Goal: Task Accomplishment & Management: Manage account settings

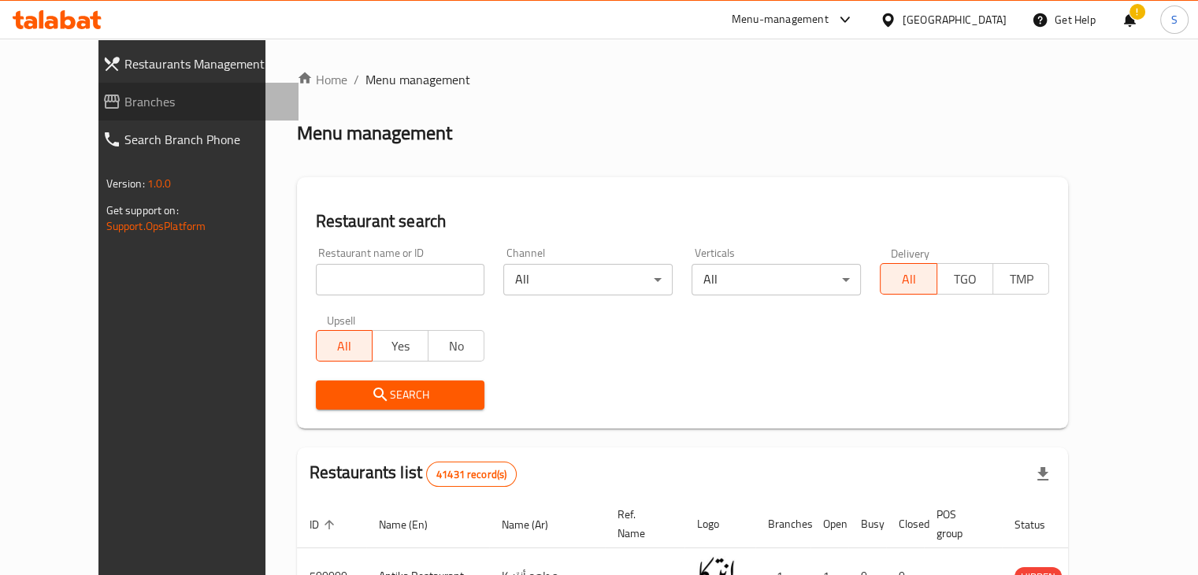
click at [125, 95] on span "Branches" at bounding box center [205, 101] width 162 height 19
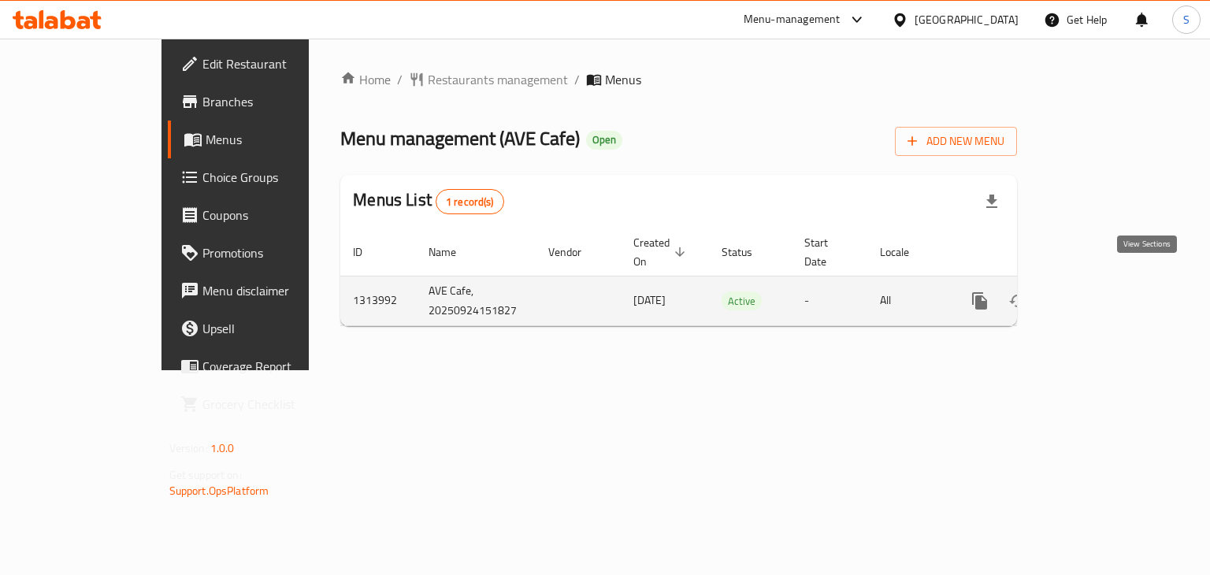
click at [1101, 294] on icon "enhanced table" at bounding box center [1093, 301] width 14 height 14
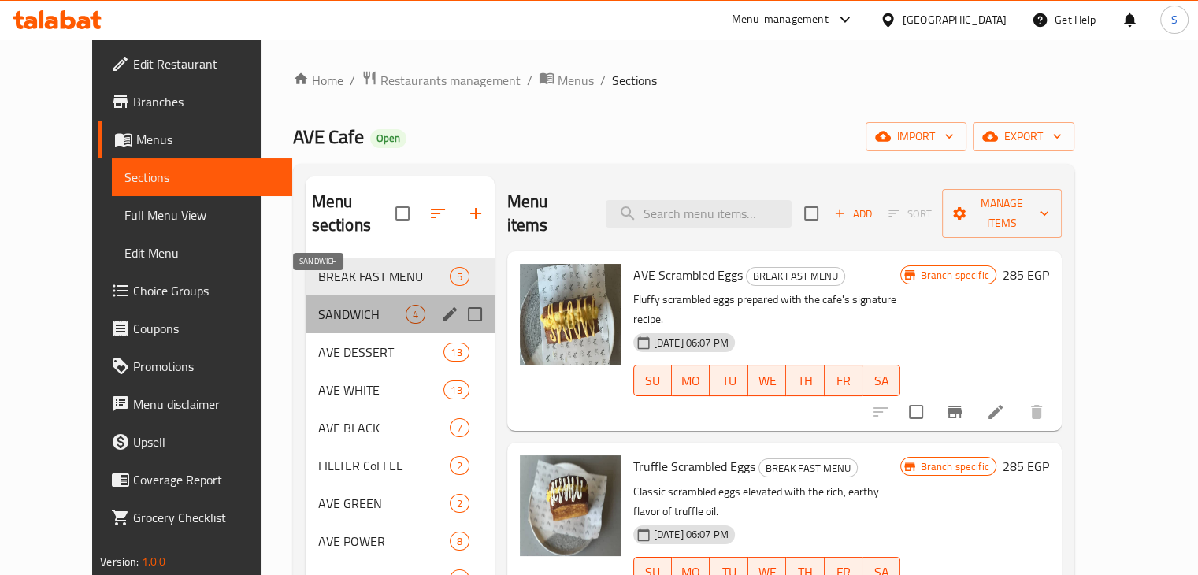
click at [318, 305] on span "SANDWICH" at bounding box center [361, 314] width 87 height 19
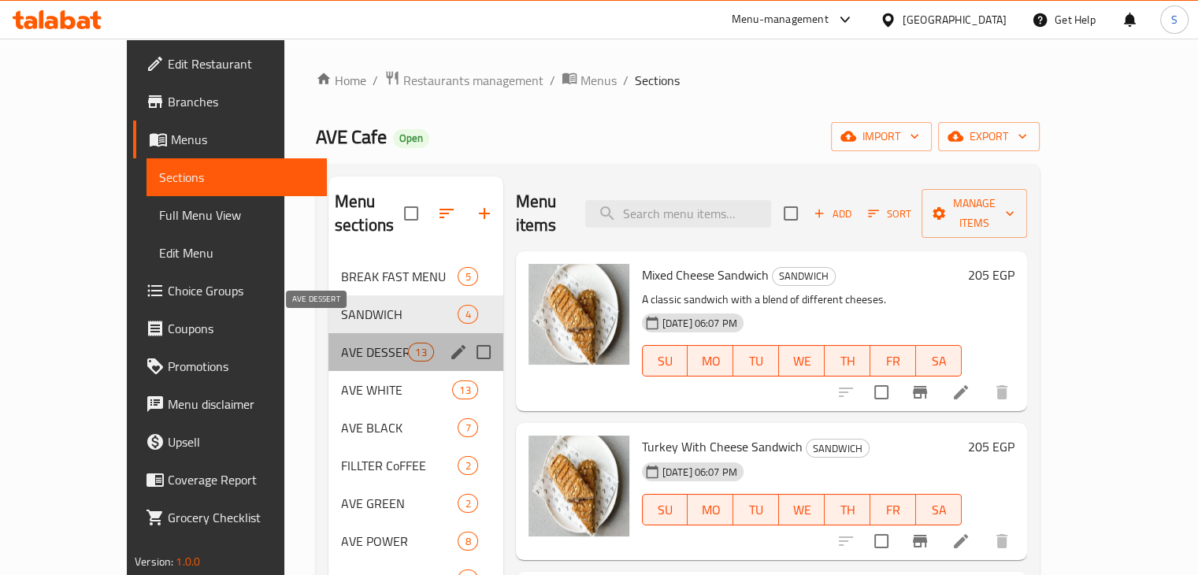
click at [341, 343] on span "AVE DESSERT" at bounding box center [374, 352] width 67 height 19
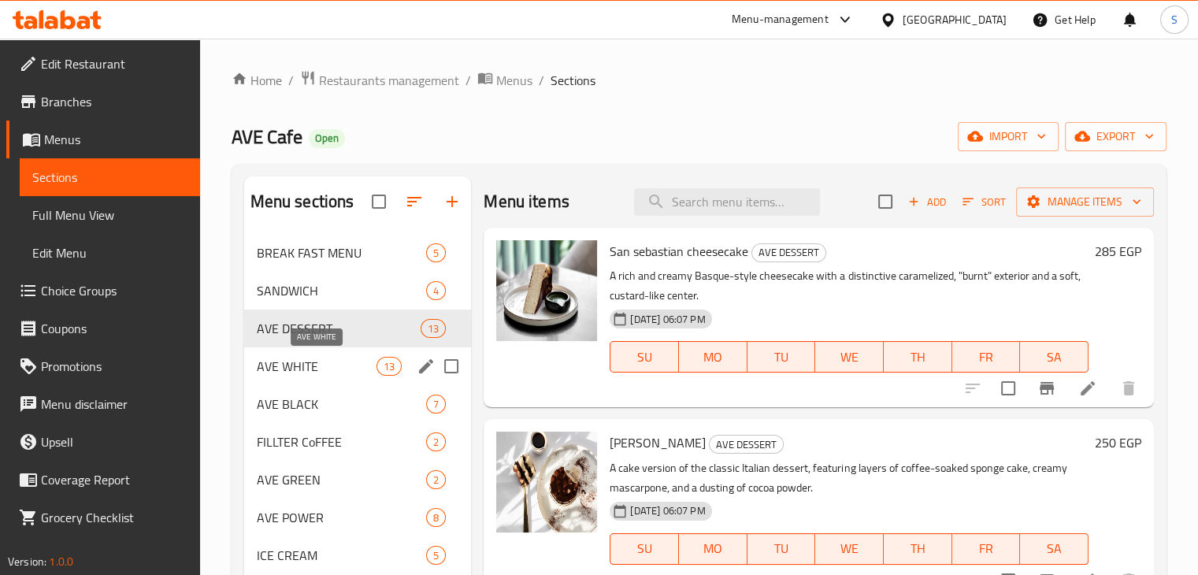
click at [313, 365] on span "AVE WHITE" at bounding box center [317, 366] width 121 height 19
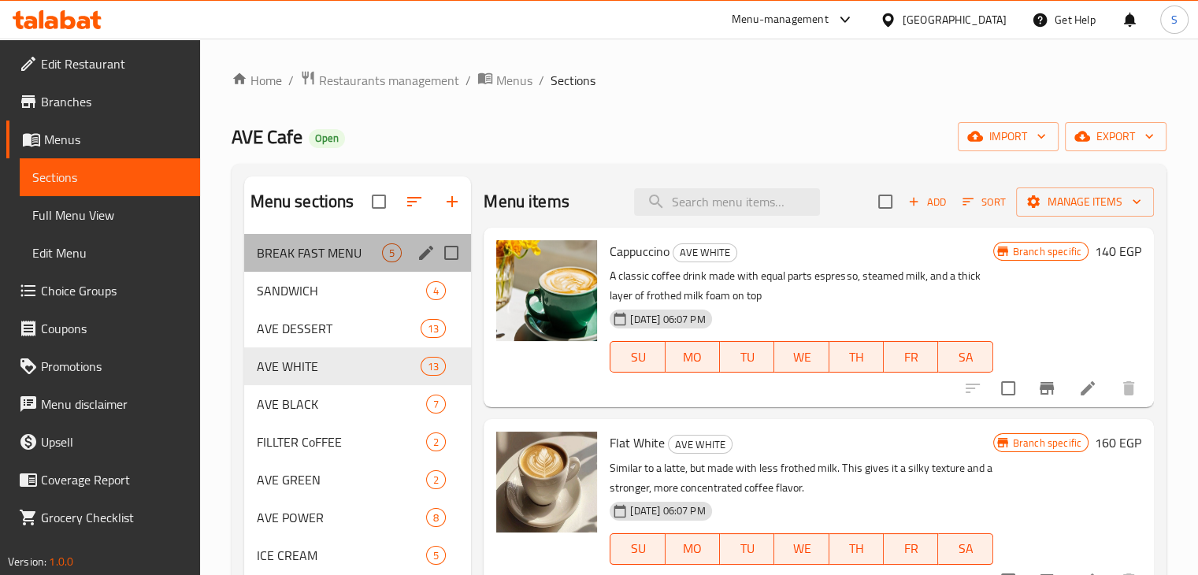
click at [300, 264] on div "BREAK FAST MENU 5" at bounding box center [358, 253] width 228 height 38
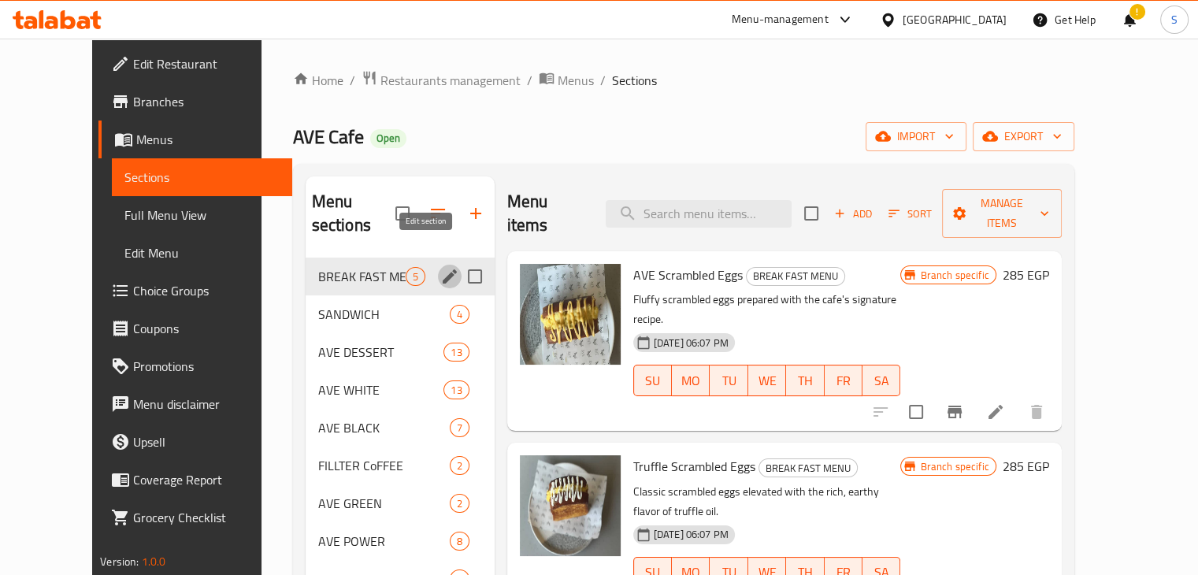
click at [443, 269] on icon "edit" at bounding box center [450, 276] width 14 height 14
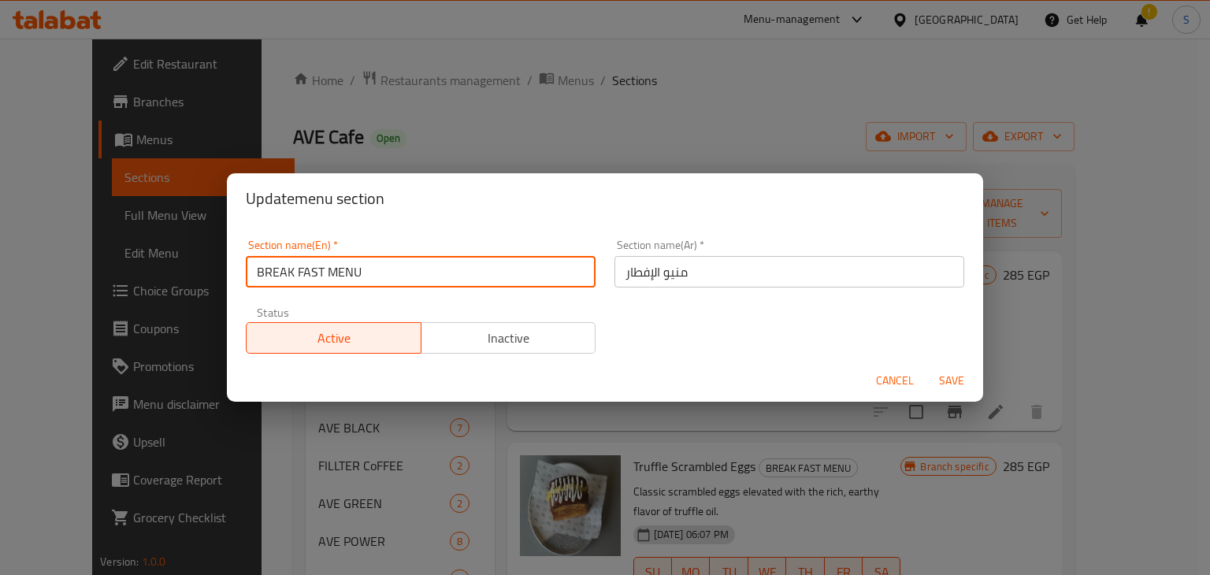
click at [308, 272] on input "BREAK FAST MENU" at bounding box center [421, 272] width 350 height 32
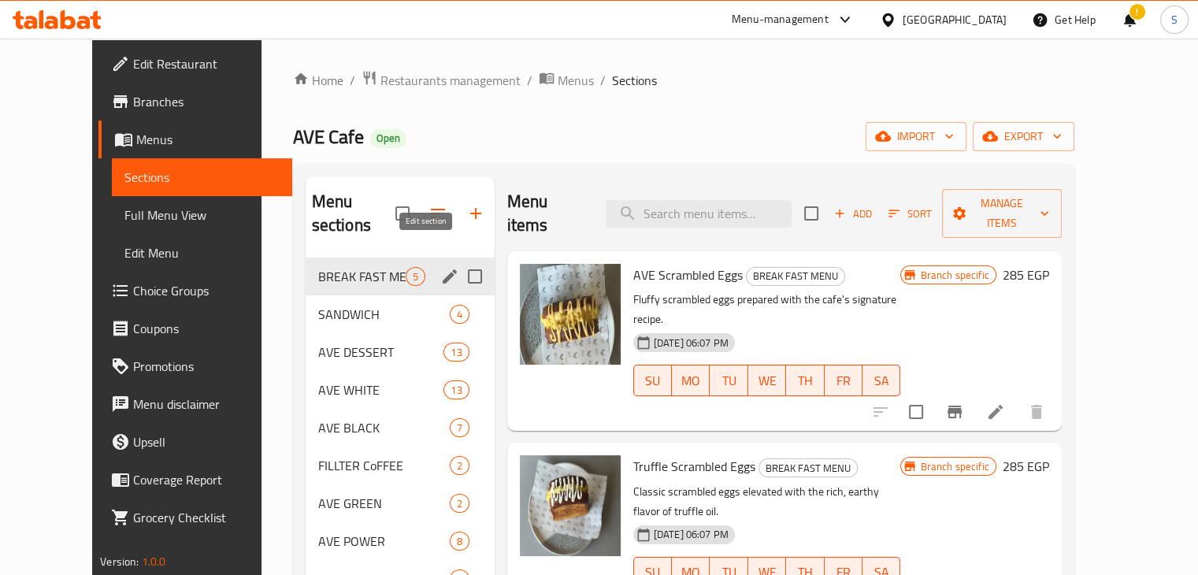
click at [443, 269] on icon "edit" at bounding box center [450, 276] width 14 height 14
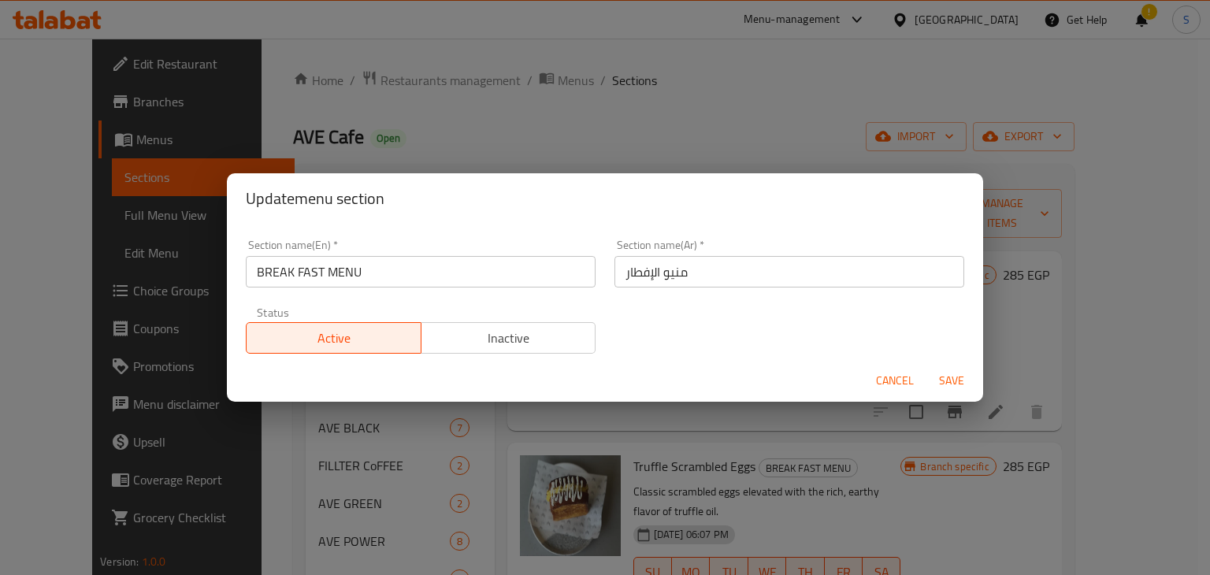
click at [660, 278] on input "منيو الإفطار" at bounding box center [790, 272] width 350 height 32
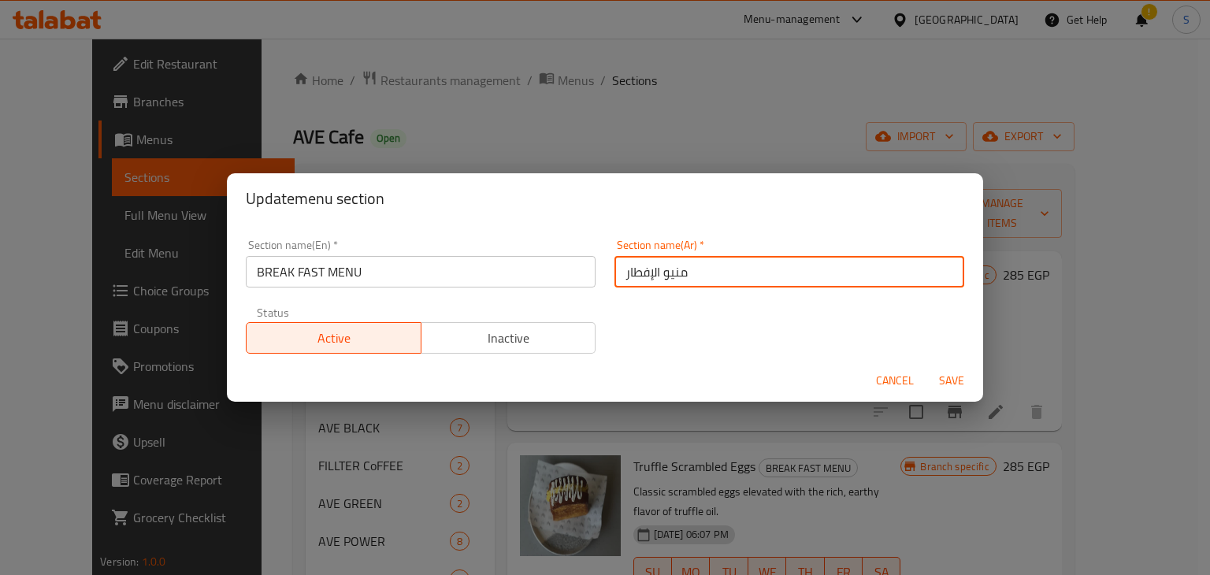
click at [660, 278] on input "منيو الإفطار" at bounding box center [790, 272] width 350 height 32
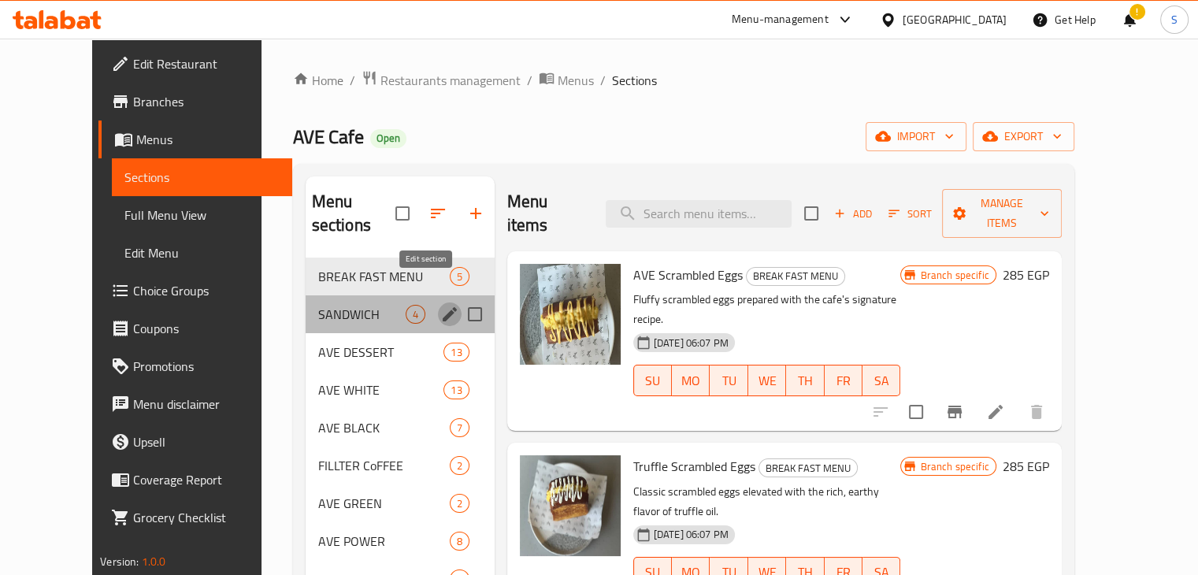
click at [440, 305] on icon "edit" at bounding box center [449, 314] width 19 height 19
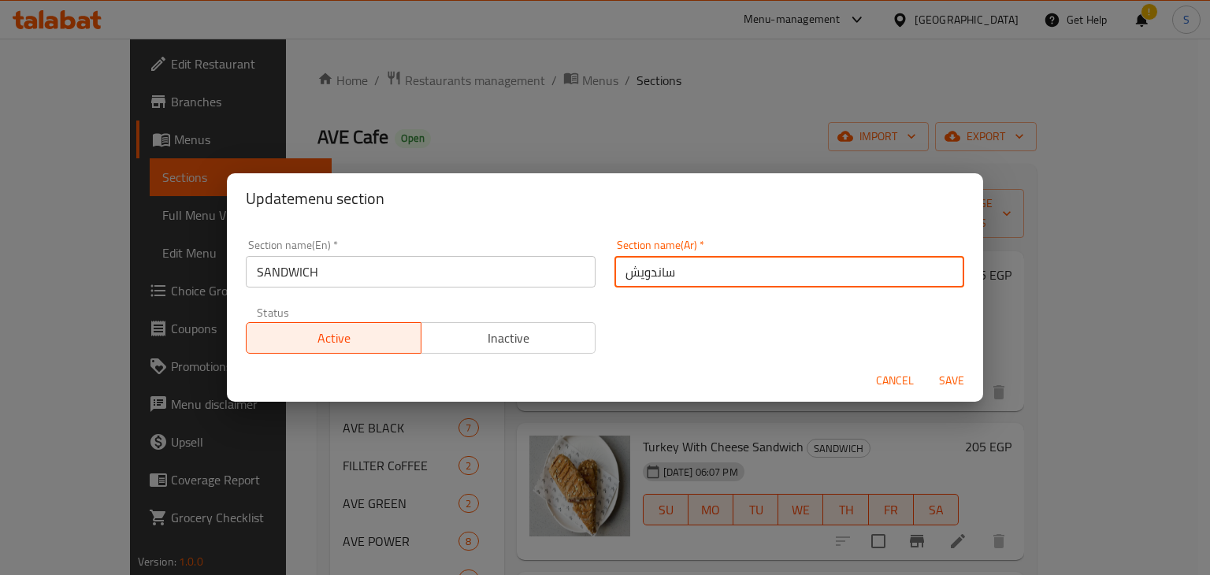
click at [639, 273] on input "ساندويش" at bounding box center [790, 272] width 350 height 32
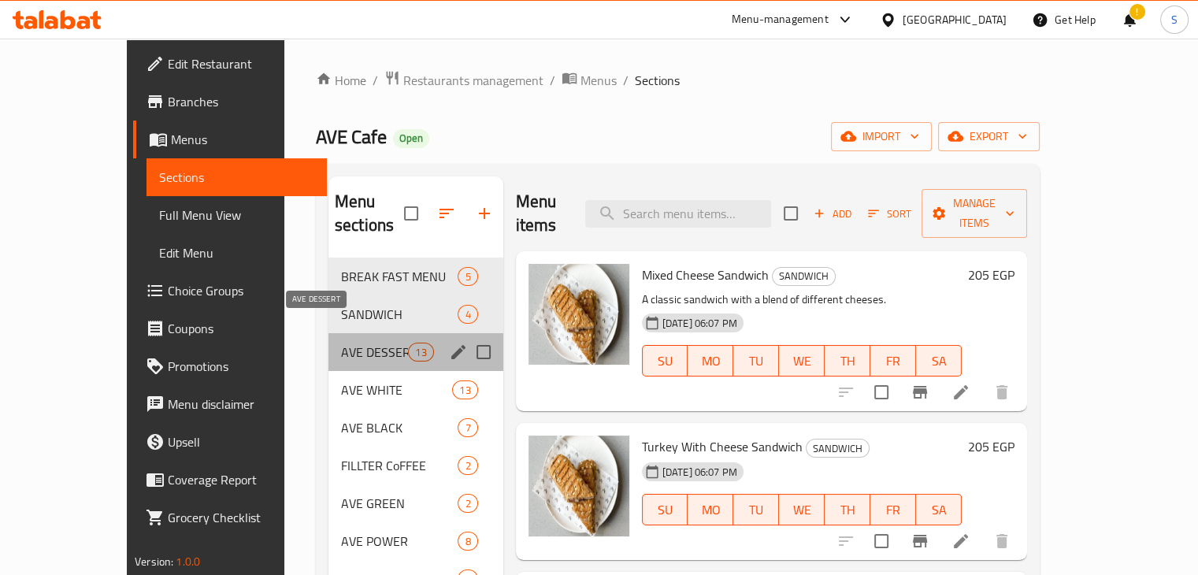
click at [341, 343] on span "AVE DESSERT" at bounding box center [374, 352] width 67 height 19
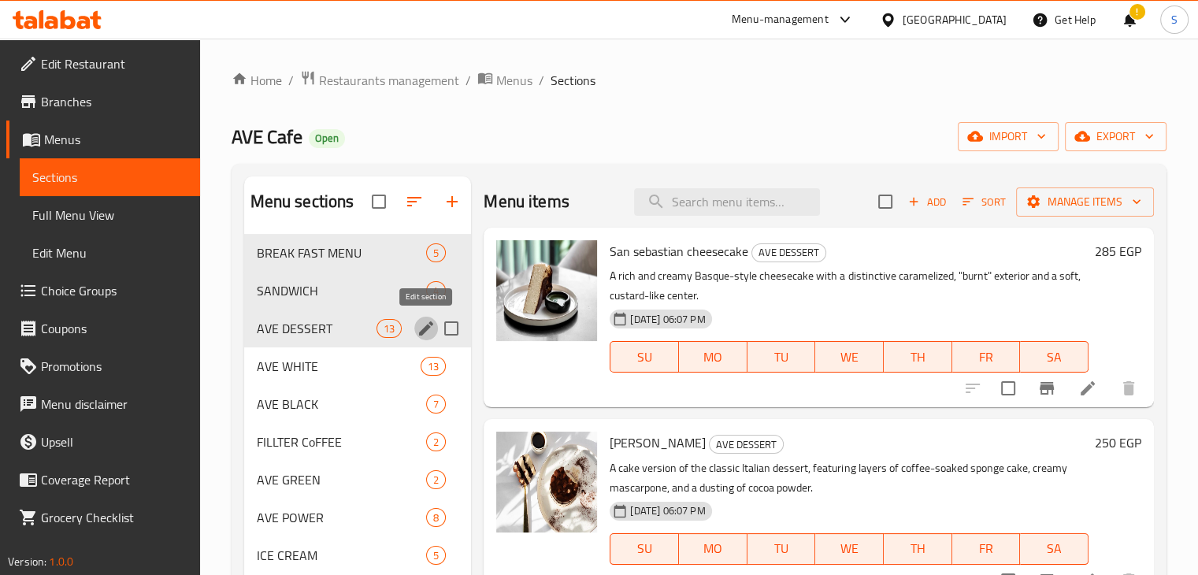
click at [420, 335] on icon "edit" at bounding box center [426, 328] width 14 height 14
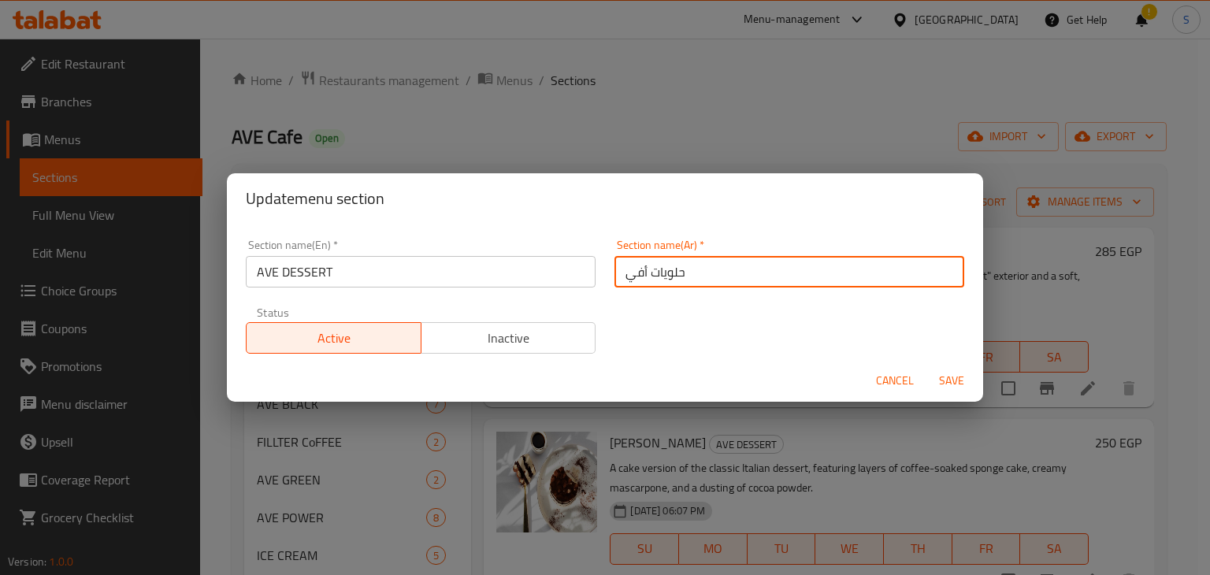
click at [650, 262] on input "حلويات أفي" at bounding box center [790, 272] width 350 height 32
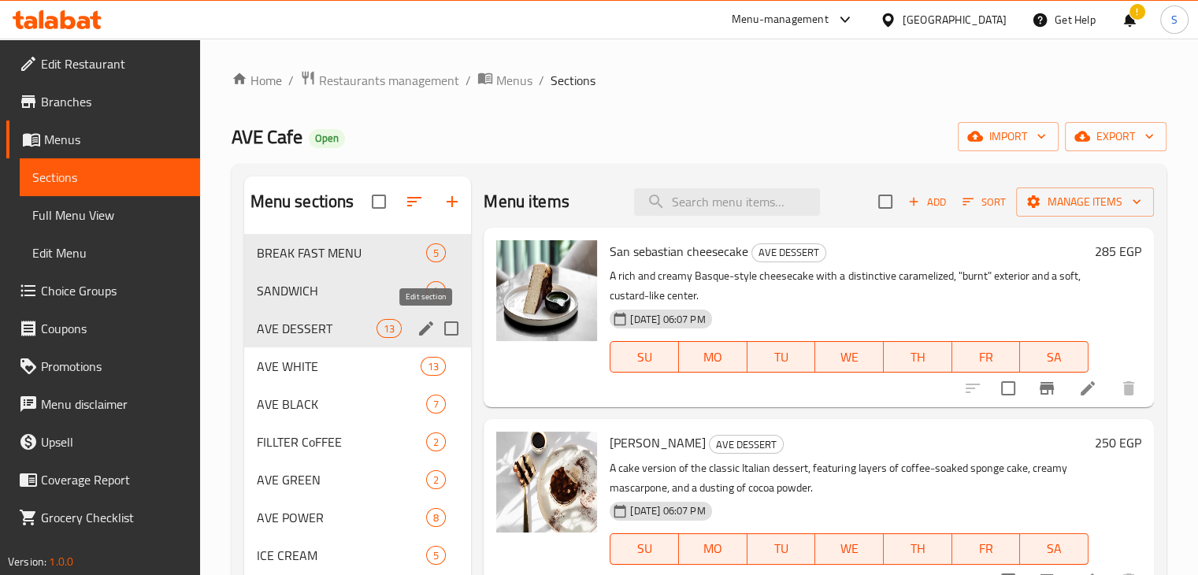
click at [422, 326] on icon "edit" at bounding box center [426, 328] width 19 height 19
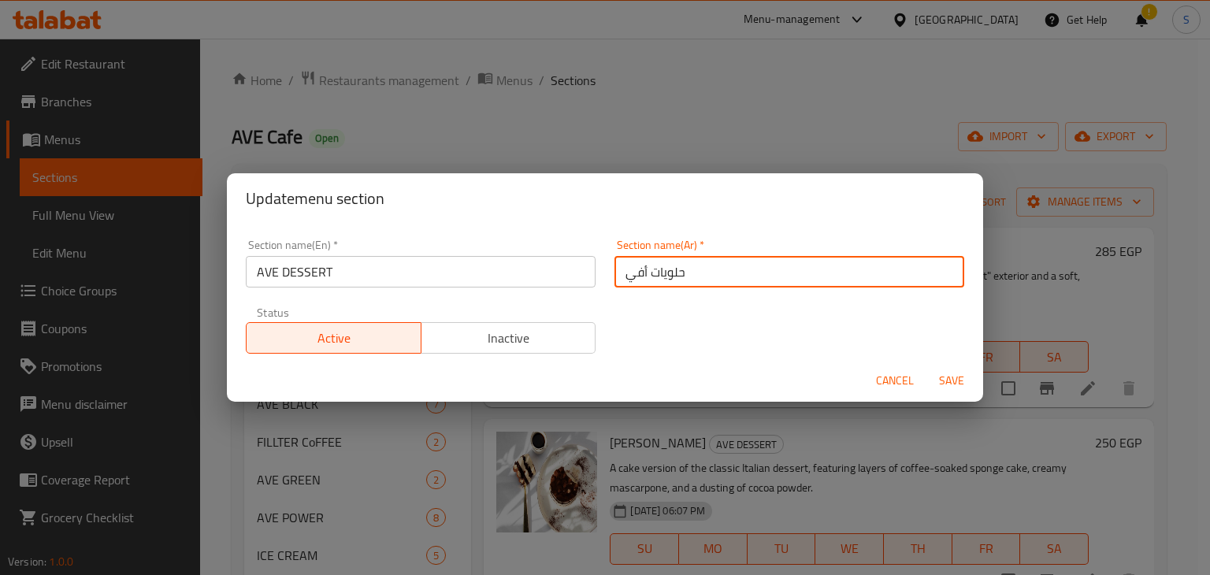
drag, startPoint x: 621, startPoint y: 277, endPoint x: 641, endPoint y: 277, distance: 19.7
click at [641, 277] on input "حلويات أفي" at bounding box center [790, 272] width 350 height 32
click at [626, 277] on input "حلويات أفي" at bounding box center [790, 272] width 350 height 32
drag, startPoint x: 618, startPoint y: 277, endPoint x: 637, endPoint y: 277, distance: 18.9
click at [637, 277] on input "حلويات أفي" at bounding box center [790, 272] width 350 height 32
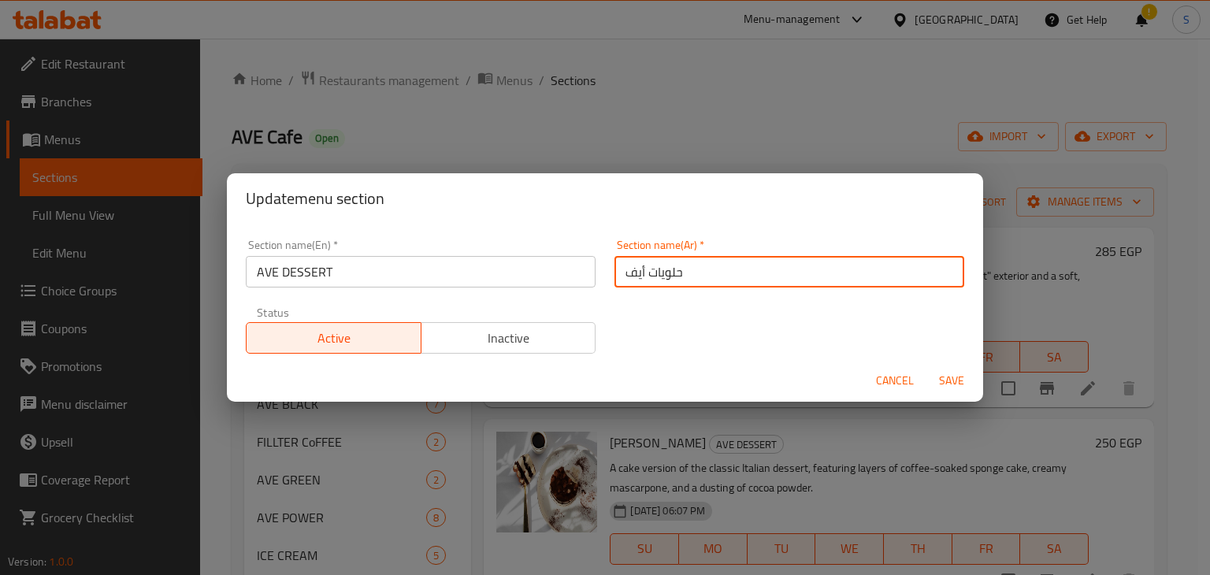
type input "حلويات أيف"
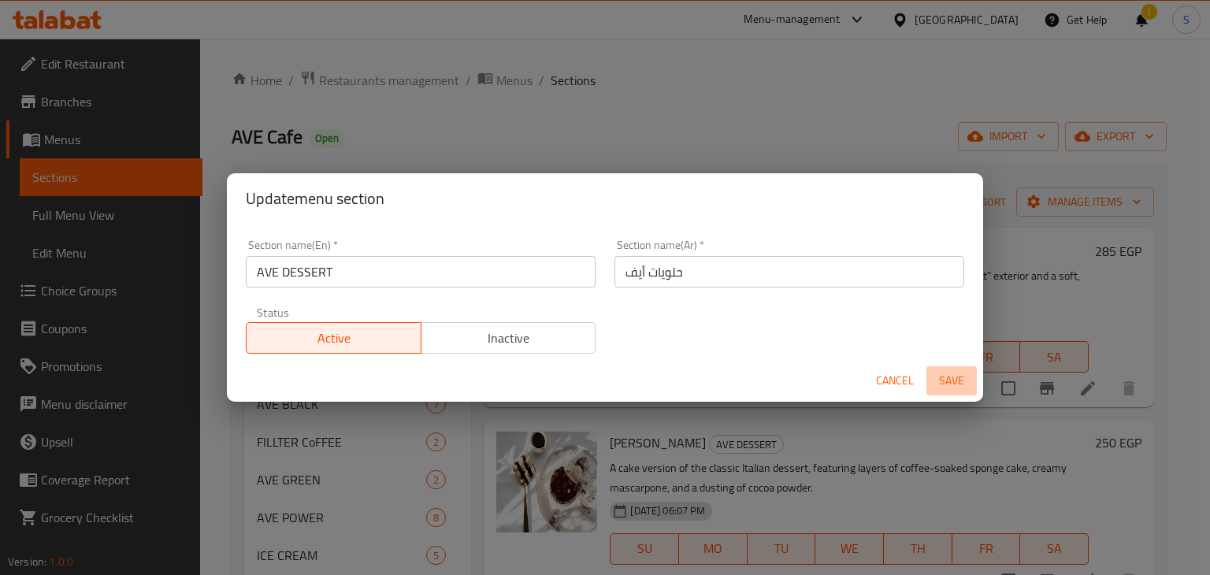
click at [950, 377] on span "Save" at bounding box center [952, 381] width 38 height 20
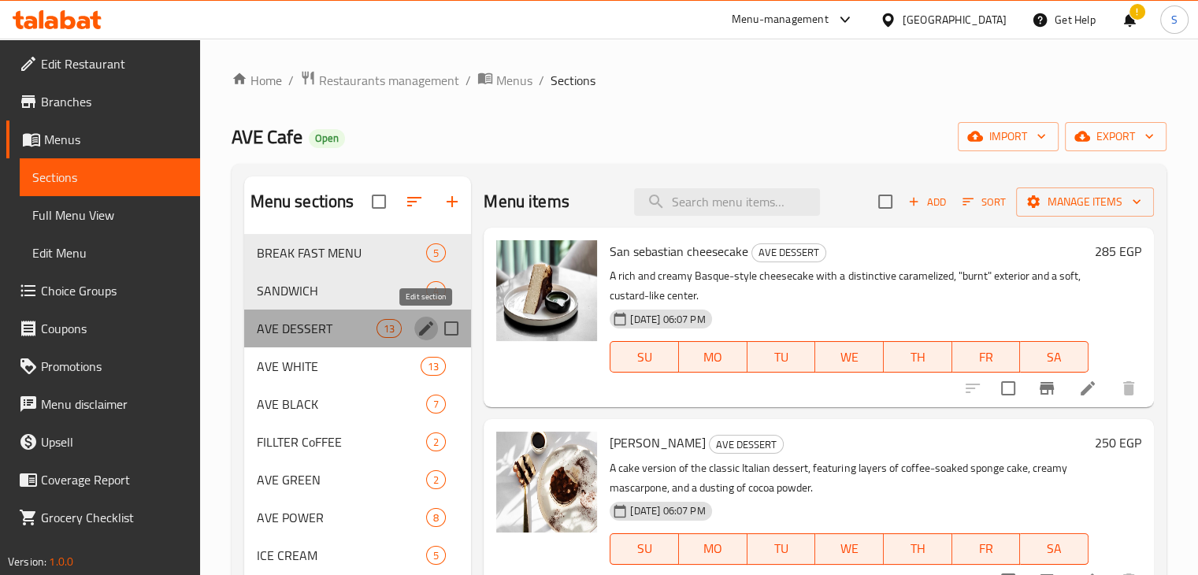
click at [429, 329] on icon "edit" at bounding box center [426, 328] width 14 height 14
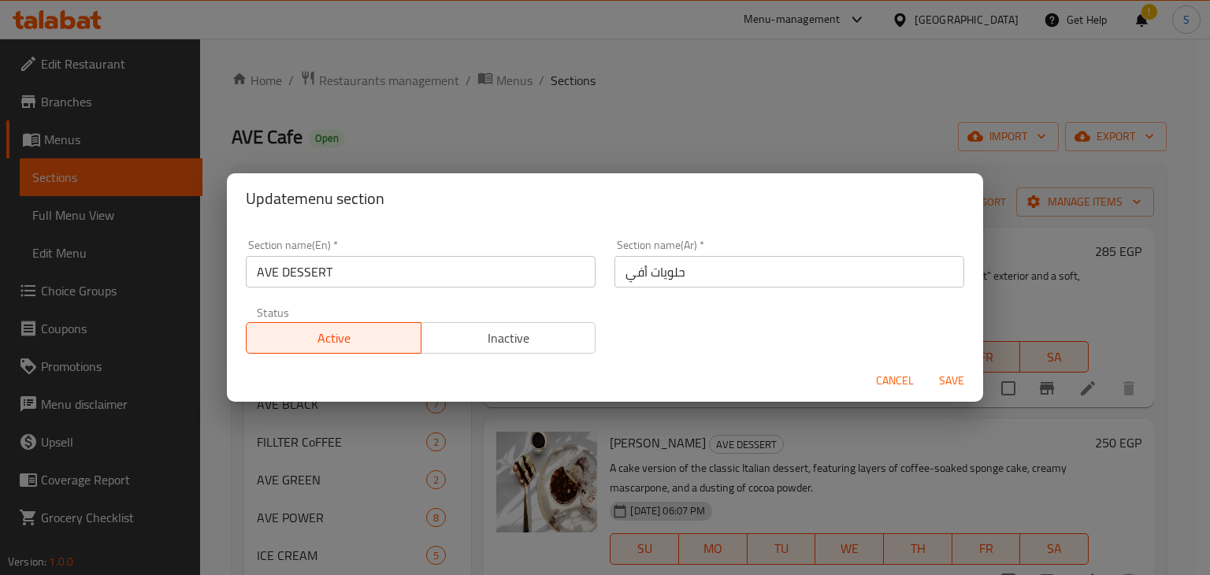
click at [649, 277] on input "حلويات أفي" at bounding box center [790, 272] width 350 height 32
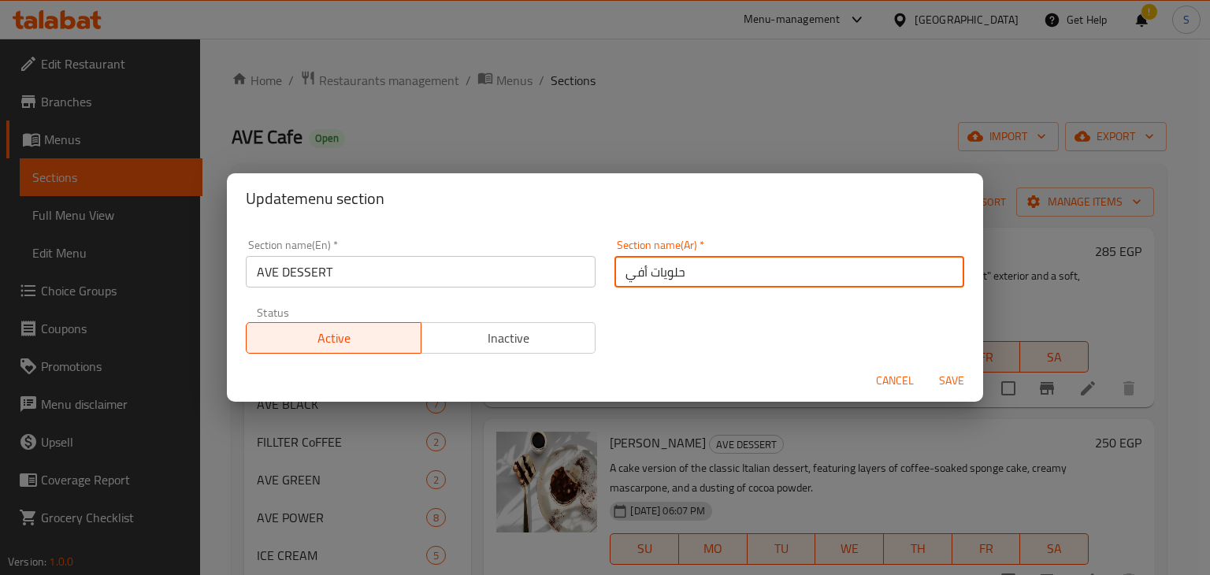
click at [649, 277] on input "حلويات أفي" at bounding box center [790, 272] width 350 height 32
click at [721, 279] on input "حلويات أفي" at bounding box center [790, 272] width 350 height 32
type input "حلويات أ"
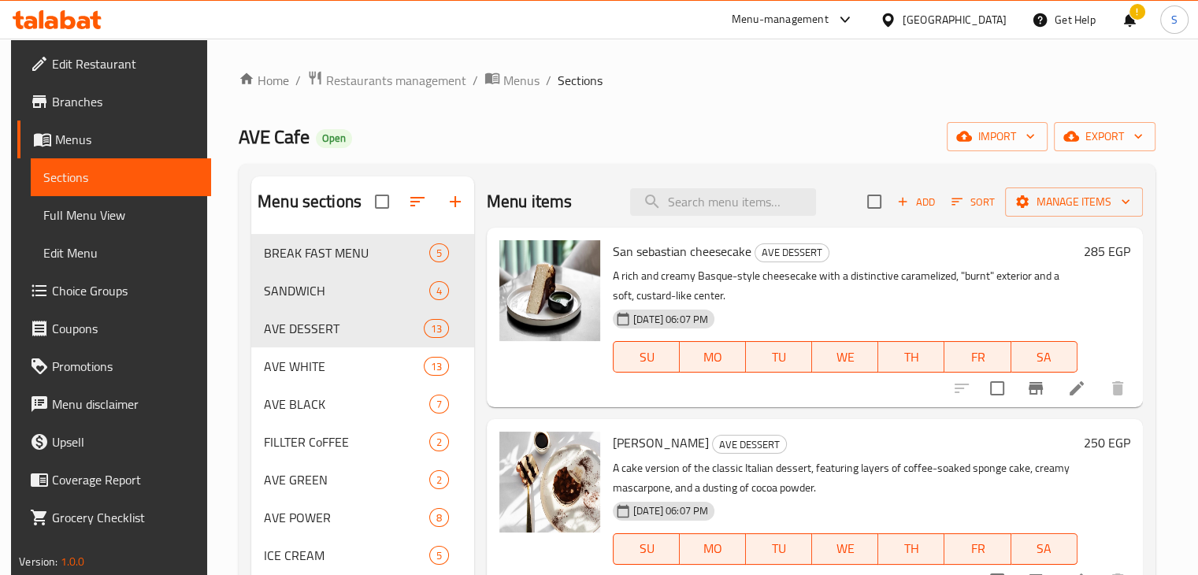
click at [715, 312] on span "[DATE] 06:07 PM" at bounding box center [670, 319] width 87 height 15
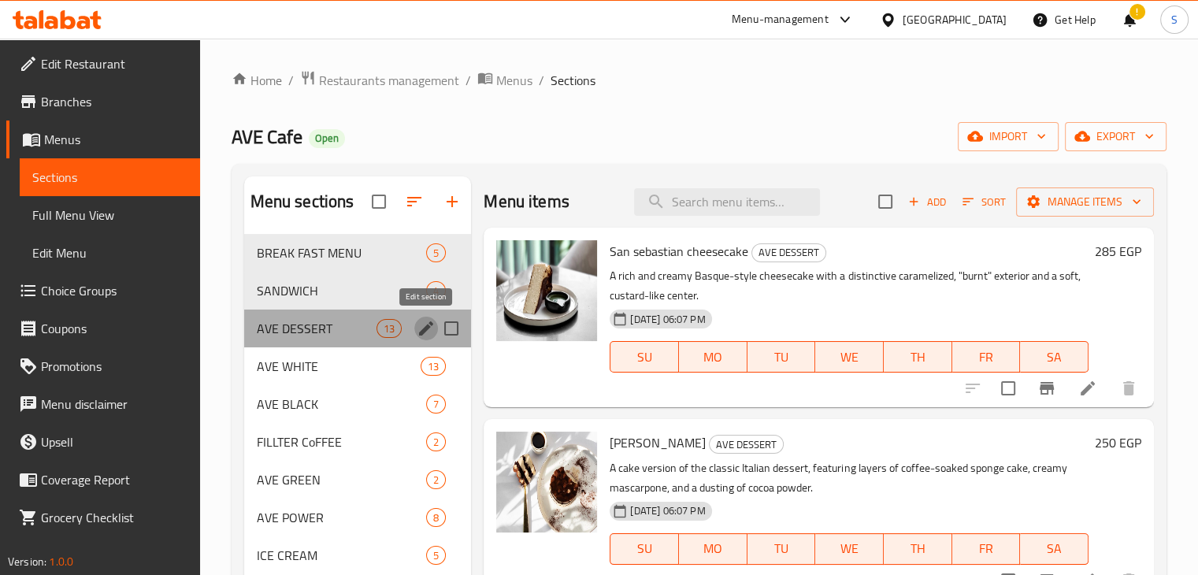
click at [425, 329] on icon "edit" at bounding box center [426, 328] width 14 height 14
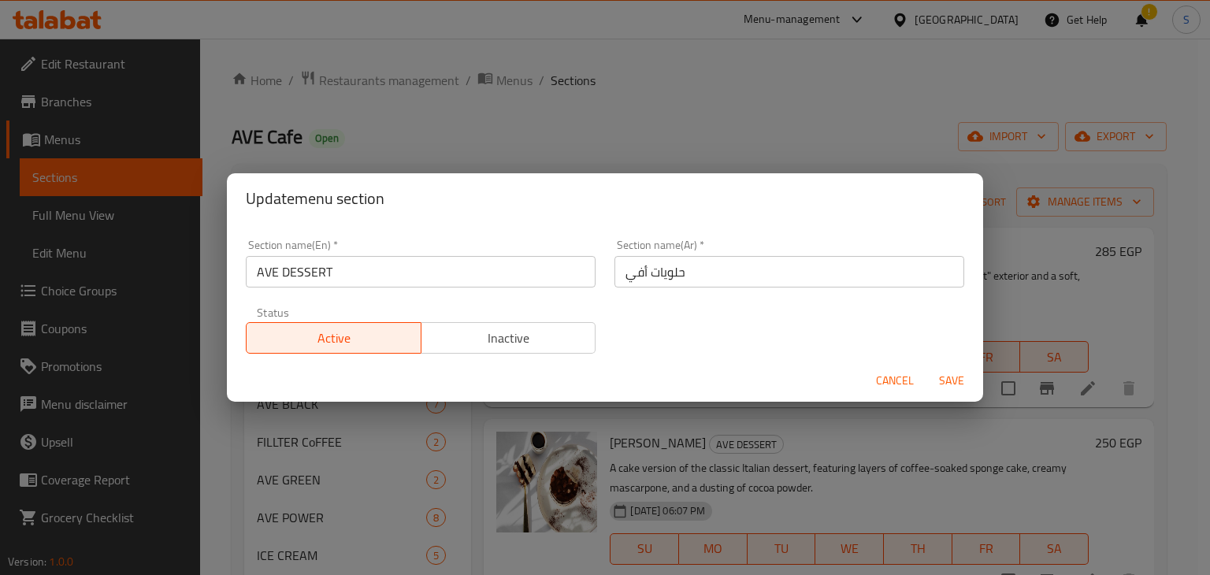
click at [733, 268] on input "حلويات أفي" at bounding box center [790, 272] width 350 height 32
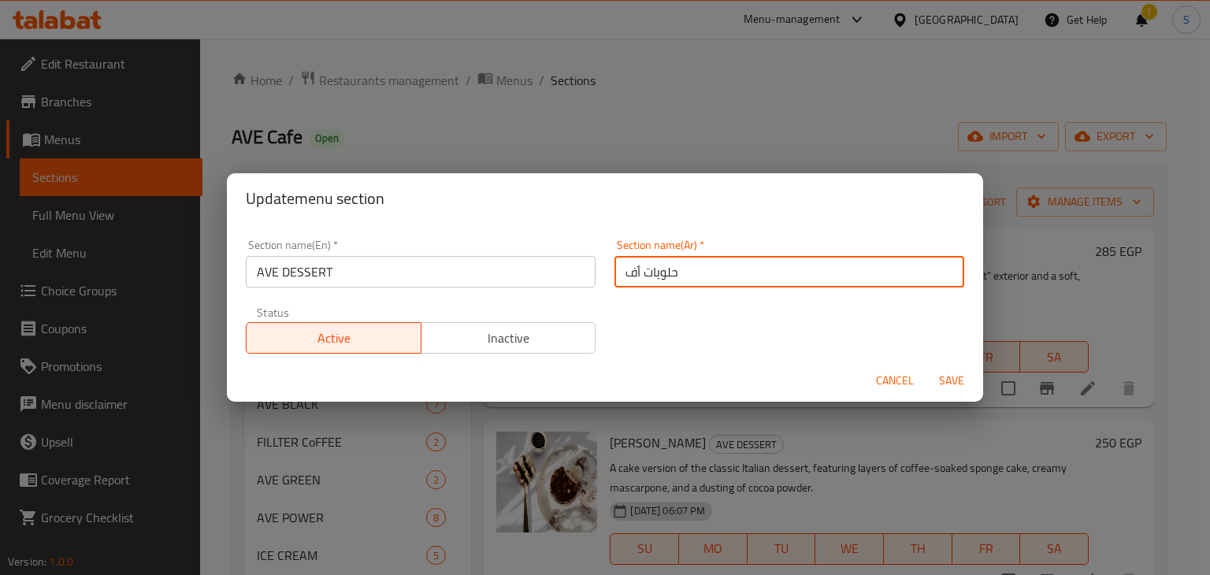
type input "حلويات أ"
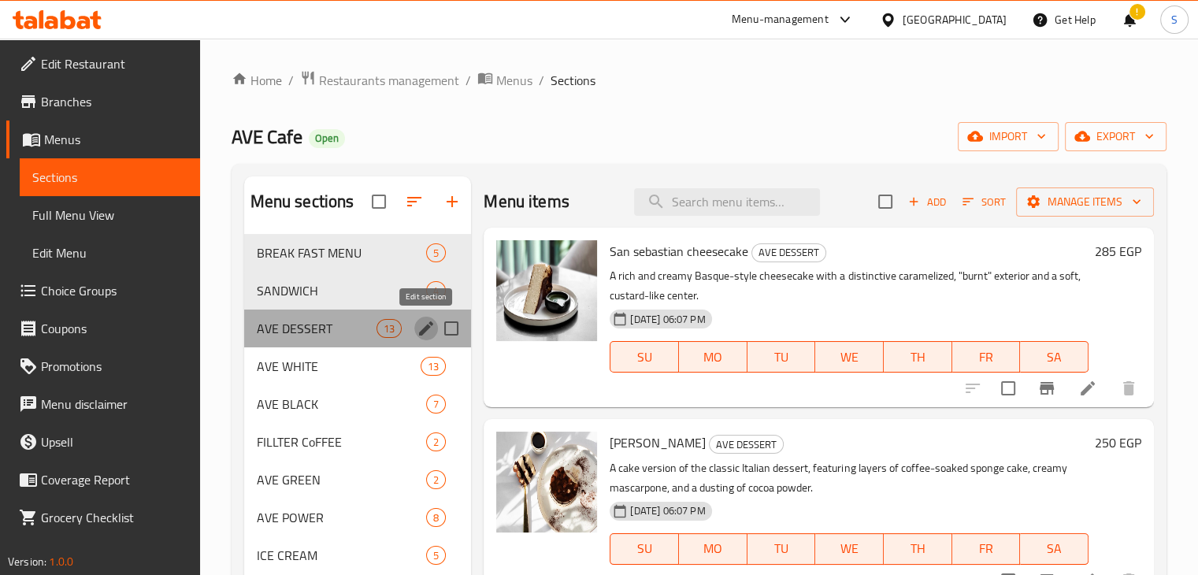
click at [419, 329] on icon "edit" at bounding box center [426, 328] width 19 height 19
click at [423, 325] on icon "edit" at bounding box center [426, 328] width 19 height 19
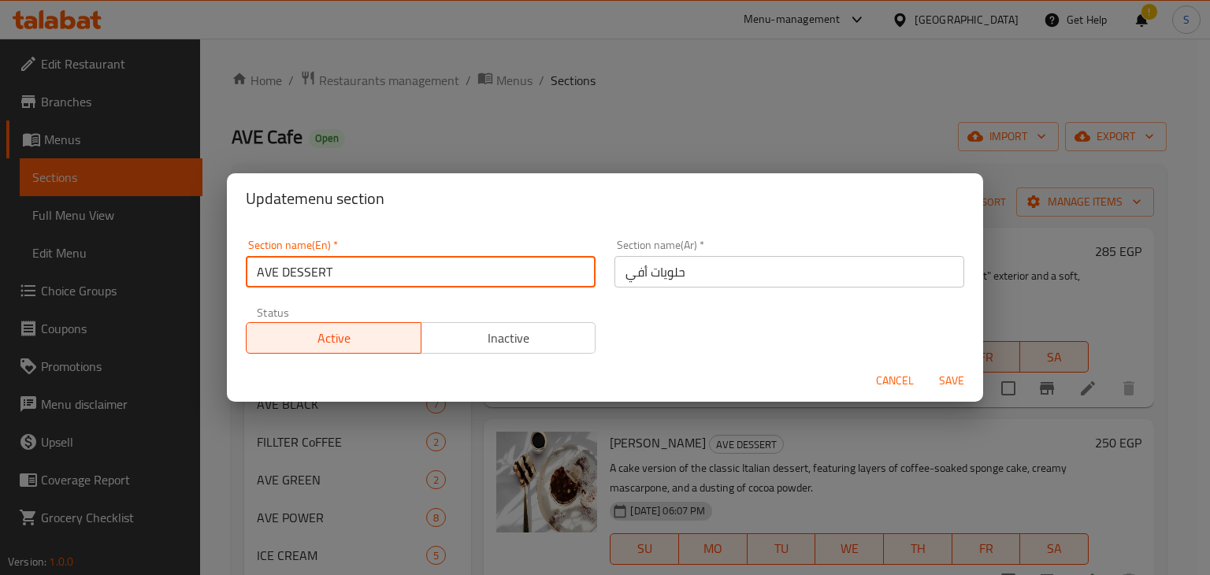
drag, startPoint x: 278, startPoint y: 273, endPoint x: 340, endPoint y: 270, distance: 62.3
click at [340, 270] on input "AVE DESSERT" at bounding box center [421, 272] width 350 height 32
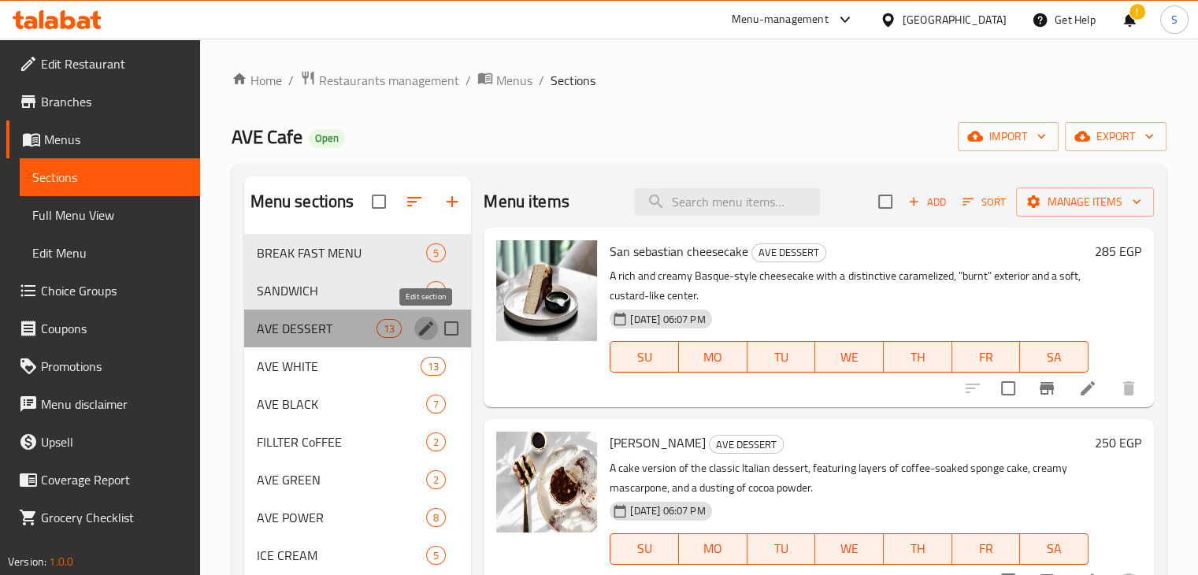
click at [422, 321] on icon "edit" at bounding box center [426, 328] width 19 height 19
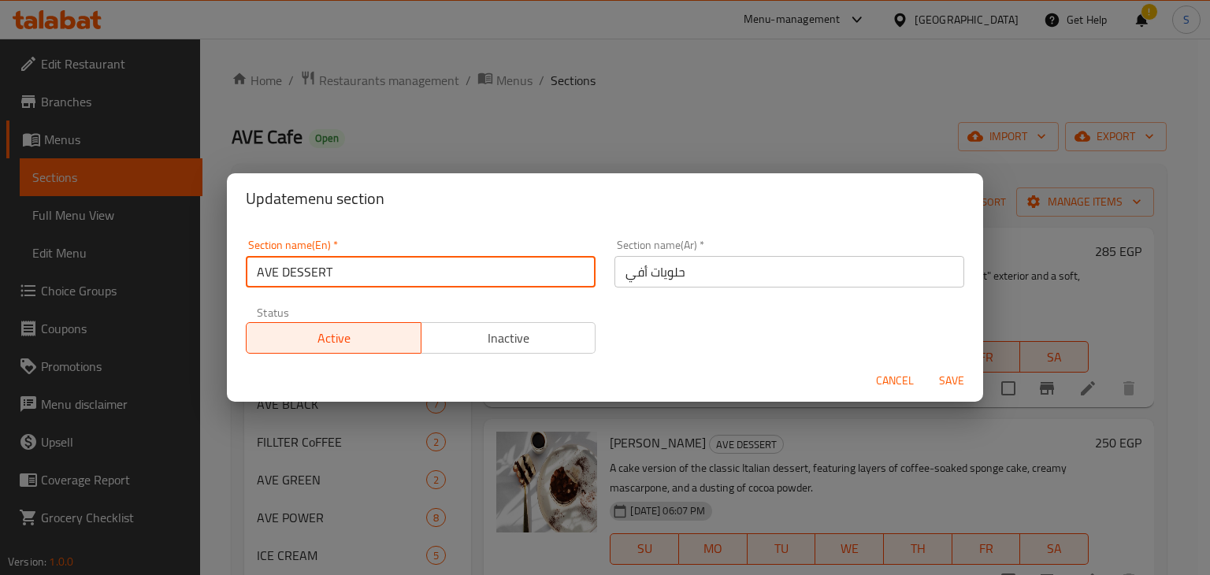
click at [350, 261] on input "AVE DESSERT" at bounding box center [421, 272] width 350 height 32
paste input "Eve Dessert"
type input "Eve Dessert"
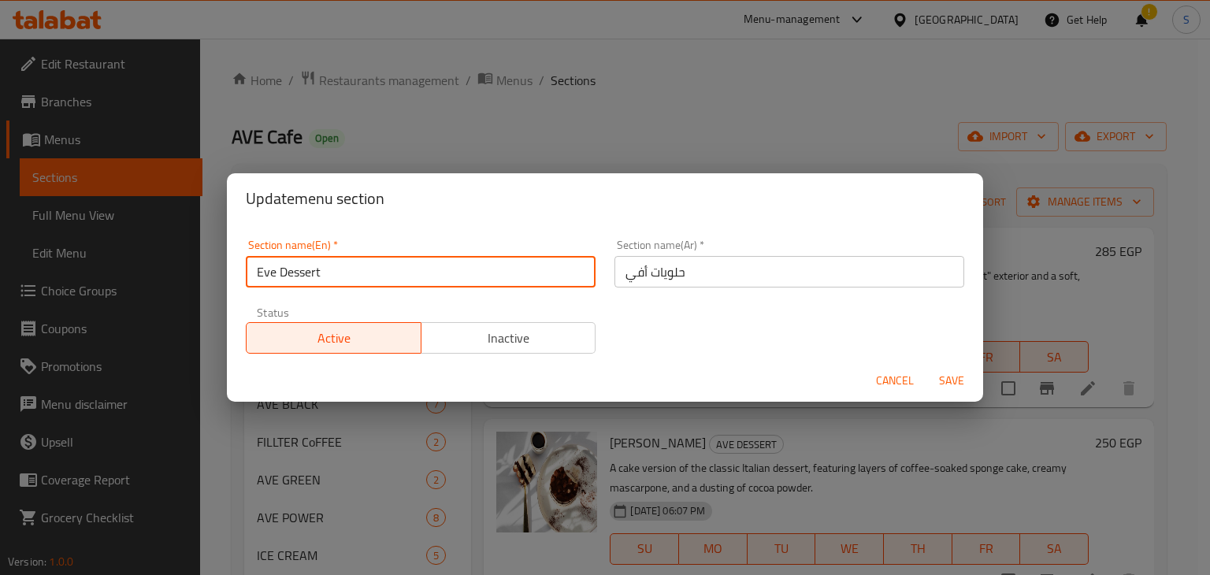
click at [655, 278] on input "حلويات أفي" at bounding box center [790, 272] width 350 height 32
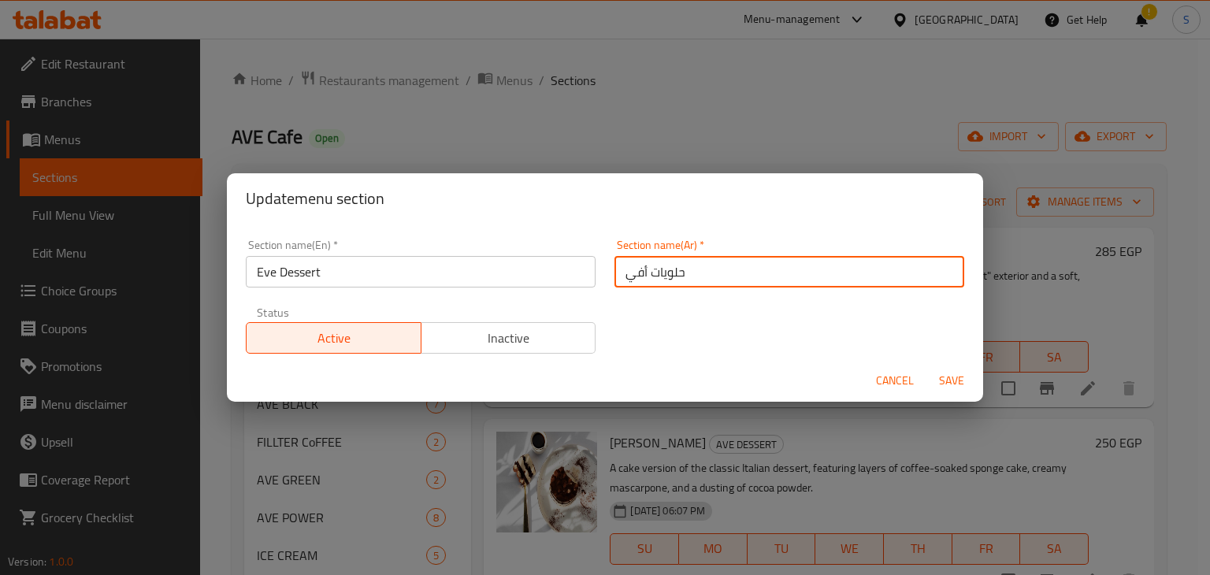
click at [655, 278] on input "حلويات أفي" at bounding box center [790, 272] width 350 height 32
type input "p"
type input "ح"
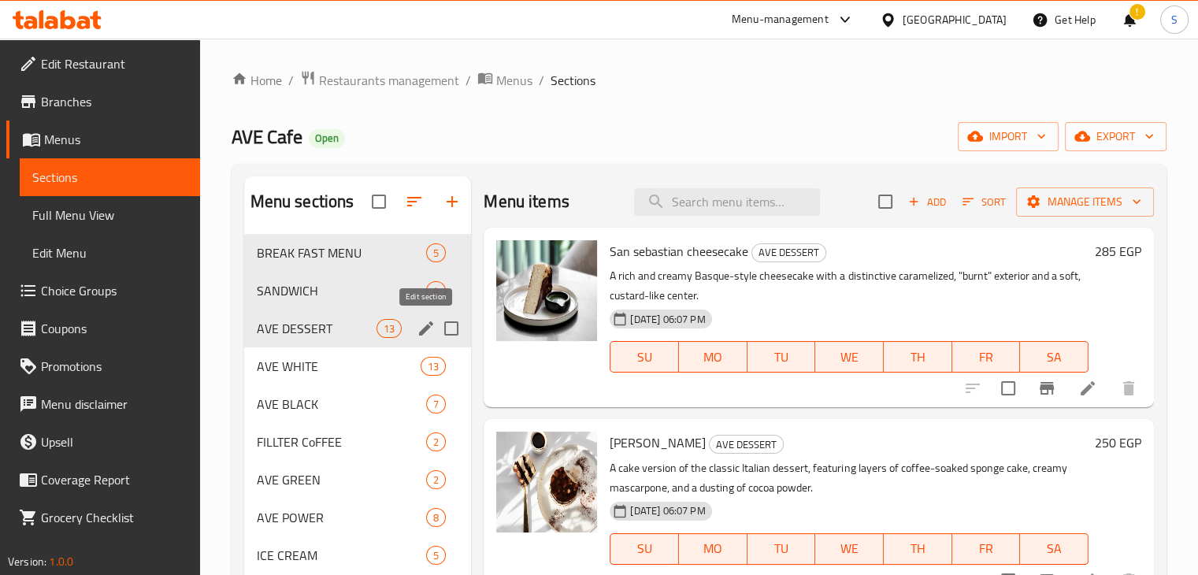
click at [427, 329] on icon "edit" at bounding box center [426, 328] width 14 height 14
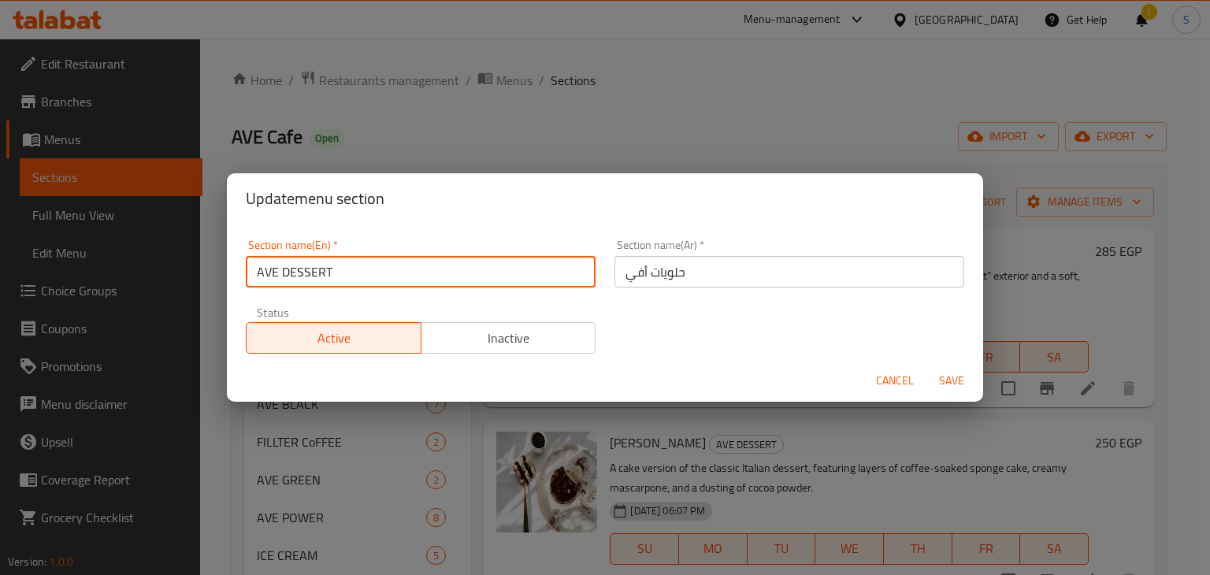
click at [407, 265] on input "AVE DESSERT" at bounding box center [421, 272] width 350 height 32
paste input "Eve Dessert"
type input "Eve Dessert"
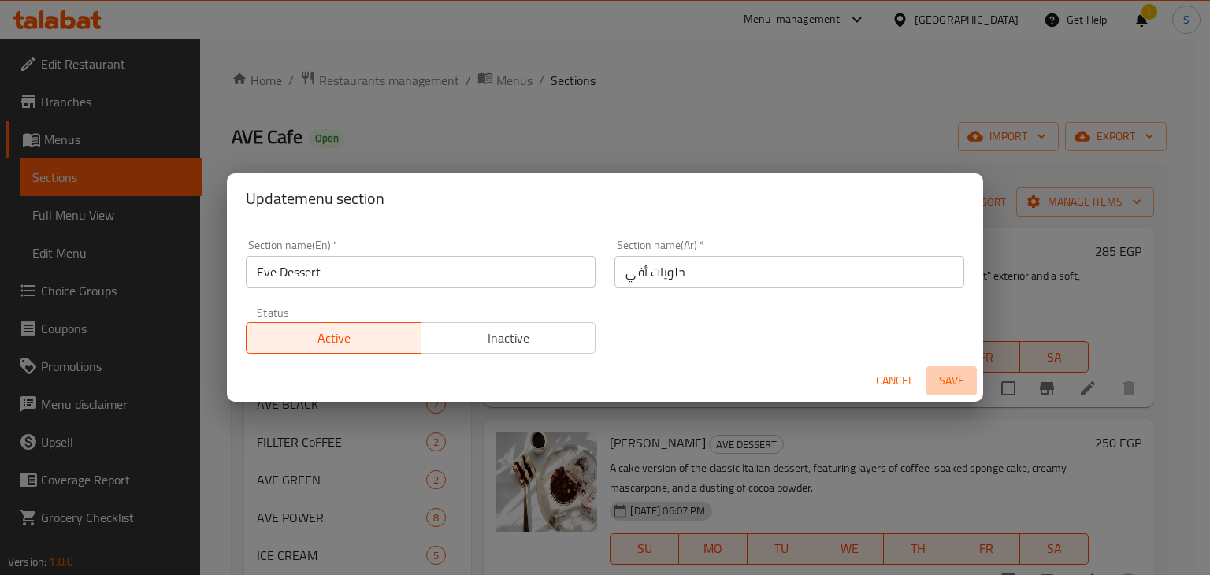
click at [951, 385] on span "Save" at bounding box center [952, 381] width 38 height 20
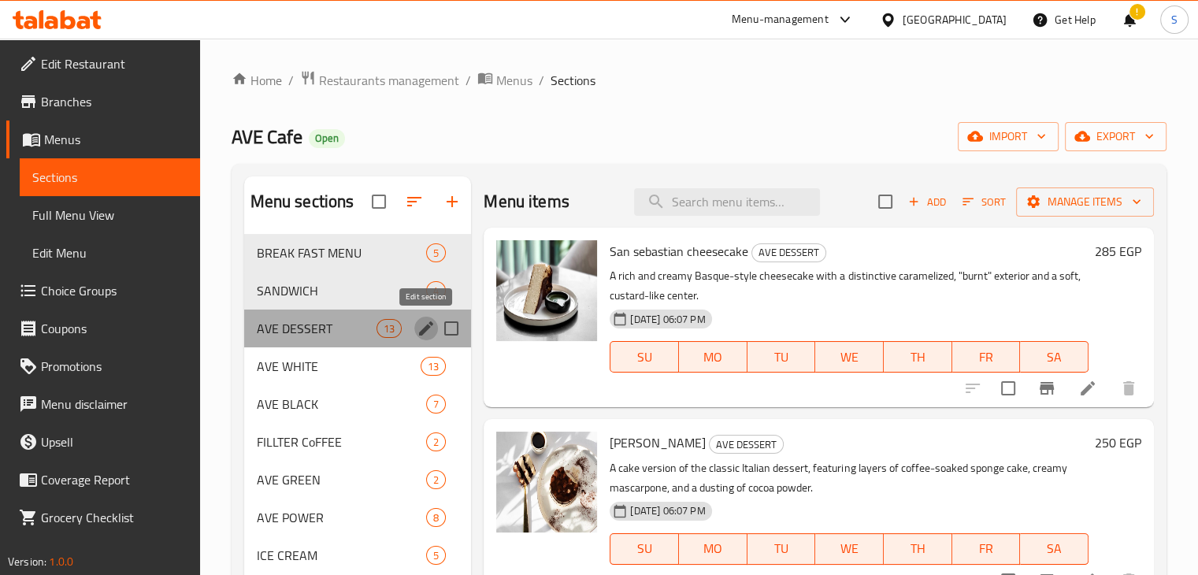
click at [429, 327] on icon "edit" at bounding box center [426, 328] width 14 height 14
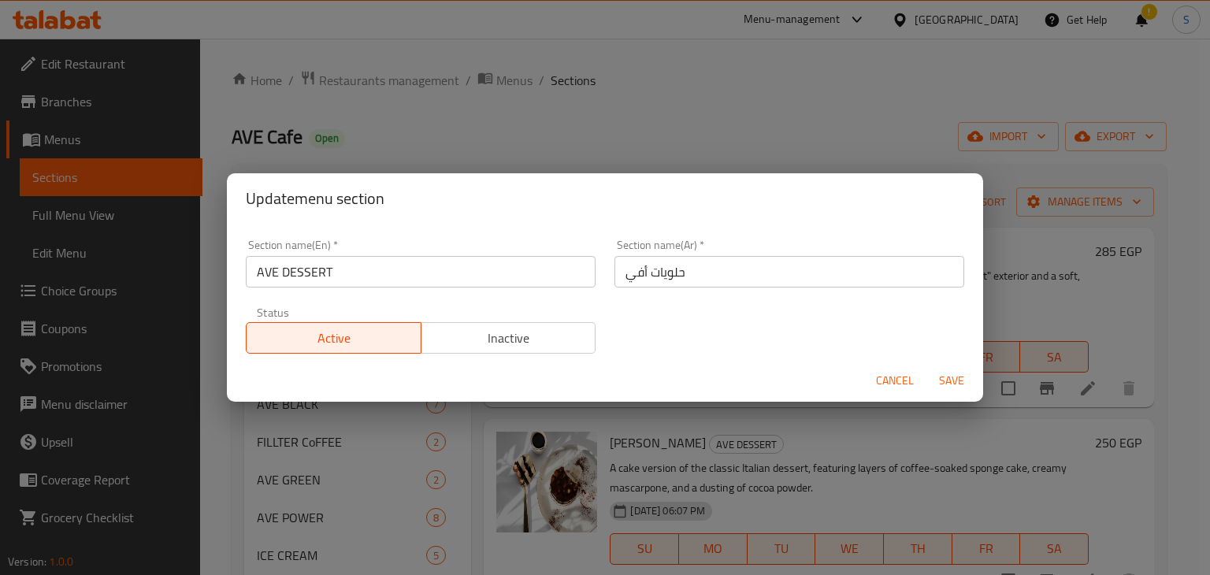
click at [422, 261] on input "AVE DESSERT" at bounding box center [421, 272] width 350 height 32
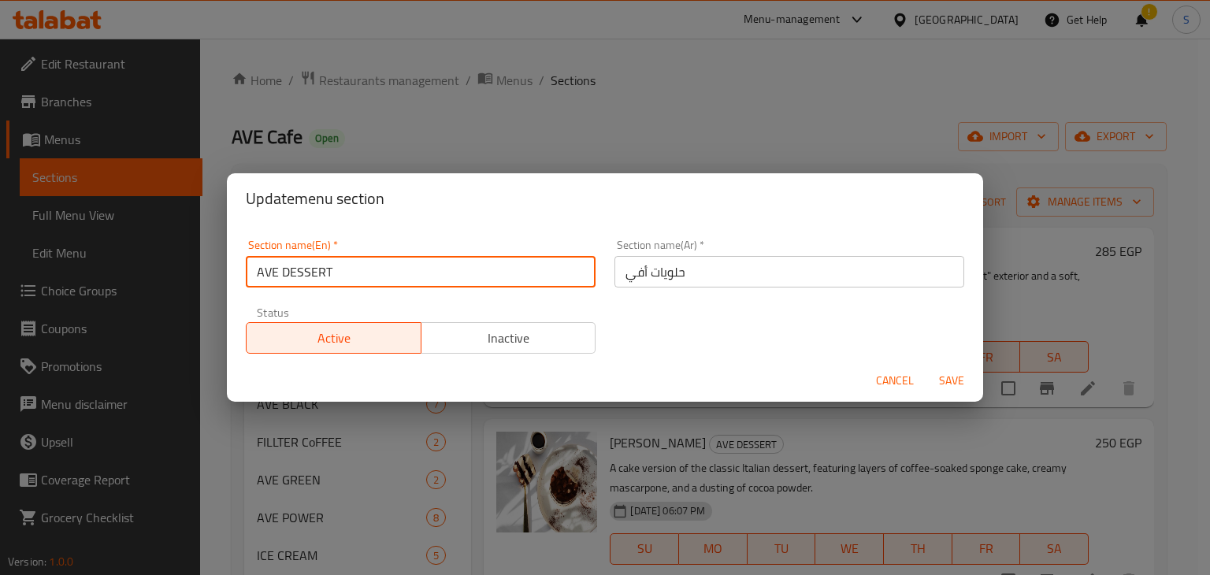
click at [422, 261] on input "AVE DESSERT" at bounding box center [421, 272] width 350 height 32
paste input "Eve Dessert"
type input "Eve Dessert"
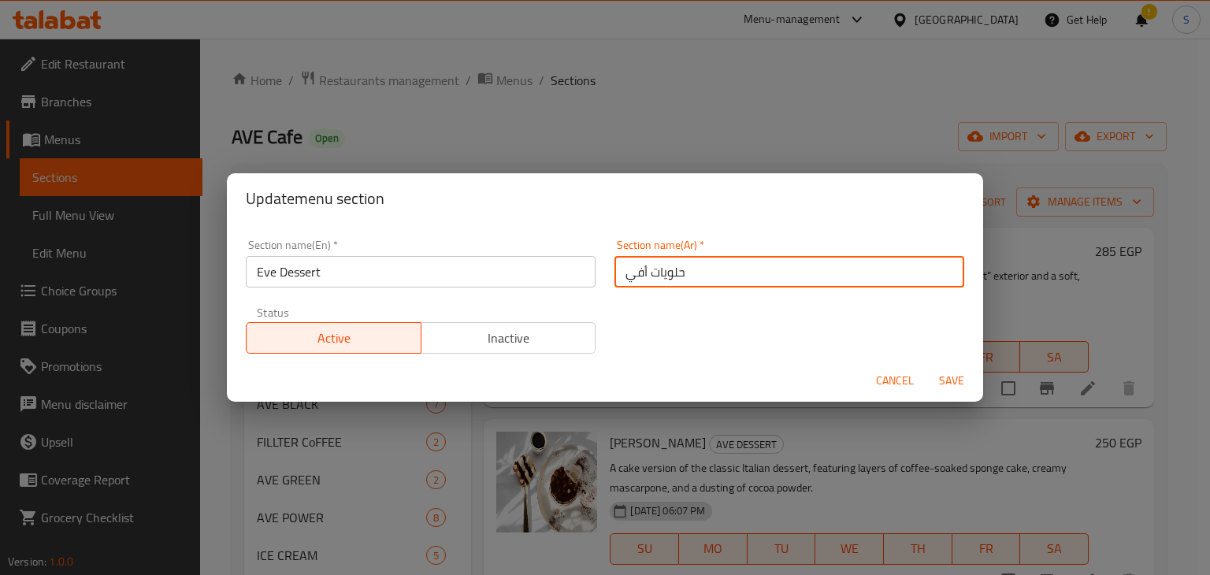
click at [720, 266] on input "حلويات أفي" at bounding box center [790, 272] width 350 height 32
type input "حلو"
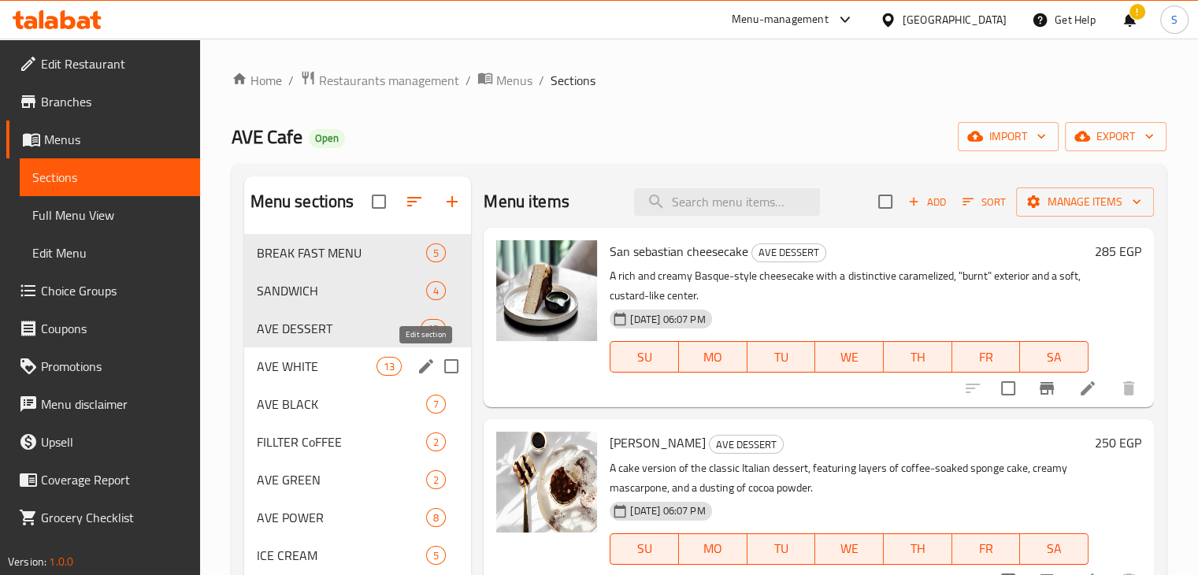
click at [426, 366] on icon "edit" at bounding box center [426, 366] width 14 height 14
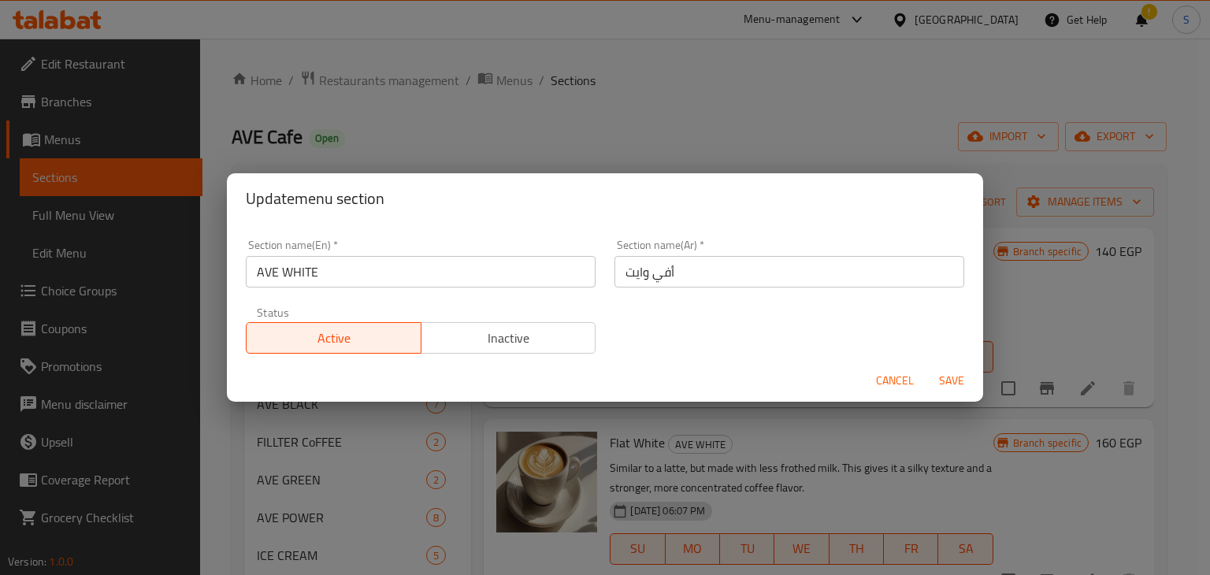
click at [545, 425] on div "Update menu section Section name(En)   * AVE WHITE Section name(En) * Section n…" at bounding box center [605, 287] width 1210 height 575
click at [895, 387] on span "Cancel" at bounding box center [895, 381] width 38 height 20
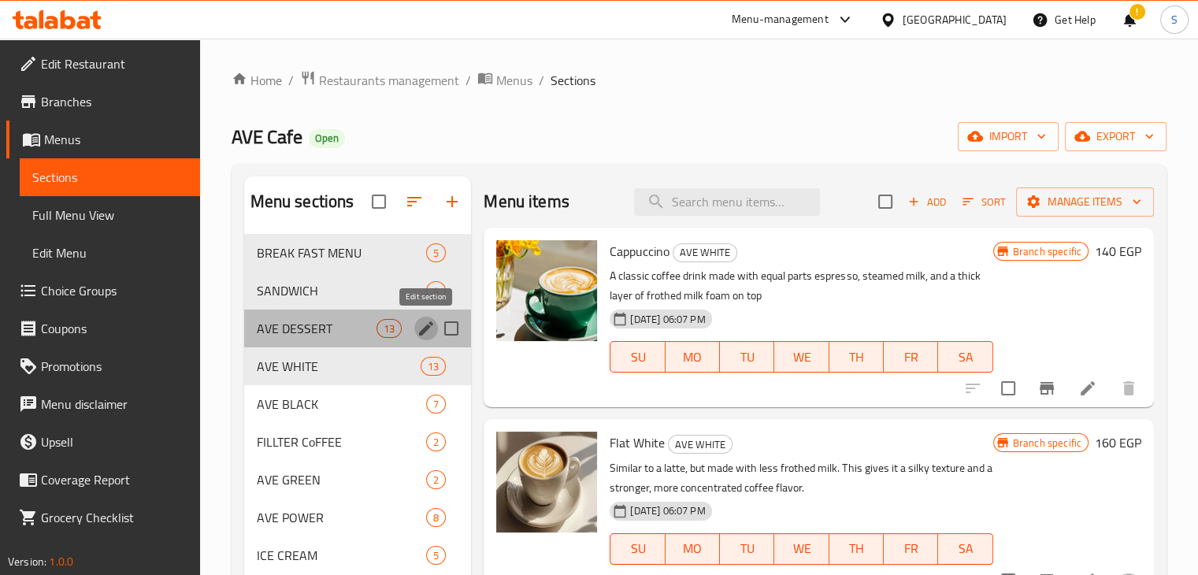
click at [422, 329] on icon "edit" at bounding box center [426, 328] width 19 height 19
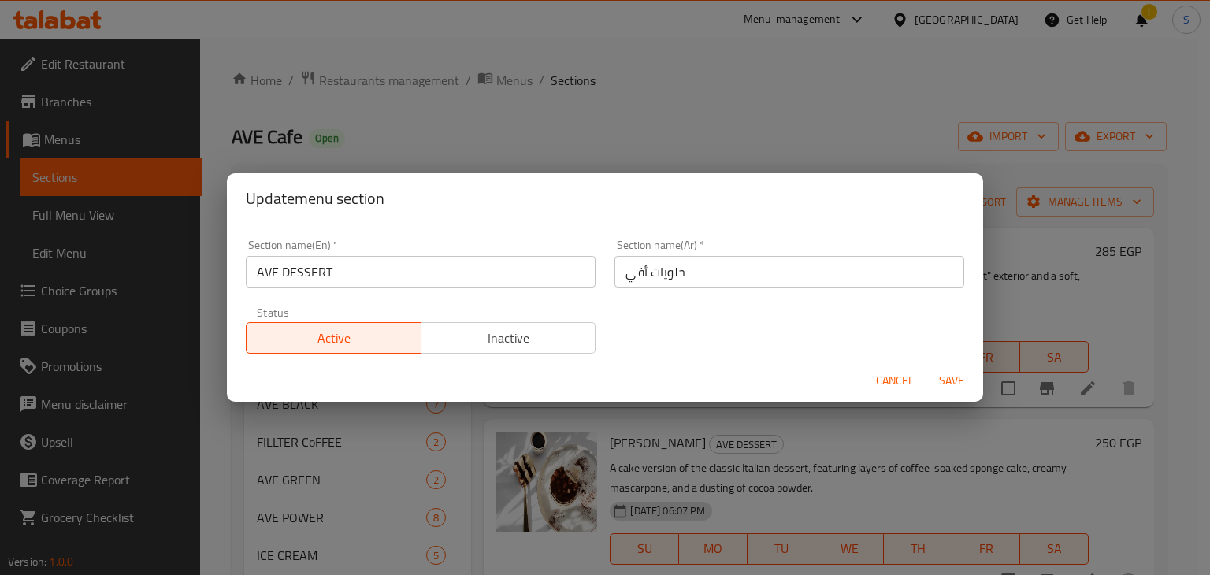
click at [468, 271] on input "AVE DESSERT" at bounding box center [421, 272] width 350 height 32
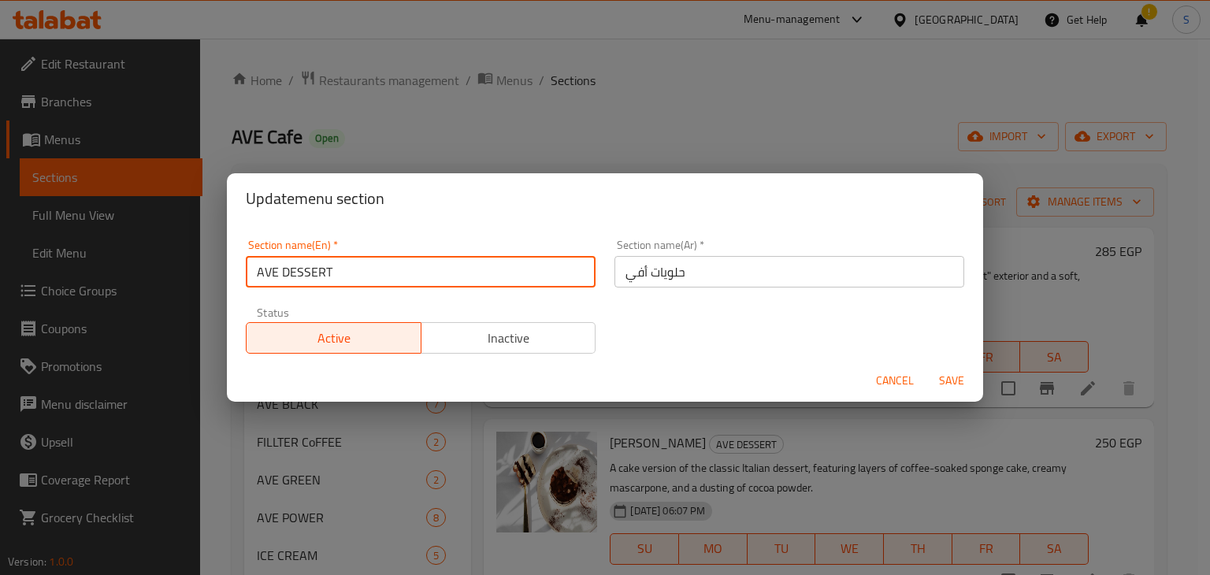
click at [468, 271] on input "AVE DESSERT" at bounding box center [421, 272] width 350 height 32
paste input "Eve Dessert"
type input "Eve Dessert"
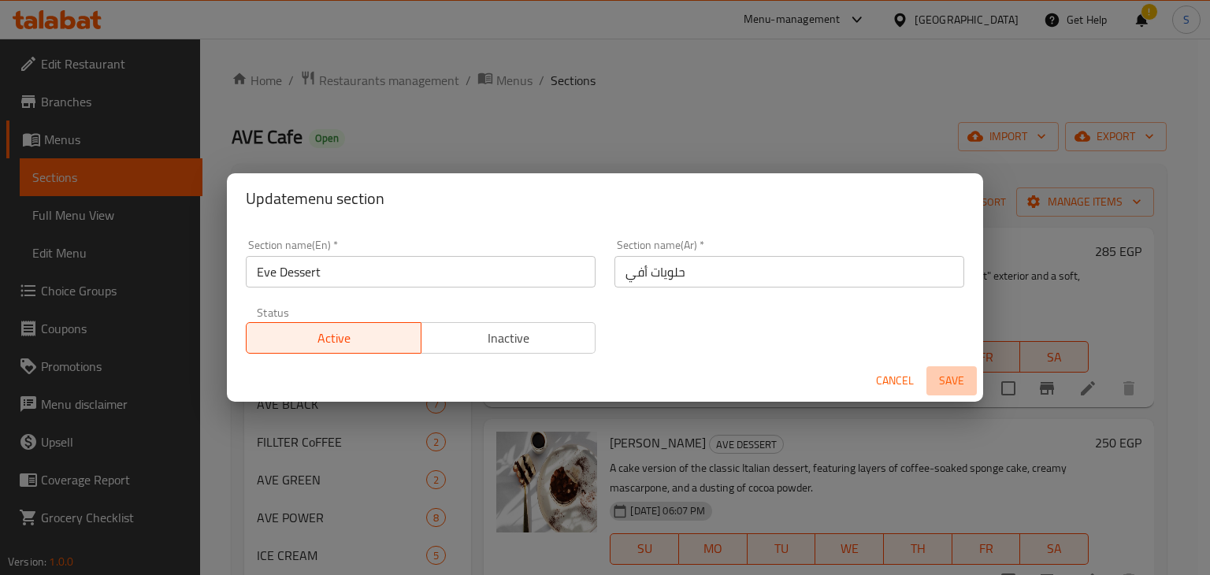
click at [949, 382] on span "Save" at bounding box center [952, 381] width 38 height 20
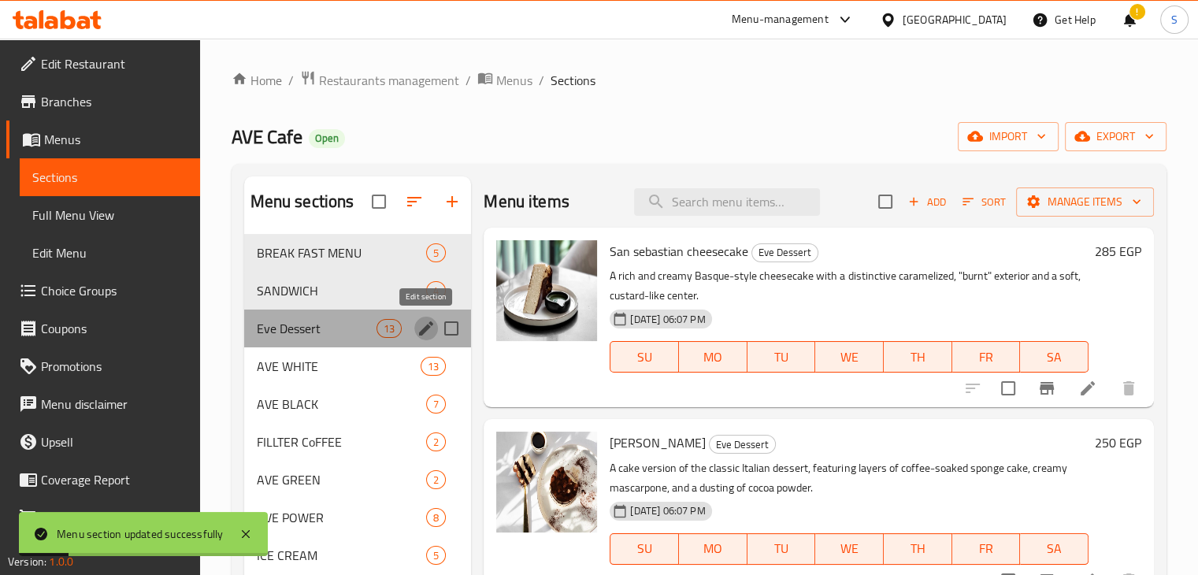
click at [429, 331] on icon "edit" at bounding box center [426, 328] width 19 height 19
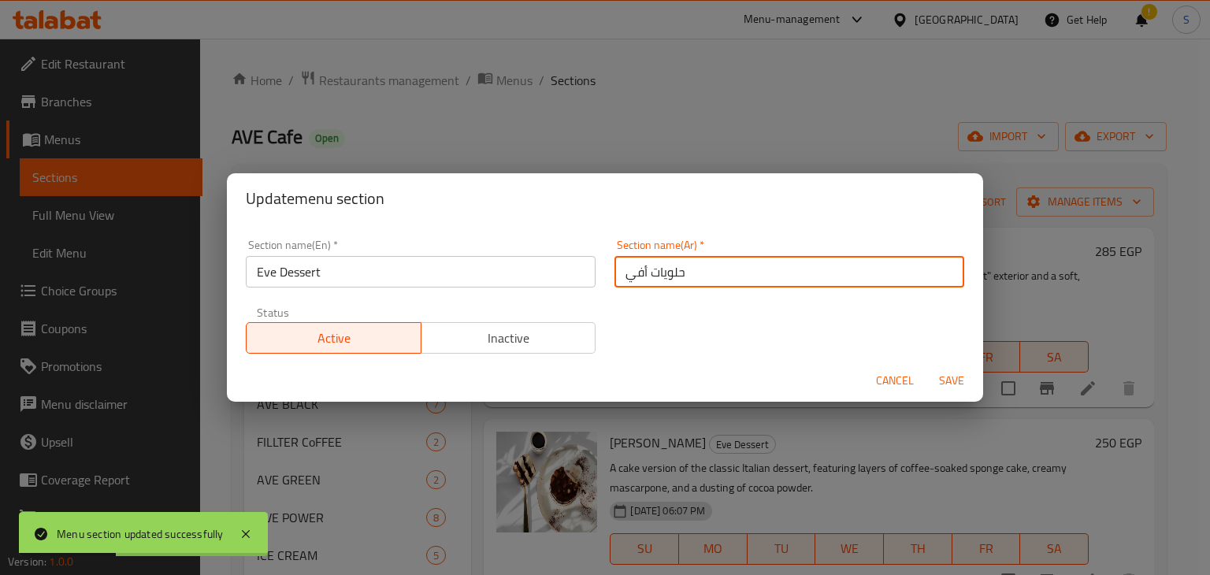
click at [619, 275] on input "حلويات أفي" at bounding box center [790, 272] width 350 height 32
click at [700, 269] on input "حلويات أفي" at bounding box center [790, 272] width 350 height 32
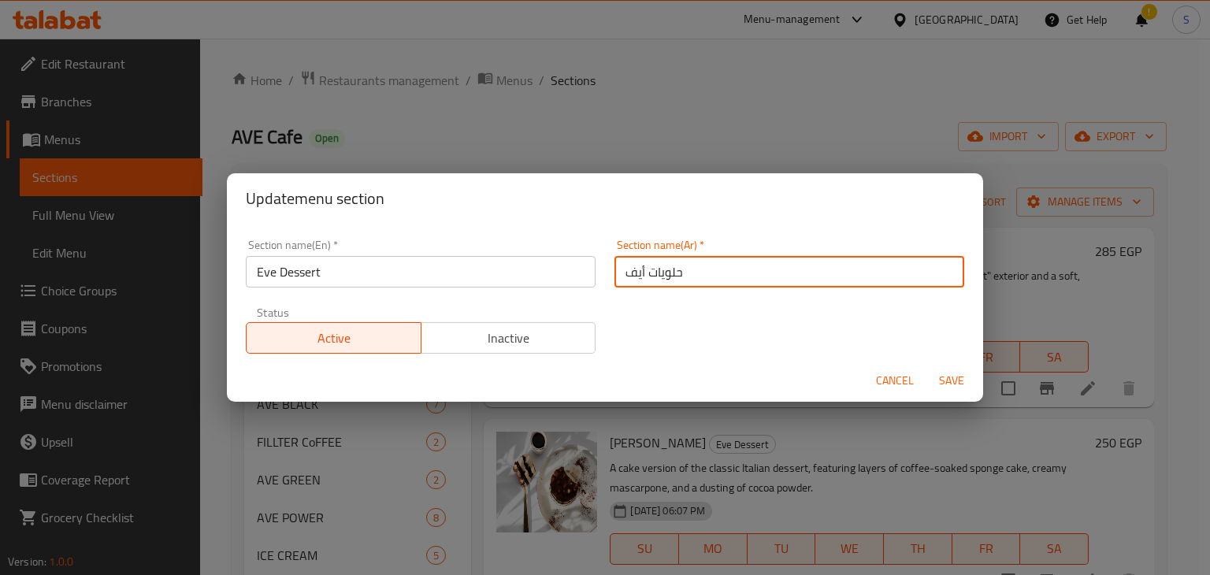
type input "حلويات أيف"
click at [926, 366] on button "Save" at bounding box center [951, 380] width 50 height 29
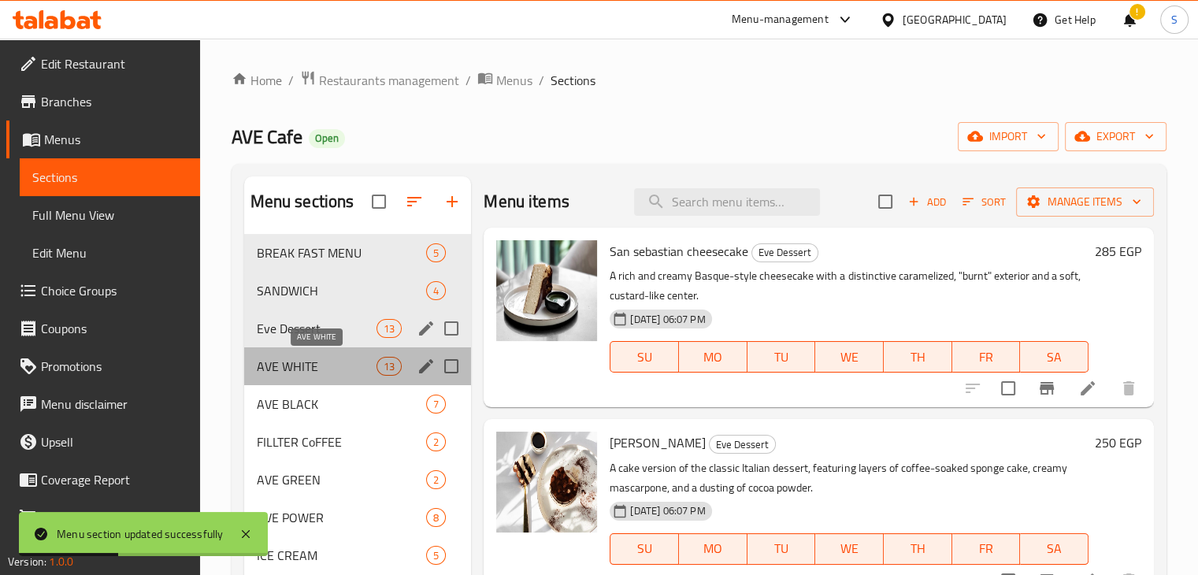
click at [299, 372] on span "AVE WHITE" at bounding box center [317, 366] width 121 height 19
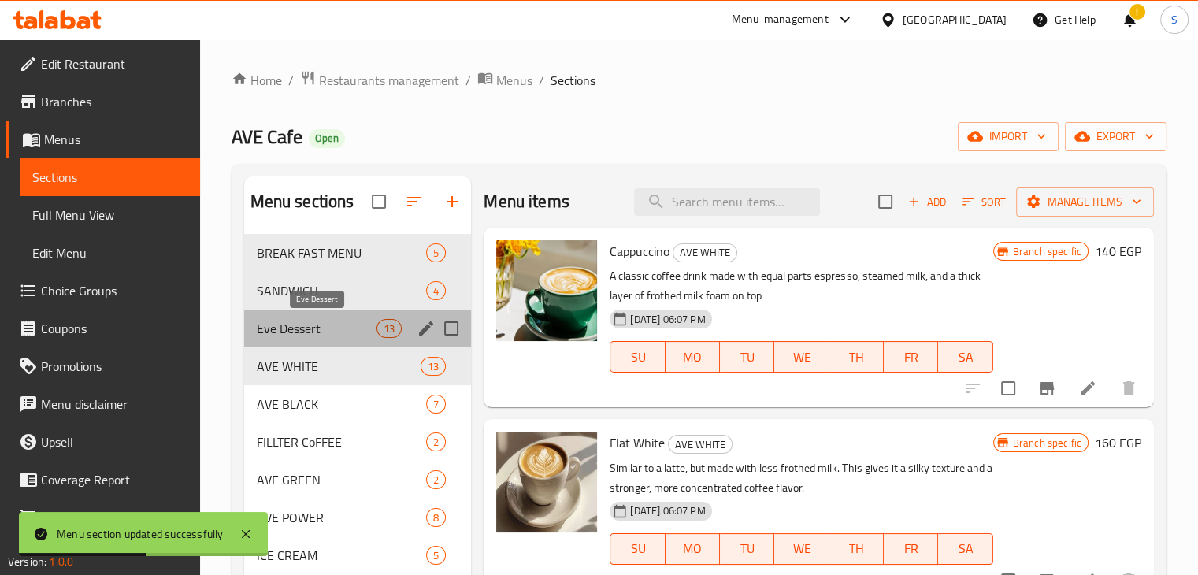
click at [313, 330] on span "Eve Dessert" at bounding box center [317, 328] width 121 height 19
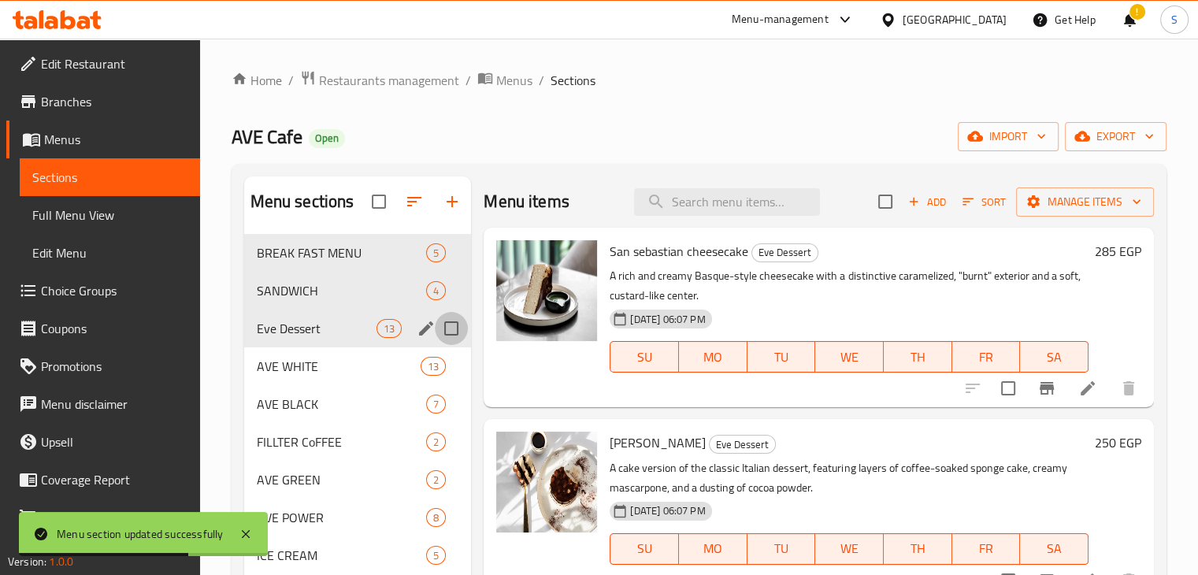
click at [435, 328] on input "Menu sections" at bounding box center [451, 328] width 33 height 33
checkbox input "true"
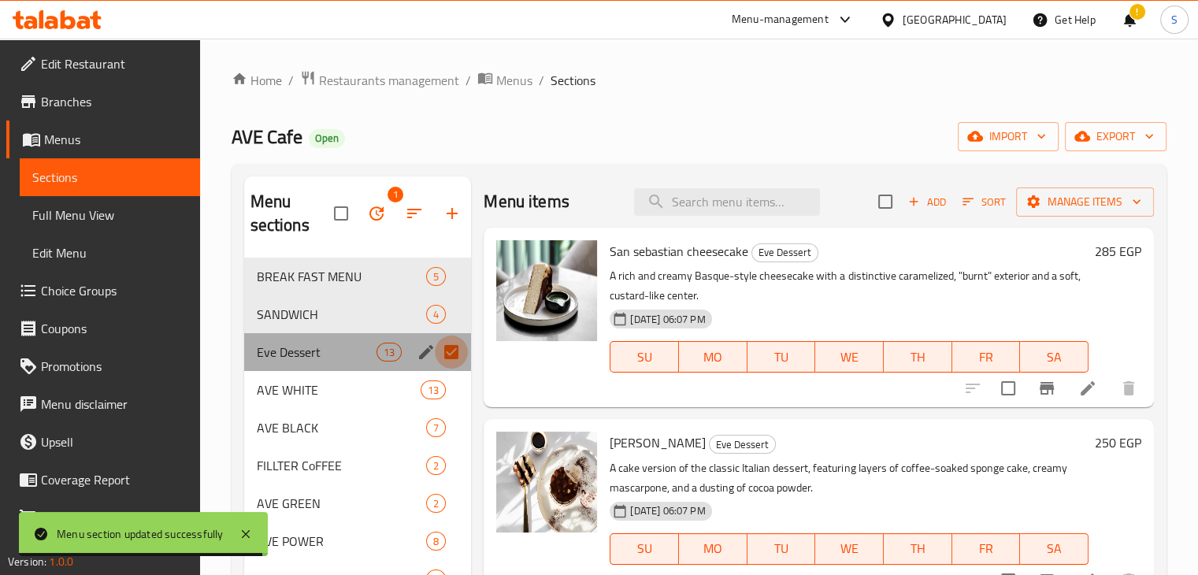
click at [461, 355] on input "Menu sections" at bounding box center [451, 352] width 33 height 33
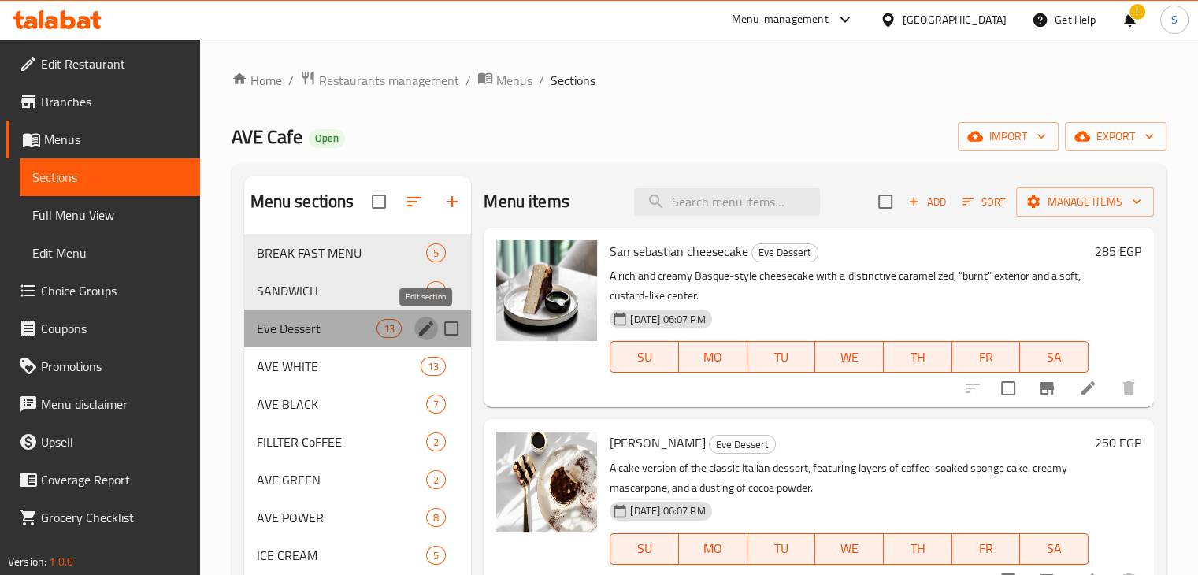
click at [425, 327] on icon "edit" at bounding box center [426, 328] width 14 height 14
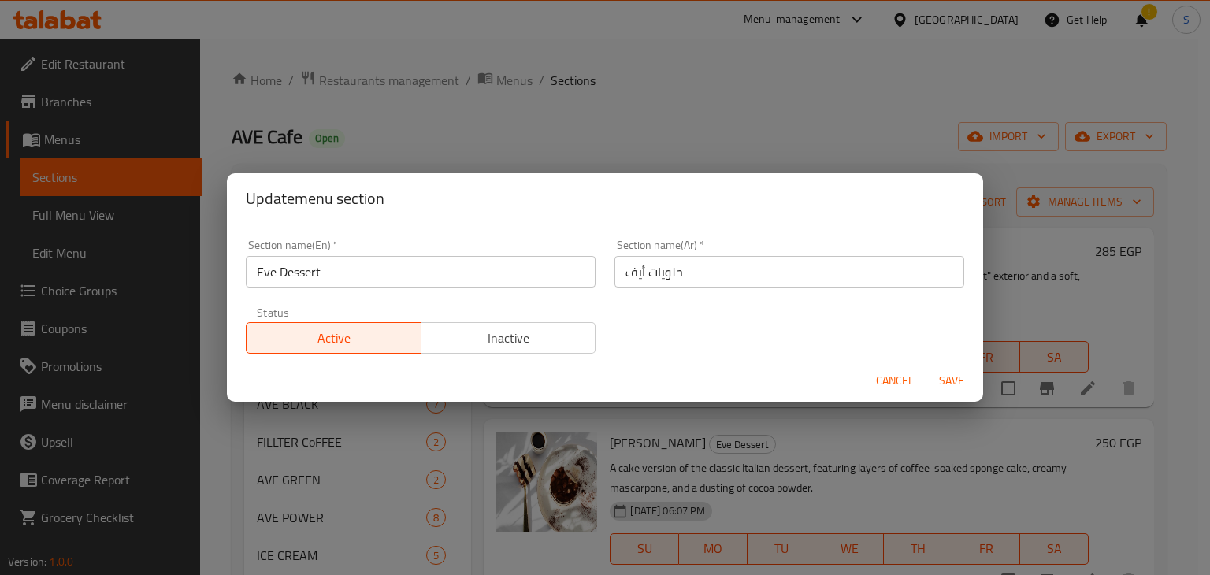
click at [684, 114] on div "Update menu section Section name(En)   * Eve Dessert Section name(En) * Section…" at bounding box center [605, 287] width 1210 height 575
click at [886, 385] on span "Cancel" at bounding box center [895, 381] width 38 height 20
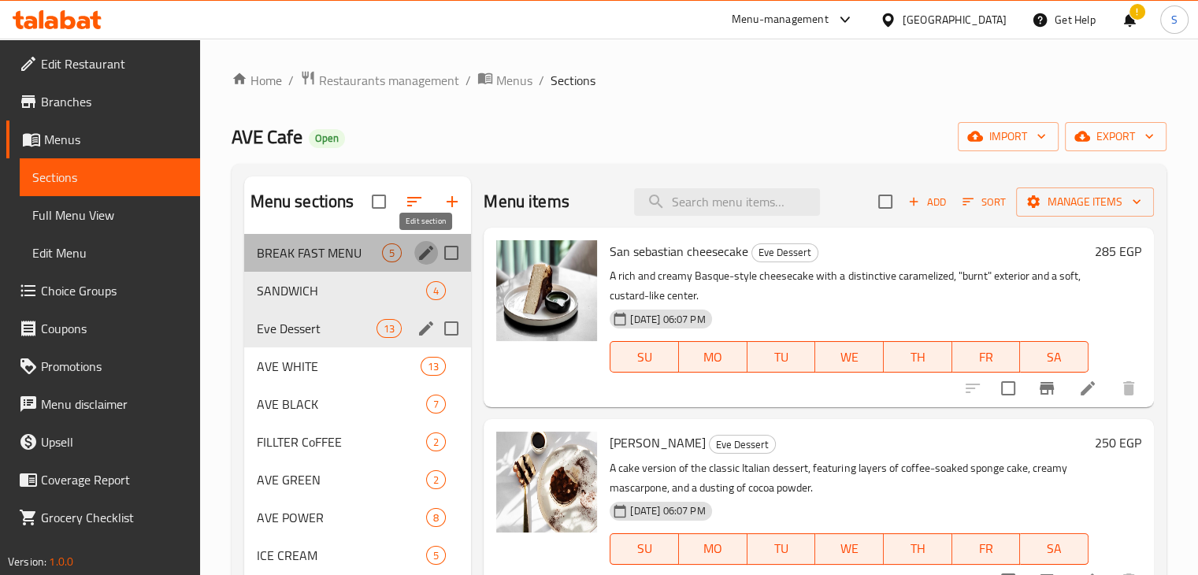
click at [425, 257] on icon "edit" at bounding box center [426, 252] width 19 height 19
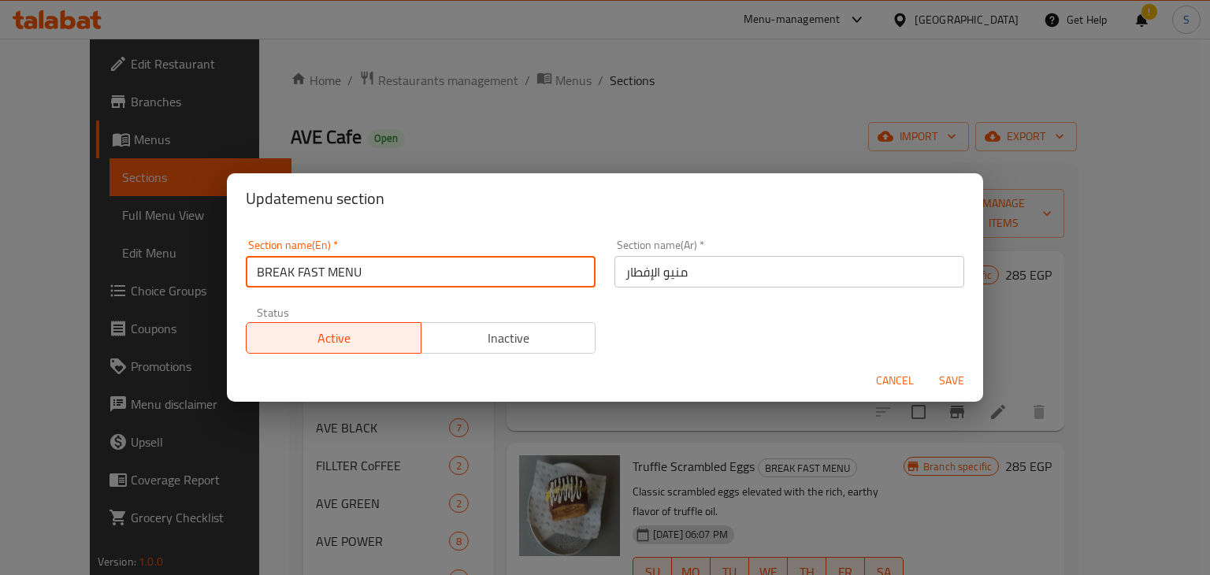
click at [332, 267] on input "BREAK FAST MENU" at bounding box center [421, 272] width 350 height 32
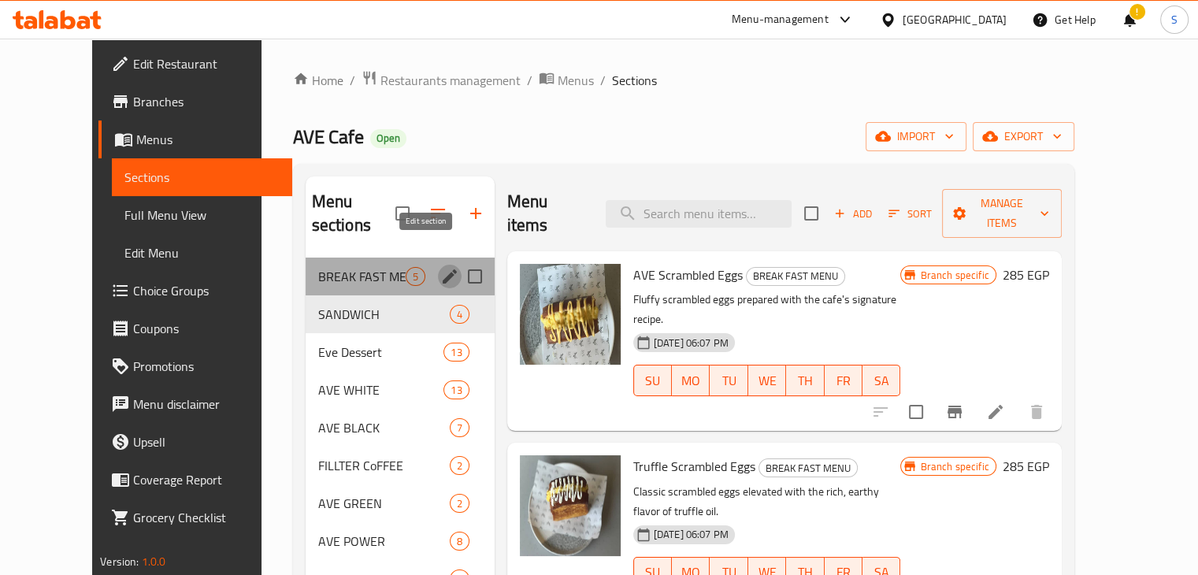
click at [438, 265] on button "edit" at bounding box center [450, 277] width 24 height 24
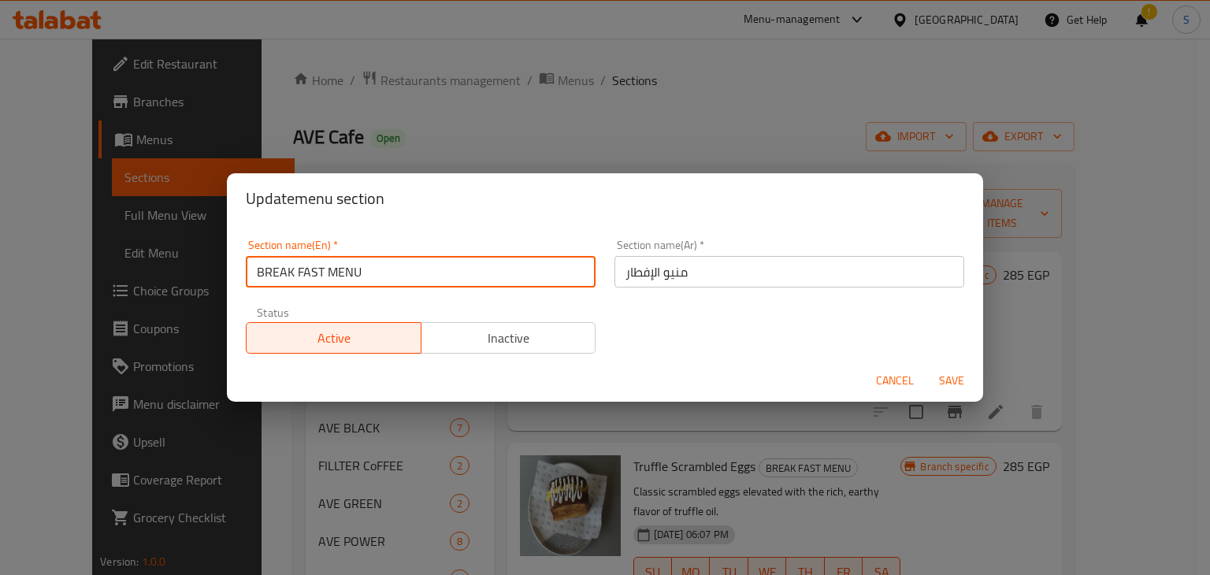
click at [317, 278] on input "BREAK FAST MENU" at bounding box center [421, 272] width 350 height 32
paste input "reak fast menu"
type input "Break fast menu"
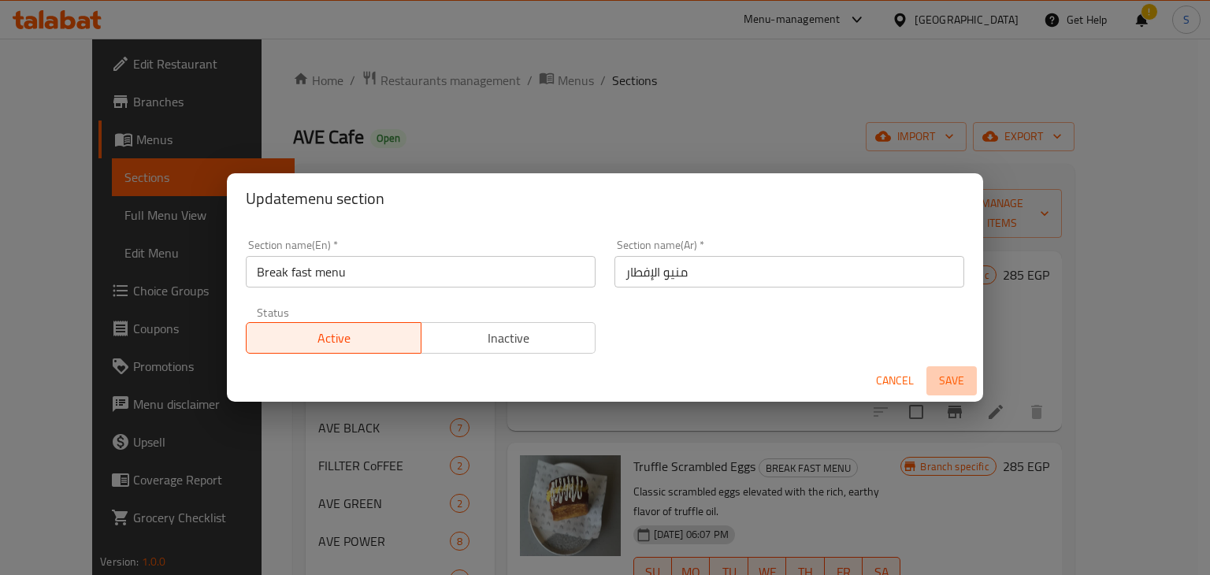
click at [957, 377] on span "Save" at bounding box center [952, 381] width 38 height 20
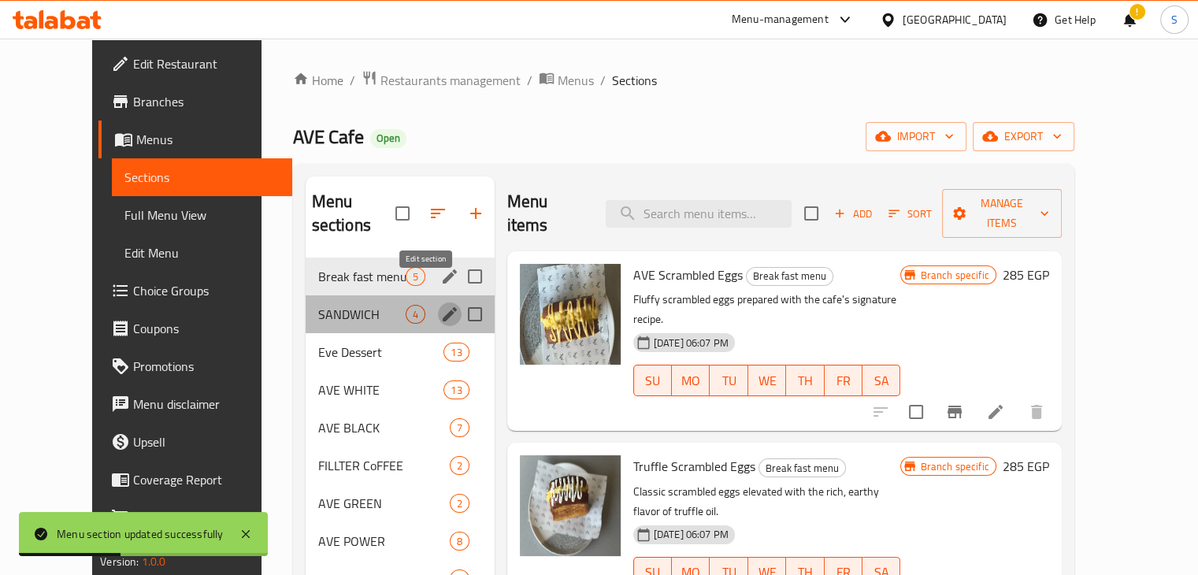
click at [440, 305] on icon "edit" at bounding box center [449, 314] width 19 height 19
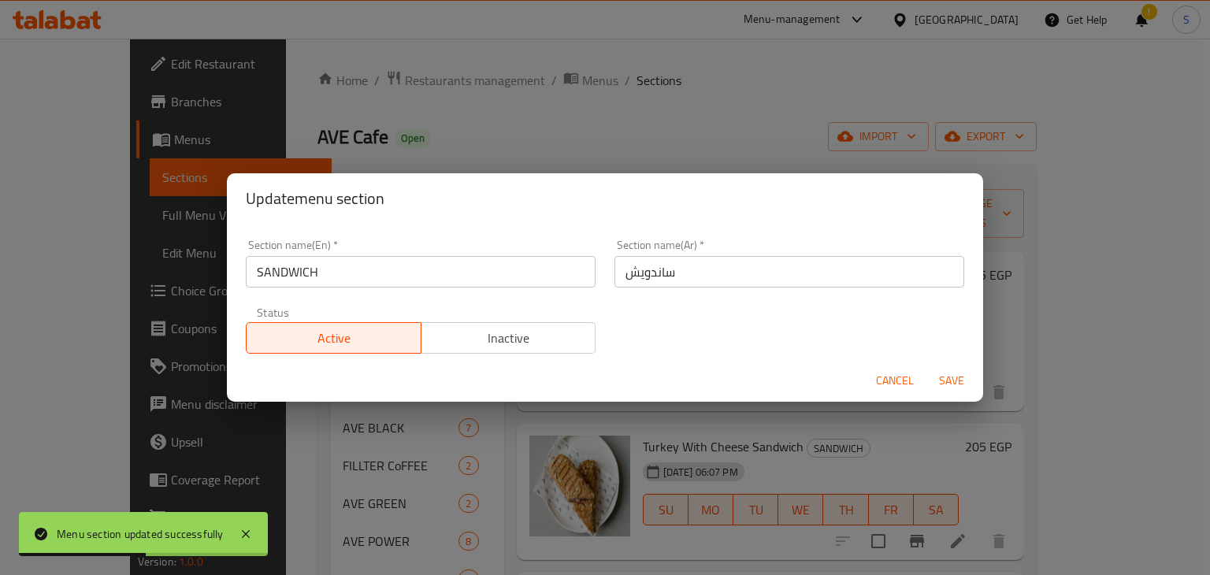
click at [313, 272] on input "SANDWICH" at bounding box center [421, 272] width 350 height 32
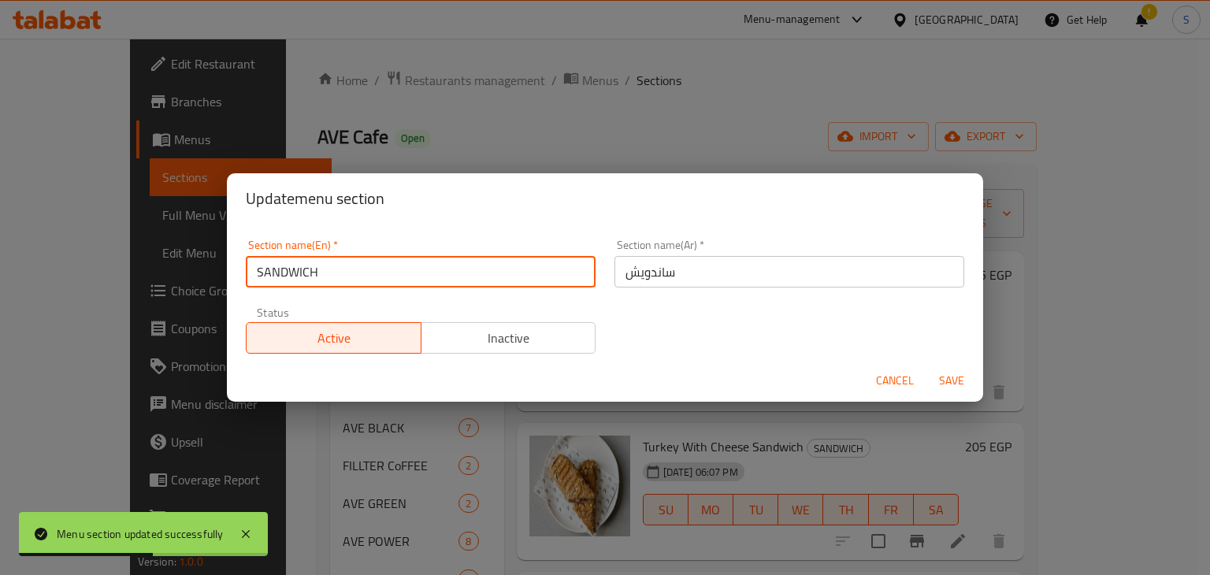
click at [313, 272] on input "SANDWICH" at bounding box center [421, 272] width 350 height 32
click at [326, 273] on input "SANDWICH" at bounding box center [421, 272] width 350 height 32
click at [312, 272] on input "SANDWICH" at bounding box center [421, 272] width 350 height 32
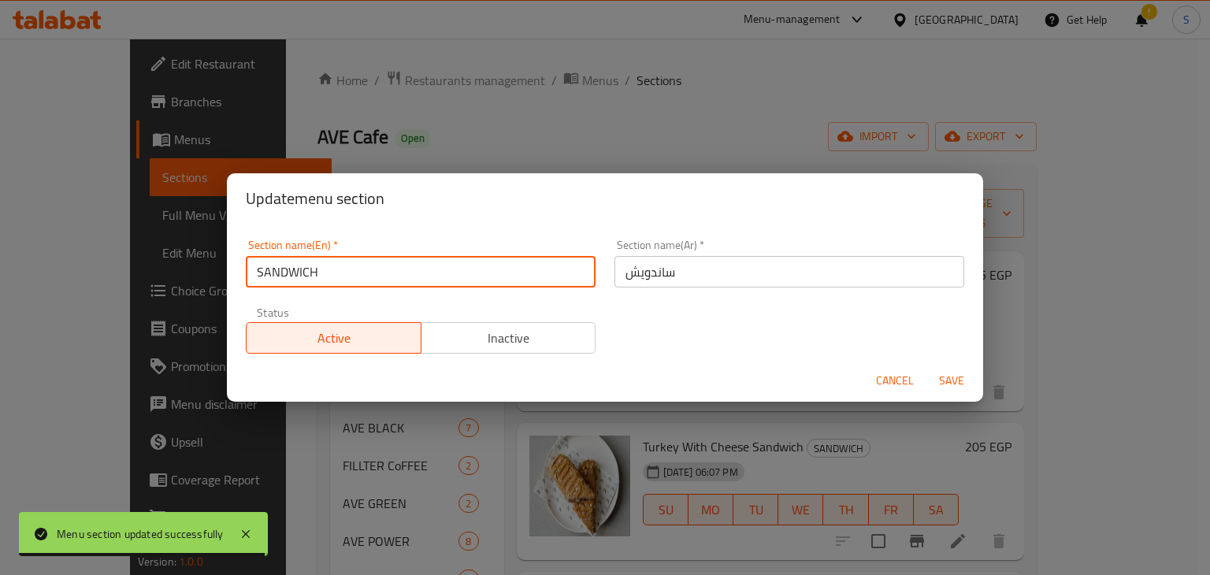
click at [312, 272] on input "SANDWICH" at bounding box center [421, 272] width 350 height 32
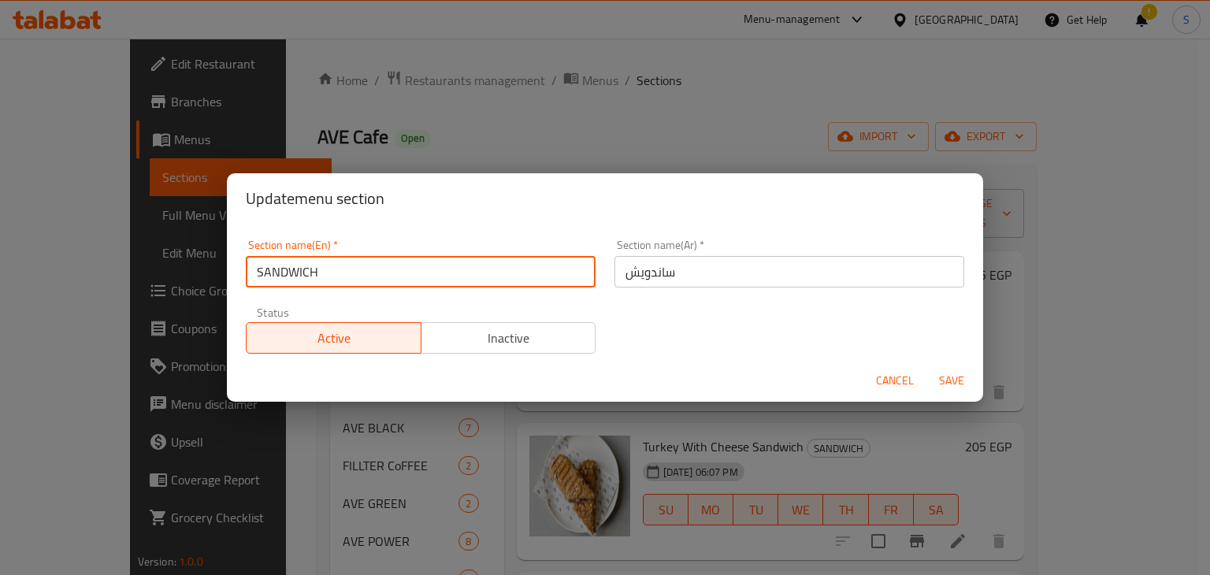
click at [358, 274] on input "SANDWICH" at bounding box center [421, 272] width 350 height 32
drag, startPoint x: 357, startPoint y: 277, endPoint x: 362, endPoint y: 339, distance: 62.4
click at [362, 339] on div "Section name(En)   * SANDWICH Section name(En) * Section name(Ar)   * ساندويش S…" at bounding box center [604, 296] width 737 height 133
click at [336, 274] on input "SANDWICH" at bounding box center [421, 272] width 350 height 32
type input "S"
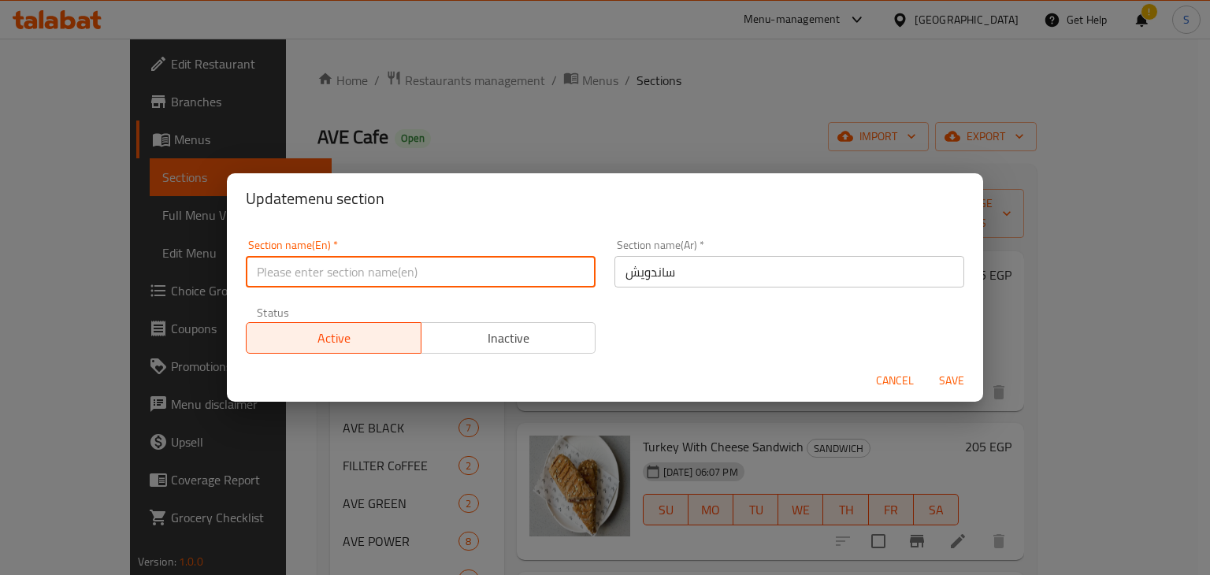
click at [336, 274] on input "text" at bounding box center [421, 272] width 350 height 32
type input "s"
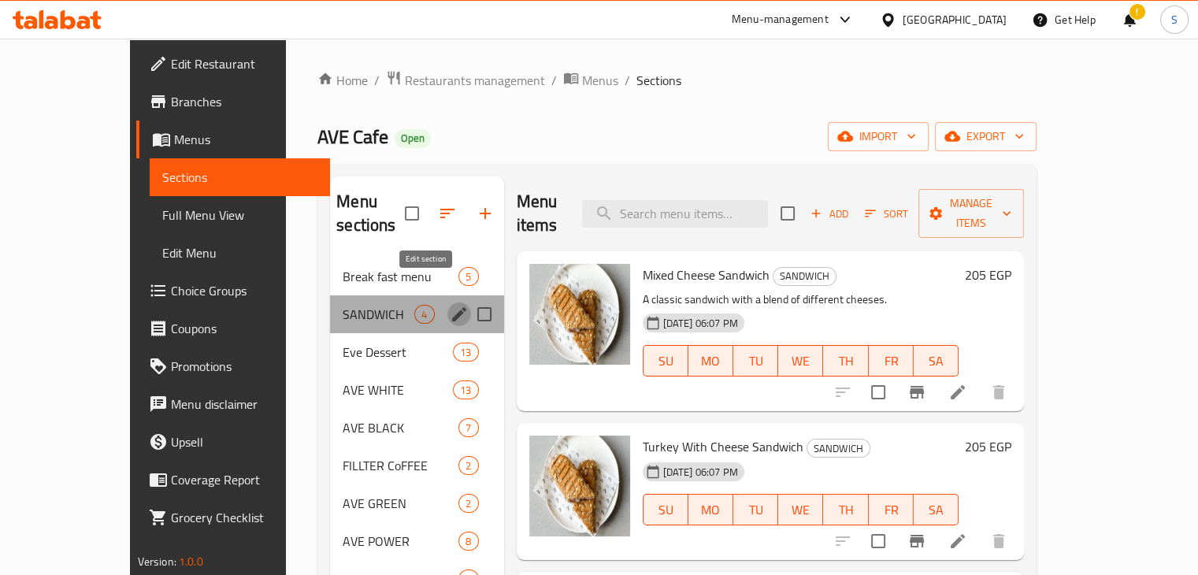
click at [452, 307] on icon "edit" at bounding box center [459, 314] width 14 height 14
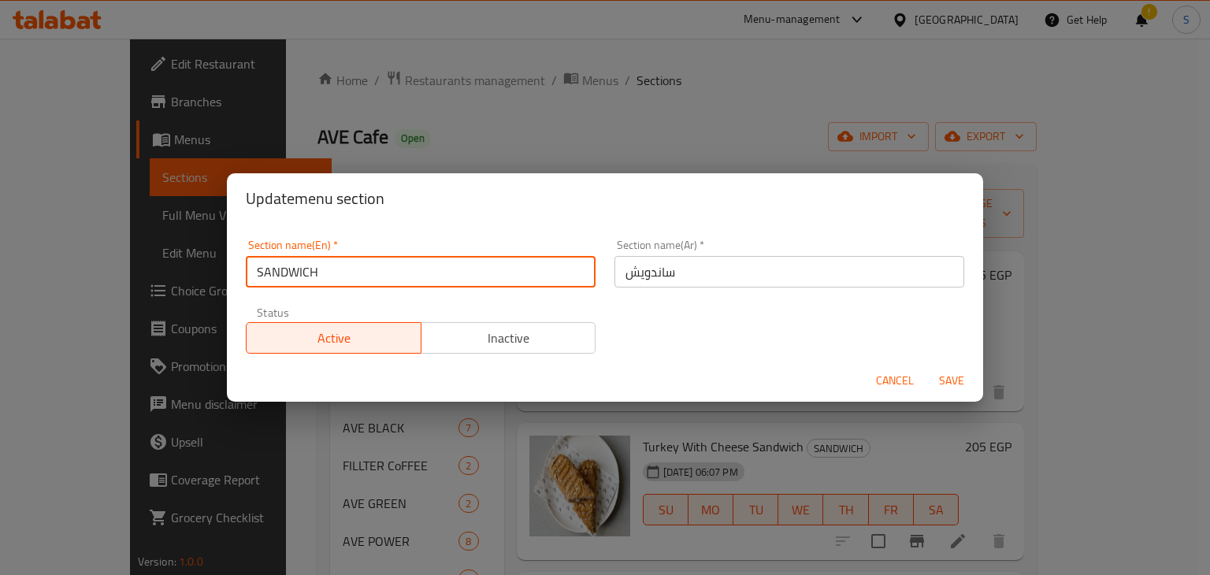
click at [358, 278] on input "SANDWICH" at bounding box center [421, 272] width 350 height 32
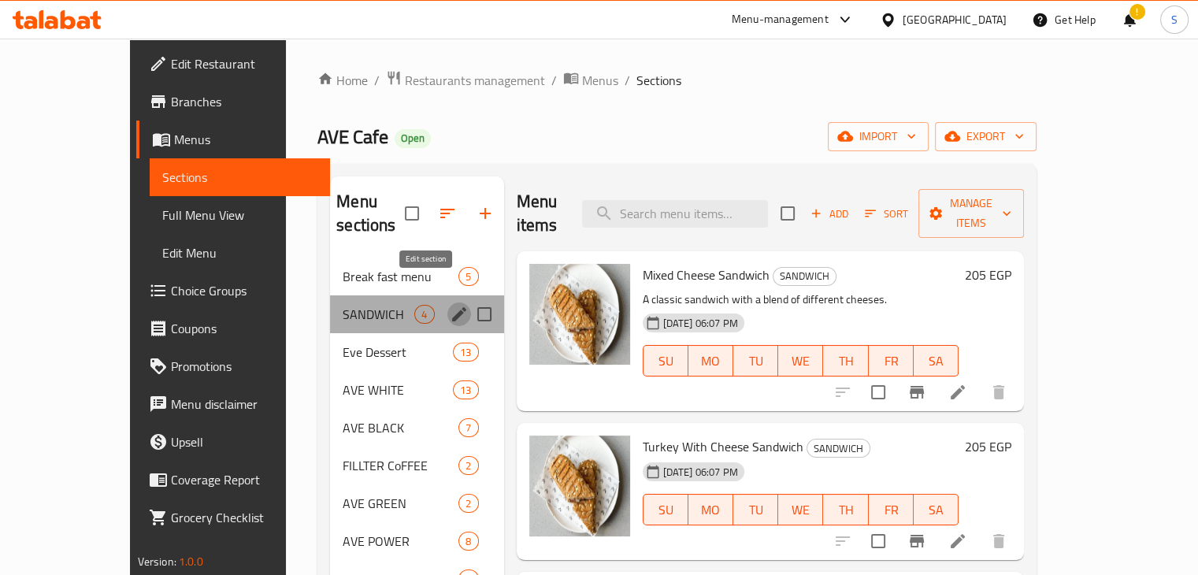
click at [450, 305] on icon "edit" at bounding box center [459, 314] width 19 height 19
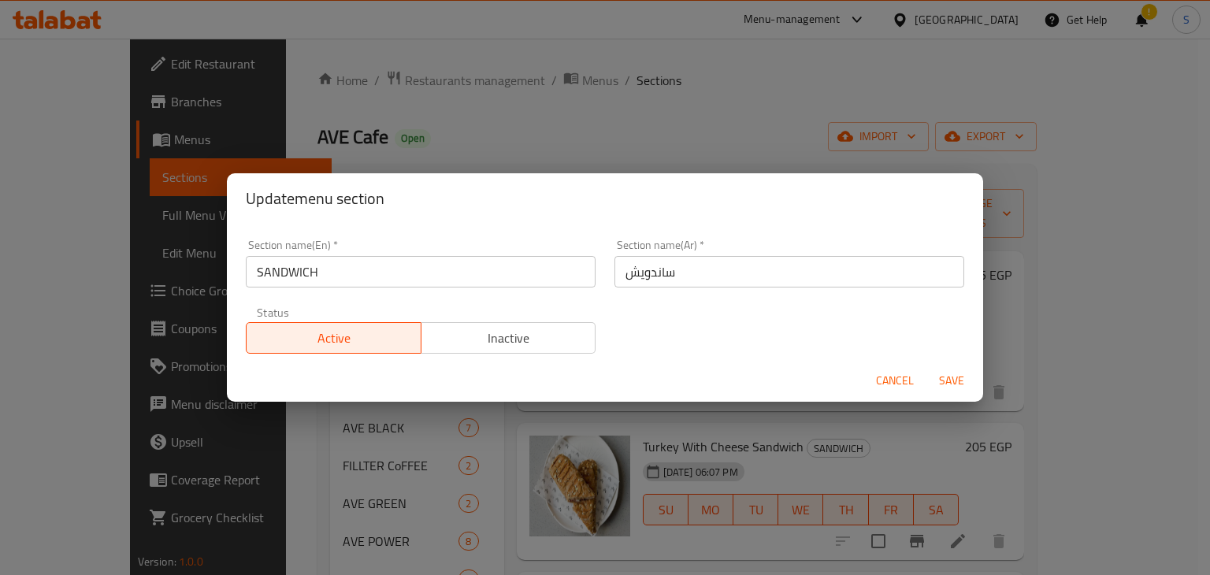
click at [347, 265] on input "SANDWICH" at bounding box center [421, 272] width 350 height 32
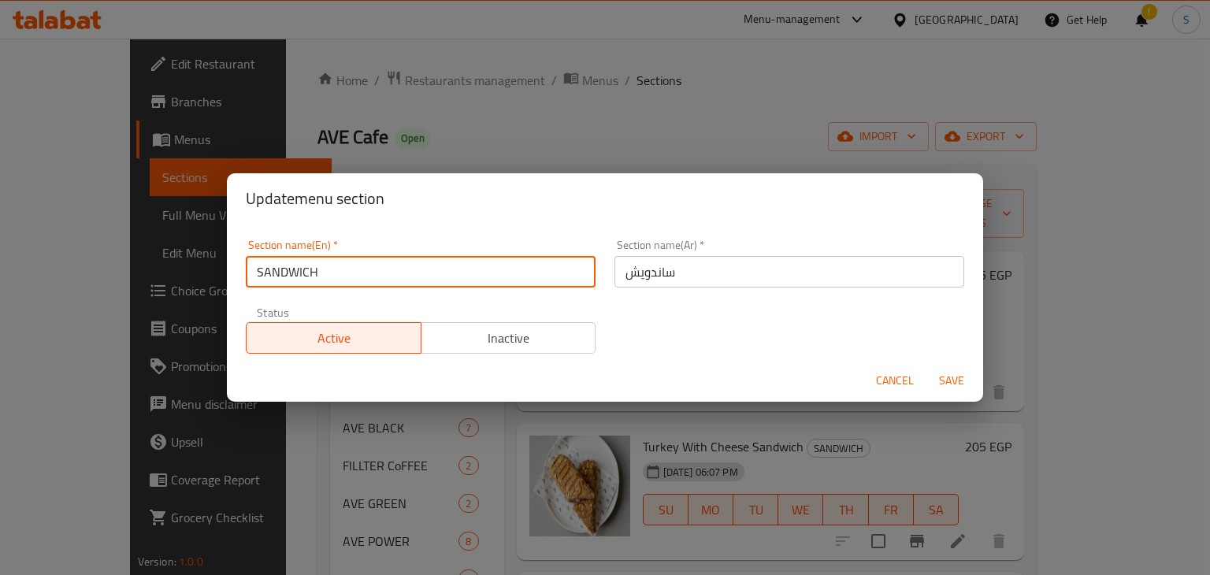
click at [347, 265] on input "SANDWICH" at bounding box center [421, 272] width 350 height 32
paste input "sandwich"
type input "sandwich"
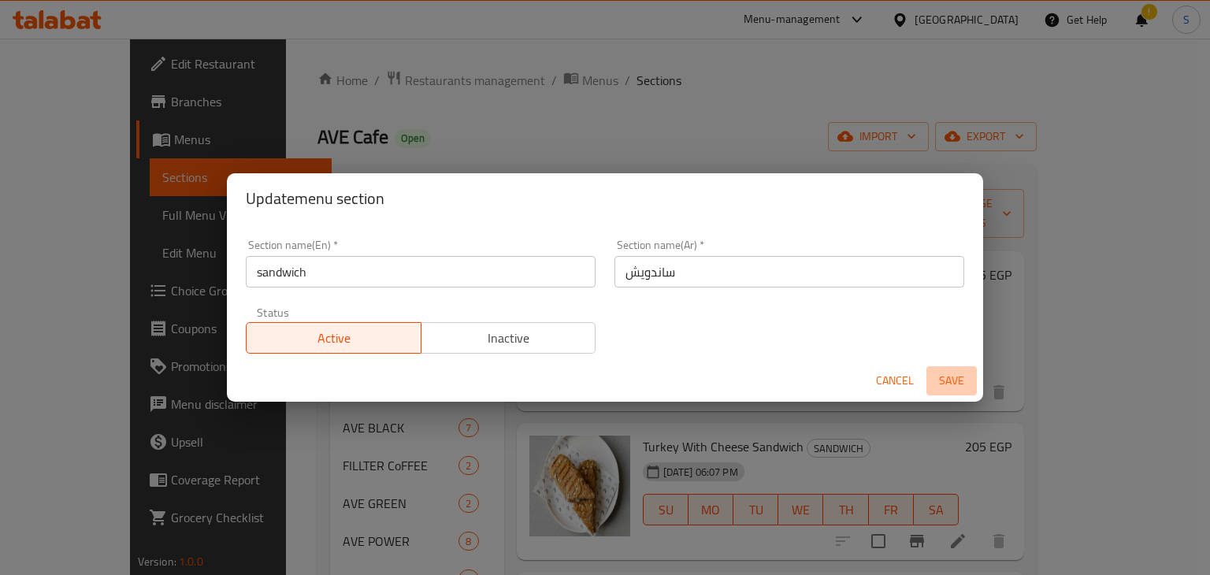
click at [954, 376] on span "Save" at bounding box center [952, 381] width 38 height 20
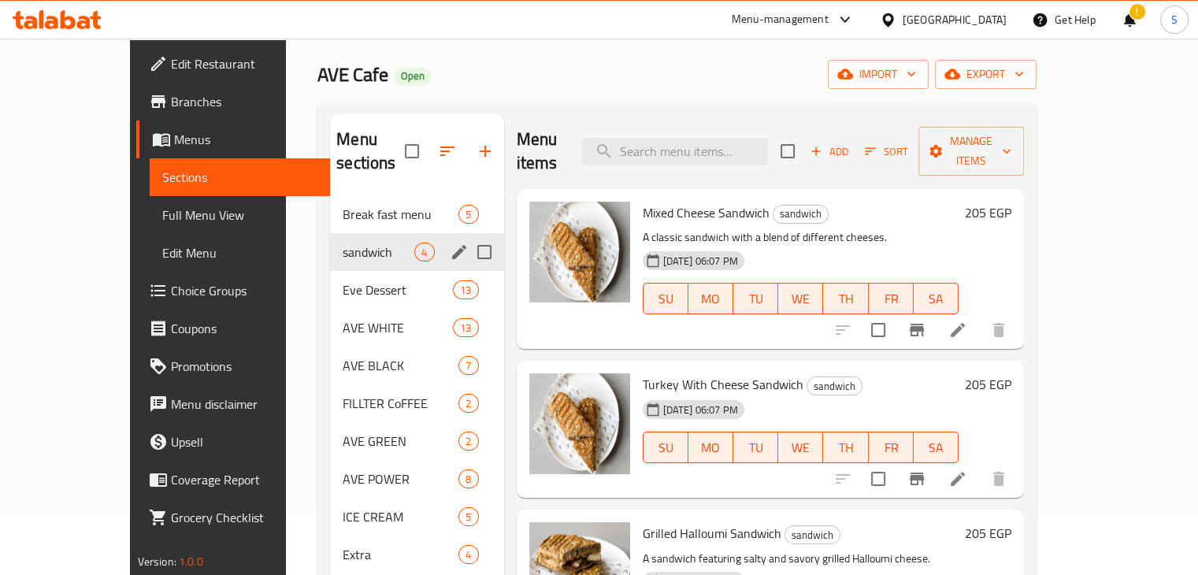
scroll to position [63, 0]
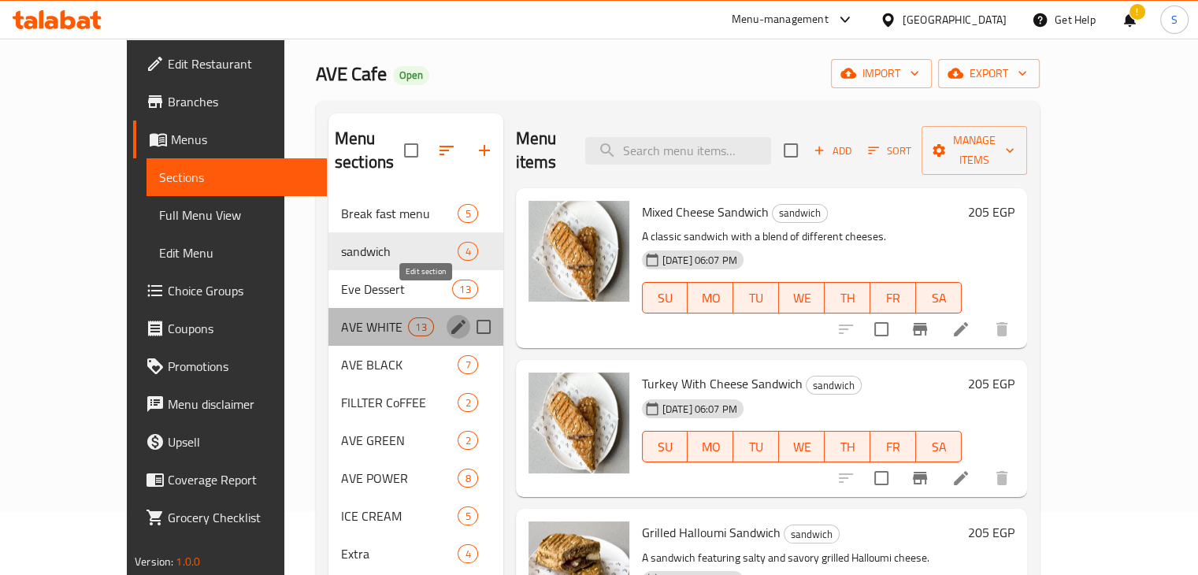
click at [451, 320] on icon "edit" at bounding box center [458, 327] width 14 height 14
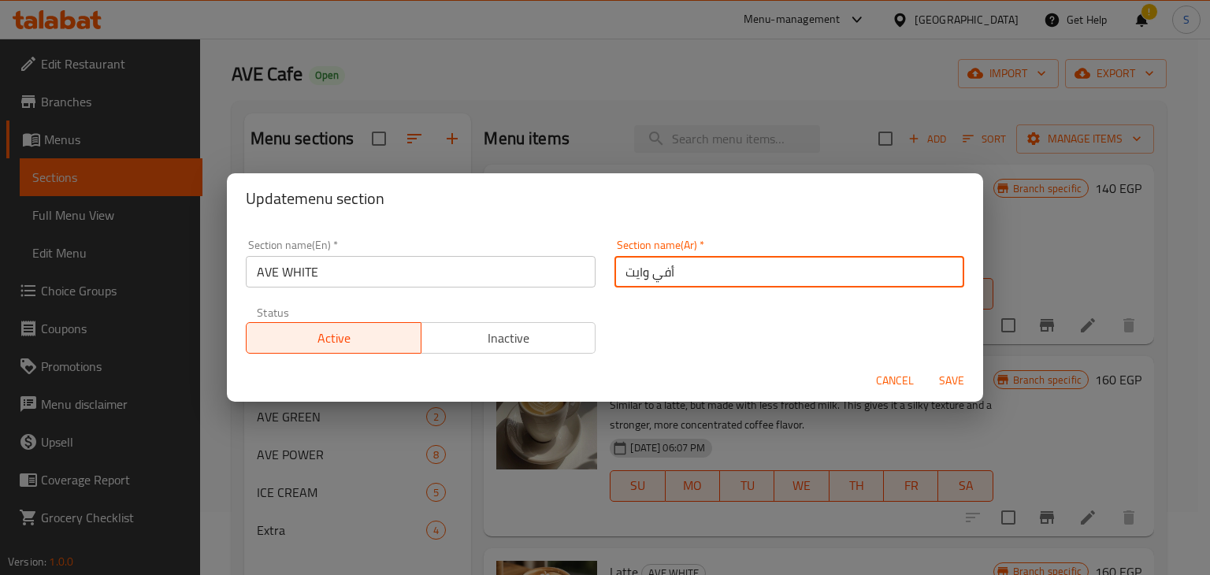
click at [646, 276] on input "أفي وايت" at bounding box center [790, 272] width 350 height 32
type input "أيف وايت"
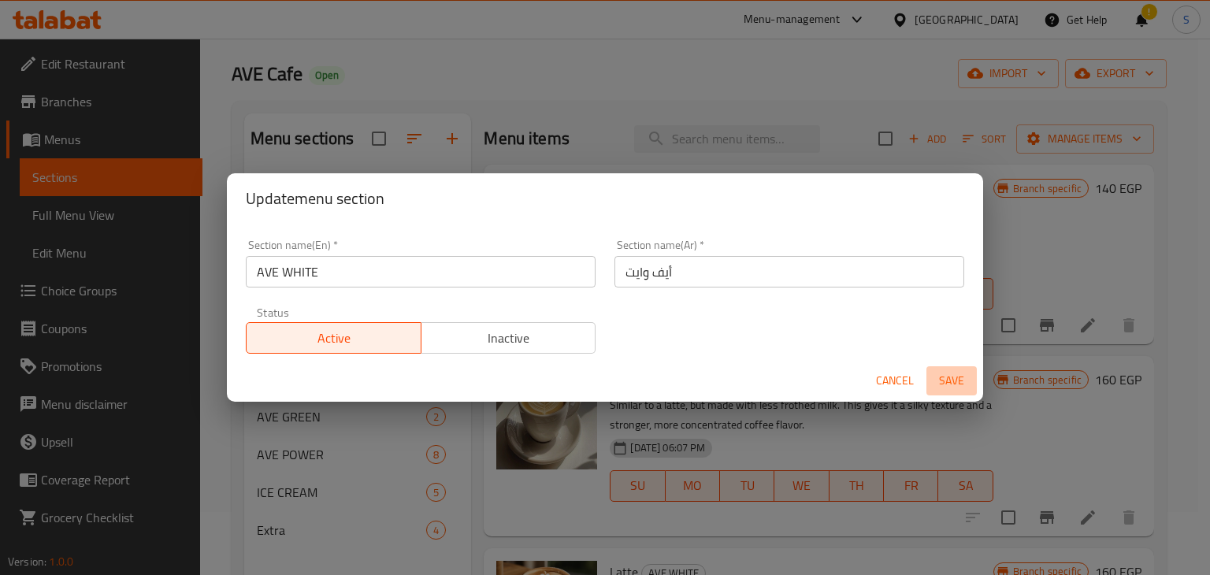
click at [950, 382] on span "Save" at bounding box center [952, 381] width 38 height 20
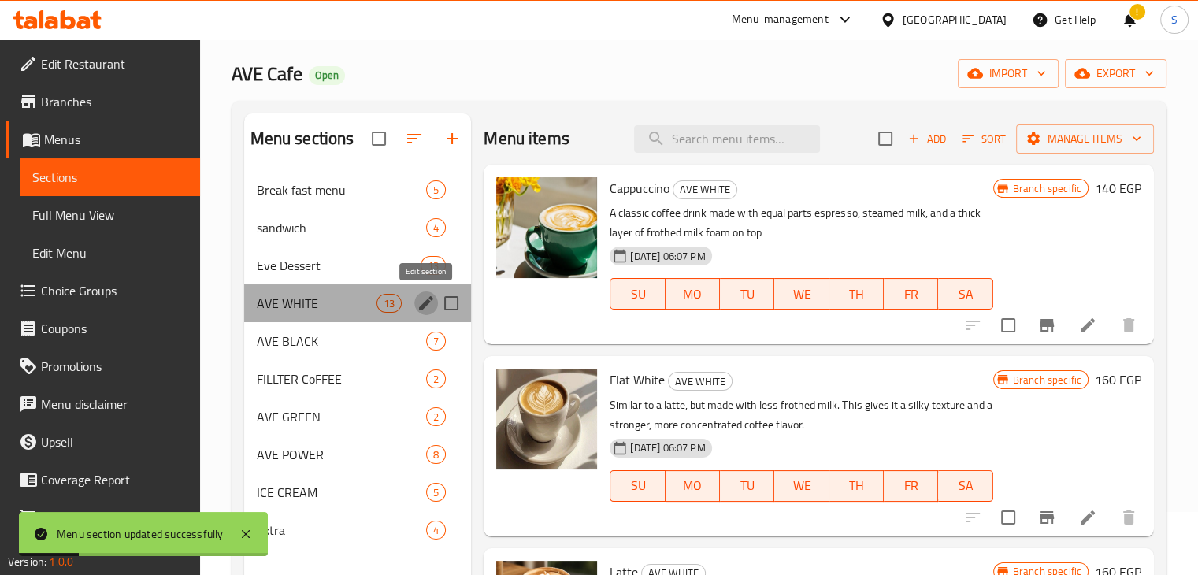
click at [429, 299] on icon "edit" at bounding box center [426, 303] width 14 height 14
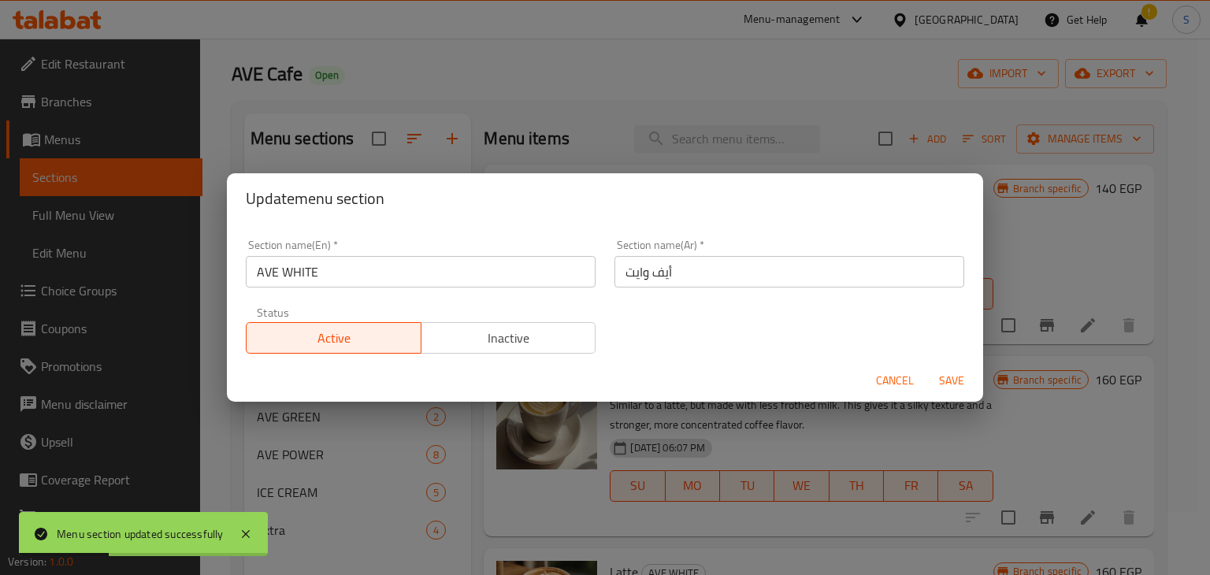
click at [414, 276] on input "AVE WHITE" at bounding box center [421, 272] width 350 height 32
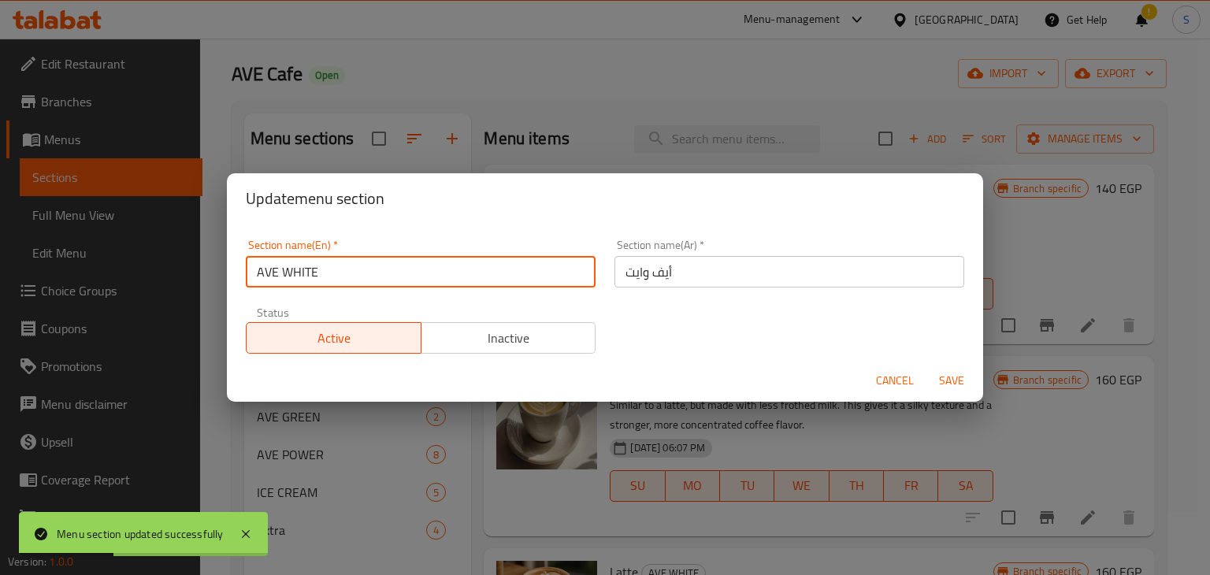
click at [414, 276] on input "AVE WHITE" at bounding box center [421, 272] width 350 height 32
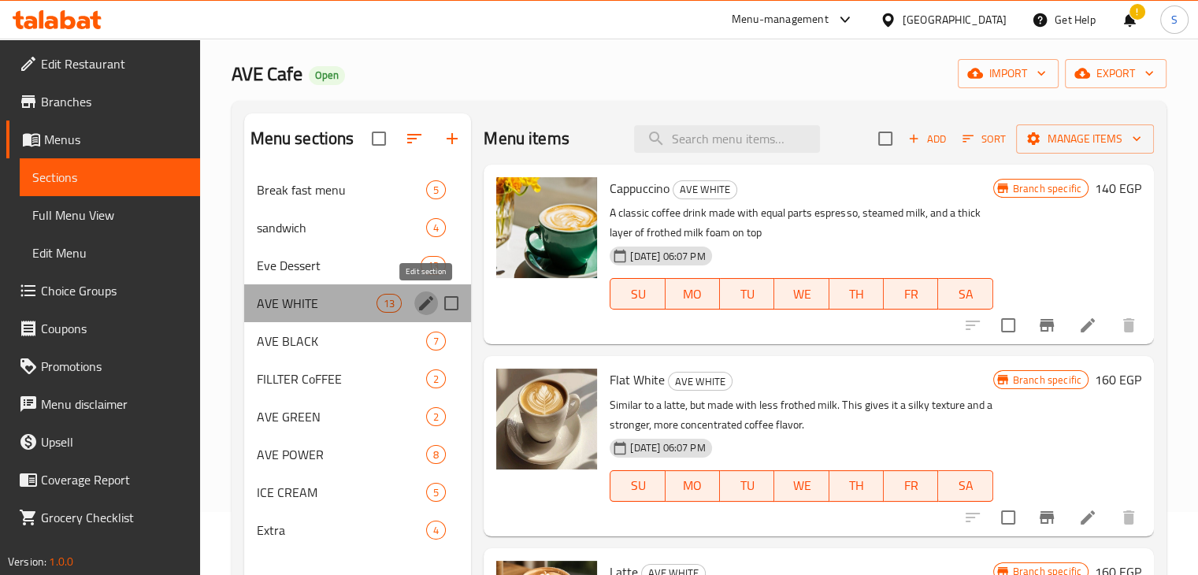
click at [430, 303] on icon "edit" at bounding box center [426, 303] width 19 height 19
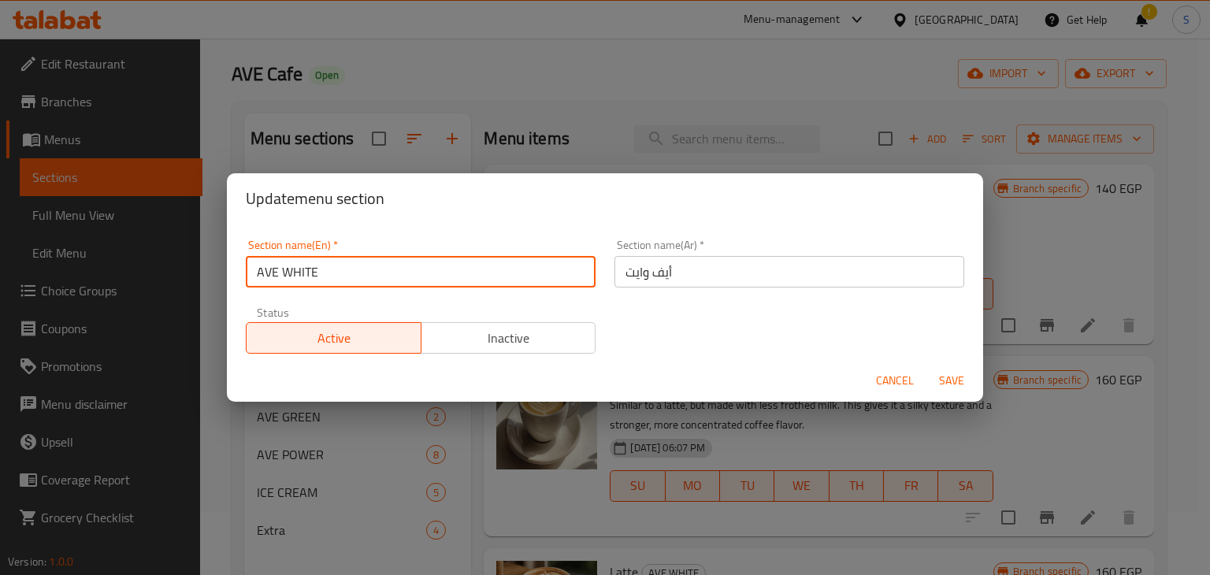
click at [351, 276] on input "AVE WHITE" at bounding box center [421, 272] width 350 height 32
paste input "ve white"
type input "Ave white"
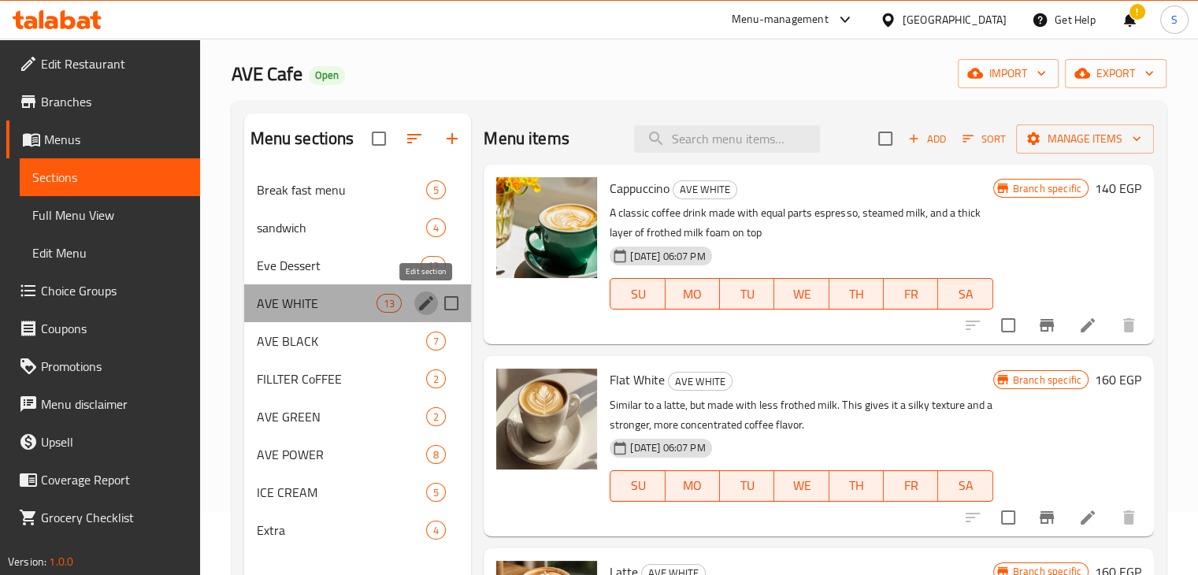
click at [429, 310] on icon "edit" at bounding box center [426, 303] width 19 height 19
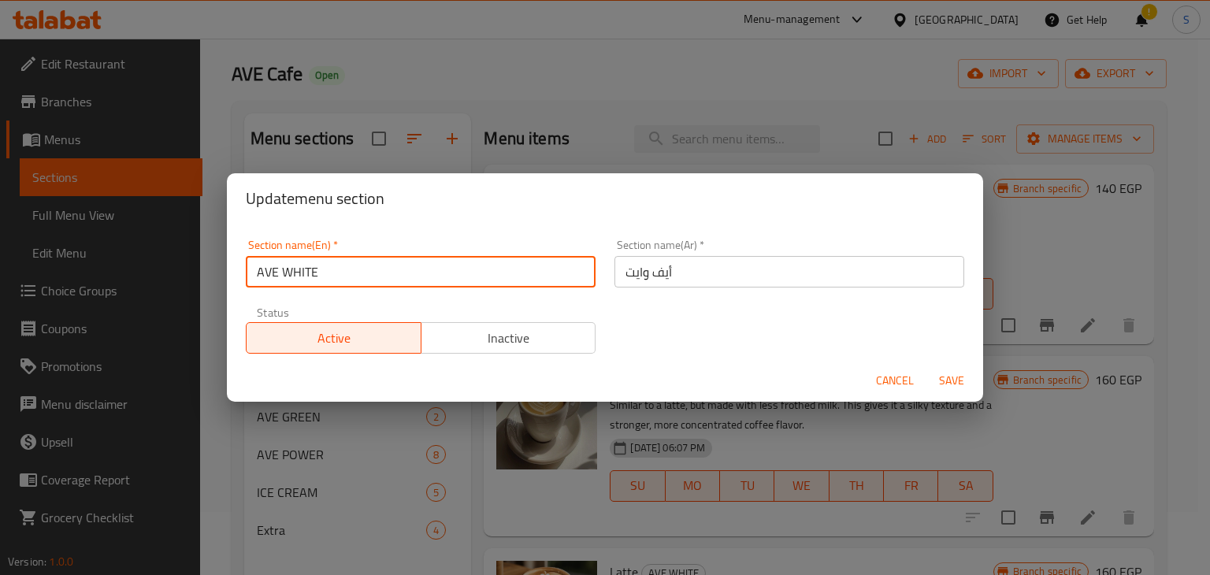
click at [366, 272] on input "AVE WHITE" at bounding box center [421, 272] width 350 height 32
paste input "ve white"
type input "Ave white"
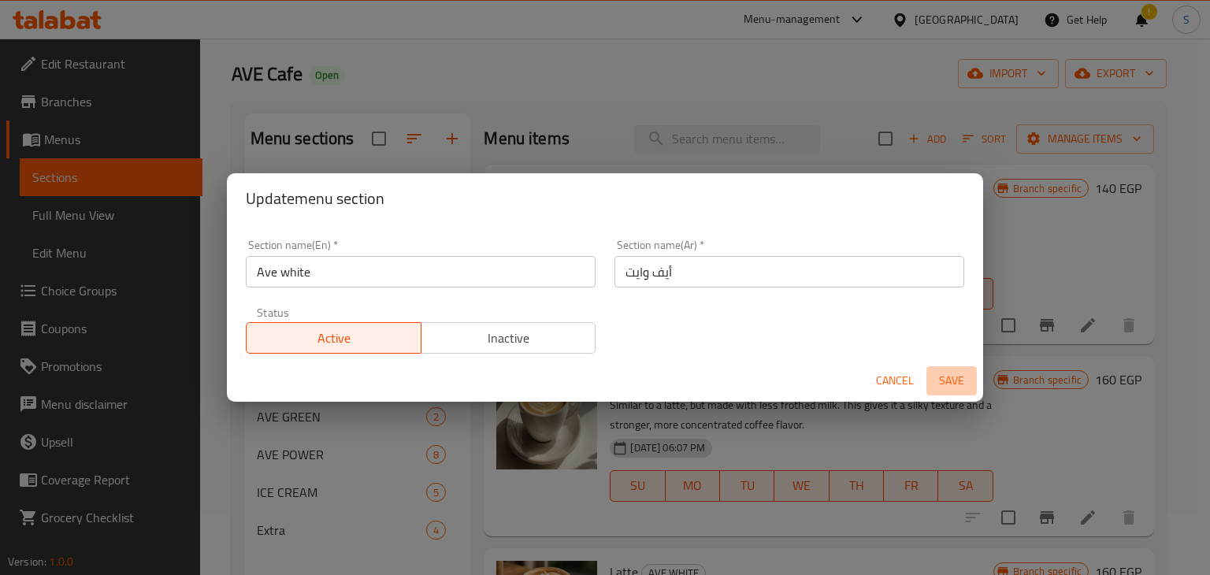
click at [958, 379] on span "Save" at bounding box center [952, 381] width 38 height 20
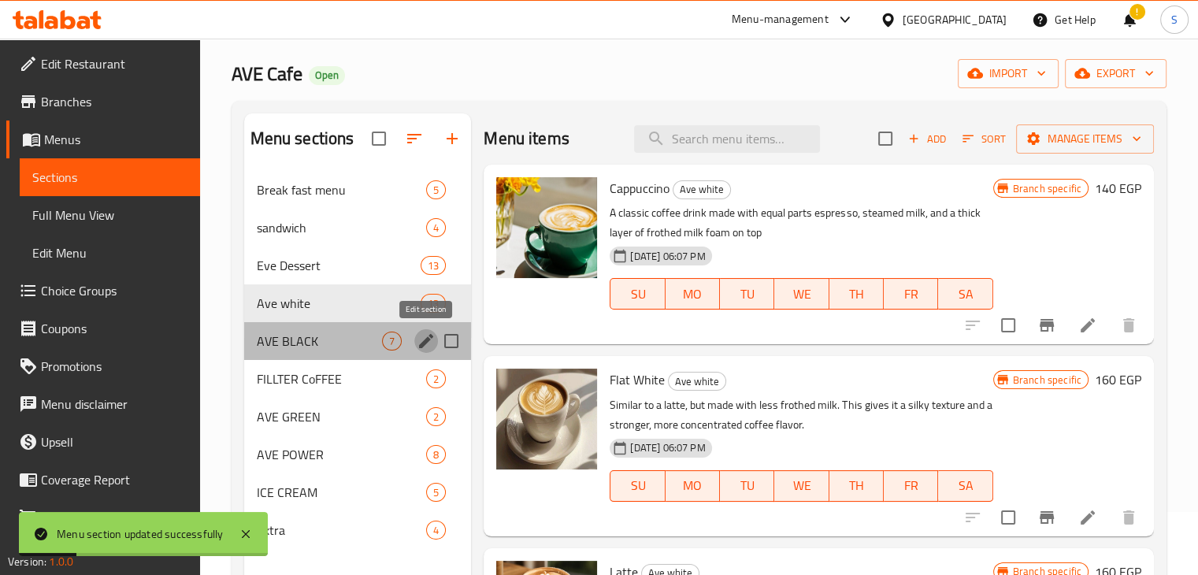
click at [426, 342] on icon "edit" at bounding box center [426, 341] width 14 height 14
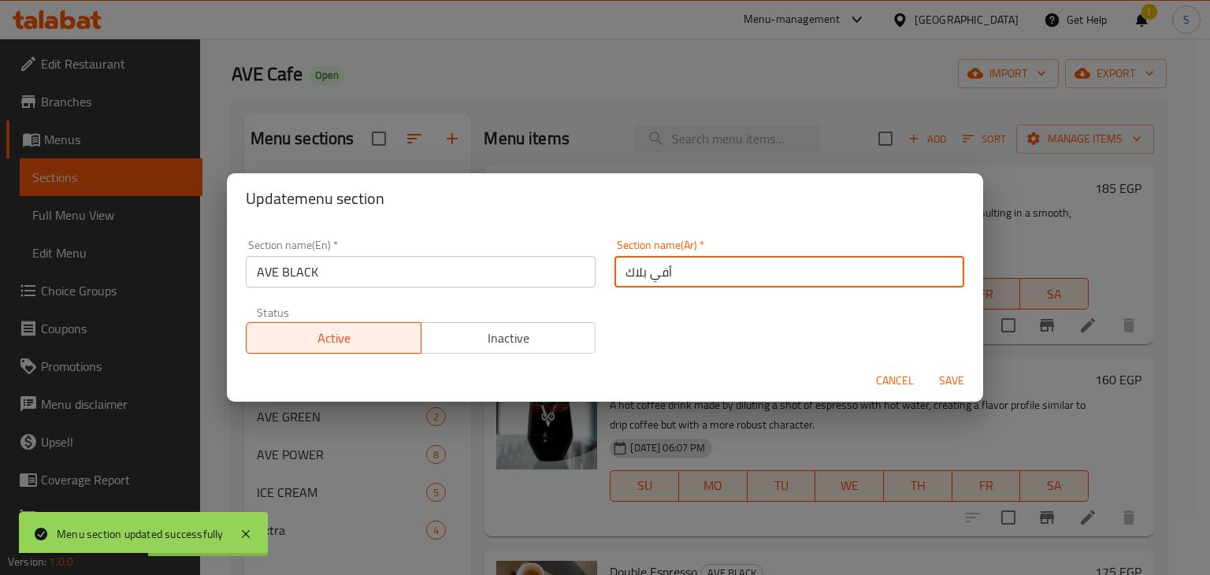
click at [646, 277] on input "أفي بلاك" at bounding box center [790, 272] width 350 height 32
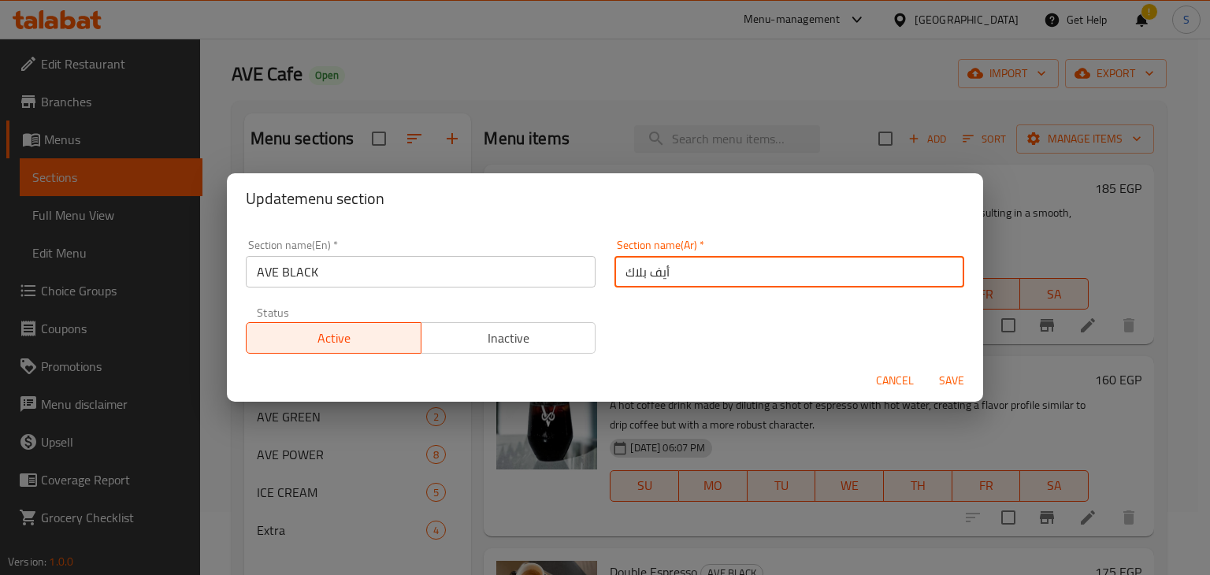
type input "أيف بلاك"
click at [470, 278] on input "AVE BLACK" at bounding box center [421, 272] width 350 height 32
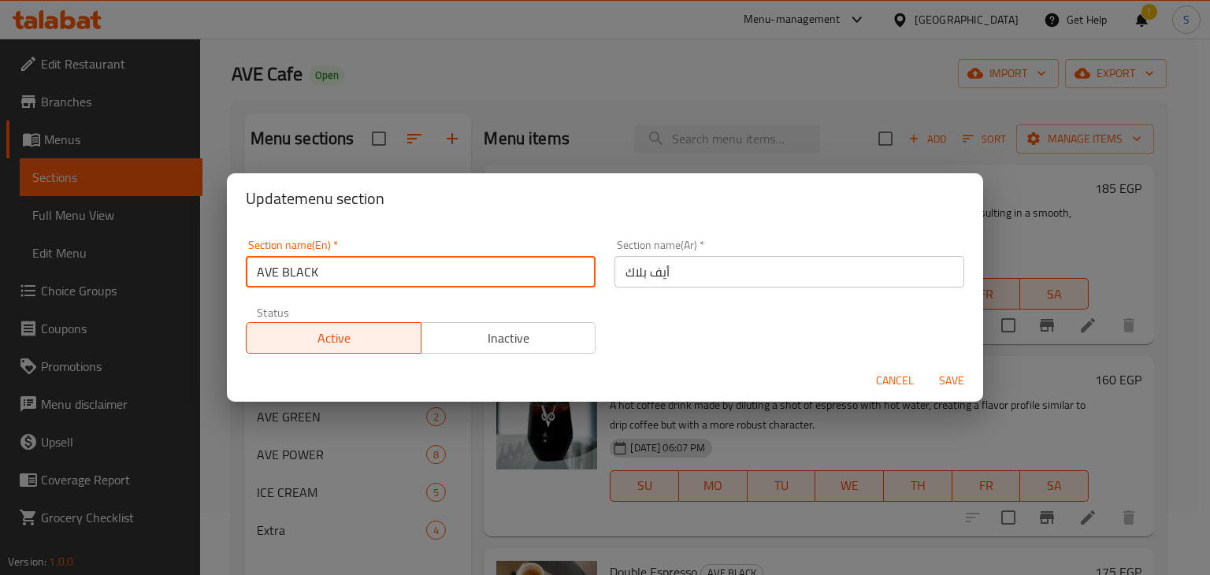
click at [278, 272] on input "AVE BLACK" at bounding box center [421, 272] width 350 height 32
click at [322, 275] on input "Ave BLACK" at bounding box center [421, 272] width 350 height 32
click at [303, 275] on input "Ave BLACk" at bounding box center [421, 272] width 350 height 32
click at [308, 272] on input "Ave BLACk" at bounding box center [421, 272] width 350 height 32
click at [299, 275] on input "Ave BLAck" at bounding box center [421, 272] width 350 height 32
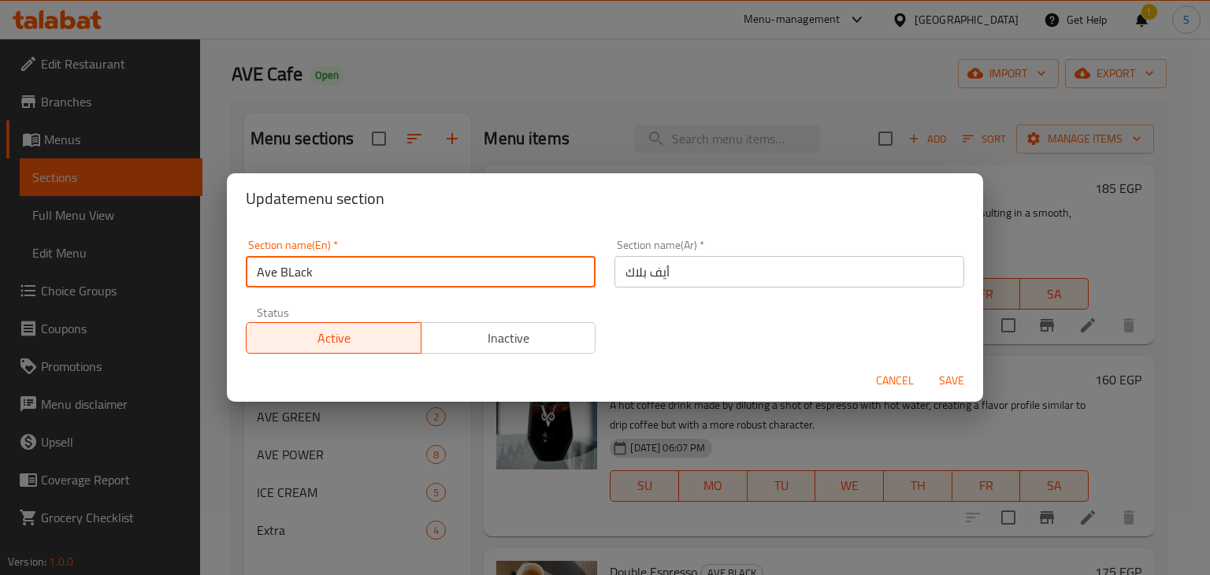
click at [291, 276] on input "Ave BLack" at bounding box center [421, 272] width 350 height 32
type input "Ave black"
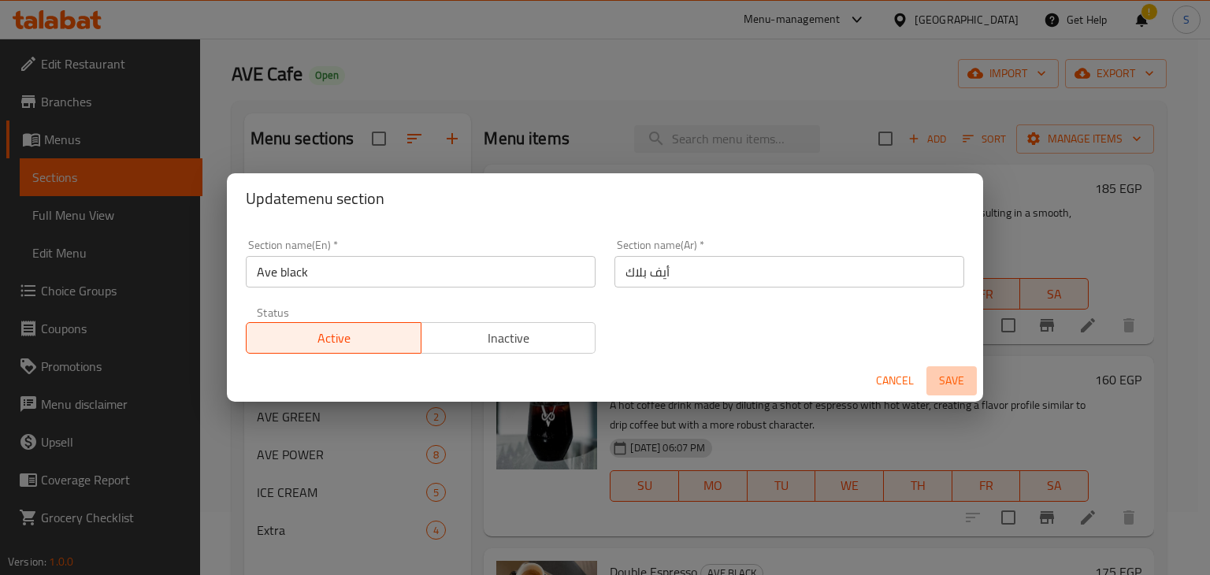
click at [945, 377] on span "Save" at bounding box center [952, 381] width 38 height 20
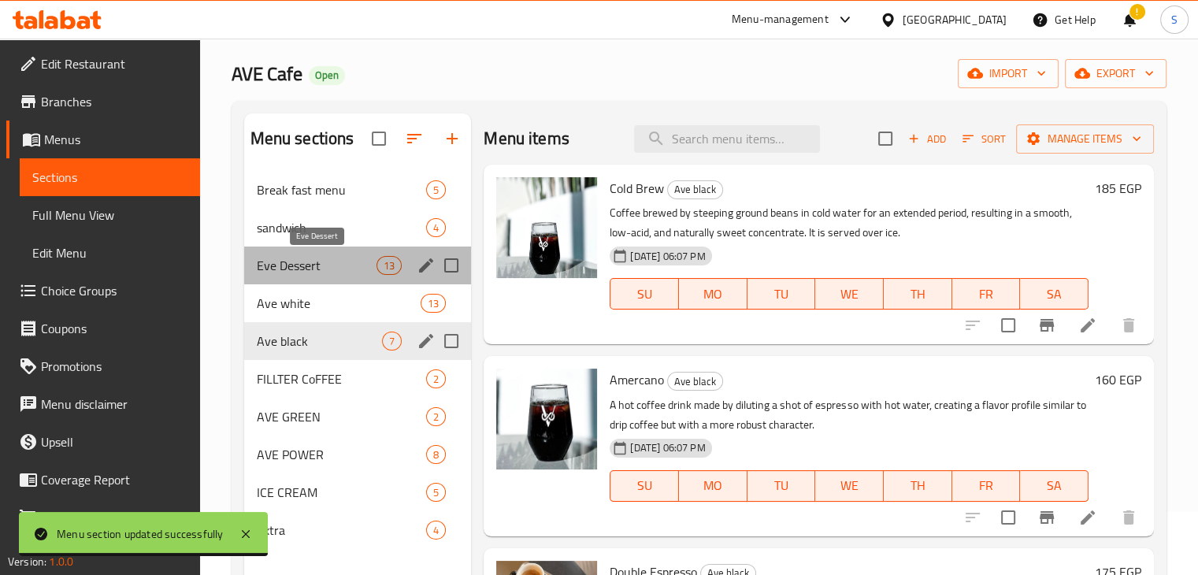
click at [317, 260] on span "Eve Dessert" at bounding box center [317, 265] width 121 height 19
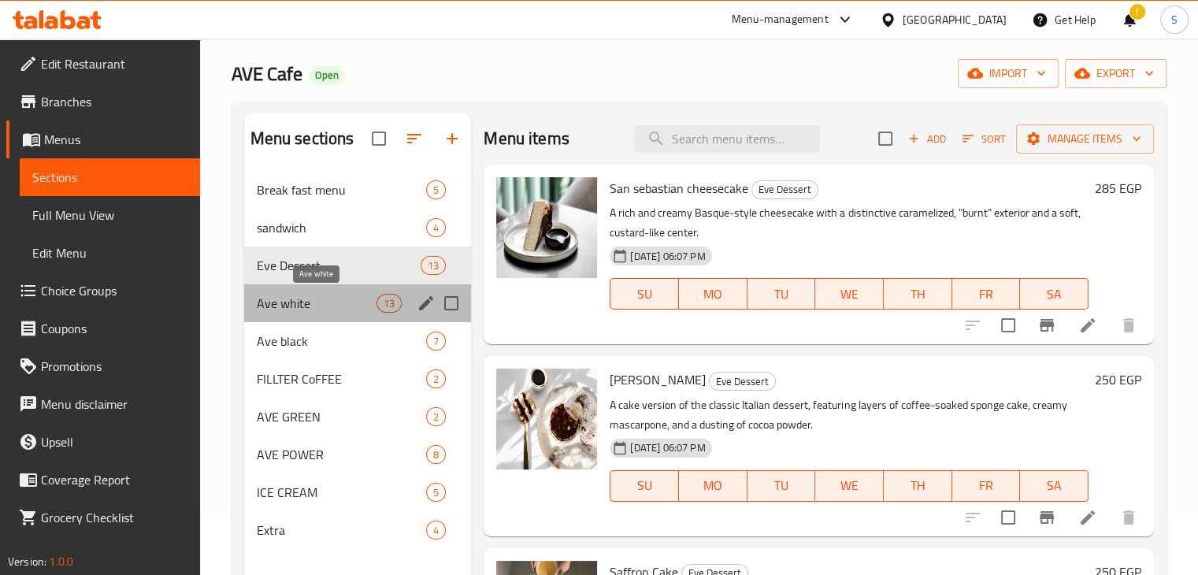
click at [328, 303] on span "Ave white" at bounding box center [317, 303] width 121 height 19
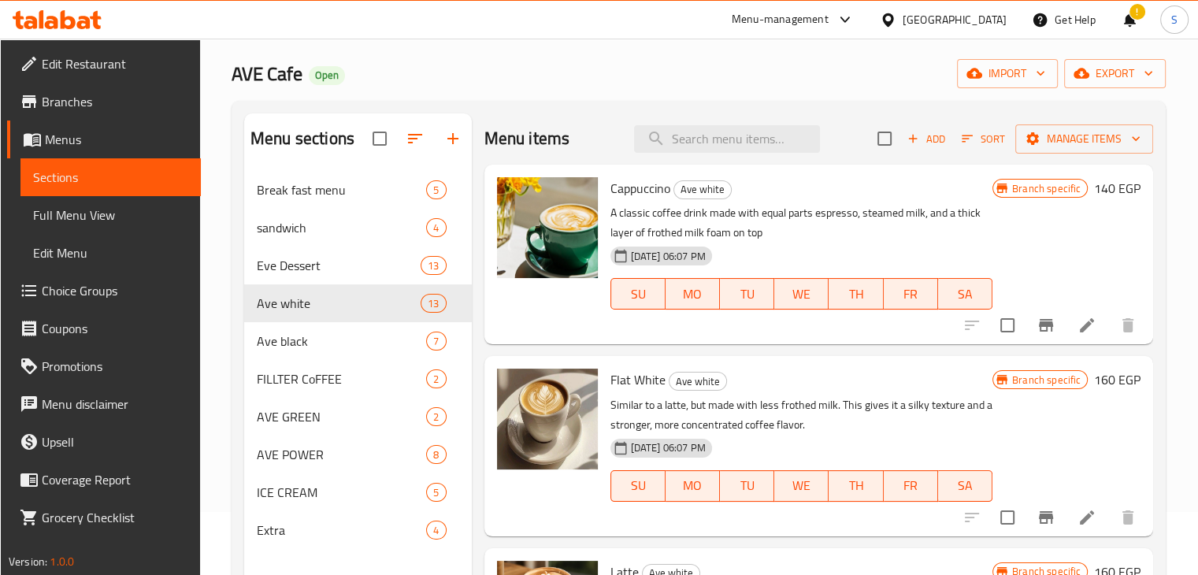
scroll to position [192, 0]
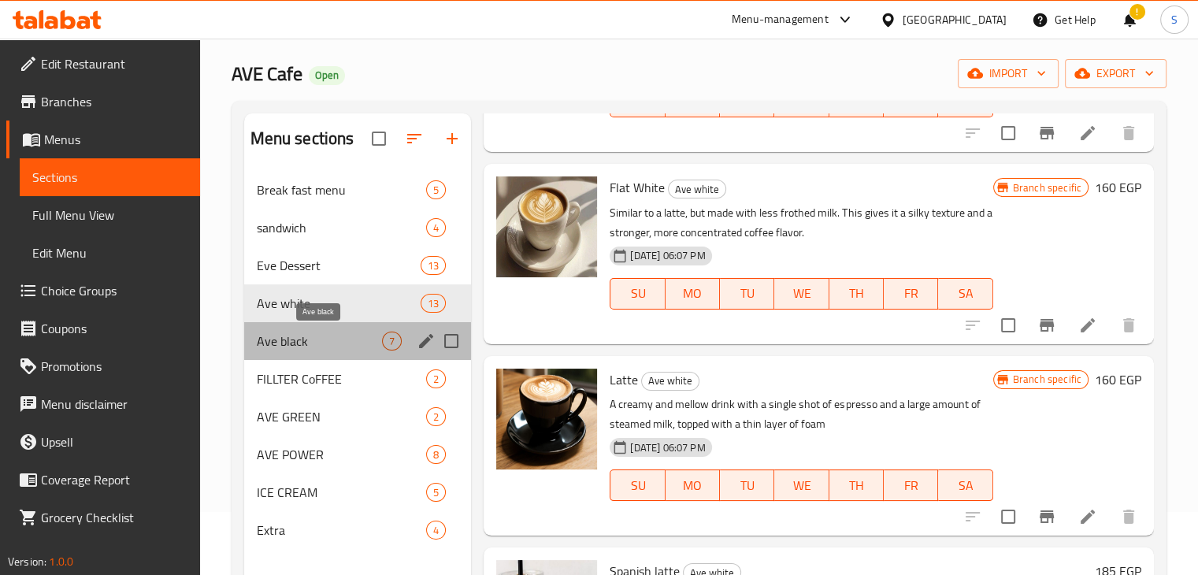
click at [326, 341] on span "Ave black" at bounding box center [320, 341] width 126 height 19
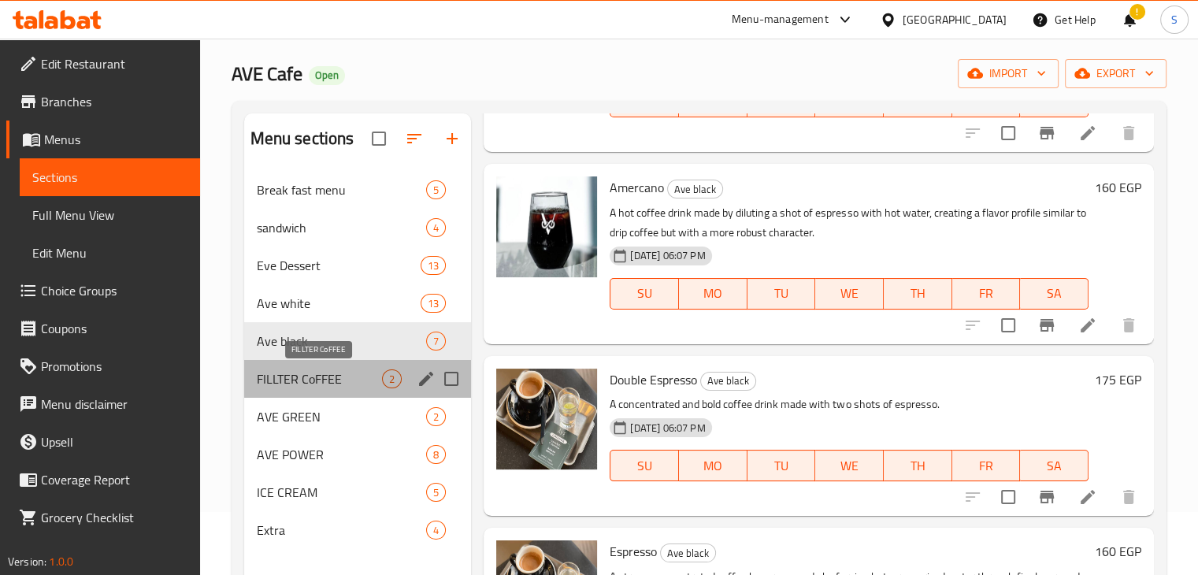
click at [320, 370] on span "FILLTER CoFFEE" at bounding box center [320, 378] width 126 height 19
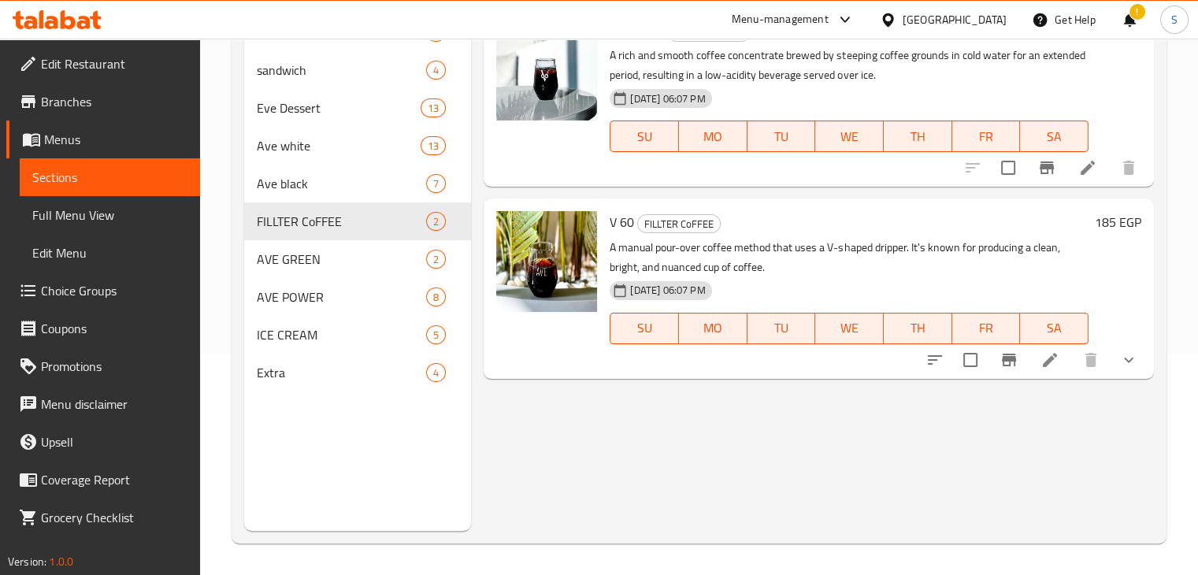
scroll to position [220, 0]
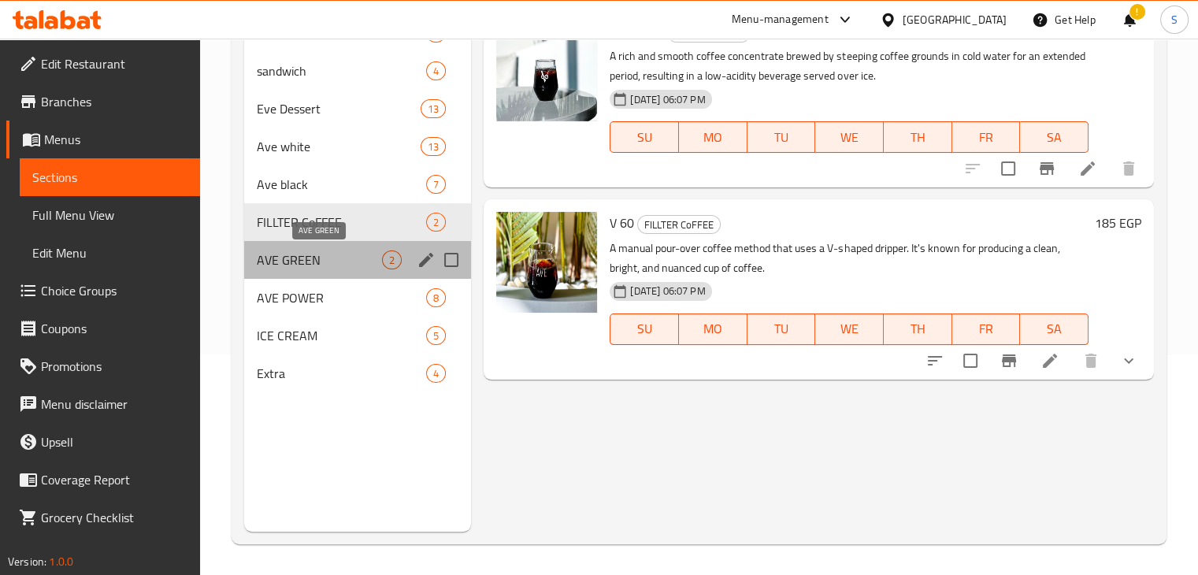
click at [336, 254] on span "AVE GREEN" at bounding box center [320, 260] width 126 height 19
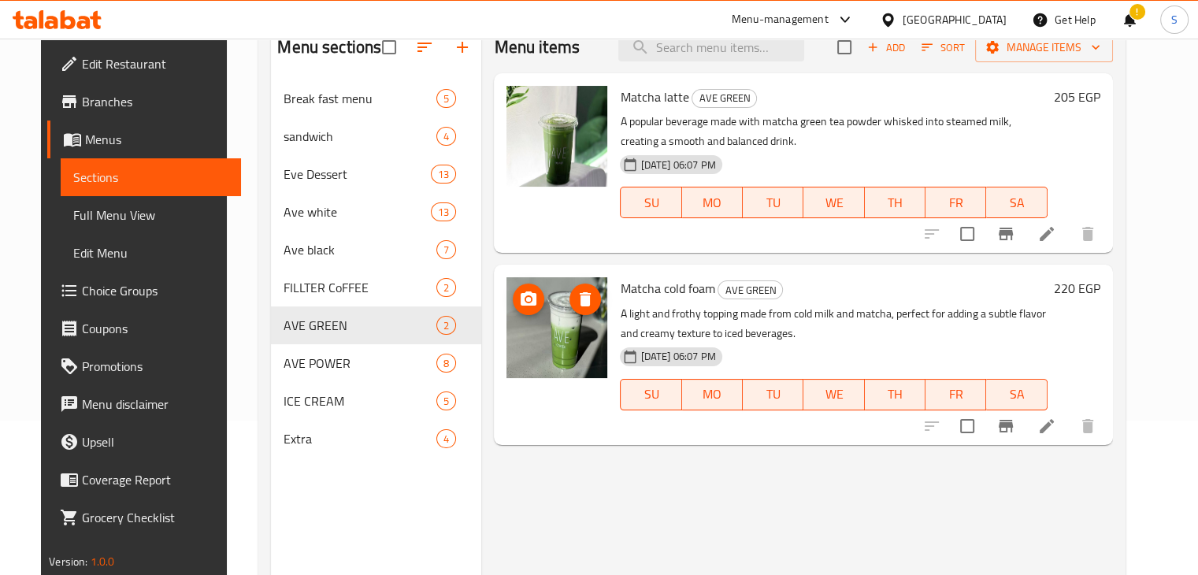
scroll to position [140, 0]
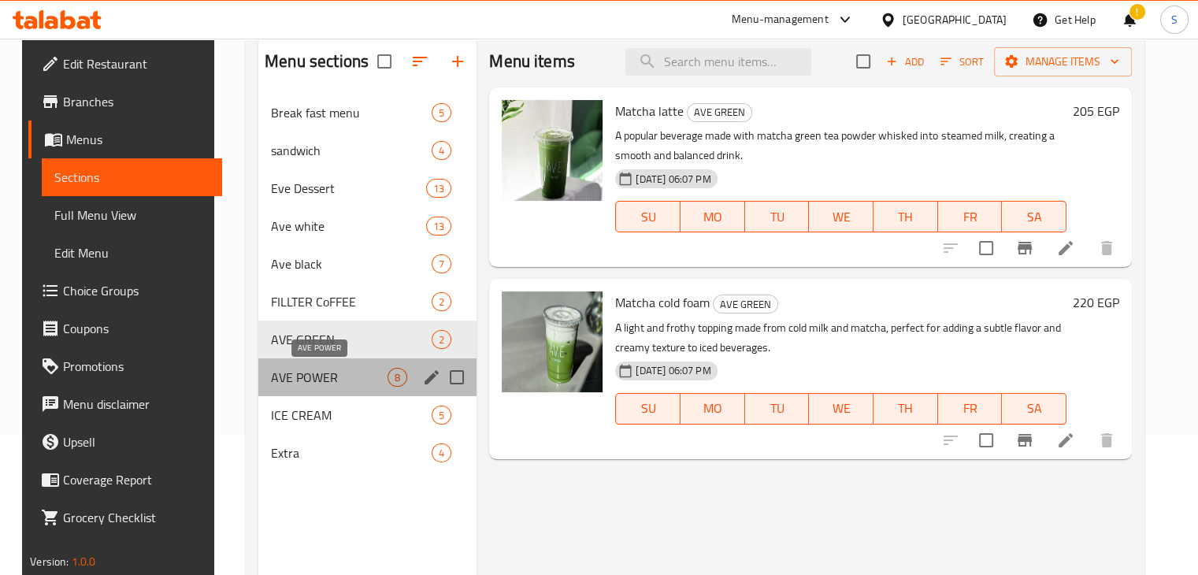
click at [316, 373] on span "AVE POWER" at bounding box center [329, 377] width 117 height 19
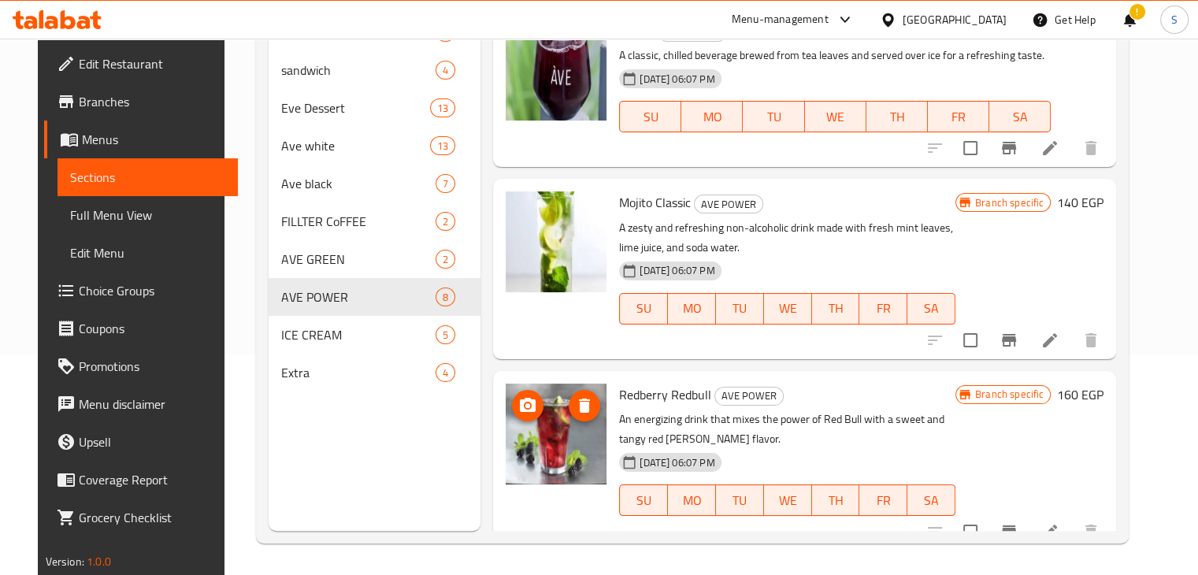
scroll to position [248, 0]
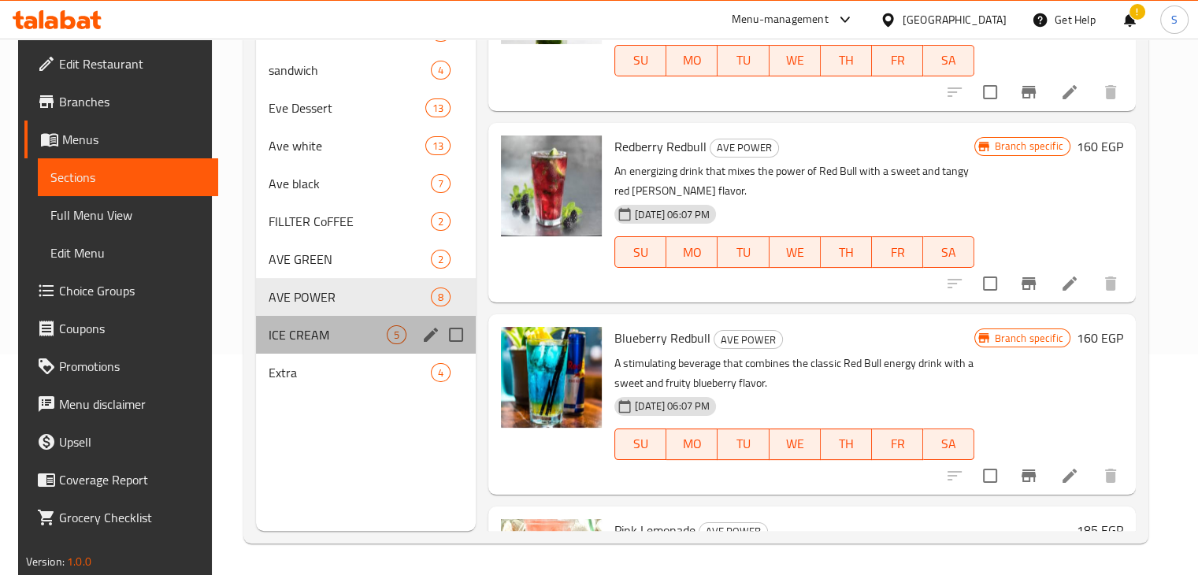
click at [366, 347] on div "ICE CREAM 5" at bounding box center [366, 335] width 220 height 38
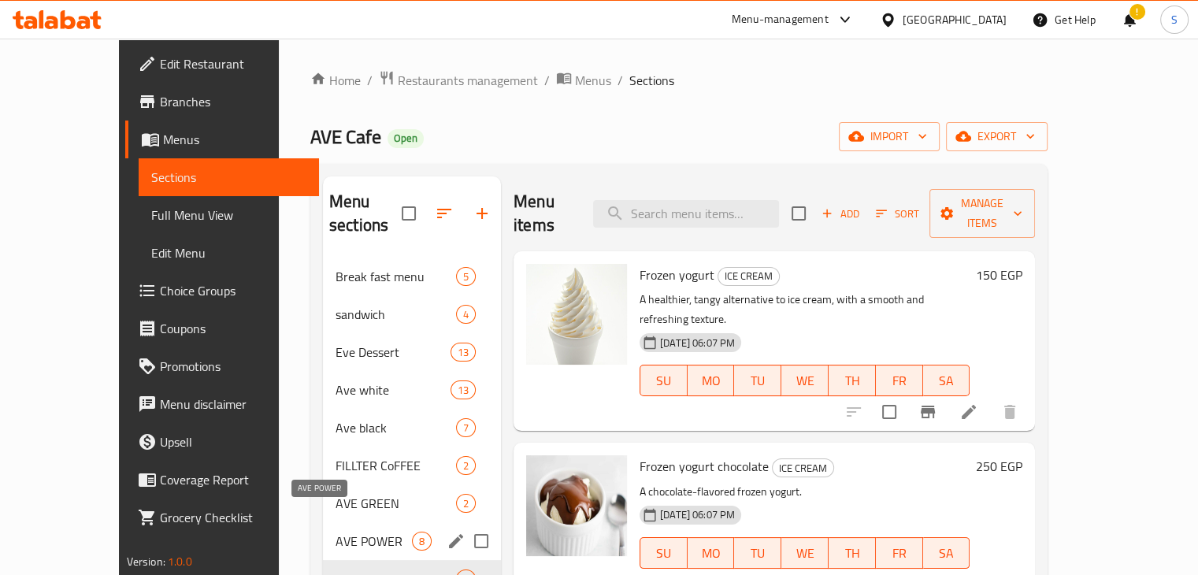
scroll to position [221, 0]
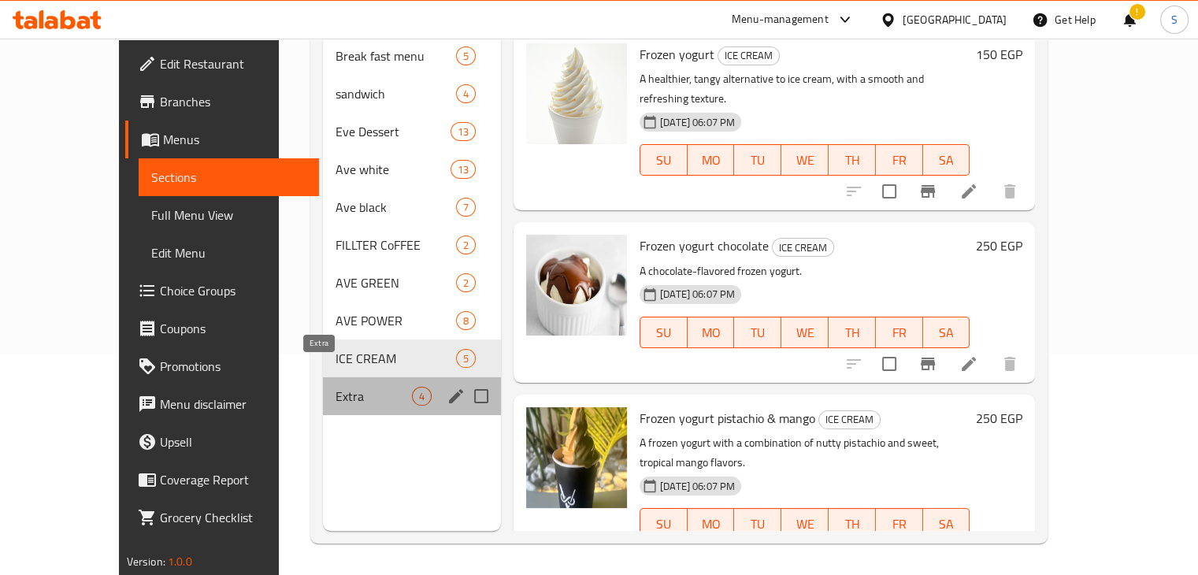
click at [336, 387] on span "Extra" at bounding box center [374, 396] width 76 height 19
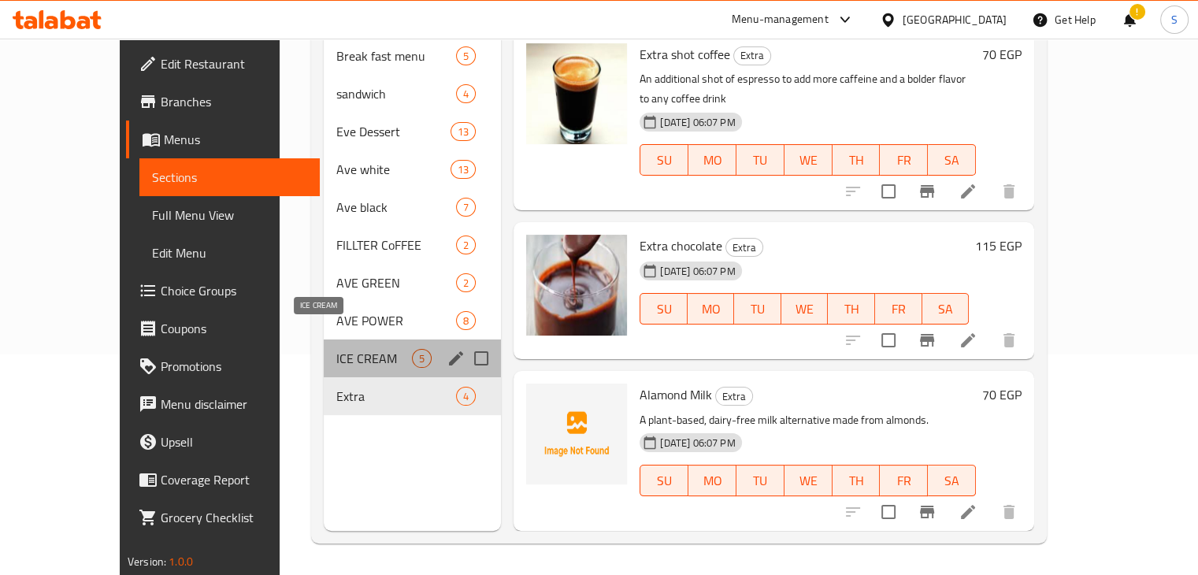
click at [352, 349] on span "ICE CREAM" at bounding box center [374, 358] width 76 height 19
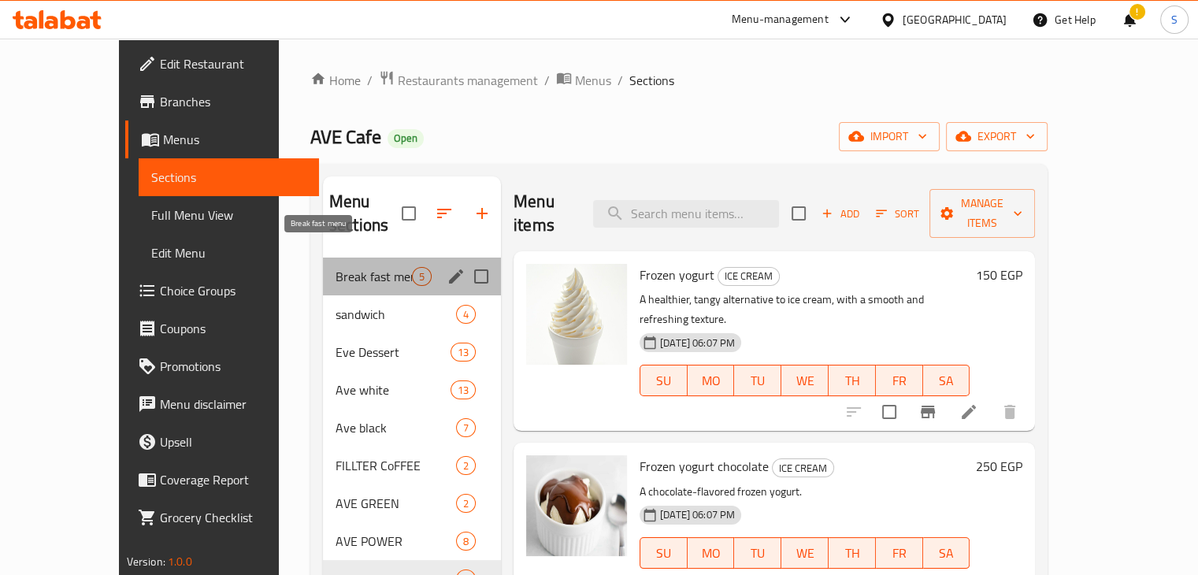
click at [336, 267] on span "Break fast menu" at bounding box center [374, 276] width 76 height 19
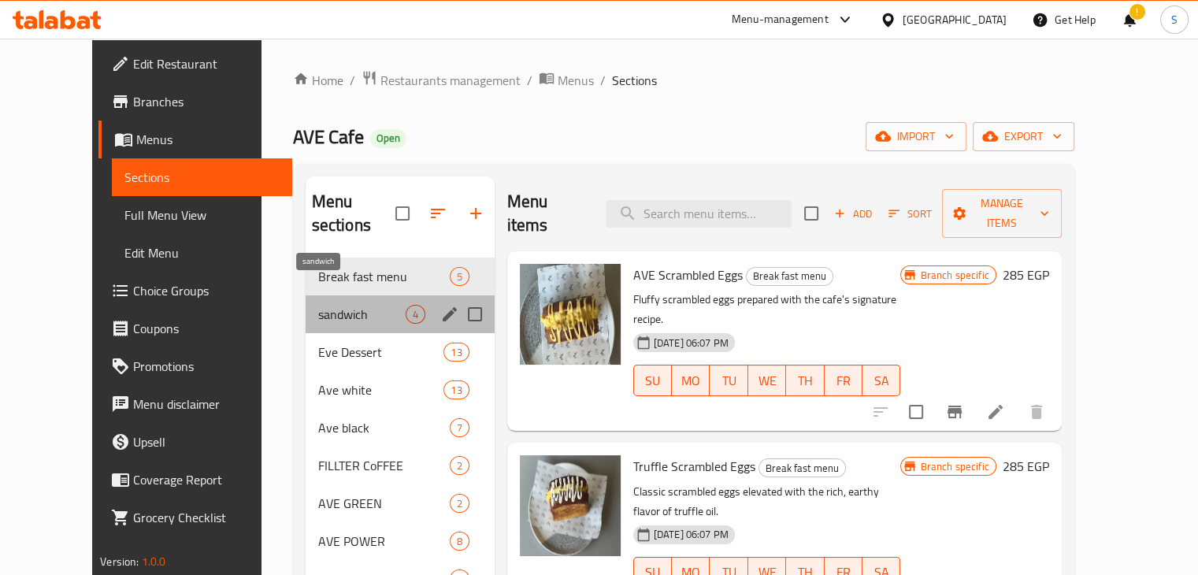
click at [318, 305] on span "sandwich" at bounding box center [361, 314] width 87 height 19
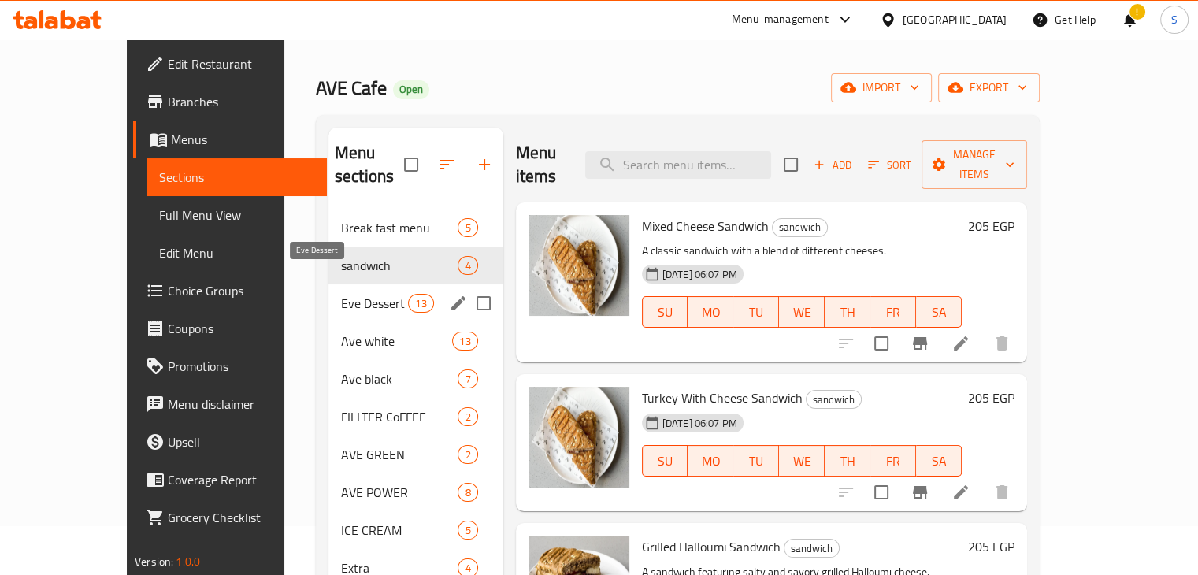
scroll to position [47, 0]
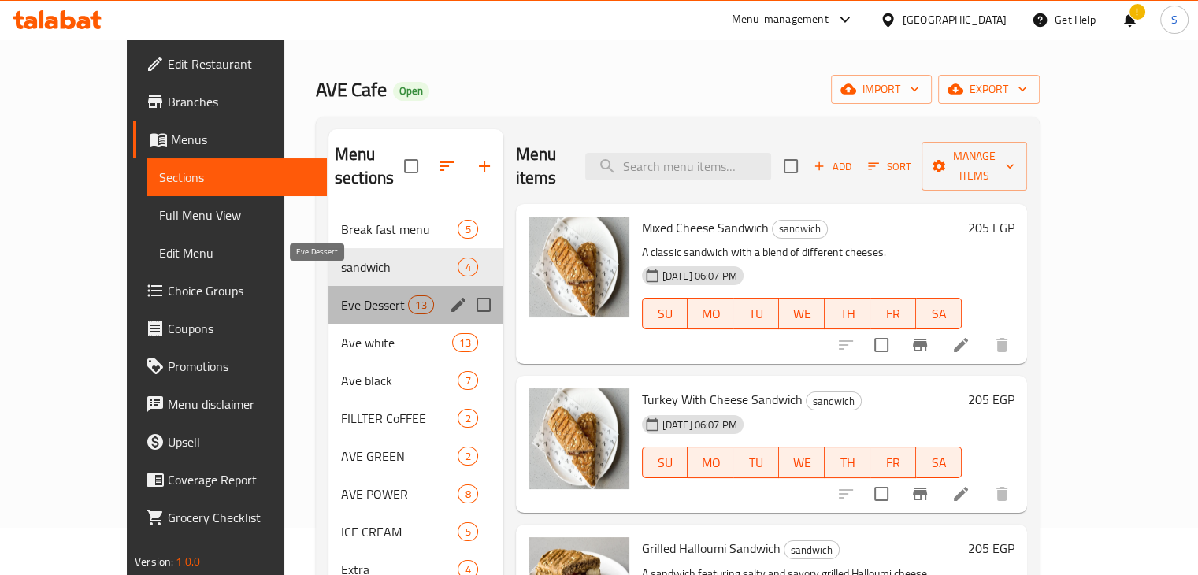
click at [341, 295] on span "Eve Dessert" at bounding box center [374, 304] width 67 height 19
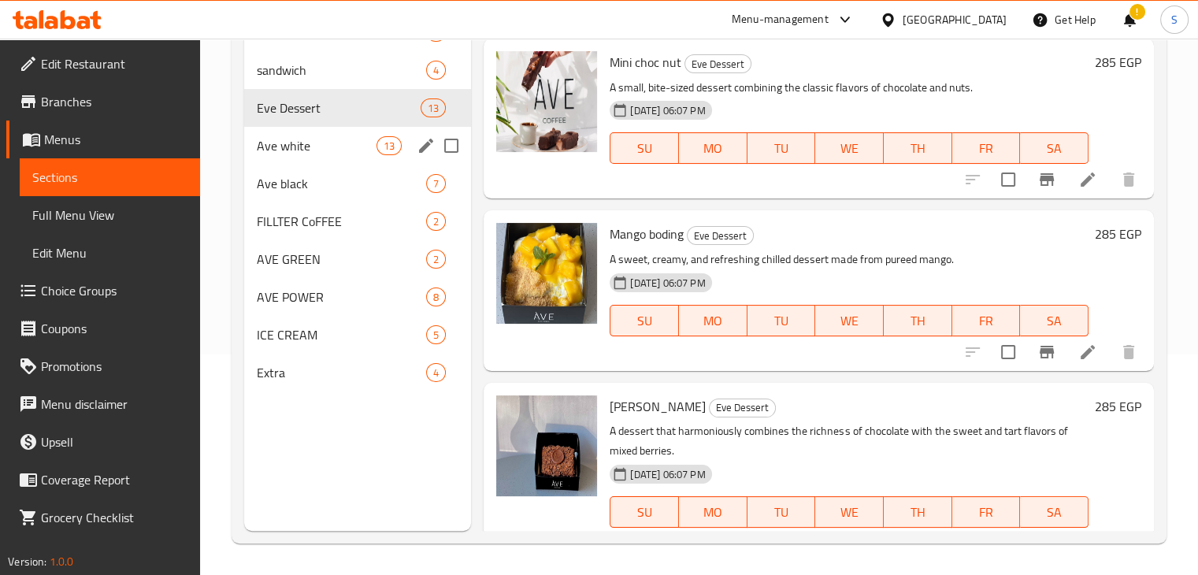
scroll to position [117, 0]
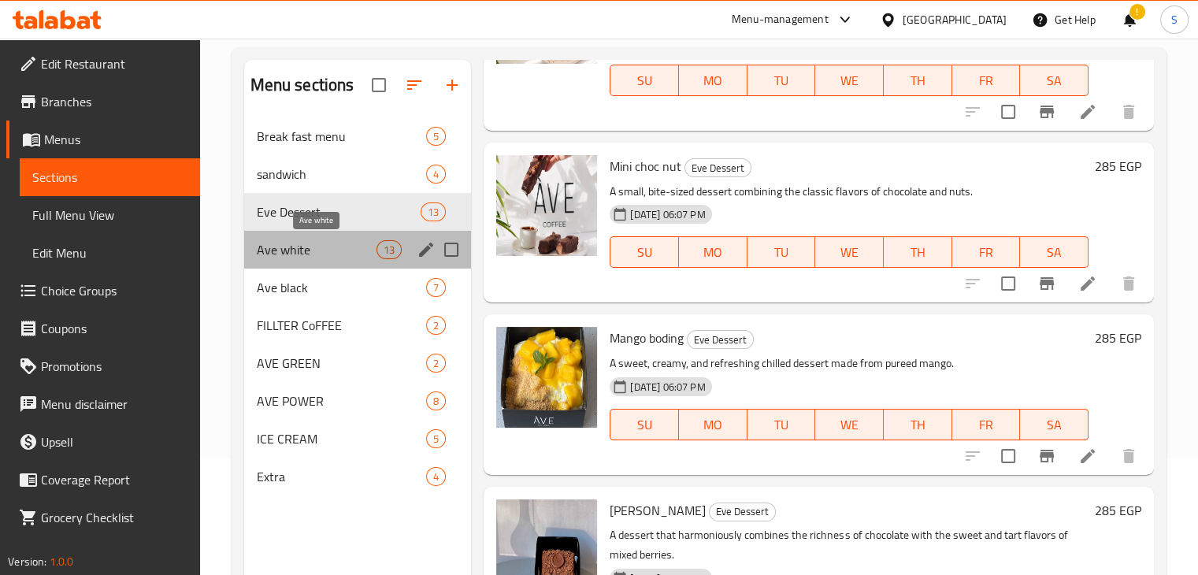
click at [334, 247] on span "Ave white" at bounding box center [317, 249] width 121 height 19
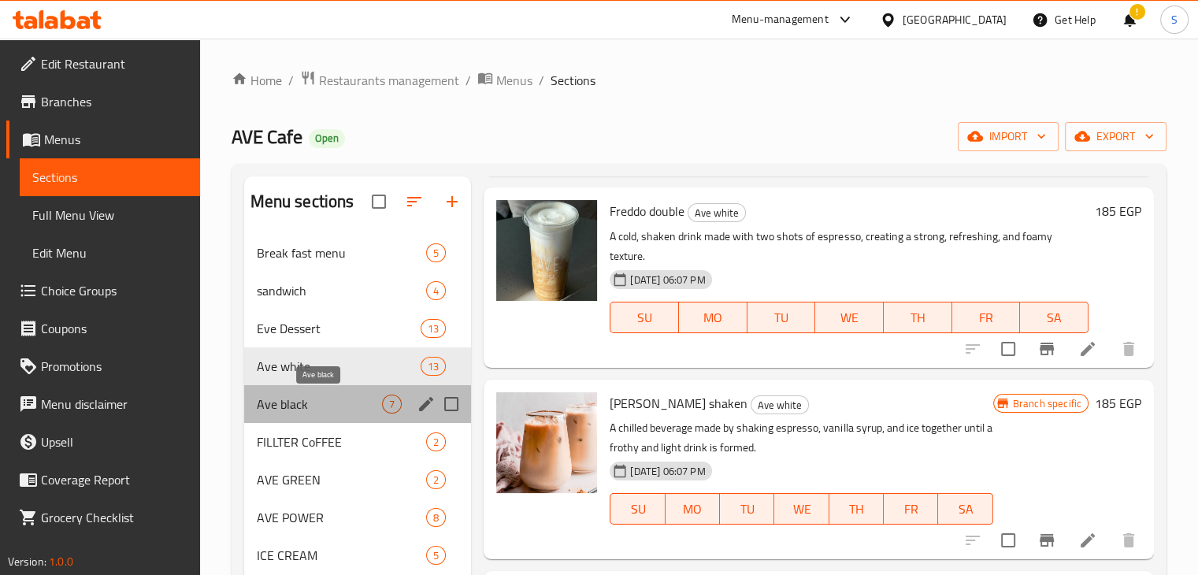
click at [303, 399] on span "Ave black" at bounding box center [320, 404] width 126 height 19
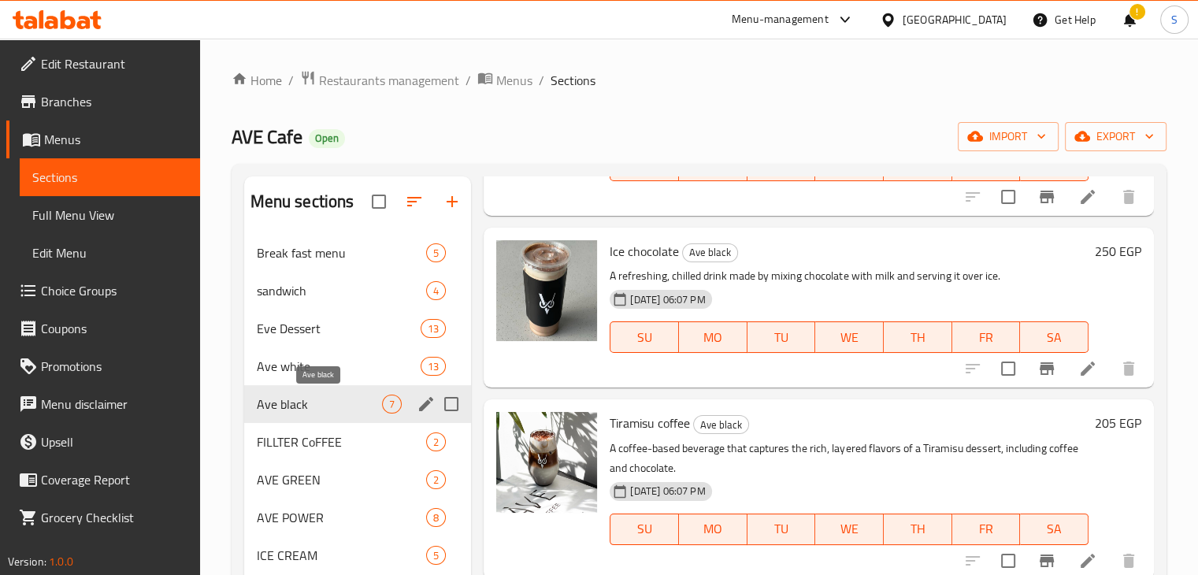
scroll to position [748, 0]
click at [280, 442] on span "FILLTER CoFFEE" at bounding box center [320, 442] width 126 height 19
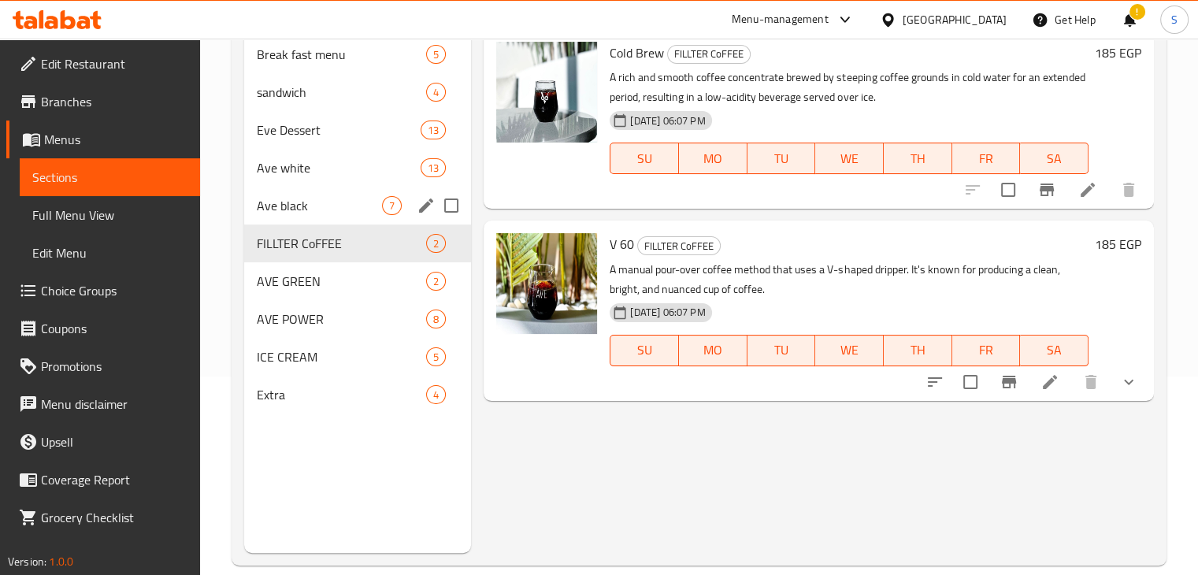
scroll to position [200, 0]
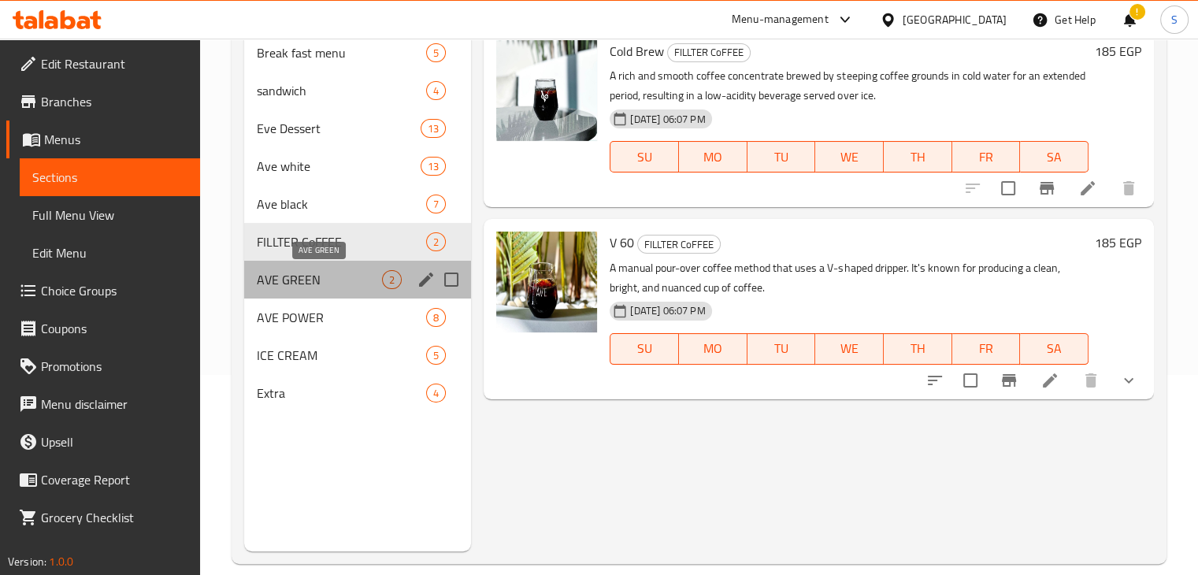
click at [317, 277] on span "AVE GREEN" at bounding box center [320, 279] width 126 height 19
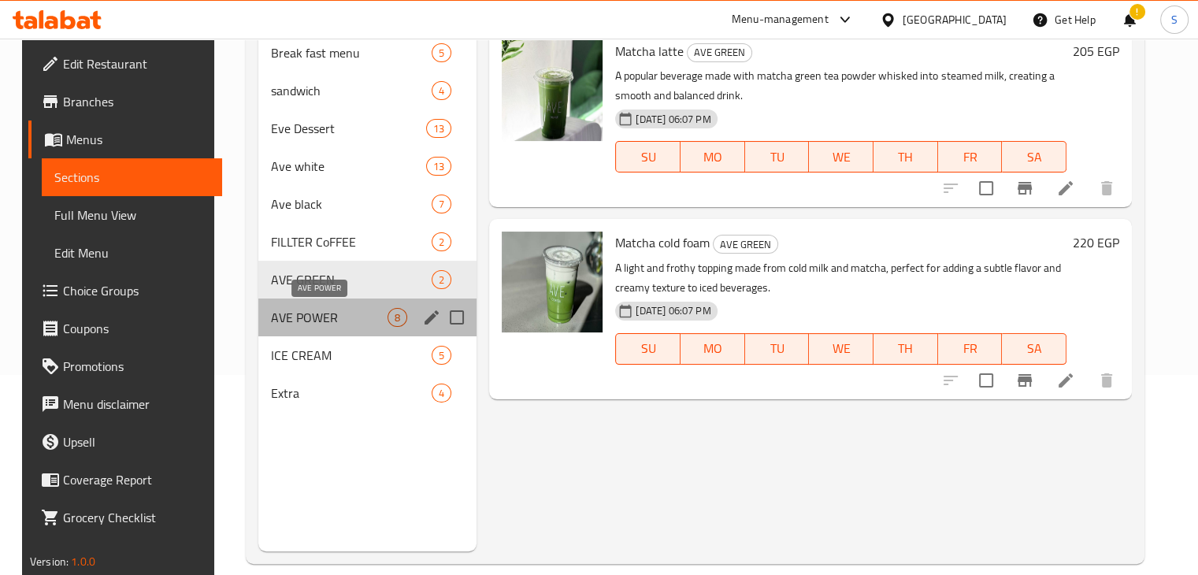
click at [292, 317] on span "AVE POWER" at bounding box center [329, 317] width 117 height 19
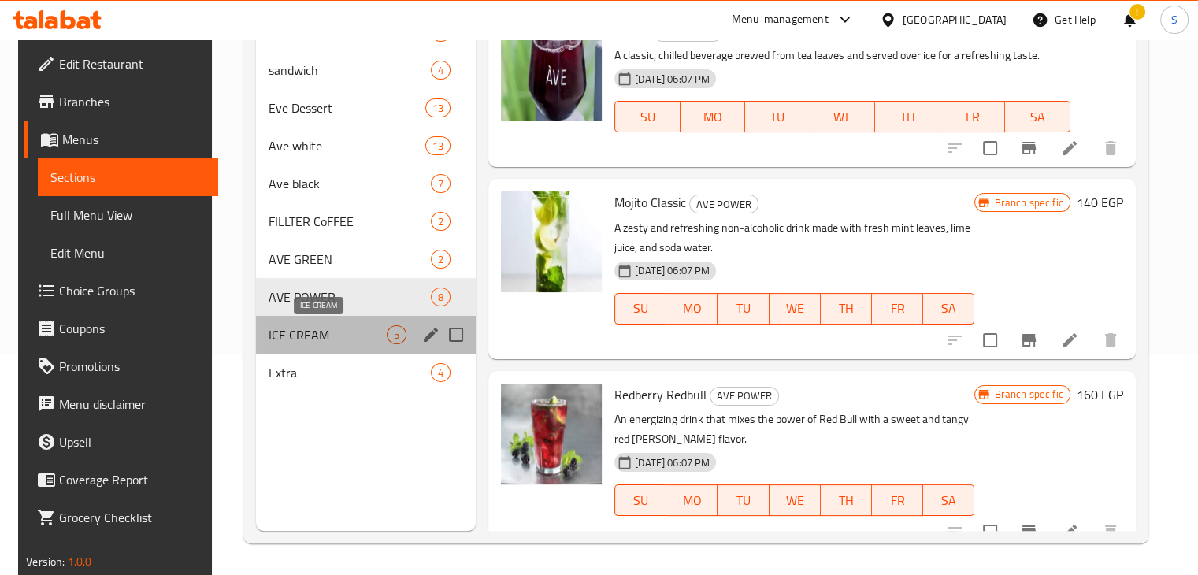
click at [296, 340] on span "ICE CREAM" at bounding box center [328, 334] width 118 height 19
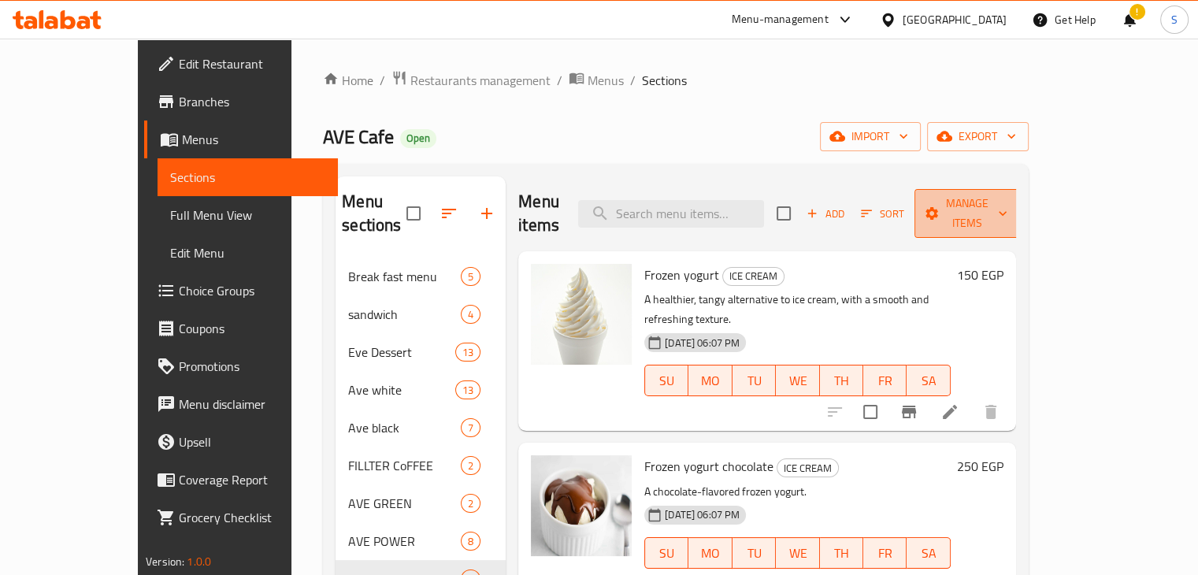
click at [1008, 202] on span "Manage items" at bounding box center [967, 213] width 80 height 39
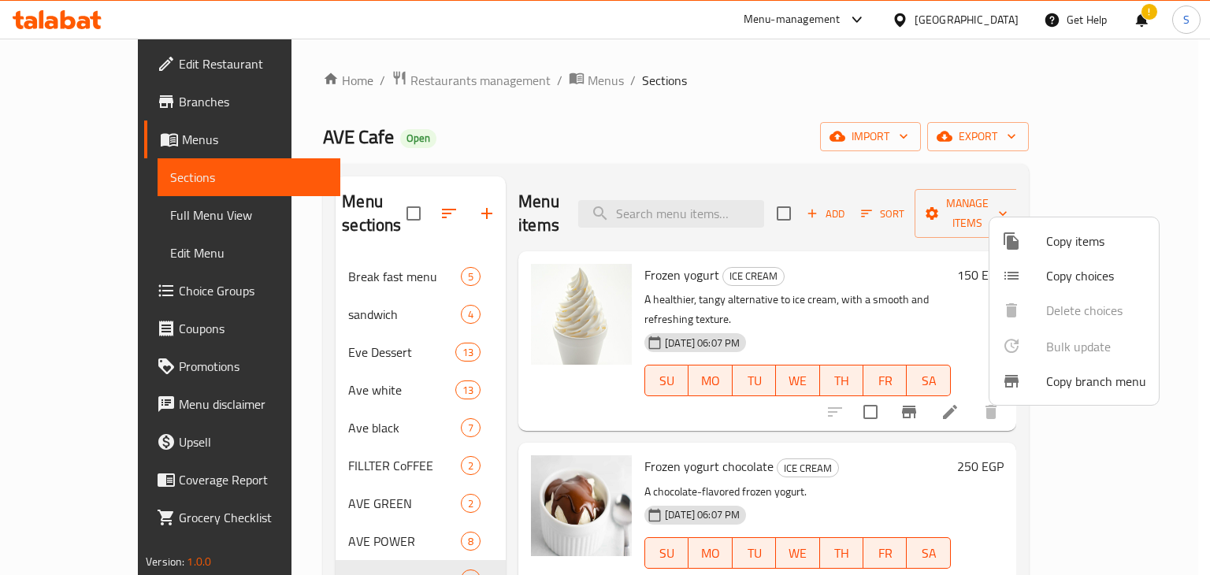
click at [845, 444] on div at bounding box center [605, 287] width 1210 height 575
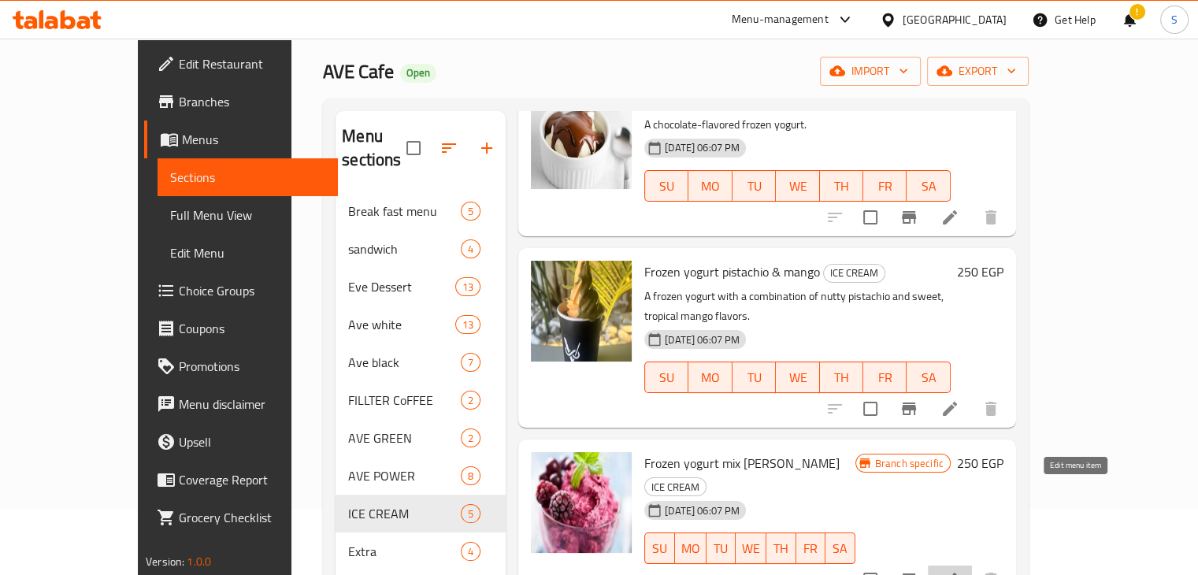
click at [960, 570] on icon at bounding box center [950, 579] width 19 height 19
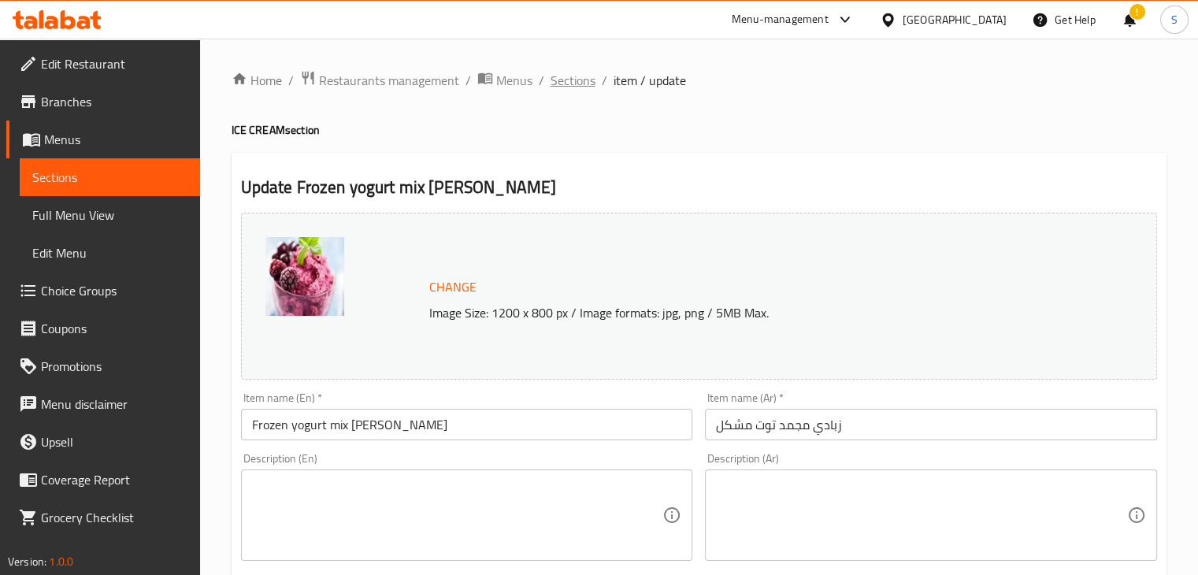
click at [566, 87] on span "Sections" at bounding box center [573, 80] width 45 height 19
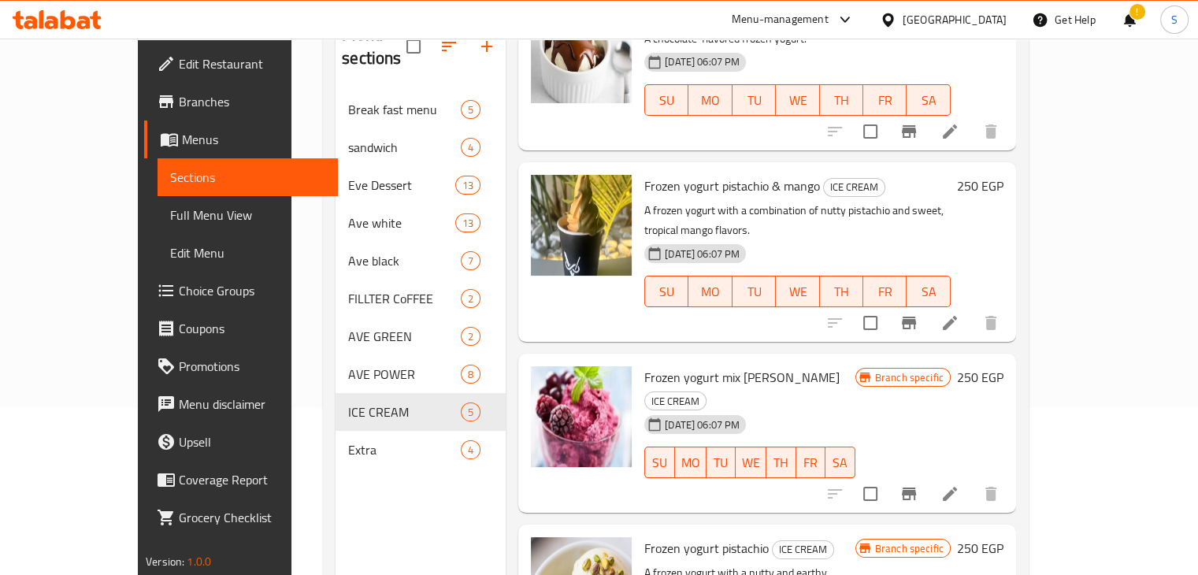
scroll to position [302, 0]
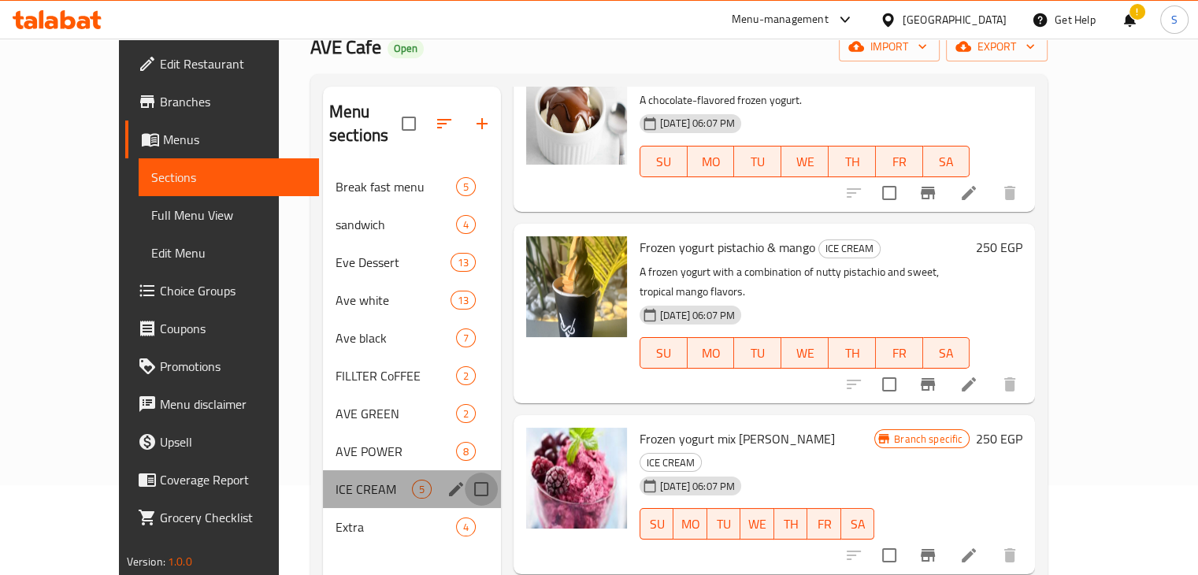
click at [465, 473] on input "Menu sections" at bounding box center [481, 489] width 33 height 33
checkbox input "true"
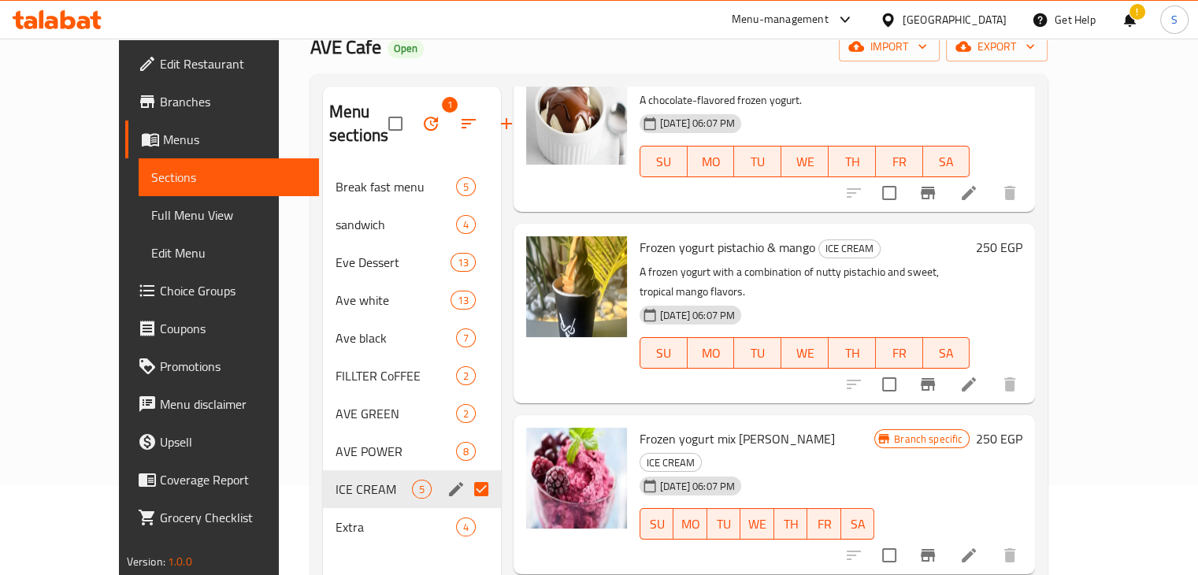
click at [465, 485] on input "Menu sections" at bounding box center [481, 489] width 33 height 33
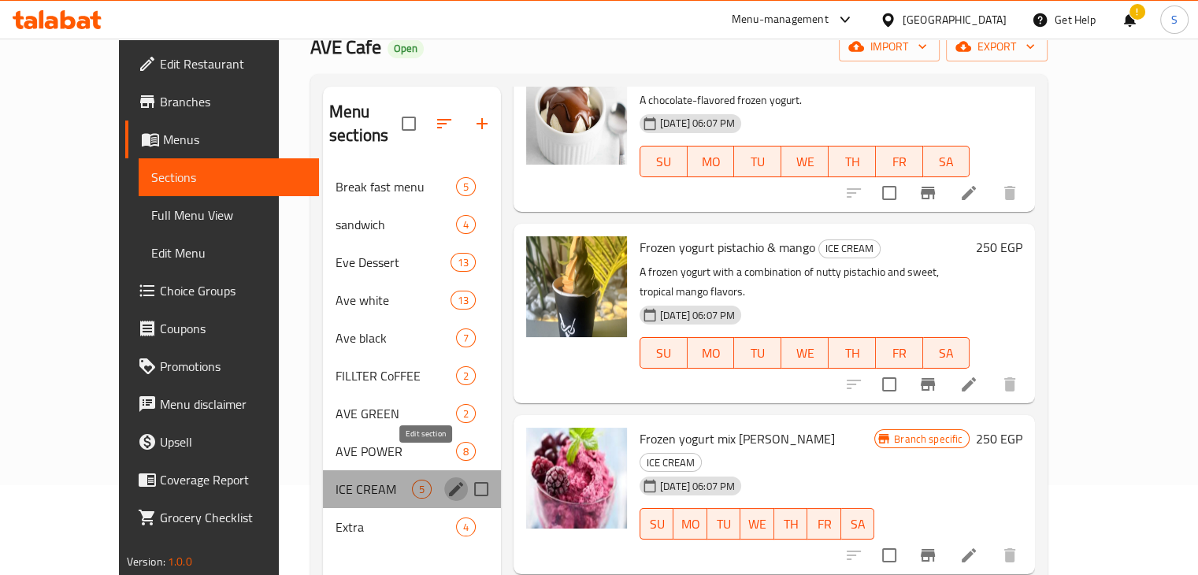
click at [449, 482] on icon "edit" at bounding box center [456, 489] width 14 height 14
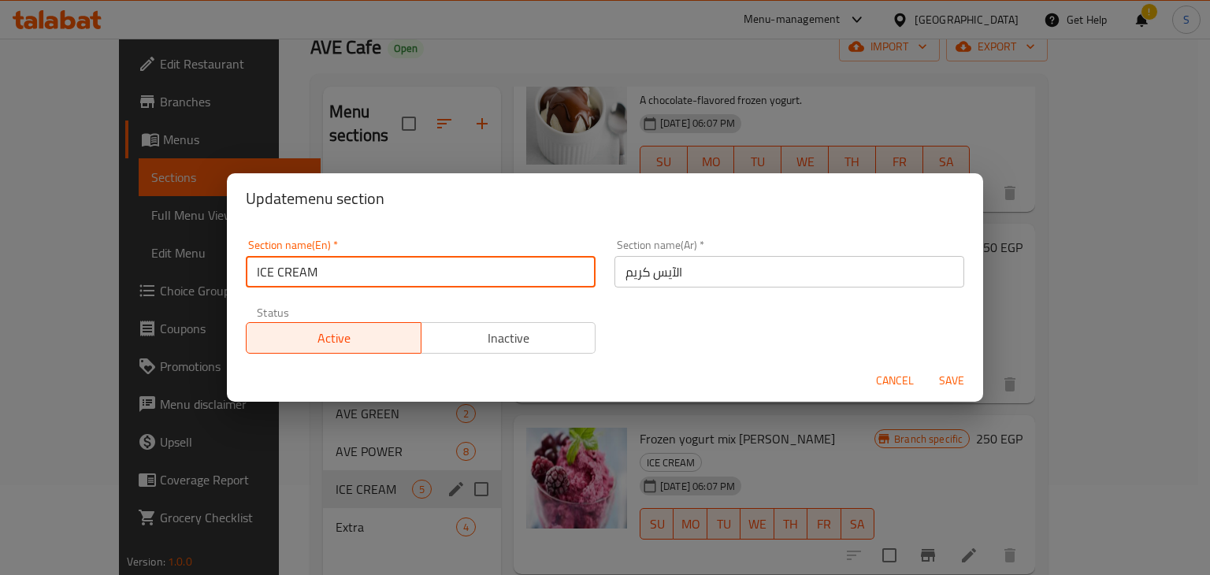
click at [318, 269] on input "ICE CREAM" at bounding box center [421, 272] width 350 height 32
click at [564, 471] on div "Update menu section Section name(En)   * ICE CREAM Section name(En) * Section n…" at bounding box center [605, 287] width 1210 height 575
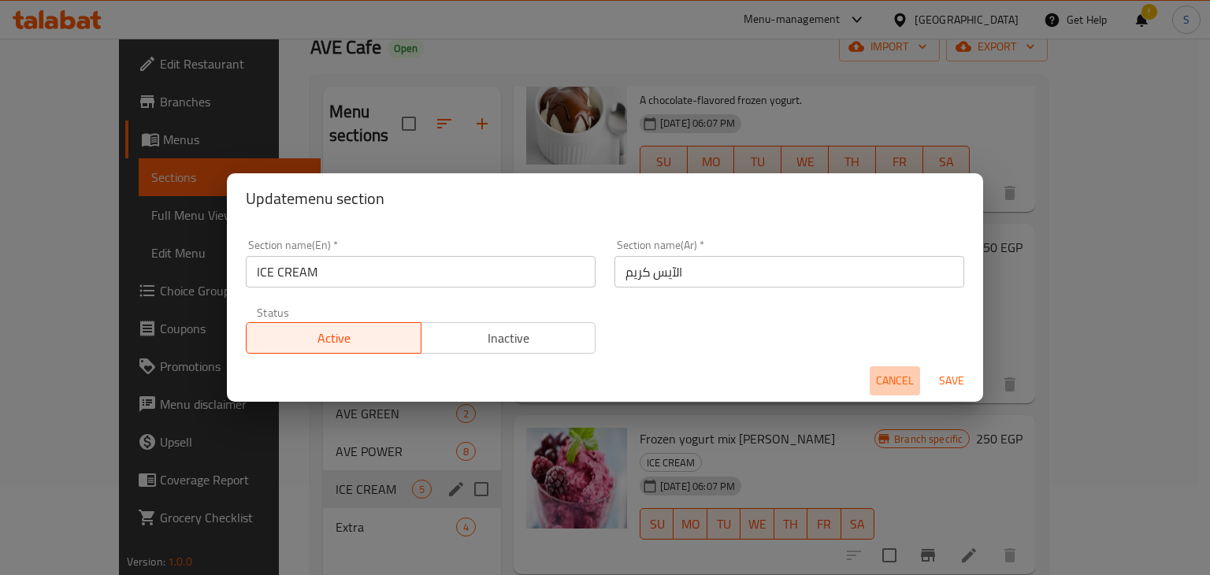
click at [893, 381] on span "Cancel" at bounding box center [895, 381] width 38 height 20
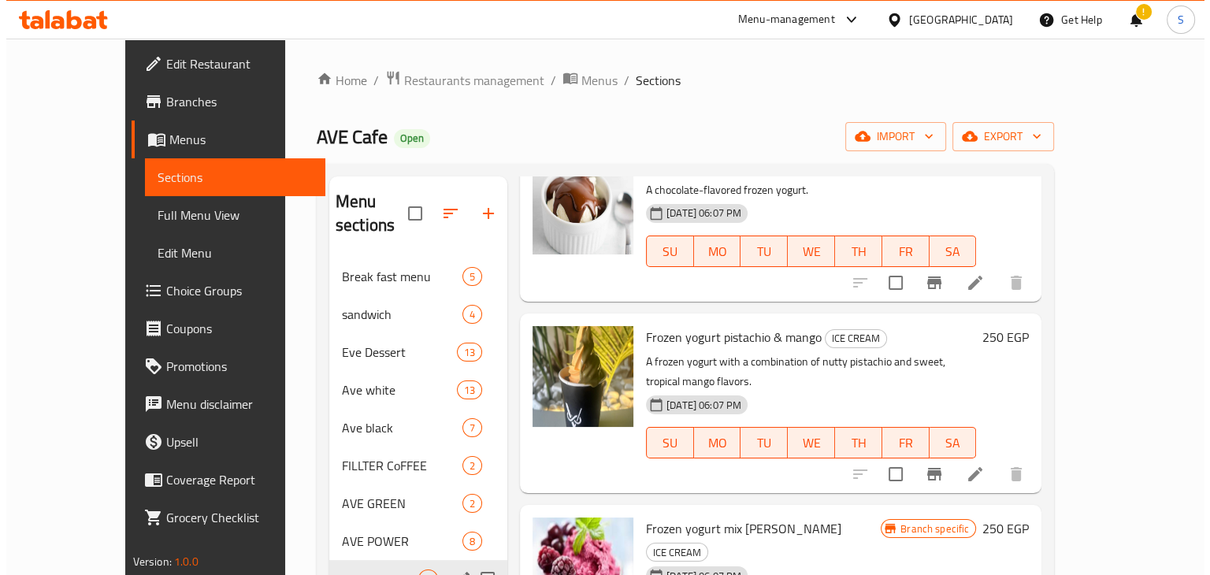
scroll to position [0, 0]
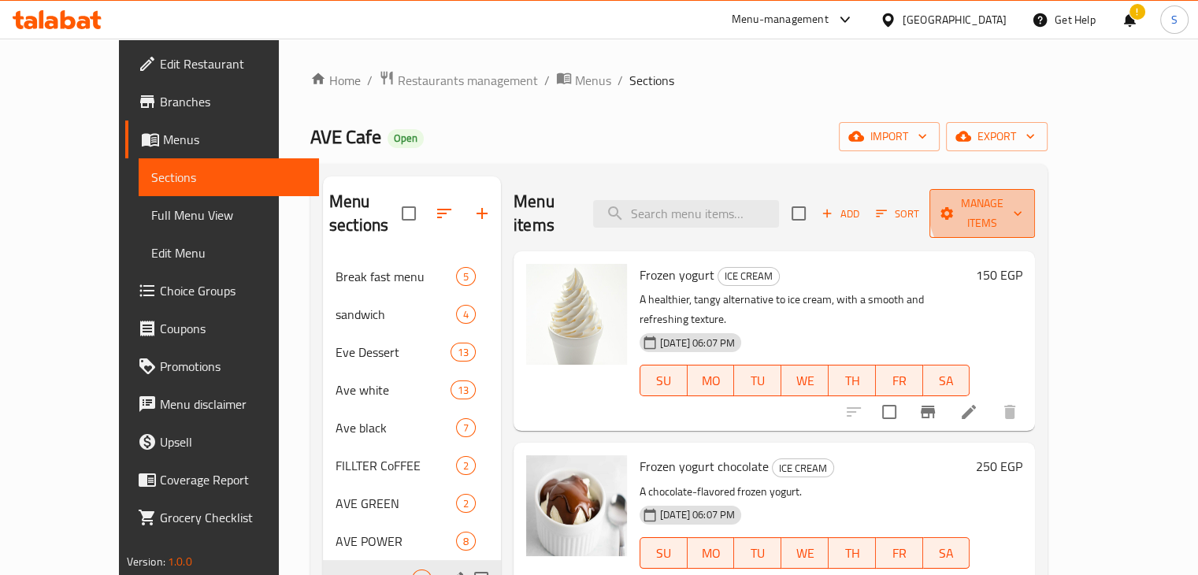
click at [1023, 205] on span "Manage items" at bounding box center [982, 213] width 80 height 39
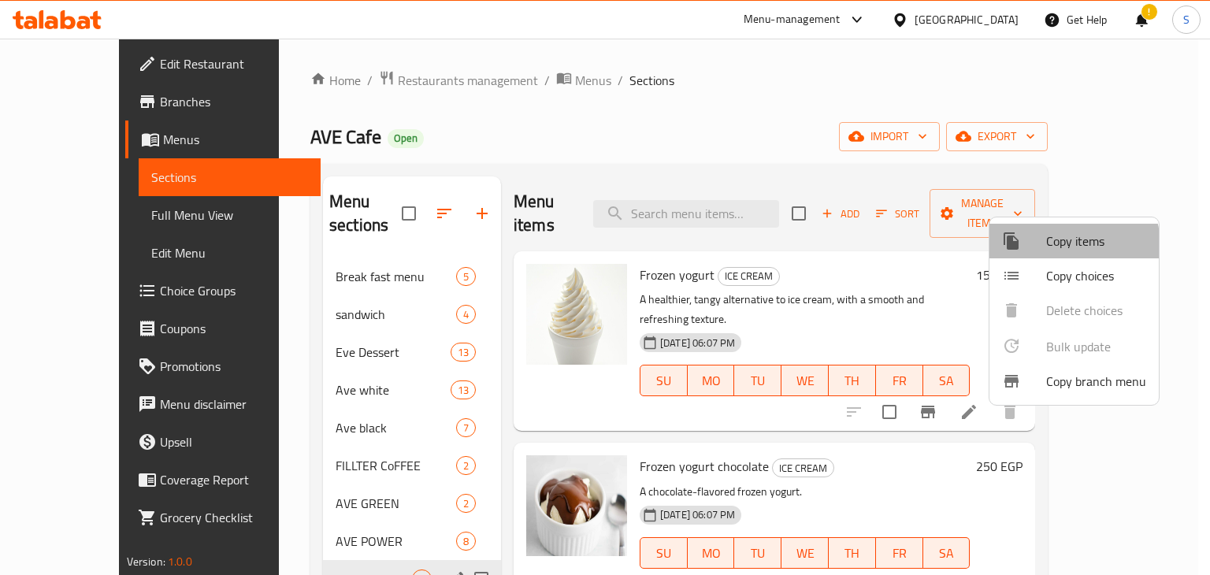
click at [1055, 247] on span "Copy items" at bounding box center [1096, 241] width 100 height 19
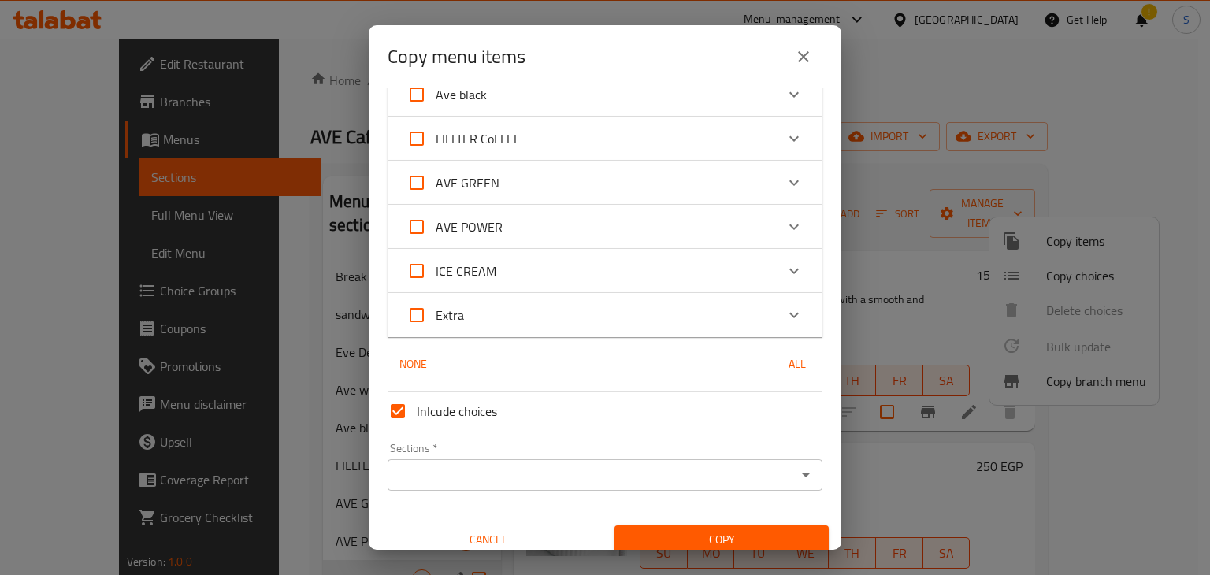
scroll to position [256, 0]
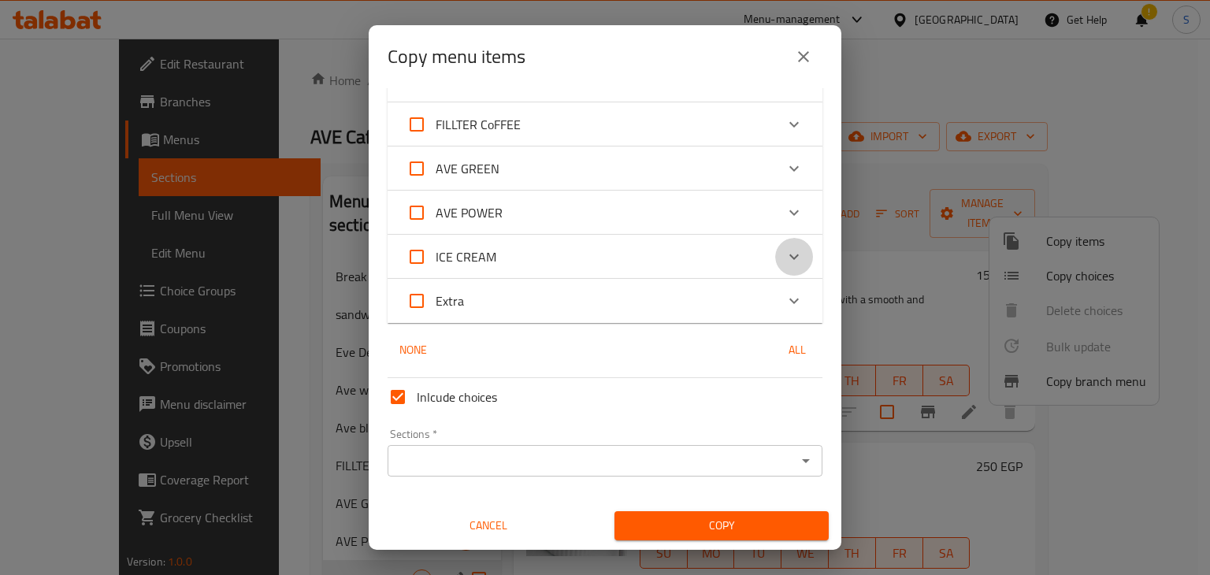
click at [789, 258] on icon "Expand" at bounding box center [793, 257] width 9 height 6
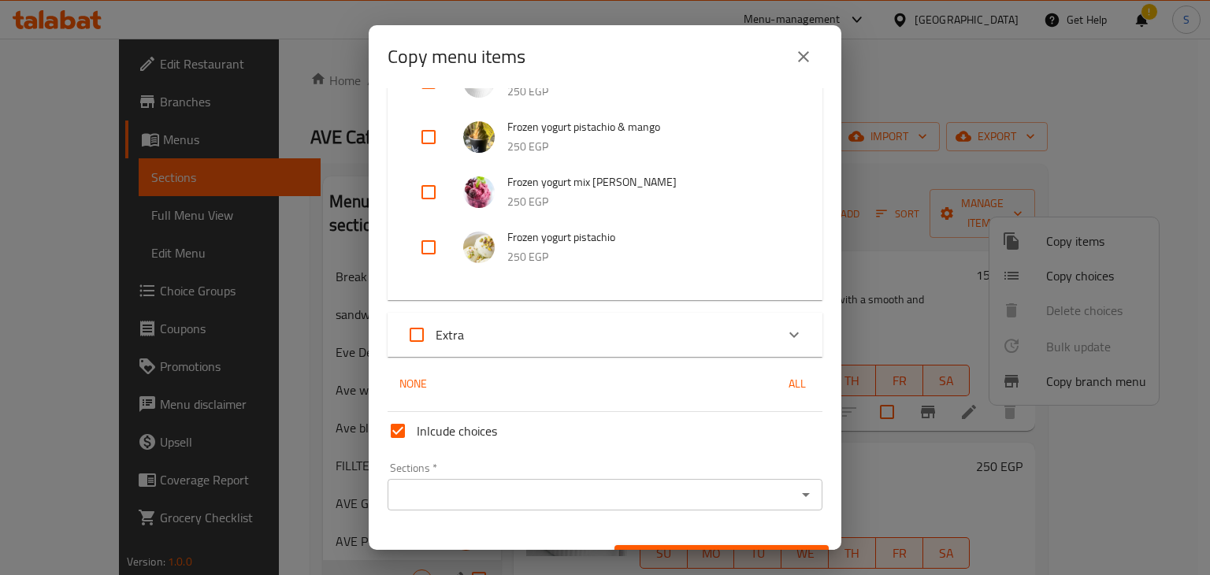
scroll to position [570, 0]
click at [429, 191] on input "checkbox" at bounding box center [429, 189] width 38 height 38
checkbox input "true"
click at [431, 236] on input "checkbox" at bounding box center [429, 244] width 38 height 38
checkbox input "true"
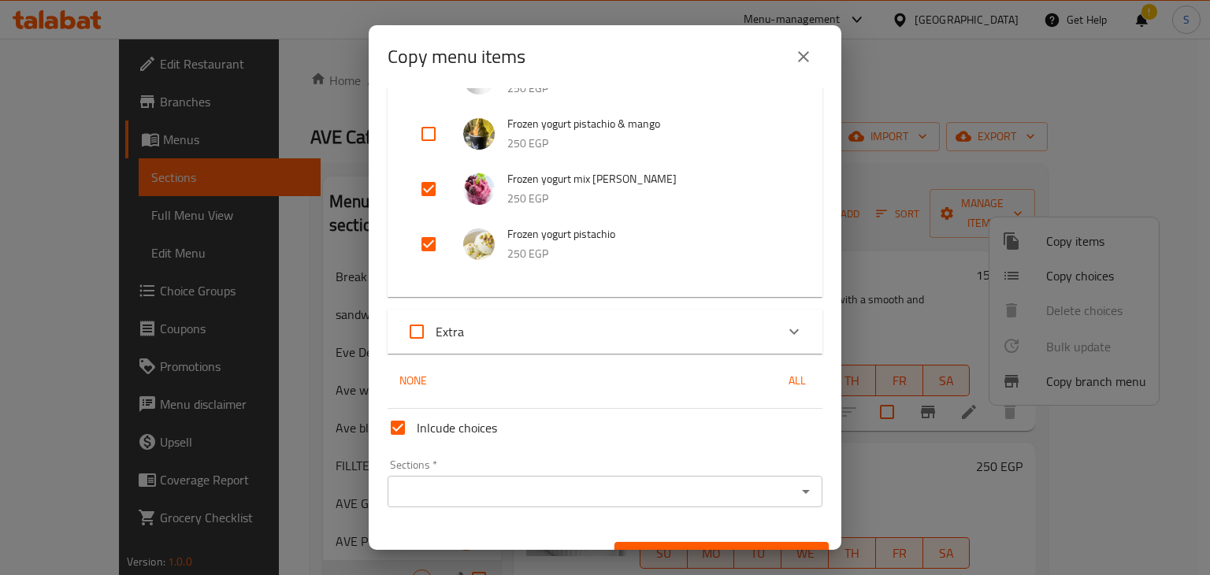
scroll to position [602, 0]
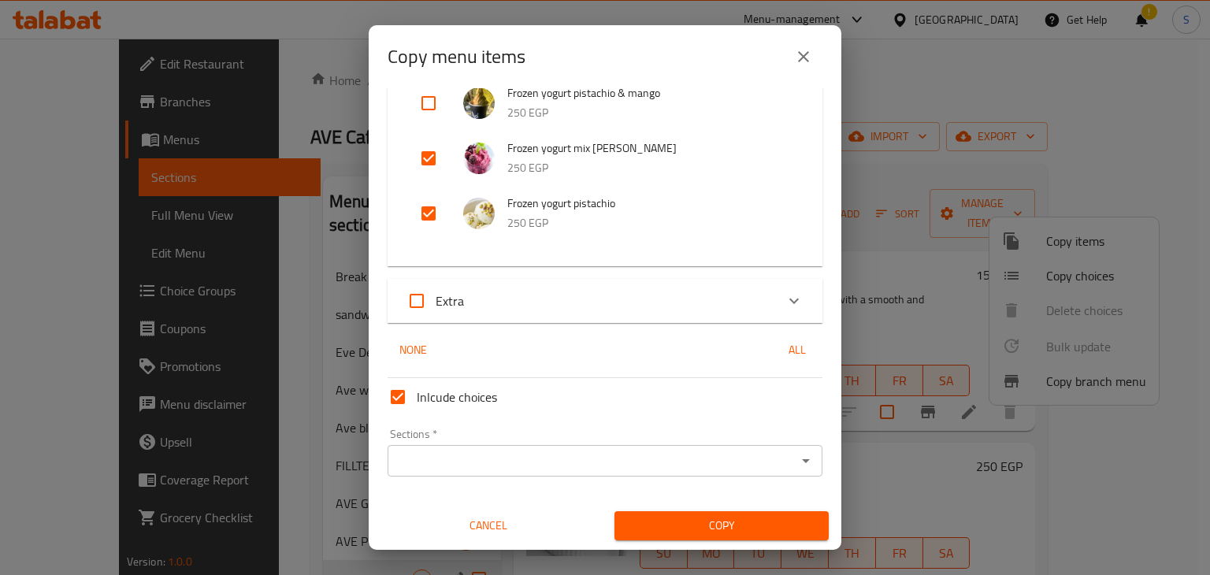
click at [459, 465] on input "Sections   *" at bounding box center [591, 461] width 399 height 22
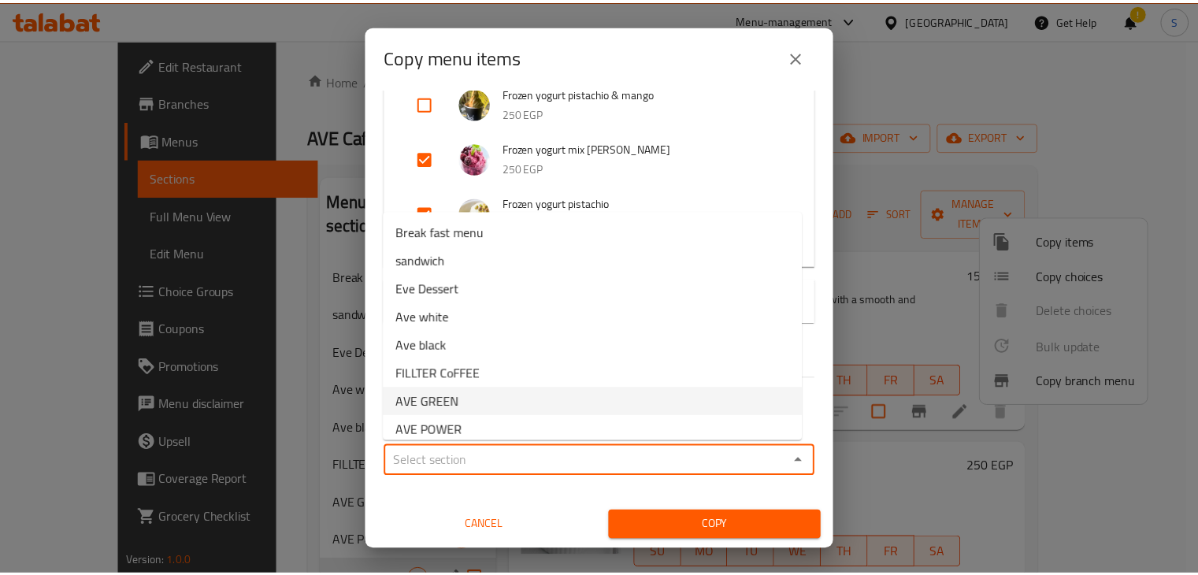
scroll to position [66, 0]
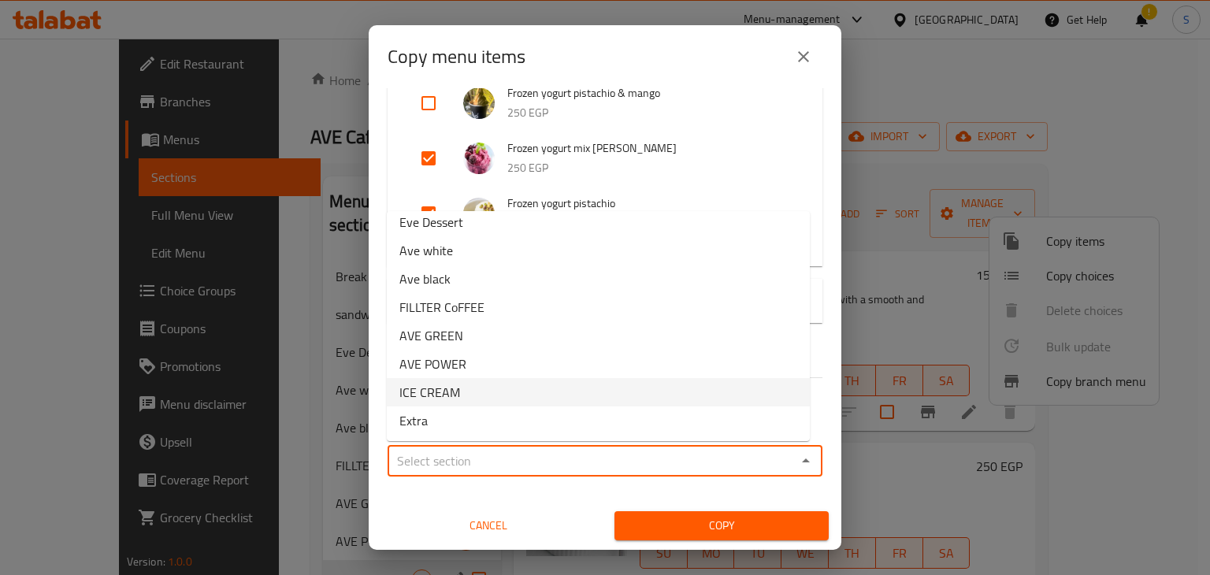
click at [455, 395] on span "ICE CREAM" at bounding box center [429, 392] width 61 height 19
type input "ICE CREAM"
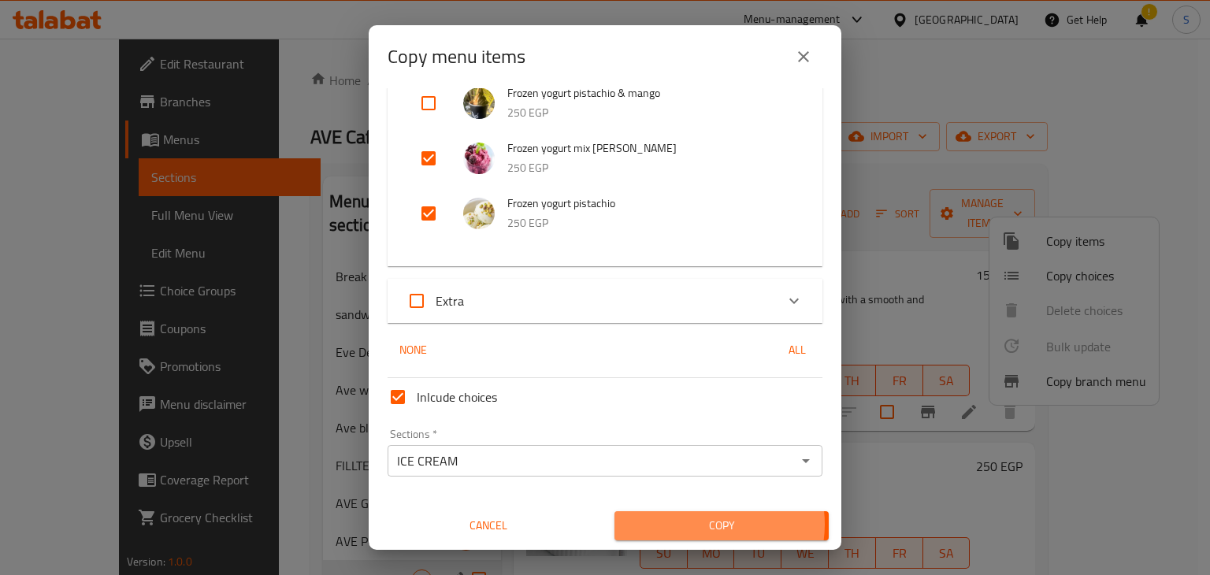
click at [700, 523] on span "Copy" at bounding box center [721, 526] width 189 height 20
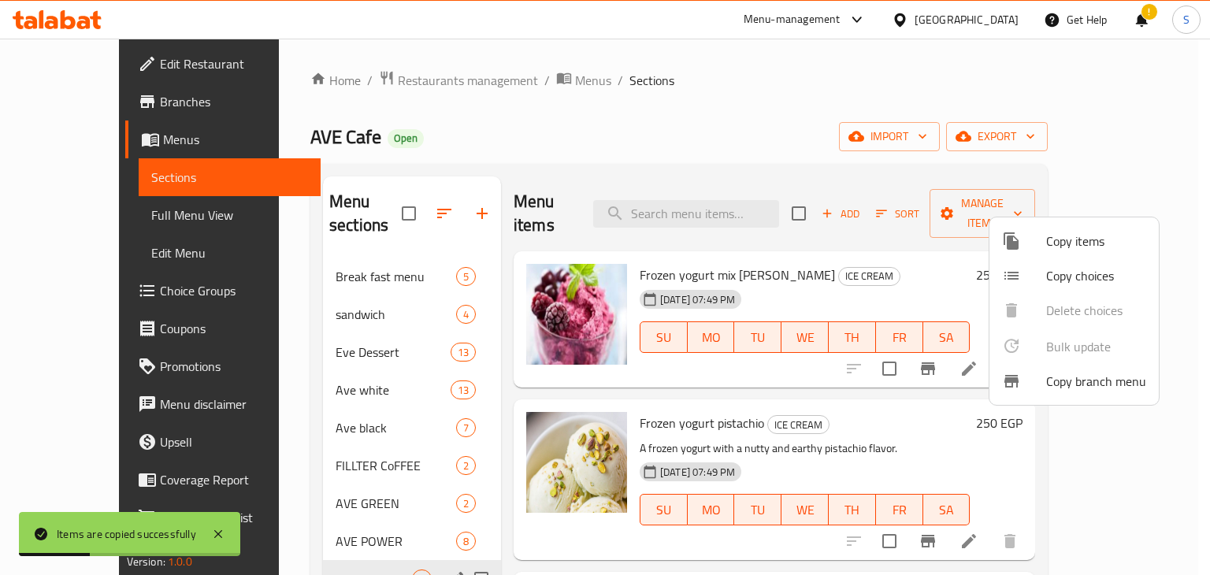
click at [941, 254] on div at bounding box center [605, 287] width 1210 height 575
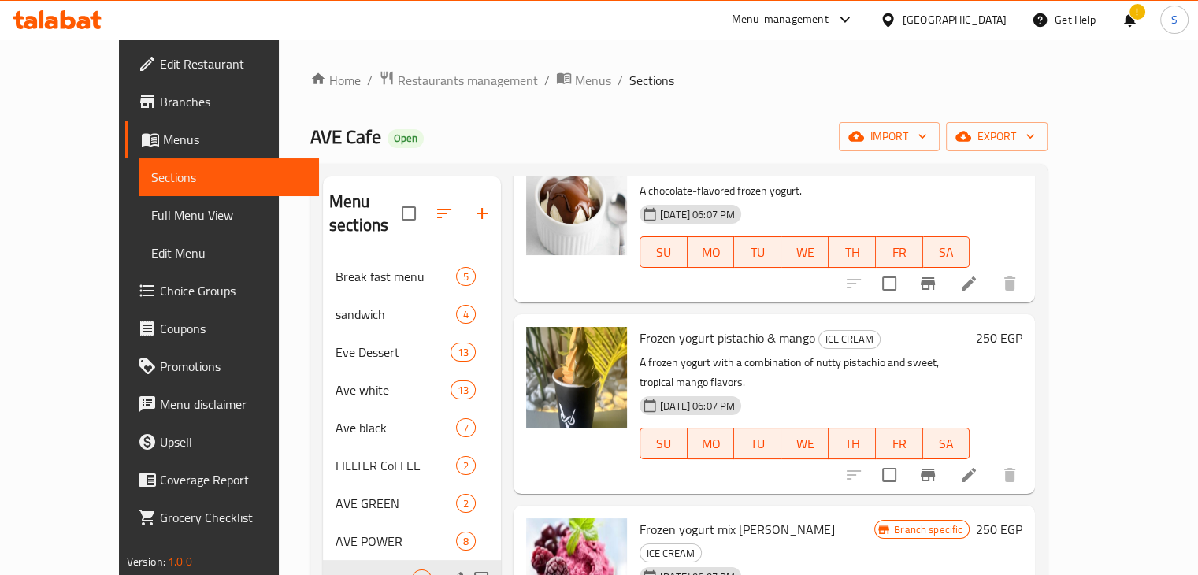
scroll to position [221, 0]
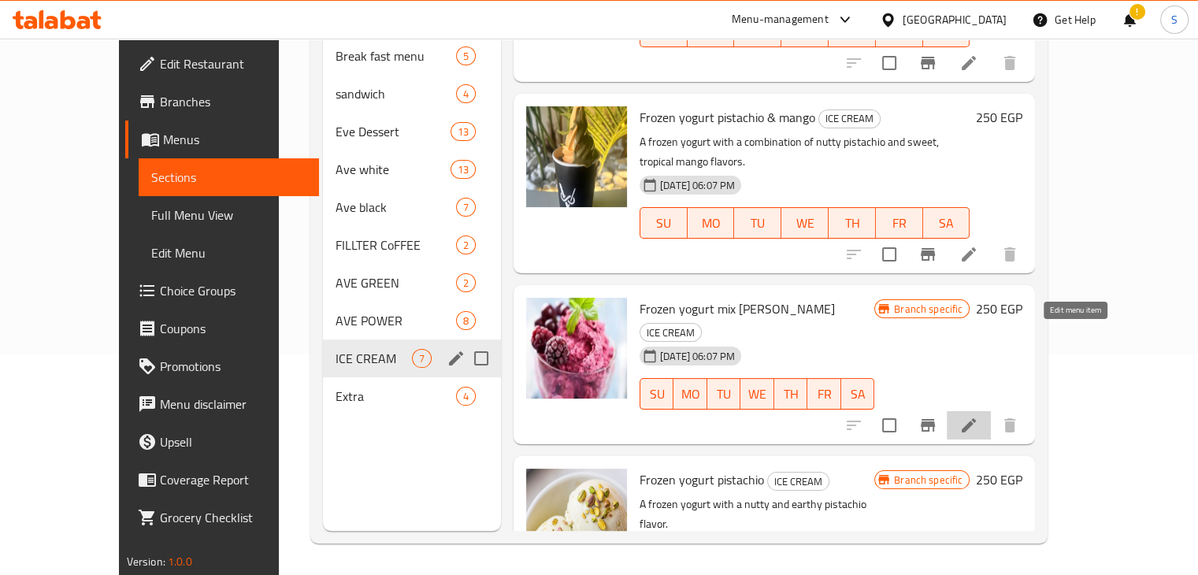
click at [978, 416] on icon at bounding box center [969, 425] width 19 height 19
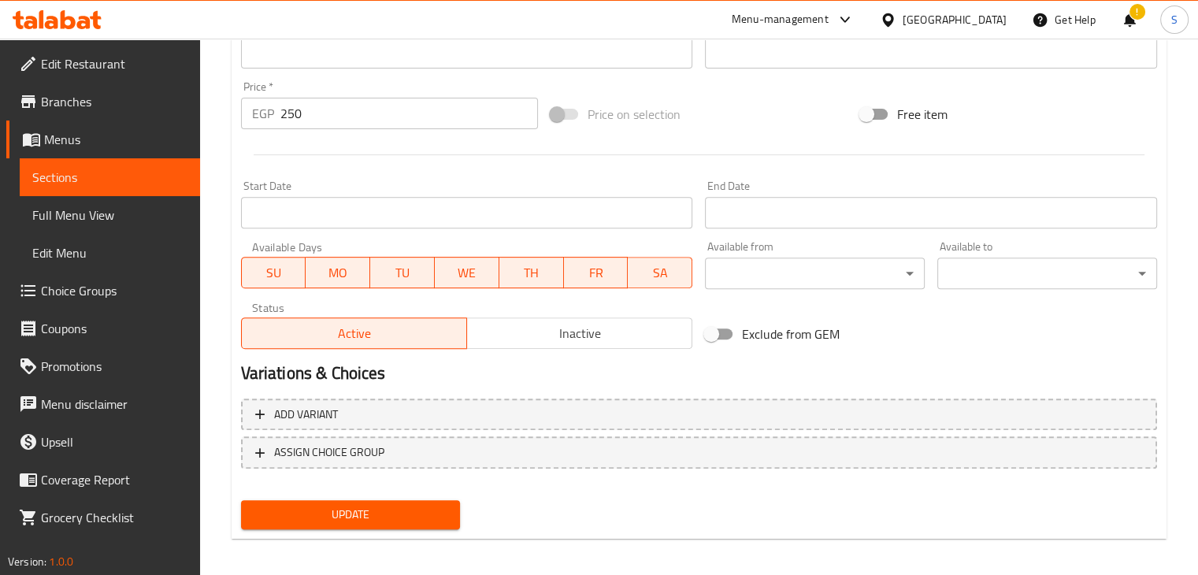
scroll to position [560, 0]
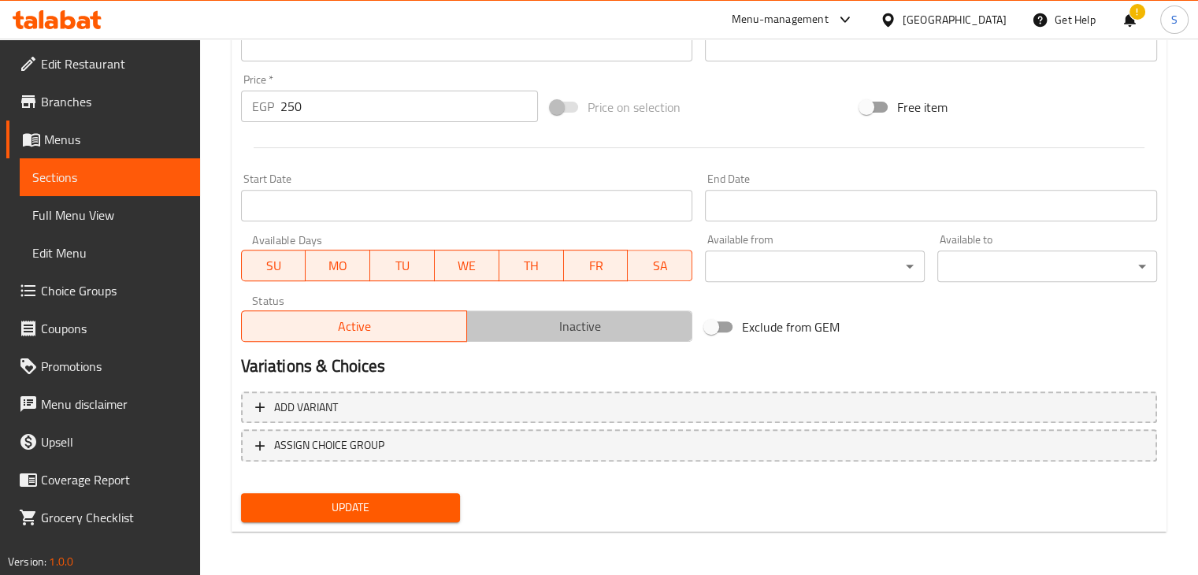
click at [573, 329] on span "Inactive" at bounding box center [579, 326] width 213 height 23
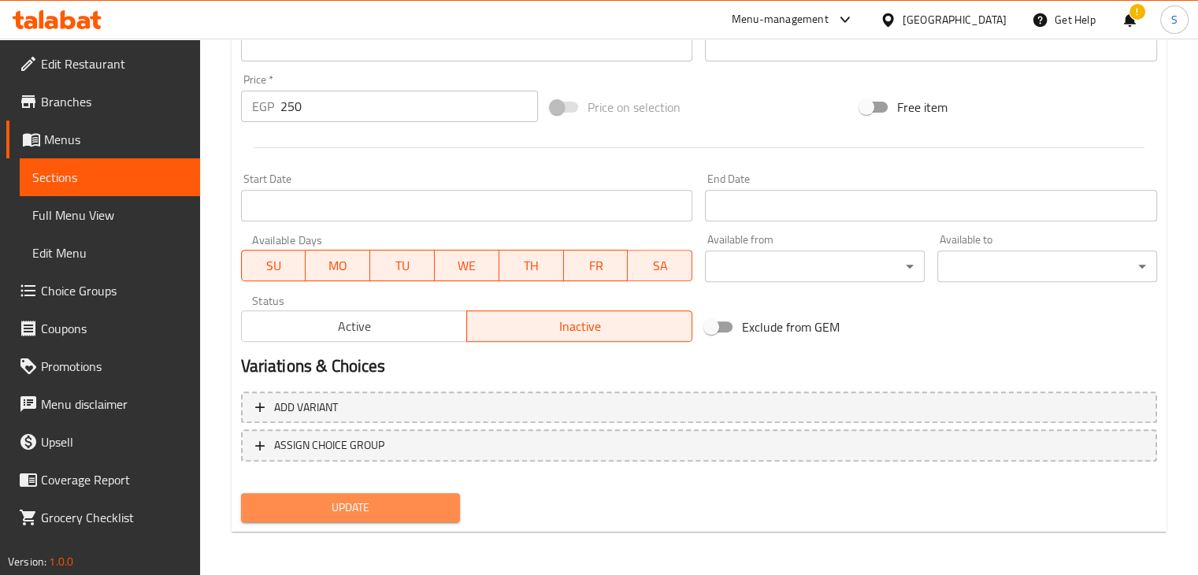
click at [326, 500] on span "Update" at bounding box center [351, 508] width 195 height 20
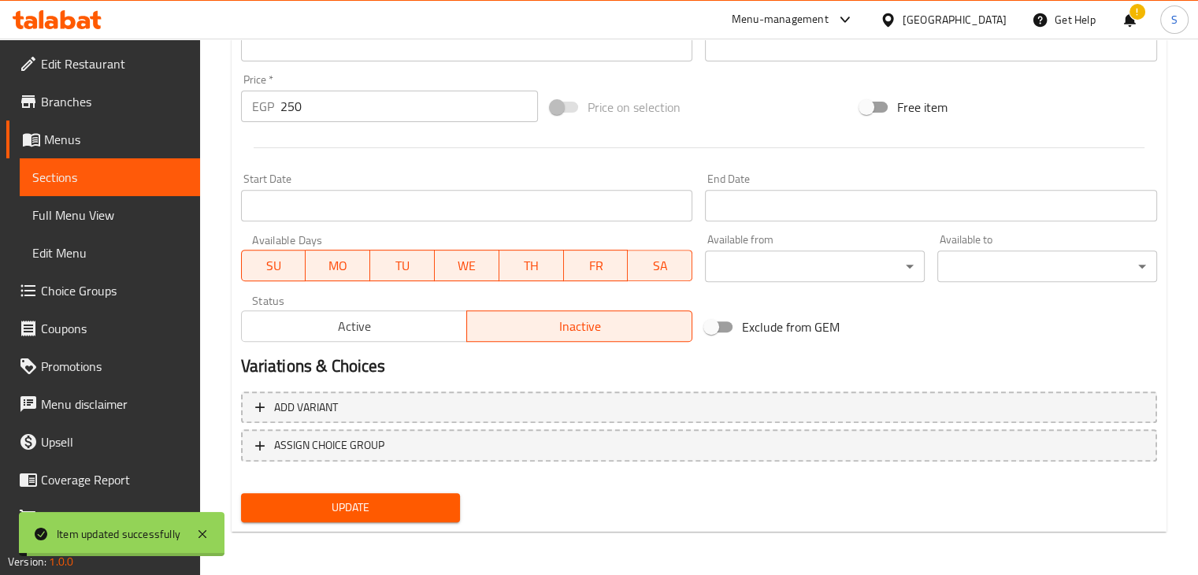
scroll to position [0, 0]
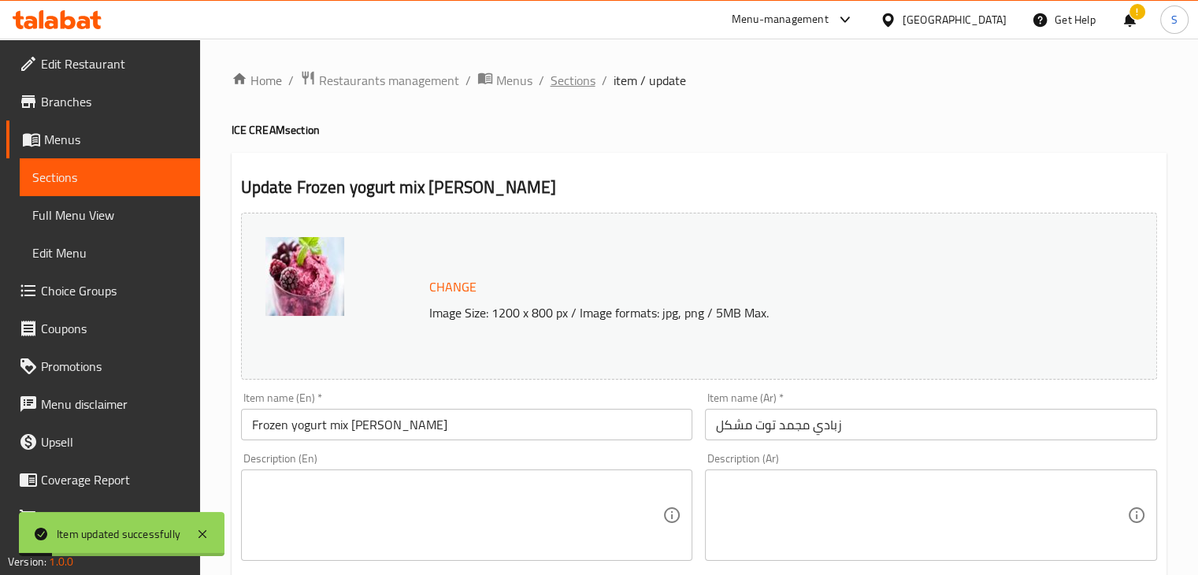
drag, startPoint x: 566, startPoint y: 92, endPoint x: 563, endPoint y: 85, distance: 8.1
click at [563, 85] on span "Sections" at bounding box center [573, 80] width 45 height 19
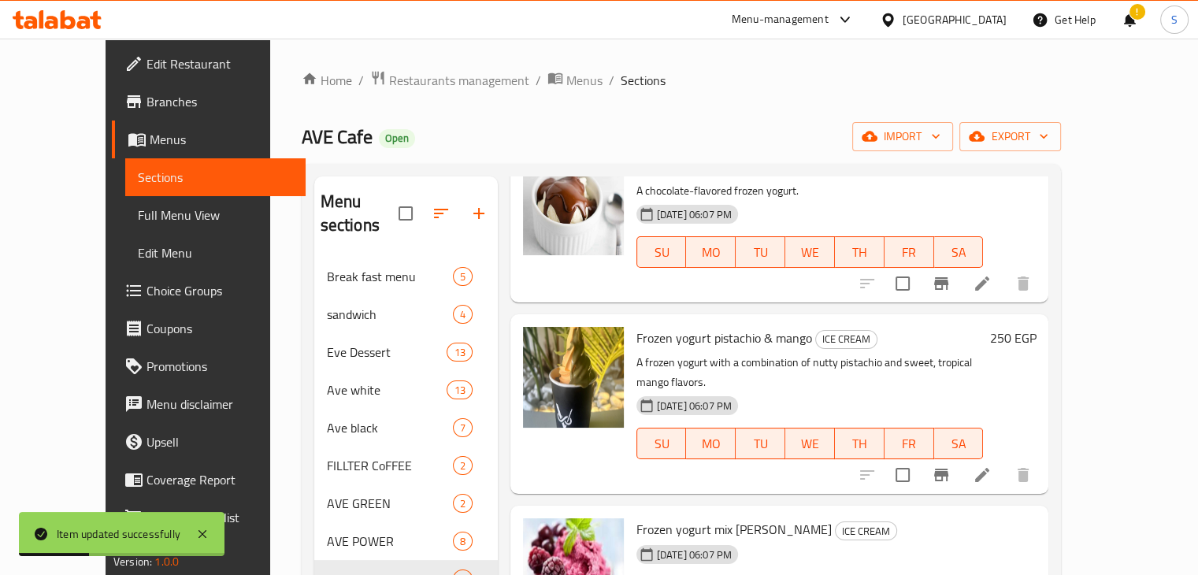
scroll to position [221, 0]
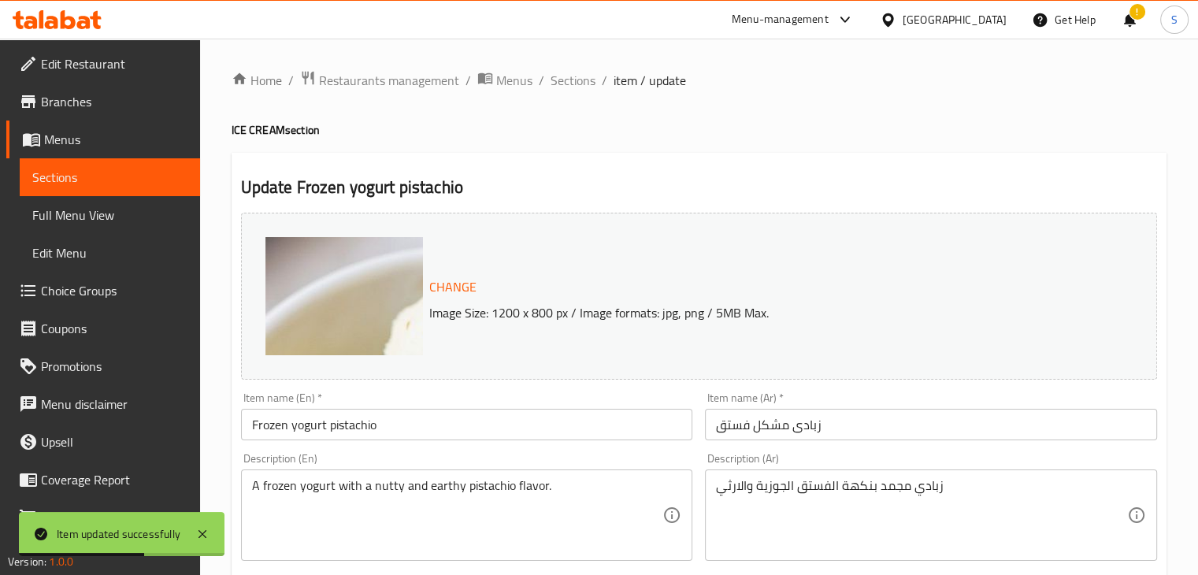
scroll to position [560, 0]
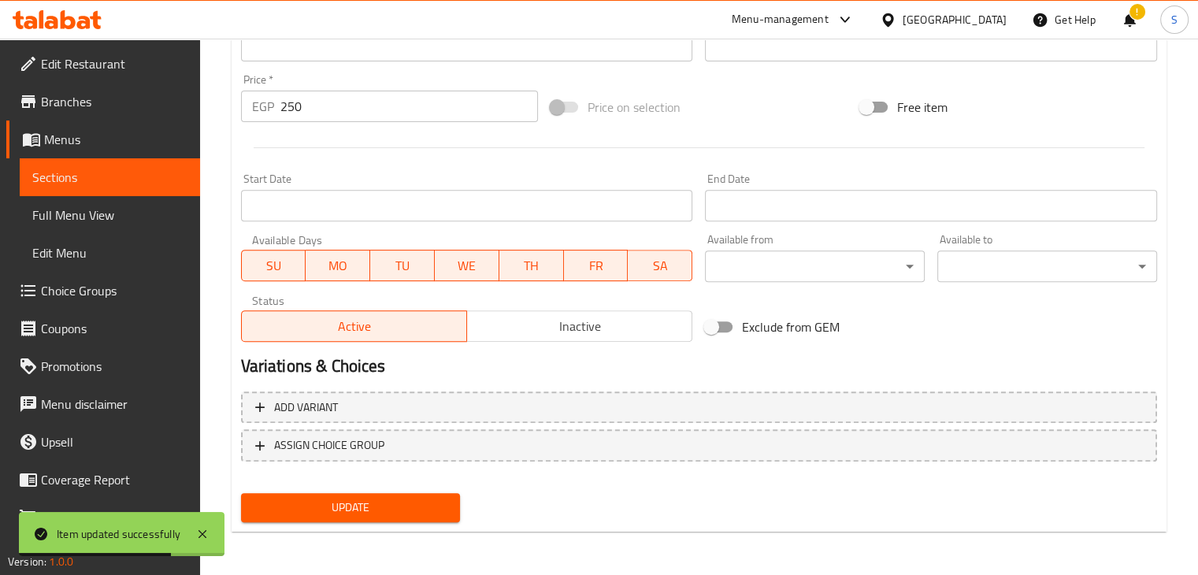
click at [540, 328] on span "Inactive" at bounding box center [579, 326] width 213 height 23
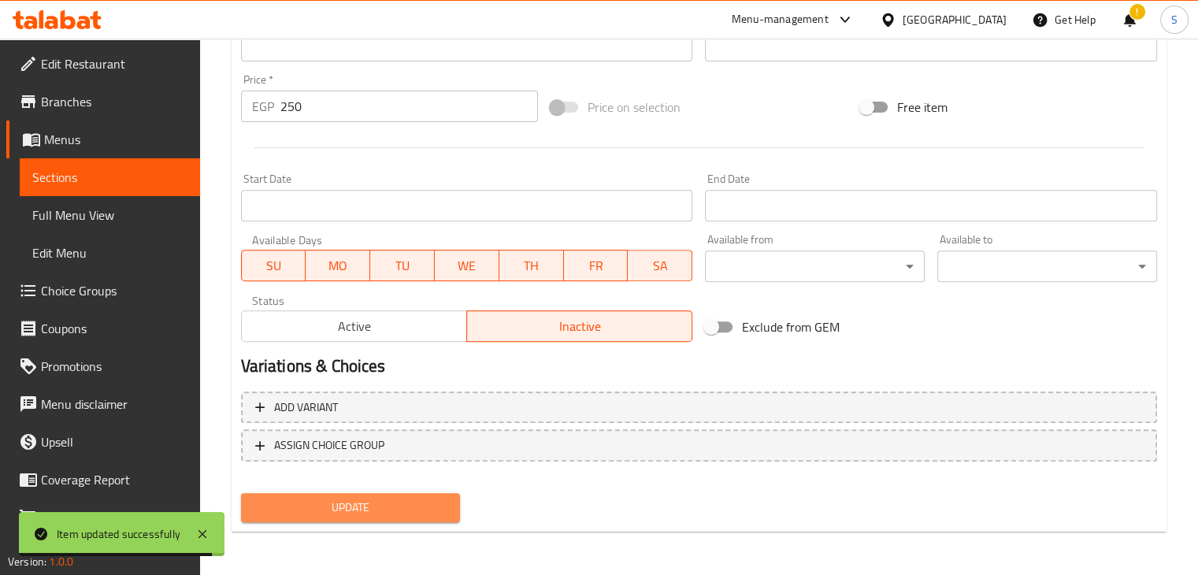
click at [356, 520] on button "Update" at bounding box center [351, 507] width 220 height 29
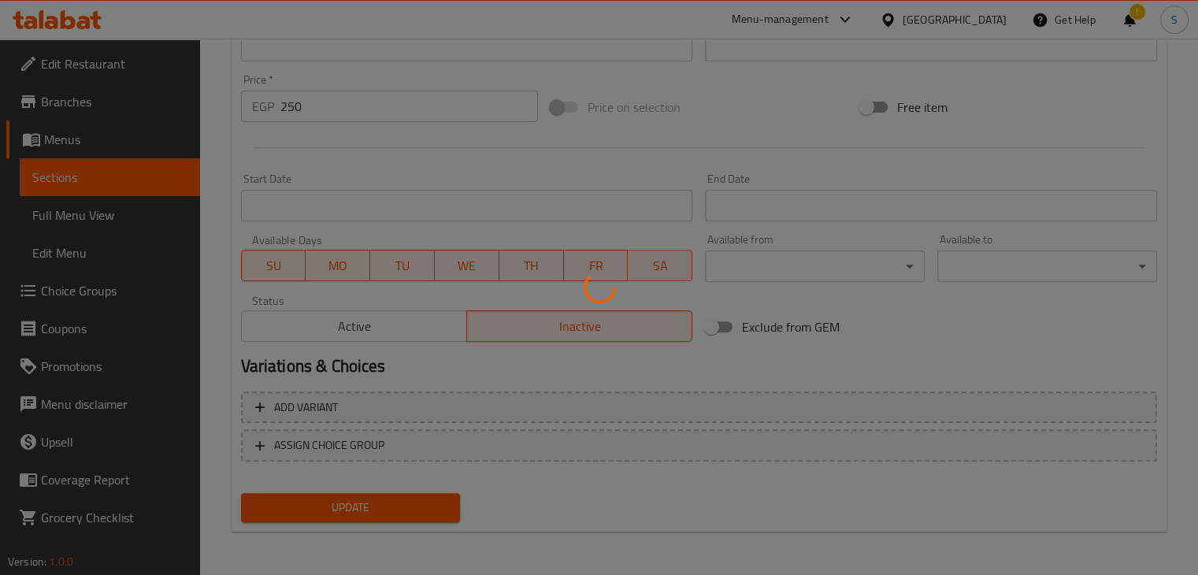
scroll to position [0, 0]
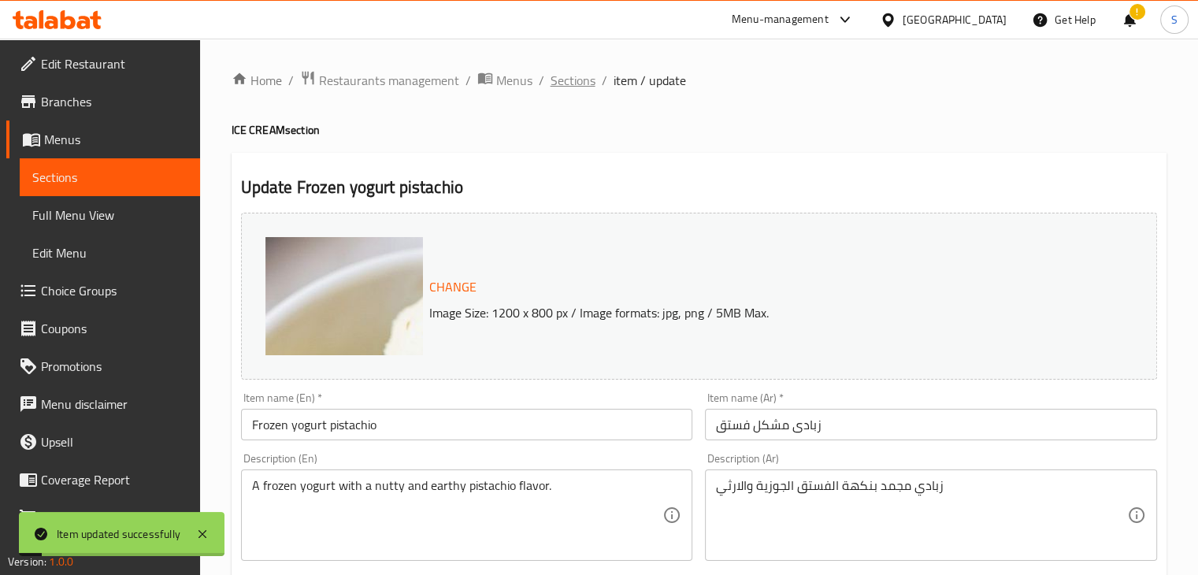
click at [571, 78] on span "Sections" at bounding box center [573, 80] width 45 height 19
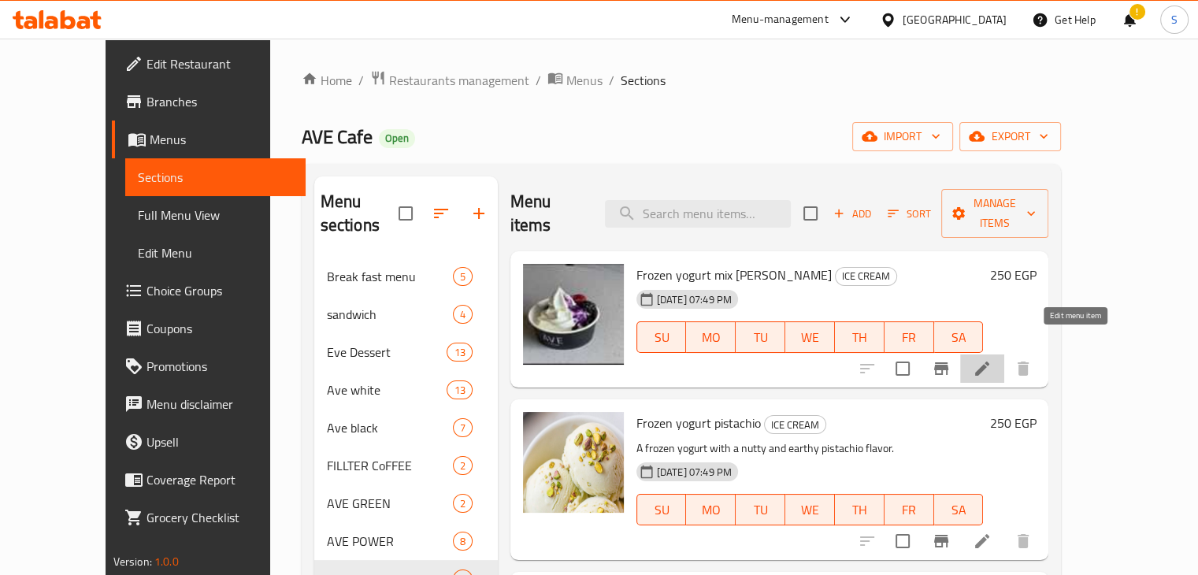
click at [992, 359] on icon at bounding box center [982, 368] width 19 height 19
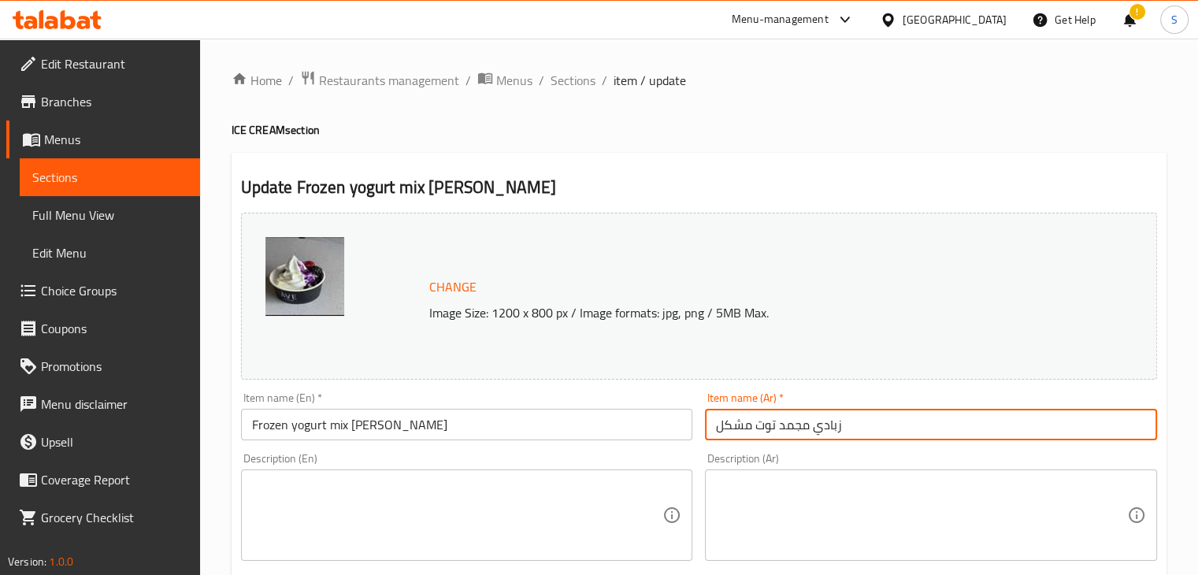
drag, startPoint x: 715, startPoint y: 430, endPoint x: 774, endPoint y: 430, distance: 59.1
click at [774, 430] on input "زبادي مجمد توت مشكل" at bounding box center [931, 425] width 452 height 32
click at [759, 429] on input "زبادي مجمد ميكس بيري" at bounding box center [931, 425] width 452 height 32
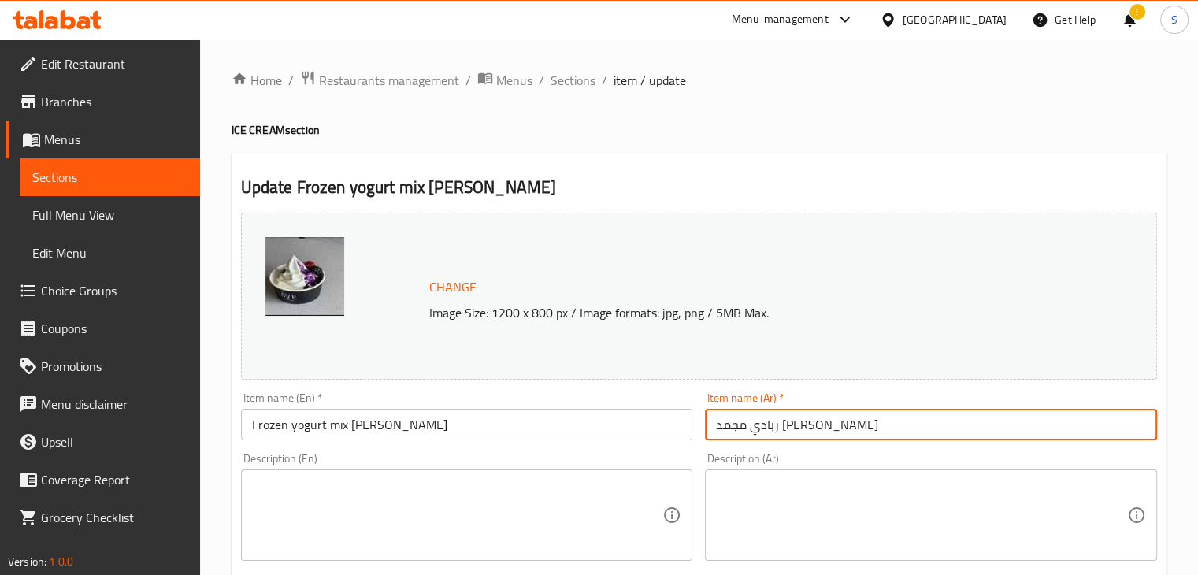
click at [759, 429] on input "زبادي مجمد ميكس بيري" at bounding box center [931, 425] width 452 height 32
type input "زبادي مجمد ميكس بيري"
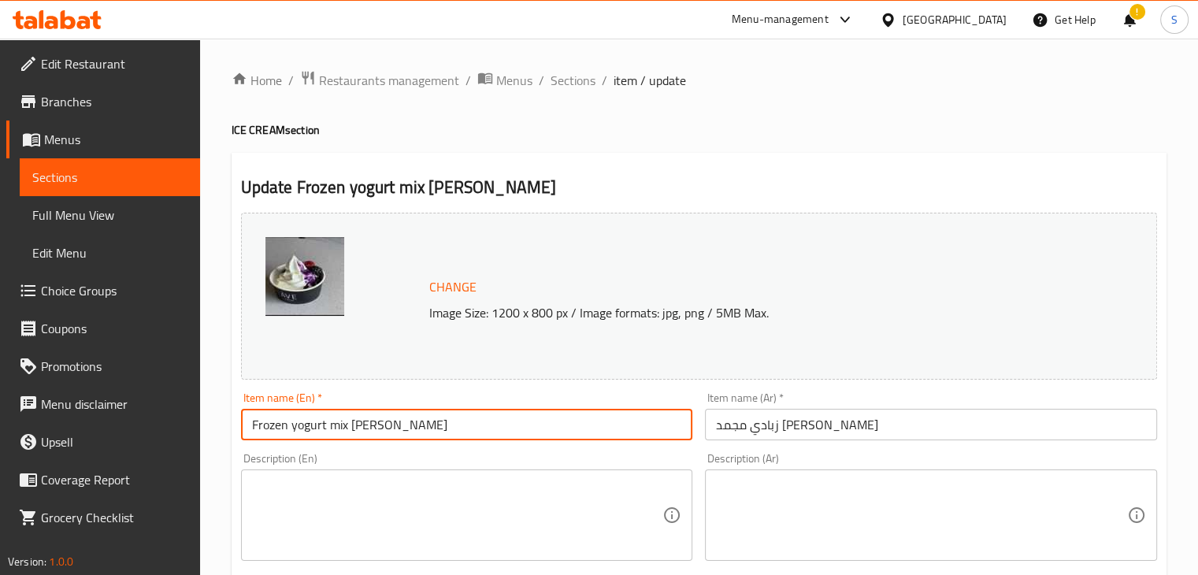
click at [307, 423] on input "Frozen yogurt mix berry" at bounding box center [467, 425] width 452 height 32
paste input "Mixed Berry Frozen Yogurt"
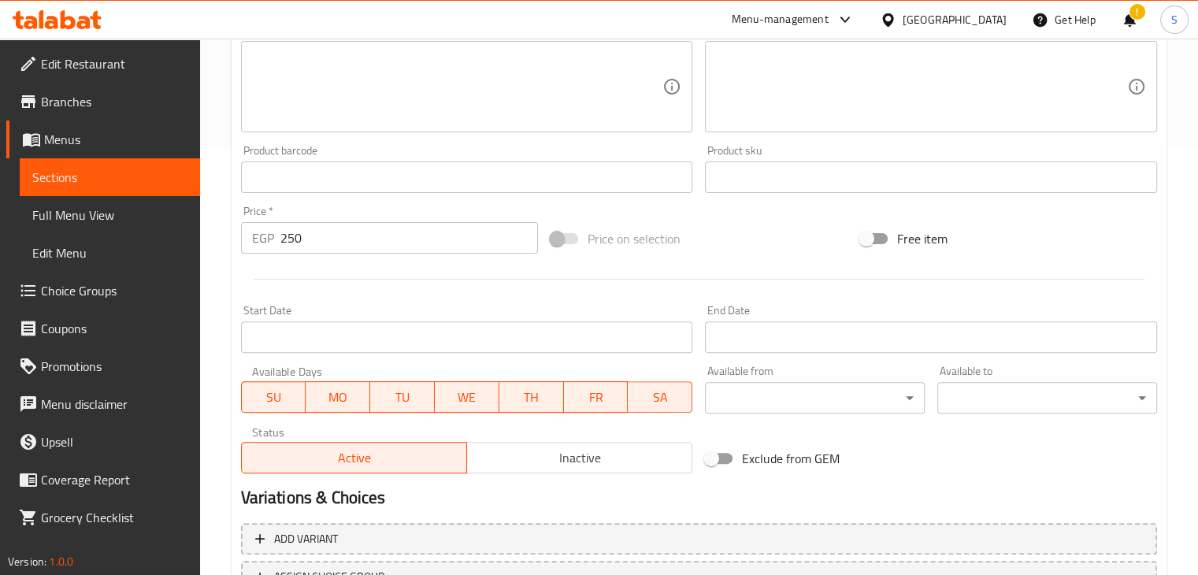
scroll to position [560, 0]
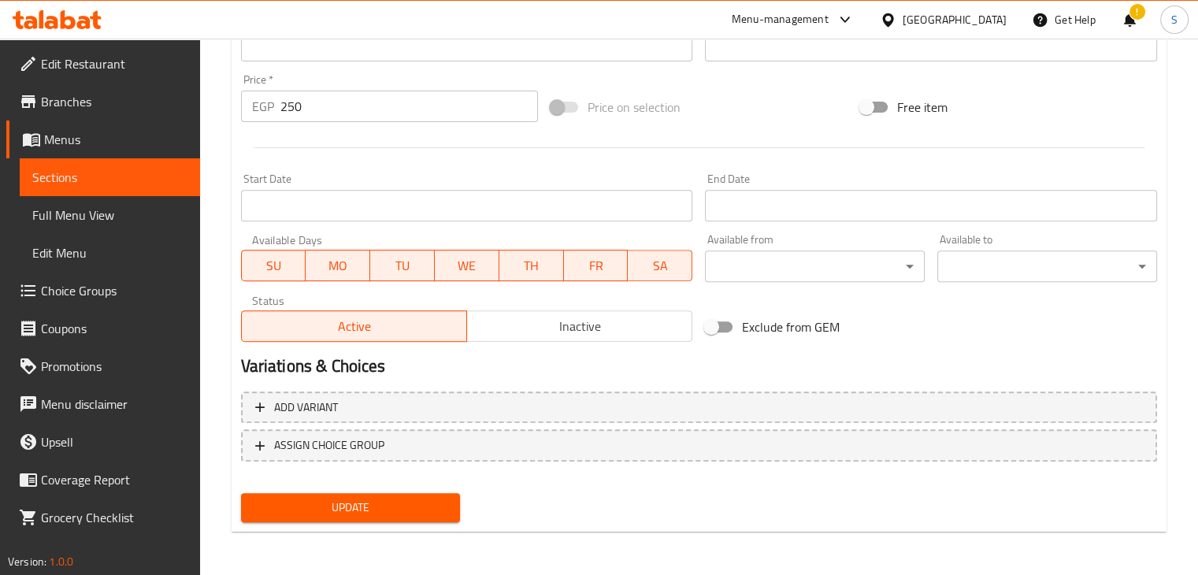
type input "Mixed Berry Frozen Yogurt"
click at [362, 499] on span "Update" at bounding box center [351, 508] width 195 height 20
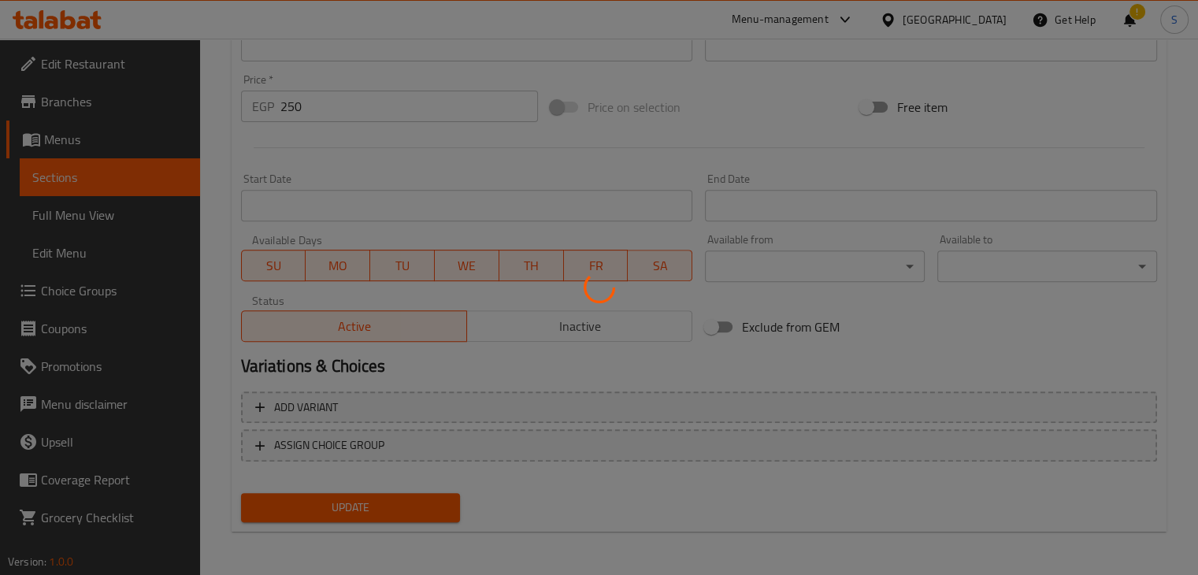
scroll to position [0, 0]
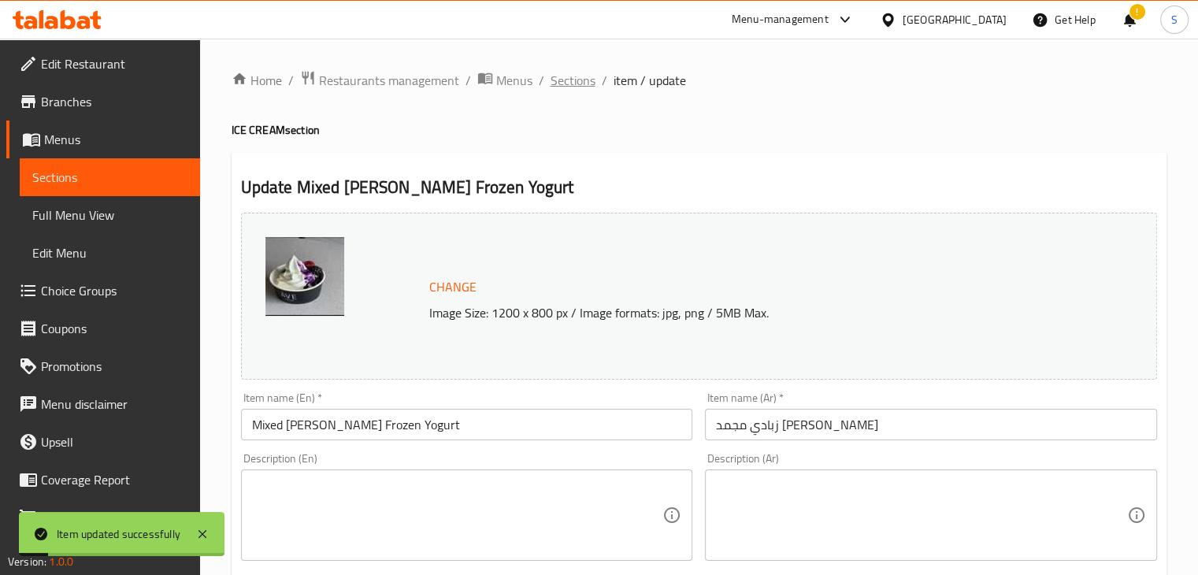
click at [564, 80] on span "Sections" at bounding box center [573, 80] width 45 height 19
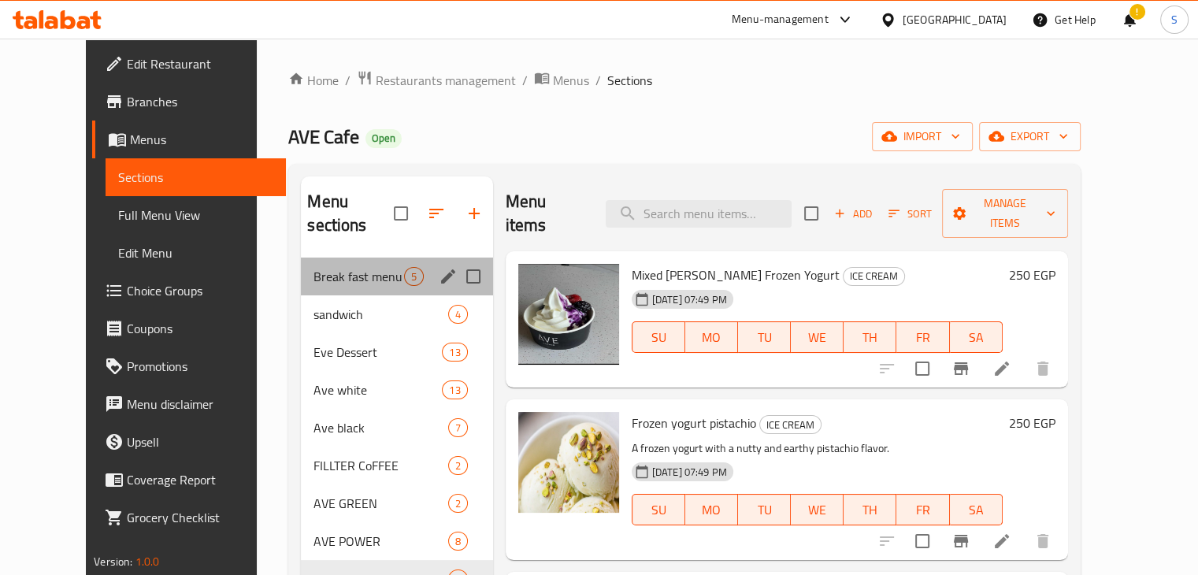
click at [321, 269] on div "Break fast menu 5" at bounding box center [396, 277] width 191 height 38
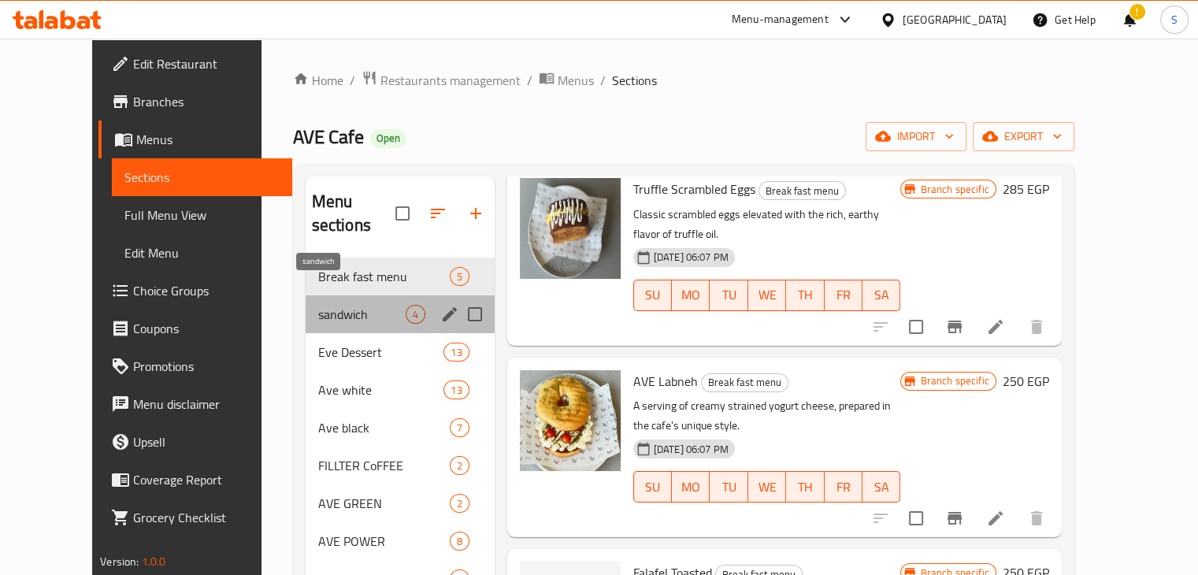
click at [318, 305] on span "sandwich" at bounding box center [361, 314] width 87 height 19
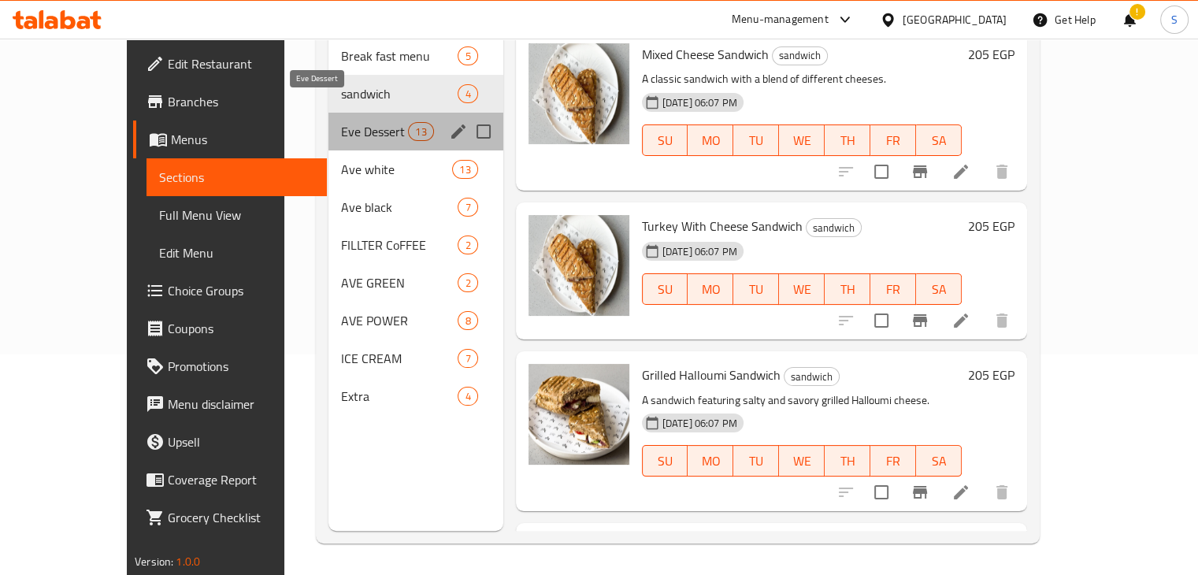
click at [366, 122] on span "Eve Dessert" at bounding box center [374, 131] width 67 height 19
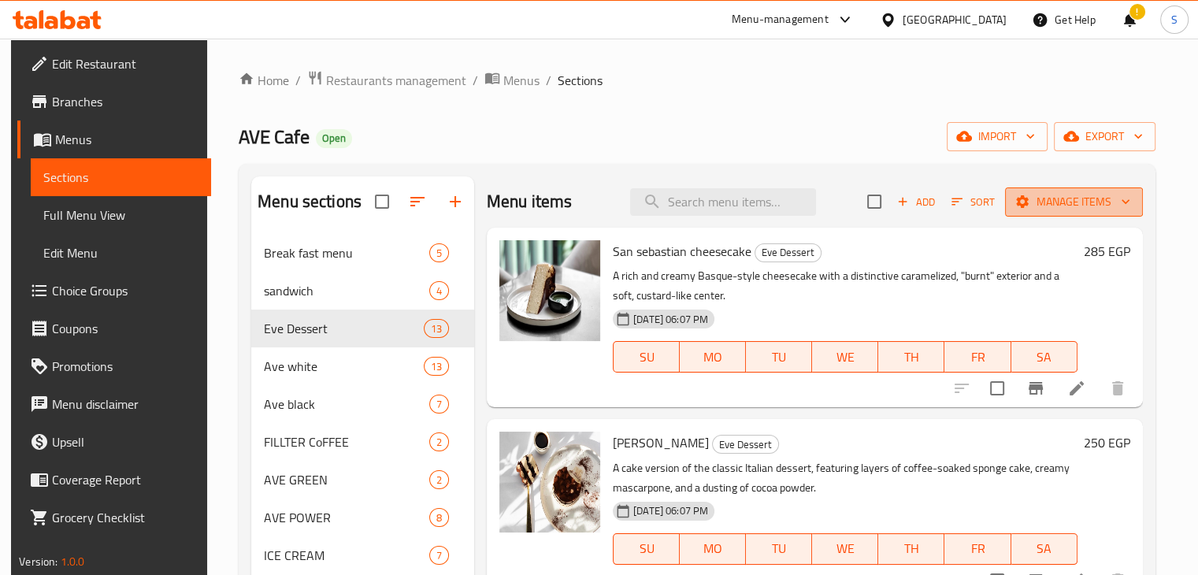
click at [1046, 214] on button "Manage items" at bounding box center [1074, 202] width 138 height 29
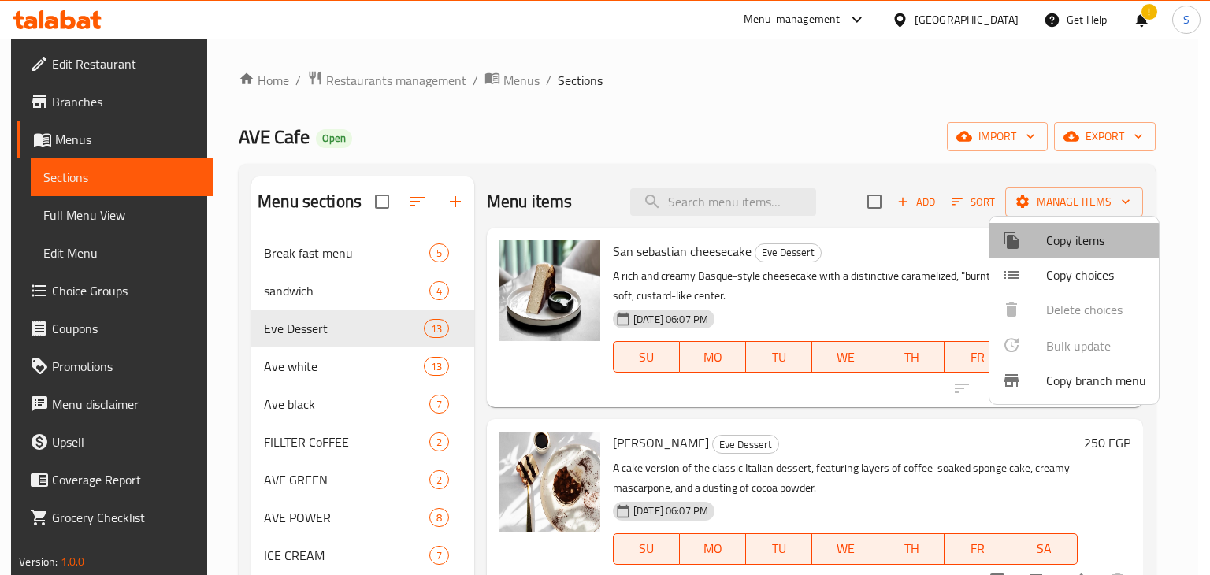
click at [1053, 247] on span "Copy items" at bounding box center [1096, 240] width 100 height 19
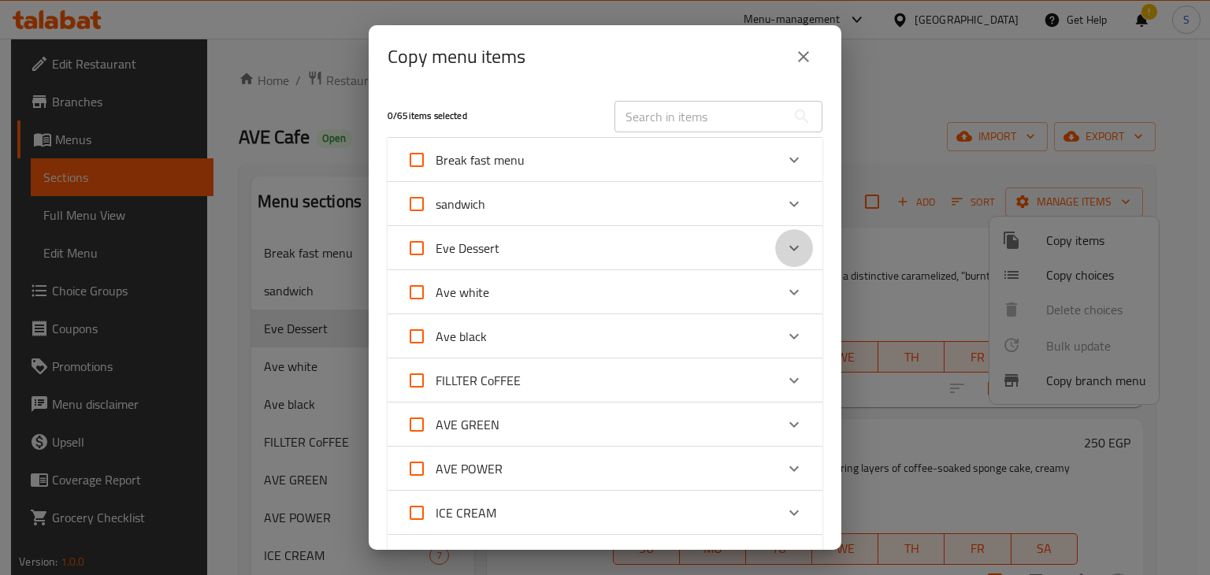
click at [785, 251] on icon "Expand" at bounding box center [794, 248] width 19 height 19
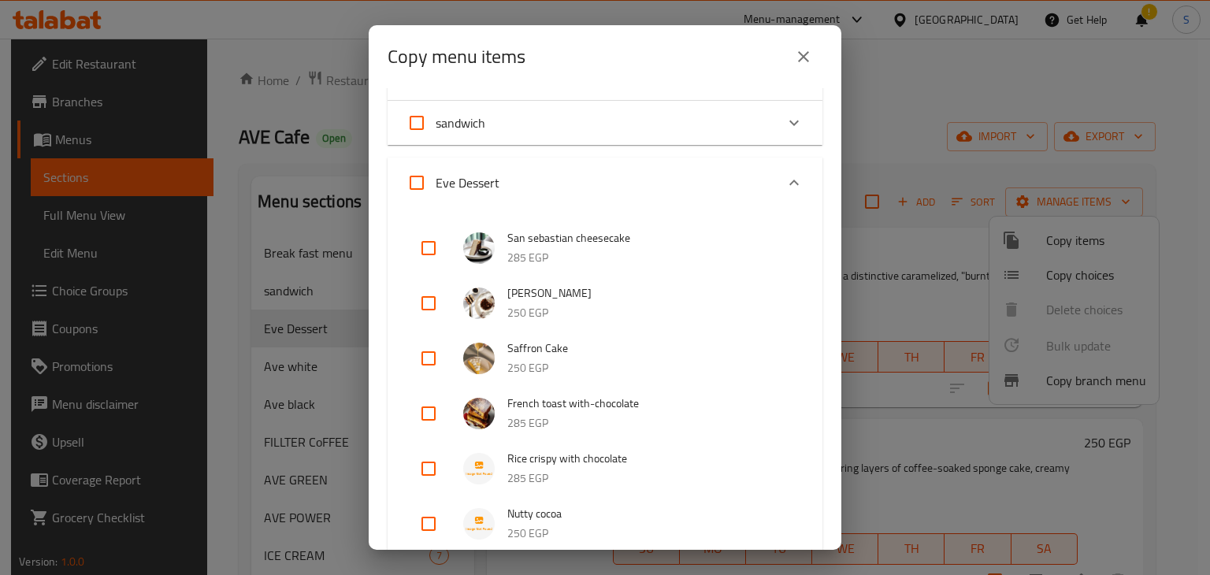
scroll to position [101, 0]
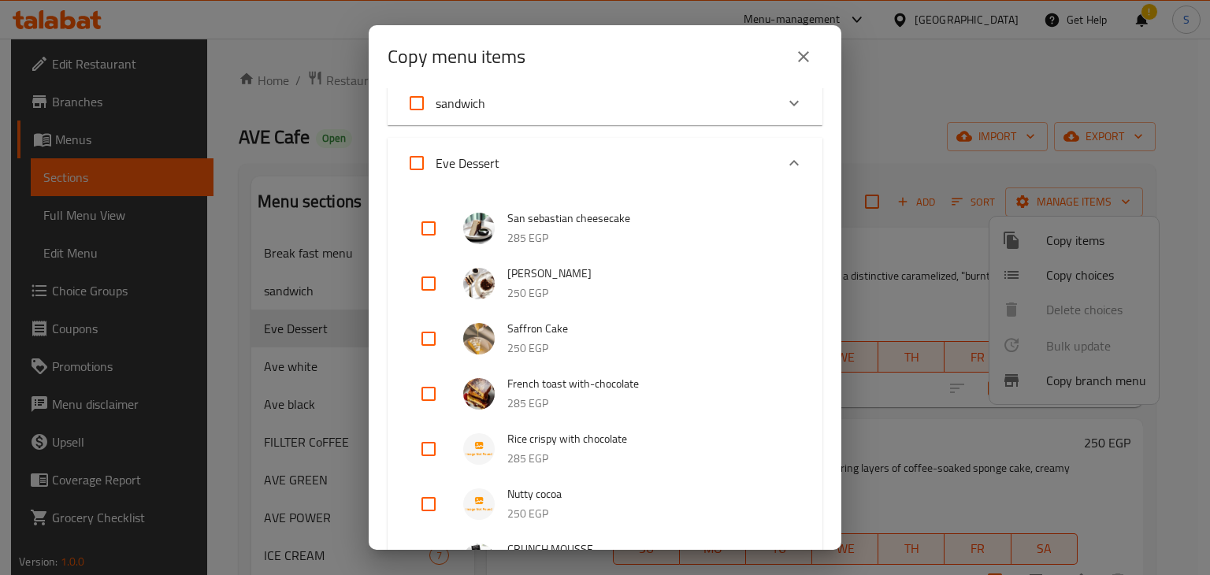
click at [423, 395] on input "checkbox" at bounding box center [429, 394] width 38 height 38
checkbox input "true"
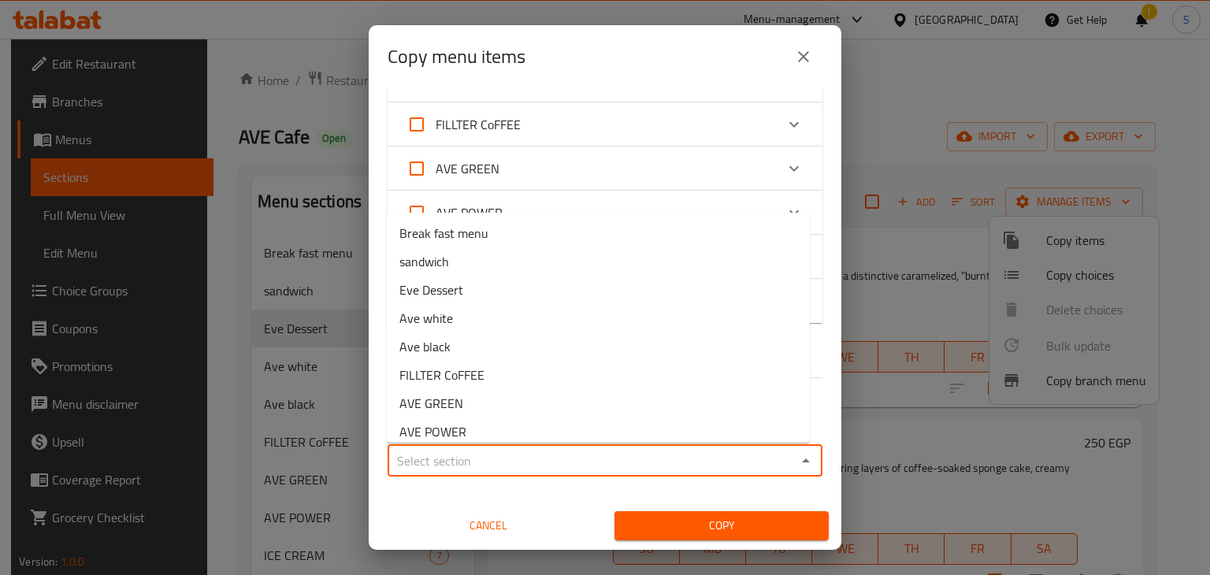
click at [490, 464] on input "Sections   *" at bounding box center [591, 461] width 399 height 22
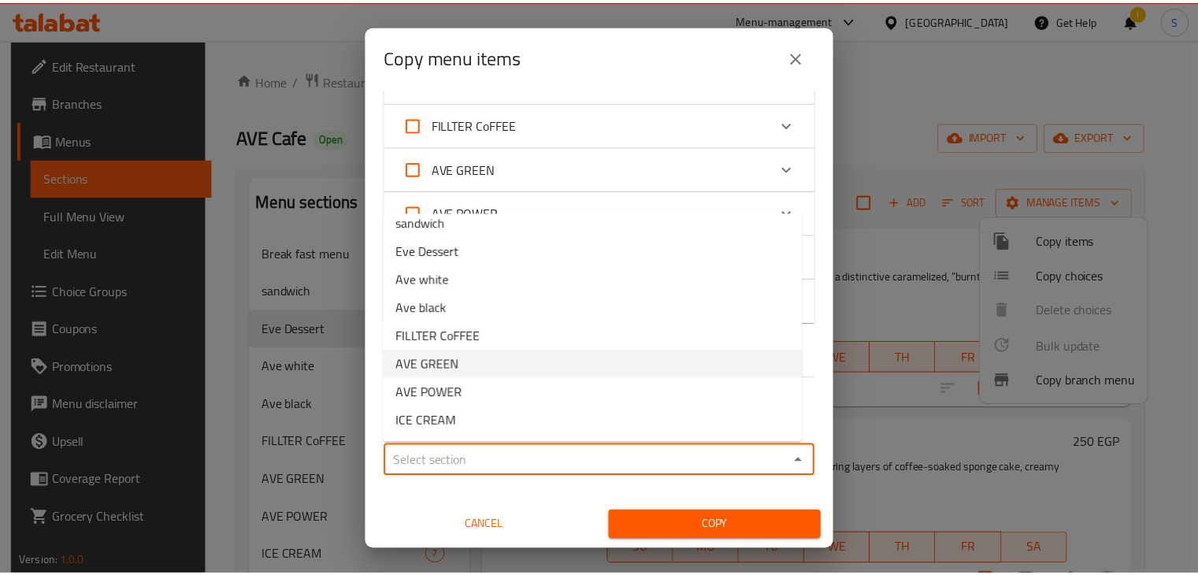
scroll to position [38, 0]
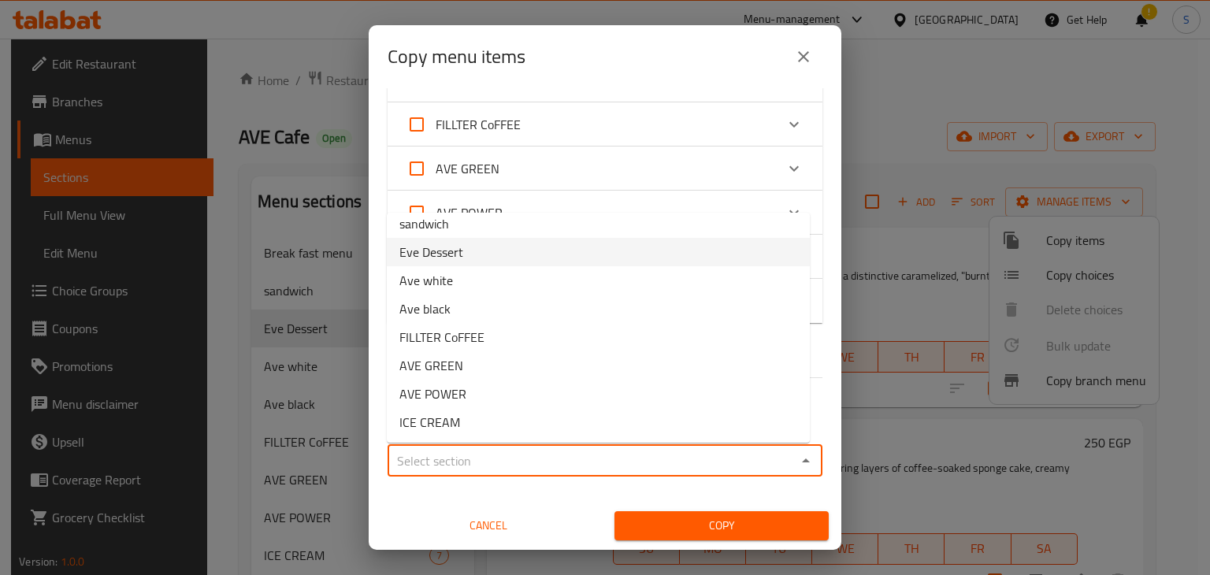
click at [431, 243] on span "Eve Dessert" at bounding box center [431, 252] width 64 height 19
type input "Eve Dessert"
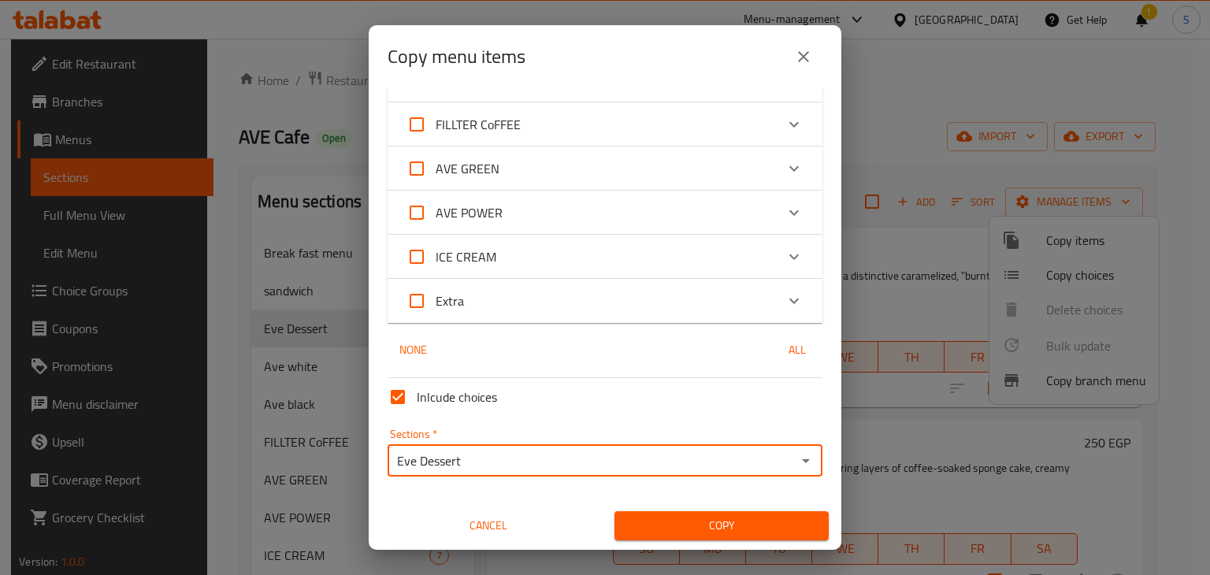
click at [661, 520] on span "Copy" at bounding box center [721, 526] width 189 height 20
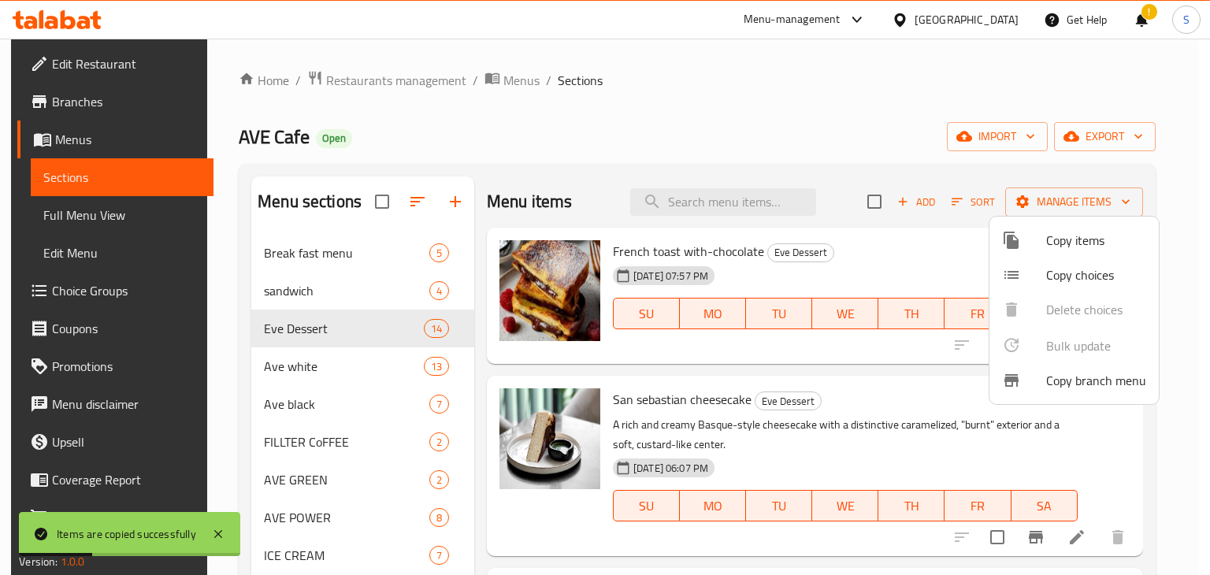
click at [891, 263] on div at bounding box center [605, 287] width 1210 height 575
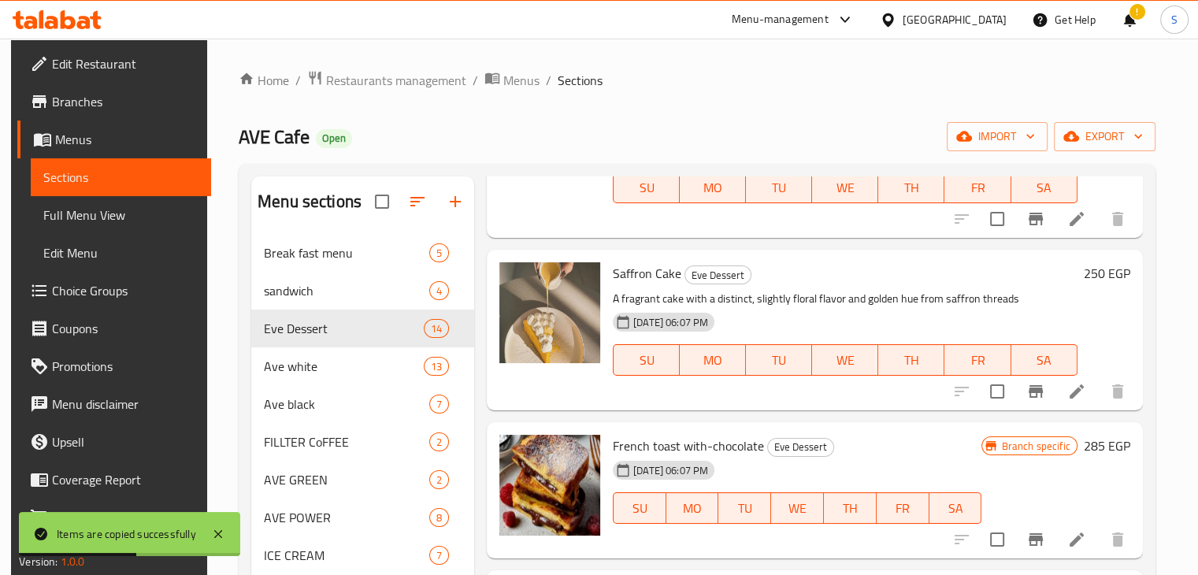
scroll to position [511, 0]
click at [1075, 530] on icon at bounding box center [1077, 538] width 19 height 19
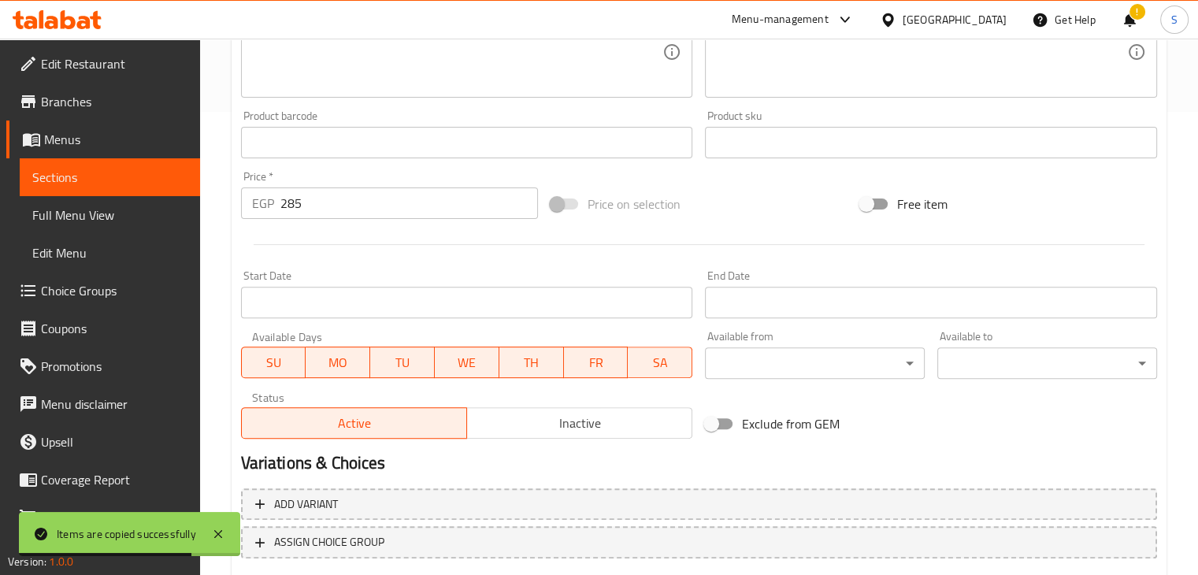
scroll to position [560, 0]
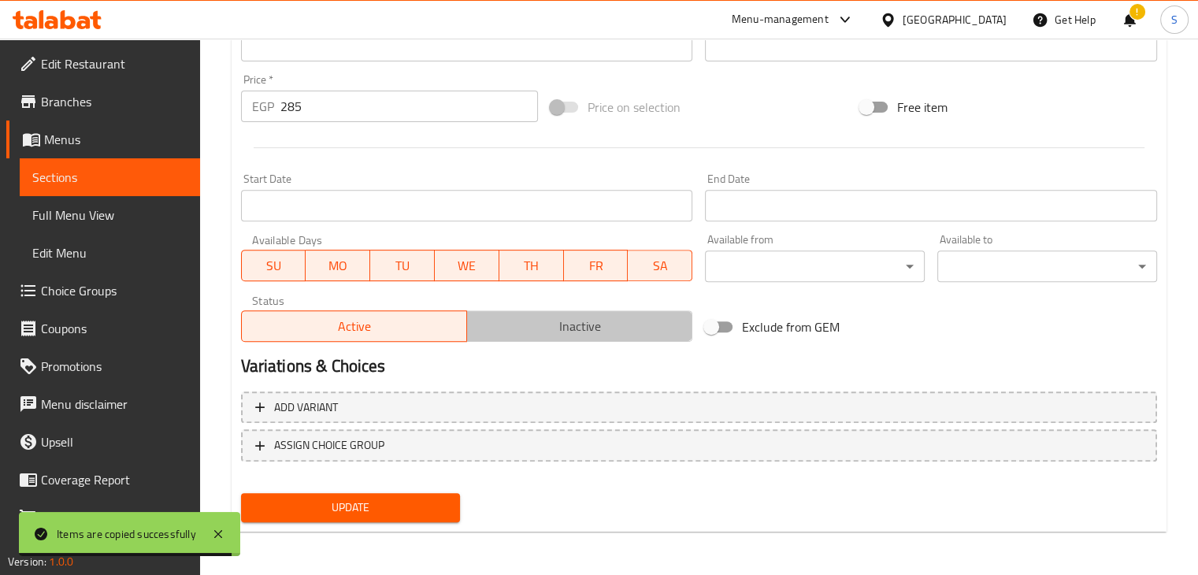
click at [580, 321] on span "Inactive" at bounding box center [579, 326] width 213 height 23
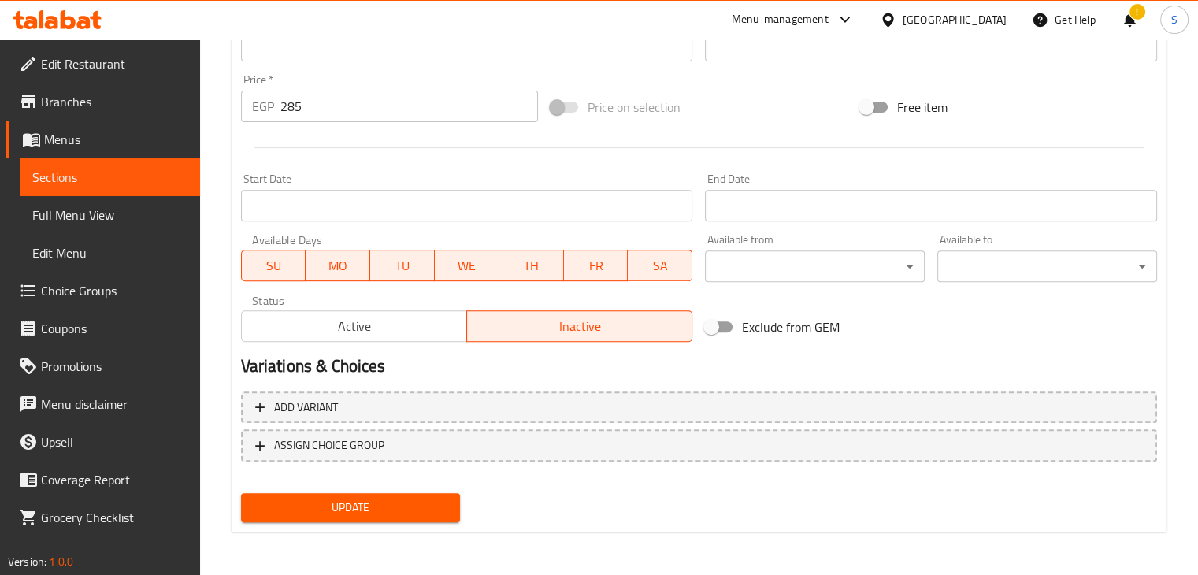
click at [353, 502] on span "Update" at bounding box center [351, 508] width 195 height 20
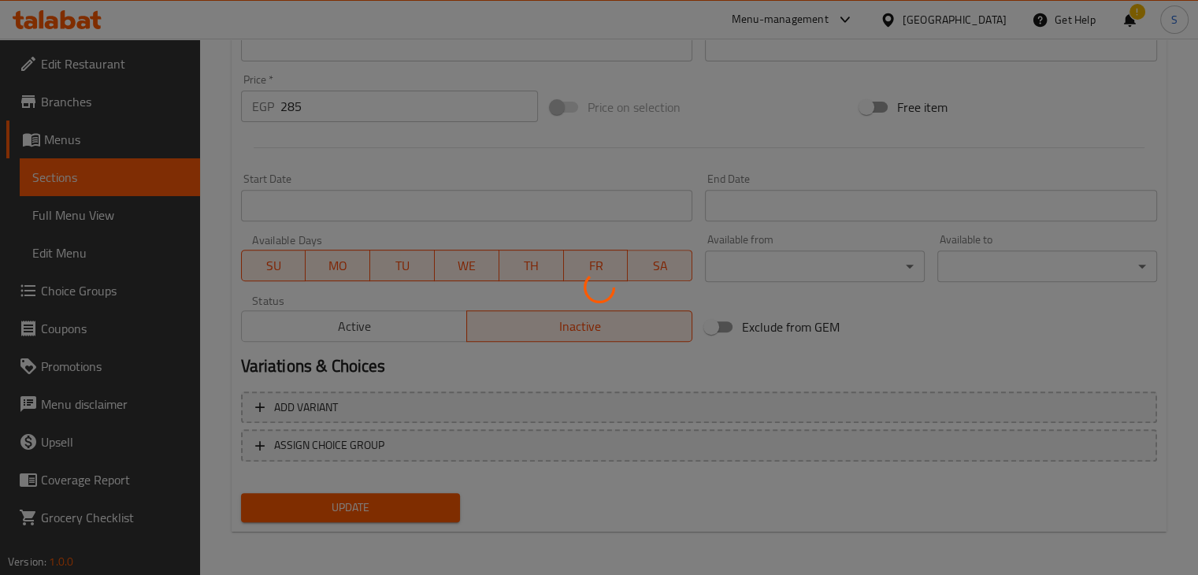
scroll to position [0, 0]
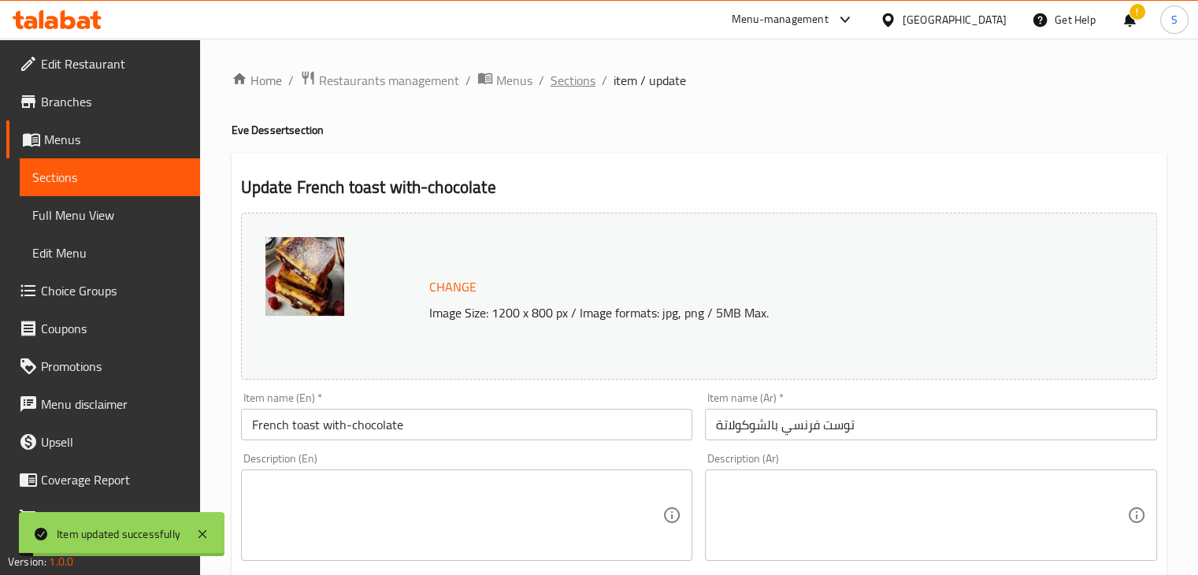
click at [563, 79] on span "Sections" at bounding box center [573, 80] width 45 height 19
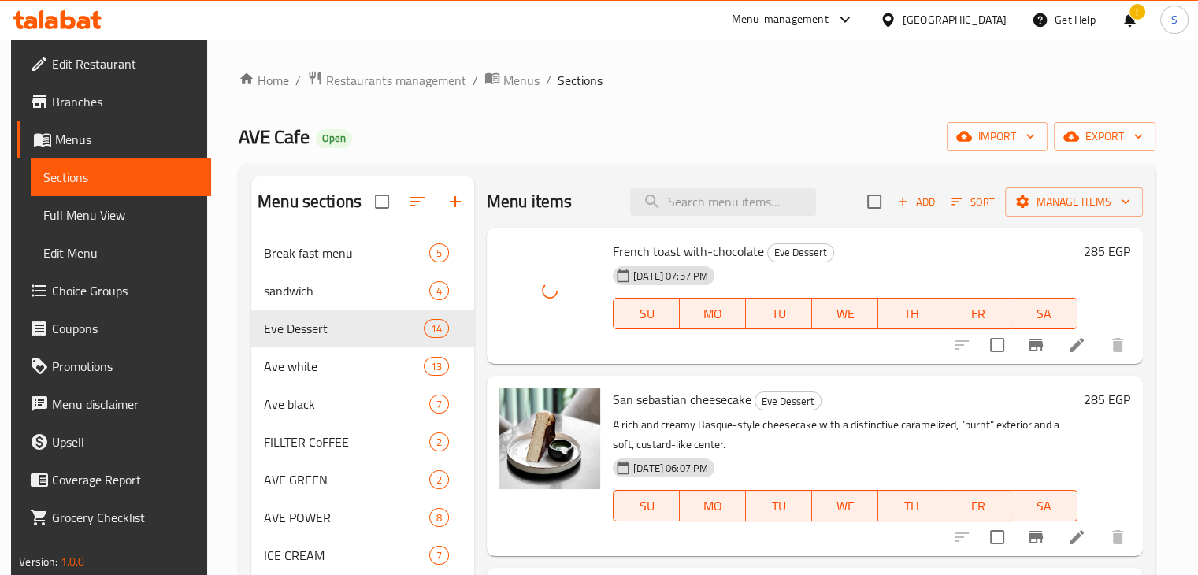
click at [888, 265] on div "08-10-2025 07:57 PM SU MO TU WE TH FR SA" at bounding box center [845, 302] width 477 height 85
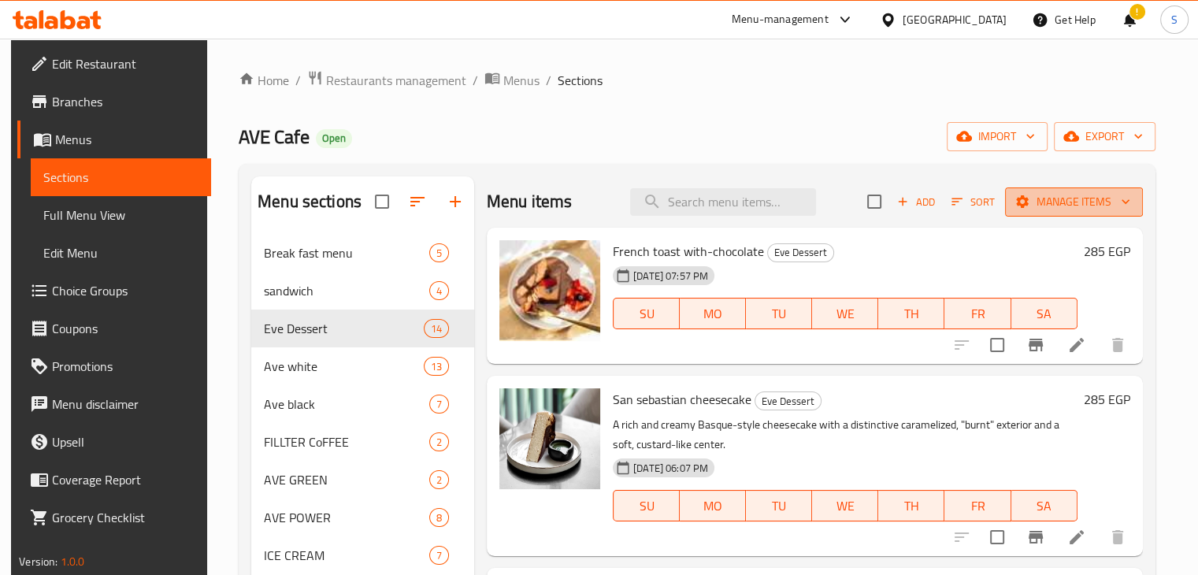
click at [1064, 206] on span "Manage items" at bounding box center [1074, 202] width 113 height 20
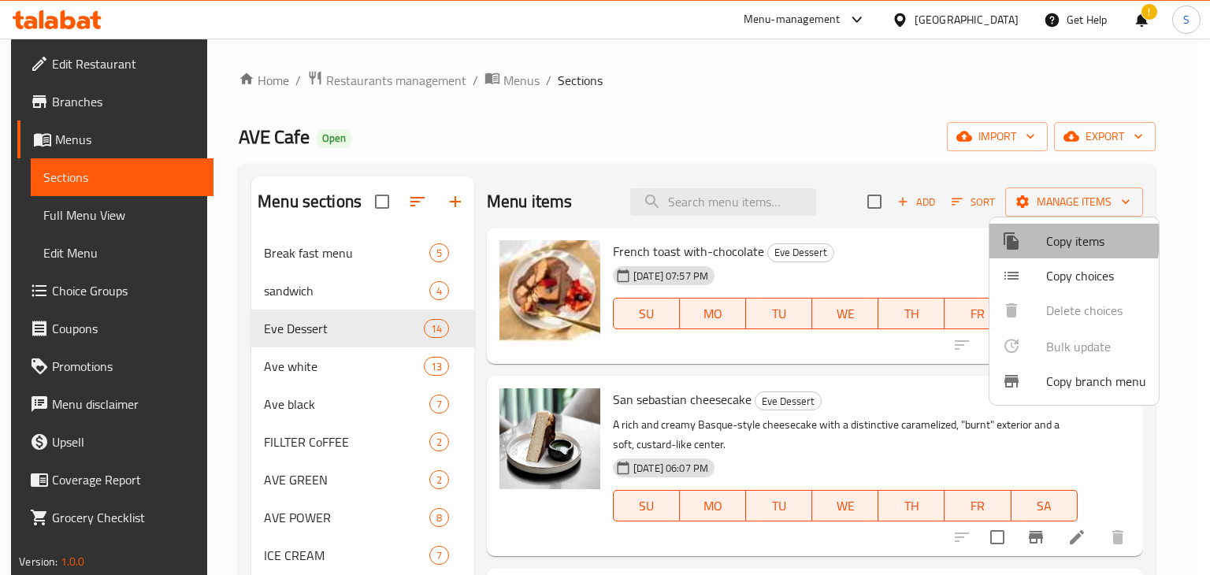
click at [1049, 239] on span "Copy items" at bounding box center [1096, 241] width 100 height 19
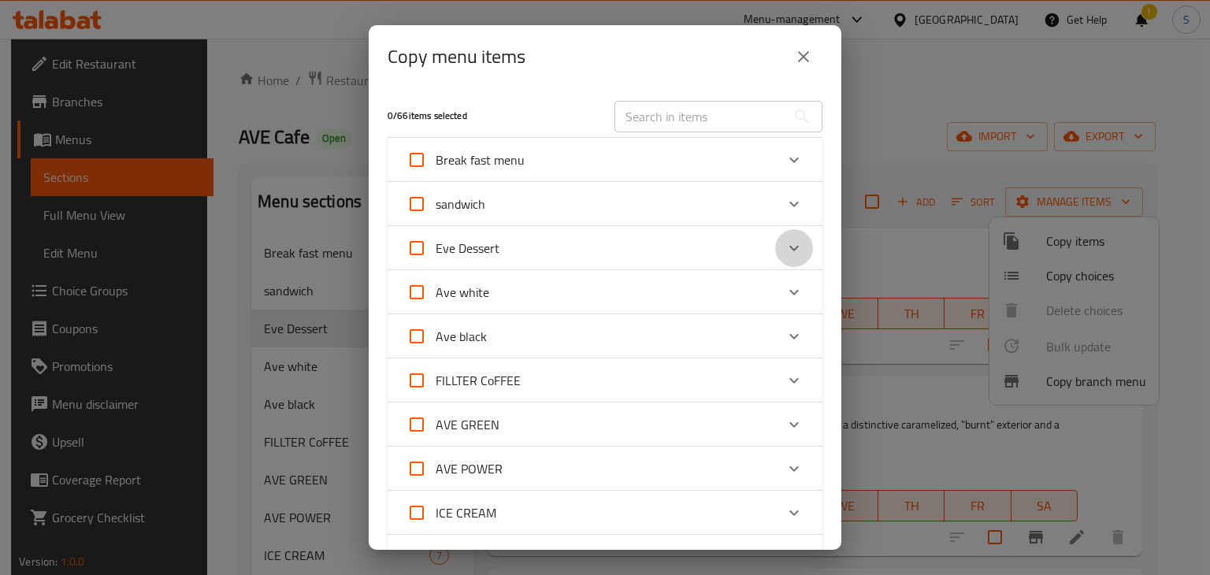
click at [785, 248] on icon "Expand" at bounding box center [794, 248] width 19 height 19
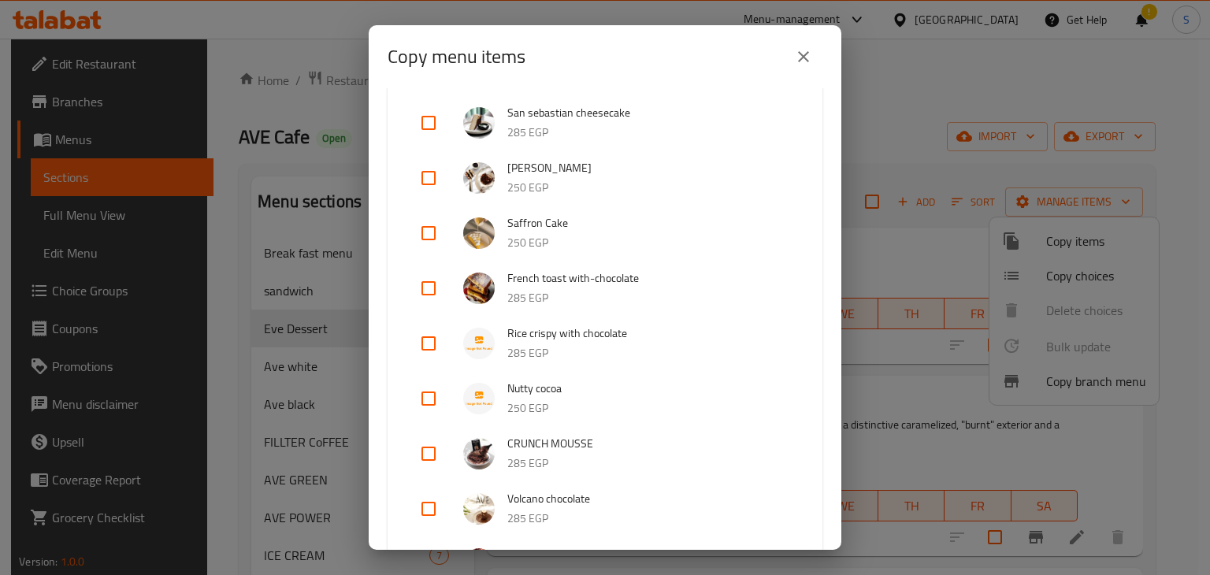
scroll to position [293, 0]
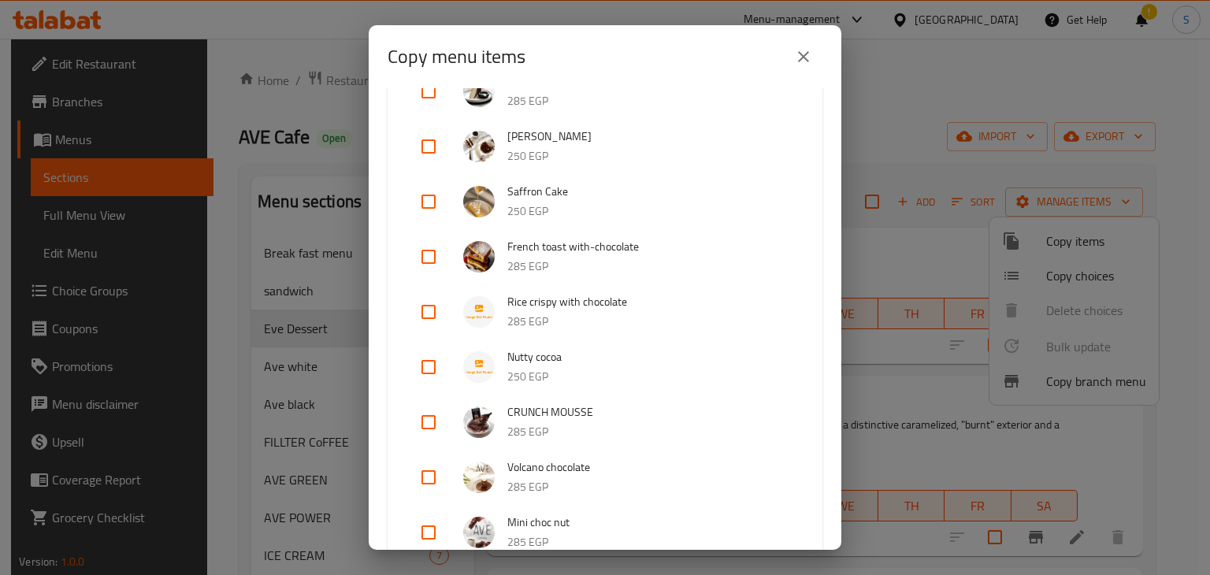
click at [429, 316] on input "checkbox" at bounding box center [429, 312] width 38 height 38
checkbox input "true"
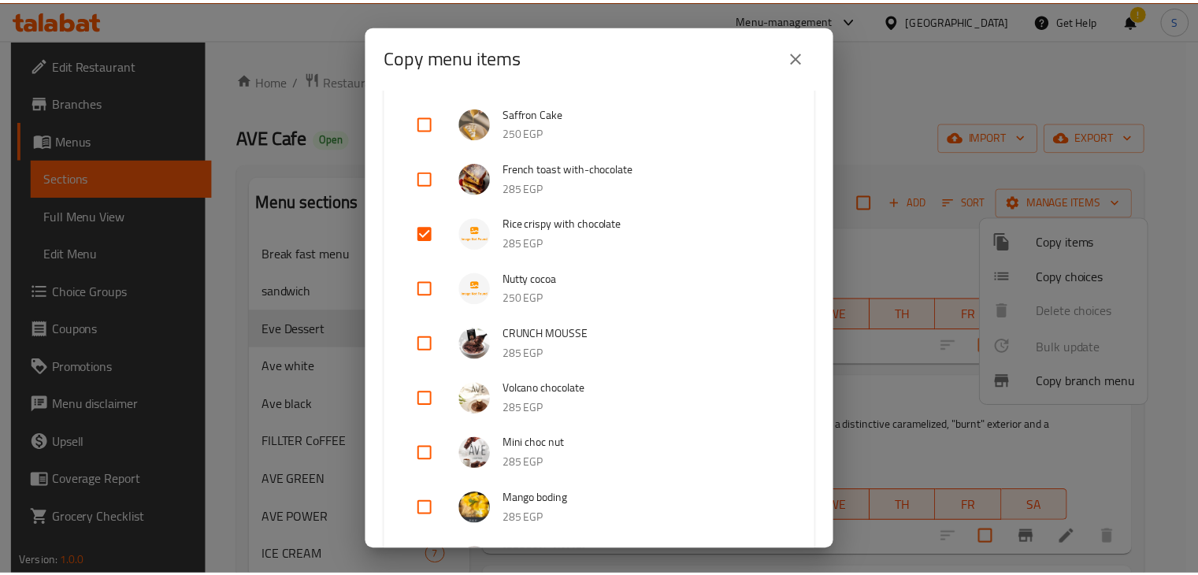
scroll to position [1097, 0]
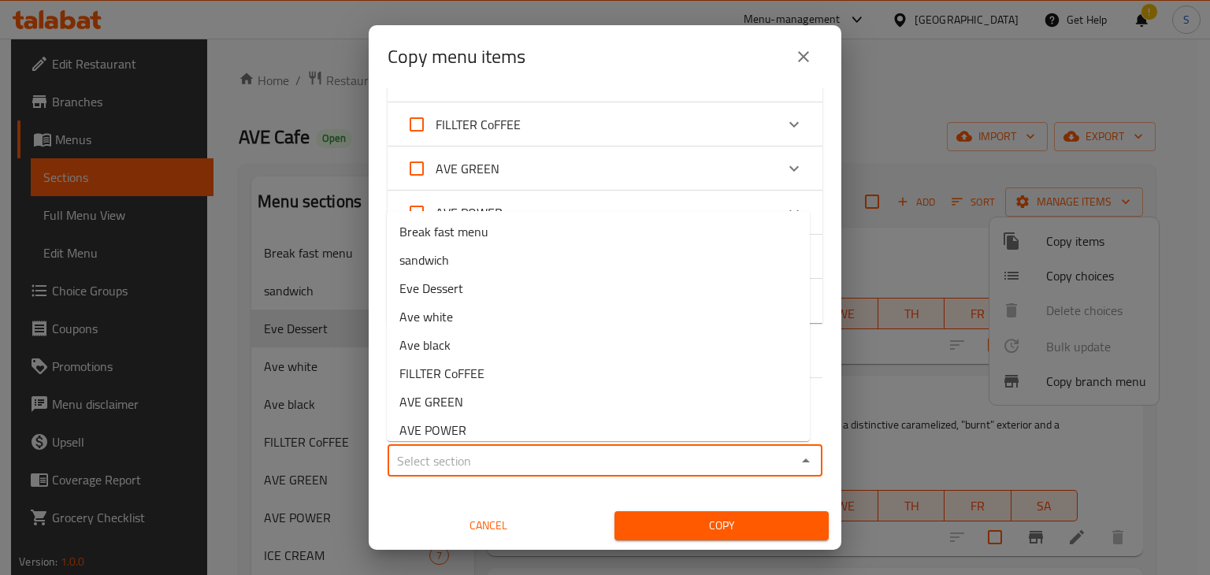
click at [551, 460] on input "Sections   *" at bounding box center [591, 461] width 399 height 22
click at [515, 291] on li "Eve Dessert" at bounding box center [598, 288] width 423 height 28
type input "Eve Dessert"
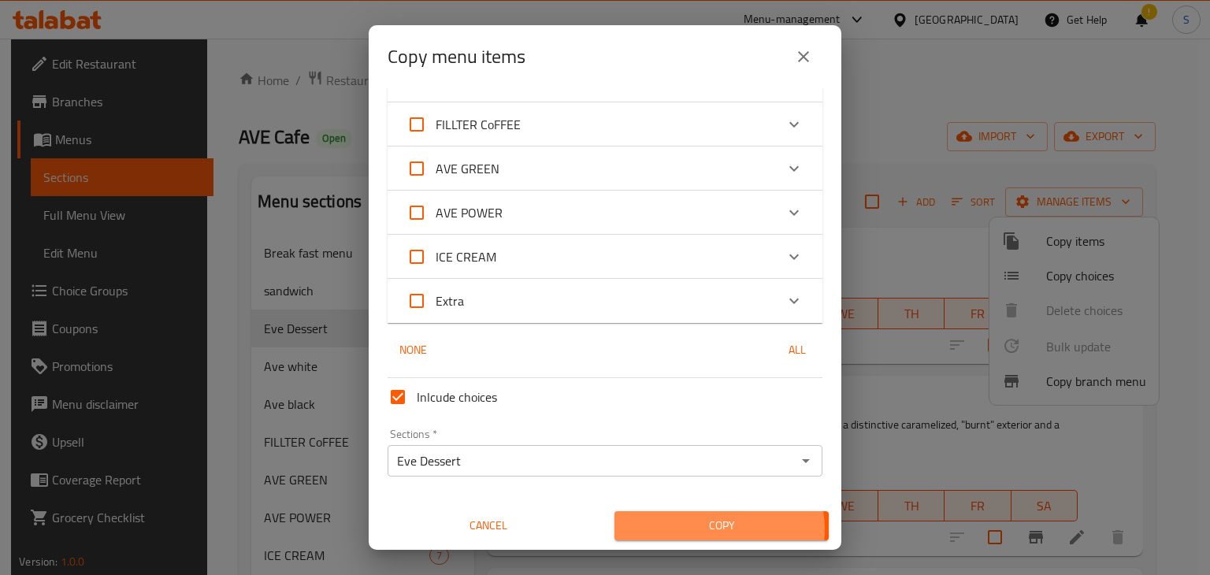
click at [708, 529] on span "Copy" at bounding box center [721, 526] width 189 height 20
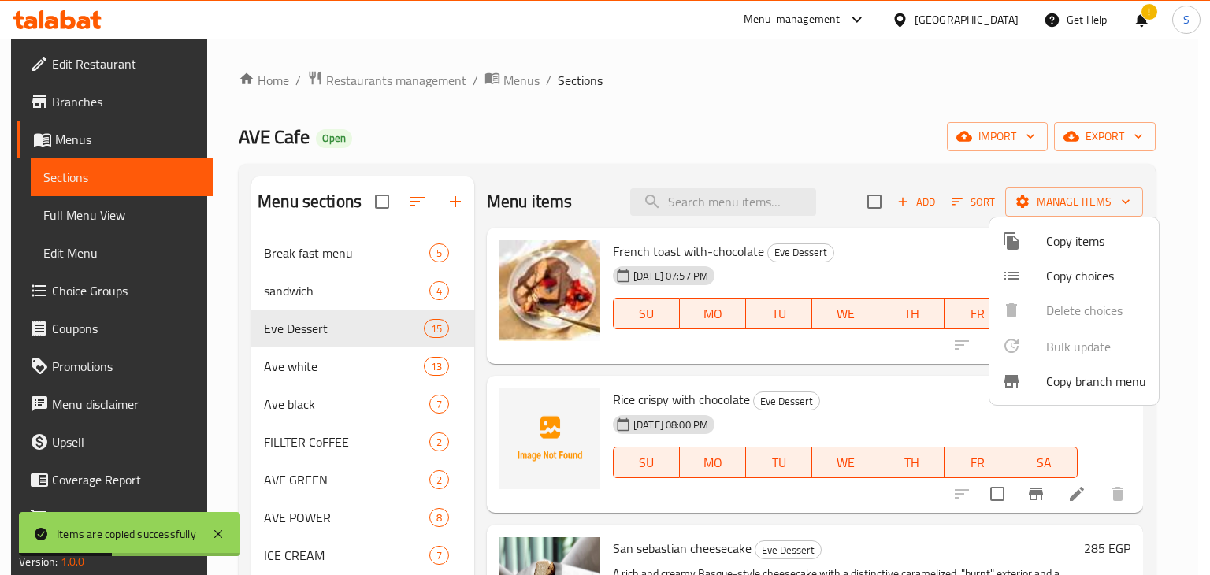
click at [1105, 445] on div at bounding box center [605, 287] width 1210 height 575
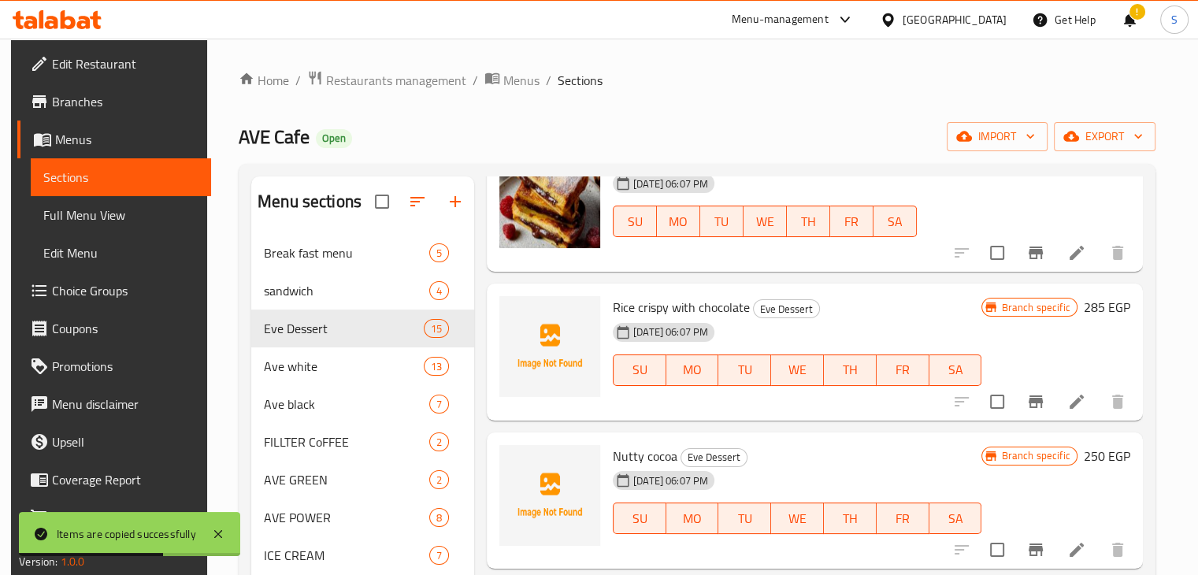
scroll to position [1005, 0]
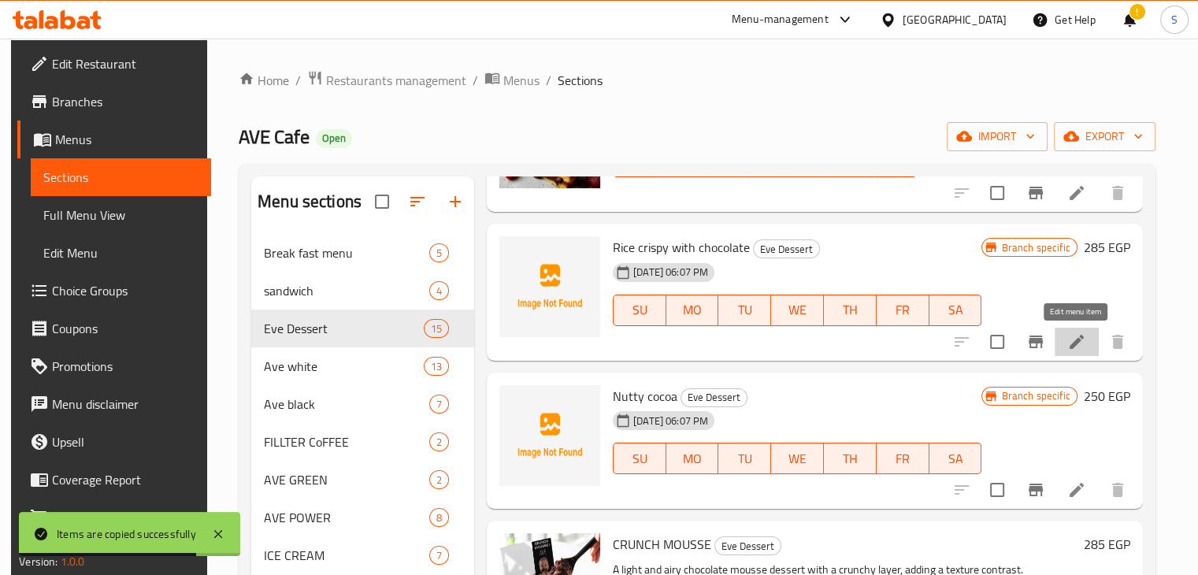
click at [1075, 340] on icon at bounding box center [1077, 342] width 14 height 14
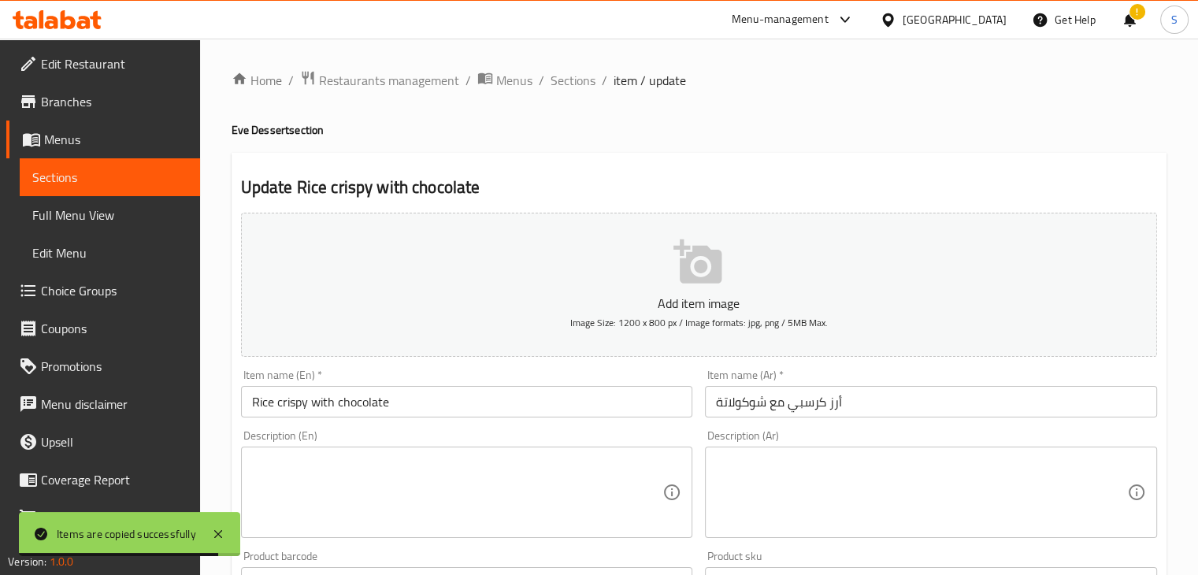
scroll to position [538, 0]
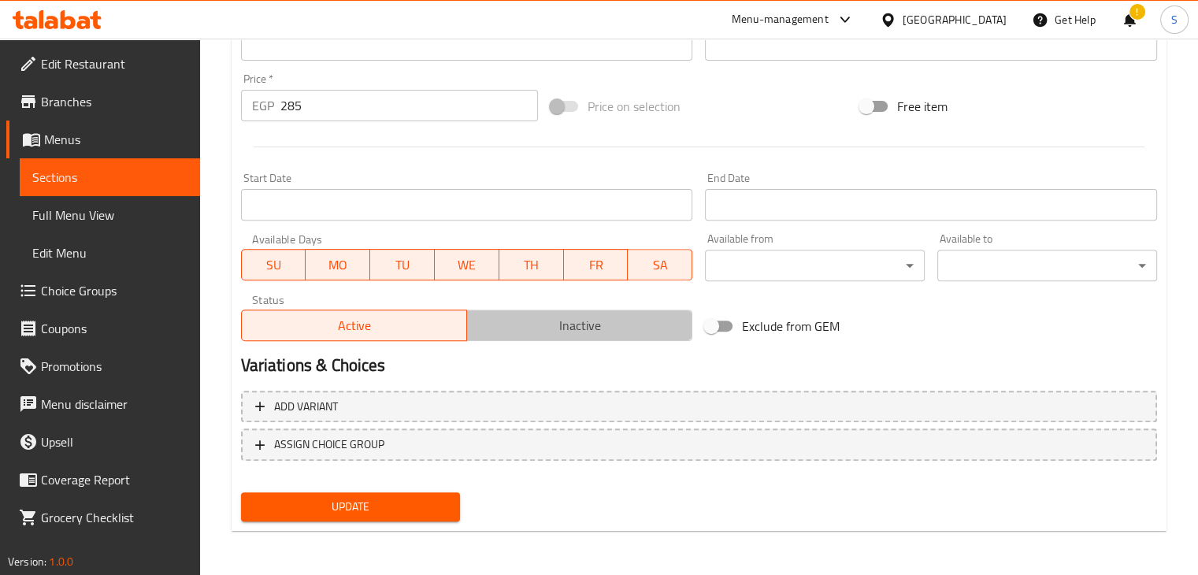
click at [603, 319] on span "Inactive" at bounding box center [579, 325] width 213 height 23
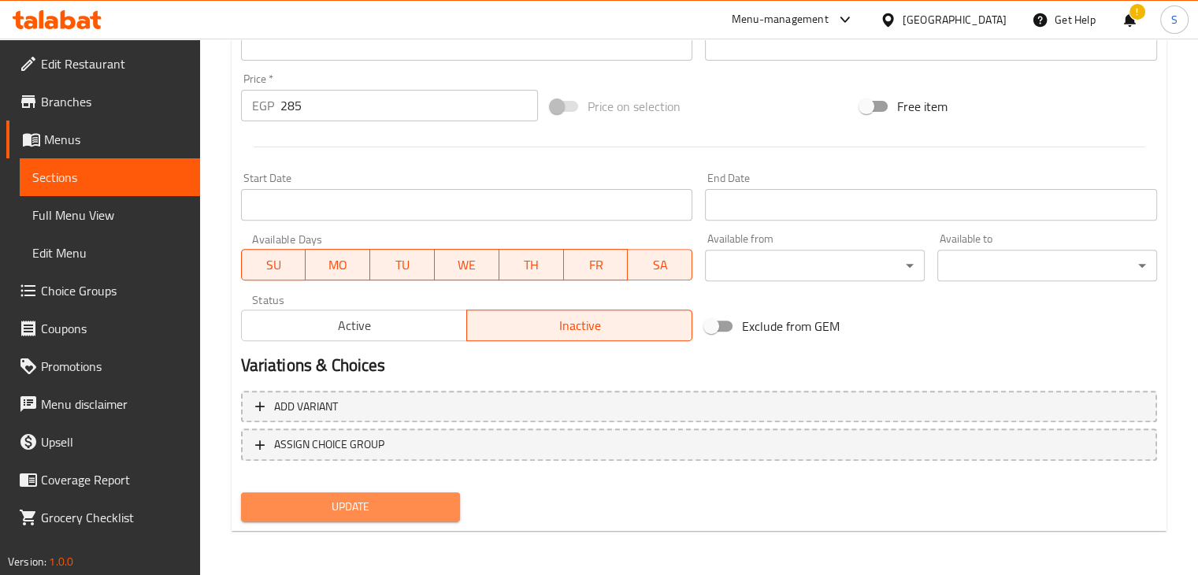
click at [366, 517] on button "Update" at bounding box center [351, 506] width 220 height 29
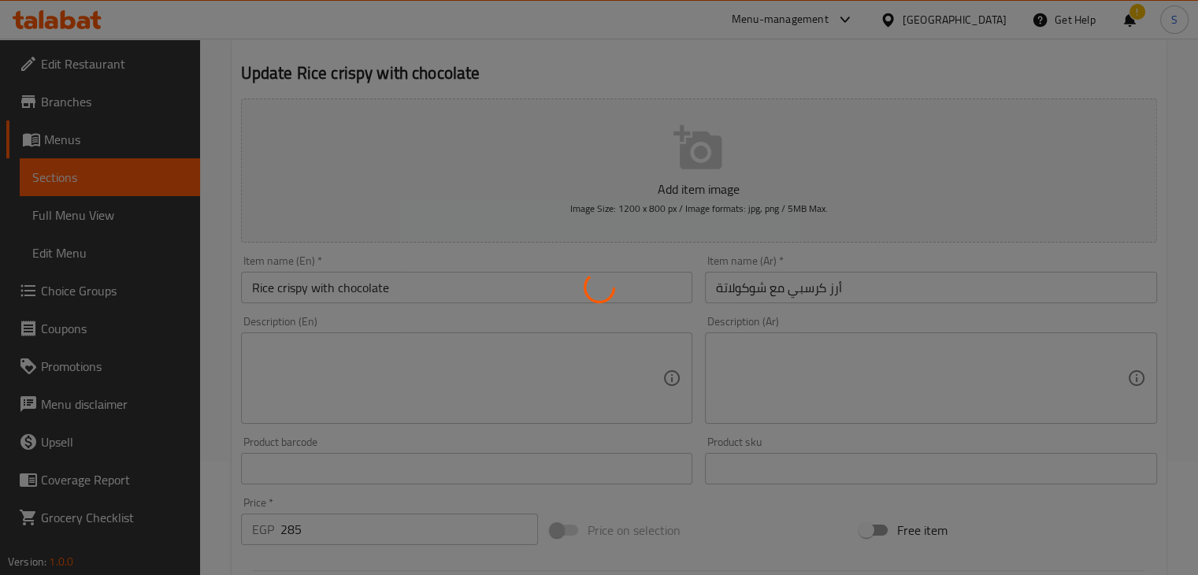
scroll to position [0, 0]
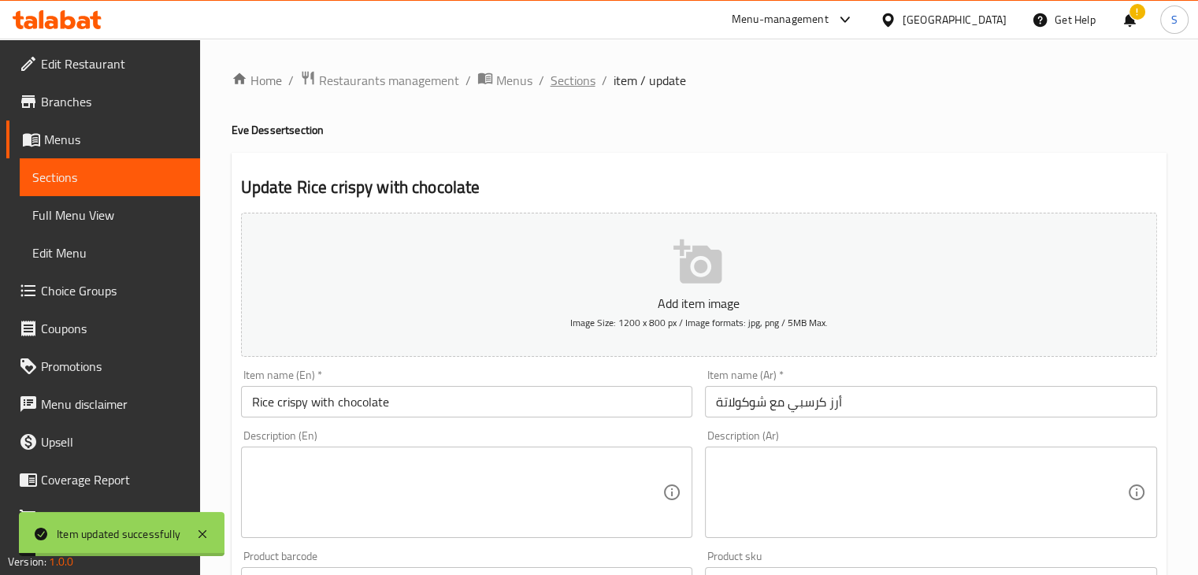
click at [570, 86] on span "Sections" at bounding box center [573, 80] width 45 height 19
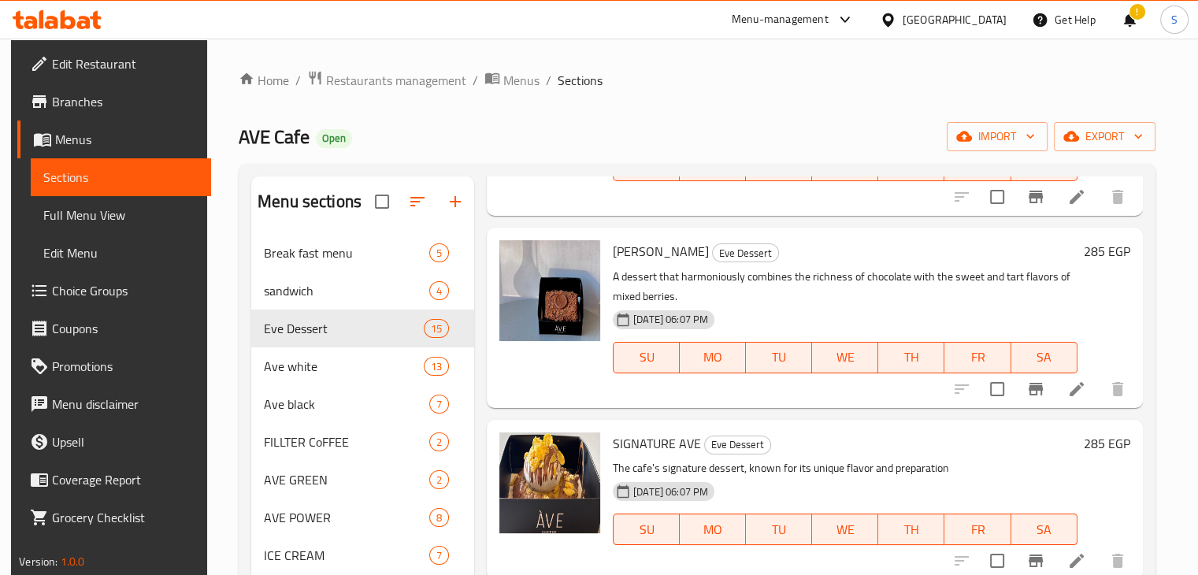
scroll to position [221, 0]
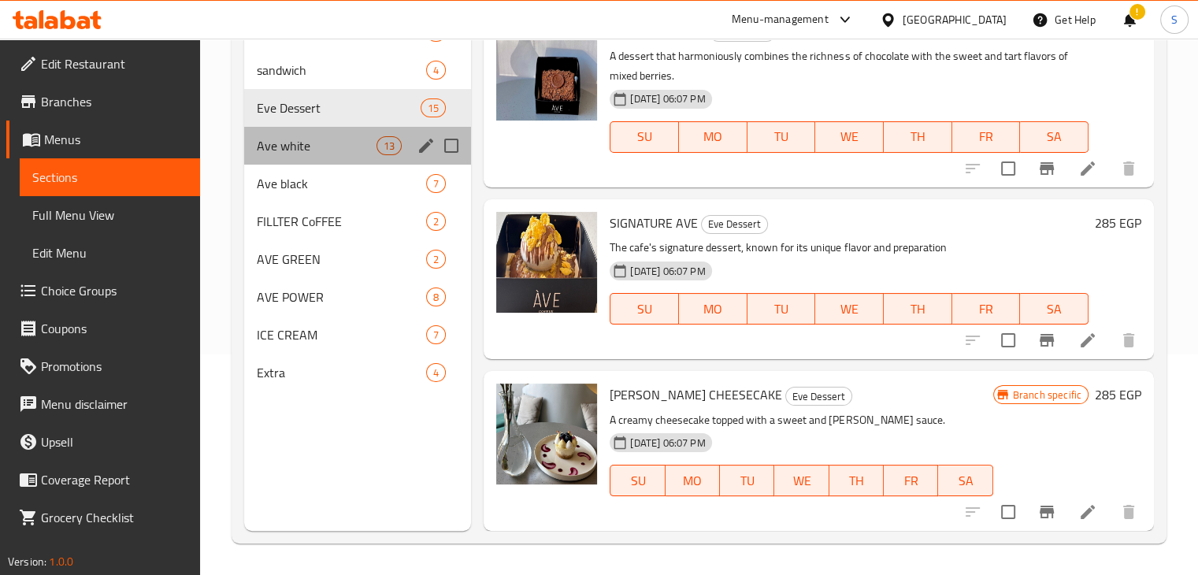
click at [362, 155] on div "Ave white 13" at bounding box center [358, 146] width 228 height 38
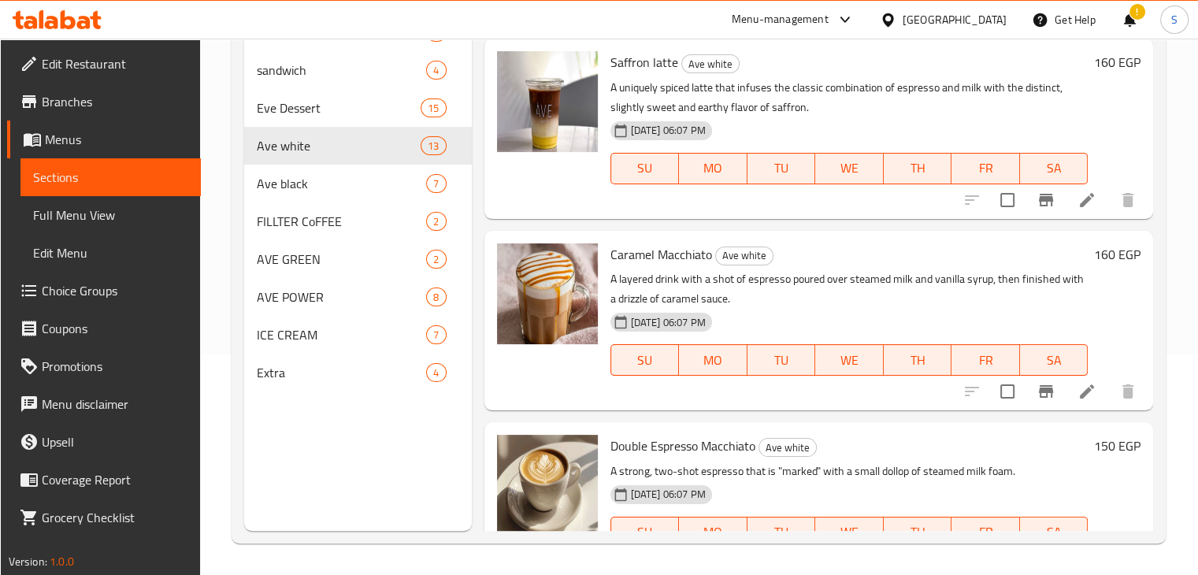
scroll to position [906, 0]
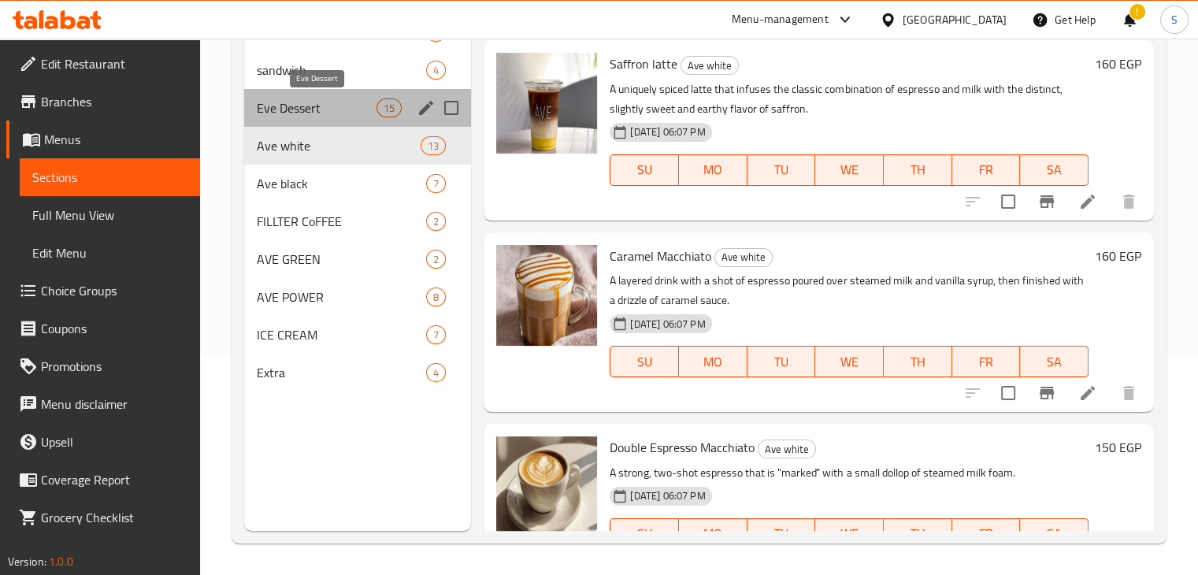
click at [328, 110] on span "Eve Dessert" at bounding box center [317, 107] width 121 height 19
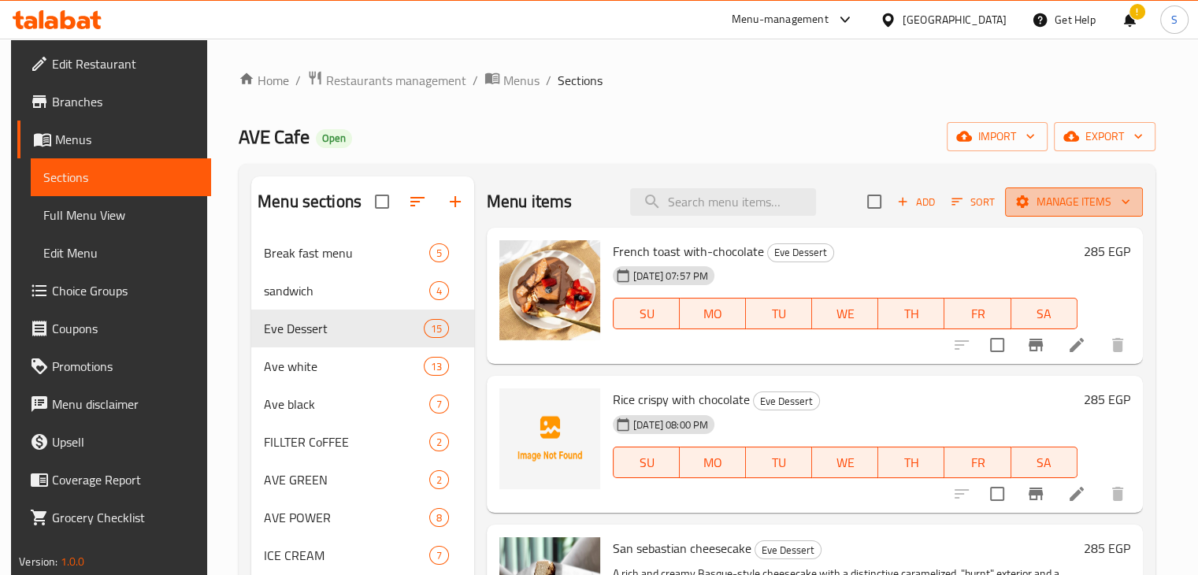
click at [1065, 194] on span "Manage items" at bounding box center [1074, 202] width 113 height 20
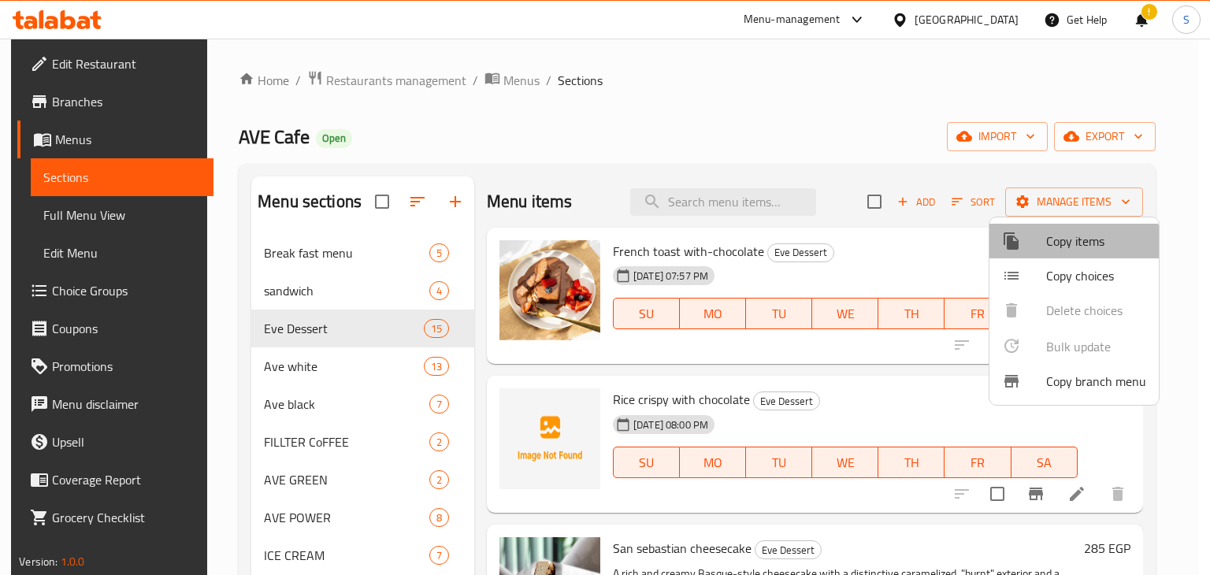
click at [1054, 252] on li "Copy items" at bounding box center [1074, 241] width 169 height 35
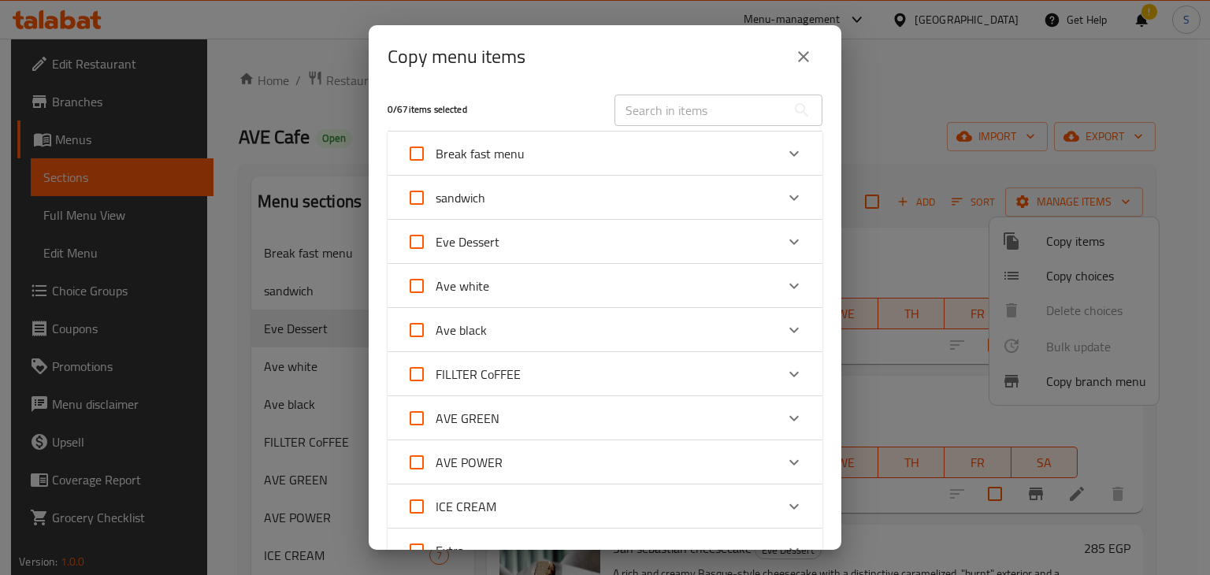
scroll to position [8, 0]
click at [785, 237] on icon "Expand" at bounding box center [794, 240] width 19 height 19
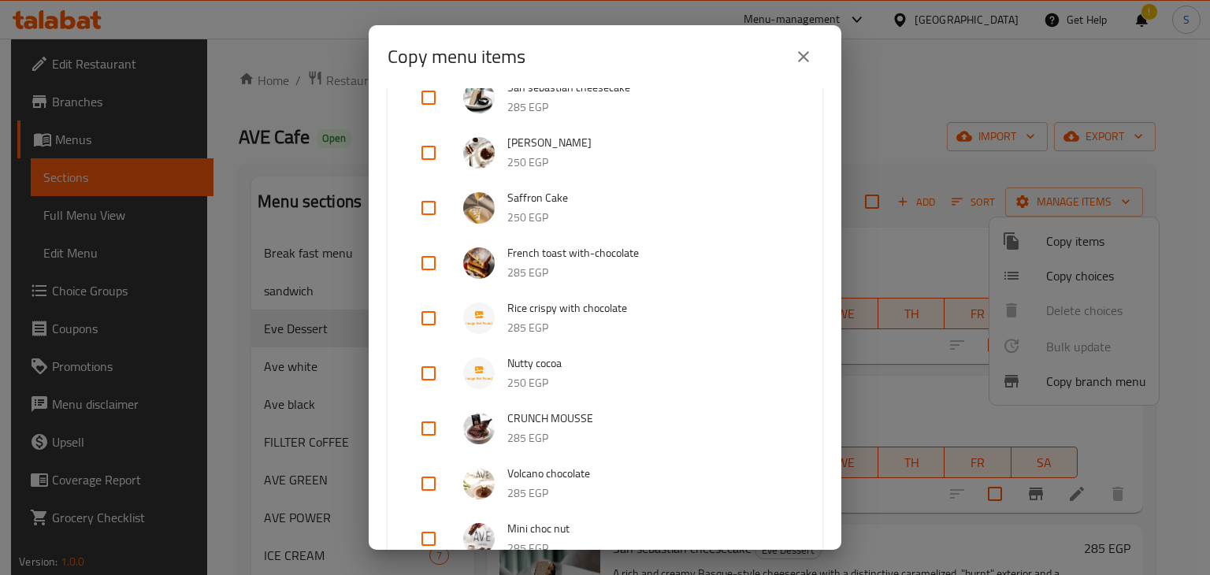
scroll to position [345, 0]
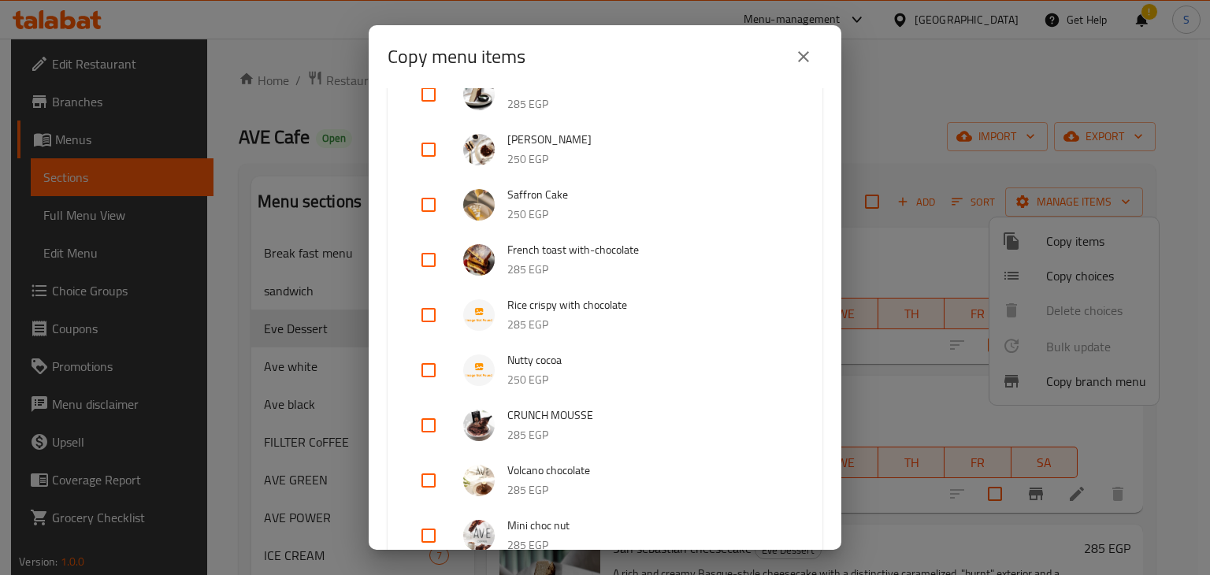
click at [430, 379] on input "checkbox" at bounding box center [429, 370] width 38 height 38
checkbox input "true"
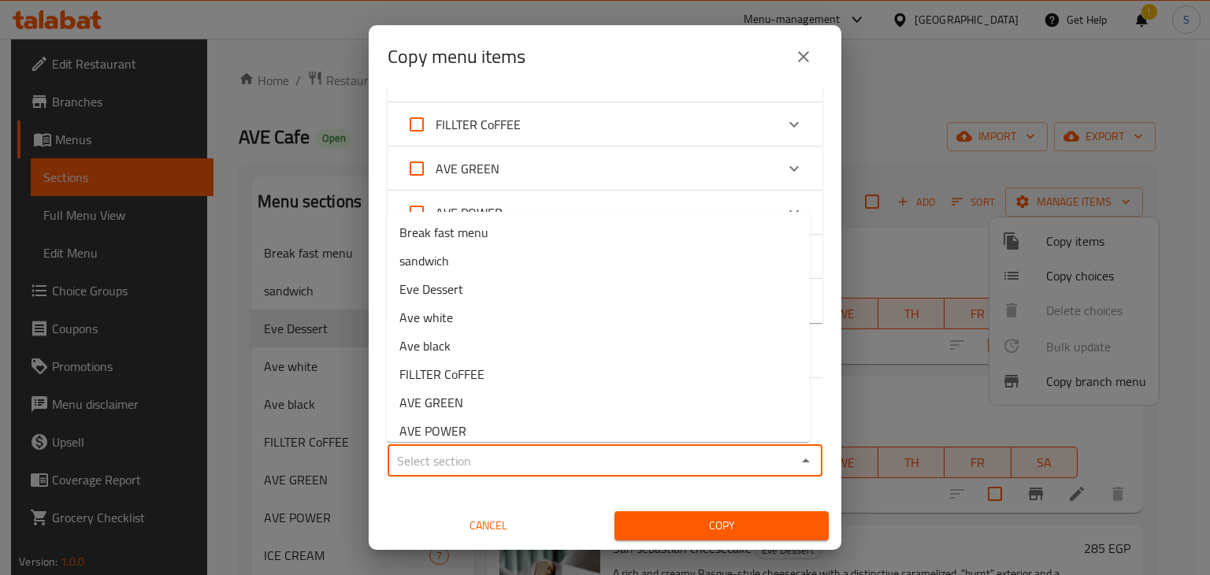
click at [543, 461] on input "Sections   *" at bounding box center [591, 461] width 399 height 22
click at [753, 298] on li "Eve Dessert" at bounding box center [598, 289] width 423 height 28
type input "Eve Dessert"
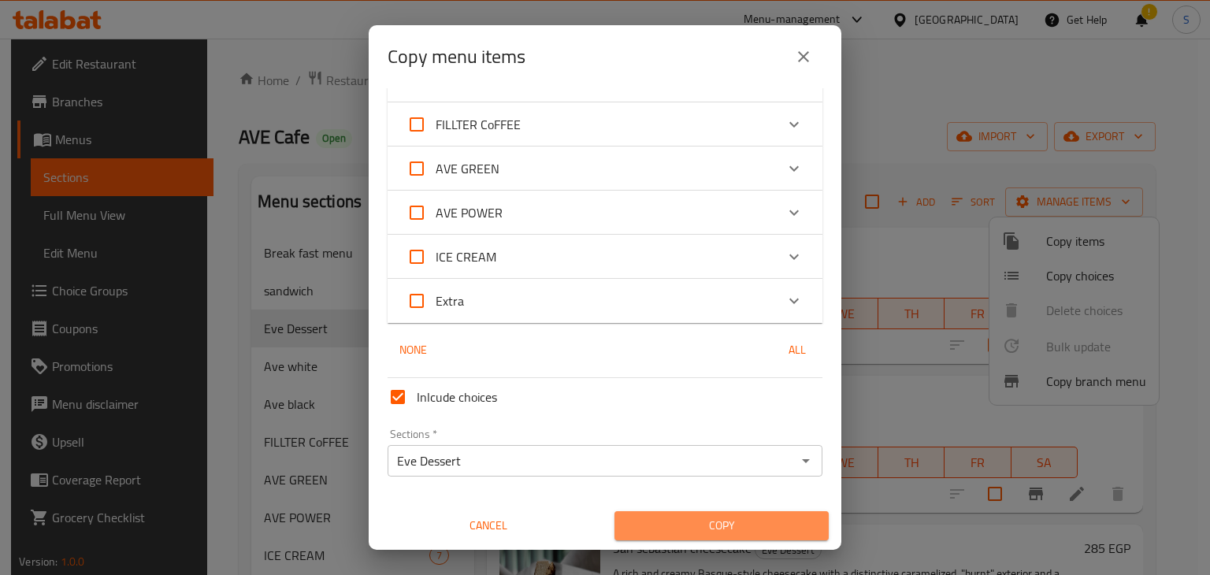
click at [722, 534] on span "Copy" at bounding box center [721, 526] width 189 height 20
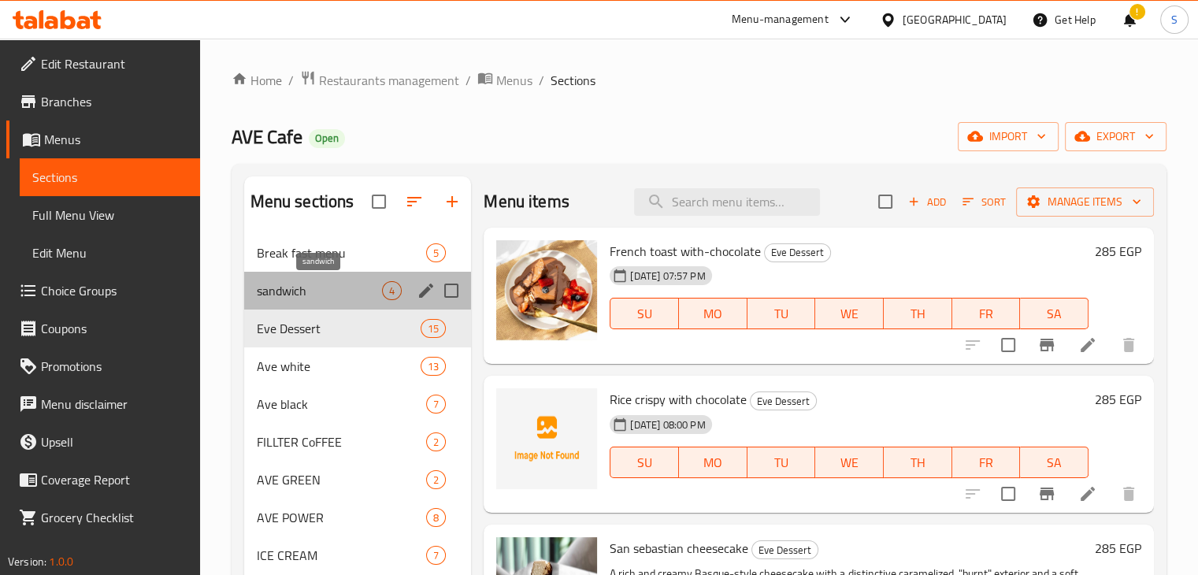
click at [329, 297] on span "sandwich" at bounding box center [320, 290] width 126 height 19
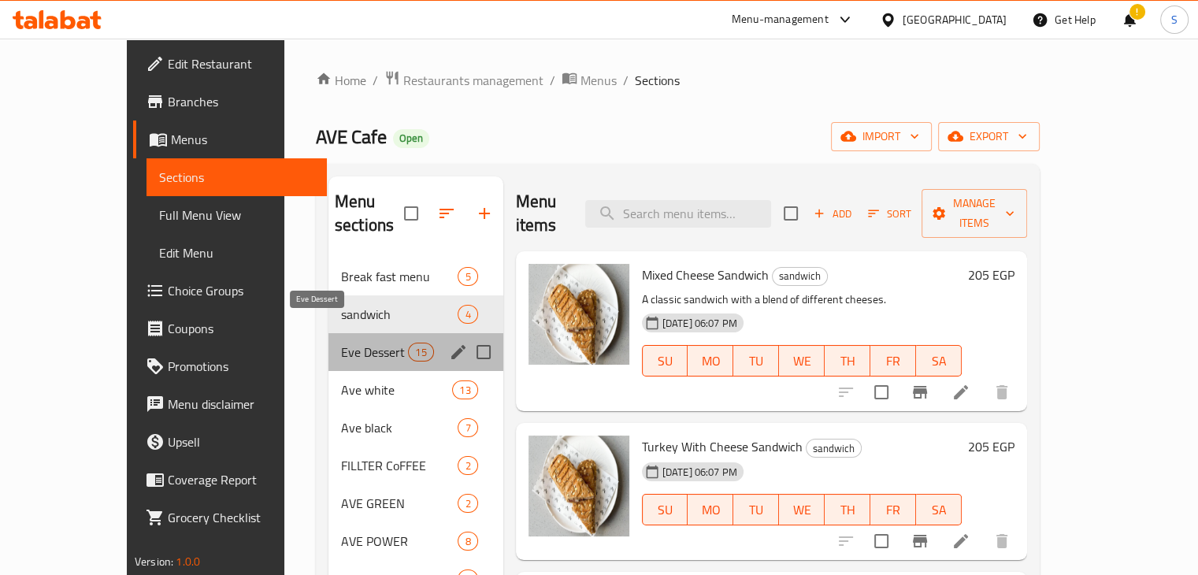
click at [341, 343] on span "Eve Dessert" at bounding box center [374, 352] width 67 height 19
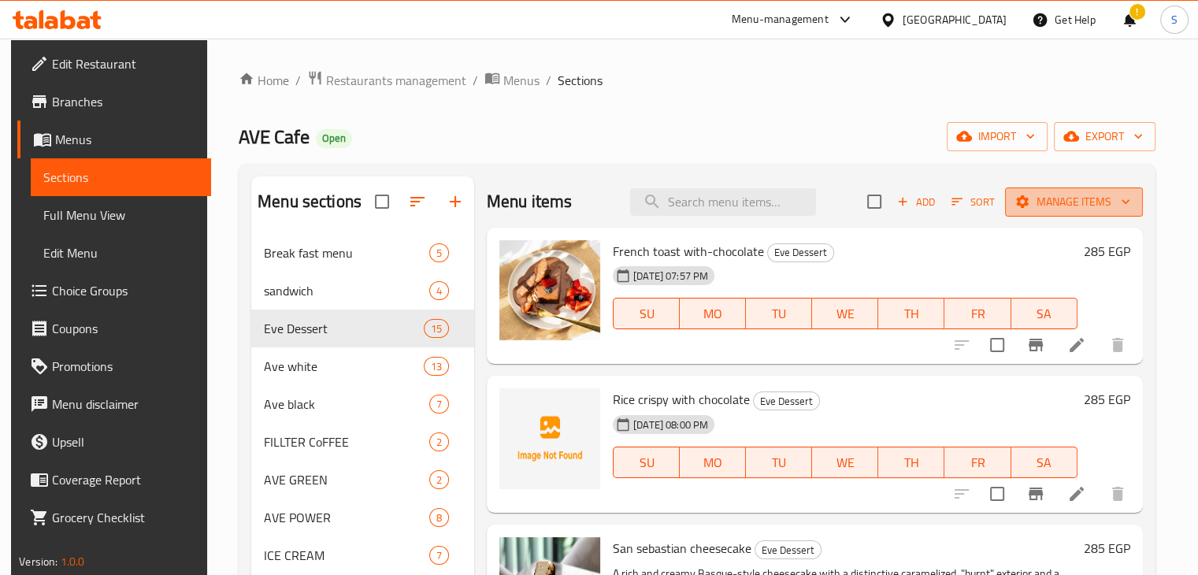
click at [1075, 207] on span "Manage items" at bounding box center [1074, 202] width 113 height 20
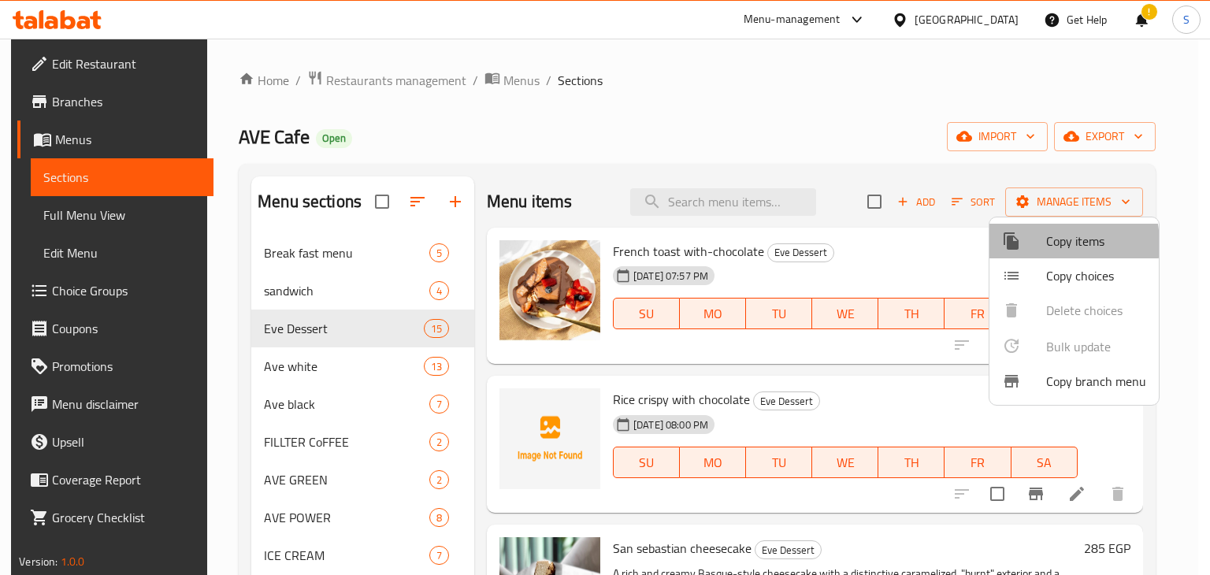
click at [1043, 243] on div at bounding box center [1024, 241] width 44 height 19
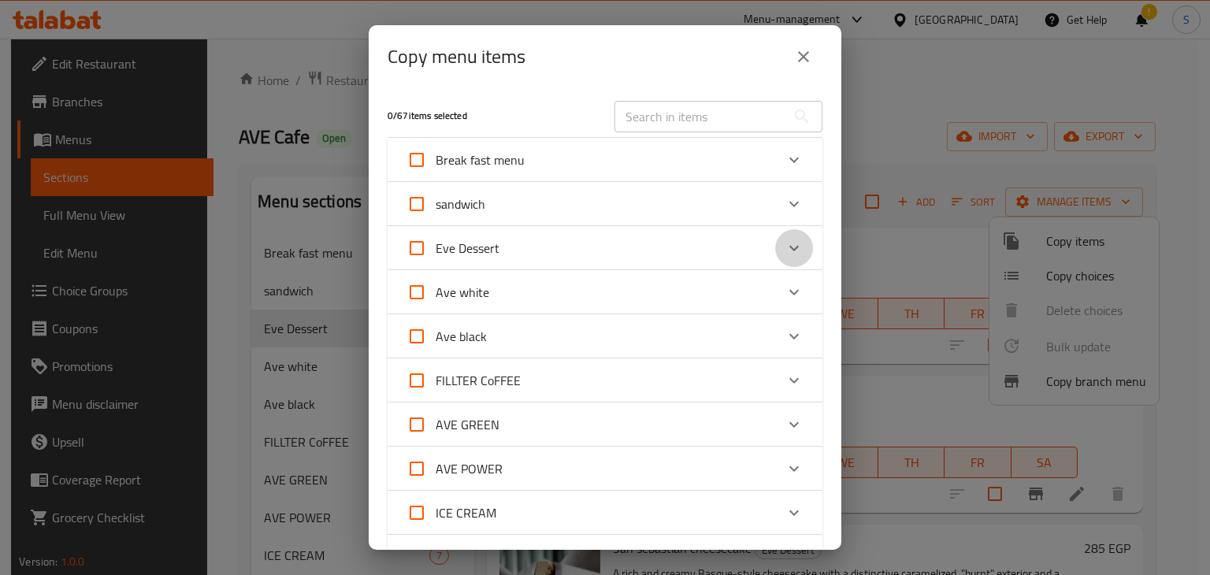
click at [787, 251] on icon "Expand" at bounding box center [794, 248] width 19 height 19
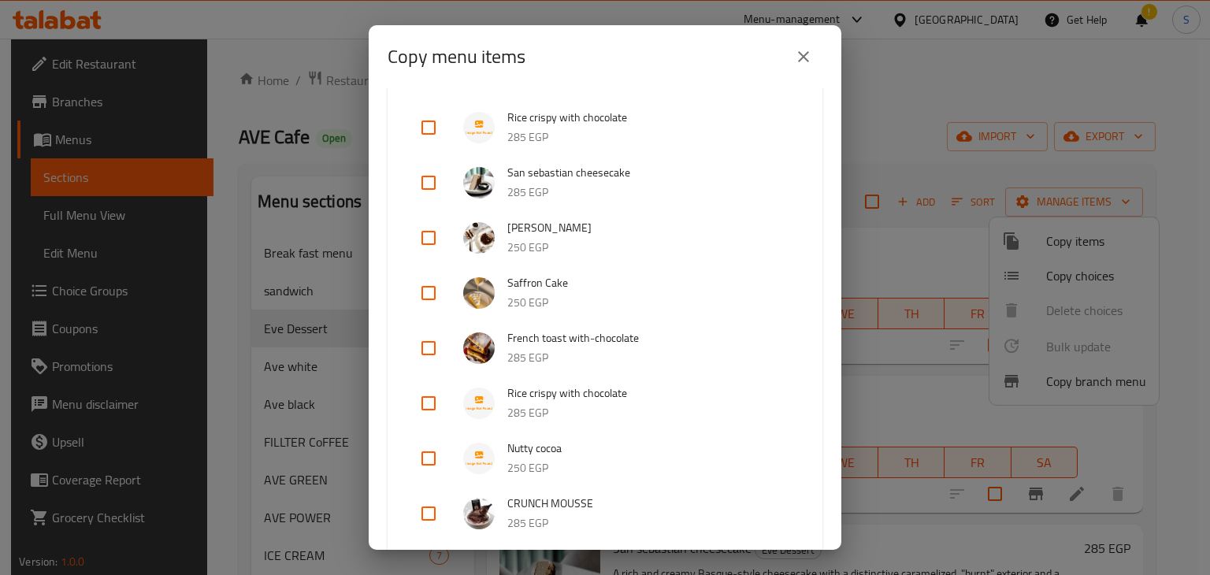
scroll to position [320, 0]
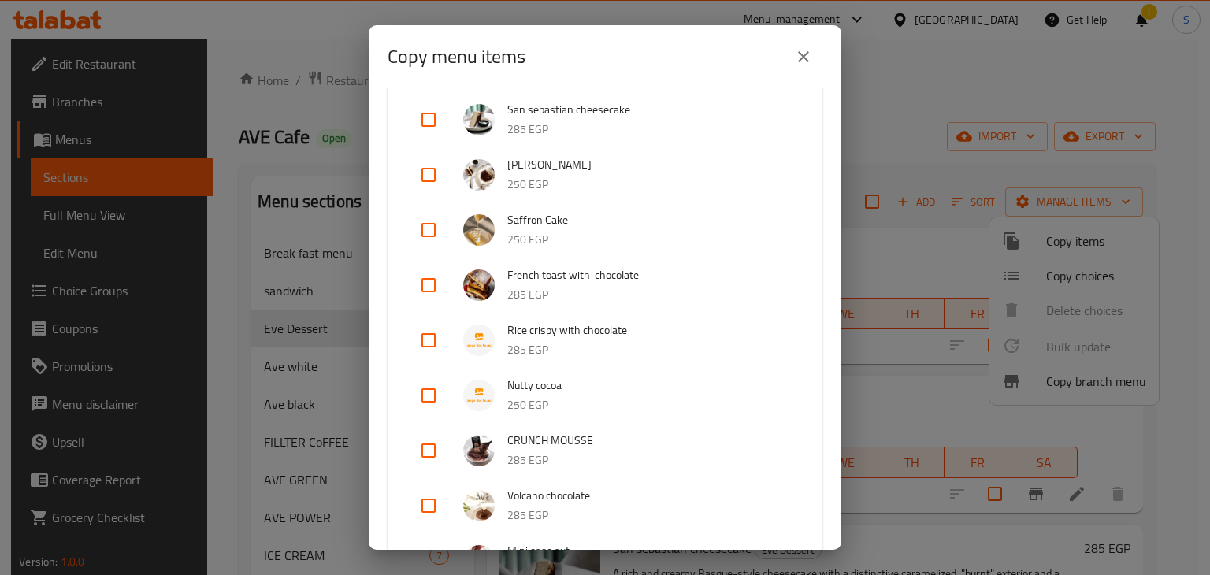
click at [432, 393] on input "checkbox" at bounding box center [429, 396] width 38 height 38
checkbox input "true"
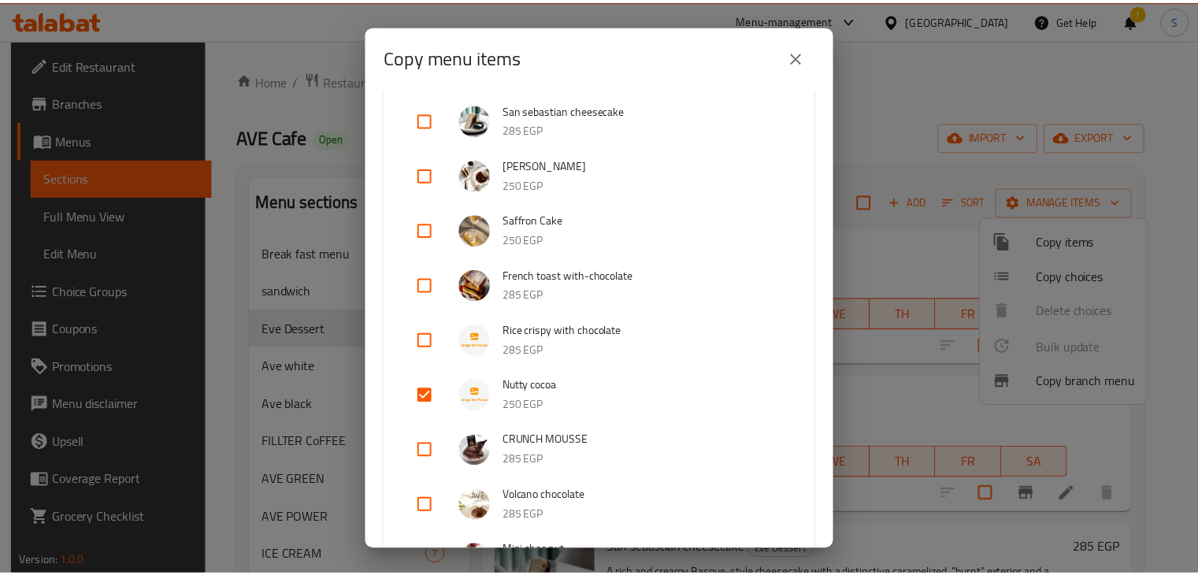
scroll to position [1153, 0]
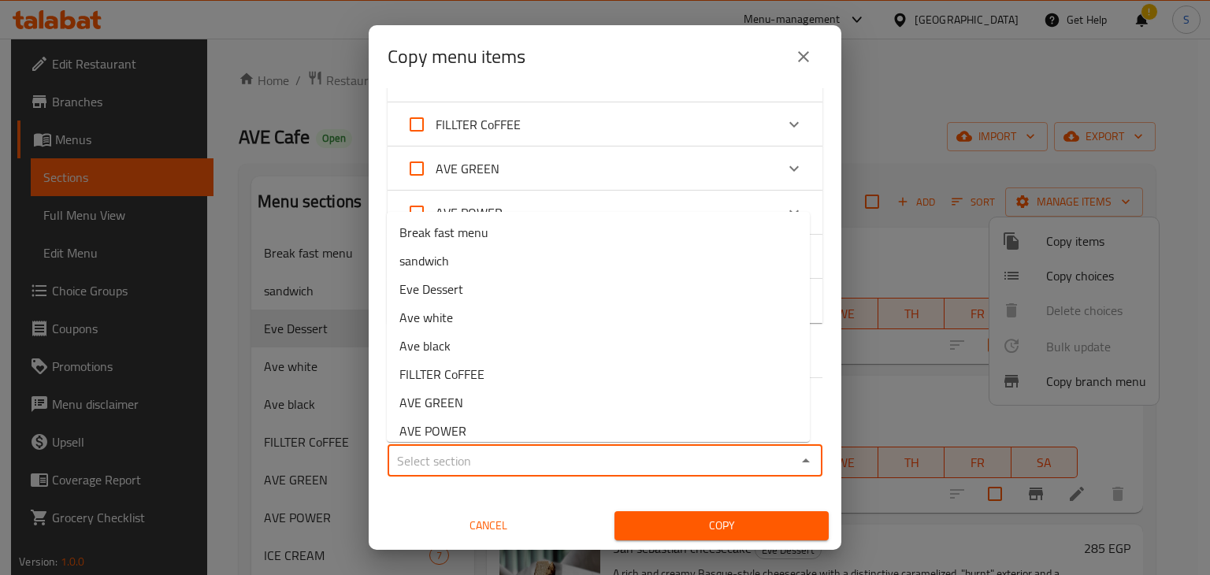
click at [540, 469] on input "Sections   *" at bounding box center [591, 461] width 399 height 22
click at [494, 294] on li "Eve Dessert" at bounding box center [598, 289] width 423 height 28
type input "Eve Dessert"
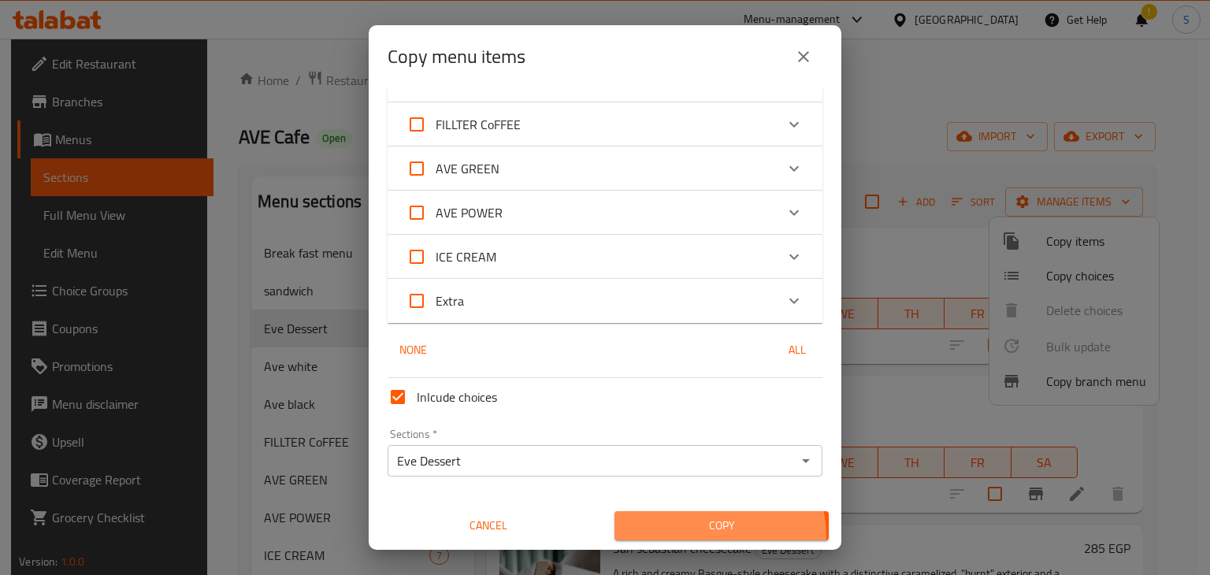
click at [694, 537] on button "Copy" at bounding box center [722, 525] width 214 height 29
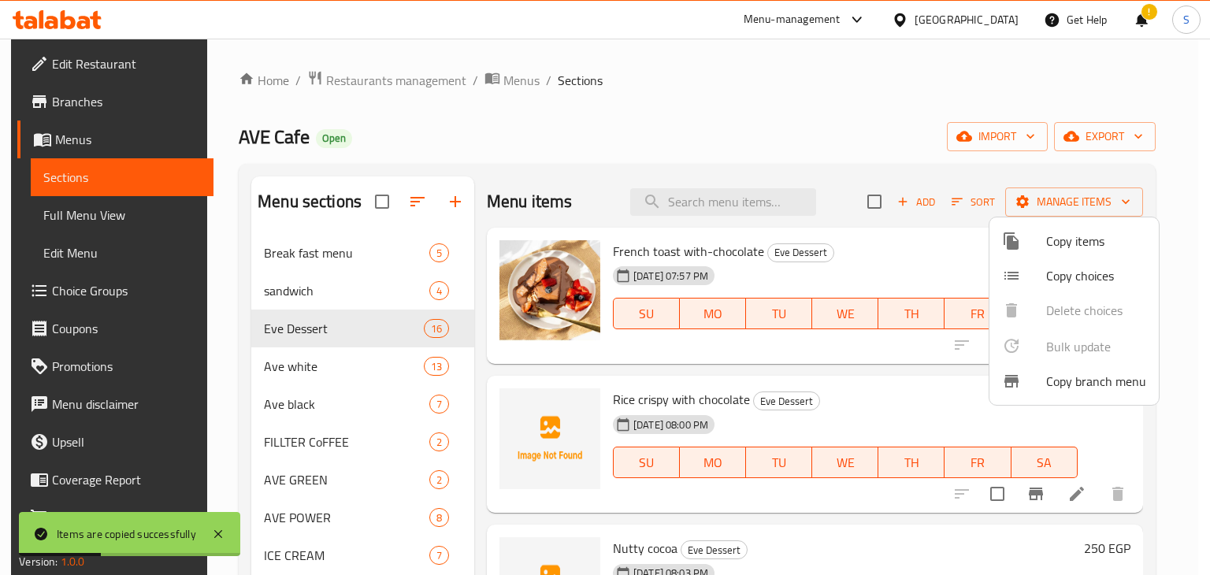
click at [894, 273] on div at bounding box center [605, 287] width 1210 height 575
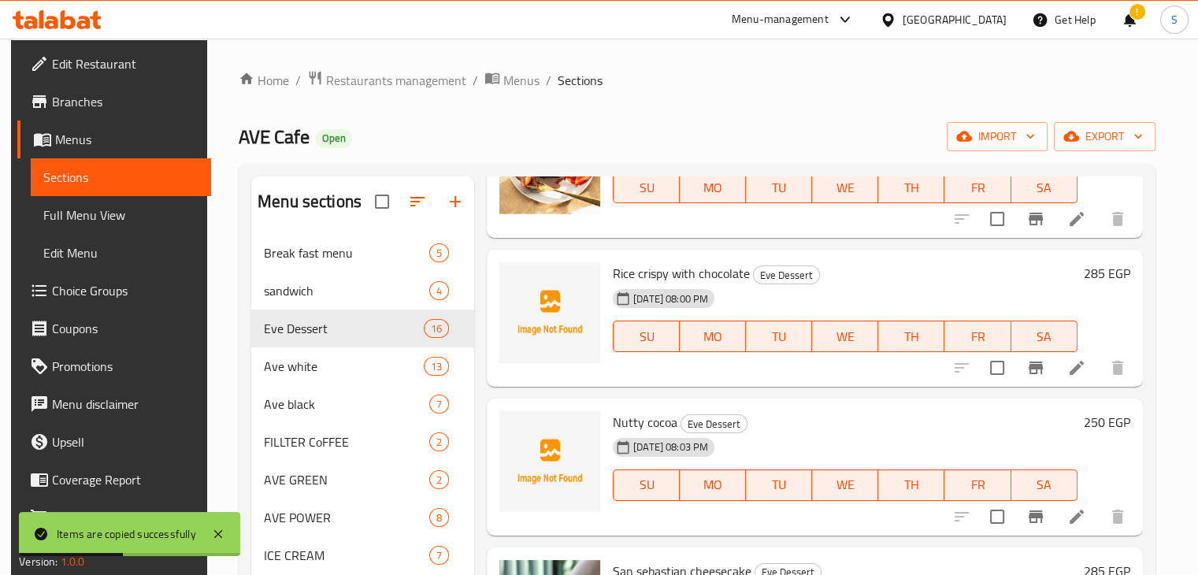
scroll to position [158, 0]
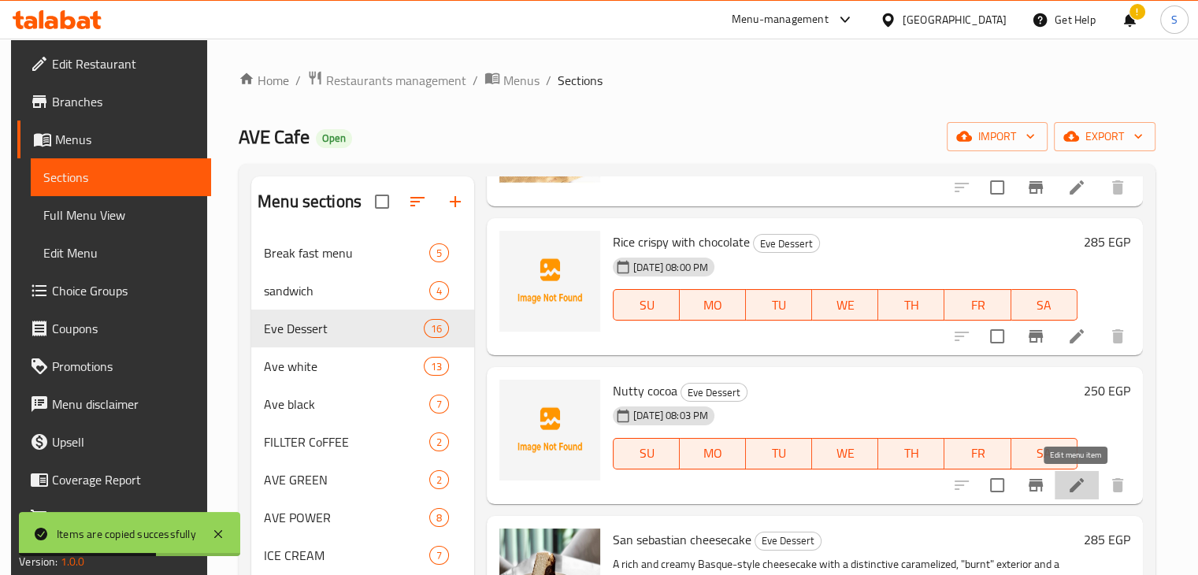
click at [1075, 483] on icon at bounding box center [1077, 485] width 14 height 14
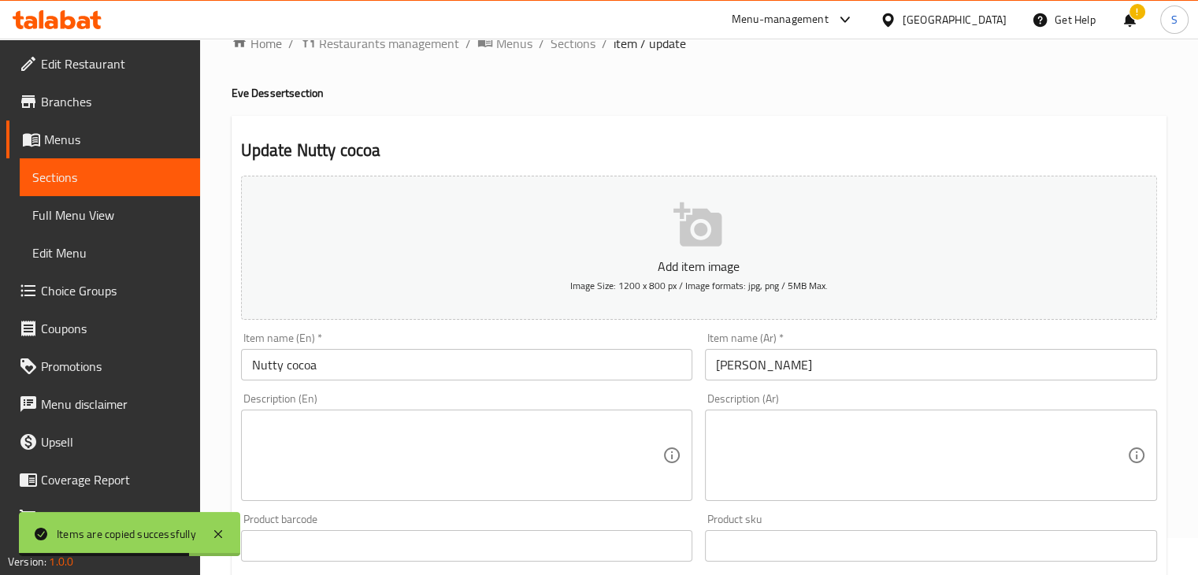
scroll to position [38, 0]
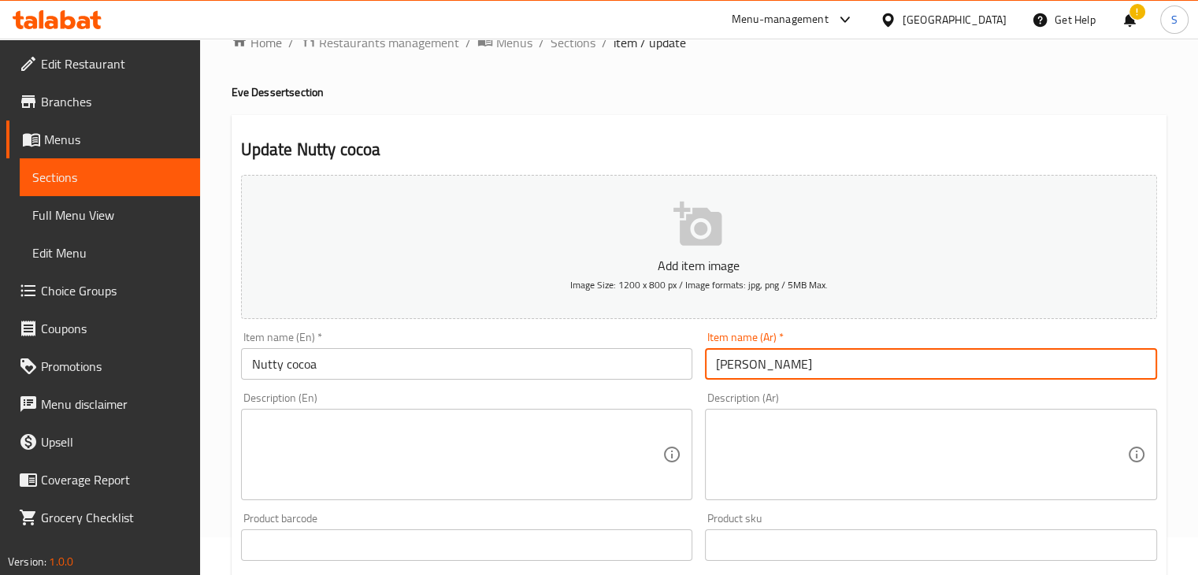
click at [743, 362] on input "كاكاو جوزي" at bounding box center [931, 364] width 452 height 32
paste input "اتي كوكا"
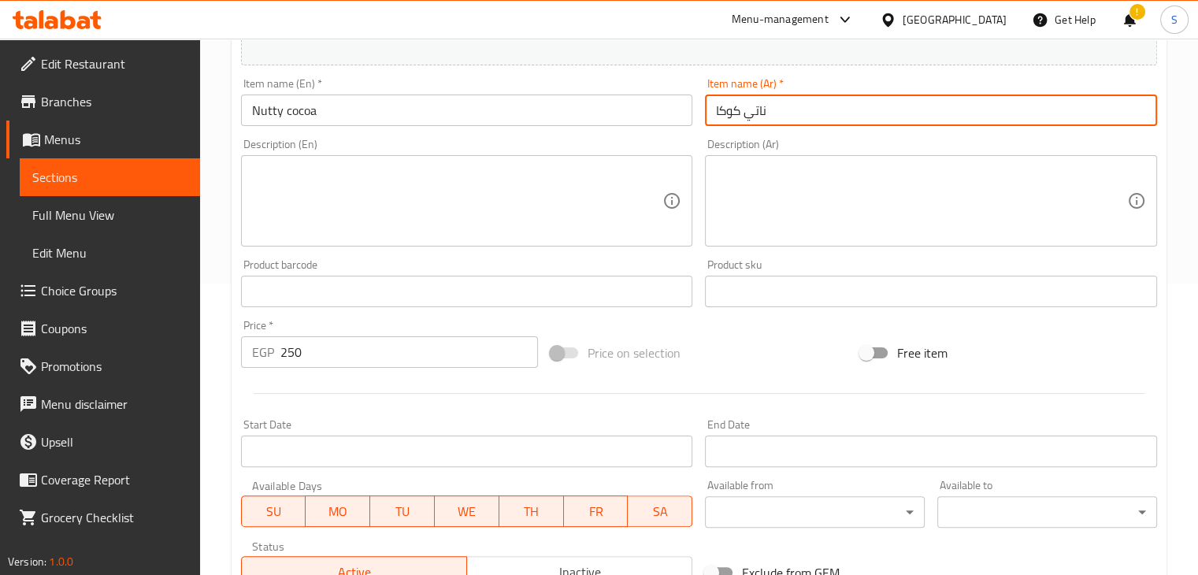
scroll to position [538, 0]
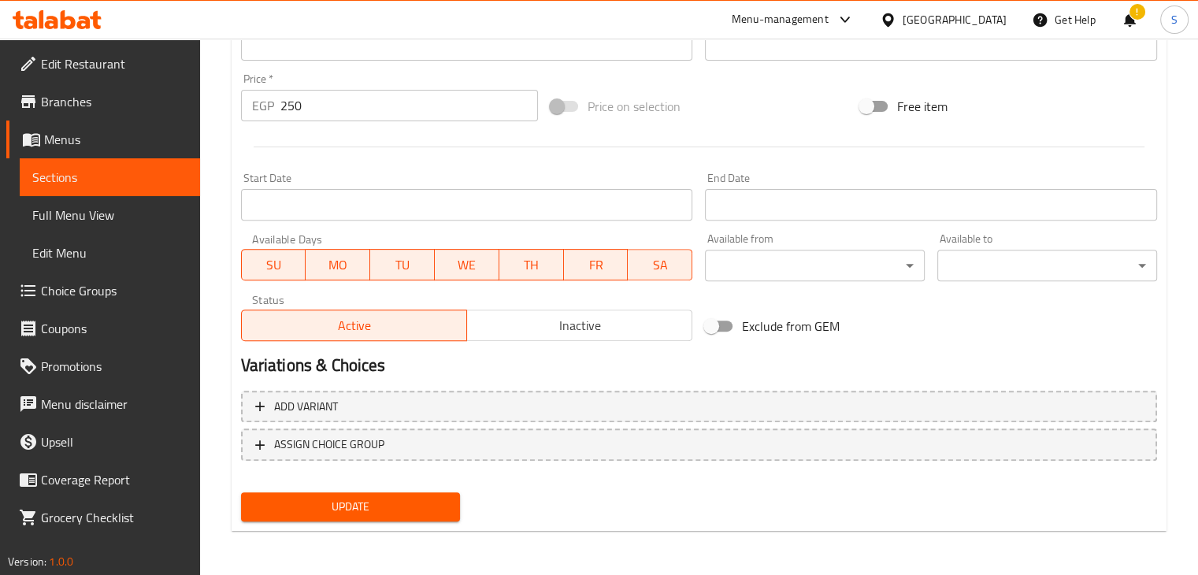
type input "ناتي كوكا"
click at [369, 493] on button "Update" at bounding box center [351, 506] width 220 height 29
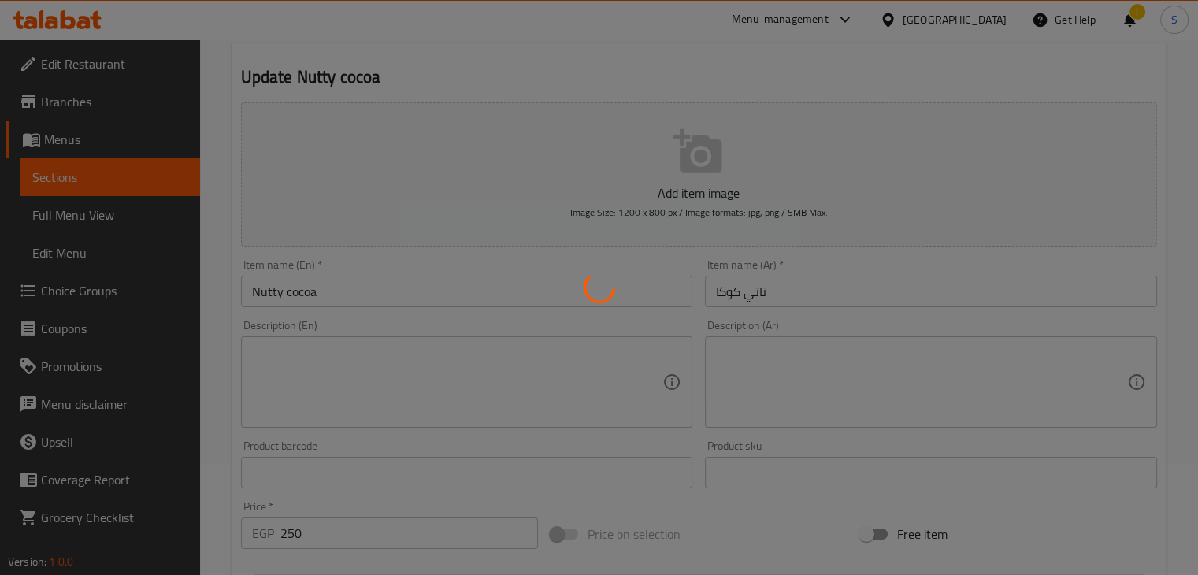
scroll to position [18, 0]
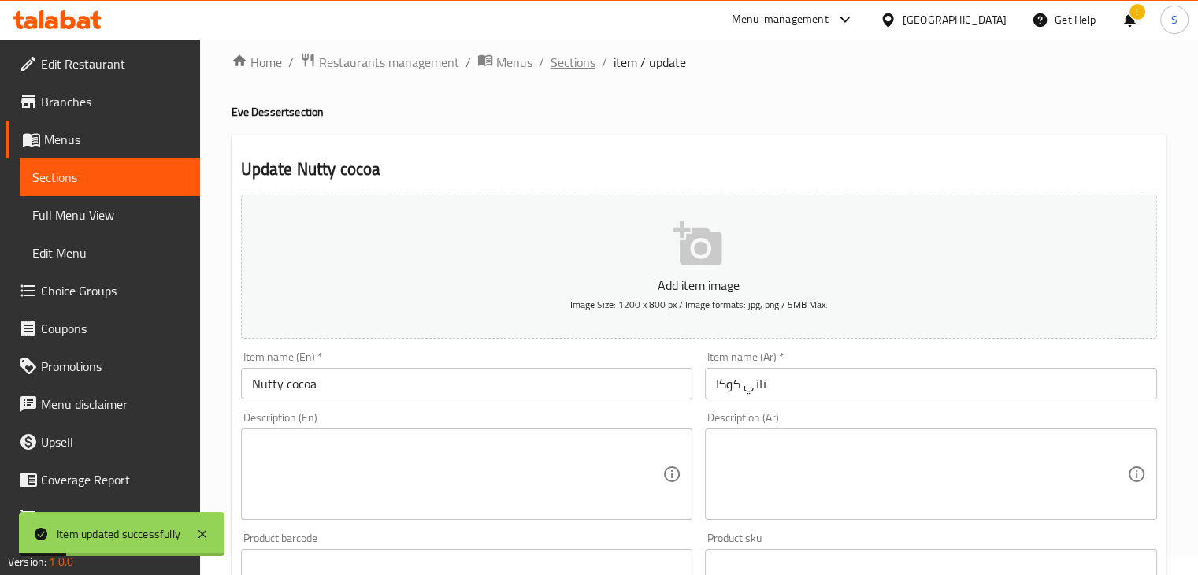
click at [564, 69] on span "Sections" at bounding box center [573, 62] width 45 height 19
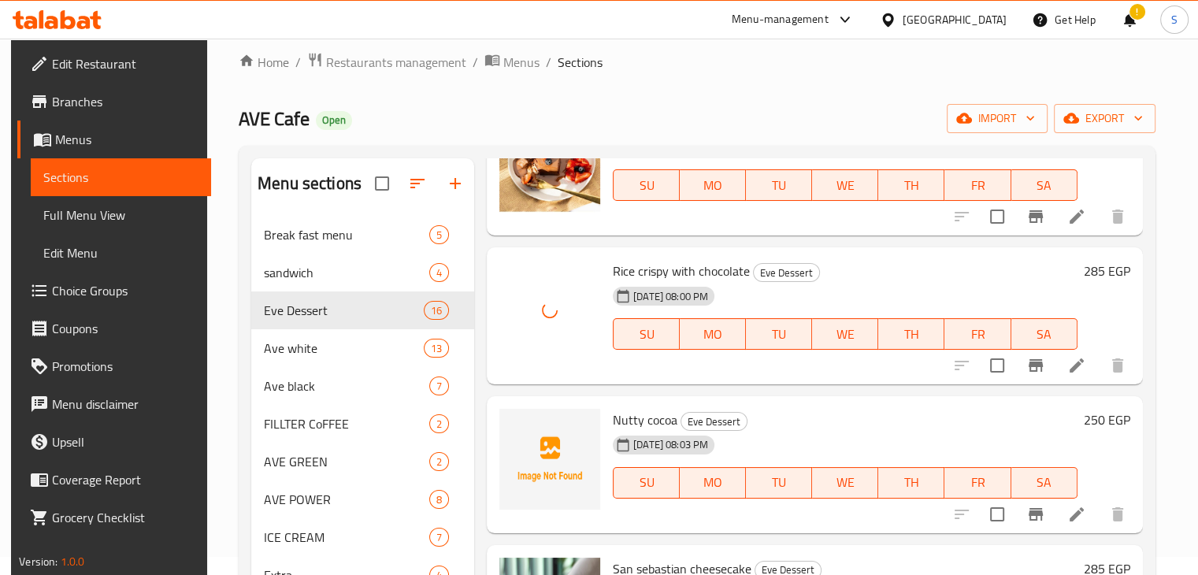
scroll to position [186, 0]
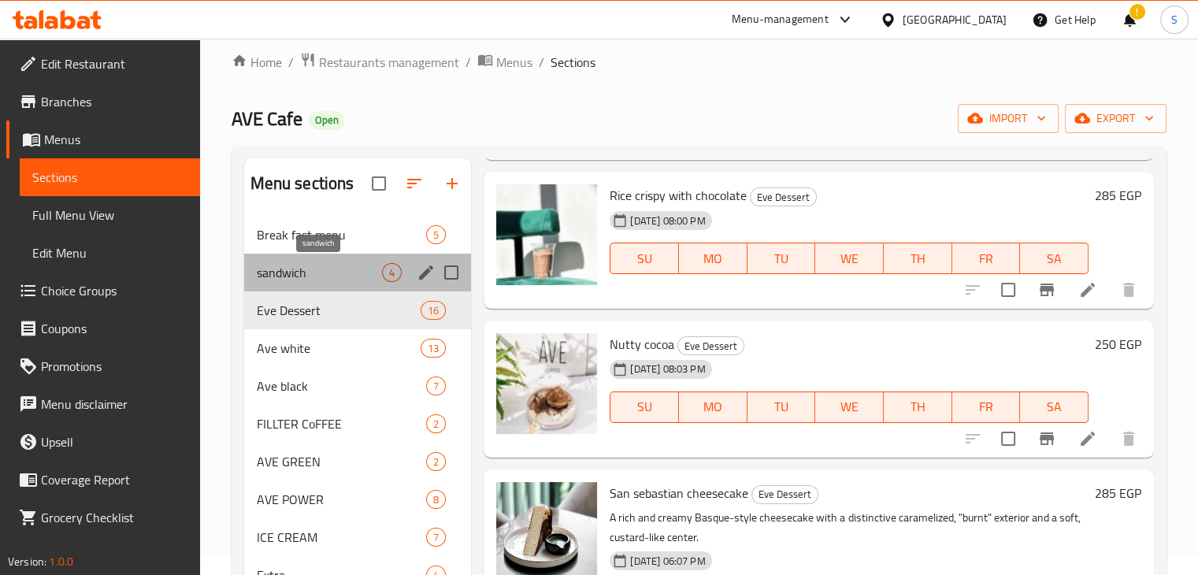
click at [306, 266] on span "sandwich" at bounding box center [320, 272] width 126 height 19
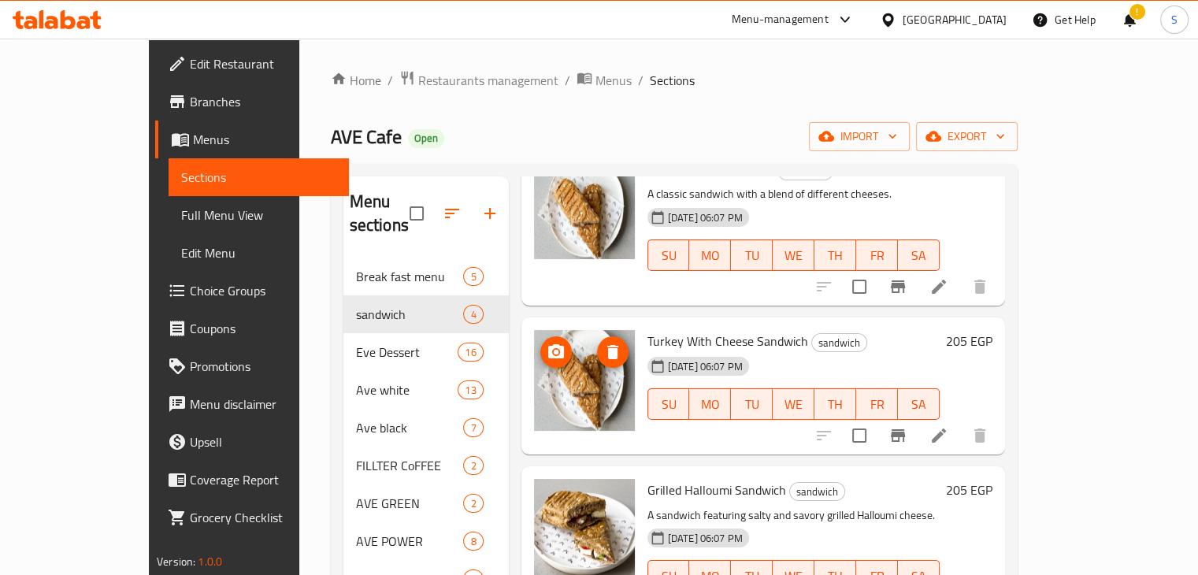
scroll to position [221, 0]
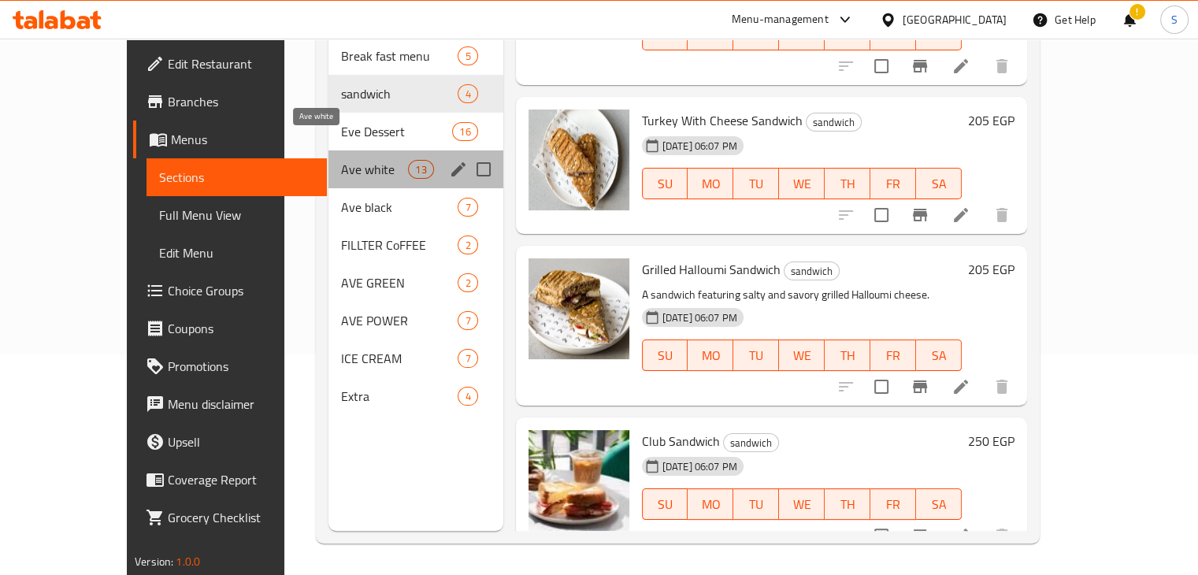
click at [341, 160] on span "Ave white" at bounding box center [374, 169] width 67 height 19
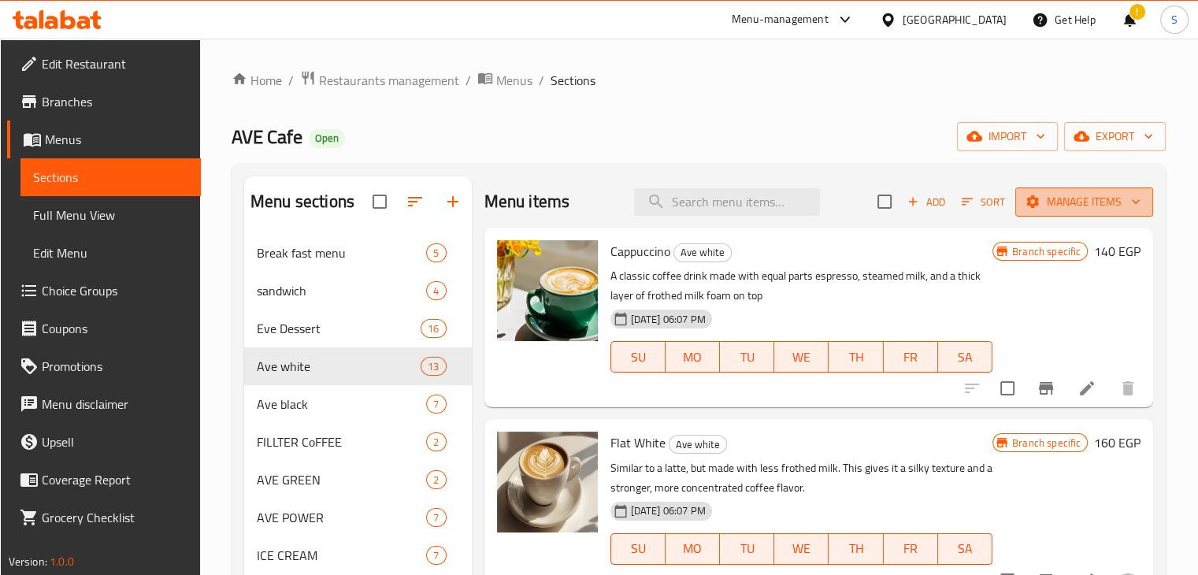
click at [1089, 210] on span "Manage items" at bounding box center [1084, 202] width 113 height 20
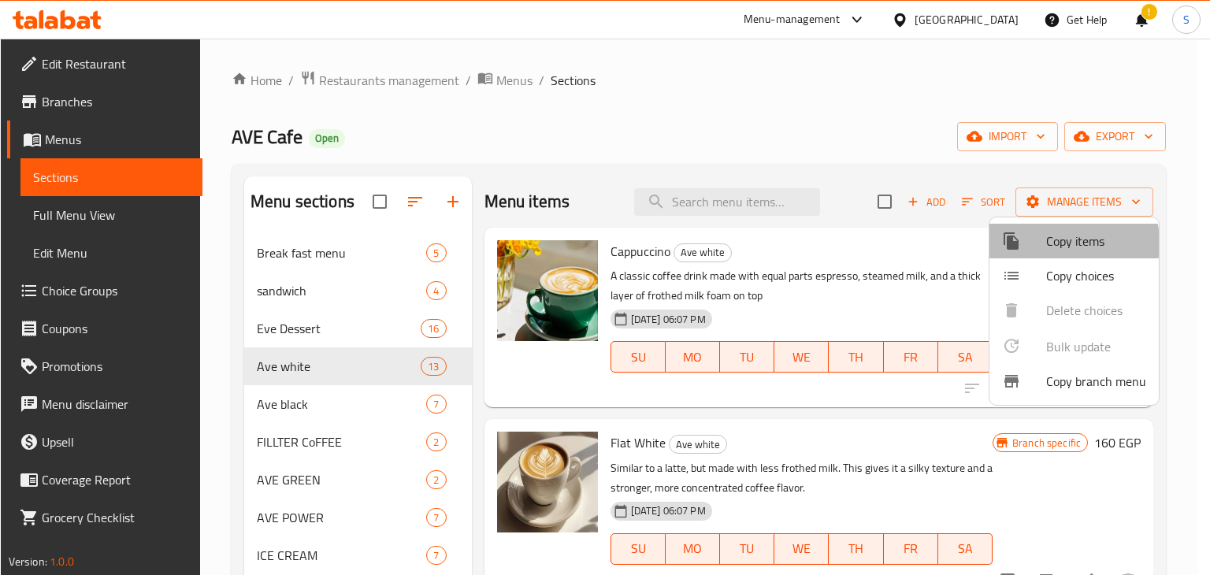
click at [1047, 243] on span "Copy items" at bounding box center [1096, 241] width 100 height 19
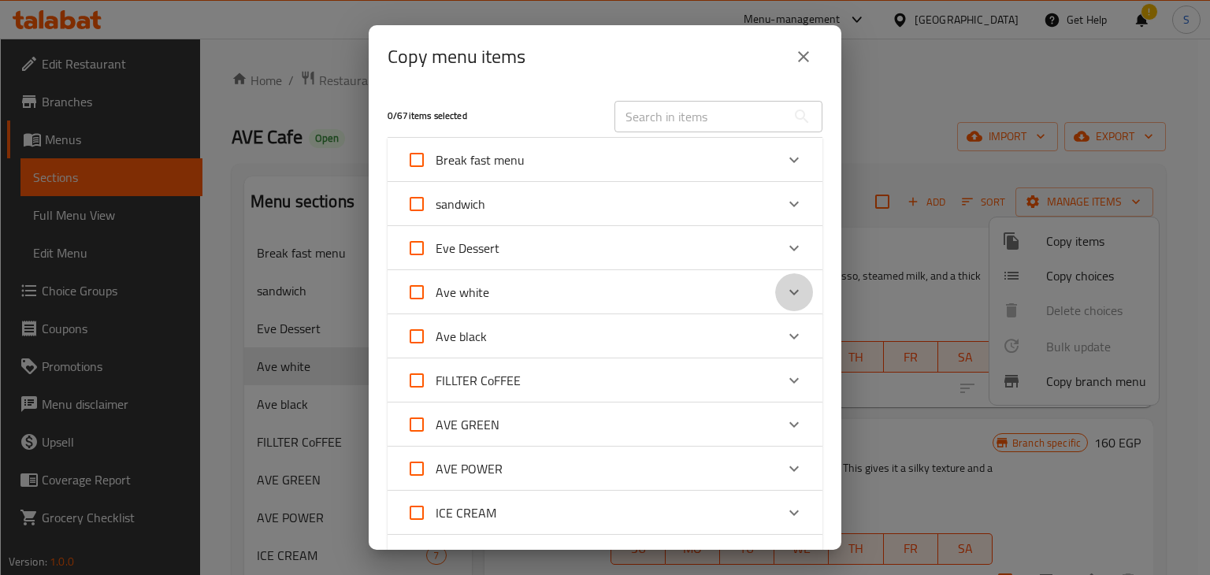
click at [785, 288] on icon "Expand" at bounding box center [794, 292] width 19 height 19
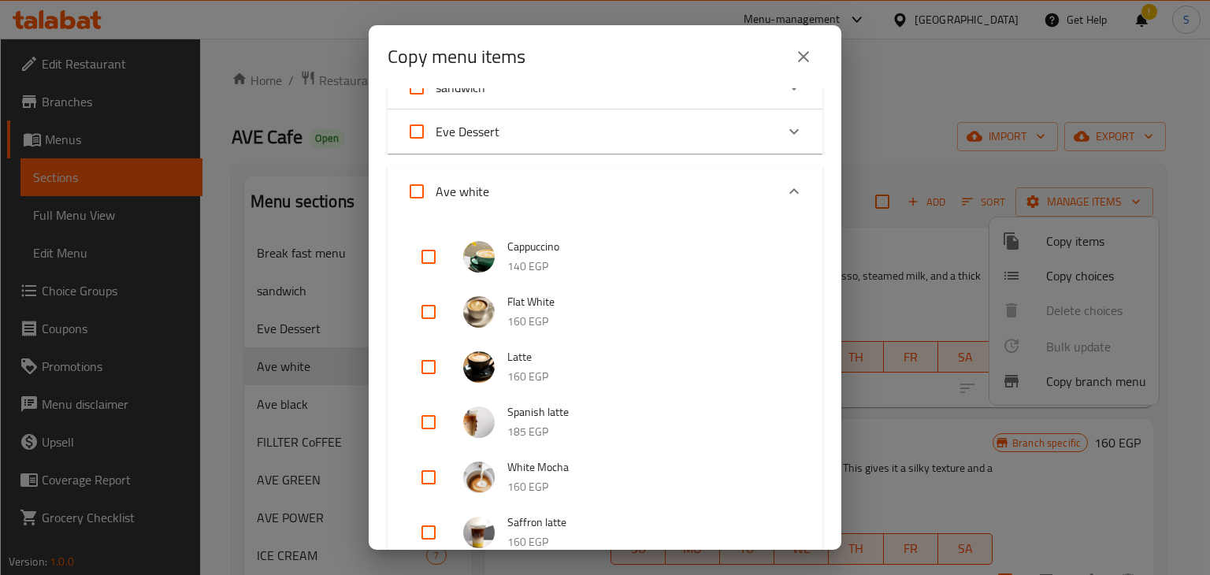
scroll to position [118, 0]
click at [430, 313] on input "checkbox" at bounding box center [429, 310] width 38 height 38
checkbox input "true"
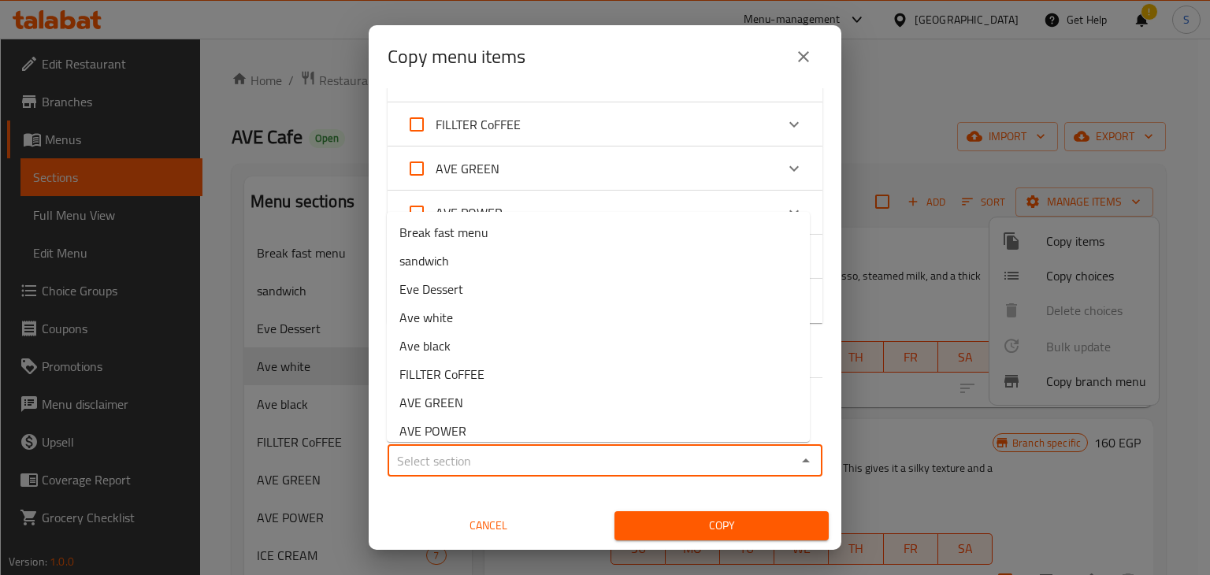
click at [511, 464] on input "Sections   *" at bounding box center [591, 461] width 399 height 22
click at [473, 296] on li "Eve Dessert" at bounding box center [598, 289] width 423 height 28
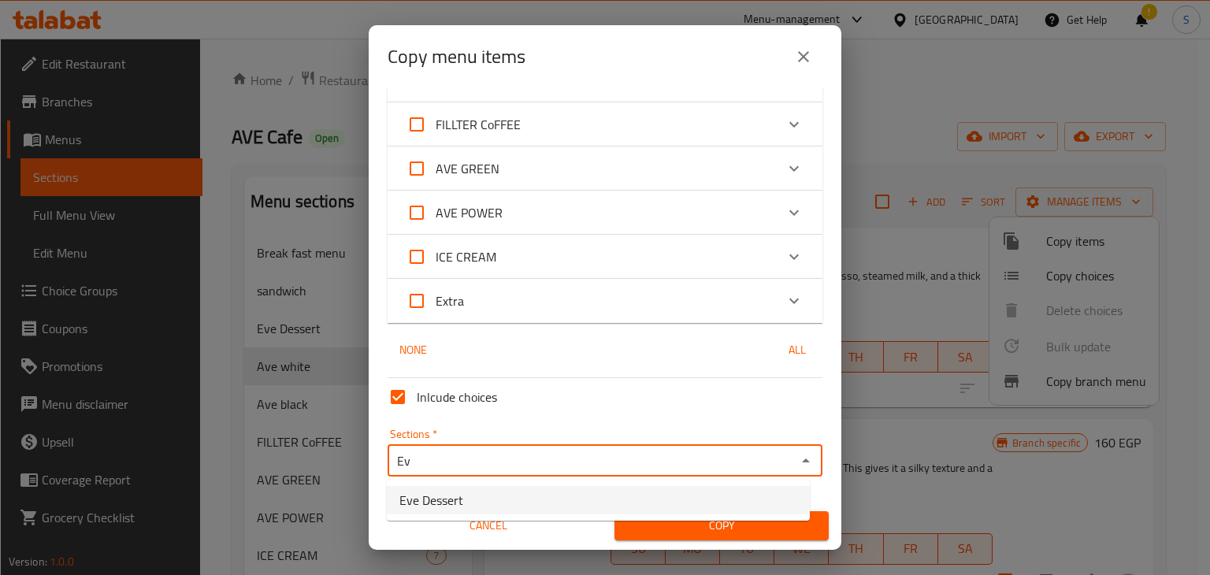
type input "E"
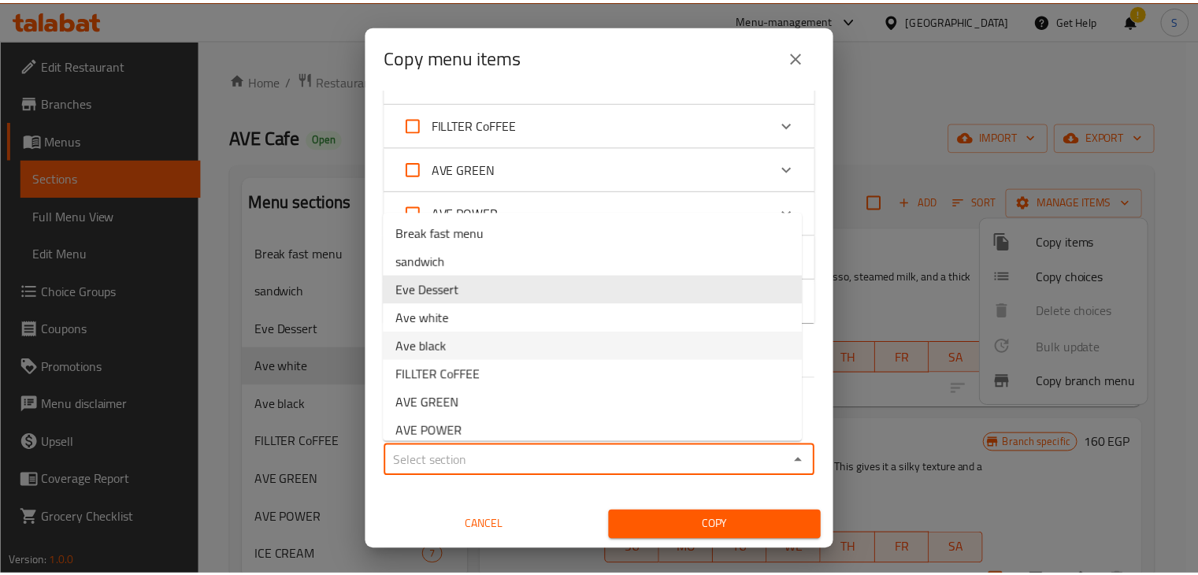
scroll to position [66, 0]
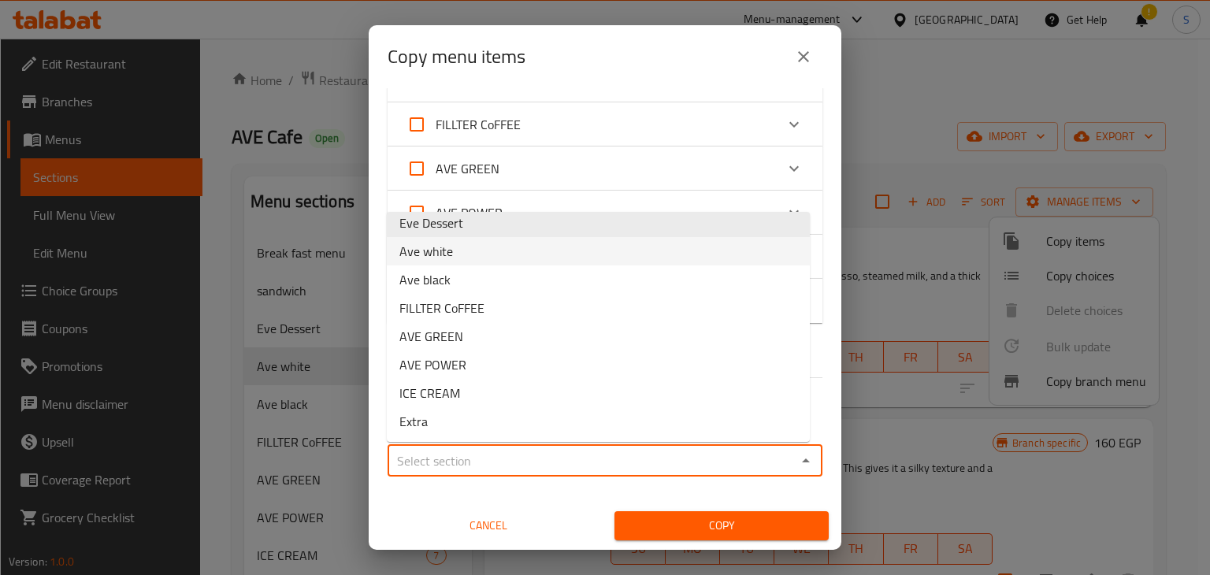
click at [580, 251] on li "Ave white" at bounding box center [598, 251] width 423 height 28
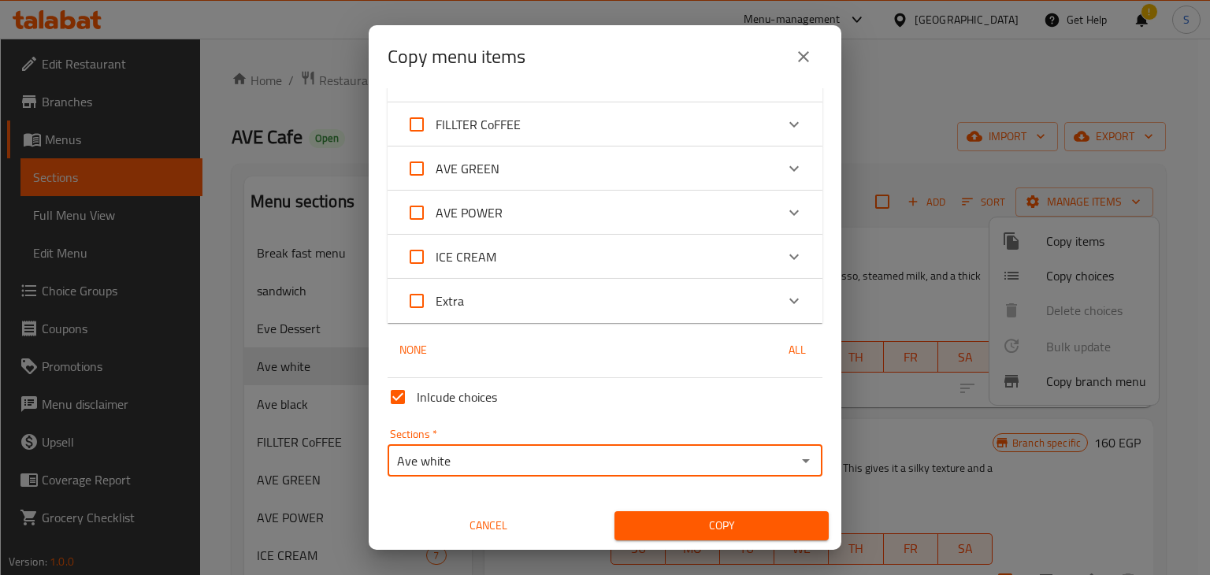
type input "Ave white"
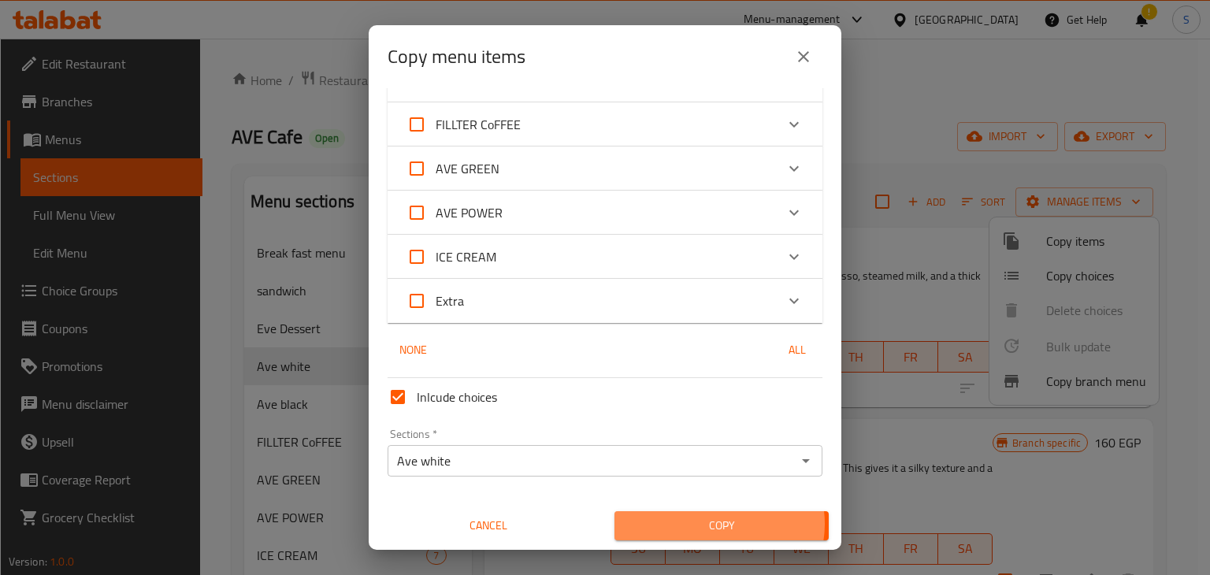
click at [711, 524] on span "Copy" at bounding box center [721, 526] width 189 height 20
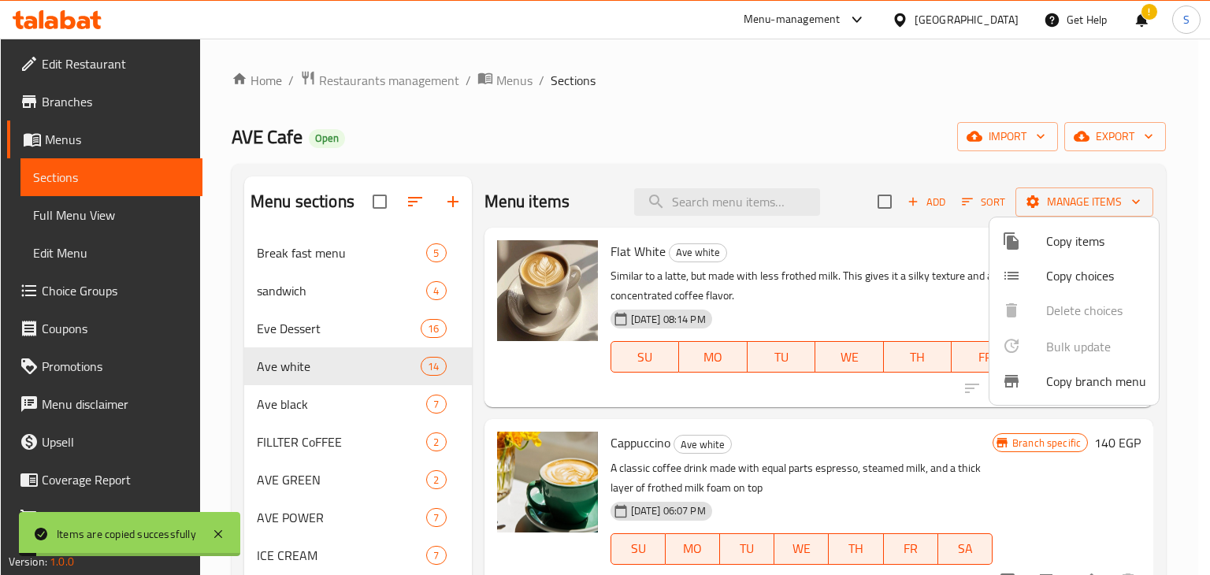
click at [843, 248] on div at bounding box center [605, 287] width 1210 height 575
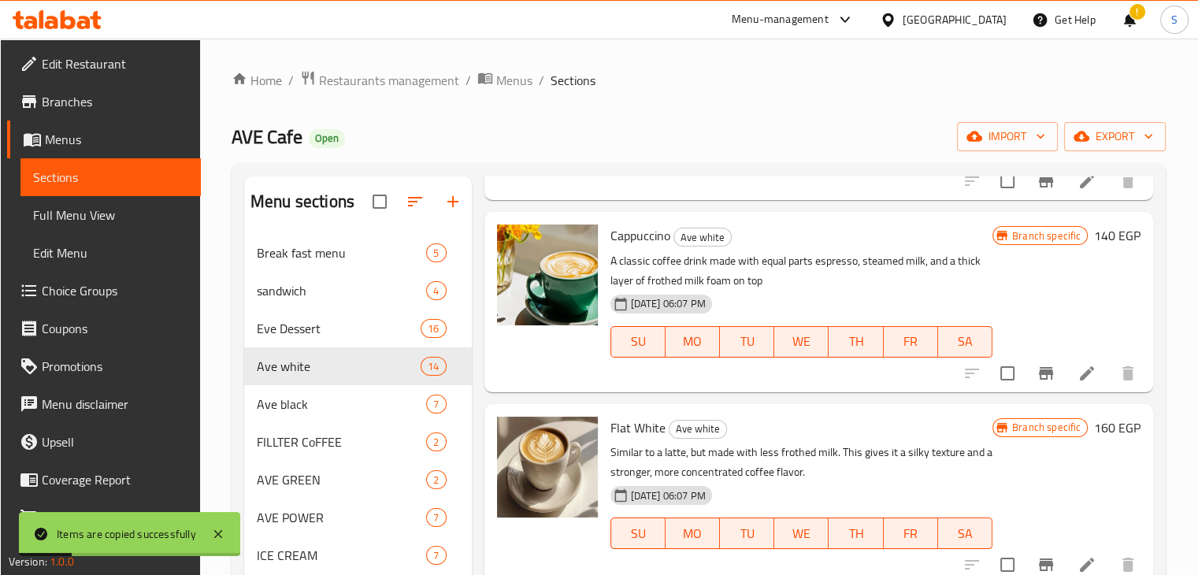
scroll to position [262, 0]
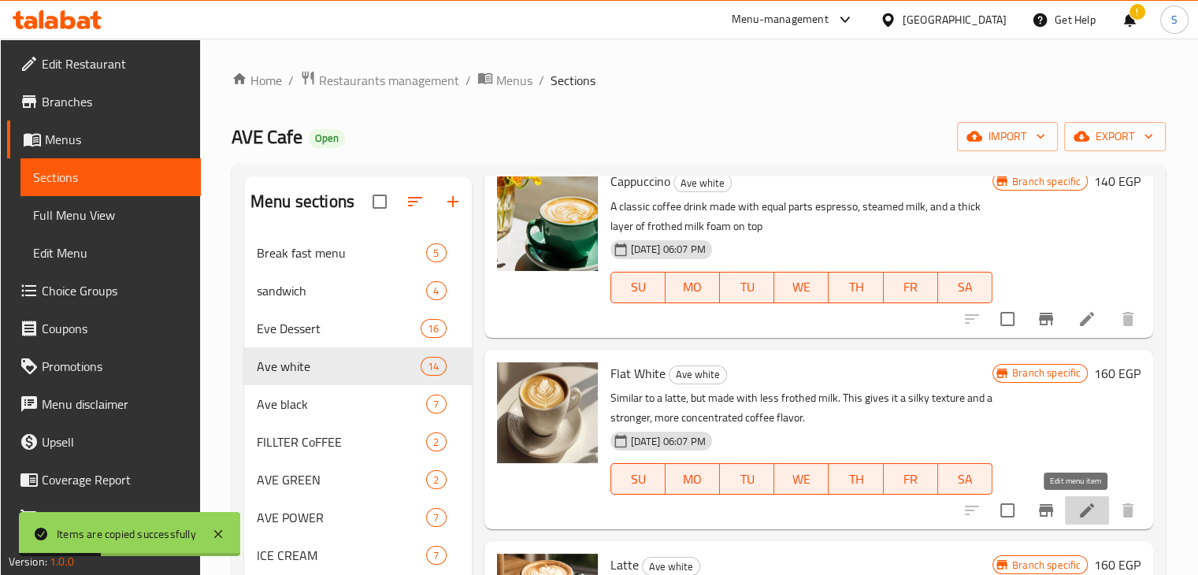
click at [1081, 505] on icon at bounding box center [1087, 510] width 14 height 14
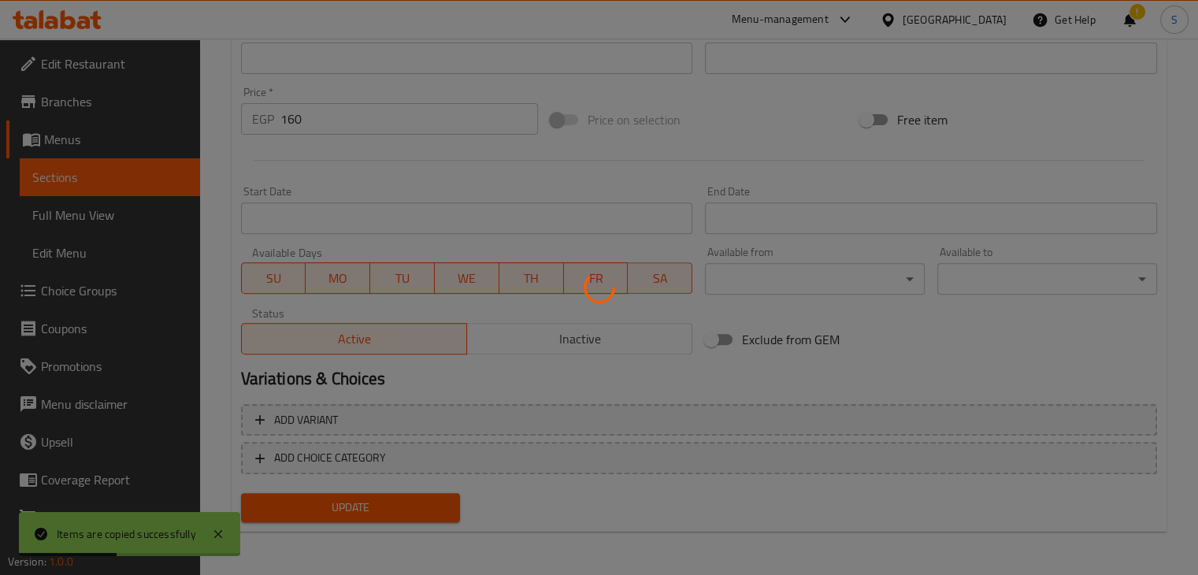
scroll to position [560, 0]
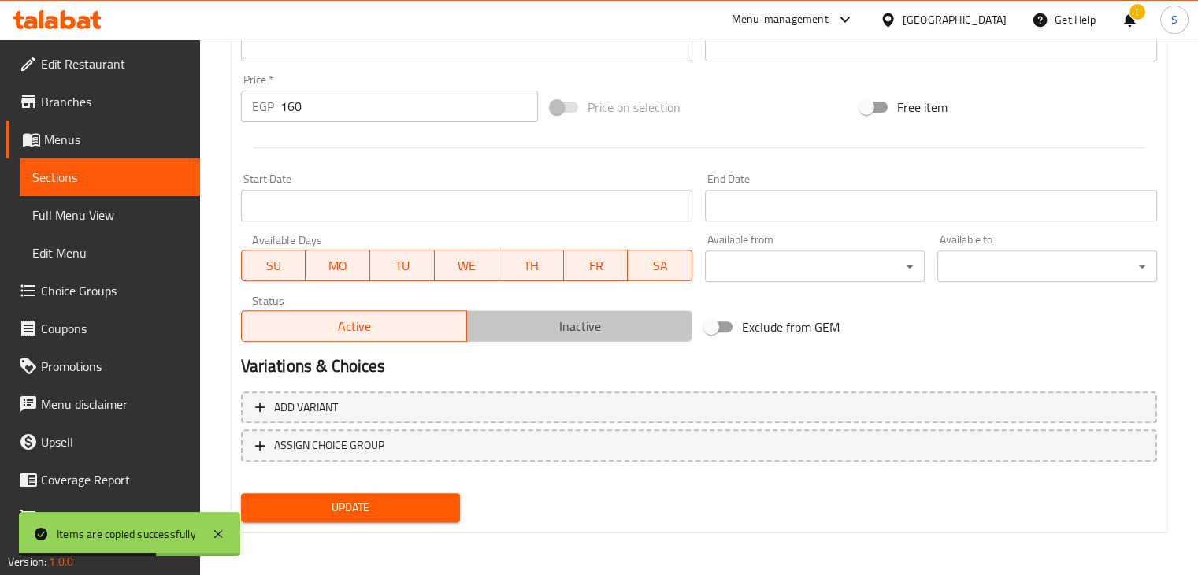
click at [589, 322] on span "Inactive" at bounding box center [579, 326] width 213 height 23
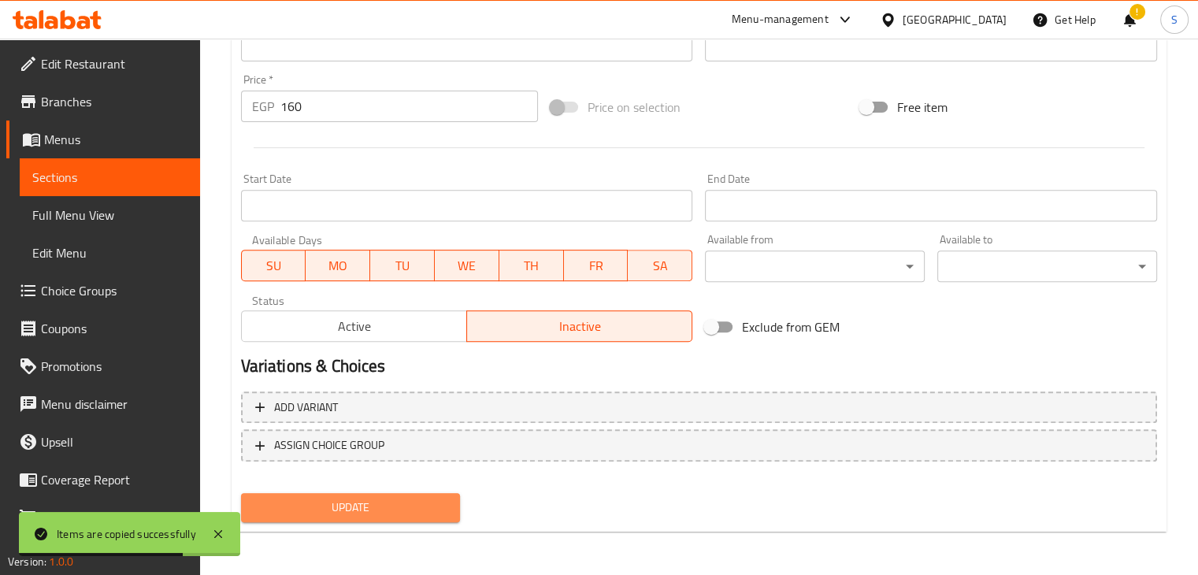
click at [343, 498] on span "Update" at bounding box center [351, 508] width 195 height 20
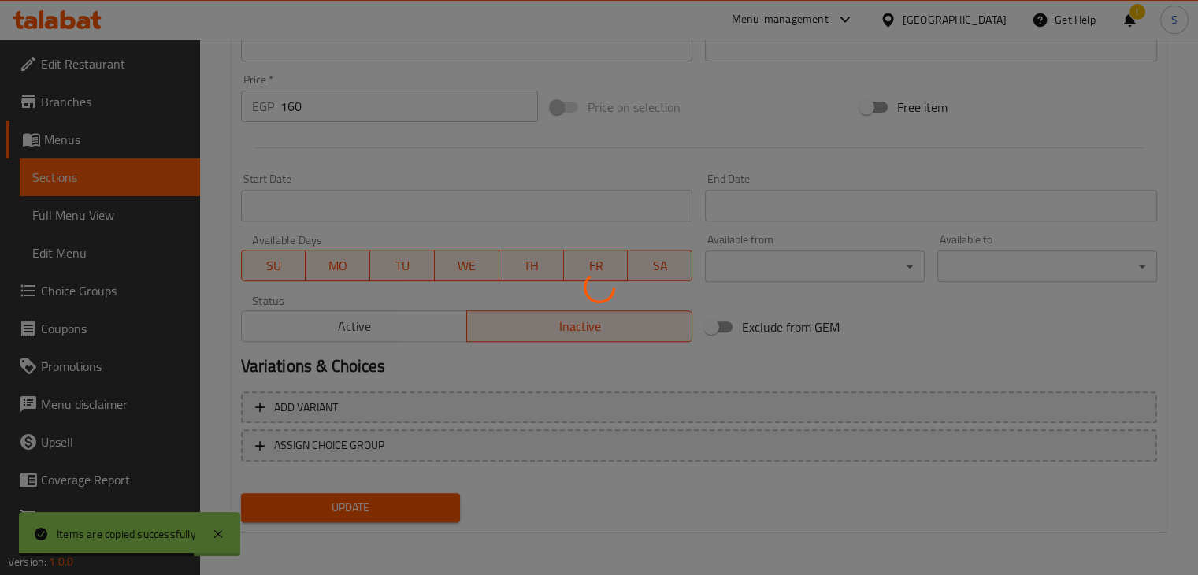
scroll to position [0, 0]
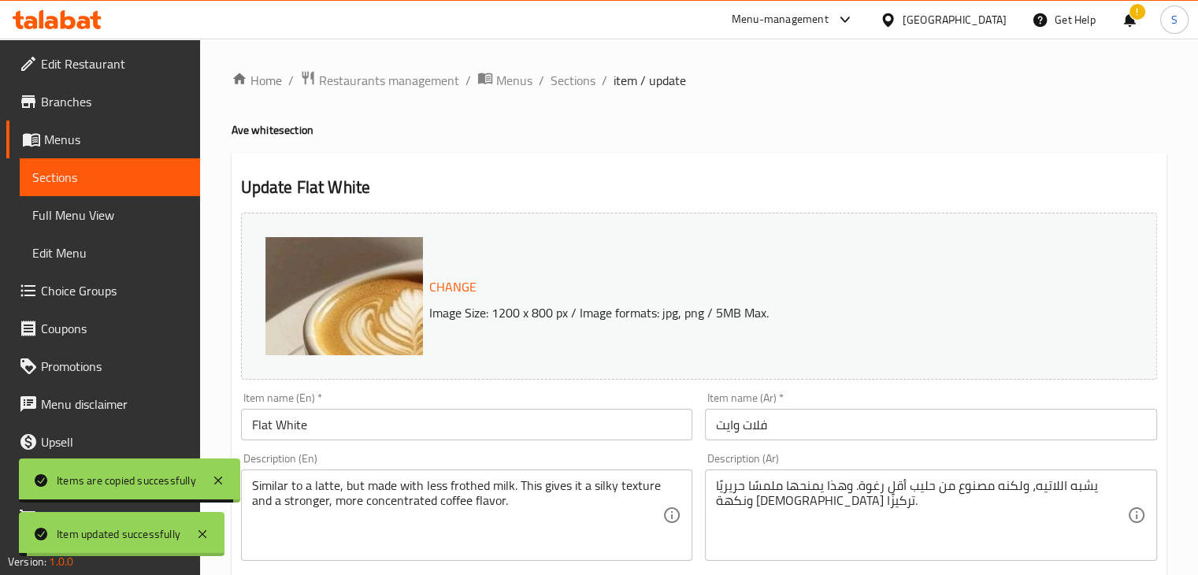
click at [567, 76] on span "Sections" at bounding box center [573, 80] width 45 height 19
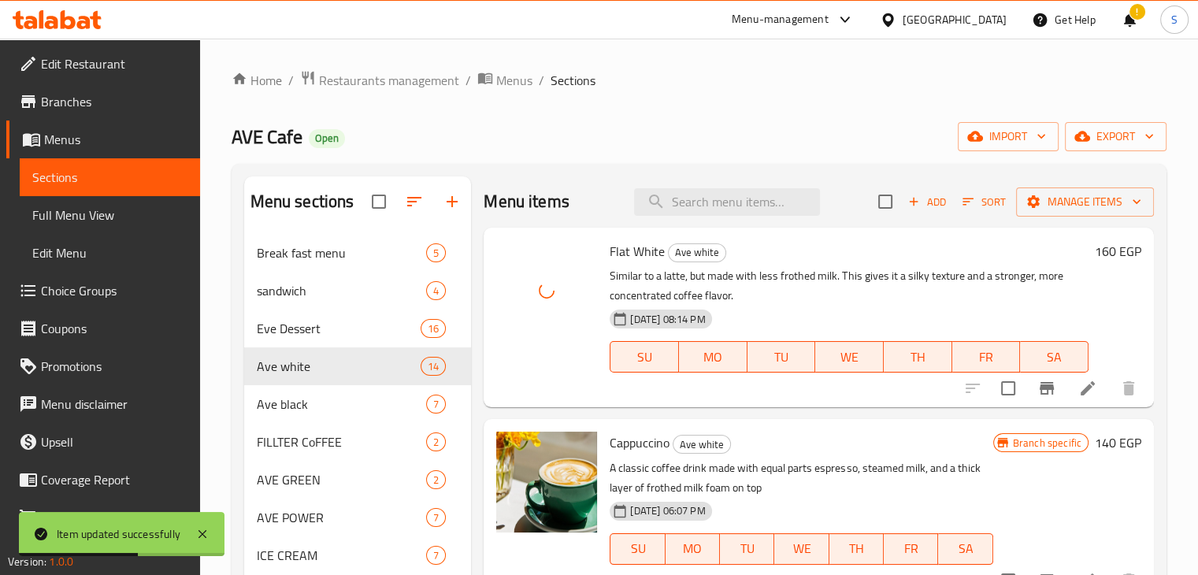
click at [837, 247] on h6 "Flat White Ave white" at bounding box center [849, 251] width 479 height 22
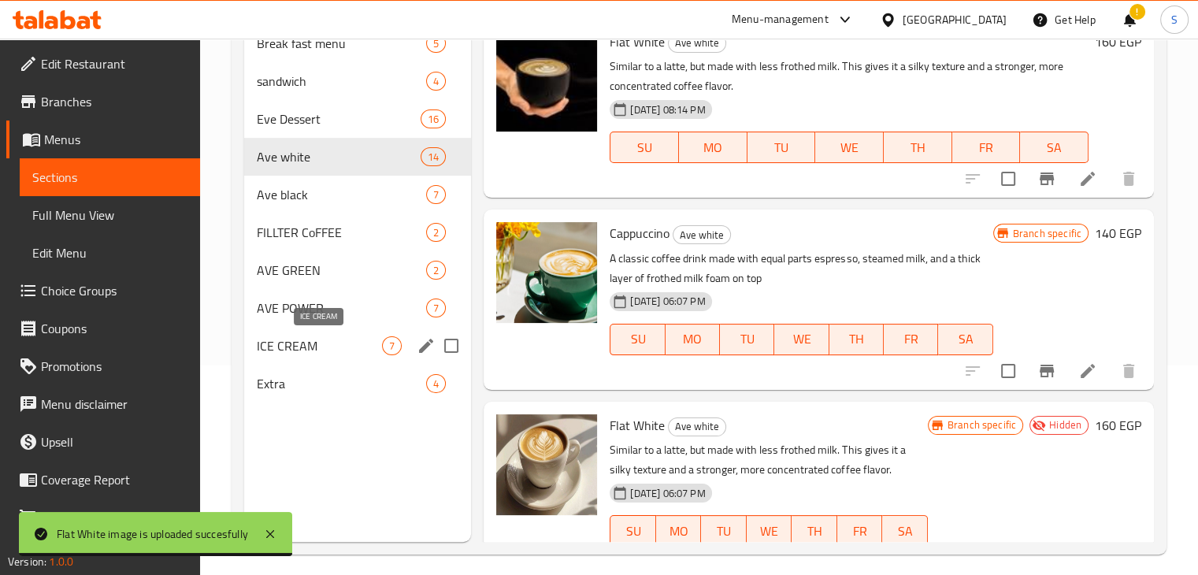
scroll to position [210, 0]
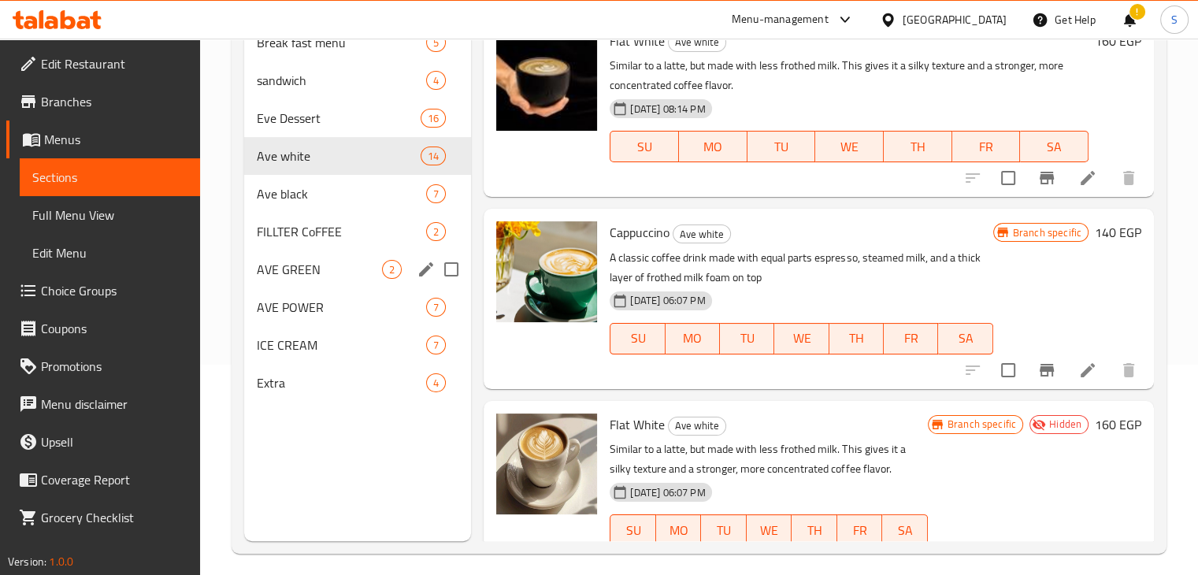
click at [366, 284] on div "AVE GREEN 2" at bounding box center [358, 270] width 228 height 38
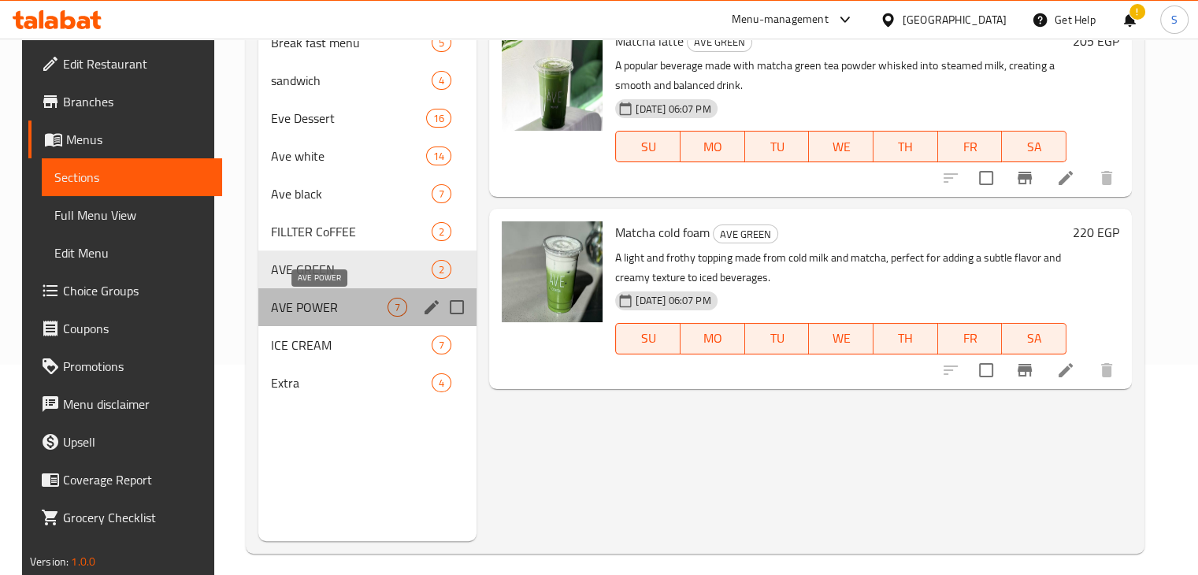
click at [358, 304] on span "AVE POWER" at bounding box center [329, 307] width 117 height 19
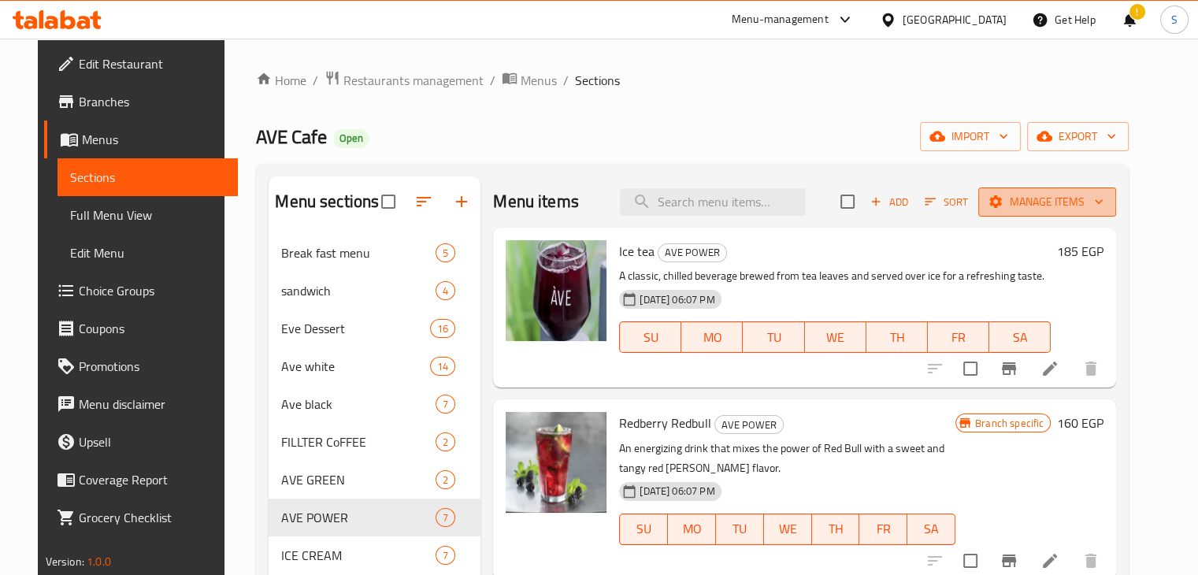
click at [1060, 211] on span "Manage items" at bounding box center [1047, 202] width 113 height 20
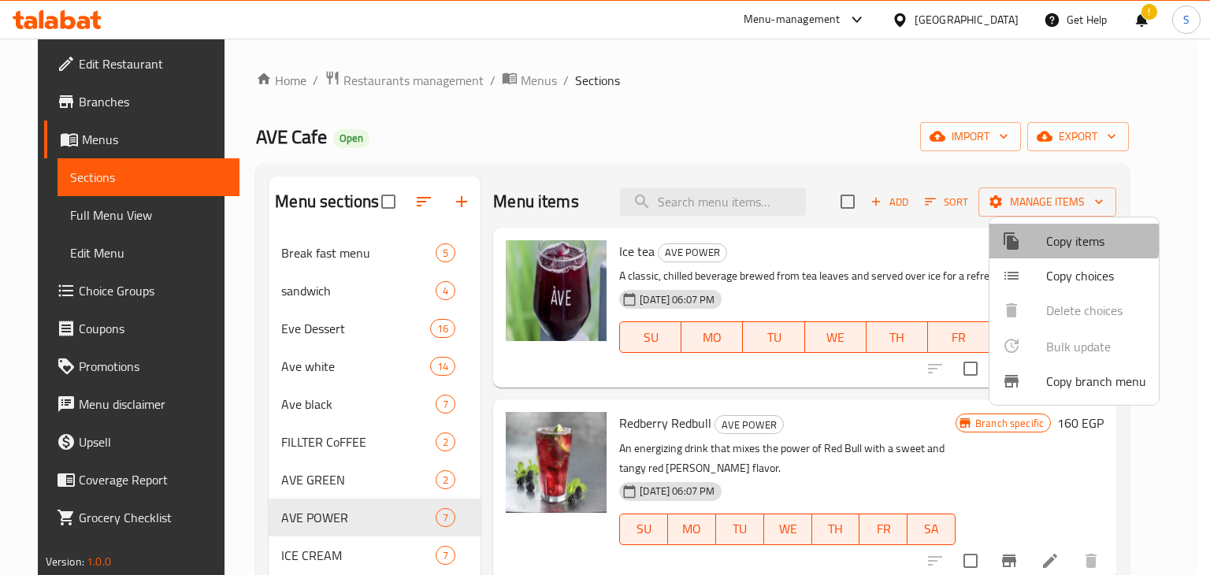
click at [1052, 240] on span "Copy items" at bounding box center [1096, 241] width 100 height 19
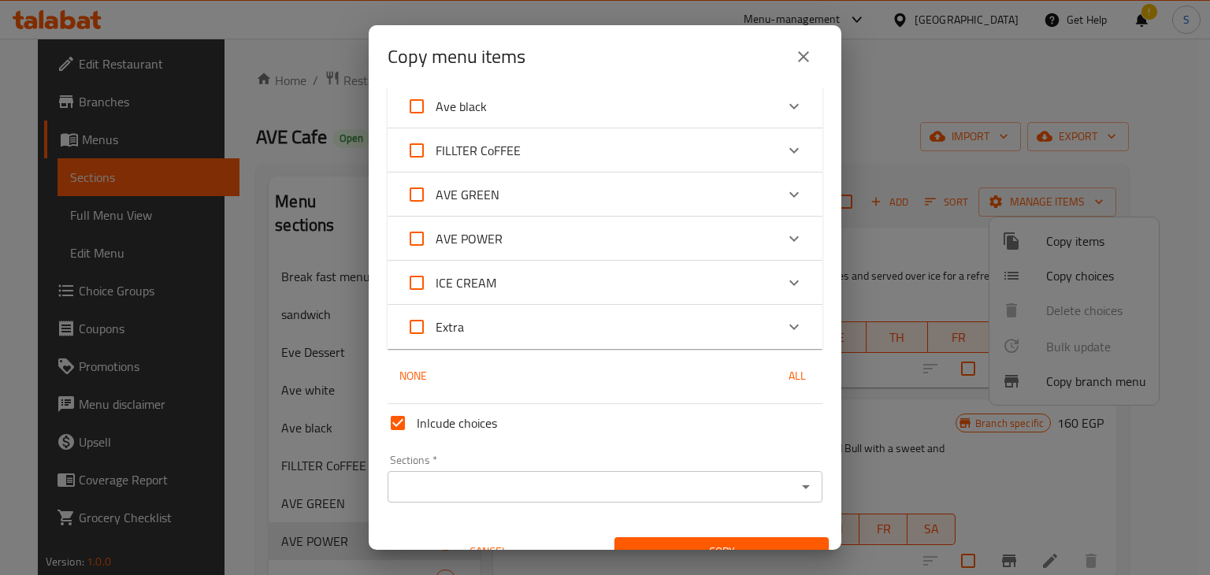
scroll to position [256, 0]
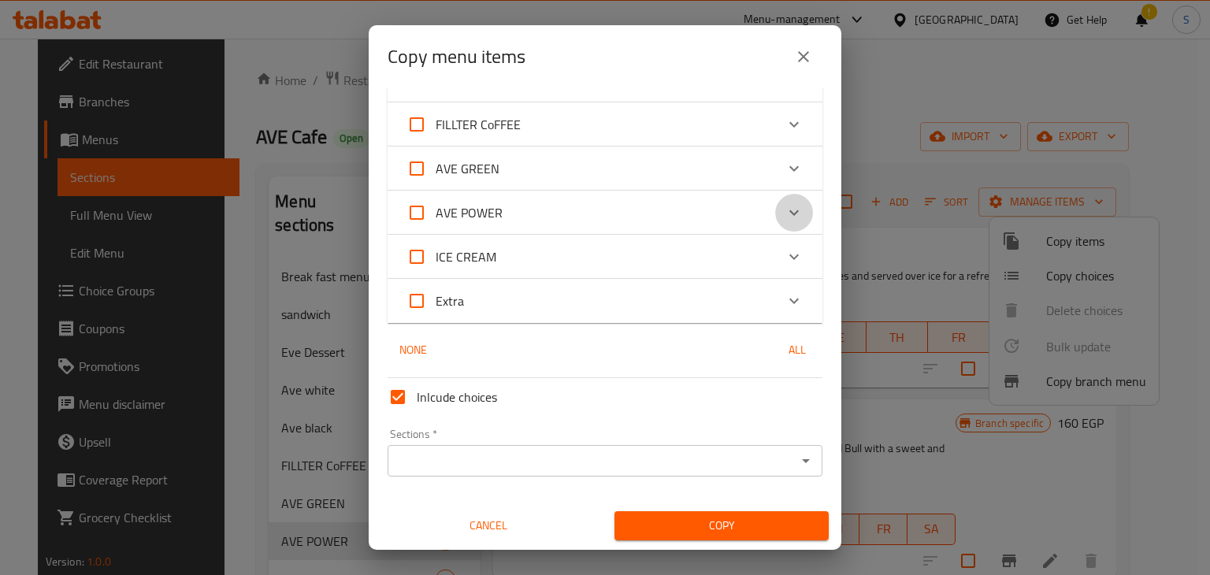
click at [789, 213] on icon "Expand" at bounding box center [793, 213] width 9 height 6
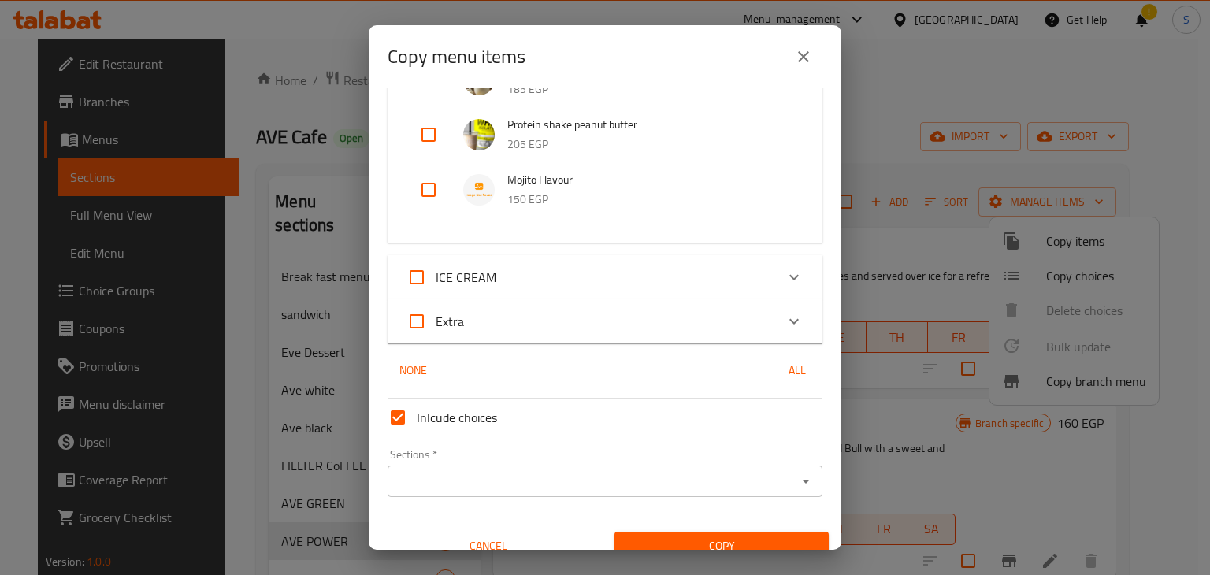
scroll to position [709, 0]
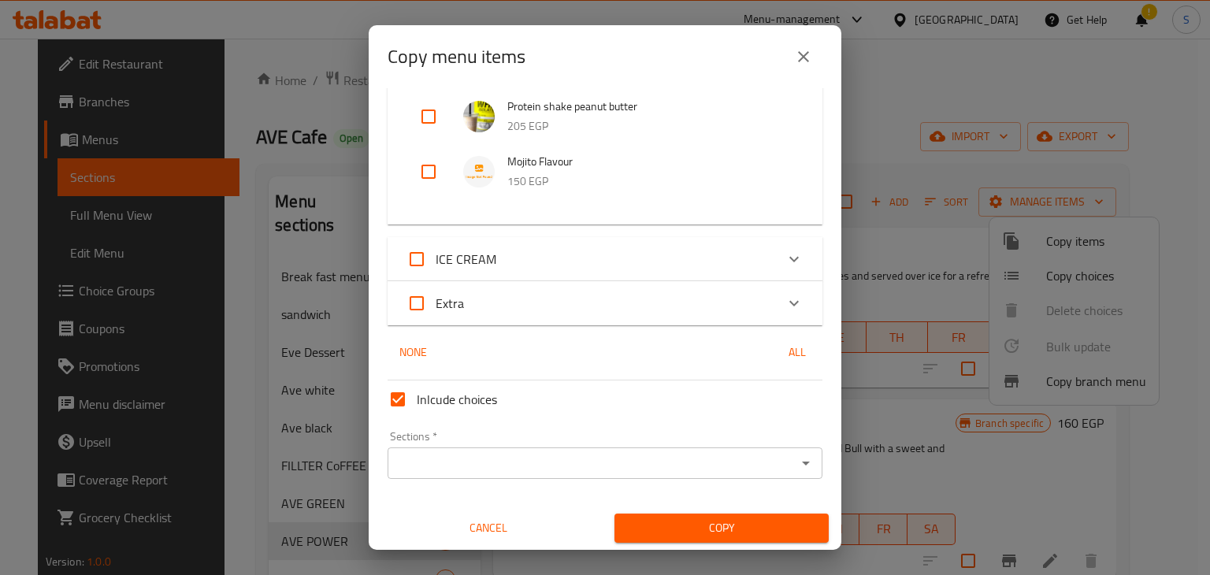
click at [433, 170] on input "checkbox" at bounding box center [429, 172] width 38 height 38
checkbox input "true"
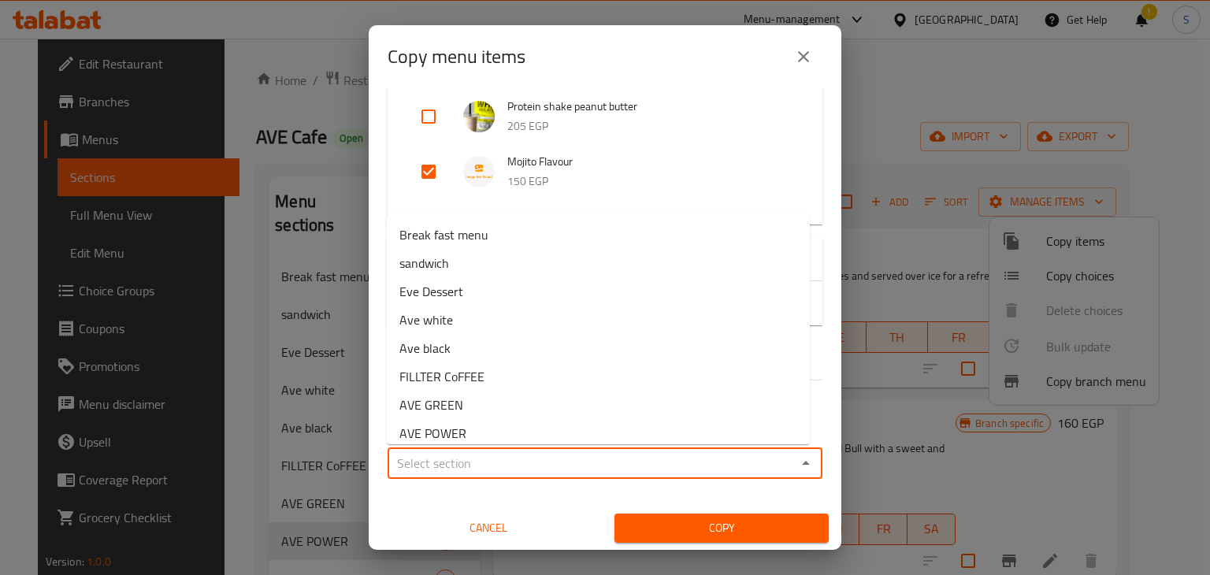
click at [598, 467] on input "Sections   *" at bounding box center [591, 463] width 399 height 22
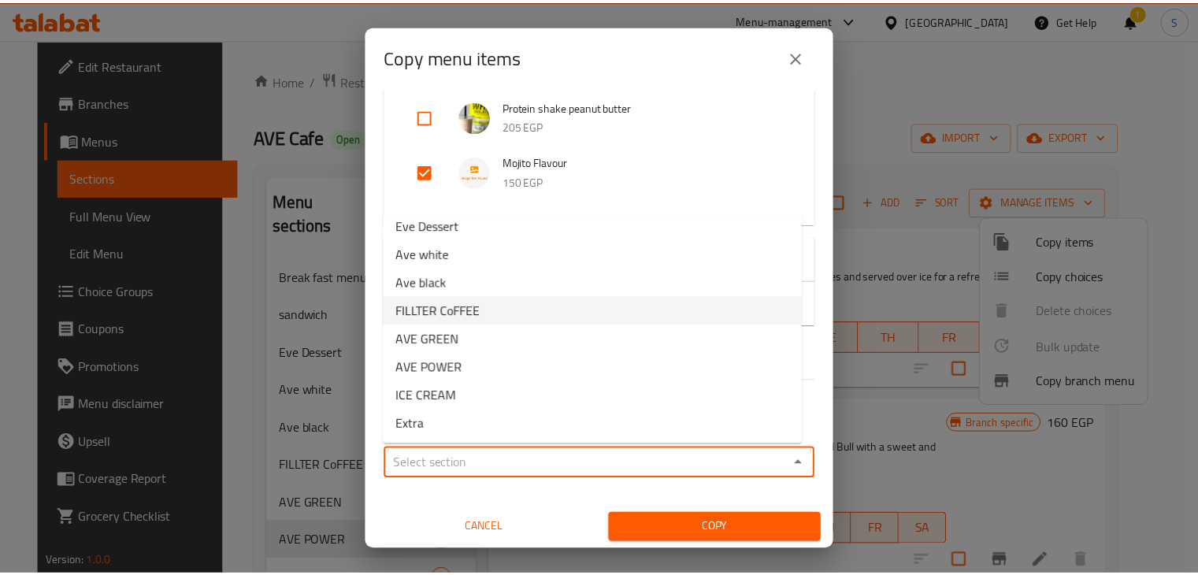
scroll to position [65, 0]
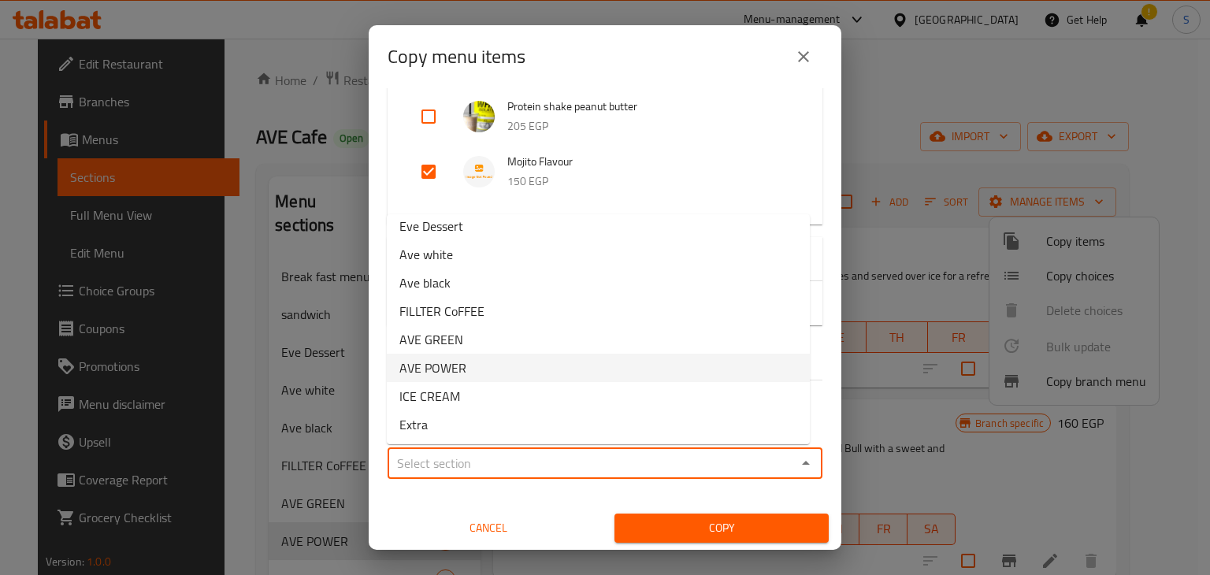
click at [501, 364] on li "AVE POWER" at bounding box center [598, 368] width 423 height 28
type input "AVE POWER"
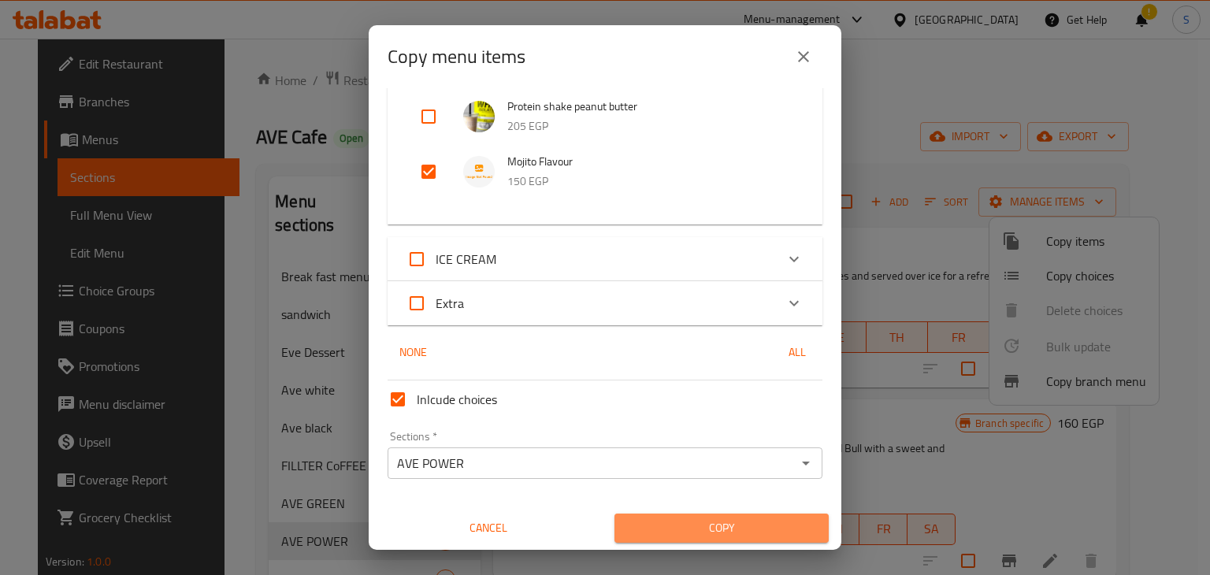
click at [725, 537] on span "Copy" at bounding box center [721, 528] width 189 height 20
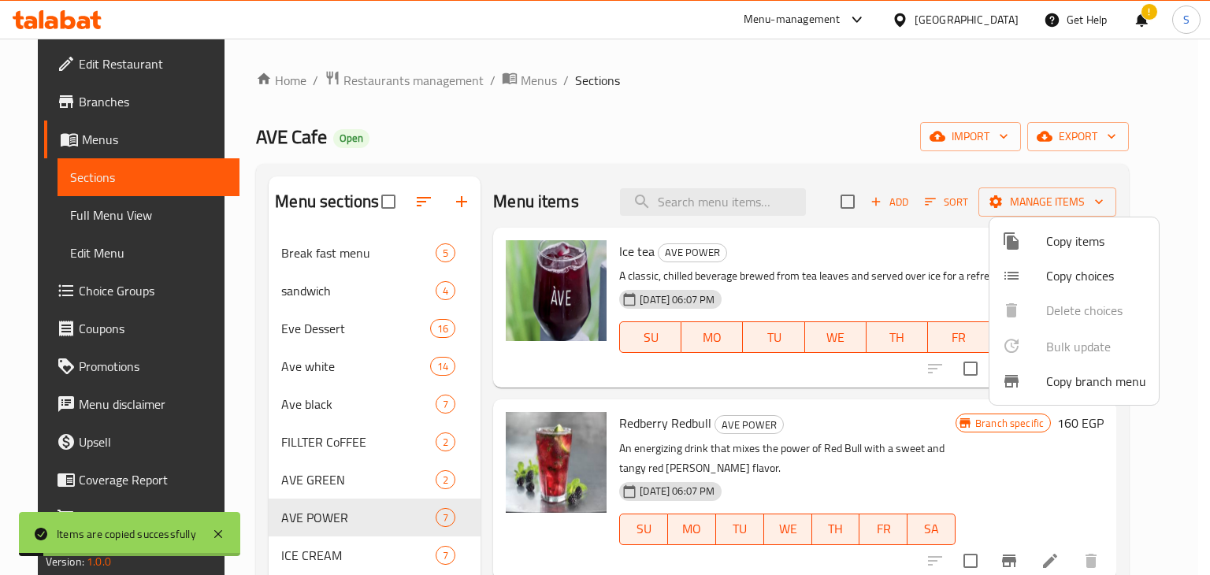
click at [1037, 466] on div at bounding box center [605, 287] width 1210 height 575
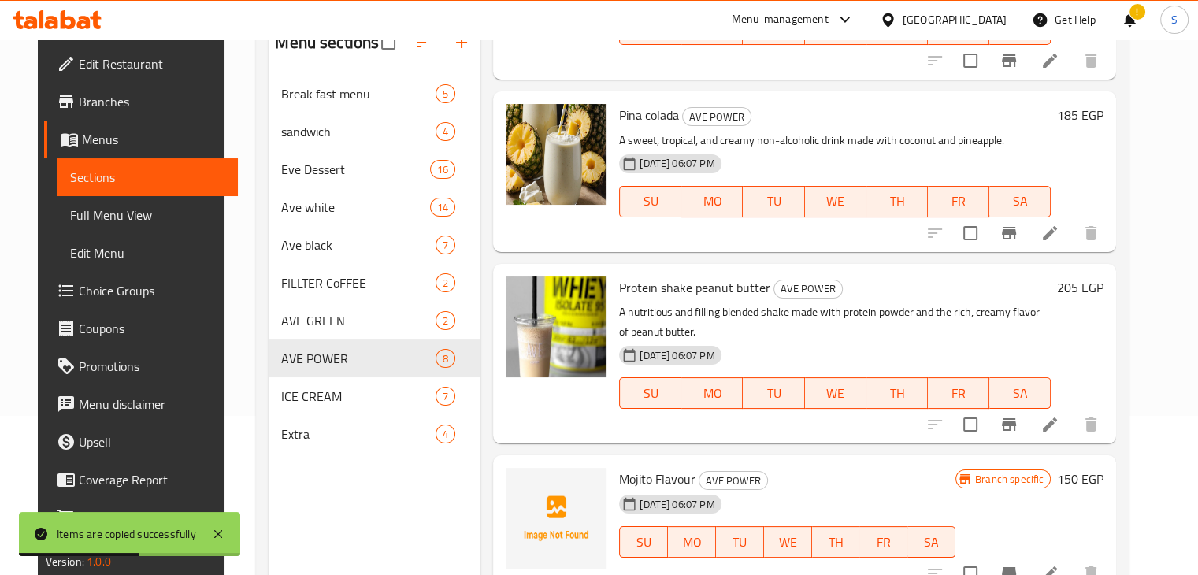
scroll to position [221, 0]
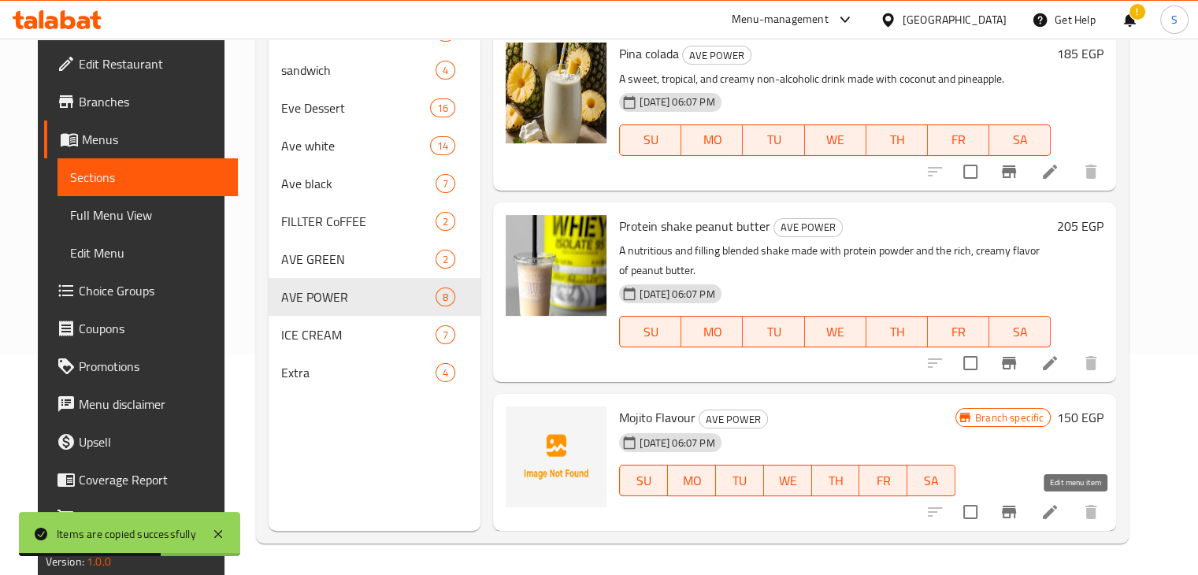
click at [1057, 511] on icon at bounding box center [1050, 512] width 14 height 14
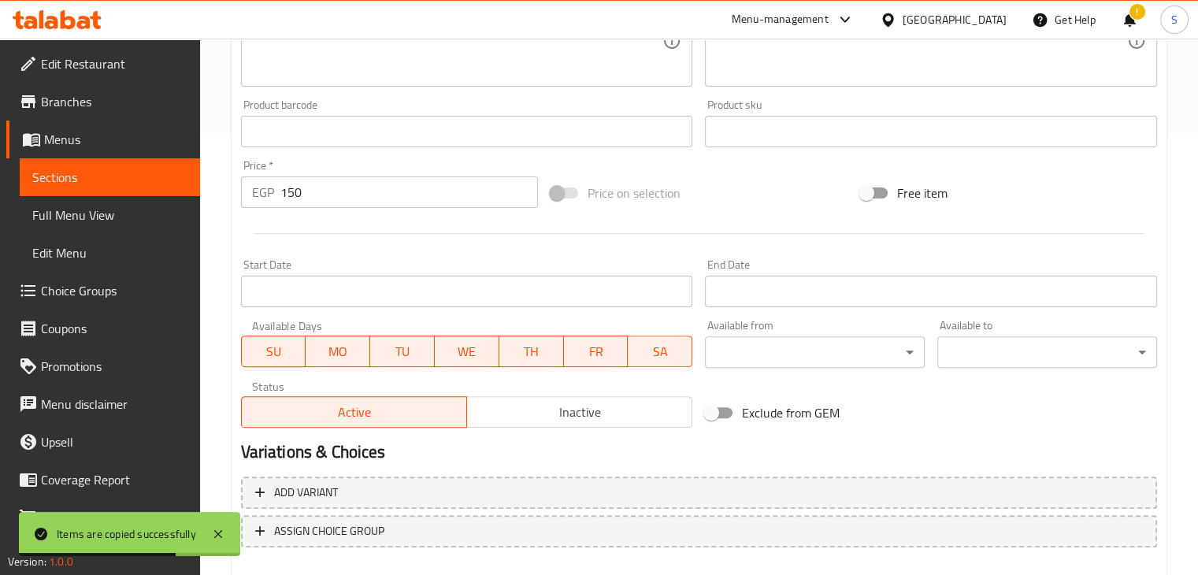
scroll to position [526, 0]
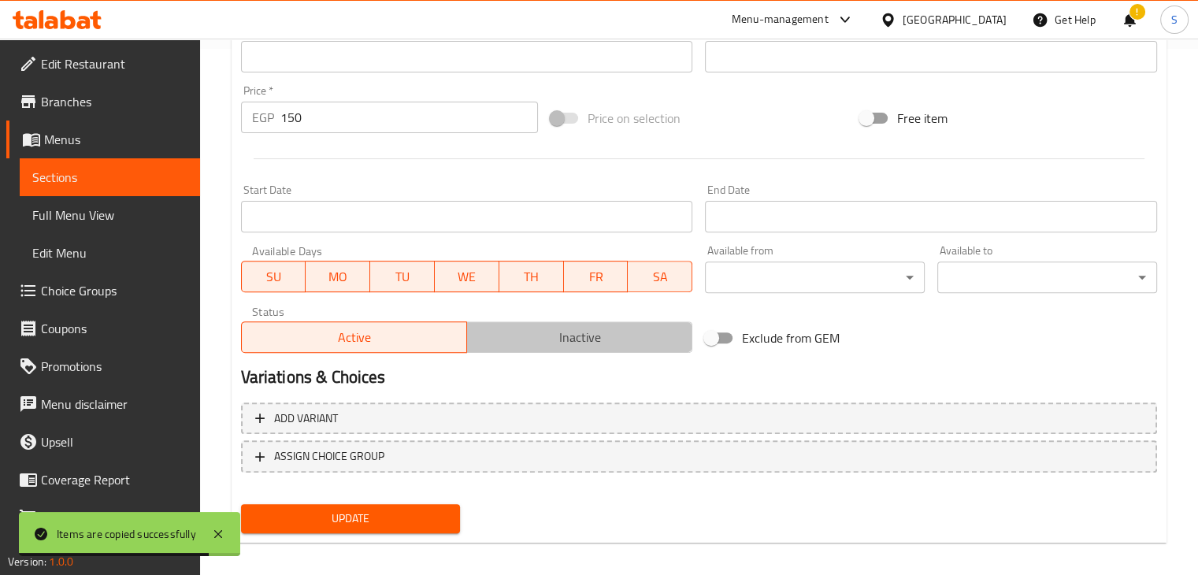
click at [604, 334] on span "Inactive" at bounding box center [579, 337] width 213 height 23
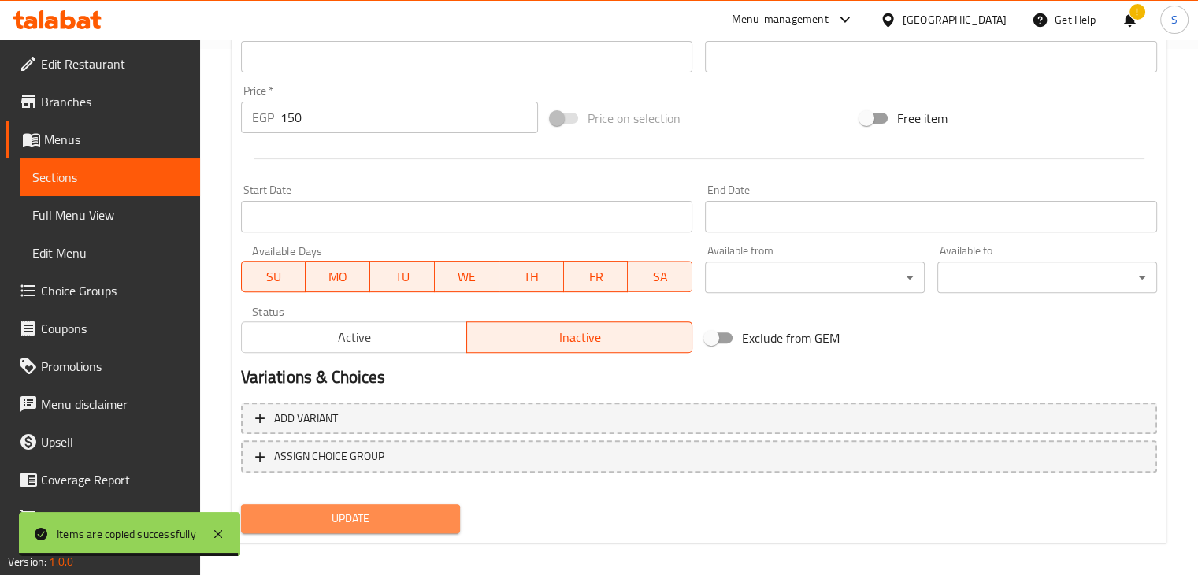
click at [325, 517] on span "Update" at bounding box center [351, 519] width 195 height 20
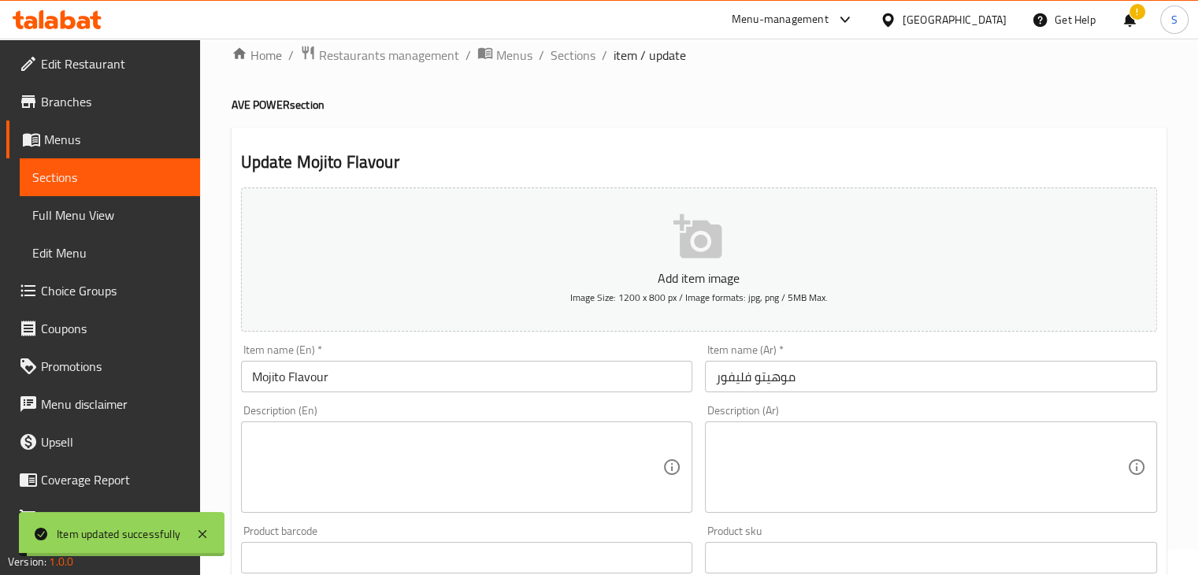
scroll to position [0, 0]
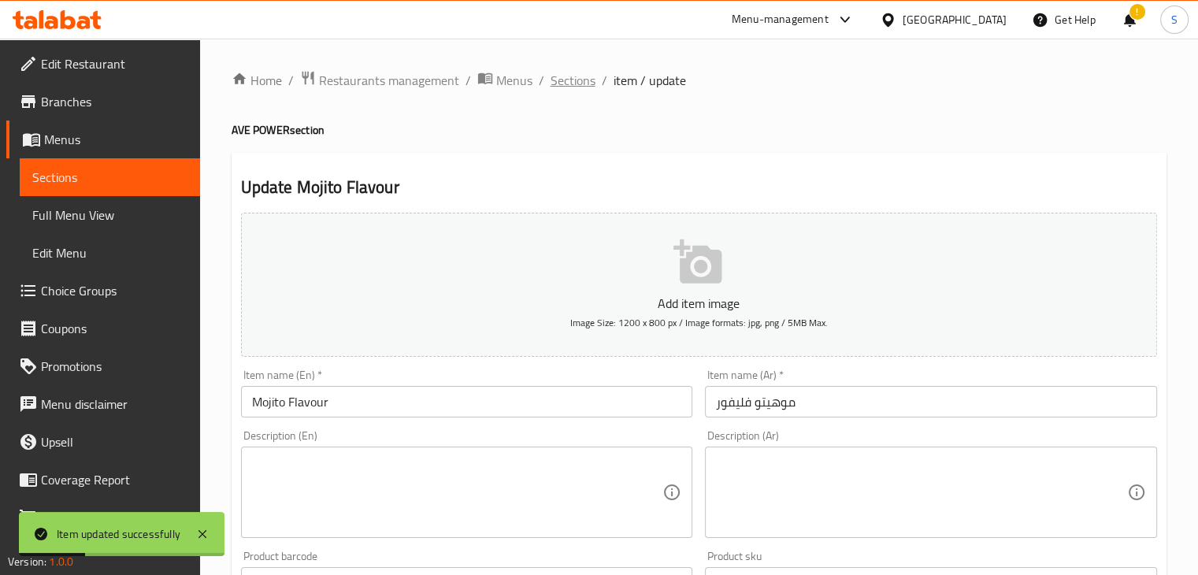
click at [570, 82] on span "Sections" at bounding box center [573, 80] width 45 height 19
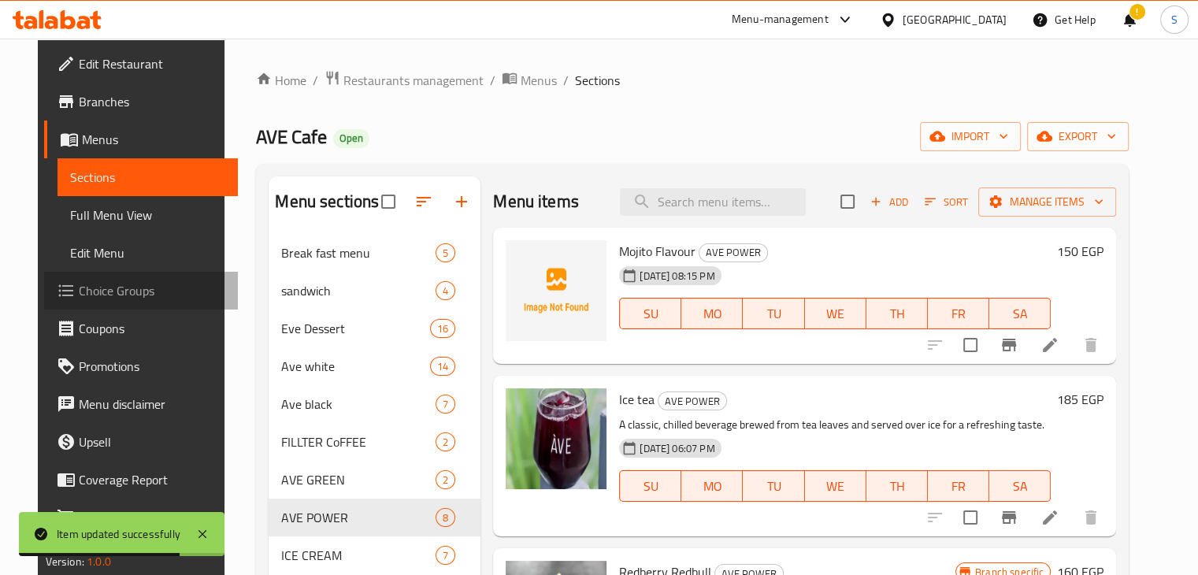
click at [107, 284] on span "Choice Groups" at bounding box center [152, 290] width 147 height 19
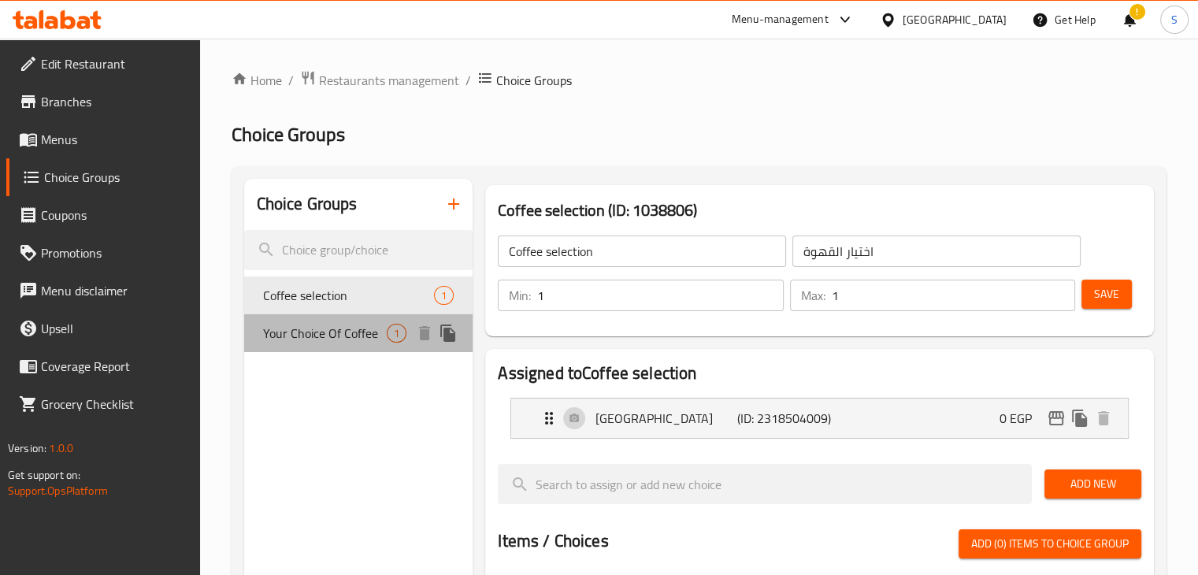
click at [315, 332] on span "Your Choice Of Coffee" at bounding box center [325, 333] width 124 height 19
type input "Your Choice Of Coffee"
type input "اختيارك من القهوة"
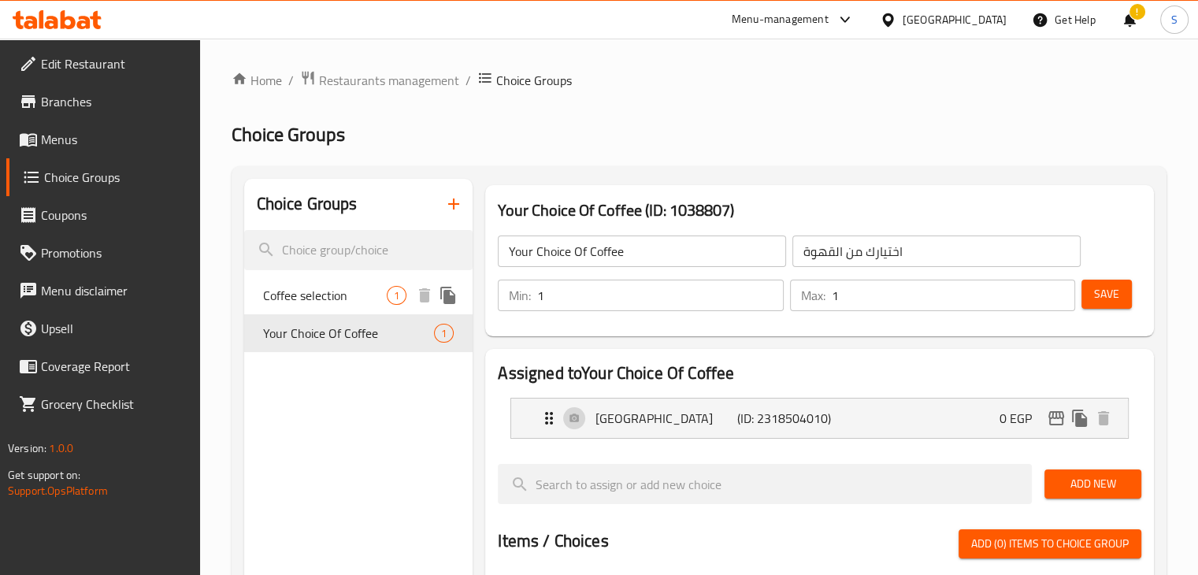
click at [323, 309] on div "Coffee selection 1" at bounding box center [358, 296] width 229 height 38
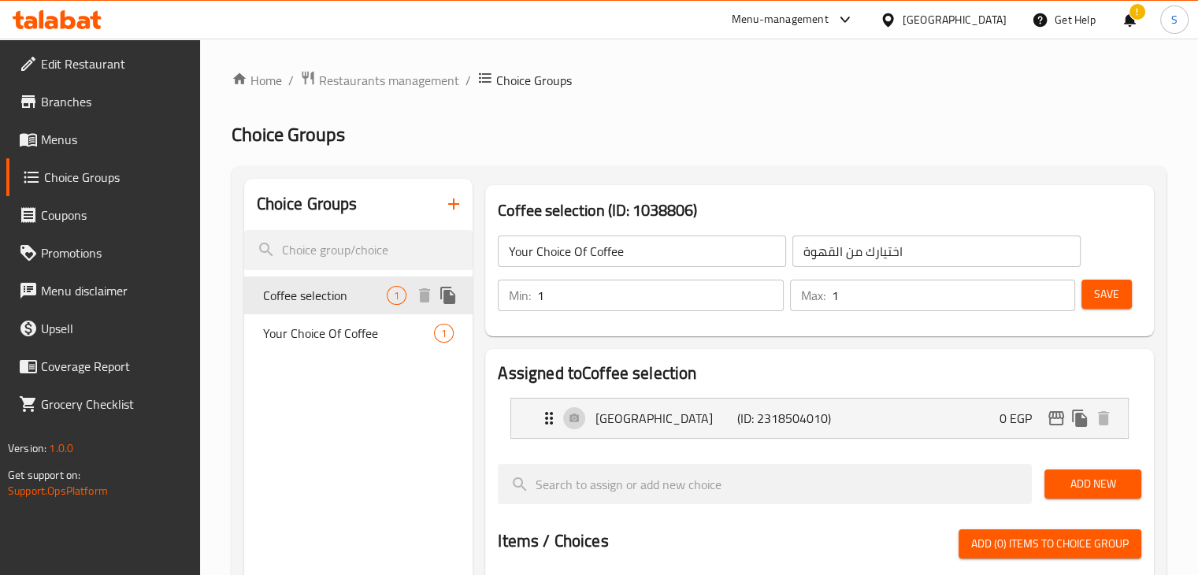
type input "Coffee selection"
type input "اختيار القهوة"
click at [72, 130] on span "Menus" at bounding box center [114, 139] width 147 height 19
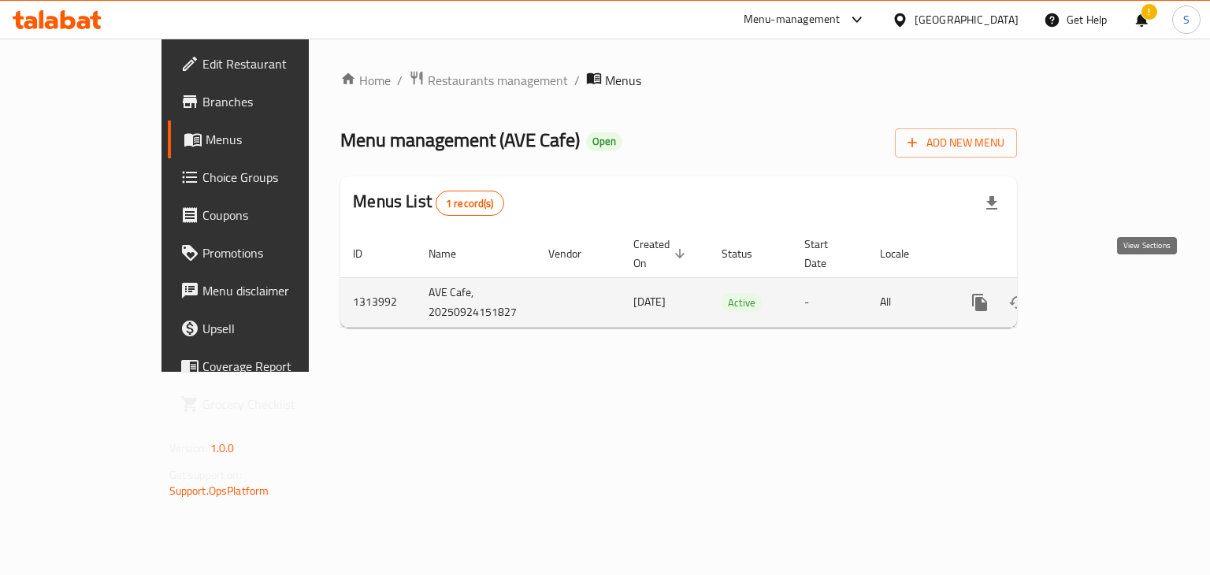
click at [1103, 293] on icon "enhanced table" at bounding box center [1093, 302] width 19 height 19
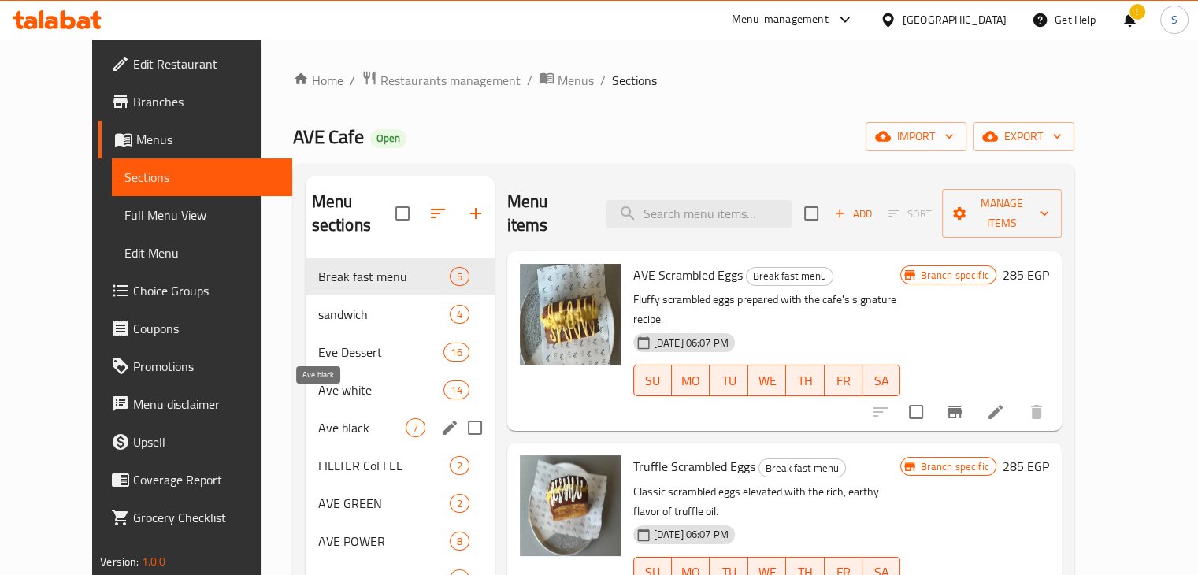
scroll to position [221, 0]
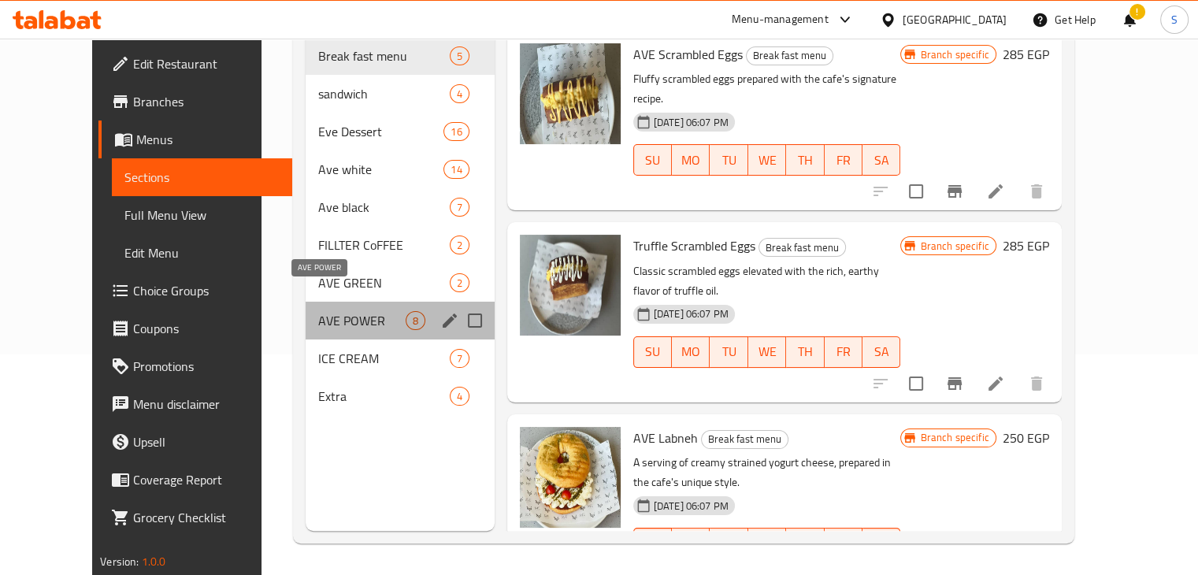
click at [326, 311] on span "AVE POWER" at bounding box center [361, 320] width 87 height 19
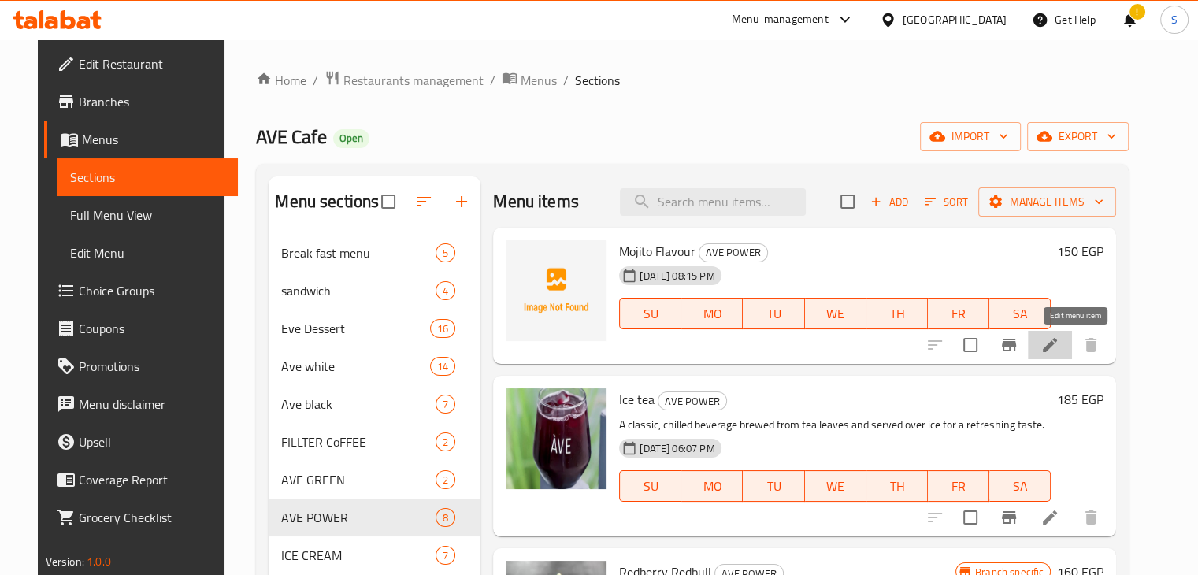
click at [1057, 350] on icon at bounding box center [1050, 345] width 14 height 14
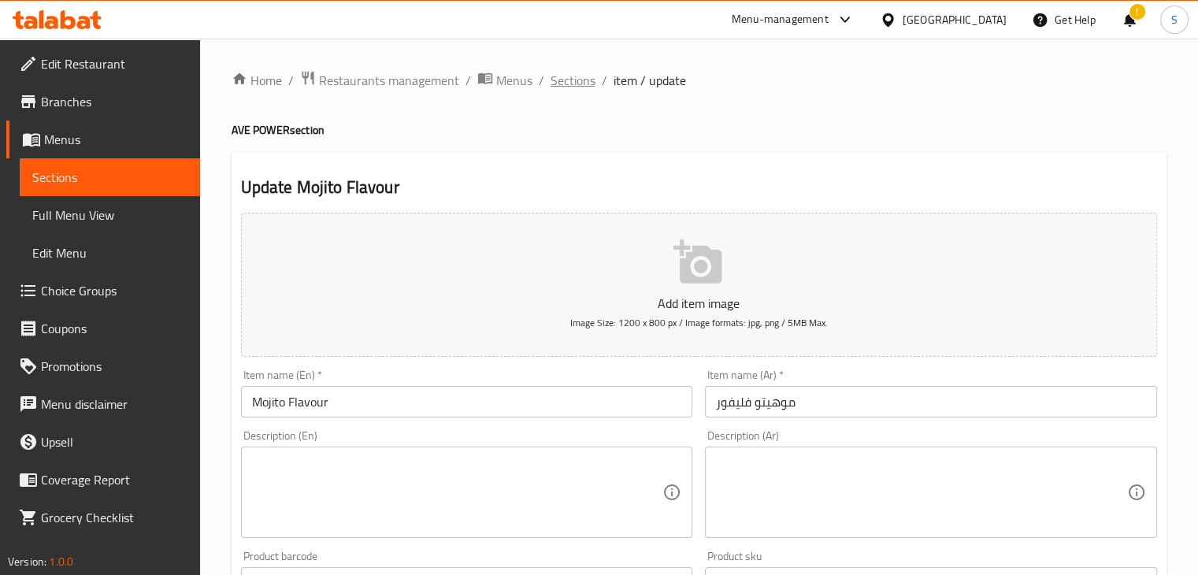
click at [567, 84] on span "Sections" at bounding box center [573, 80] width 45 height 19
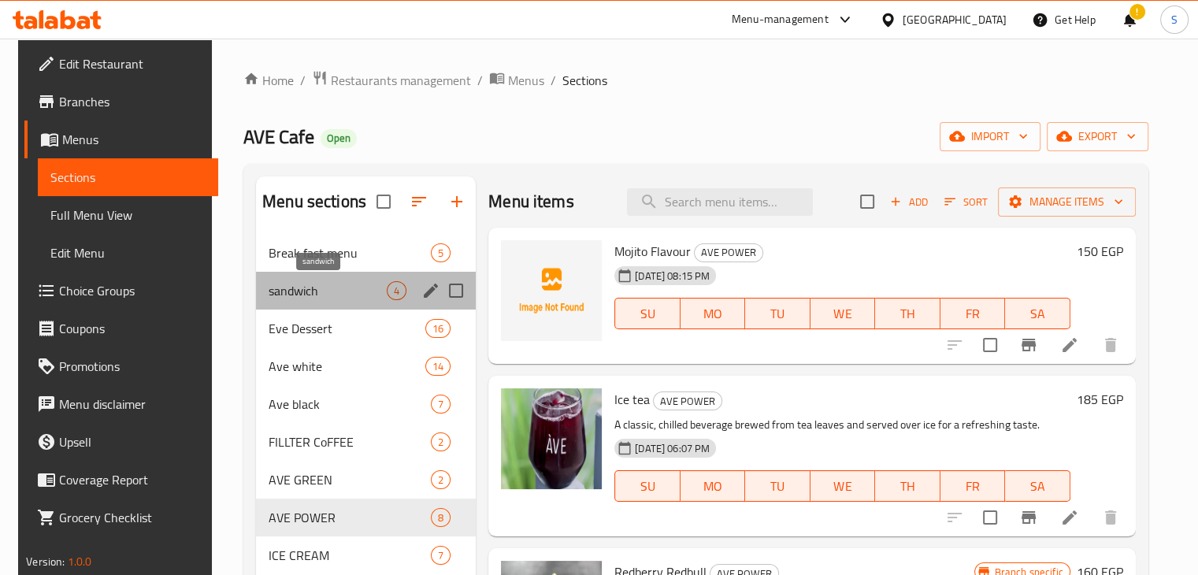
click at [341, 297] on span "sandwich" at bounding box center [328, 290] width 118 height 19
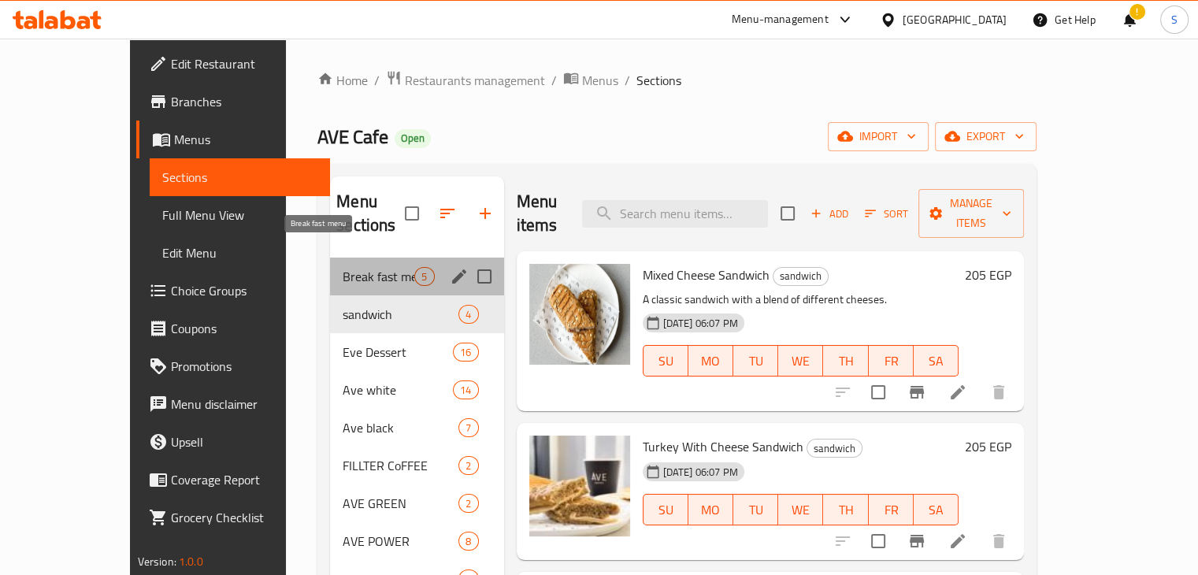
click at [343, 267] on span "Break fast menu" at bounding box center [379, 276] width 72 height 19
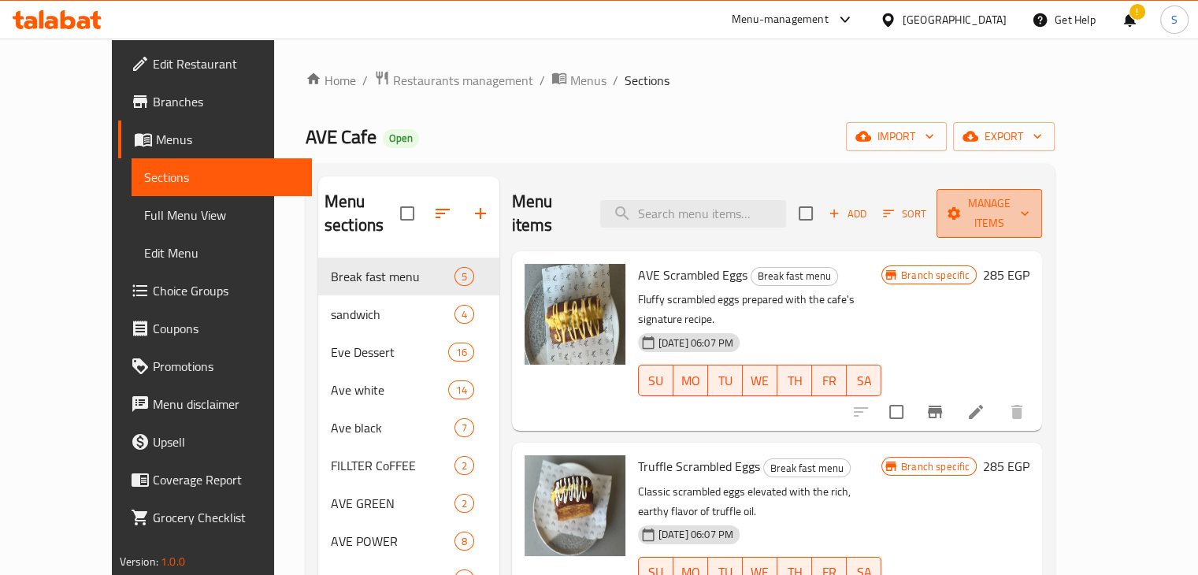
click at [1042, 212] on button "Manage items" at bounding box center [990, 213] width 106 height 49
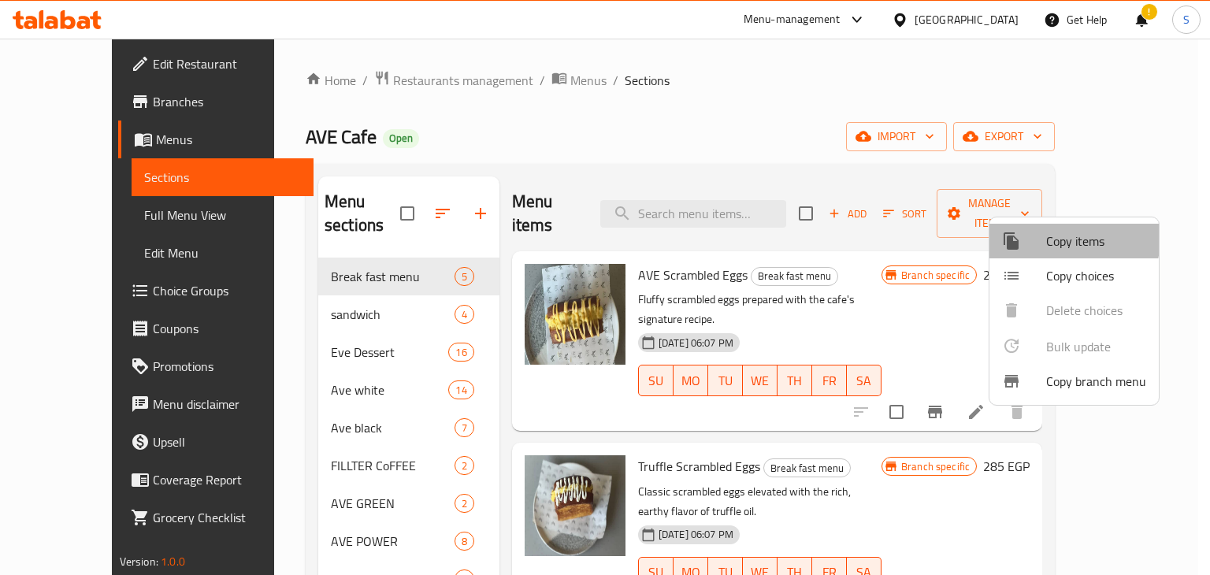
click at [1030, 231] on li "Copy items" at bounding box center [1074, 241] width 169 height 35
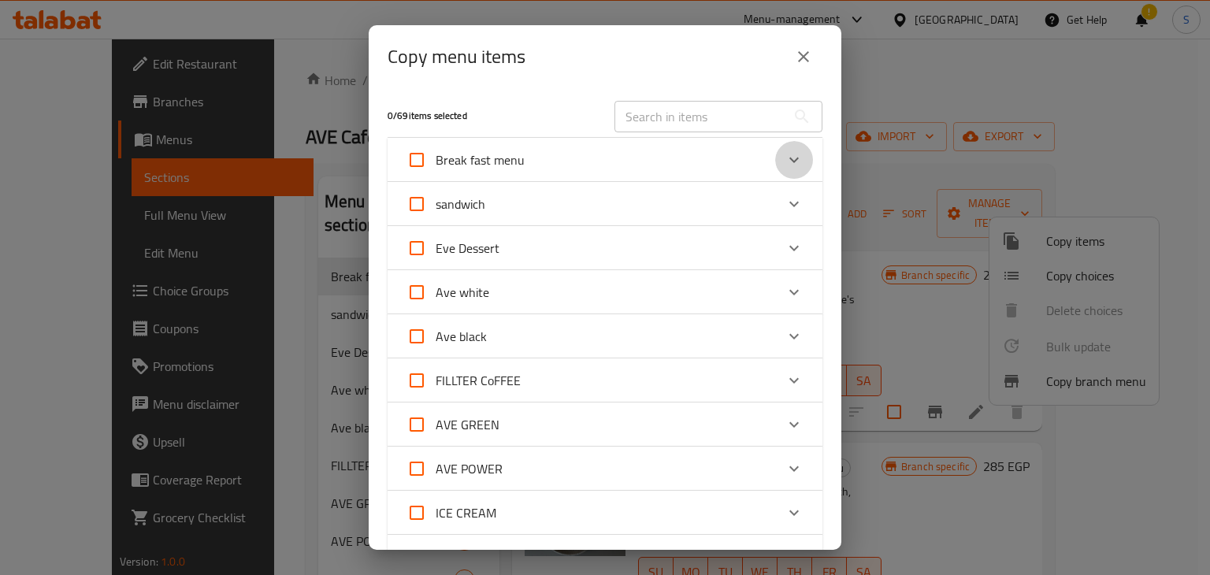
click at [785, 157] on icon "Expand" at bounding box center [794, 159] width 19 height 19
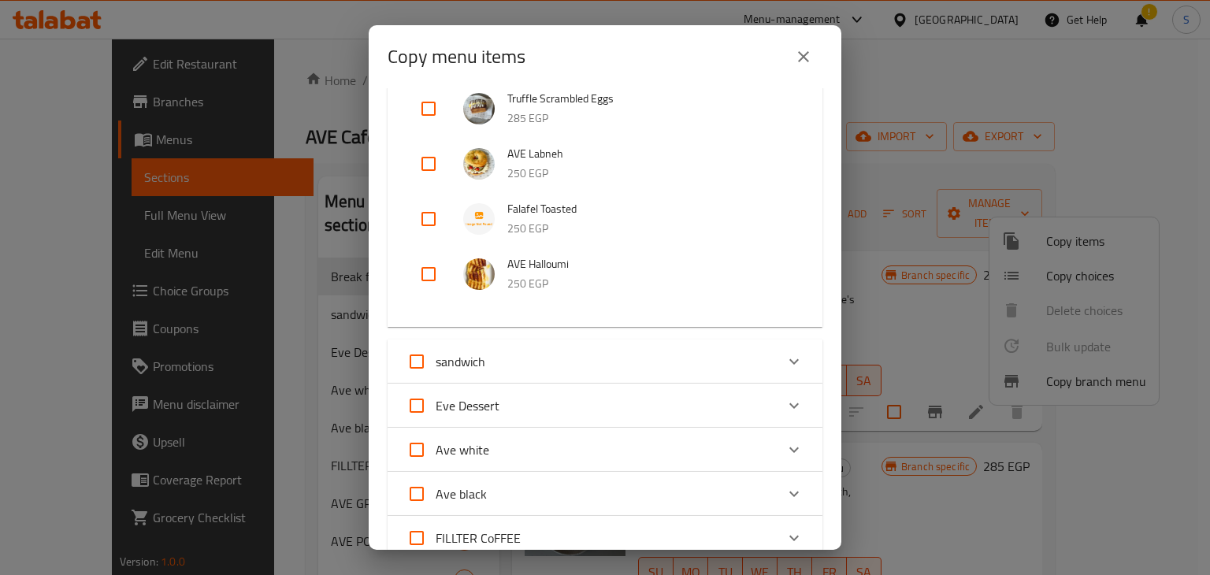
scroll to position [192, 0]
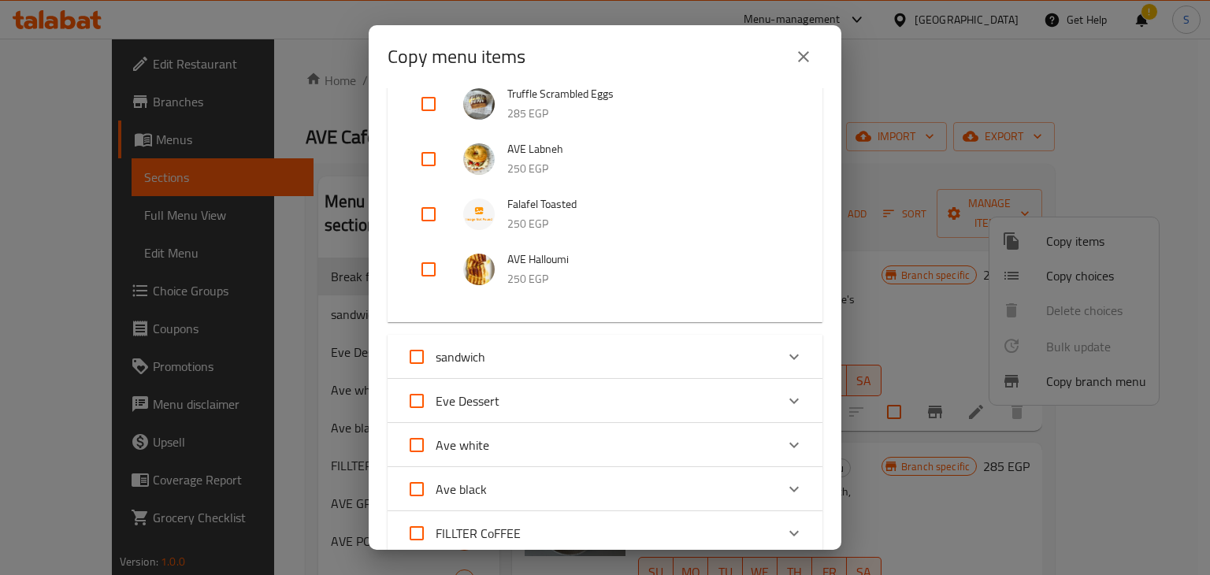
click at [429, 215] on input "checkbox" at bounding box center [429, 214] width 38 height 38
checkbox input "true"
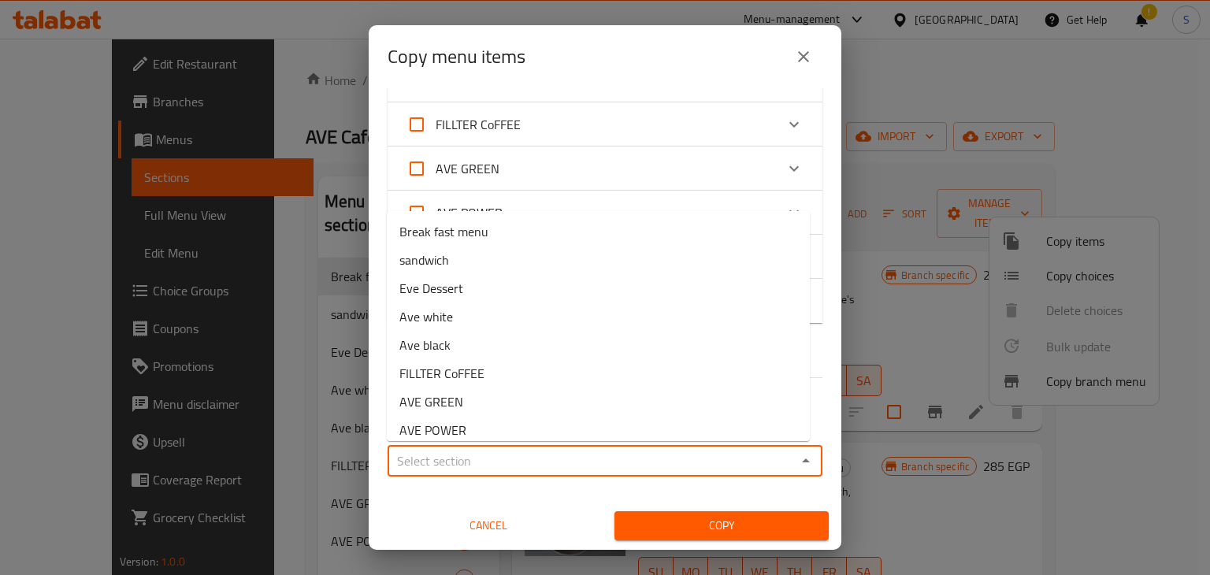
click at [473, 455] on input "Sections   *" at bounding box center [591, 461] width 399 height 22
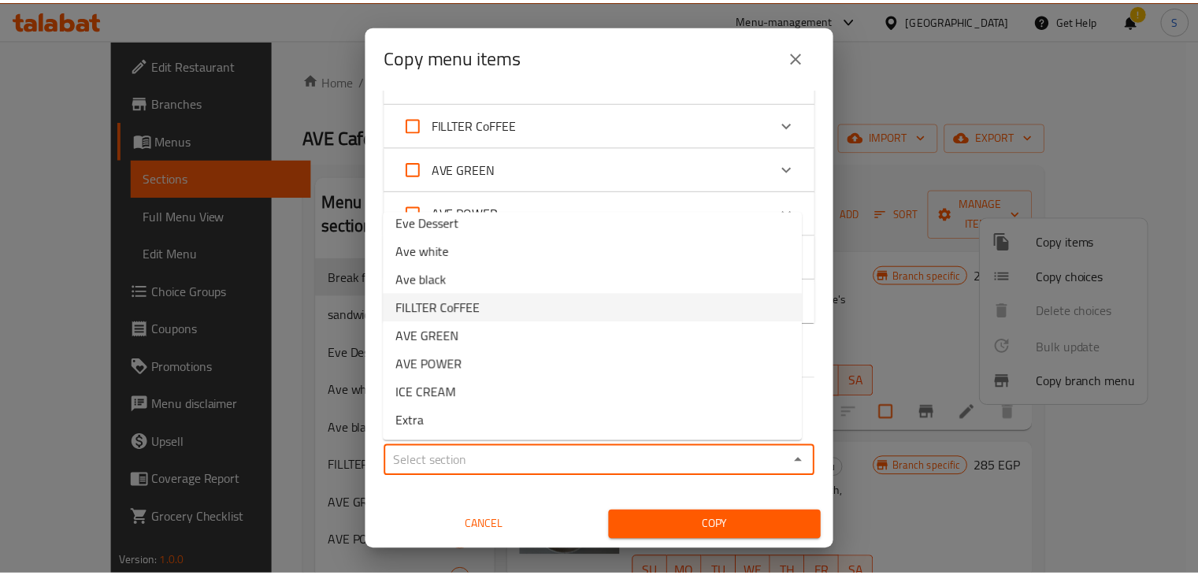
scroll to position [0, 0]
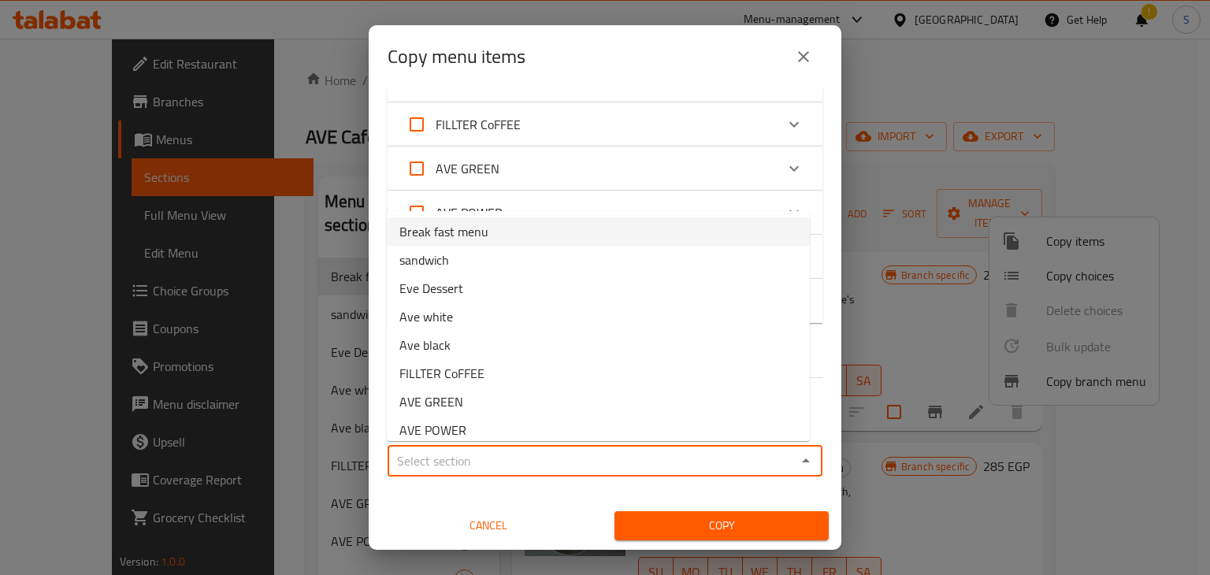
click at [476, 241] on span "Break fast menu" at bounding box center [443, 231] width 89 height 19
type input "Break fast menu"
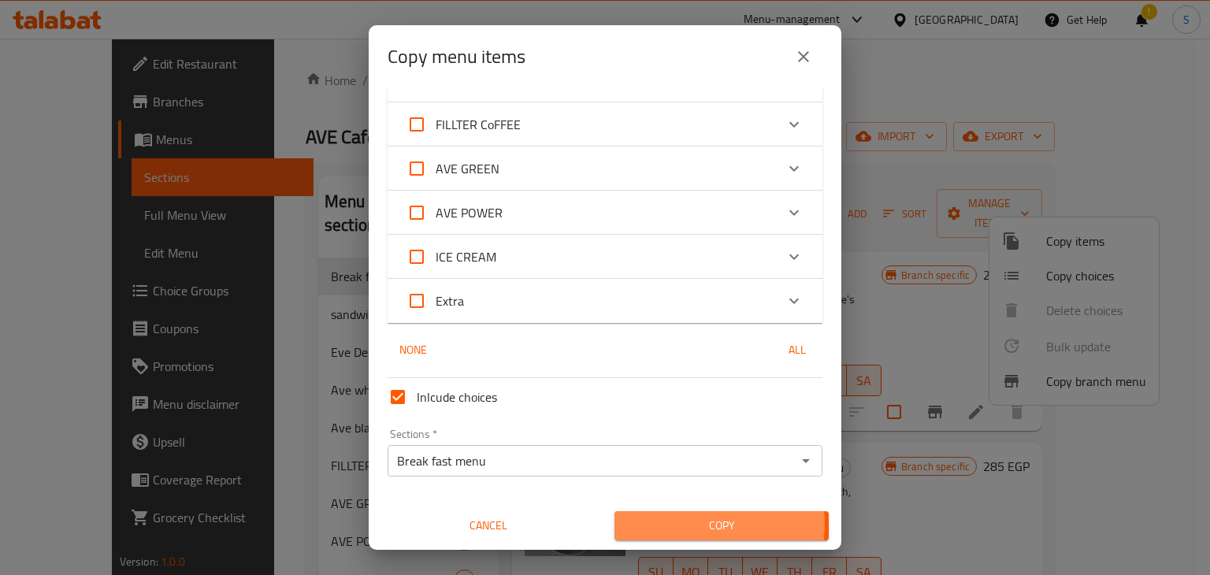
click at [679, 522] on span "Copy" at bounding box center [721, 526] width 189 height 20
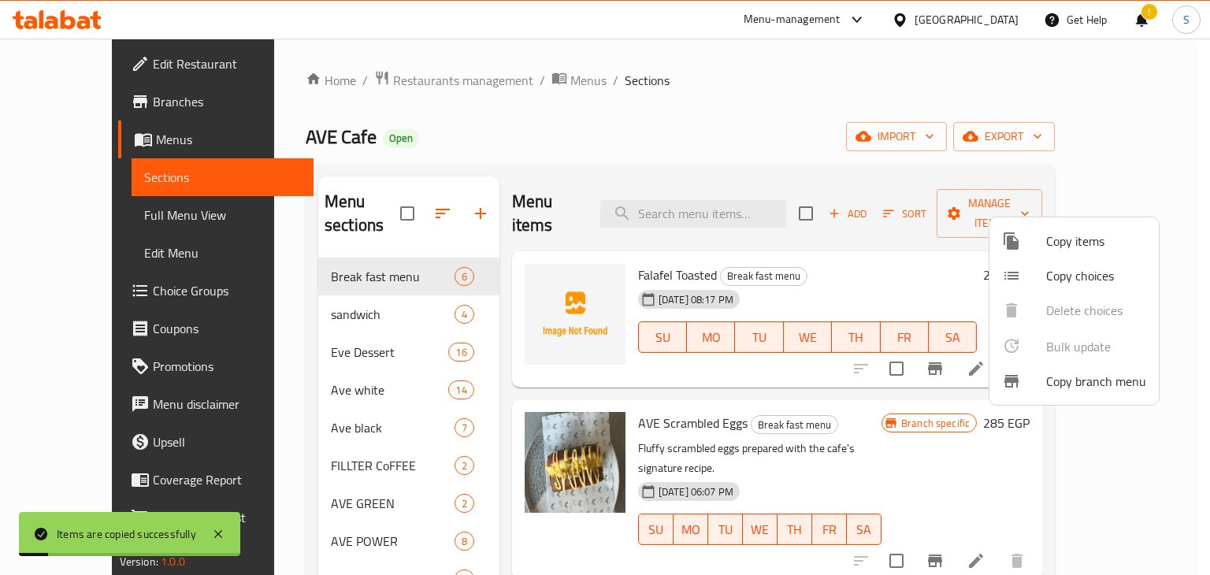
click at [915, 262] on div at bounding box center [605, 287] width 1210 height 575
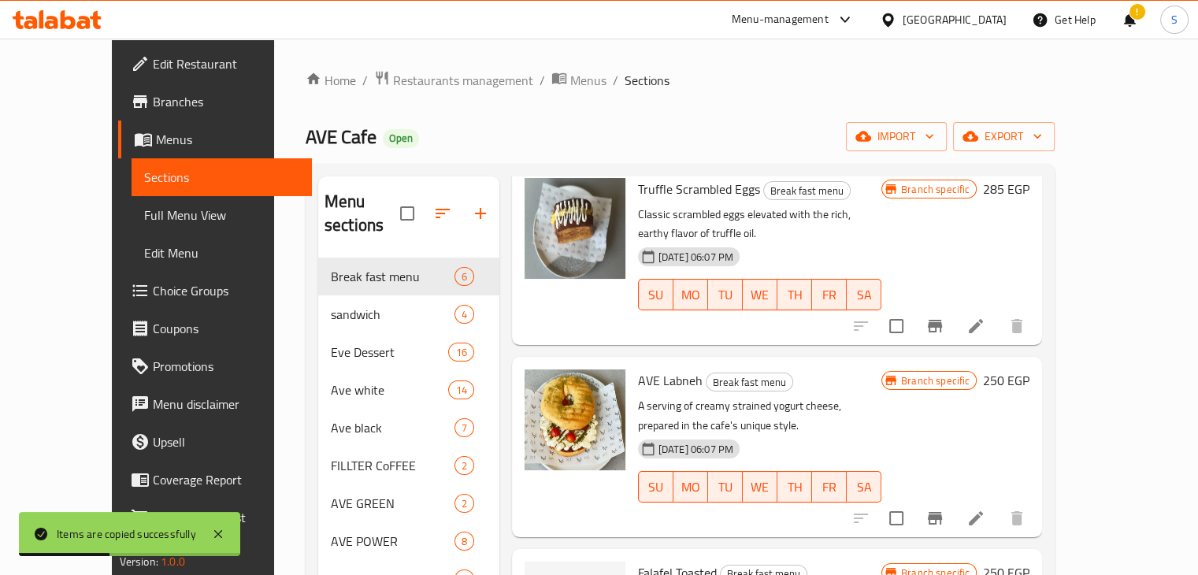
scroll to position [221, 0]
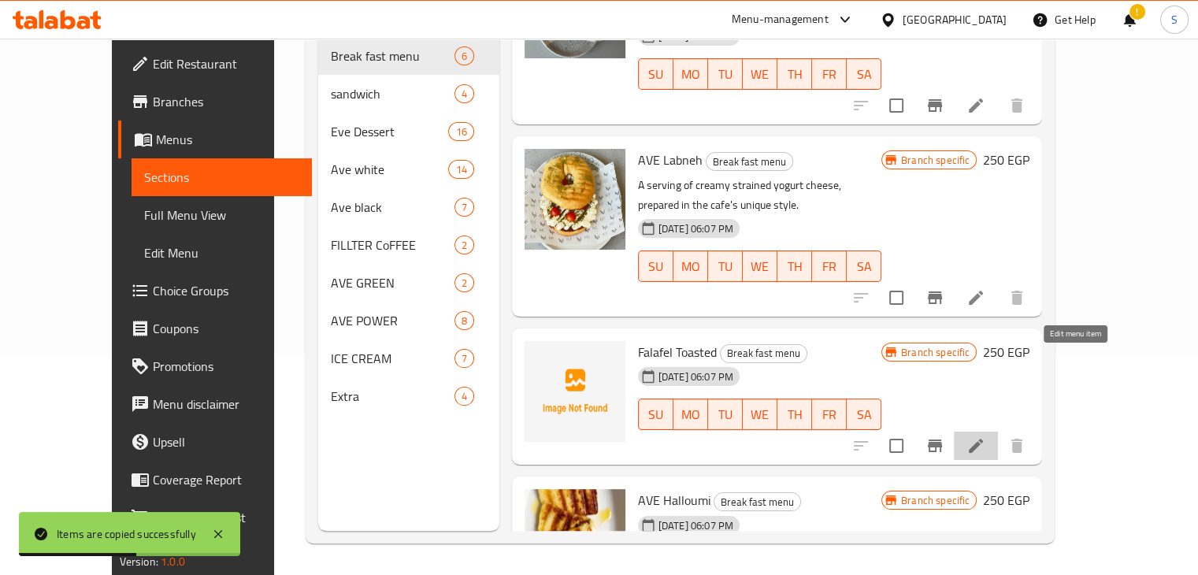
click at [986, 436] on icon at bounding box center [976, 445] width 19 height 19
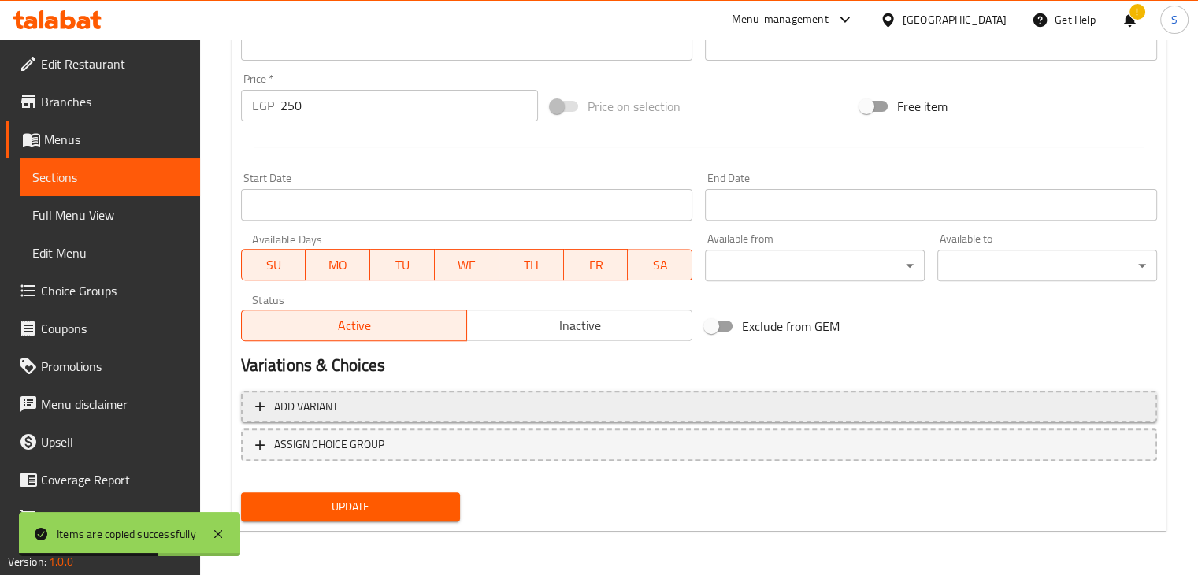
scroll to position [537, 0]
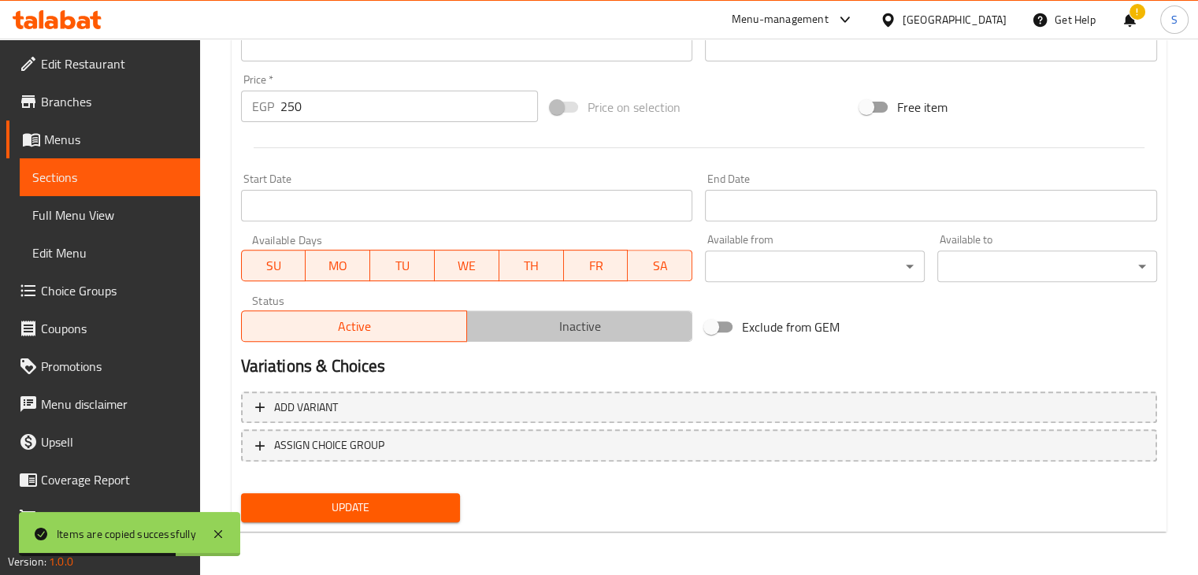
click at [548, 324] on span "Inactive" at bounding box center [579, 326] width 213 height 23
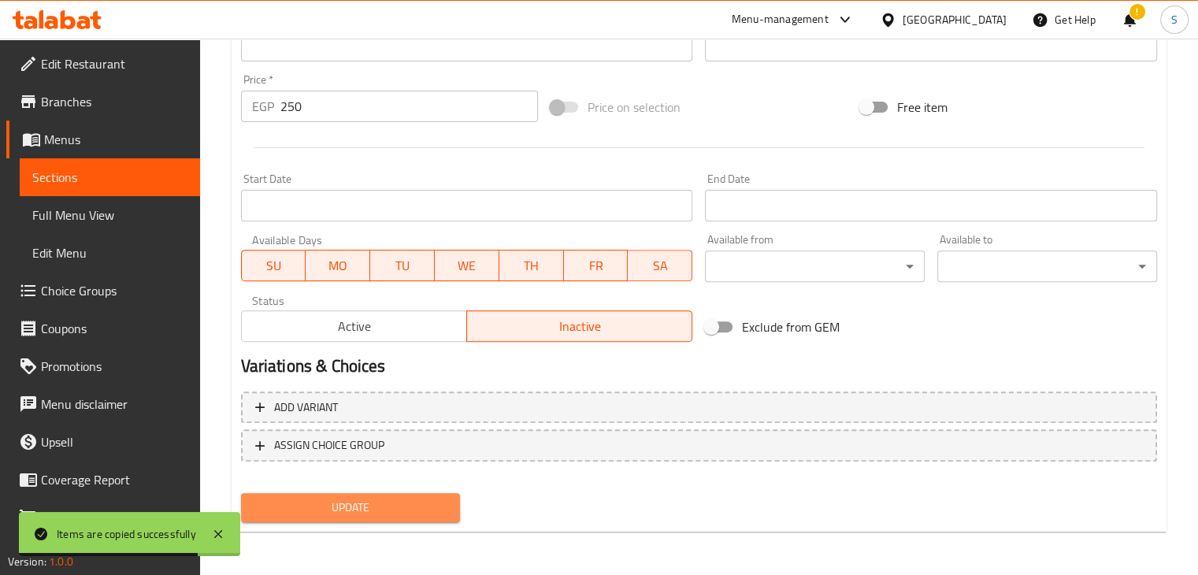
click at [376, 508] on span "Update" at bounding box center [351, 508] width 195 height 20
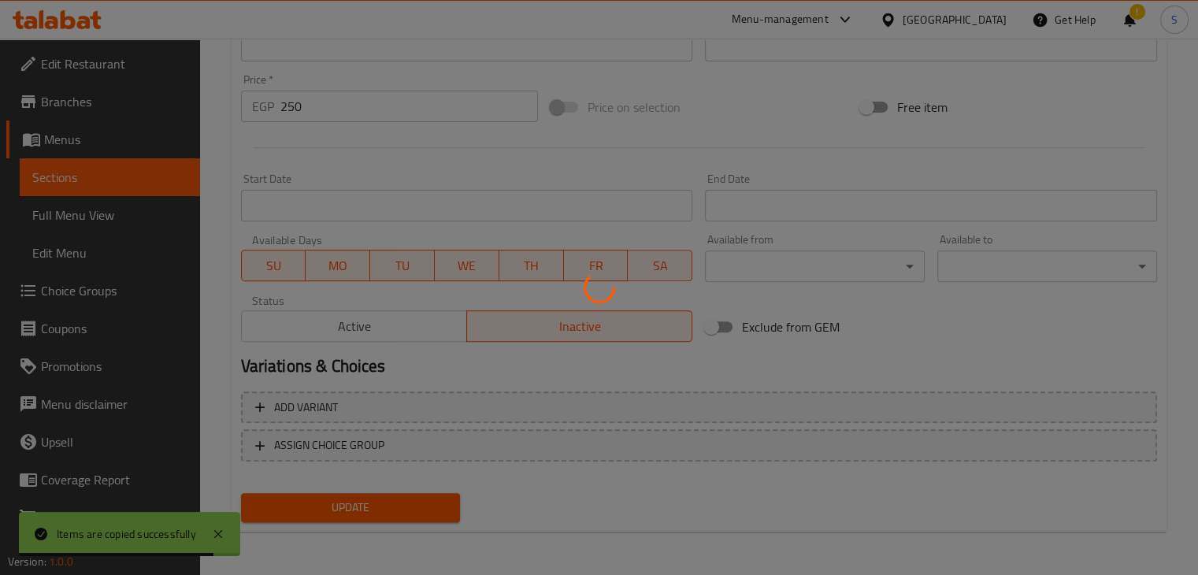
scroll to position [0, 0]
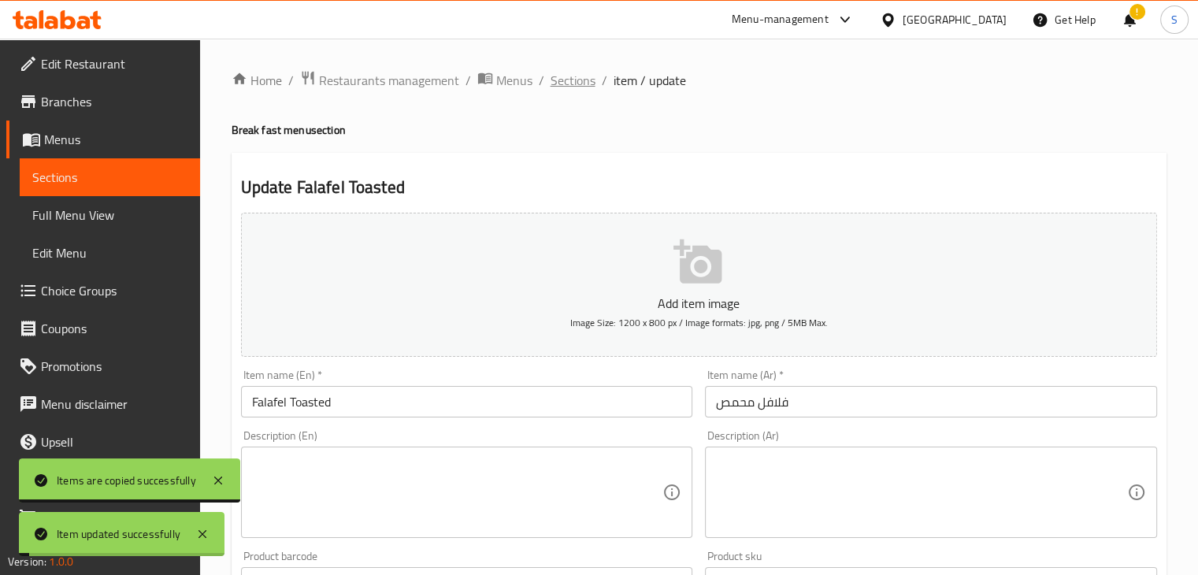
click at [563, 89] on span "Sections" at bounding box center [573, 80] width 45 height 19
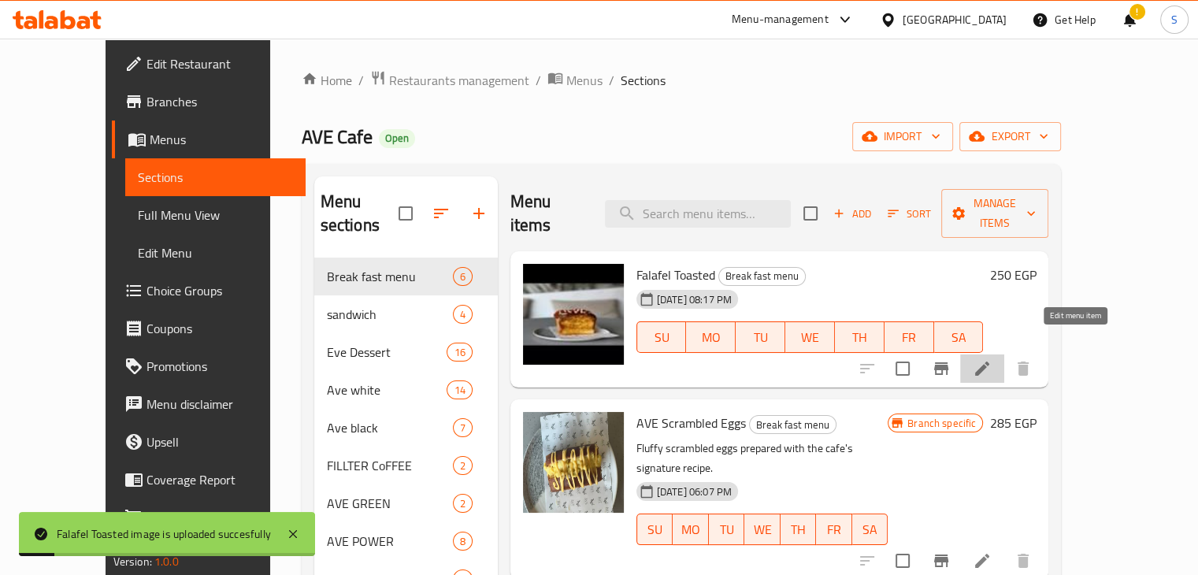
click at [992, 359] on icon at bounding box center [982, 368] width 19 height 19
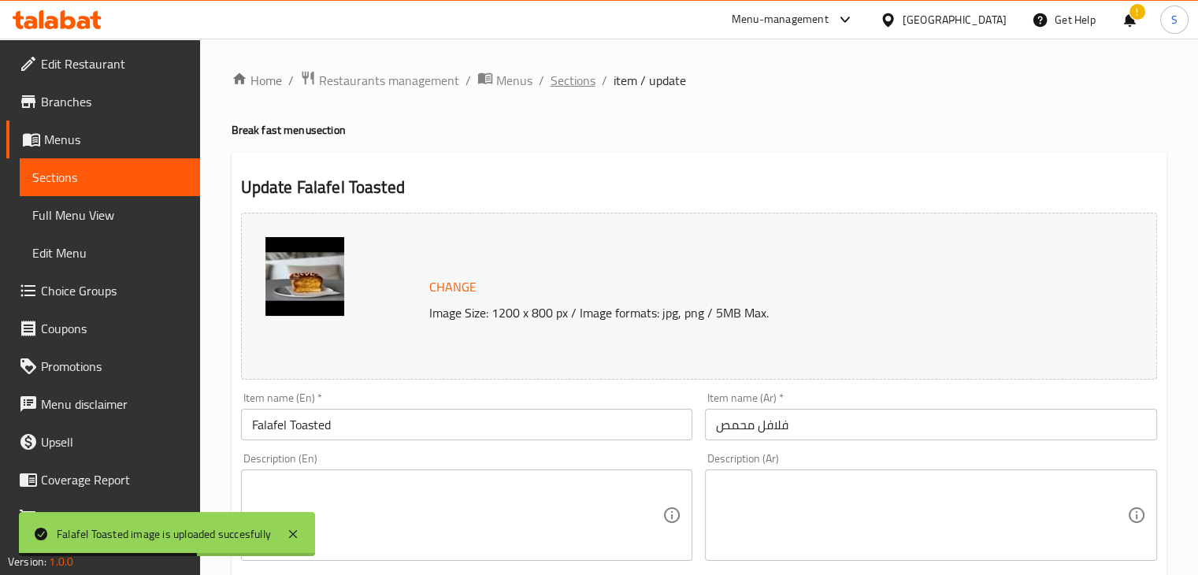
click at [566, 83] on span "Sections" at bounding box center [573, 80] width 45 height 19
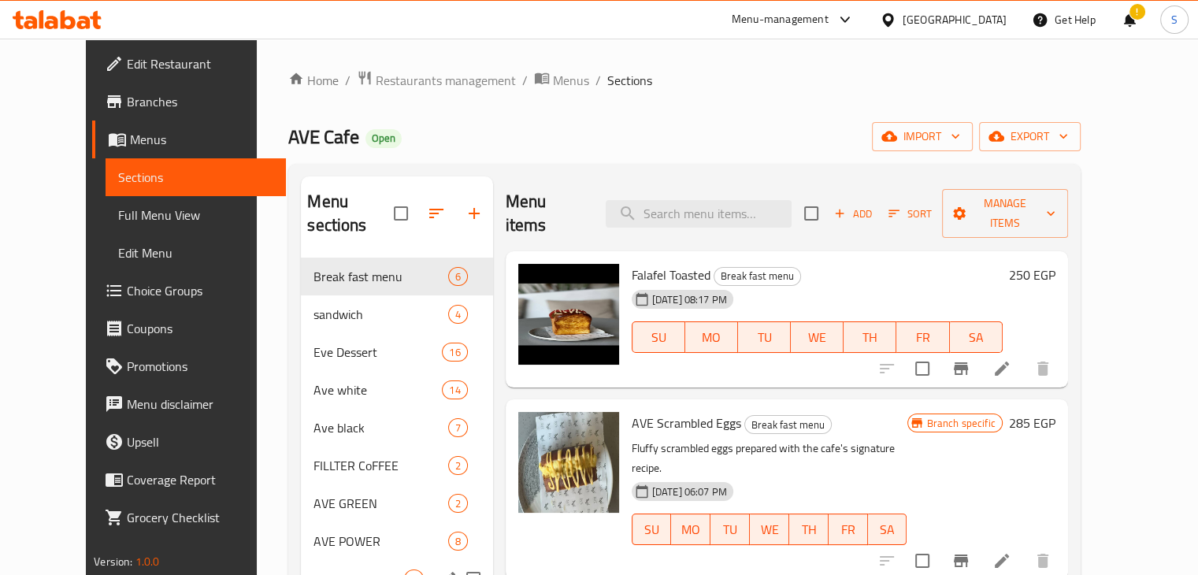
scroll to position [221, 0]
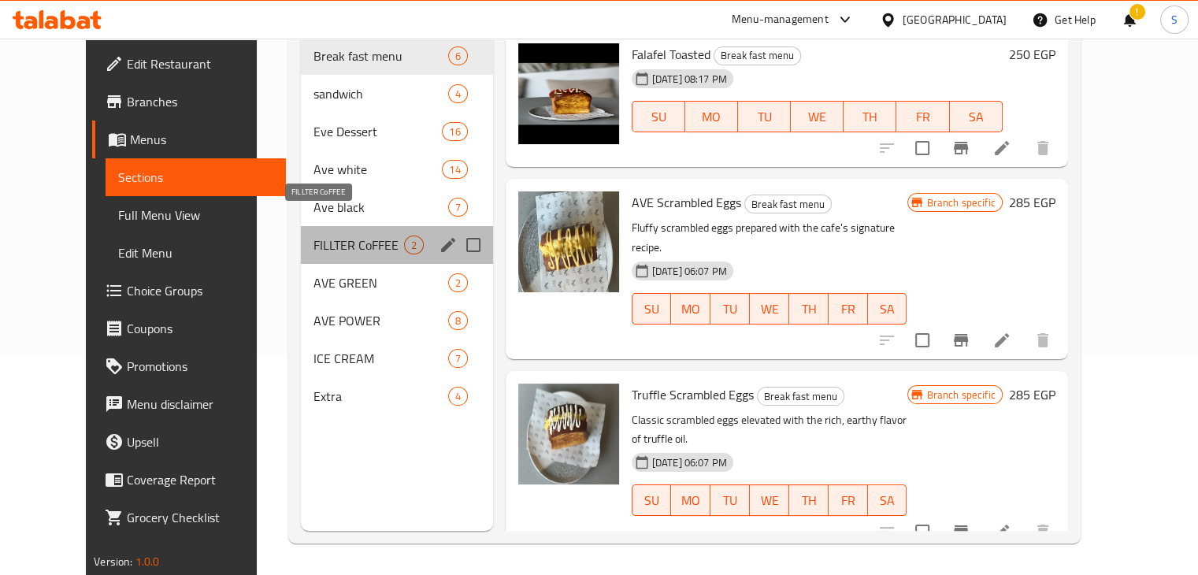
click at [333, 236] on span "FILLTER CoFFEE" at bounding box center [359, 245] width 90 height 19
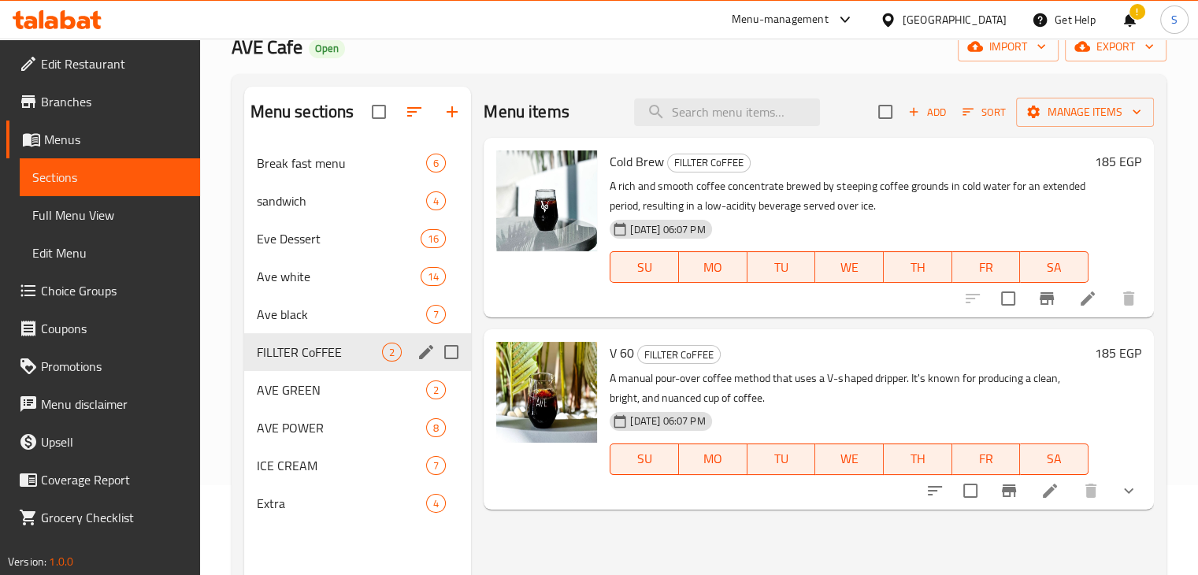
scroll to position [91, 0]
click at [332, 320] on span "Ave black" at bounding box center [320, 313] width 126 height 19
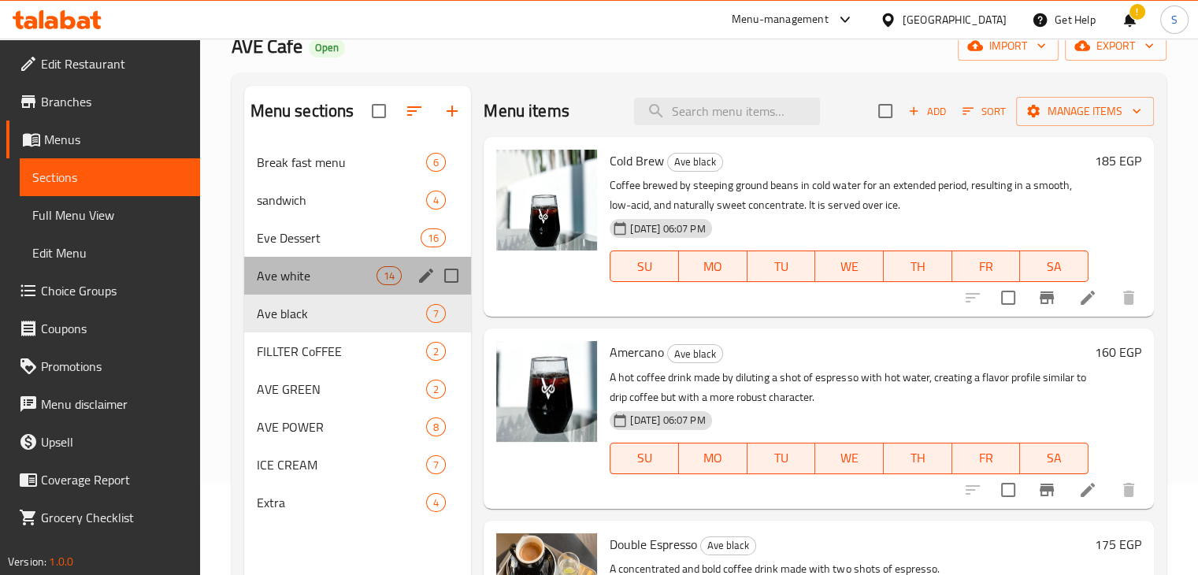
click at [326, 289] on div "Ave white 14" at bounding box center [358, 276] width 228 height 38
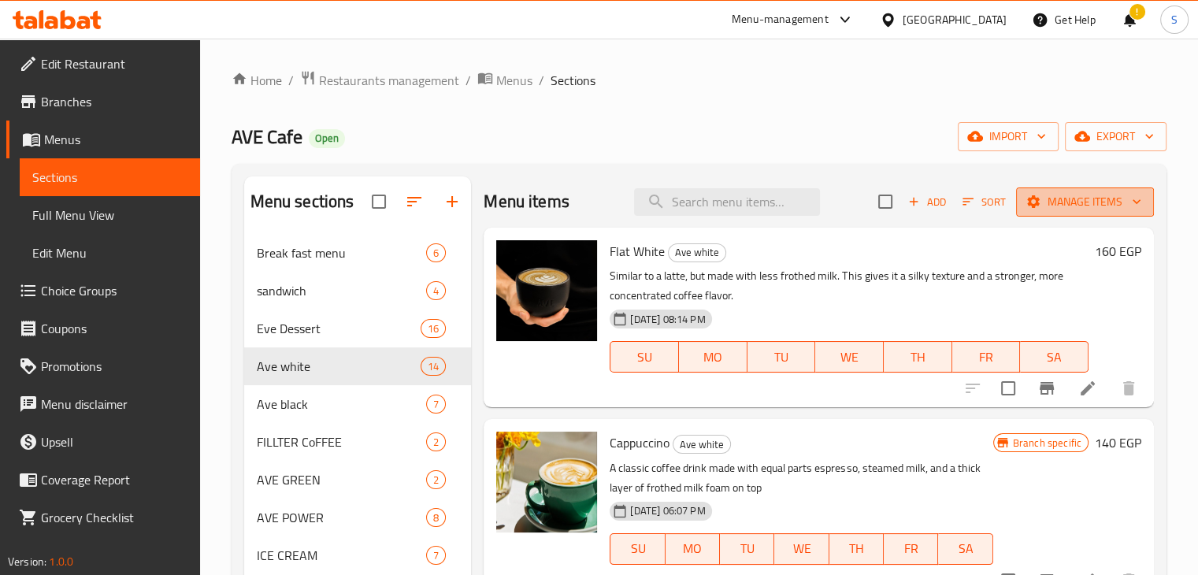
click at [1064, 202] on span "Manage items" at bounding box center [1085, 202] width 113 height 20
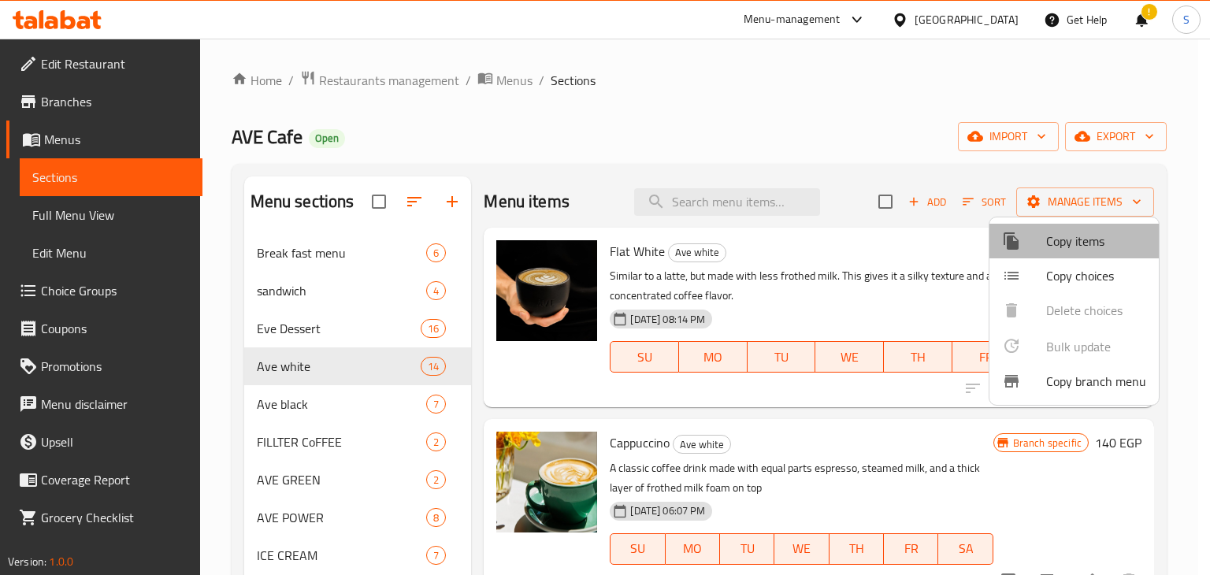
click at [1080, 245] on span "Copy items" at bounding box center [1096, 241] width 100 height 19
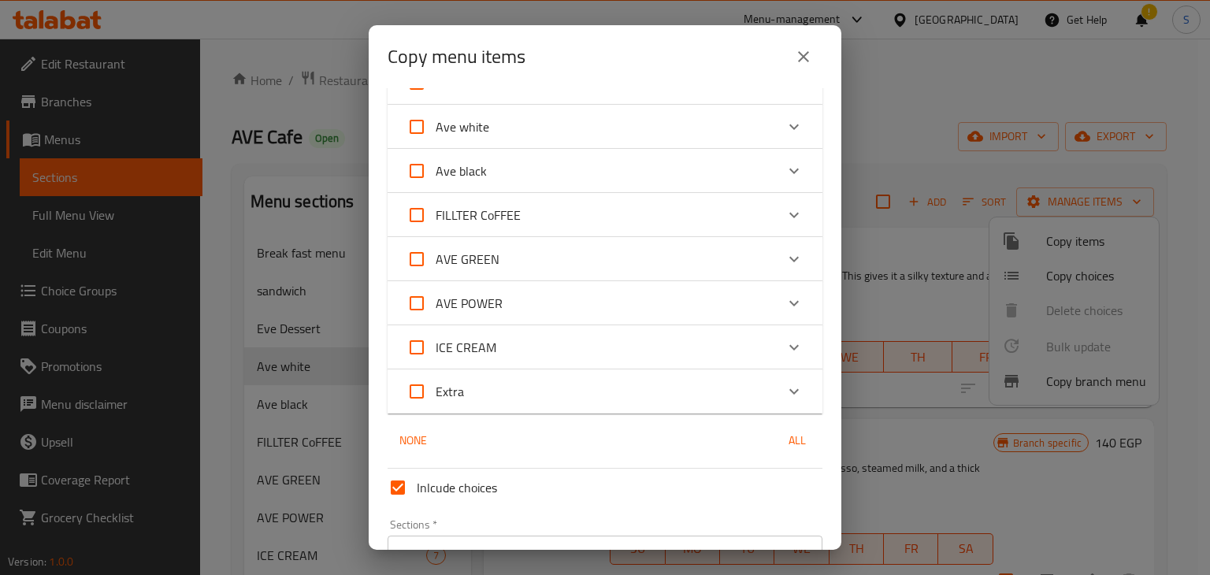
scroll to position [166, 0]
click at [785, 124] on icon "Expand" at bounding box center [794, 126] width 19 height 19
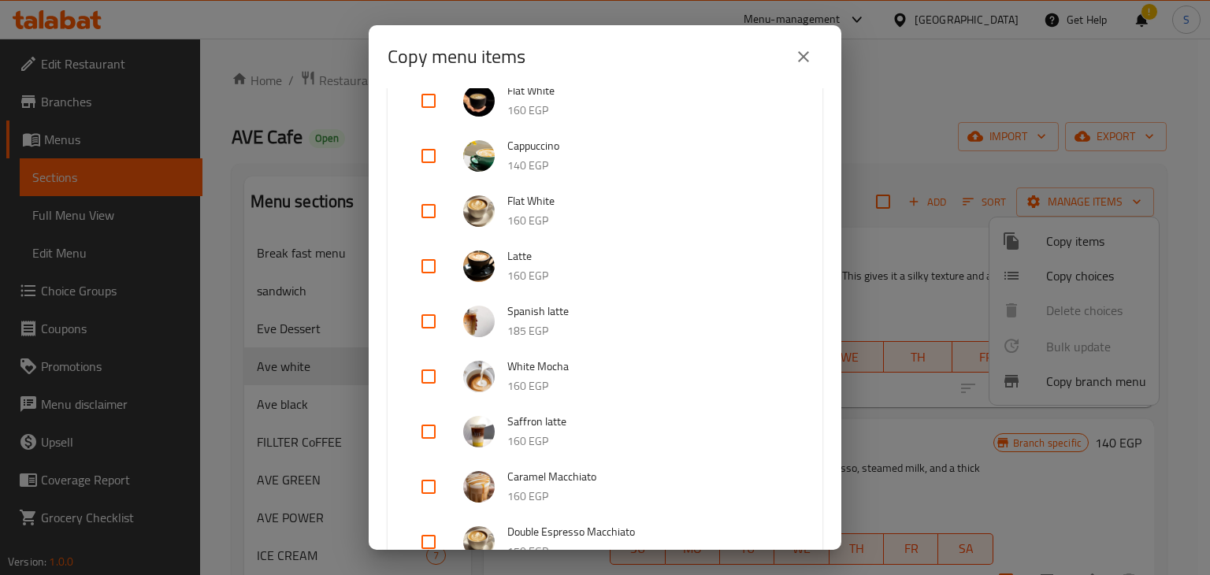
scroll to position [273, 0]
click at [423, 266] on input "checkbox" at bounding box center [429, 266] width 38 height 38
checkbox input "true"
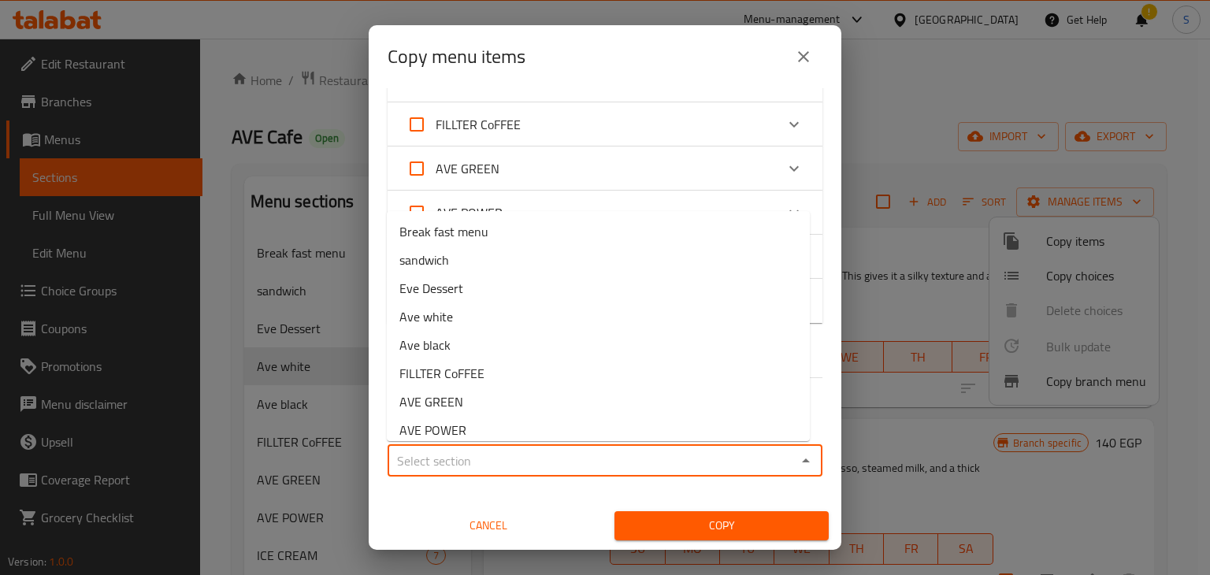
click at [574, 451] on input "Sections   *" at bounding box center [591, 461] width 399 height 22
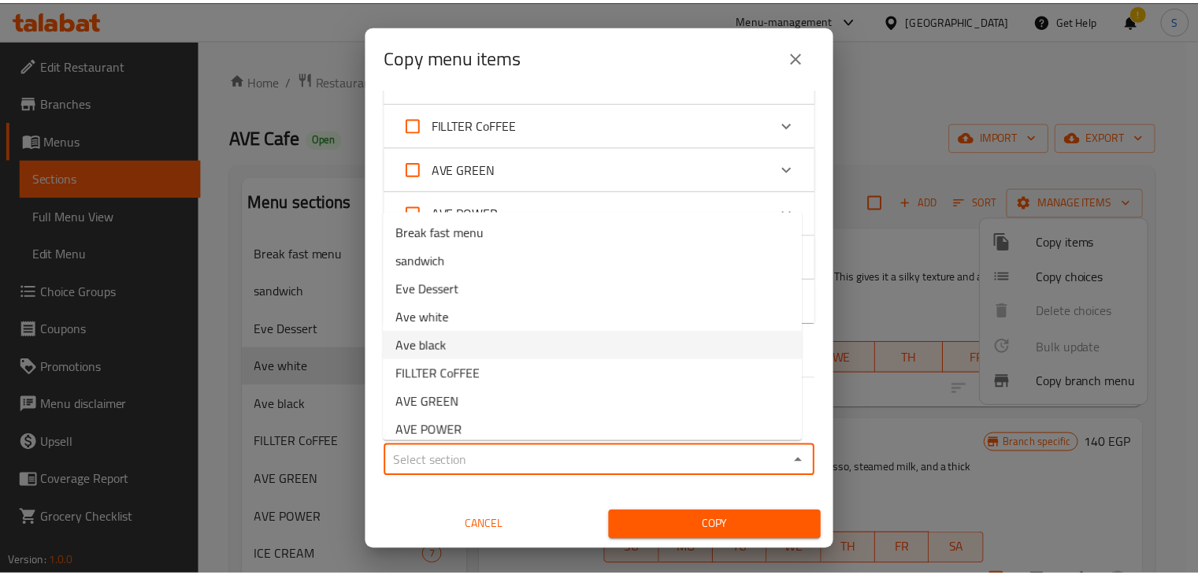
scroll to position [66, 0]
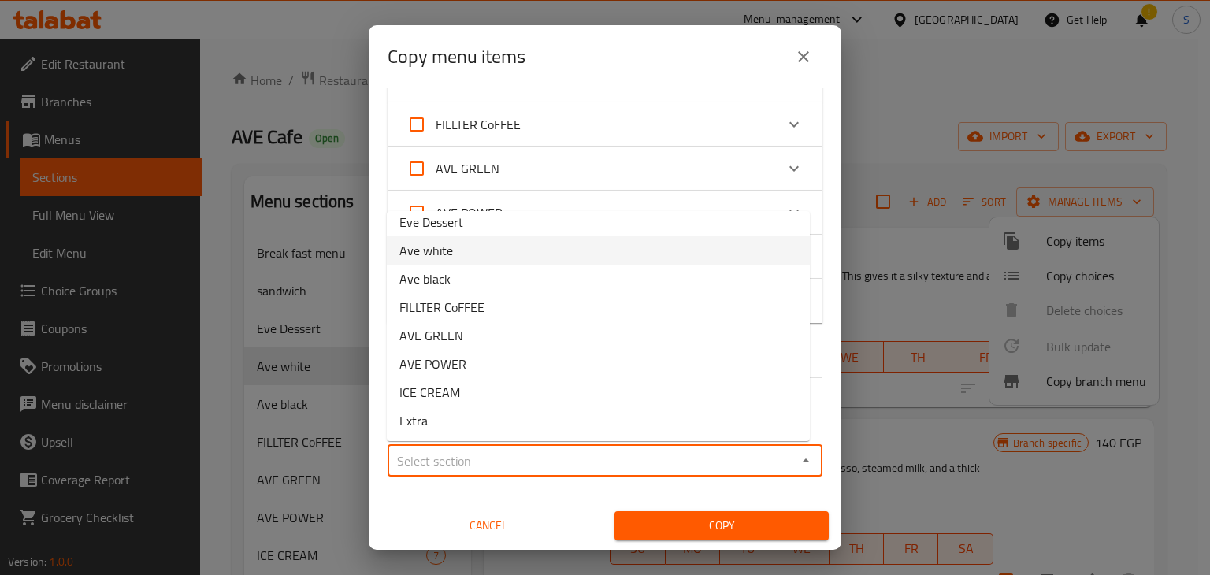
click at [451, 255] on li "Ave white" at bounding box center [598, 250] width 423 height 28
type input "Ave white"
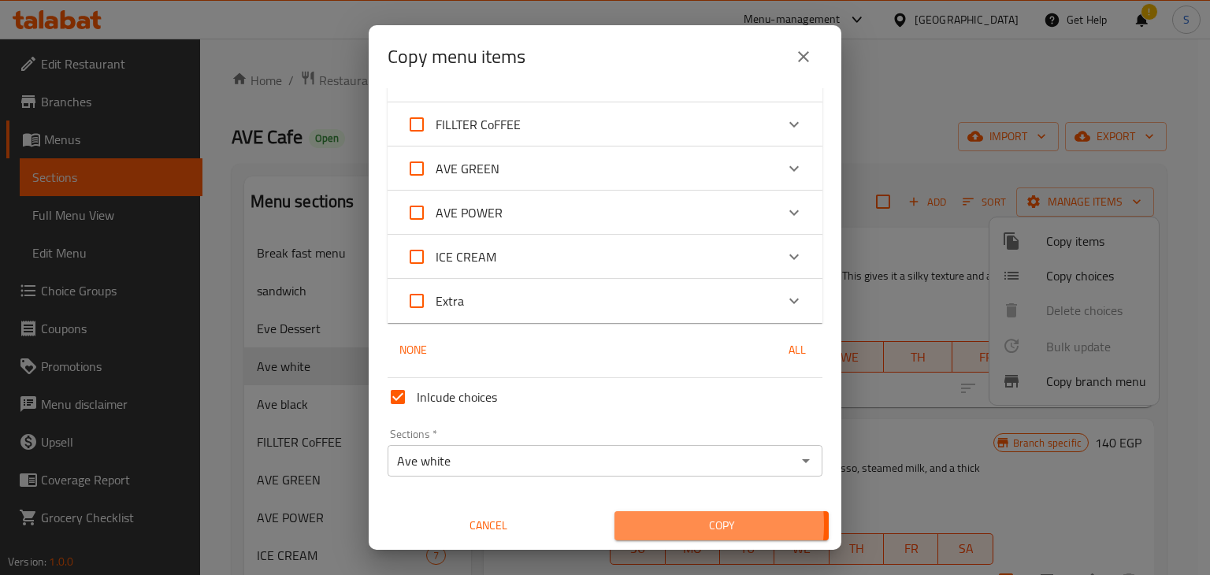
click at [654, 524] on span "Copy" at bounding box center [721, 526] width 189 height 20
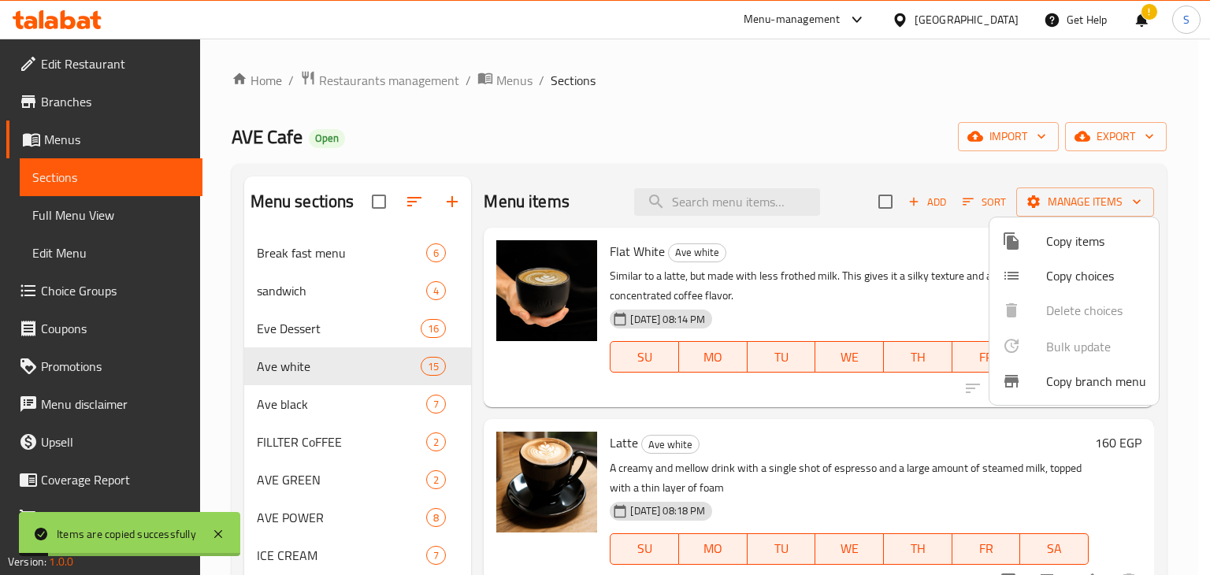
click at [834, 244] on div at bounding box center [605, 287] width 1210 height 575
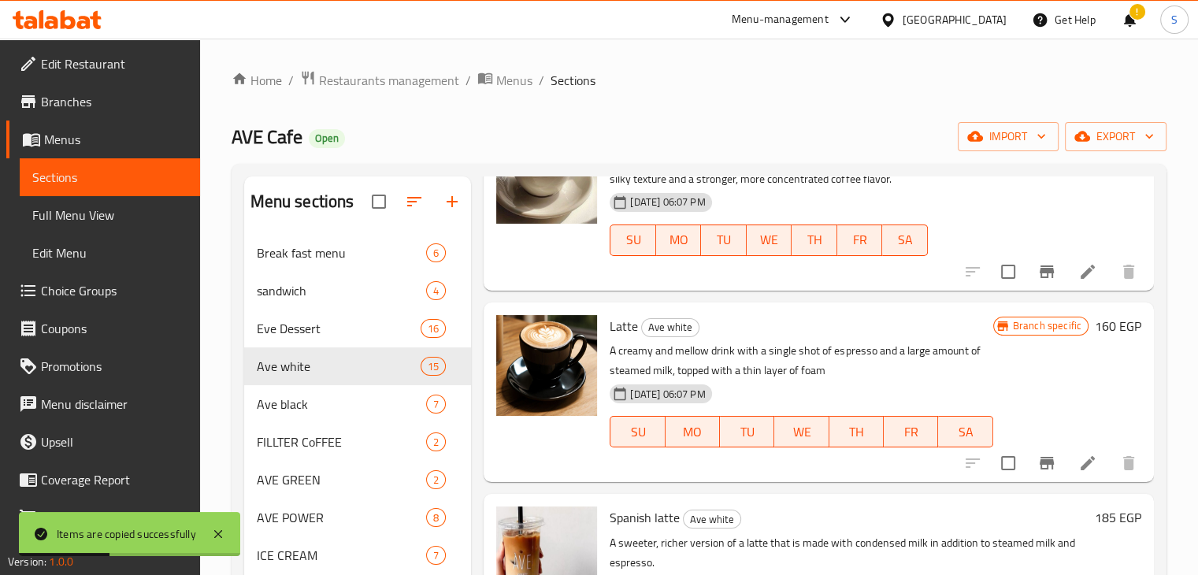
scroll to position [698, 0]
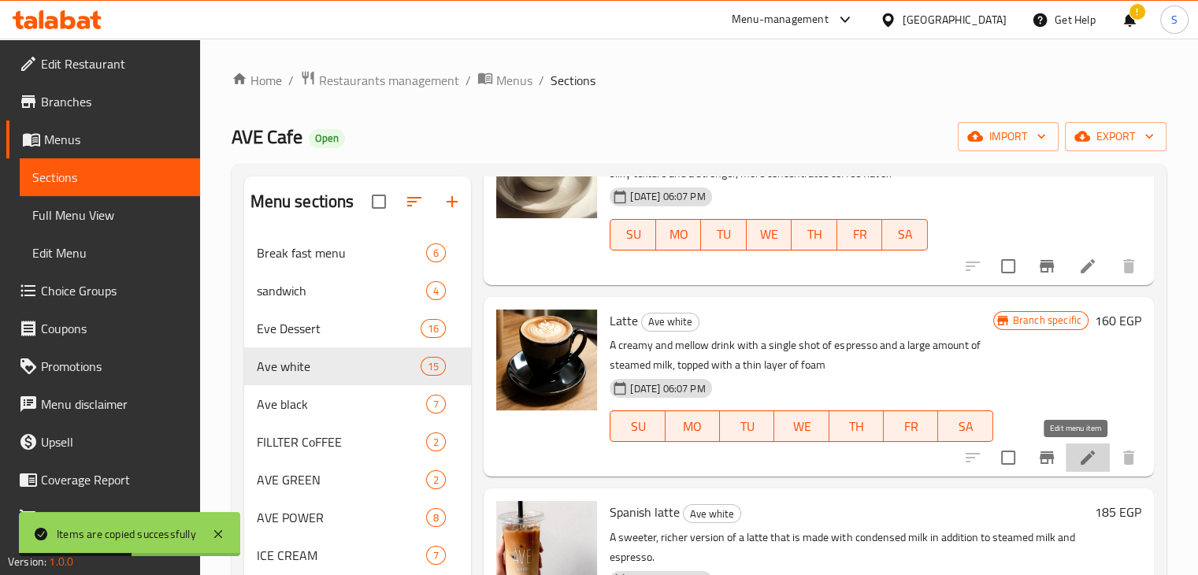
click at [1081, 458] on icon at bounding box center [1088, 458] width 14 height 14
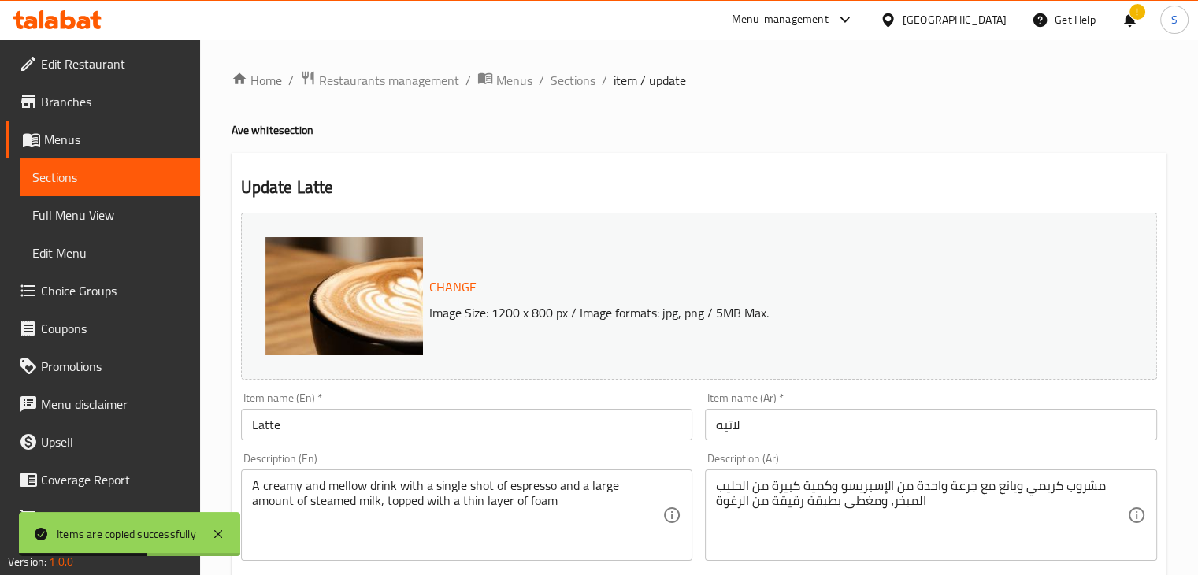
scroll to position [560, 0]
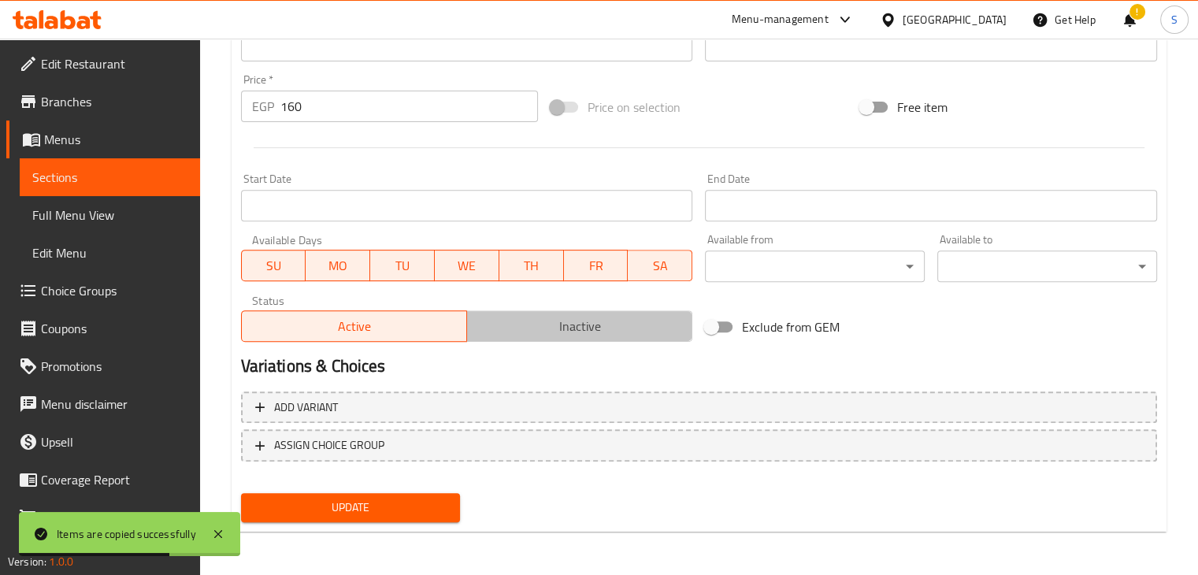
click at [543, 338] on button "Inactive" at bounding box center [579, 326] width 226 height 32
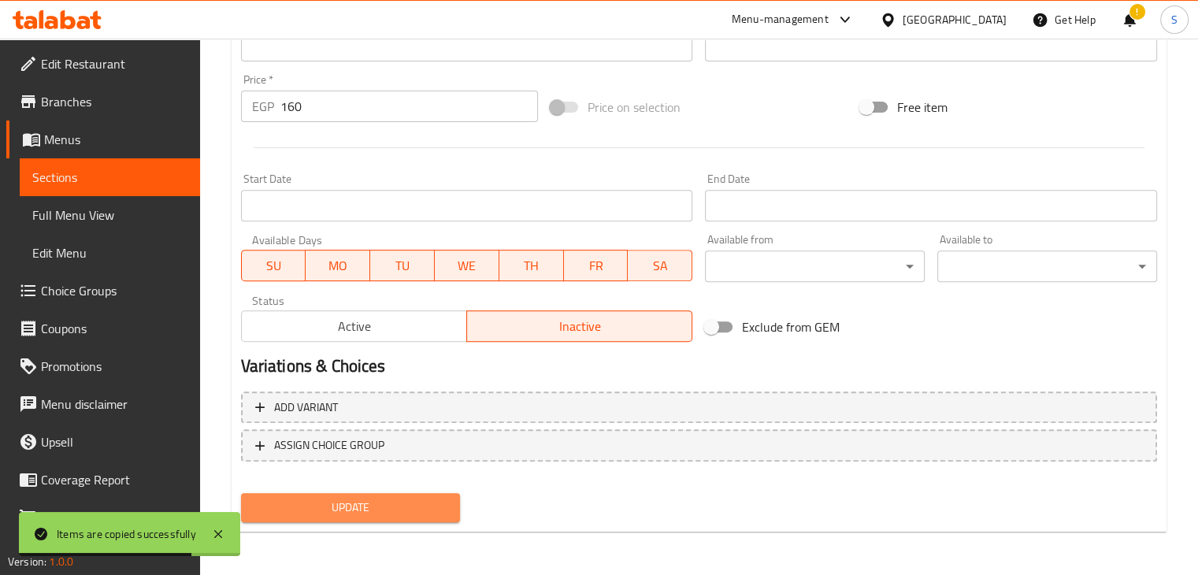
click at [368, 501] on span "Update" at bounding box center [351, 508] width 195 height 20
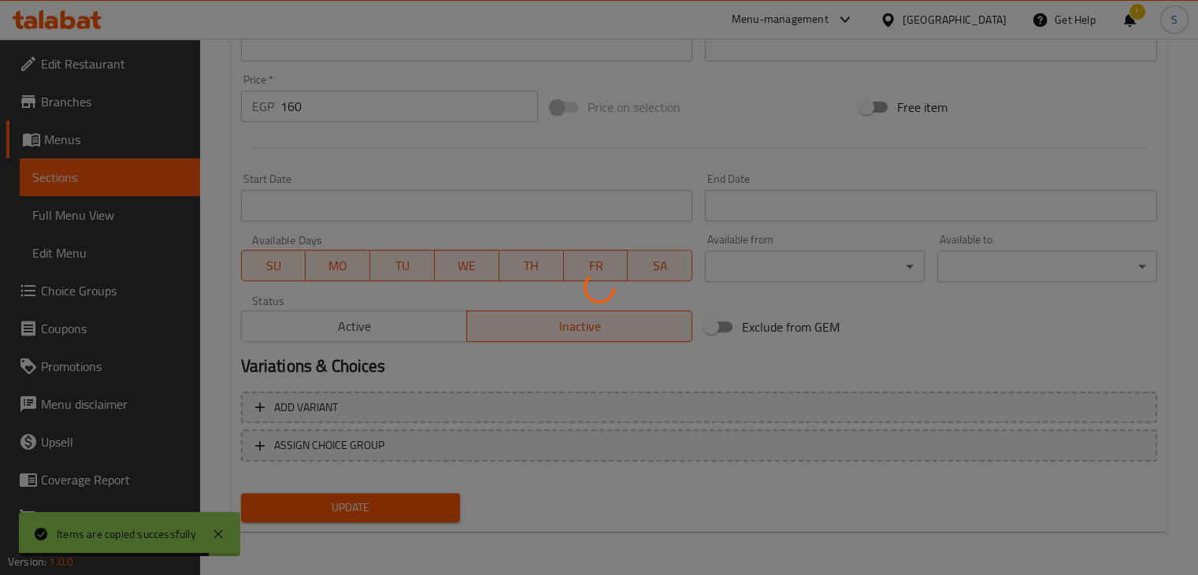
scroll to position [0, 0]
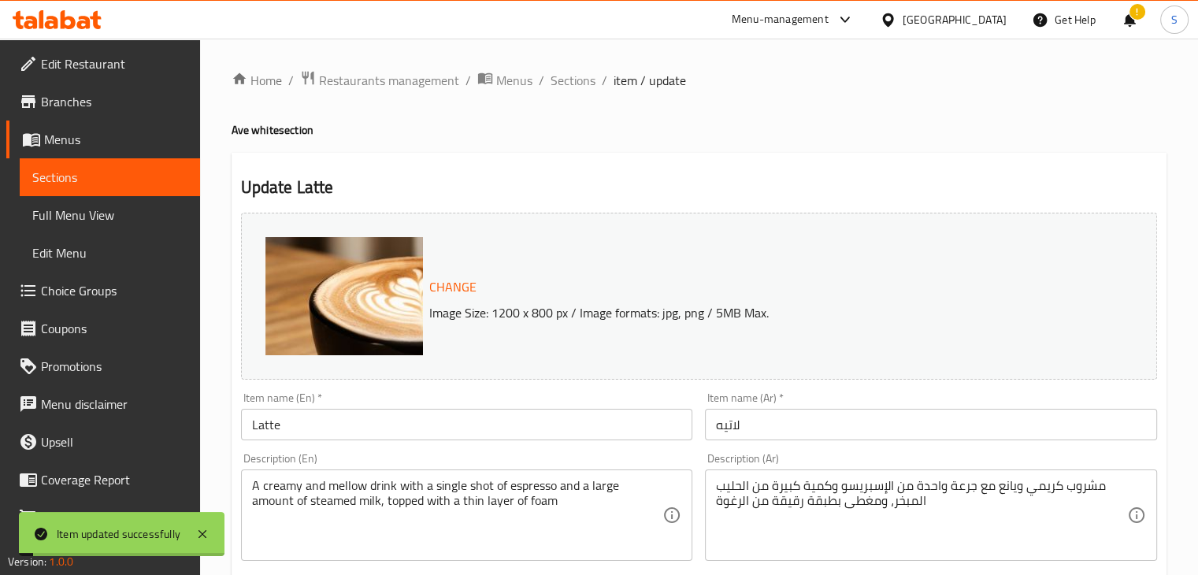
click at [563, 82] on span "Sections" at bounding box center [573, 80] width 45 height 19
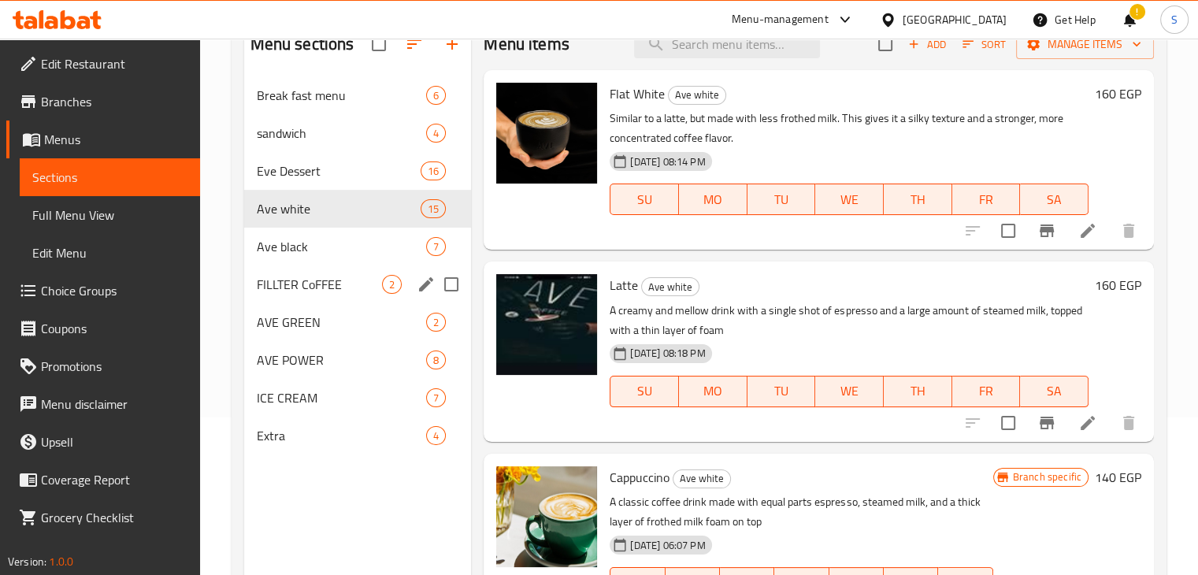
scroll to position [132, 0]
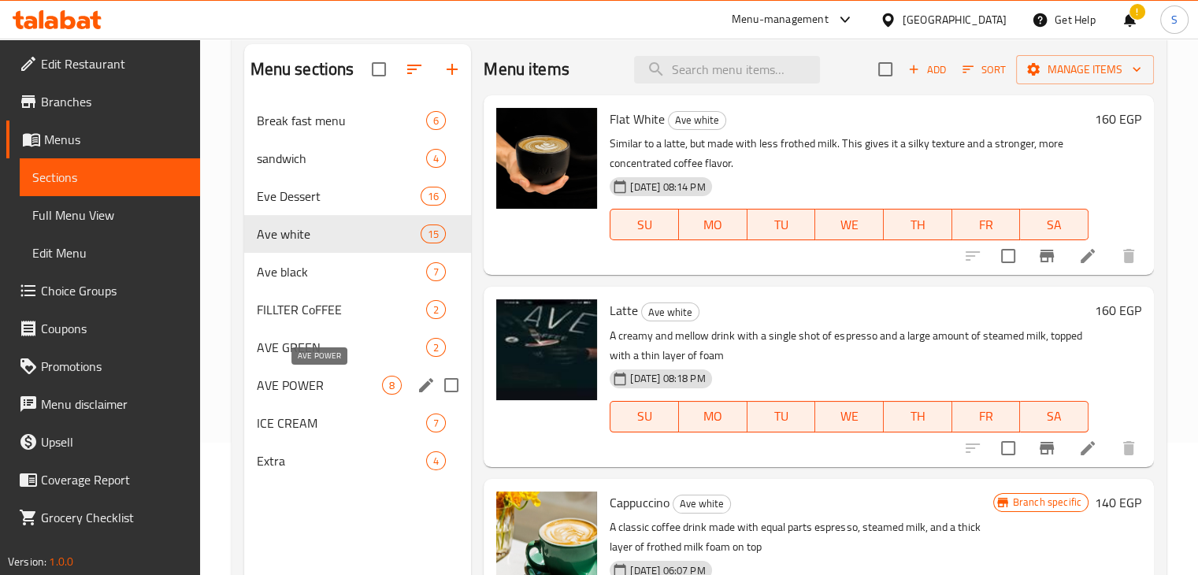
click at [343, 380] on span "AVE POWER" at bounding box center [320, 385] width 126 height 19
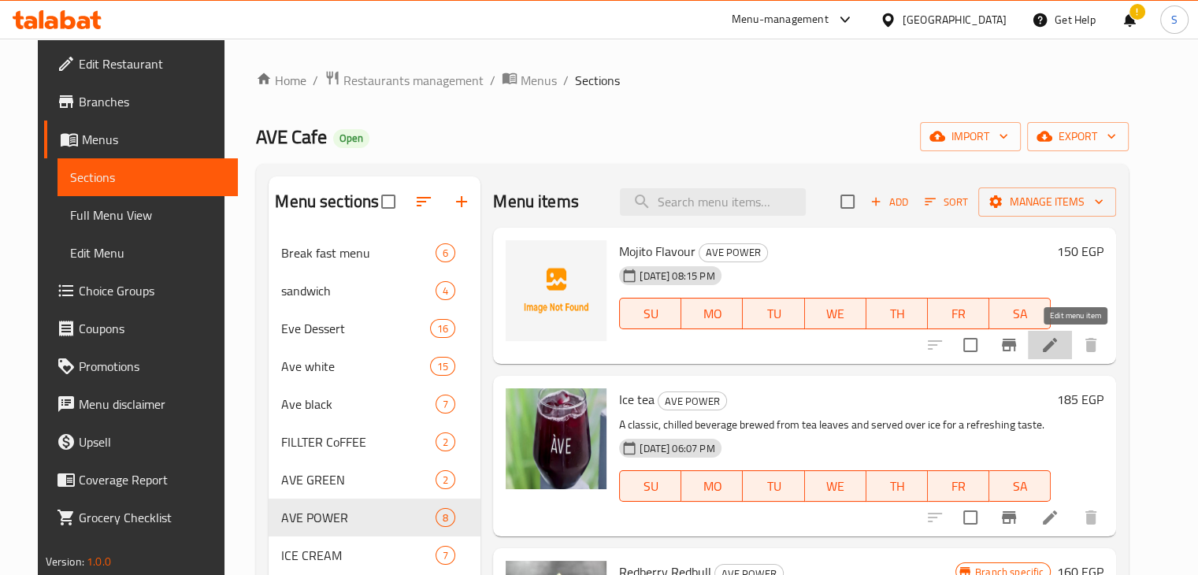
click at [1057, 346] on icon at bounding box center [1050, 345] width 14 height 14
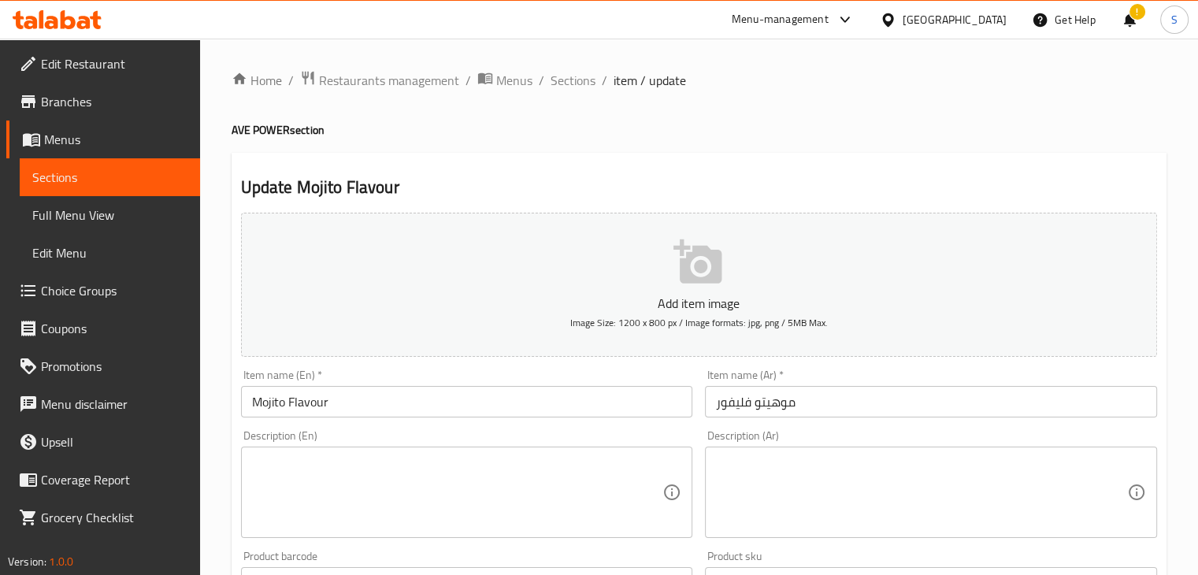
scroll to position [49, 0]
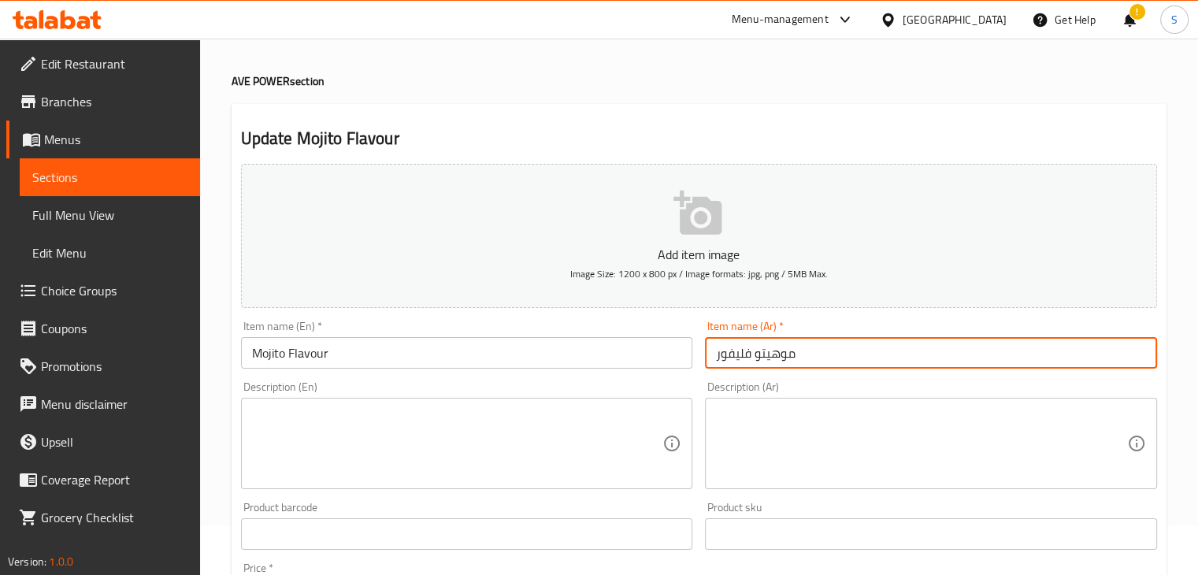
drag, startPoint x: 753, startPoint y: 360, endPoint x: 705, endPoint y: 366, distance: 48.4
click at [705, 366] on input "موهيتو فليفور" at bounding box center [931, 353] width 452 height 32
type input "موهيتو"
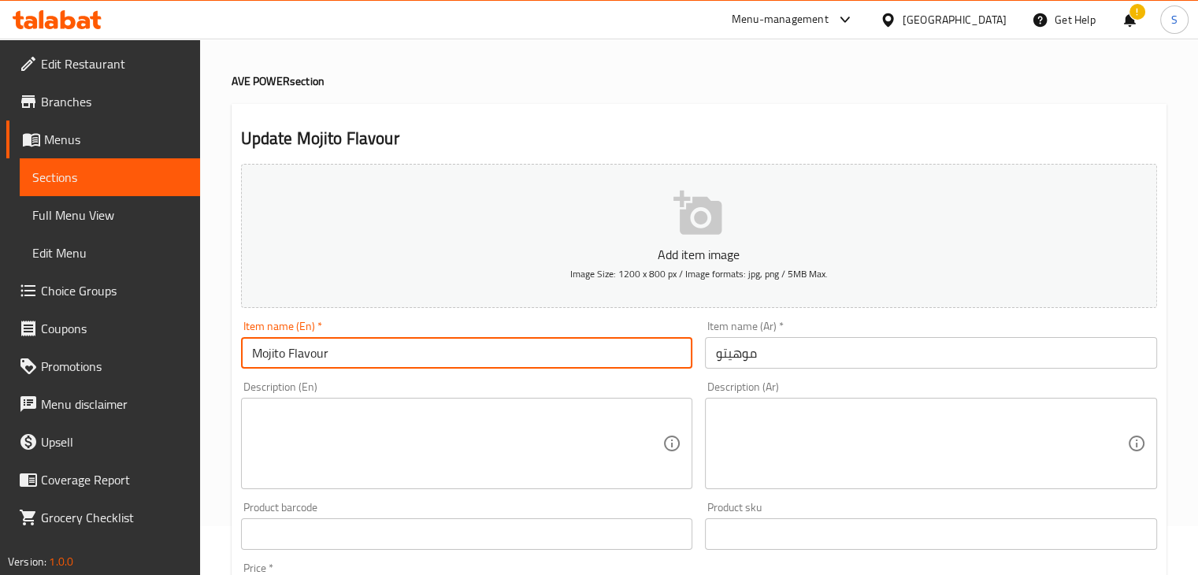
click at [375, 347] on input "Mojito Flavour" at bounding box center [467, 353] width 452 height 32
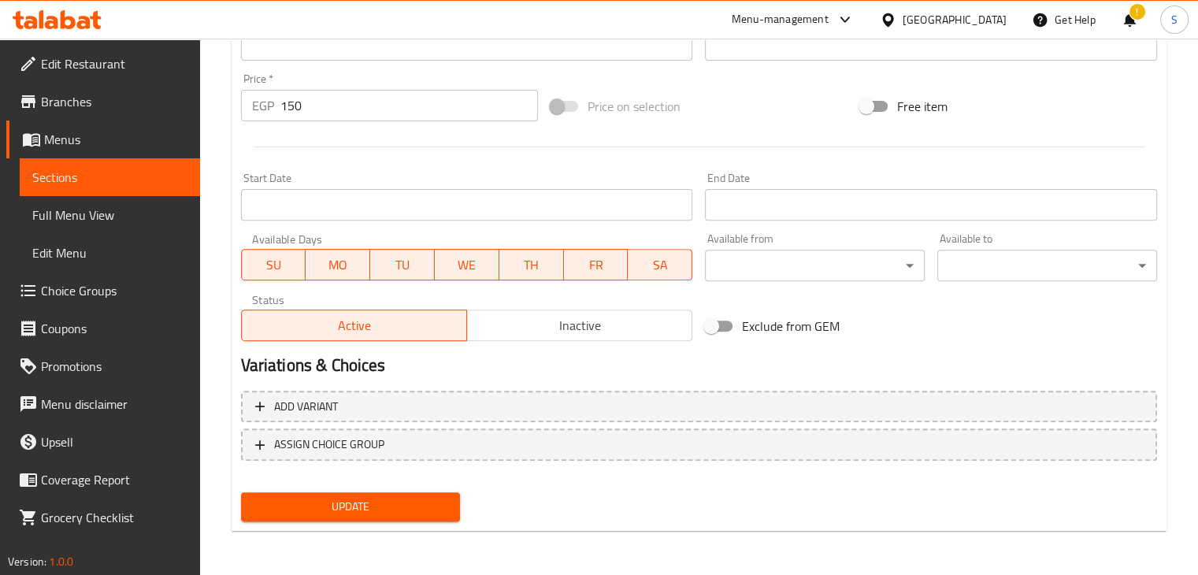
type input "Mojito"
click at [381, 112] on input "150" at bounding box center [409, 106] width 258 height 32
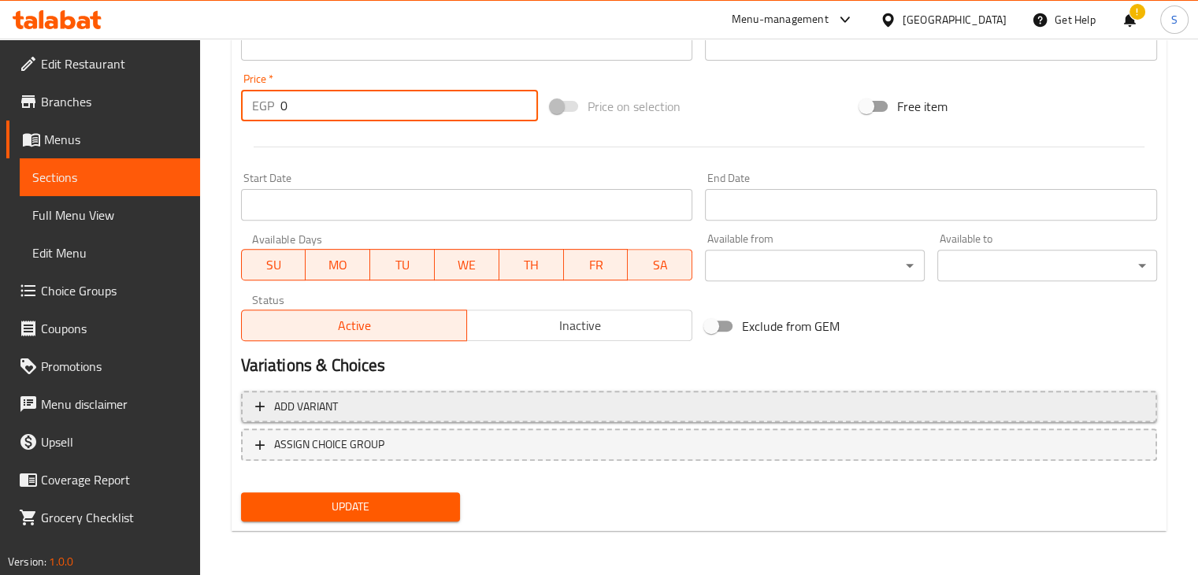
type input "0"
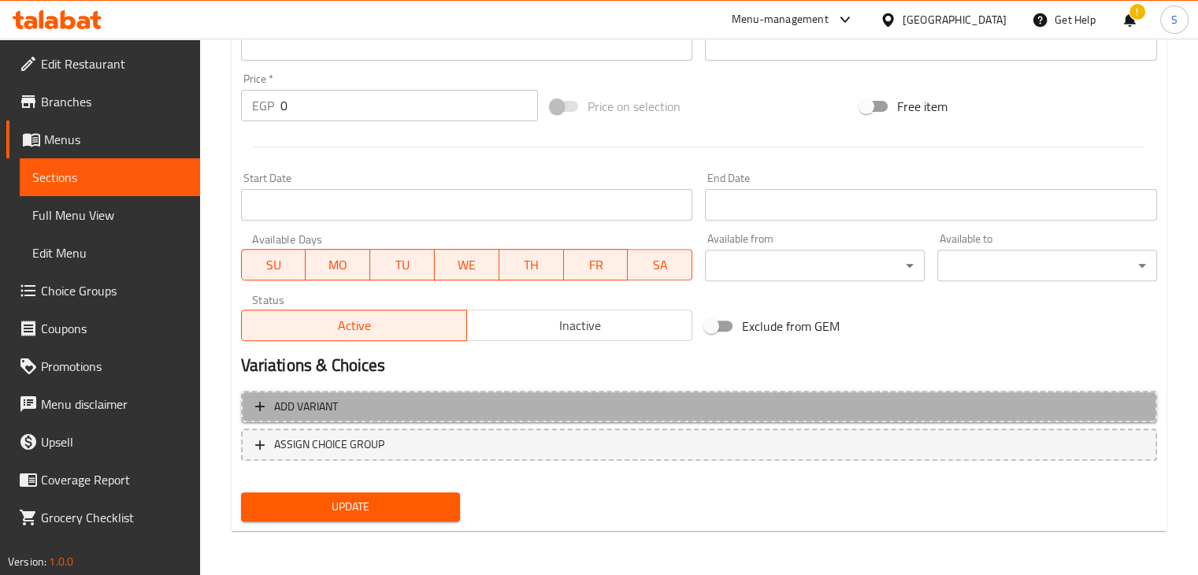
click at [715, 408] on span "Add variant" at bounding box center [699, 407] width 888 height 20
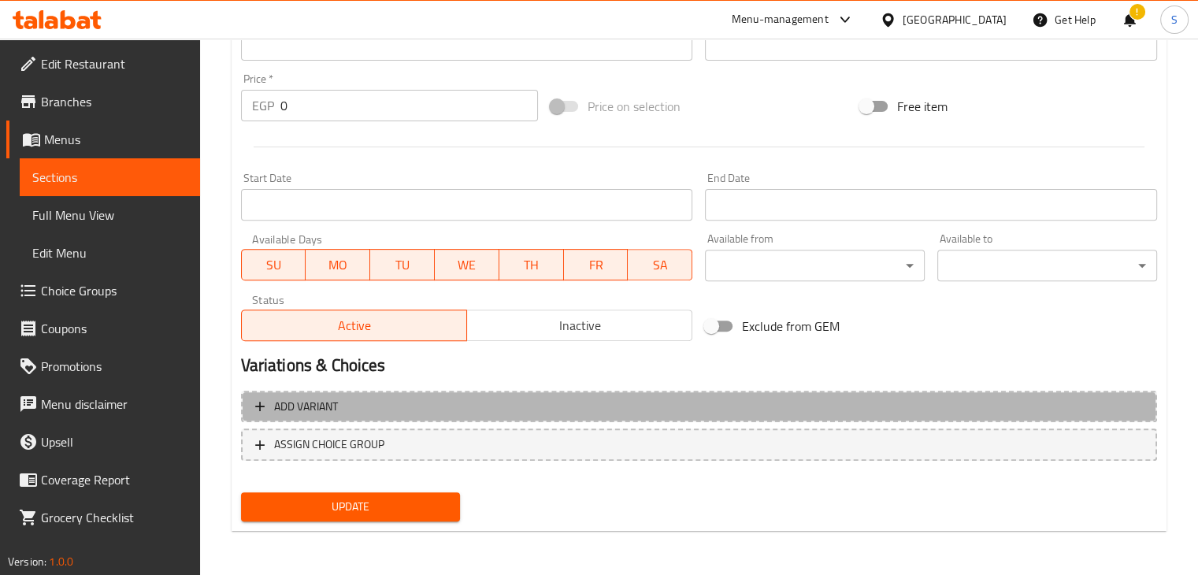
scroll to position [527, 0]
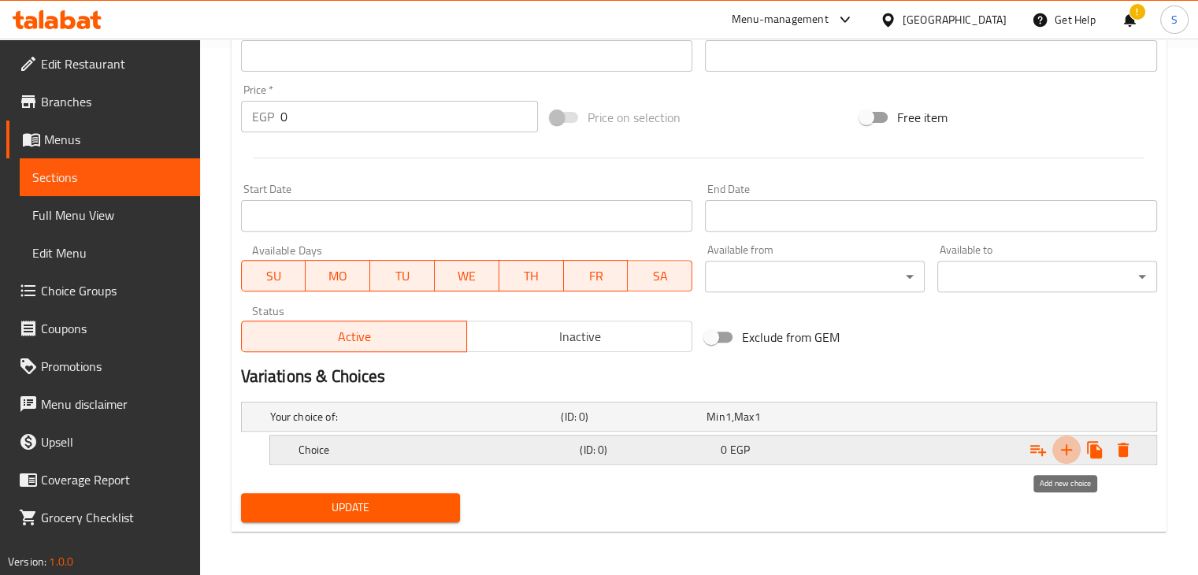
click at [1068, 453] on icon "Expand" at bounding box center [1066, 449] width 19 height 19
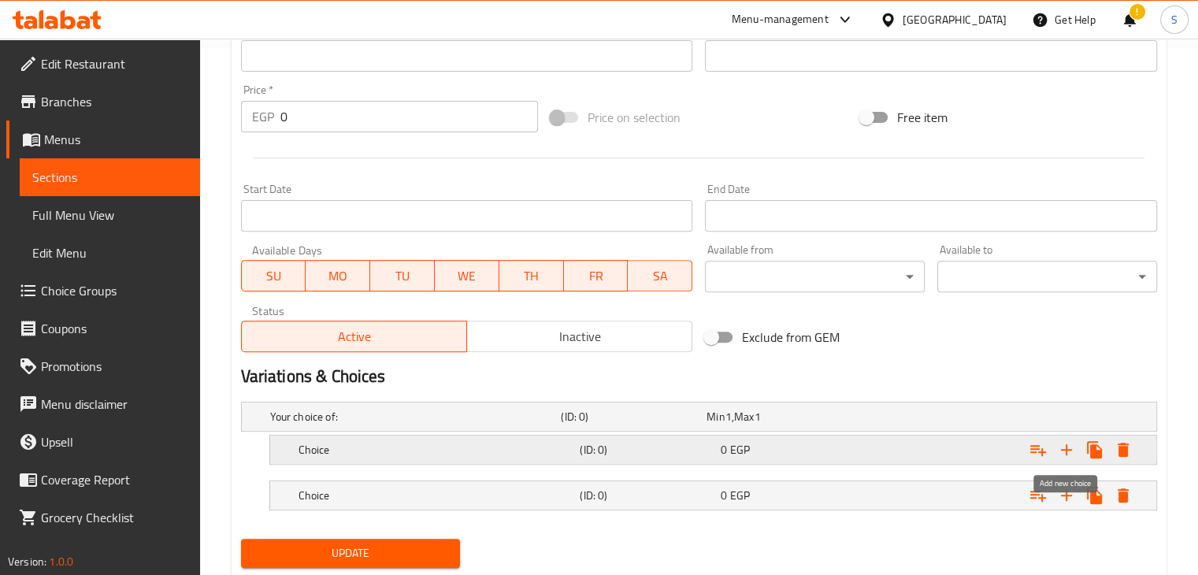
click at [1068, 453] on icon "Expand" at bounding box center [1066, 449] width 19 height 19
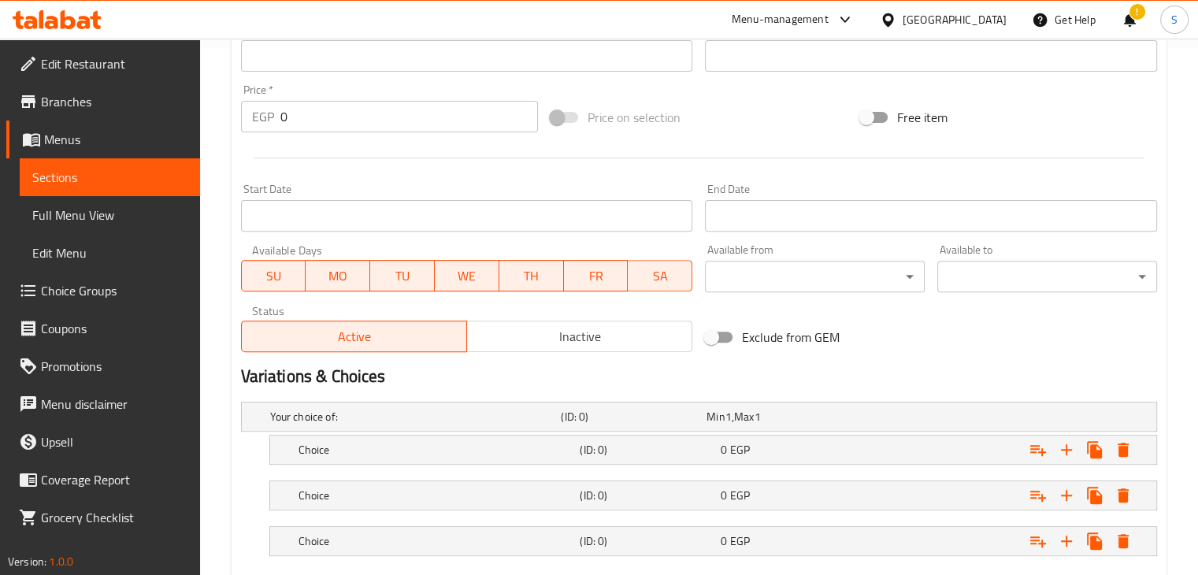
scroll to position [618, 0]
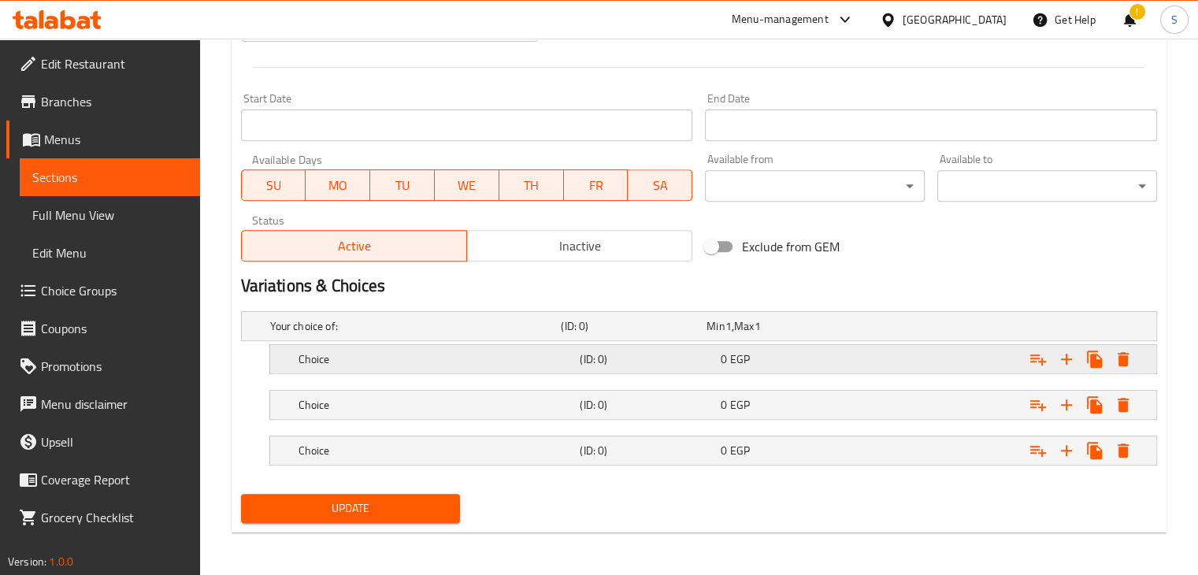
click at [788, 362] on div "0 EGP" at bounding box center [788, 359] width 135 height 16
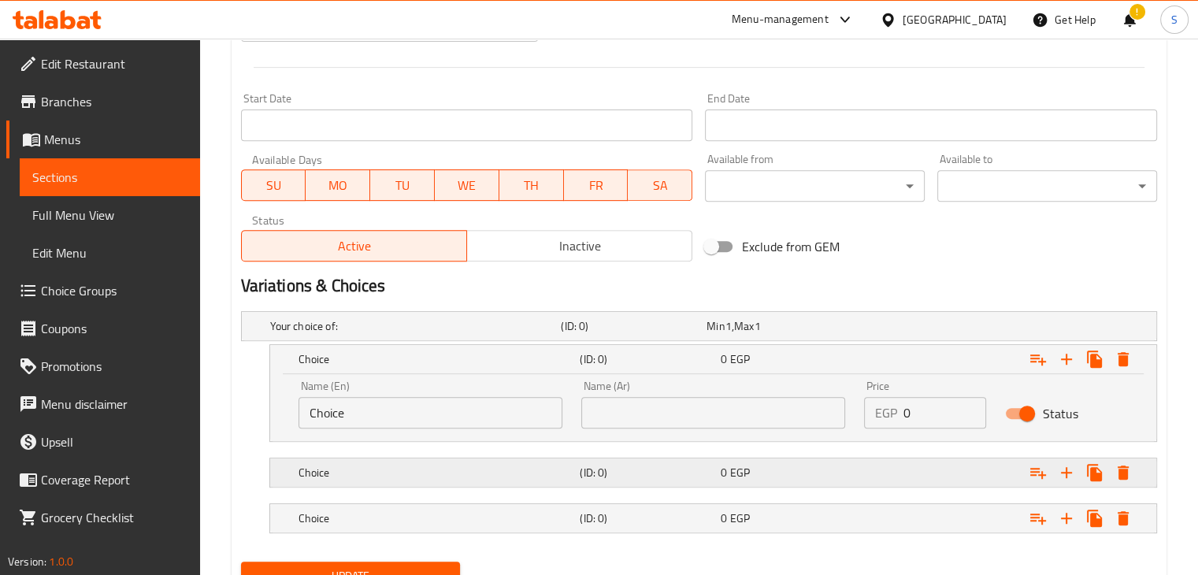
click at [703, 483] on div "Choice (ID: 0) 0 EGP" at bounding box center [717, 472] width 845 height 35
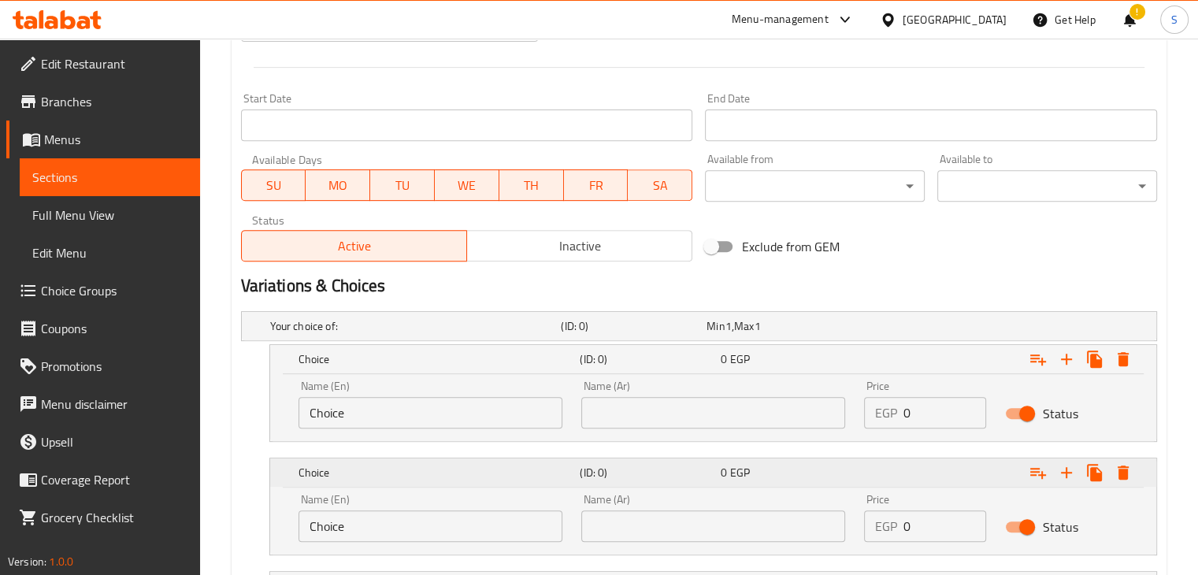
scroll to position [753, 0]
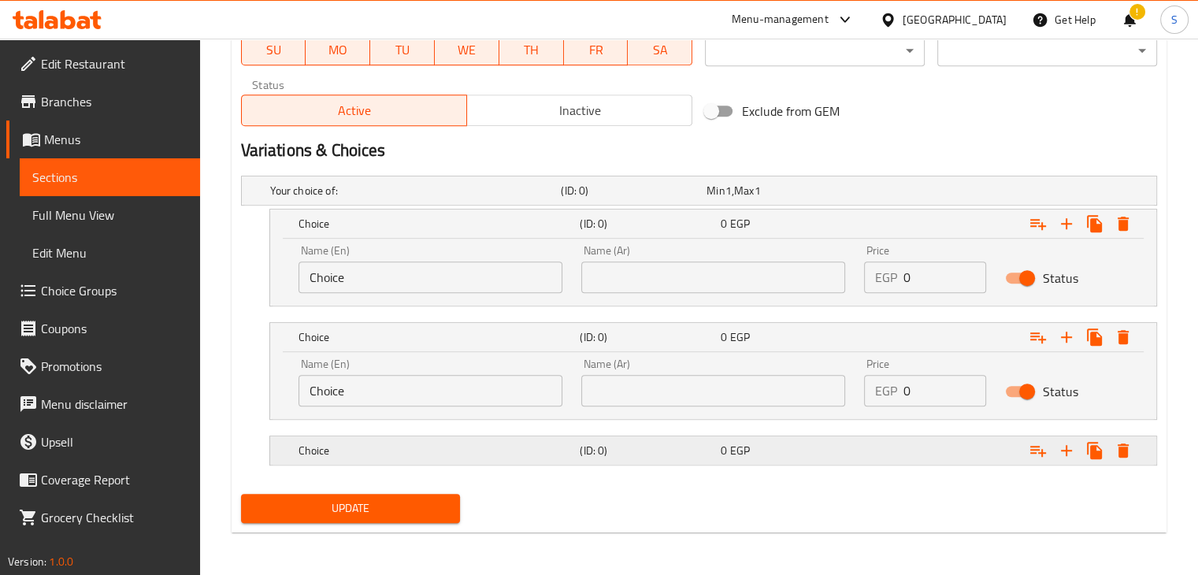
click at [668, 451] on h5 "(ID: 0)" at bounding box center [647, 451] width 135 height 16
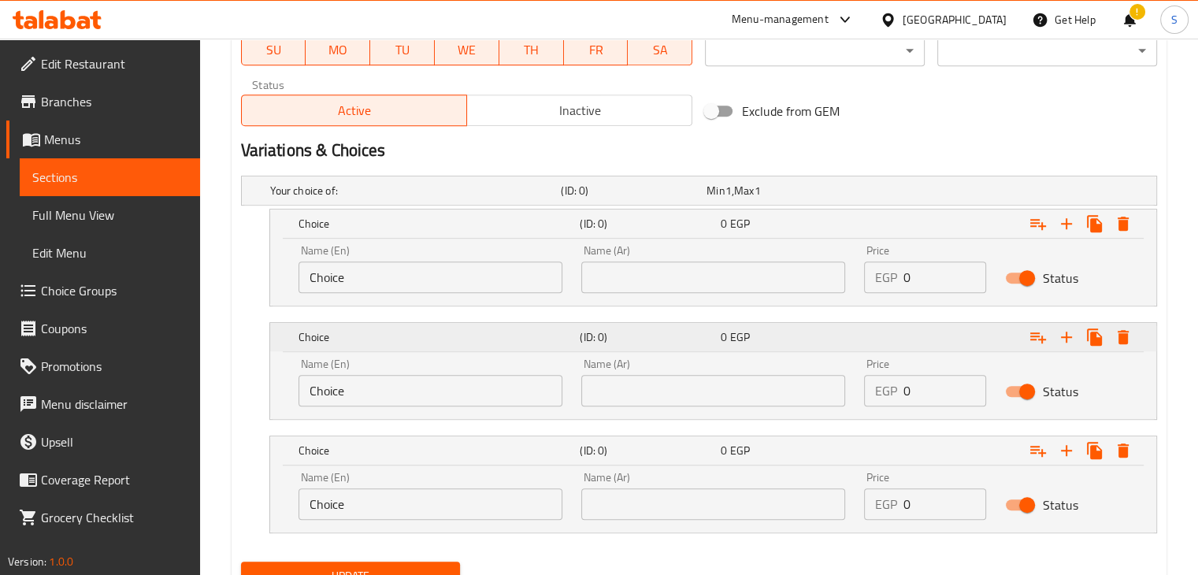
scroll to position [822, 0]
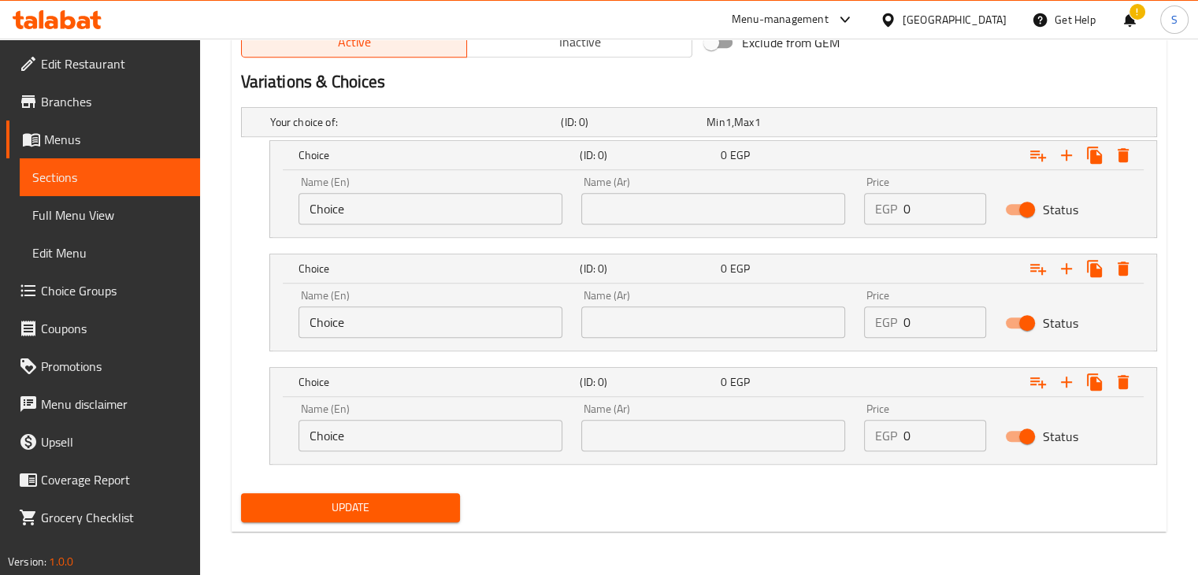
click at [394, 217] on input "Choice" at bounding box center [431, 209] width 264 height 32
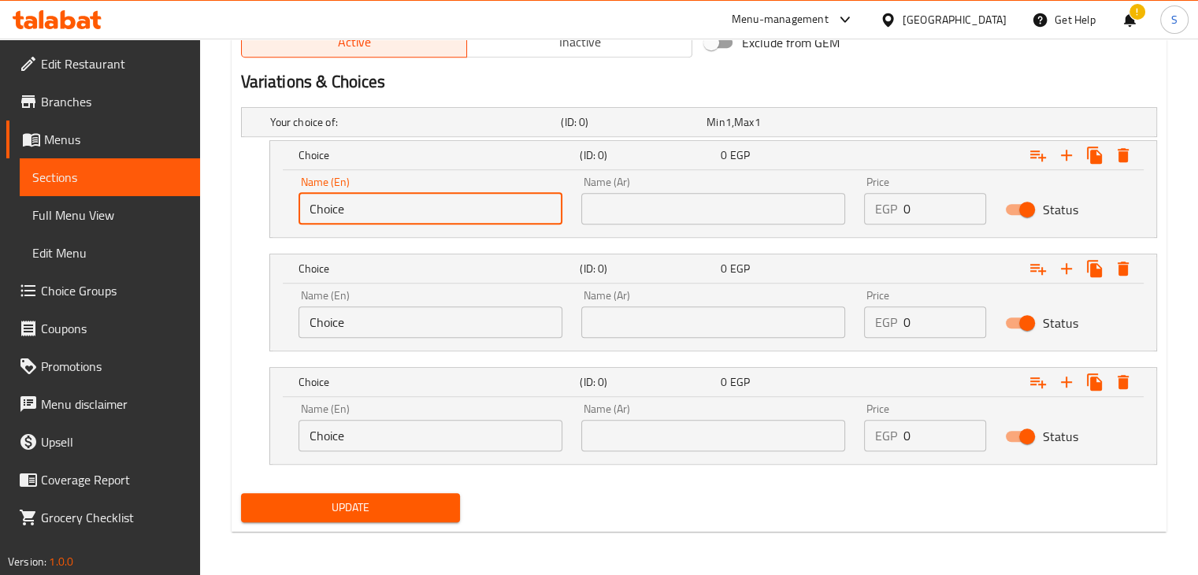
click at [394, 217] on input "Choice" at bounding box center [431, 209] width 264 height 32
paste input "lassic"
type input "Classic"
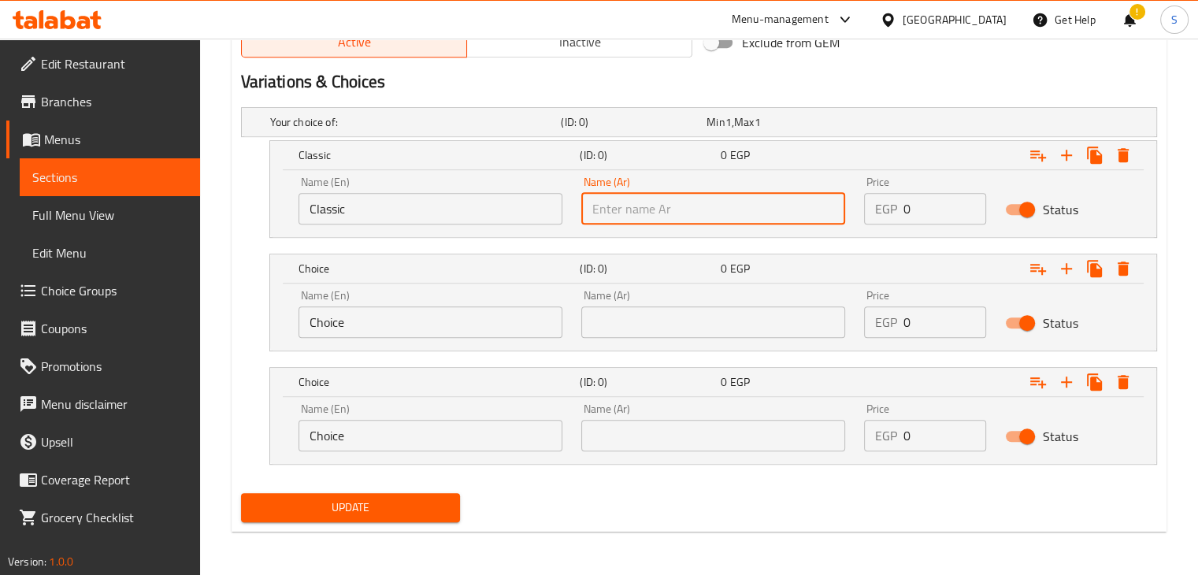
click at [609, 206] on input "text" at bounding box center [713, 209] width 264 height 32
paste input "كلاسيك"
type input "كلاسيك"
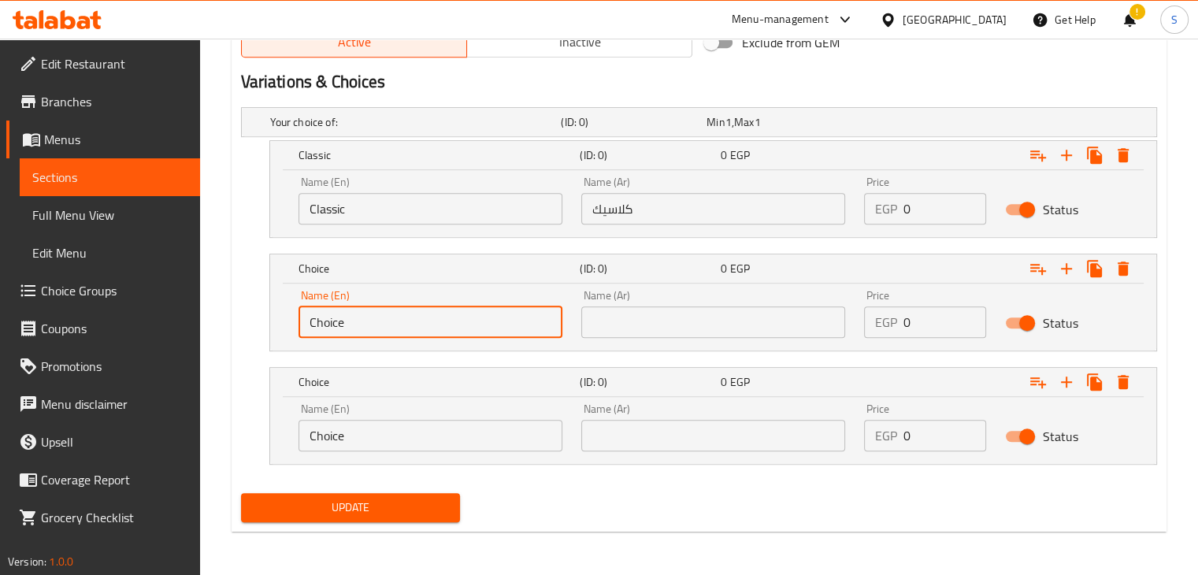
click at [447, 316] on input "Choice" at bounding box center [431, 322] width 264 height 32
paste input "Red Berry"
type input "Red Berry"
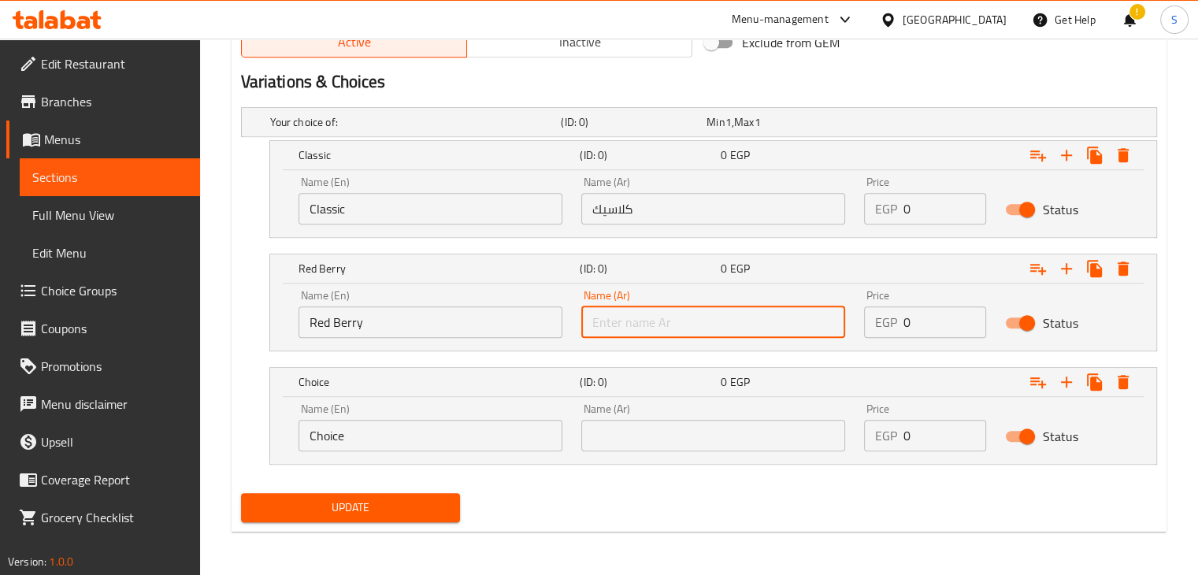
click at [648, 327] on input "text" at bounding box center [713, 322] width 264 height 32
paste input "ريد بيري"
type input "ريد بيري"
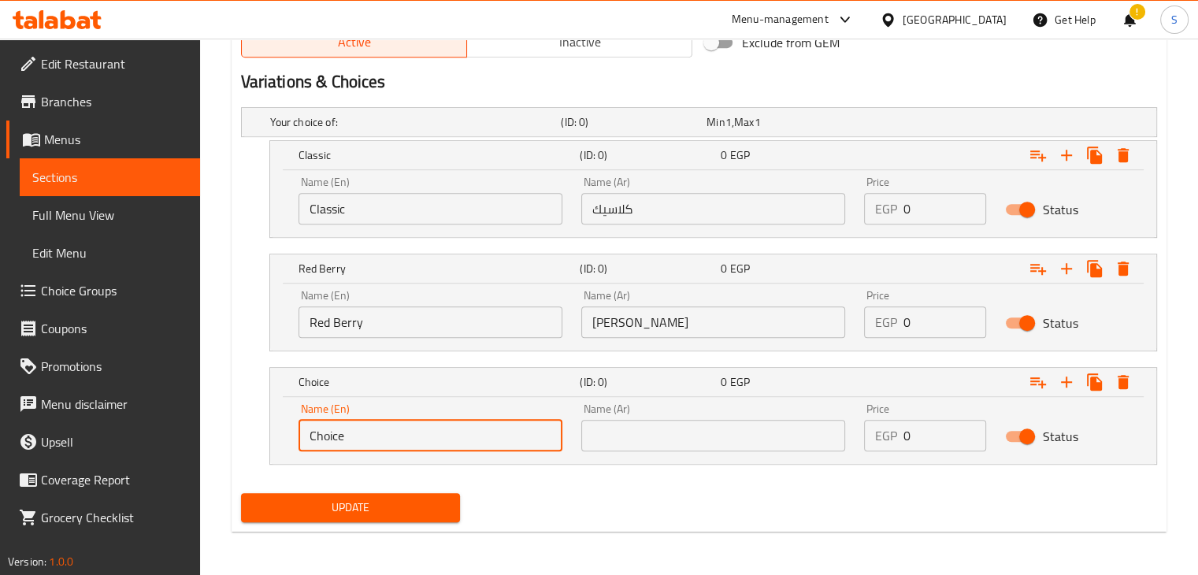
click at [511, 435] on input "Choice" at bounding box center [431, 436] width 264 height 32
paste input "Blue Berry"
type input "Blue Berry"
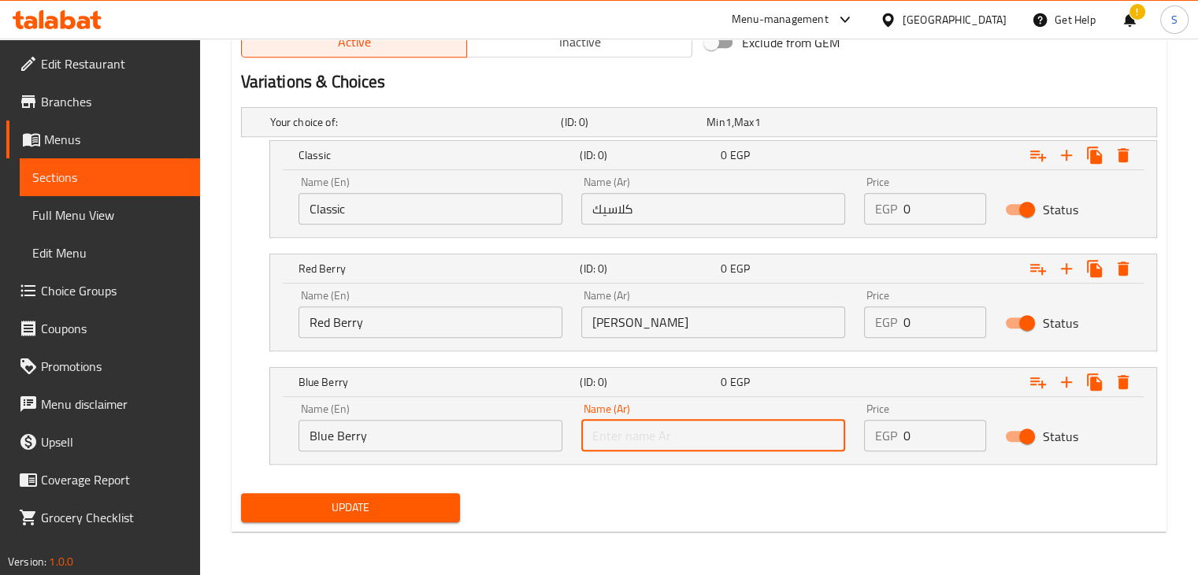
click at [662, 444] on input "text" at bounding box center [713, 436] width 264 height 32
paste input "بلو بيري"
type input "بلو بيري"
click at [904, 210] on input "0" at bounding box center [946, 209] width 84 height 32
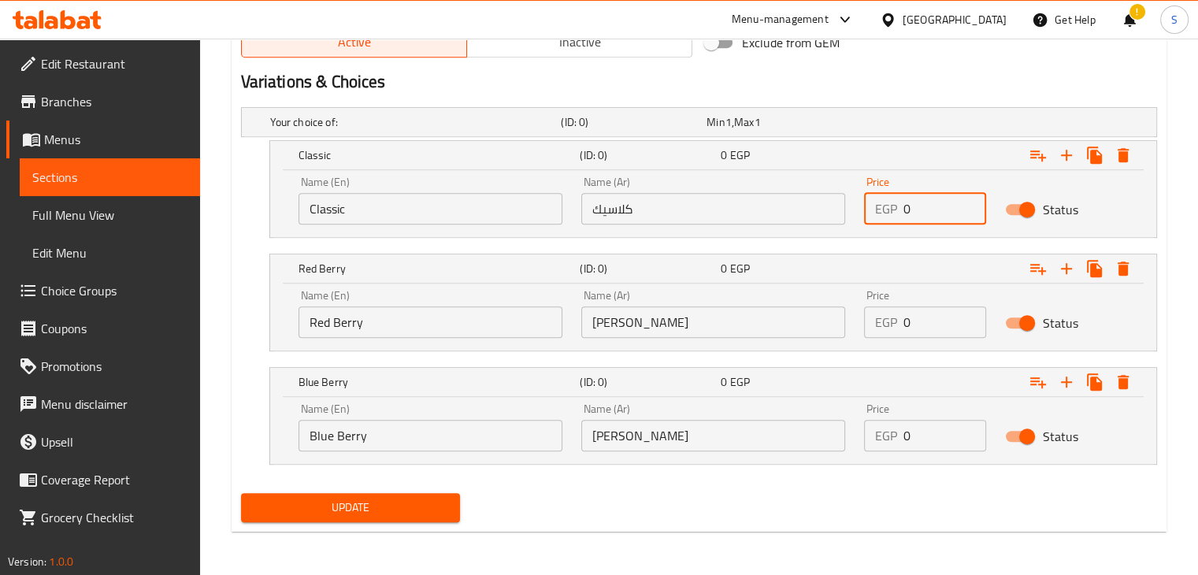
click at [904, 210] on input "0" at bounding box center [946, 209] width 84 height 32
type input "150"
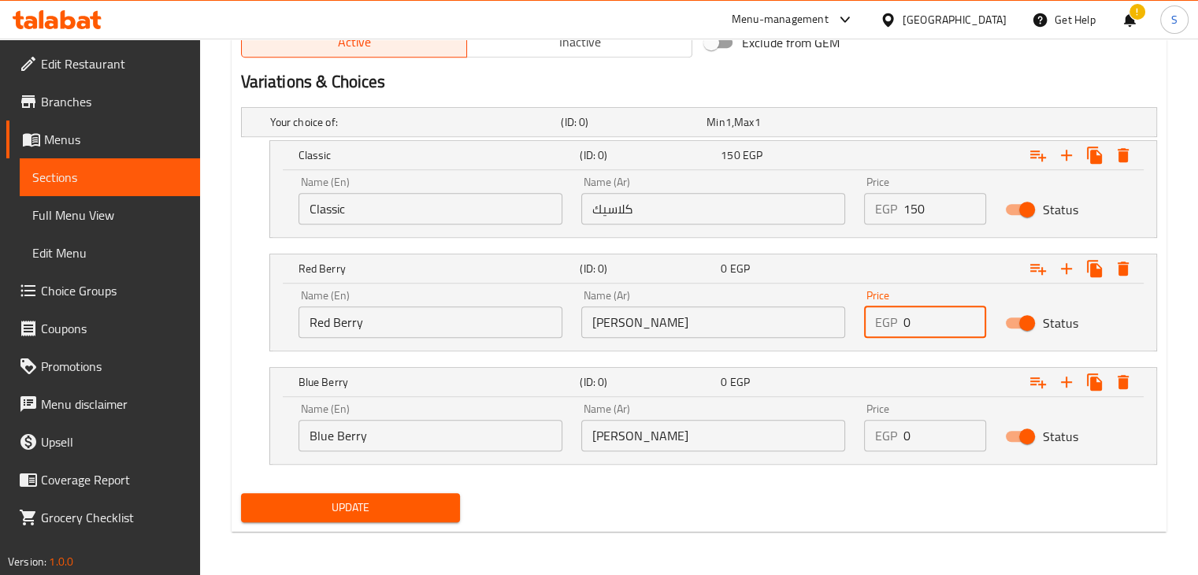
click at [922, 325] on input "0" at bounding box center [946, 322] width 84 height 32
type input "150"
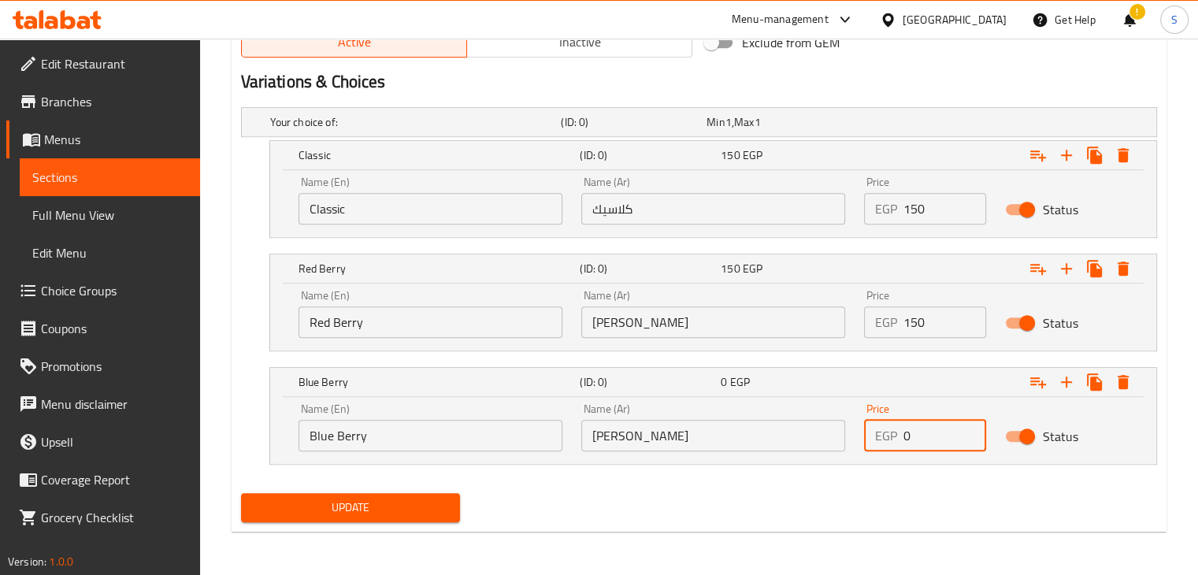
click at [915, 436] on input "0" at bounding box center [946, 436] width 84 height 32
type input "150"
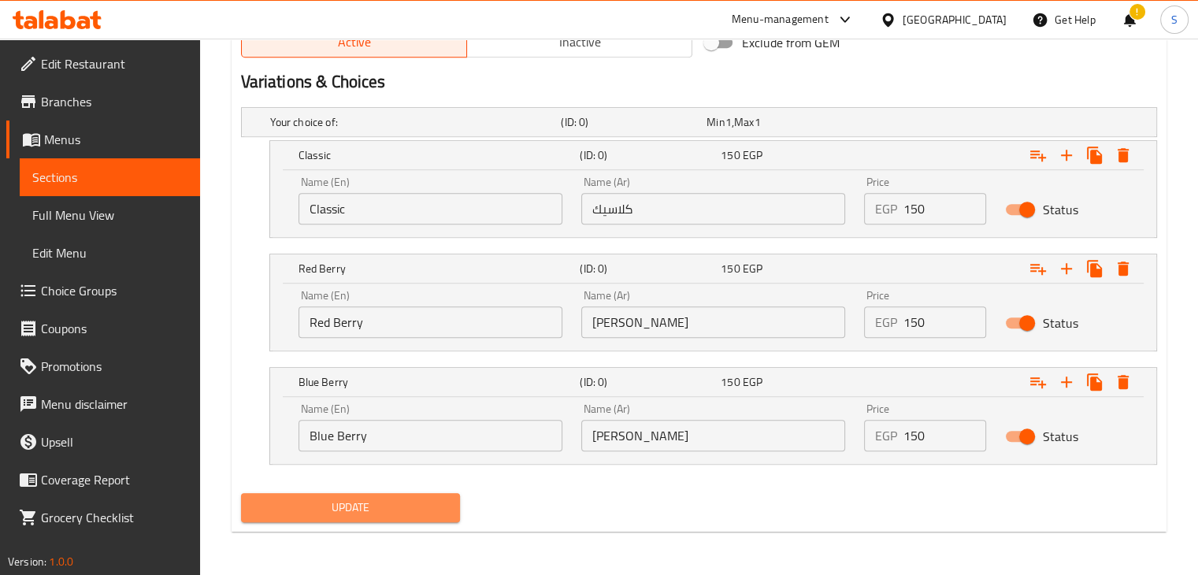
click at [414, 505] on span "Update" at bounding box center [351, 508] width 195 height 20
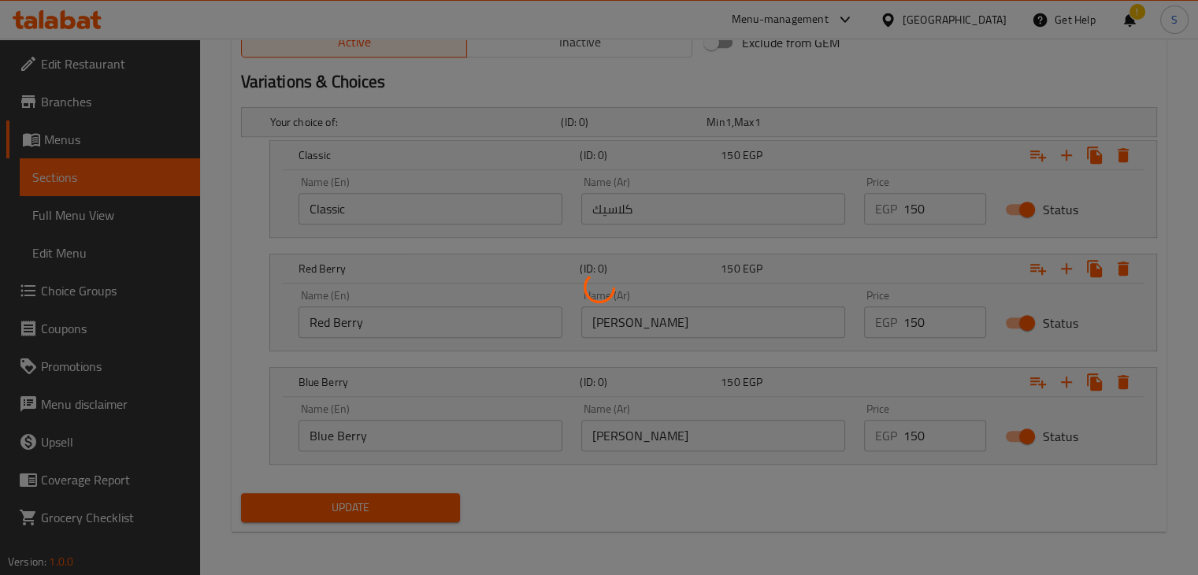
scroll to position [0, 0]
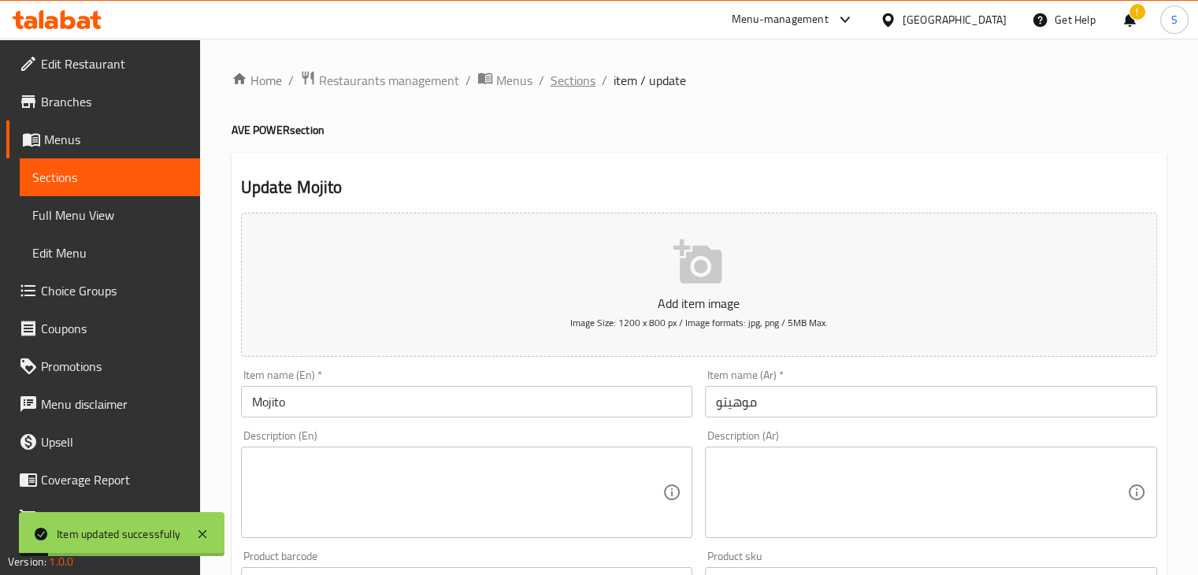
click at [567, 89] on span "Sections" at bounding box center [573, 80] width 45 height 19
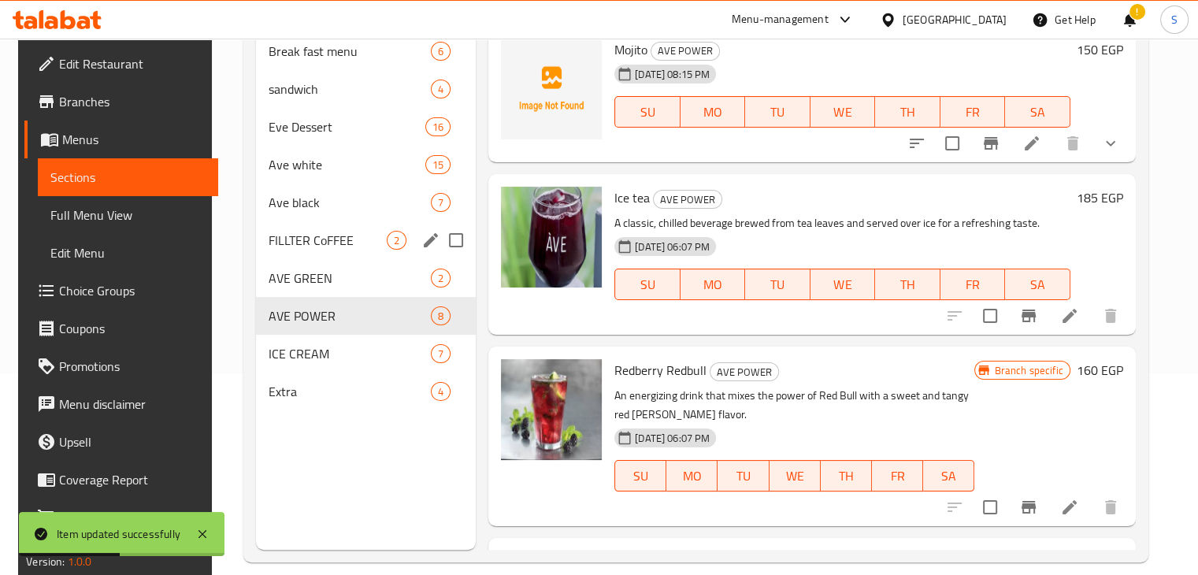
scroll to position [202, 0]
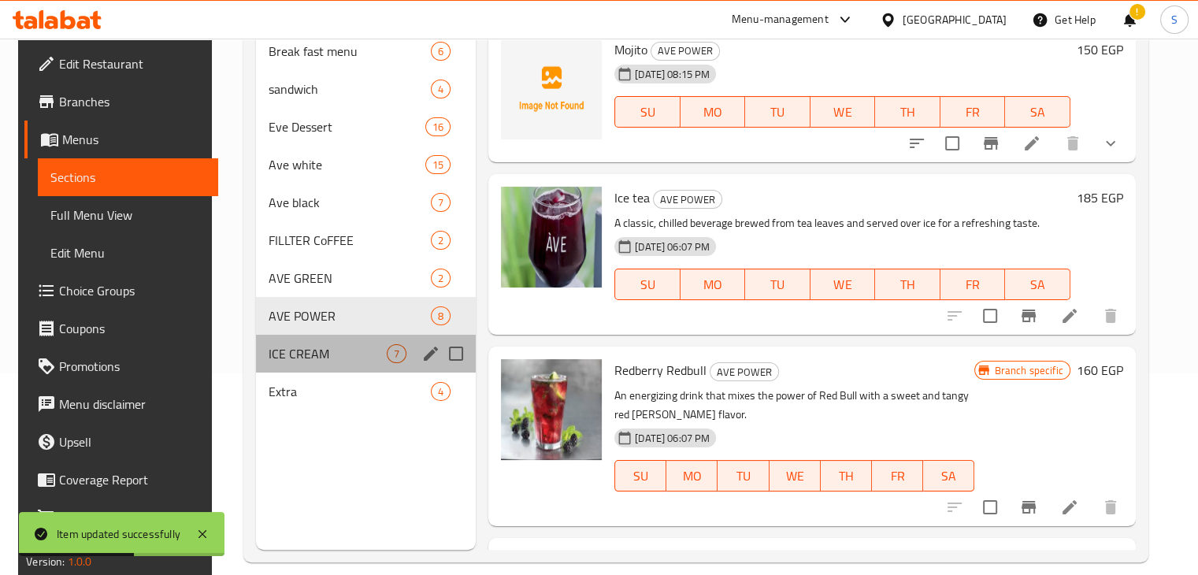
click at [293, 362] on div "ICE CREAM 7" at bounding box center [366, 354] width 220 height 38
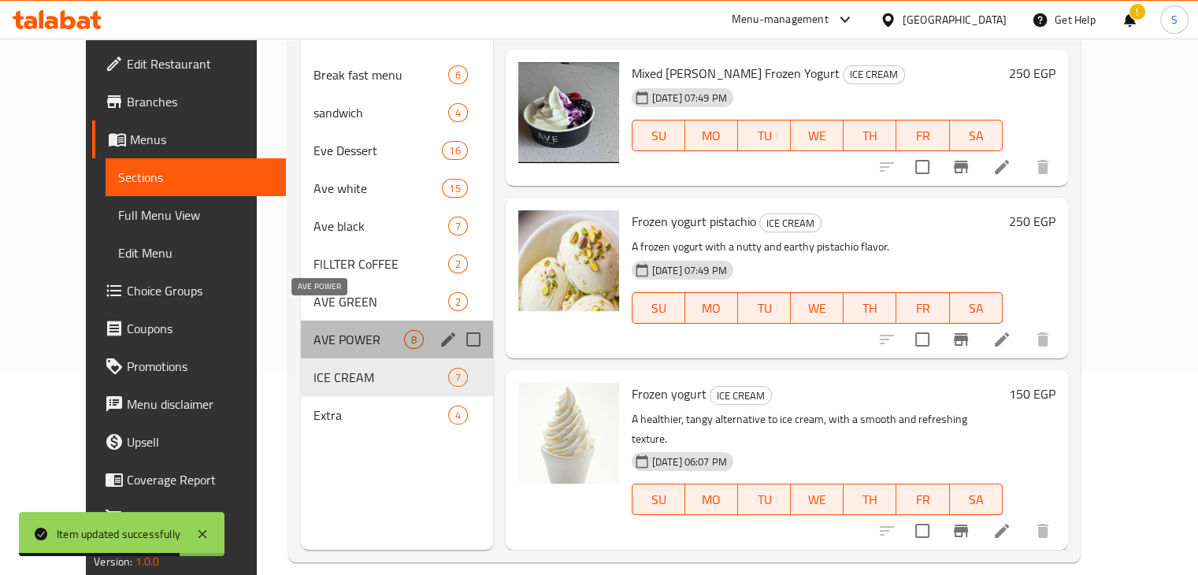
click at [317, 330] on span "AVE POWER" at bounding box center [359, 339] width 90 height 19
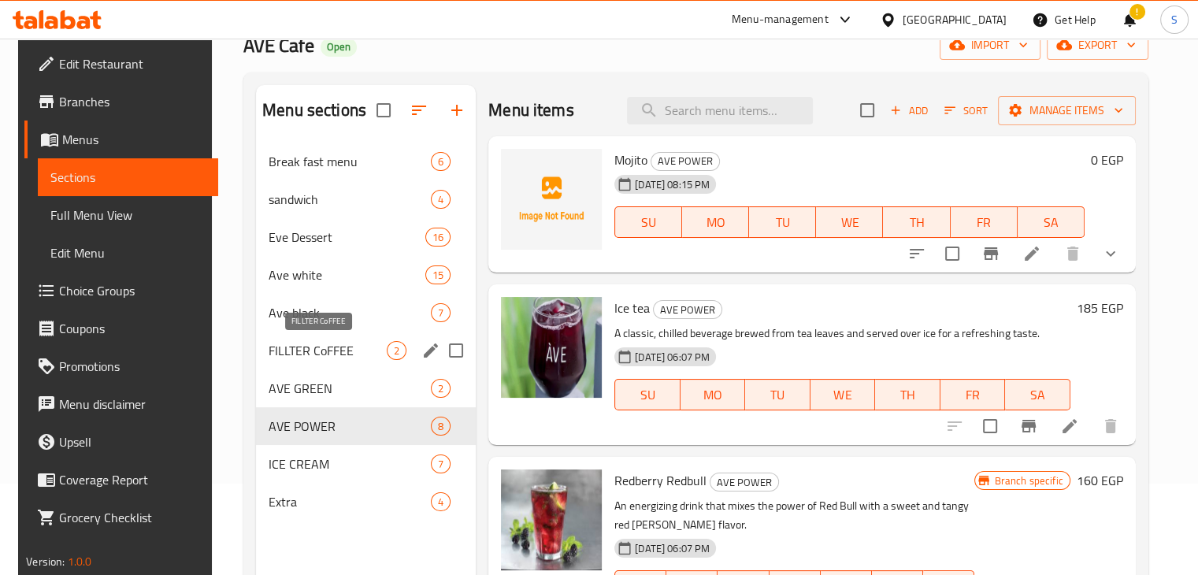
scroll to position [103, 0]
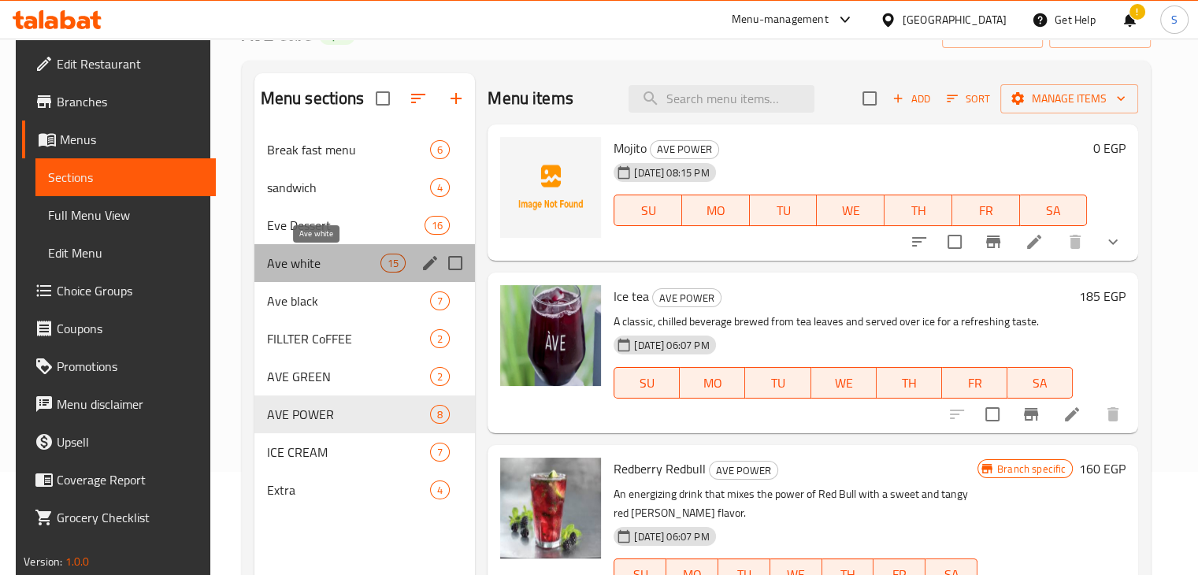
click at [310, 265] on span "Ave white" at bounding box center [323, 263] width 113 height 19
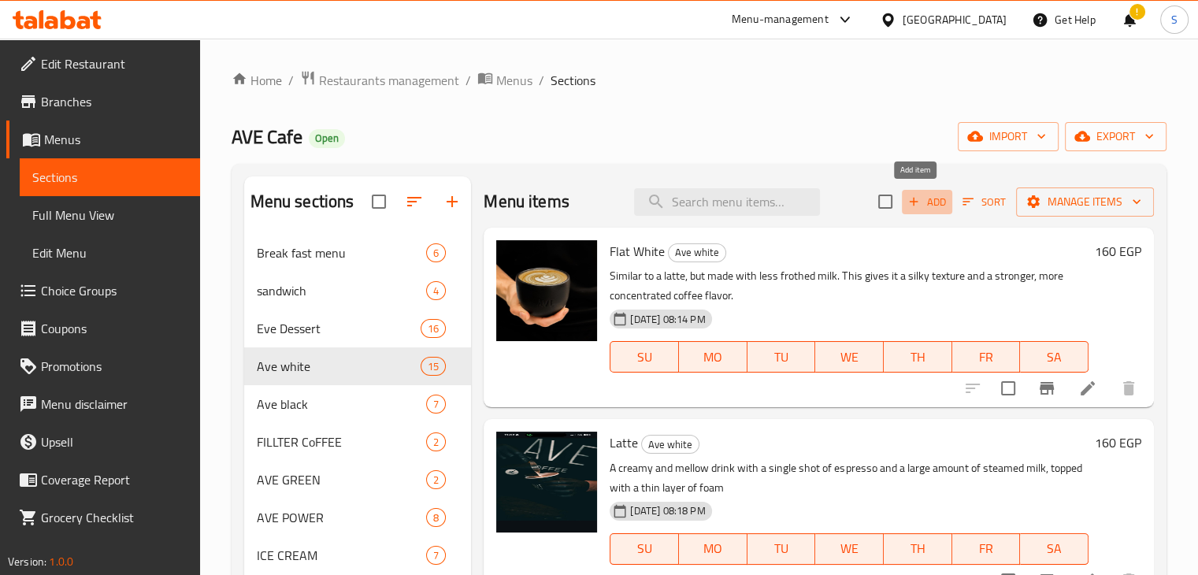
click at [908, 205] on icon "button" at bounding box center [914, 202] width 14 height 14
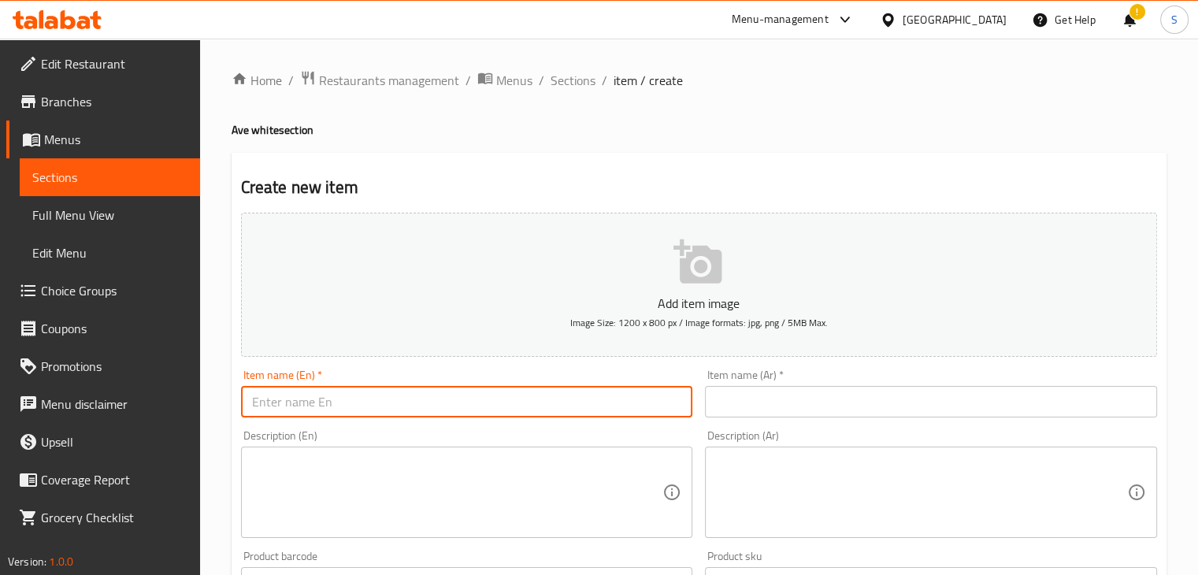
click at [501, 399] on input "text" at bounding box center [467, 402] width 452 height 32
paste input "Cotton Candy"
type input "Cotton Candy"
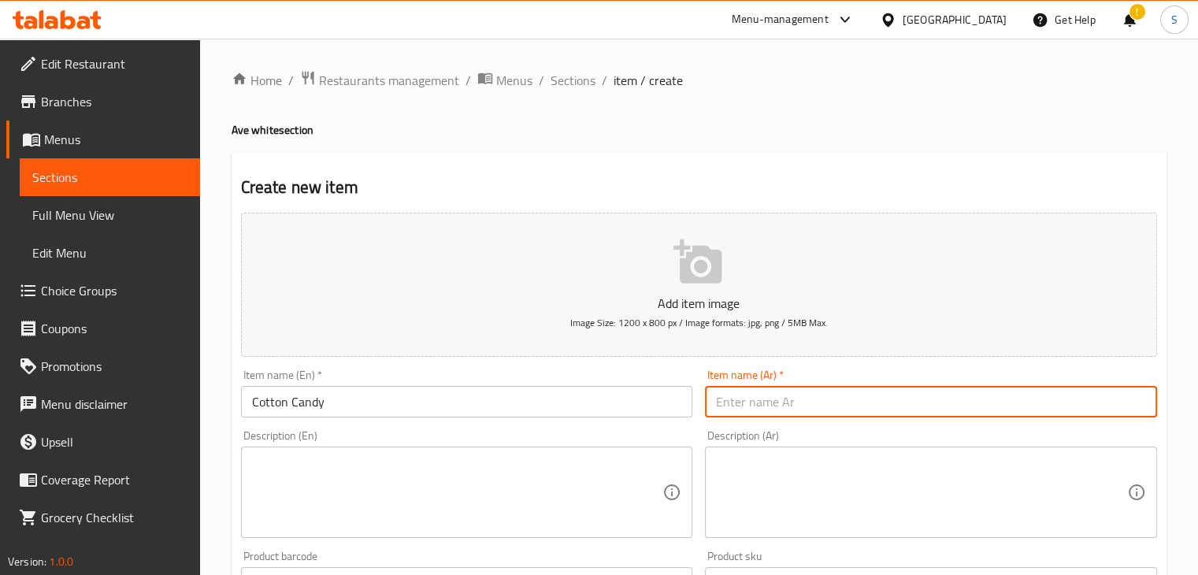
click at [751, 416] on input "text" at bounding box center [931, 402] width 452 height 32
paste input "كوتن كاندي"
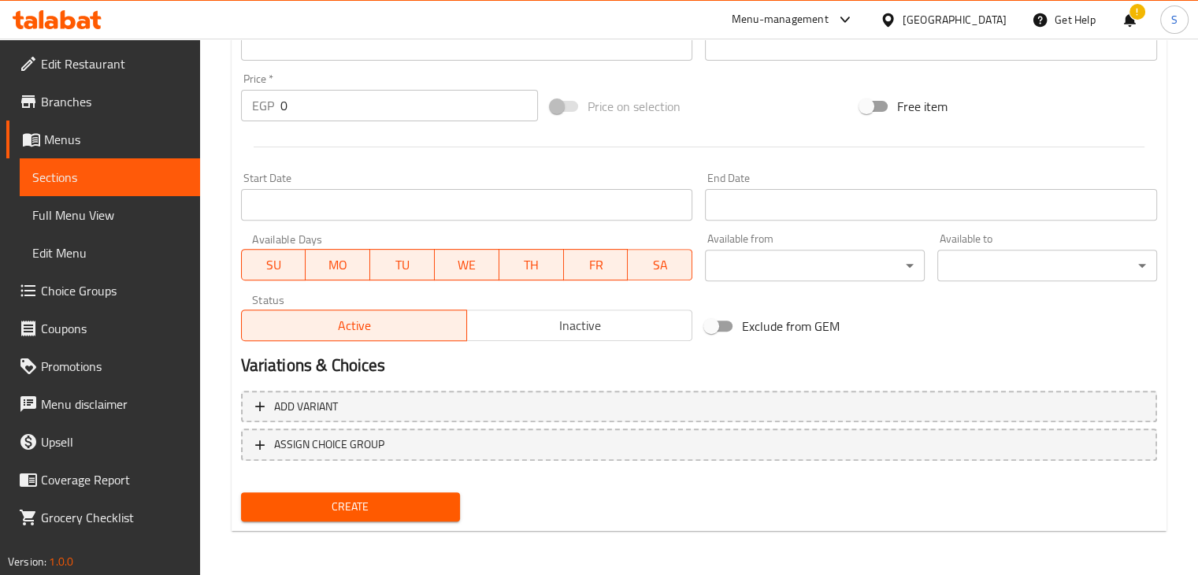
type input "كوتن كاندي"
click at [343, 115] on input "0" at bounding box center [409, 106] width 258 height 32
type input "185"
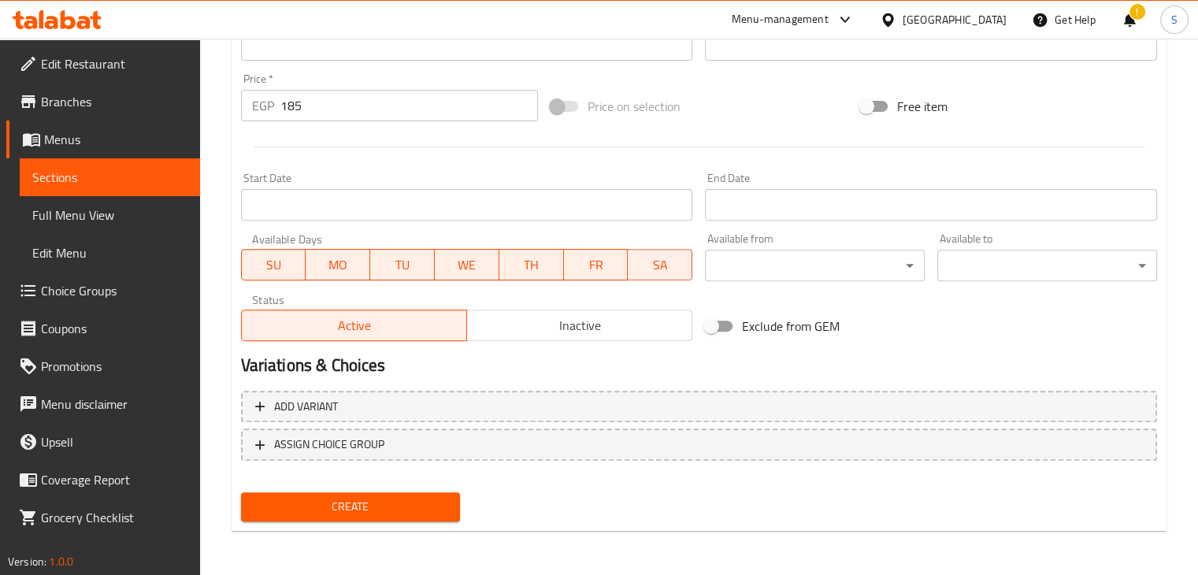
click at [664, 124] on div "Price on selection" at bounding box center [699, 106] width 310 height 43
click at [355, 499] on span "Create" at bounding box center [351, 508] width 195 height 20
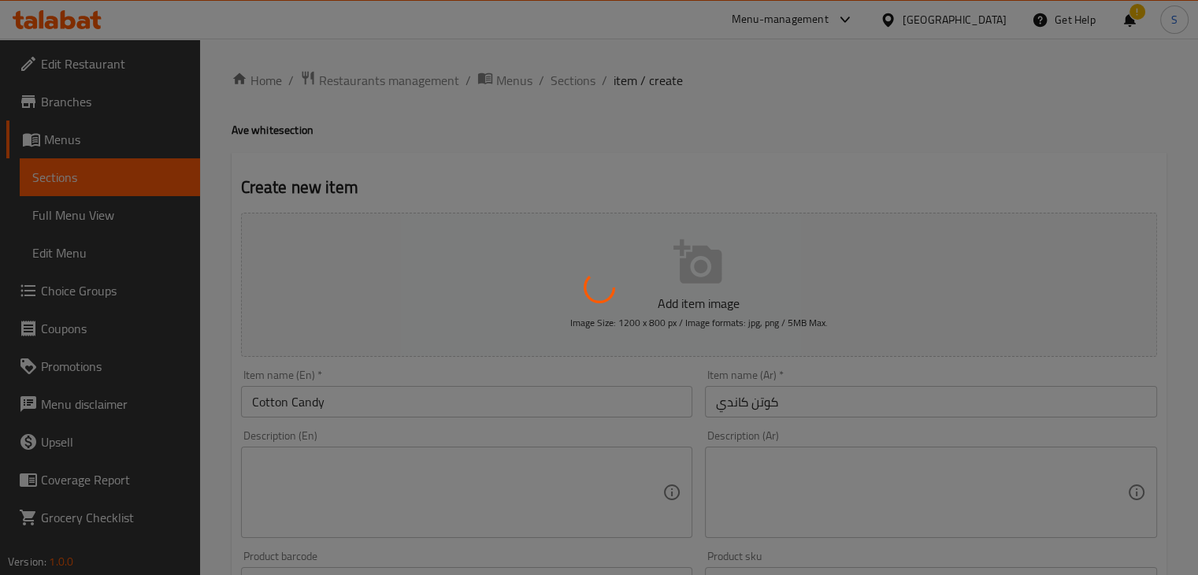
type input "0"
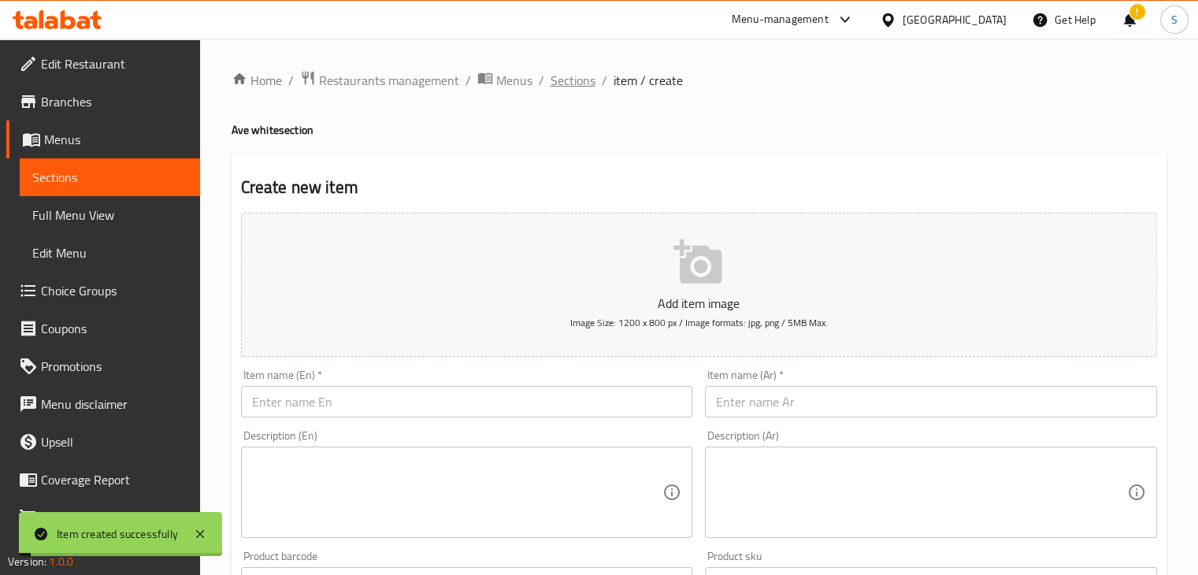
click at [567, 76] on span "Sections" at bounding box center [573, 80] width 45 height 19
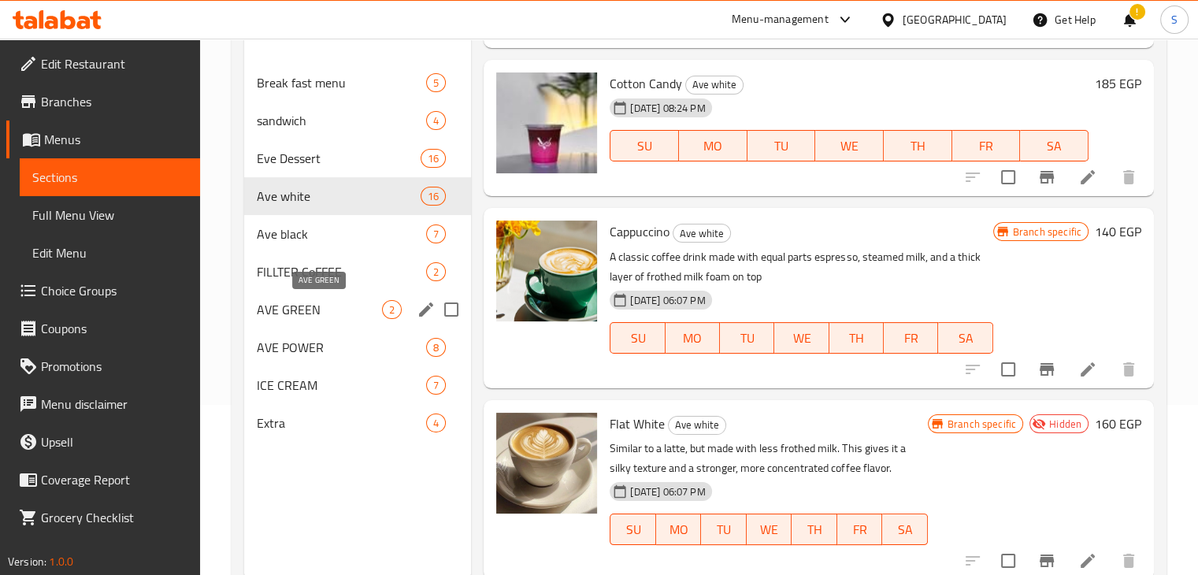
scroll to position [183, 0]
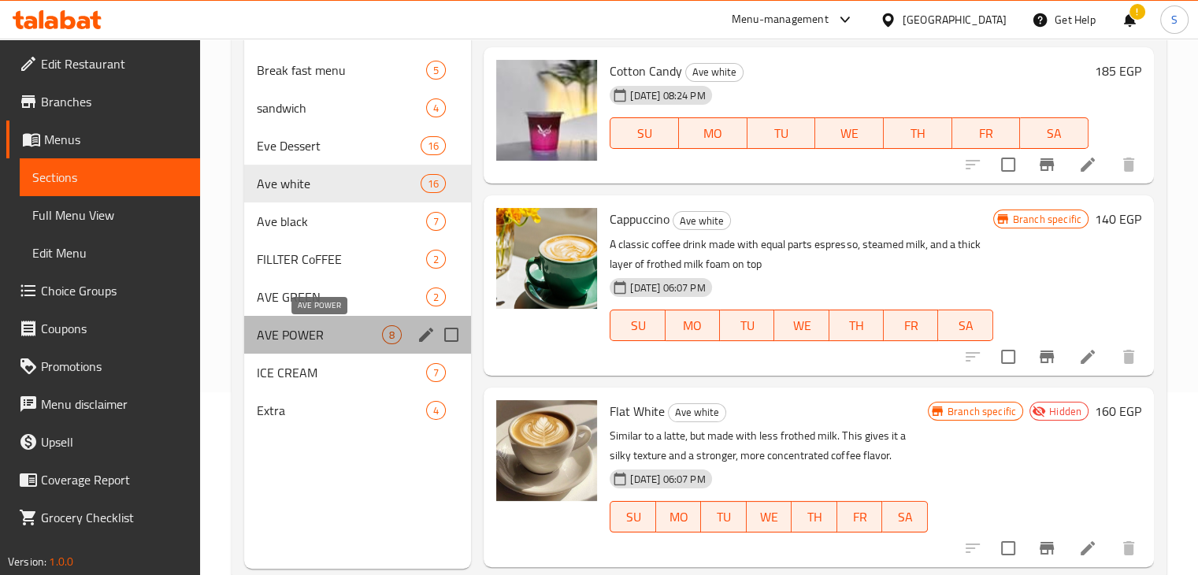
click at [347, 326] on span "AVE POWER" at bounding box center [320, 334] width 126 height 19
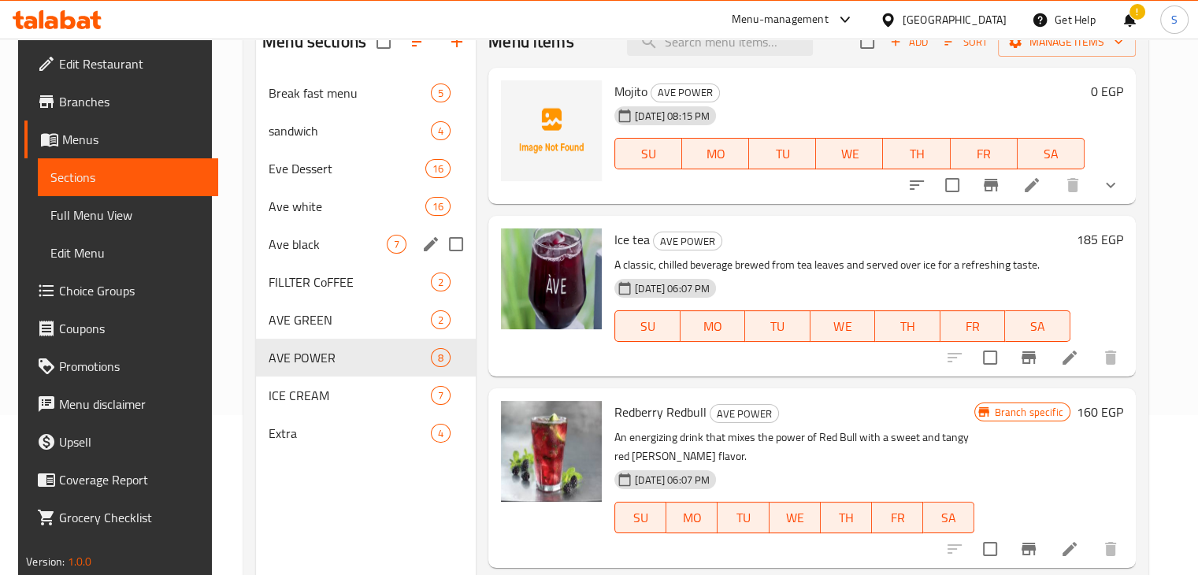
scroll to position [163, 0]
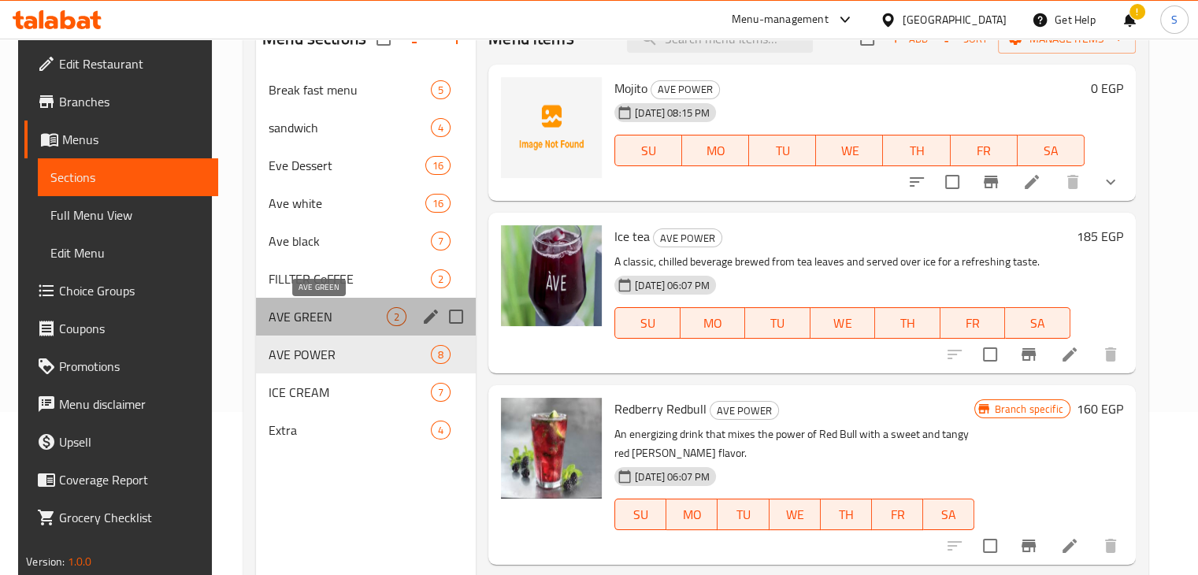
click at [299, 320] on span "AVE GREEN" at bounding box center [328, 316] width 118 height 19
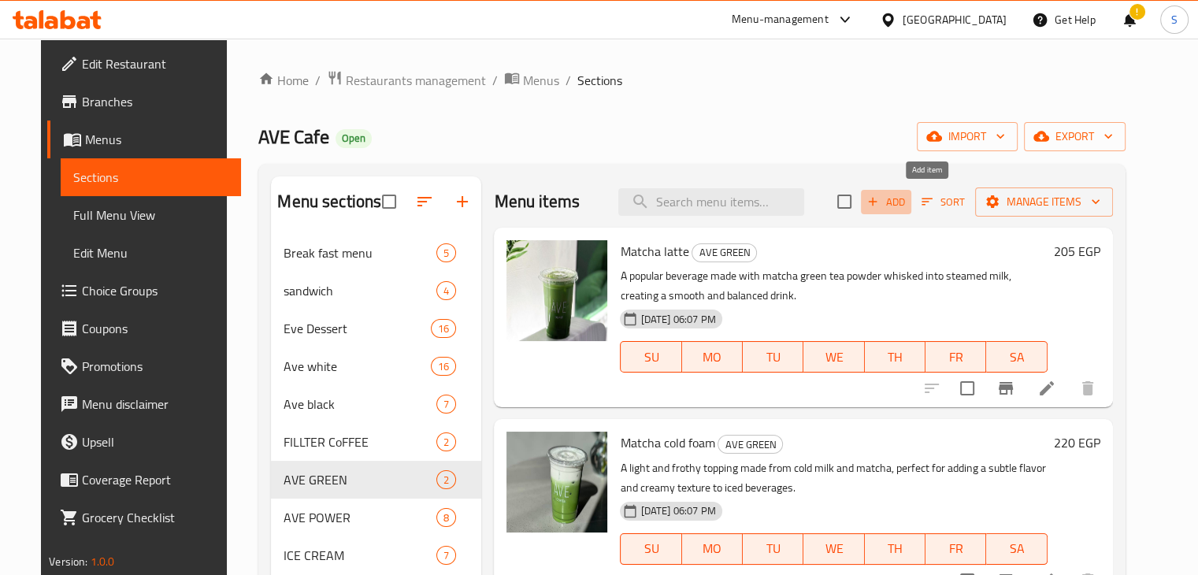
click at [908, 199] on span "Add" at bounding box center [886, 202] width 43 height 18
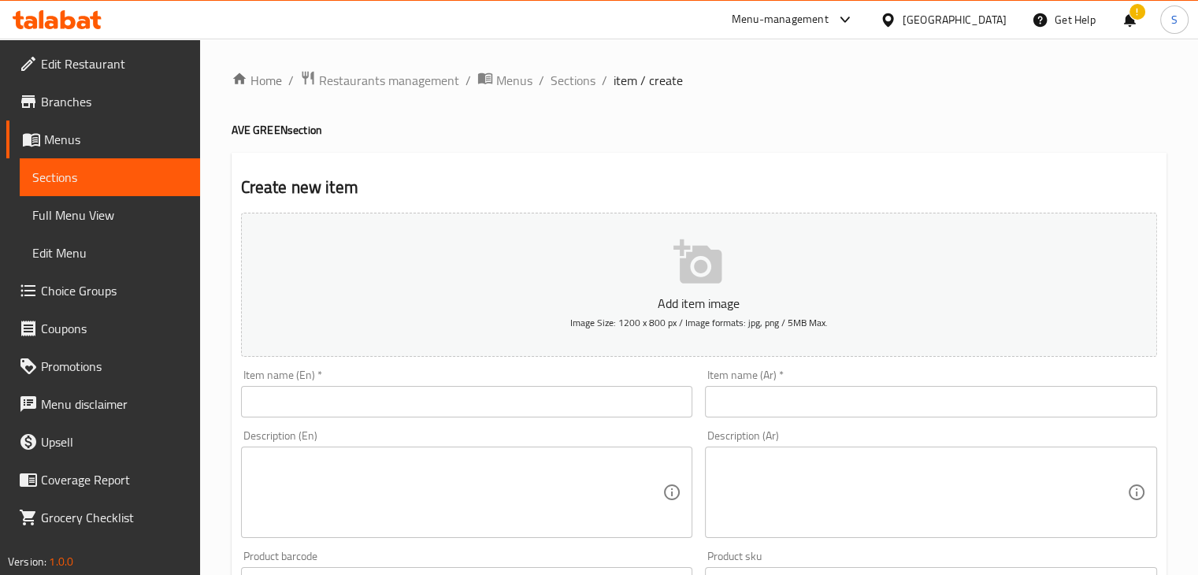
click at [735, 420] on div "Item name (Ar)   * Item name (Ar) *" at bounding box center [931, 393] width 465 height 61
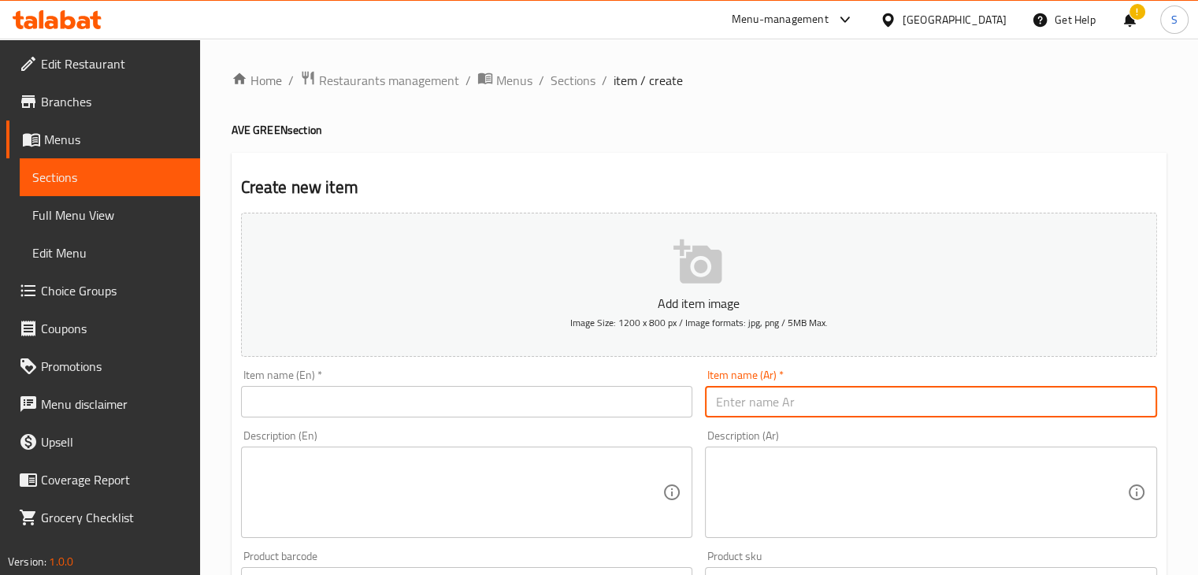
click at [735, 413] on input "text" at bounding box center [931, 402] width 452 height 32
paste input "ماتشا بالفراولة"
type input "ماتشا بالفراولة"
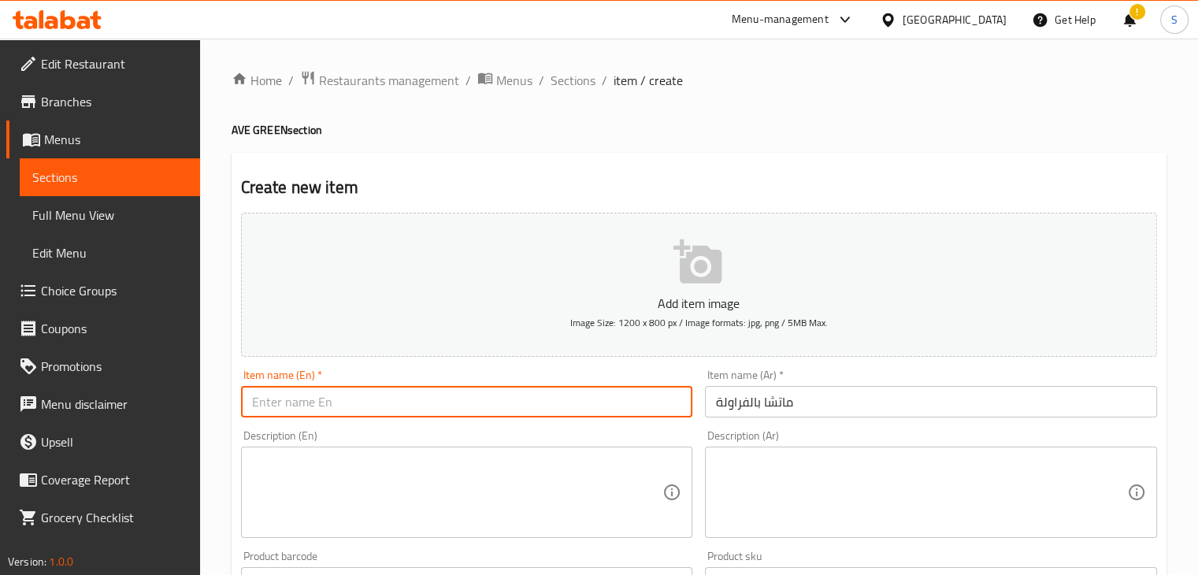
click at [498, 392] on input "text" at bounding box center [467, 402] width 452 height 32
paste input "Strawberry Matcha"
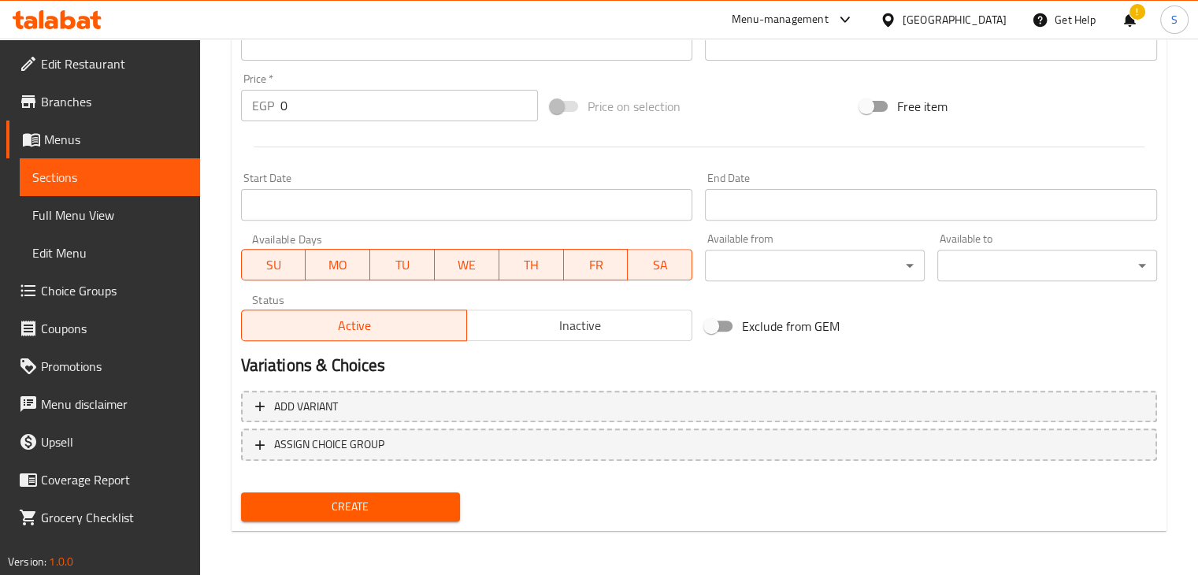
type input "Strawberry Matcha"
click at [340, 113] on input "0" at bounding box center [409, 106] width 258 height 32
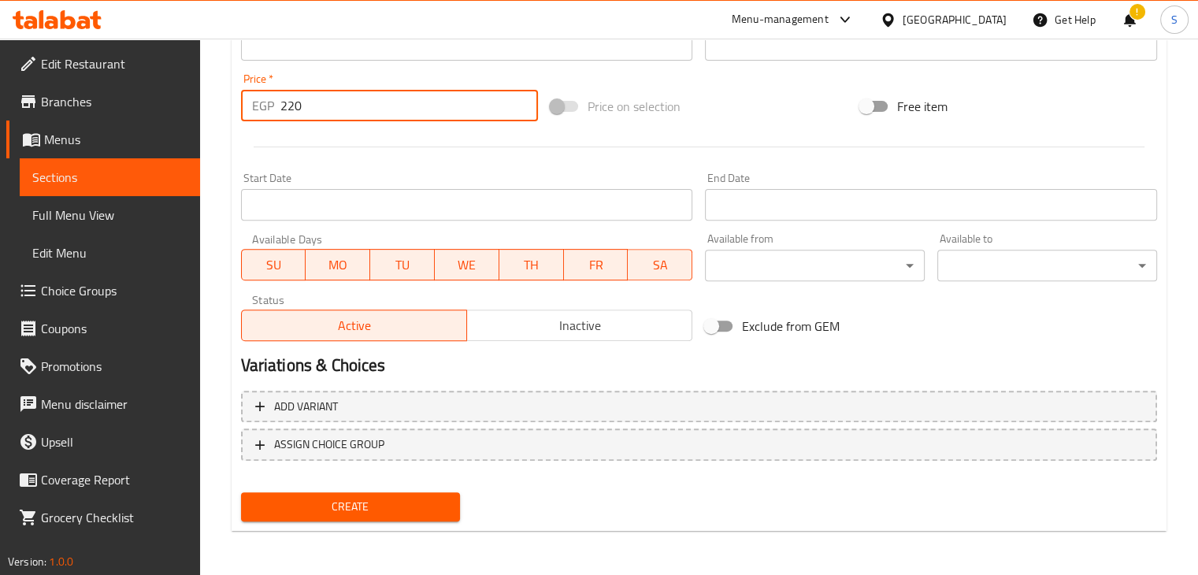
type input "220"
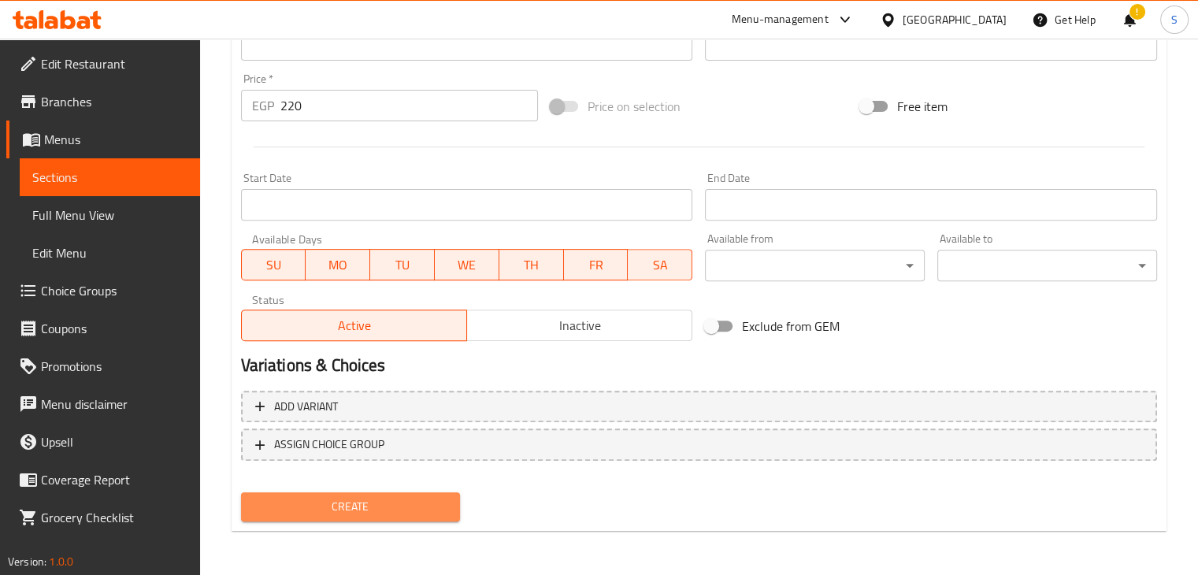
click at [348, 514] on span "Create" at bounding box center [351, 507] width 195 height 20
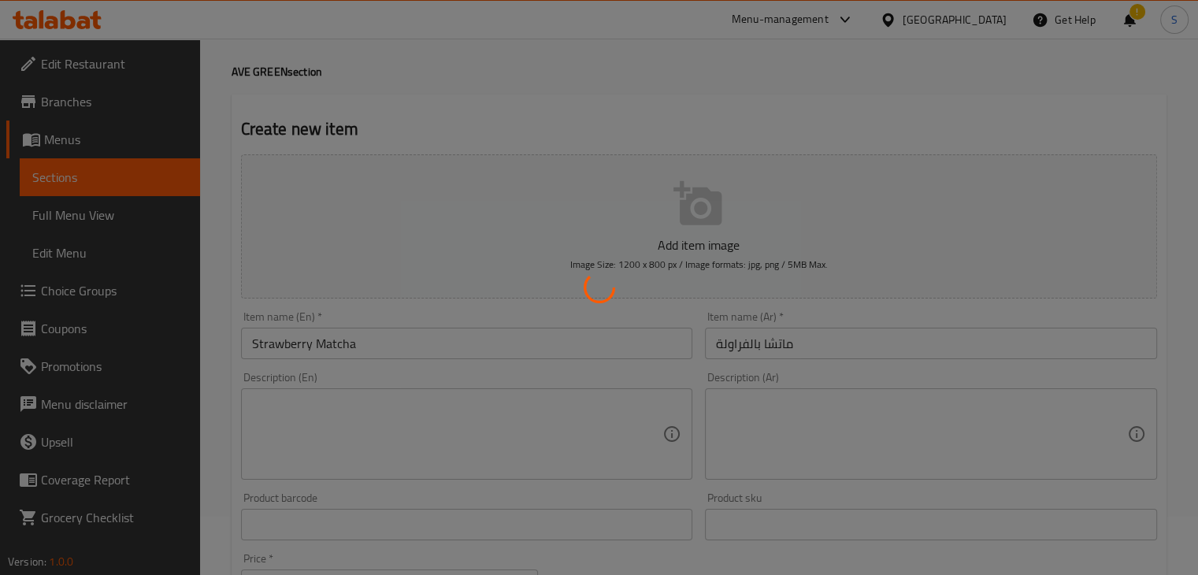
scroll to position [0, 0]
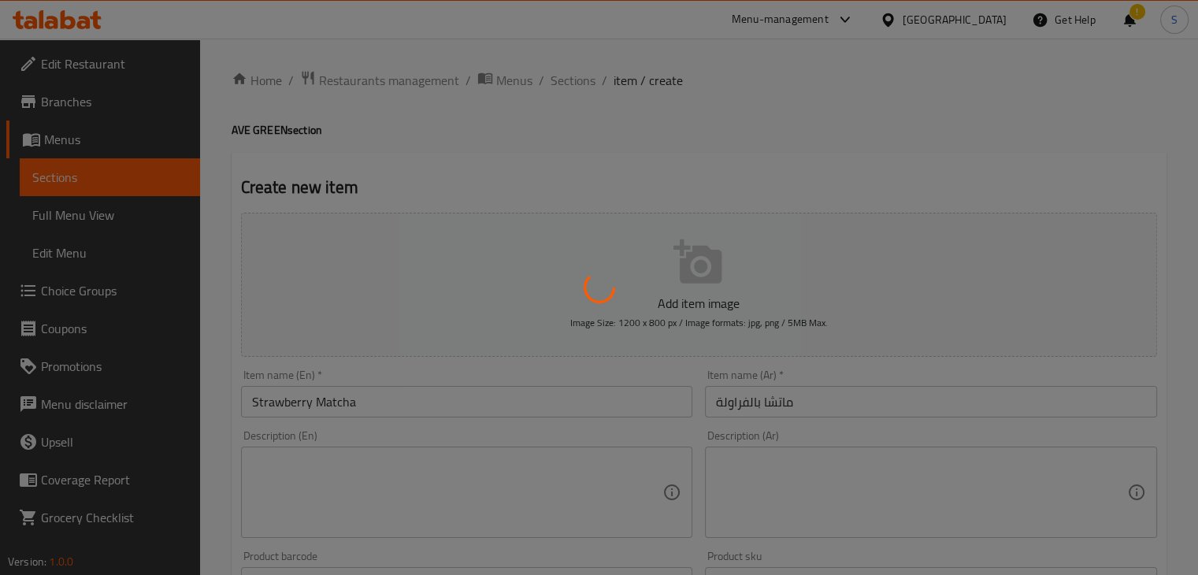
type input "0"
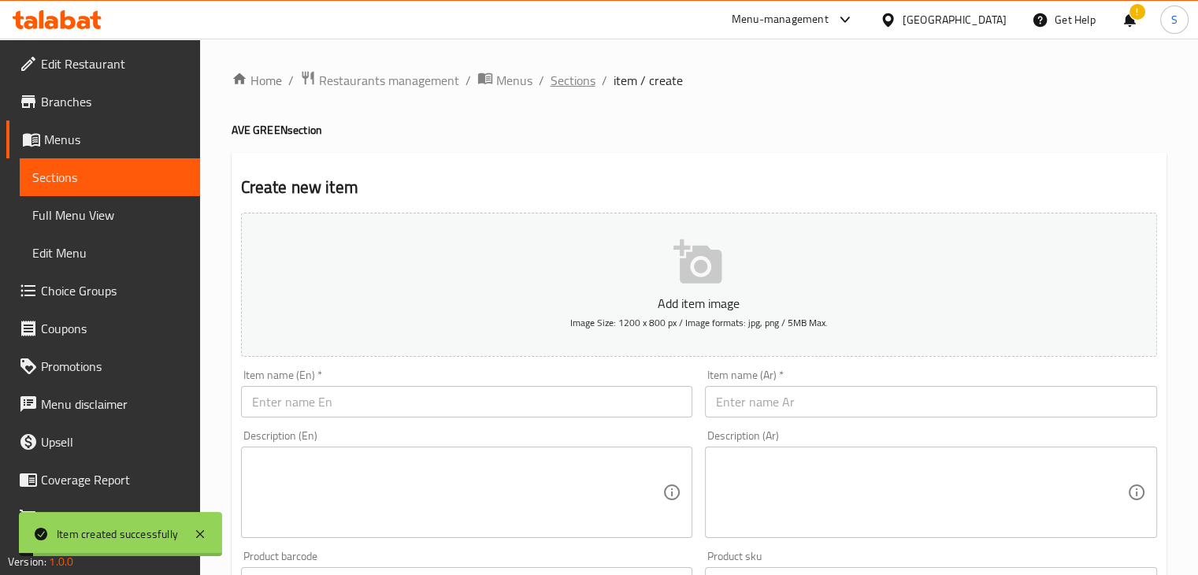
click at [568, 90] on span "Sections" at bounding box center [573, 80] width 45 height 19
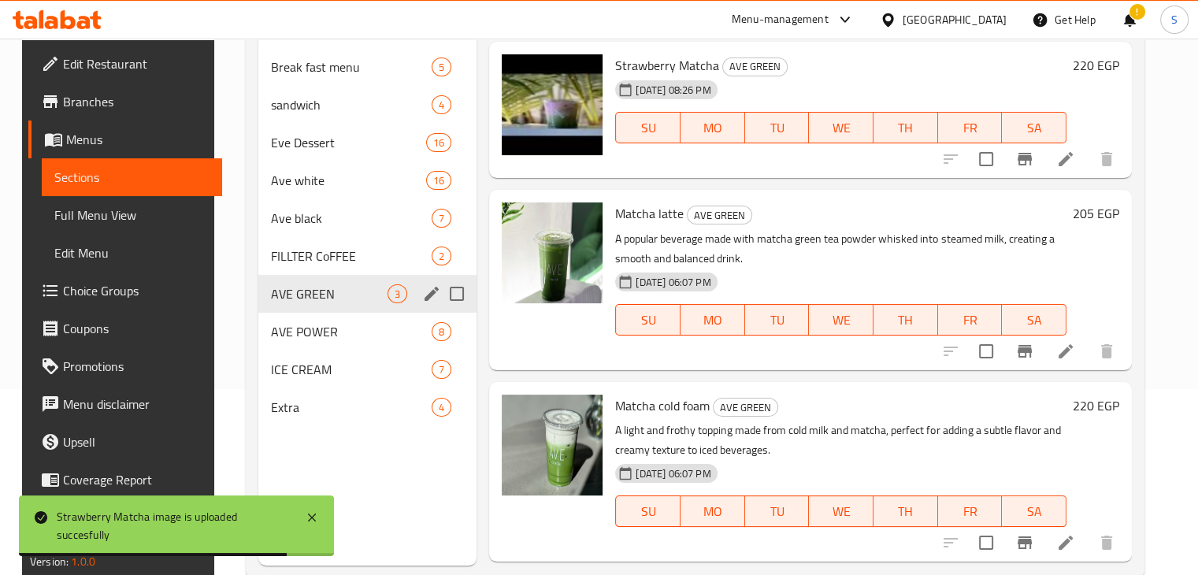
scroll to position [221, 0]
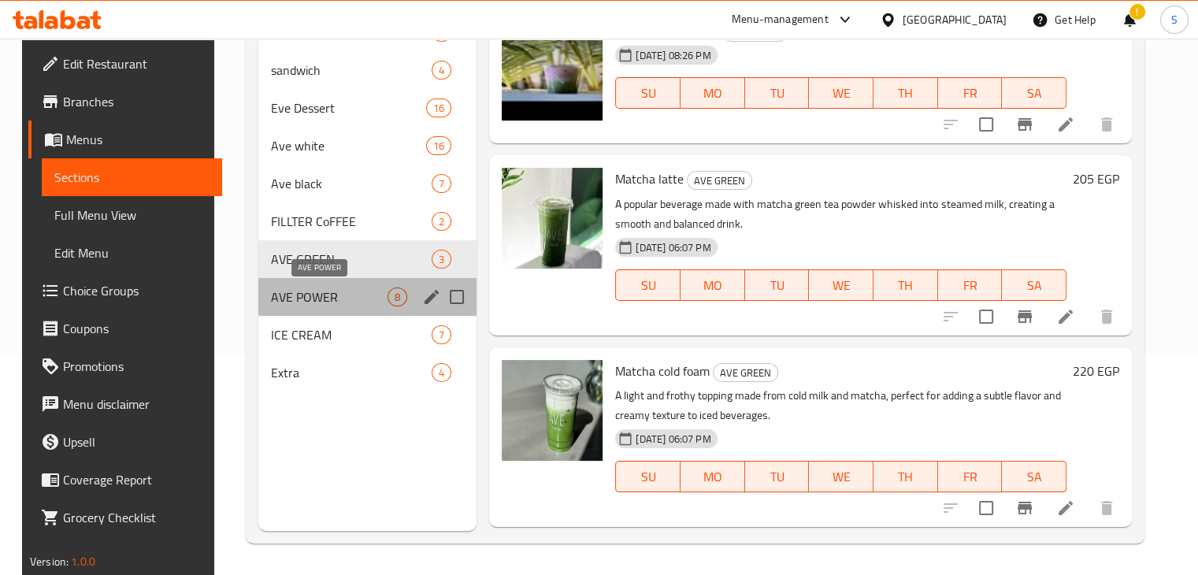
click at [332, 297] on span "AVE POWER" at bounding box center [329, 297] width 117 height 19
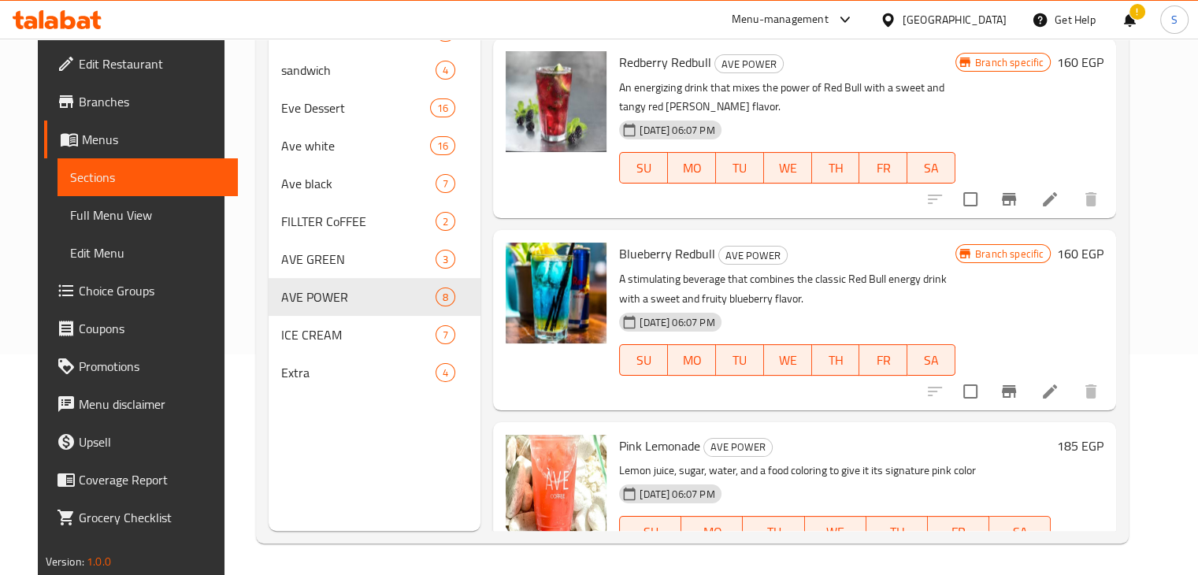
scroll to position [337, 0]
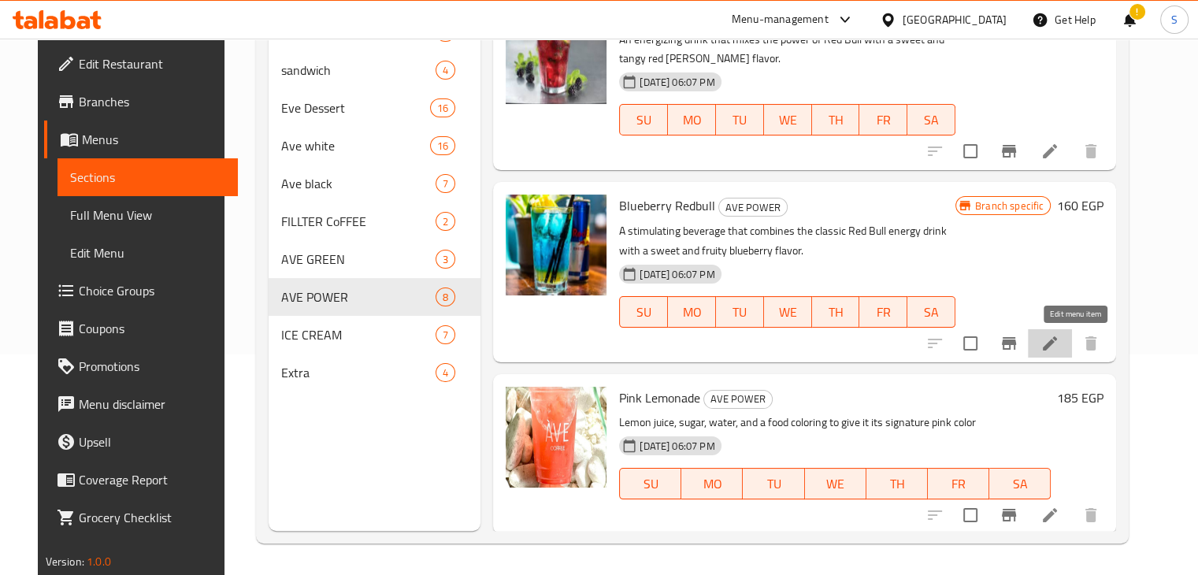
click at [1057, 341] on icon at bounding box center [1050, 343] width 14 height 14
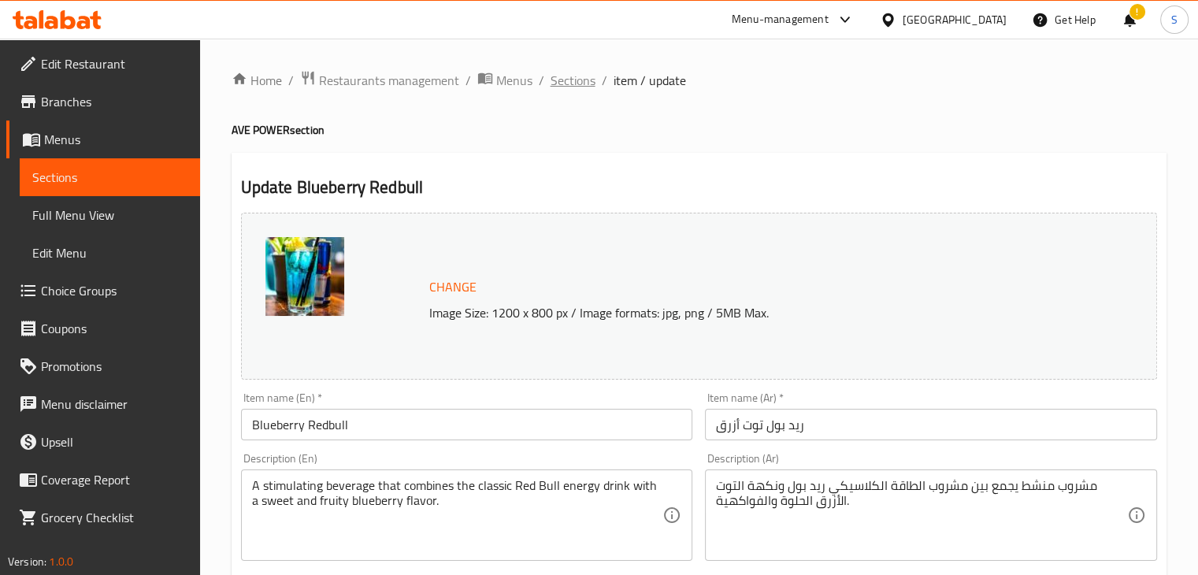
click at [555, 77] on span "Sections" at bounding box center [573, 80] width 45 height 19
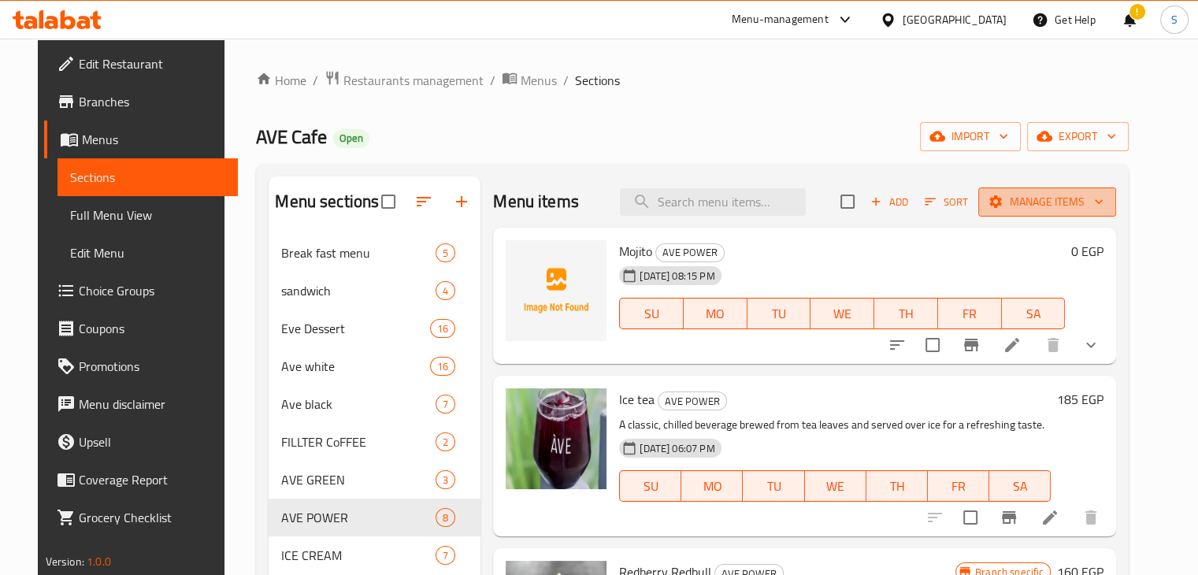
click at [1051, 202] on span "Manage items" at bounding box center [1047, 202] width 113 height 20
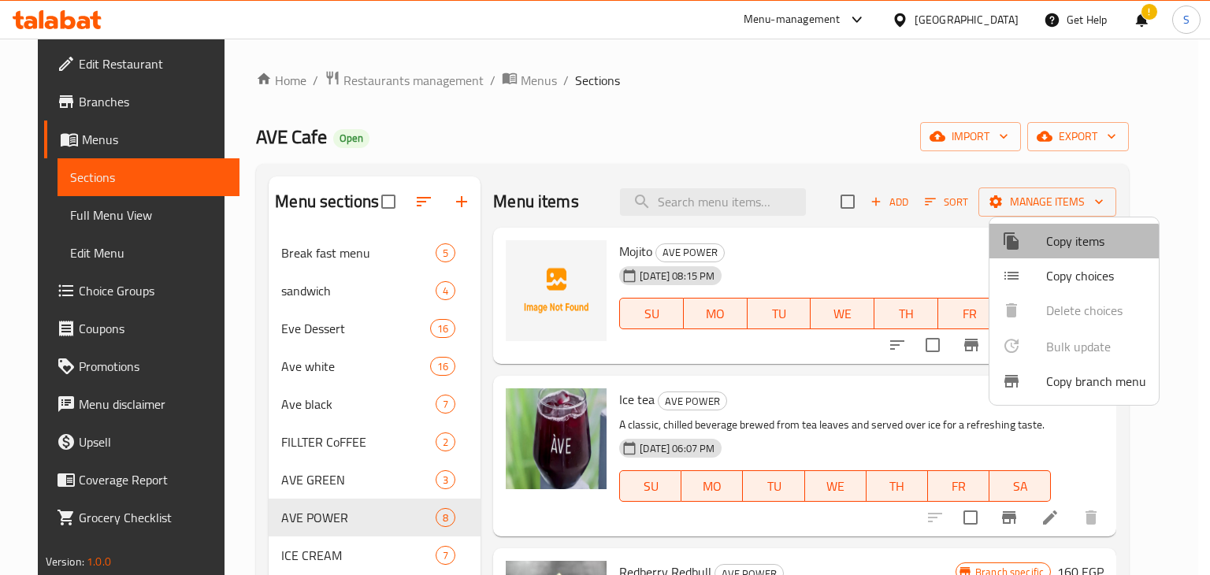
click at [1067, 250] on span "Copy items" at bounding box center [1096, 241] width 100 height 19
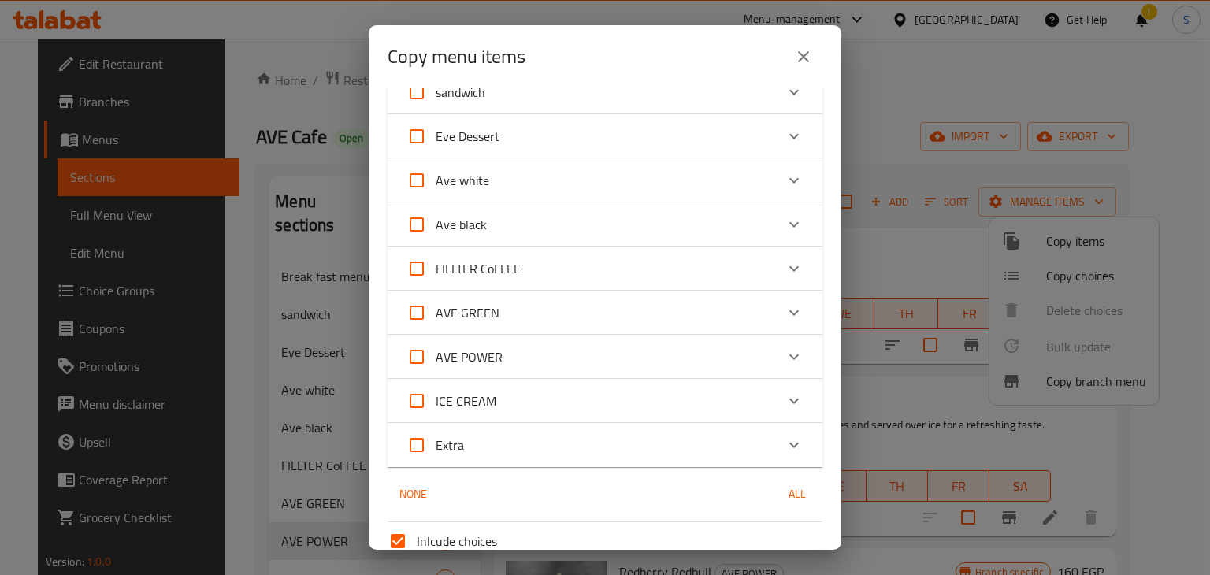
scroll to position [134, 0]
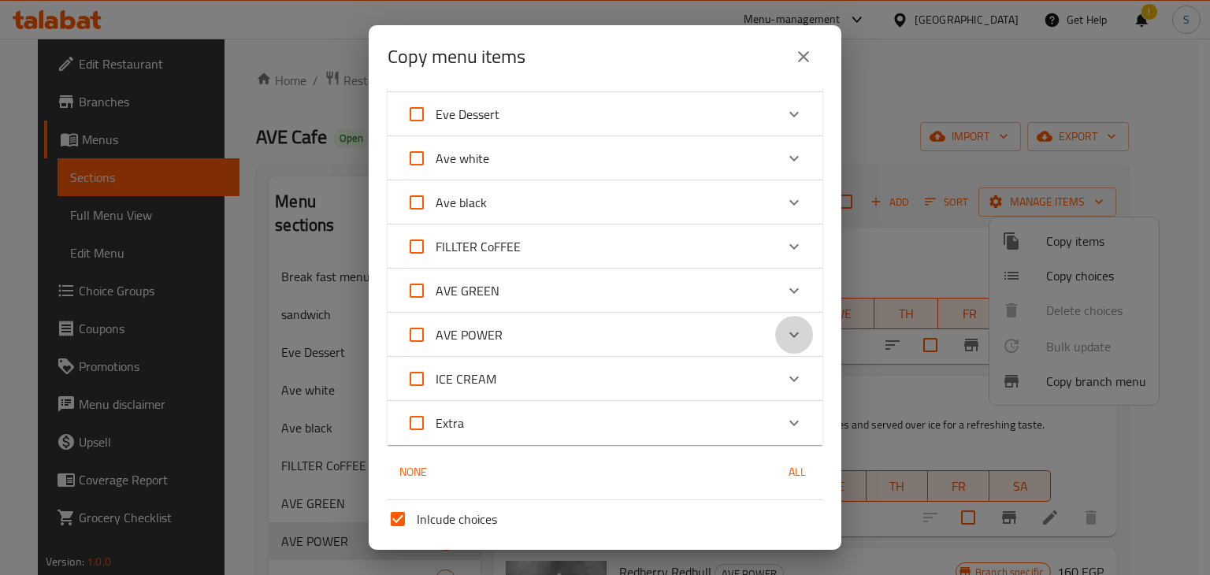
click at [785, 339] on icon "Expand" at bounding box center [794, 334] width 19 height 19
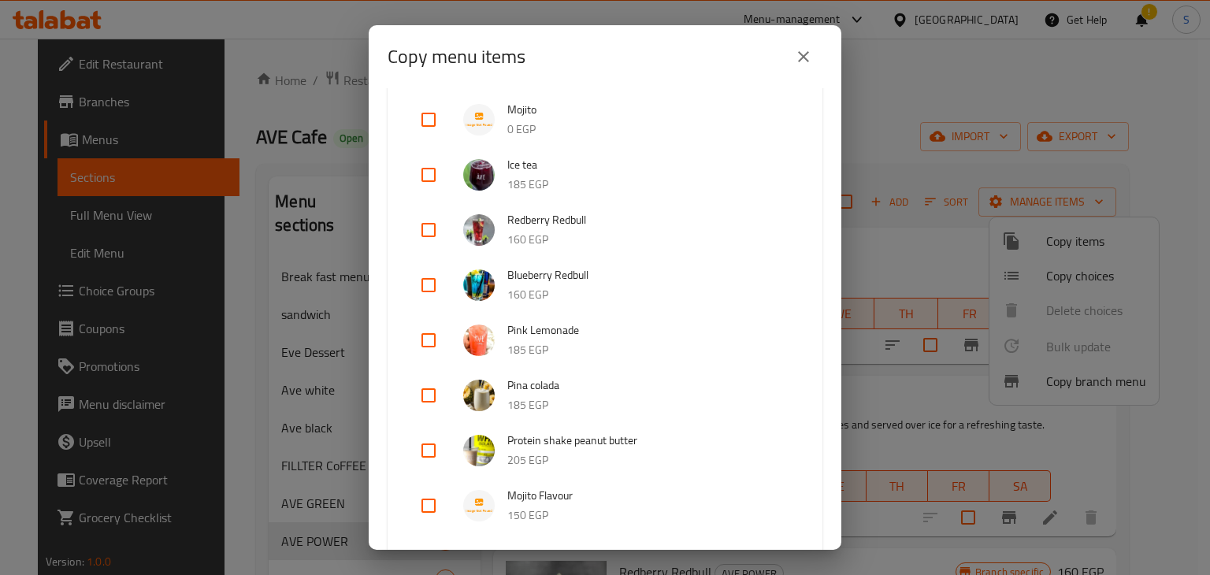
scroll to position [436, 0]
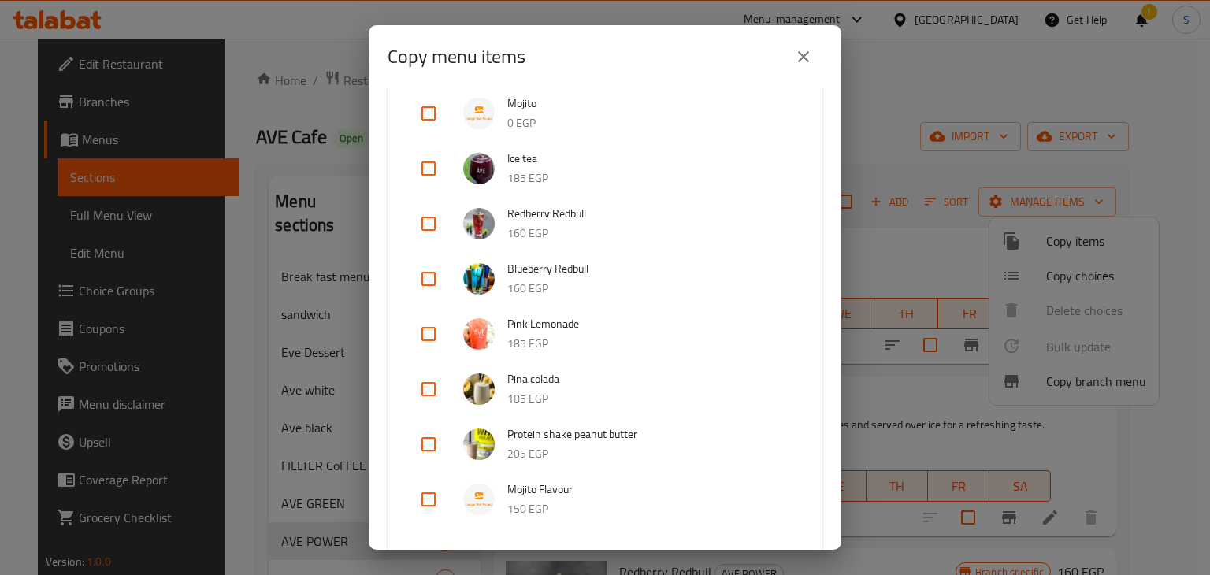
click at [434, 279] on input "checkbox" at bounding box center [429, 279] width 38 height 38
checkbox input "true"
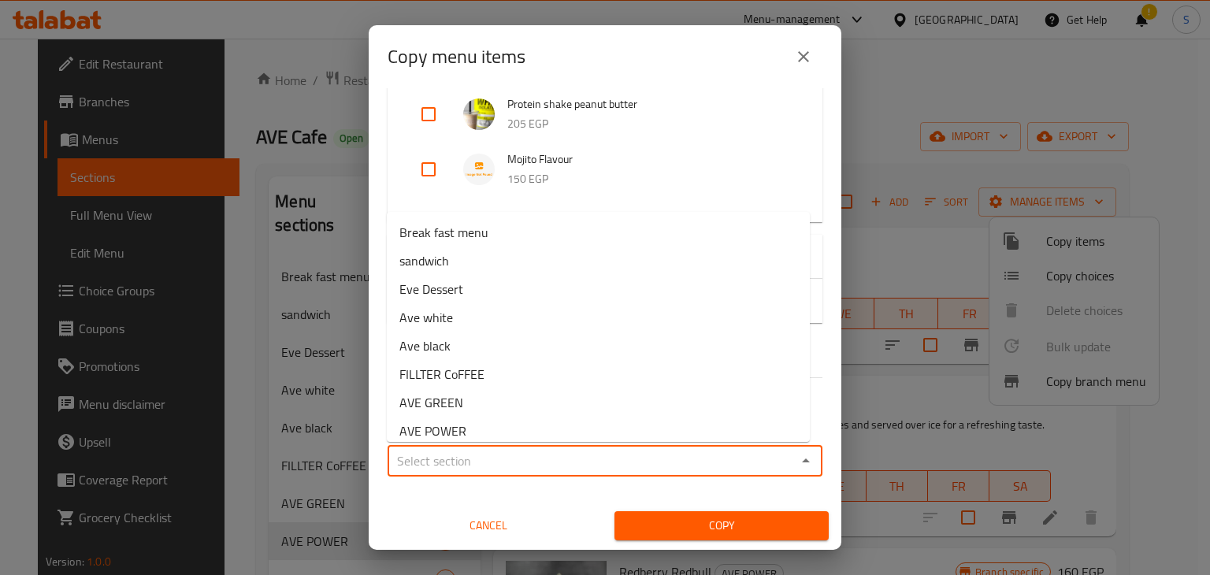
click at [495, 453] on input "Sections   *" at bounding box center [591, 461] width 399 height 22
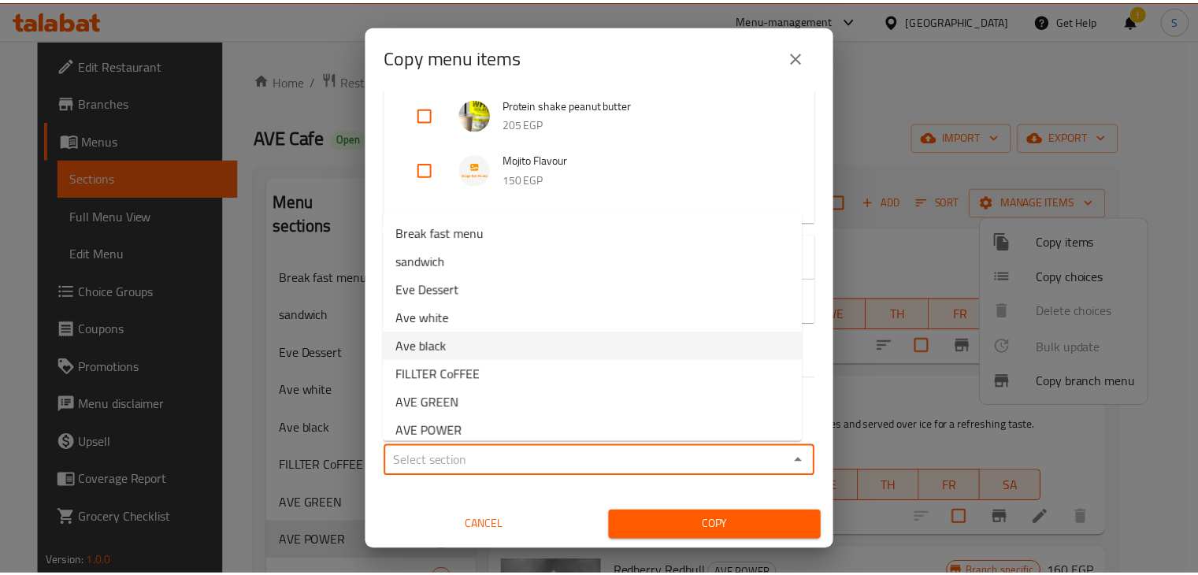
scroll to position [66, 0]
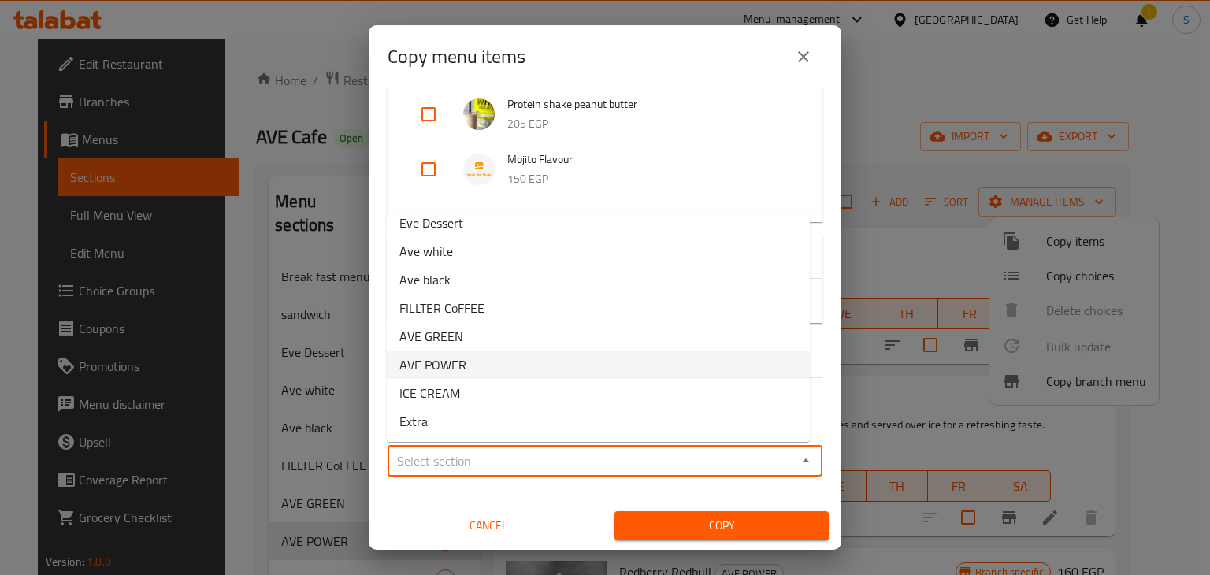
click at [466, 363] on li "AVE POWER" at bounding box center [598, 365] width 423 height 28
type input "AVE POWER"
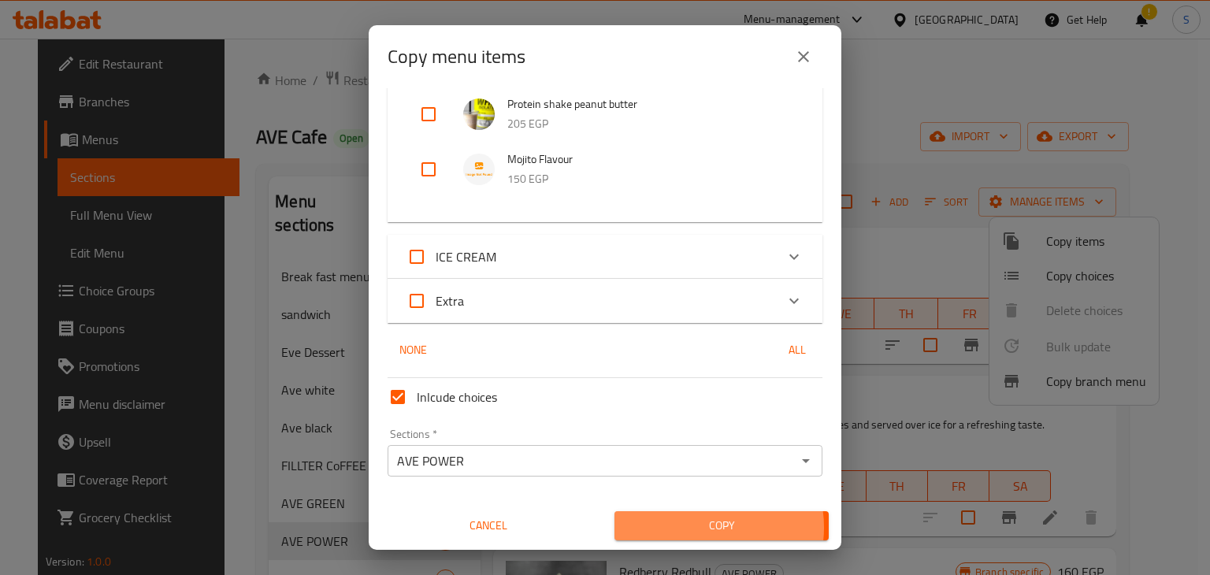
click at [699, 527] on span "Copy" at bounding box center [721, 526] width 189 height 20
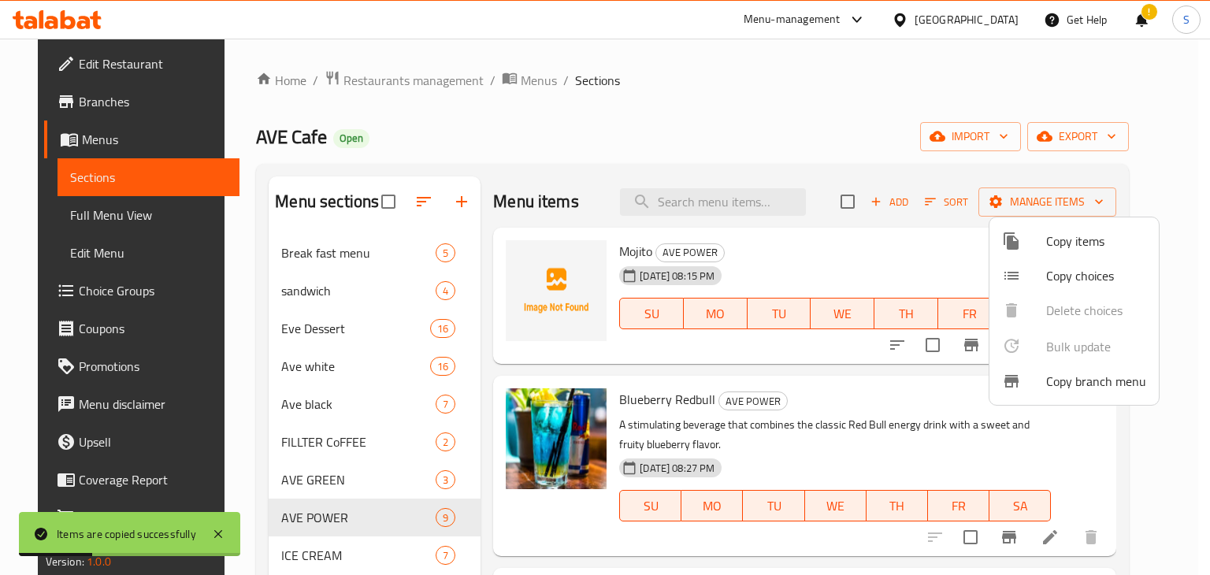
click at [796, 275] on div at bounding box center [605, 287] width 1210 height 575
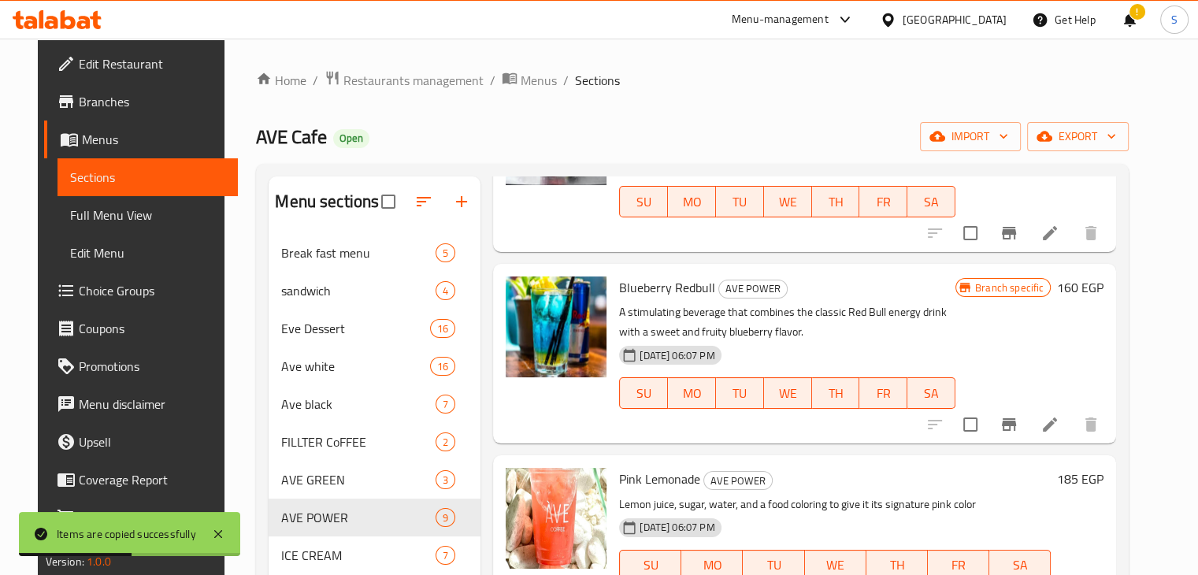
scroll to position [692, 0]
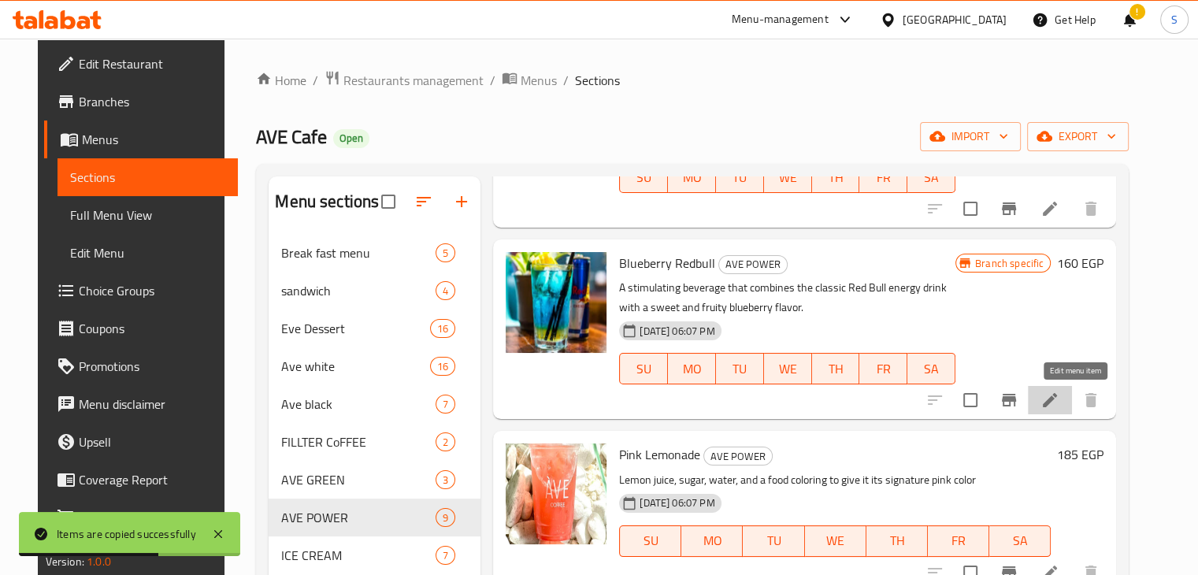
click at [1060, 398] on icon at bounding box center [1050, 400] width 19 height 19
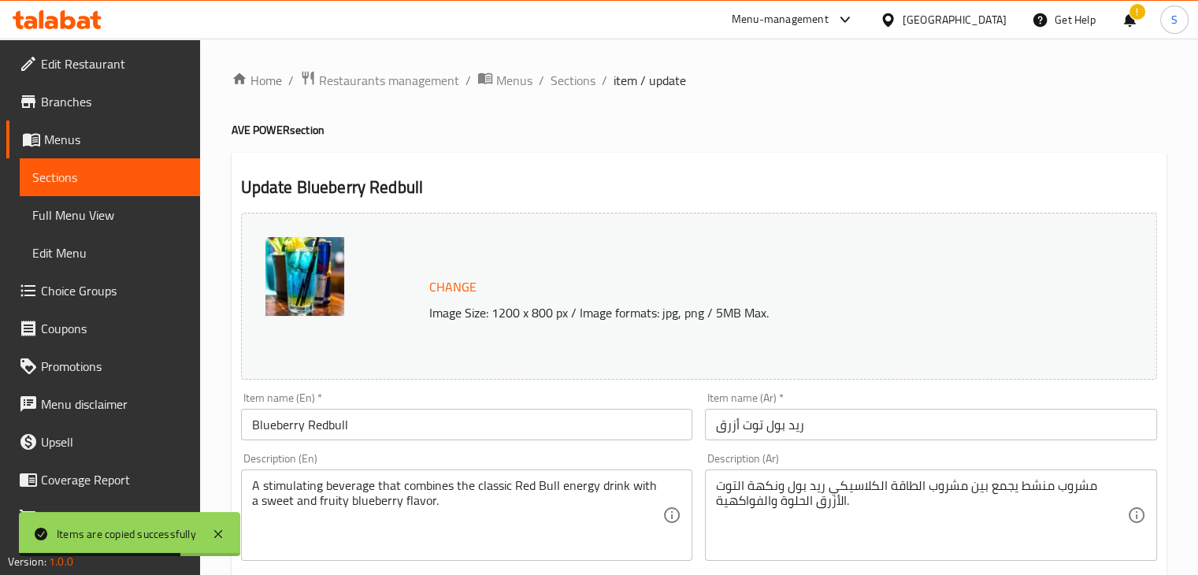
scroll to position [560, 0]
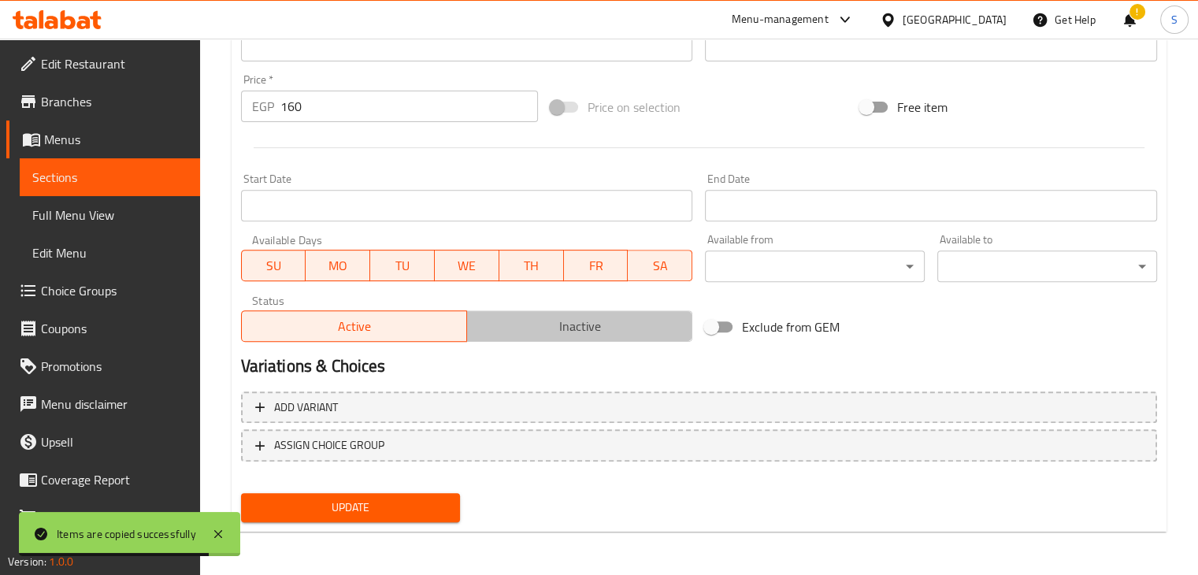
click at [554, 332] on span "Inactive" at bounding box center [579, 326] width 213 height 23
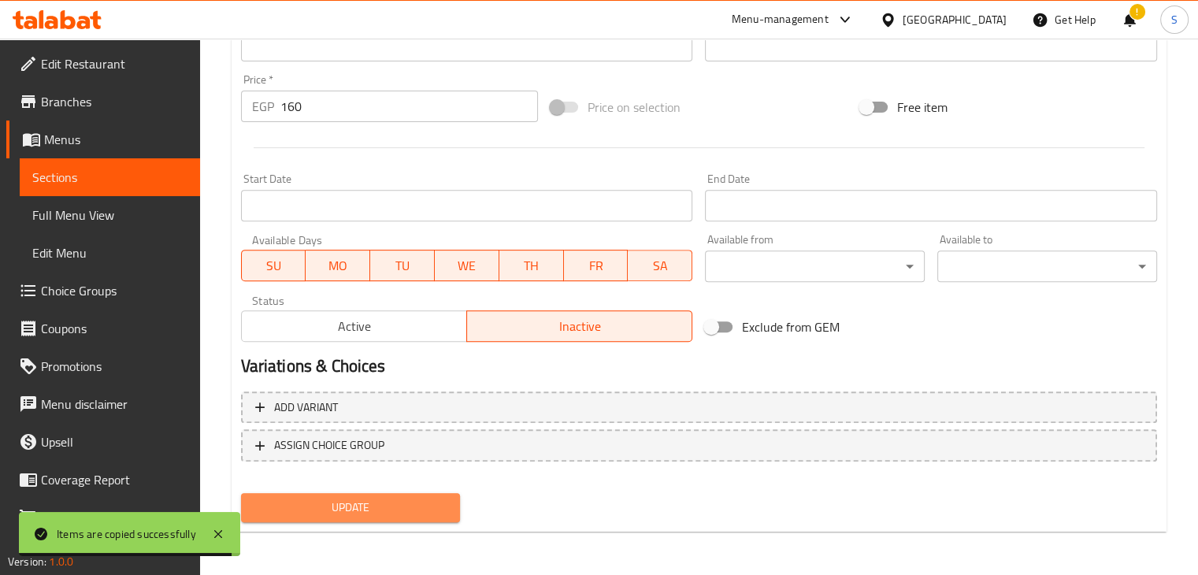
click at [378, 500] on span "Update" at bounding box center [351, 508] width 195 height 20
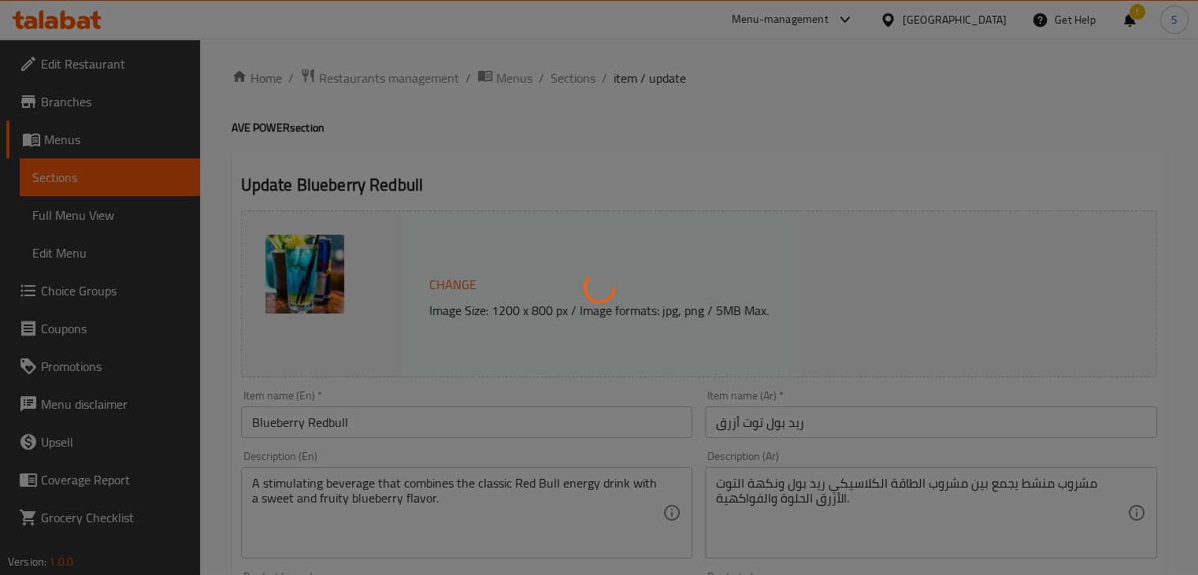
scroll to position [0, 0]
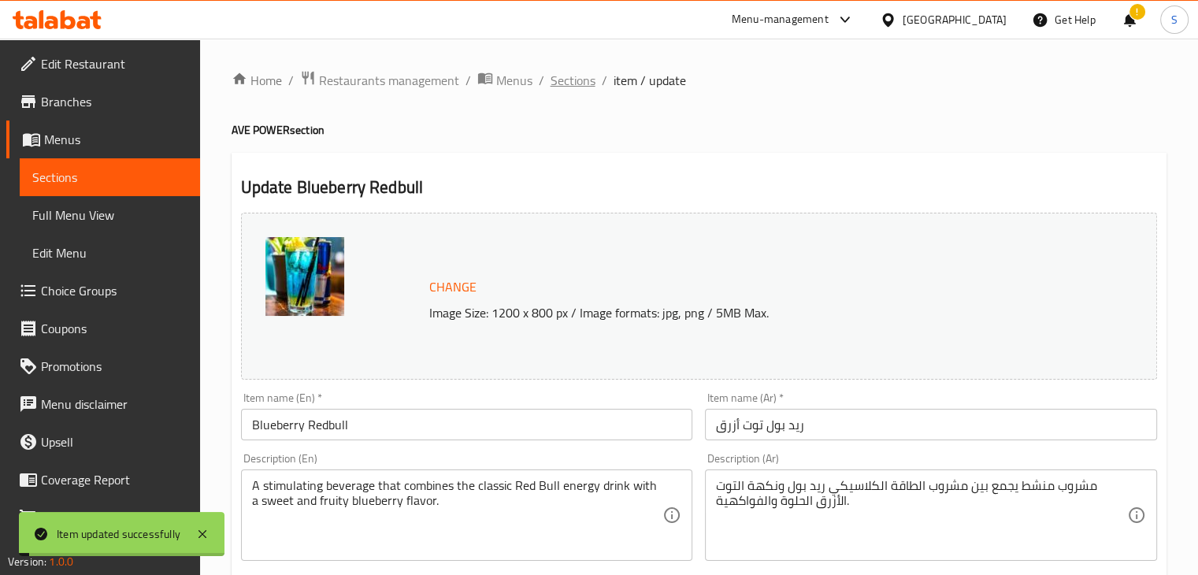
click at [558, 84] on span "Sections" at bounding box center [573, 80] width 45 height 19
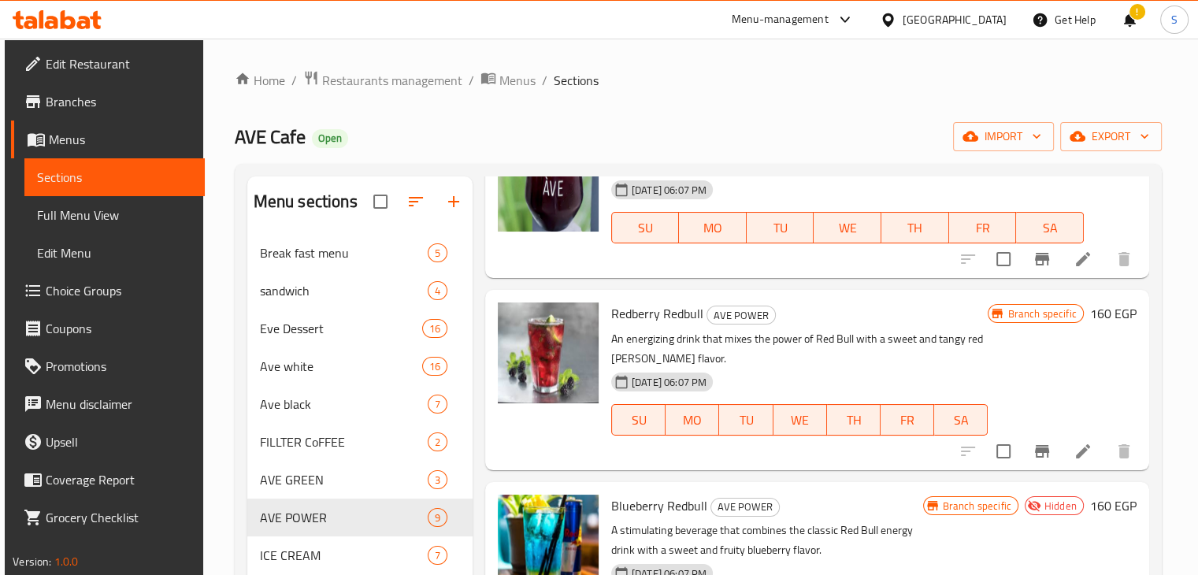
scroll to position [452, 0]
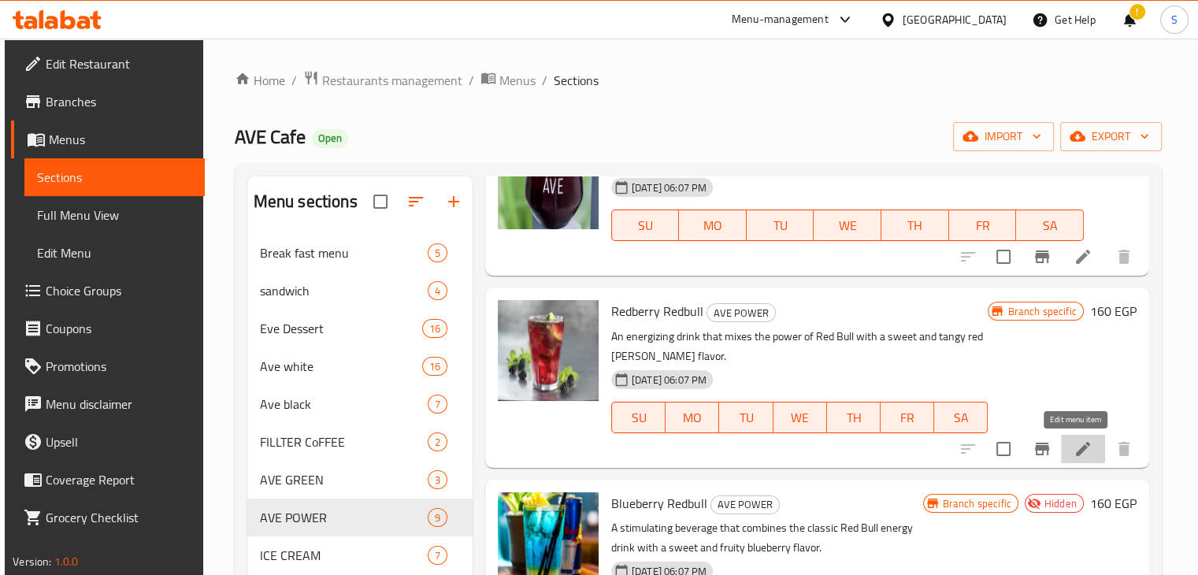
click at [1074, 448] on icon at bounding box center [1083, 449] width 19 height 19
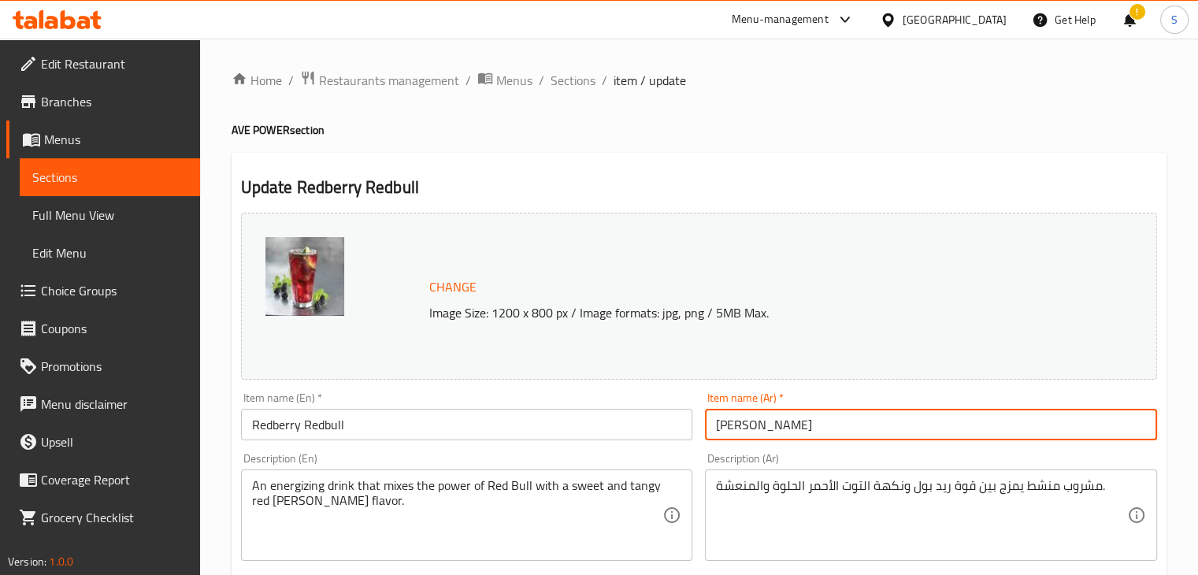
click at [741, 429] on input "ريد بول ريدبيري" at bounding box center [931, 425] width 452 height 32
drag, startPoint x: 741, startPoint y: 429, endPoint x: 755, endPoint y: 429, distance: 13.4
click at [755, 429] on input "ريد بول ريدبيري" at bounding box center [931, 425] width 452 height 32
type input "ريد بول بيري"
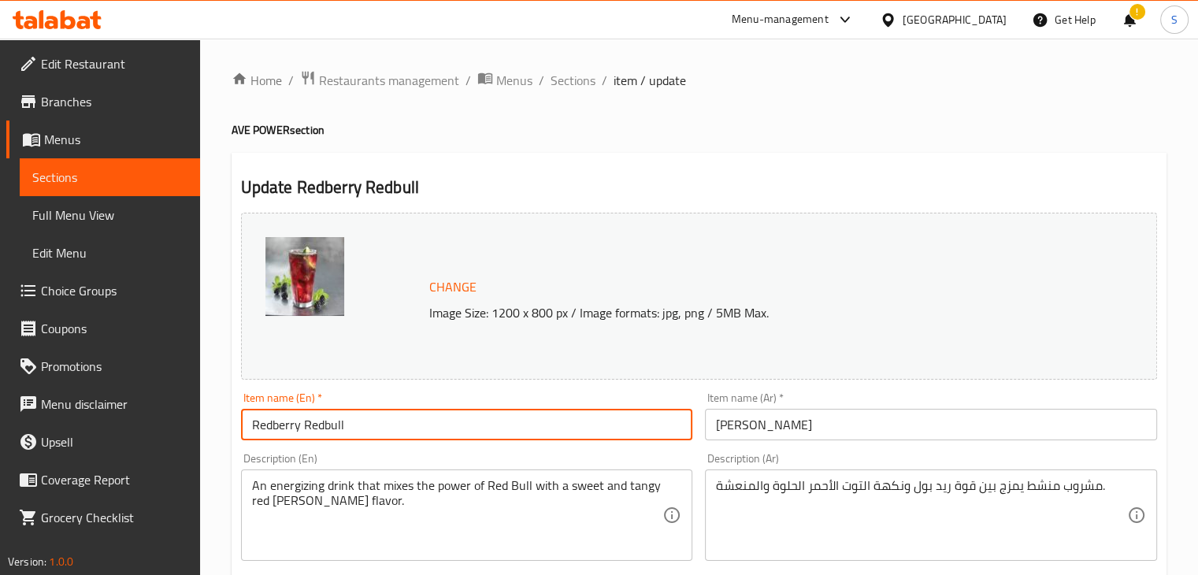
drag, startPoint x: 270, startPoint y: 429, endPoint x: 244, endPoint y: 427, distance: 26.1
click at [244, 427] on input "Redberry Redbull" at bounding box center [467, 425] width 452 height 32
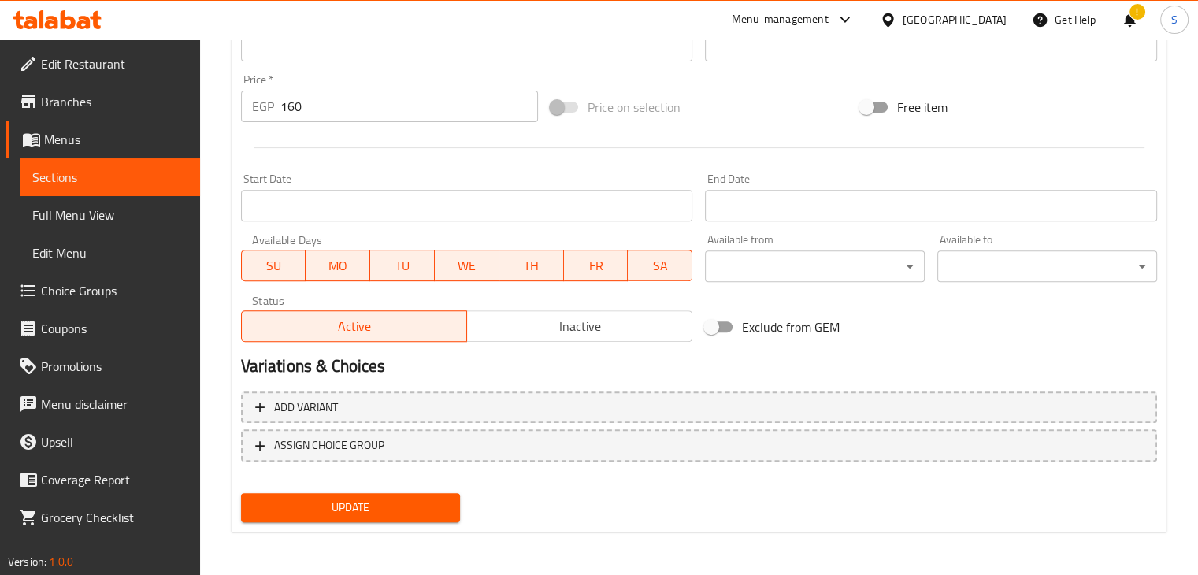
type input "berry Redbull"
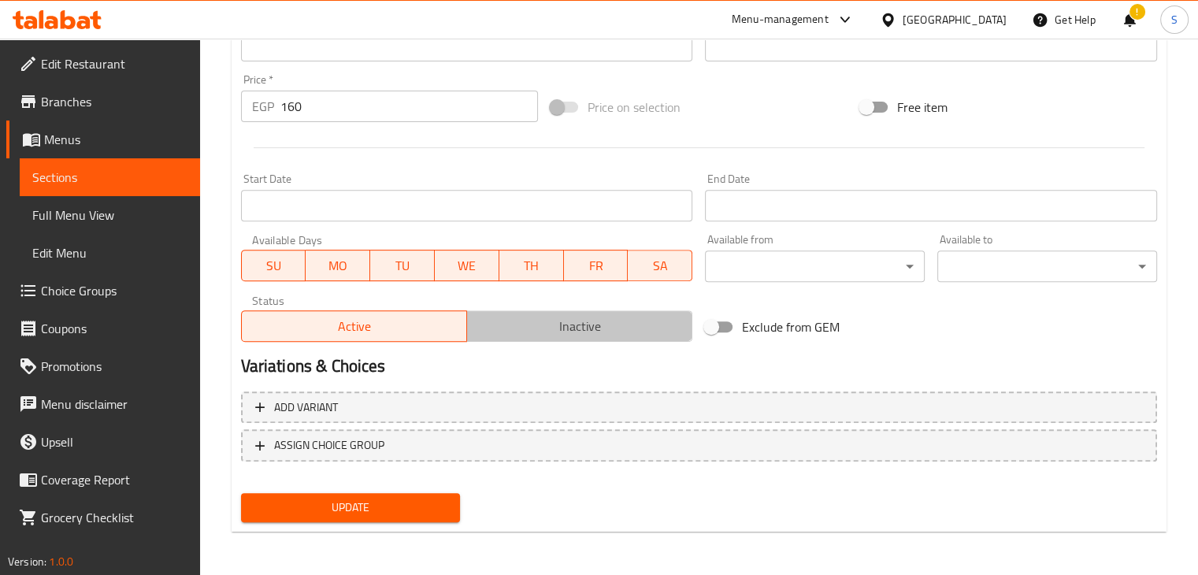
click at [583, 330] on span "Inactive" at bounding box center [579, 326] width 213 height 23
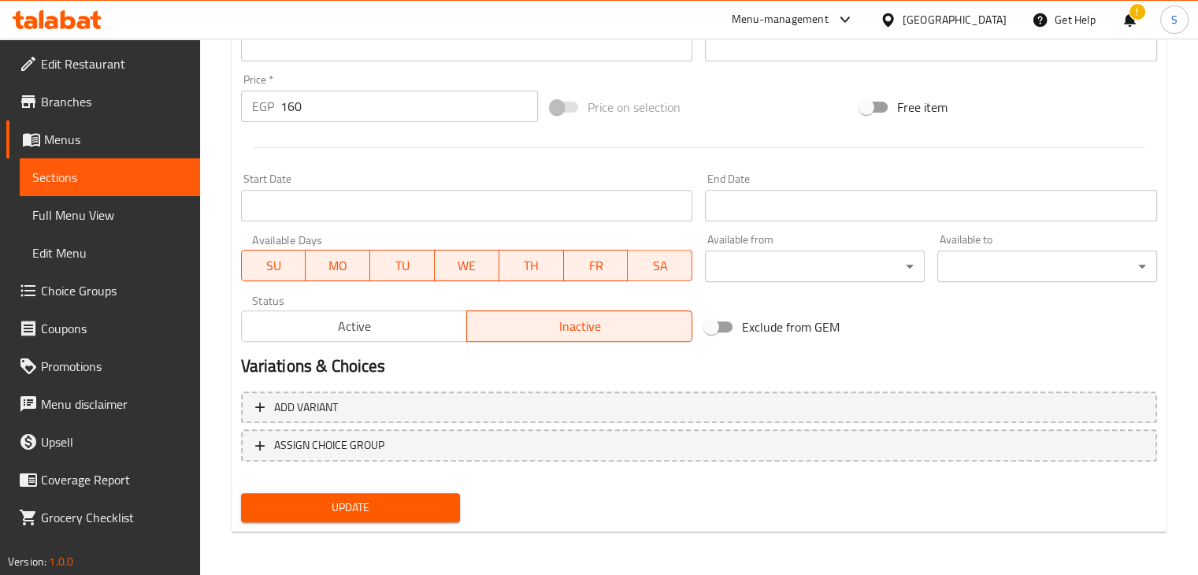
drag, startPoint x: 394, startPoint y: 498, endPoint x: 607, endPoint y: 303, distance: 288.3
click at [607, 303] on div "Change Image Size: 1200 x 800 px / Image formats: jpg, png / 5MB Max. Item name…" at bounding box center [699, 87] width 929 height 882
click at [362, 494] on button "Update" at bounding box center [351, 507] width 220 height 29
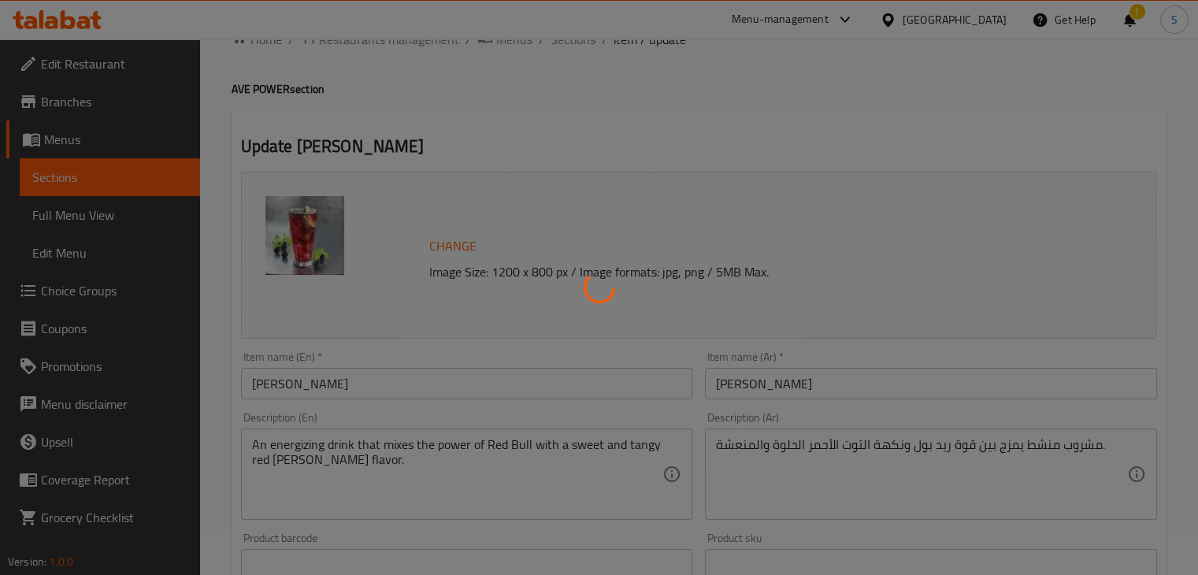
scroll to position [0, 0]
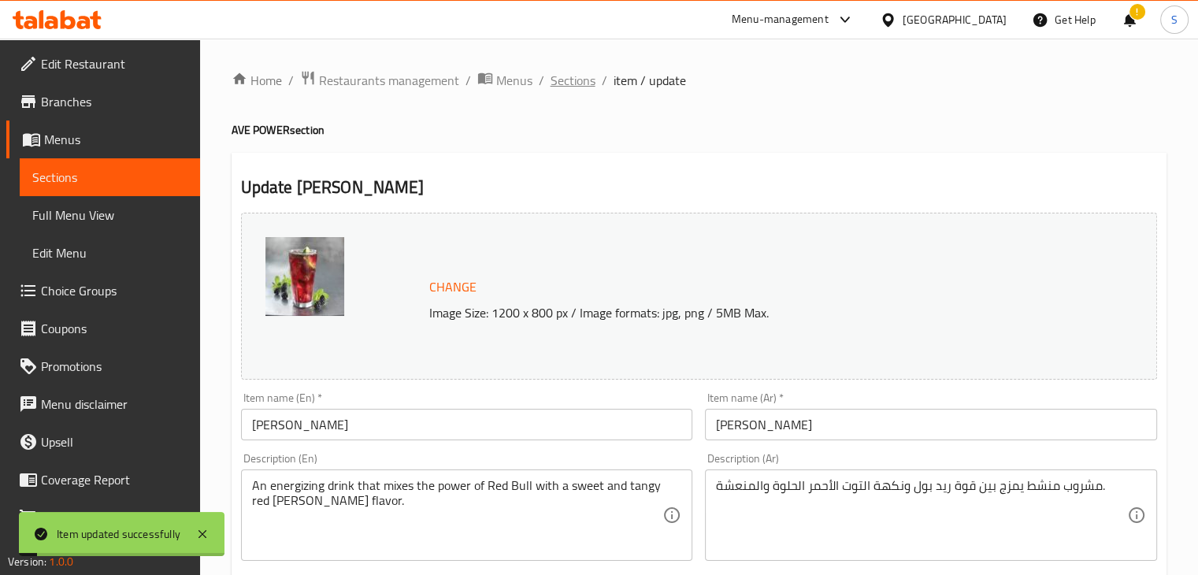
click at [565, 86] on span "Sections" at bounding box center [573, 80] width 45 height 19
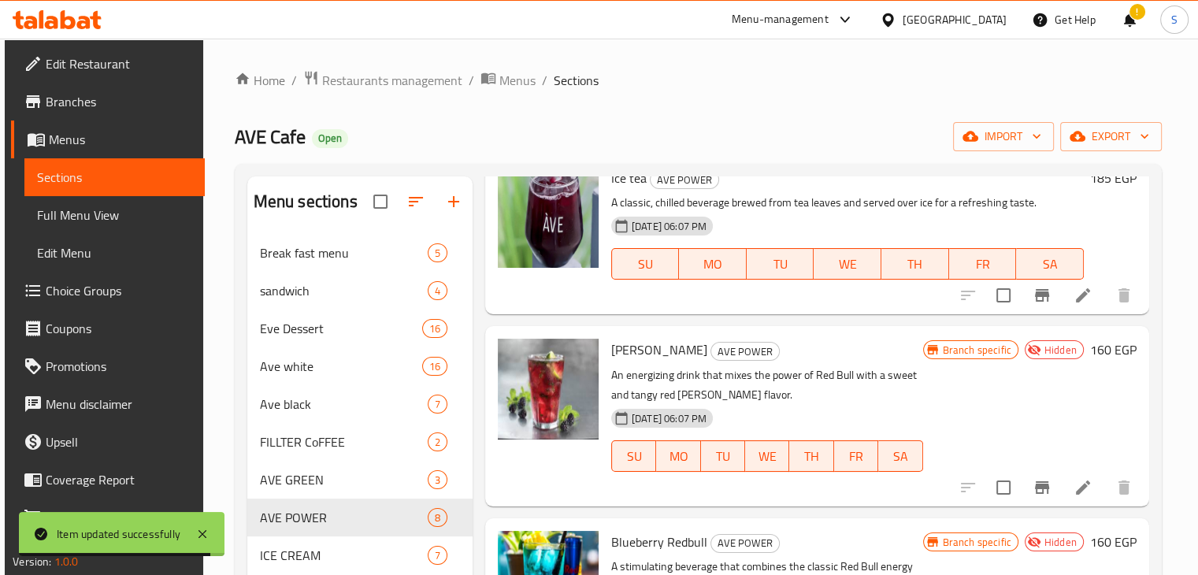
scroll to position [404, 0]
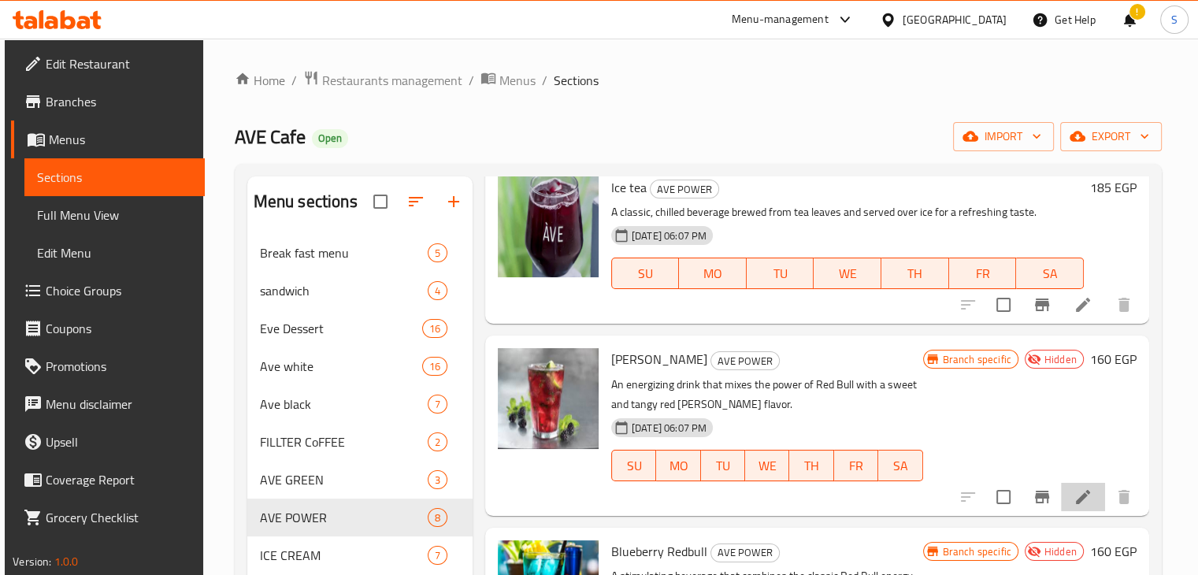
click at [1065, 496] on li at bounding box center [1083, 497] width 44 height 28
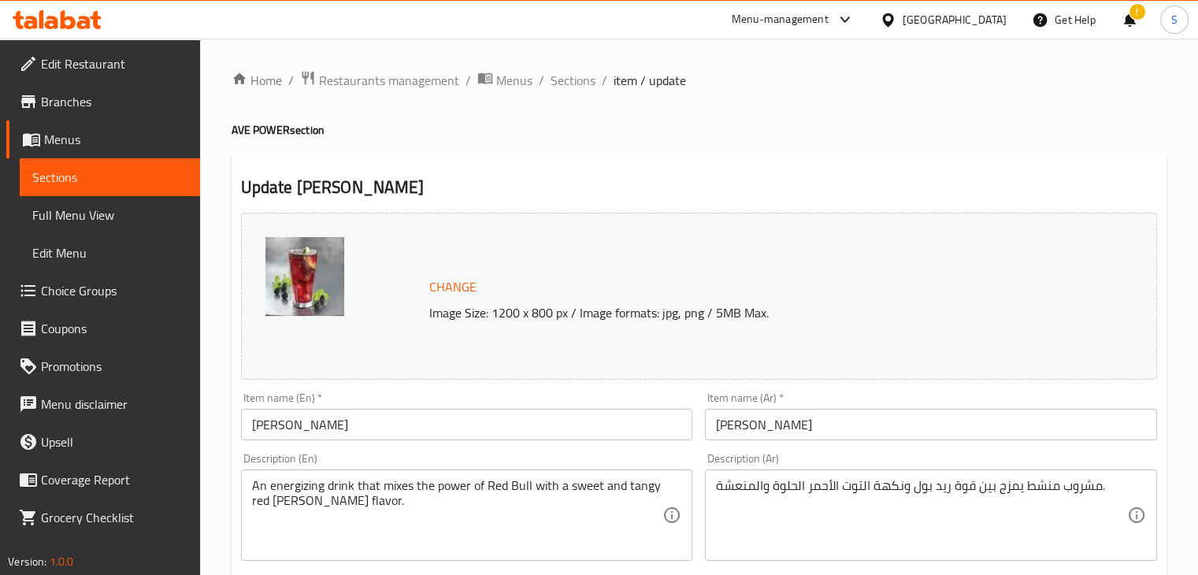
scroll to position [560, 0]
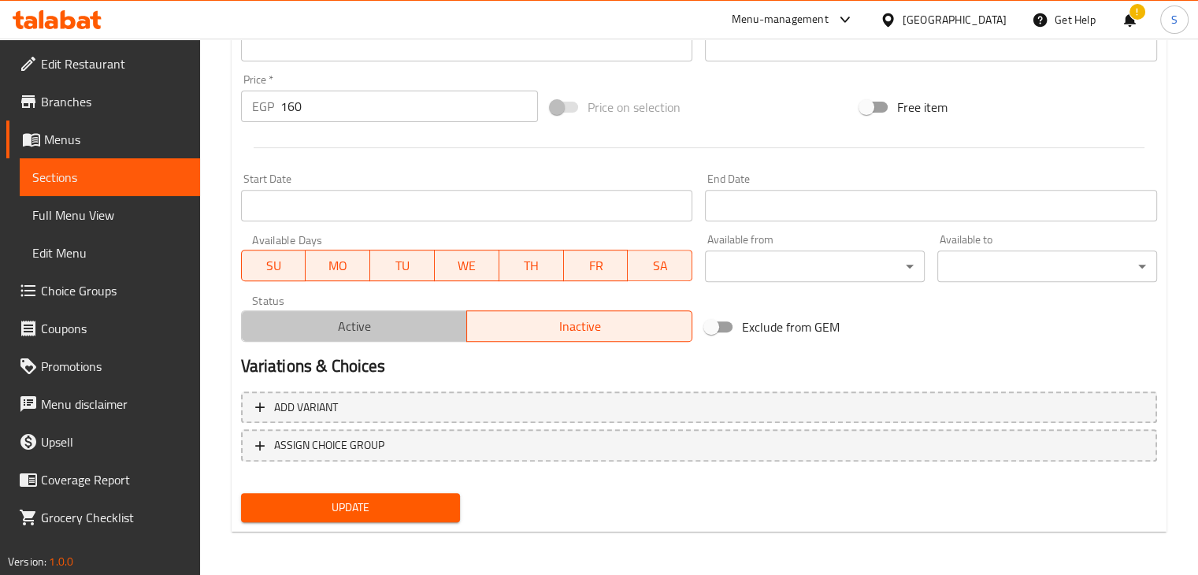
click at [332, 313] on button "Active" at bounding box center [354, 326] width 226 height 32
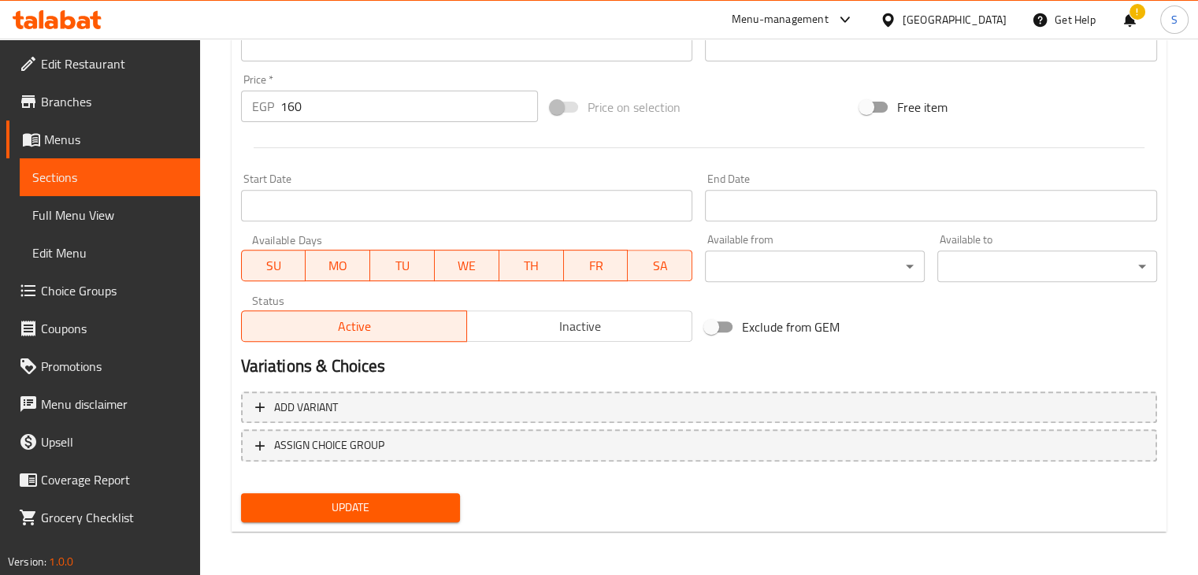
drag, startPoint x: 328, startPoint y: 513, endPoint x: 681, endPoint y: 275, distance: 425.6
click at [681, 275] on div "Change Image Size: 1200 x 800 px / Image formats: jpg, png / 5MB Max. Item name…" at bounding box center [699, 87] width 929 height 882
click at [340, 511] on span "Update" at bounding box center [351, 508] width 195 height 20
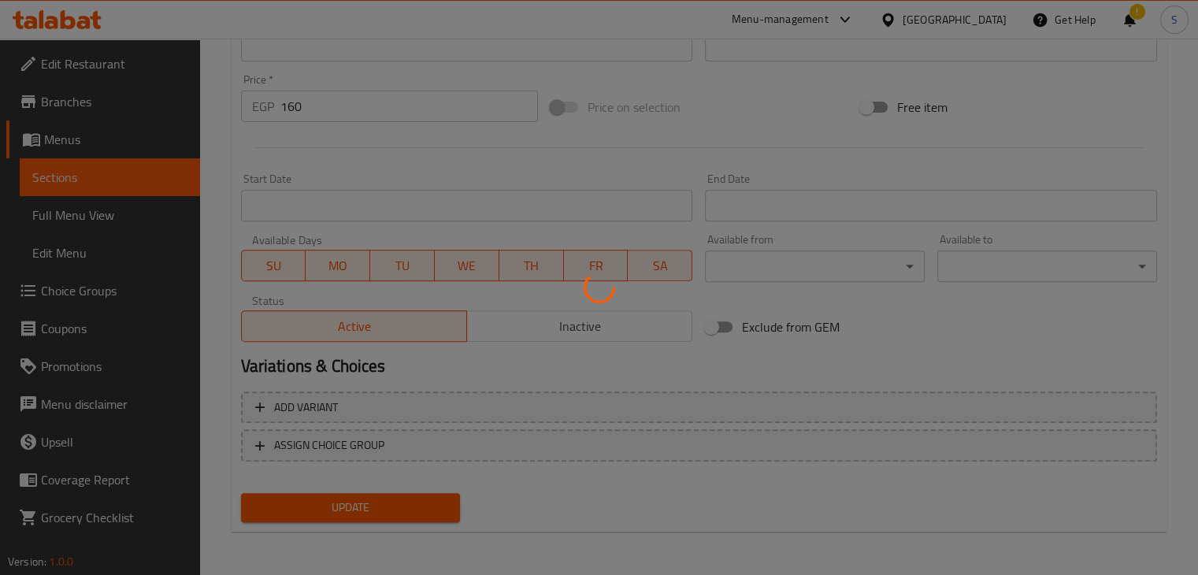
scroll to position [0, 0]
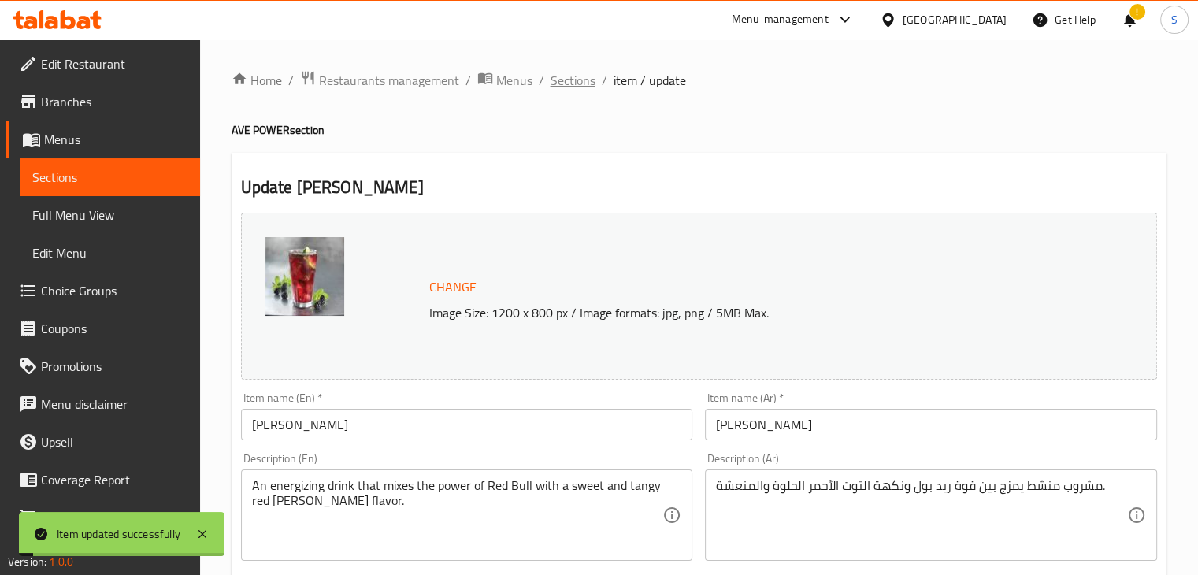
click at [562, 84] on span "Sections" at bounding box center [573, 80] width 45 height 19
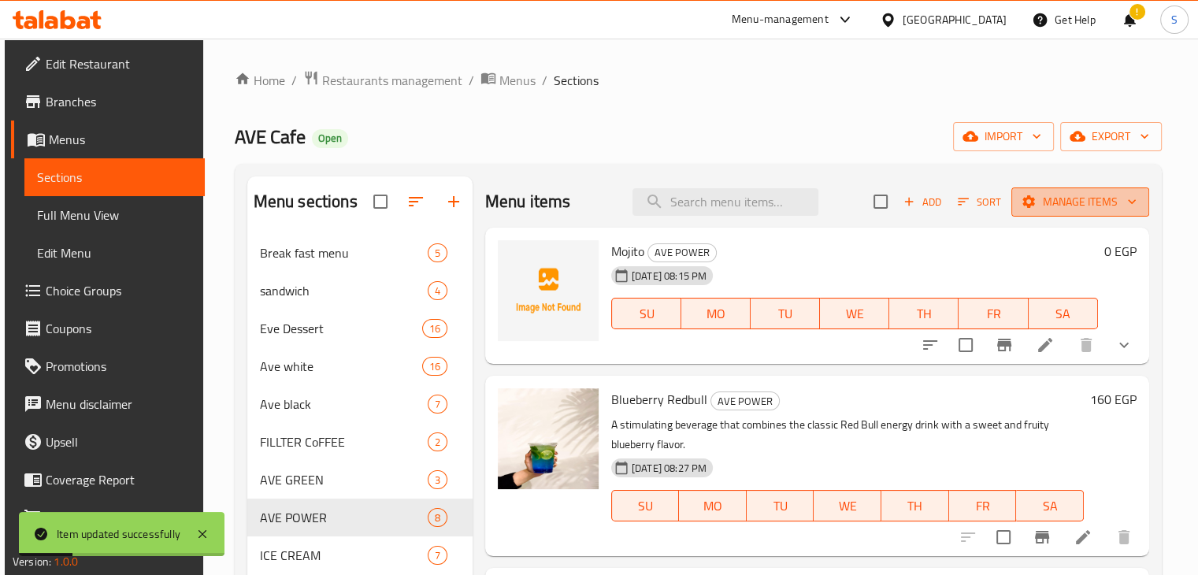
click at [1072, 202] on span "Manage items" at bounding box center [1080, 202] width 113 height 20
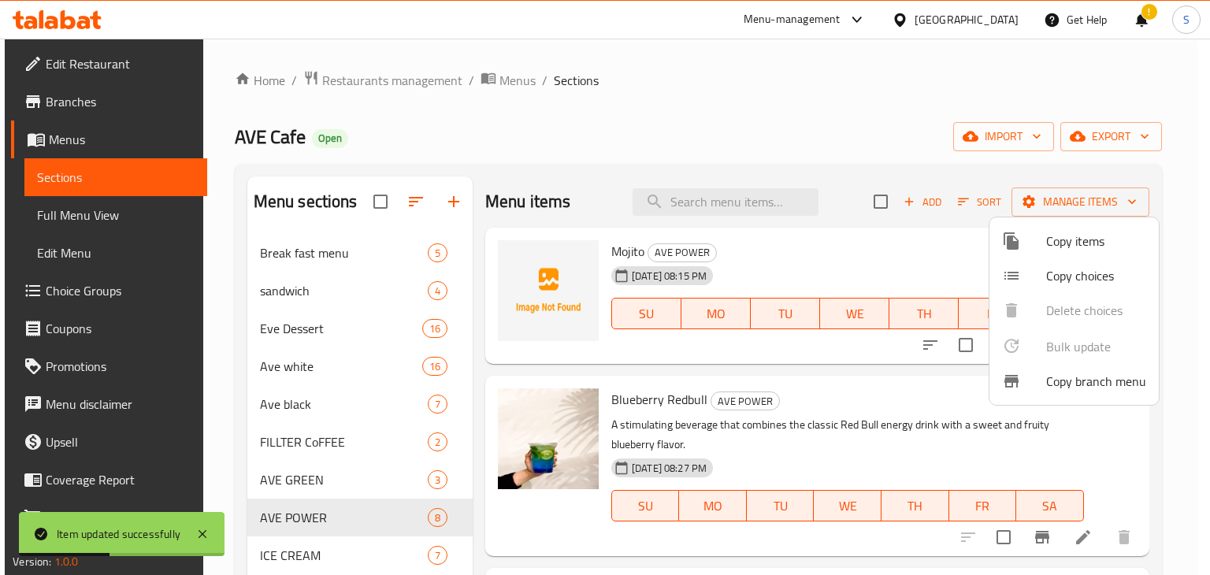
click at [1083, 250] on span "Copy items" at bounding box center [1096, 241] width 100 height 19
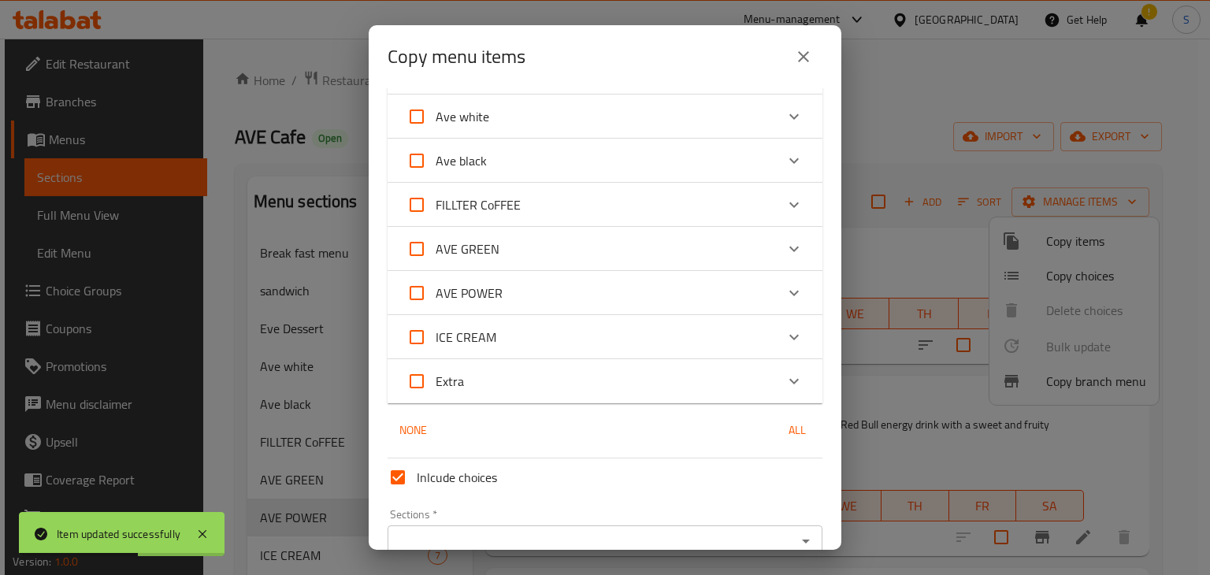
scroll to position [176, 0]
click at [785, 298] on icon "Expand" at bounding box center [794, 292] width 19 height 19
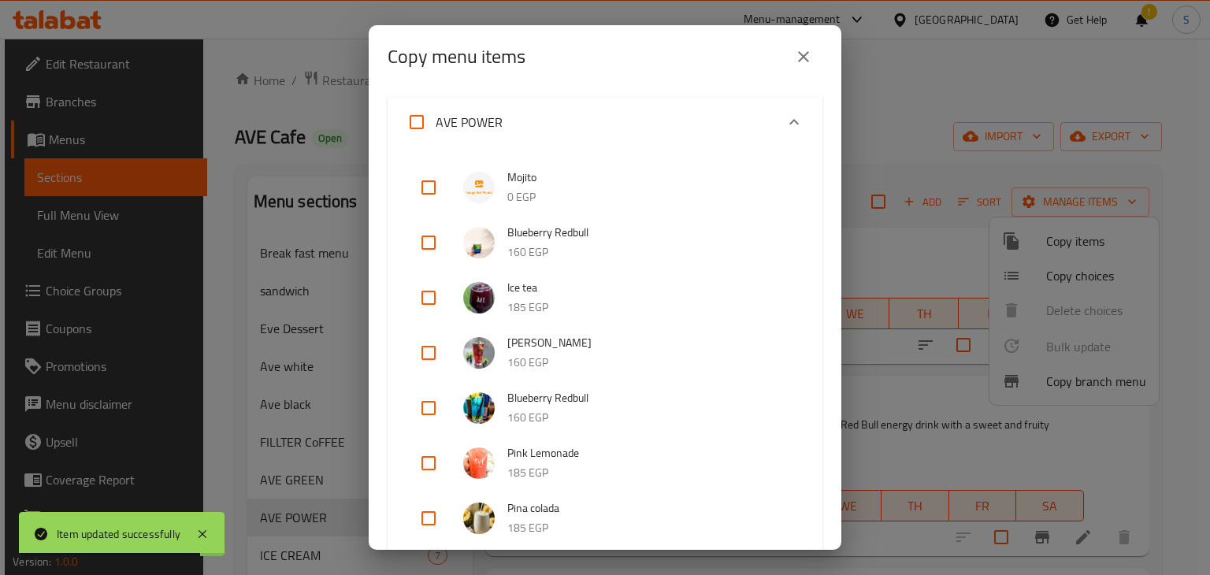
scroll to position [371, 0]
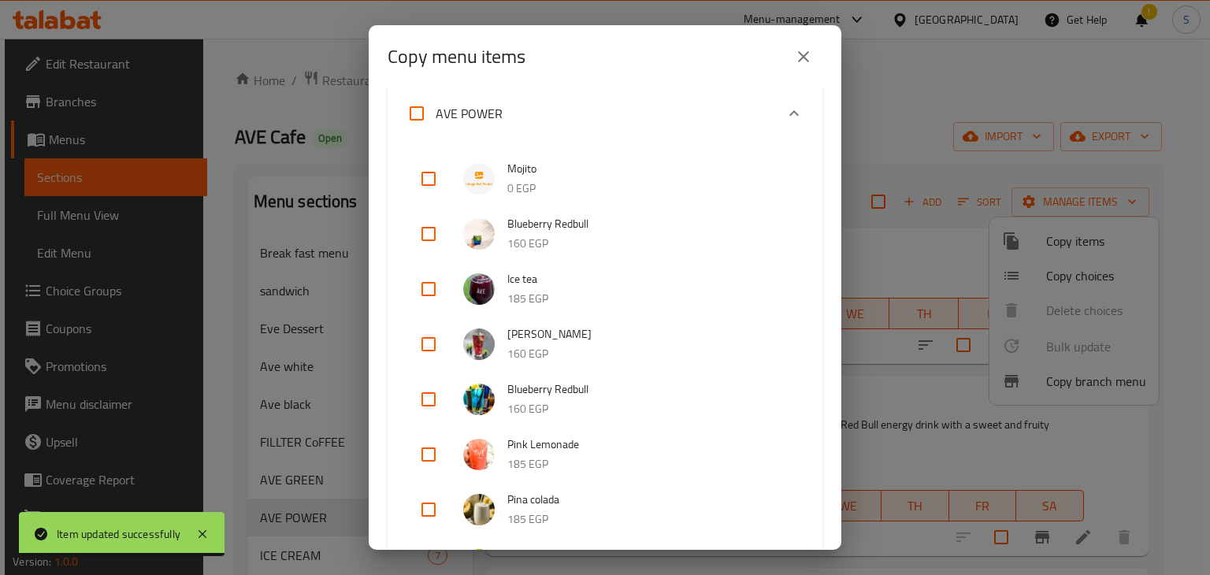
click at [430, 347] on input "checkbox" at bounding box center [429, 344] width 38 height 38
checkbox input "true"
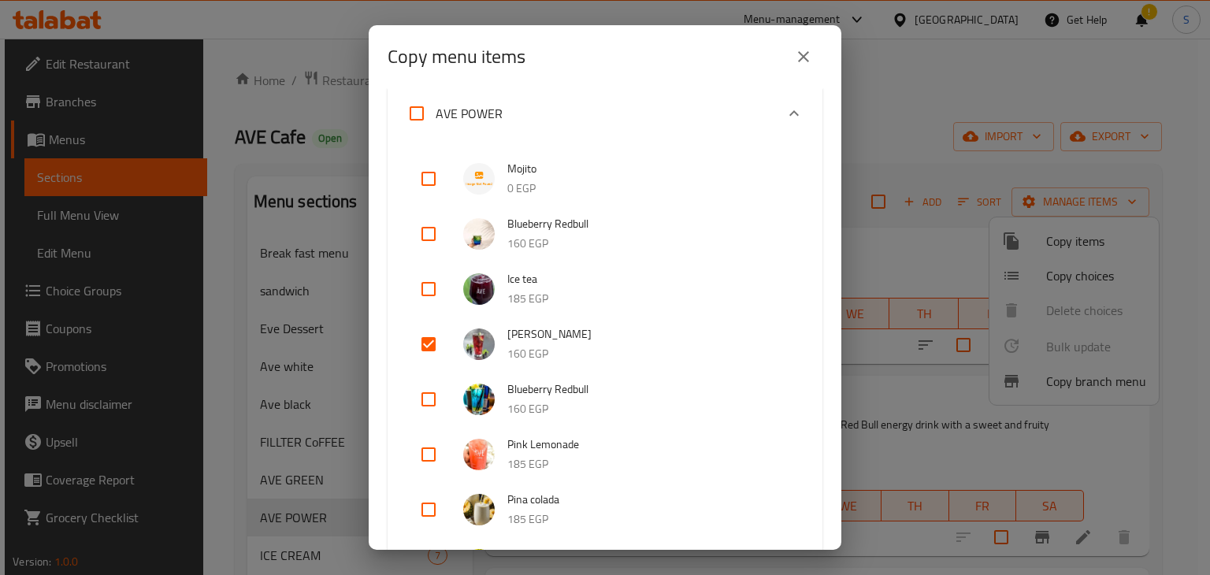
scroll to position [767, 0]
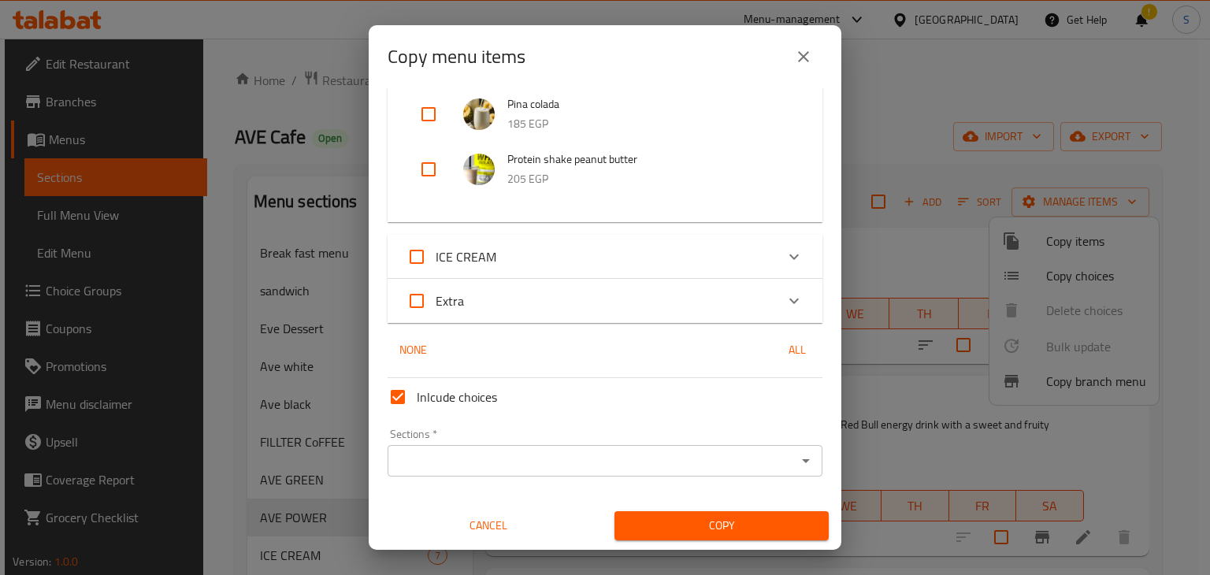
click at [525, 463] on input "Sections   *" at bounding box center [591, 461] width 399 height 22
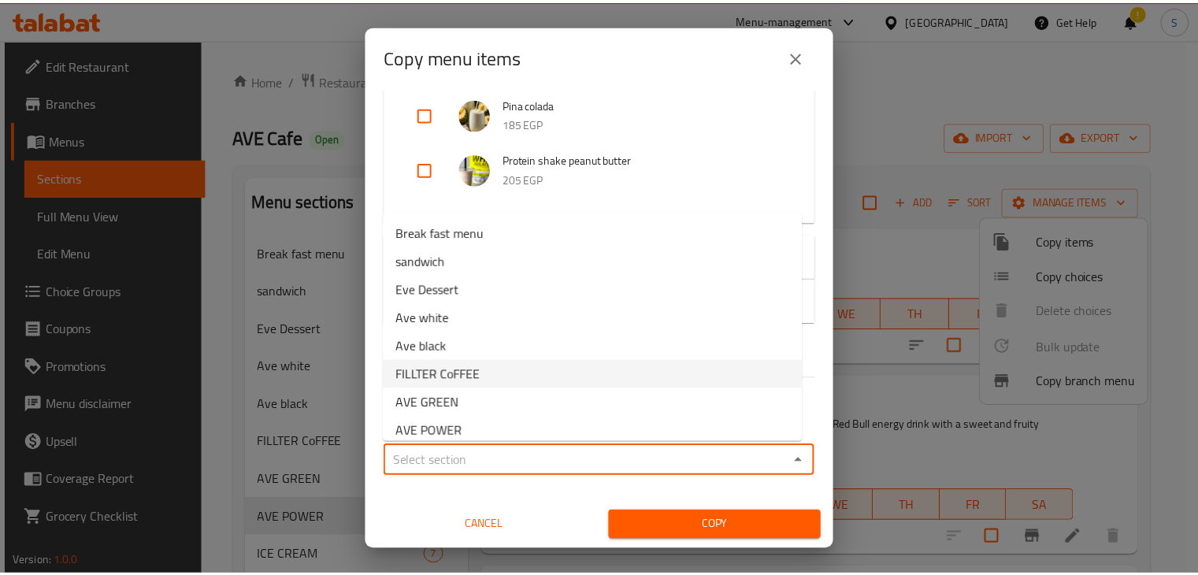
scroll to position [66, 0]
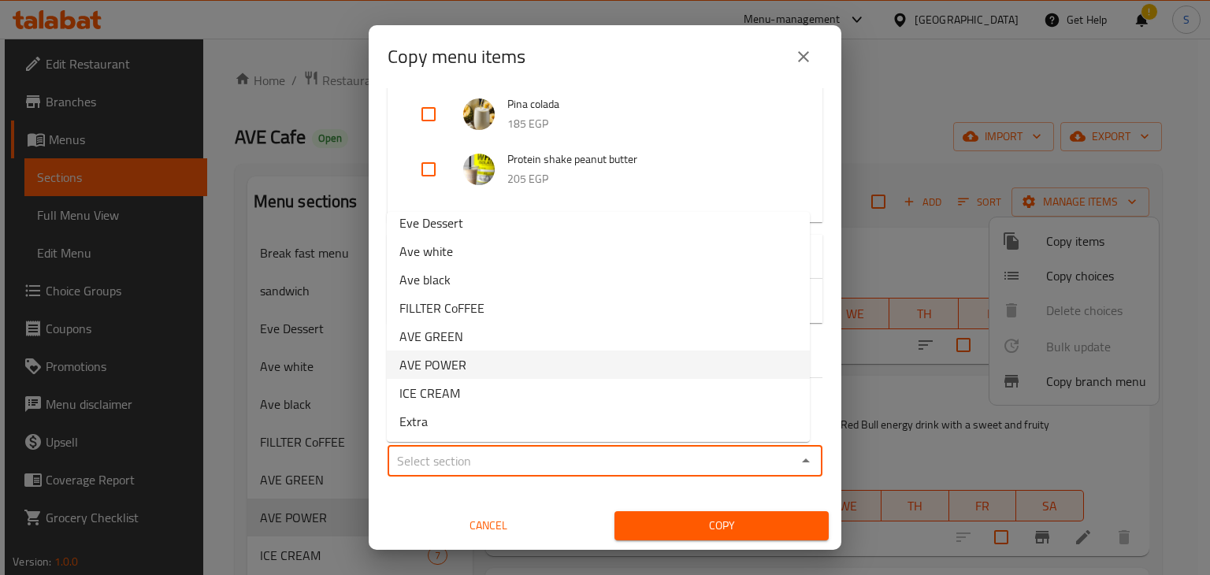
click at [483, 369] on li "AVE POWER" at bounding box center [598, 365] width 423 height 28
type input "AVE POWER"
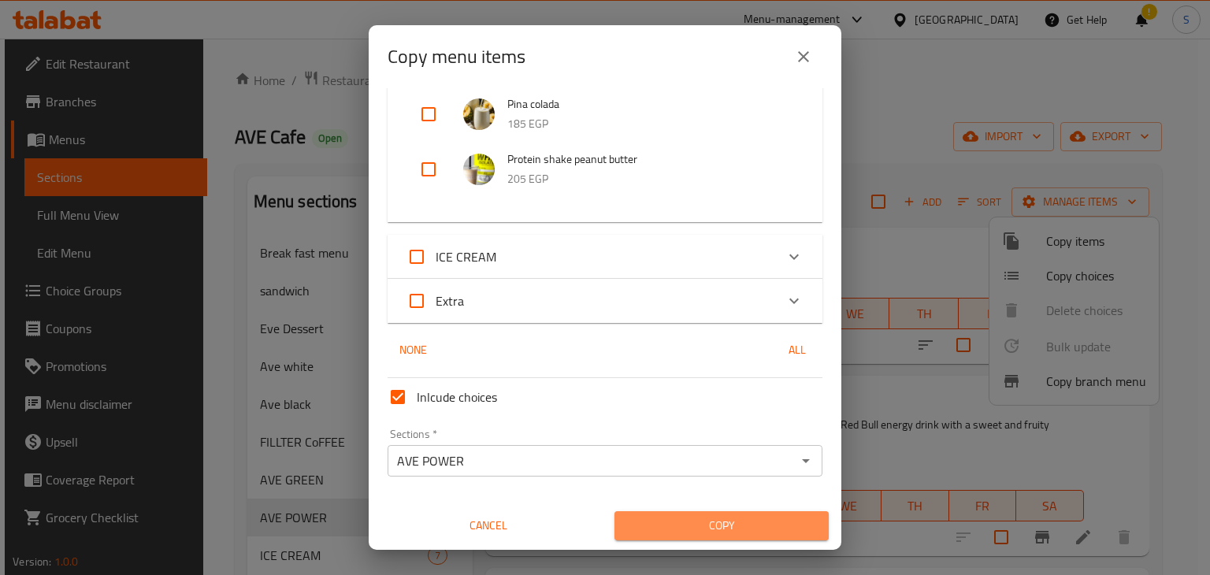
click at [724, 525] on span "Copy" at bounding box center [721, 526] width 189 height 20
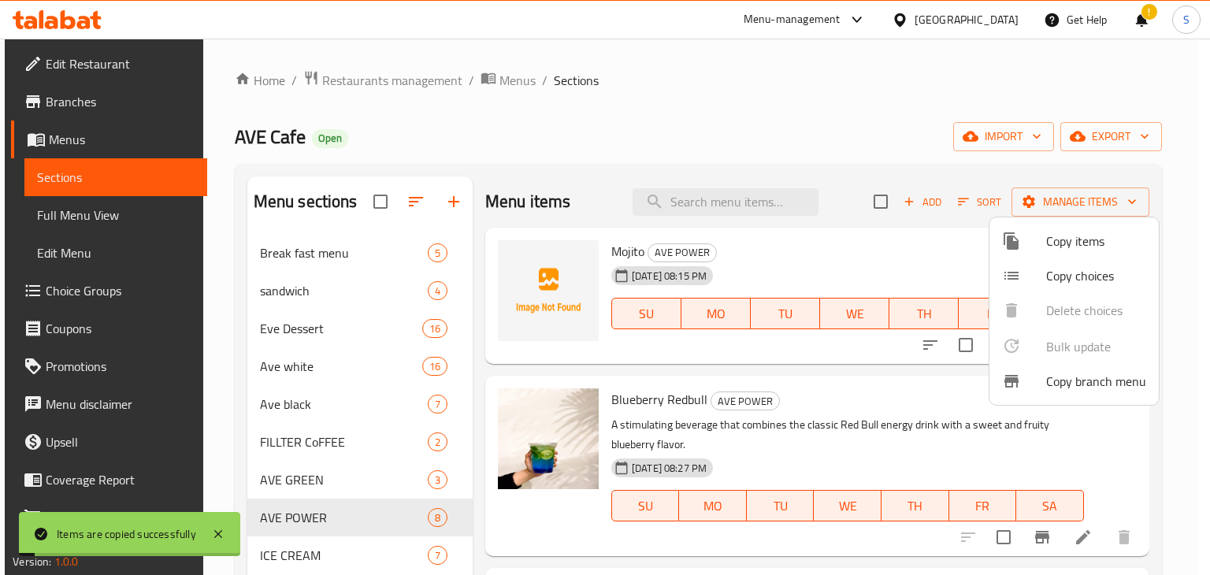
click at [887, 265] on div at bounding box center [605, 287] width 1210 height 575
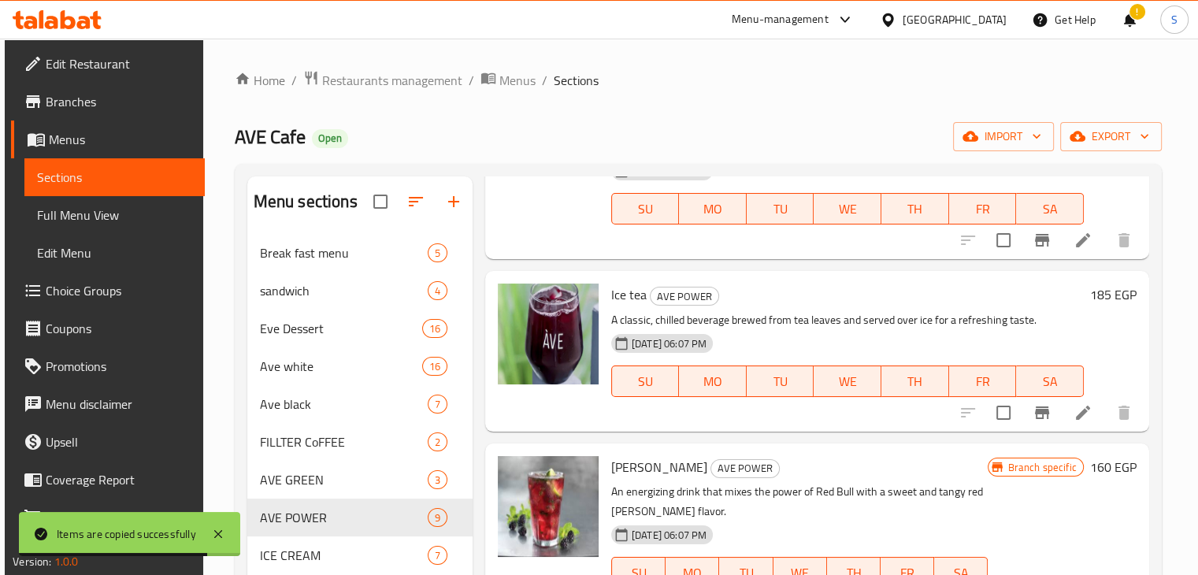
scroll to position [580, 0]
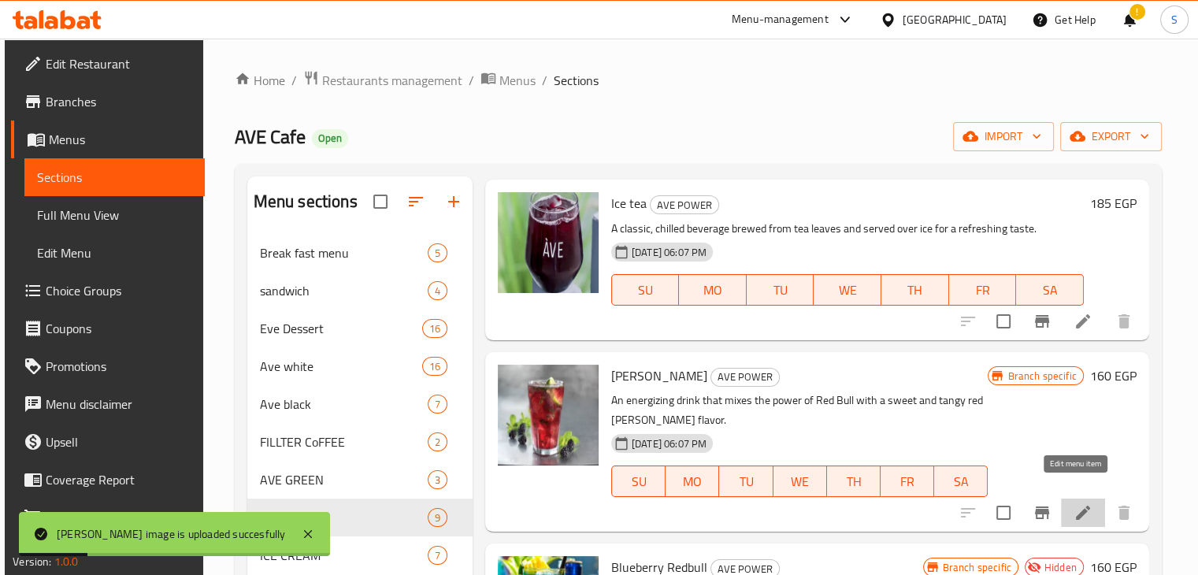
click at [1074, 503] on icon at bounding box center [1083, 512] width 19 height 19
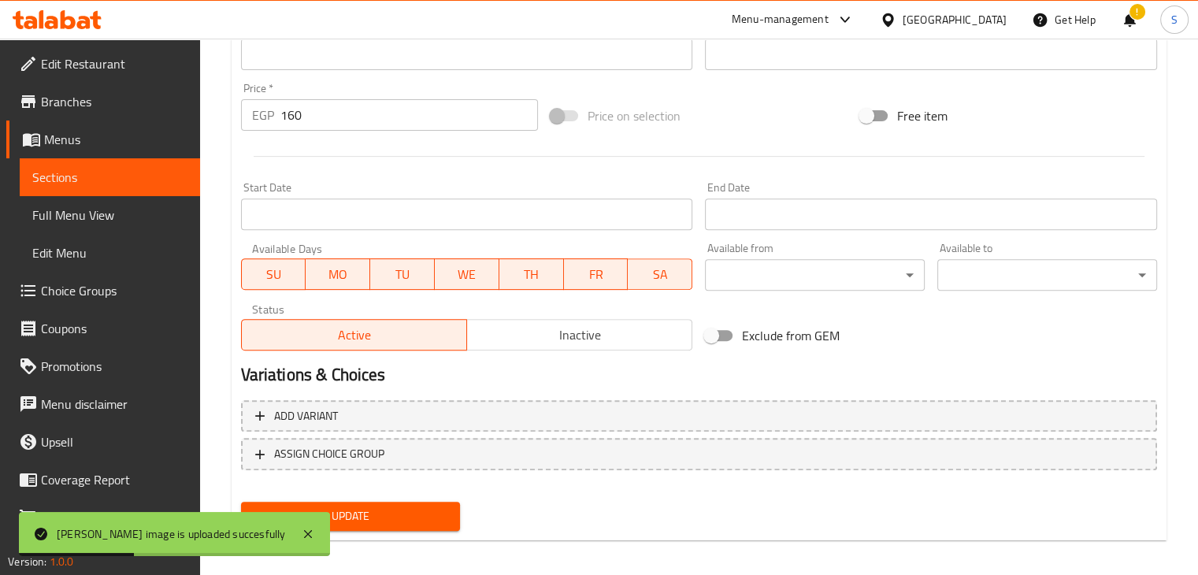
scroll to position [560, 0]
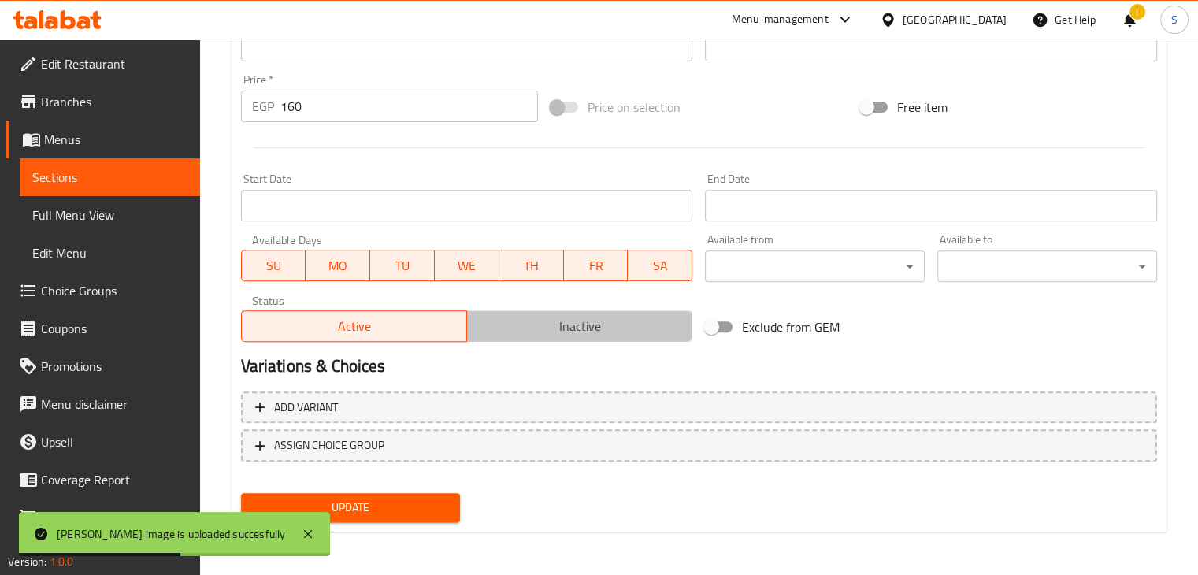
click at [592, 332] on span "Inactive" at bounding box center [579, 326] width 213 height 23
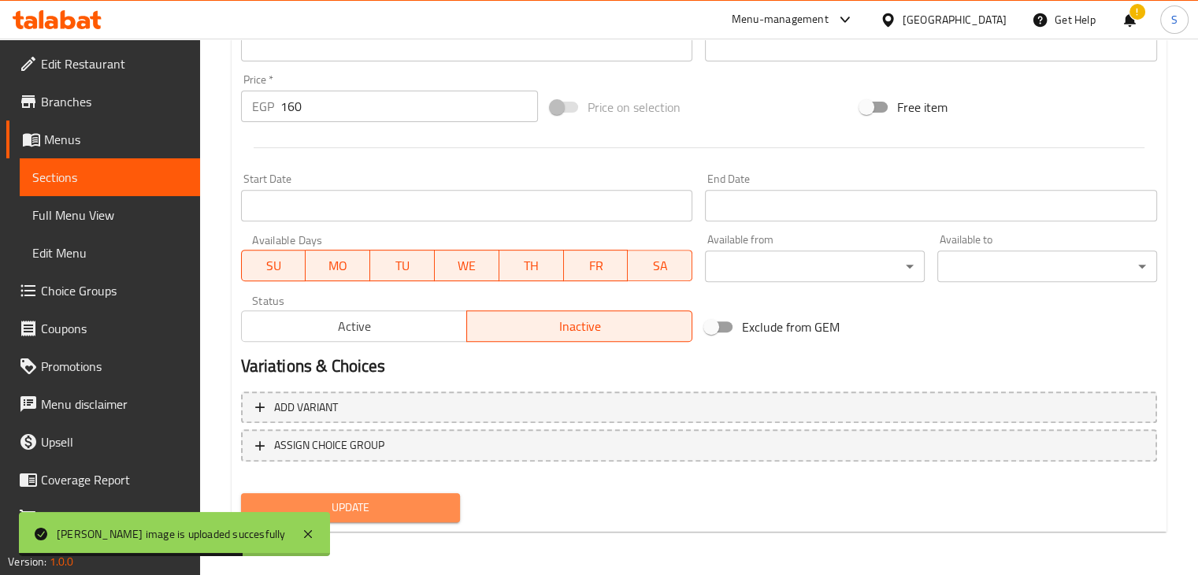
click at [379, 496] on button "Update" at bounding box center [351, 507] width 220 height 29
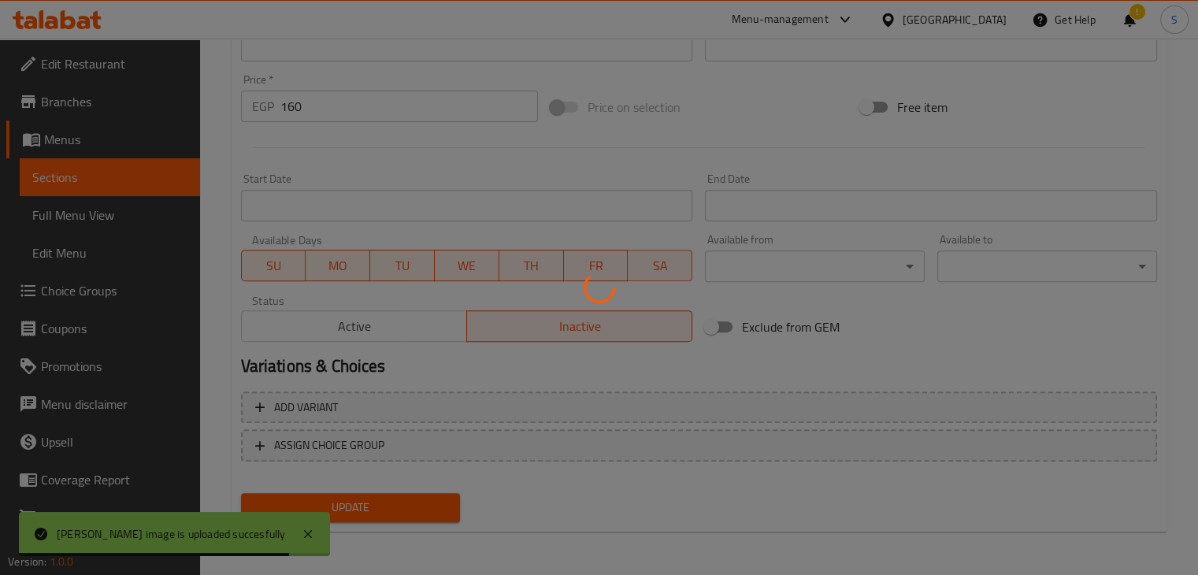
scroll to position [0, 0]
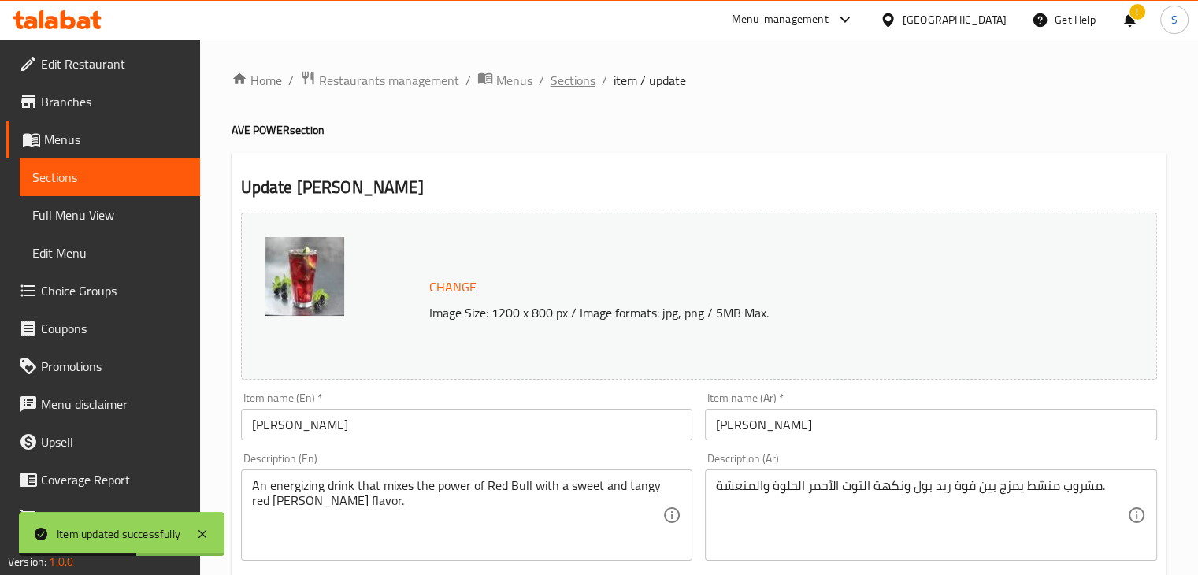
click at [564, 86] on span "Sections" at bounding box center [573, 80] width 45 height 19
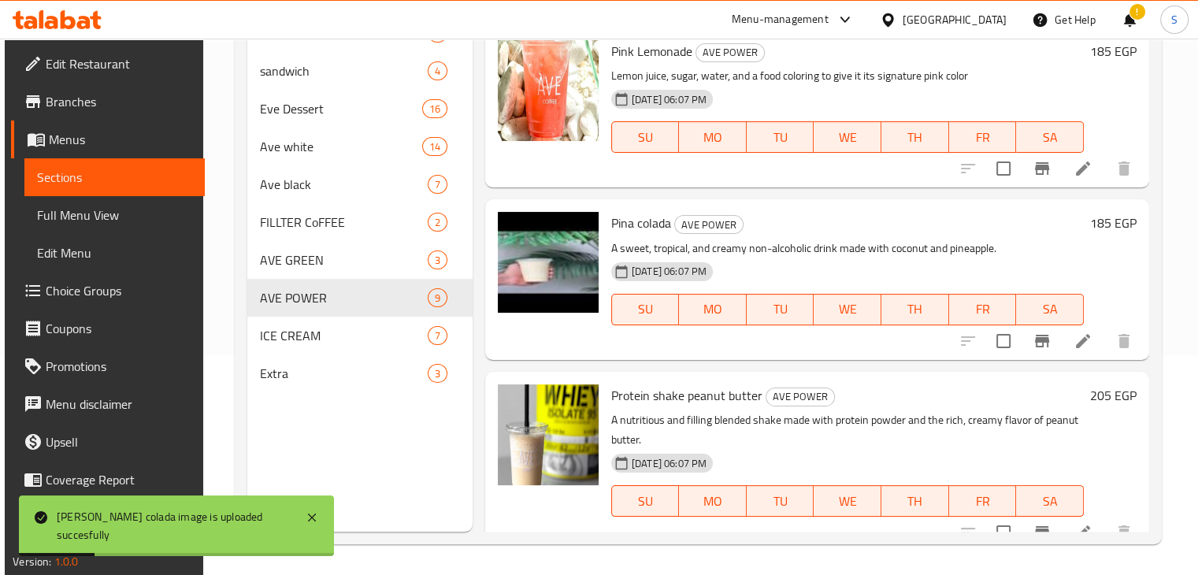
scroll to position [964, 0]
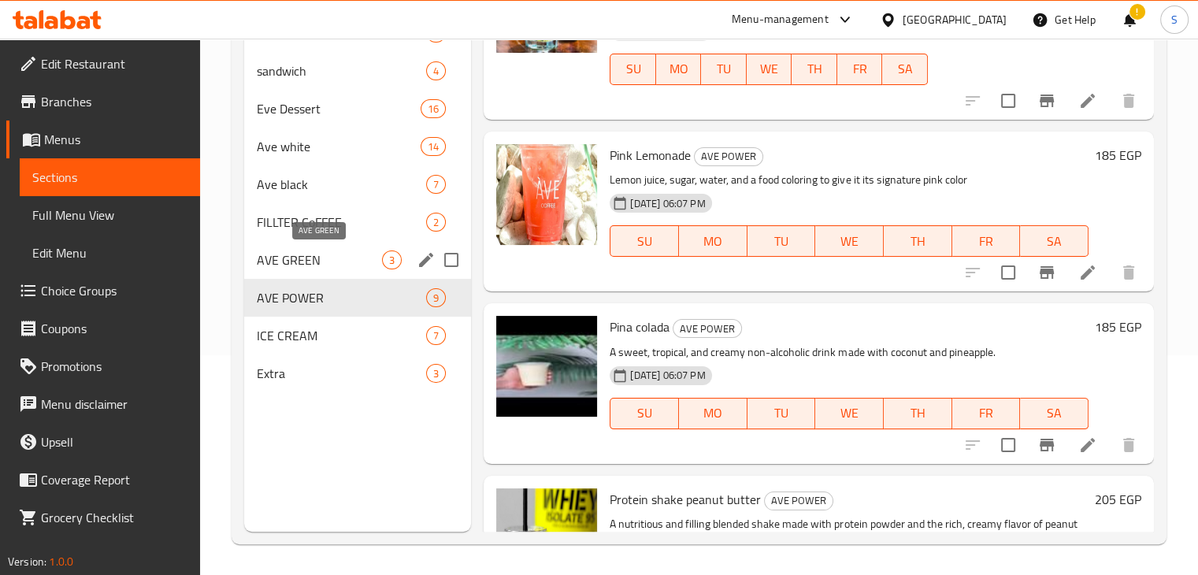
click at [341, 269] on span "AVE GREEN" at bounding box center [320, 260] width 126 height 19
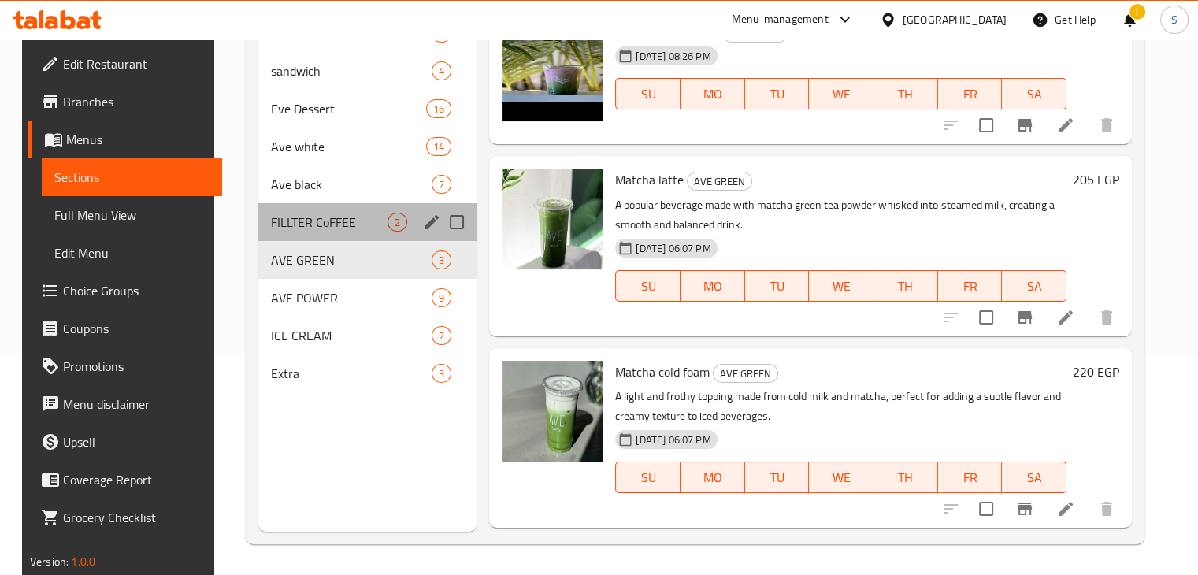
click at [333, 209] on div "FILLTER CoFFEE 2" at bounding box center [367, 222] width 218 height 38
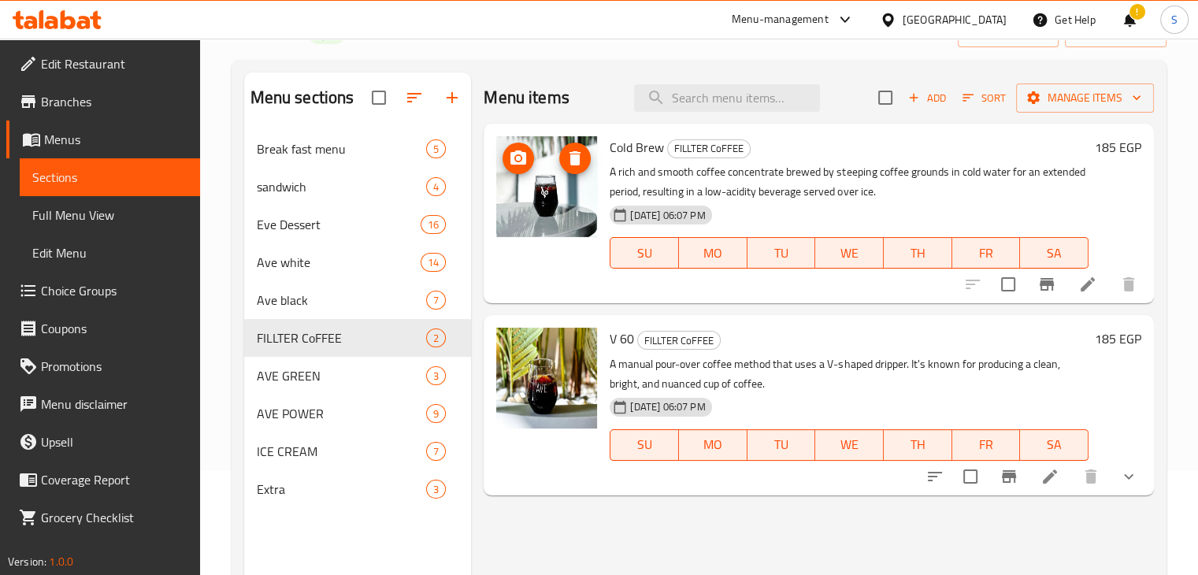
scroll to position [95, 0]
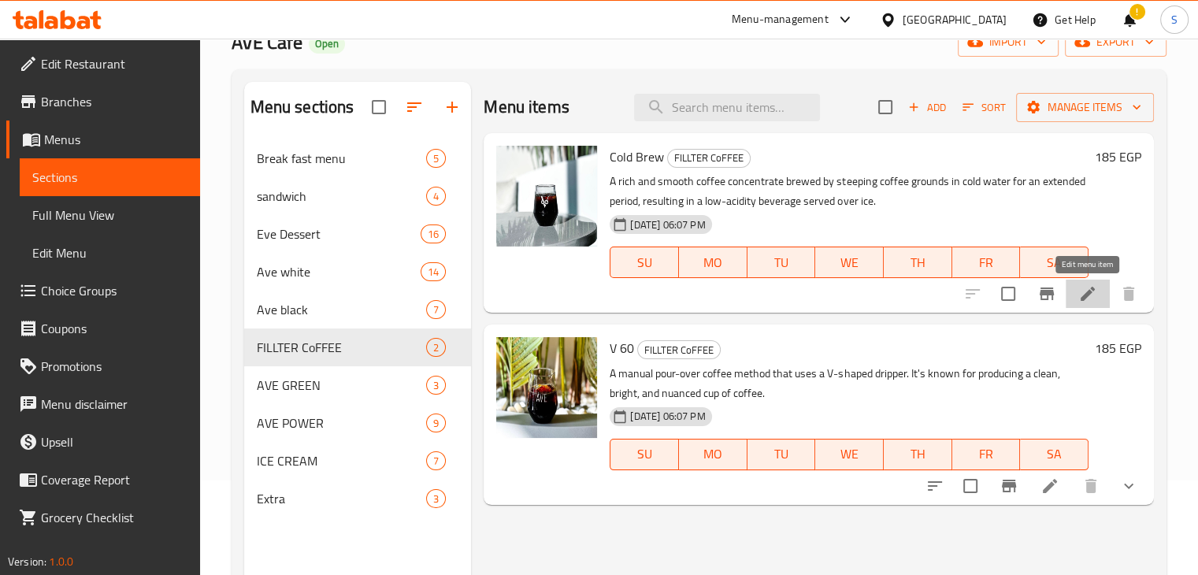
click at [1086, 293] on icon at bounding box center [1088, 294] width 14 height 14
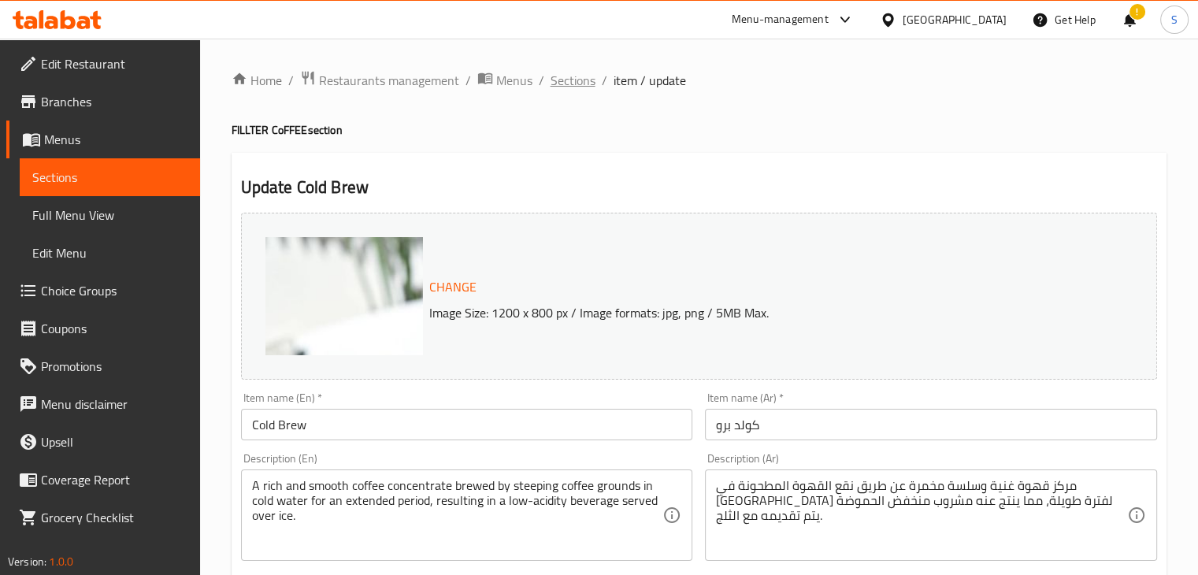
click at [566, 87] on span "Sections" at bounding box center [573, 80] width 45 height 19
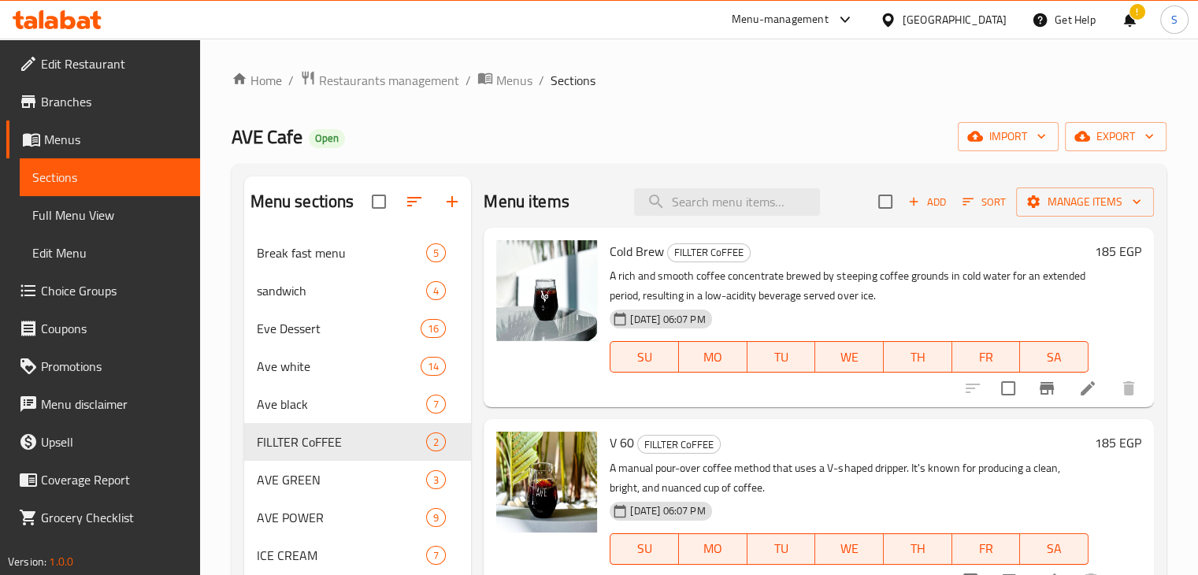
scroll to position [72, 0]
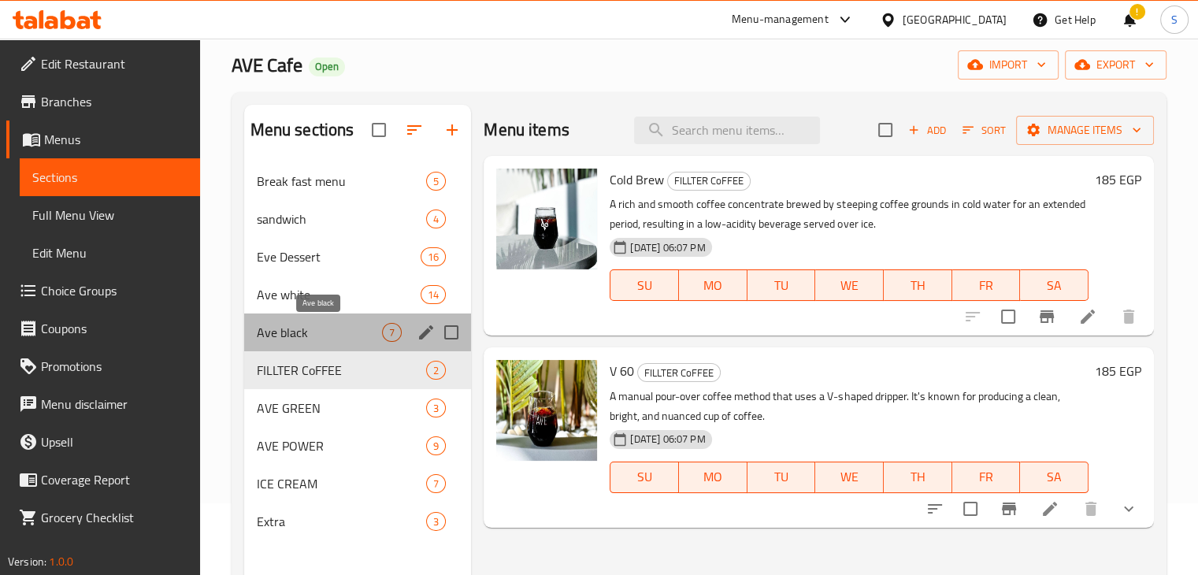
click at [317, 335] on span "Ave black" at bounding box center [320, 332] width 126 height 19
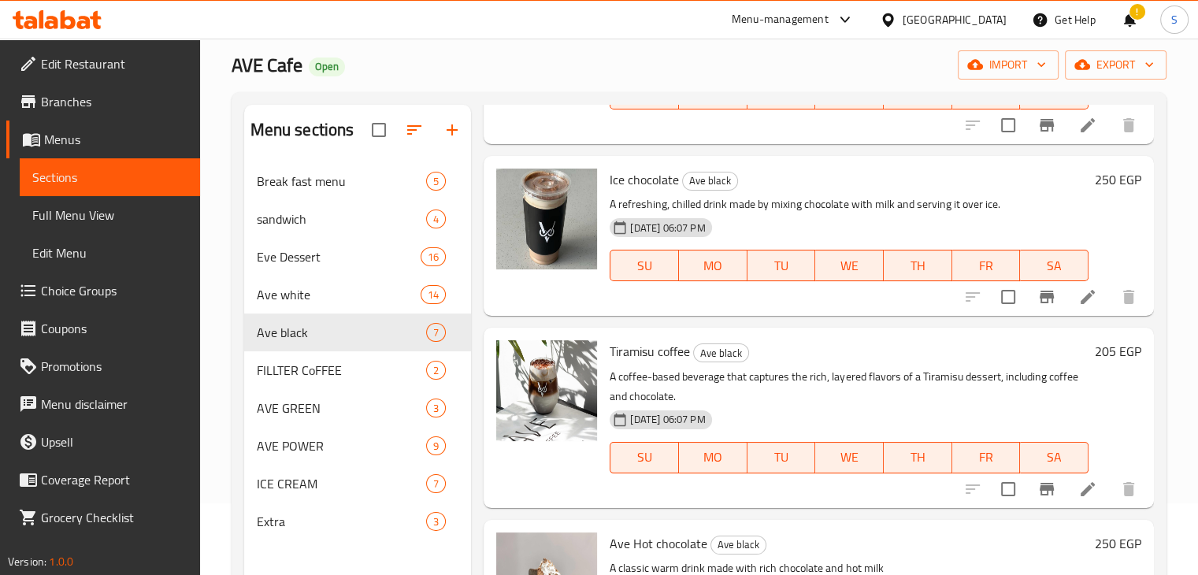
scroll to position [221, 0]
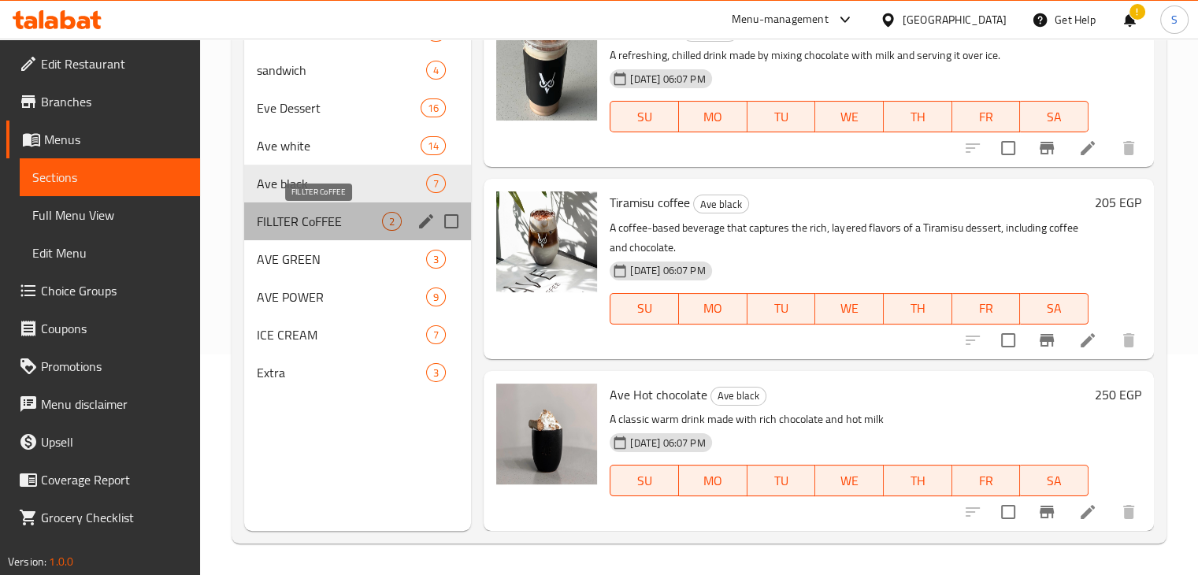
click at [318, 221] on span "FILLTER CoFFEE" at bounding box center [320, 221] width 126 height 19
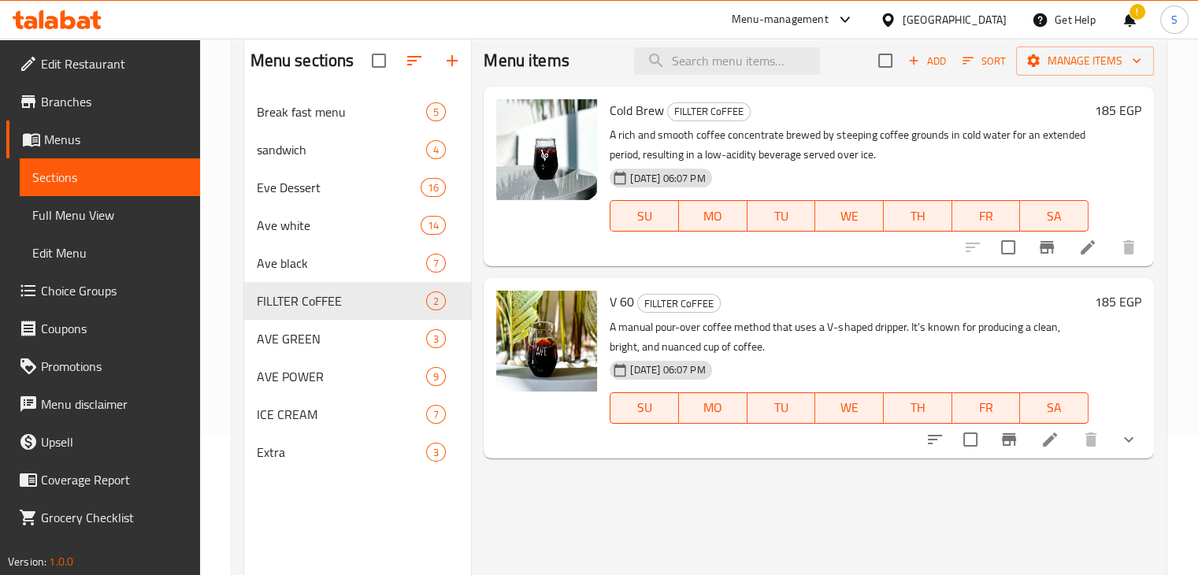
scroll to position [137, 0]
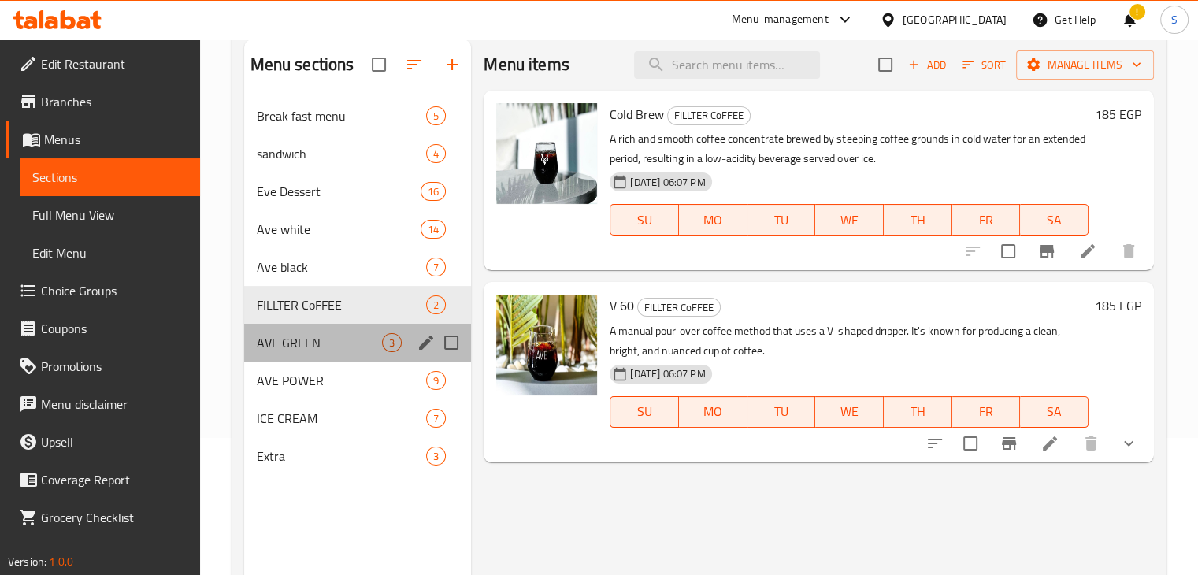
click at [286, 358] on div "AVE GREEN 3" at bounding box center [358, 343] width 228 height 38
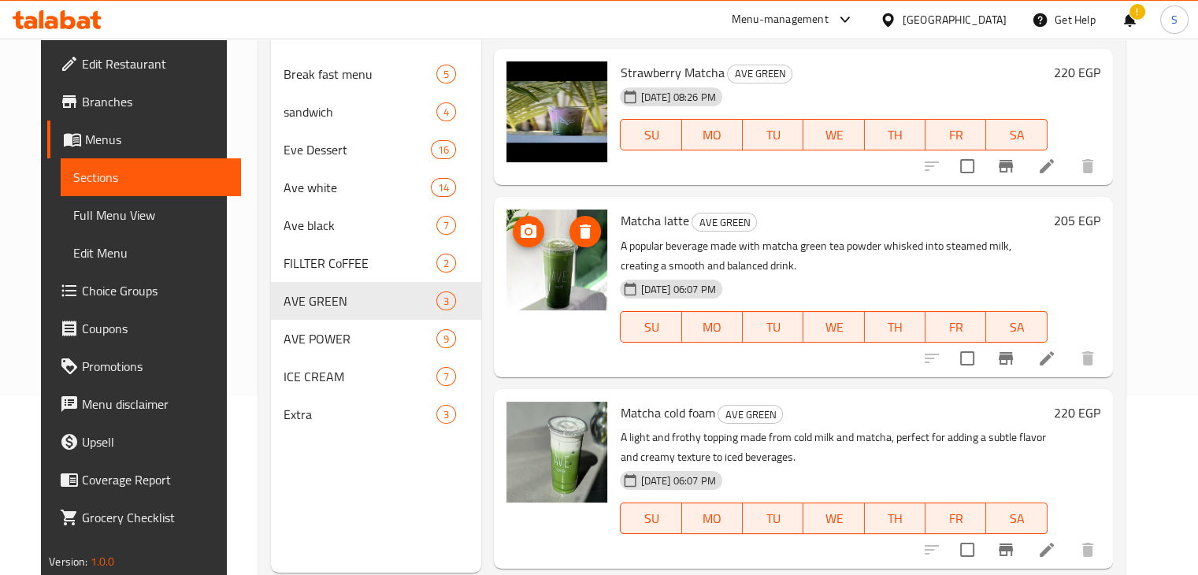
scroll to position [180, 0]
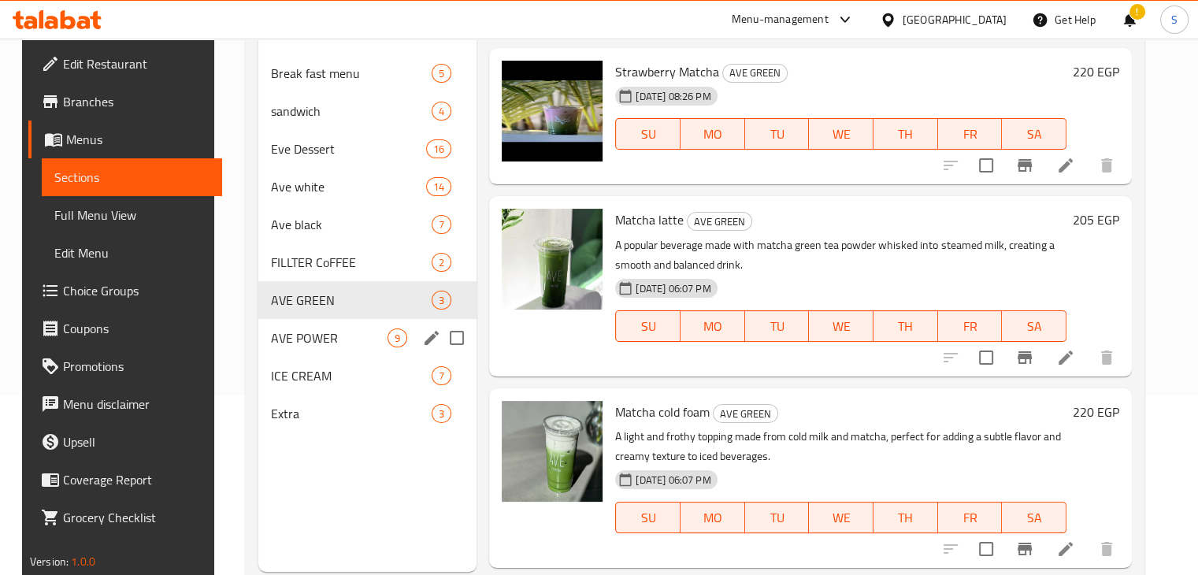
click at [340, 348] on div "AVE POWER 9" at bounding box center [367, 338] width 218 height 38
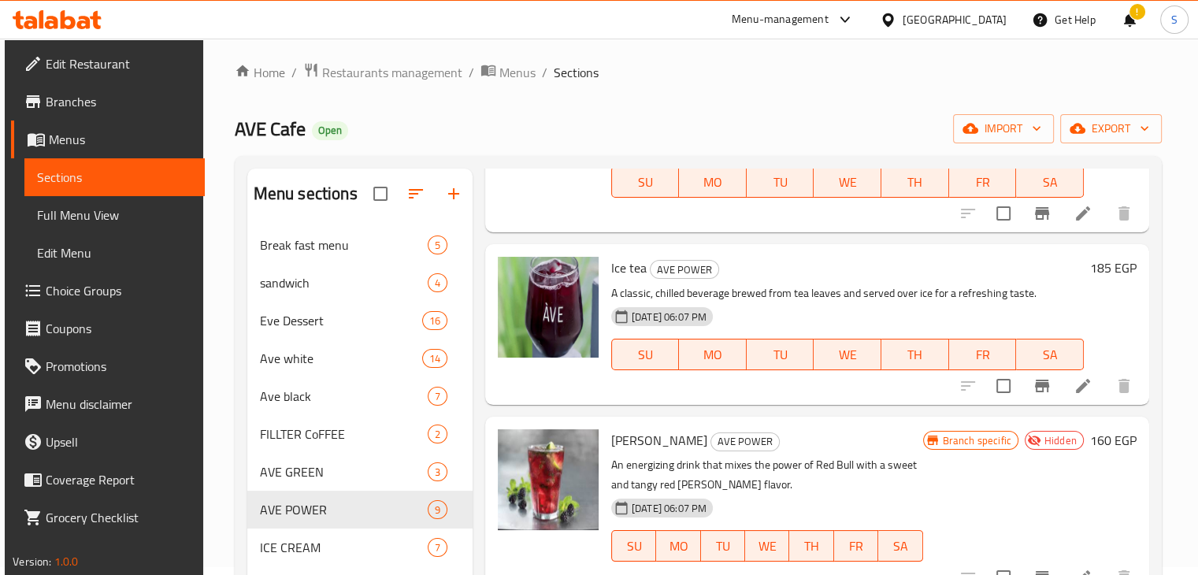
scroll to position [509, 0]
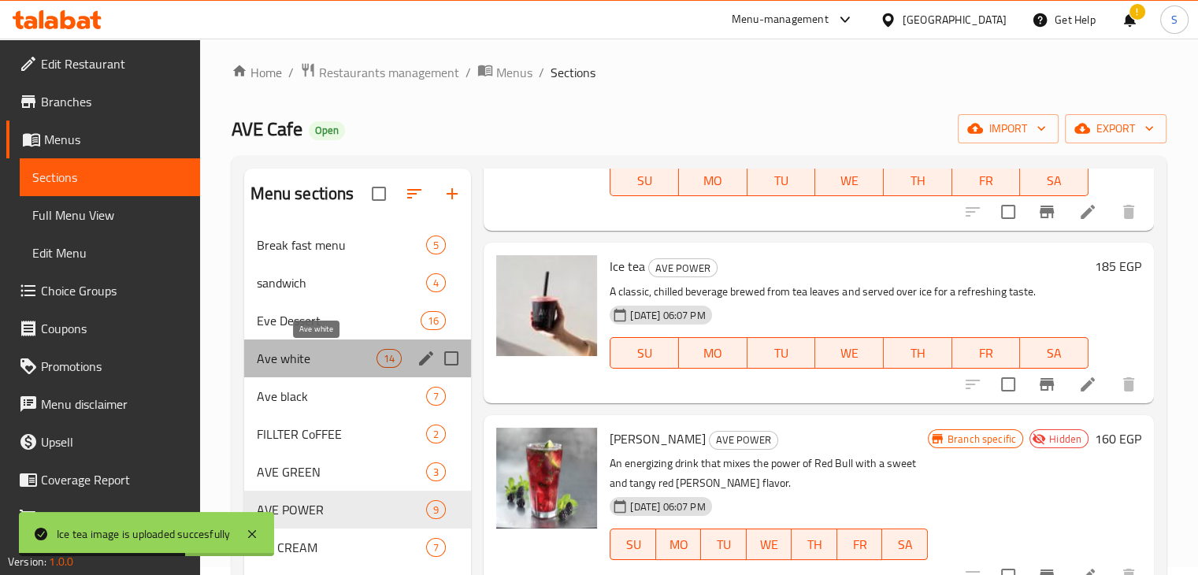
click at [337, 351] on span "Ave white" at bounding box center [317, 358] width 121 height 19
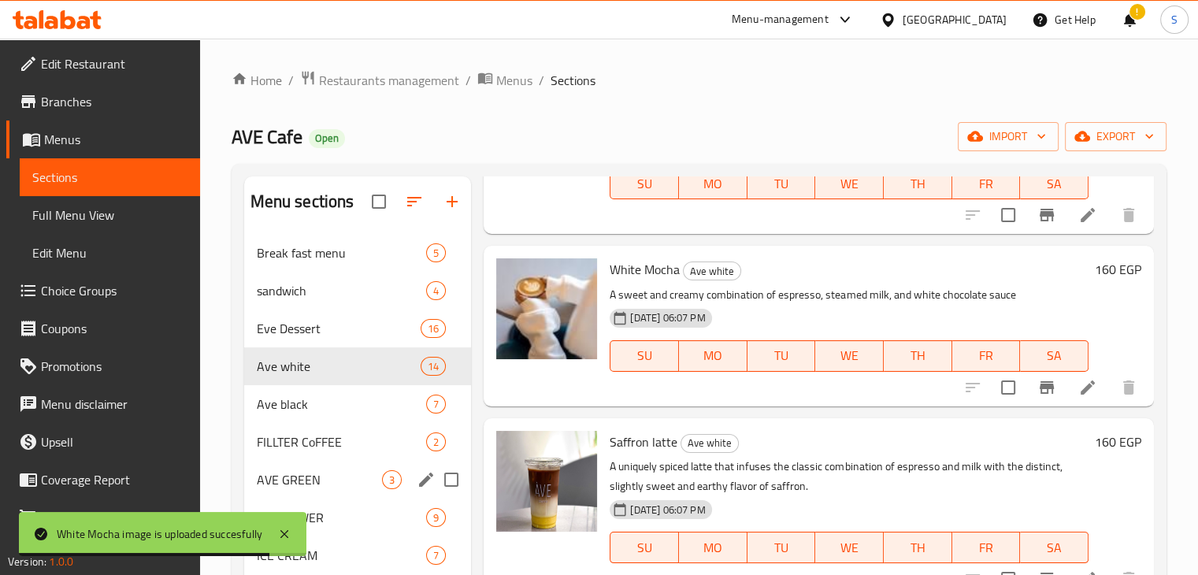
scroll to position [221, 0]
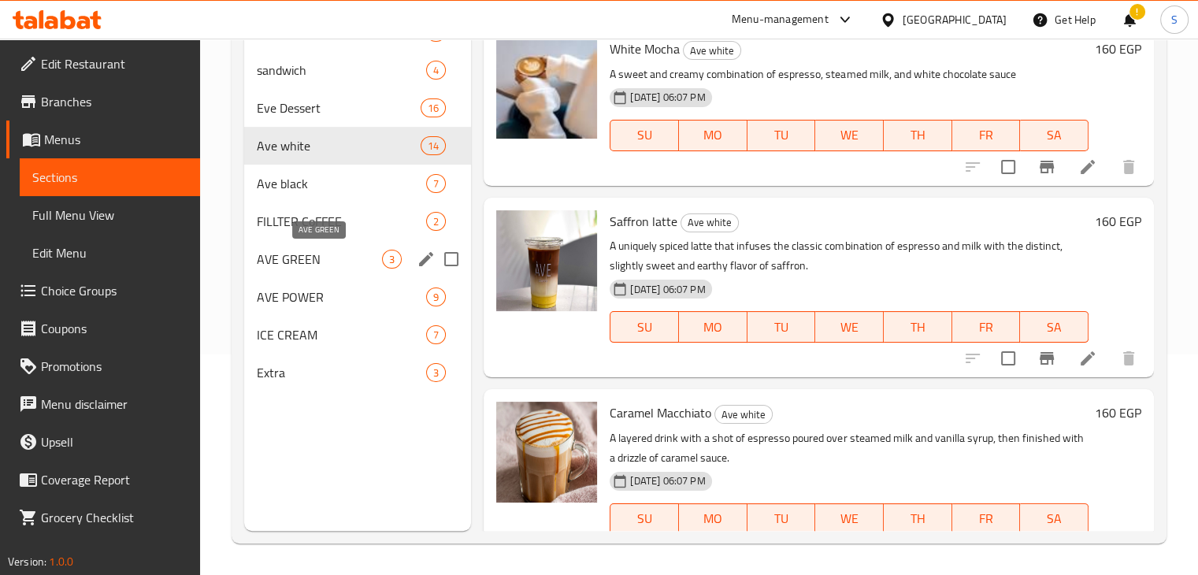
click at [308, 264] on span "AVE GREEN" at bounding box center [320, 259] width 126 height 19
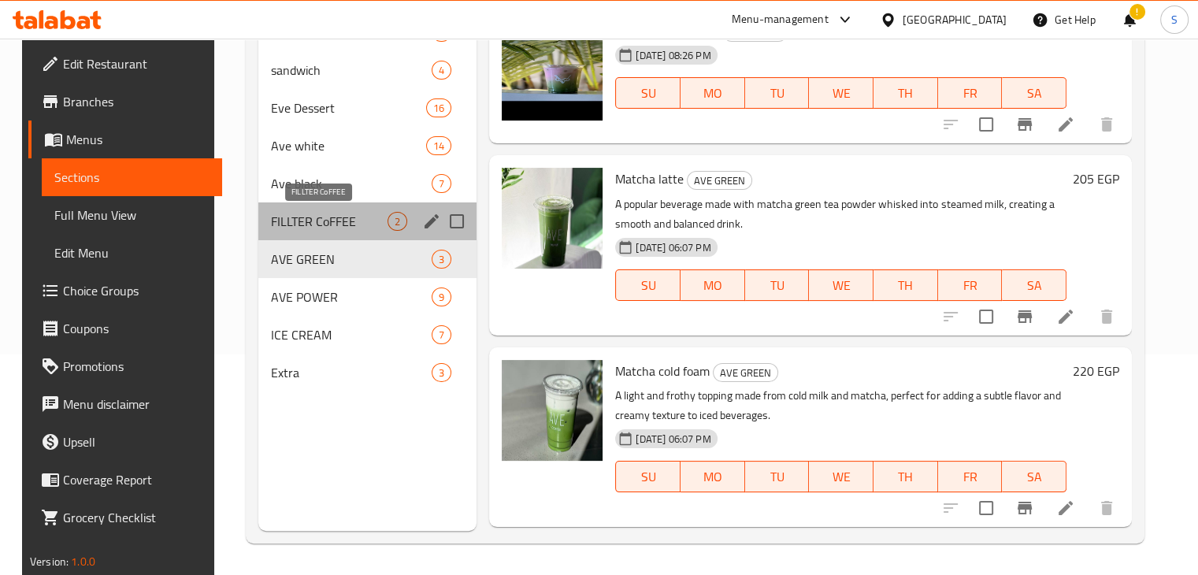
click at [299, 223] on span "FILLTER CoFFEE" at bounding box center [329, 221] width 117 height 19
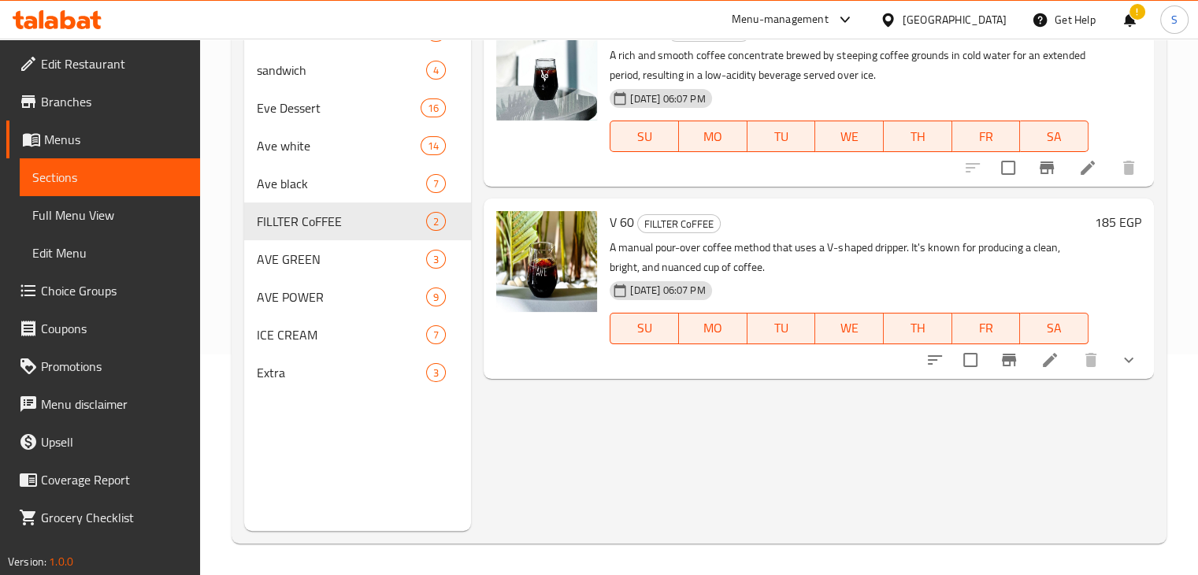
scroll to position [192, 0]
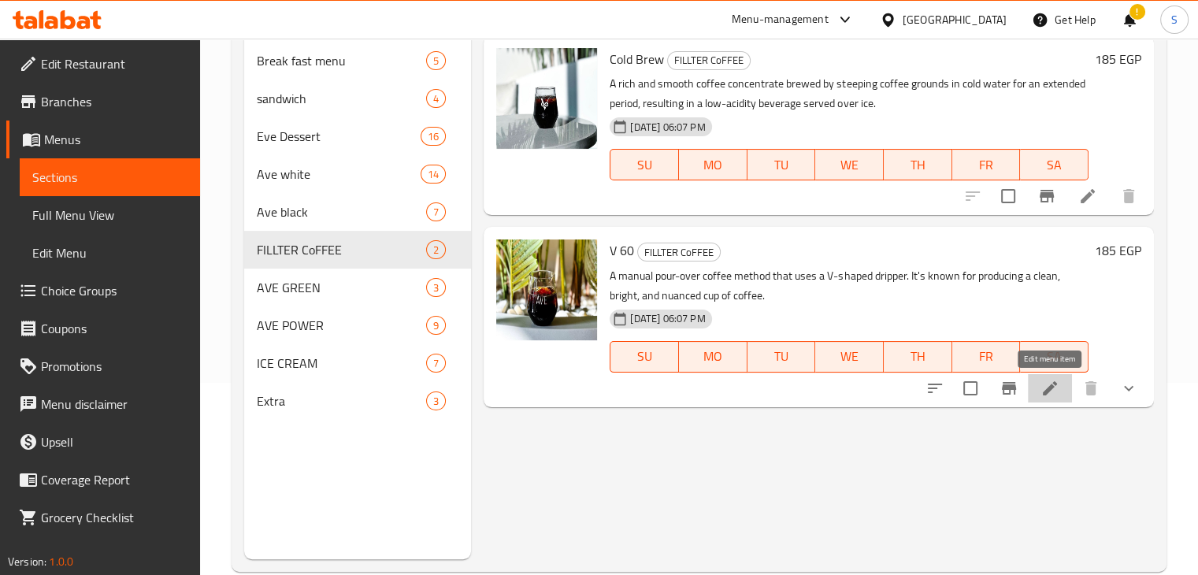
click at [1053, 394] on icon at bounding box center [1050, 388] width 19 height 19
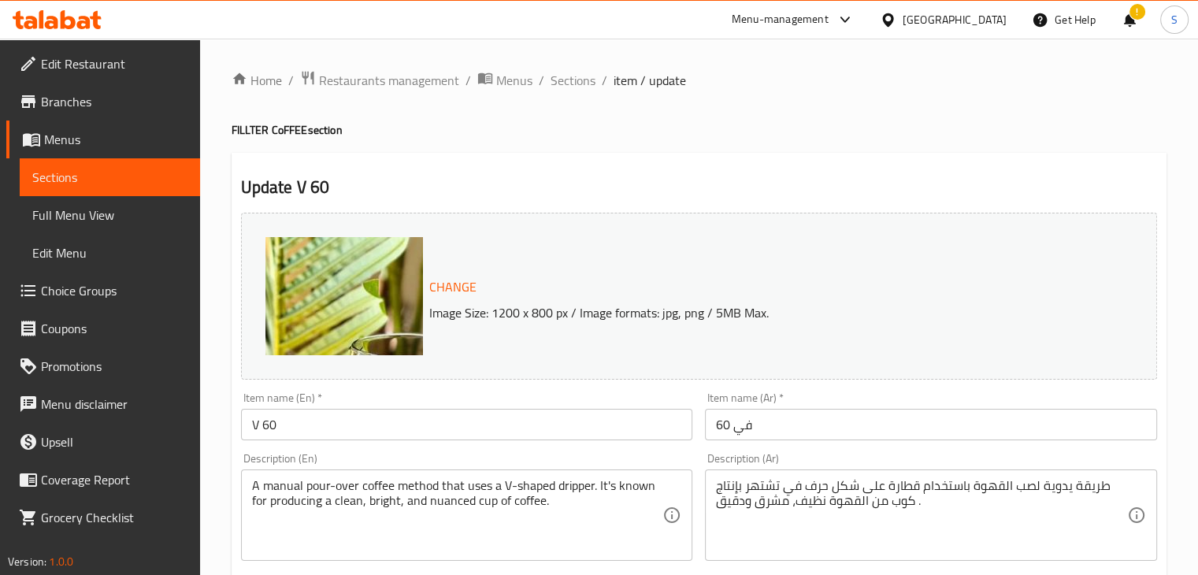
click at [73, 297] on span "Choice Groups" at bounding box center [114, 290] width 147 height 19
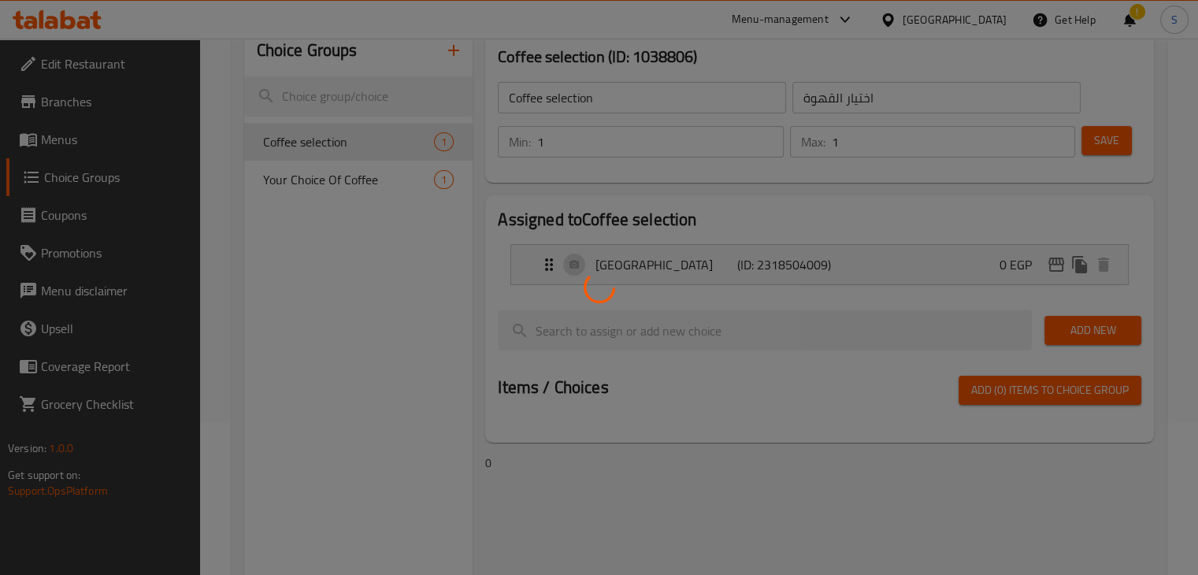
scroll to position [159, 0]
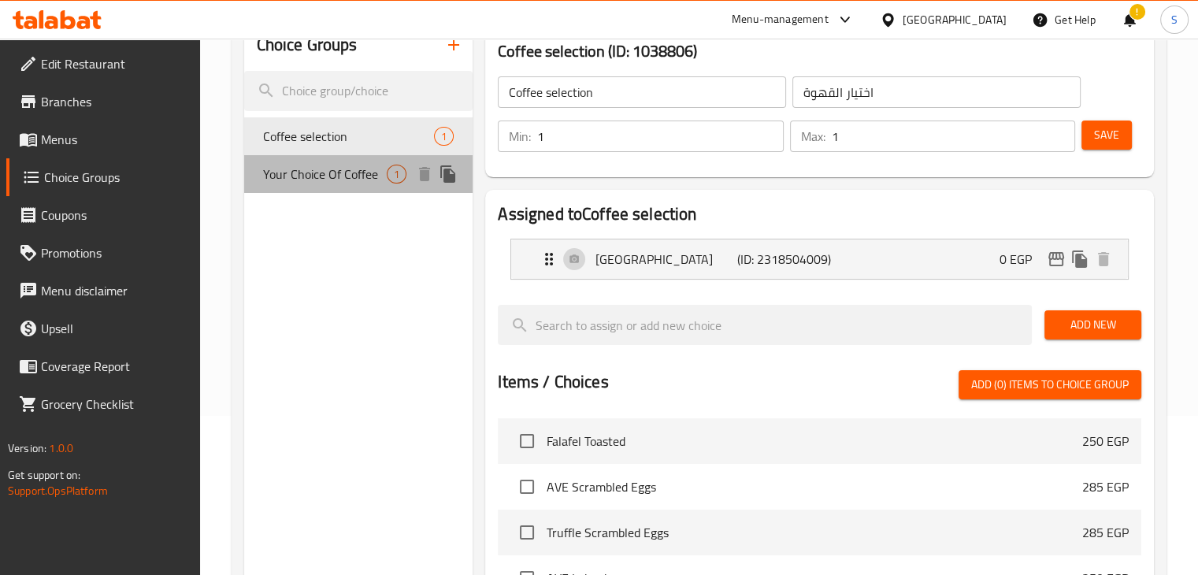
click at [300, 177] on span "Your Choice Of Coffee" at bounding box center [325, 174] width 124 height 19
type input "Your Choice Of Coffee"
type input "اختيارك من القهوة"
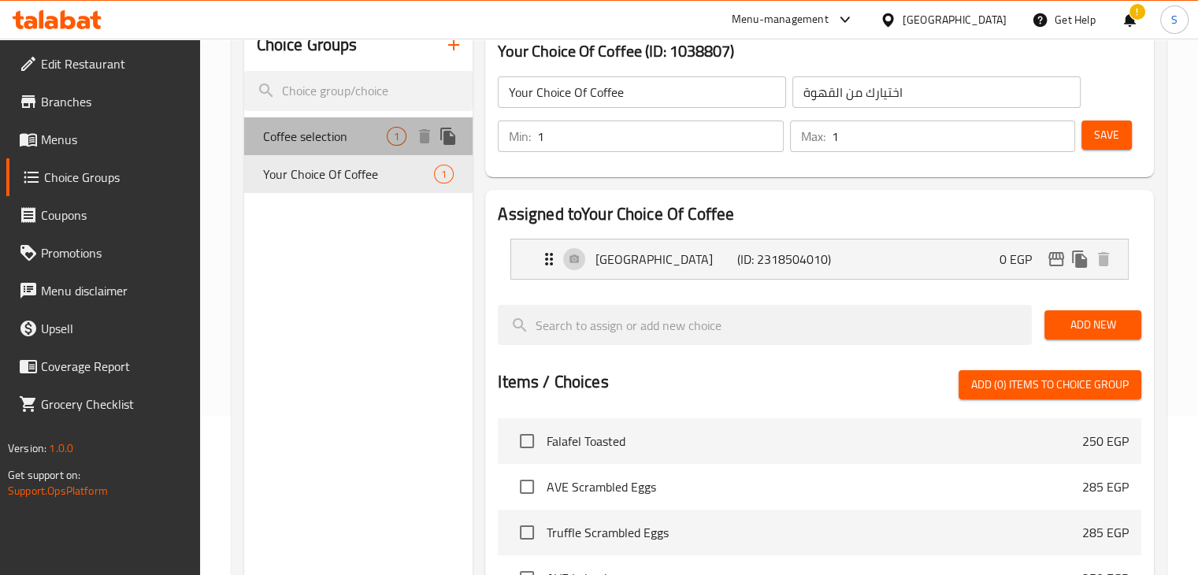
click at [345, 142] on span "Coffee selection" at bounding box center [325, 136] width 124 height 19
type input "Coffee selection"
type input "اختيار القهوة"
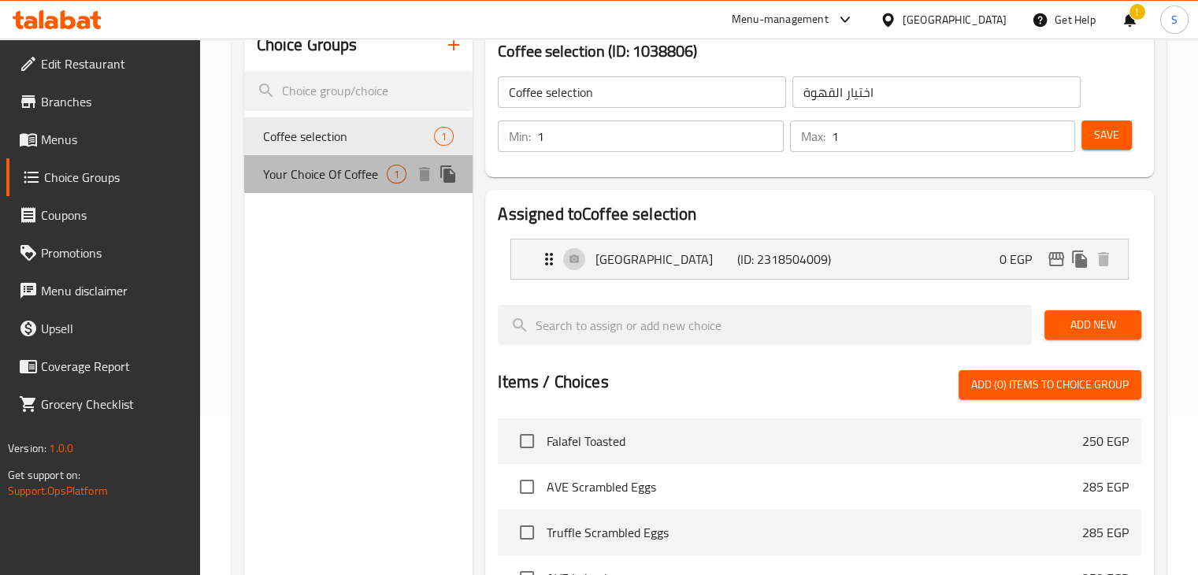
click at [323, 161] on div "Your Choice Of Coffee 1" at bounding box center [358, 174] width 229 height 38
type input "Your Choice Of Coffee"
type input "اختيارك من القهوة"
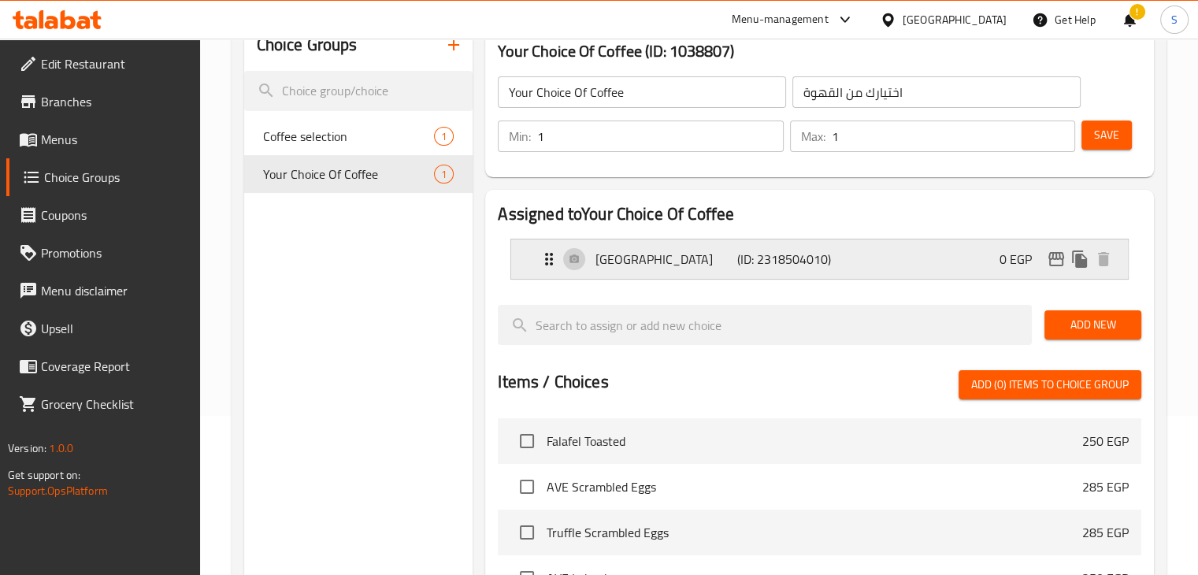
click at [640, 254] on p "Colombia" at bounding box center [666, 259] width 141 height 19
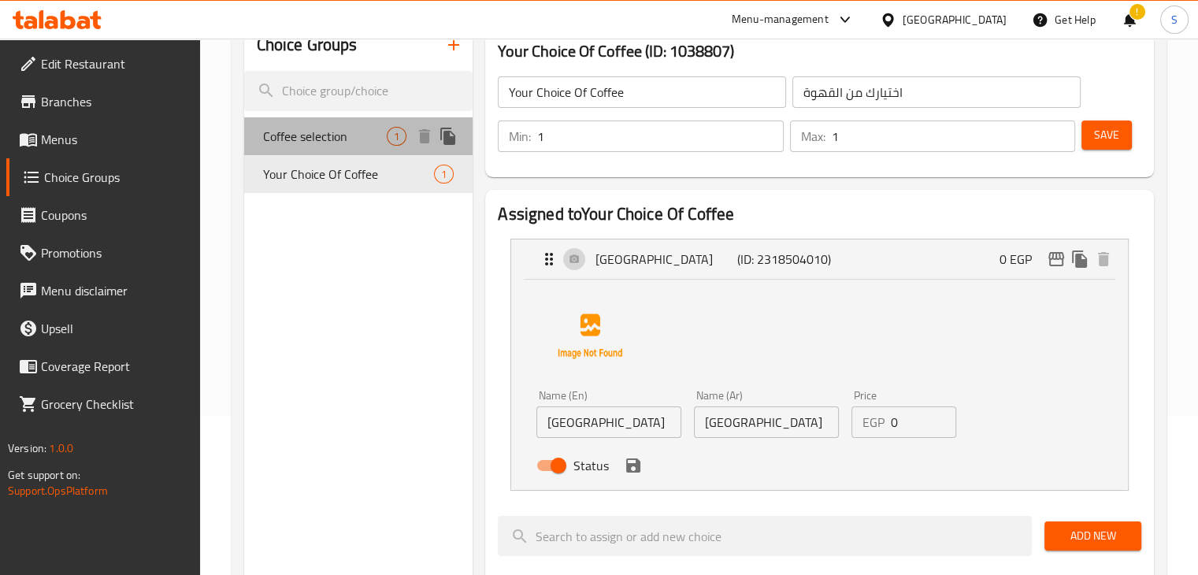
click at [365, 129] on span "Coffee selection" at bounding box center [325, 136] width 124 height 19
type input "Coffee selection"
type input "اختيار القهوة"
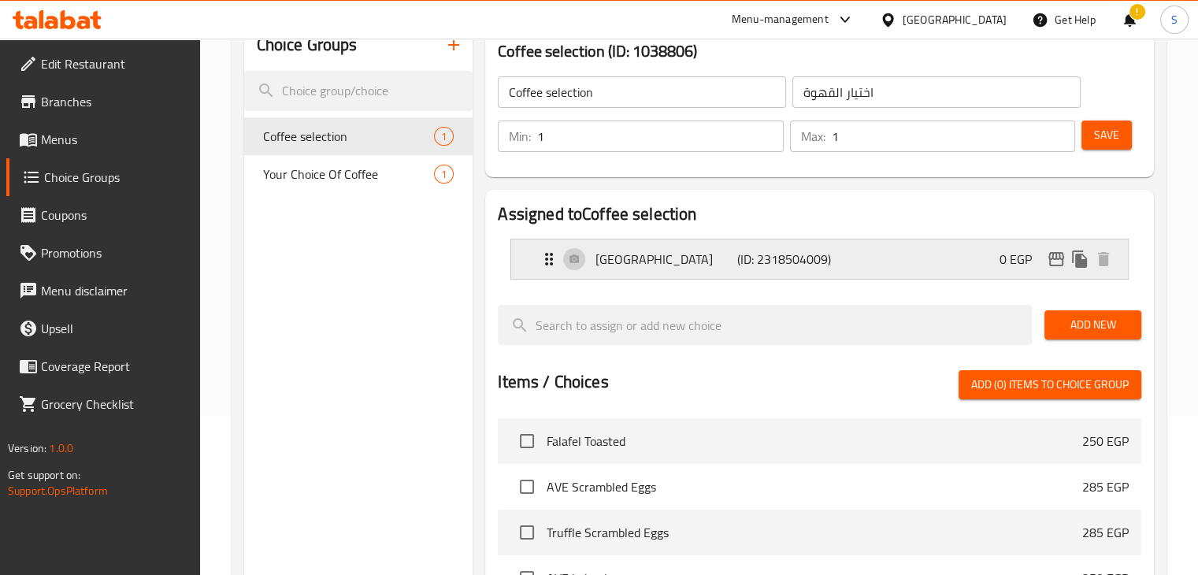
click at [710, 260] on p "Ethiopia" at bounding box center [666, 259] width 141 height 19
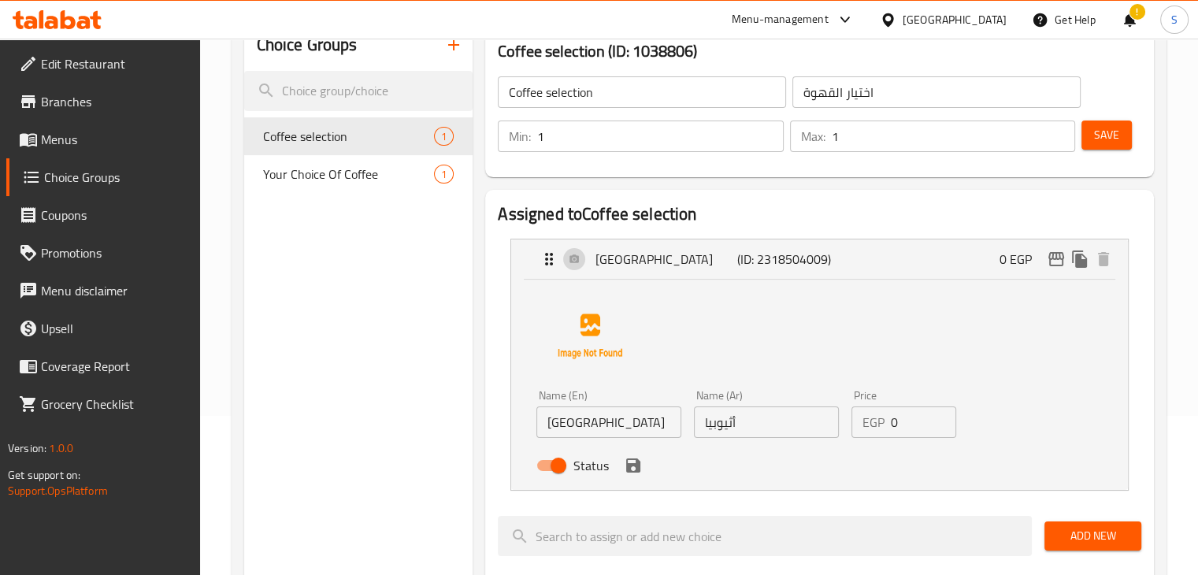
click at [600, 425] on input "Ethiopia" at bounding box center [609, 423] width 145 height 32
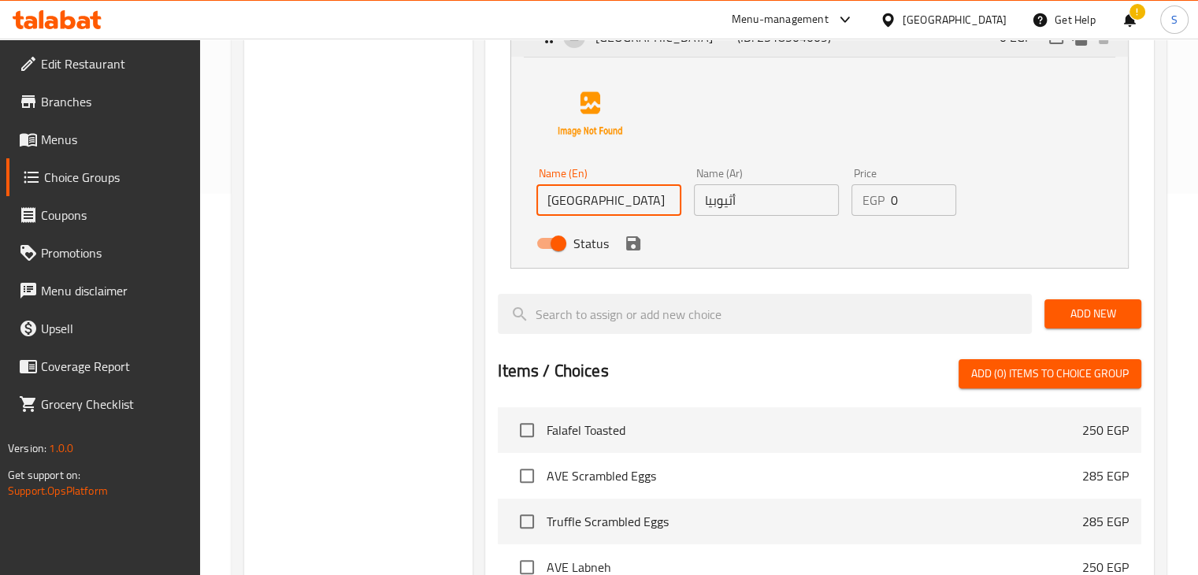
scroll to position [392, 0]
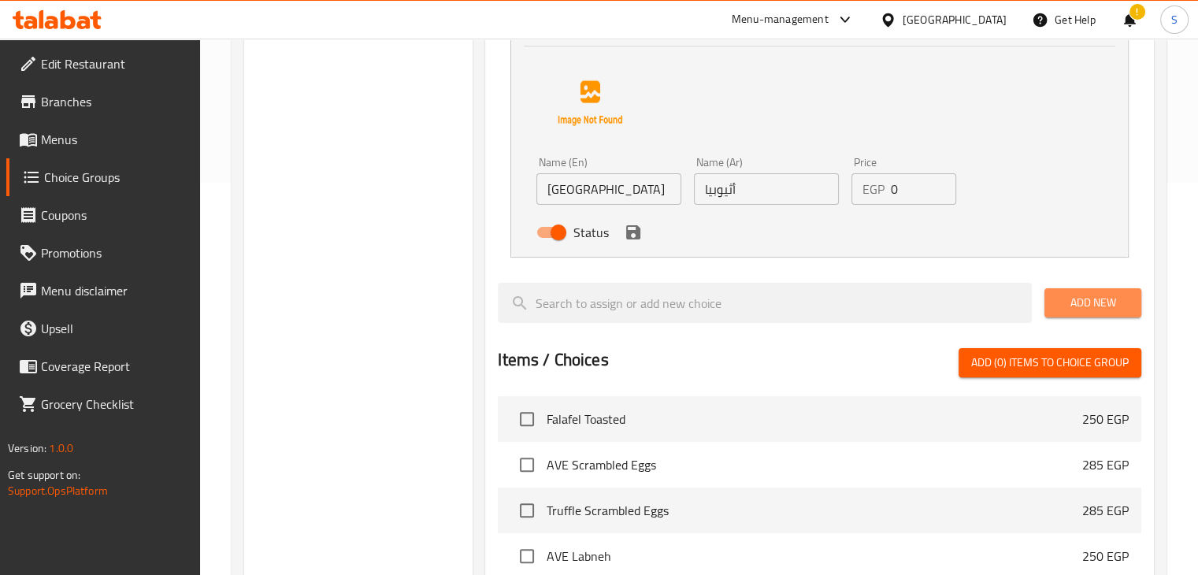
click at [1098, 307] on span "Add New" at bounding box center [1093, 303] width 72 height 20
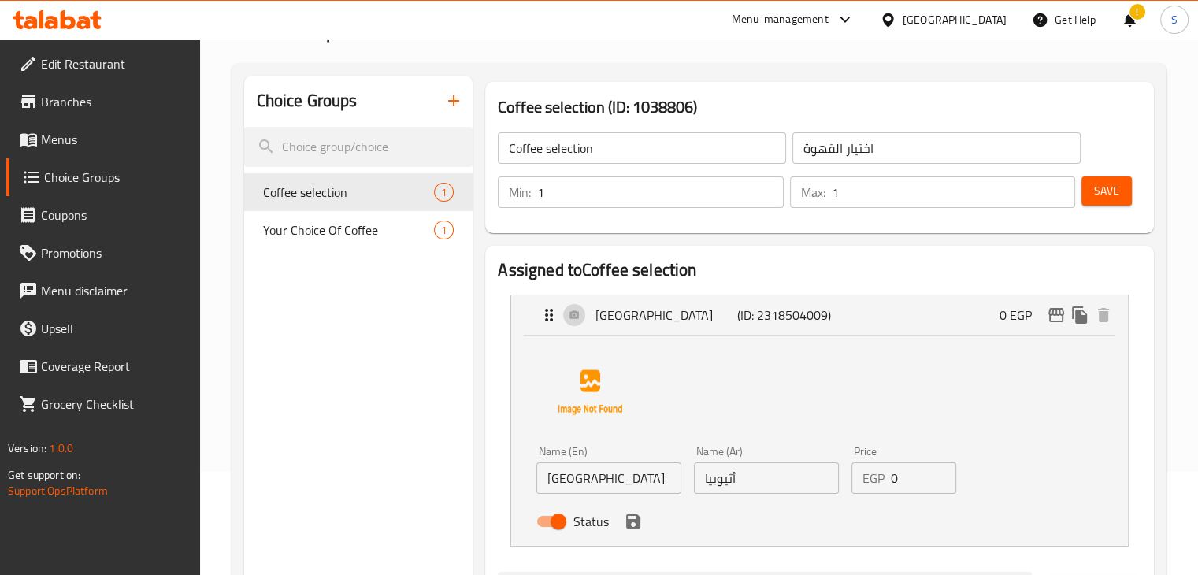
scroll to position [101, 0]
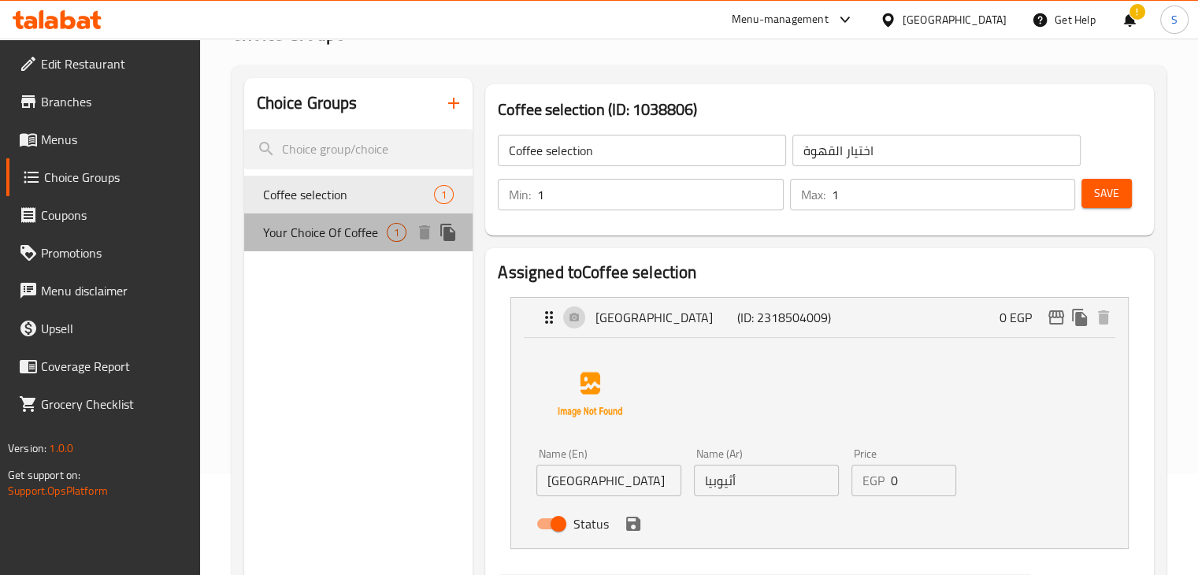
click at [325, 230] on span "Your Choice Of Coffee" at bounding box center [325, 232] width 124 height 19
type input "Your Choice Of Coffee"
type input "اختيارك من القهوة"
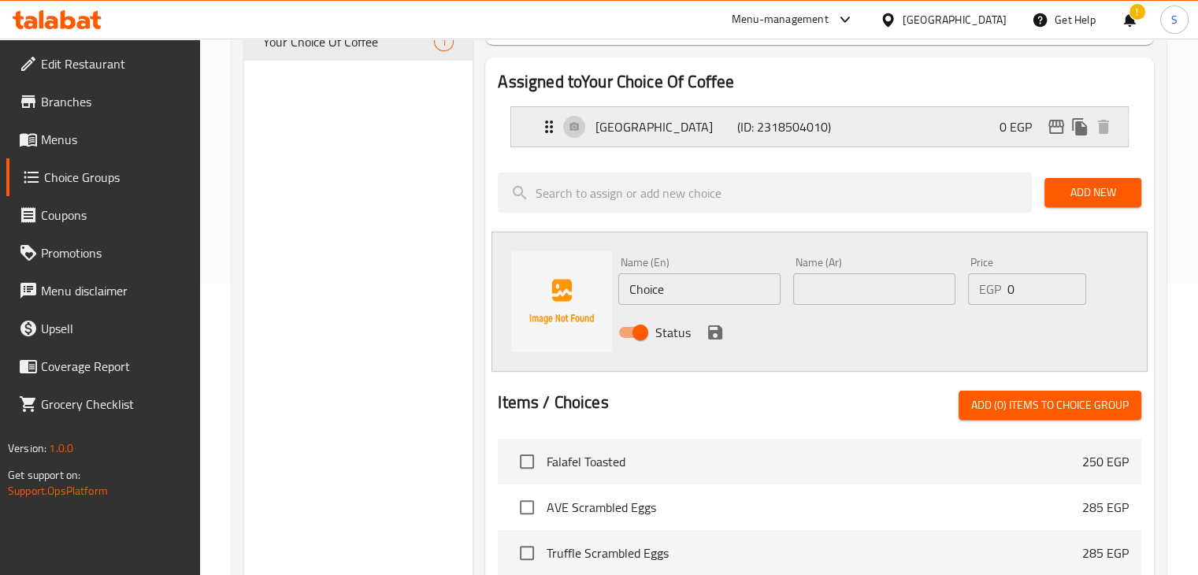
scroll to position [293, 0]
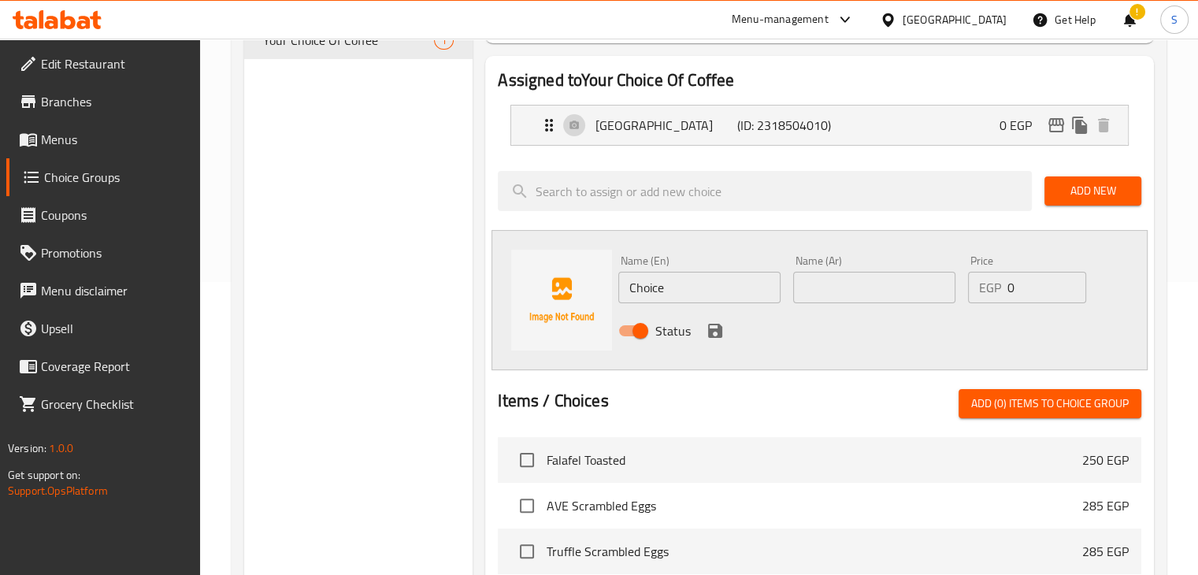
click at [1082, 199] on span "Add New" at bounding box center [1093, 191] width 72 height 20
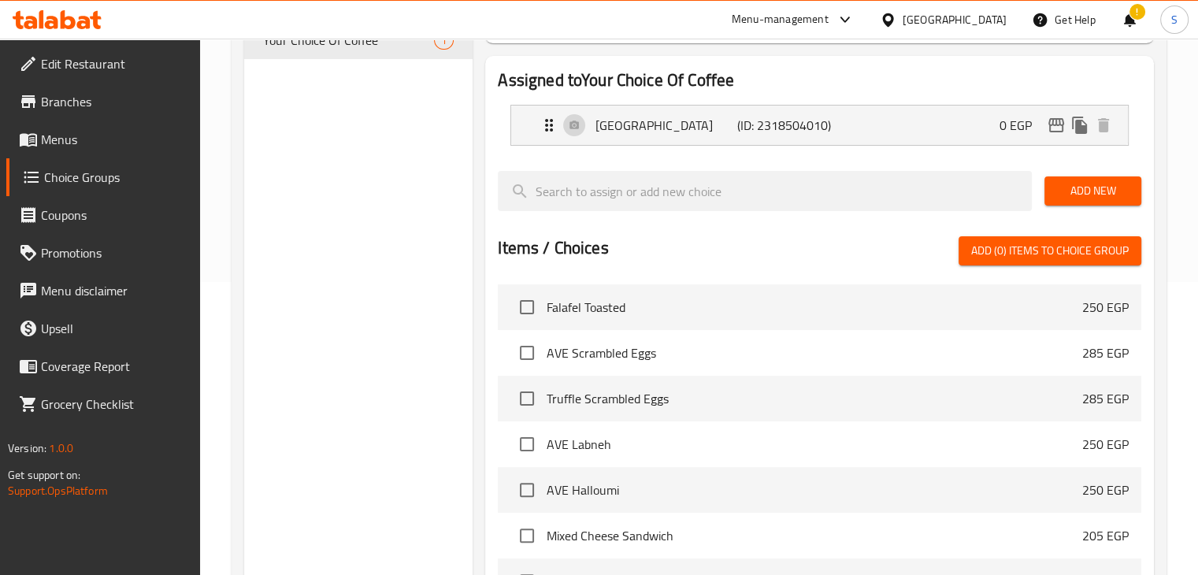
click at [1080, 206] on div "Add New" at bounding box center [1093, 191] width 110 height 53
click at [1076, 196] on span "Add New" at bounding box center [1093, 191] width 72 height 20
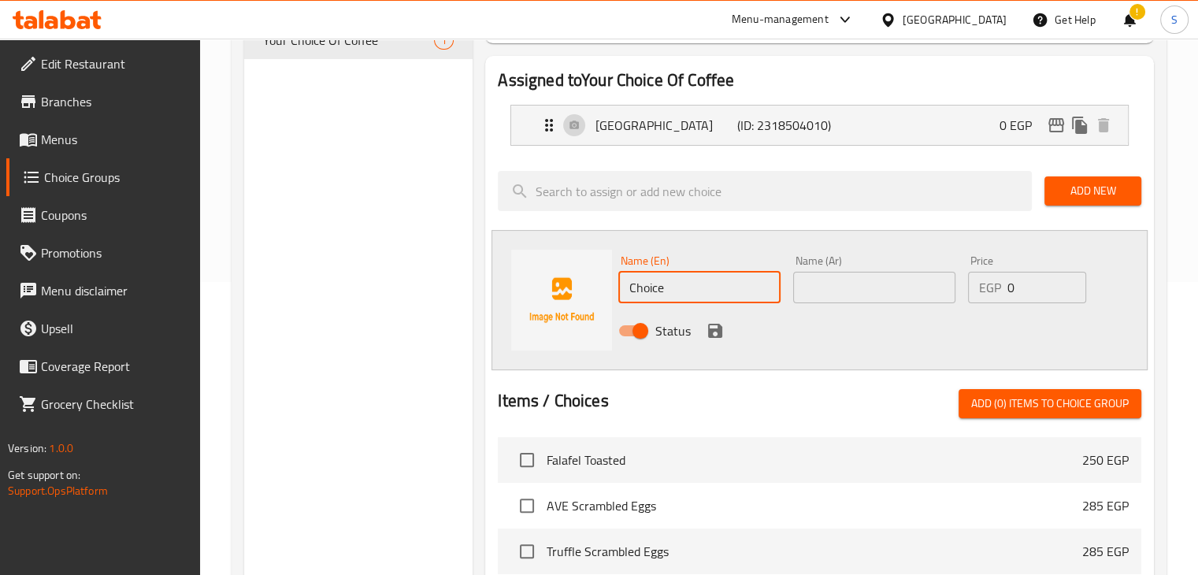
click at [666, 292] on input "Choice" at bounding box center [699, 288] width 162 height 32
paste input "Ethiopia"
type input "Ethiopia"
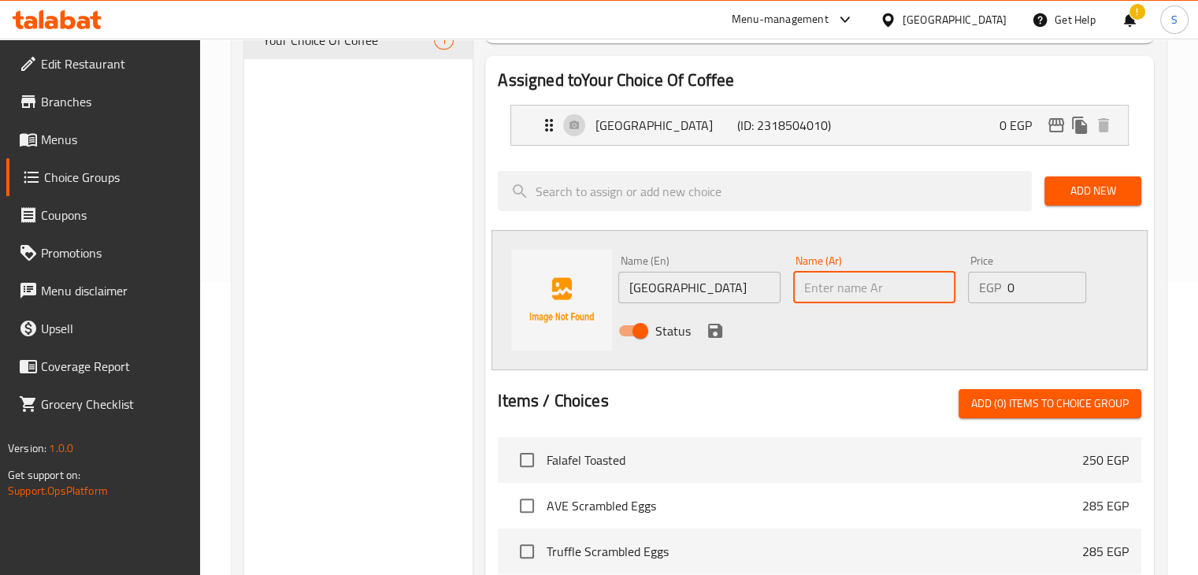
click at [839, 292] on input "text" at bounding box center [874, 288] width 162 height 32
paste input "أثيوبيا"
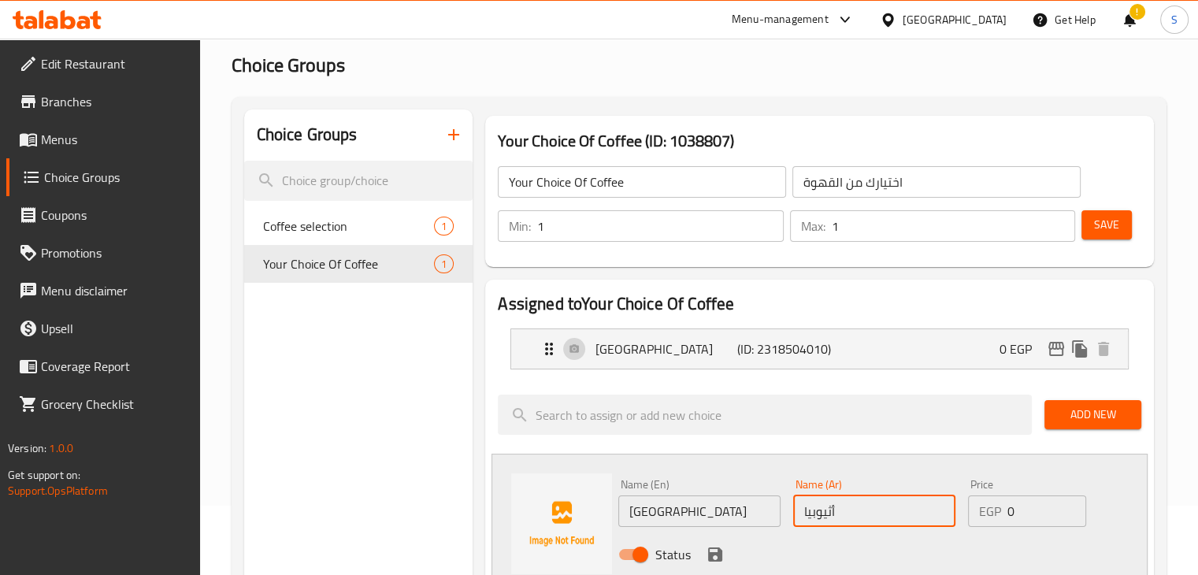
scroll to position [69, 0]
type input "أثيوبيا"
click at [1102, 229] on span "Save" at bounding box center [1106, 225] width 25 height 20
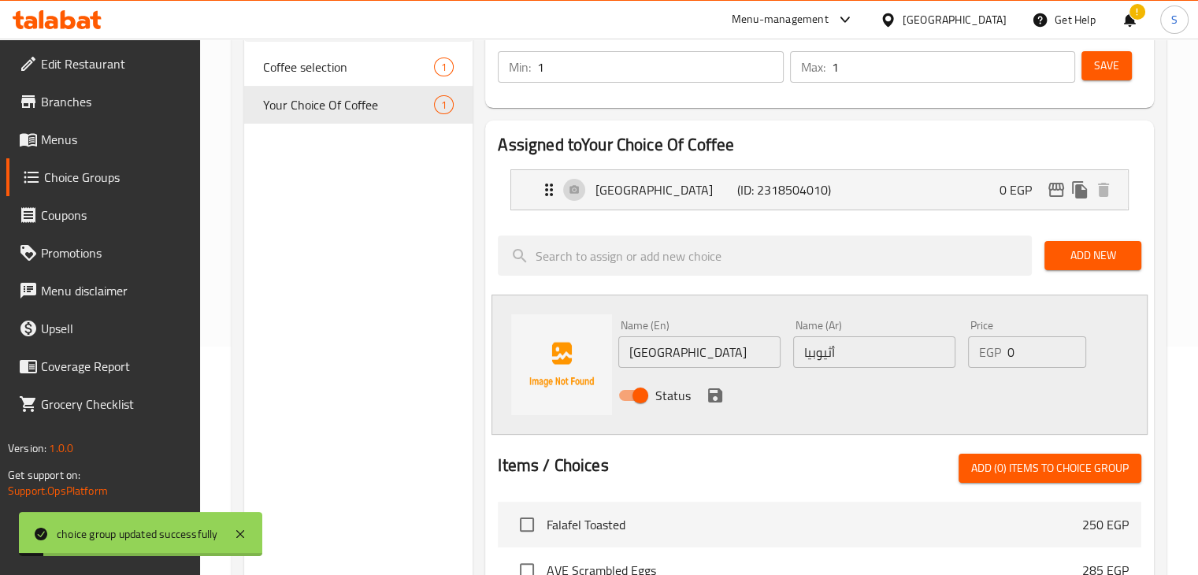
scroll to position [227, 0]
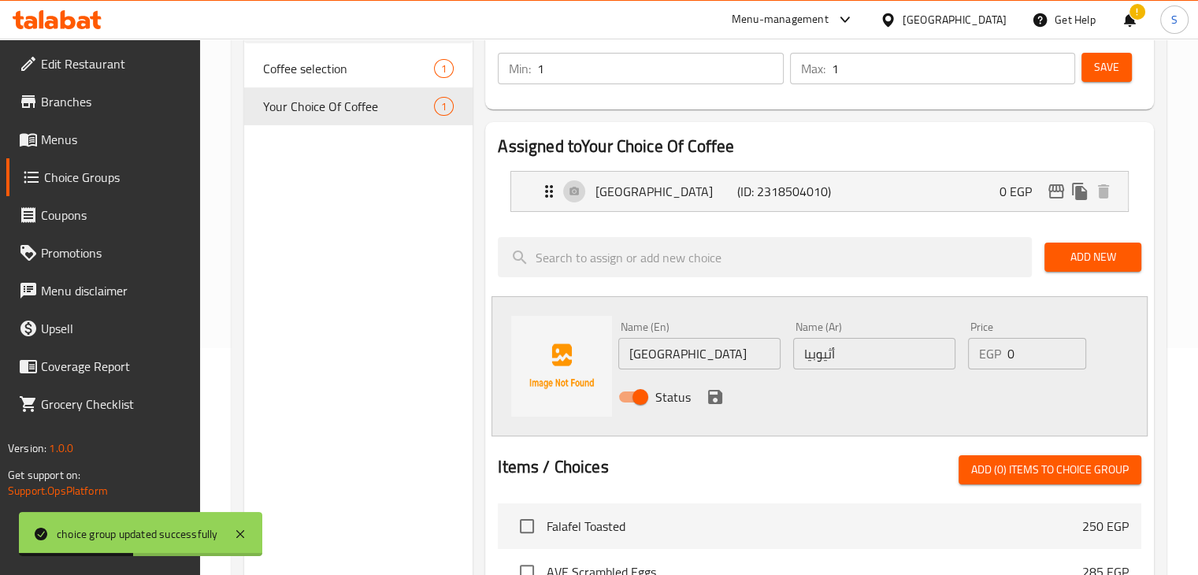
click at [657, 221] on nav "Colombia (ID: 2318504010) 0 EGP Name (En) Colombia Name (En) Name (Ar) كولومبيا…" at bounding box center [820, 191] width 644 height 66
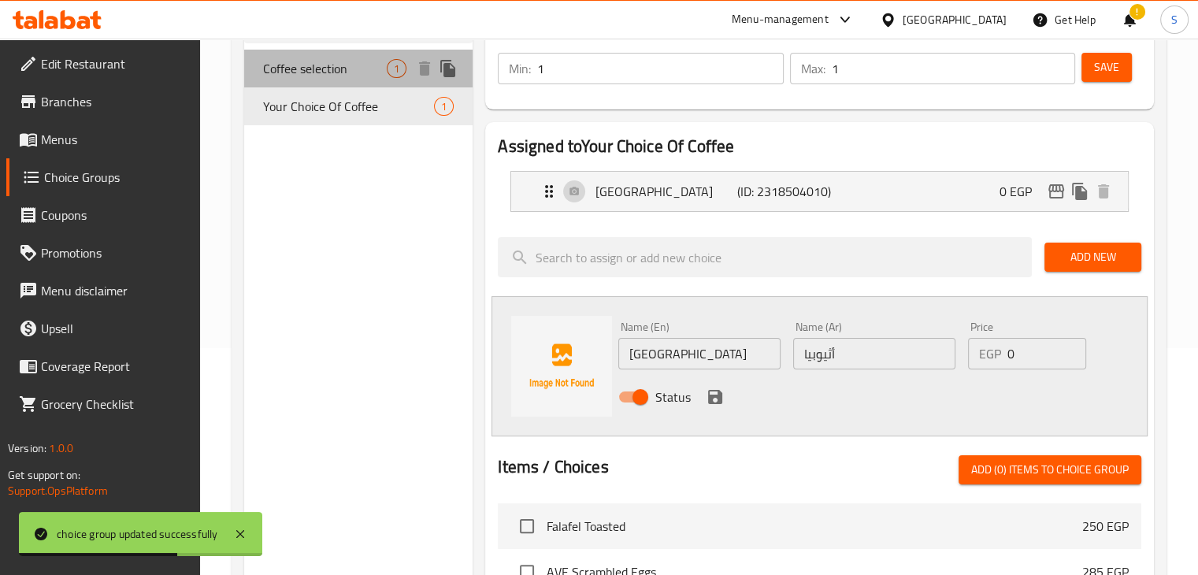
click at [334, 72] on span "Coffee selection" at bounding box center [325, 68] width 124 height 19
type input "Coffee selection"
type input "اختيار القهوة"
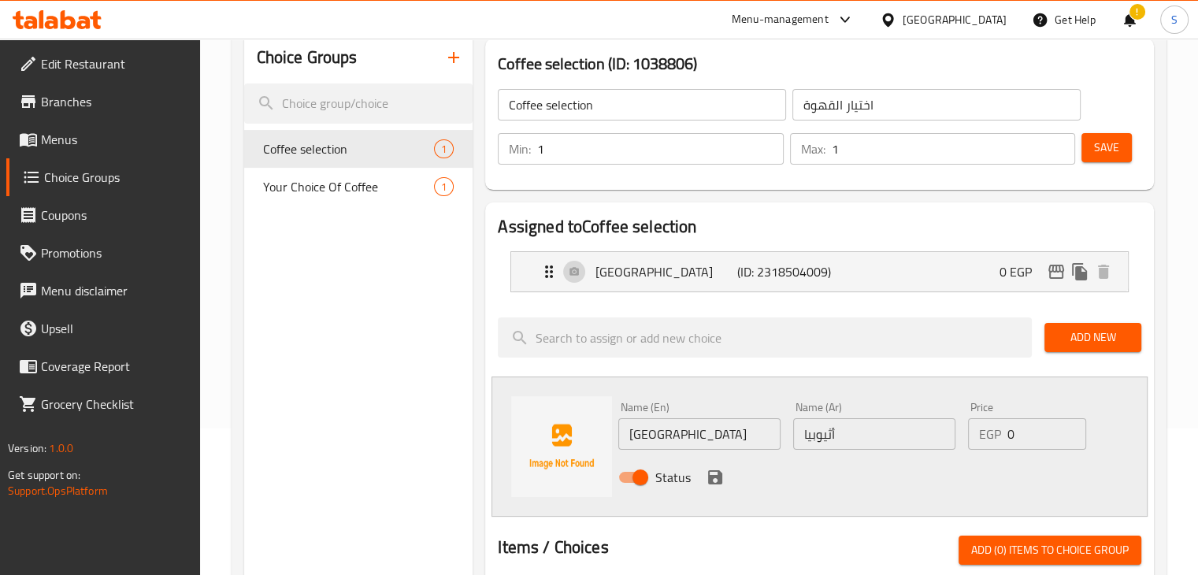
scroll to position [145, 0]
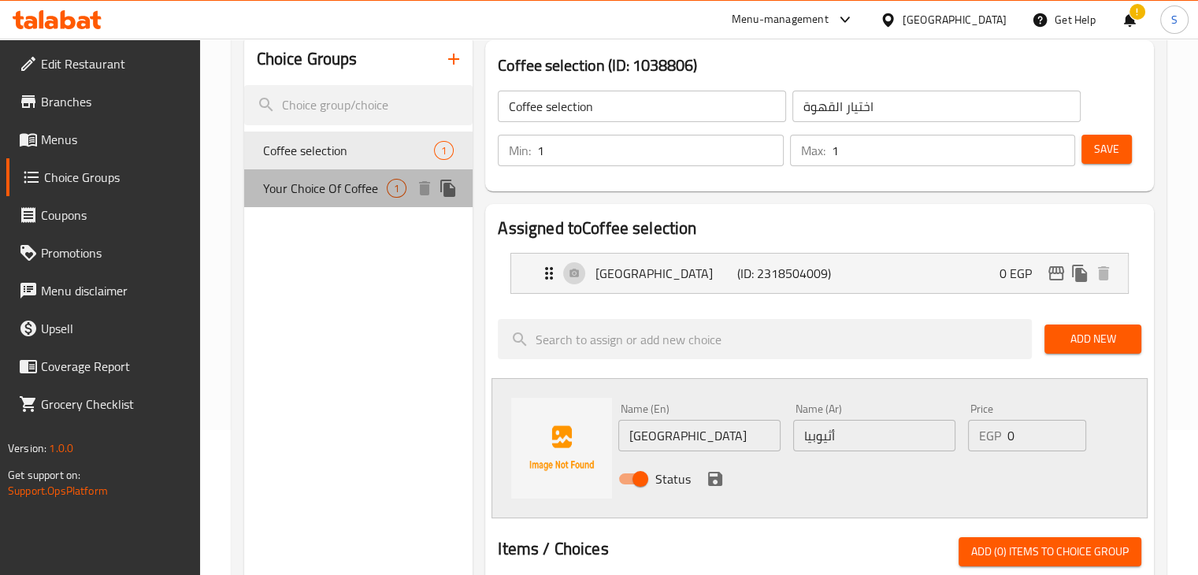
click at [336, 174] on div "Your Choice Of Coffee 1" at bounding box center [358, 188] width 229 height 38
type input "Your Choice Of Coffee"
type input "اختيارك من القهوة"
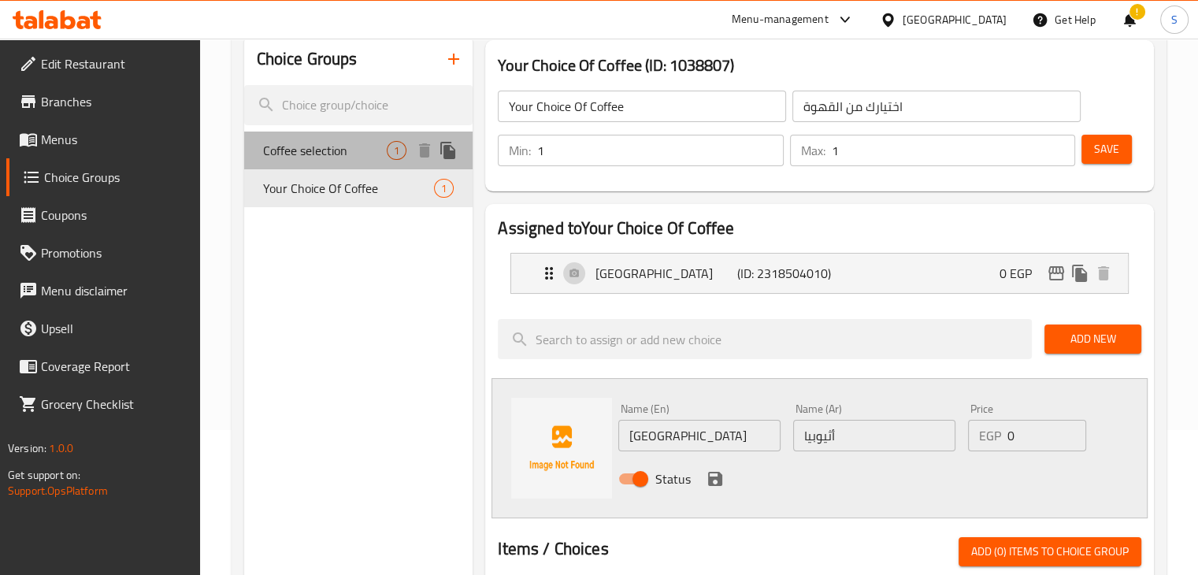
click at [372, 165] on div "Coffee selection 1" at bounding box center [358, 151] width 229 height 38
type input "Coffee selection"
type input "اختيار القهوة"
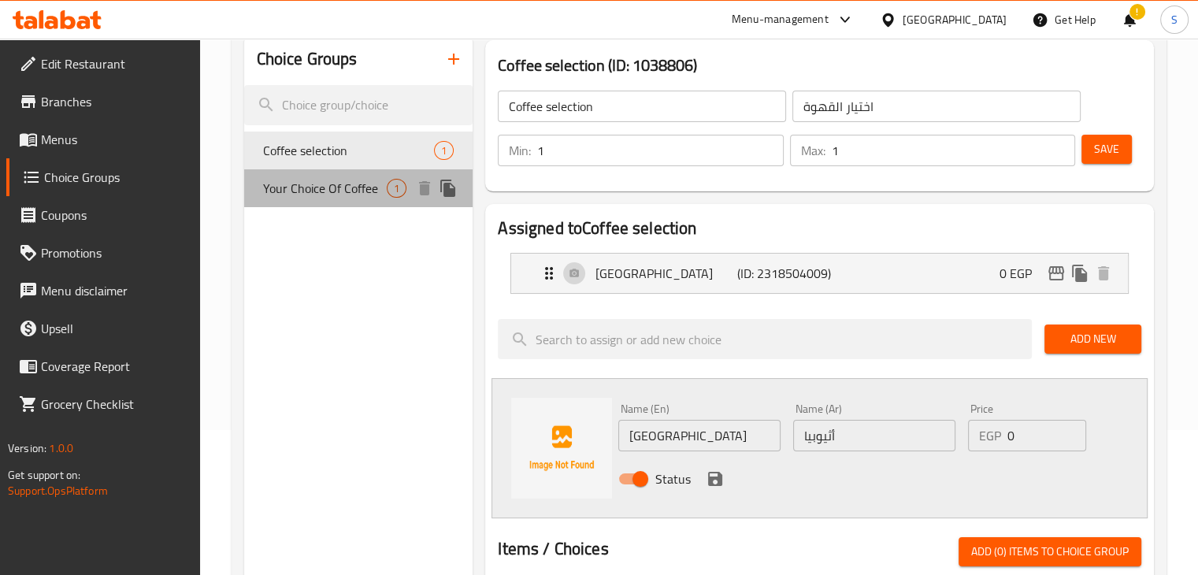
click at [334, 180] on span "Your Choice Of Coffee" at bounding box center [325, 188] width 124 height 19
type input "Your Choice Of Coffee"
type input "اختيارك من القهوة"
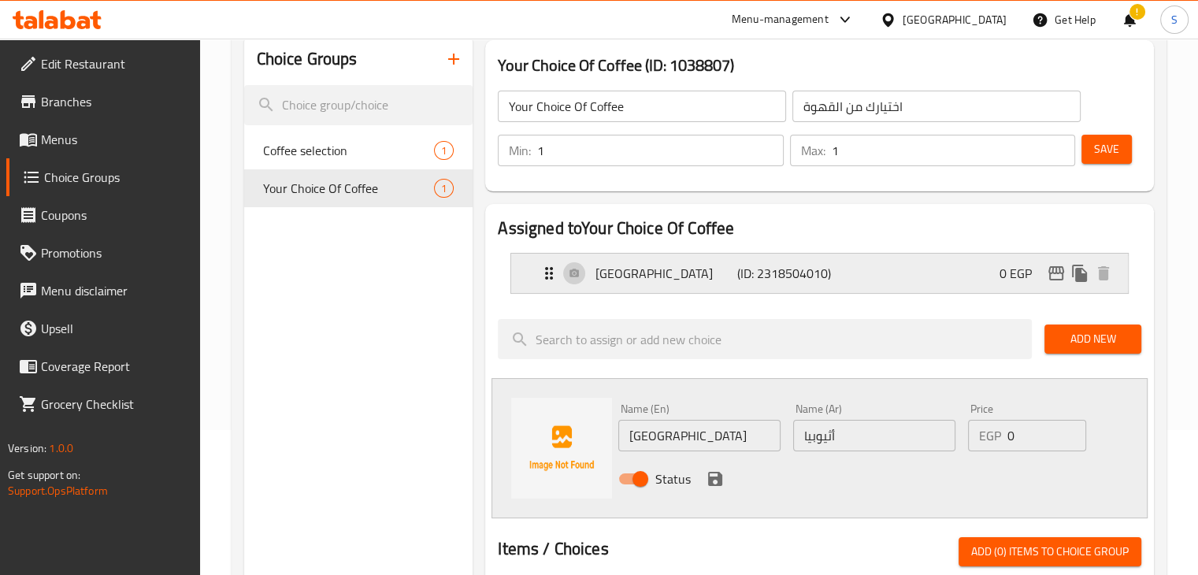
click at [644, 282] on p "Colombia" at bounding box center [666, 273] width 141 height 19
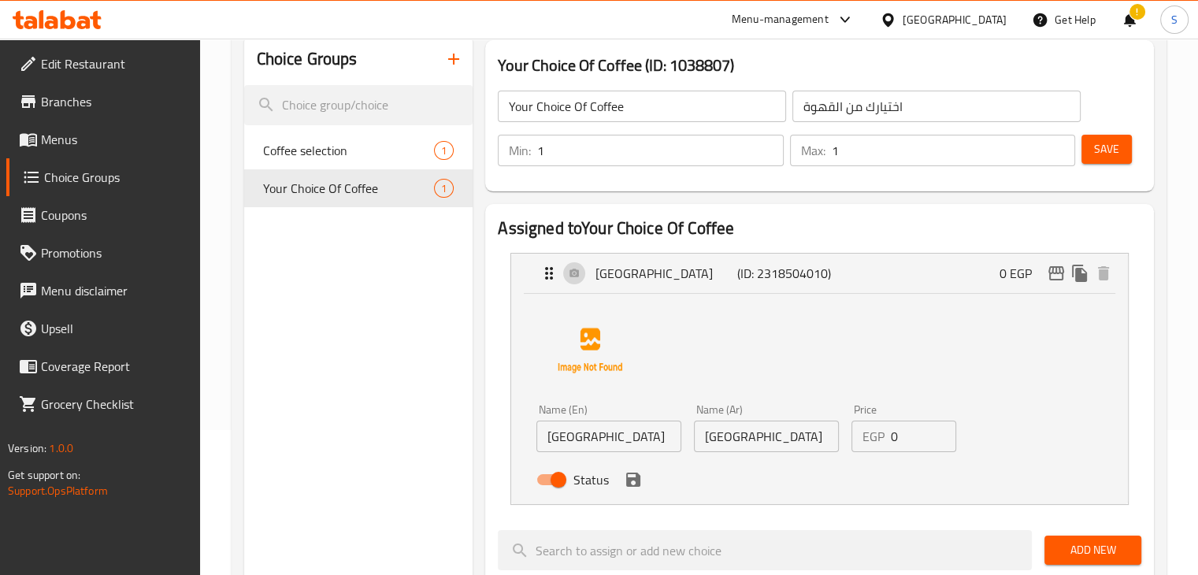
click at [590, 436] on input "Colombia" at bounding box center [609, 437] width 145 height 32
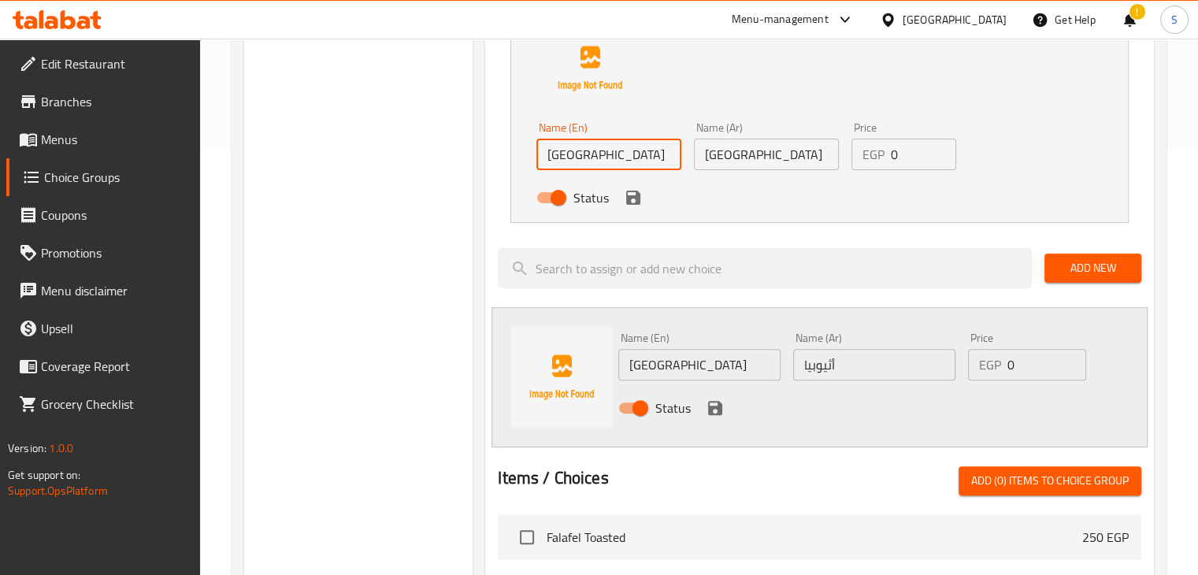
scroll to position [425, 0]
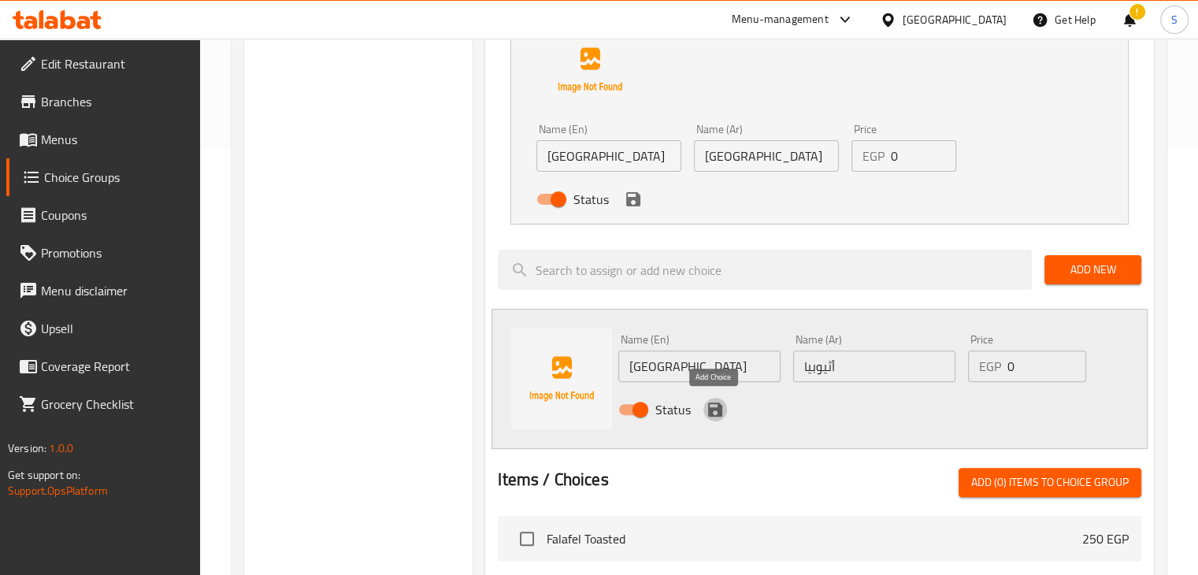
click at [717, 404] on icon "save" at bounding box center [715, 410] width 14 height 14
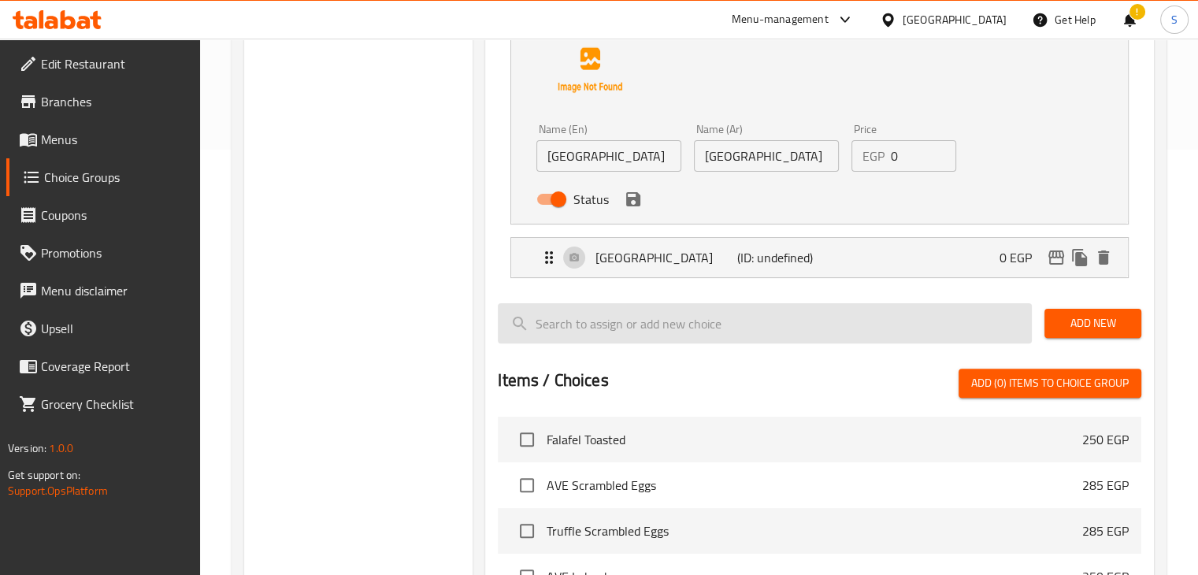
scroll to position [422, 0]
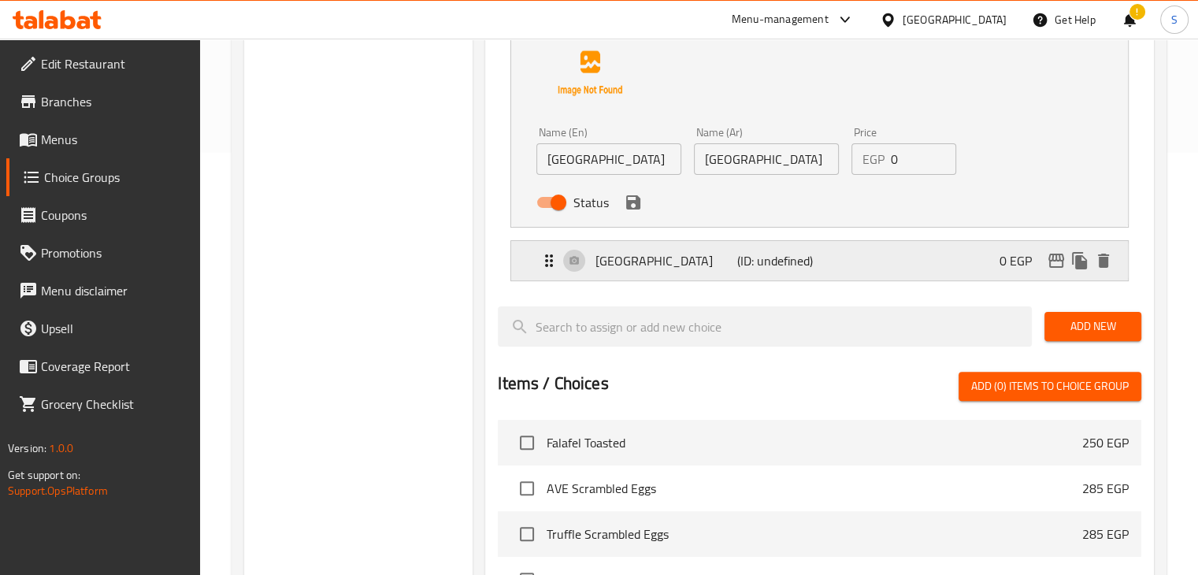
click at [668, 278] on div "Ethiopia (ID: undefined) 0 EGP" at bounding box center [825, 260] width 570 height 39
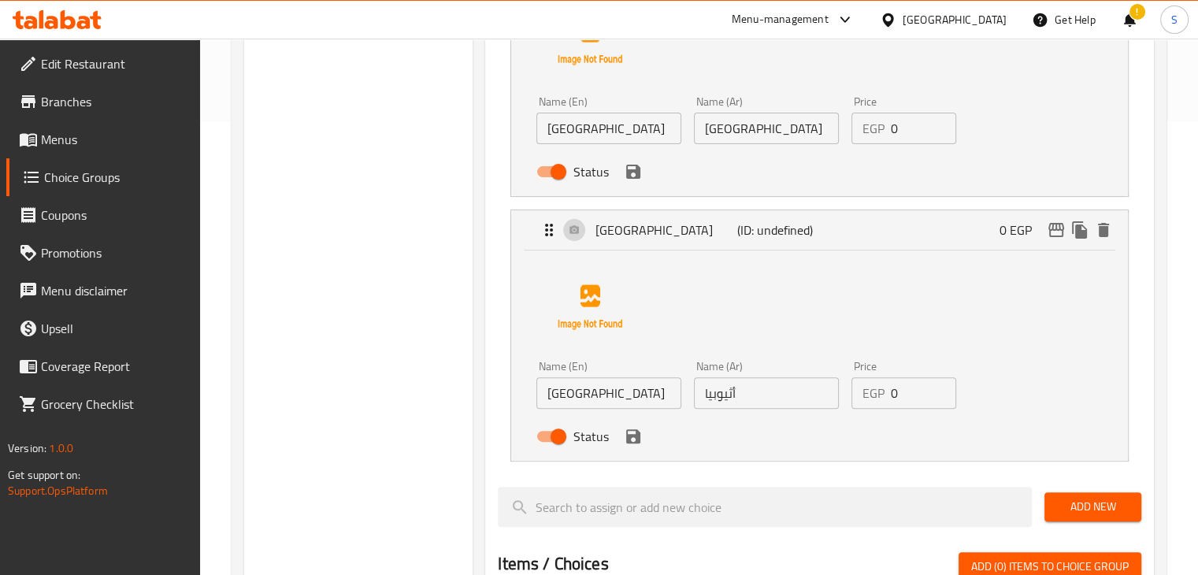
scroll to position [452, 0]
click at [690, 238] on p "Ethiopia" at bounding box center [666, 230] width 141 height 19
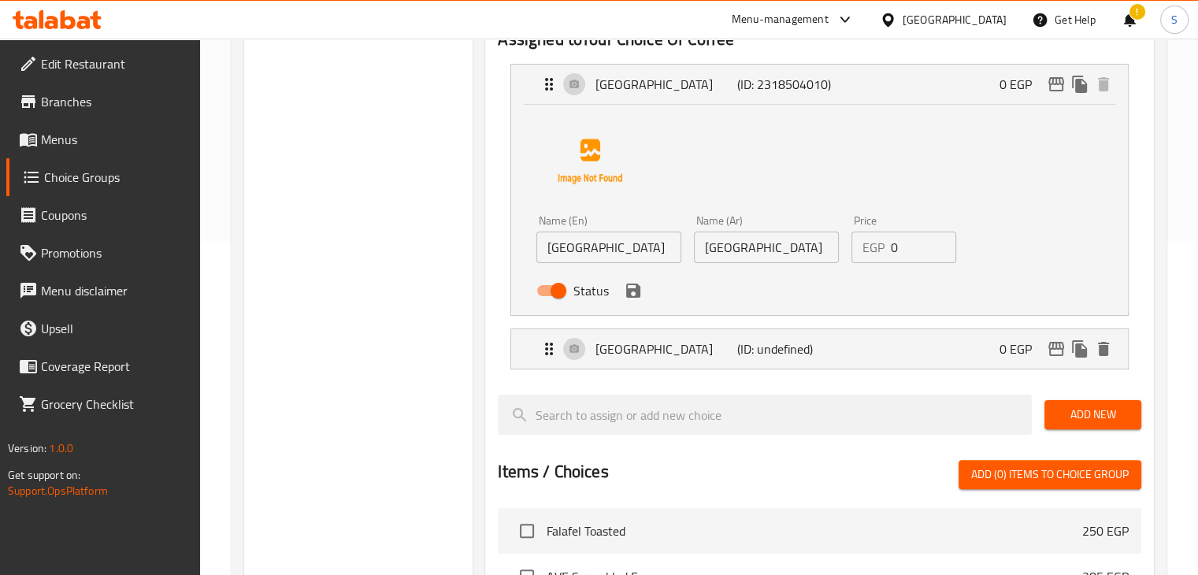
scroll to position [331, 0]
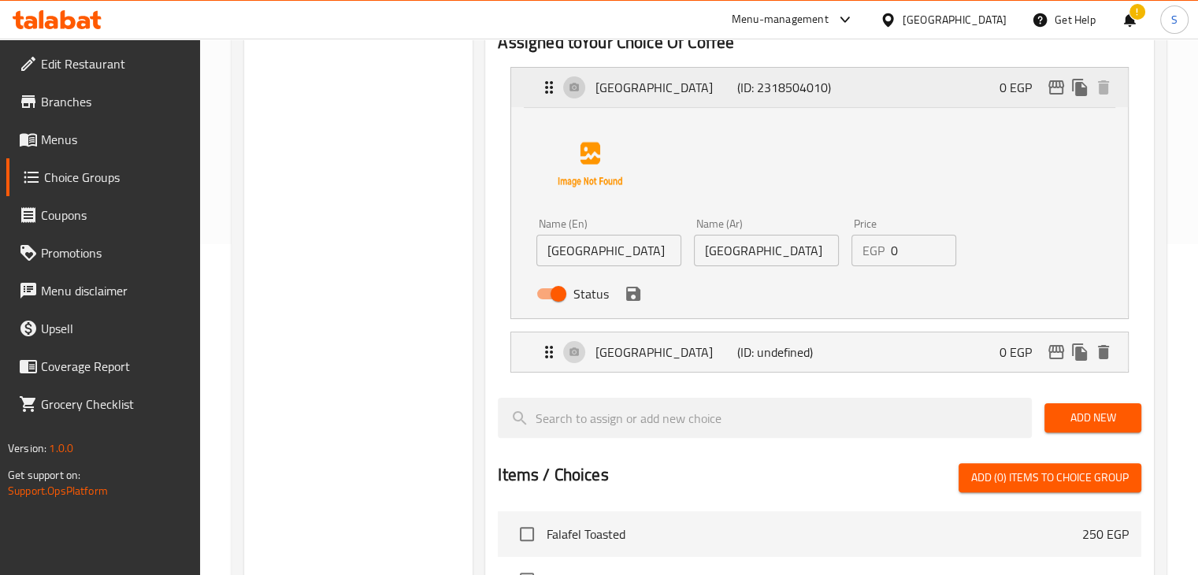
click at [669, 83] on p "Colombia" at bounding box center [666, 87] width 141 height 19
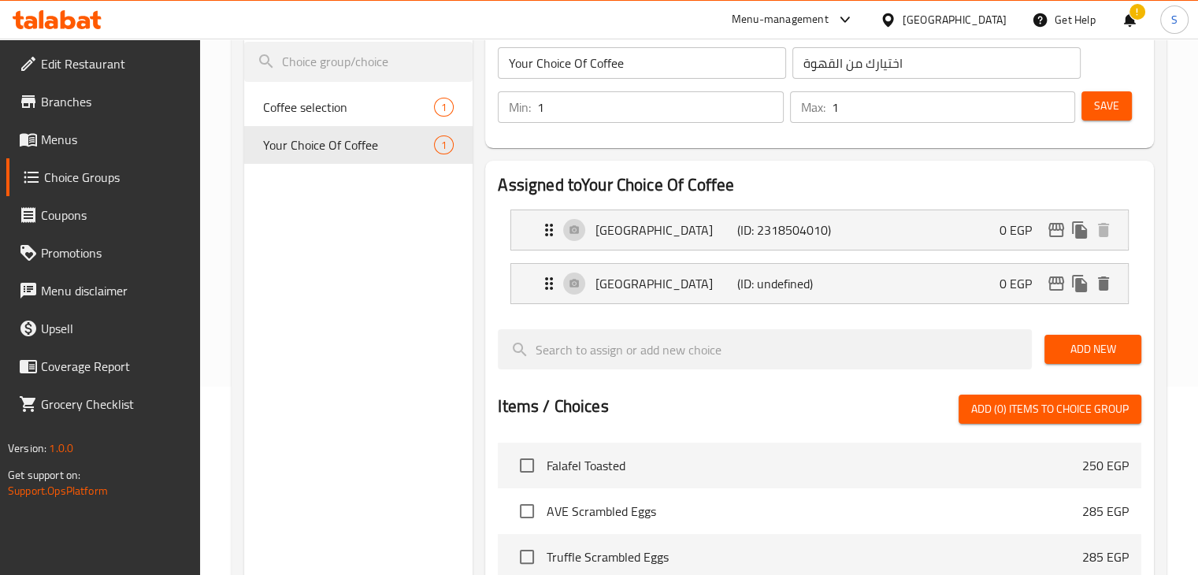
scroll to position [185, 0]
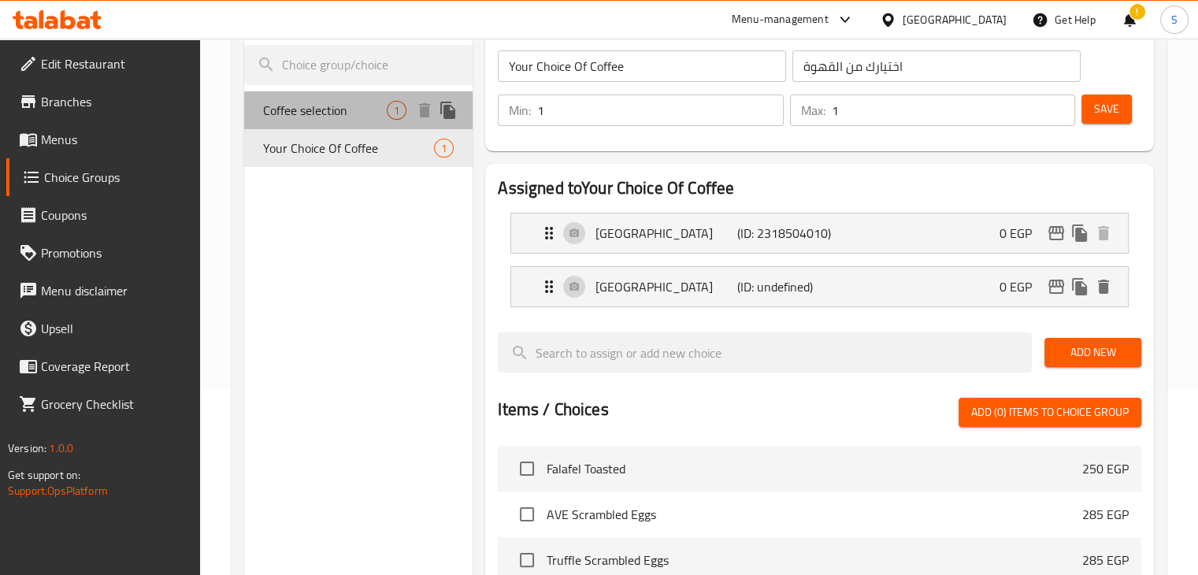
click at [314, 122] on div "Coffee selection 1" at bounding box center [358, 110] width 229 height 38
type input "Coffee selection"
type input "اختيار القهوة"
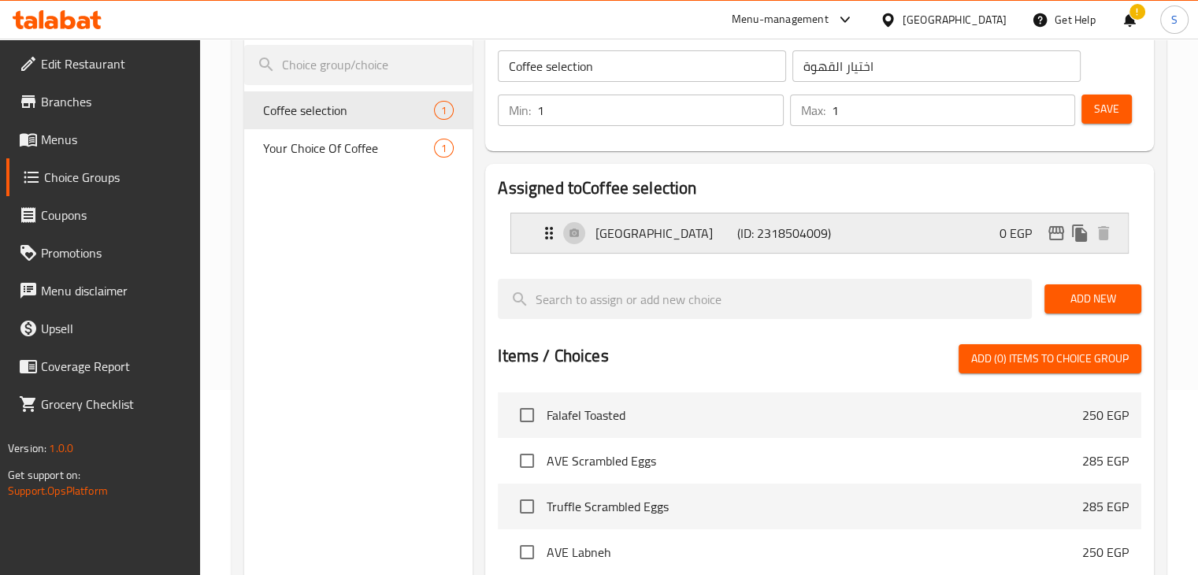
click at [678, 243] on div "Ethiopia (ID: 2318504009) 0 EGP" at bounding box center [825, 233] width 570 height 39
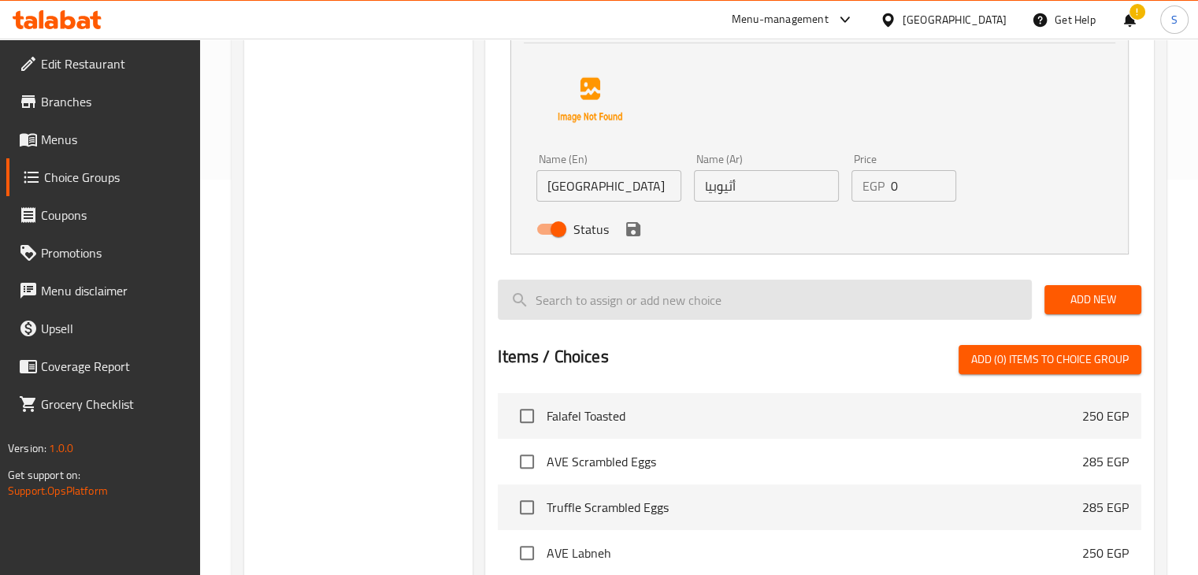
scroll to position [381, 0]
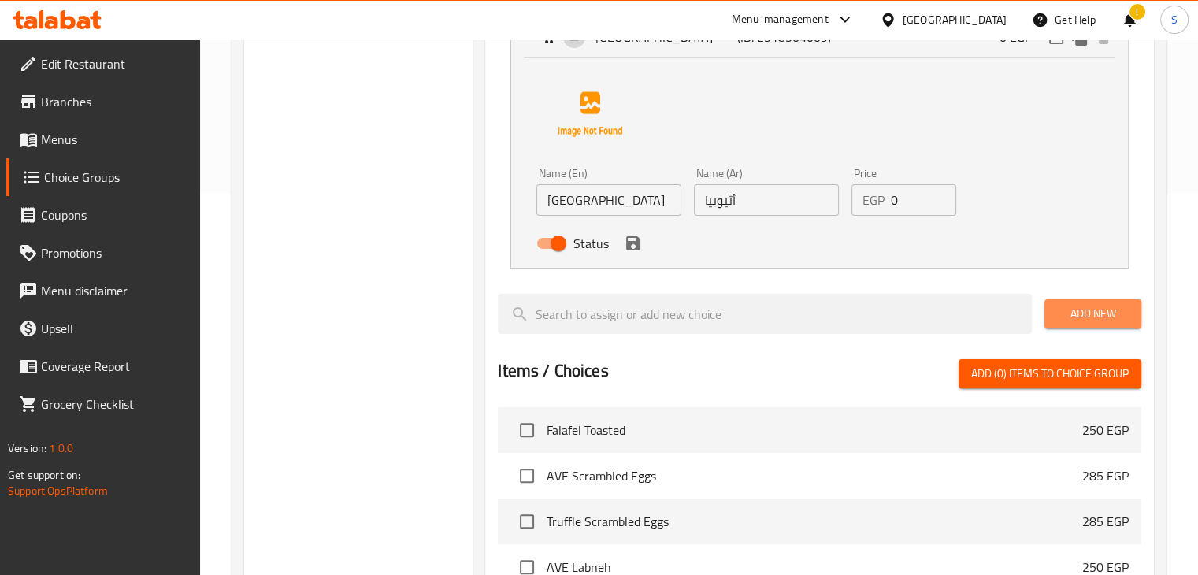
click at [1100, 310] on span "Add New" at bounding box center [1093, 314] width 72 height 20
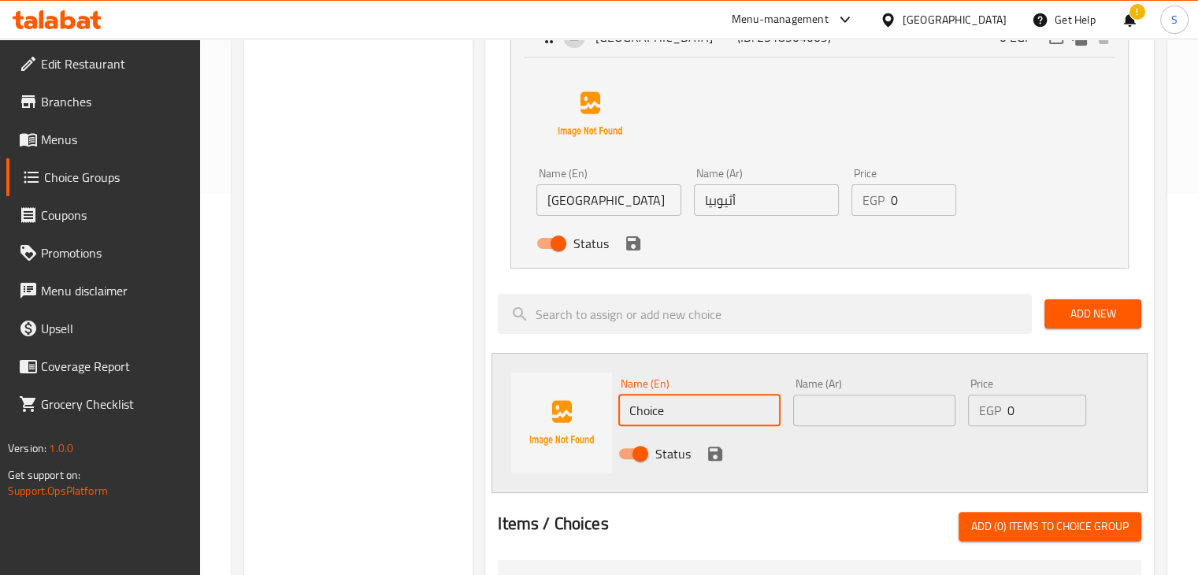
click at [689, 407] on input "Choice" at bounding box center [699, 411] width 162 height 32
paste input "olombia"
type input "Colombia"
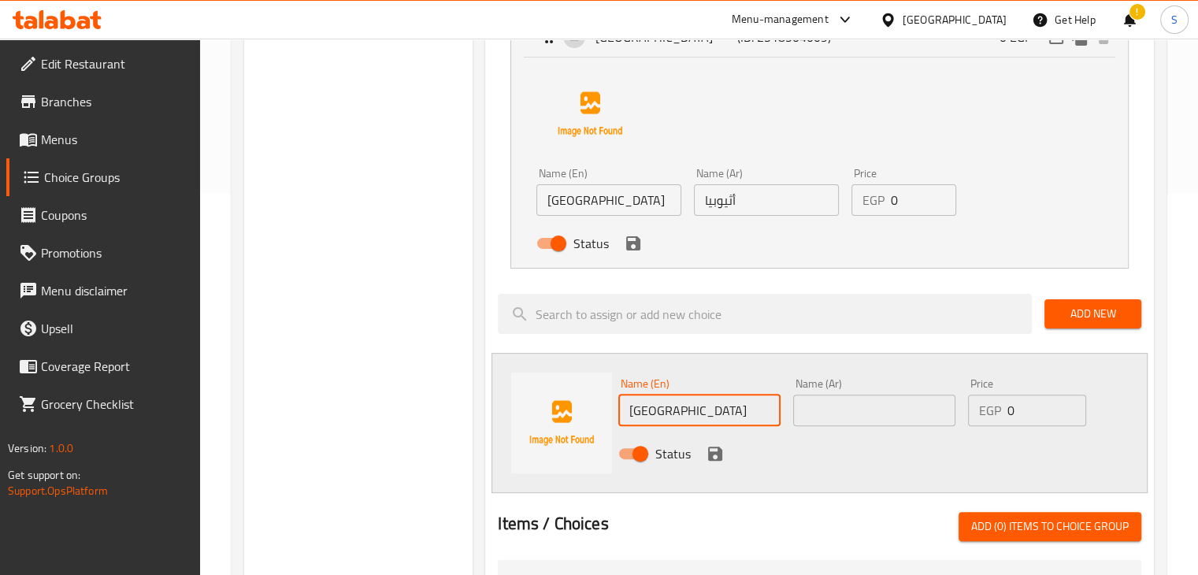
click at [848, 407] on input "text" at bounding box center [874, 411] width 162 height 32
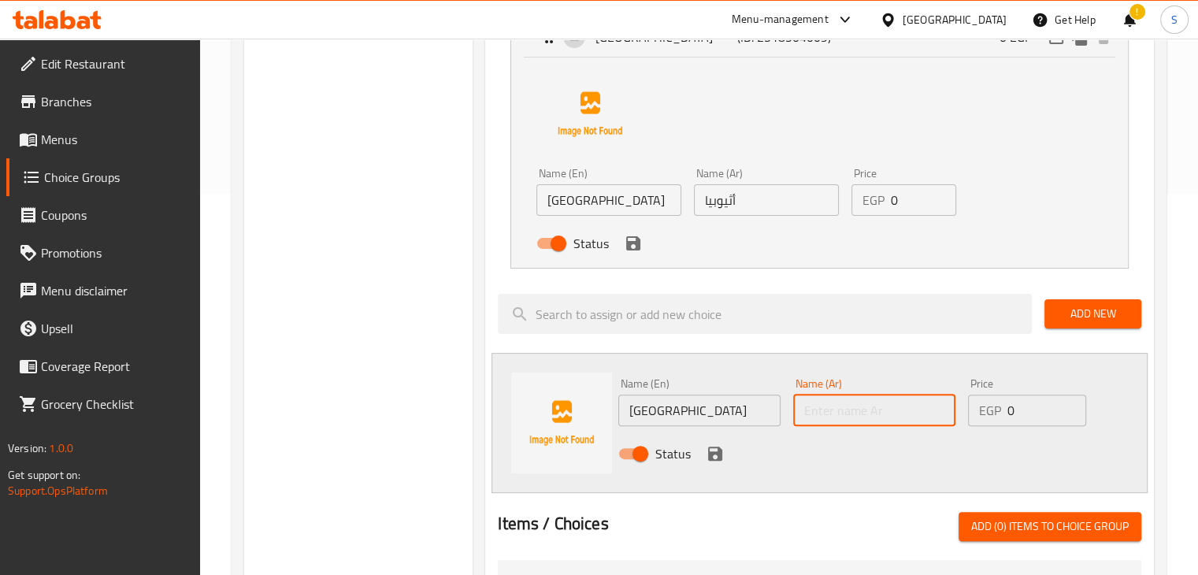
paste input "كولومبيا"
type input "كولومبيا"
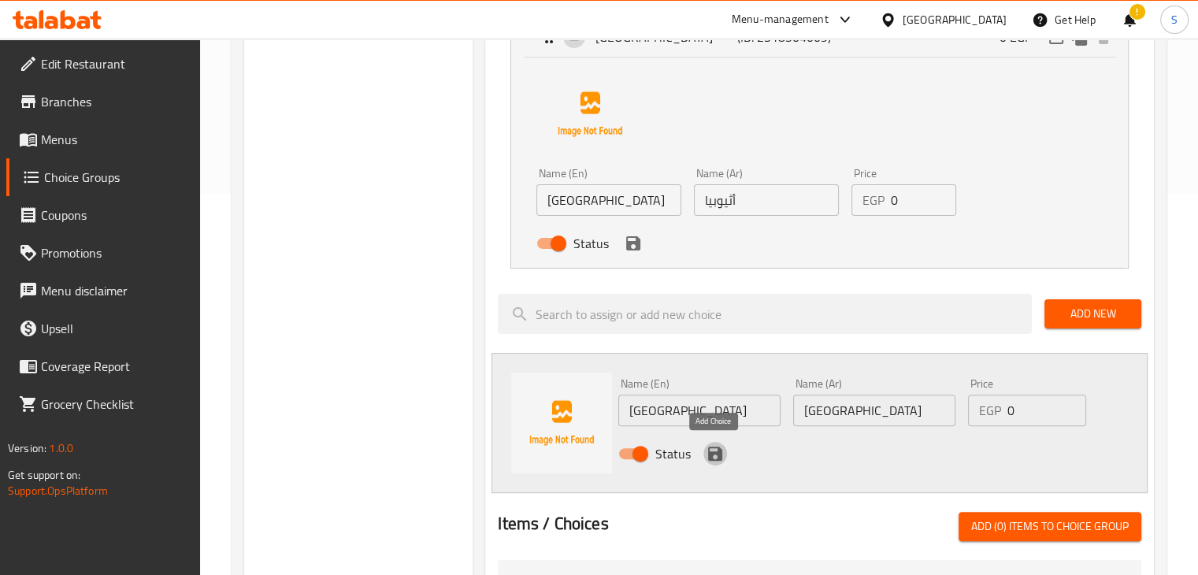
click at [721, 458] on icon "save" at bounding box center [715, 454] width 14 height 14
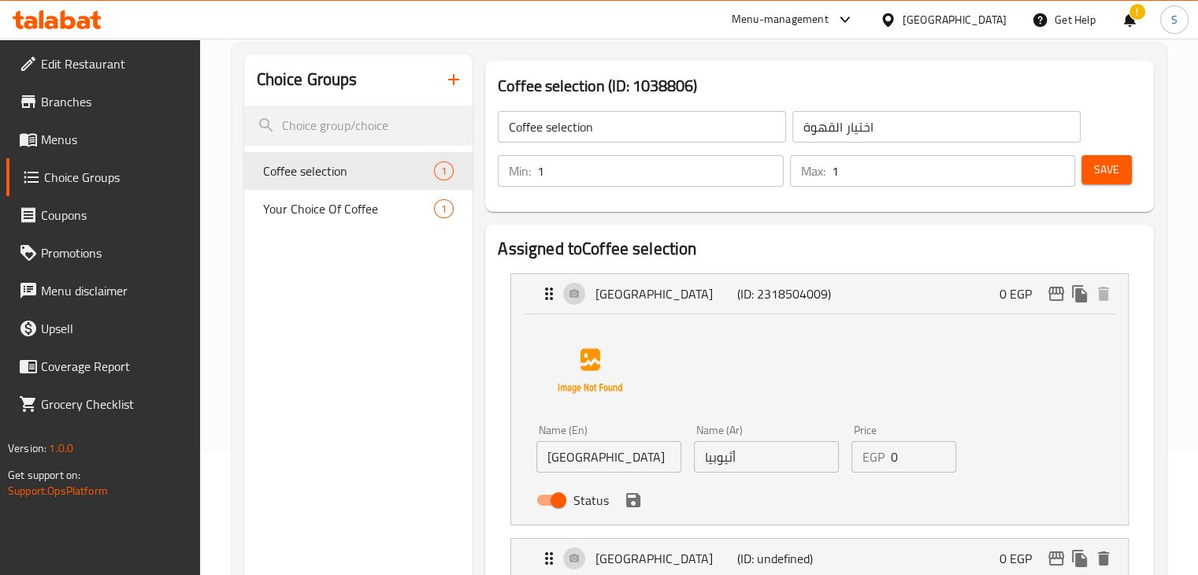
scroll to position [123, 0]
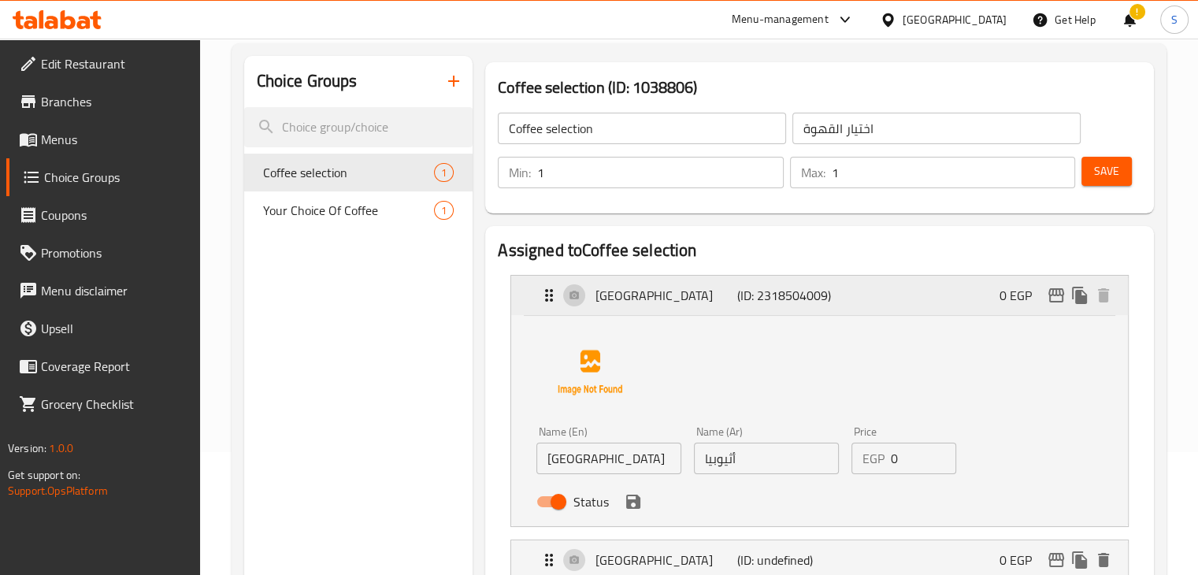
click at [704, 289] on p "Ethiopia" at bounding box center [666, 295] width 141 height 19
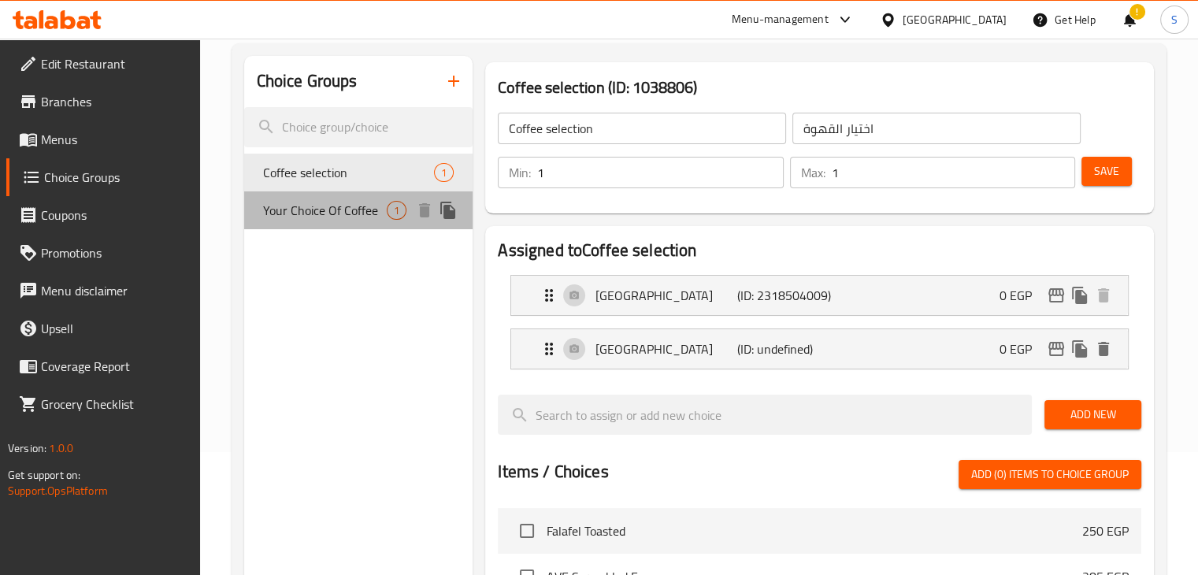
click at [328, 210] on span "Your Choice Of Coffee" at bounding box center [325, 210] width 124 height 19
type input "Your Choice Of Coffee"
type input "اختيارك من القهوة"
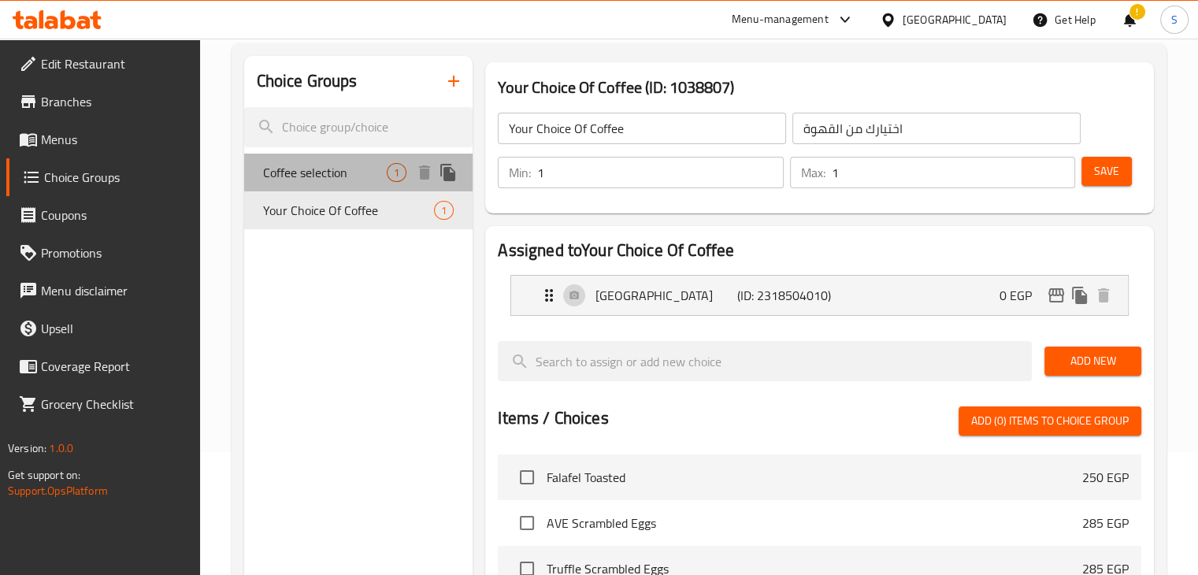
click at [330, 166] on span "Coffee selection" at bounding box center [325, 172] width 124 height 19
type input "Coffee selection"
type input "اختيار القهوة"
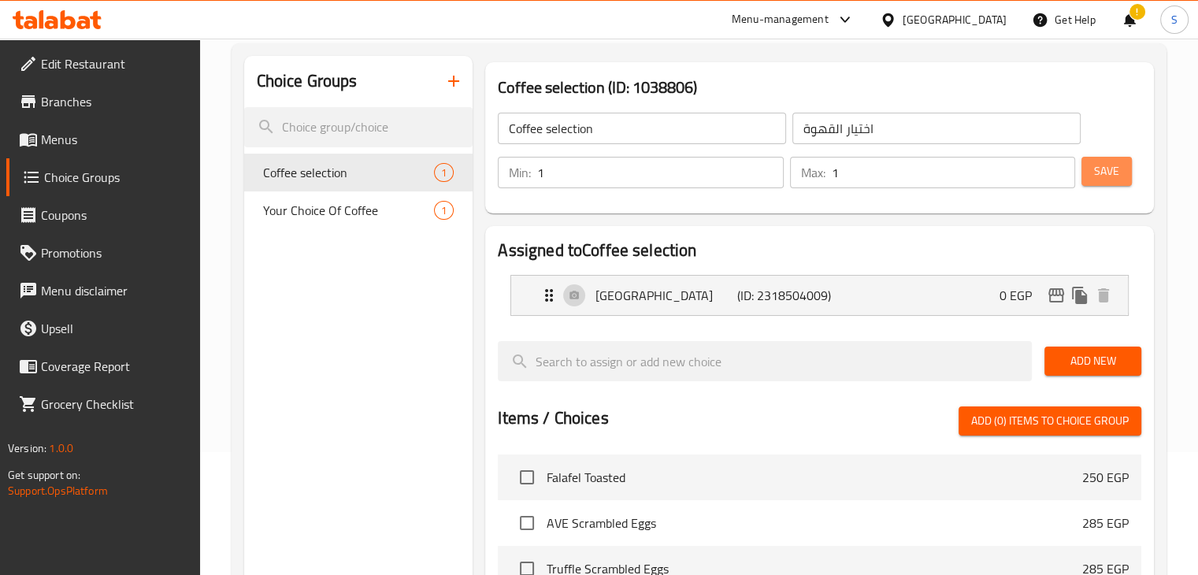
click at [1104, 182] on button "Save" at bounding box center [1107, 171] width 50 height 29
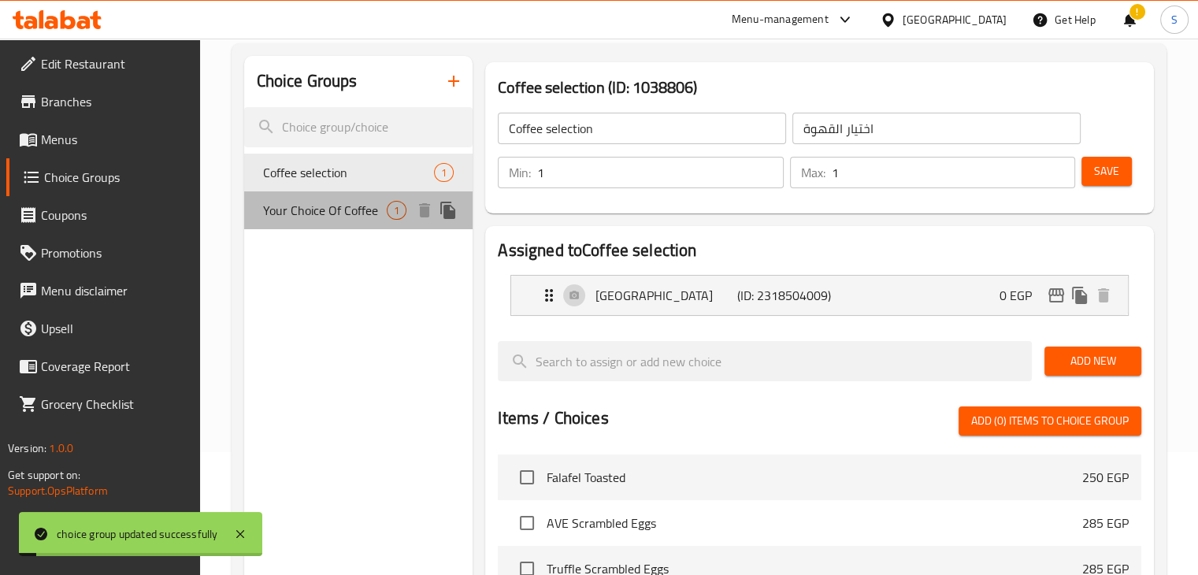
click at [348, 208] on span "Your Choice Of Coffee" at bounding box center [325, 210] width 124 height 19
type input "Your Choice Of Coffee"
type input "اختيارك من القهوة"
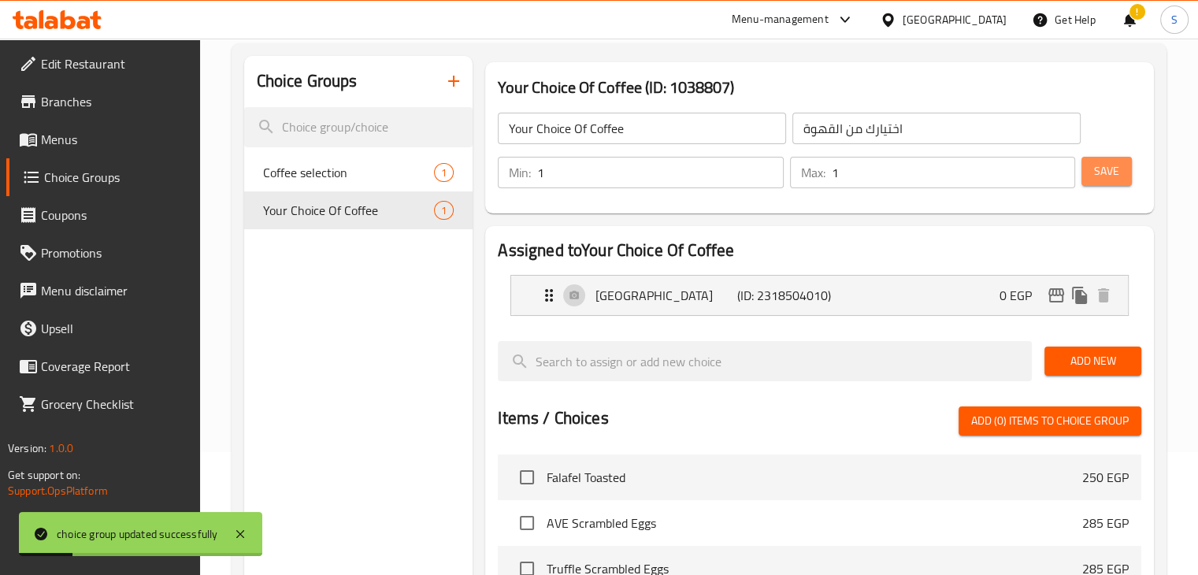
click at [1094, 179] on span "Save" at bounding box center [1106, 172] width 25 height 20
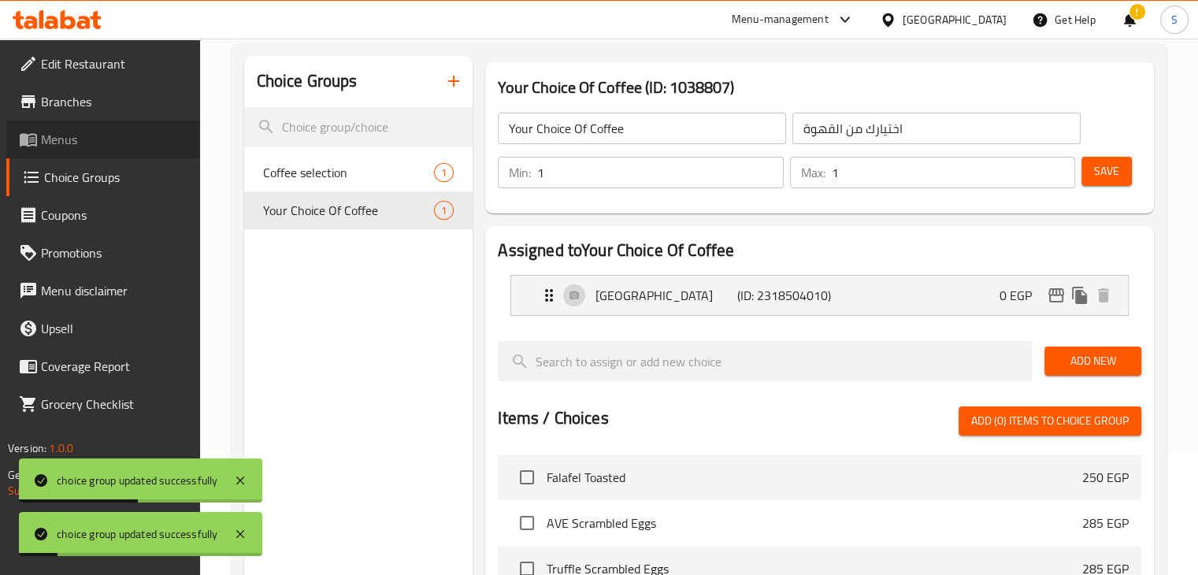
click at [72, 149] on span "Menus" at bounding box center [114, 139] width 147 height 19
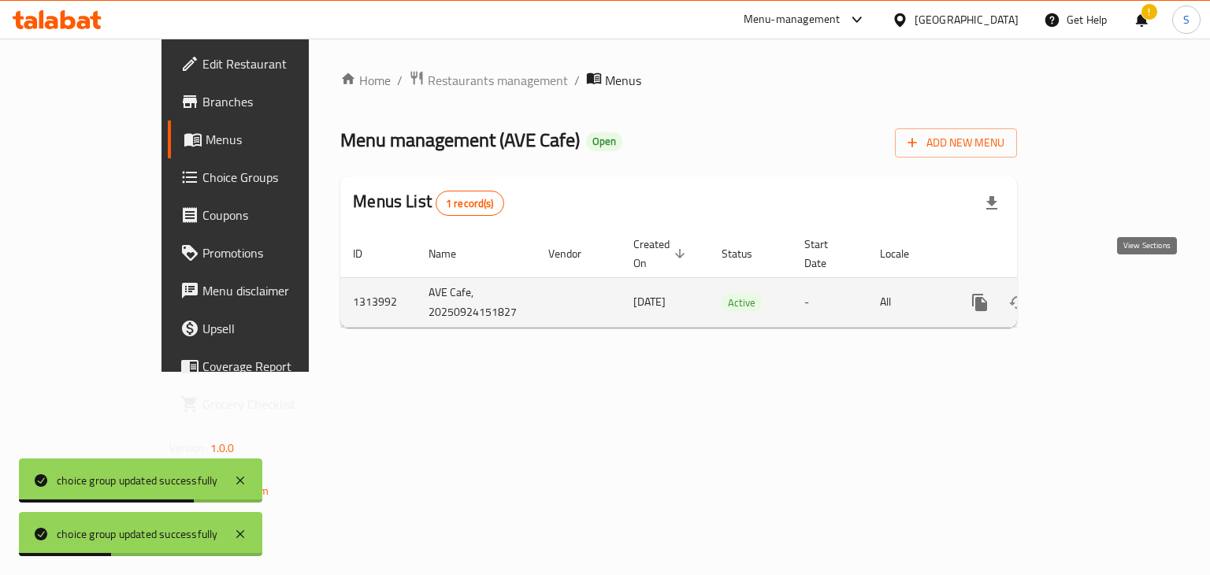
click at [1112, 292] on link "enhanced table" at bounding box center [1094, 303] width 38 height 38
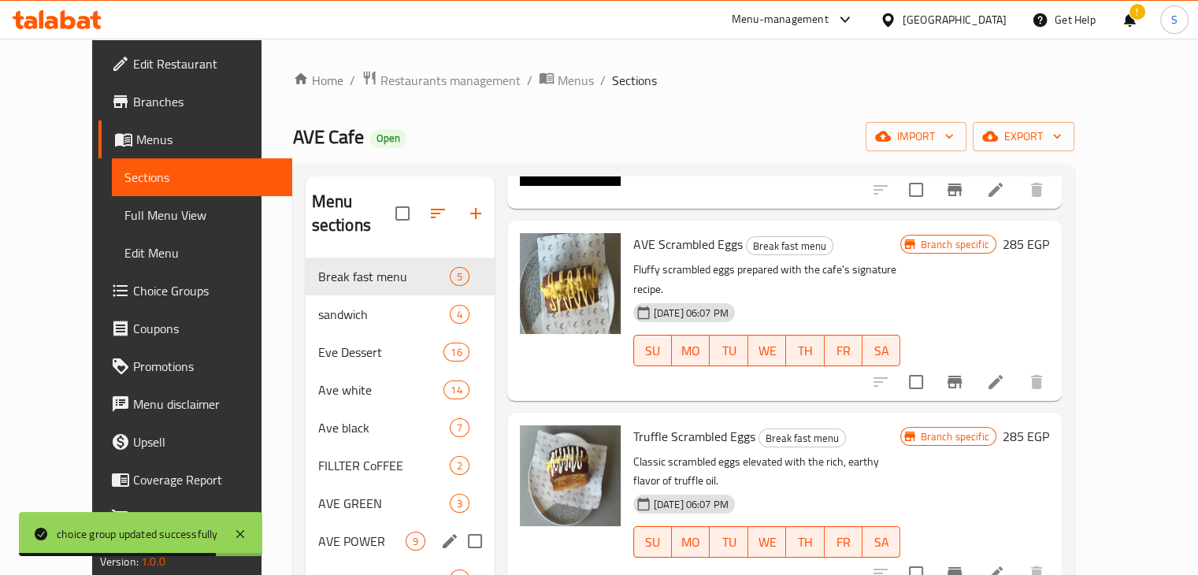
scroll to position [221, 0]
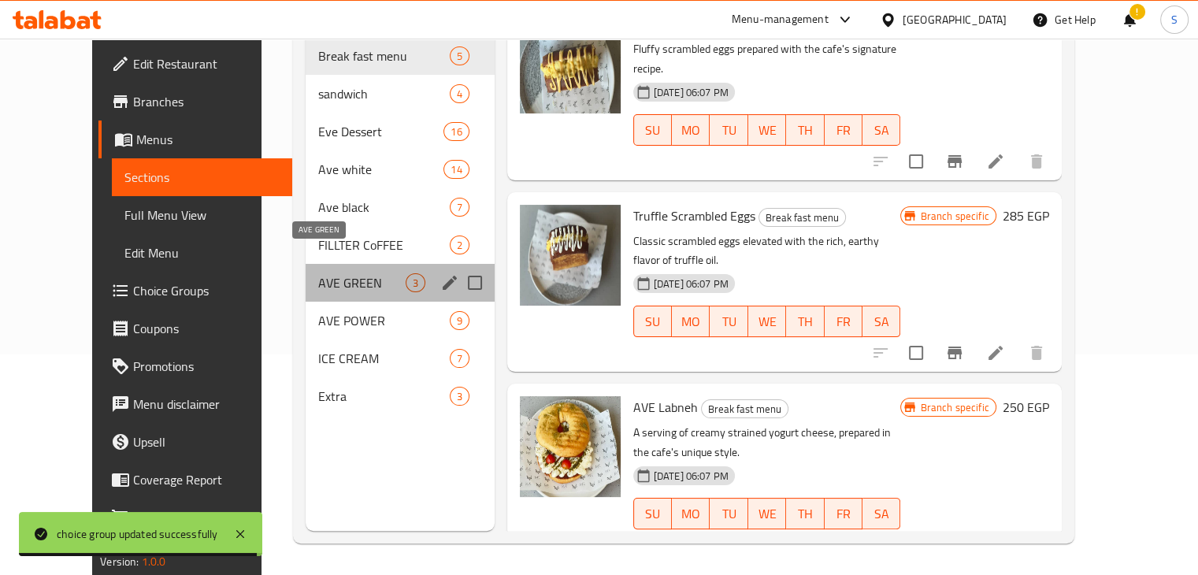
click at [318, 273] on span "AVE GREEN" at bounding box center [361, 282] width 87 height 19
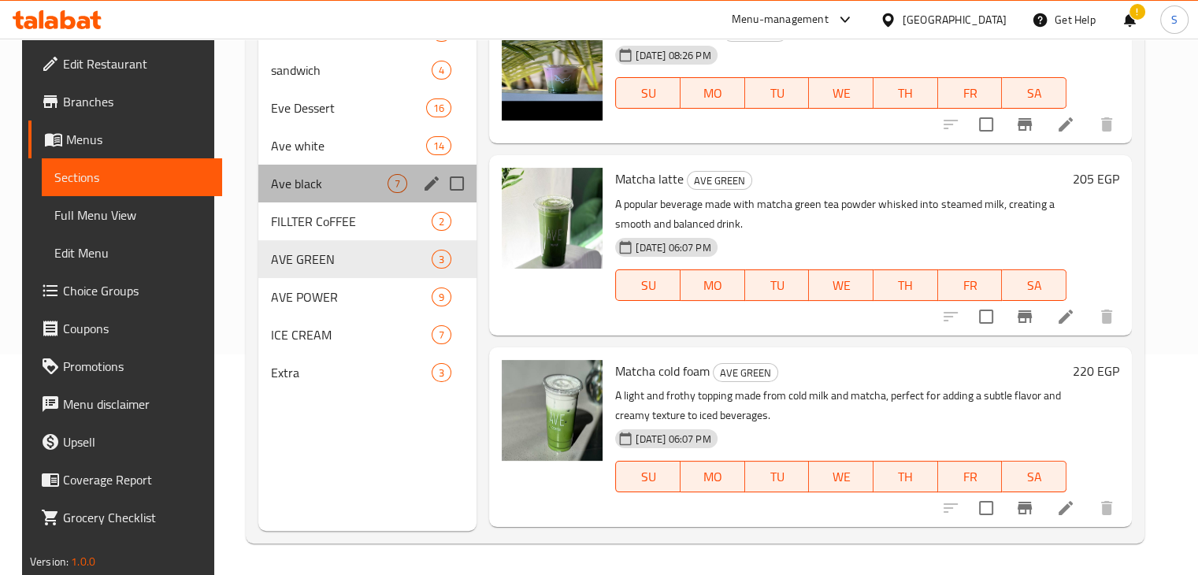
click at [340, 195] on div "Ave black 7" at bounding box center [367, 184] width 218 height 38
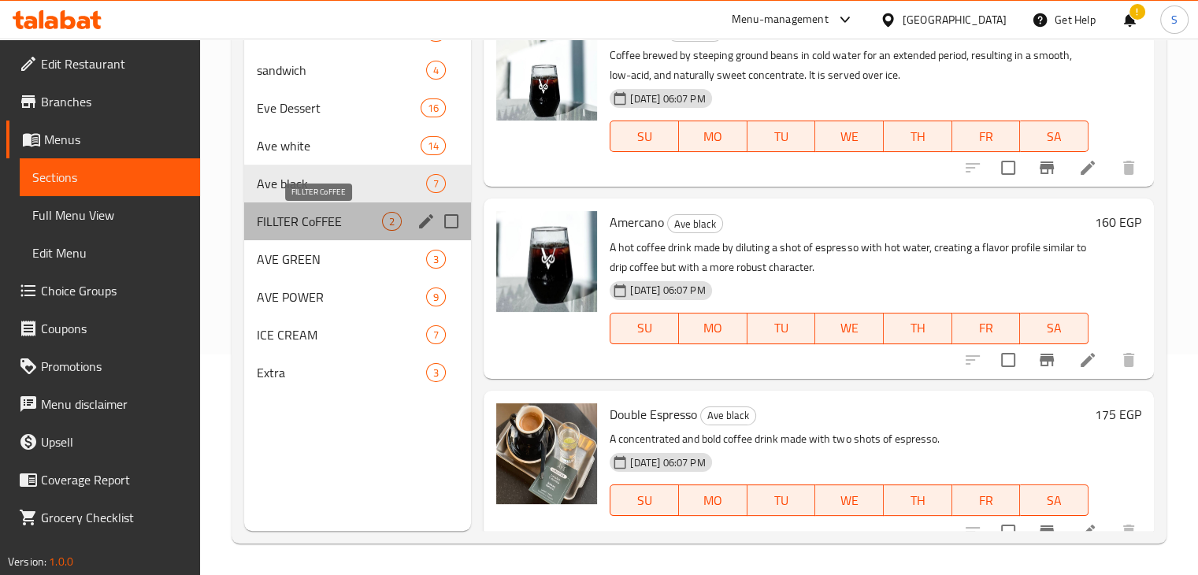
click at [328, 227] on span "FILLTER CoFFEE" at bounding box center [320, 221] width 126 height 19
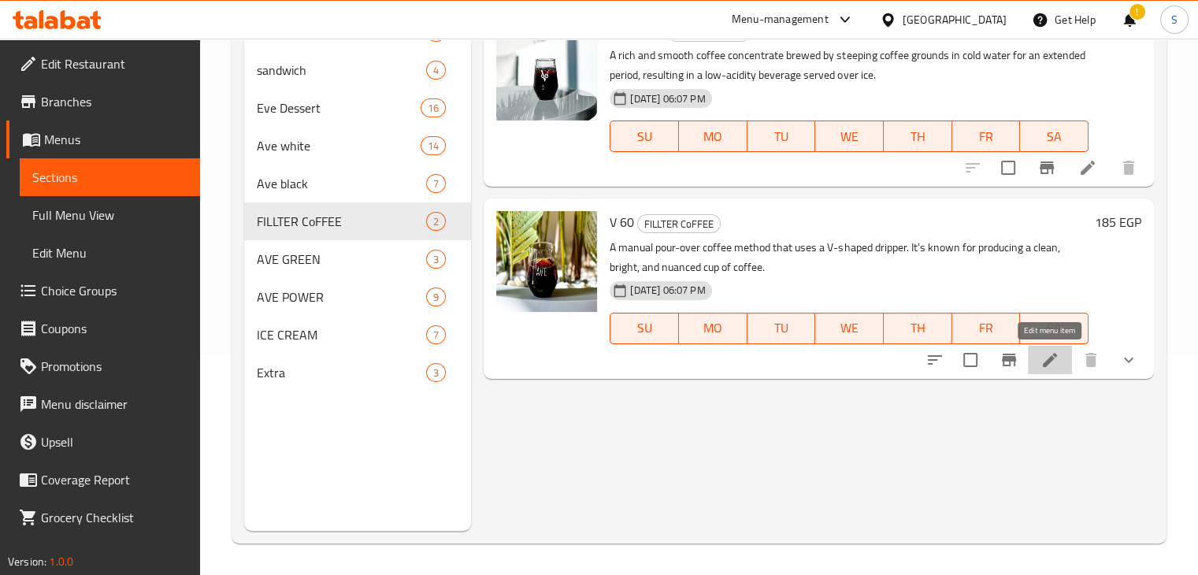
click at [1058, 363] on icon at bounding box center [1050, 360] width 19 height 19
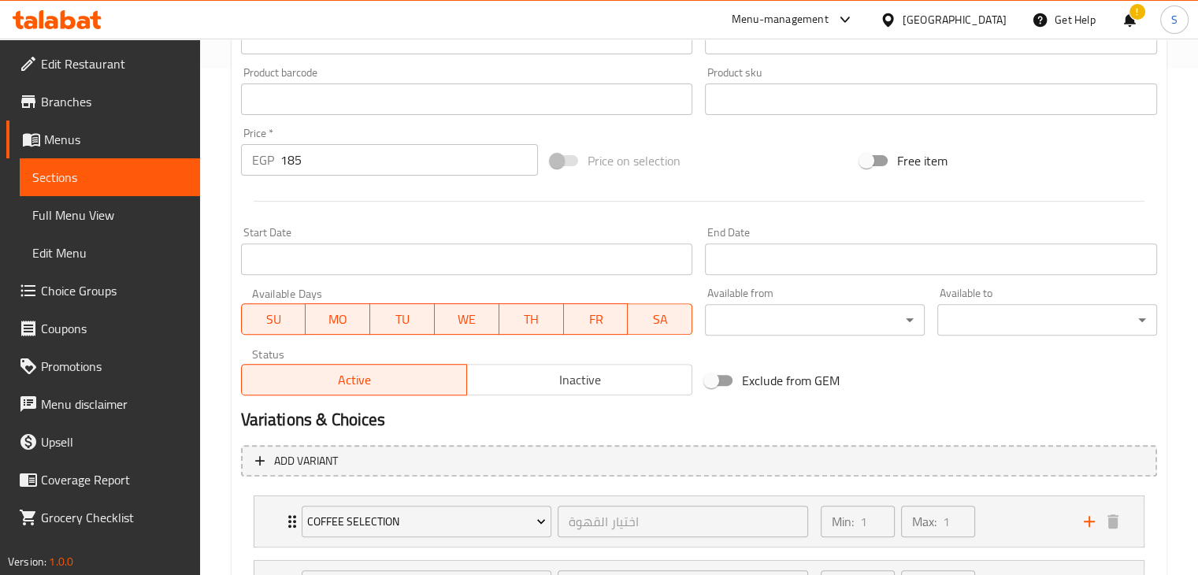
scroll to position [651, 0]
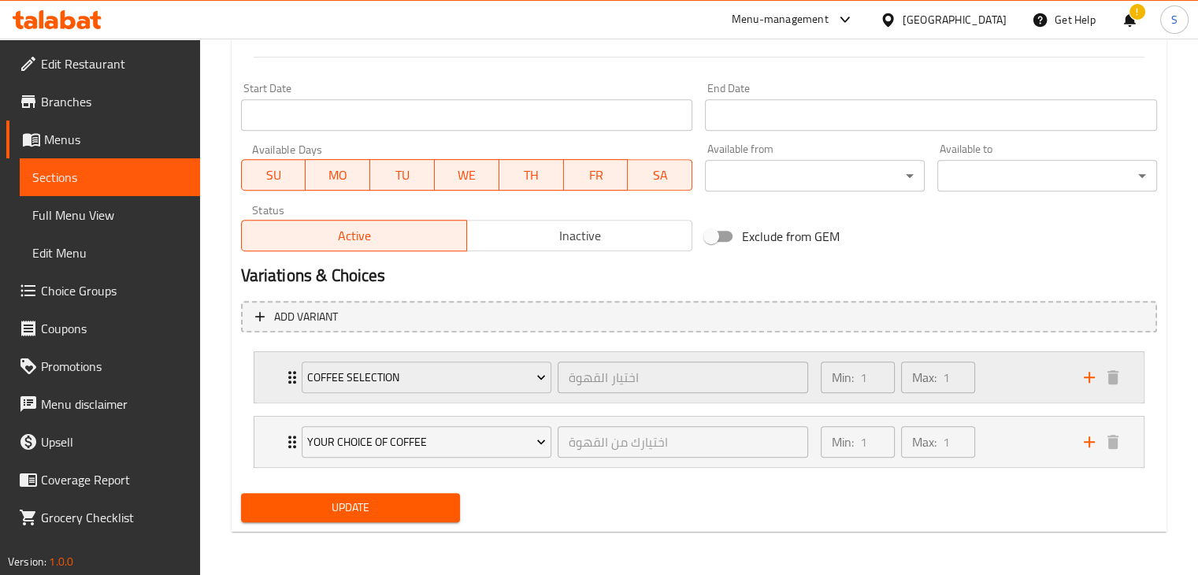
click at [993, 373] on div "Min: 1 ​ Max: 1 ​" at bounding box center [942, 377] width 263 height 50
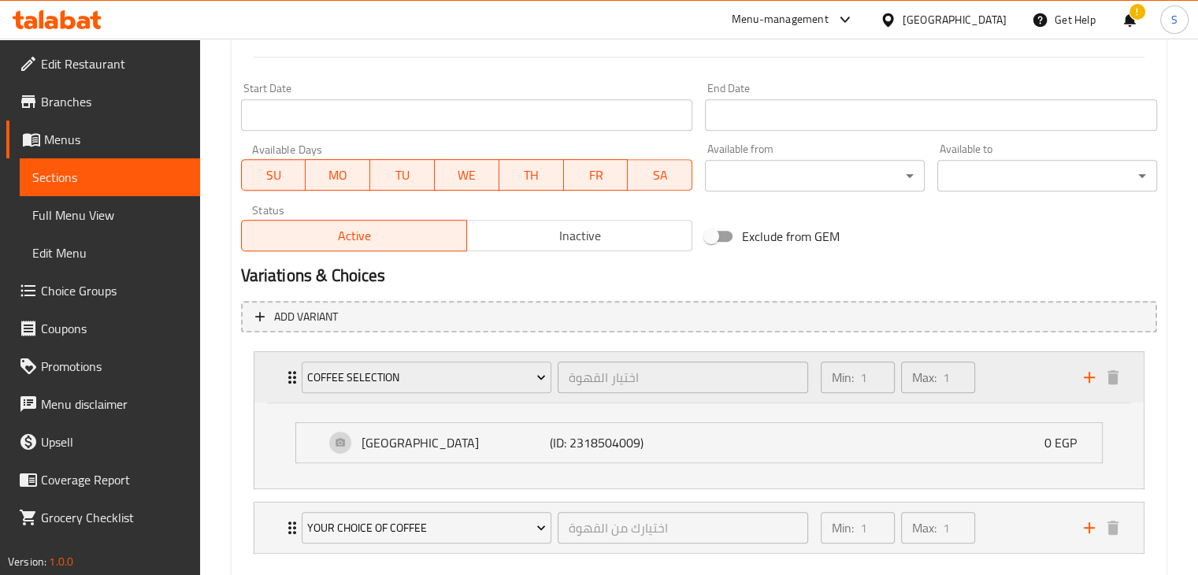
scroll to position [737, 0]
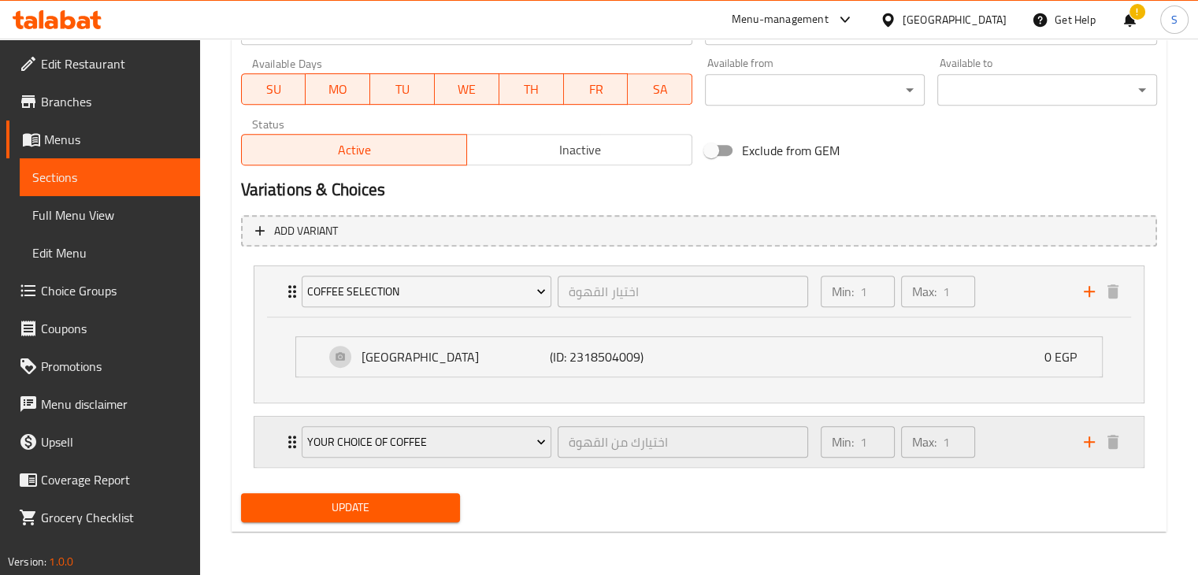
click at [999, 433] on div "Min: 1 ​ Max: 1 ​" at bounding box center [942, 442] width 263 height 50
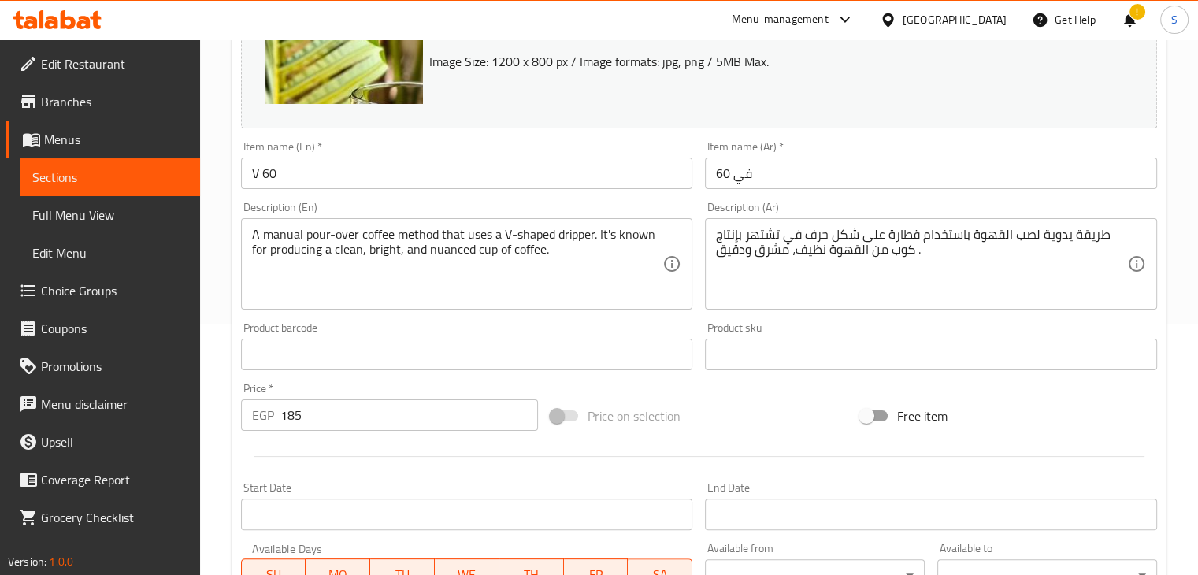
scroll to position [0, 0]
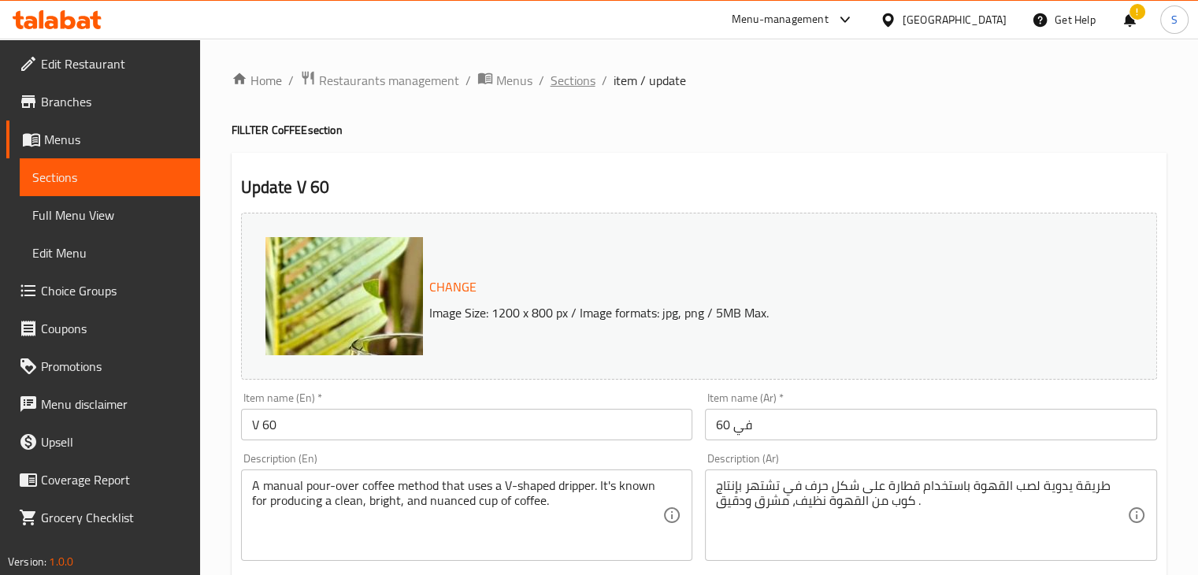
click at [571, 81] on span "Sections" at bounding box center [573, 80] width 45 height 19
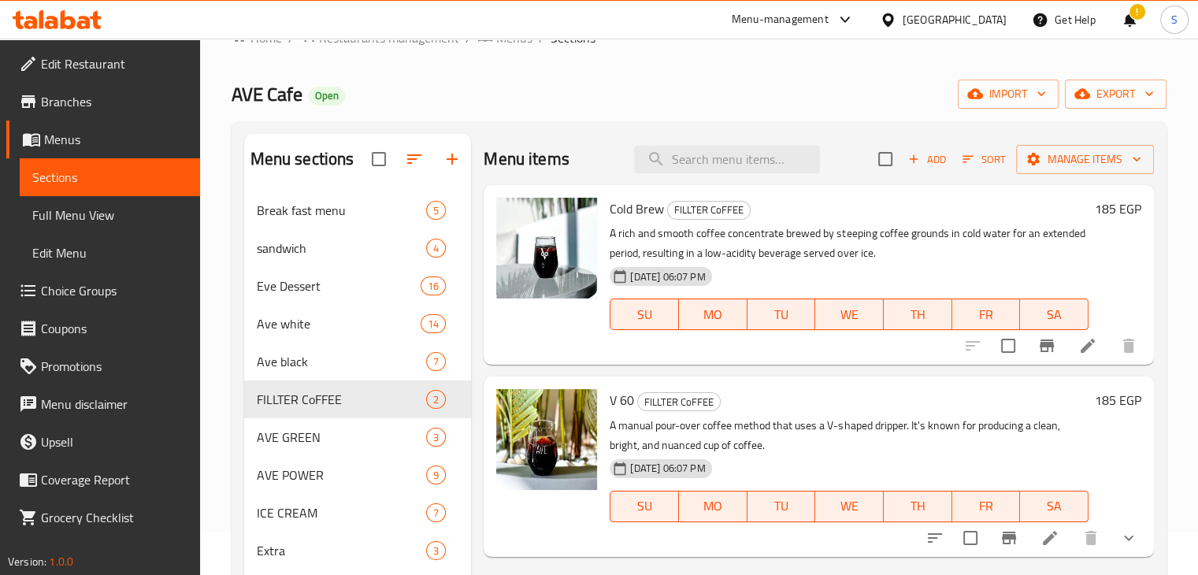
scroll to position [117, 0]
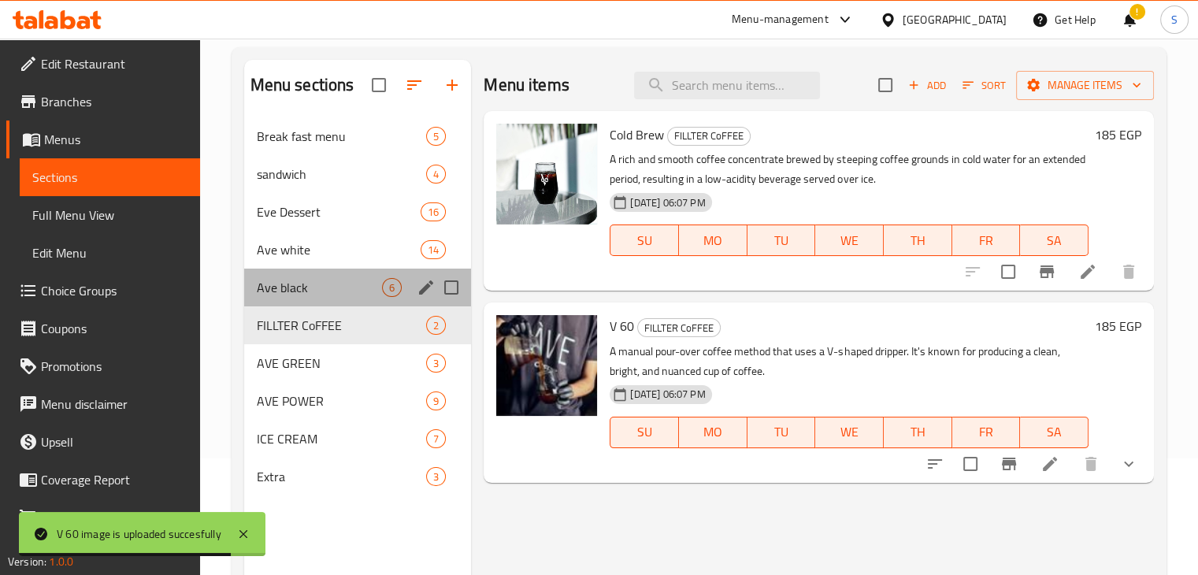
click at [331, 296] on div "Ave black 6" at bounding box center [358, 288] width 228 height 38
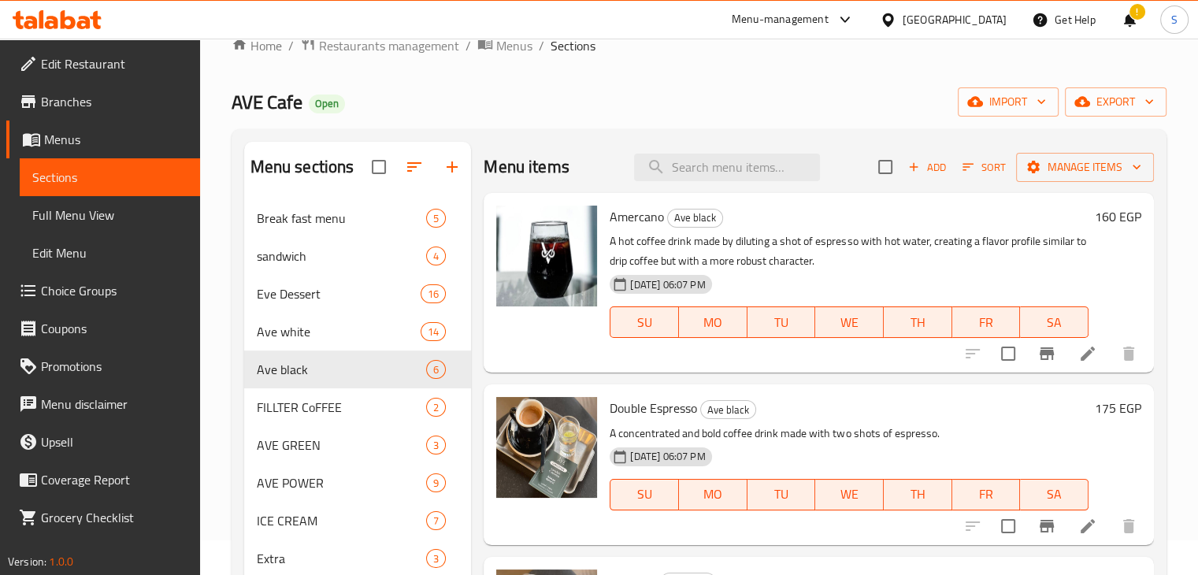
scroll to position [32, 0]
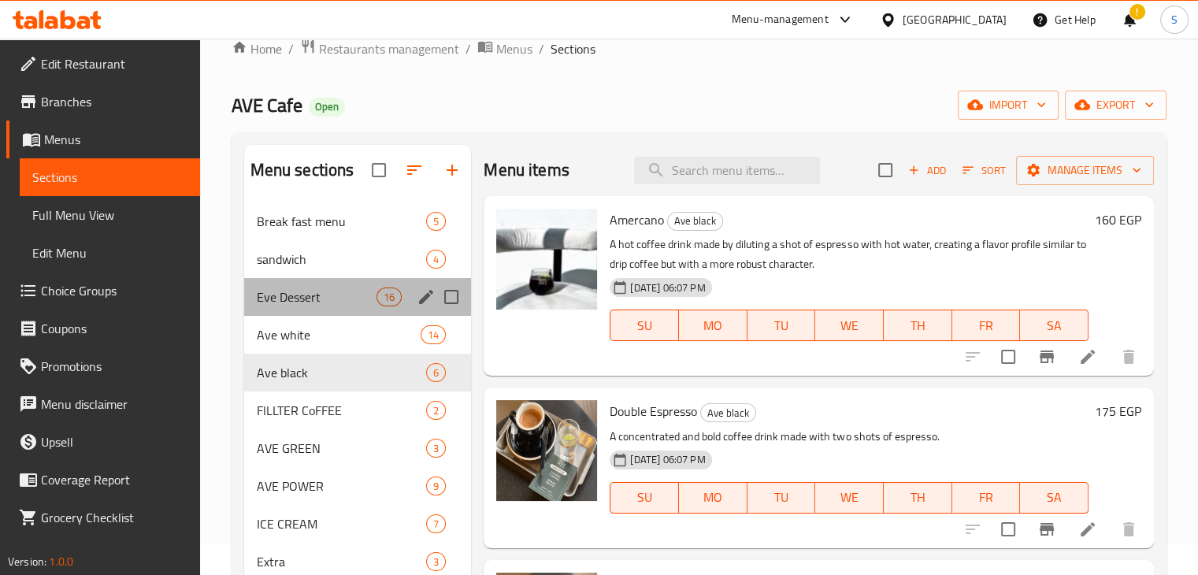
click at [321, 278] on div "Eve Dessert 16" at bounding box center [358, 297] width 228 height 38
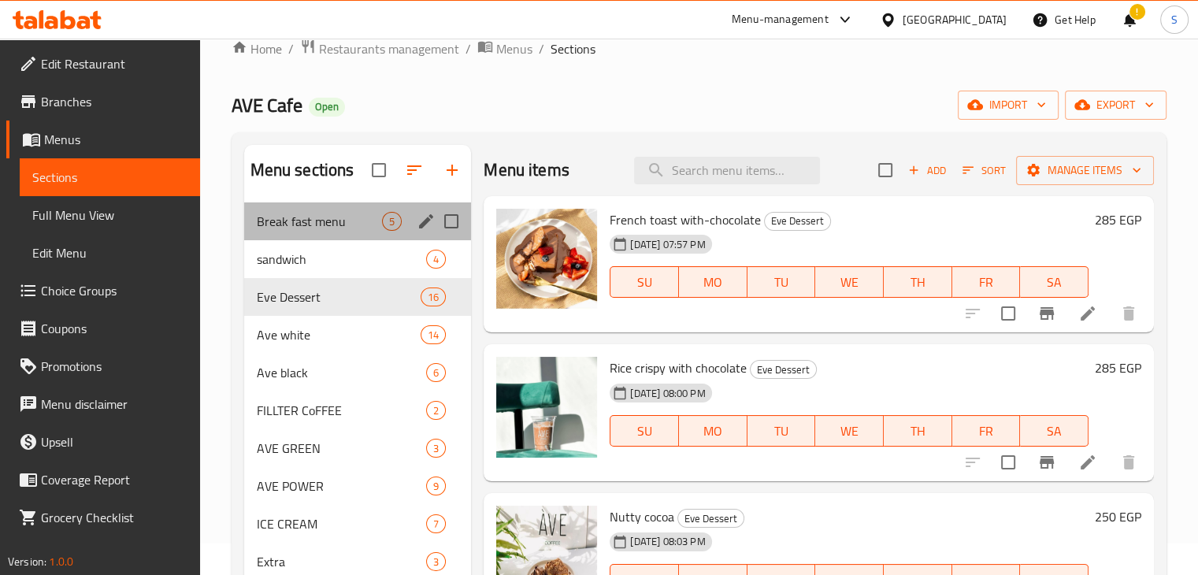
click at [318, 236] on div "Break fast menu 5" at bounding box center [358, 221] width 228 height 38
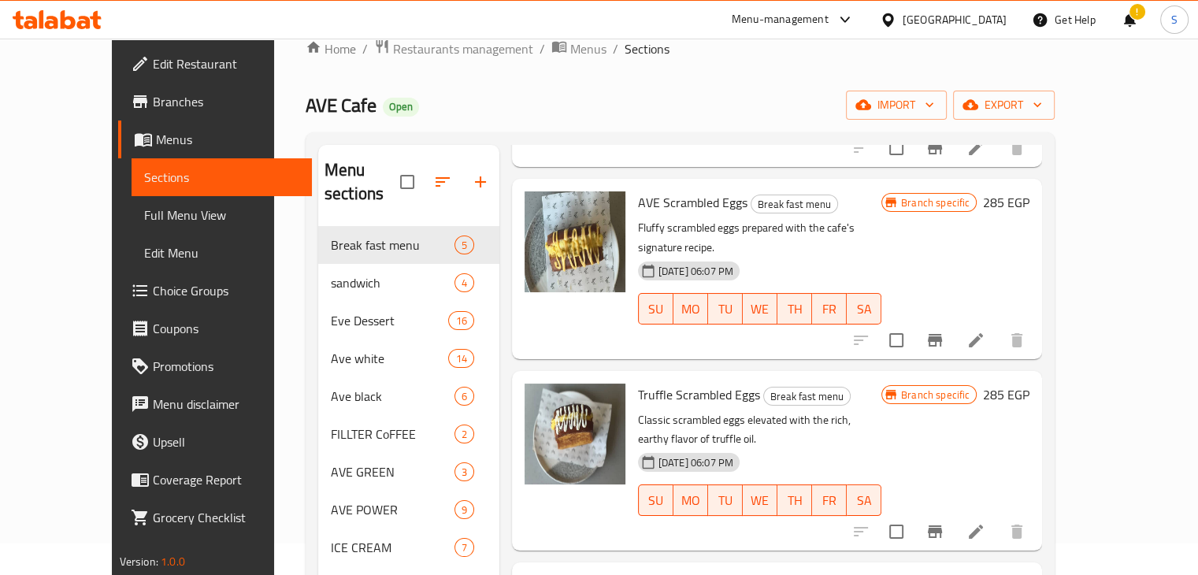
scroll to position [236, 0]
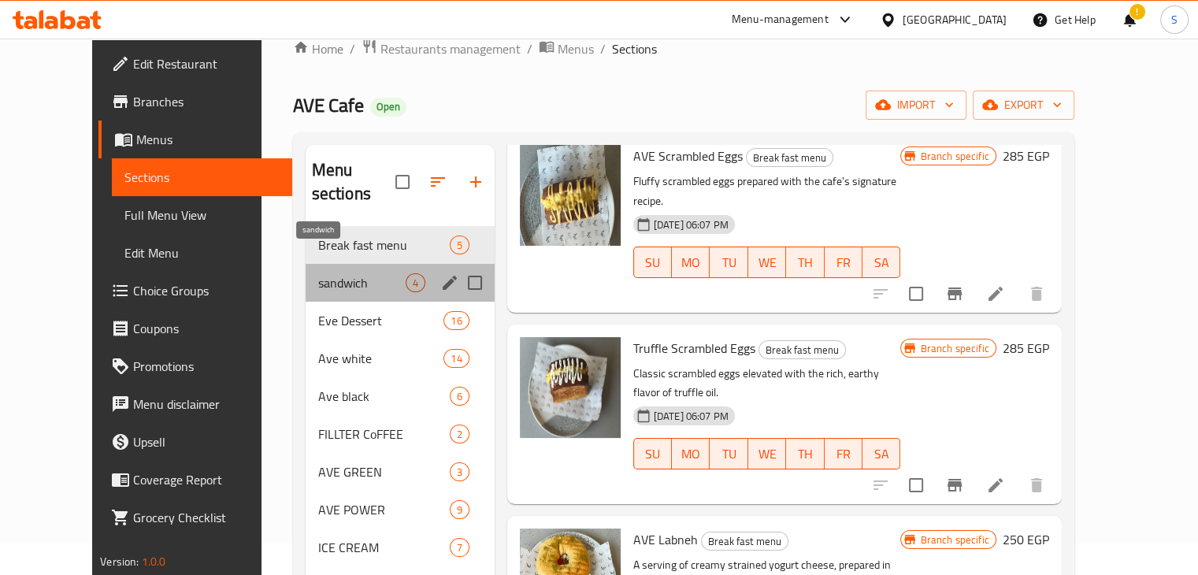
click at [318, 273] on span "sandwich" at bounding box center [361, 282] width 87 height 19
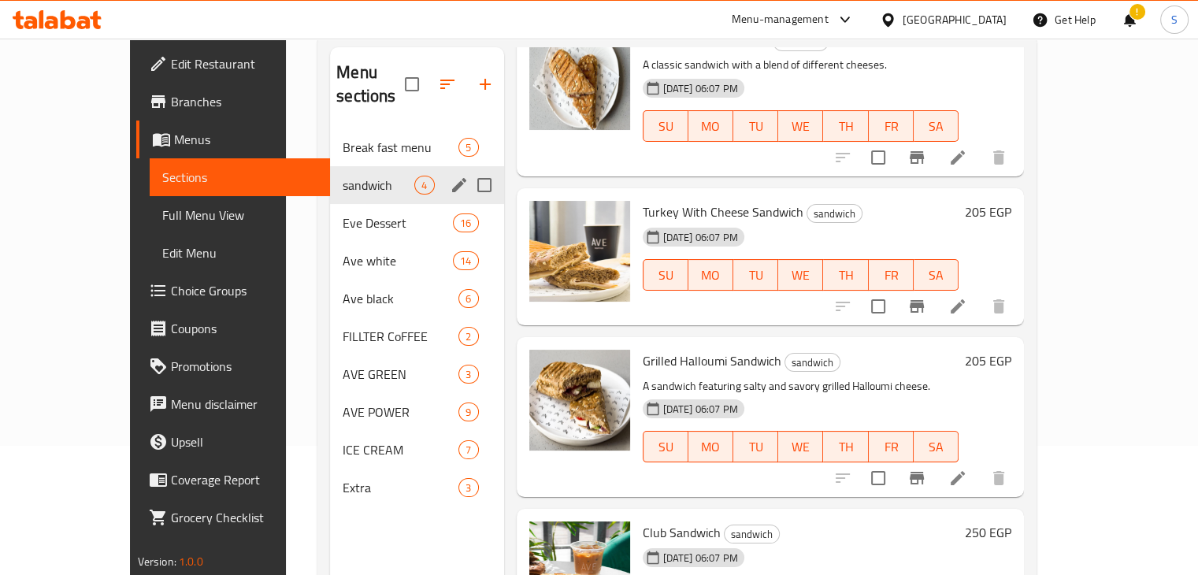
scroll to position [120, 0]
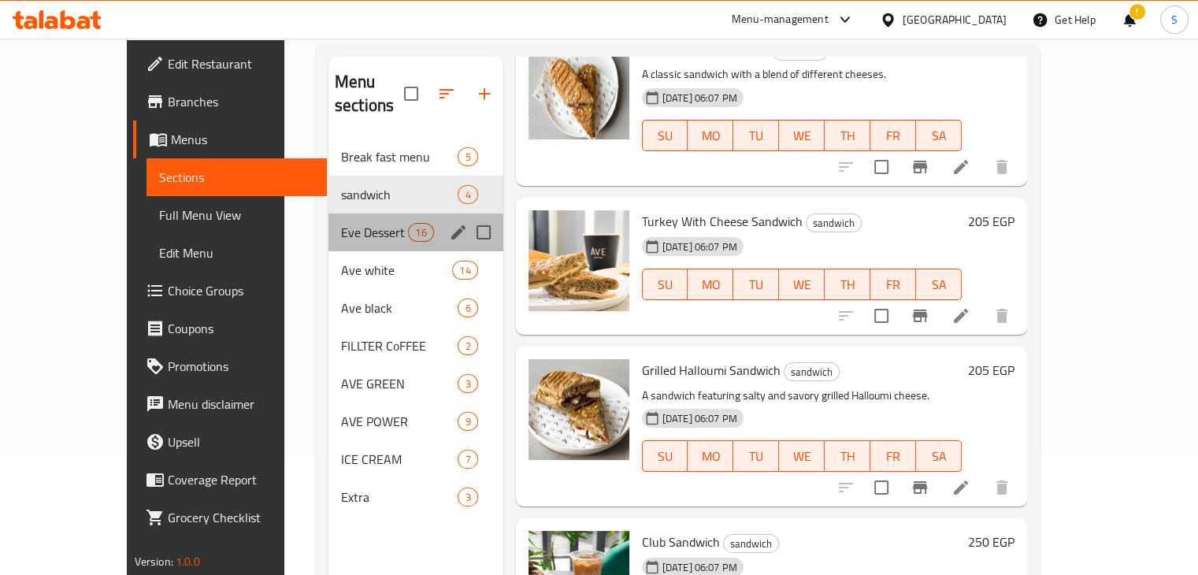
click at [329, 214] on div "Eve Dessert 16" at bounding box center [416, 233] width 175 height 38
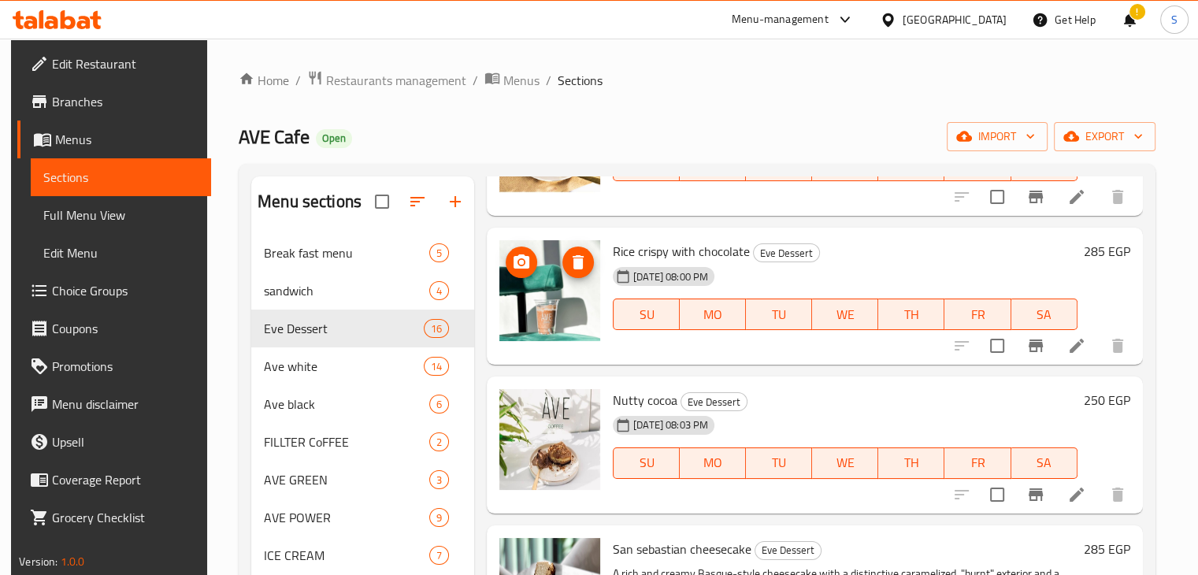
scroll to position [183, 0]
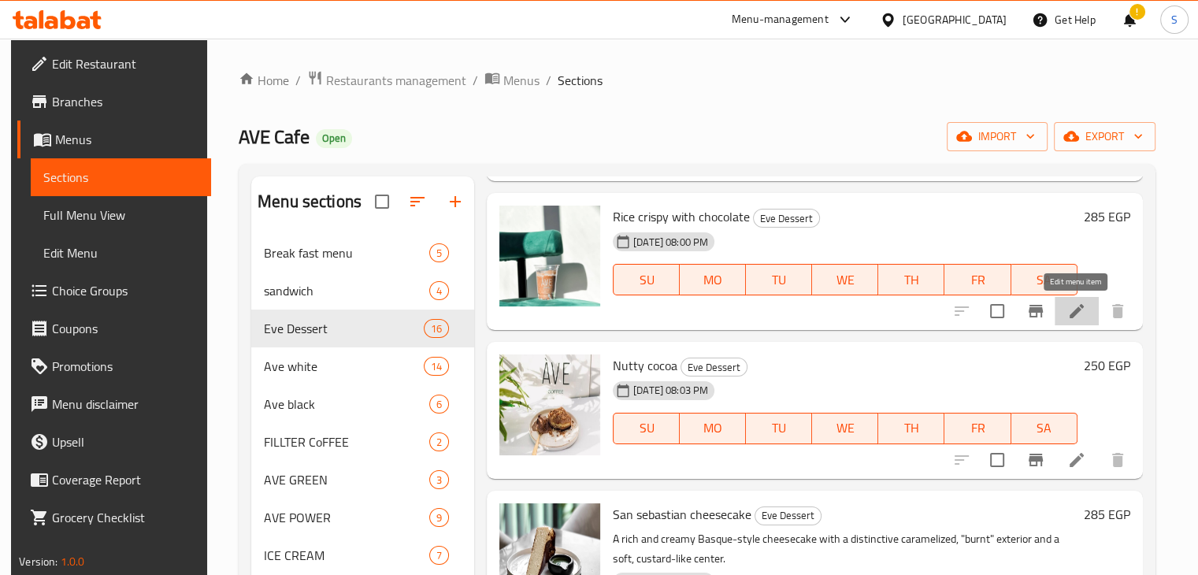
click at [1077, 320] on icon at bounding box center [1077, 311] width 19 height 19
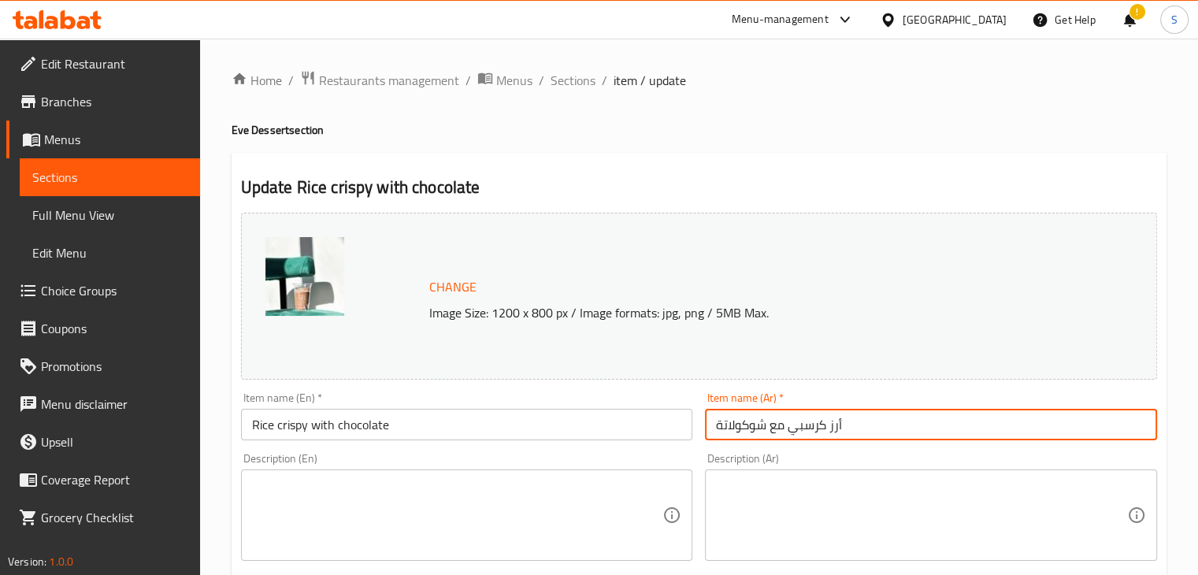
drag, startPoint x: 848, startPoint y: 427, endPoint x: 710, endPoint y: 444, distance: 139.7
click at [710, 444] on div "Item name (Ar)   * أرز كرسبي مع شوكولاتة Item name (Ar) *" at bounding box center [931, 416] width 465 height 61
paste input "ايس كرسبي"
type input "رايس كرسبي"
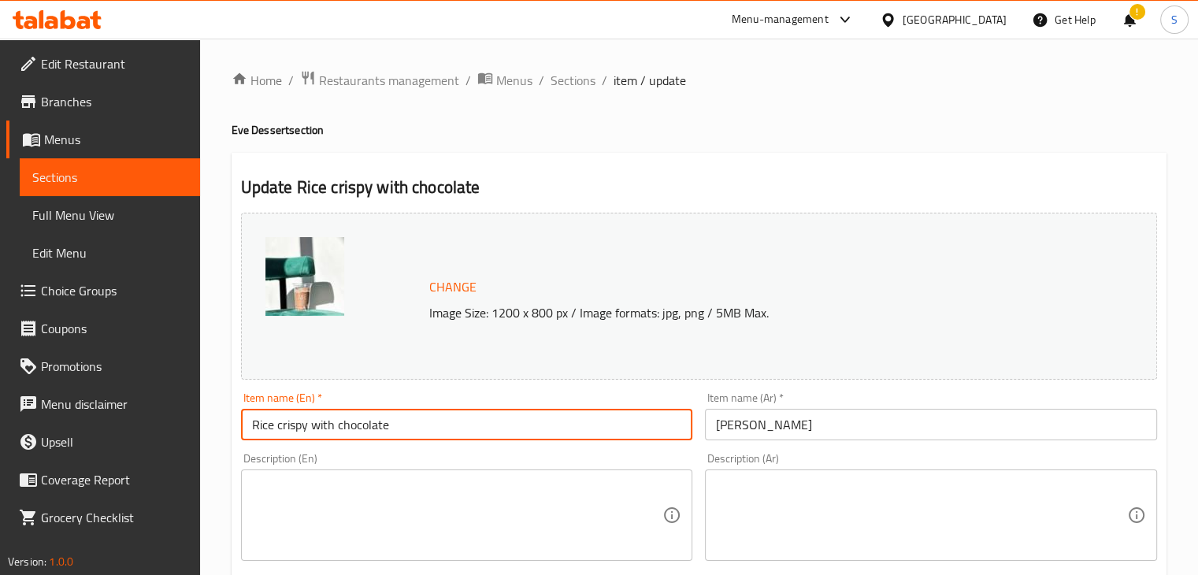
drag, startPoint x: 311, startPoint y: 425, endPoint x: 416, endPoint y: 423, distance: 104.8
click at [416, 423] on input "Rice crispy with chocolate" at bounding box center [467, 425] width 452 height 32
type input "Rice crispy"
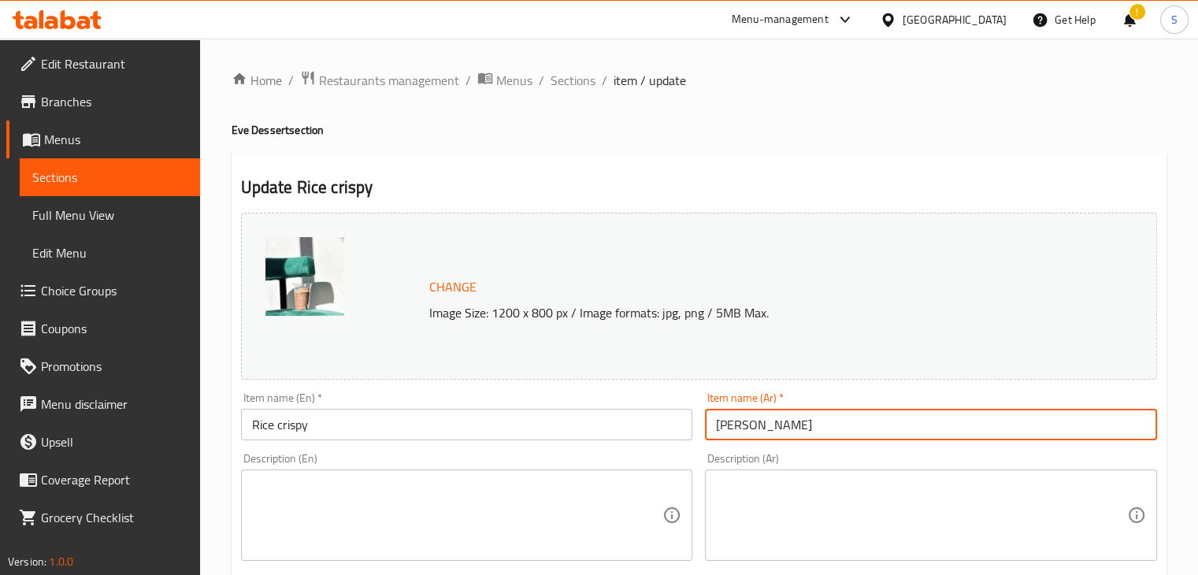
click at [833, 436] on input "رايس كرسبي" at bounding box center [931, 425] width 452 height 32
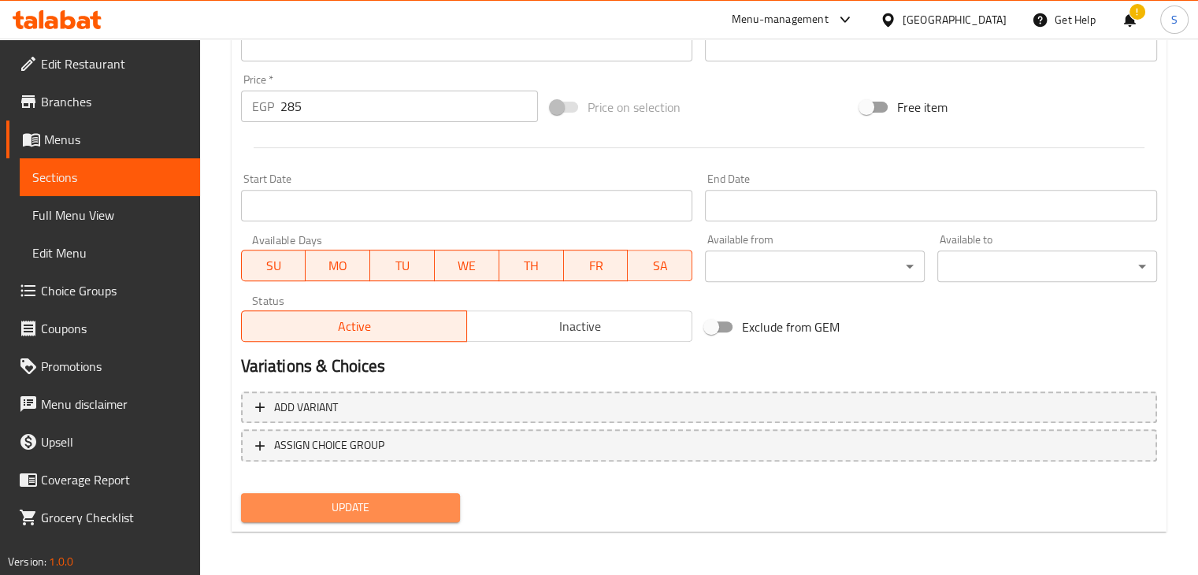
click at [390, 503] on span "Update" at bounding box center [351, 508] width 195 height 20
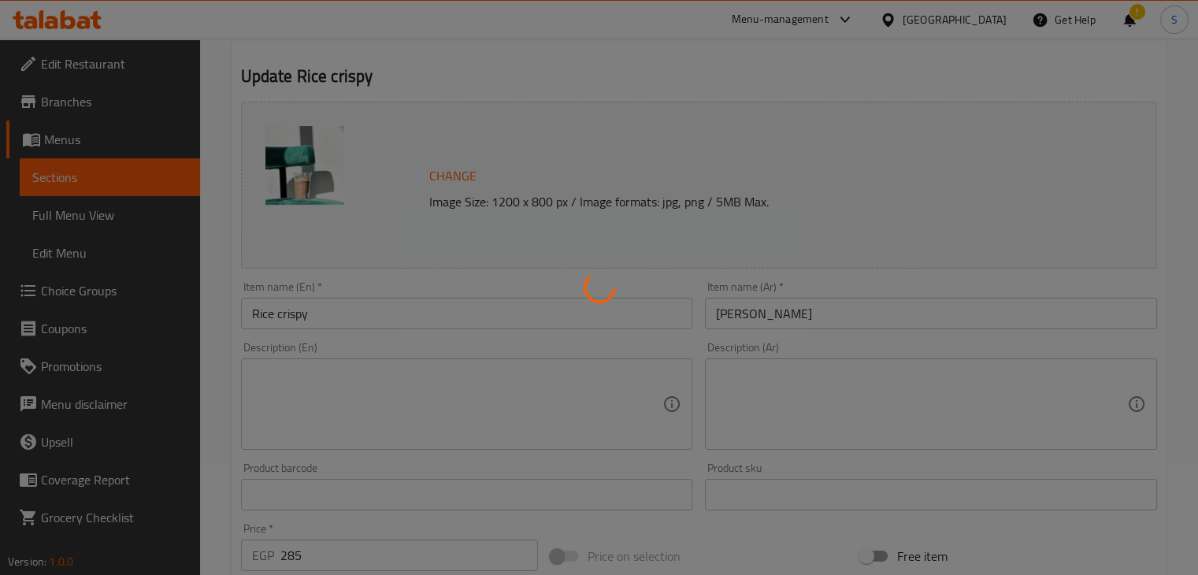
scroll to position [0, 0]
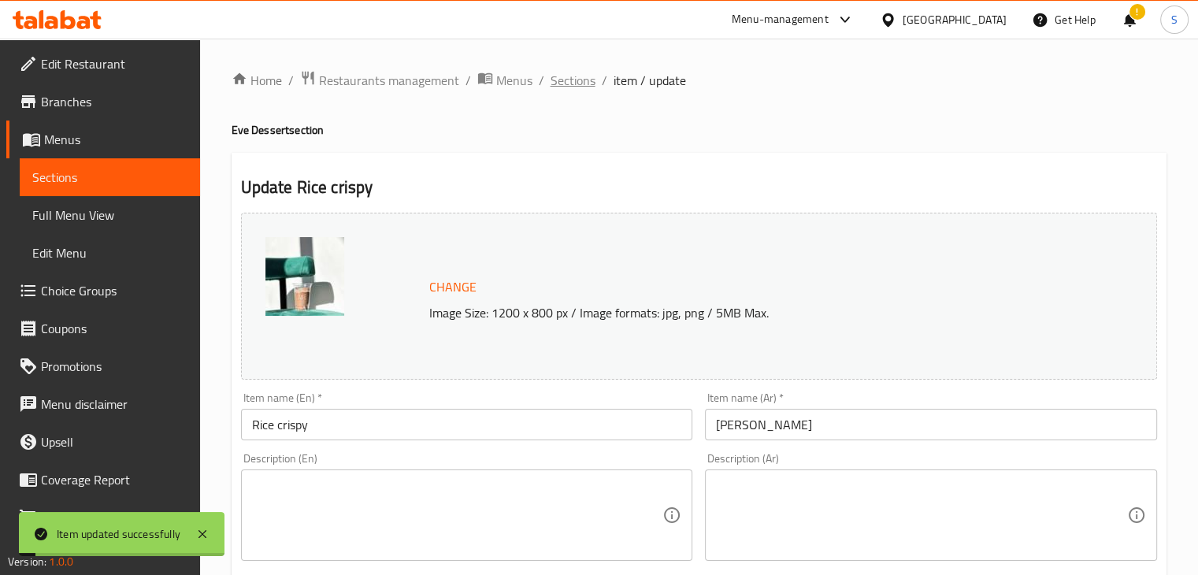
click at [570, 83] on span "Sections" at bounding box center [573, 80] width 45 height 19
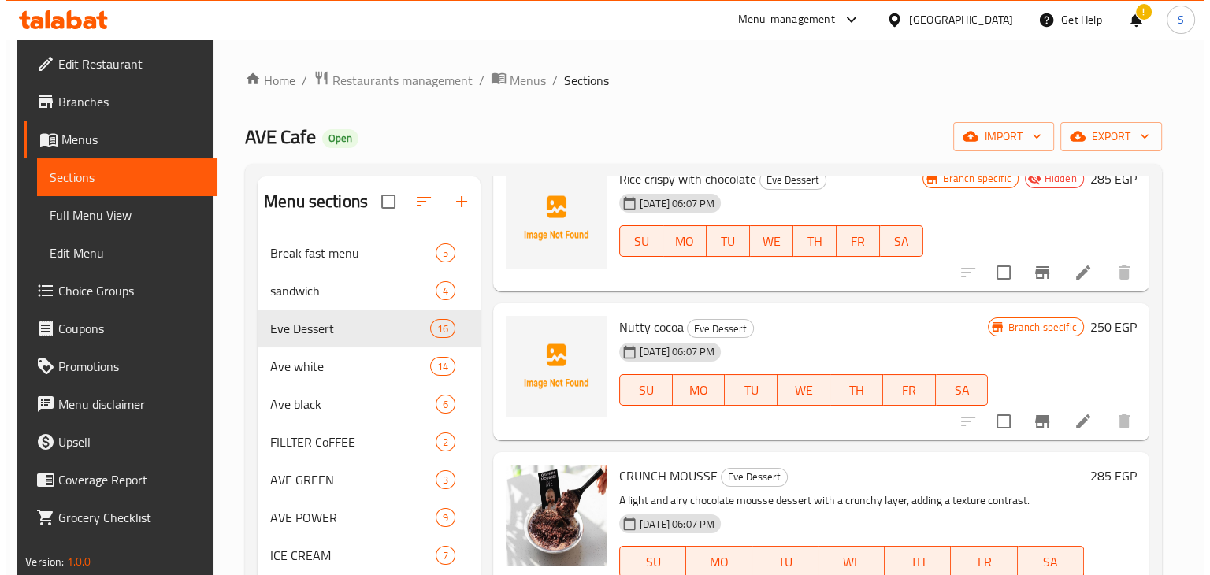
scroll to position [1222, 0]
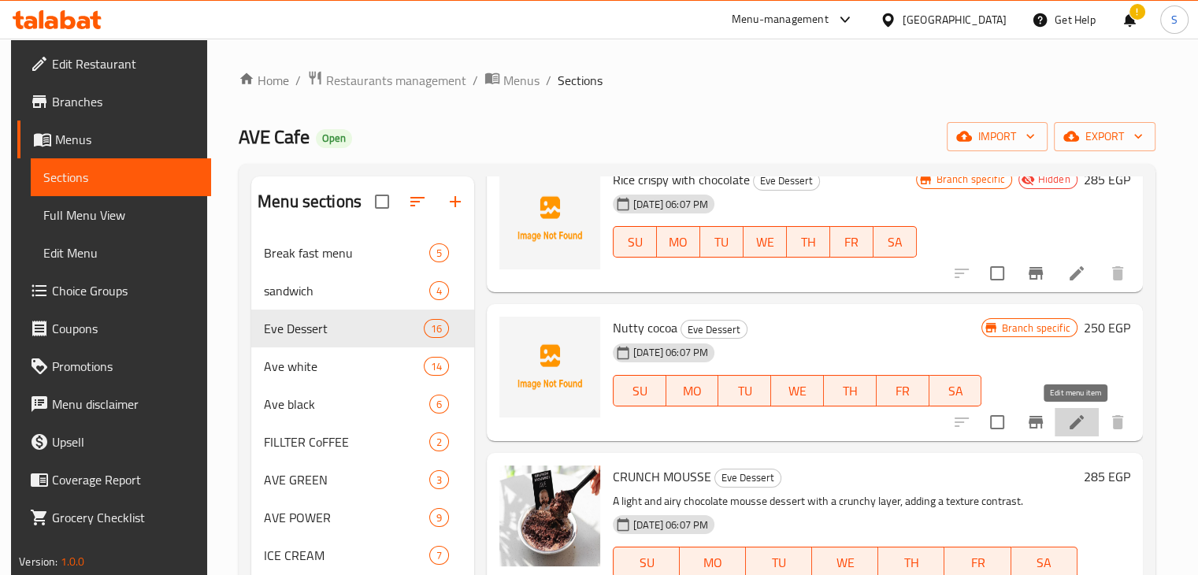
click at [1073, 419] on icon at bounding box center [1077, 422] width 19 height 19
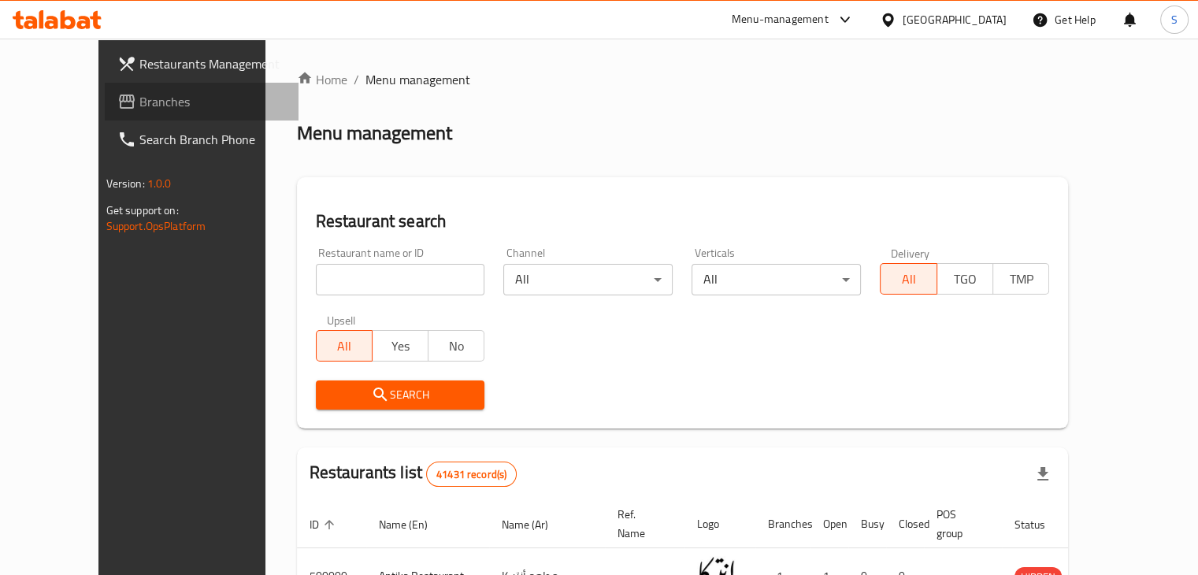
click at [139, 98] on span "Branches" at bounding box center [212, 101] width 147 height 19
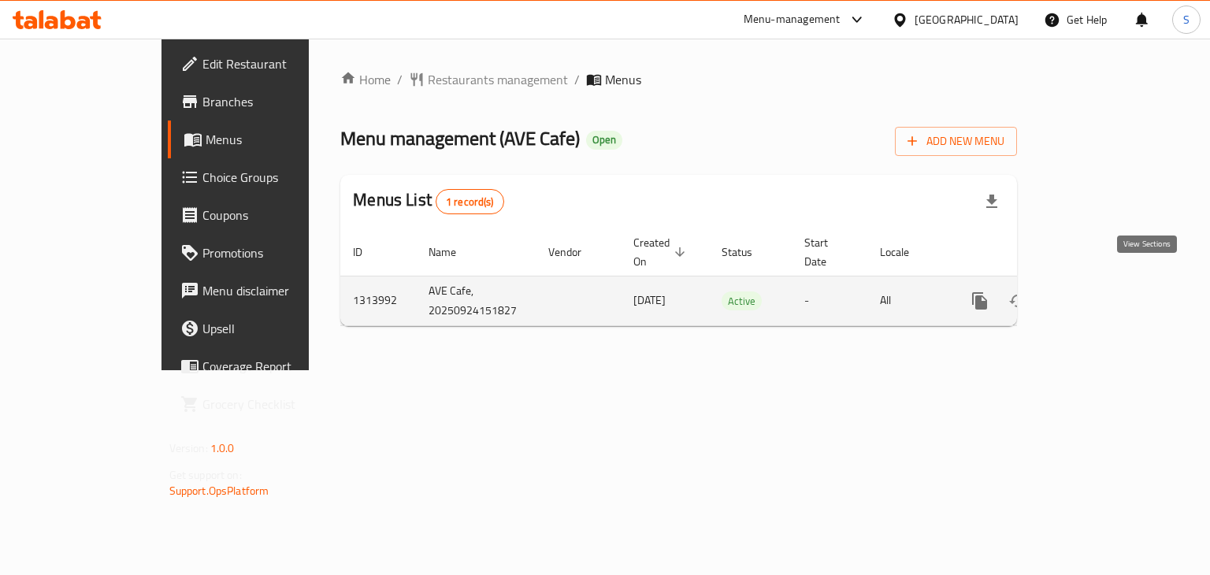
click at [1112, 284] on link "enhanced table" at bounding box center [1094, 301] width 38 height 38
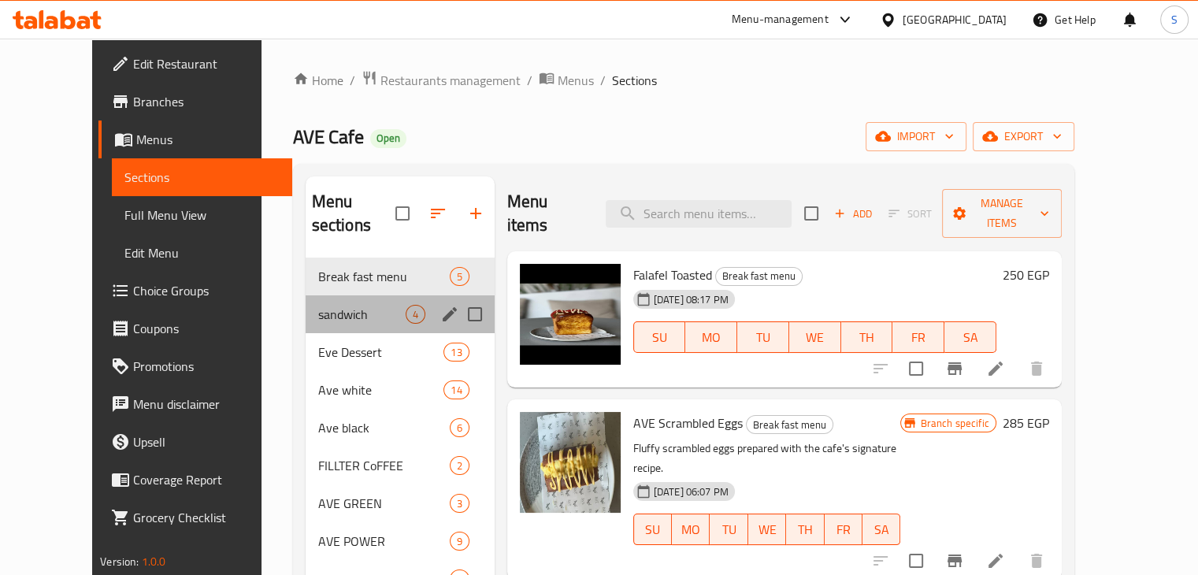
click at [306, 306] on div "sandwich 4" at bounding box center [400, 314] width 189 height 38
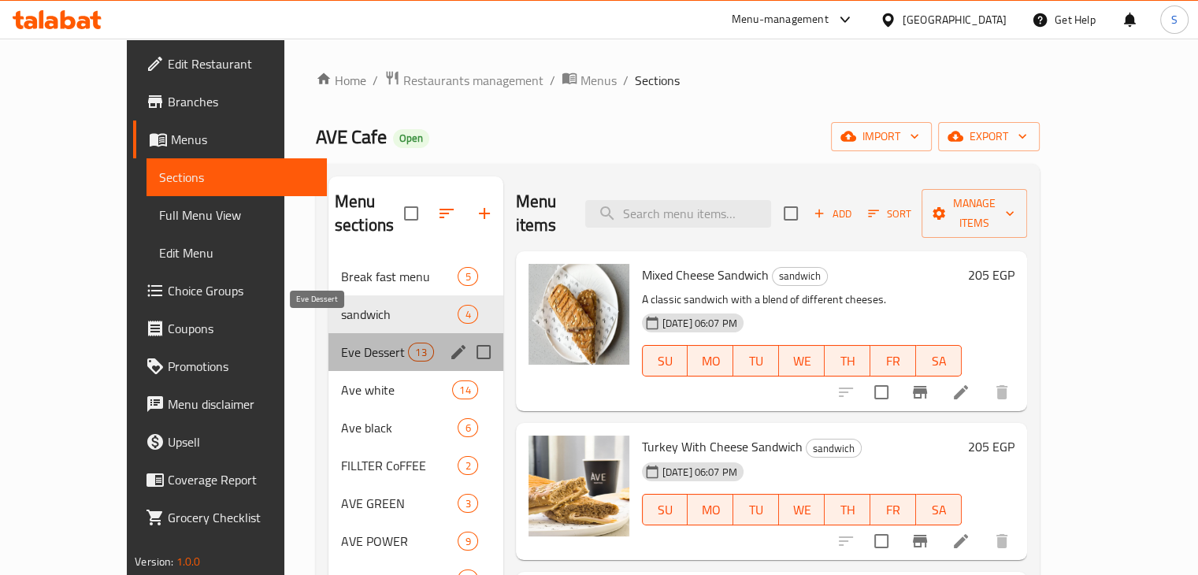
click at [341, 343] on span "Eve Dessert" at bounding box center [374, 352] width 67 height 19
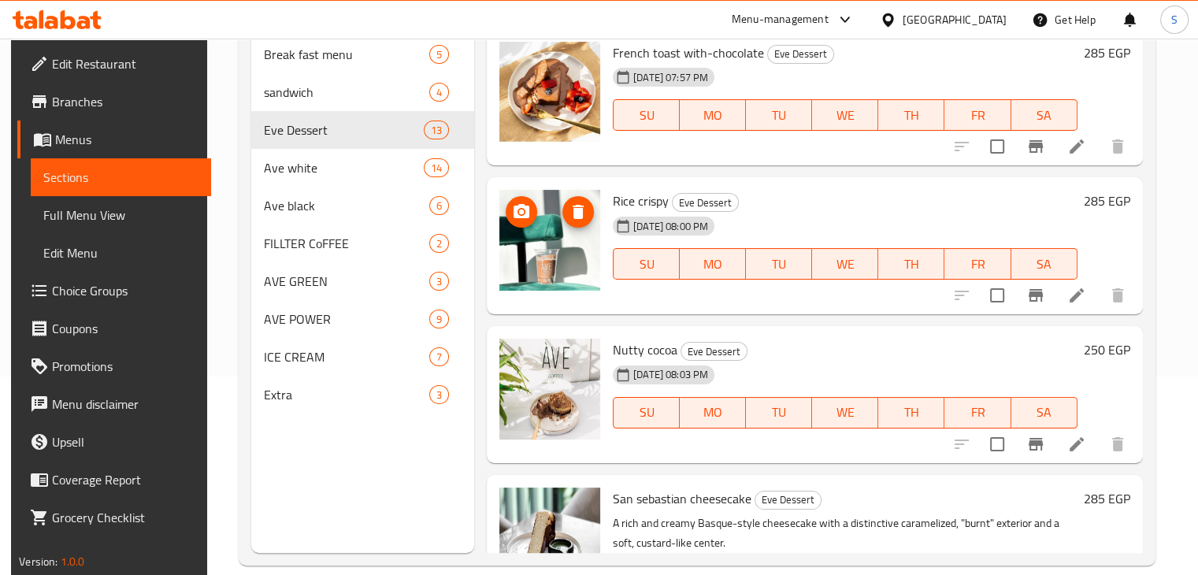
scroll to position [199, 0]
click at [1074, 448] on icon at bounding box center [1077, 444] width 19 height 19
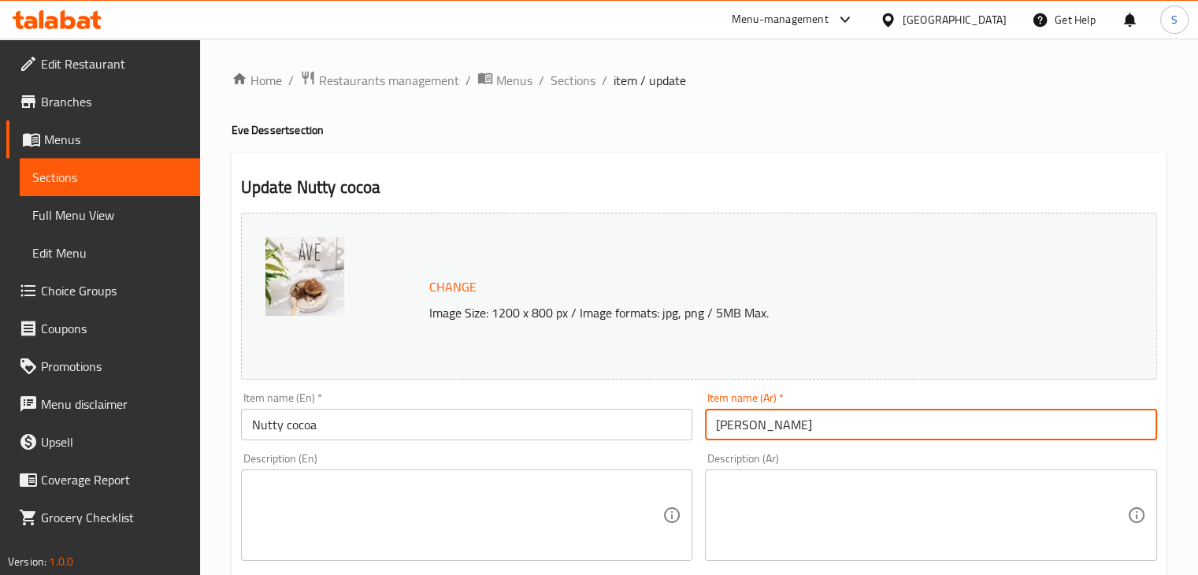
click at [752, 426] on input "كاكاو جوزي" at bounding box center [931, 425] width 452 height 32
paste input "اتي كوكا"
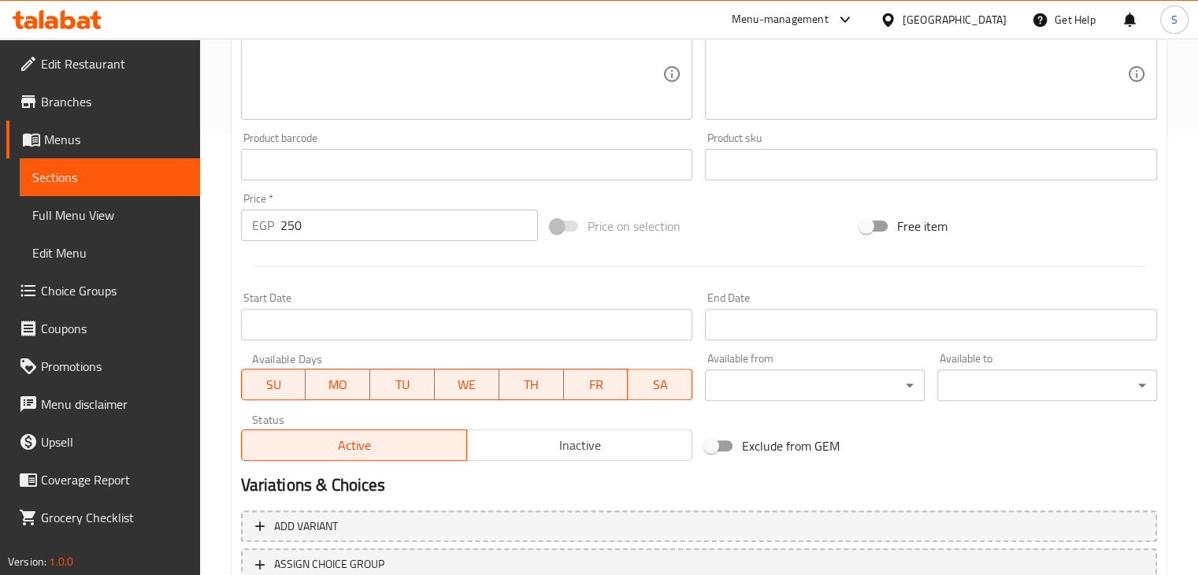
scroll to position [560, 0]
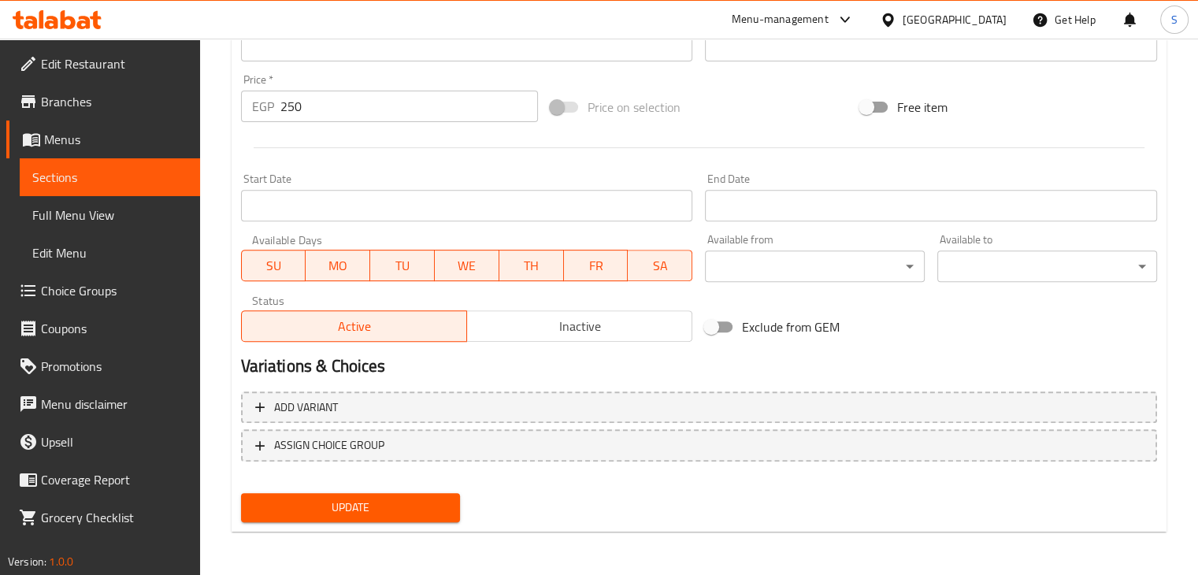
type input "ناتي كوكا"
click at [393, 490] on div "Update" at bounding box center [351, 508] width 232 height 42
click at [384, 502] on span "Update" at bounding box center [351, 508] width 195 height 20
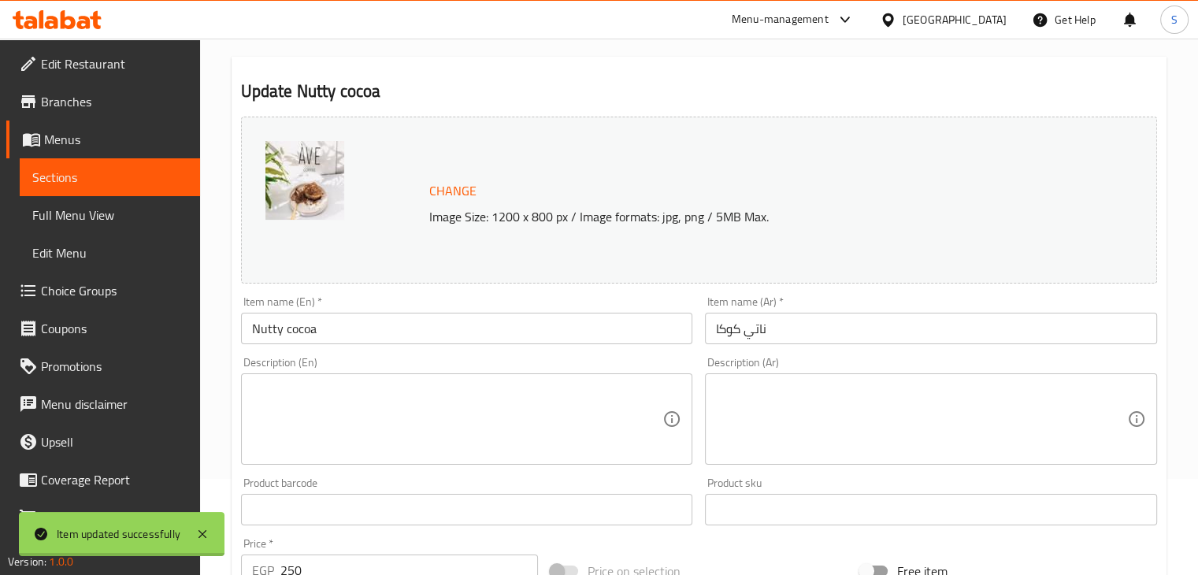
scroll to position [0, 0]
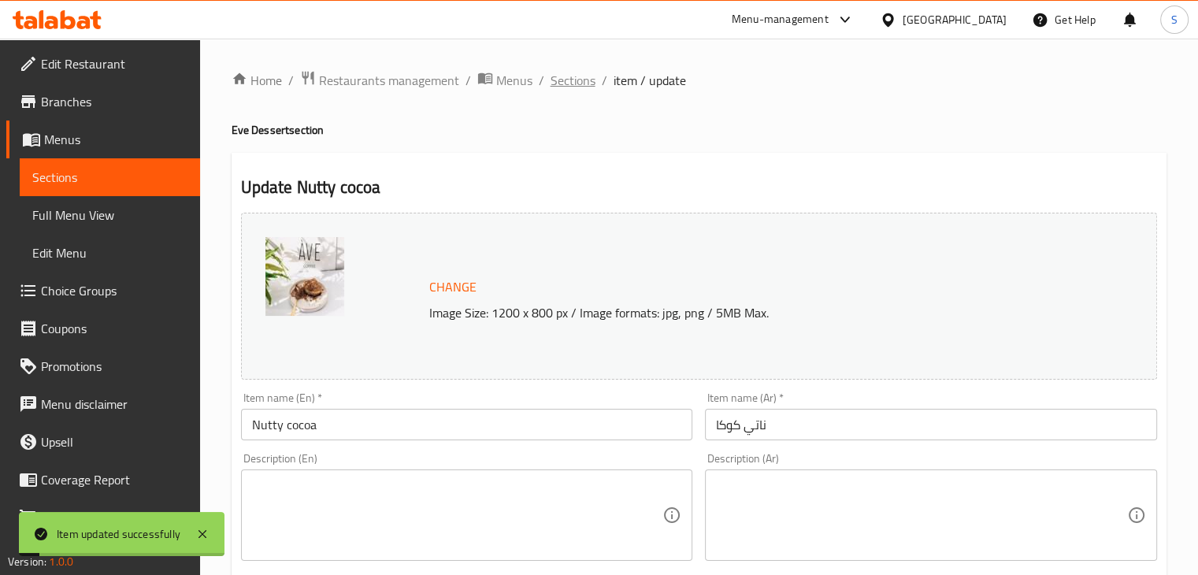
click at [573, 78] on span "Sections" at bounding box center [573, 80] width 45 height 19
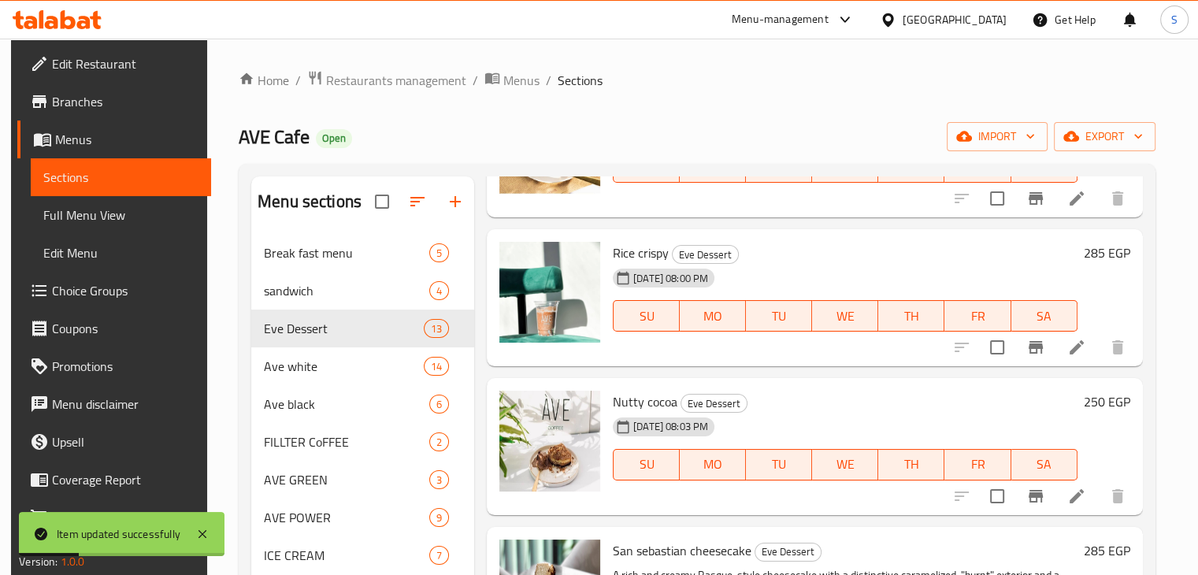
scroll to position [158, 0]
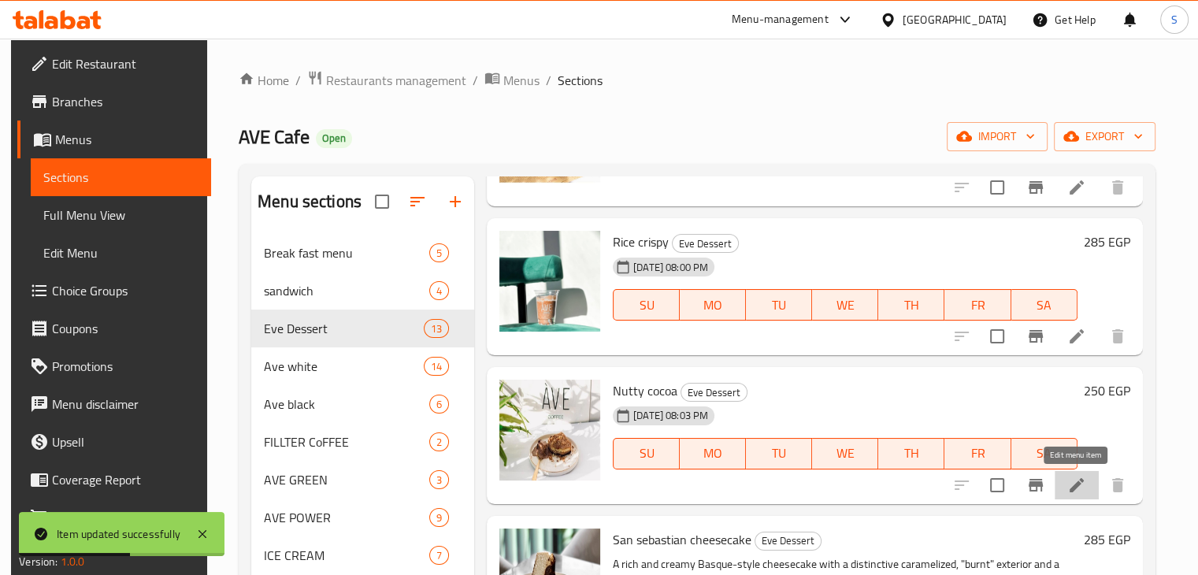
click at [1071, 481] on icon at bounding box center [1077, 485] width 19 height 19
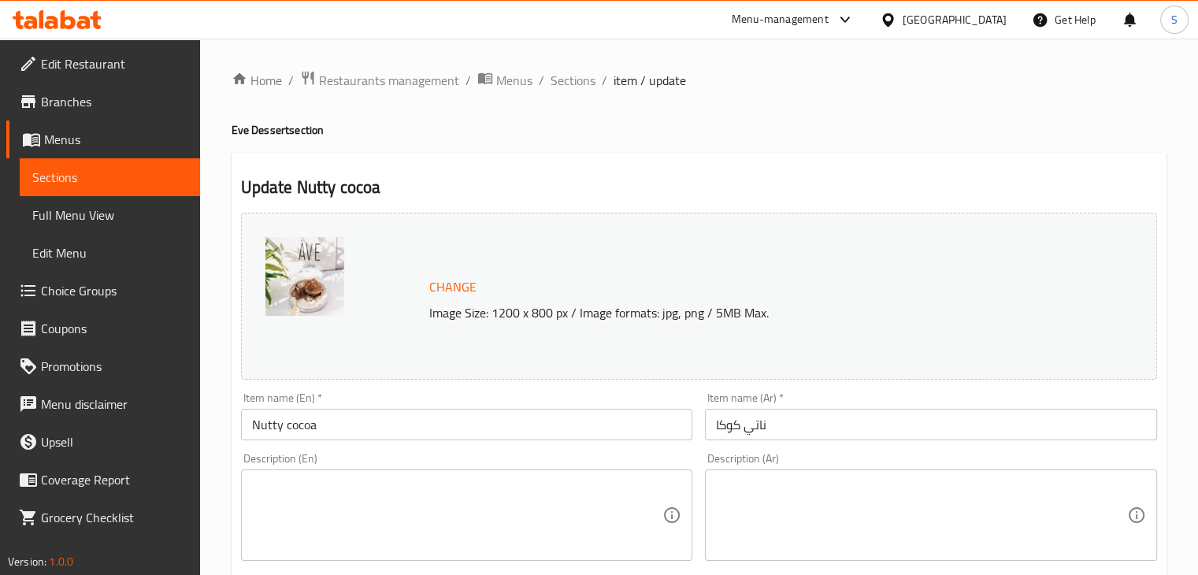
scroll to position [560, 0]
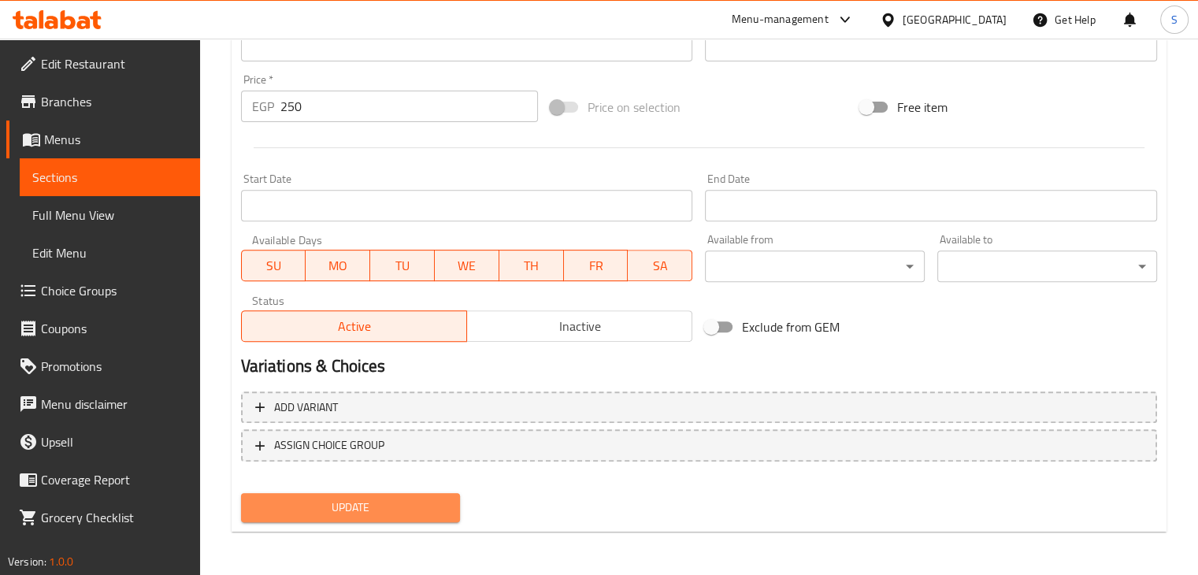
click at [392, 503] on span "Update" at bounding box center [351, 508] width 195 height 20
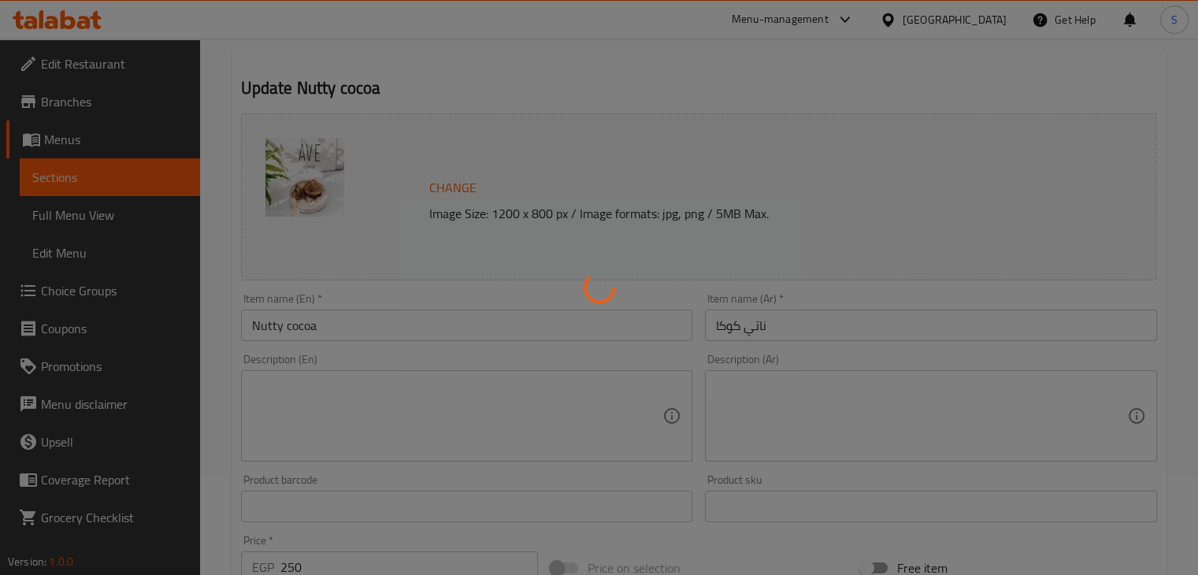
scroll to position [0, 0]
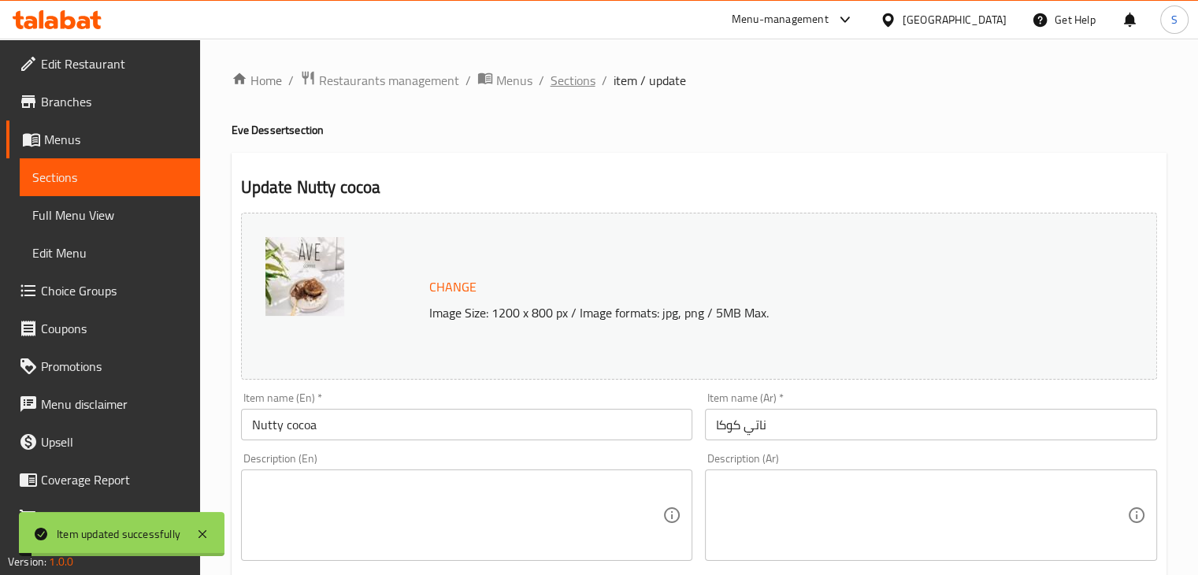
click at [570, 79] on span "Sections" at bounding box center [573, 80] width 45 height 19
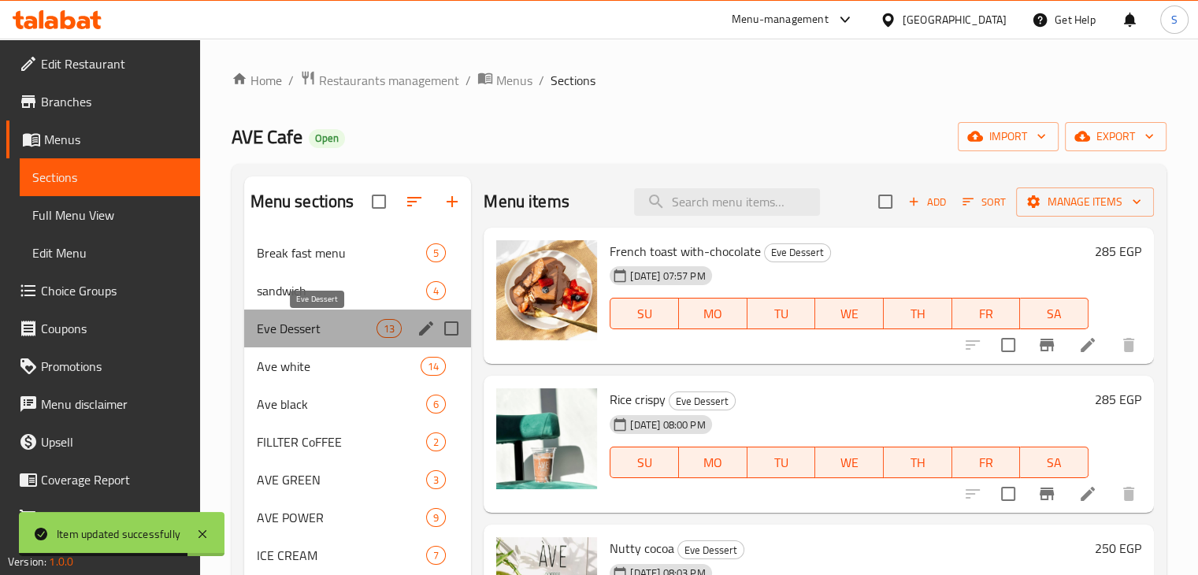
click at [340, 329] on span "Eve Dessert" at bounding box center [317, 328] width 121 height 19
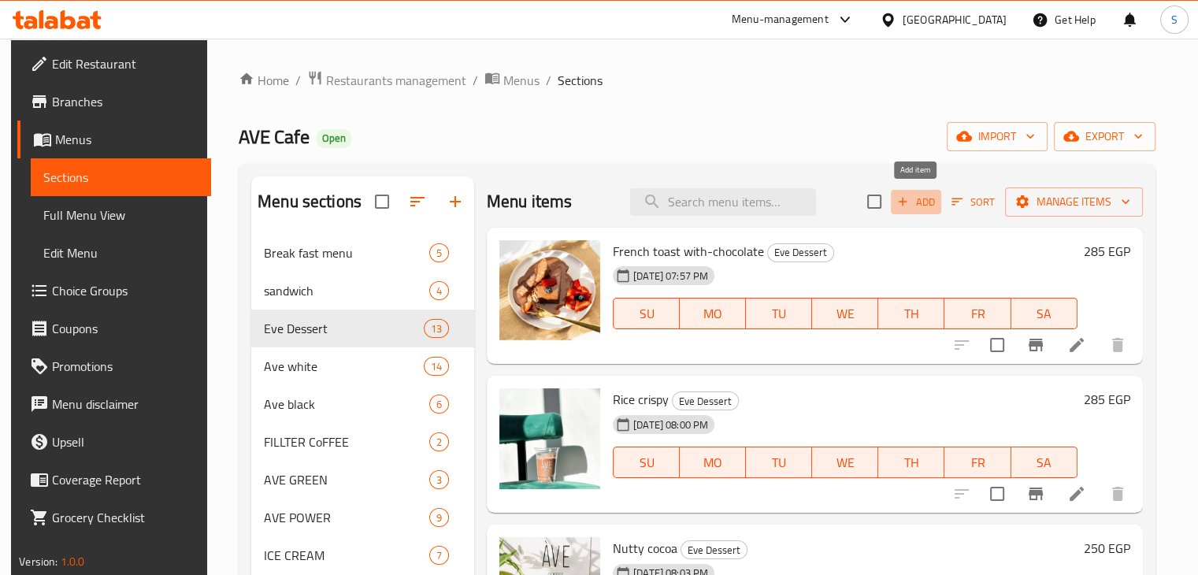
click at [919, 205] on span "Add" at bounding box center [916, 202] width 43 height 18
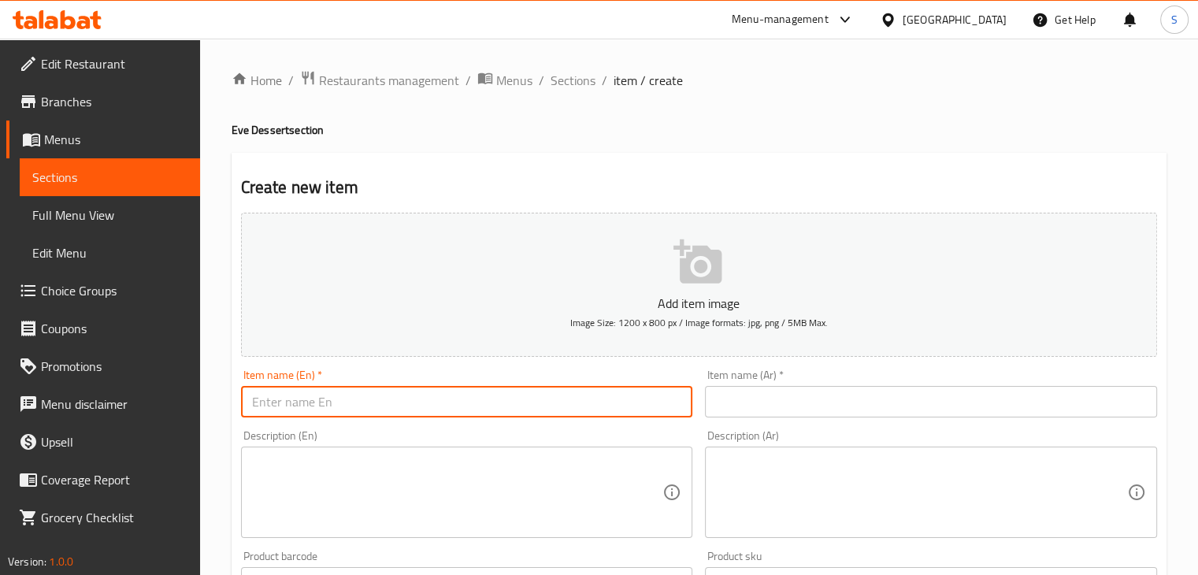
click at [522, 401] on input "text" at bounding box center [467, 402] width 452 height 32
paste input "Heater solution"
click at [296, 408] on input "Heater Hala" at bounding box center [467, 402] width 452 height 32
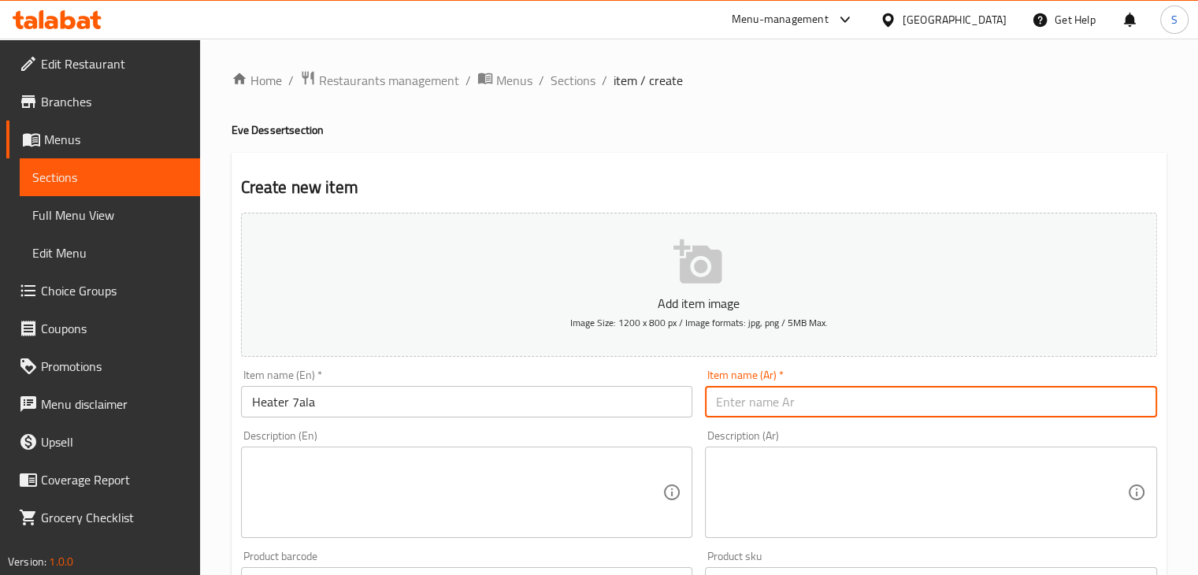
click at [759, 407] on input "text" at bounding box center [931, 402] width 452 height 32
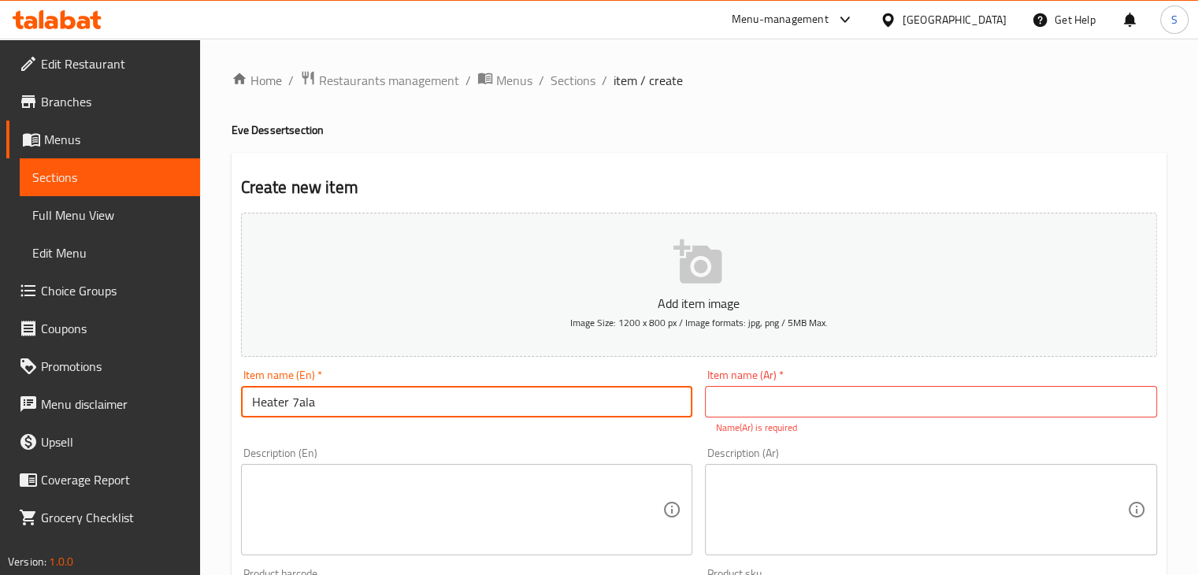
click at [308, 403] on input "Heater 7ala" at bounding box center [467, 402] width 452 height 32
paste input "ala Aldfay"
type input "Hala Aldfaya"
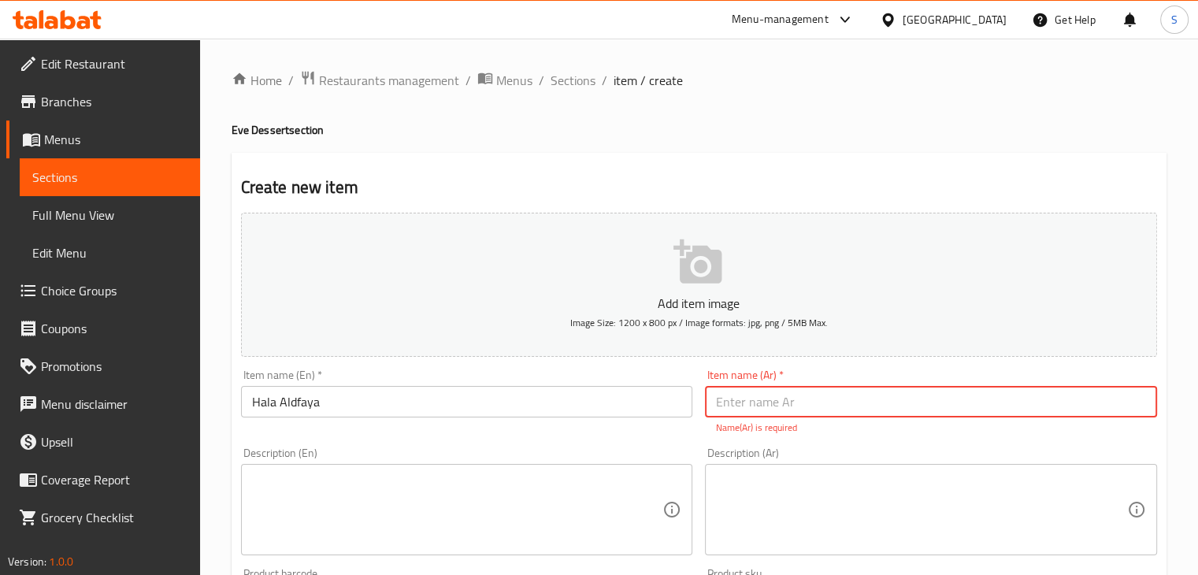
click at [783, 409] on input "text" at bounding box center [931, 402] width 452 height 32
paste input "حلا الدفايه"
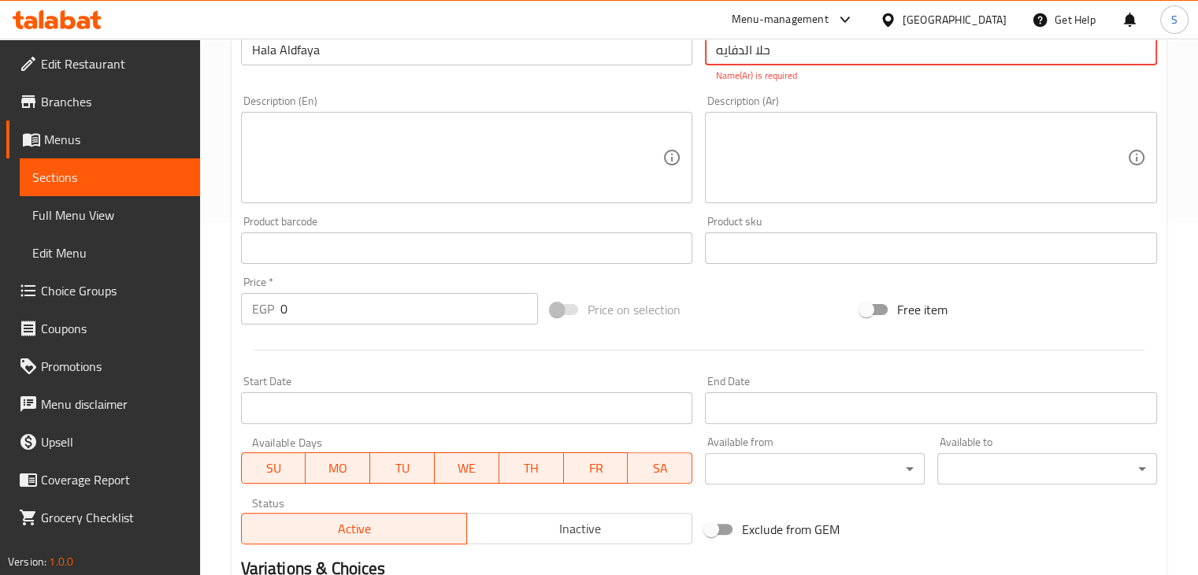
scroll to position [375, 0]
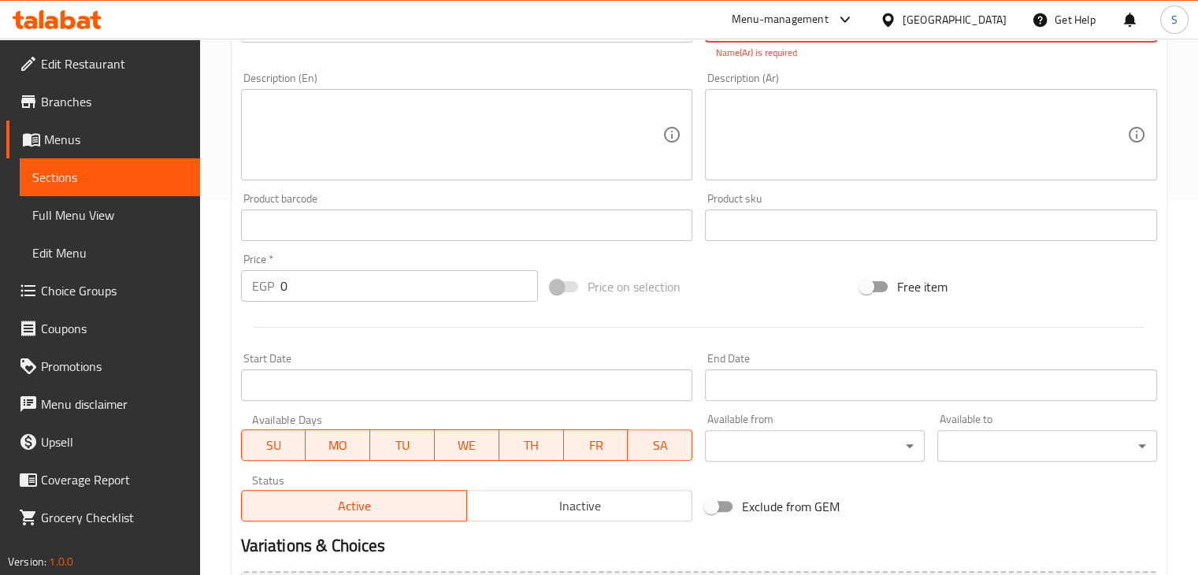
type input "حلا الدفايه"
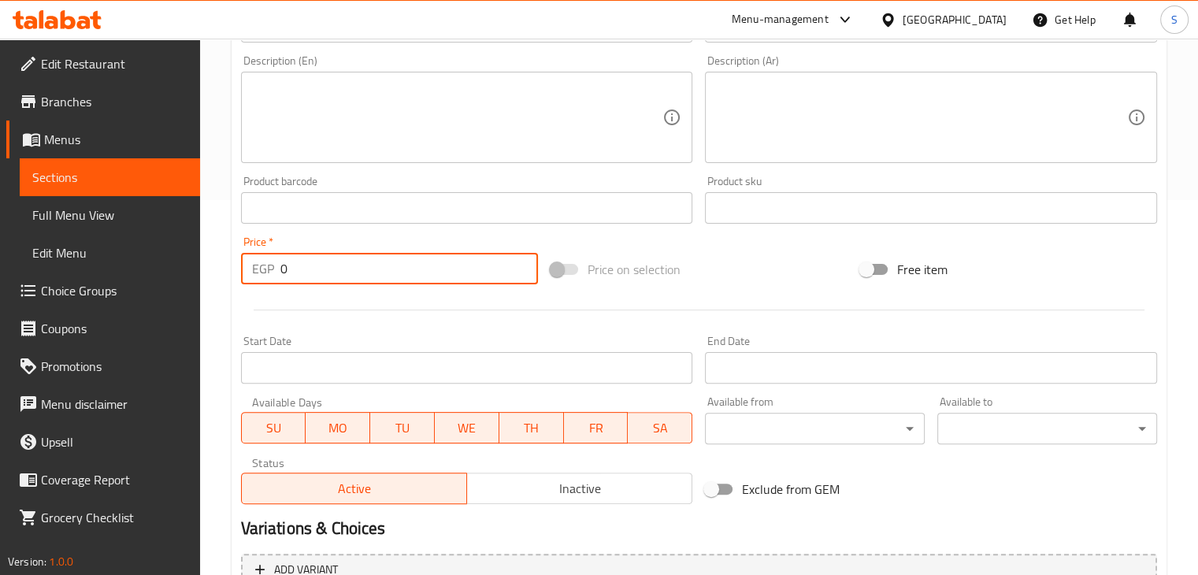
click at [416, 279] on input "0" at bounding box center [409, 269] width 258 height 32
type input "285"
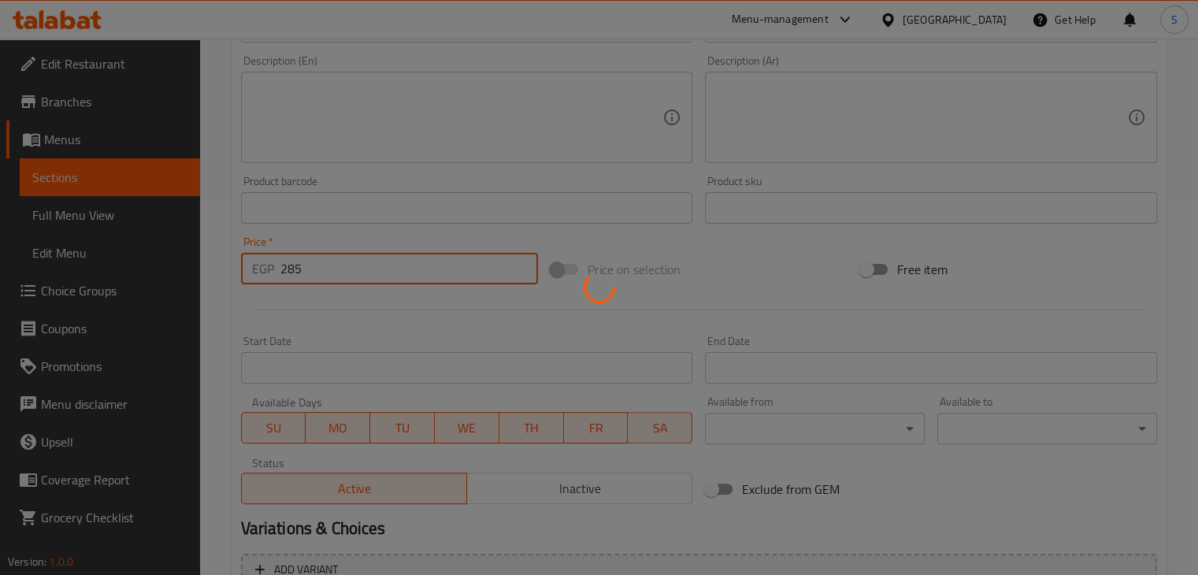
type input "0"
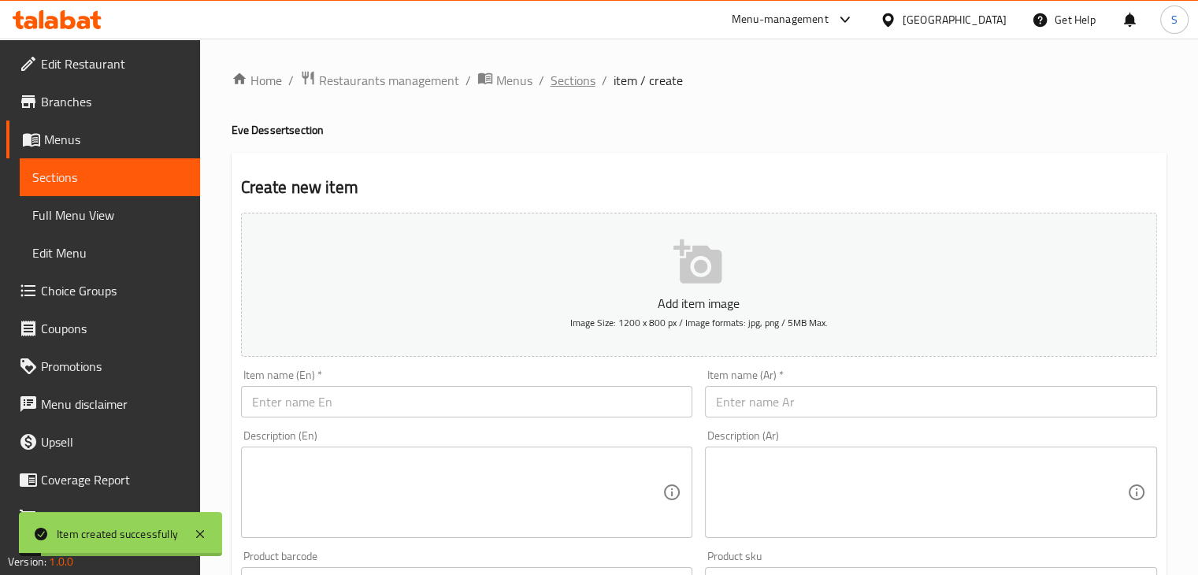
click at [558, 83] on span "Sections" at bounding box center [573, 80] width 45 height 19
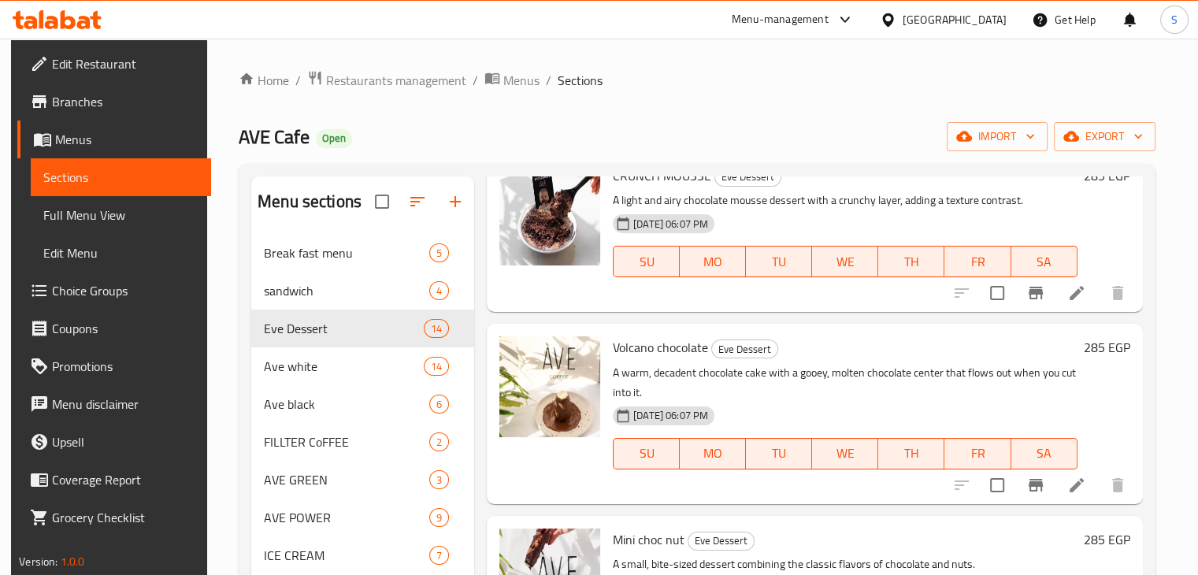
scroll to position [1226, 0]
click at [1064, 492] on li at bounding box center [1077, 485] width 44 height 28
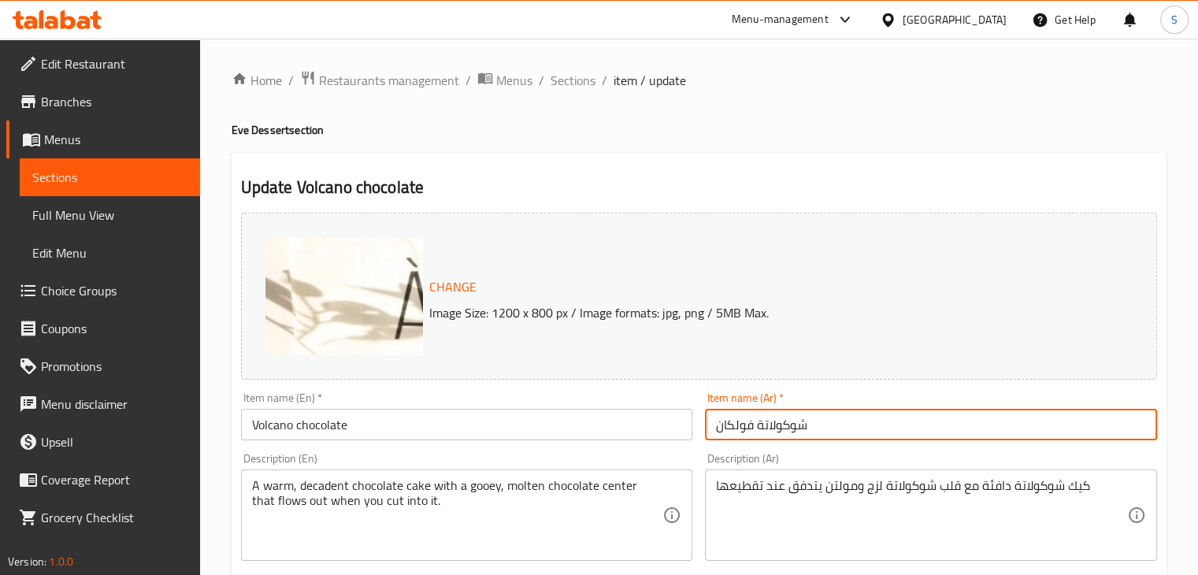
drag, startPoint x: 753, startPoint y: 429, endPoint x: 712, endPoint y: 433, distance: 41.2
click at [712, 433] on input "شوكولاتة فولكان" at bounding box center [931, 425] width 452 height 32
paste input "ينو"
type input "شوكولاتة فولكينو"
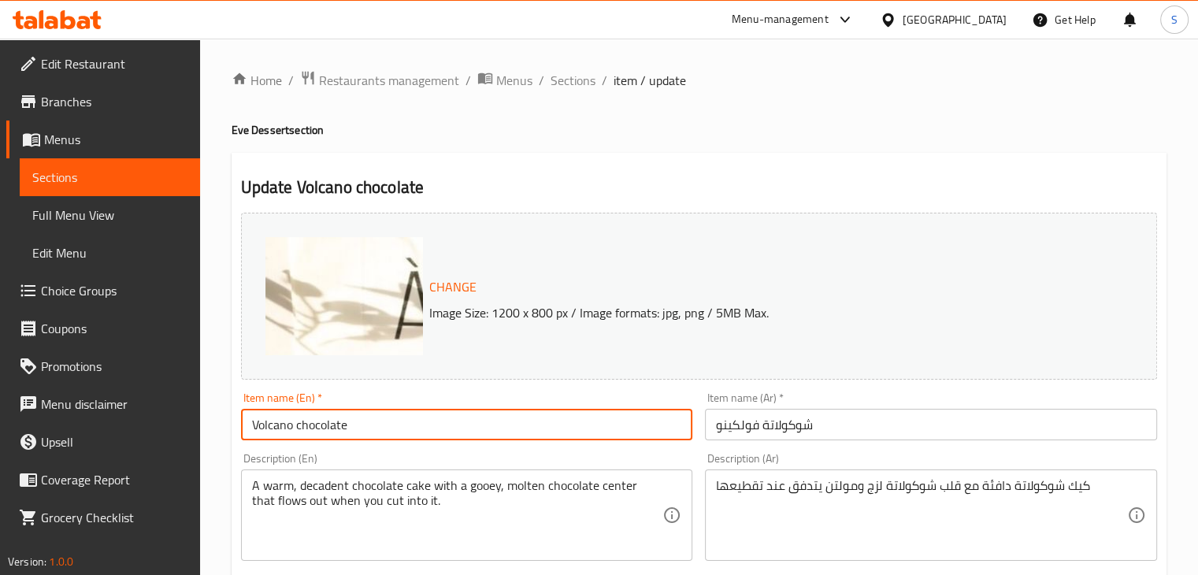
drag, startPoint x: 291, startPoint y: 427, endPoint x: 236, endPoint y: 426, distance: 55.9
click at [236, 426] on div "Item name (En)   * Volcano chocolate Item name (En) *" at bounding box center [467, 416] width 465 height 61
paste input "i"
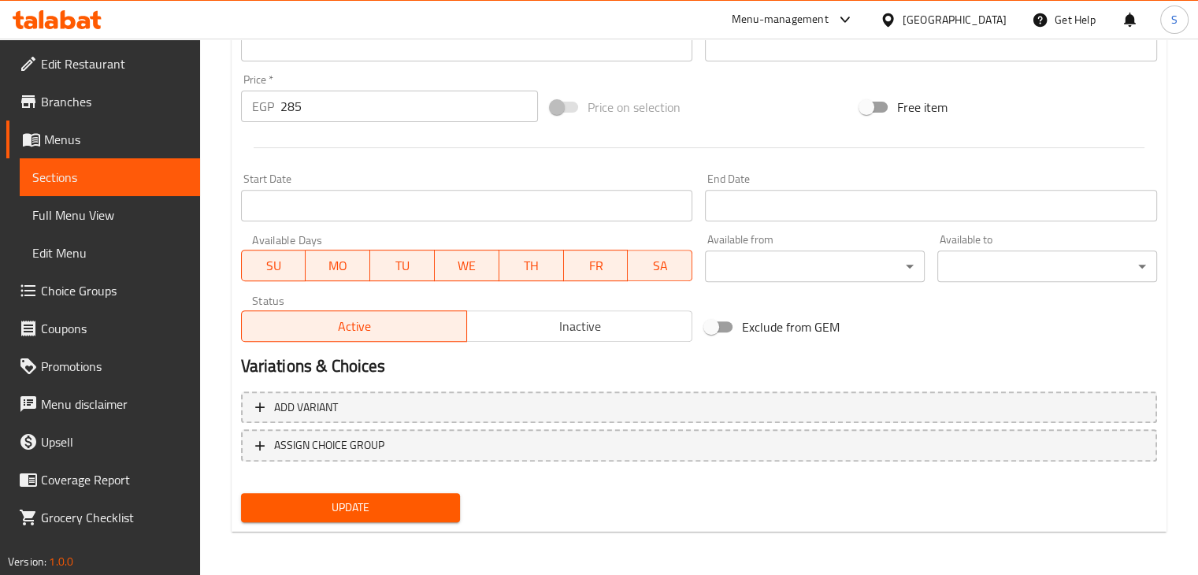
scroll to position [559, 0]
type input "Volcino chocolate"
click at [342, 496] on button "Update" at bounding box center [351, 508] width 220 height 29
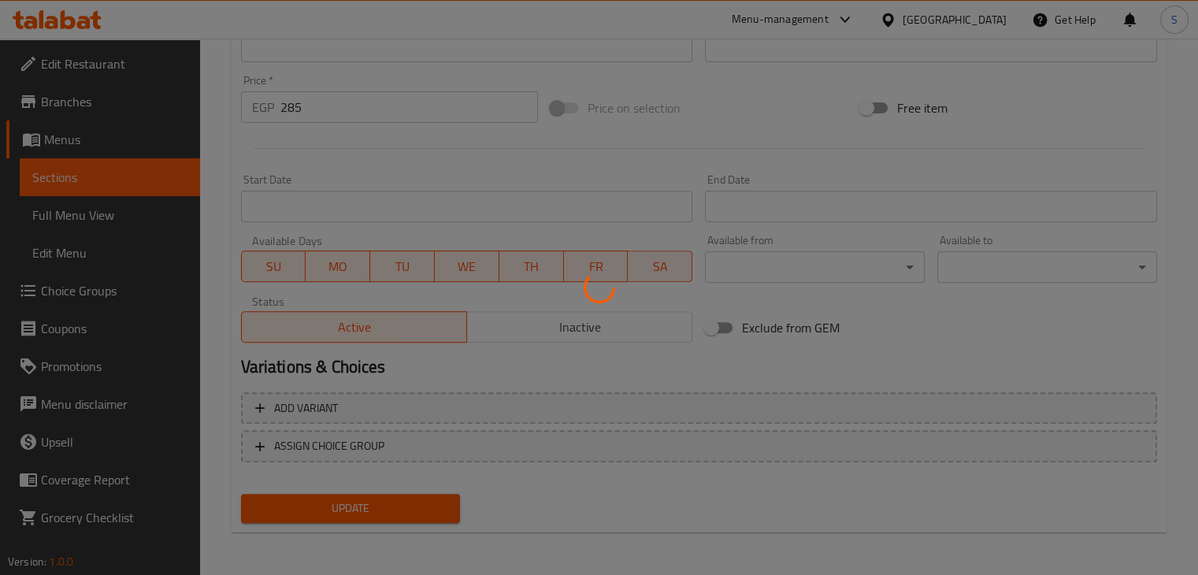
scroll to position [0, 0]
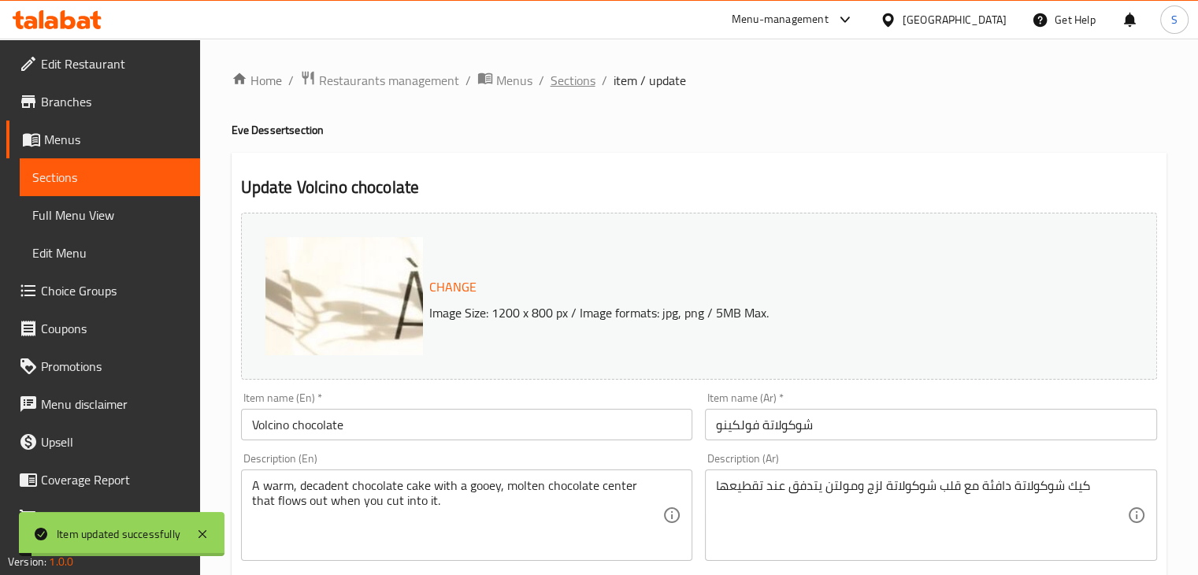
click at [557, 84] on span "Sections" at bounding box center [573, 80] width 45 height 19
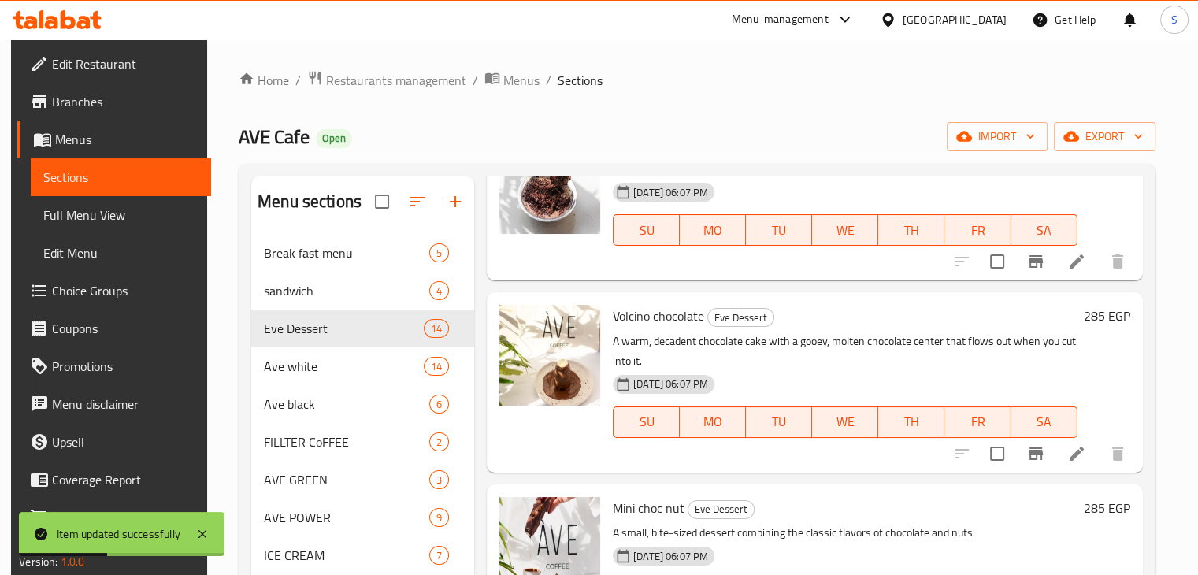
scroll to position [1260, 0]
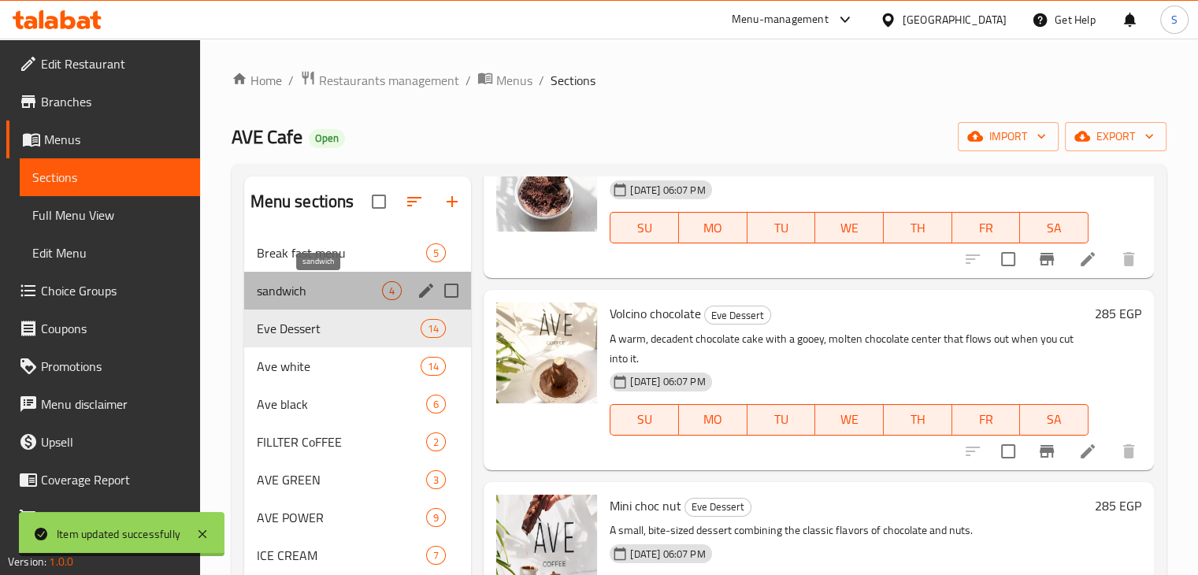
click at [332, 281] on span "sandwich" at bounding box center [320, 290] width 126 height 19
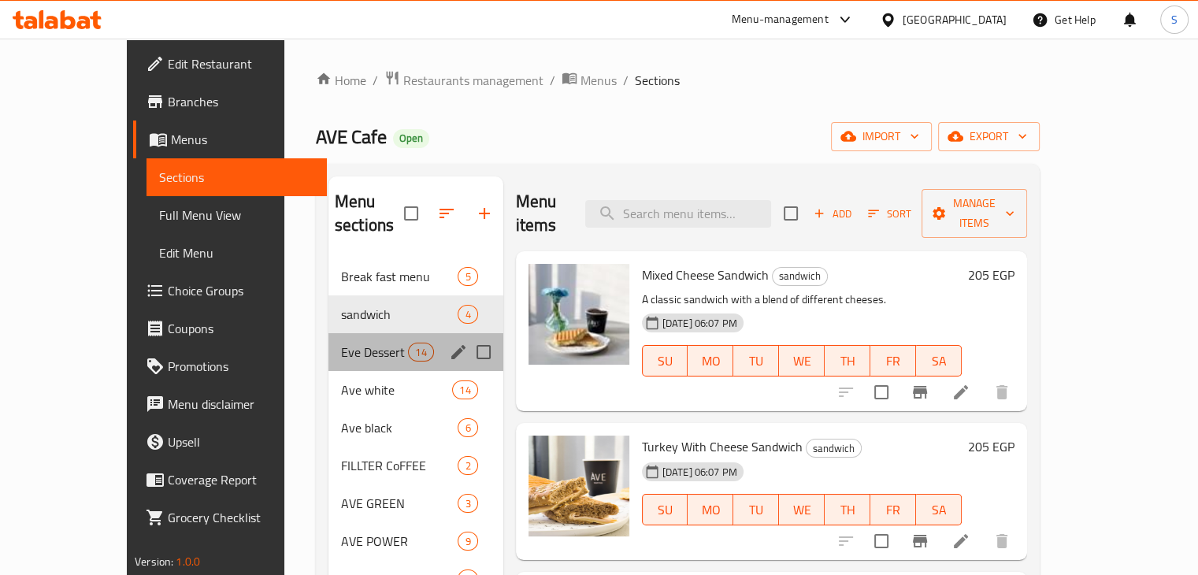
click at [329, 339] on div "Eve Dessert 14" at bounding box center [416, 352] width 175 height 38
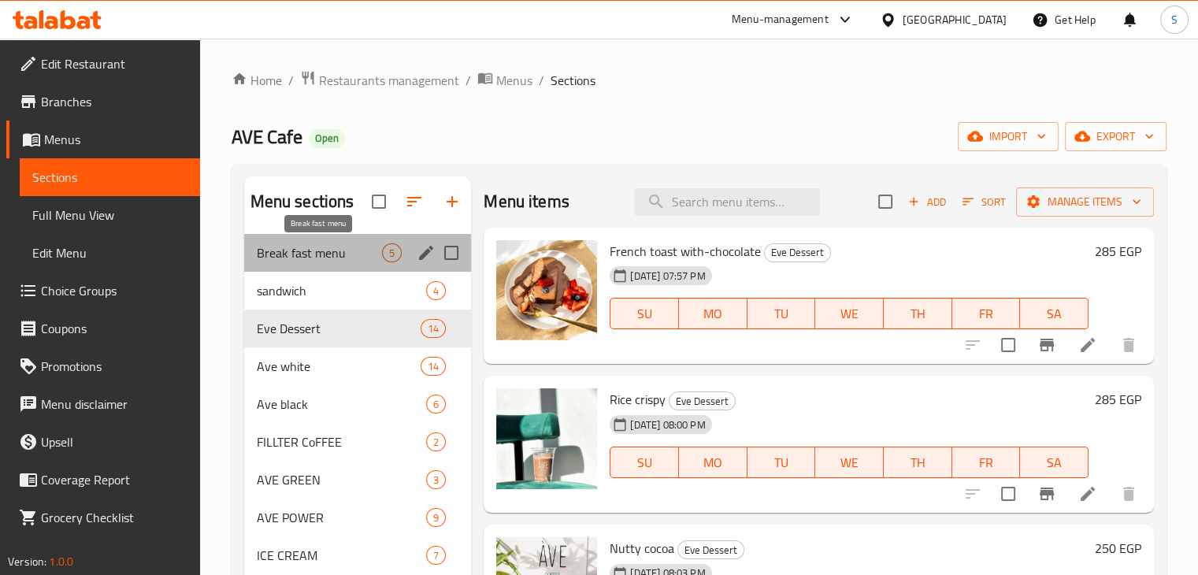
click at [306, 259] on span "Break fast menu" at bounding box center [320, 252] width 126 height 19
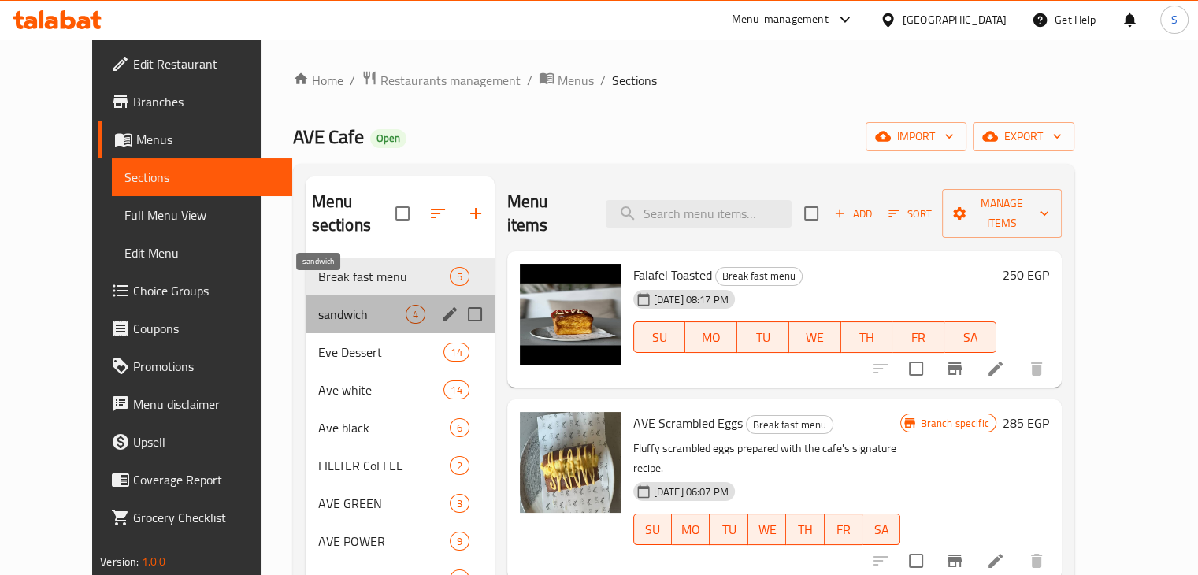
click at [318, 305] on span "sandwich" at bounding box center [361, 314] width 87 height 19
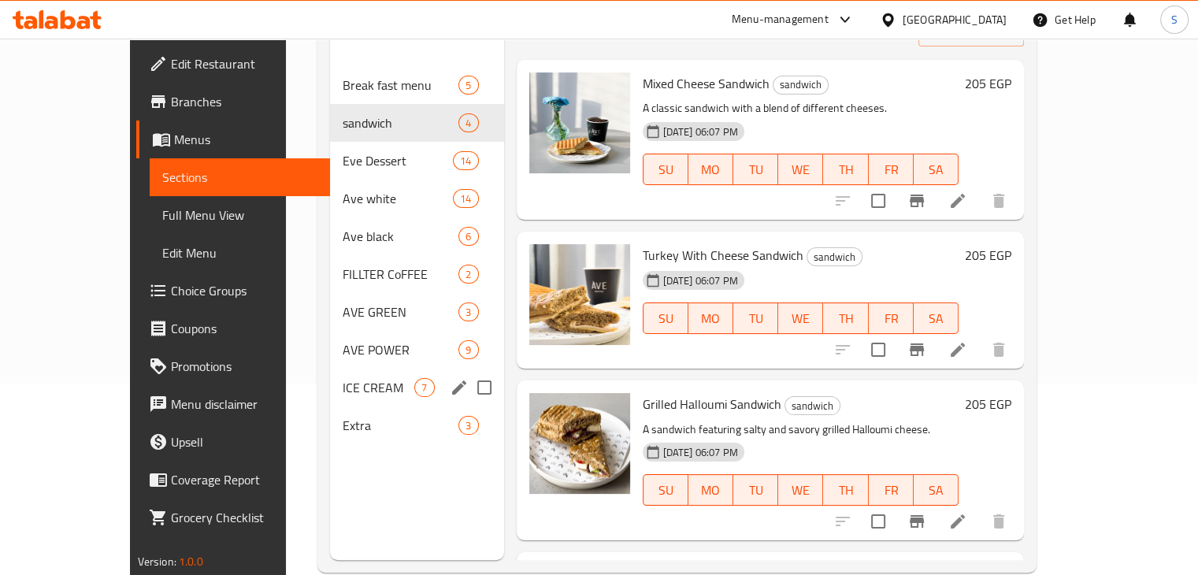
scroll to position [195, 0]
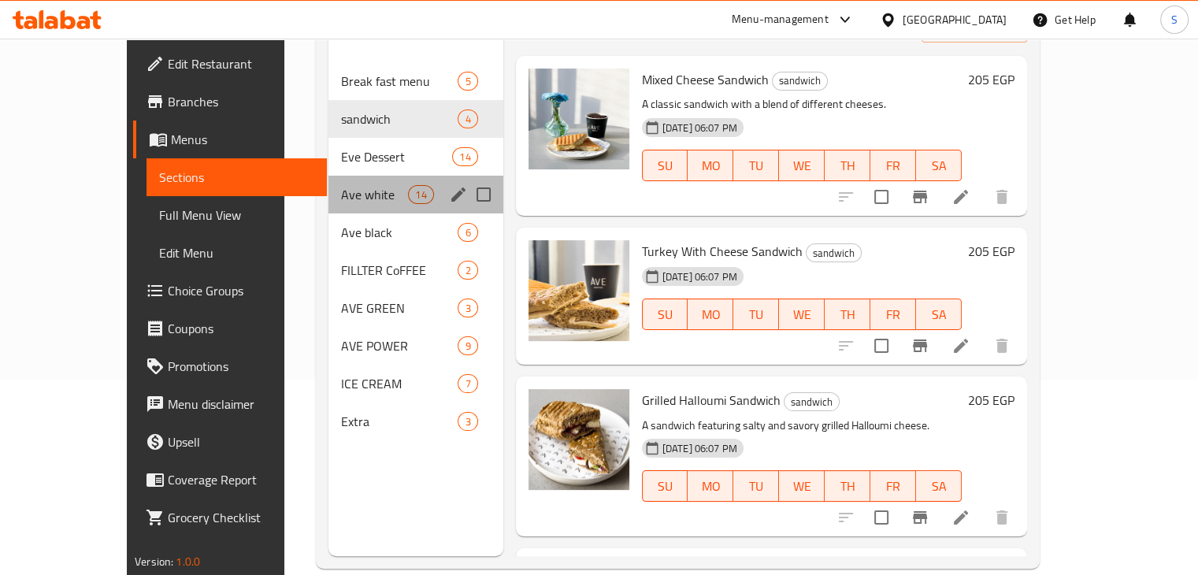
click at [342, 180] on div "Ave white 14" at bounding box center [416, 195] width 175 height 38
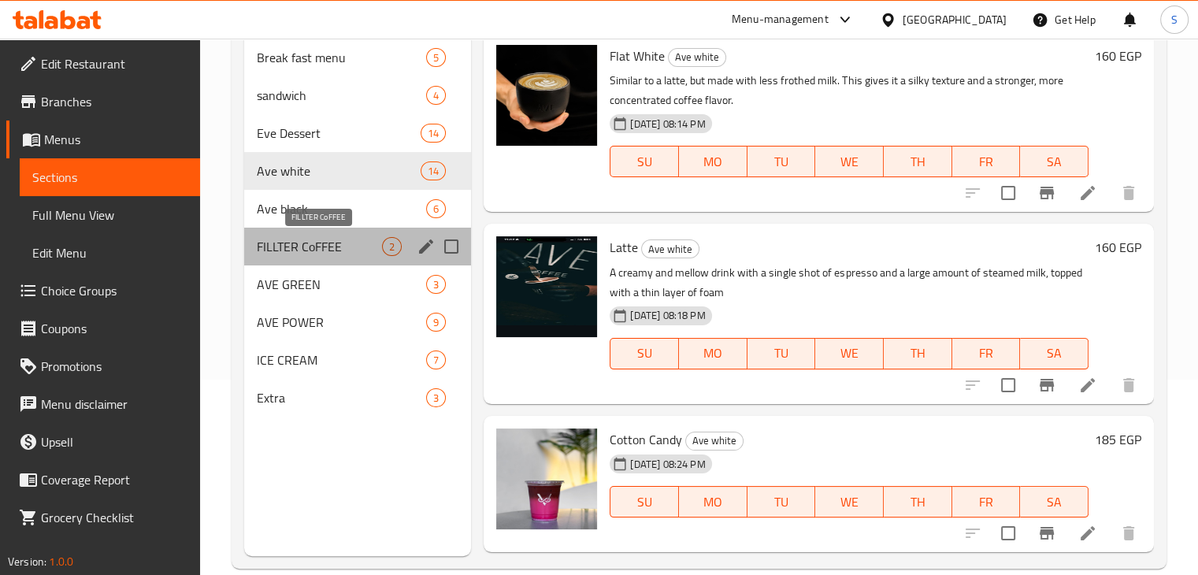
click at [350, 242] on span "FILLTER CoFFEE" at bounding box center [320, 246] width 126 height 19
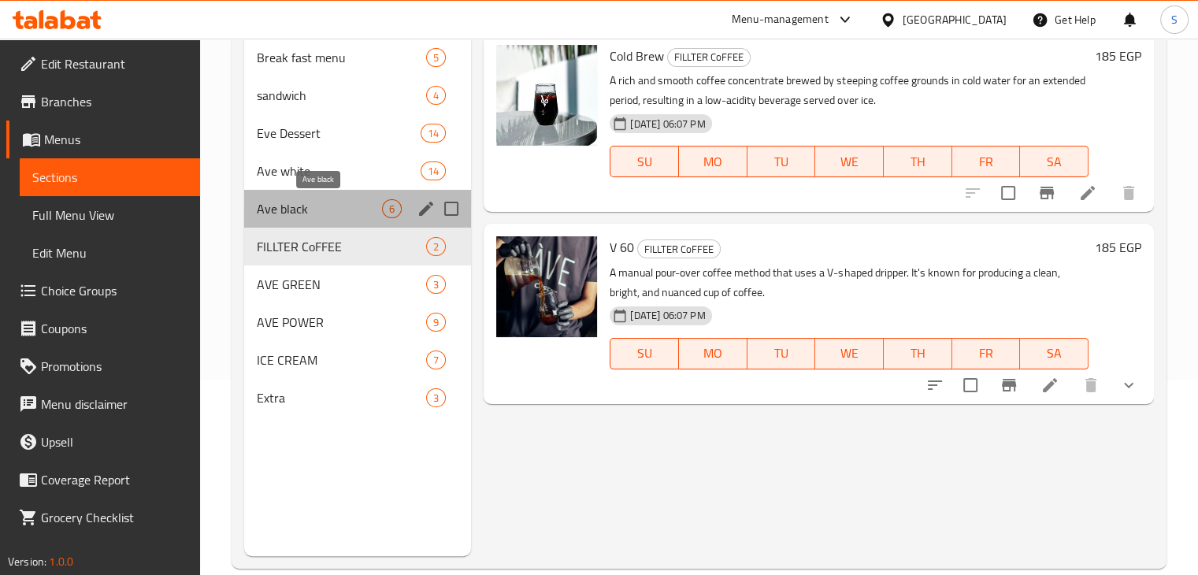
click at [343, 216] on span "Ave black" at bounding box center [320, 208] width 126 height 19
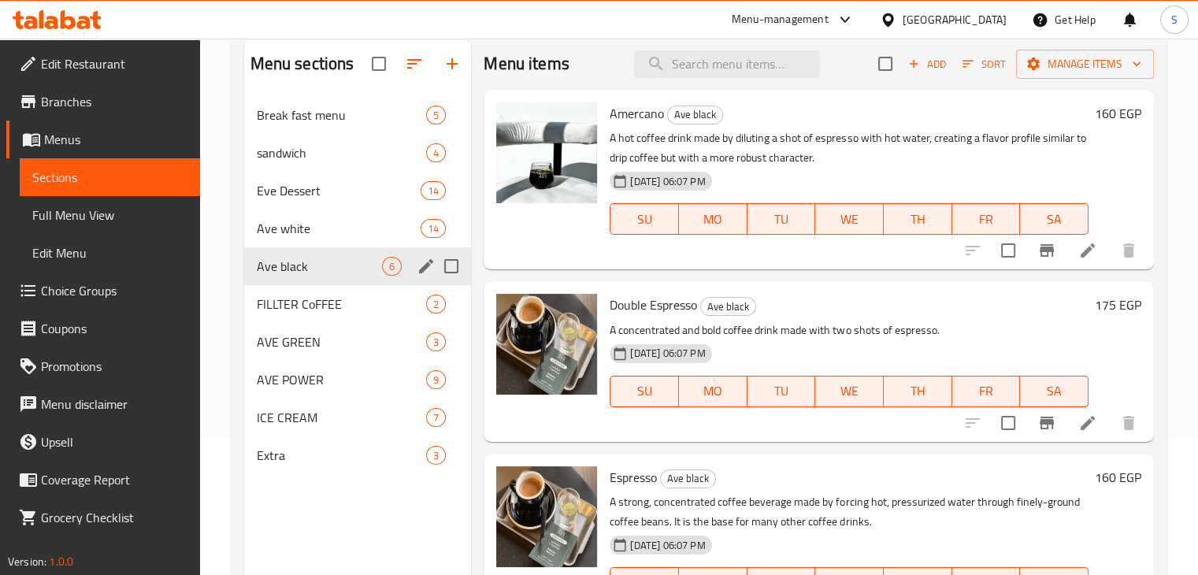
scroll to position [139, 0]
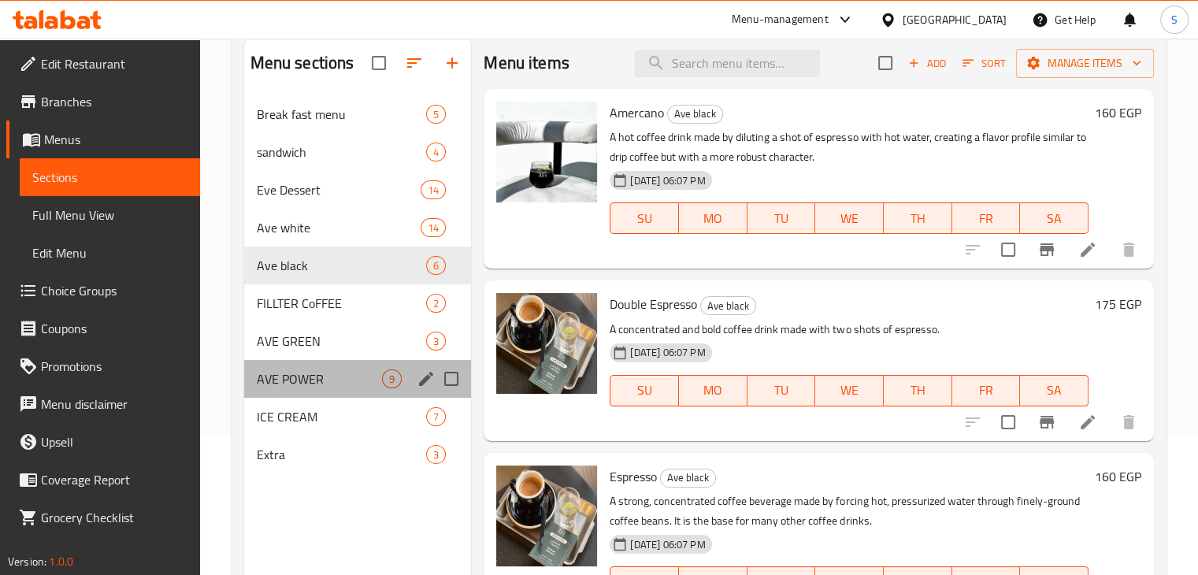
click at [326, 389] on div "AVE POWER 9" at bounding box center [358, 379] width 228 height 38
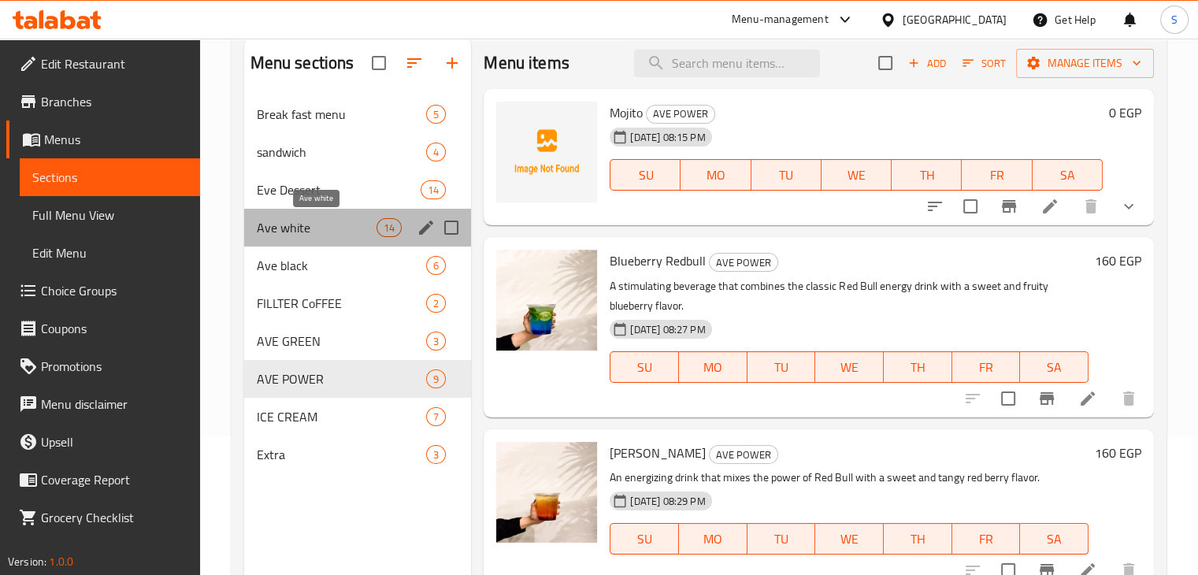
click at [315, 234] on span "Ave white" at bounding box center [317, 227] width 121 height 19
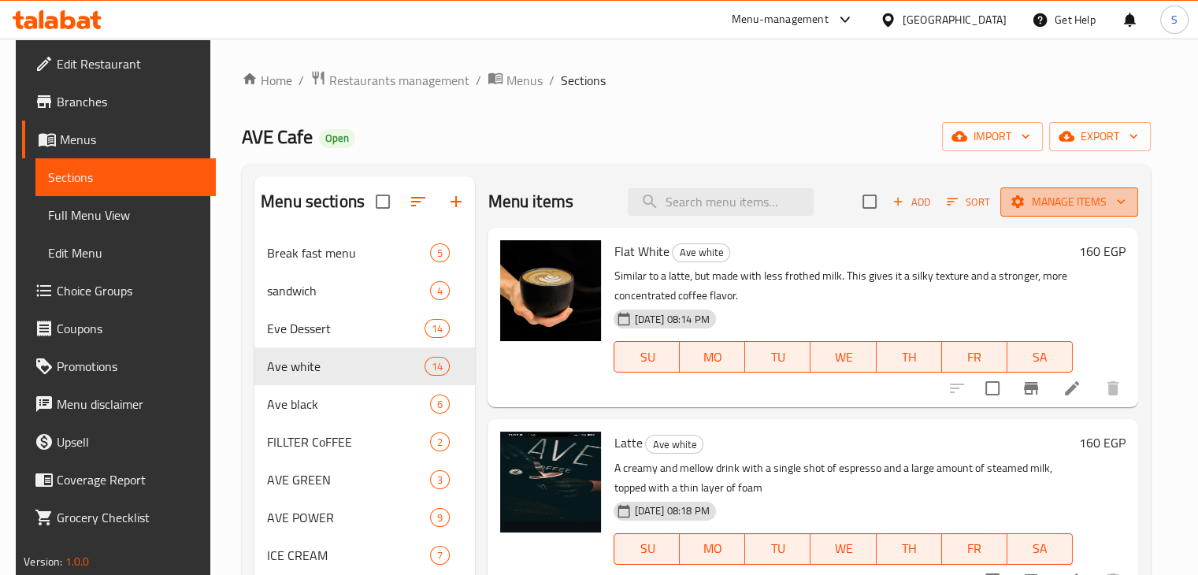
click at [1061, 202] on span "Manage items" at bounding box center [1069, 202] width 113 height 20
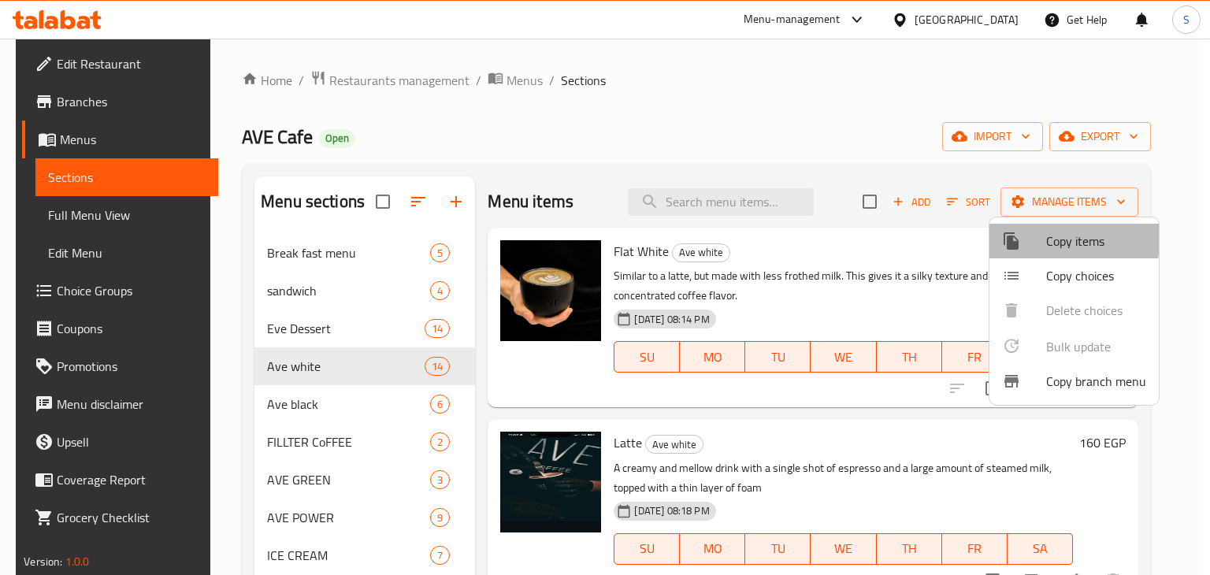
click at [1061, 237] on span "Copy items" at bounding box center [1096, 241] width 100 height 19
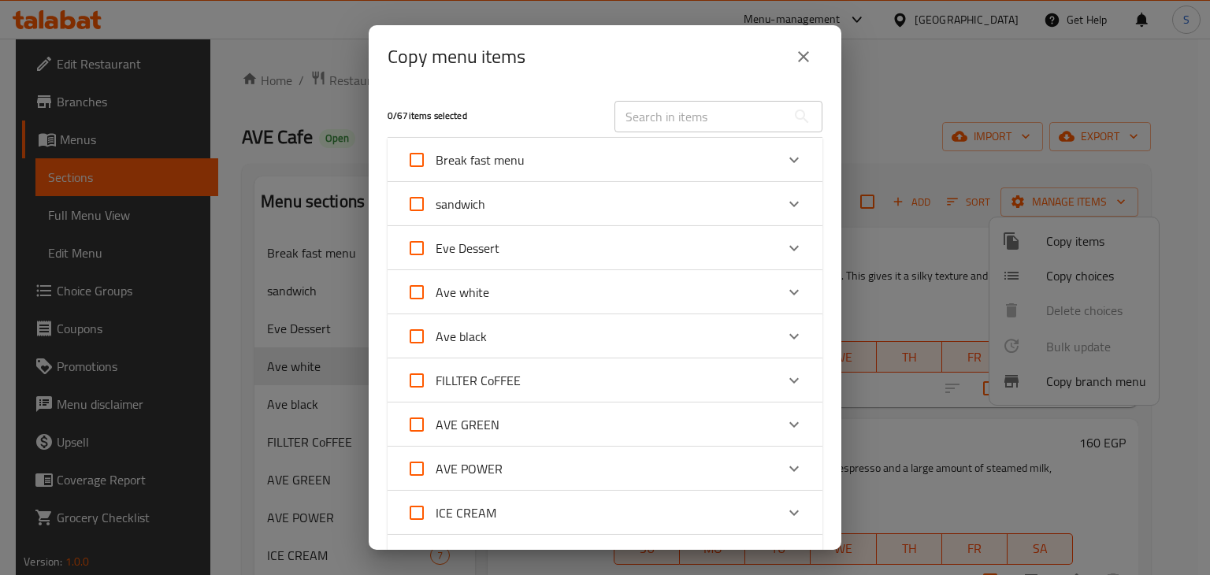
scroll to position [143, 0]
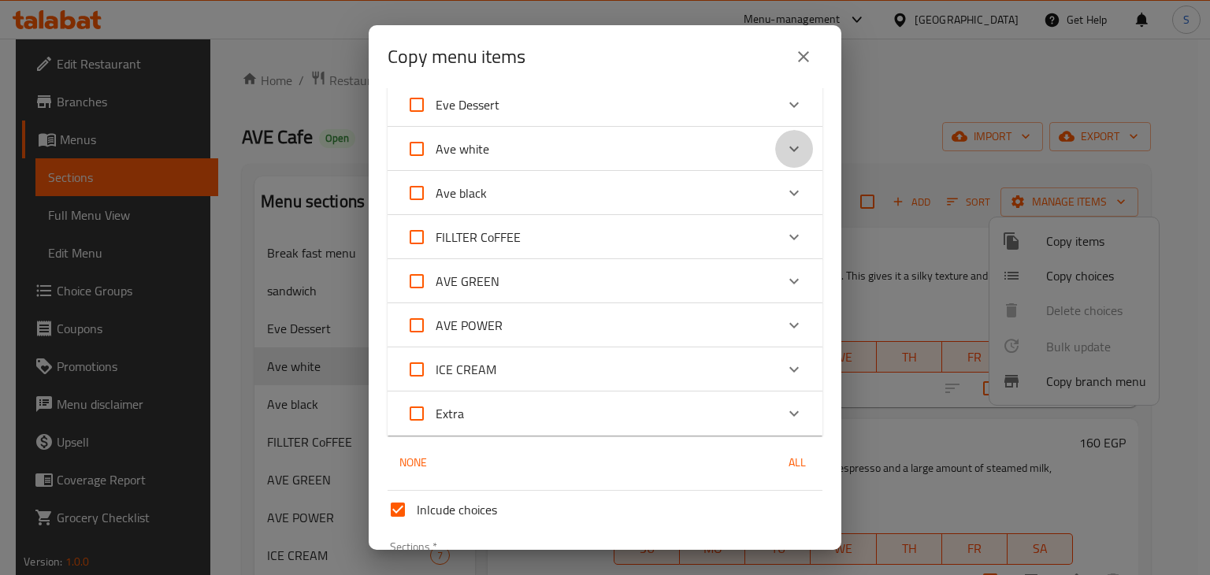
click at [789, 149] on icon "Expand" at bounding box center [793, 150] width 9 height 6
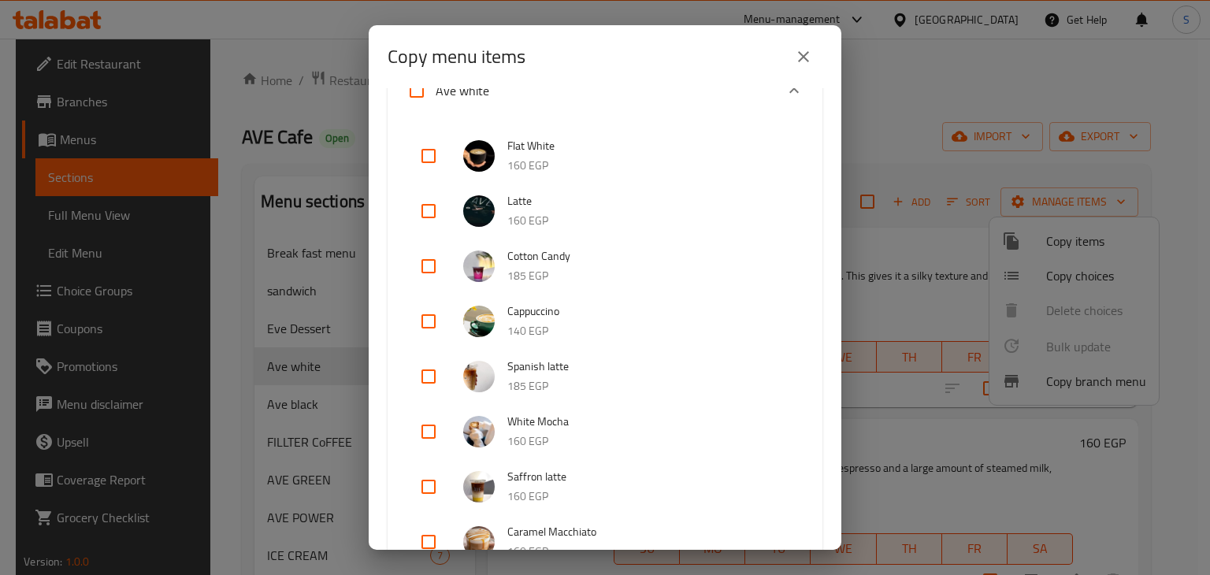
scroll to position [222, 0]
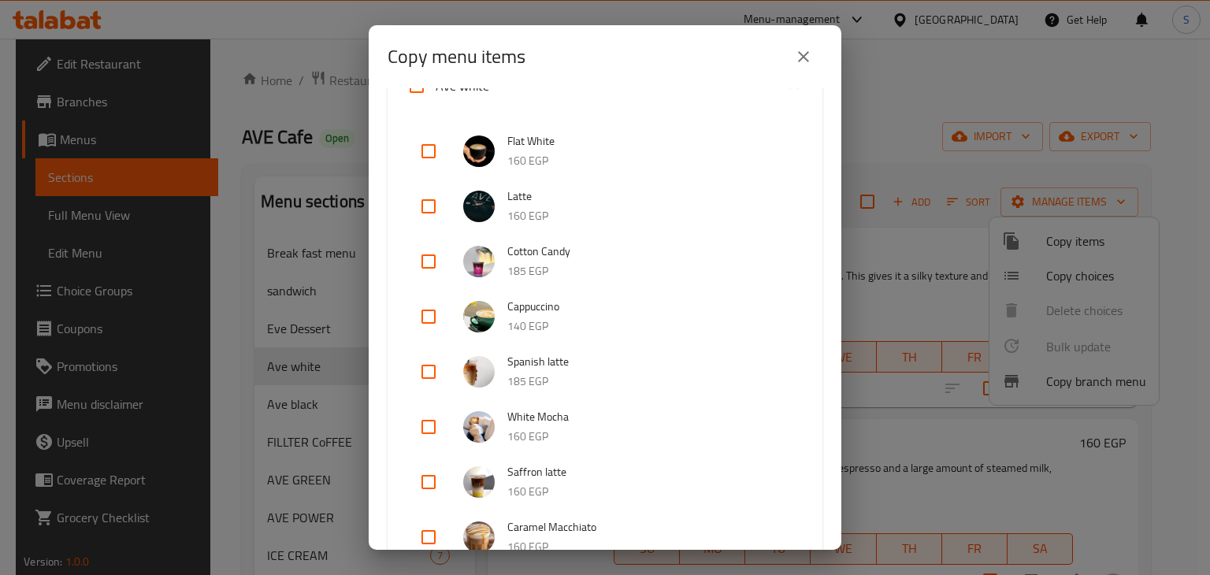
click at [436, 319] on input "checkbox" at bounding box center [429, 317] width 38 height 38
checkbox input "true"
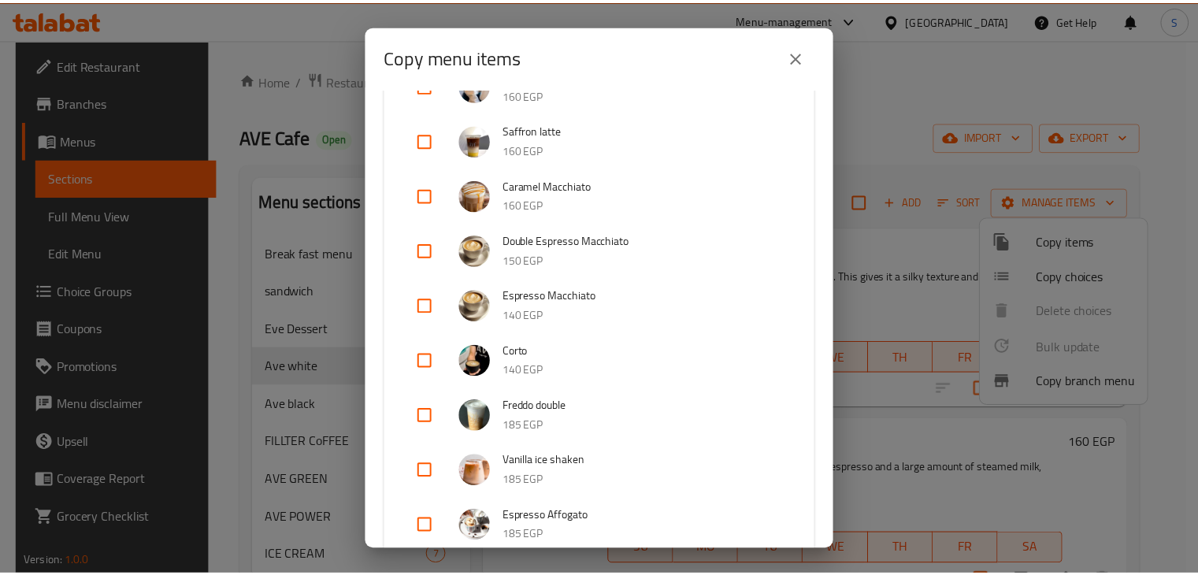
scroll to position [1097, 0]
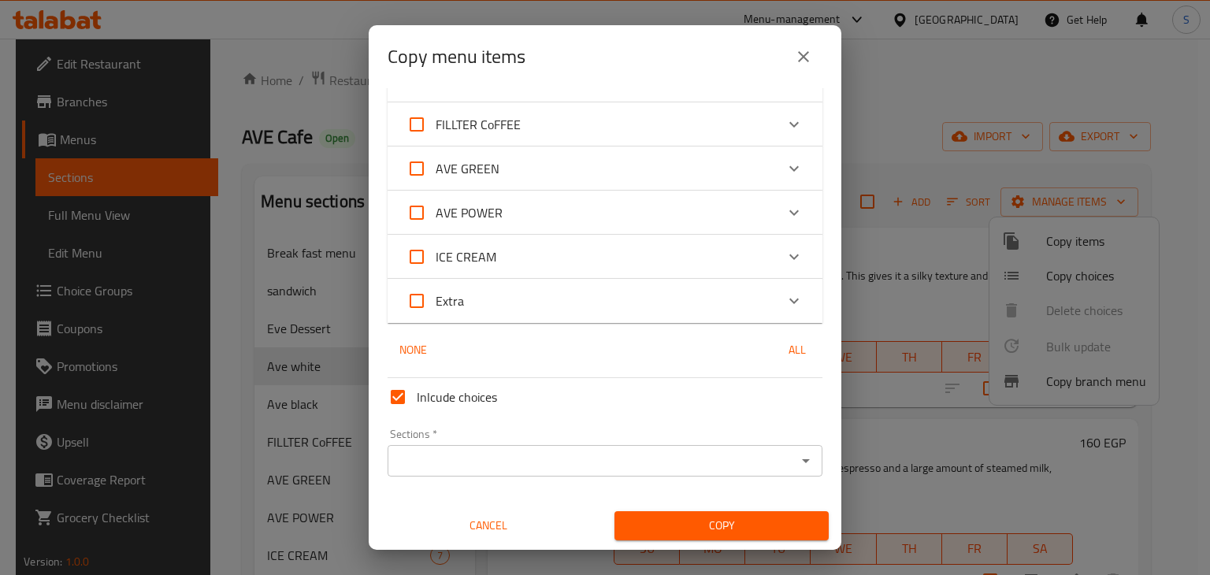
click at [488, 476] on div "Sections *" at bounding box center [605, 461] width 435 height 32
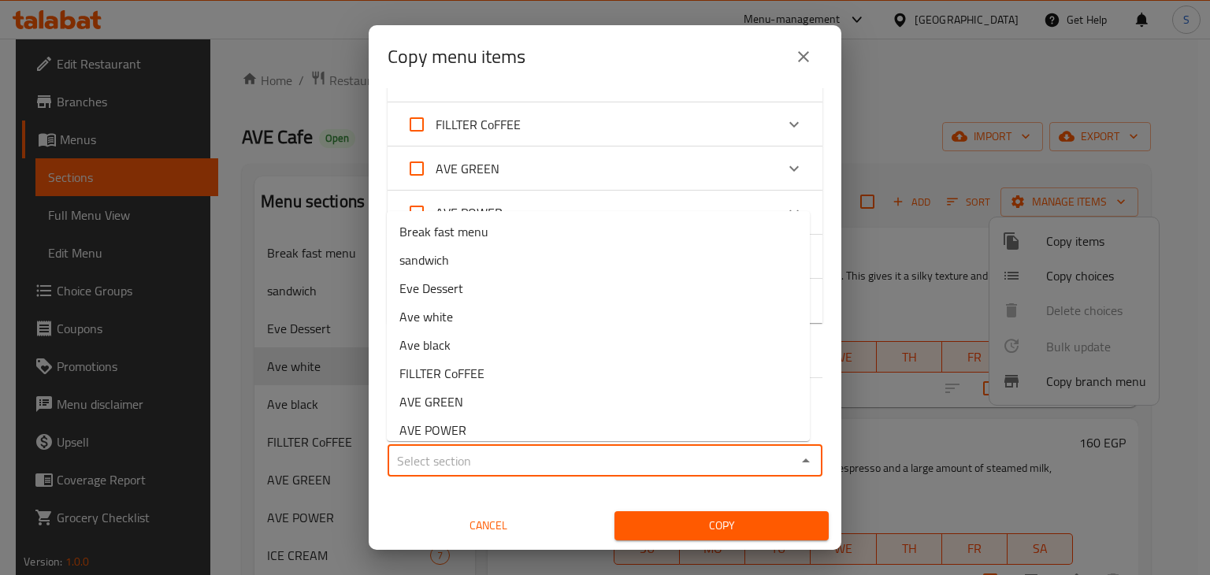
click at [495, 466] on input "Sections   *" at bounding box center [591, 461] width 399 height 22
click at [476, 321] on li "Ave white" at bounding box center [598, 317] width 423 height 28
type input "Ave white"
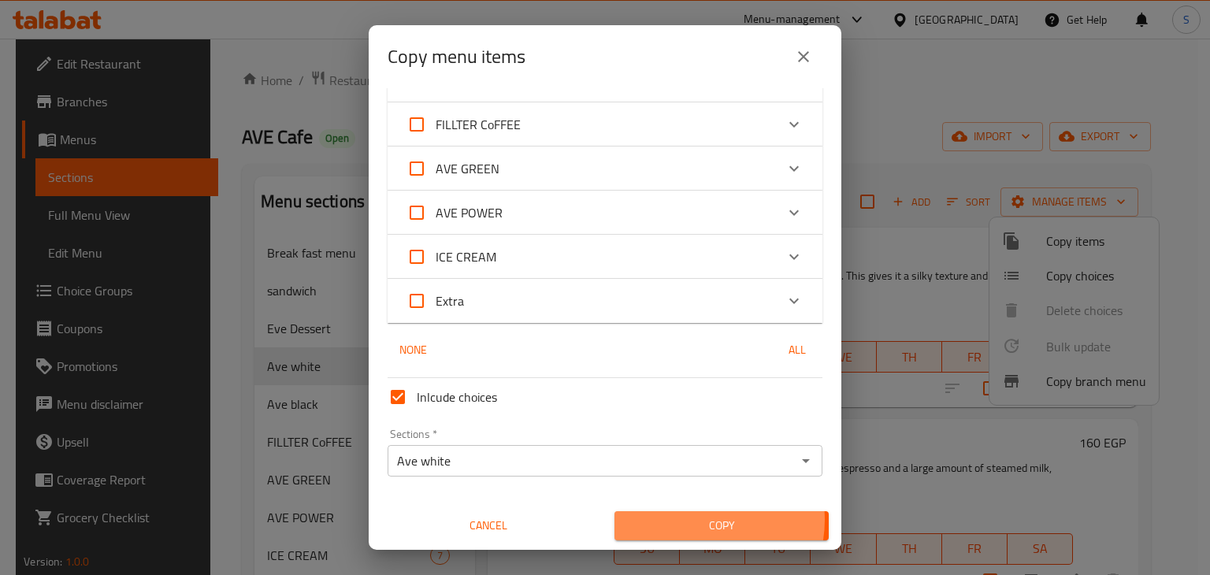
click at [689, 519] on span "Copy" at bounding box center [721, 526] width 189 height 20
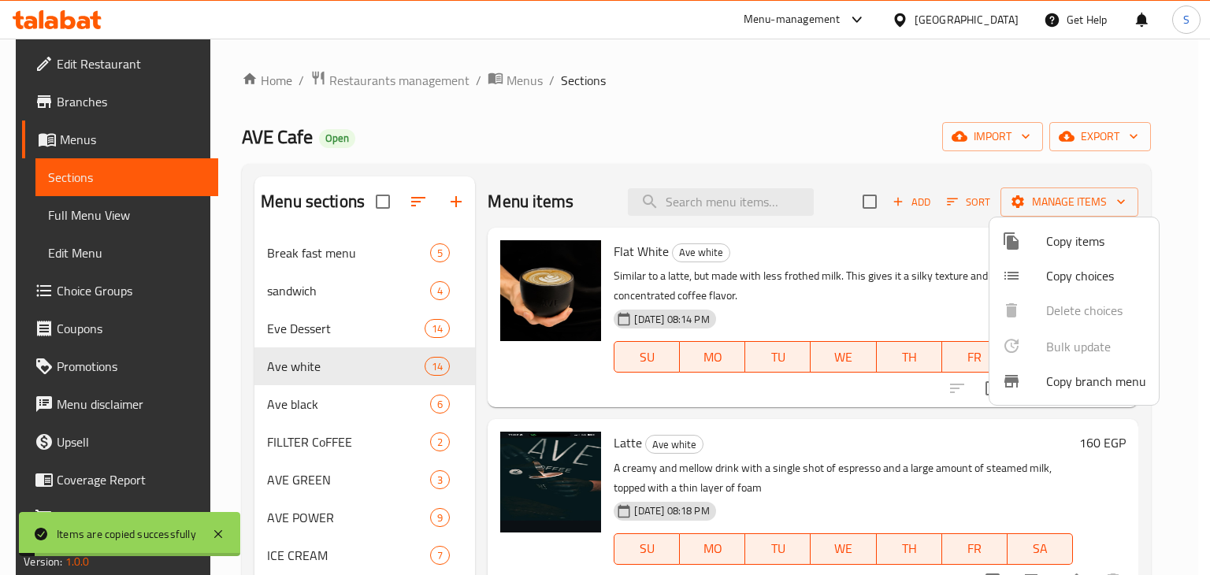
click at [941, 315] on div at bounding box center [605, 287] width 1210 height 575
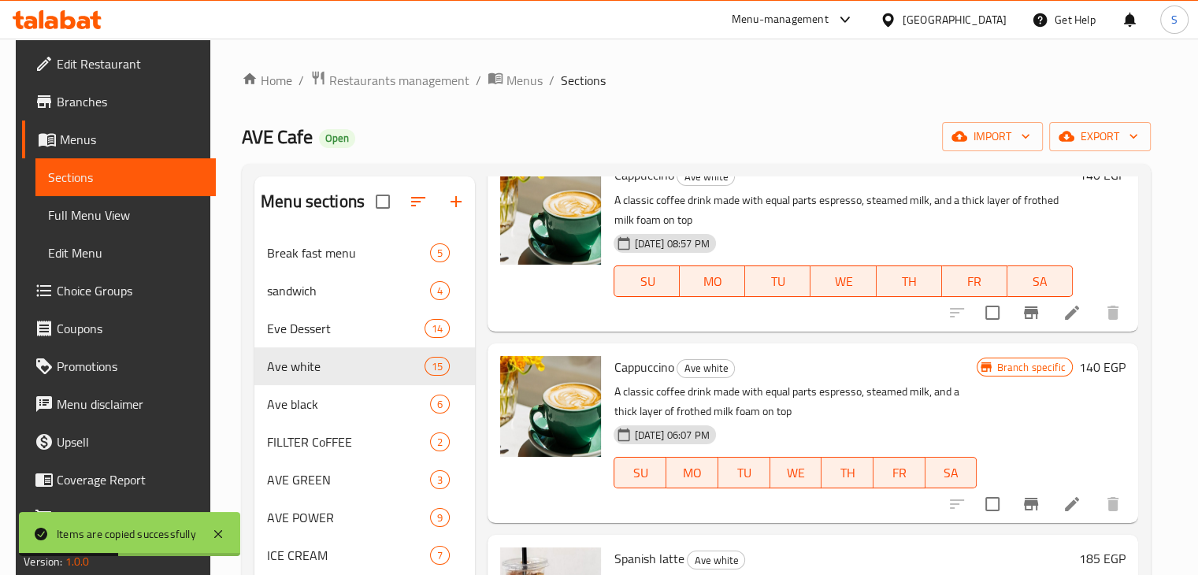
scroll to position [610, 0]
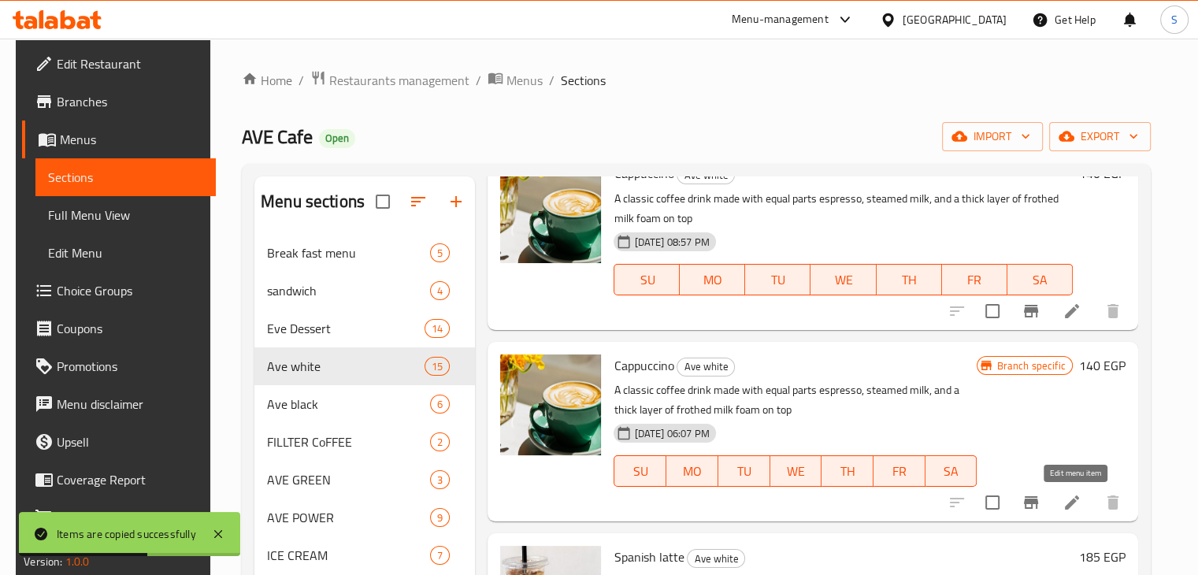
click at [1068, 496] on icon at bounding box center [1072, 502] width 19 height 19
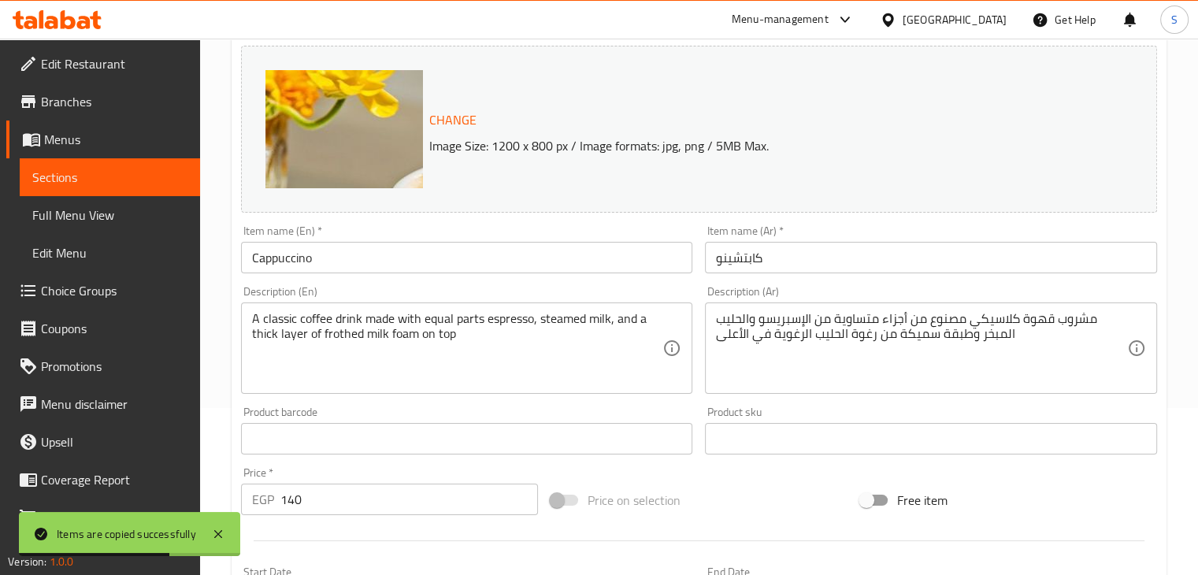
scroll to position [560, 0]
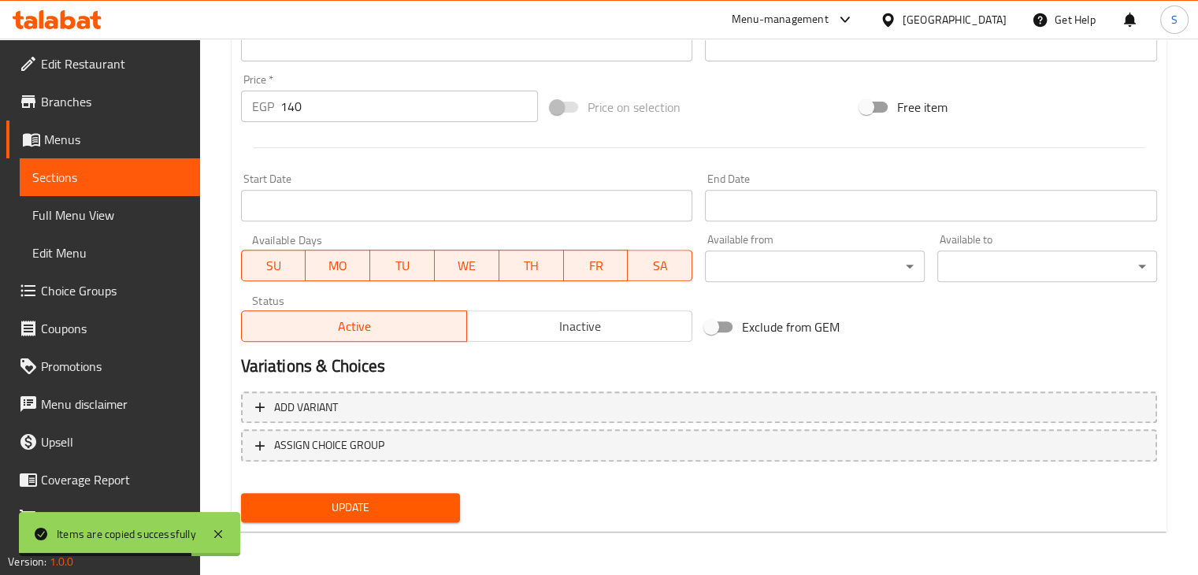
click at [563, 327] on span "Inactive" at bounding box center [579, 326] width 213 height 23
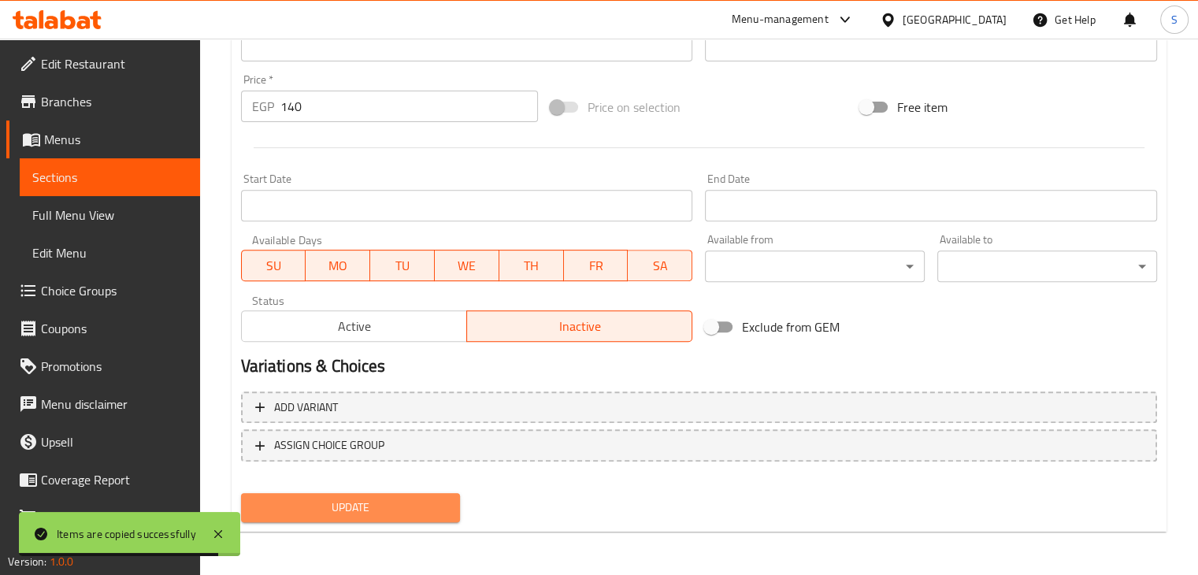
click at [356, 503] on span "Update" at bounding box center [351, 508] width 195 height 20
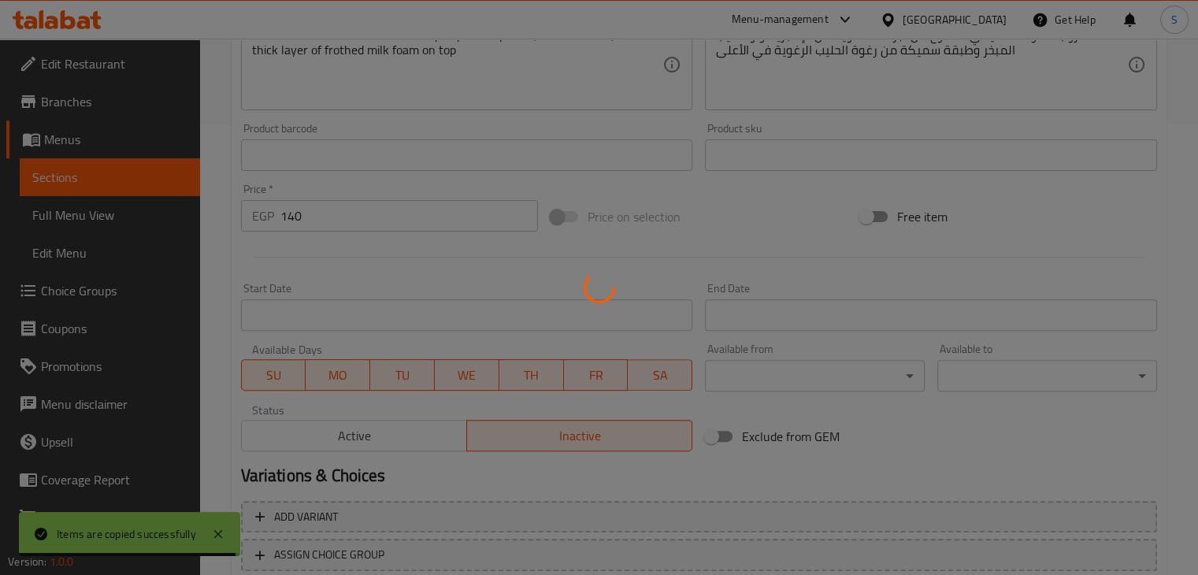
scroll to position [0, 0]
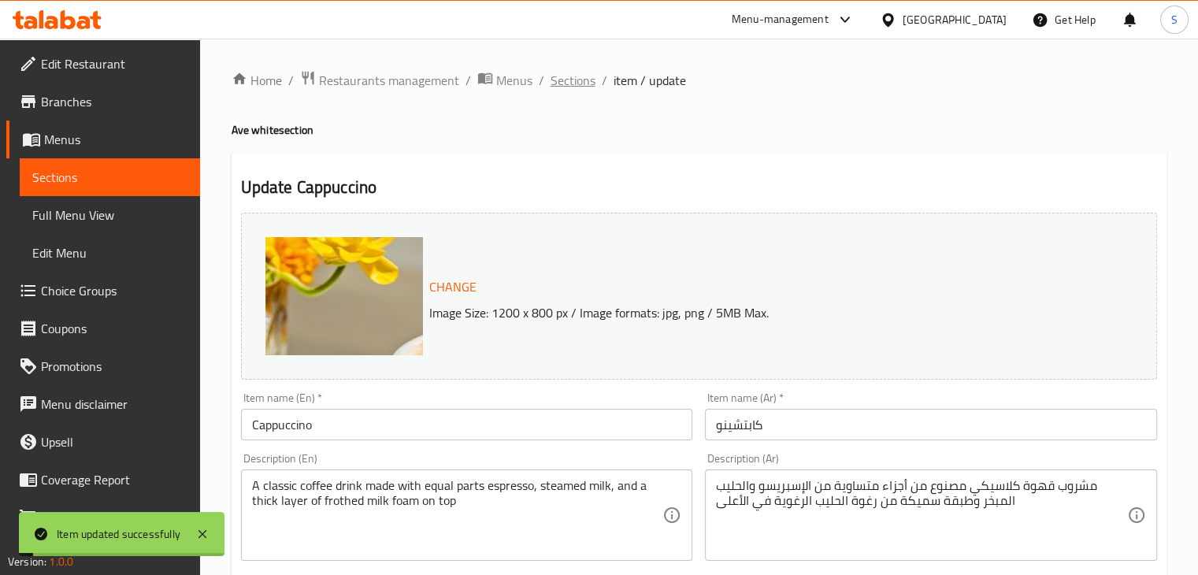
click at [565, 87] on span "Sections" at bounding box center [573, 80] width 45 height 19
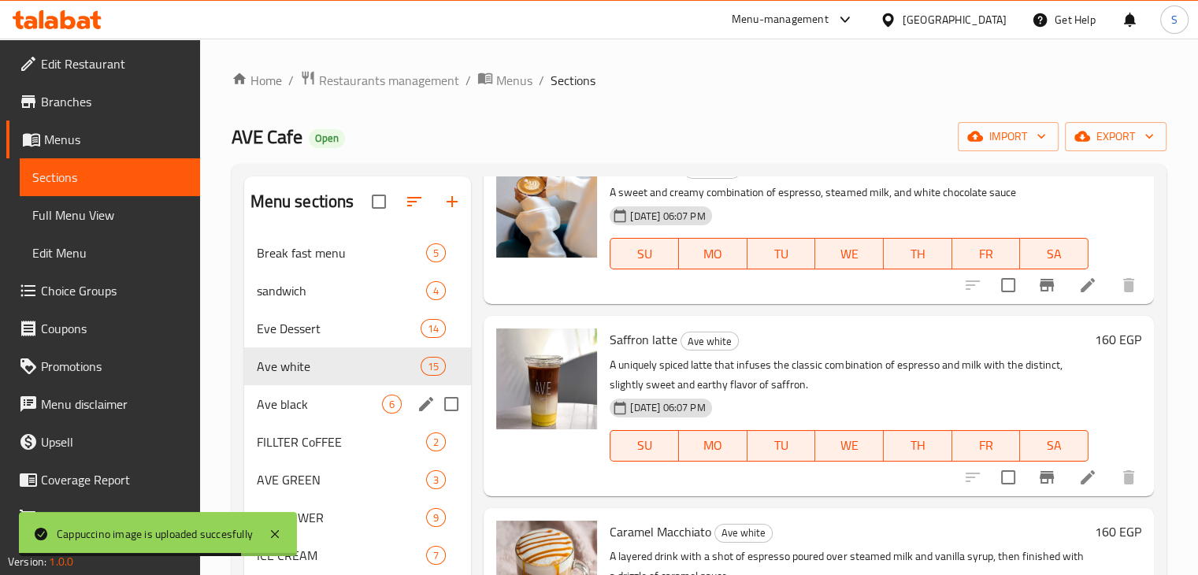
scroll to position [221, 0]
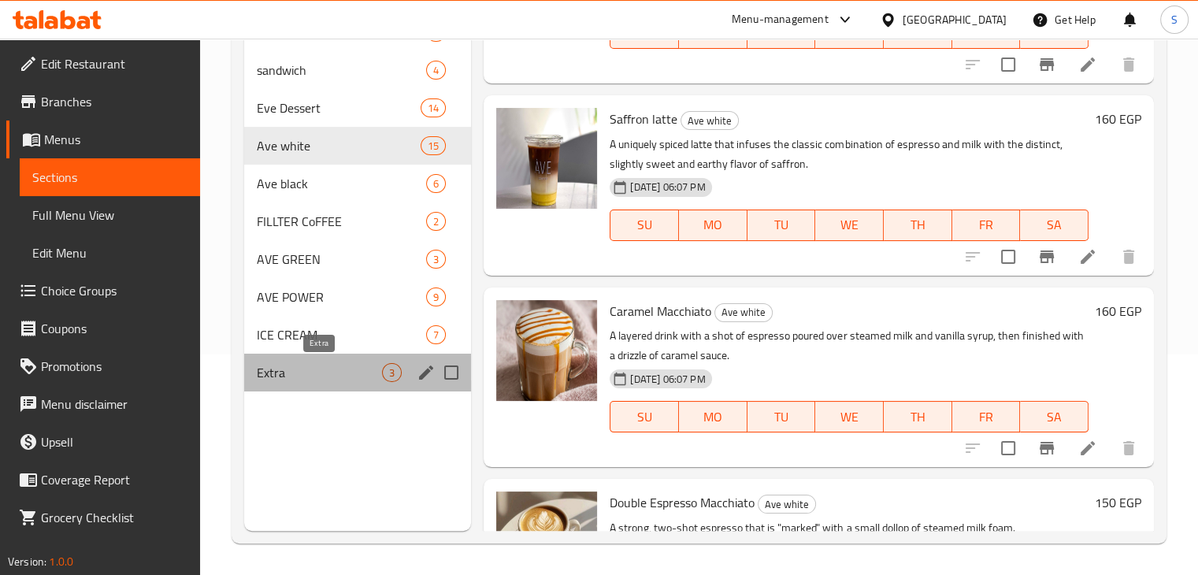
click at [321, 371] on span "Extra" at bounding box center [320, 372] width 126 height 19
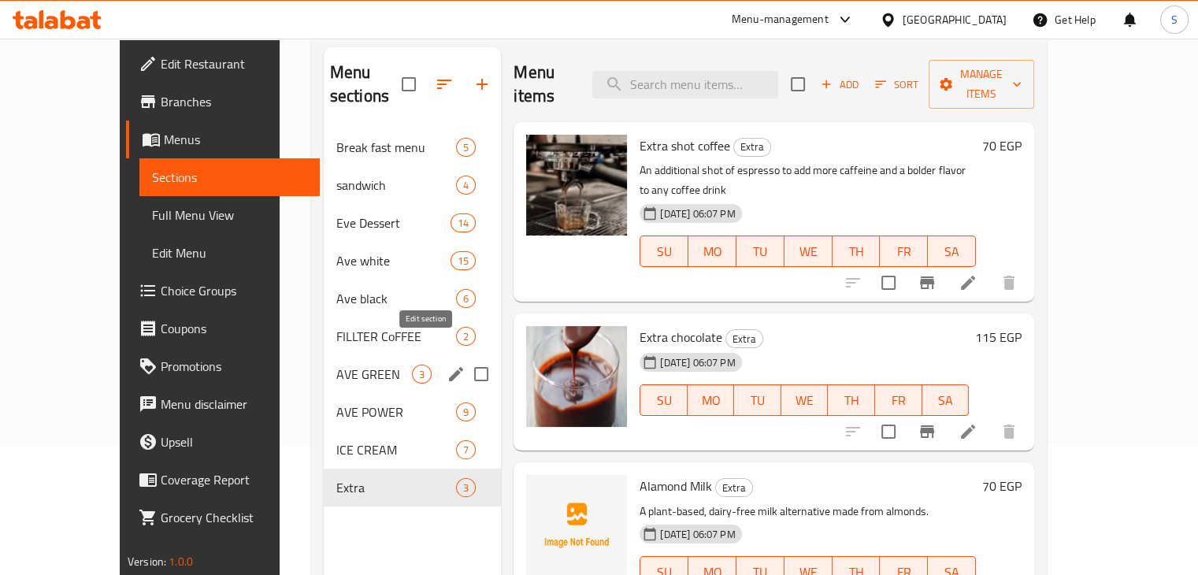
scroll to position [147, 0]
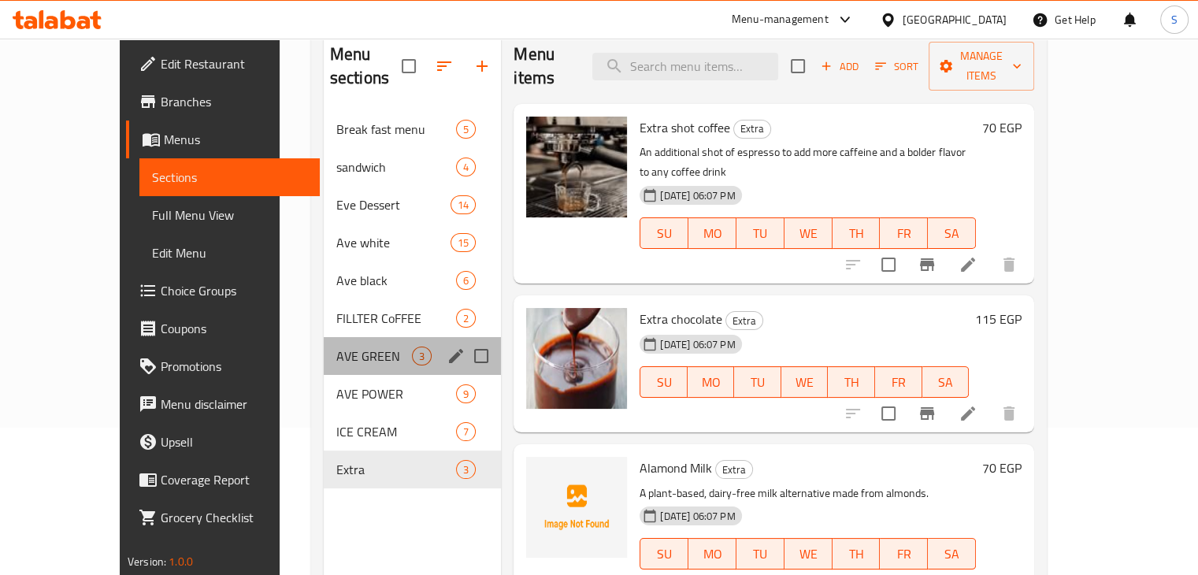
click at [356, 347] on div "AVE GREEN 3" at bounding box center [413, 356] width 178 height 38
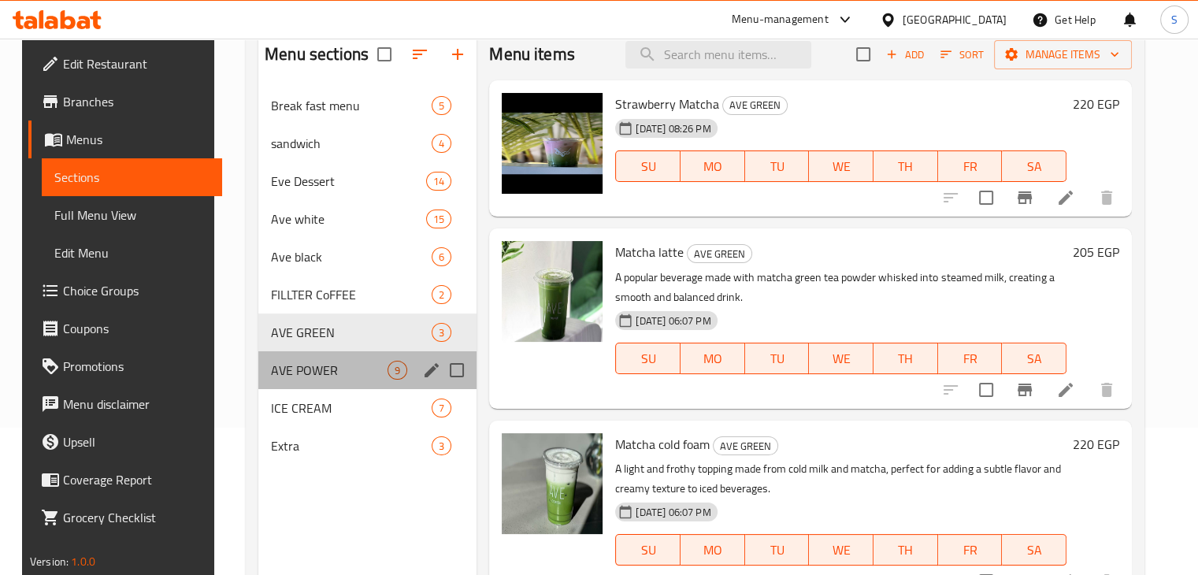
click at [335, 380] on div "AVE POWER 9" at bounding box center [367, 370] width 218 height 38
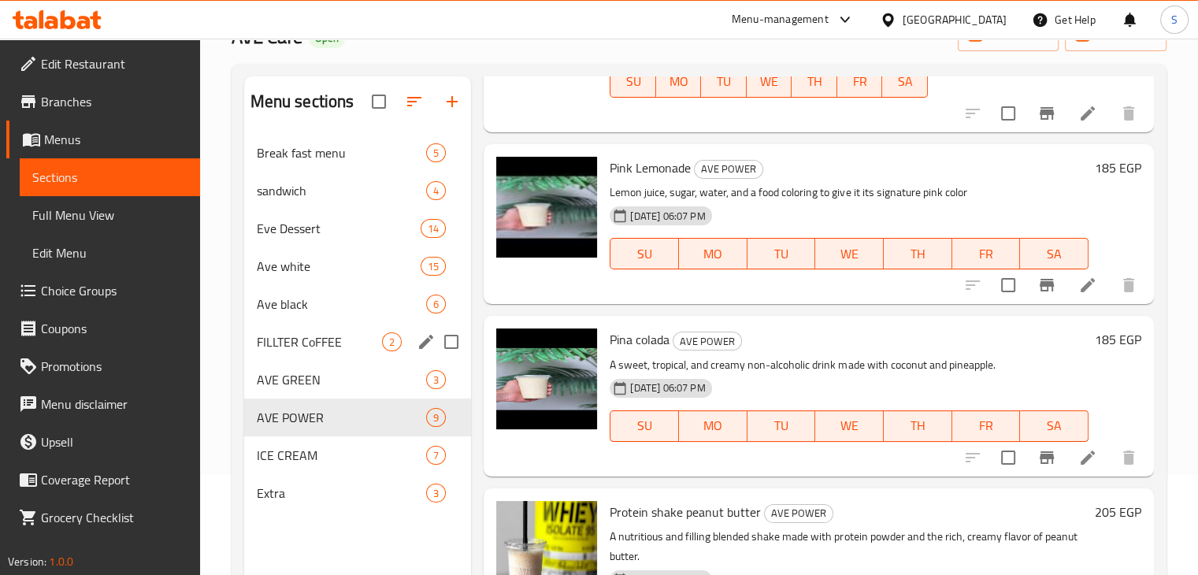
scroll to position [91, 0]
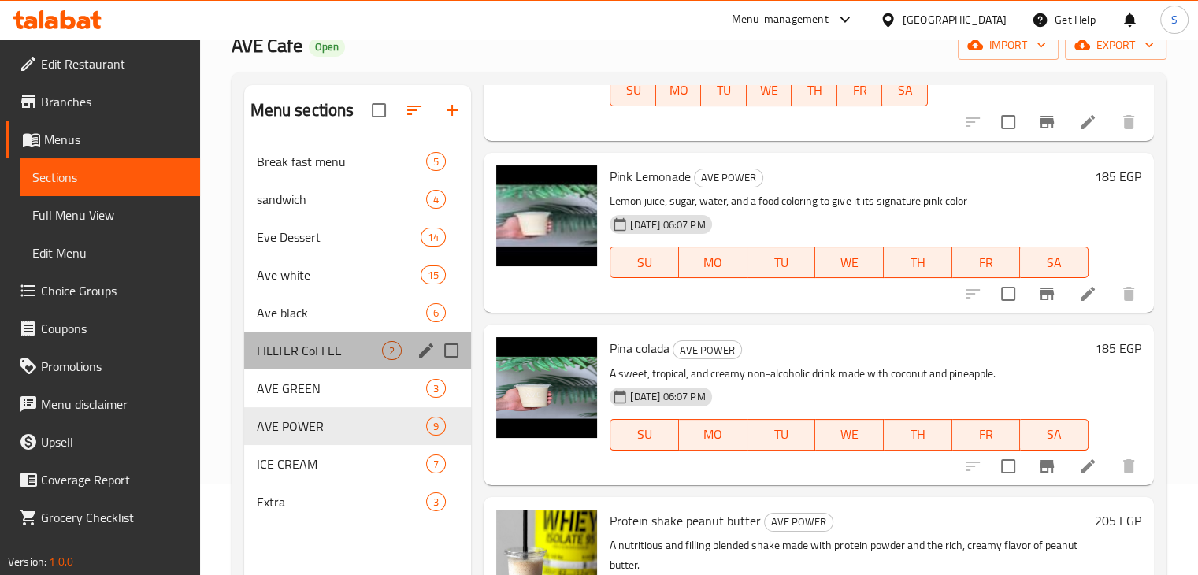
click at [343, 336] on div "FILLTER CoFFEE 2" at bounding box center [358, 351] width 228 height 38
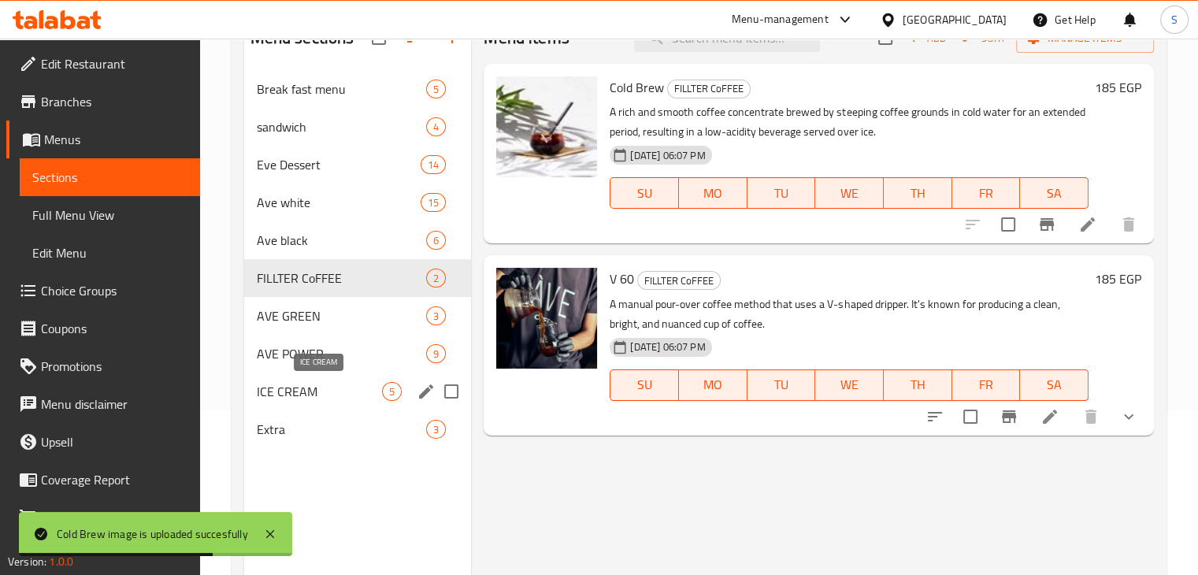
scroll to position [165, 0]
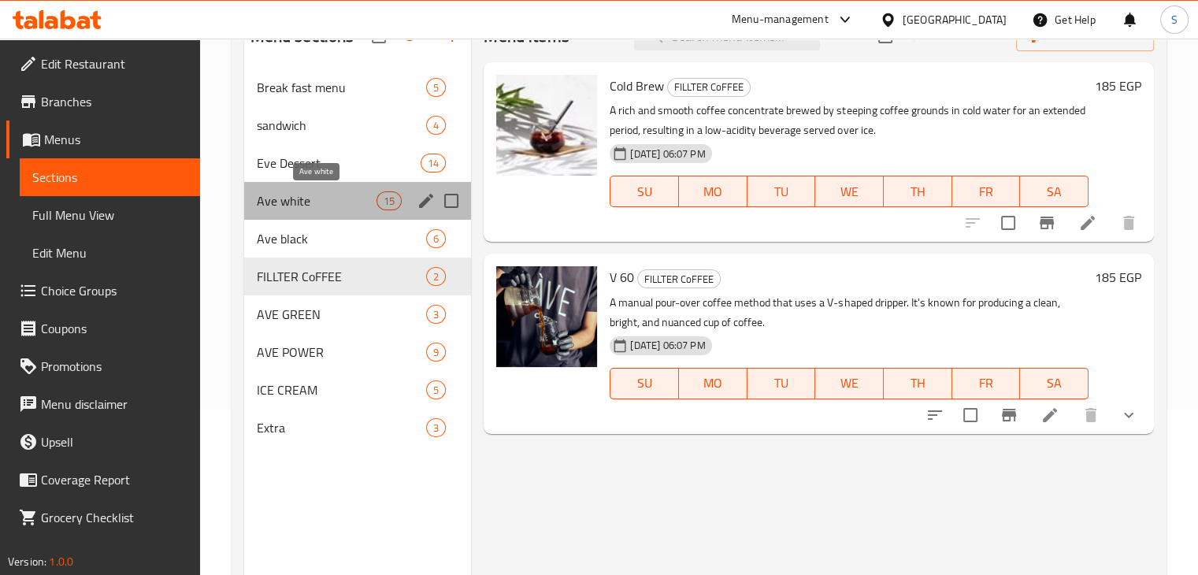
click at [336, 205] on span "Ave white" at bounding box center [317, 200] width 121 height 19
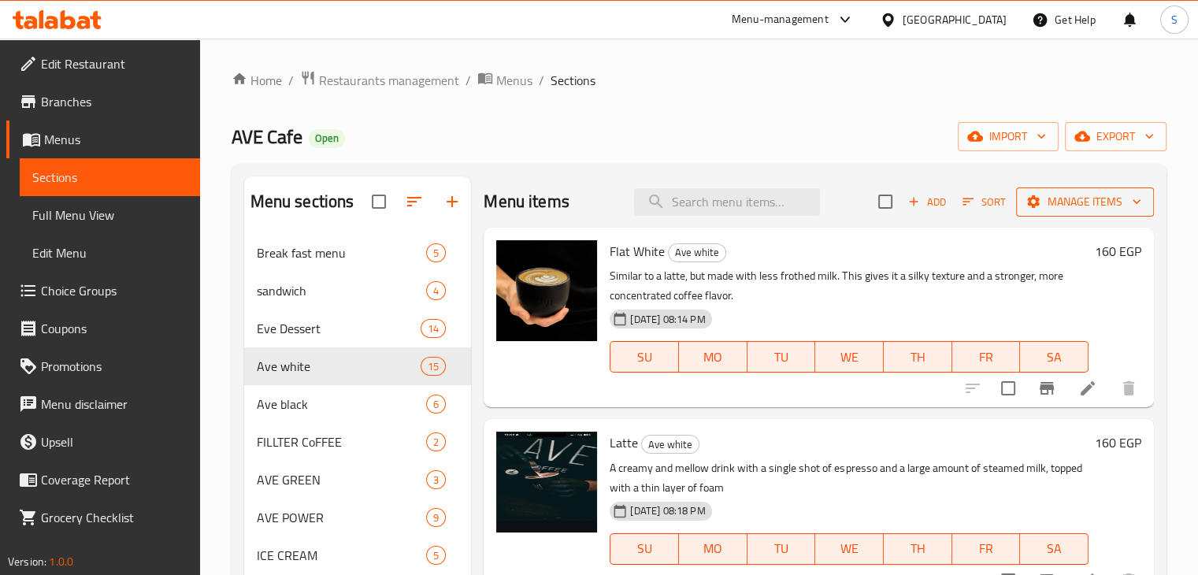
drag, startPoint x: 1064, startPoint y: 219, endPoint x: 1060, endPoint y: 209, distance: 11.0
click at [1060, 209] on div "Menu items Add Sort Manage items" at bounding box center [819, 201] width 670 height 51
click at [1060, 209] on span "Manage items" at bounding box center [1085, 202] width 113 height 20
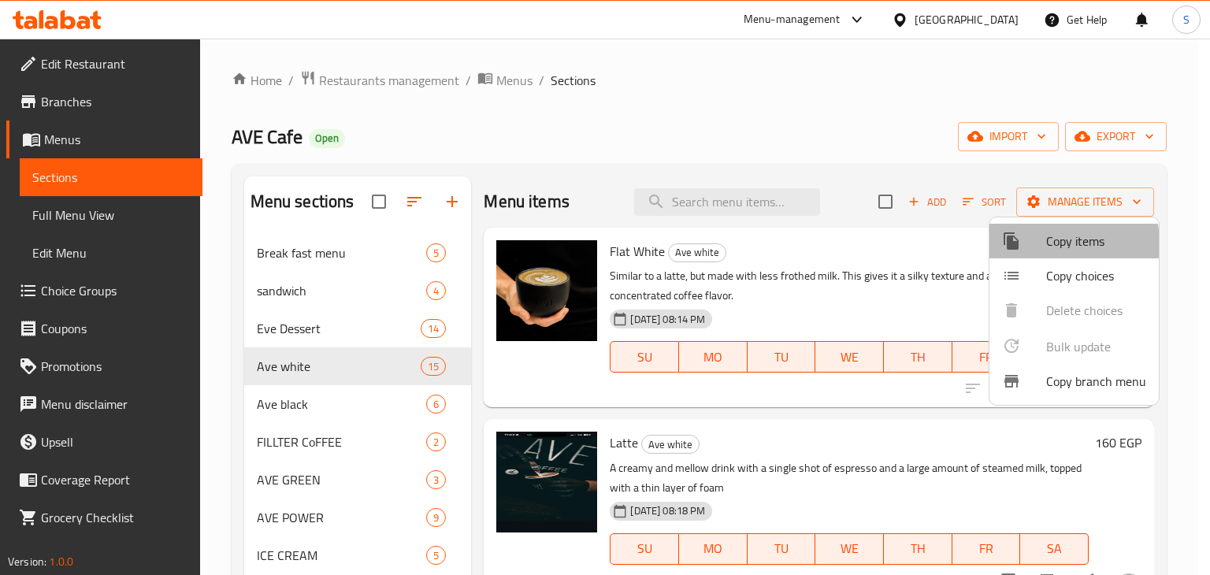
click at [1041, 243] on div at bounding box center [1024, 241] width 44 height 19
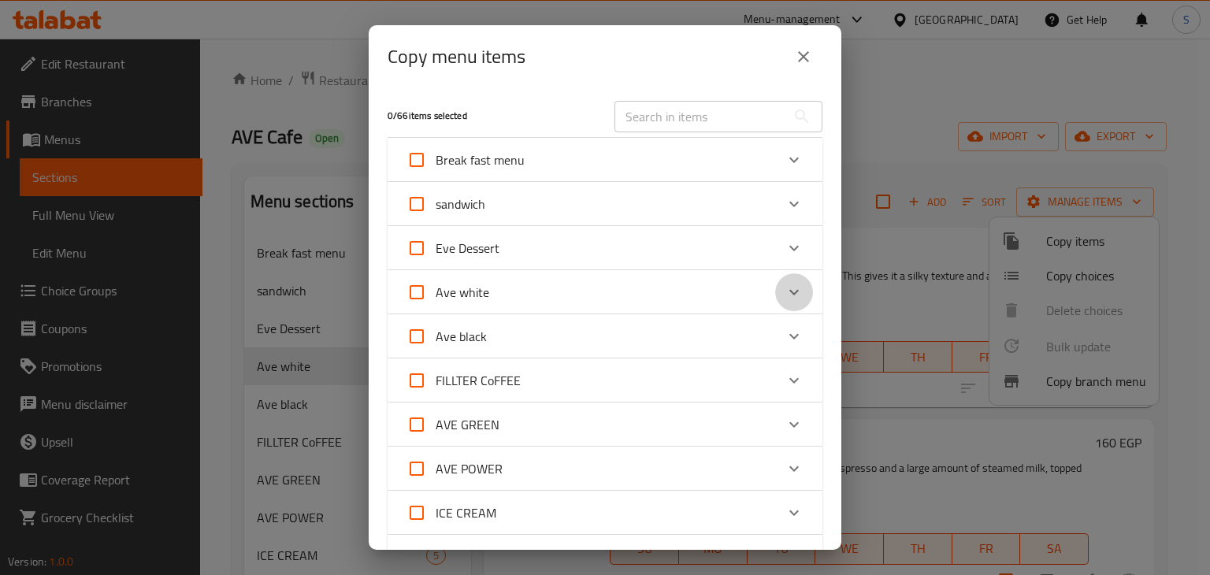
click at [785, 294] on icon "Expand" at bounding box center [794, 292] width 19 height 19
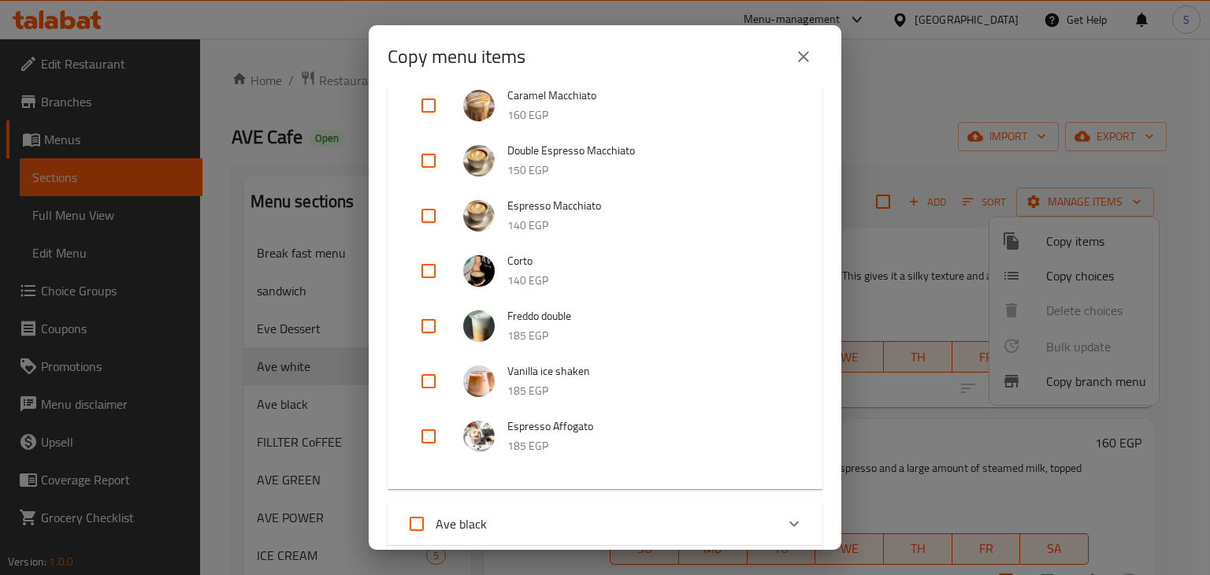
scroll to position [712, 0]
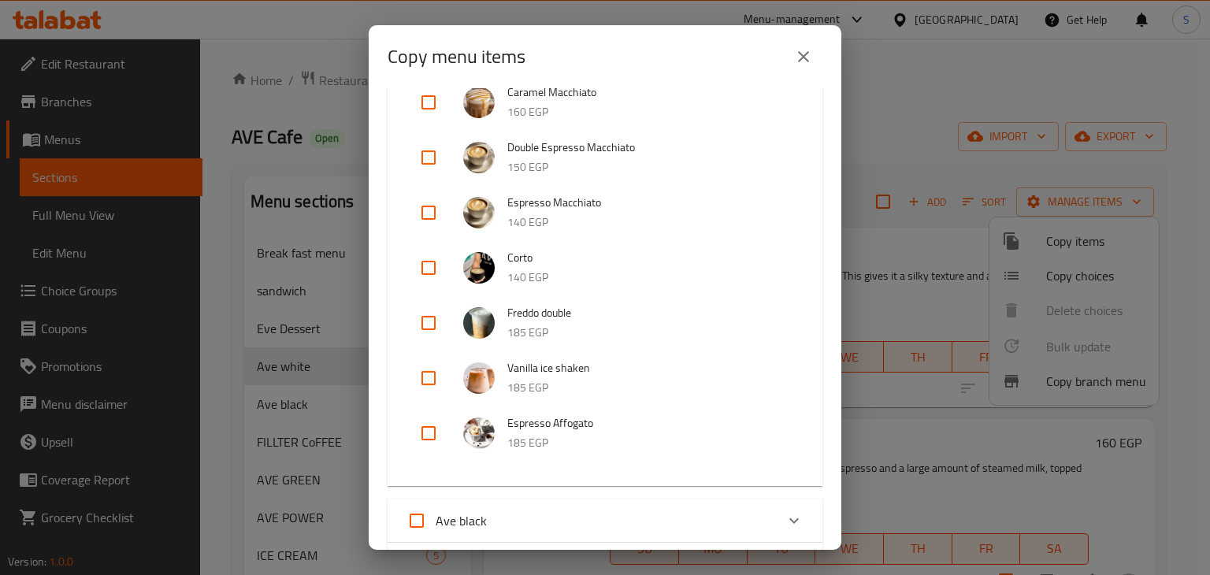
click at [425, 381] on input "checkbox" at bounding box center [429, 378] width 38 height 38
checkbox input "true"
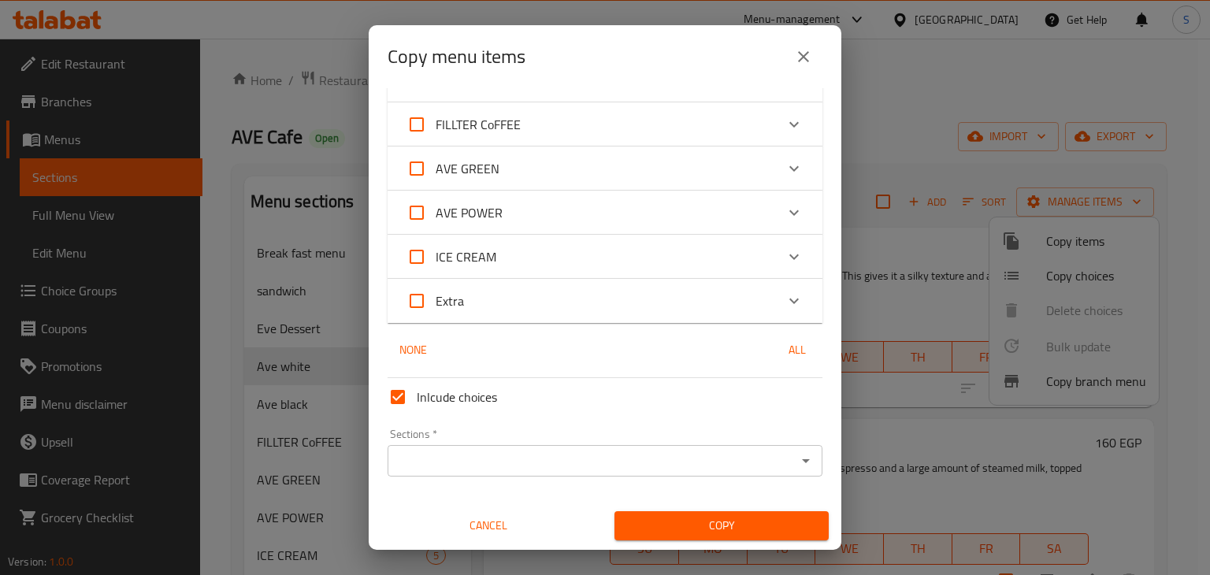
click at [490, 475] on div "Sections *" at bounding box center [605, 461] width 435 height 32
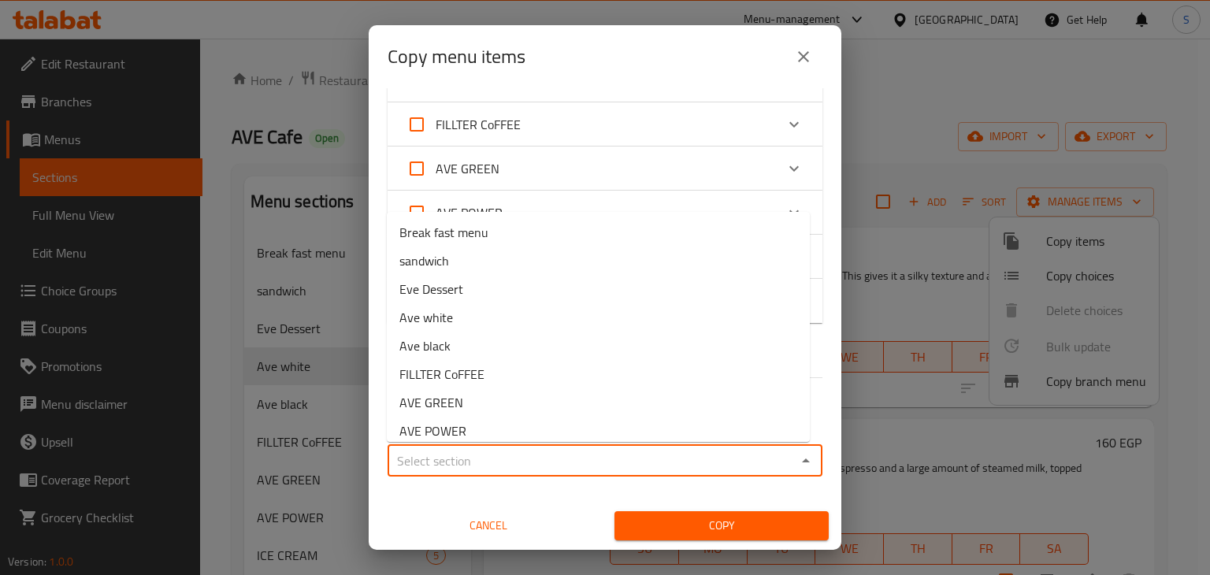
click at [459, 463] on input "Sections   *" at bounding box center [591, 461] width 399 height 22
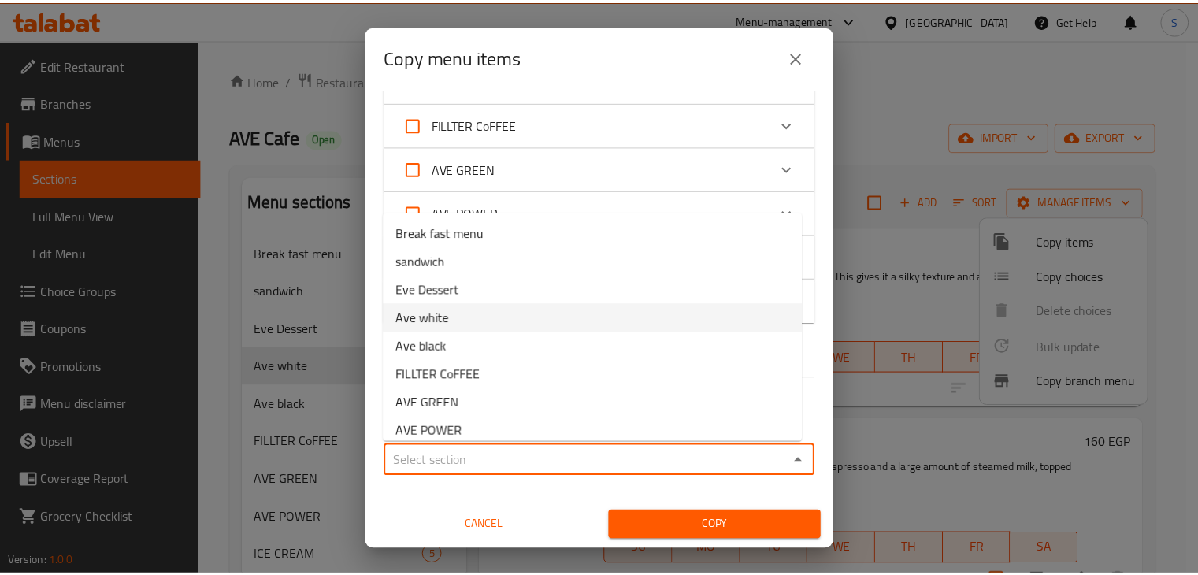
scroll to position [66, 0]
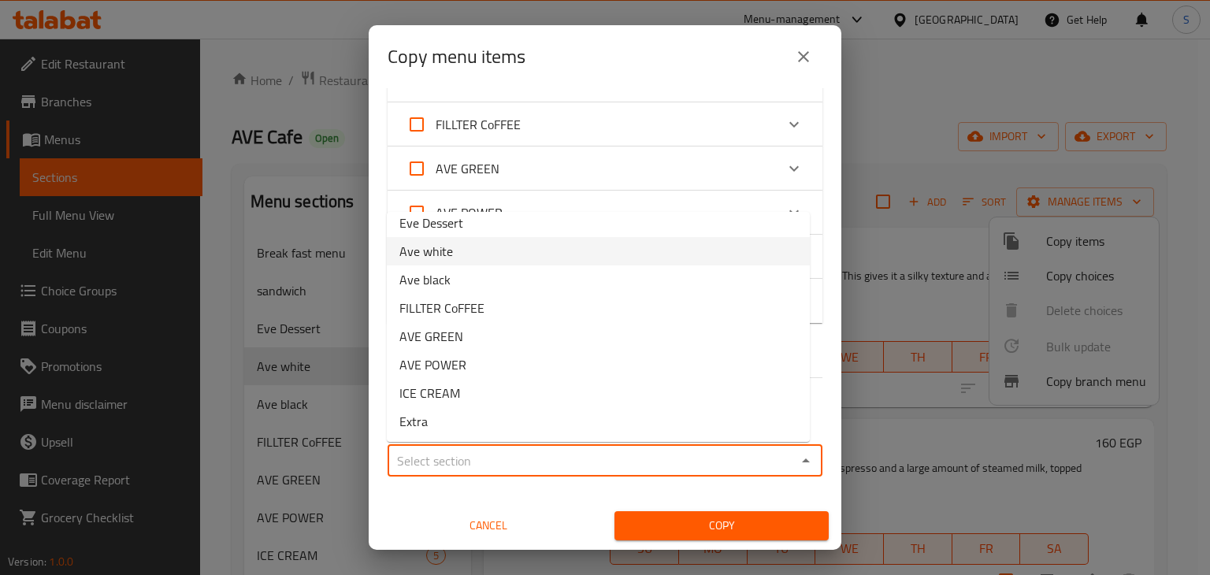
click at [441, 250] on span "Ave white" at bounding box center [426, 251] width 54 height 19
type input "Ave white"
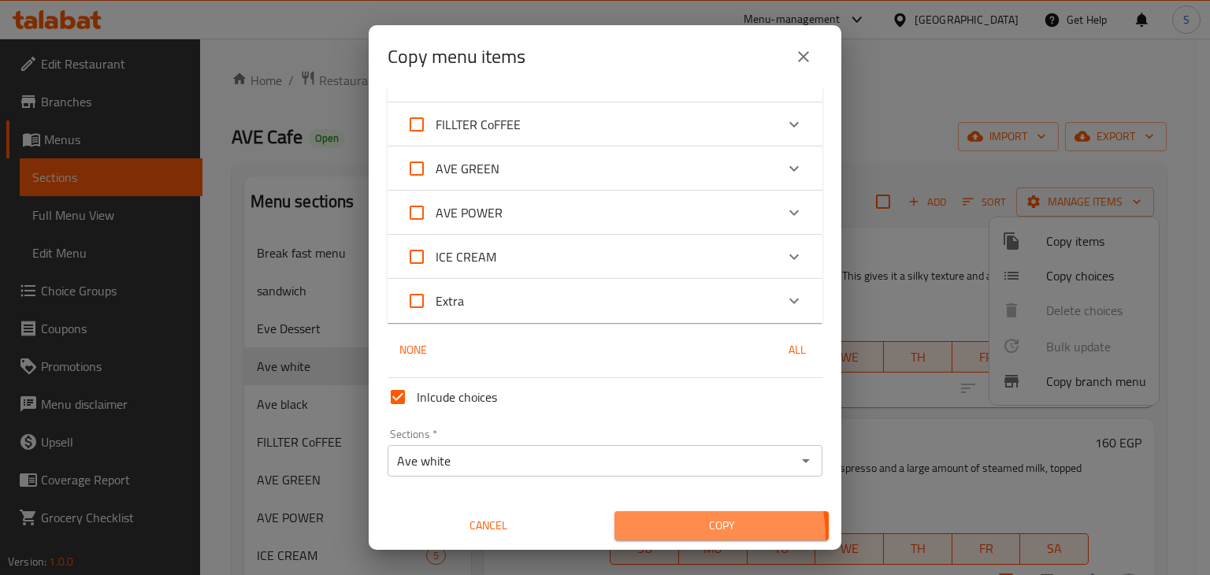
click at [678, 537] on button "Copy" at bounding box center [722, 525] width 214 height 29
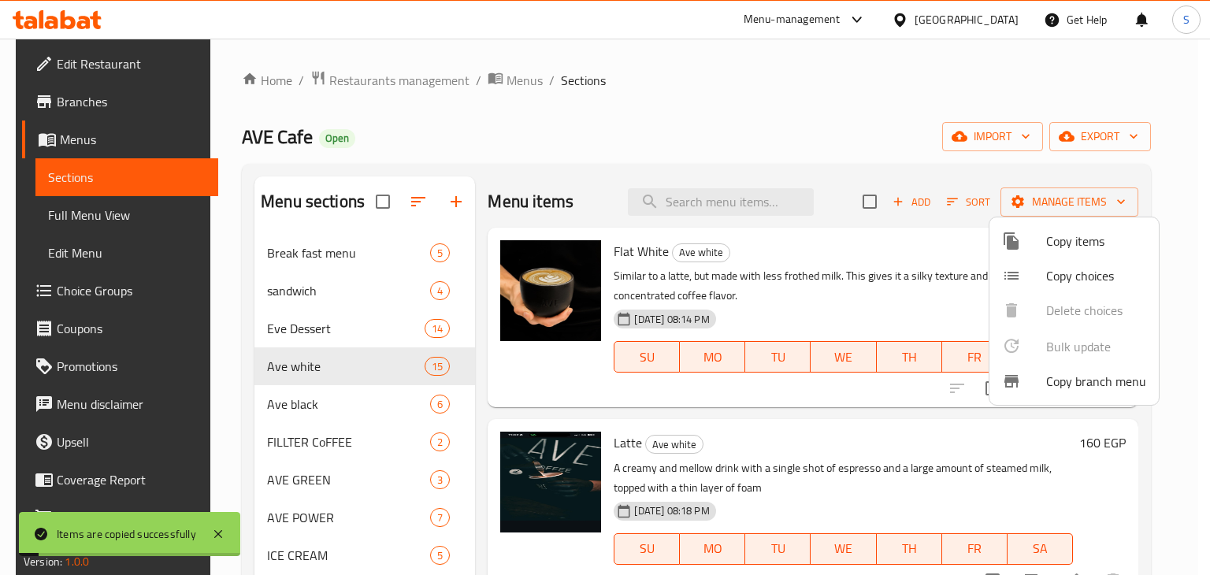
click at [867, 444] on div at bounding box center [605, 287] width 1210 height 575
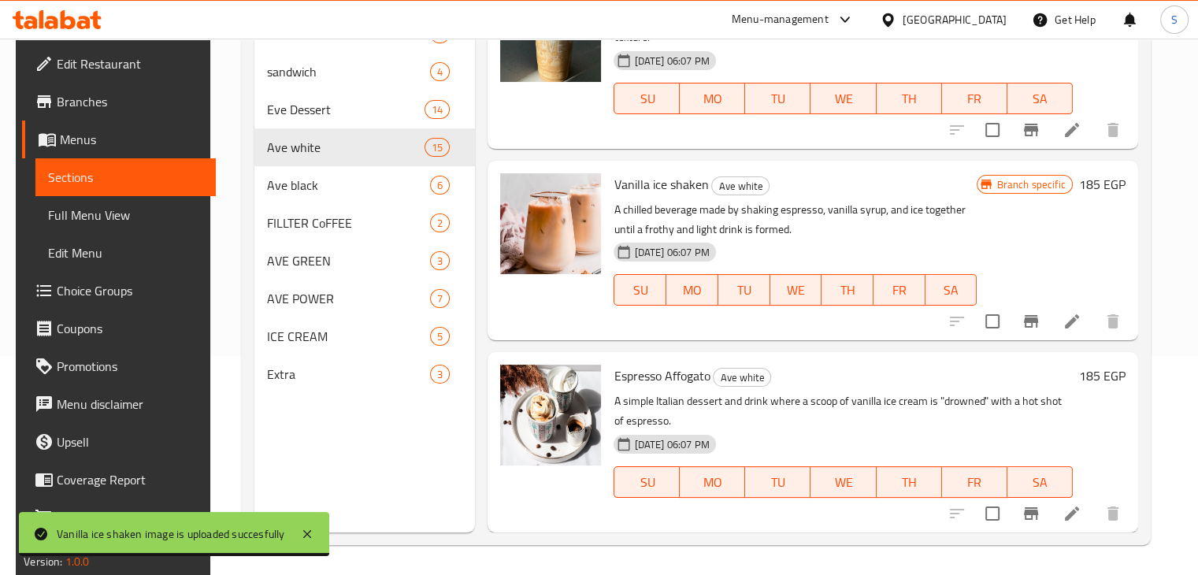
scroll to position [221, 0]
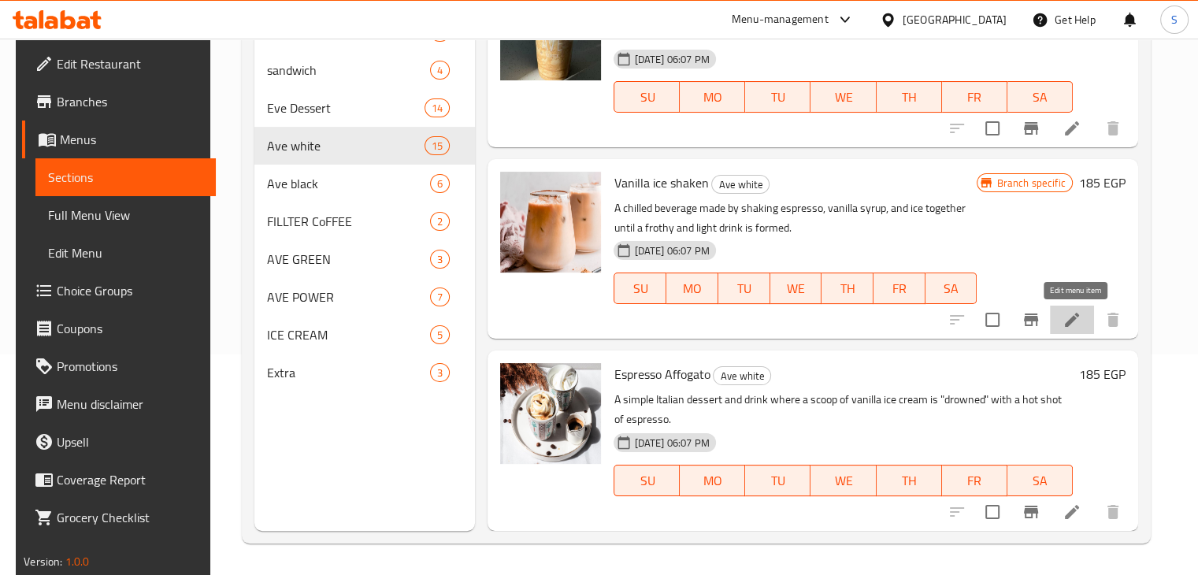
click at [1072, 313] on icon at bounding box center [1072, 319] width 19 height 19
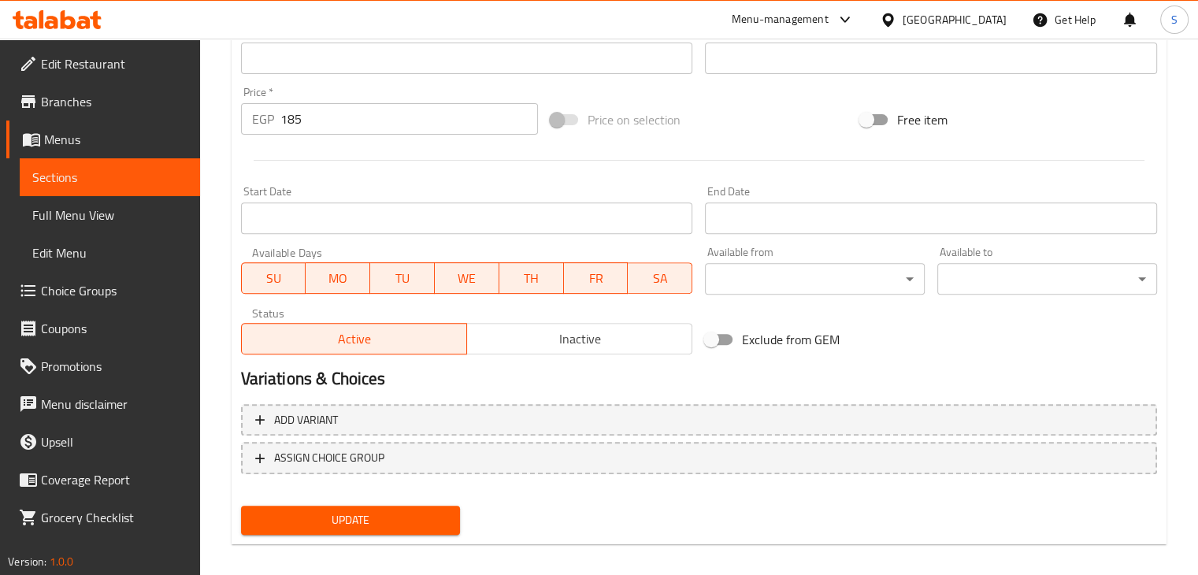
scroll to position [560, 0]
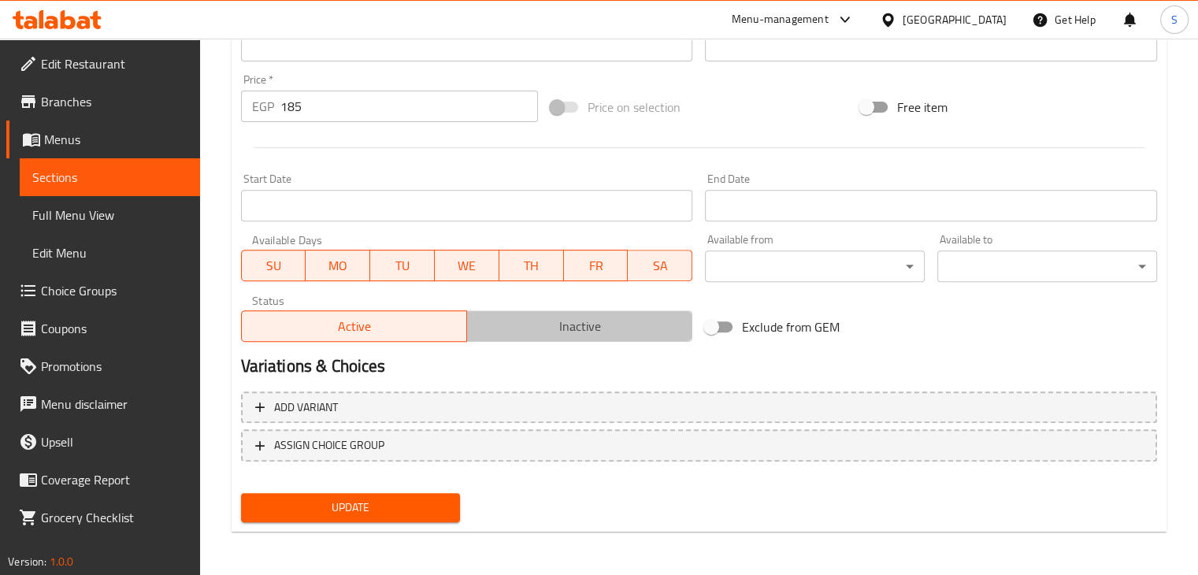
click at [638, 322] on span "Inactive" at bounding box center [579, 326] width 213 height 23
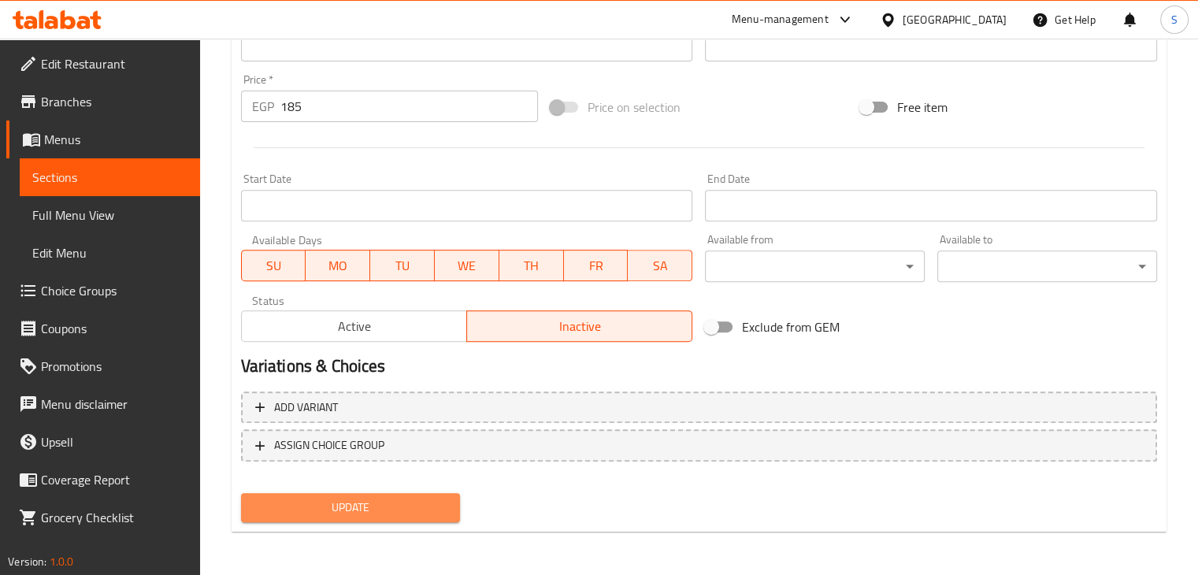
click at [350, 502] on span "Update" at bounding box center [351, 508] width 195 height 20
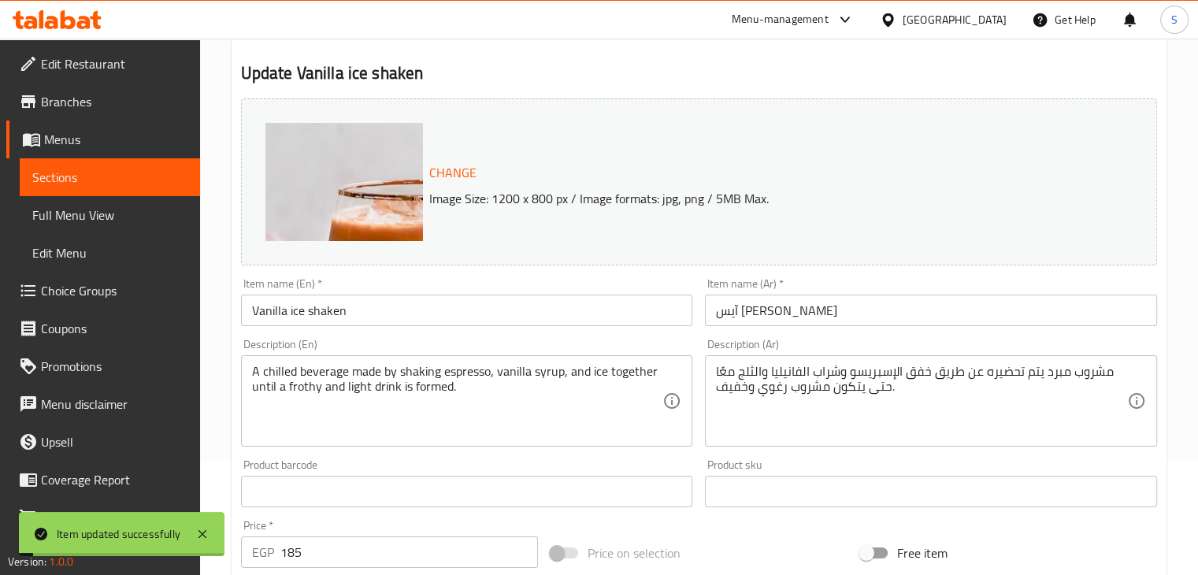
scroll to position [0, 0]
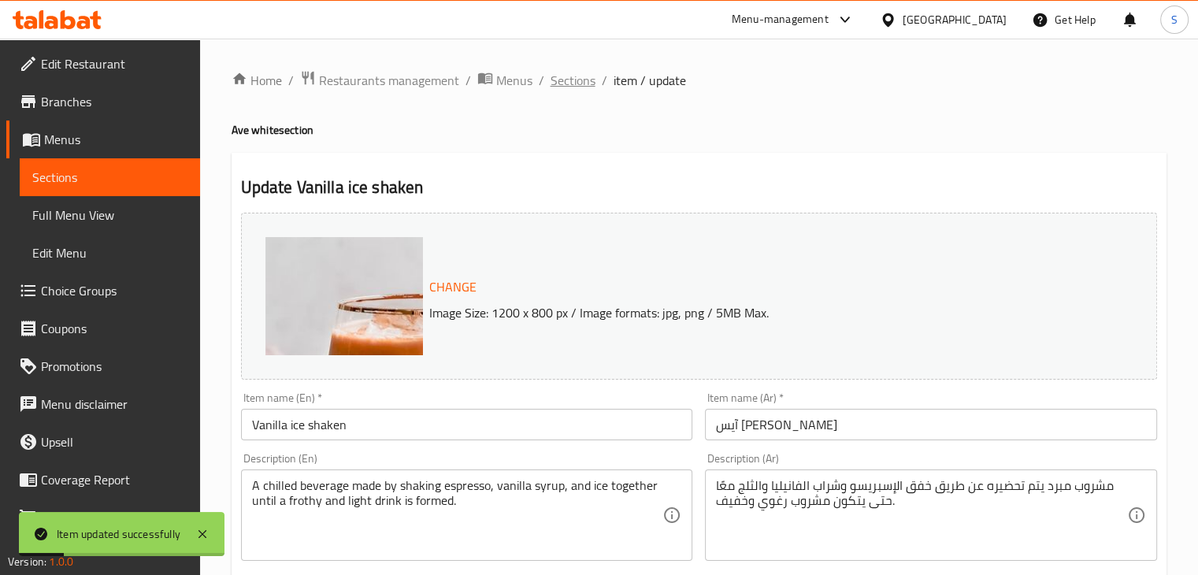
click at [564, 89] on span "Sections" at bounding box center [573, 80] width 45 height 19
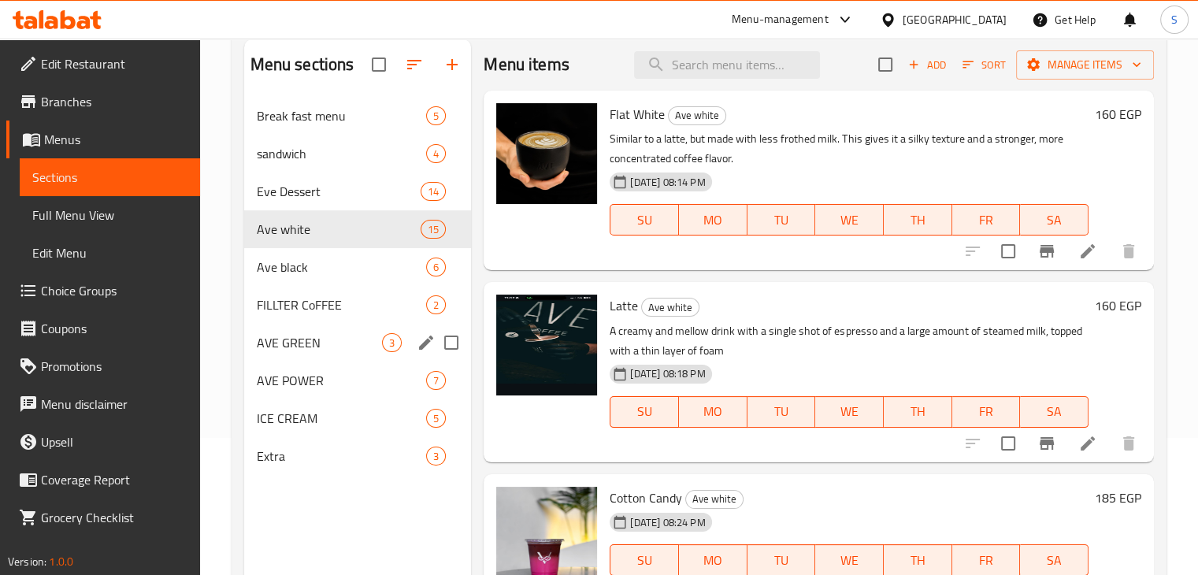
scroll to position [139, 0]
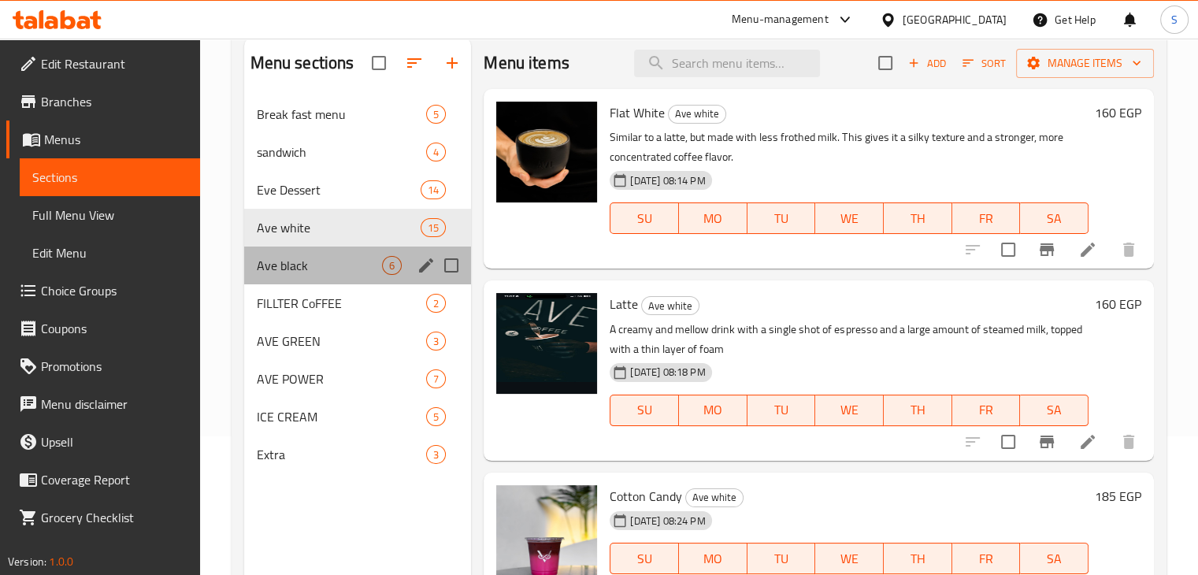
click at [332, 276] on div "Ave black 6" at bounding box center [358, 266] width 228 height 38
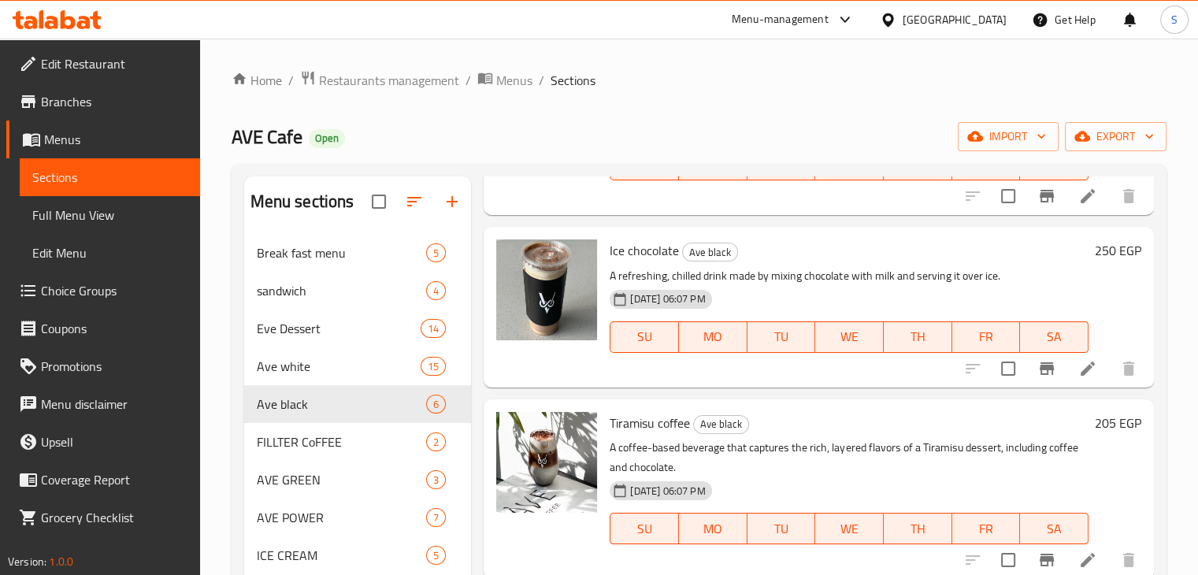
scroll to position [221, 0]
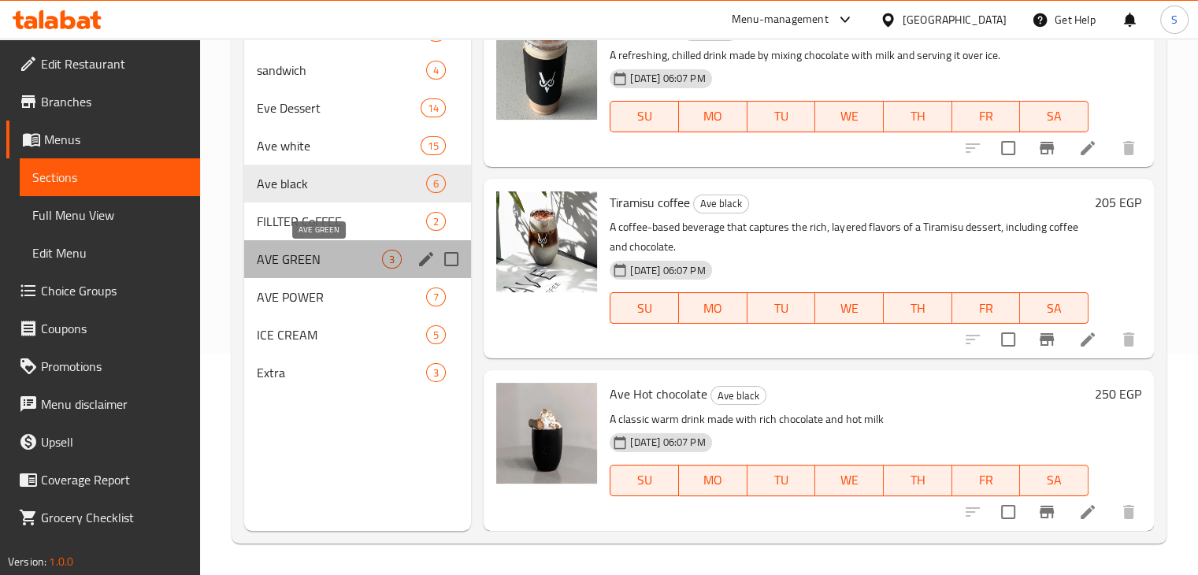
click at [302, 262] on span "AVE GREEN" at bounding box center [320, 259] width 126 height 19
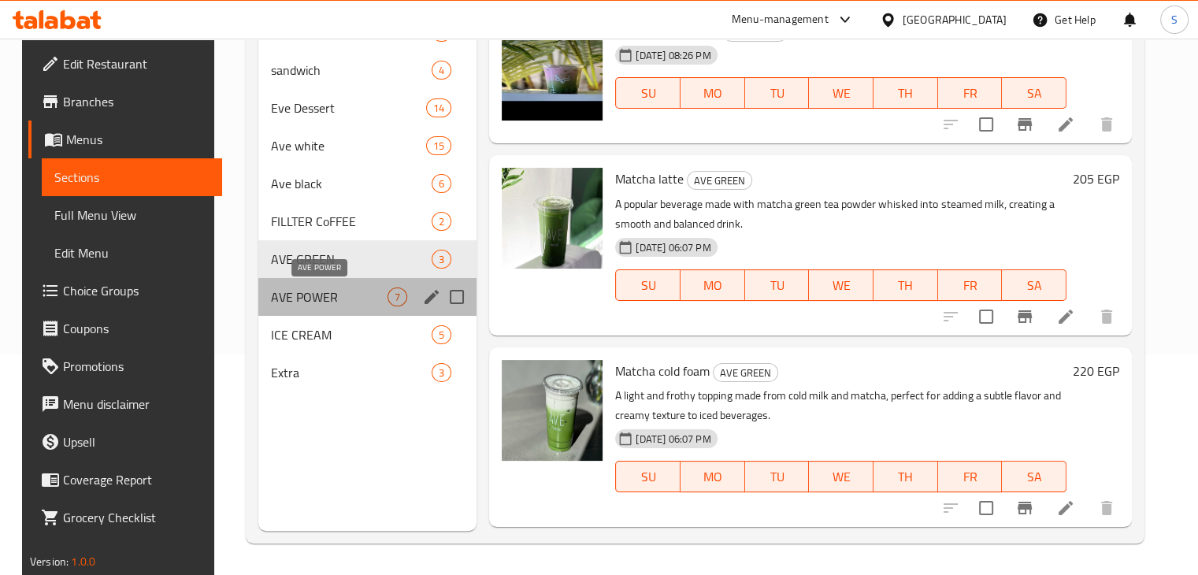
click at [309, 299] on span "AVE POWER" at bounding box center [329, 297] width 117 height 19
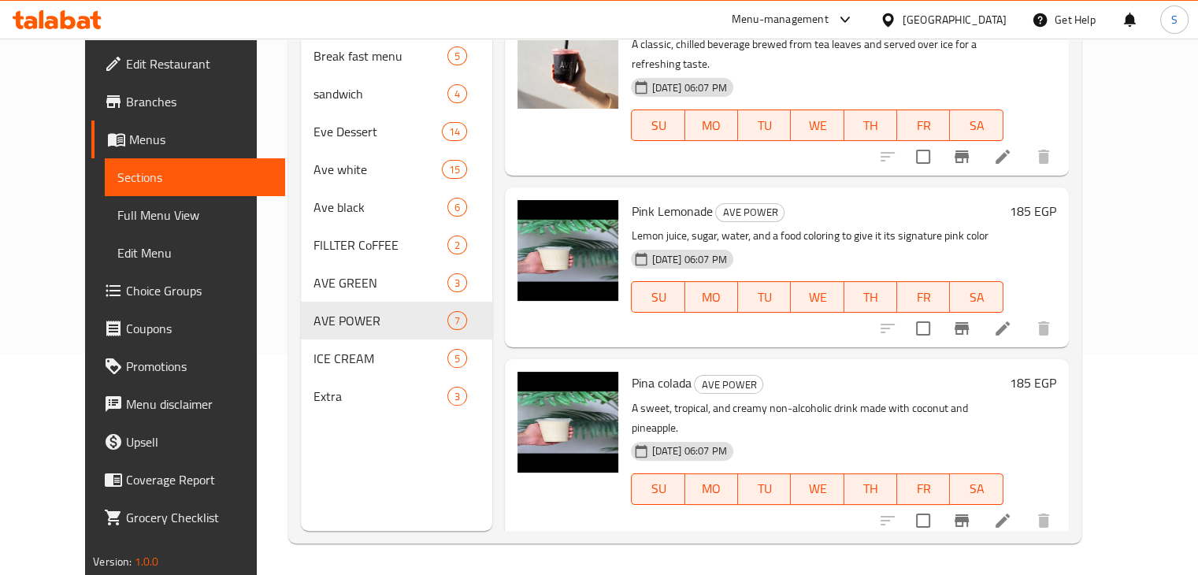
scroll to position [558, 0]
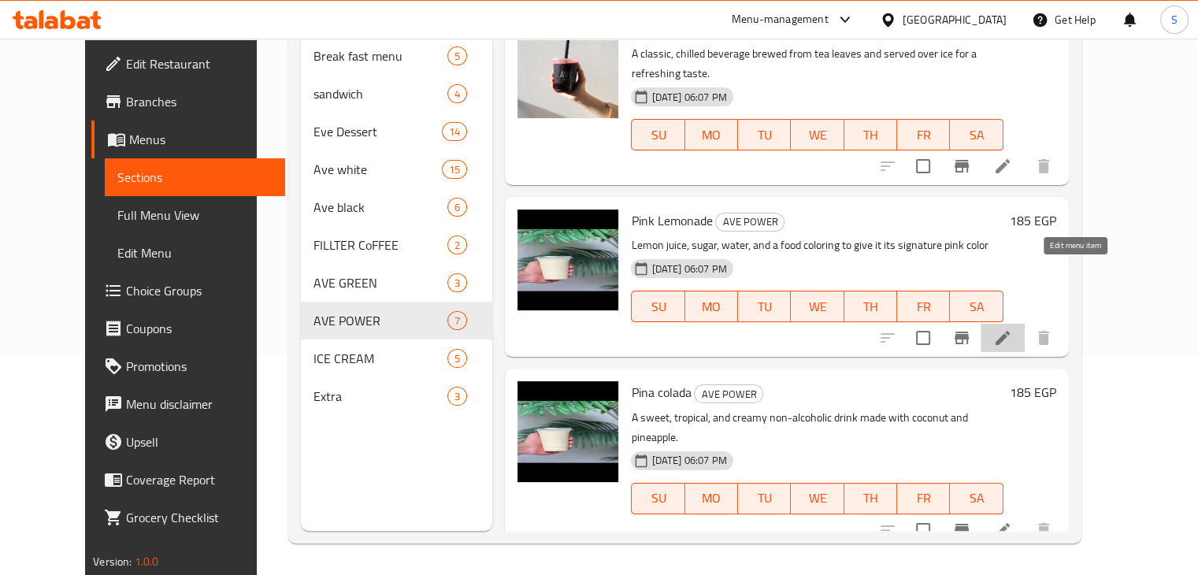
click at [1012, 329] on icon at bounding box center [1002, 338] width 19 height 19
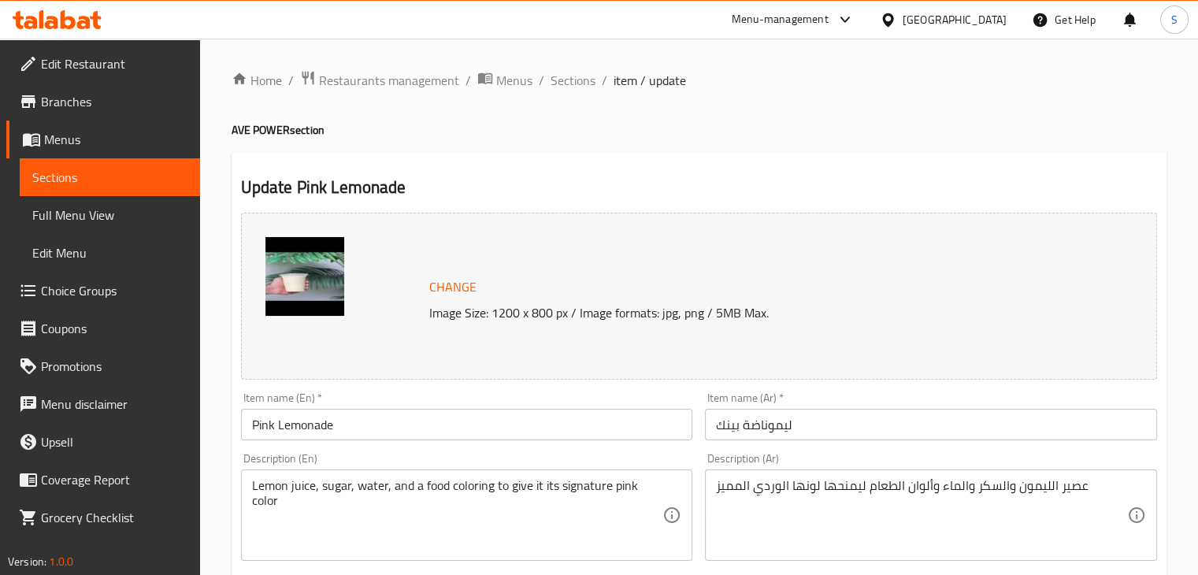
click at [745, 426] on input "ليموناضة بينك" at bounding box center [931, 425] width 452 height 32
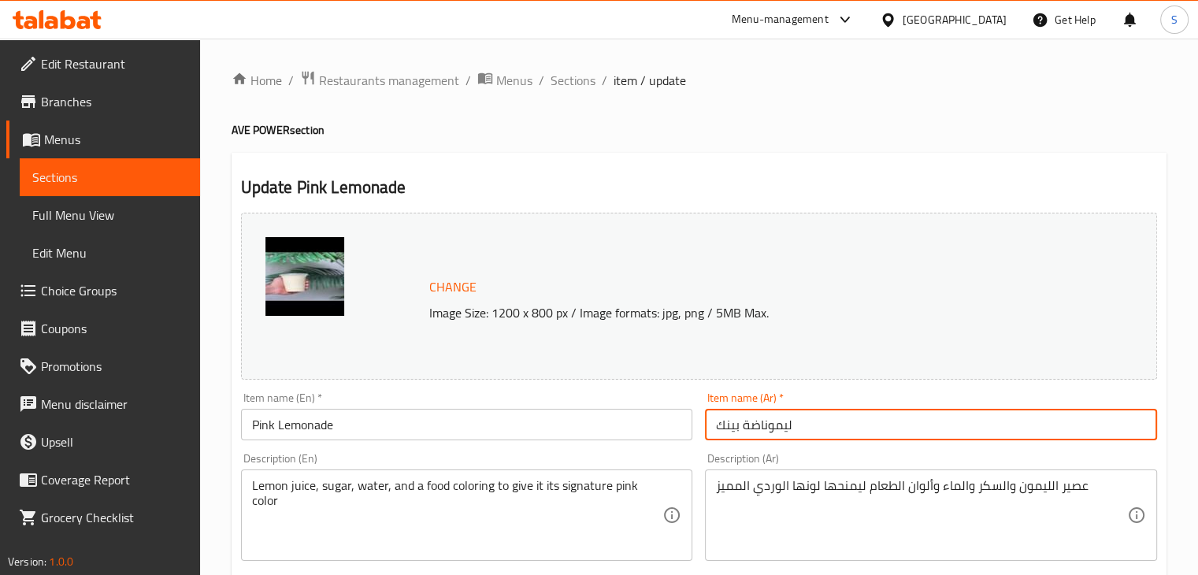
click at [745, 426] on input "ليموناضة بينك" at bounding box center [931, 425] width 452 height 32
paste input "ا"
type input "ليمونادا بينك"
click at [415, 433] on input "Pink Lemonade" at bounding box center [467, 425] width 452 height 32
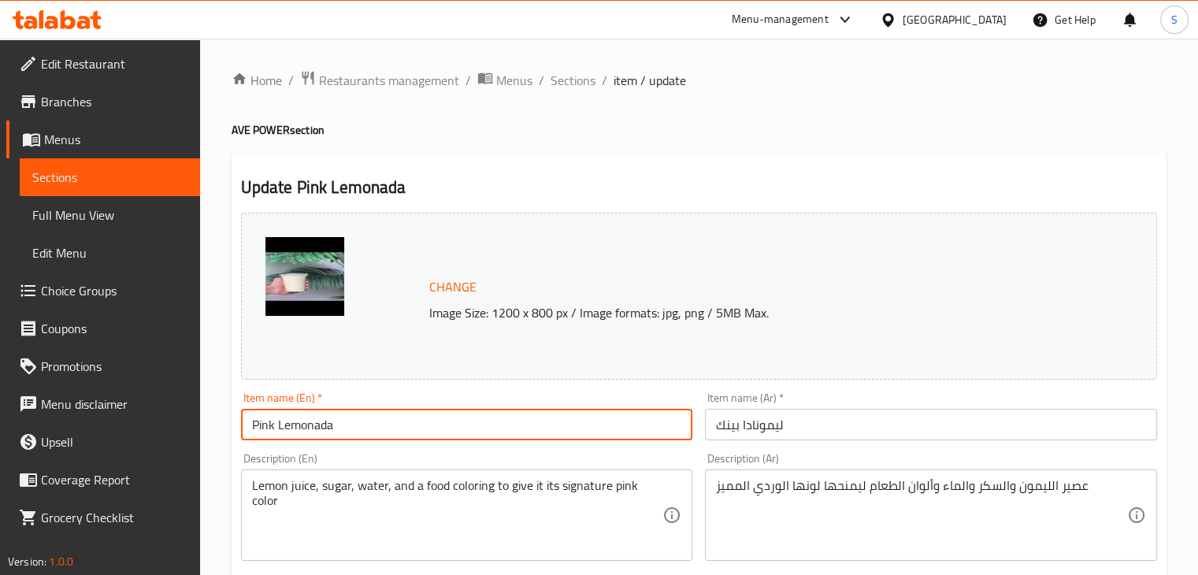
scroll to position [560, 0]
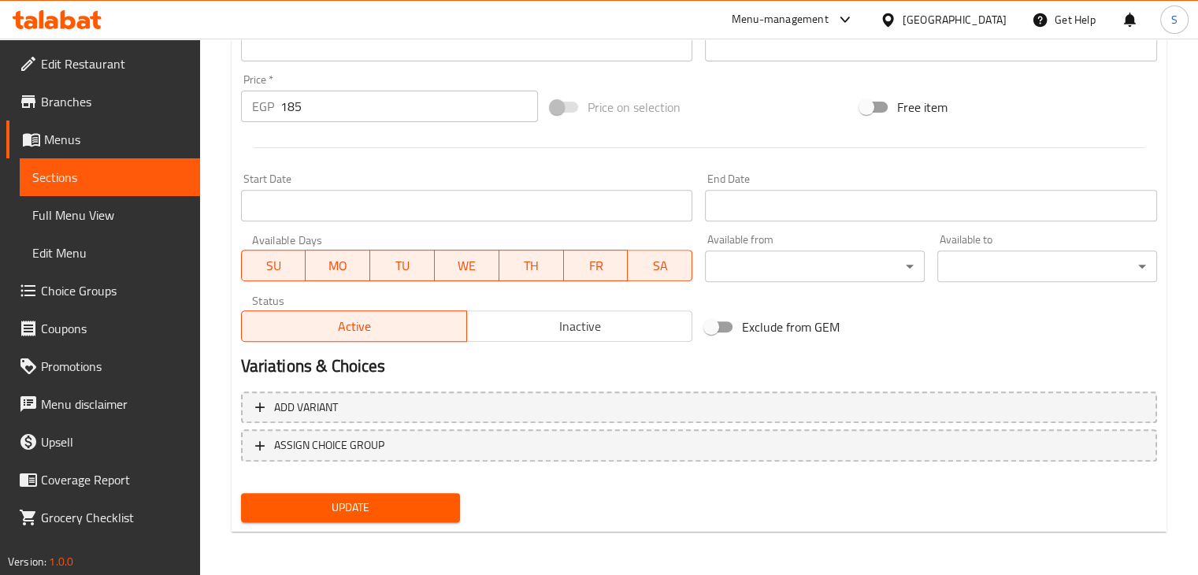
type input "Pink Lemonada"
click at [369, 514] on span "Update" at bounding box center [351, 508] width 195 height 20
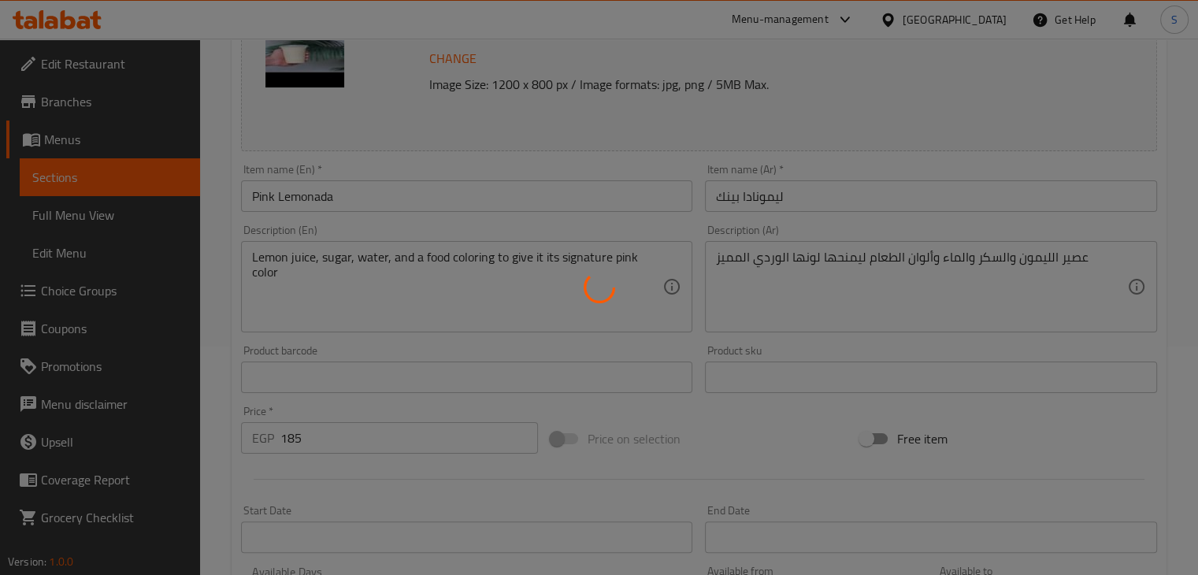
scroll to position [0, 0]
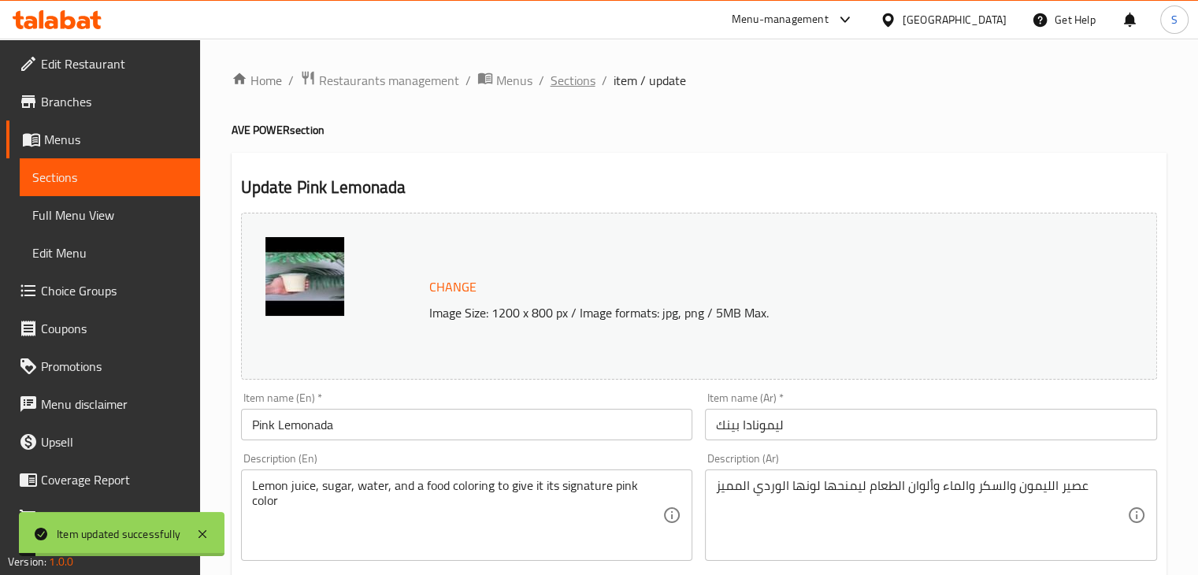
click at [566, 77] on span "Sections" at bounding box center [573, 80] width 45 height 19
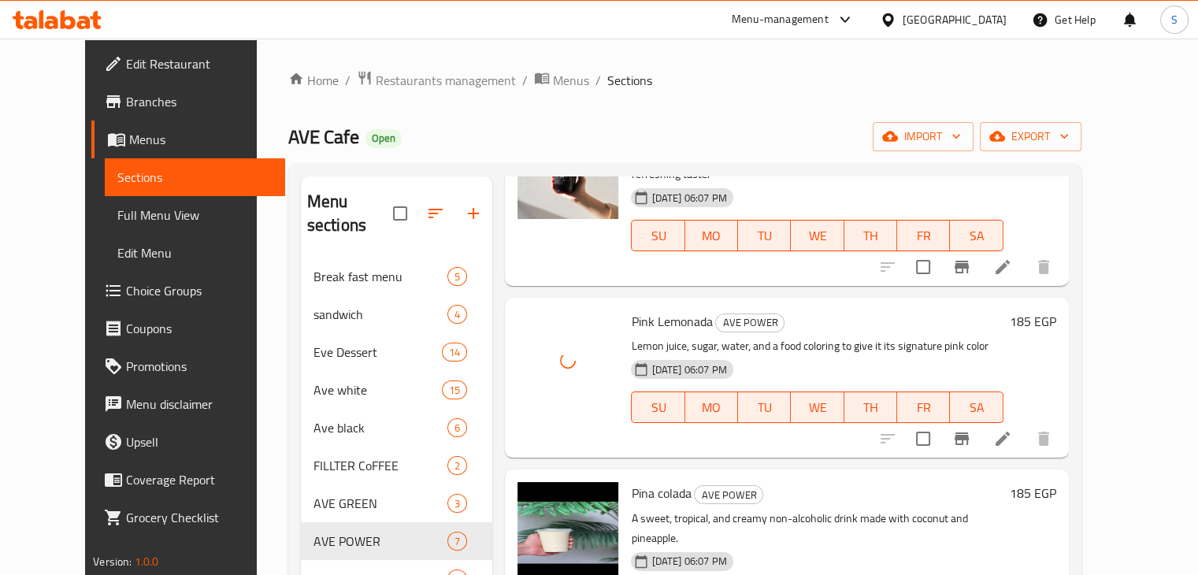
scroll to position [685, 0]
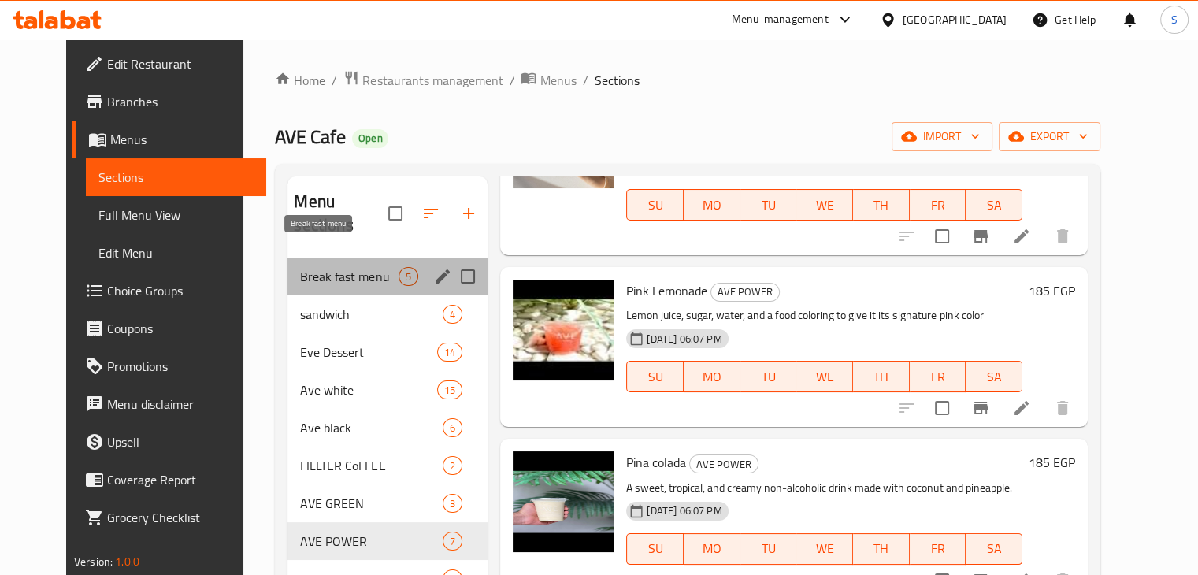
click at [300, 267] on span "Break fast menu" at bounding box center [349, 276] width 98 height 19
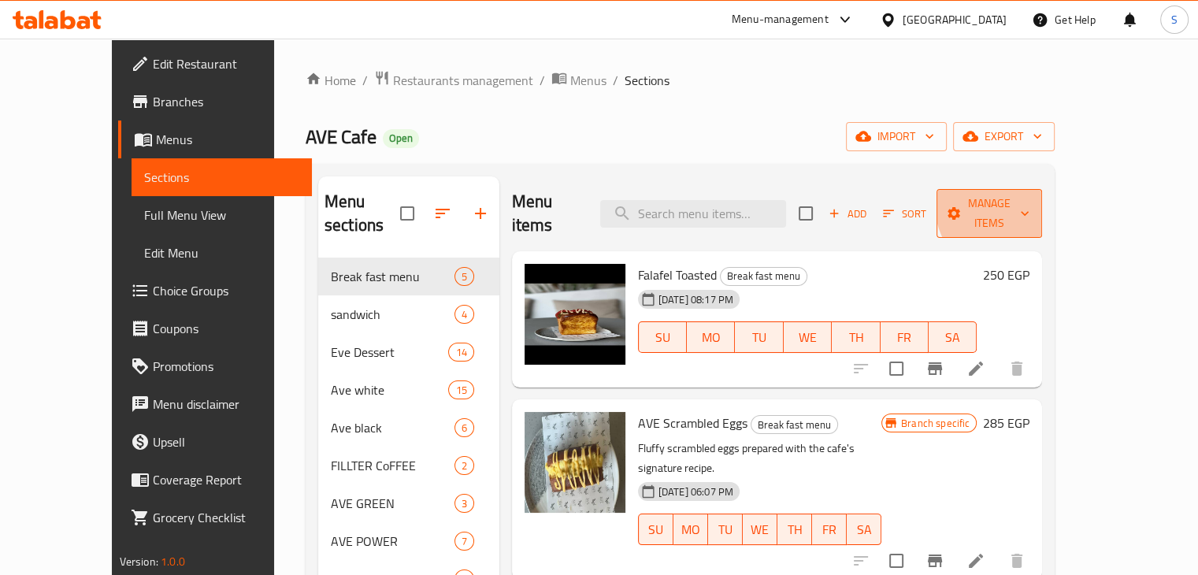
click at [1030, 203] on span "Manage items" at bounding box center [989, 213] width 80 height 39
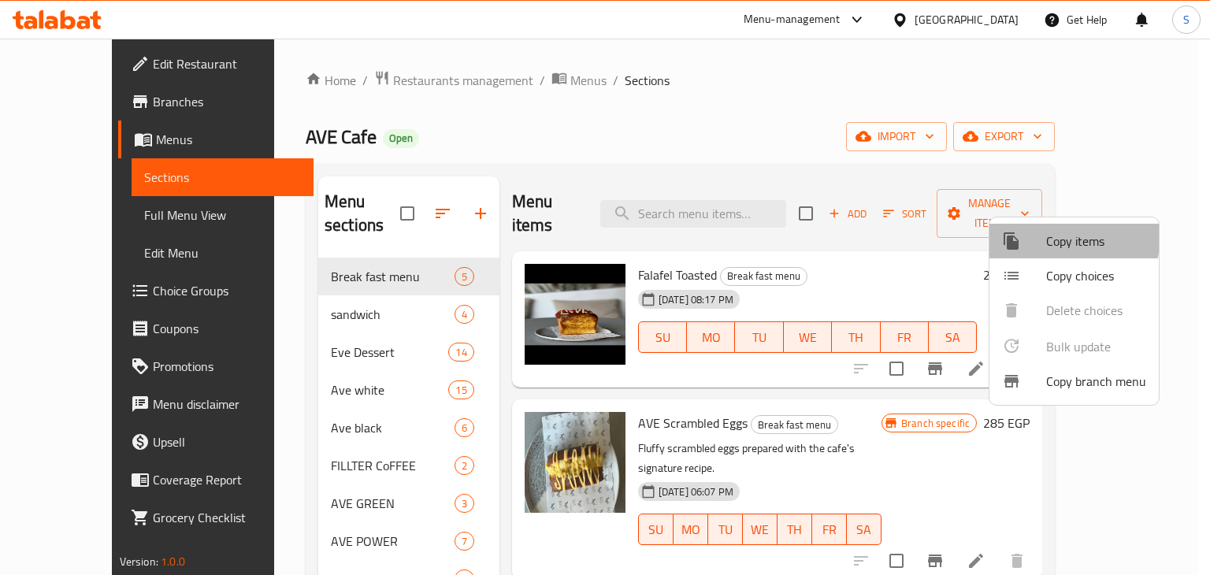
click at [1022, 237] on div at bounding box center [1024, 241] width 44 height 19
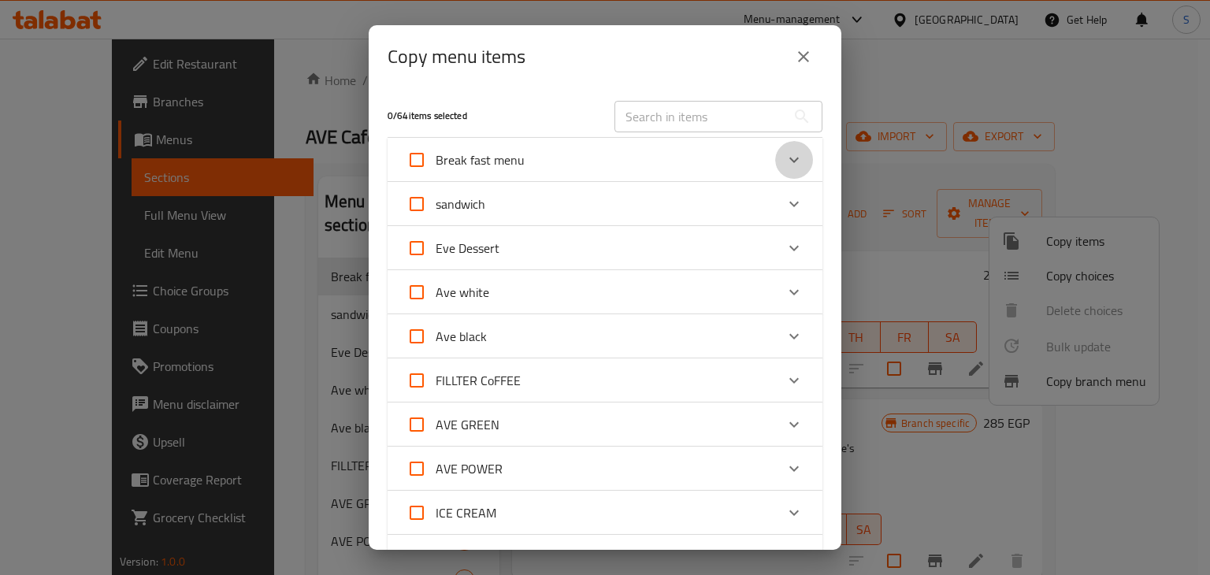
click at [789, 162] on icon "Expand" at bounding box center [793, 161] width 9 height 6
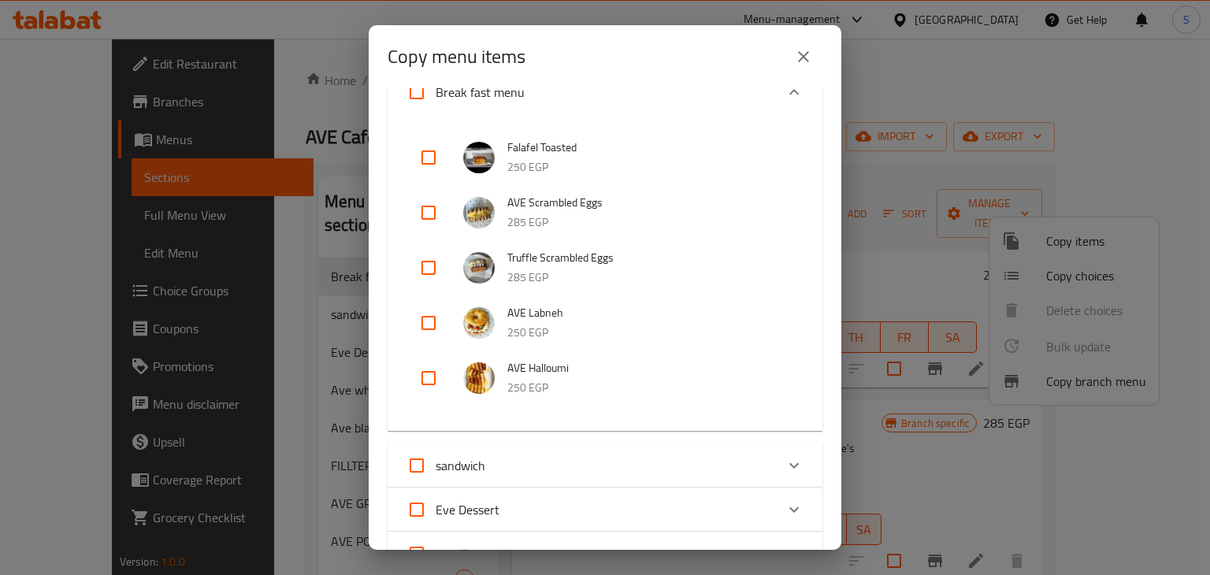
scroll to position [84, 0]
click at [416, 267] on input "checkbox" at bounding box center [429, 267] width 38 height 38
checkbox input "true"
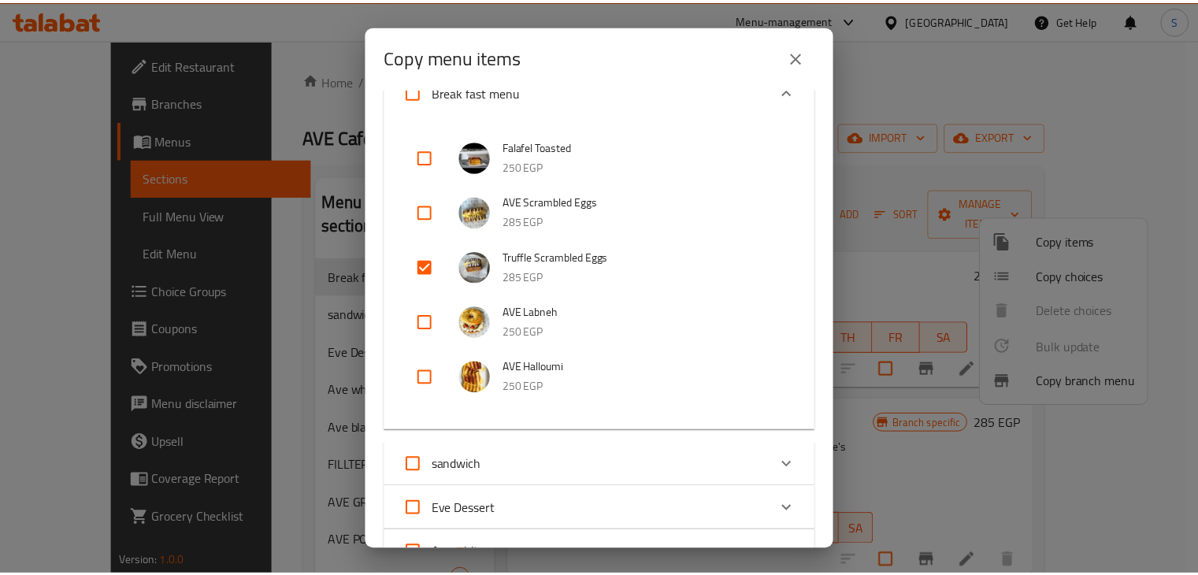
scroll to position [602, 0]
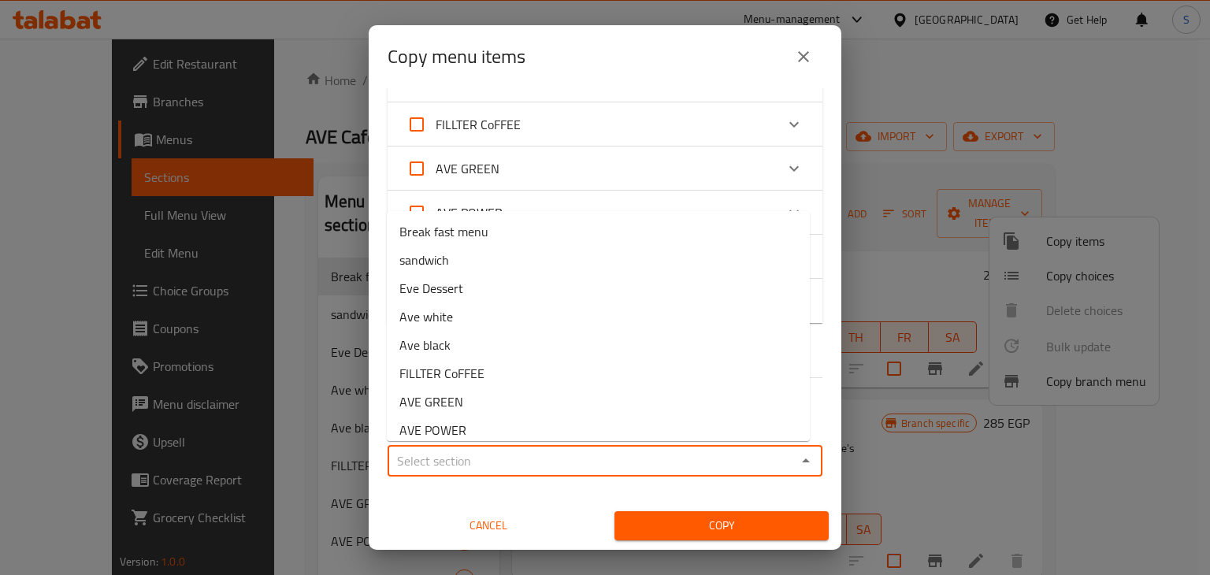
click at [507, 459] on input "Sections   *" at bounding box center [591, 461] width 399 height 22
click at [469, 231] on span "Break fast menu" at bounding box center [443, 231] width 89 height 19
type input "Break fast menu"
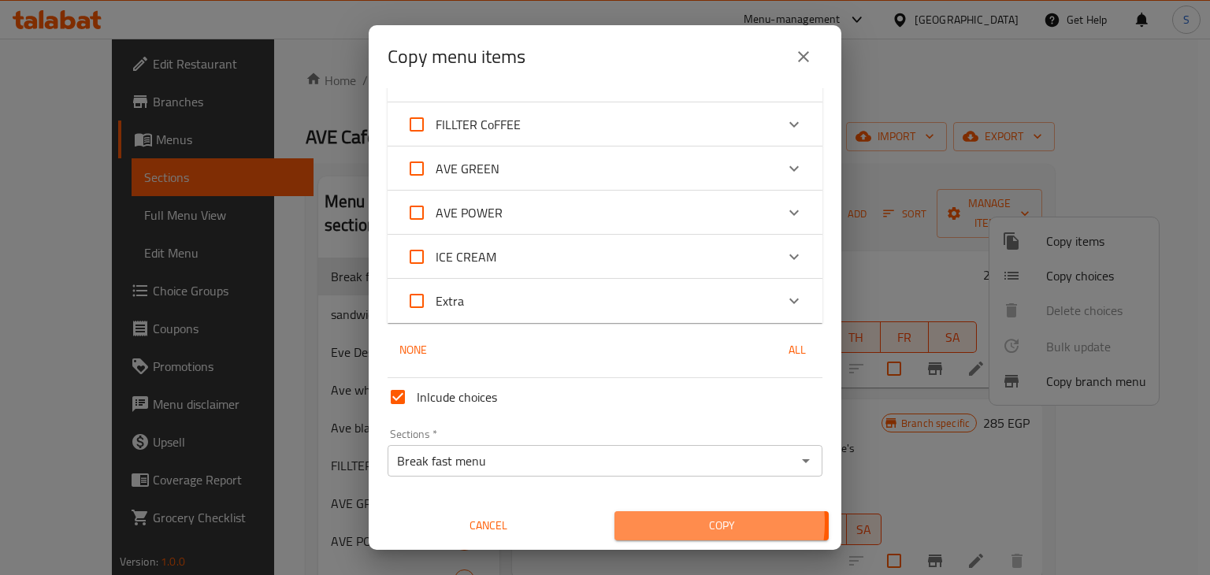
click at [677, 522] on span "Copy" at bounding box center [721, 526] width 189 height 20
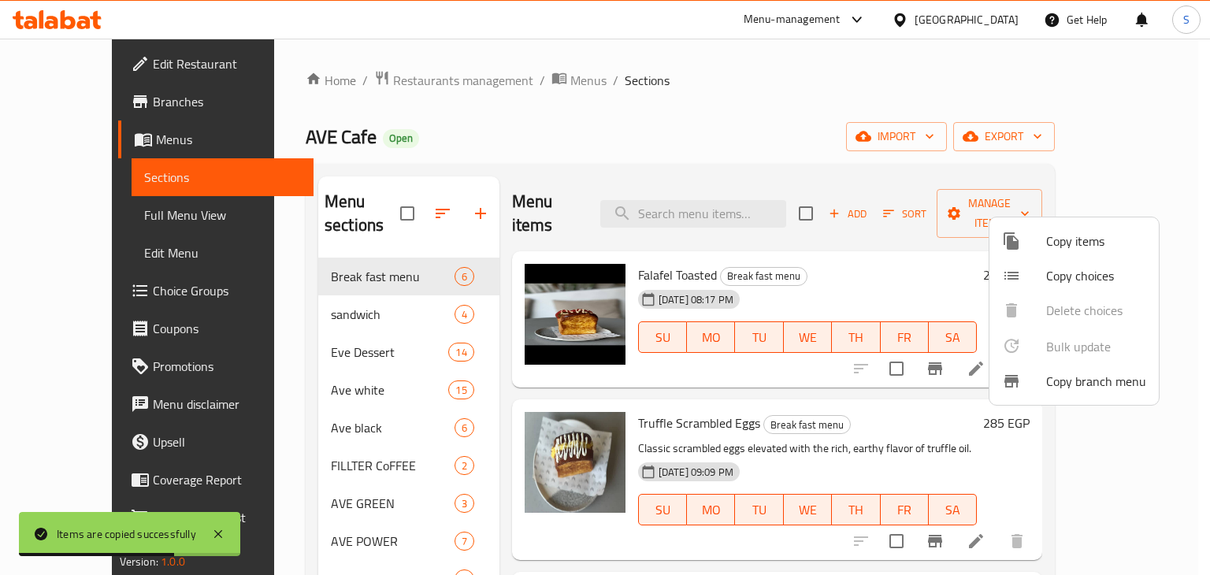
click at [848, 269] on div at bounding box center [605, 287] width 1210 height 575
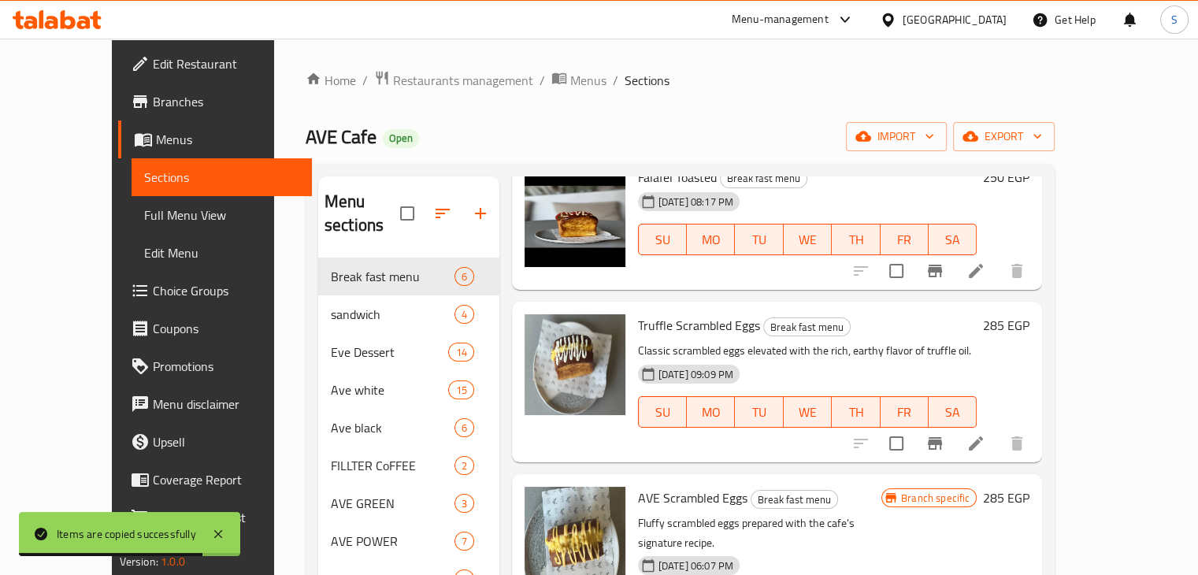
scroll to position [115, 0]
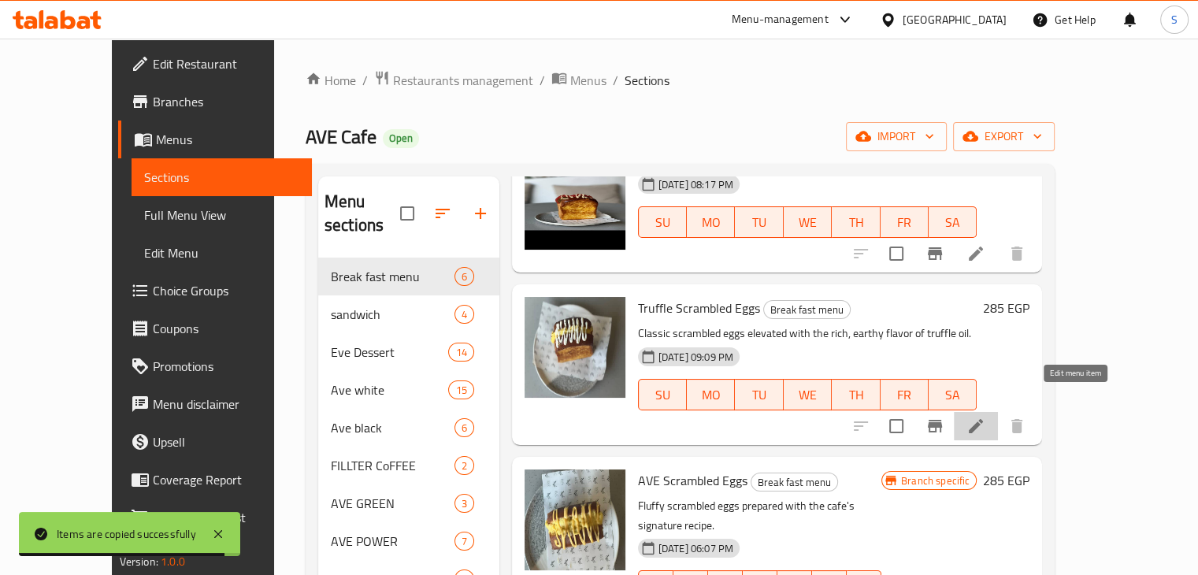
click at [983, 419] on icon at bounding box center [976, 426] width 14 height 14
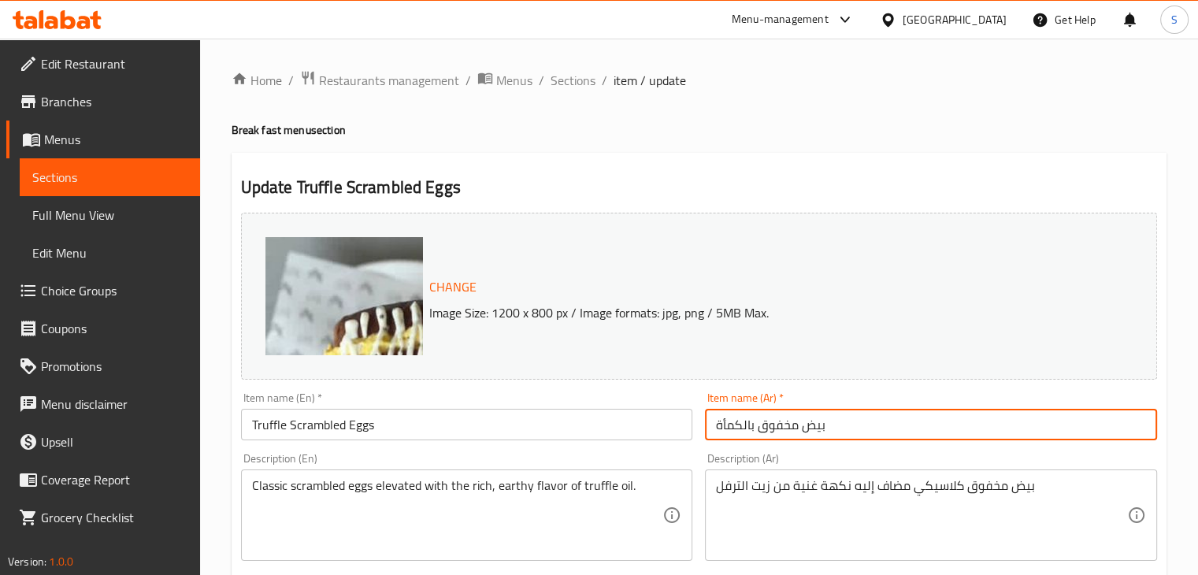
click at [782, 422] on input "بيض مخفوق بالكمأة" at bounding box center [931, 425] width 452 height 32
paste input "رافل"
type input "بيض مخفوق ترافل"
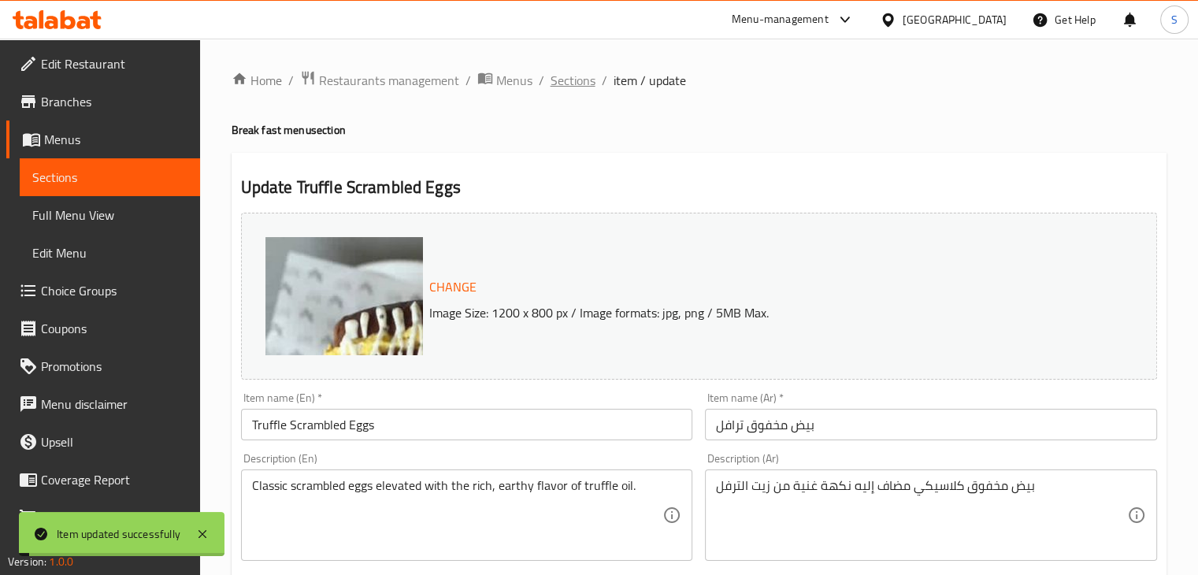
click at [561, 83] on span "Sections" at bounding box center [573, 80] width 45 height 19
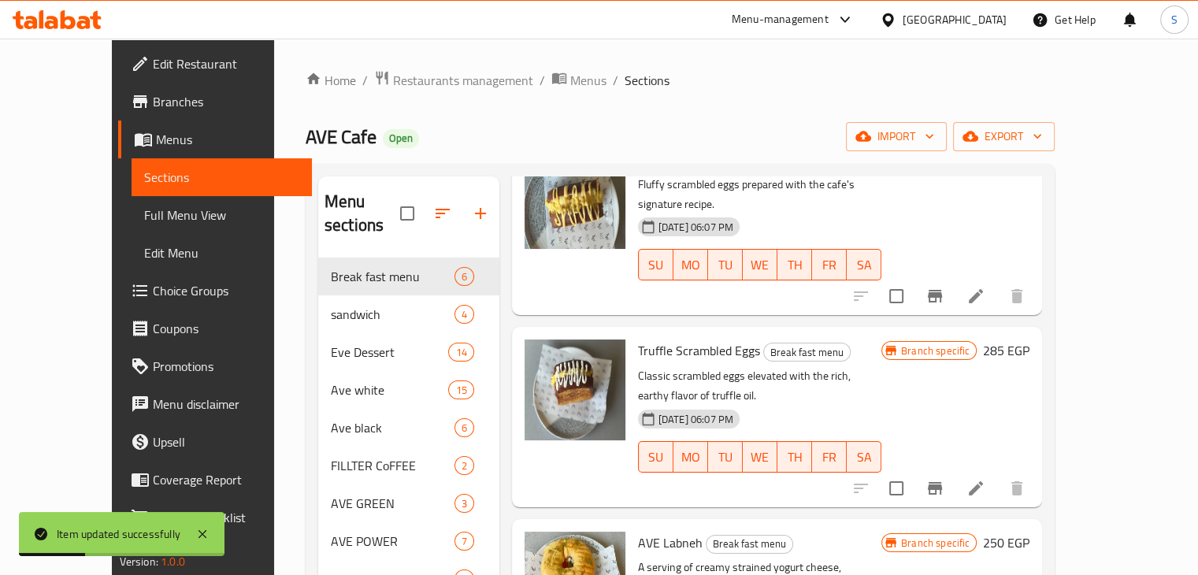
scroll to position [449, 0]
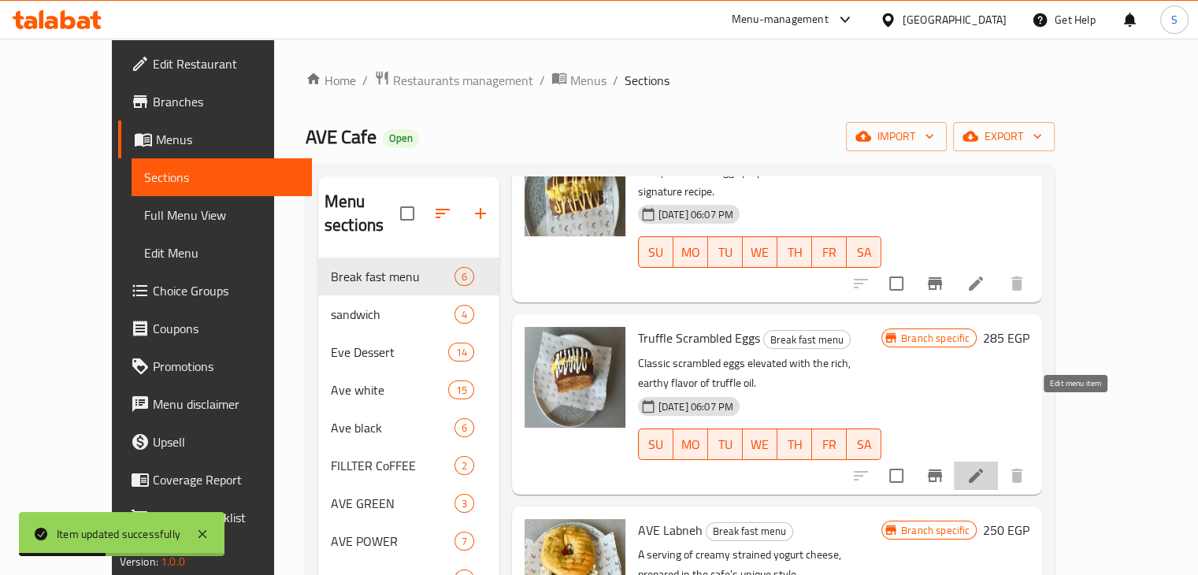
click at [986, 466] on icon at bounding box center [976, 475] width 19 height 19
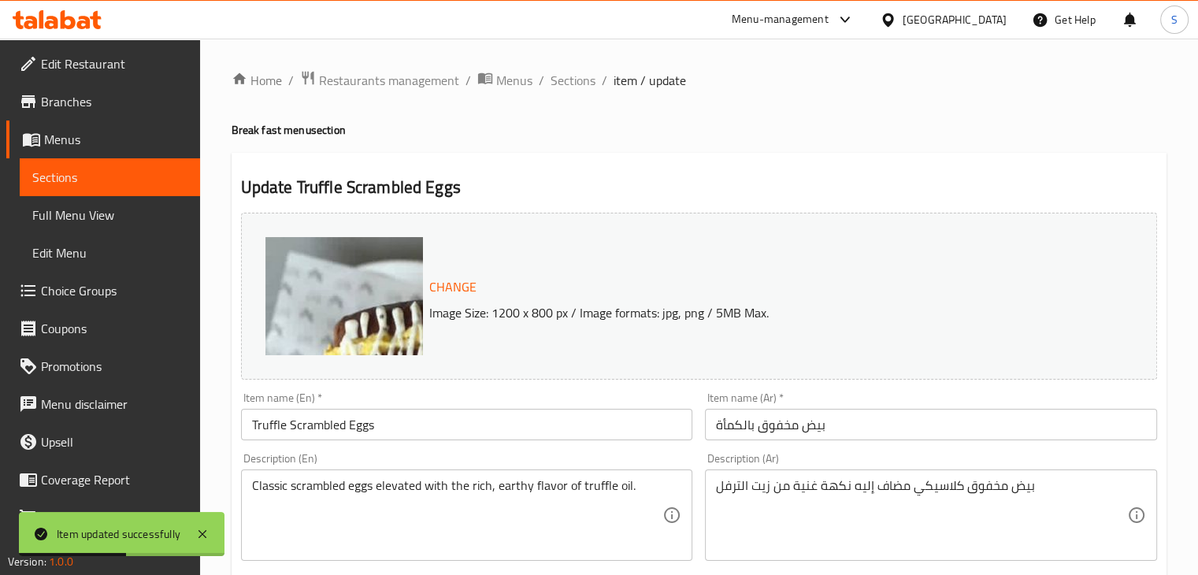
scroll to position [560, 0]
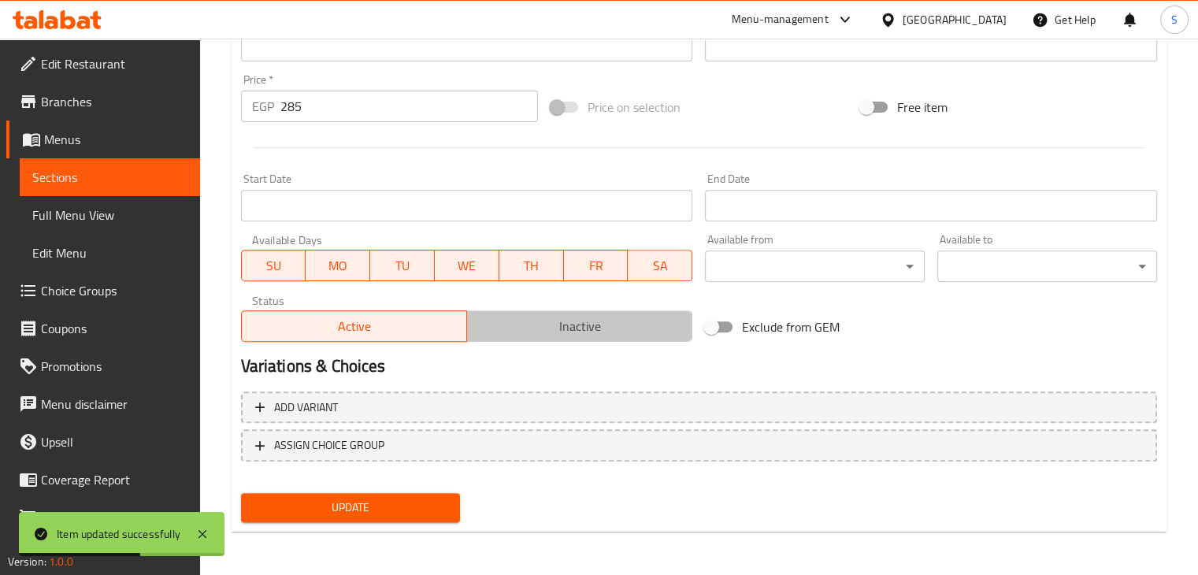
click at [571, 324] on span "Inactive" at bounding box center [579, 326] width 213 height 23
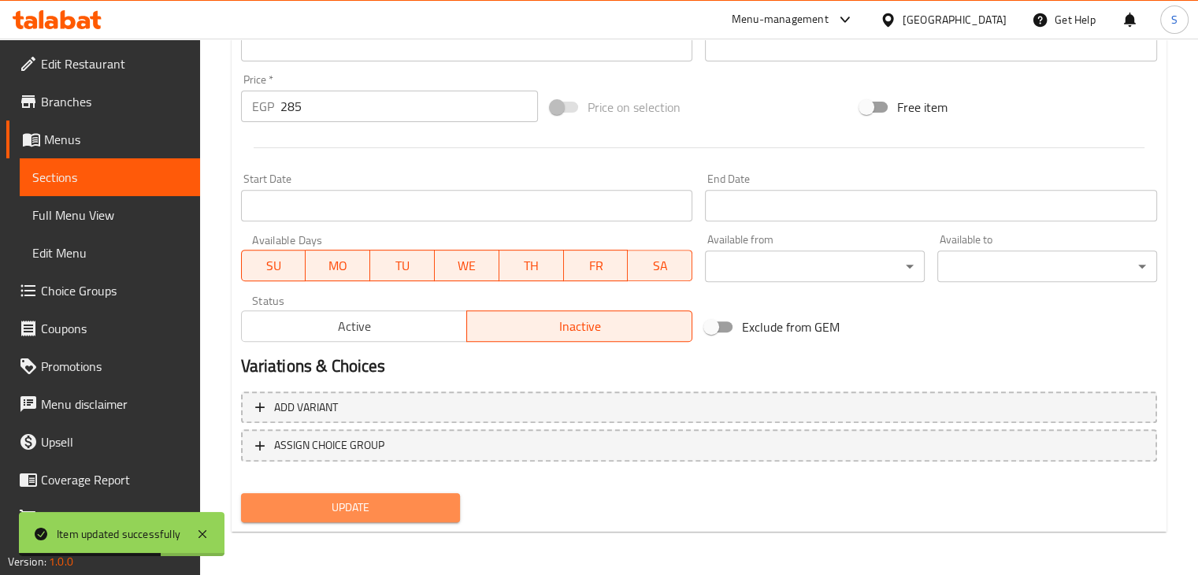
click at [343, 507] on span "Update" at bounding box center [351, 508] width 195 height 20
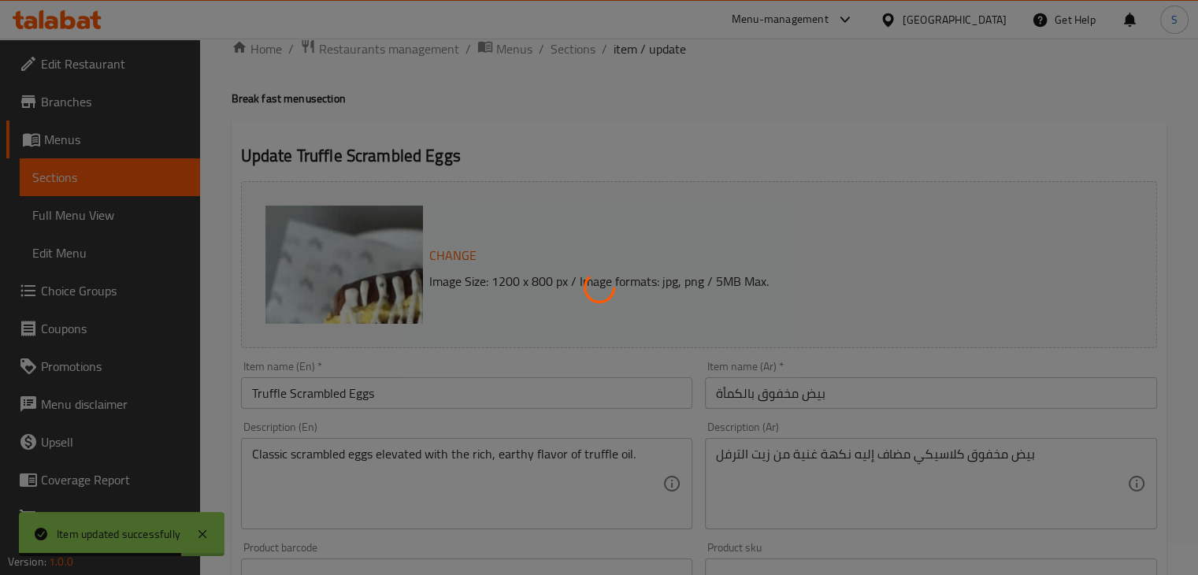
scroll to position [0, 0]
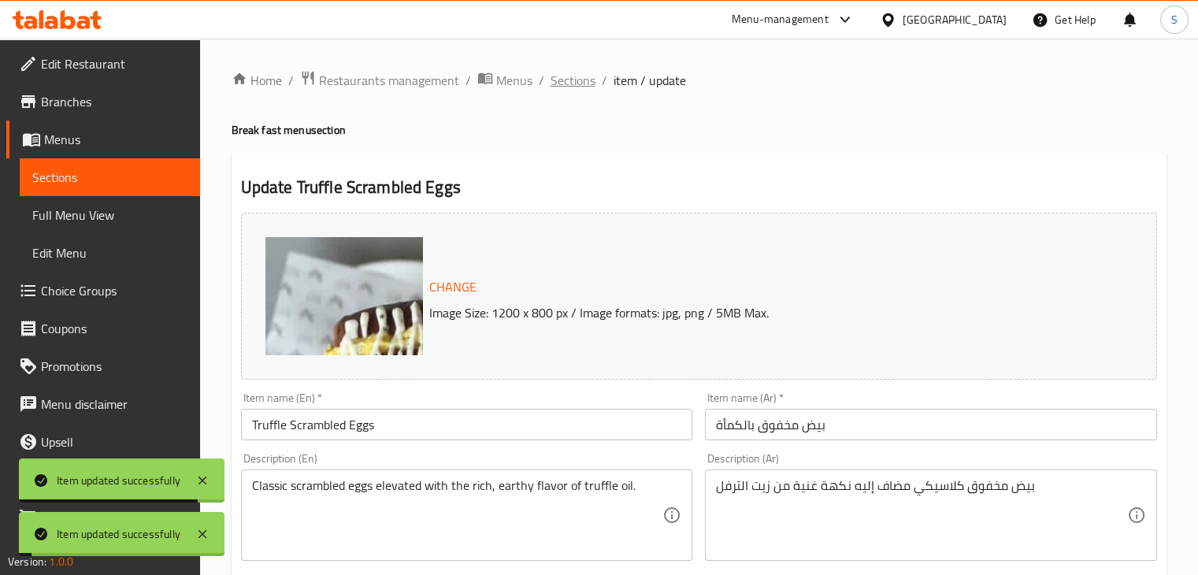
click at [567, 82] on span "Sections" at bounding box center [573, 80] width 45 height 19
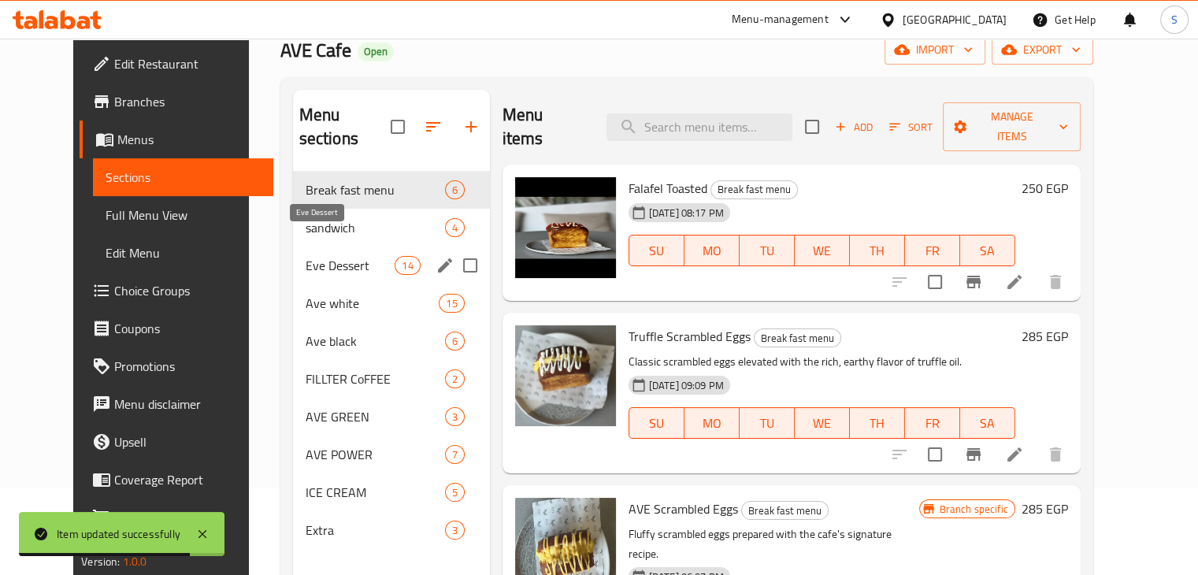
scroll to position [85, 0]
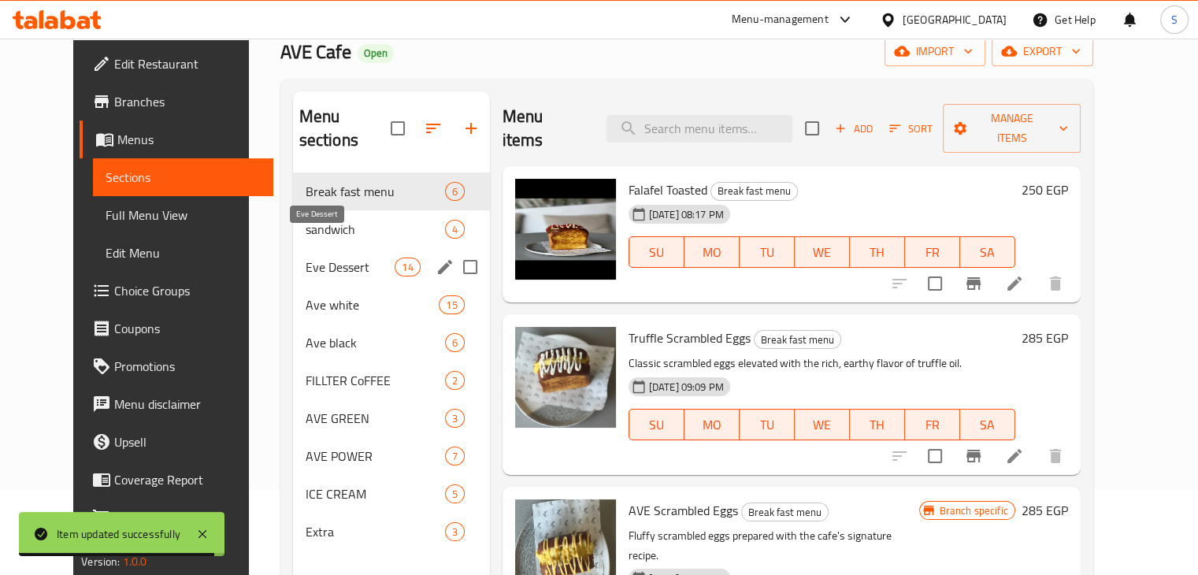
click at [329, 258] on span "Eve Dessert" at bounding box center [351, 267] width 90 height 19
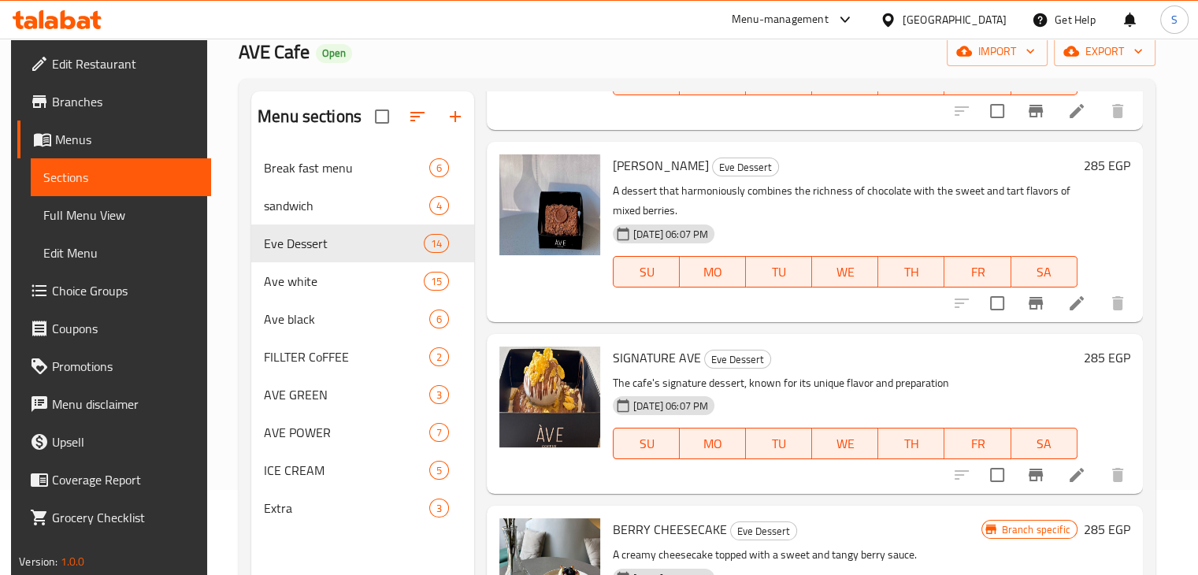
scroll to position [221, 0]
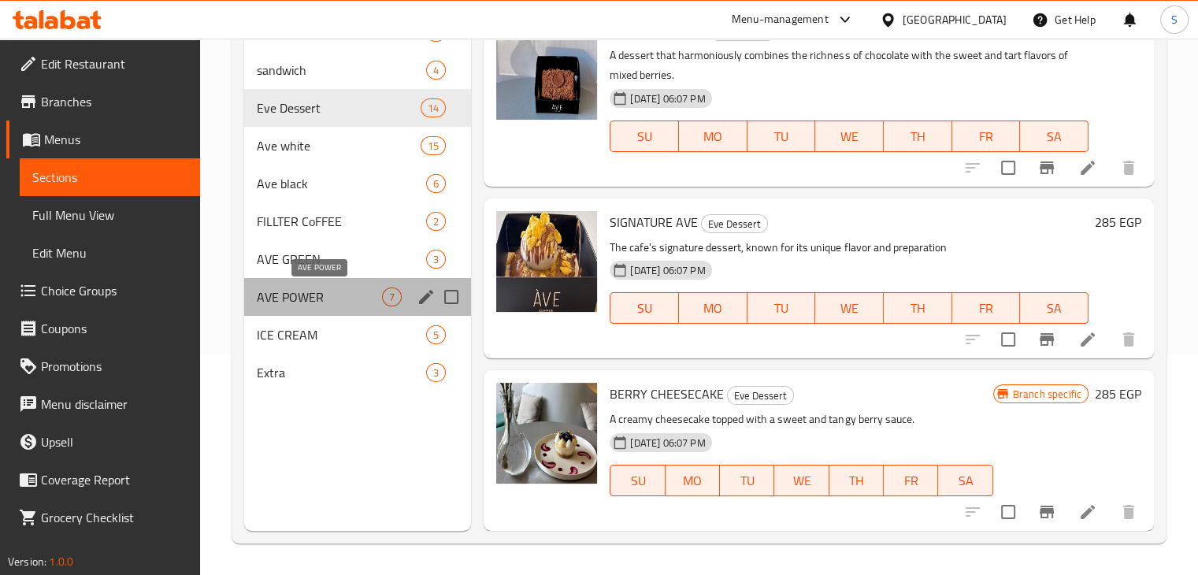
click at [370, 297] on span "AVE POWER" at bounding box center [320, 297] width 126 height 19
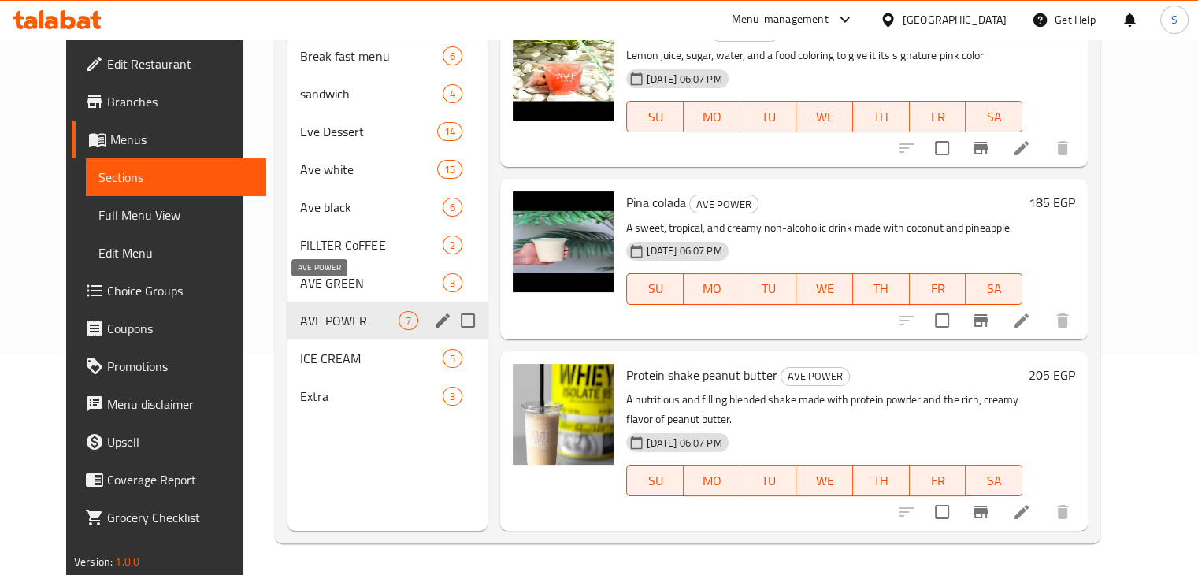
scroll to position [685, 0]
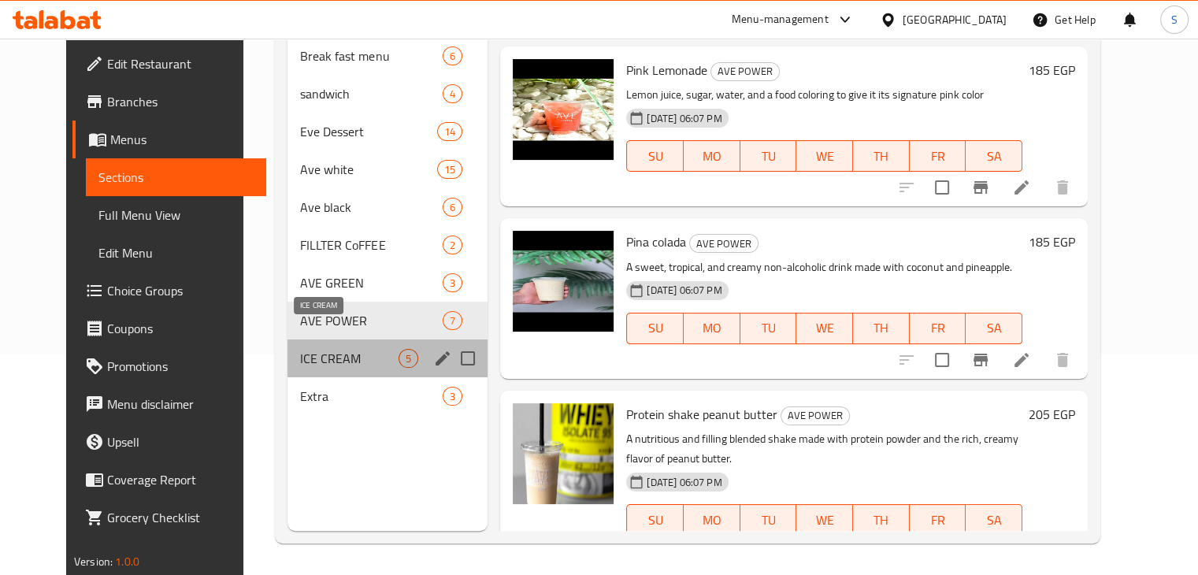
click at [338, 349] on span "ICE CREAM" at bounding box center [349, 358] width 98 height 19
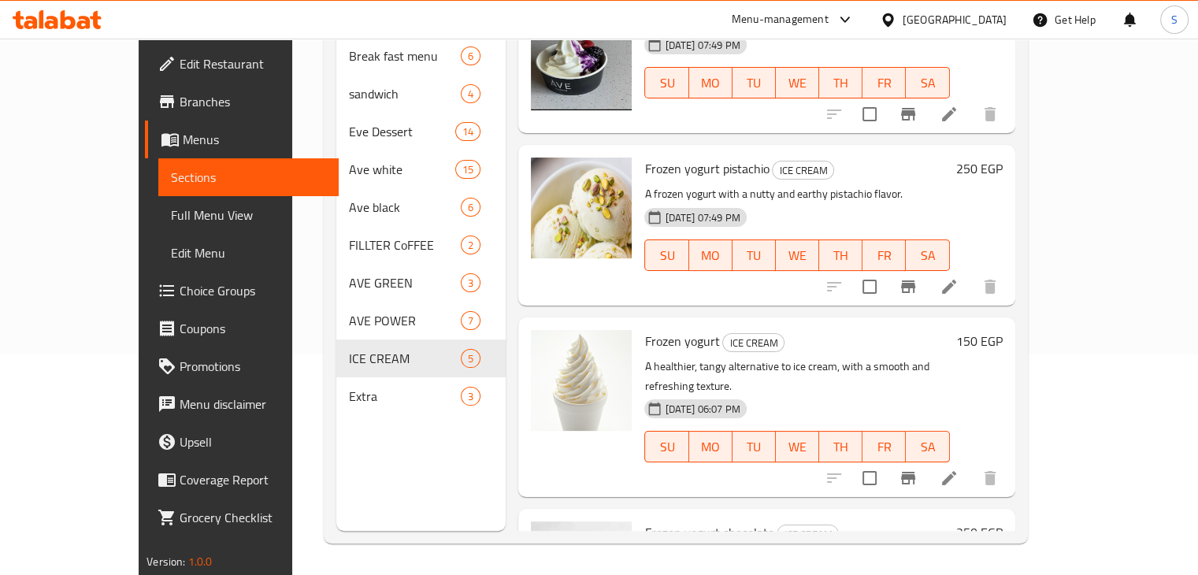
scroll to position [33, 0]
click at [959, 278] on icon at bounding box center [949, 287] width 19 height 19
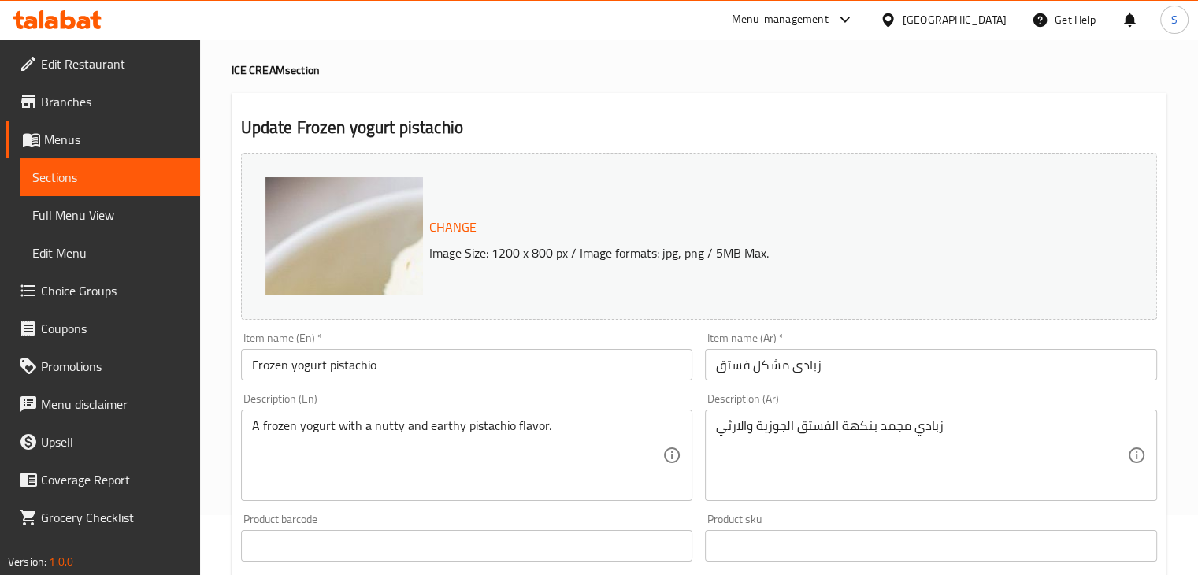
scroll to position [63, 0]
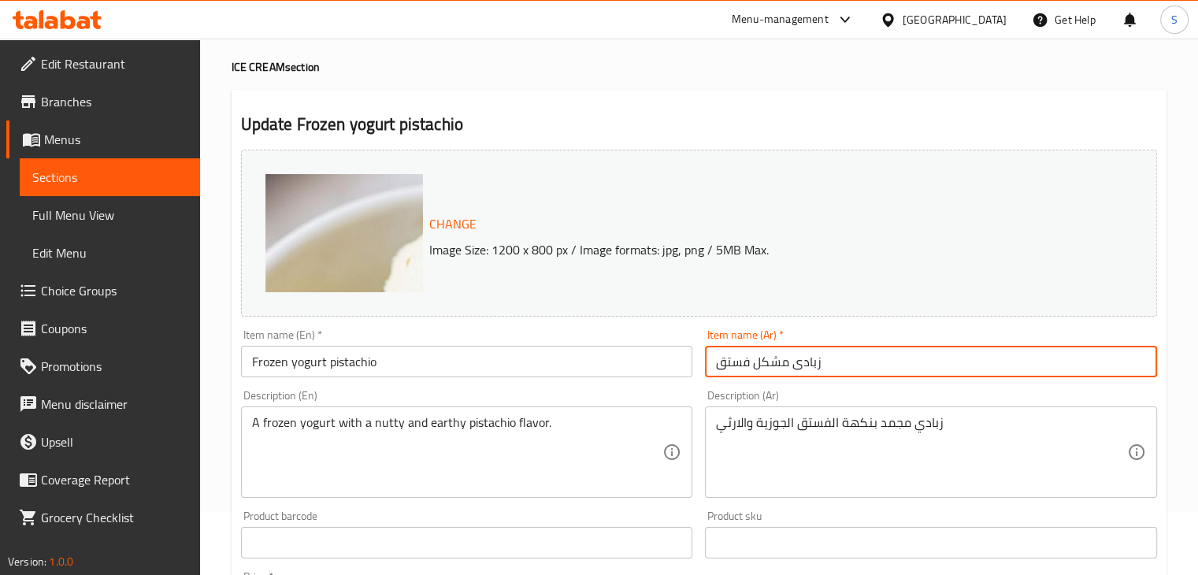
drag, startPoint x: 715, startPoint y: 366, endPoint x: 844, endPoint y: 354, distance: 129.0
click at [844, 354] on input "زبادى مشكل فستق" at bounding box center [931, 362] width 452 height 32
paste input "مجمد بستاشيو"
type input "زبادي مجمد بستاشيو"
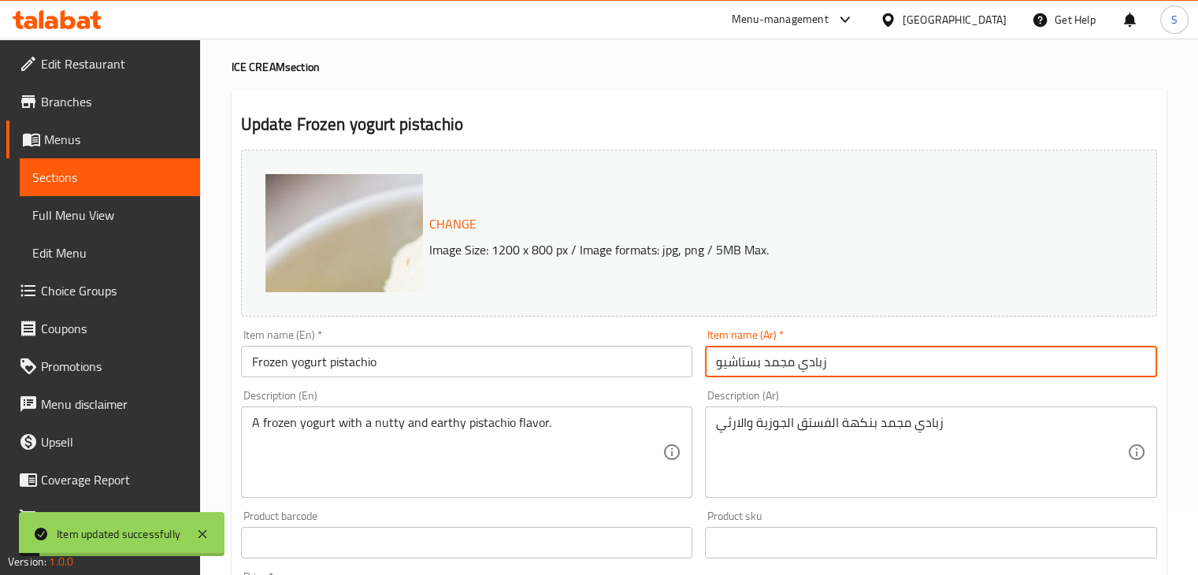
scroll to position [0, 0]
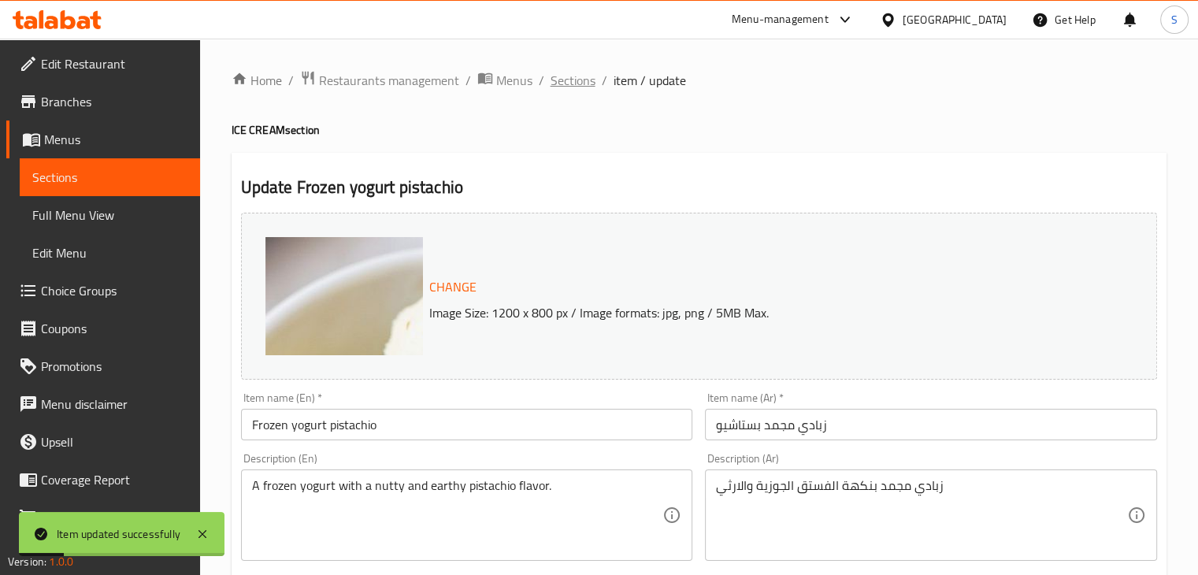
click at [577, 85] on span "Sections" at bounding box center [573, 80] width 45 height 19
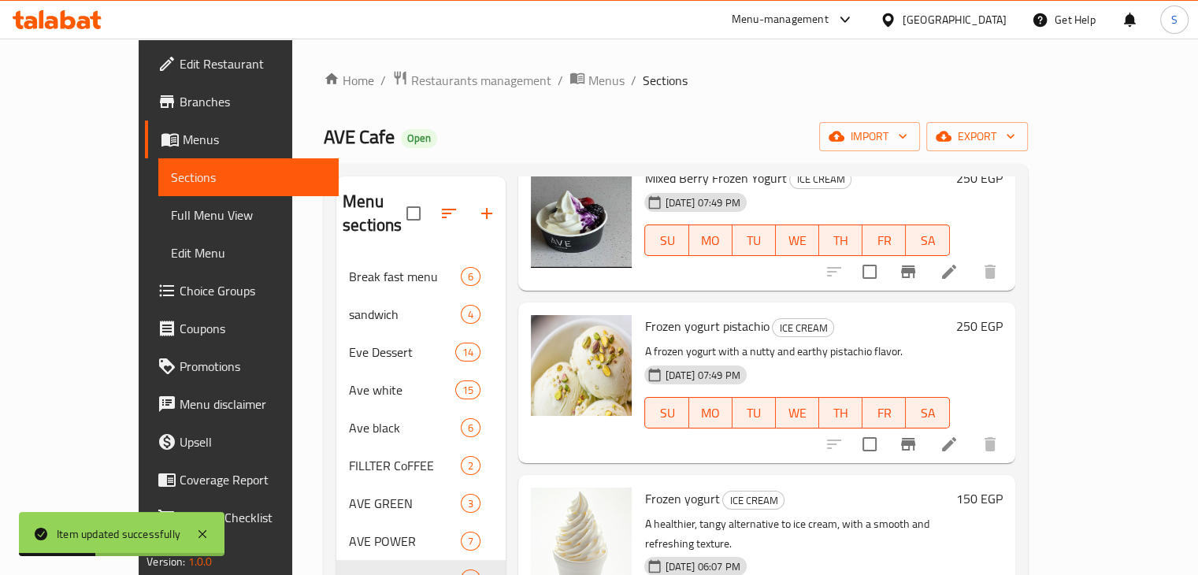
scroll to position [98, 0]
click at [959, 434] on icon at bounding box center [949, 443] width 19 height 19
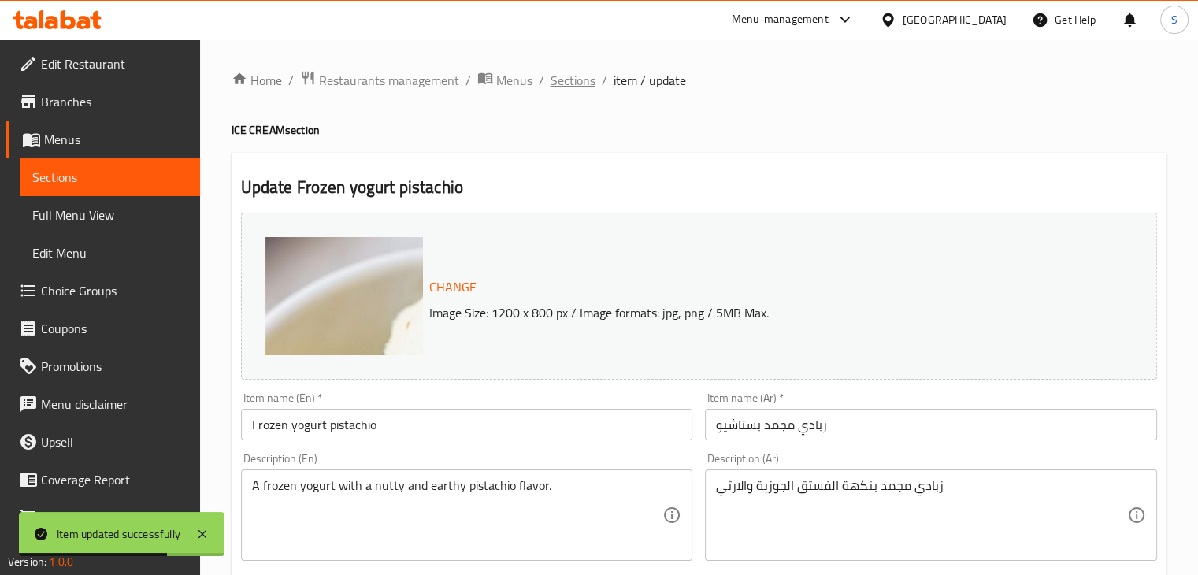
click at [563, 72] on span "Sections" at bounding box center [573, 80] width 45 height 19
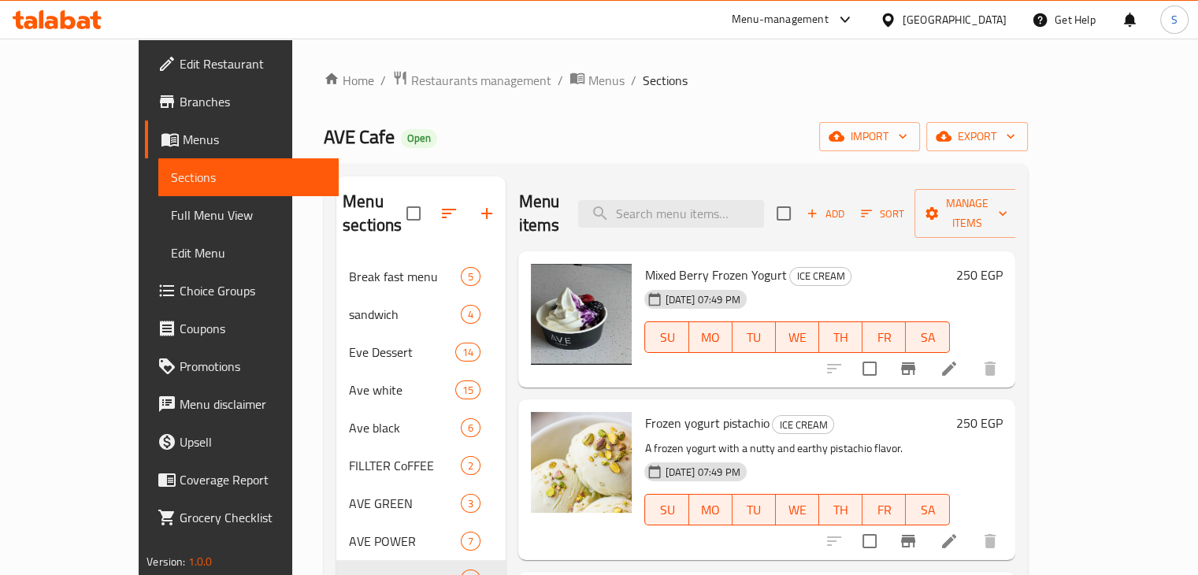
scroll to position [3, 0]
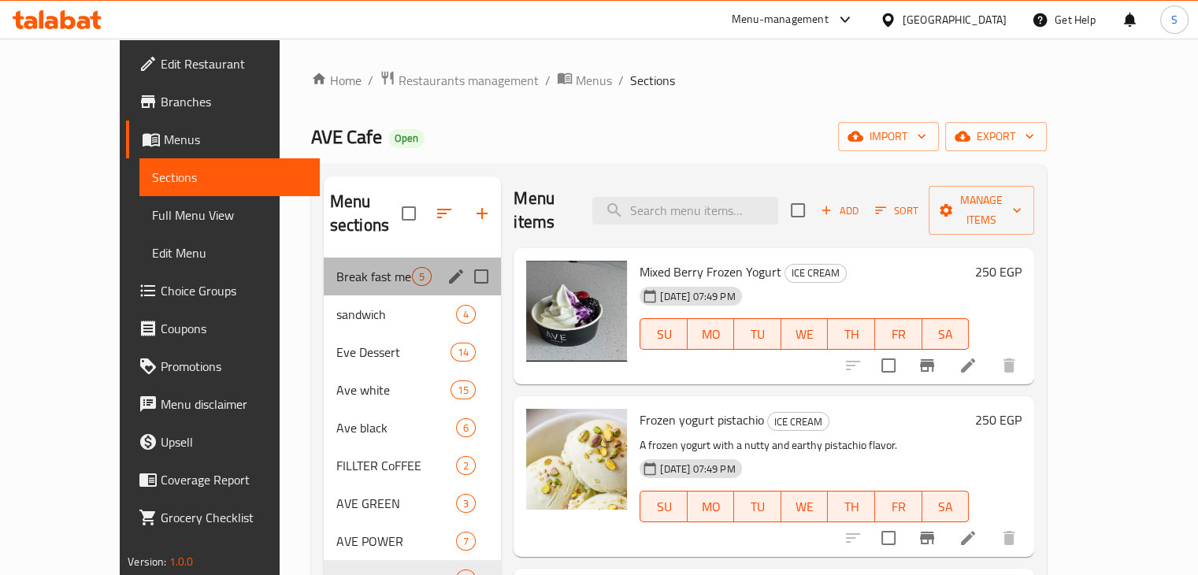
click at [340, 262] on div "Break fast menu 5" at bounding box center [413, 277] width 178 height 38
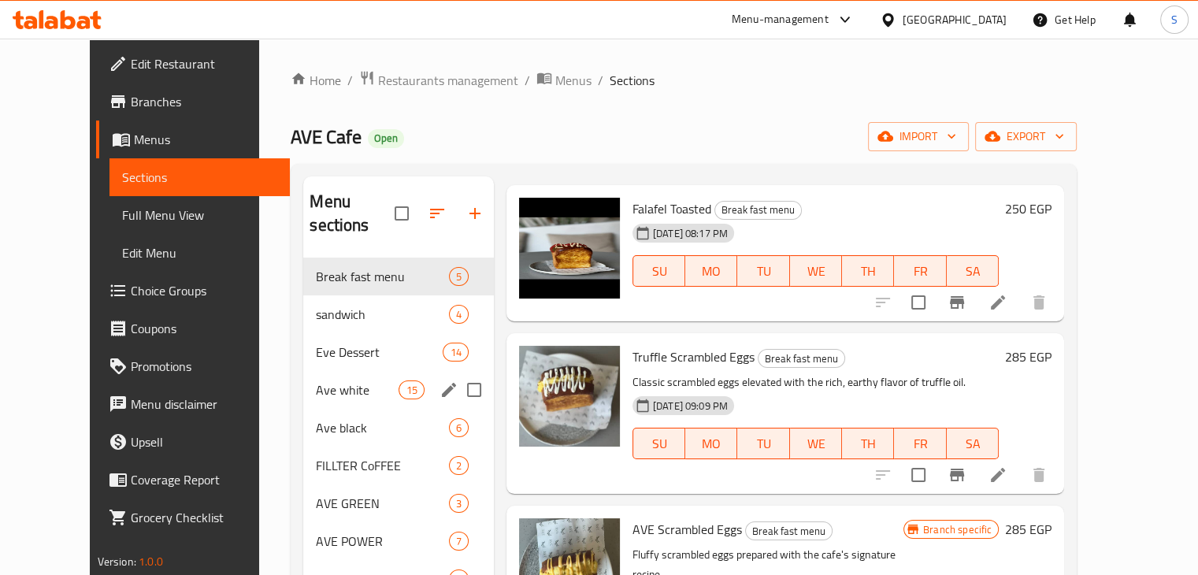
scroll to position [221, 0]
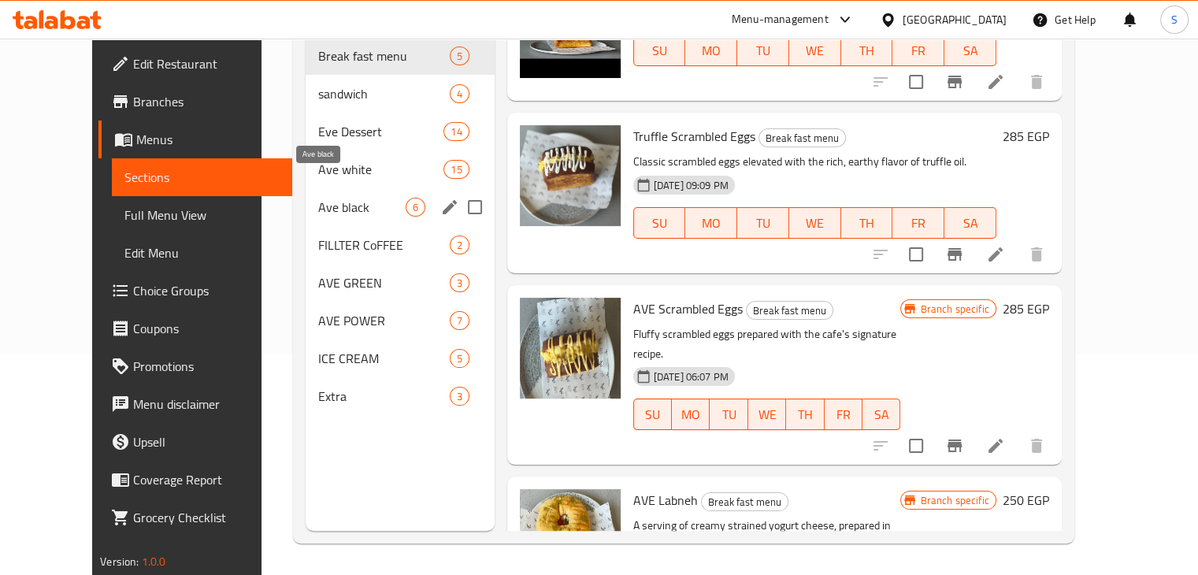
click at [318, 198] on span "Ave black" at bounding box center [361, 207] width 87 height 19
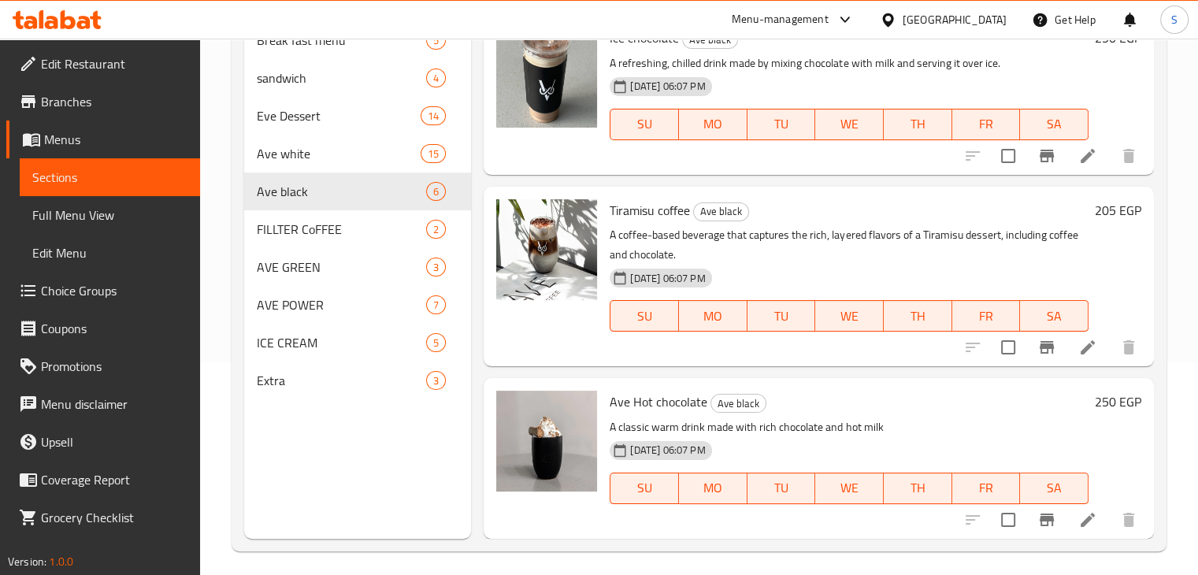
scroll to position [221, 0]
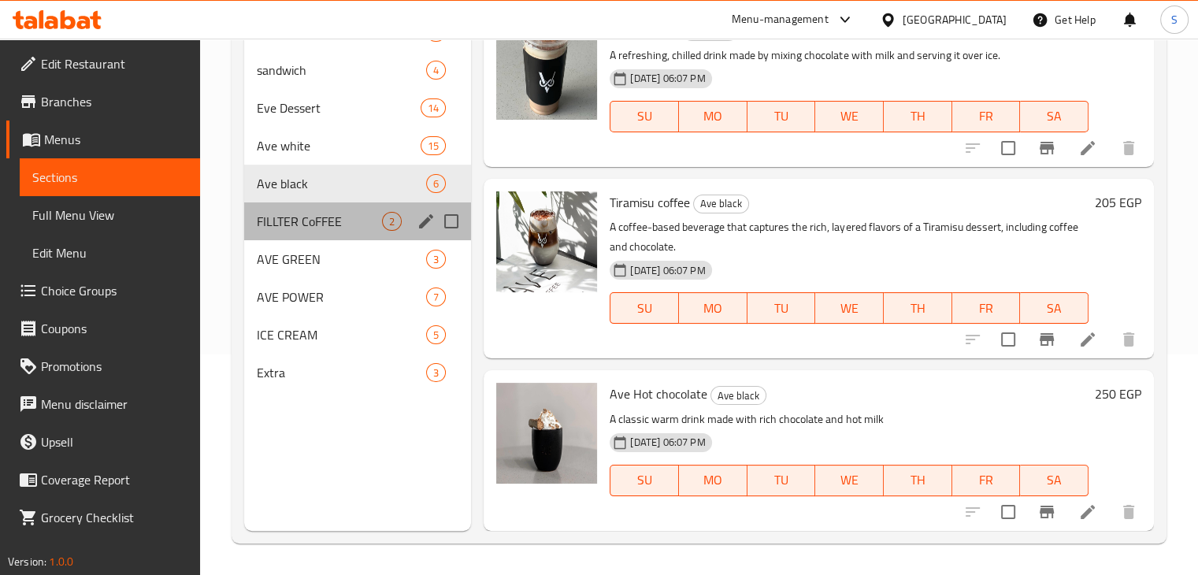
click at [331, 238] on div "FILLTER CoFFEE 2" at bounding box center [358, 221] width 228 height 38
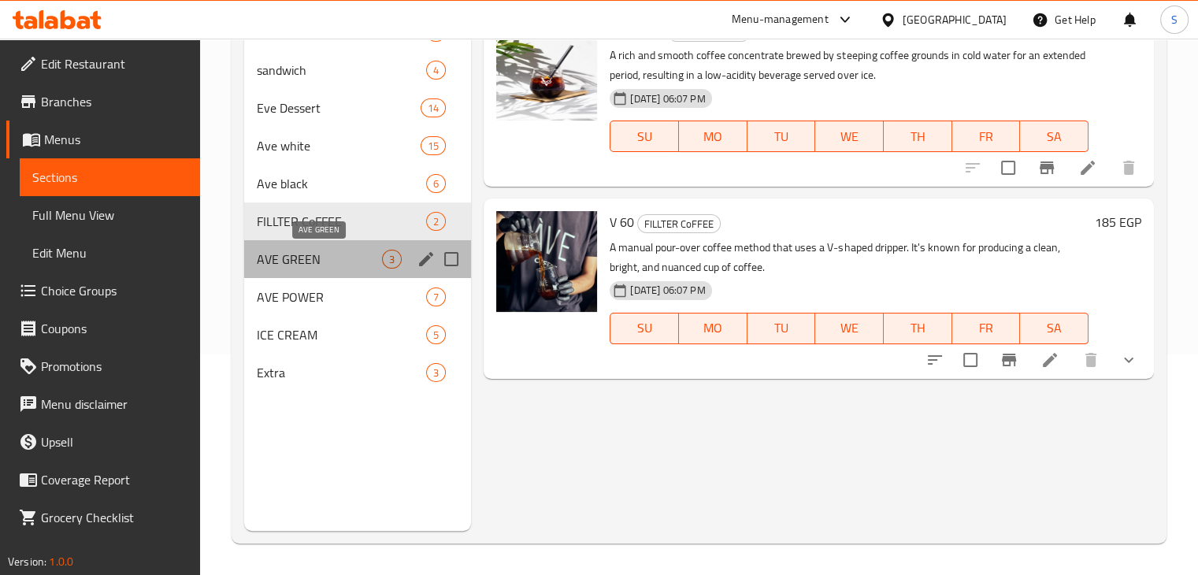
click at [291, 252] on span "AVE GREEN" at bounding box center [320, 259] width 126 height 19
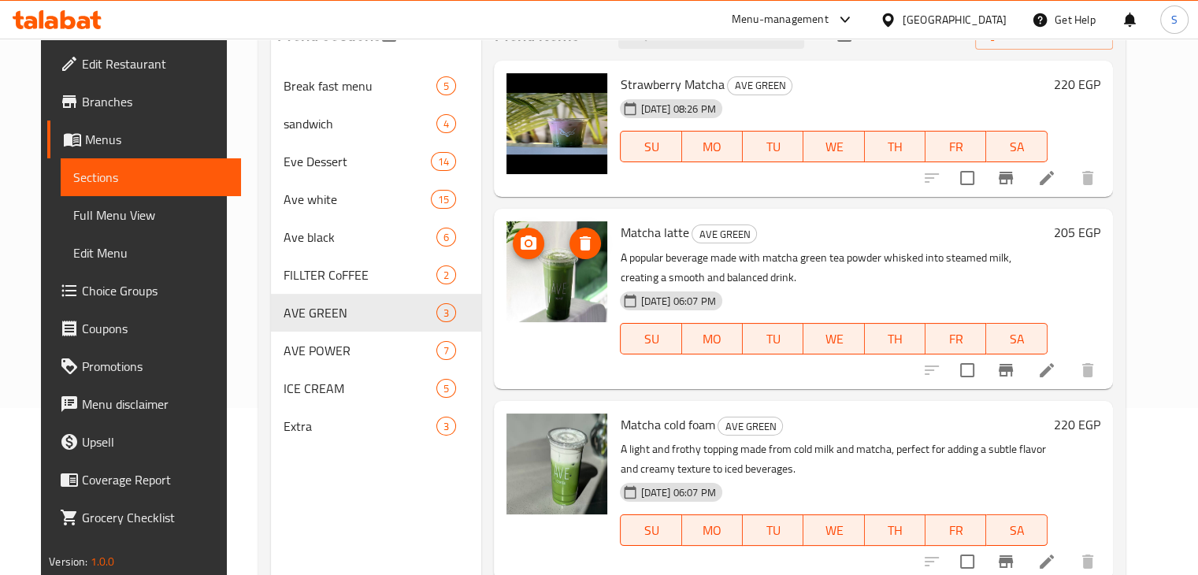
scroll to position [165, 0]
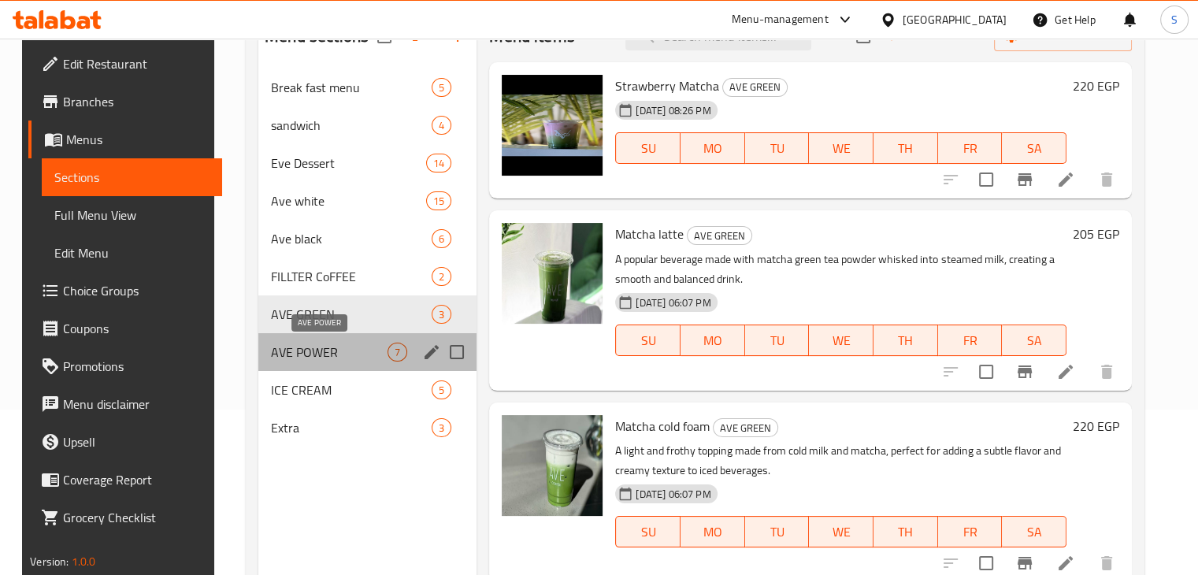
click at [306, 357] on span "AVE POWER" at bounding box center [329, 352] width 117 height 19
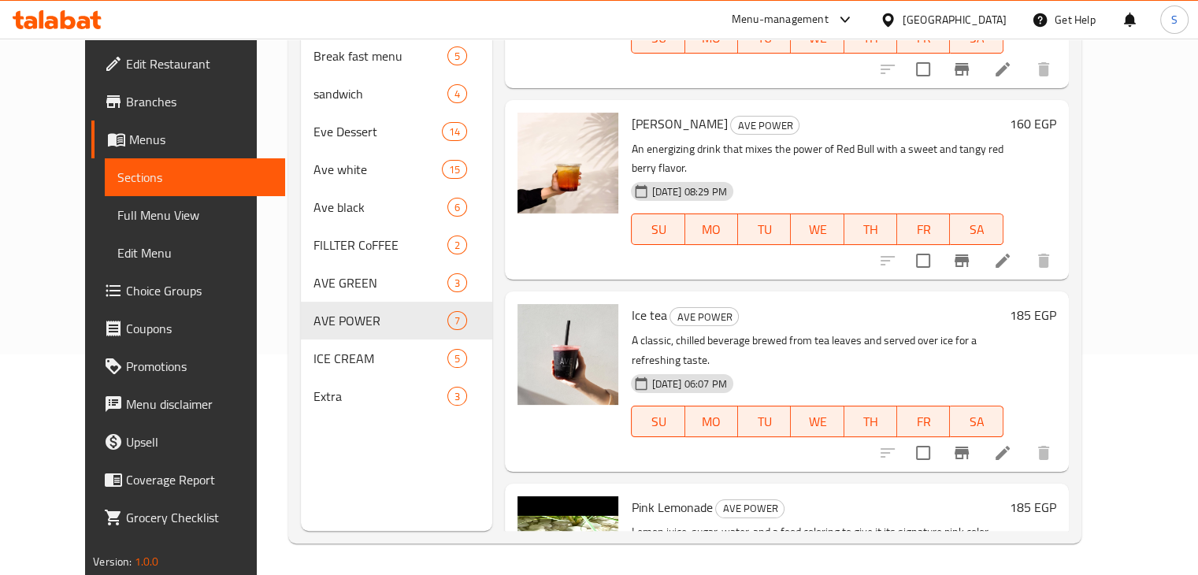
scroll to position [271, 0]
click at [1012, 444] on icon at bounding box center [1002, 453] width 19 height 19
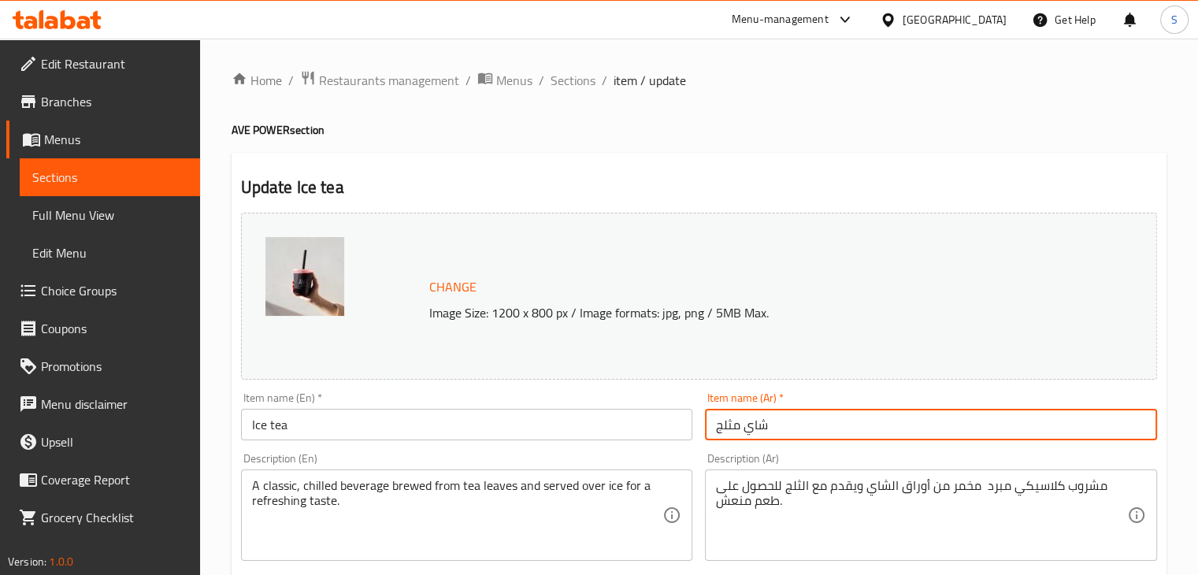
click at [735, 434] on input "شاي مثلج" at bounding box center [931, 425] width 452 height 32
paste input "يس تي [PERSON_NAME]"
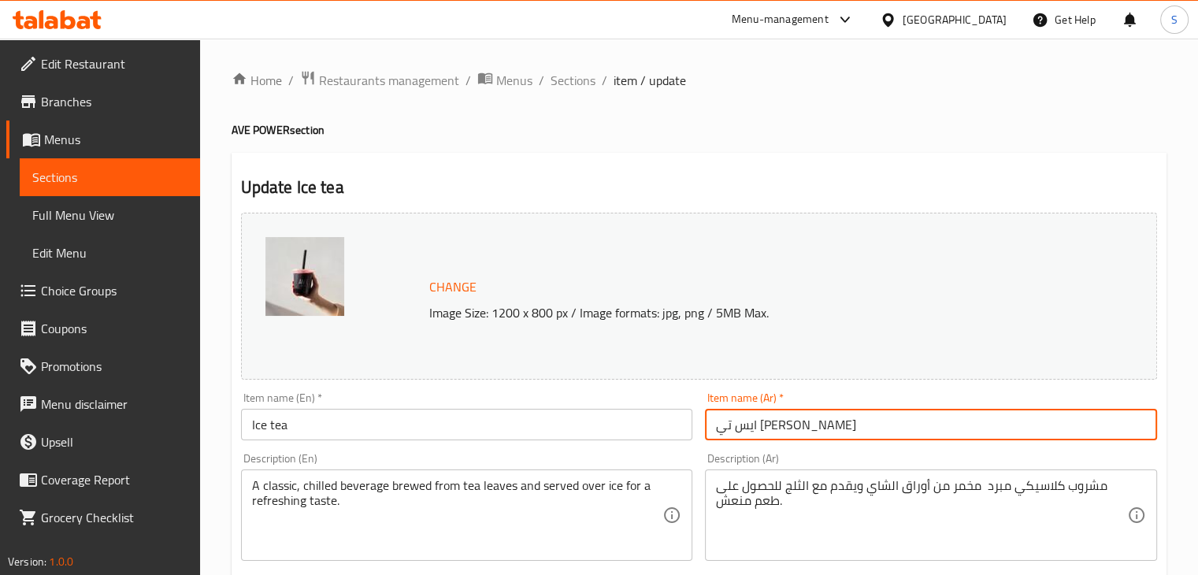
type input "ايس تي [PERSON_NAME]"
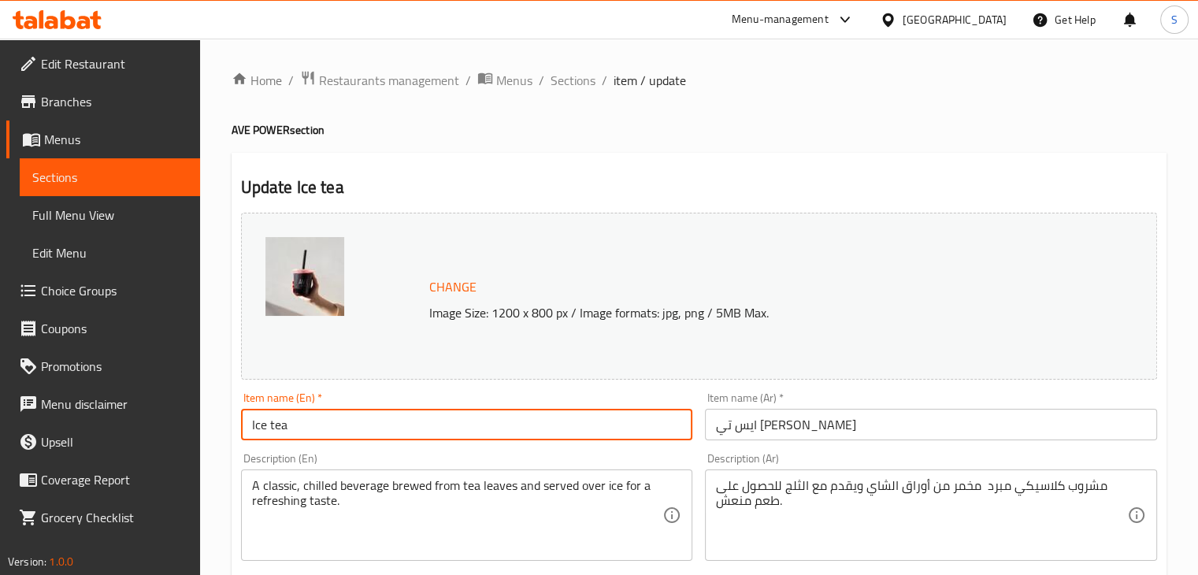
click at [432, 420] on input "Ice tea" at bounding box center [467, 425] width 452 height 32
paste input "Tea Mix Berry"
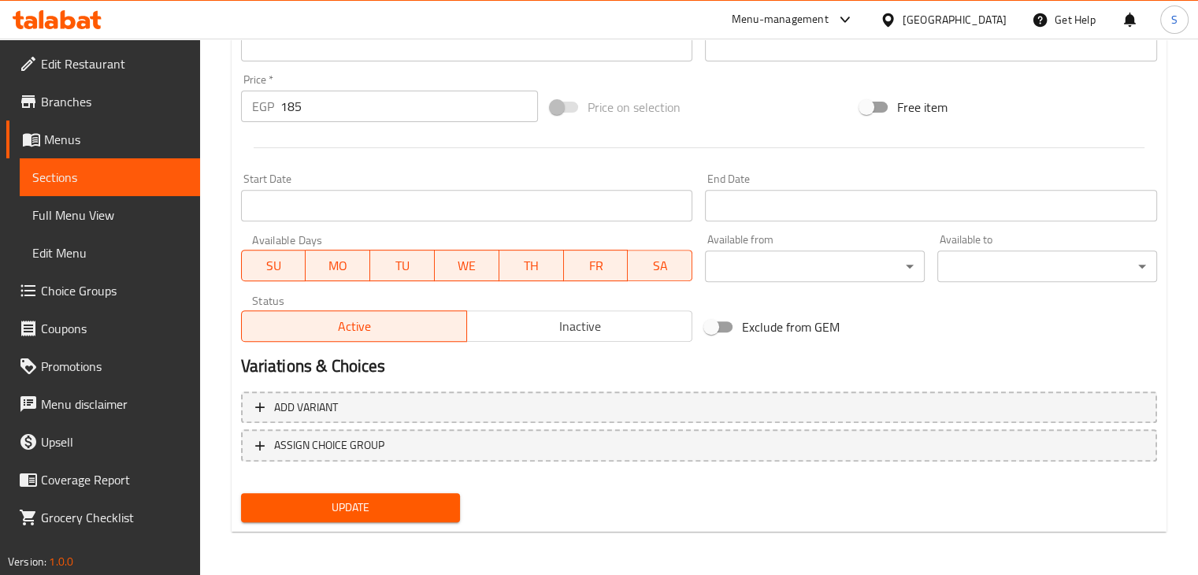
type input "Ice Tea Mix Berry"
click at [241, 493] on button "Update" at bounding box center [351, 507] width 220 height 29
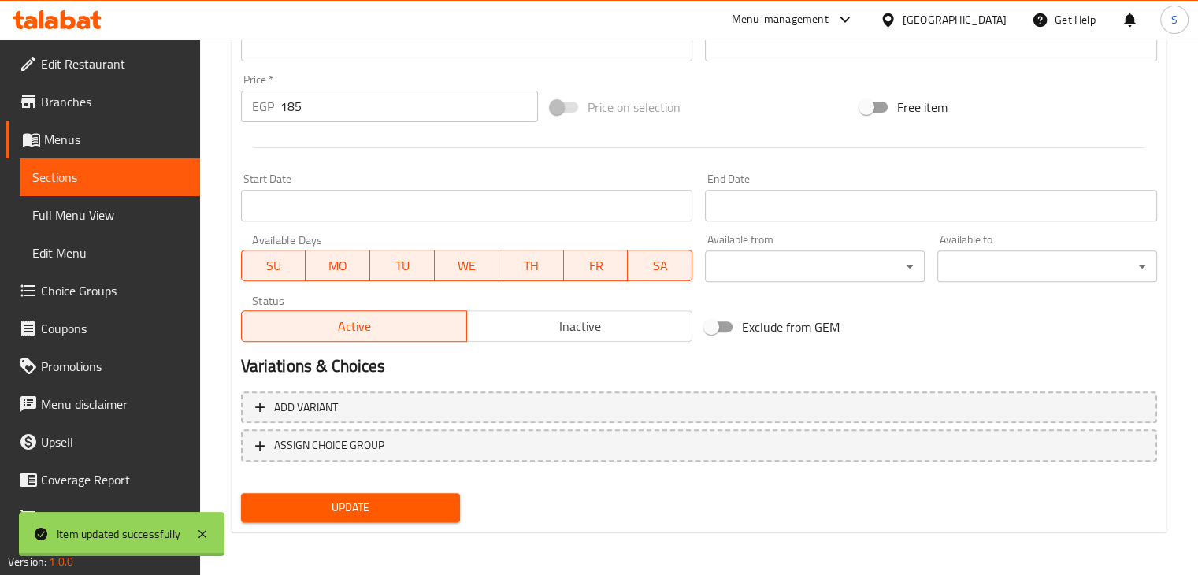
scroll to position [0, 0]
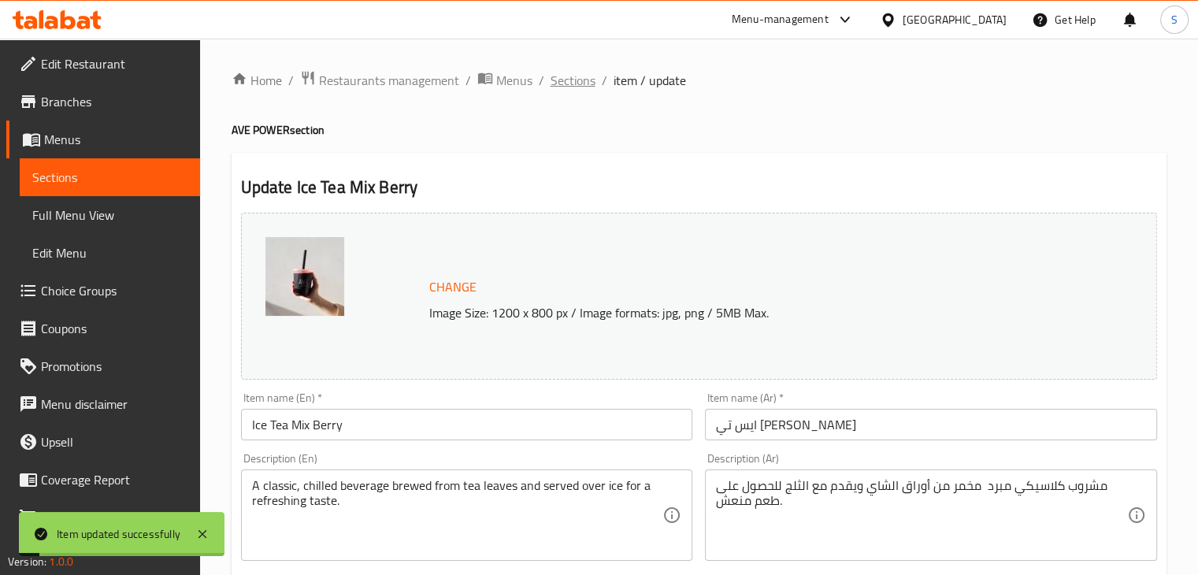
click at [565, 79] on span "Sections" at bounding box center [573, 80] width 45 height 19
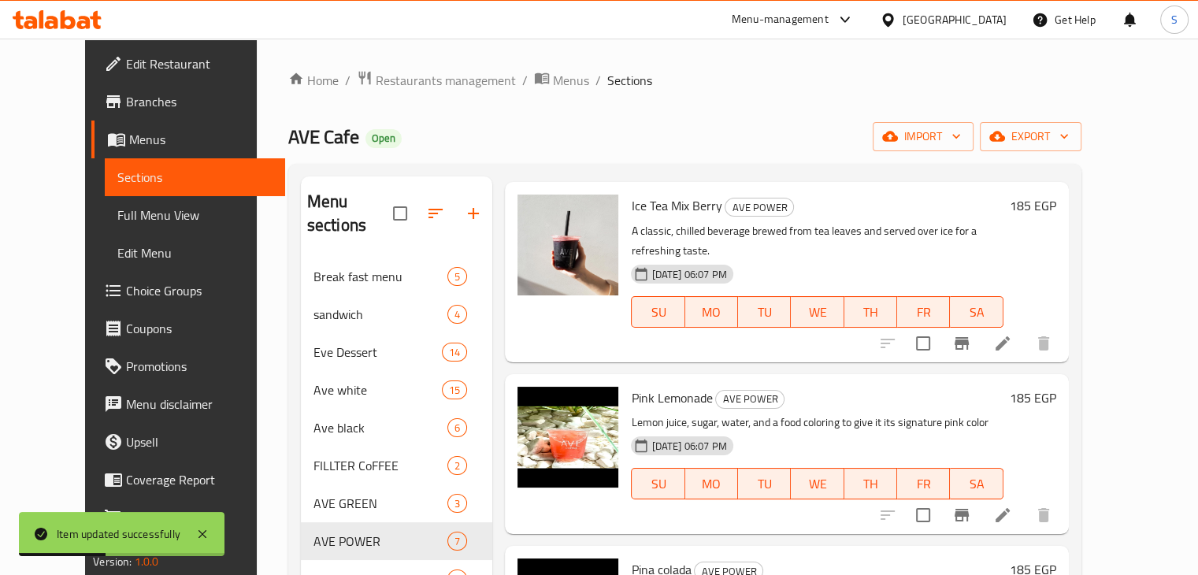
scroll to position [601, 0]
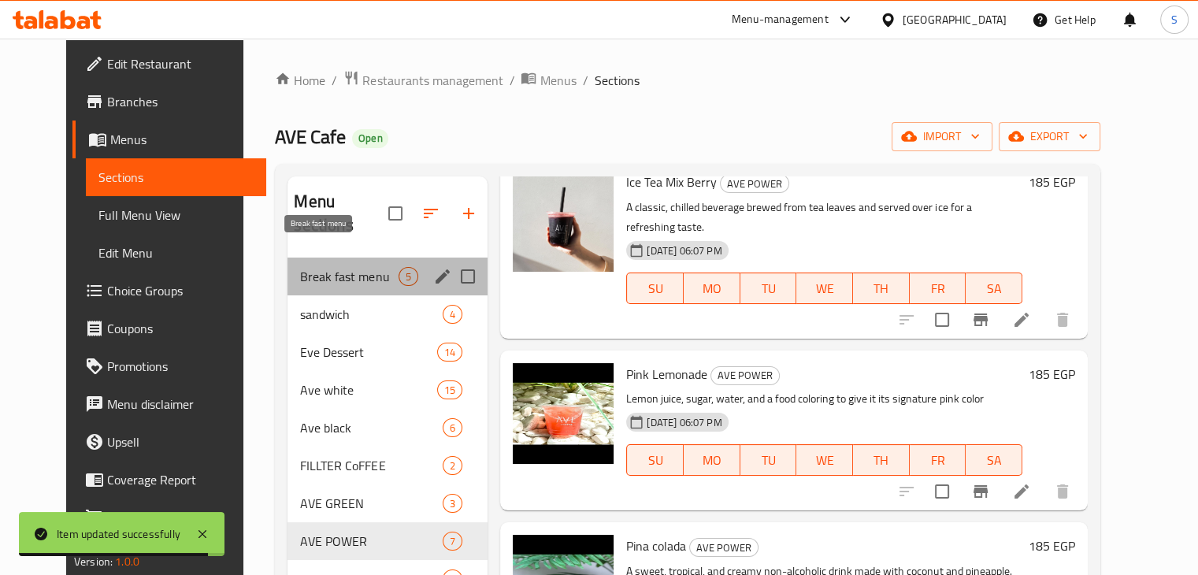
click at [314, 267] on span "Break fast menu" at bounding box center [349, 276] width 98 height 19
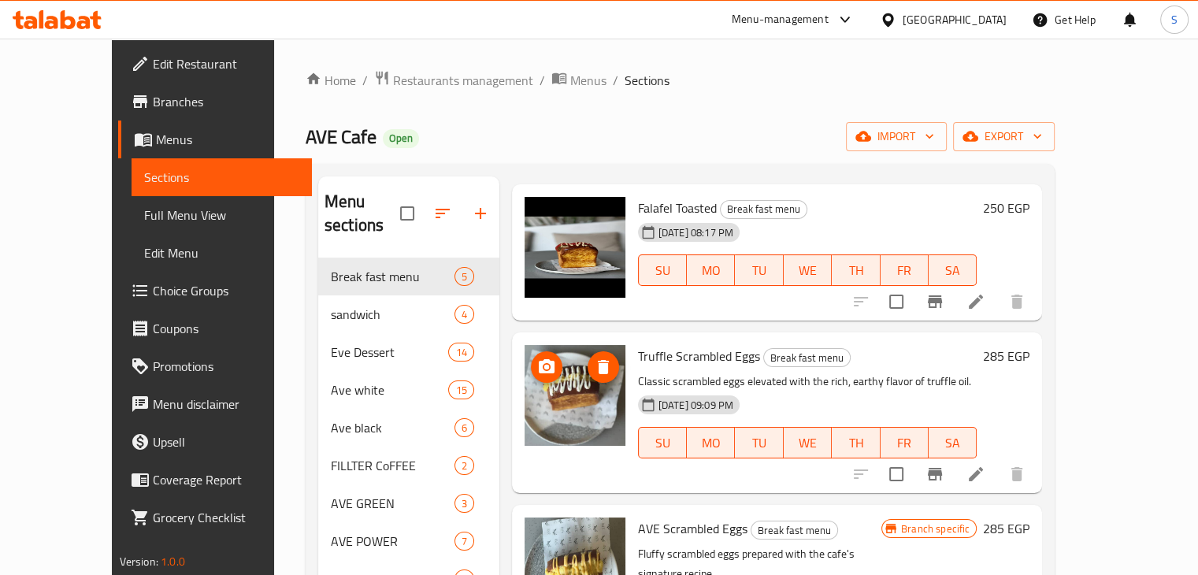
scroll to position [66, 0]
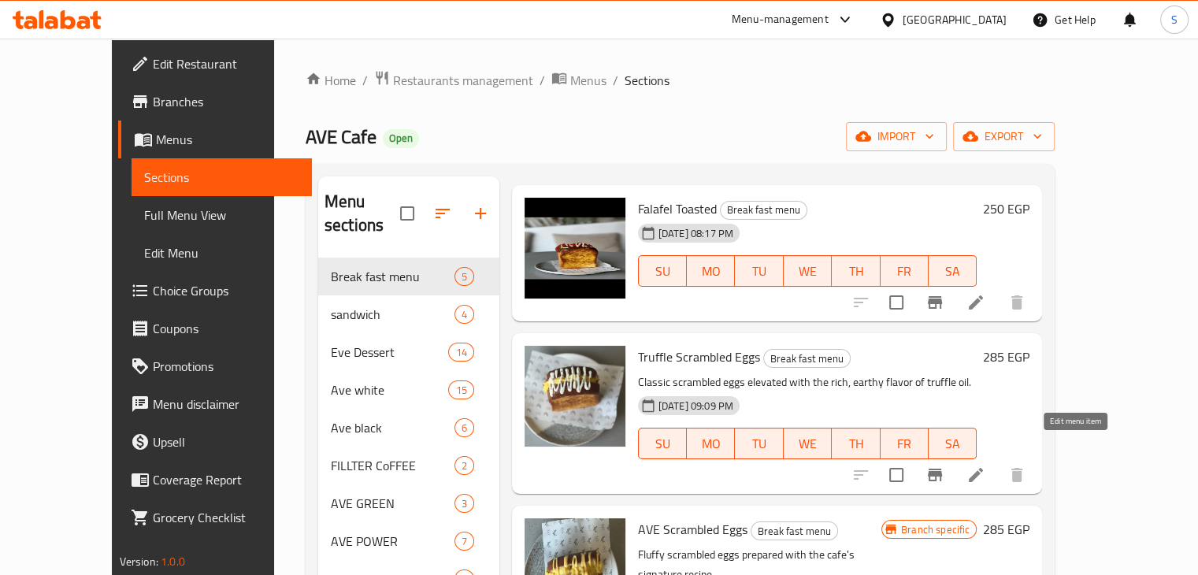
click at [986, 466] on icon at bounding box center [976, 475] width 19 height 19
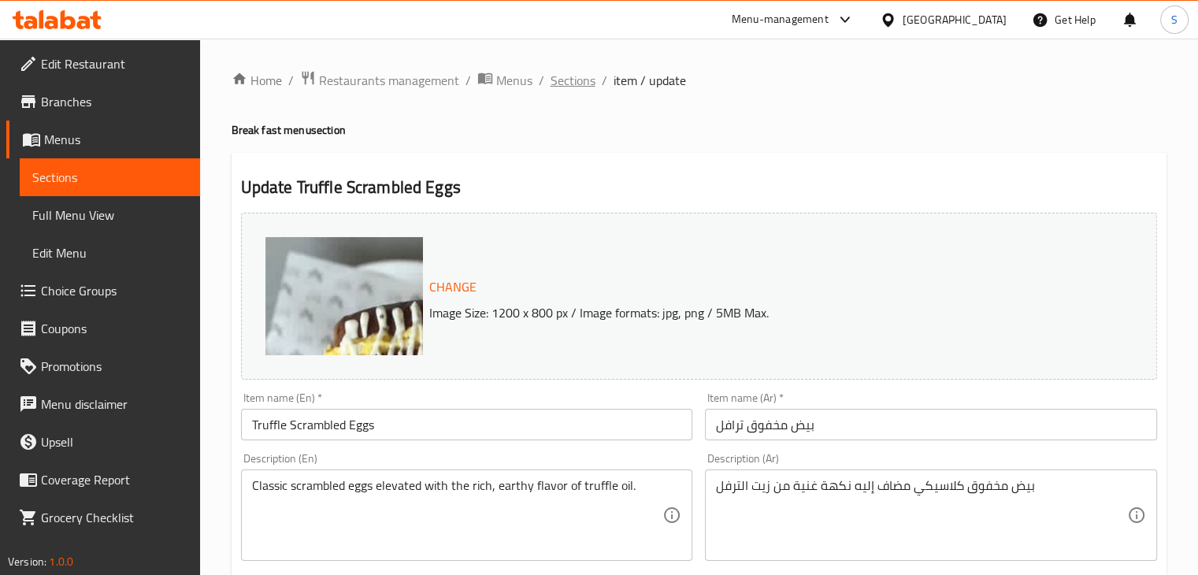
click at [573, 71] on span "Sections" at bounding box center [573, 80] width 45 height 19
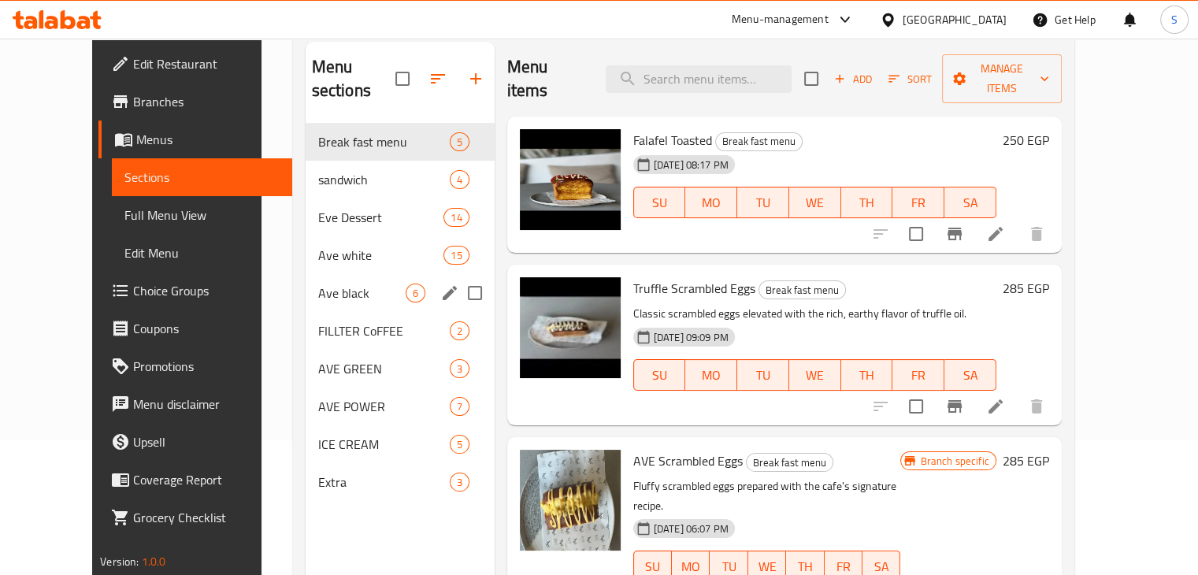
scroll to position [136, 0]
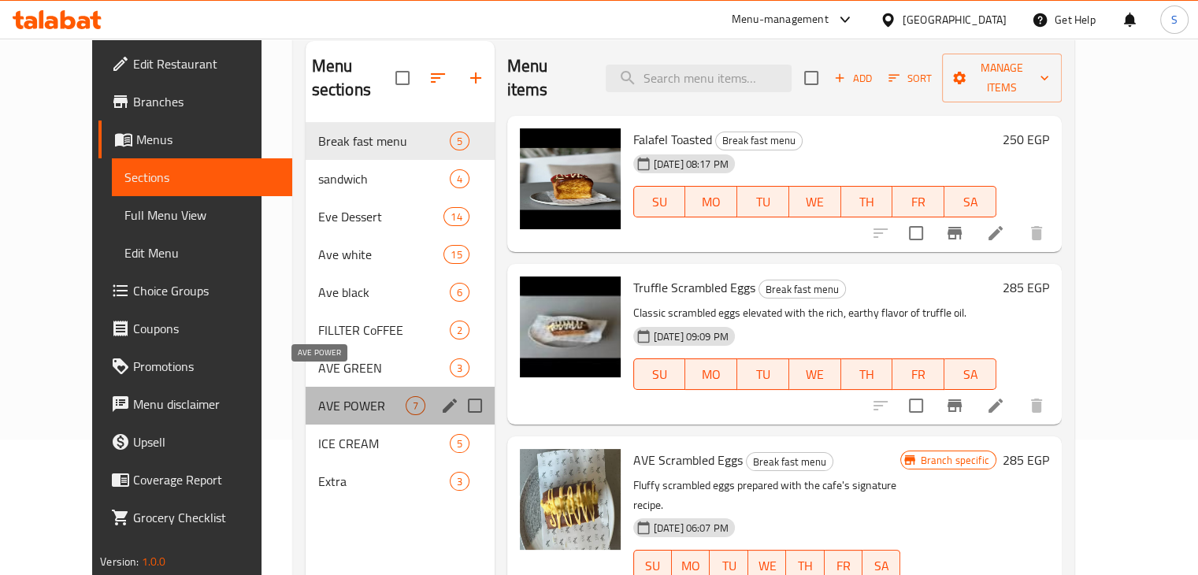
click at [330, 396] on span "AVE POWER" at bounding box center [361, 405] width 87 height 19
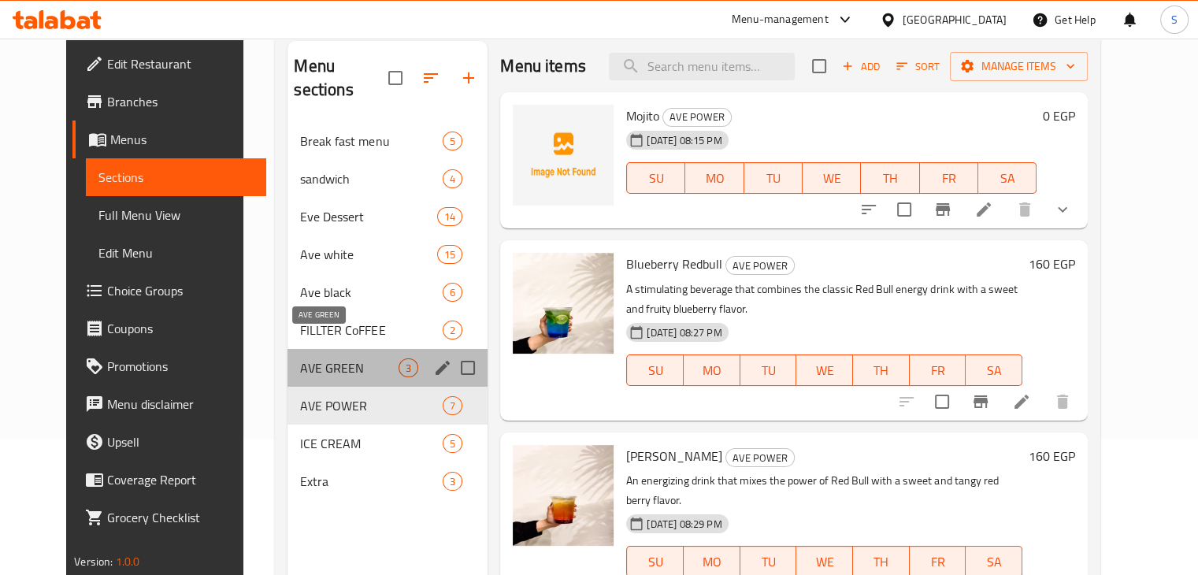
click at [307, 358] on span "AVE GREEN" at bounding box center [349, 367] width 98 height 19
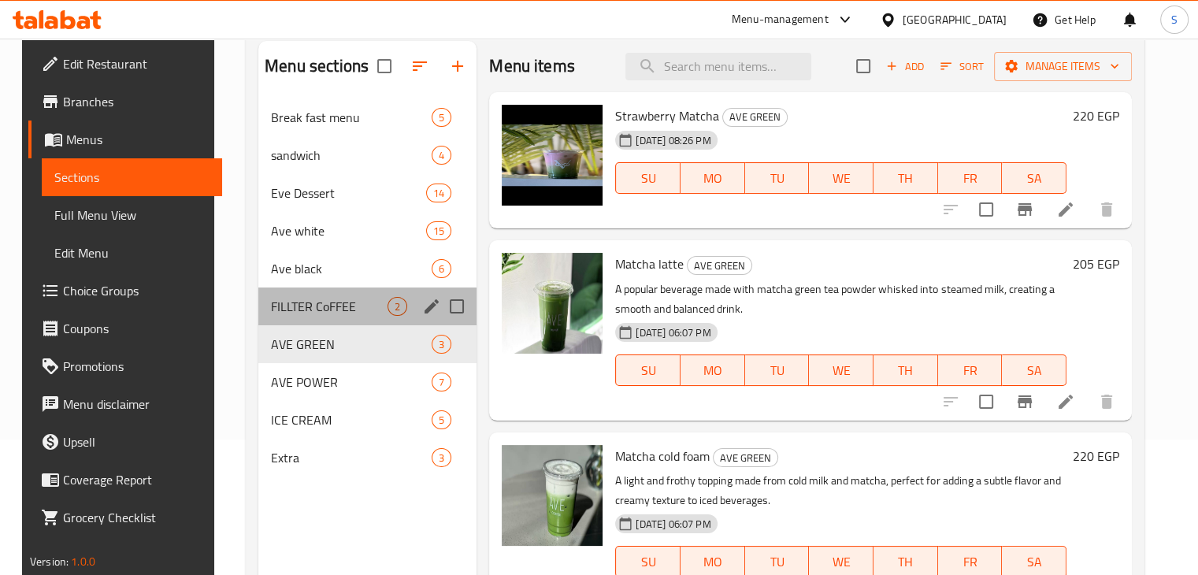
click at [337, 319] on div "FILLTER CoFFEE 2" at bounding box center [367, 307] width 218 height 38
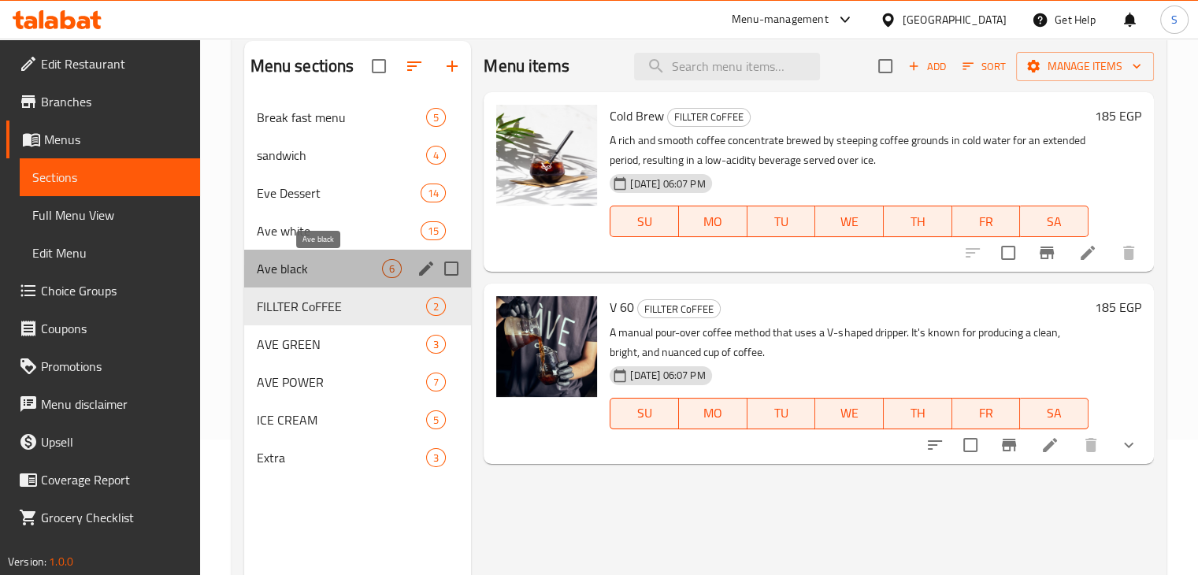
click at [293, 275] on span "Ave black" at bounding box center [320, 268] width 126 height 19
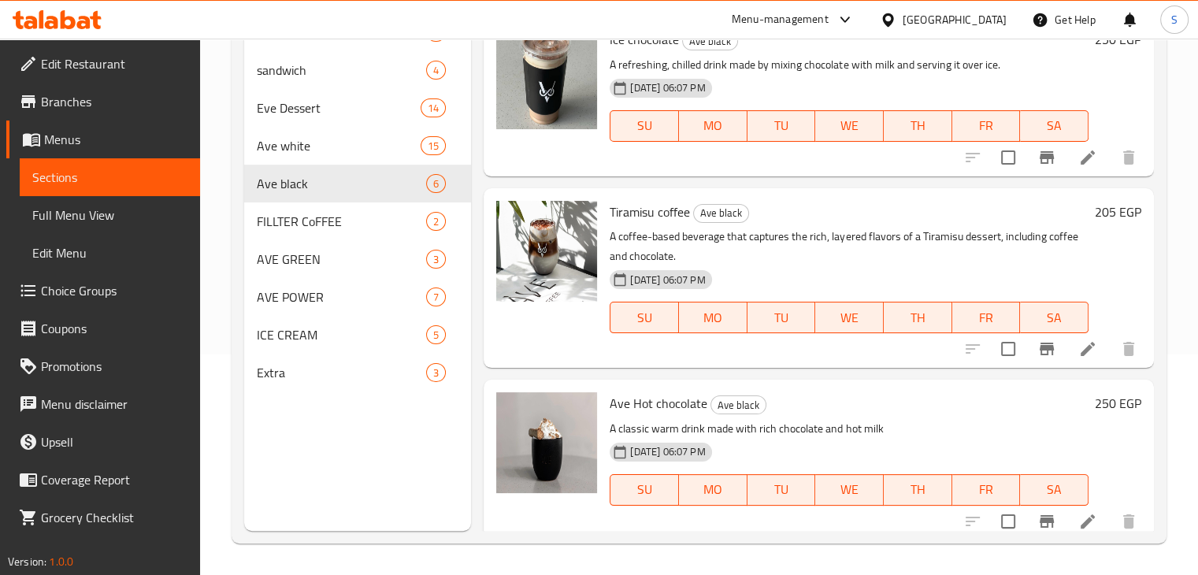
scroll to position [556, 0]
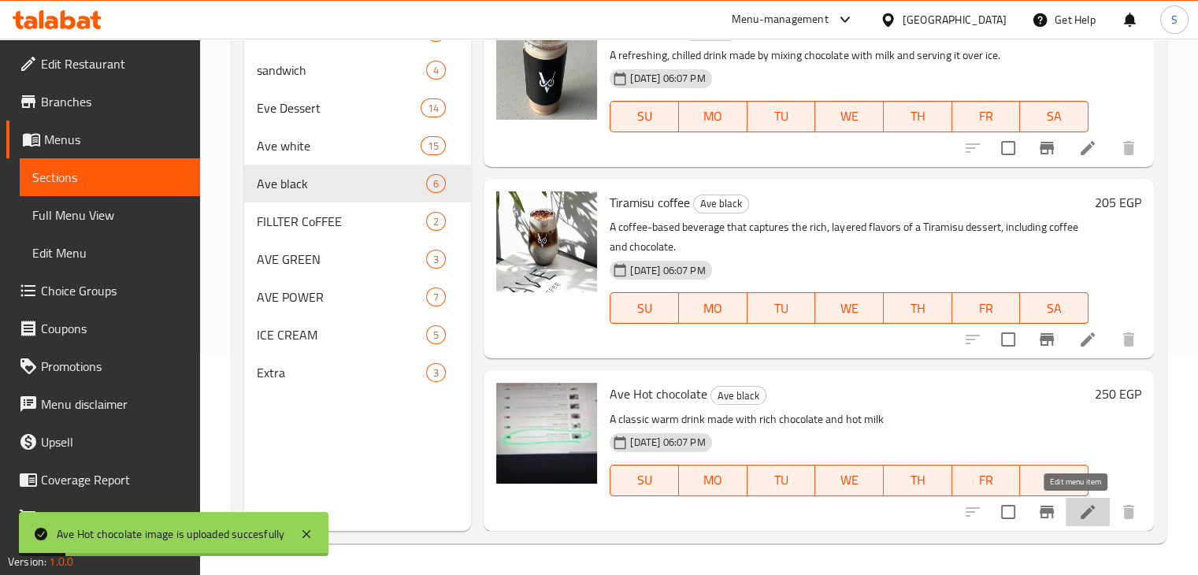
click at [1081, 511] on icon at bounding box center [1088, 512] width 14 height 14
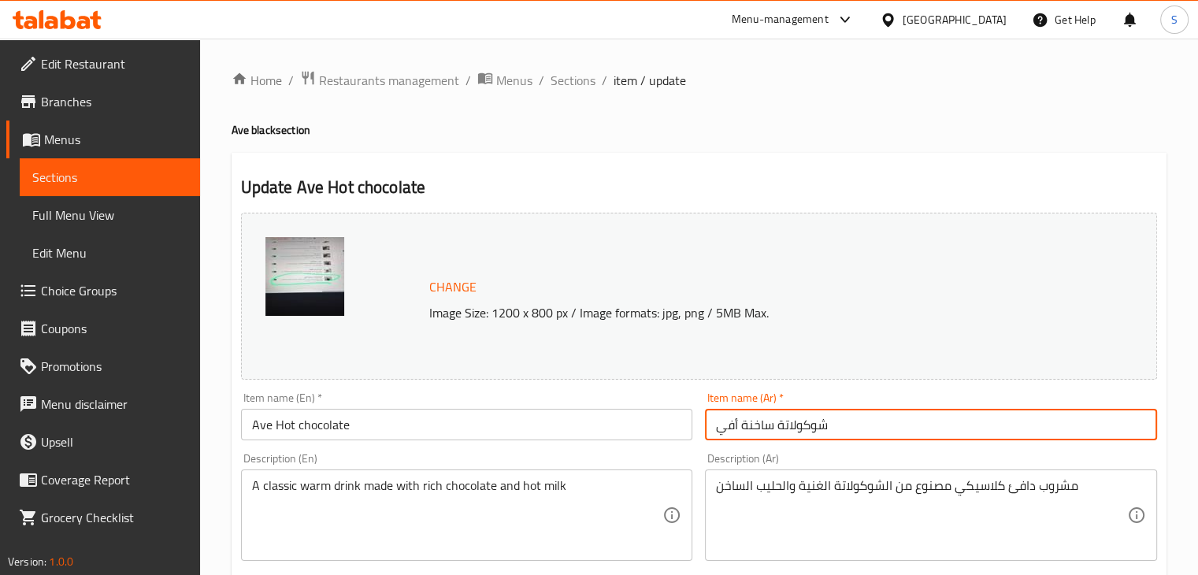
drag, startPoint x: 737, startPoint y: 427, endPoint x: 712, endPoint y: 435, distance: 25.7
click at [712, 435] on input "شوكولاتة ساخنة أفي" at bounding box center [931, 425] width 452 height 32
click at [752, 432] on input "شوكولاتة ساخنة" at bounding box center [931, 425] width 452 height 32
type input "شوكولاتة ايف ساخنة"
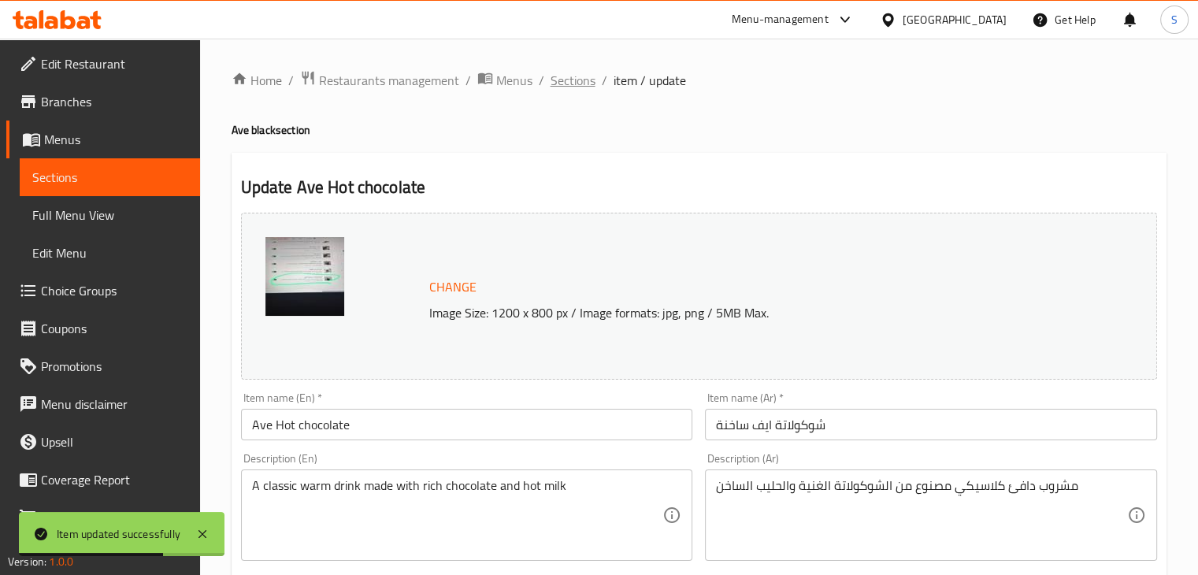
click at [571, 75] on span "Sections" at bounding box center [573, 80] width 45 height 19
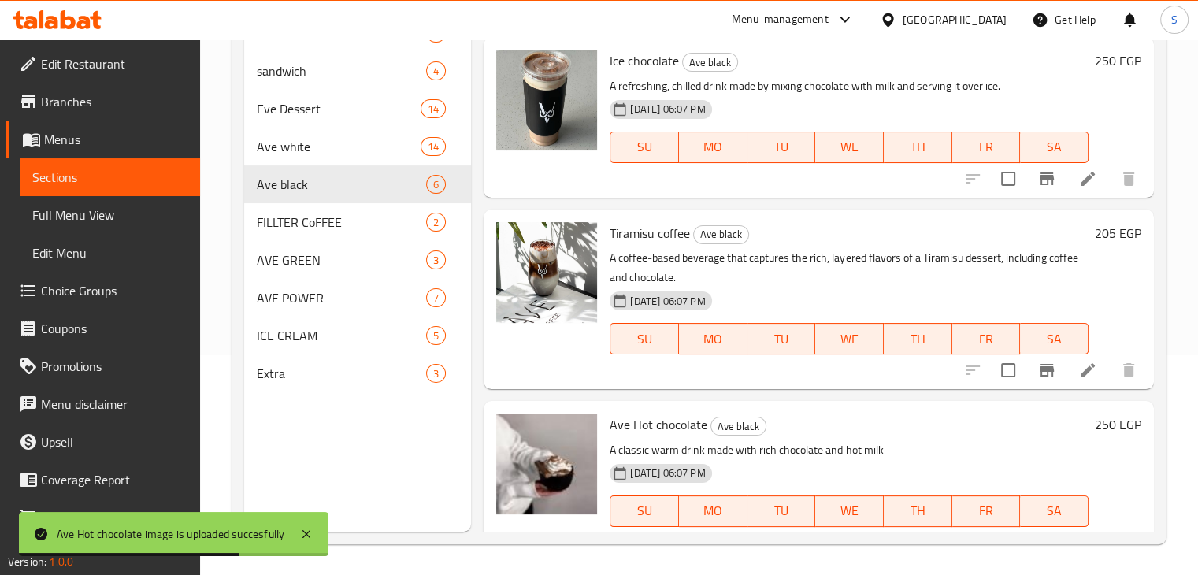
scroll to position [556, 0]
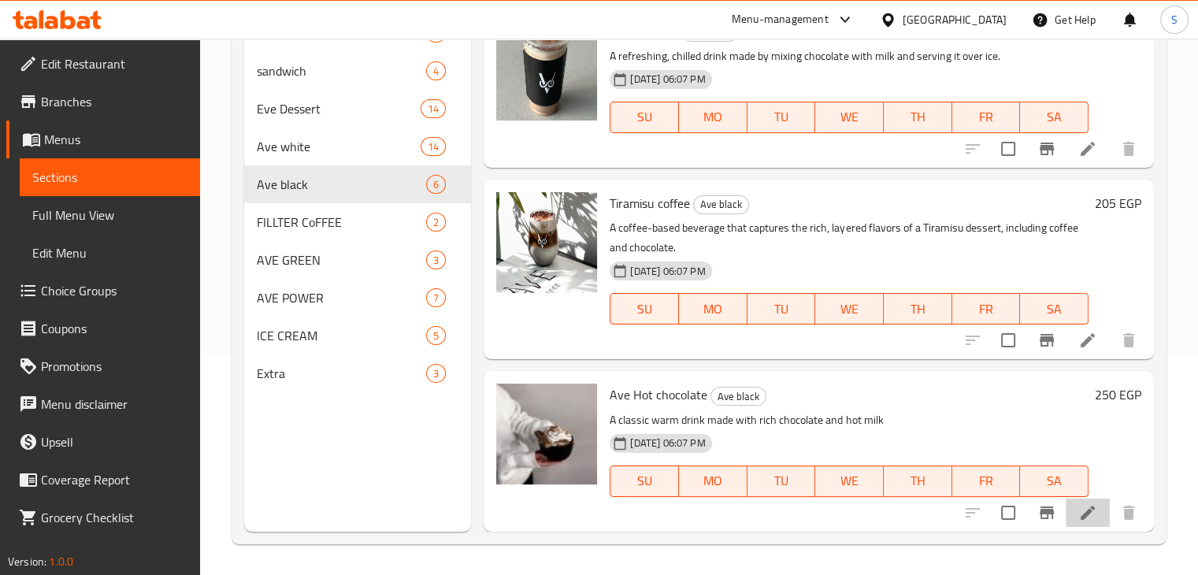
click at [1066, 513] on li at bounding box center [1088, 513] width 44 height 28
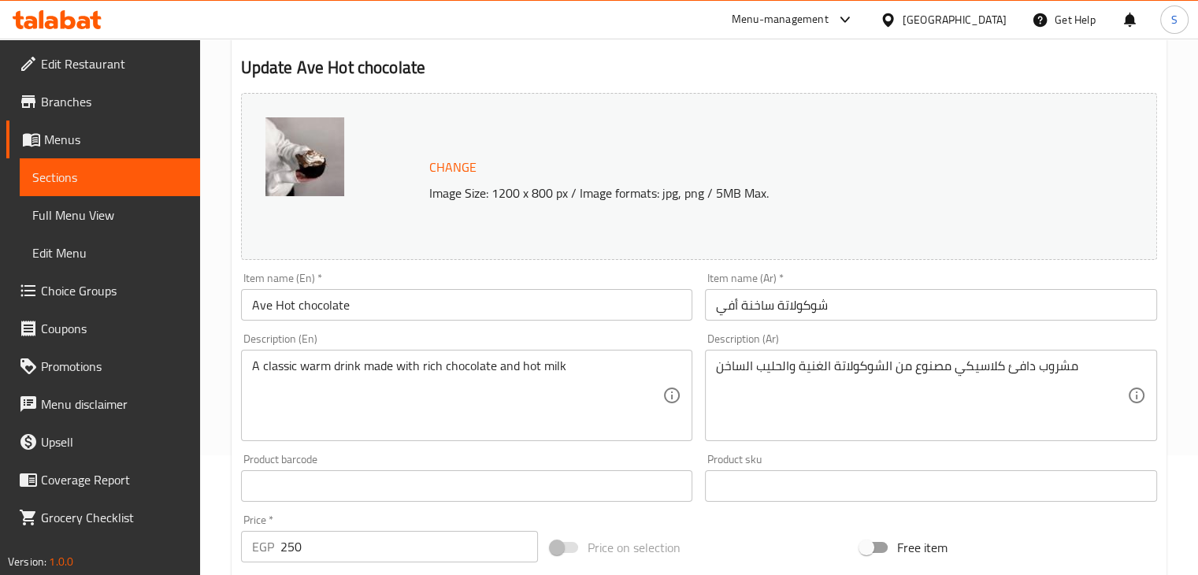
scroll to position [125, 0]
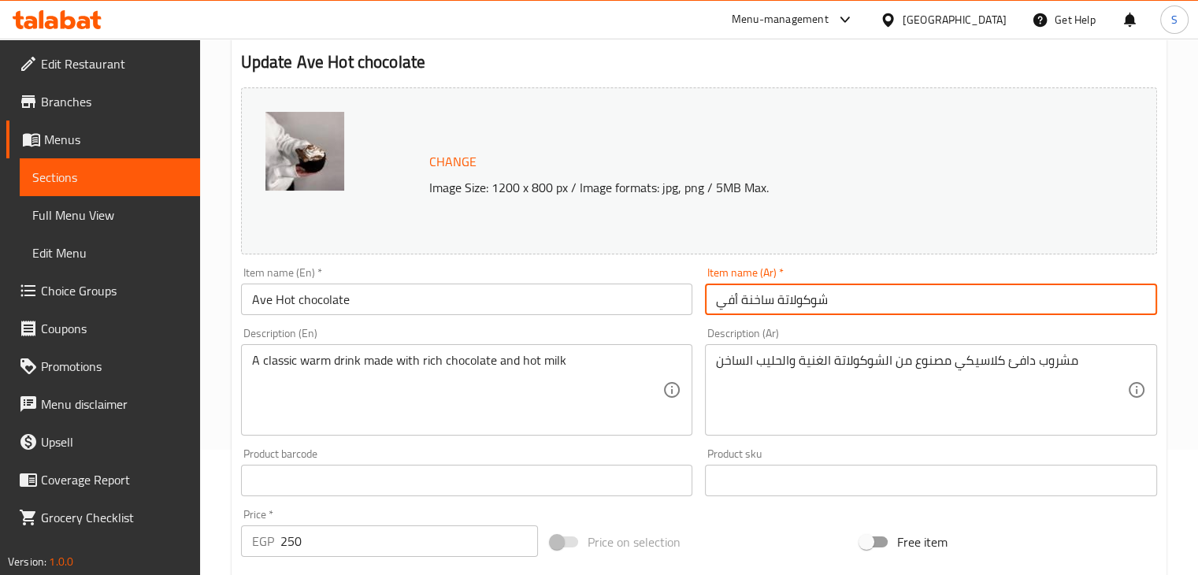
drag, startPoint x: 741, startPoint y: 303, endPoint x: 698, endPoint y: 300, distance: 42.6
click at [699, 300] on div "Item name (Ar)   * شوكولاتة ساخنة أفي Item name (Ar) *" at bounding box center [931, 291] width 465 height 61
click at [753, 304] on input "شوكولاتة ساخنة" at bounding box center [931, 300] width 452 height 32
type input "شوكولاتة ايف ساخنة"
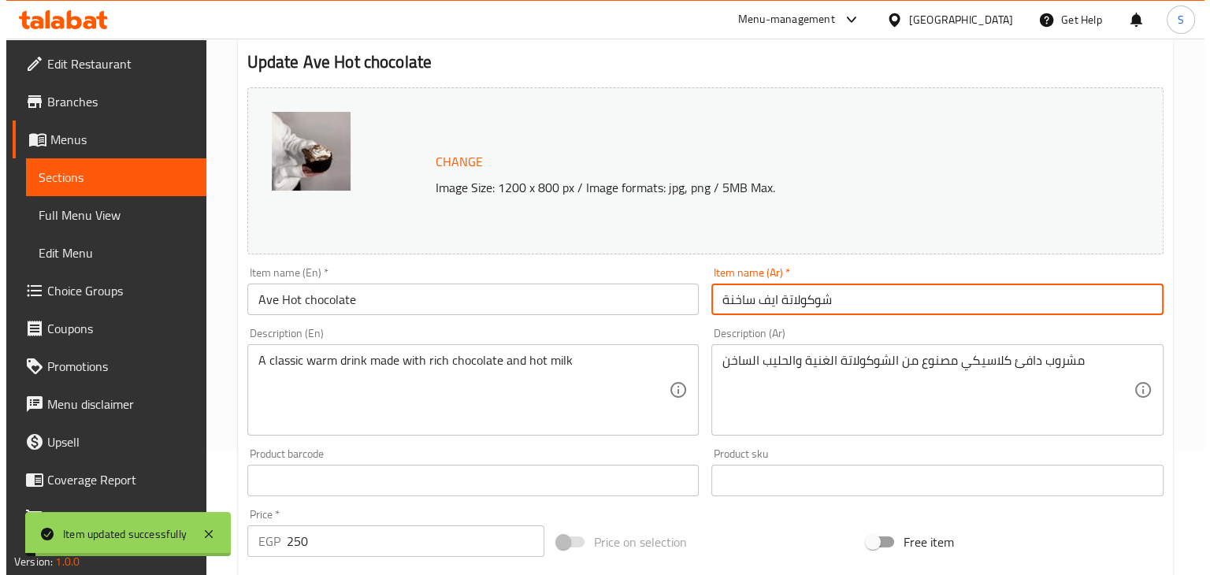
scroll to position [0, 0]
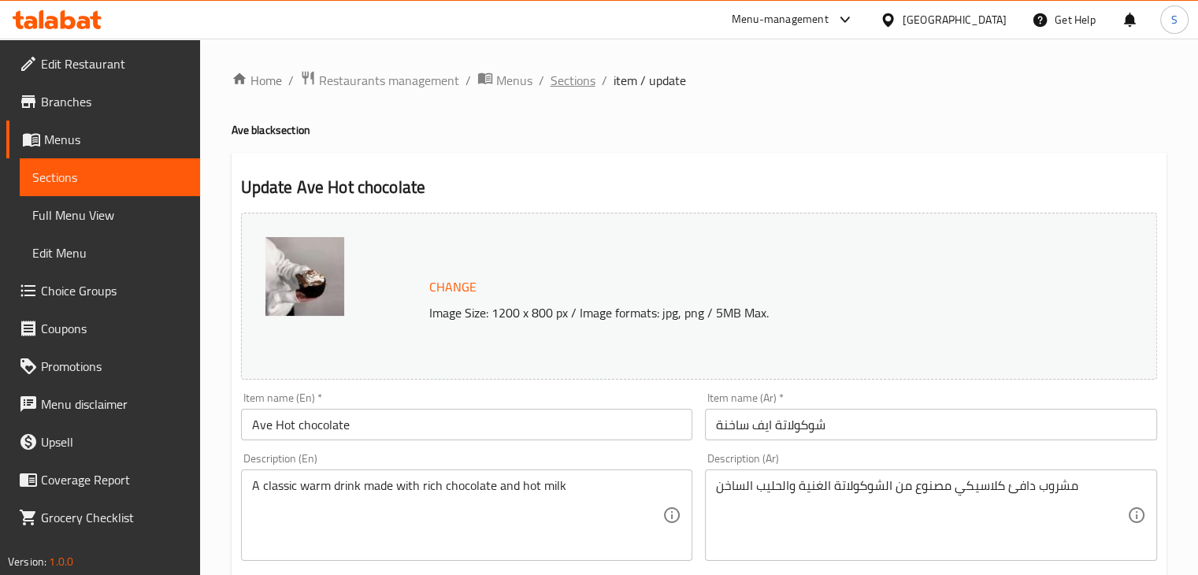
click at [572, 87] on span "Sections" at bounding box center [573, 80] width 45 height 19
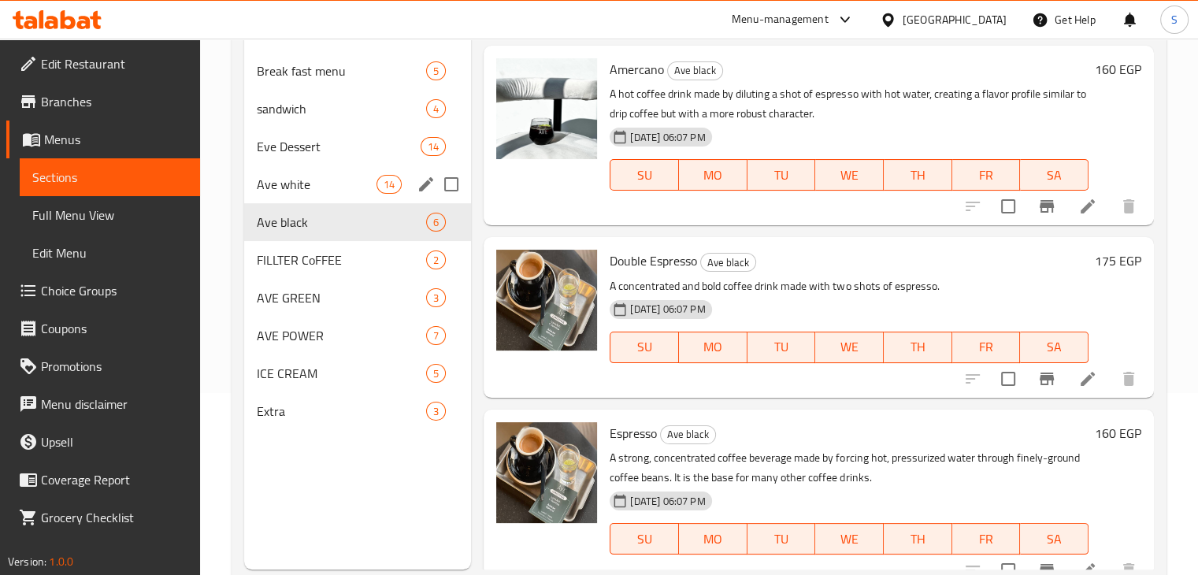
scroll to position [184, 0]
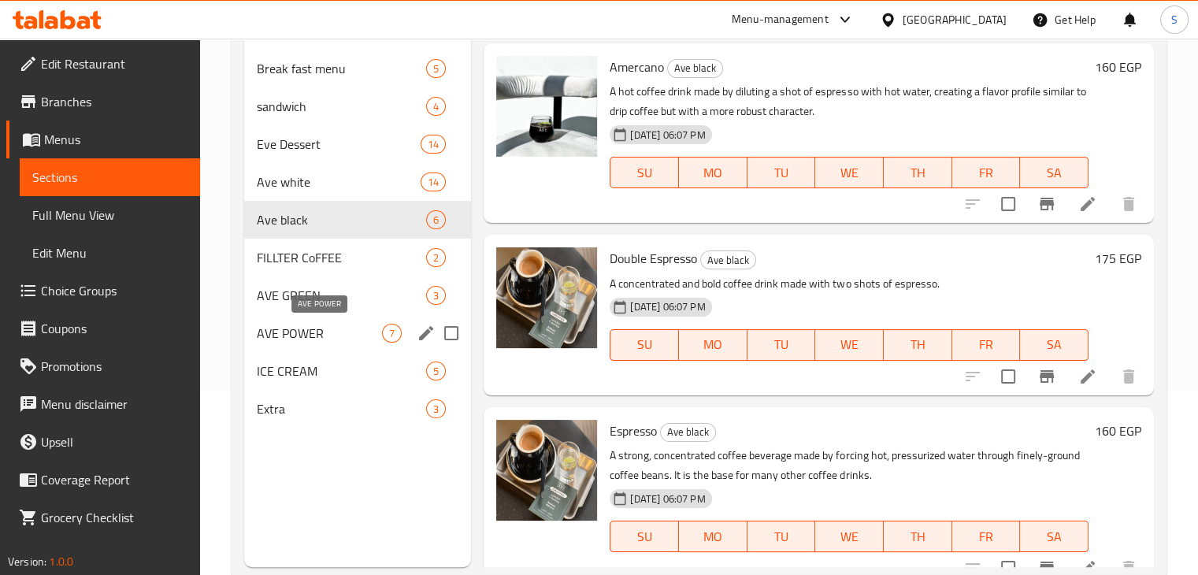
click at [302, 332] on span "AVE POWER" at bounding box center [320, 333] width 126 height 19
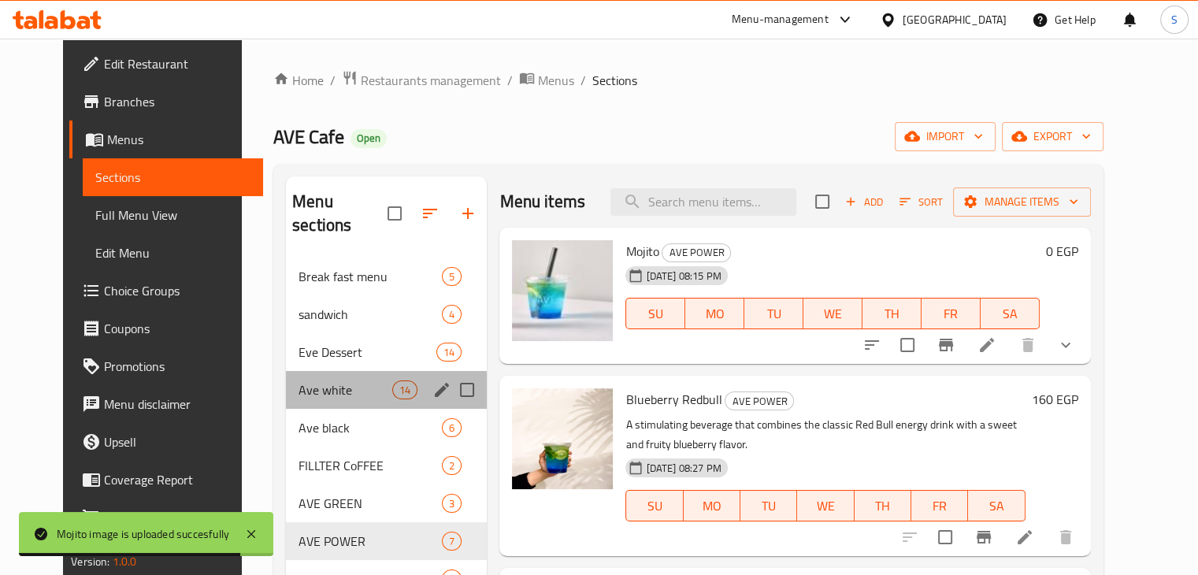
click at [303, 376] on div "Ave white 14" at bounding box center [386, 390] width 201 height 38
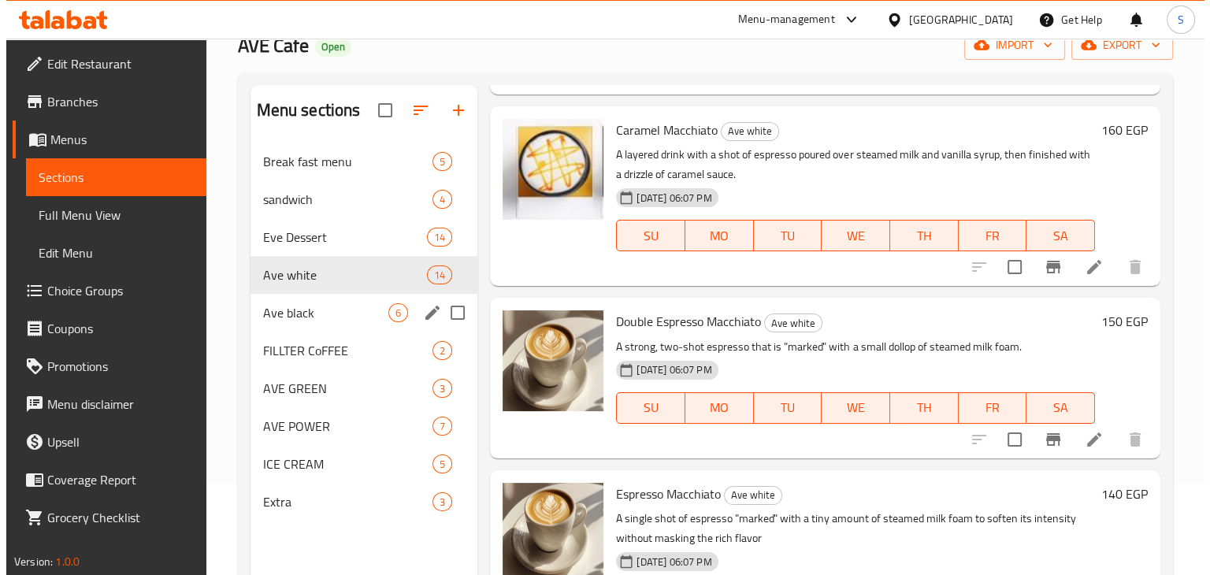
scroll to position [94, 0]
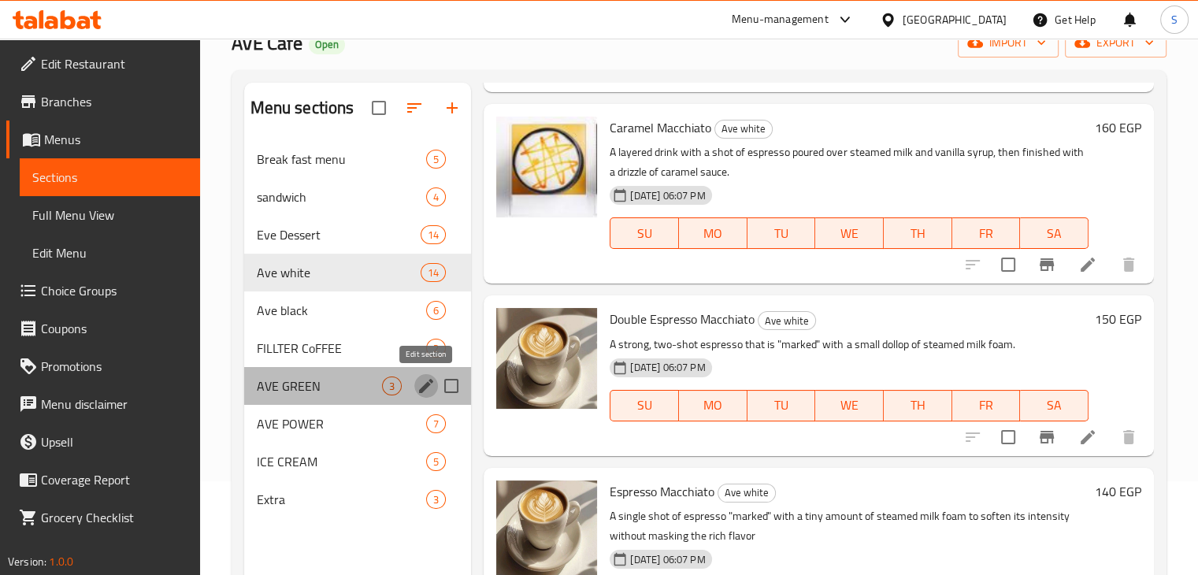
click at [424, 392] on icon "edit" at bounding box center [426, 386] width 19 height 19
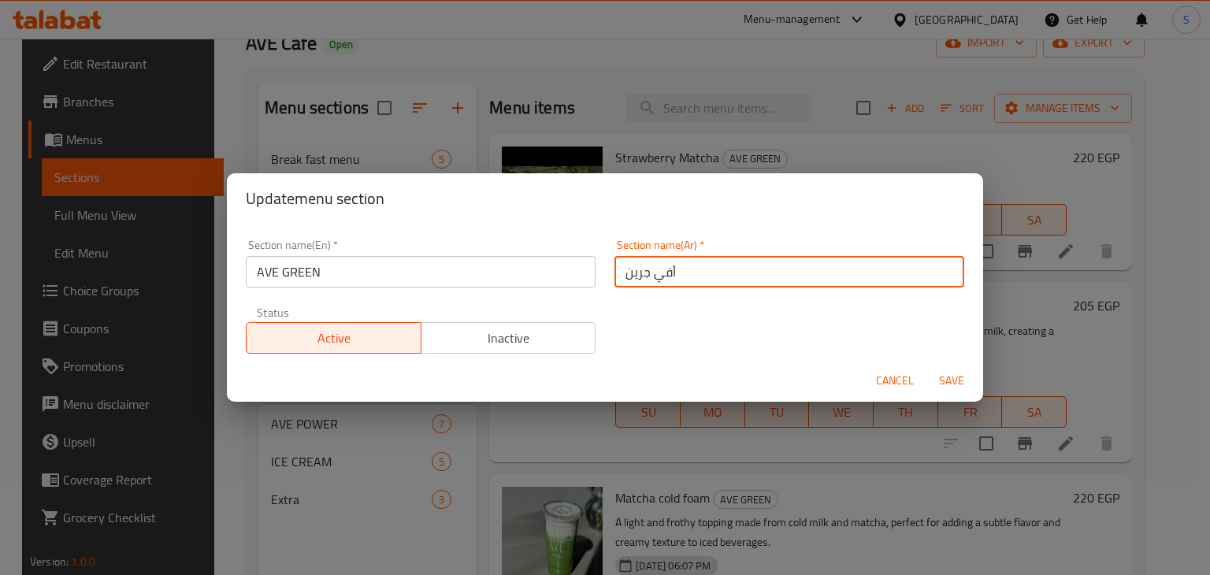
click at [648, 281] on input "أفي جرين" at bounding box center [790, 272] width 350 height 32
type input "أيف جرين"
click at [926, 366] on button "Save" at bounding box center [951, 380] width 50 height 29
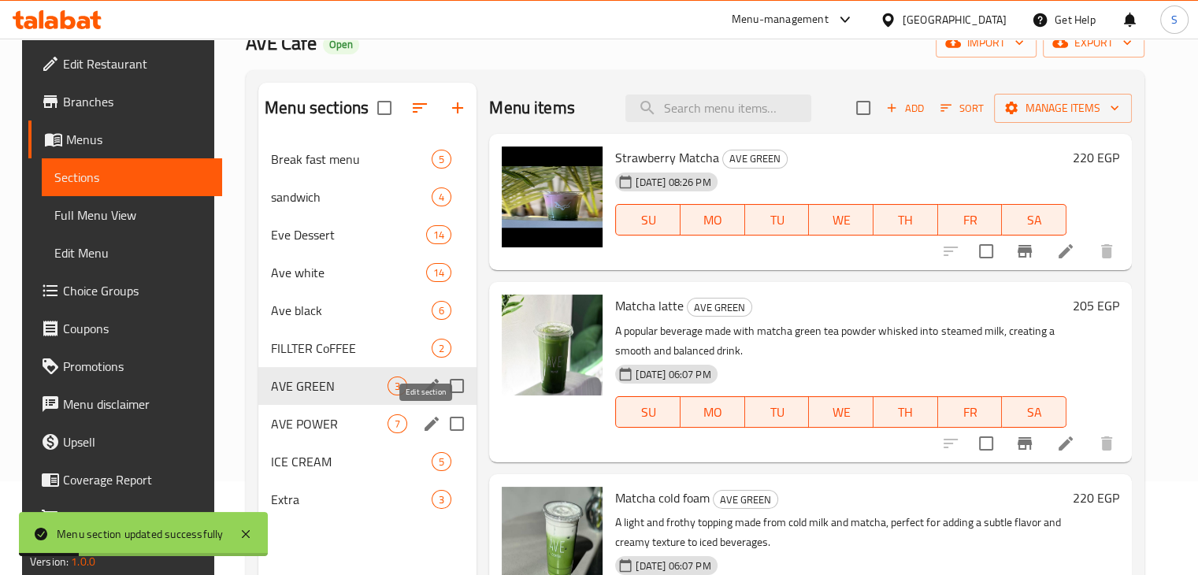
click at [423, 431] on icon "edit" at bounding box center [431, 423] width 19 height 19
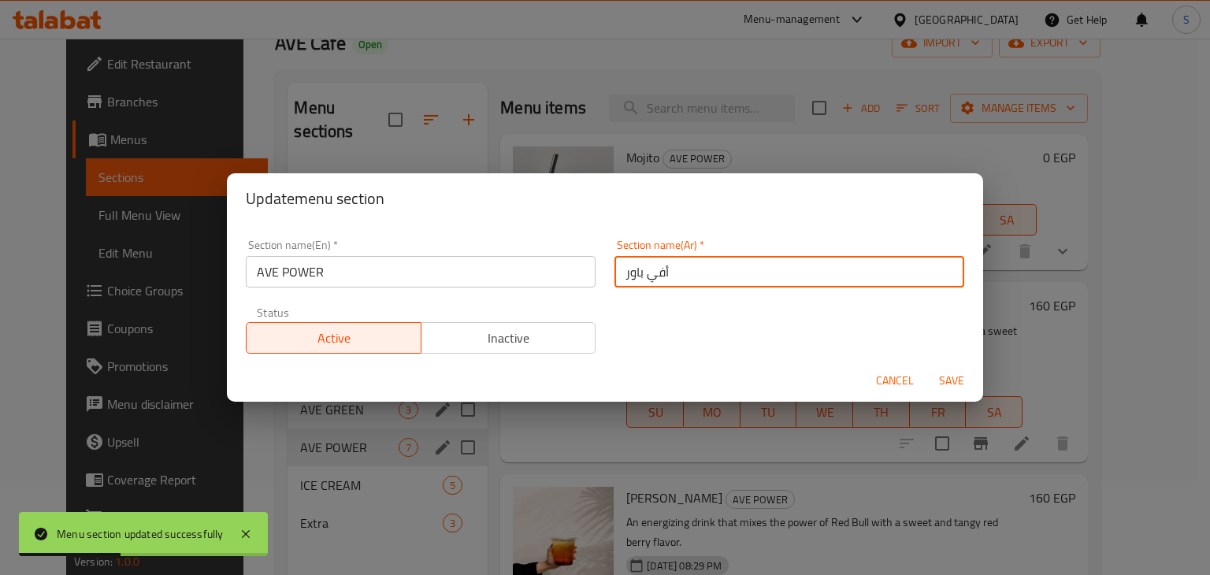
click at [642, 277] on input "أفي باور" at bounding box center [790, 272] width 350 height 32
type input "أيف باور"
click at [926, 366] on button "Save" at bounding box center [951, 380] width 50 height 29
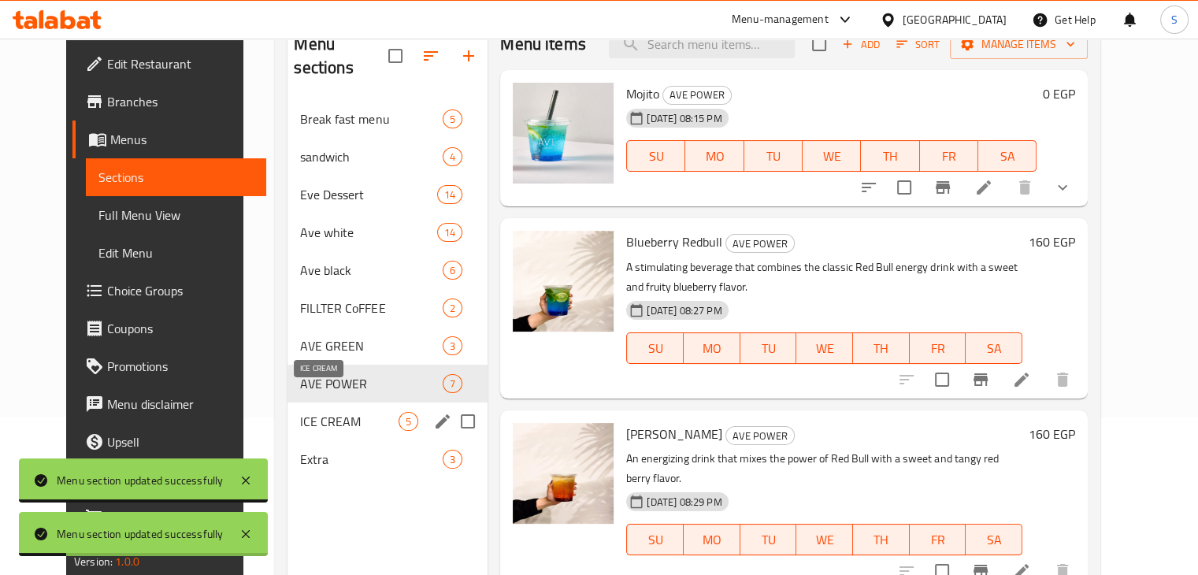
scroll to position [160, 0]
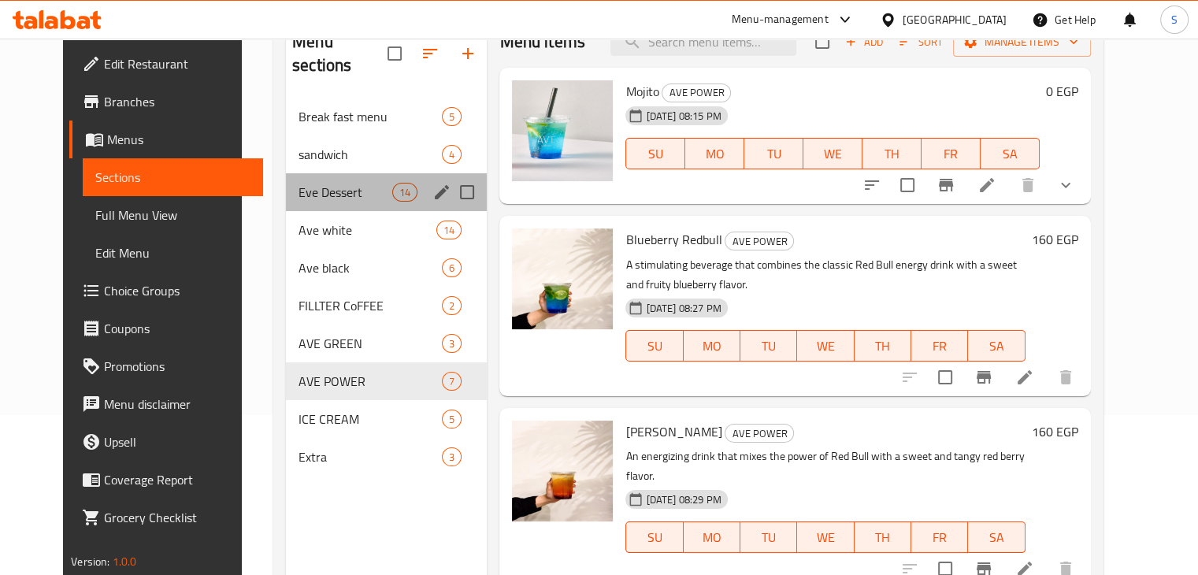
click at [297, 184] on div "Eve Dessert 14" at bounding box center [386, 192] width 201 height 38
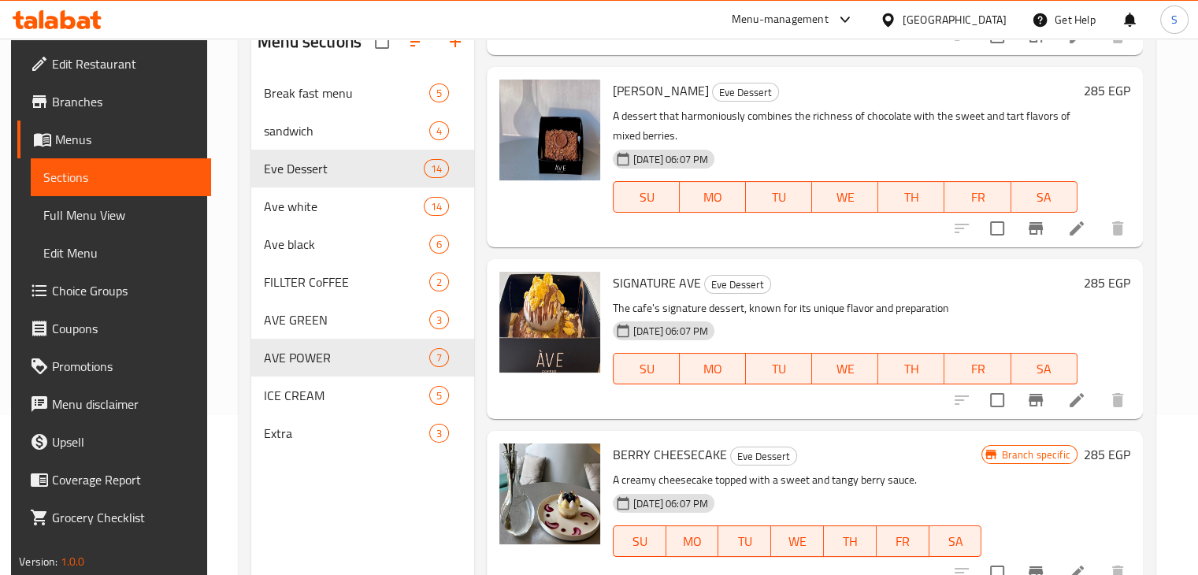
scroll to position [1858, 0]
click at [1076, 401] on icon at bounding box center [1077, 401] width 14 height 14
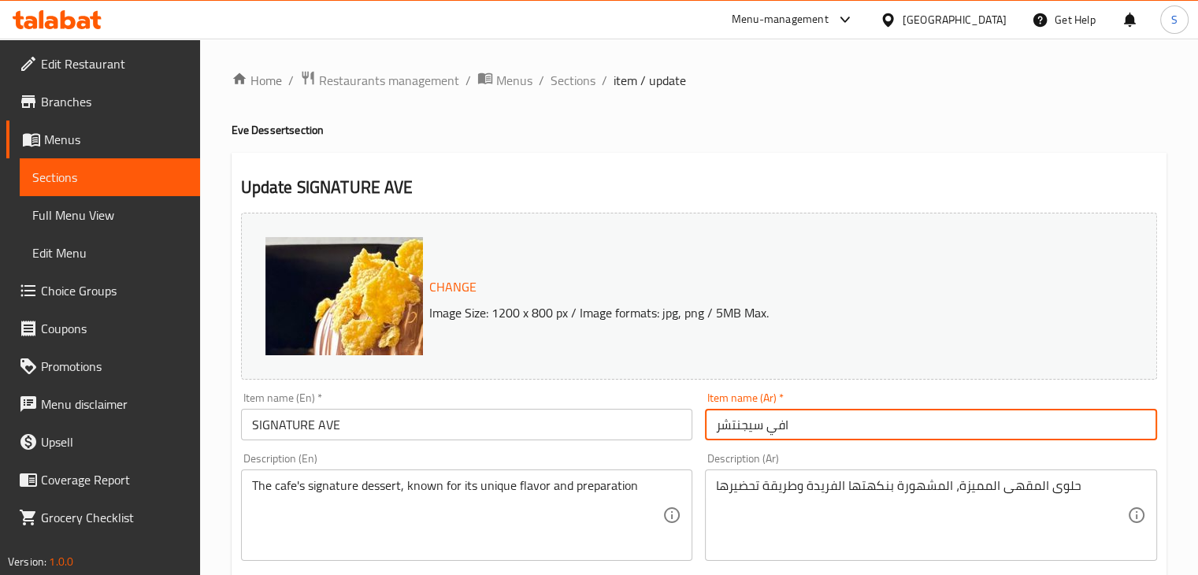
click at [772, 431] on input "افي سيجنتشر" at bounding box center [931, 425] width 452 height 32
type input "ايف سيجنتشر"
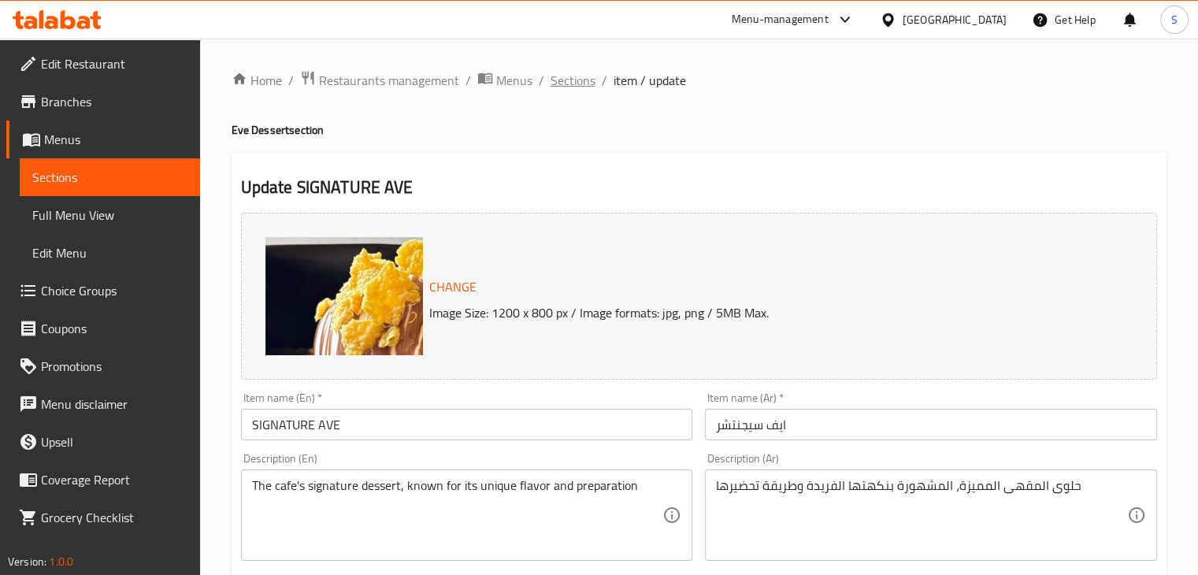
click at [576, 89] on span "Sections" at bounding box center [573, 80] width 45 height 19
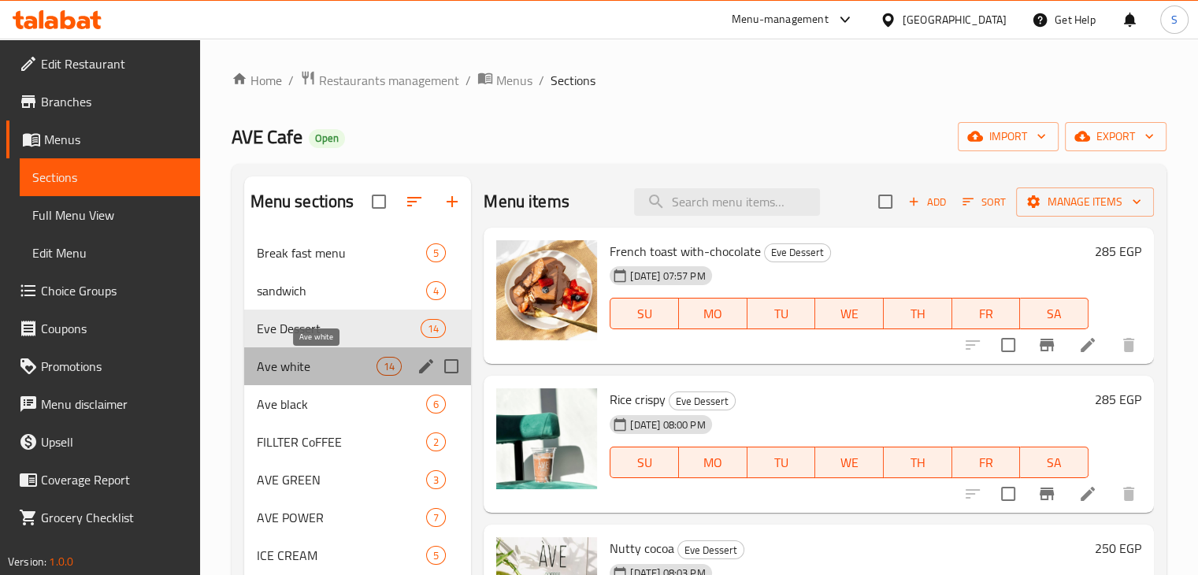
click at [332, 363] on span "Ave white" at bounding box center [317, 366] width 121 height 19
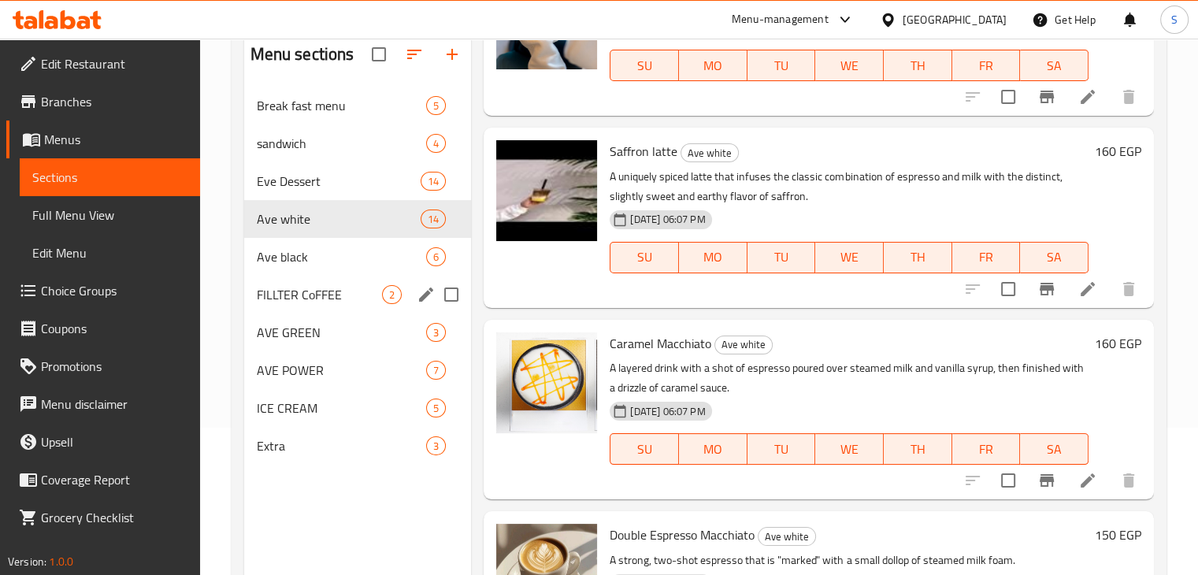
scroll to position [148, 0]
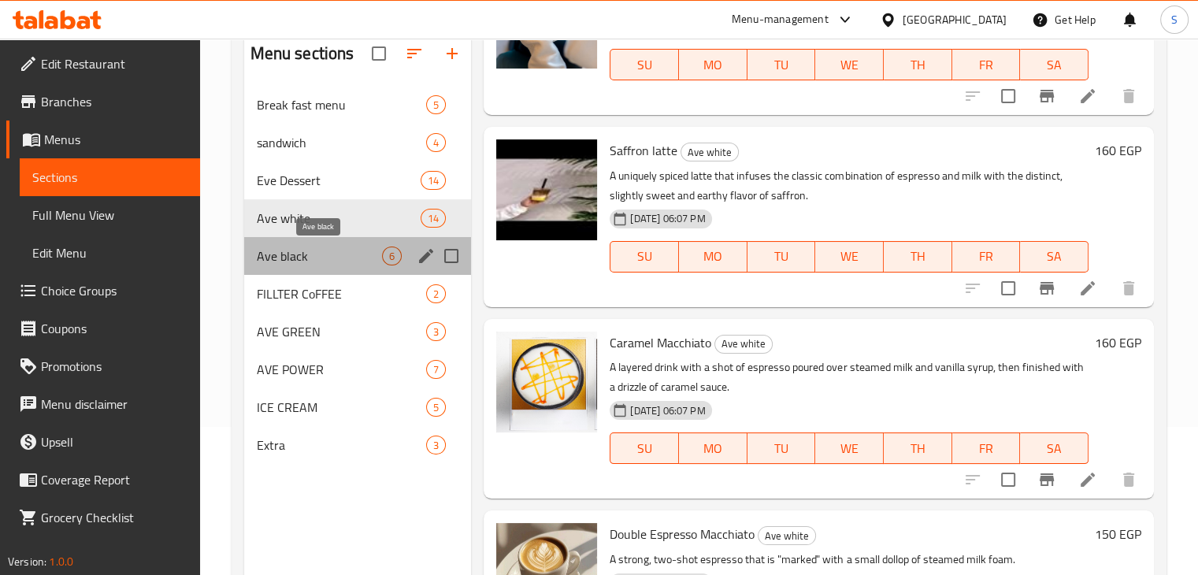
click at [329, 247] on span "Ave black" at bounding box center [320, 256] width 126 height 19
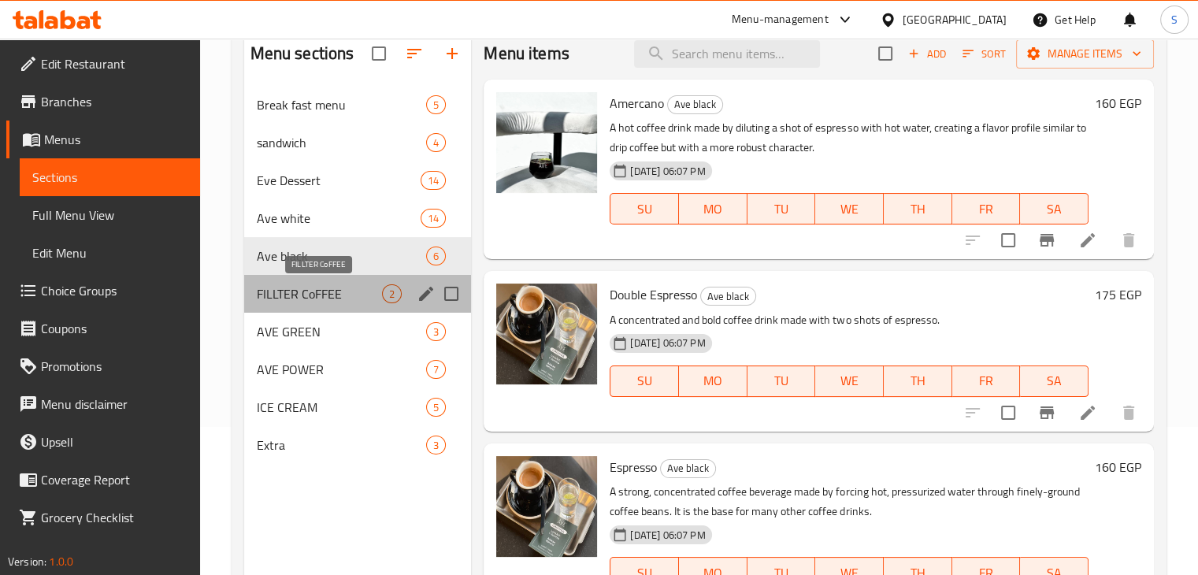
click at [300, 294] on span "FILLTER CoFFEE" at bounding box center [320, 293] width 126 height 19
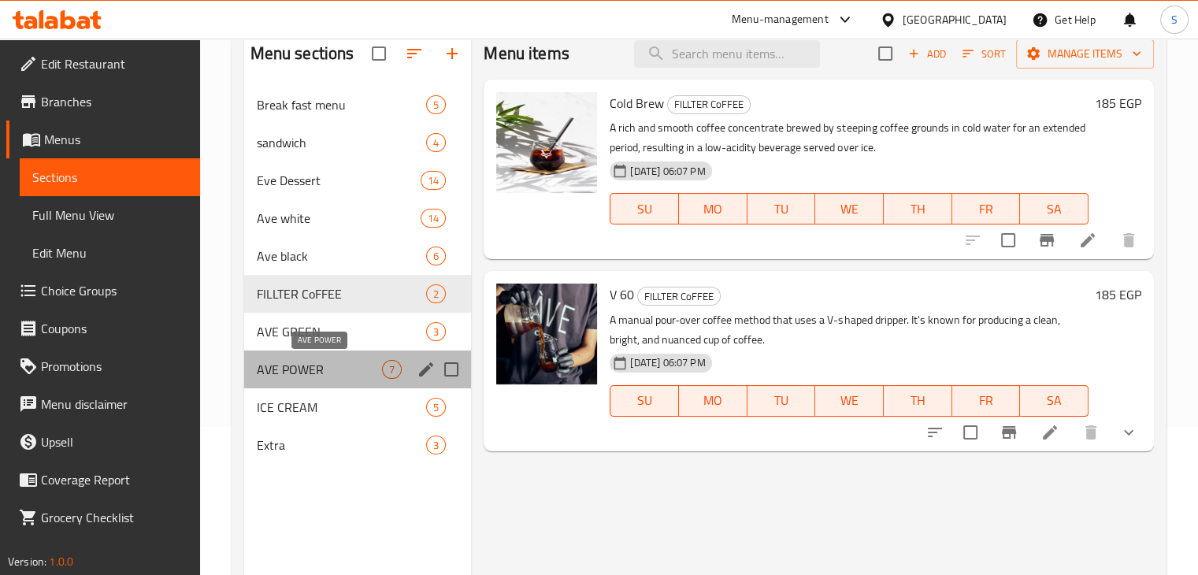
click at [295, 372] on span "AVE POWER" at bounding box center [320, 369] width 126 height 19
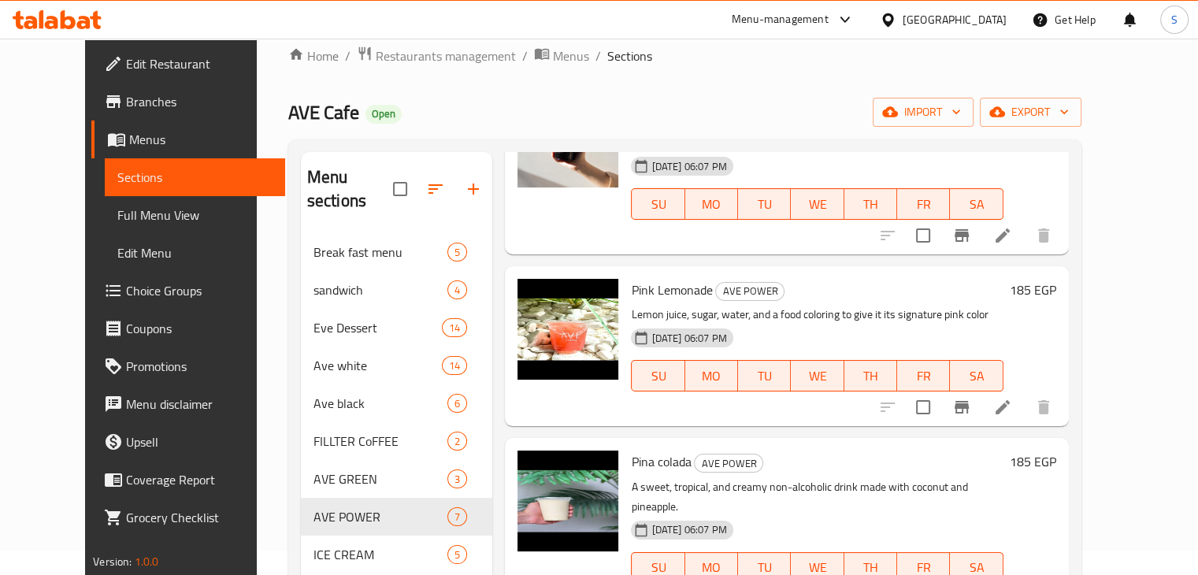
scroll to position [24, 0]
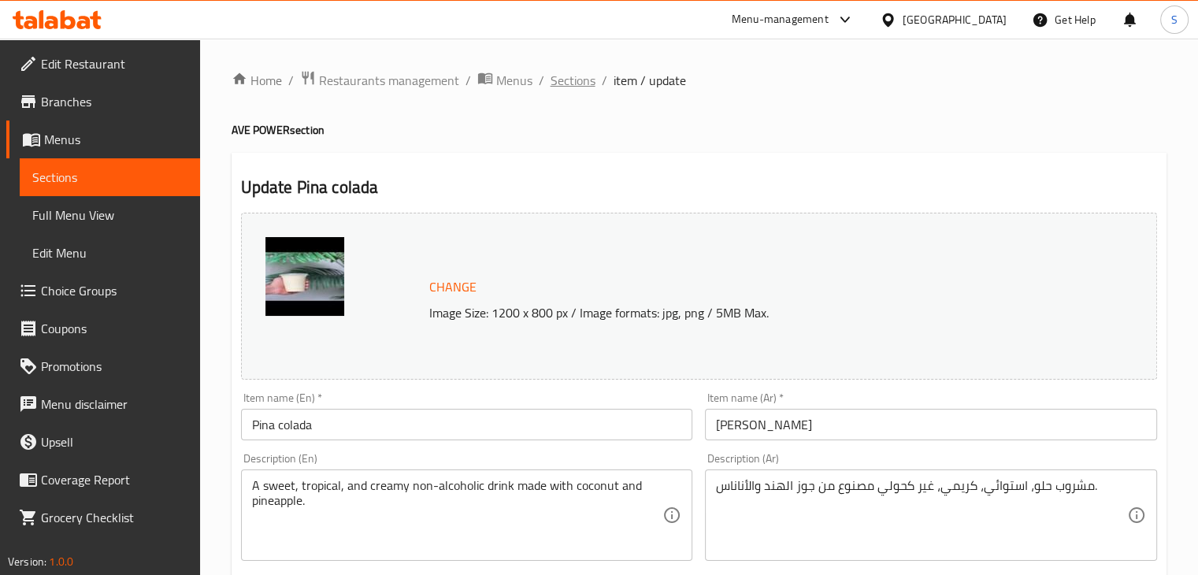
click at [577, 90] on span "Sections" at bounding box center [573, 80] width 45 height 19
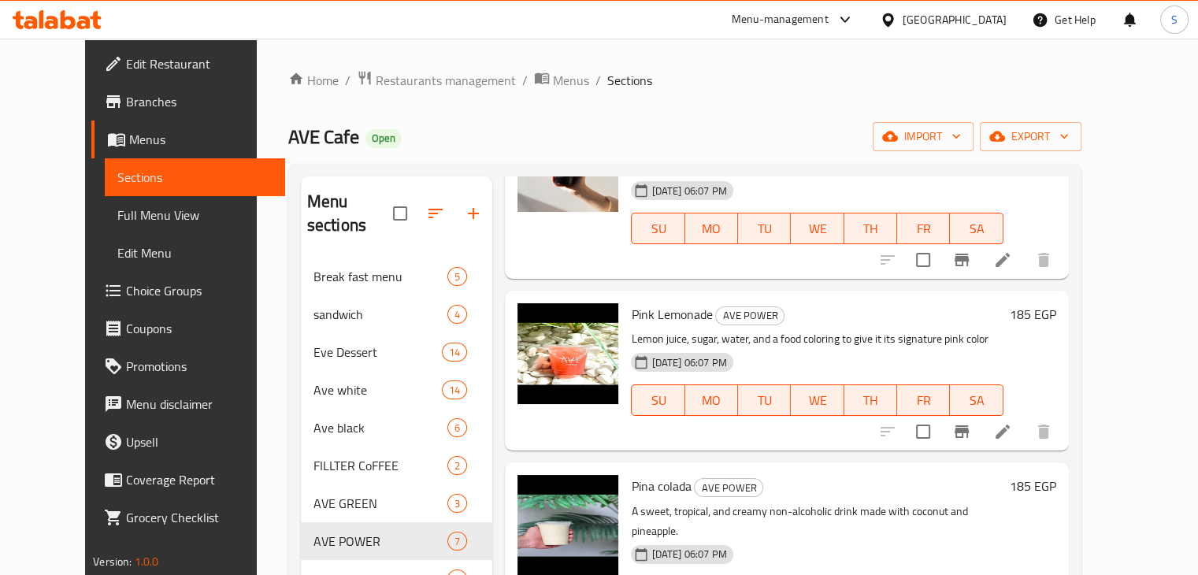
scroll to position [684, 0]
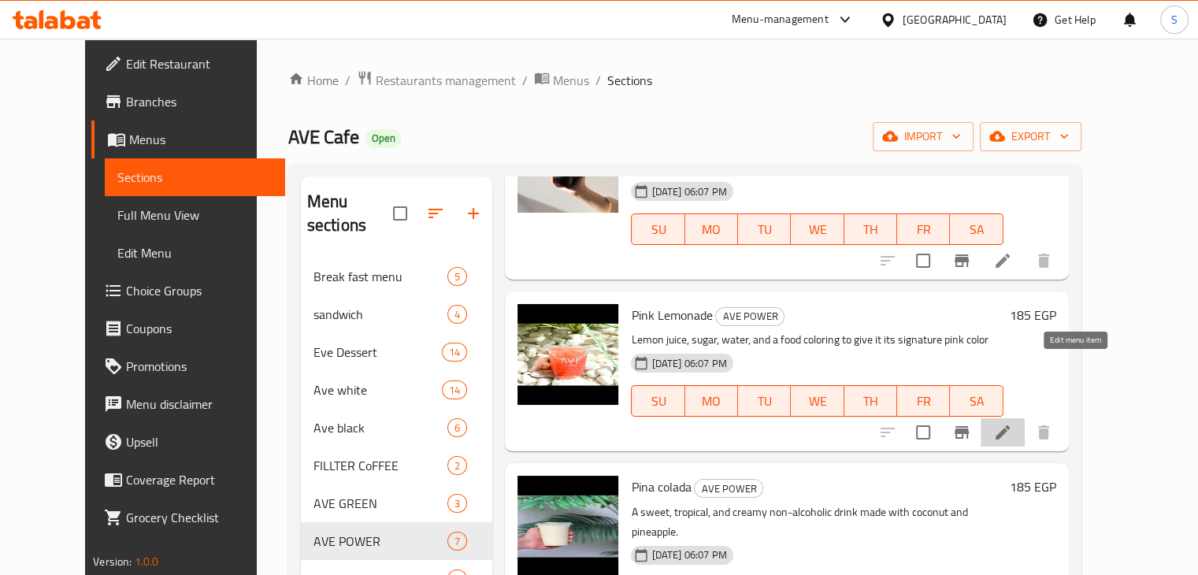
click at [1012, 423] on icon at bounding box center [1002, 432] width 19 height 19
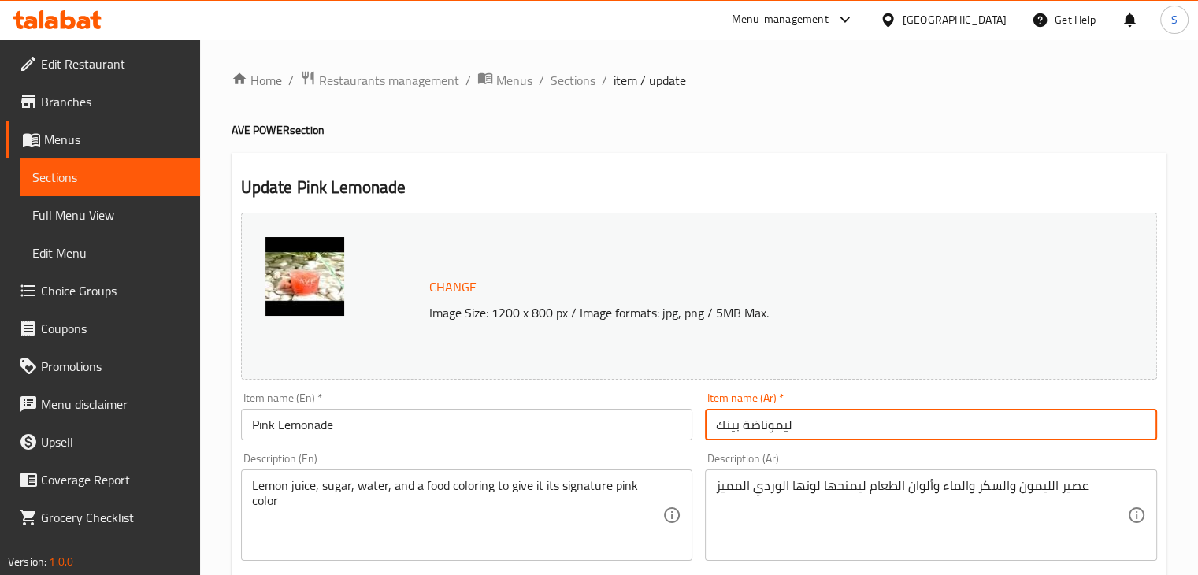
click at [740, 429] on input "ليموناضة بينك" at bounding box center [931, 425] width 452 height 32
paste input "ا"
type input "ليمونادا بينك"
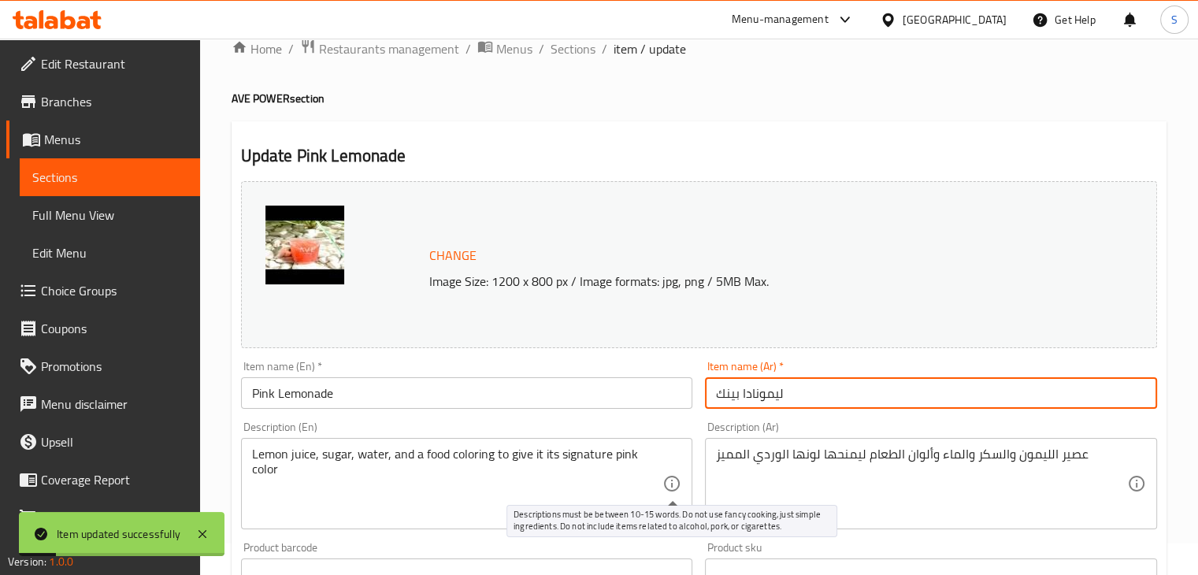
scroll to position [35, 0]
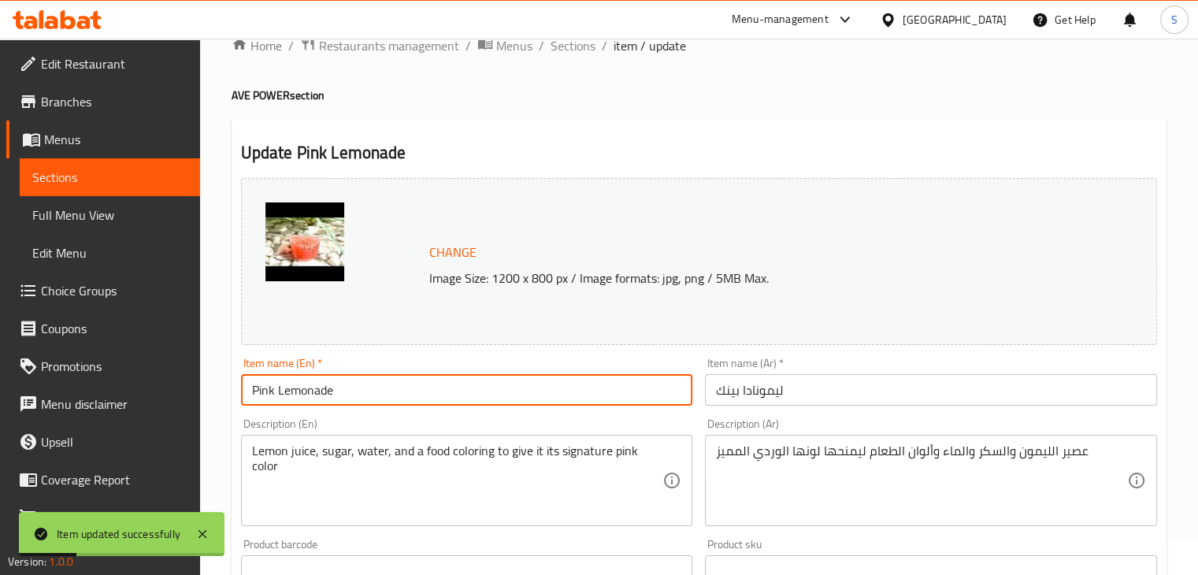
click at [452, 395] on input "Pink Lemonade" at bounding box center [467, 390] width 452 height 32
type input "Pink Lemonada"
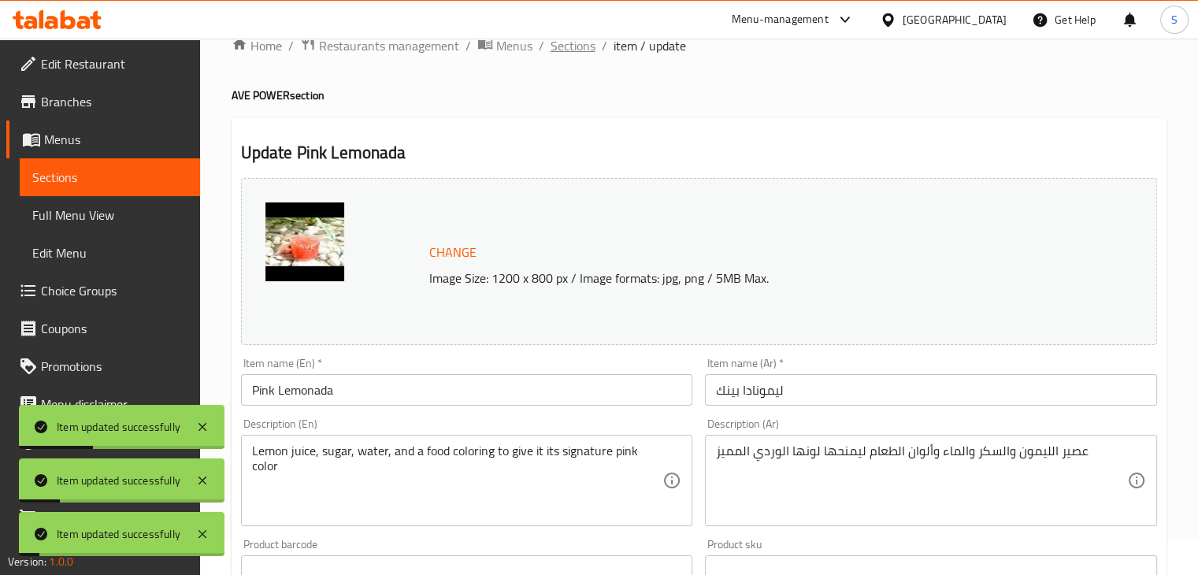
click at [566, 43] on span "Sections" at bounding box center [573, 45] width 45 height 19
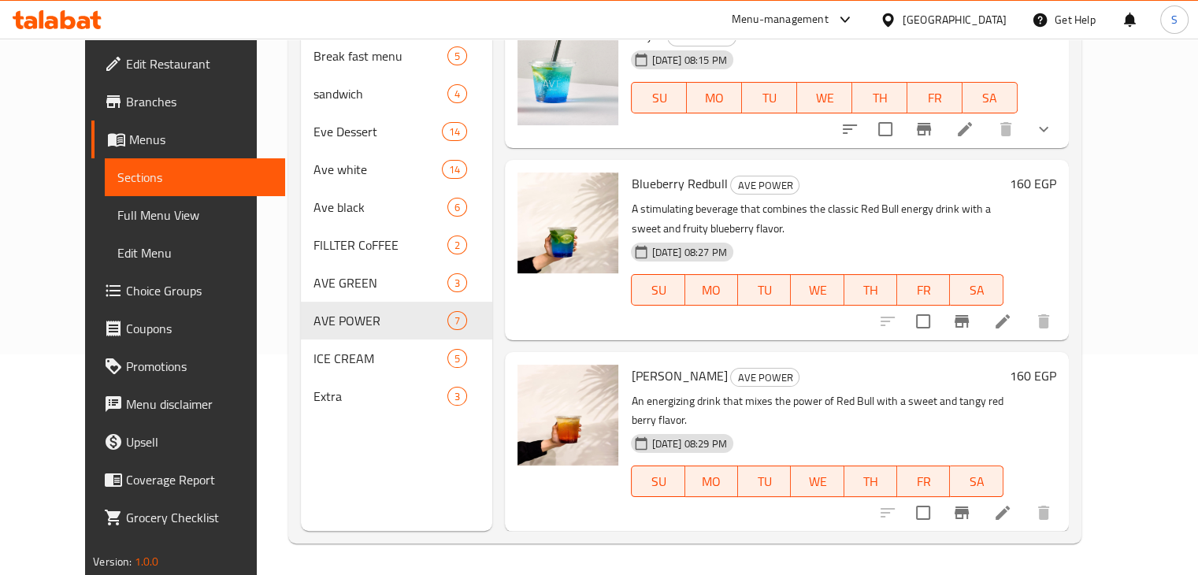
scroll to position [17, 0]
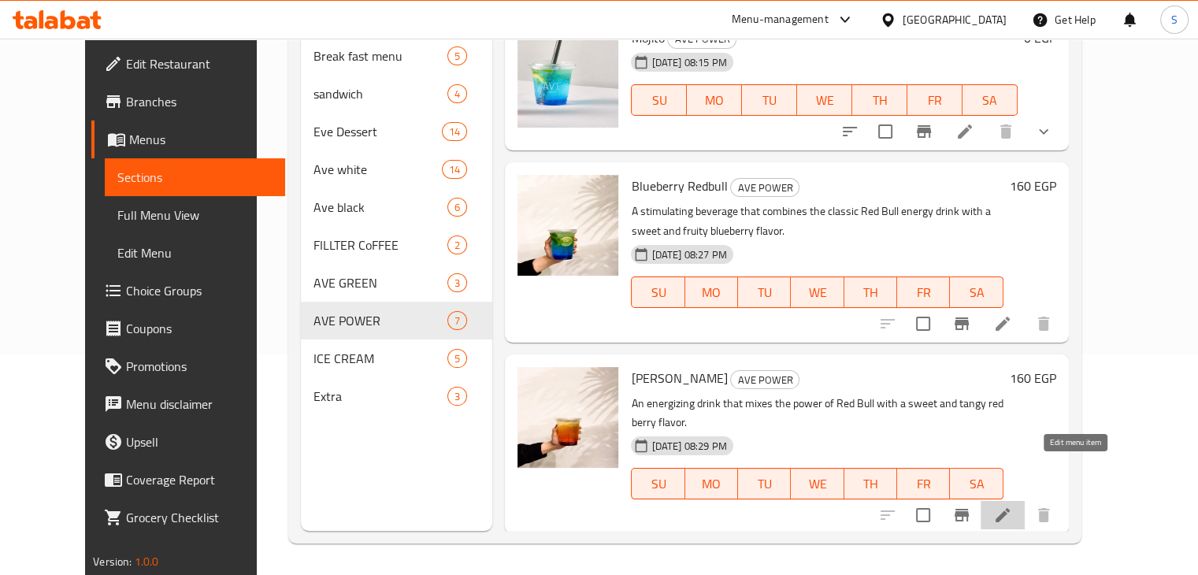
click at [1012, 506] on icon at bounding box center [1002, 515] width 19 height 19
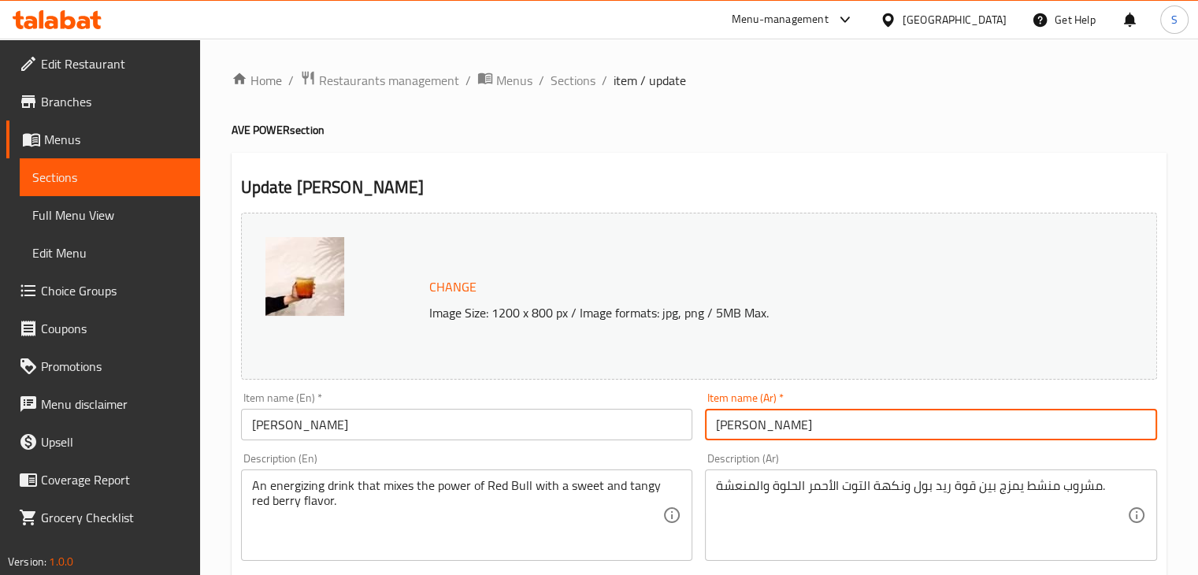
click at [744, 431] on input "[PERSON_NAME]" at bounding box center [931, 425] width 452 height 32
click at [755, 433] on input "ريد [PERSON_NAME]" at bounding box center [931, 425] width 452 height 32
type input "ريد [PERSON_NAME]"
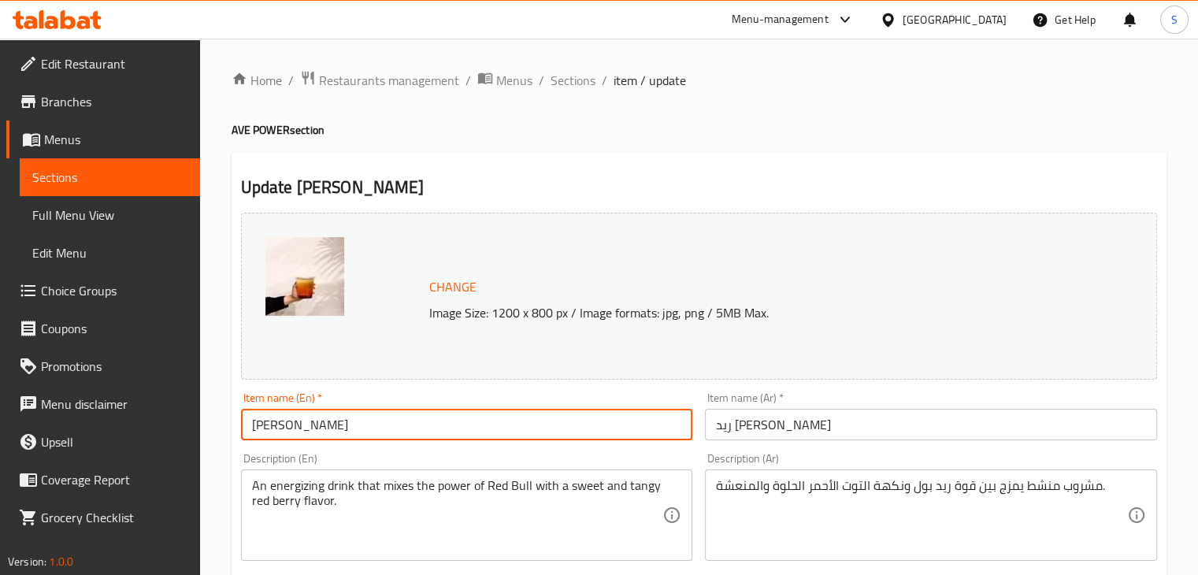
click at [308, 423] on input "[PERSON_NAME]" at bounding box center [467, 425] width 452 height 32
paste input "Red Bull Blueberry"
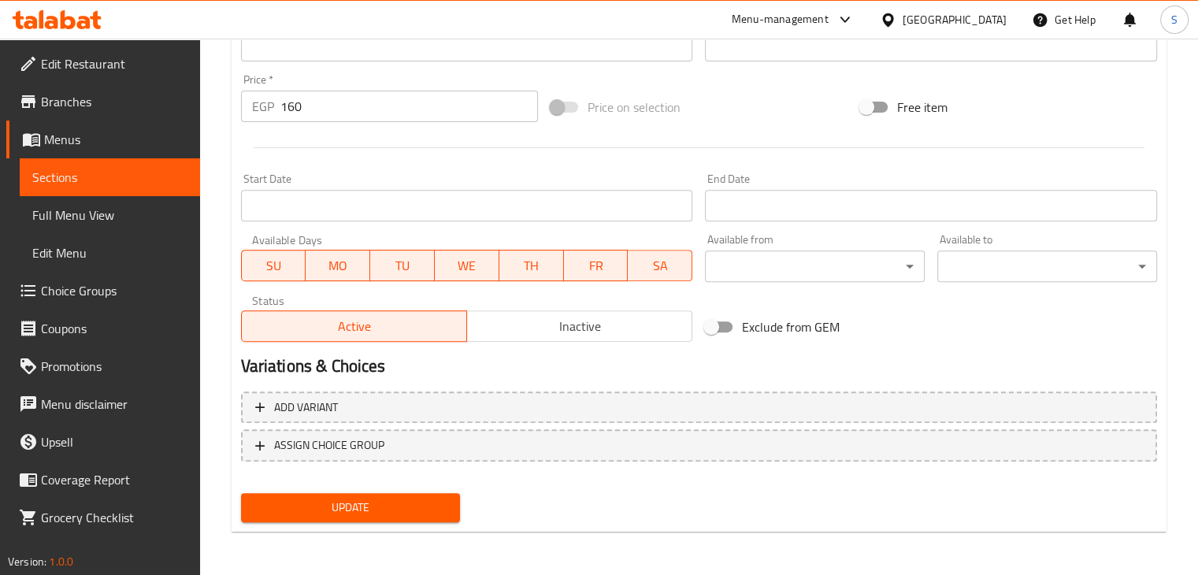
type input "Red Bull Blueberry"
click at [359, 511] on span "Update" at bounding box center [351, 508] width 195 height 20
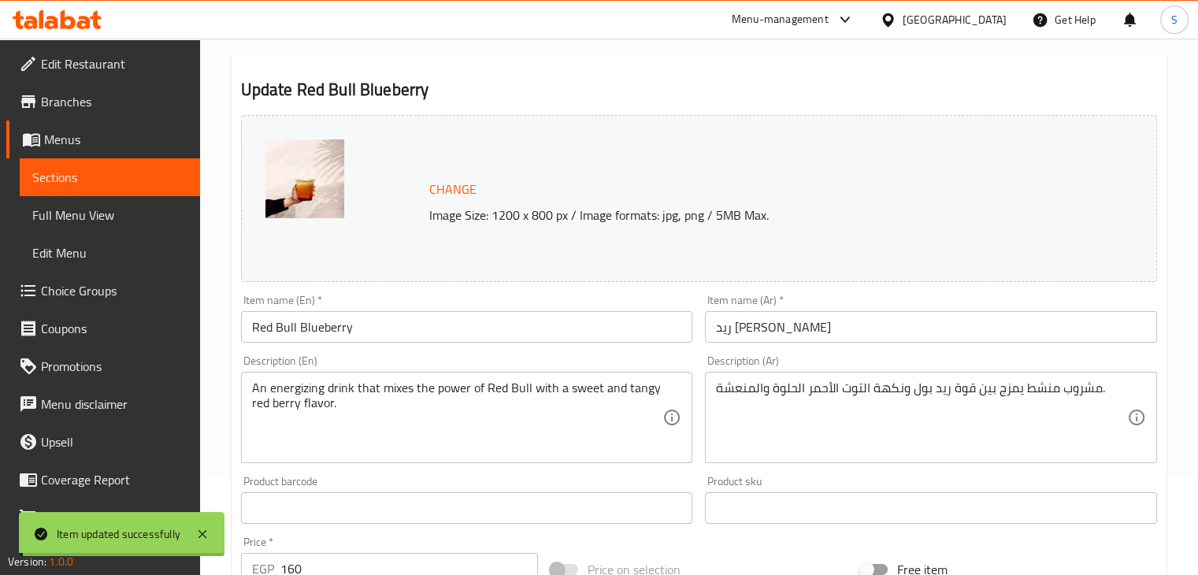
scroll to position [0, 0]
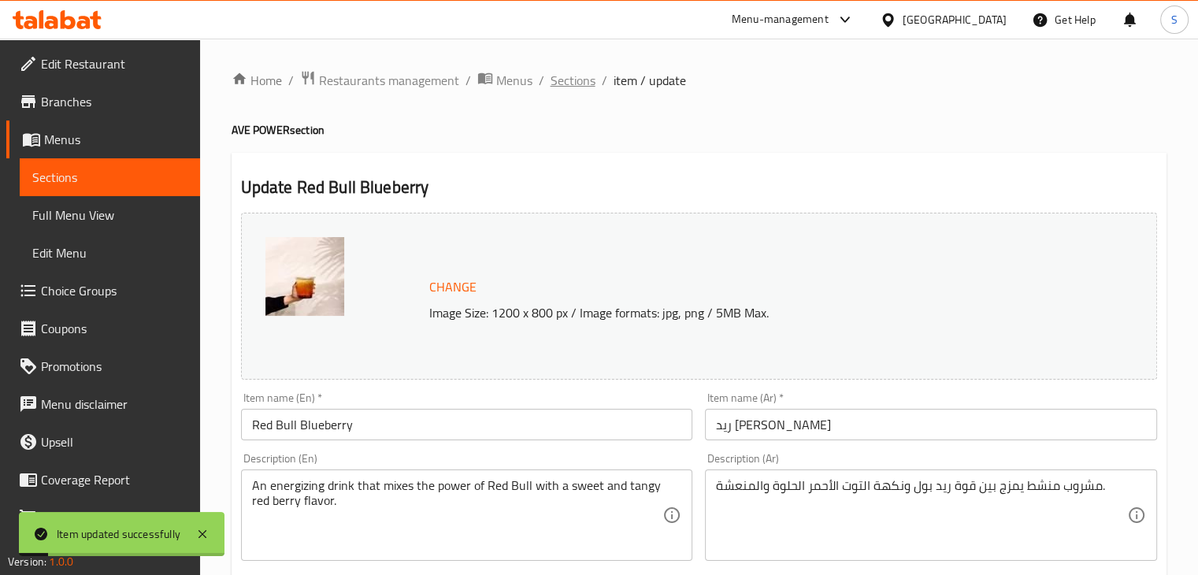
click at [567, 86] on span "Sections" at bounding box center [573, 80] width 45 height 19
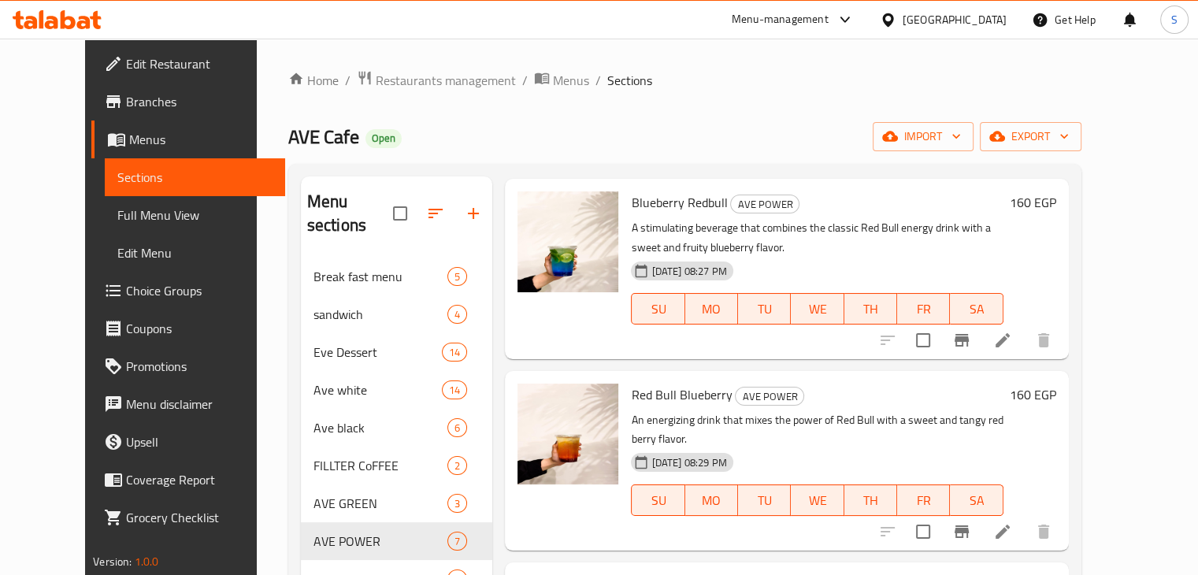
scroll to position [208, 0]
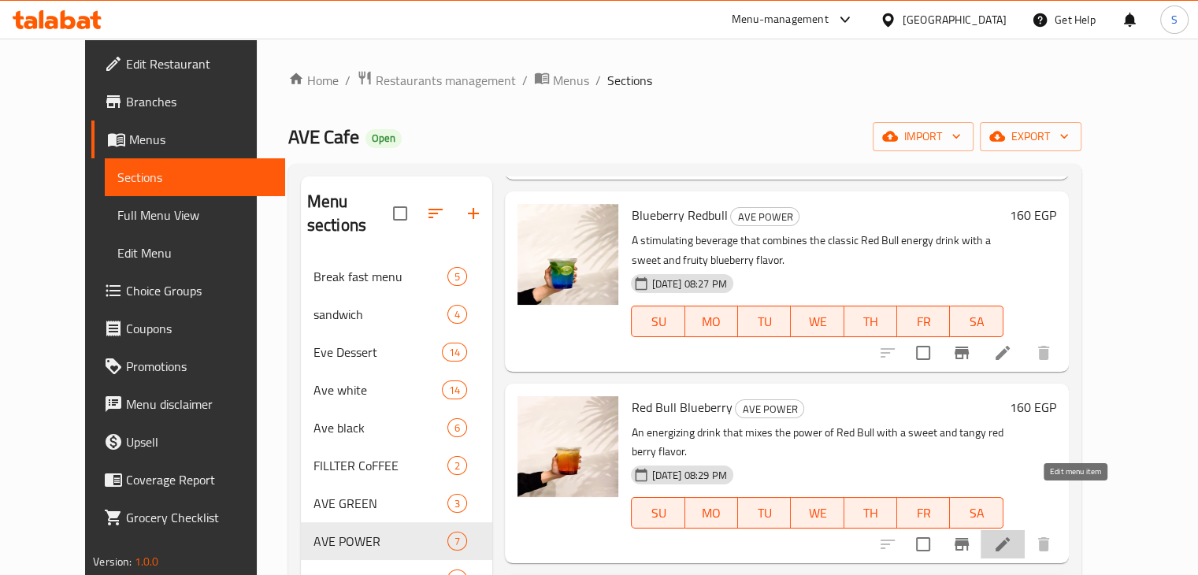
click at [1012, 535] on icon at bounding box center [1002, 544] width 19 height 19
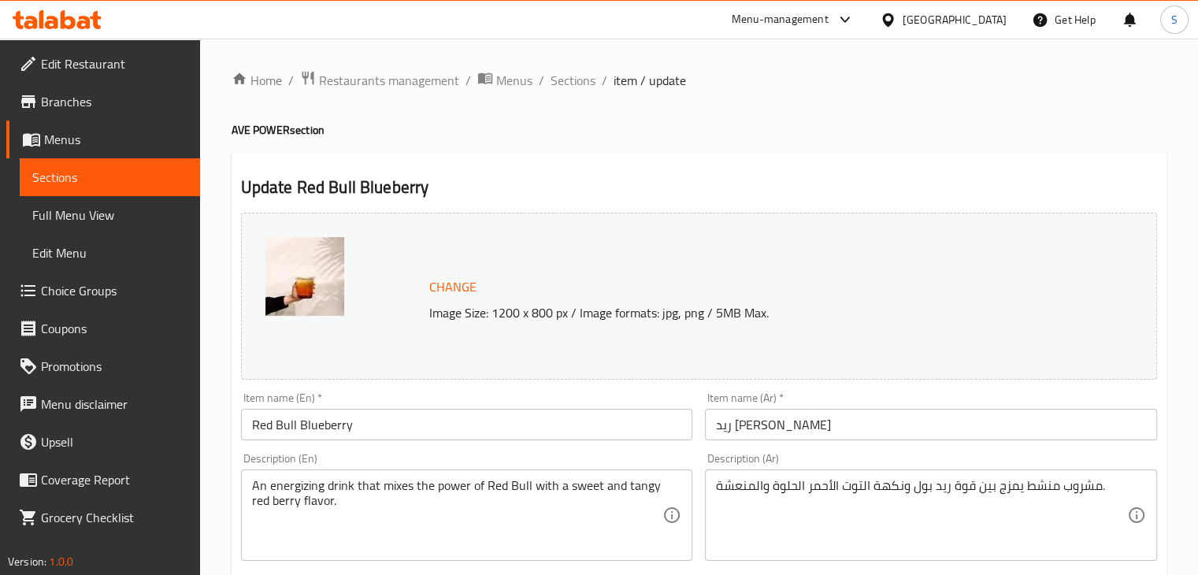
scroll to position [85, 0]
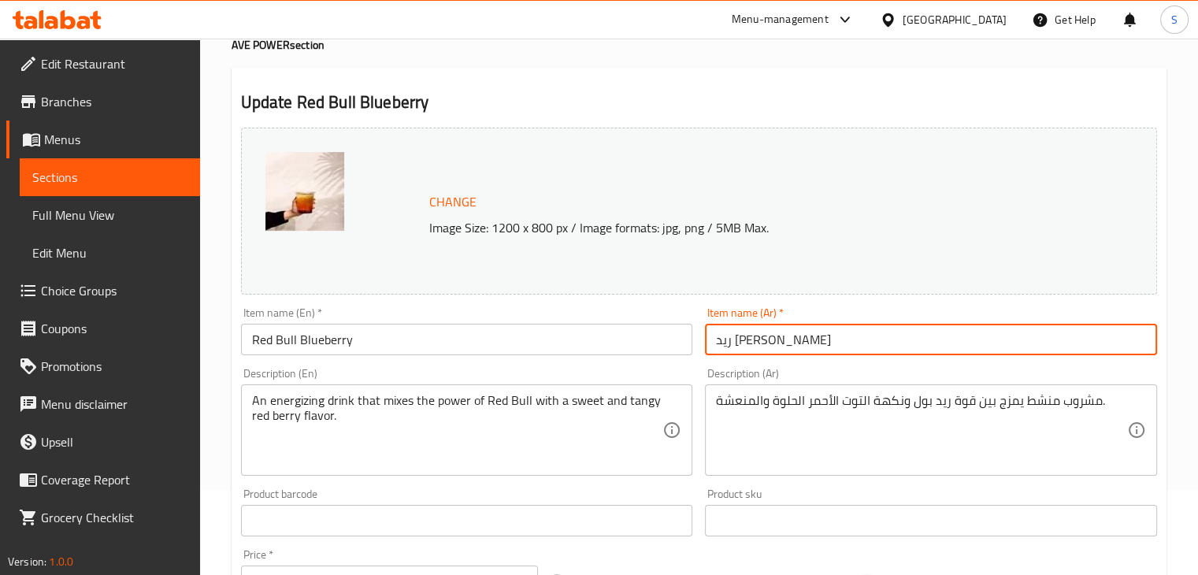
drag, startPoint x: 744, startPoint y: 346, endPoint x: 759, endPoint y: 348, distance: 15.2
click at [759, 348] on input "ريد [PERSON_NAME]" at bounding box center [931, 340] width 452 height 32
type input "[PERSON_NAME]"
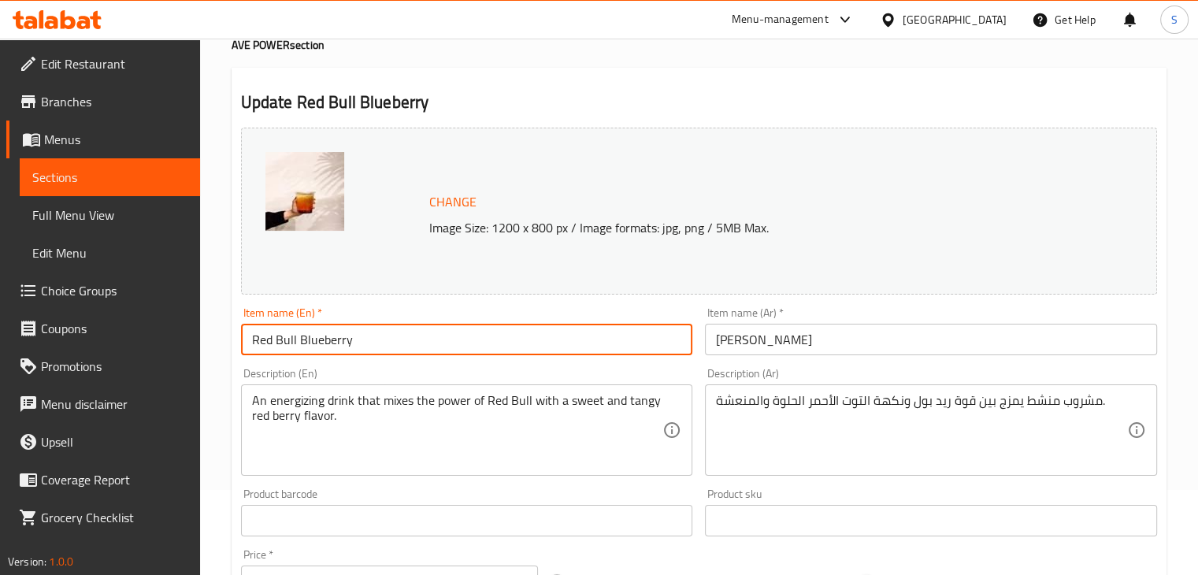
click at [298, 342] on input "Red Bull Blueberry" at bounding box center [467, 340] width 452 height 32
drag, startPoint x: 319, startPoint y: 345, endPoint x: 299, endPoint y: 345, distance: 20.5
click at [299, 345] on input "Red Bull Blueberry" at bounding box center [467, 340] width 452 height 32
type input "Red Bull berry"
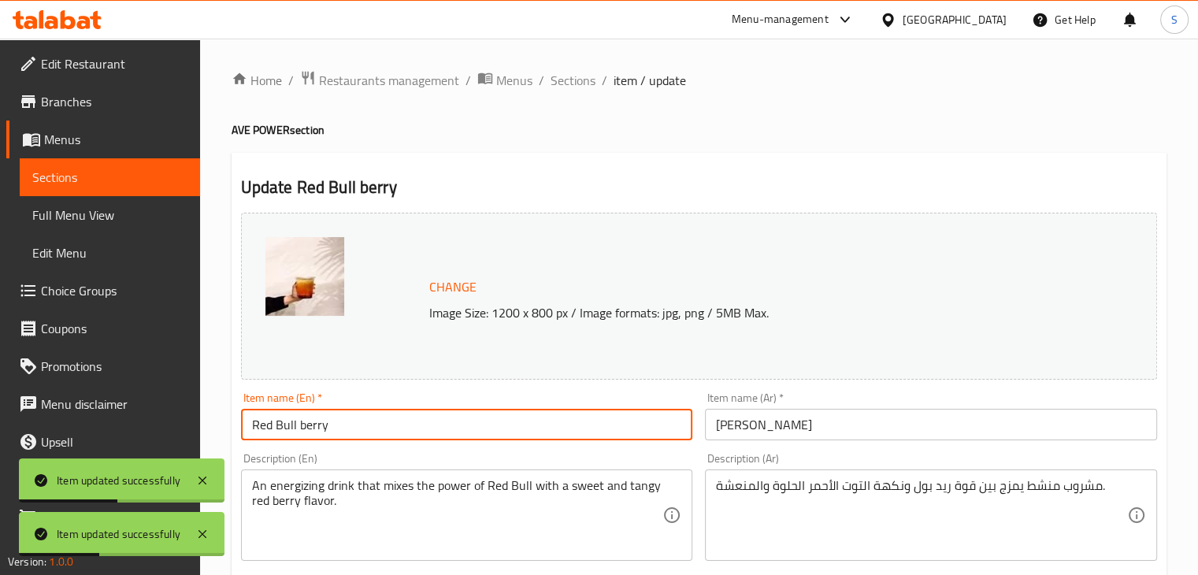
scroll to position [0, 0]
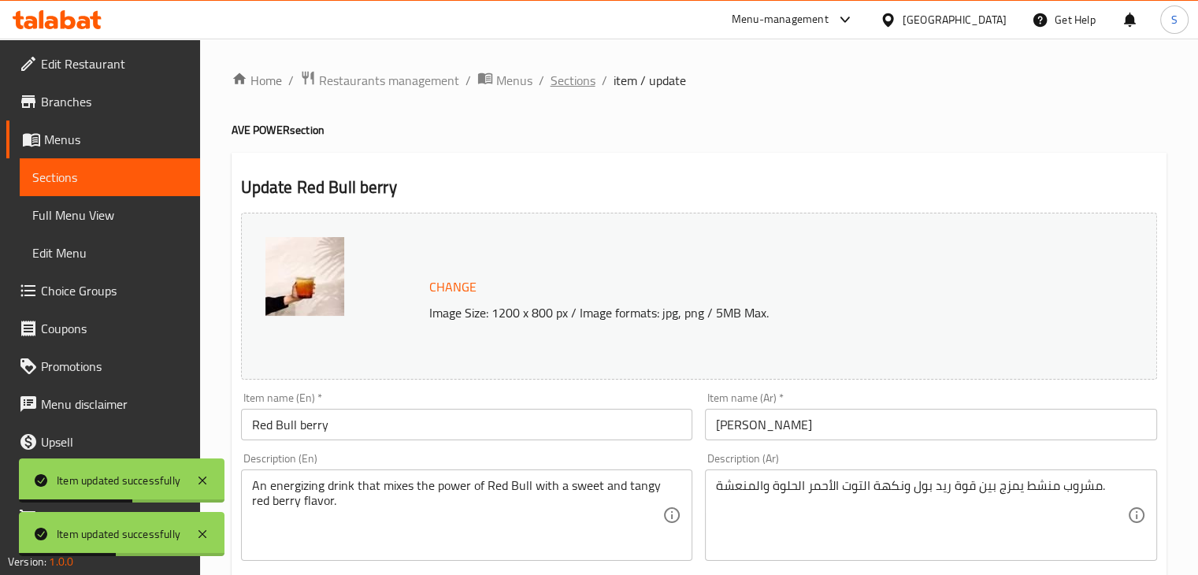
click at [555, 80] on span "Sections" at bounding box center [573, 80] width 45 height 19
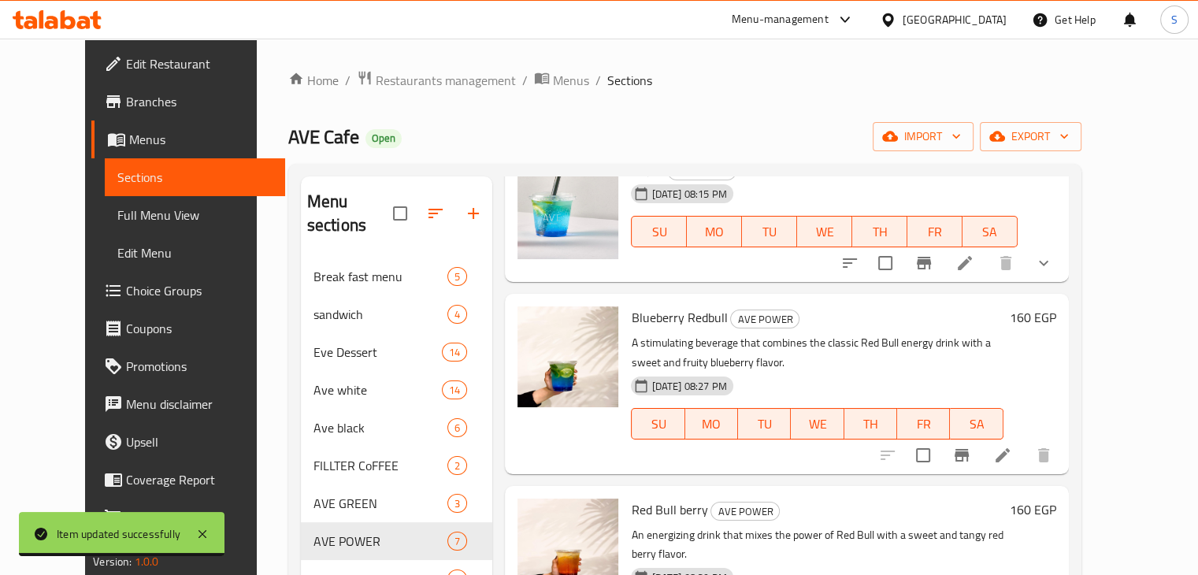
scroll to position [104, 0]
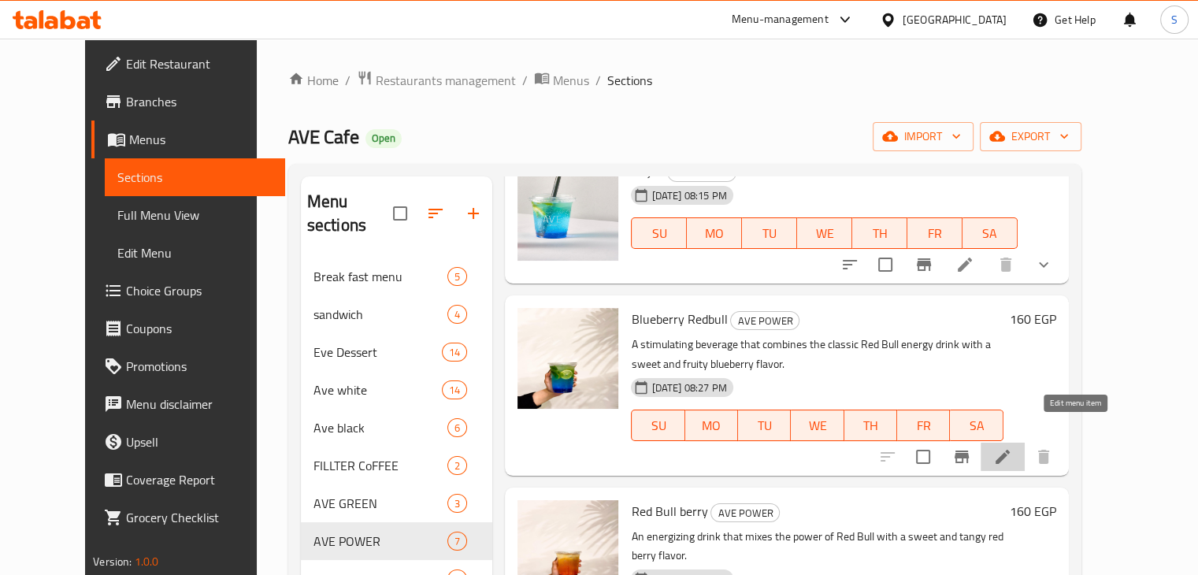
click at [1012, 447] on icon at bounding box center [1002, 456] width 19 height 19
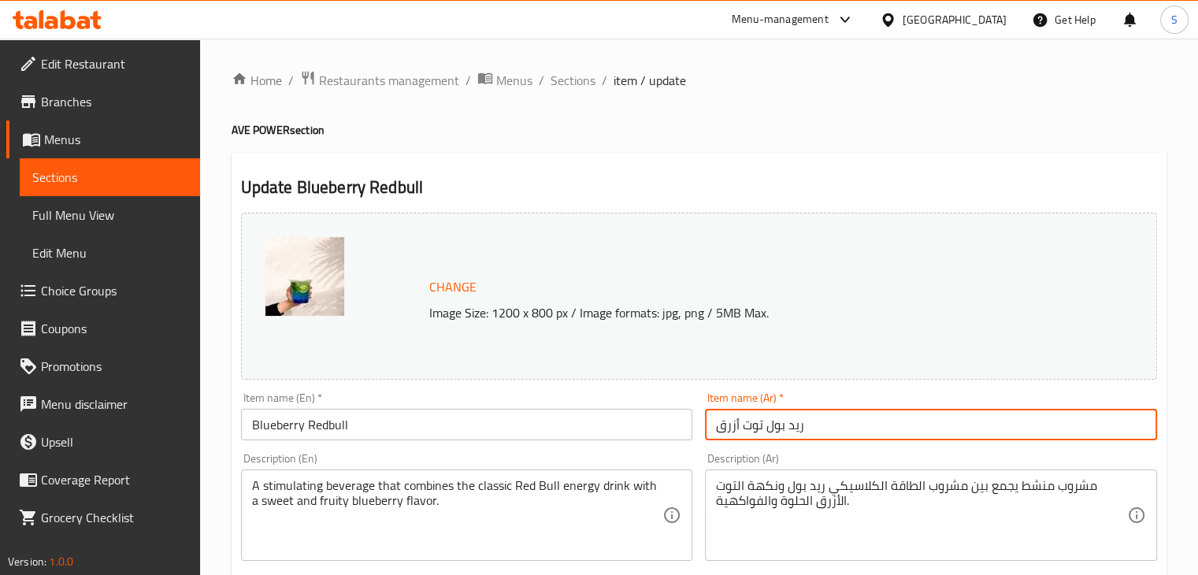
click at [753, 429] on input "ريد بول توت أزرق" at bounding box center [931, 425] width 452 height 32
paste input "Red Bull Blueberry"
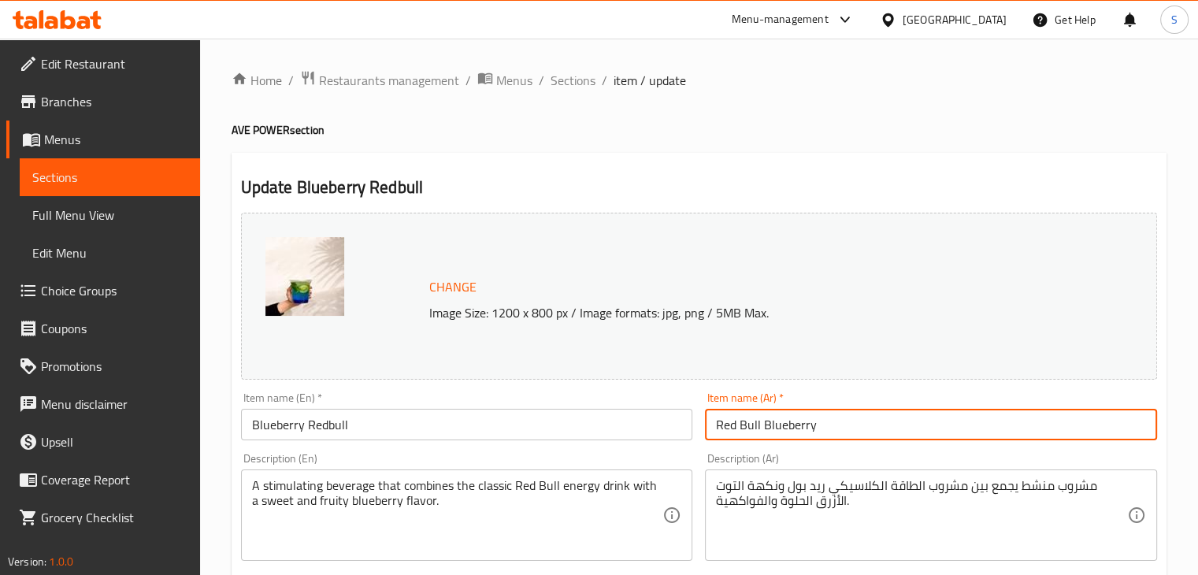
type input "ريد بول توت أزرق"
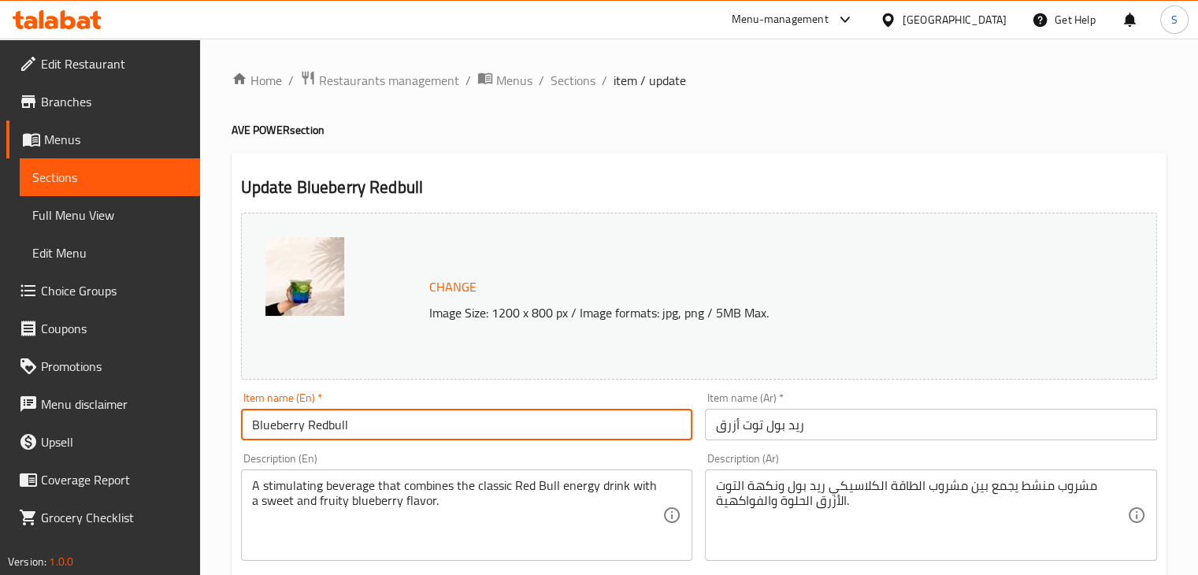
click at [503, 439] on input "Blueberry Redbull" at bounding box center [467, 425] width 452 height 32
paste input "Red Bull Blueberry"
type input "Red Bull Blueberry"
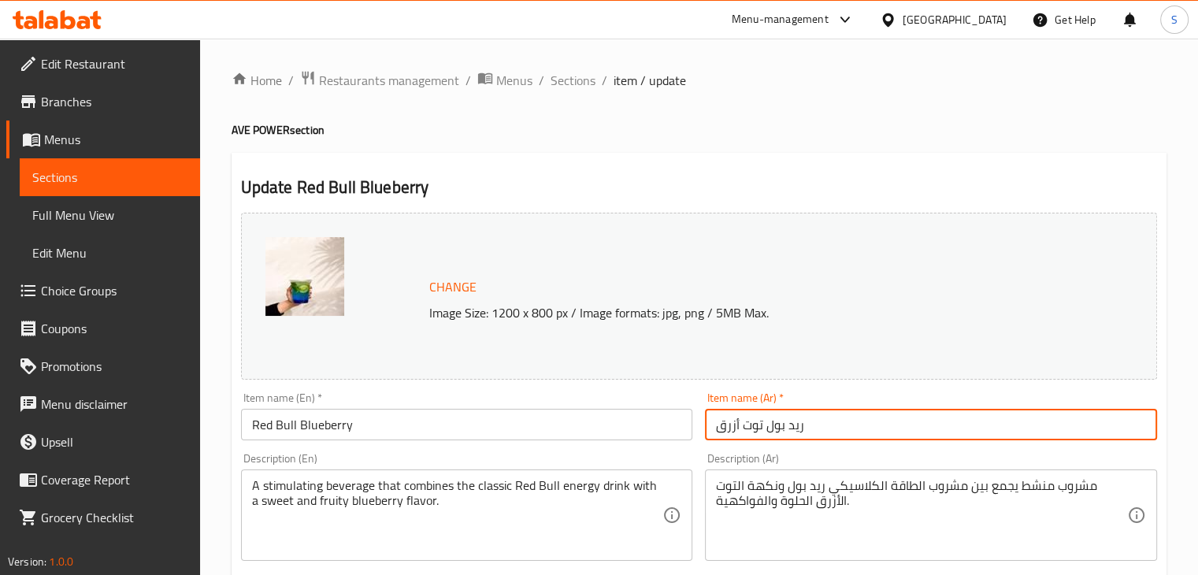
click at [734, 428] on input "ريد بول توت أزرق" at bounding box center [931, 425] width 452 height 32
paste input "[PERSON_NAME]"
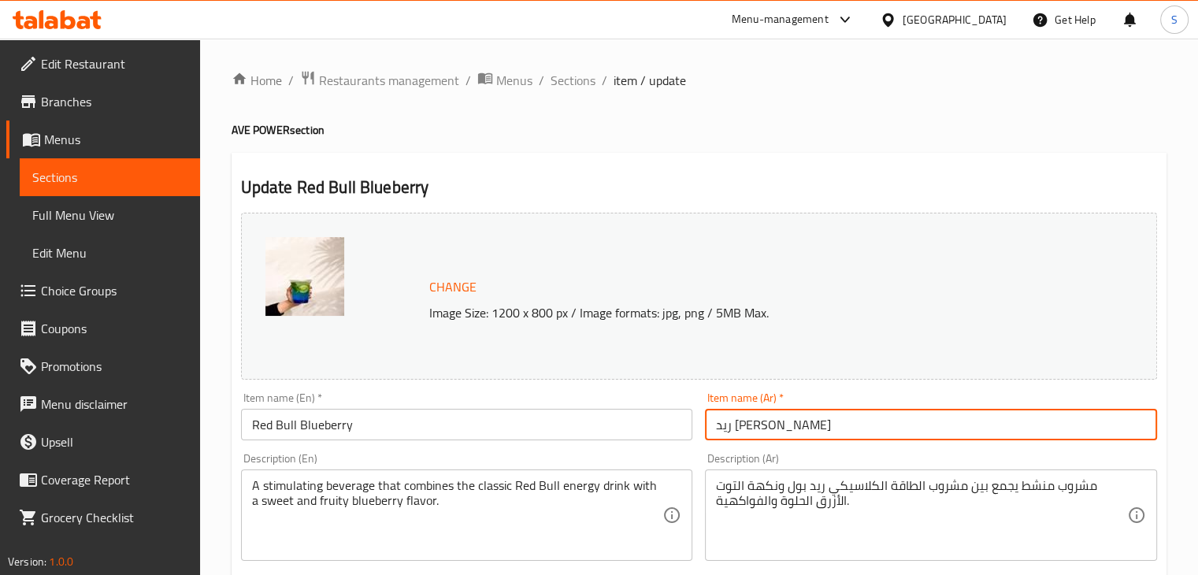
type input "ريد [PERSON_NAME]"
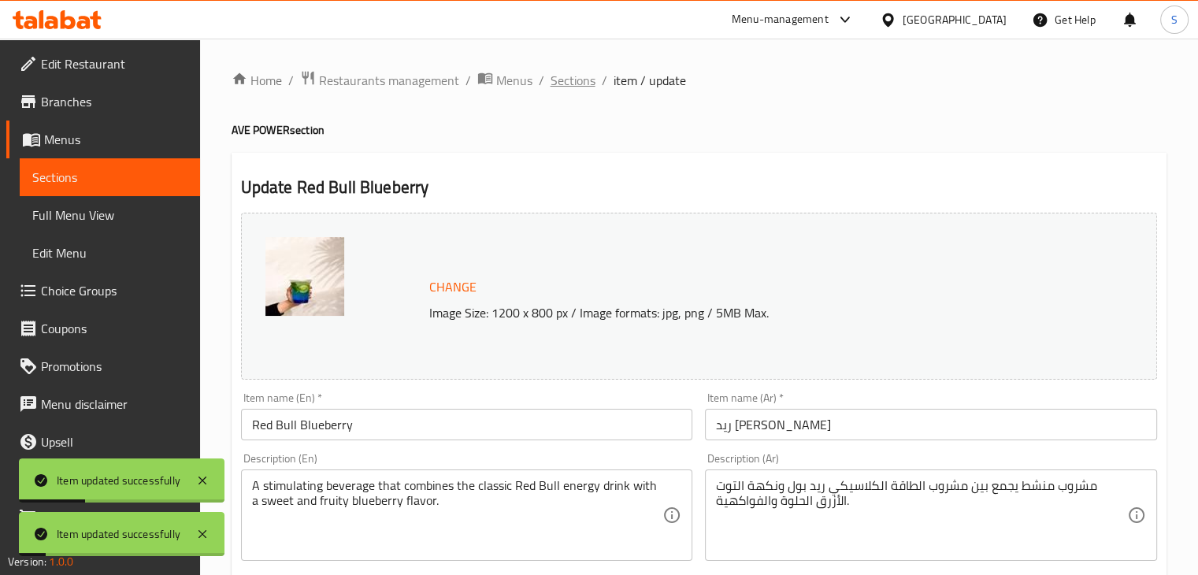
click at [558, 80] on span "Sections" at bounding box center [573, 80] width 45 height 19
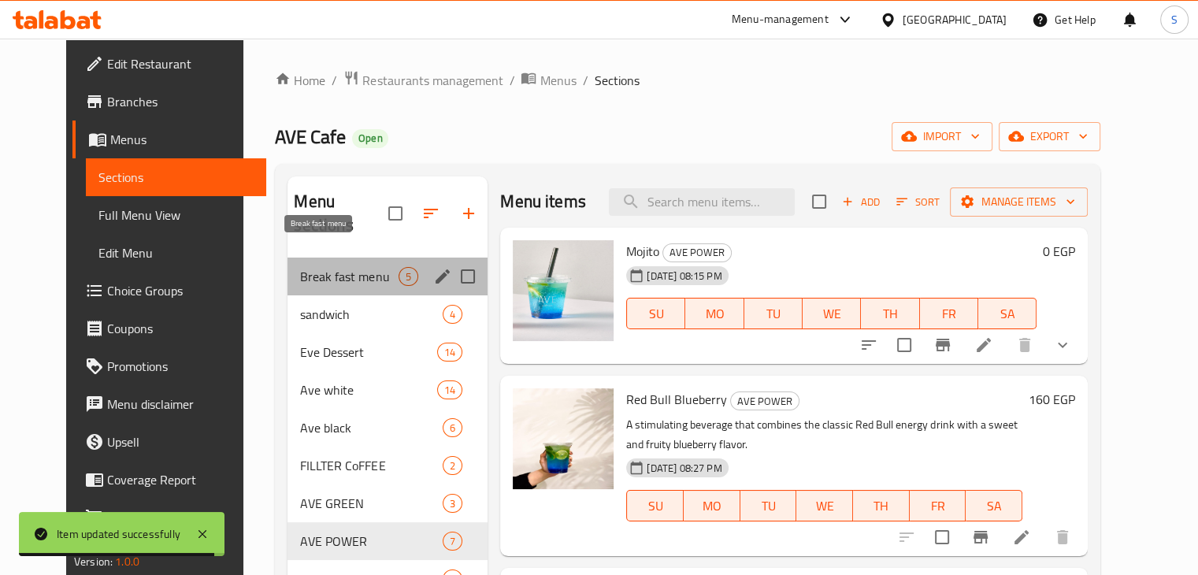
click at [300, 267] on span "Break fast menu" at bounding box center [349, 276] width 98 height 19
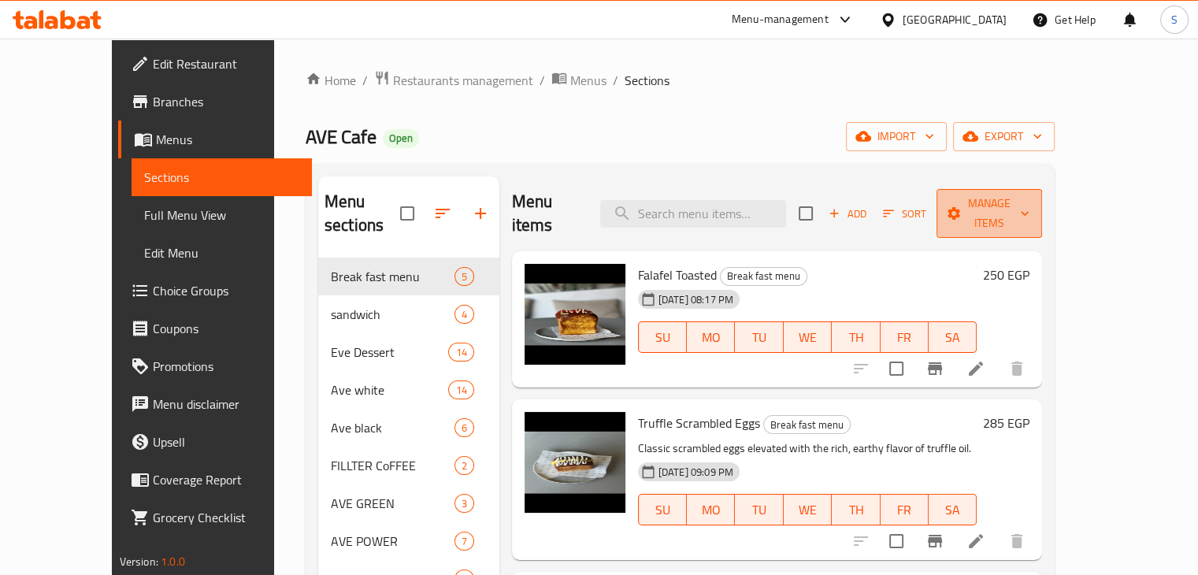
click at [1030, 195] on span "Manage items" at bounding box center [989, 213] width 80 height 39
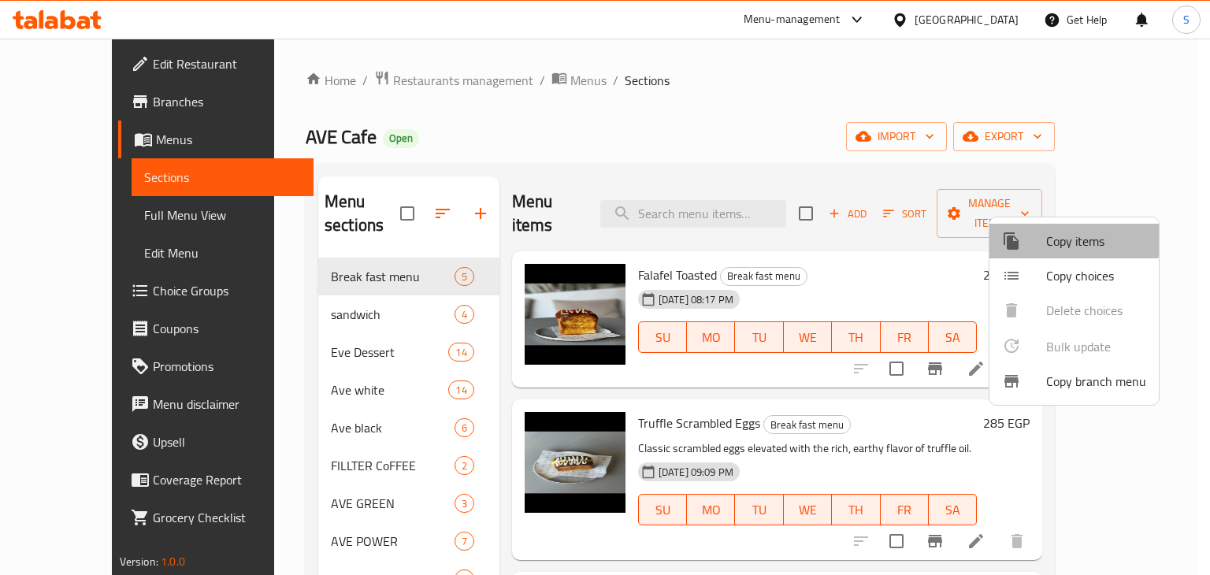
click at [1067, 239] on span "Copy items" at bounding box center [1096, 241] width 100 height 19
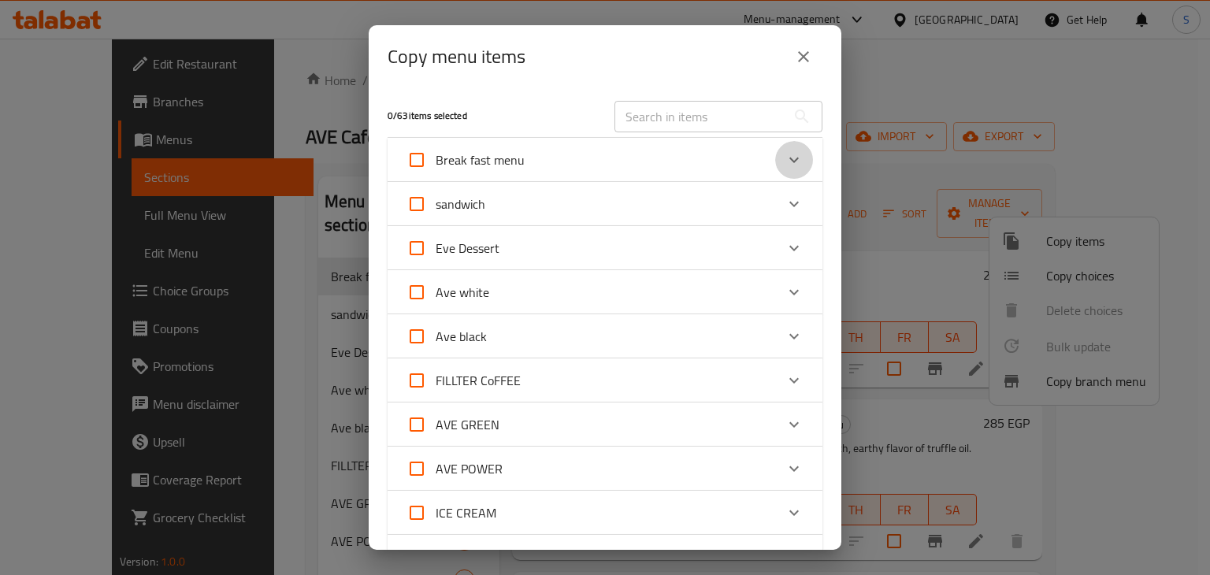
click at [785, 154] on icon "Expand" at bounding box center [794, 159] width 19 height 19
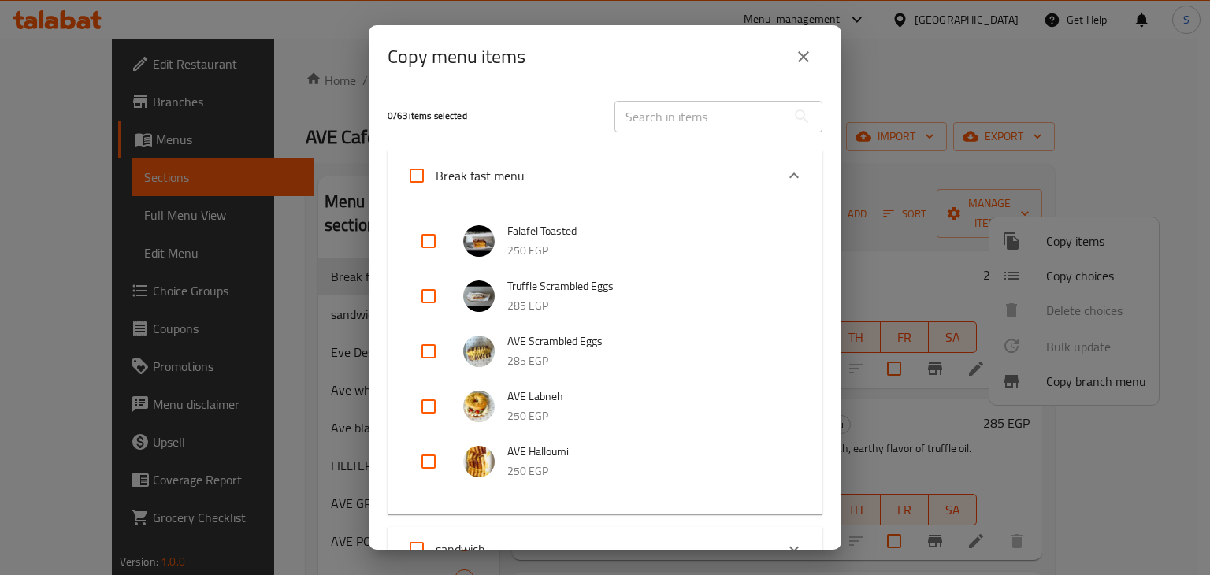
scroll to position [112, 0]
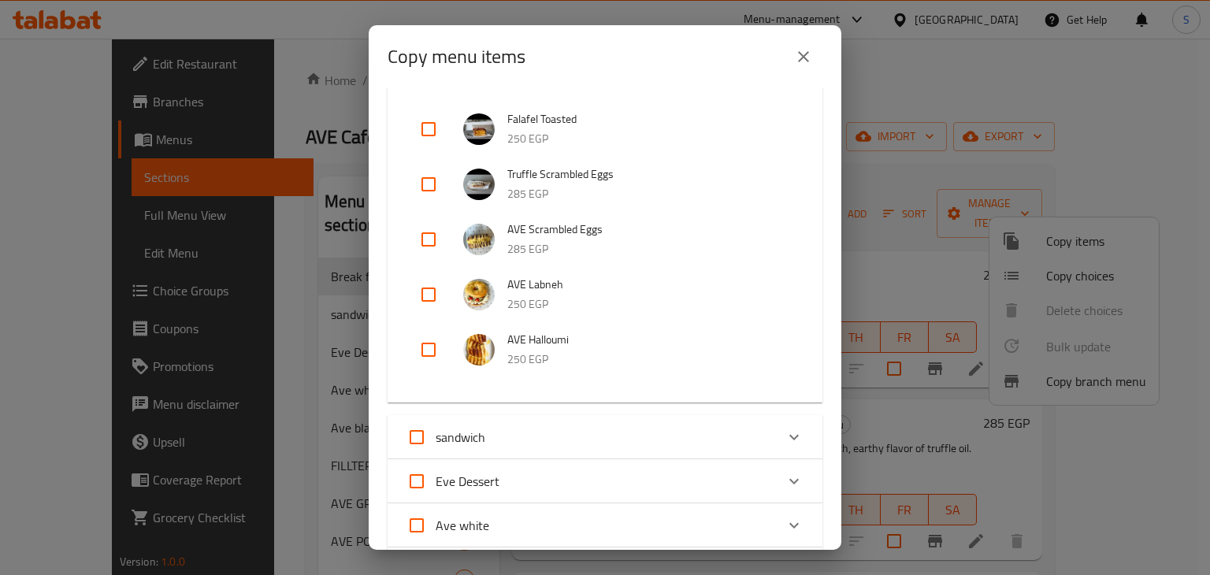
click at [423, 241] on input "checkbox" at bounding box center [429, 240] width 38 height 38
checkbox input "true"
click at [414, 310] on input "checkbox" at bounding box center [429, 295] width 38 height 38
checkbox input "true"
click at [421, 332] on input "checkbox" at bounding box center [429, 350] width 38 height 38
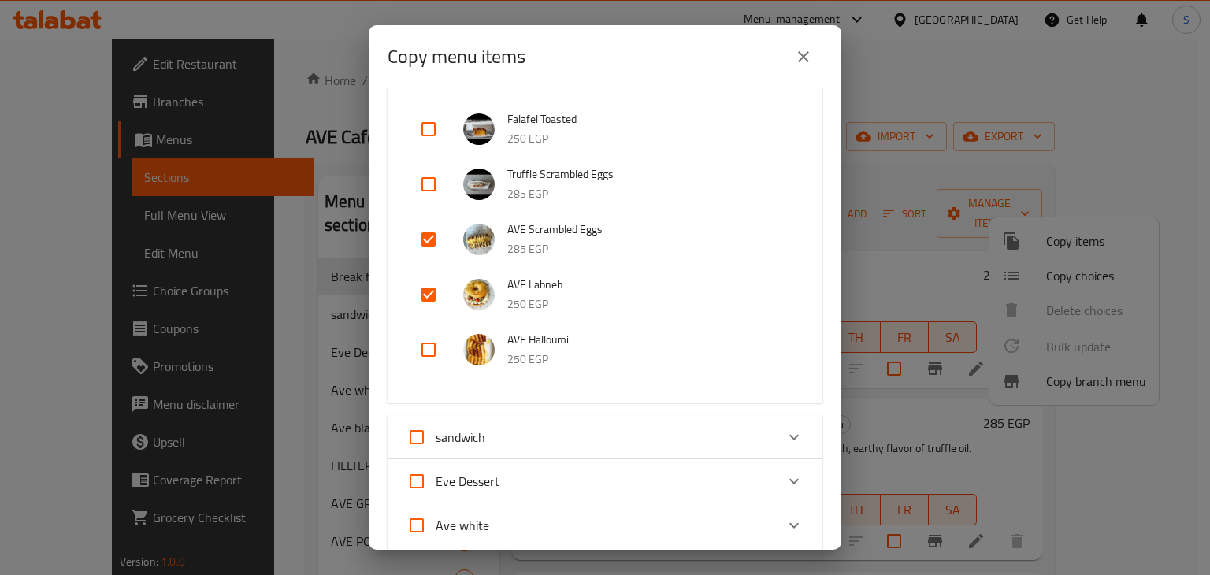
checkbox input "true"
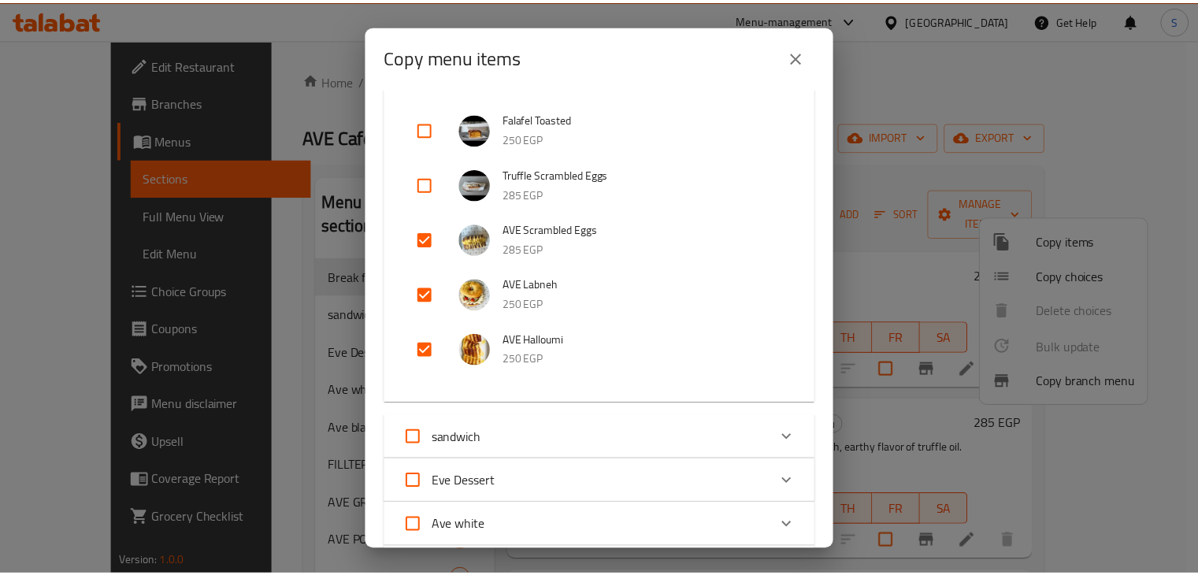
scroll to position [602, 0]
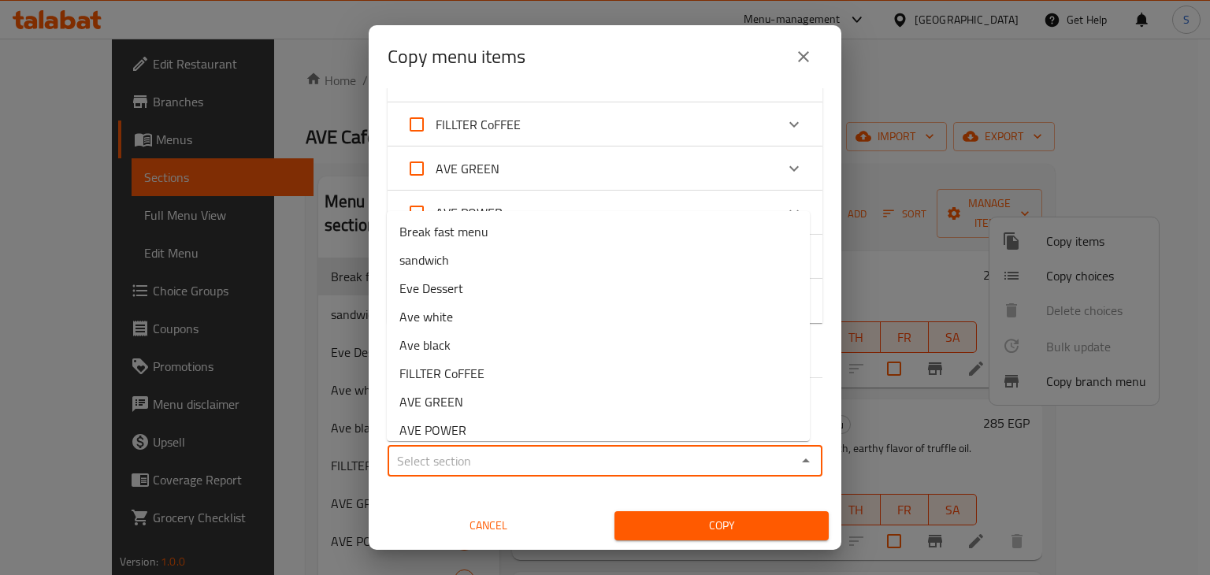
click at [549, 450] on input "Sections   *" at bounding box center [591, 461] width 399 height 22
click at [486, 240] on span "Break fast menu" at bounding box center [443, 231] width 89 height 19
type input "Break fast menu"
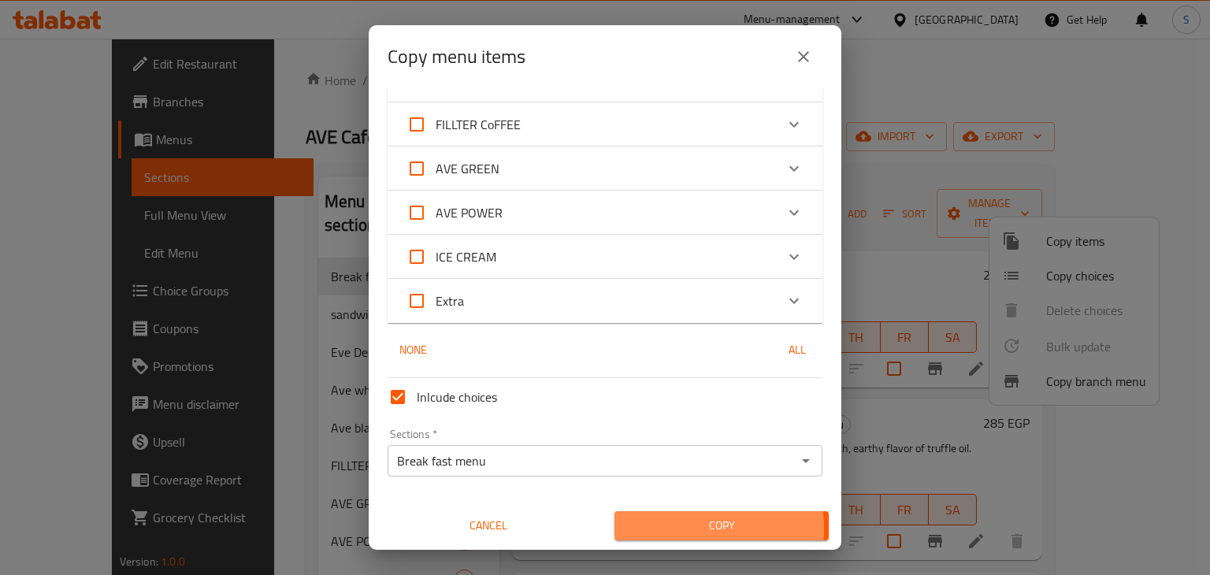
click at [659, 529] on span "Copy" at bounding box center [721, 526] width 189 height 20
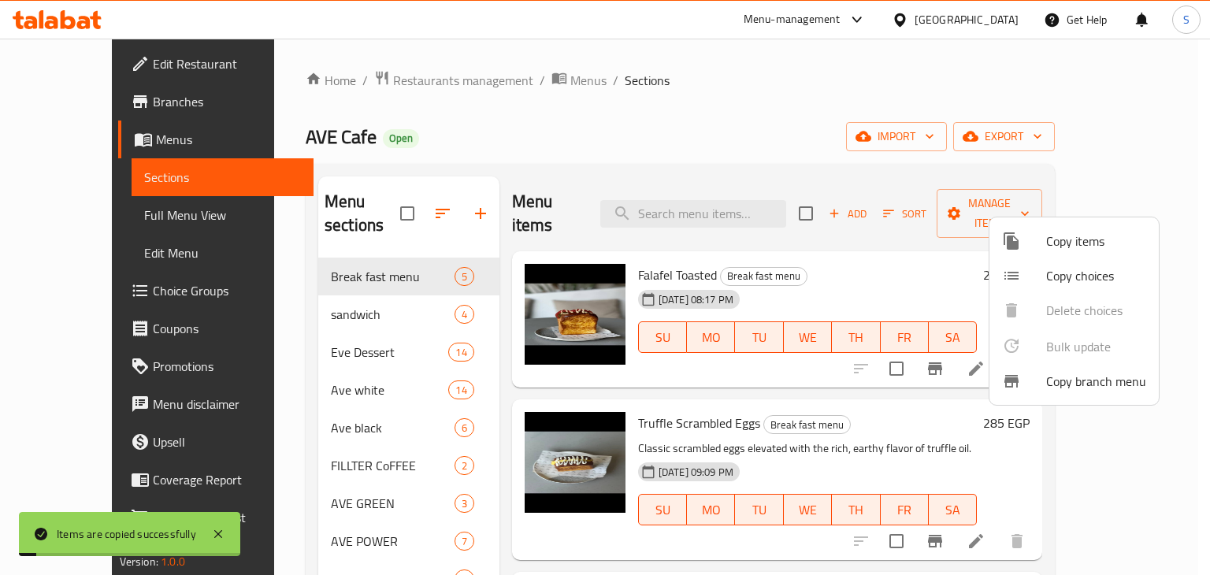
click at [919, 272] on div at bounding box center [605, 287] width 1210 height 575
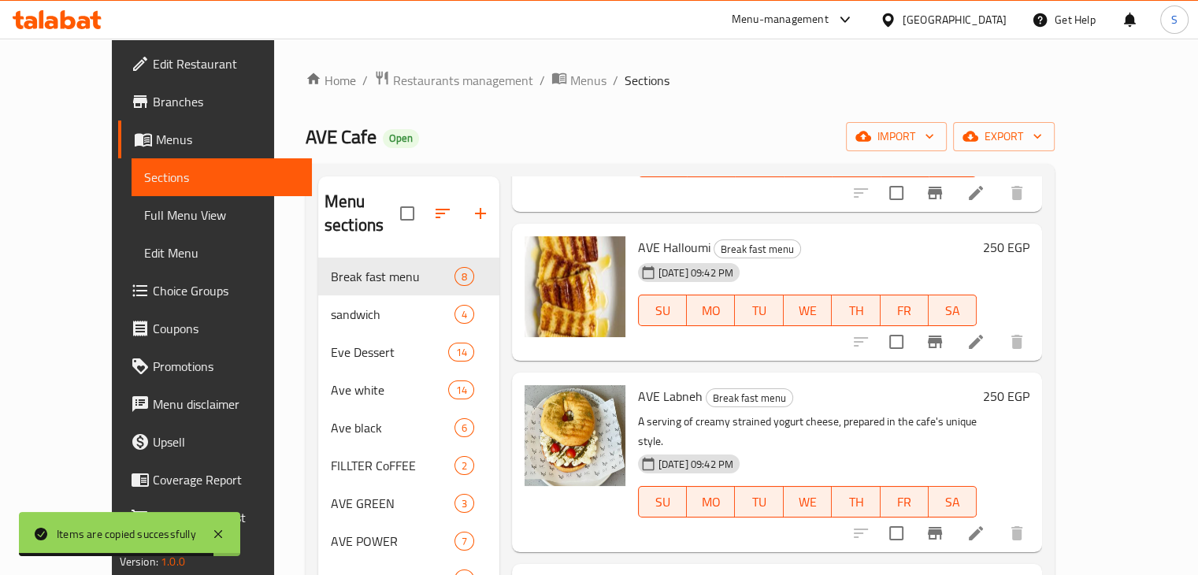
scroll to position [520, 0]
click at [983, 335] on icon at bounding box center [976, 342] width 14 height 14
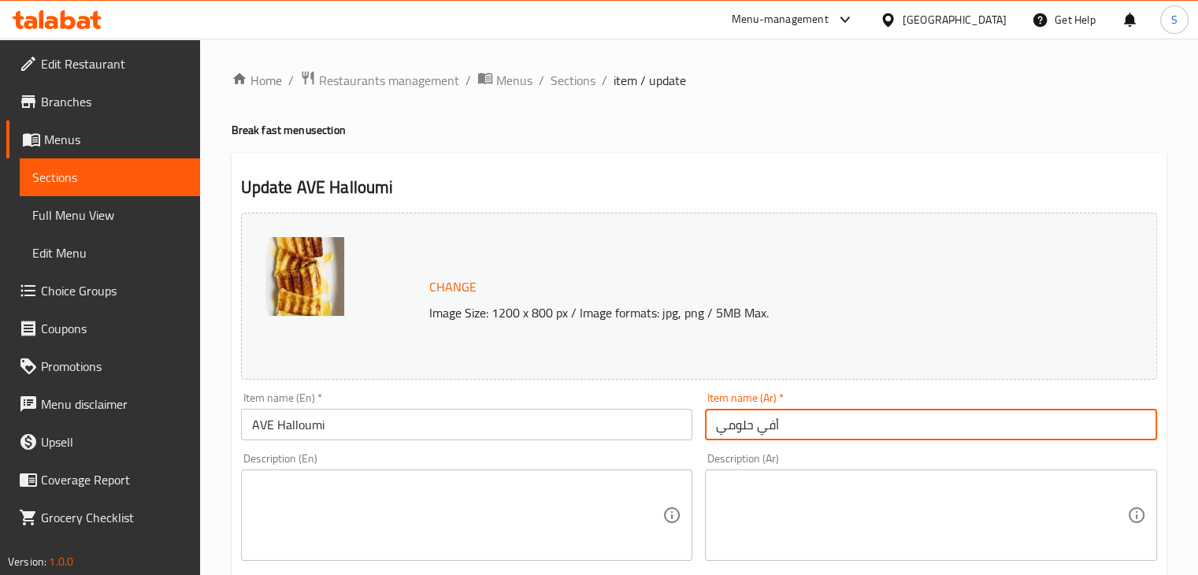
click at [760, 436] on input "أفي حلومي" at bounding box center [931, 425] width 452 height 32
type input "أيف حلومي"
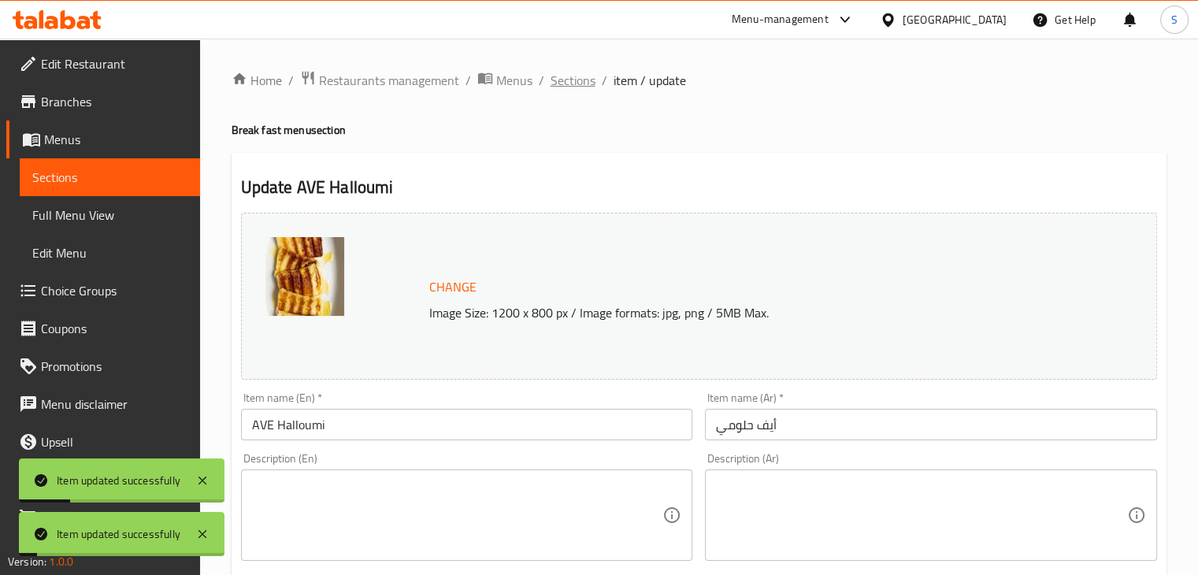
click at [567, 83] on span "Sections" at bounding box center [573, 80] width 45 height 19
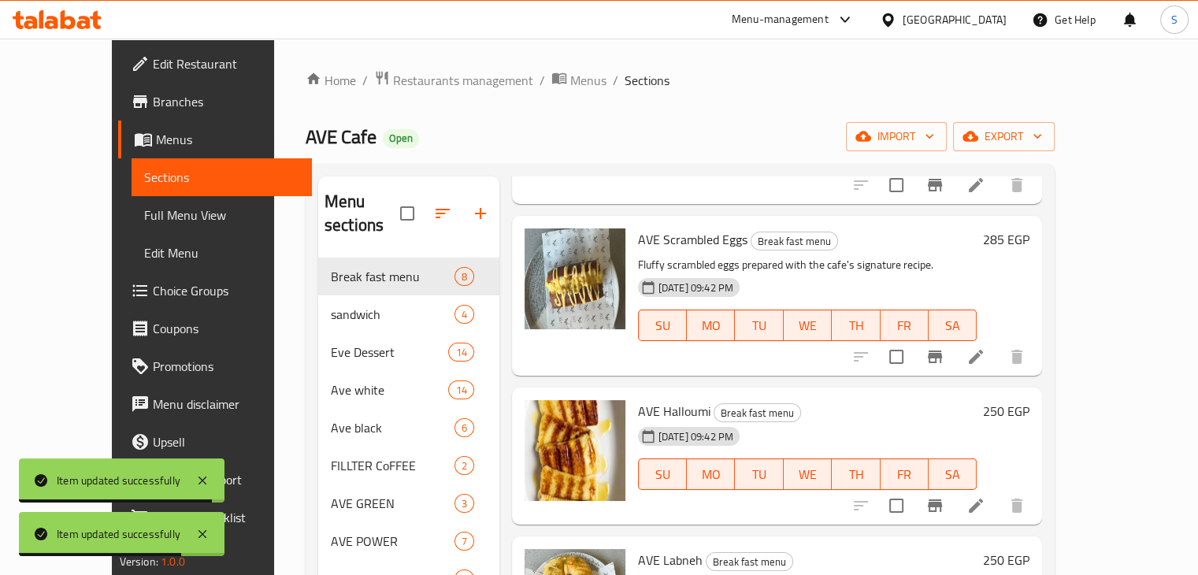
scroll to position [356, 0]
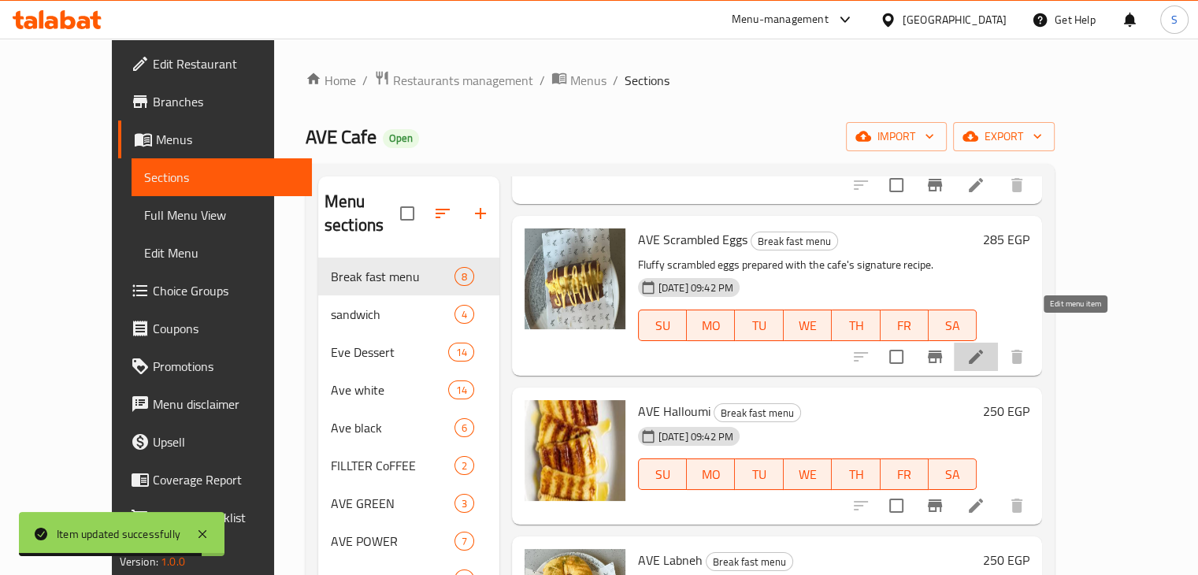
click at [986, 347] on icon at bounding box center [976, 356] width 19 height 19
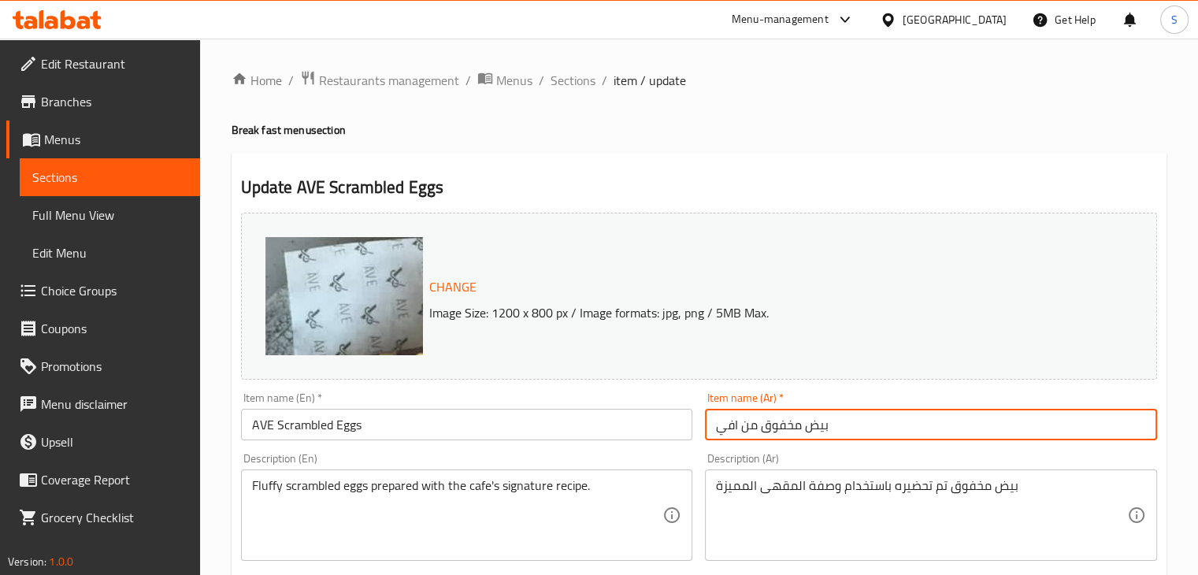
click at [718, 432] on input "بيض مخفوق من افي" at bounding box center [931, 425] width 452 height 32
click at [860, 433] on input "بيض مخفوق من افي" at bounding box center [931, 425] width 452 height 32
type input "بيض مخفوق من ايف"
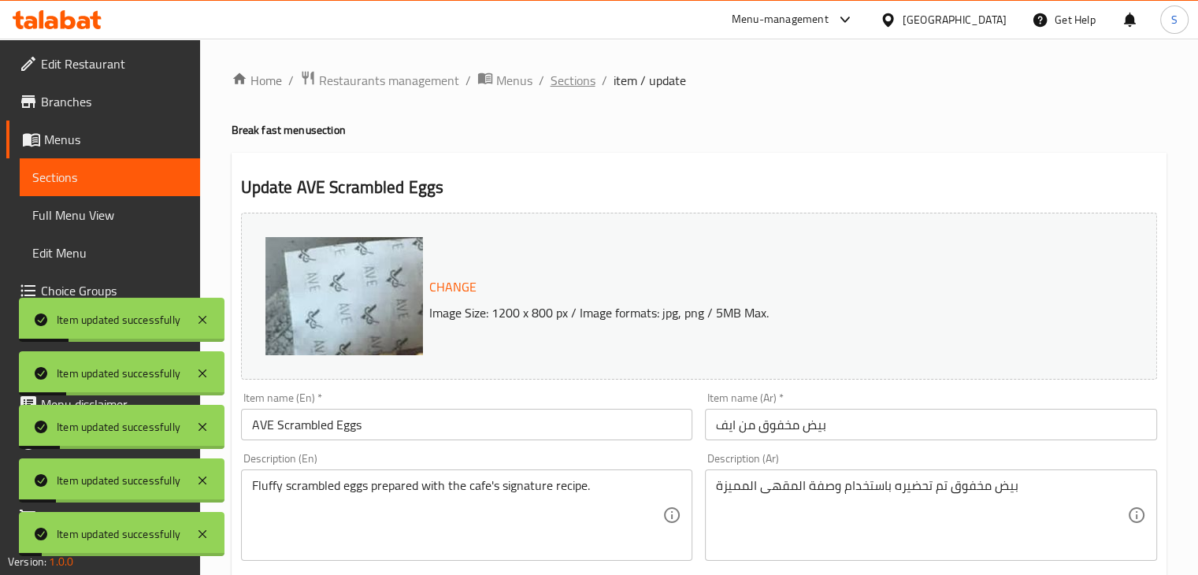
click at [570, 78] on span "Sections" at bounding box center [573, 80] width 45 height 19
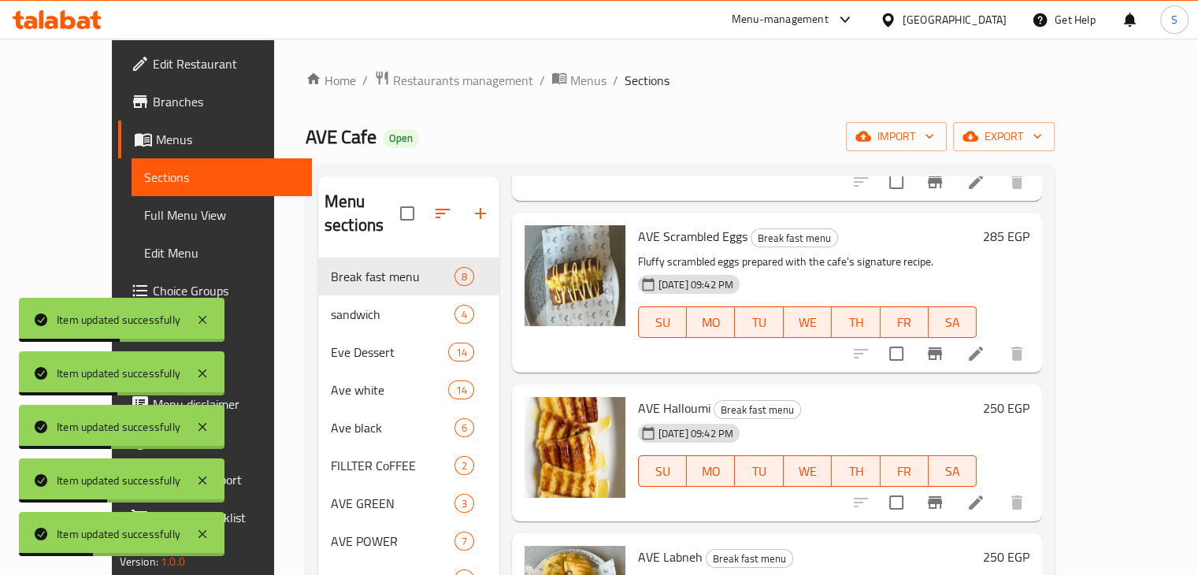
scroll to position [381, 0]
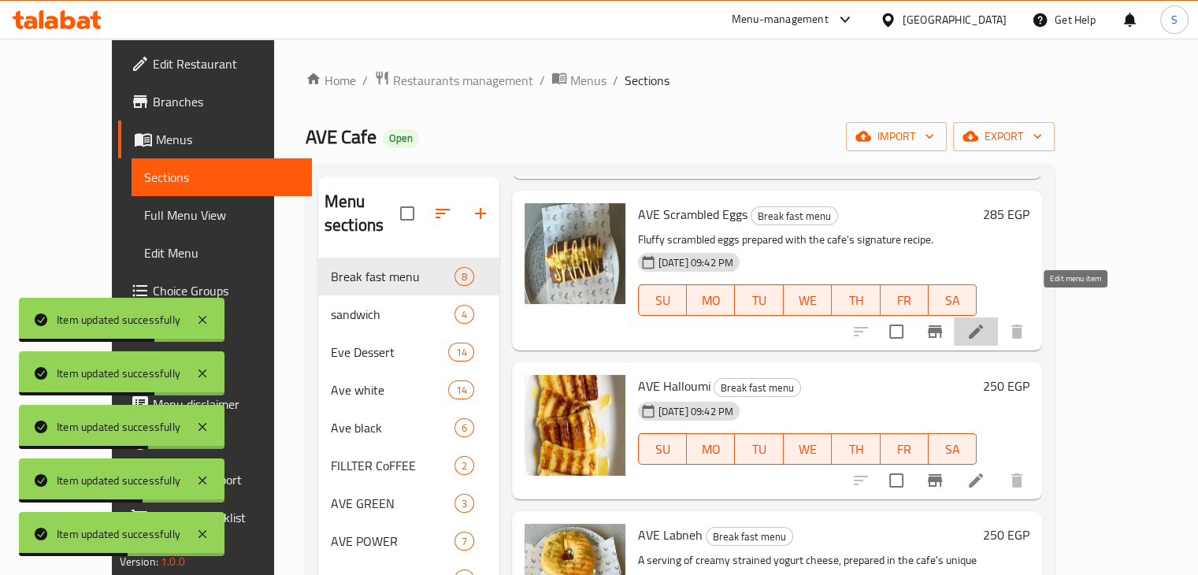
click at [986, 322] on icon at bounding box center [976, 331] width 19 height 19
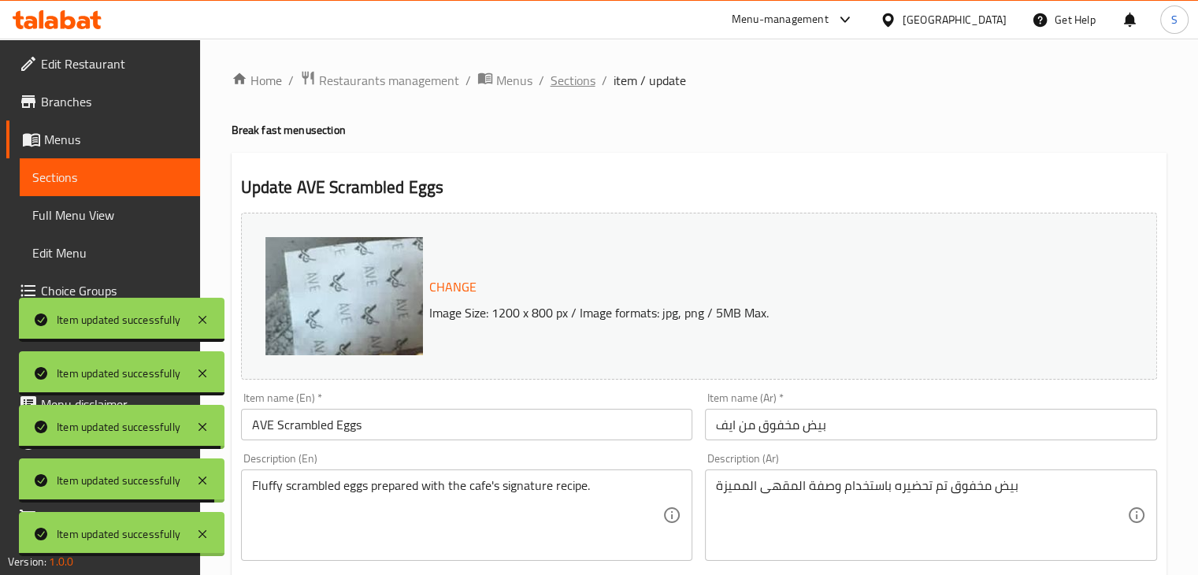
click at [567, 82] on span "Sections" at bounding box center [573, 80] width 45 height 19
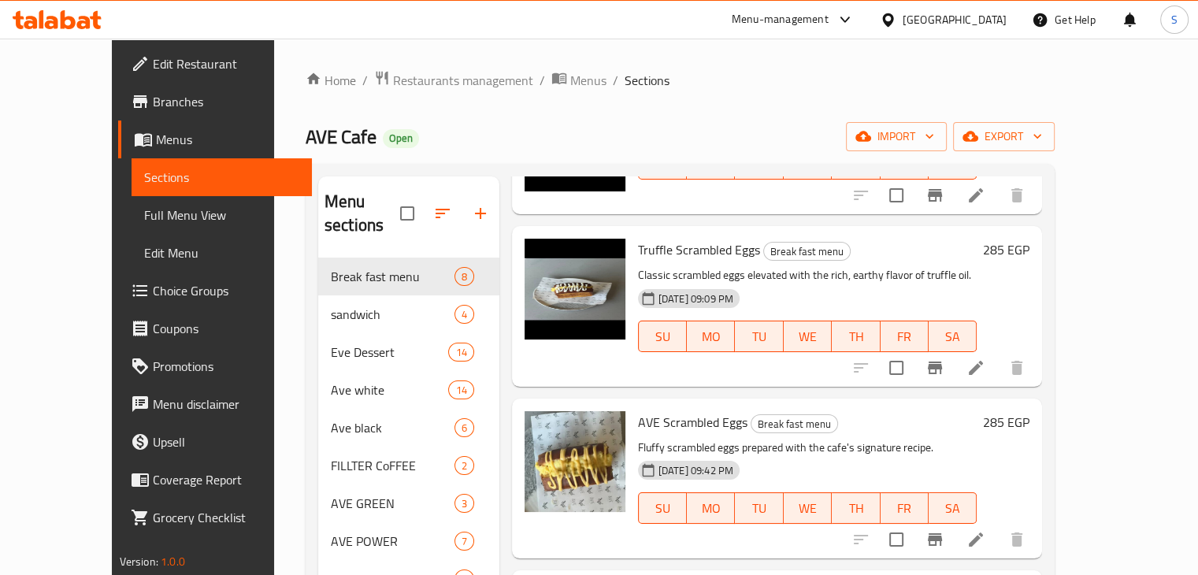
scroll to position [214, 0]
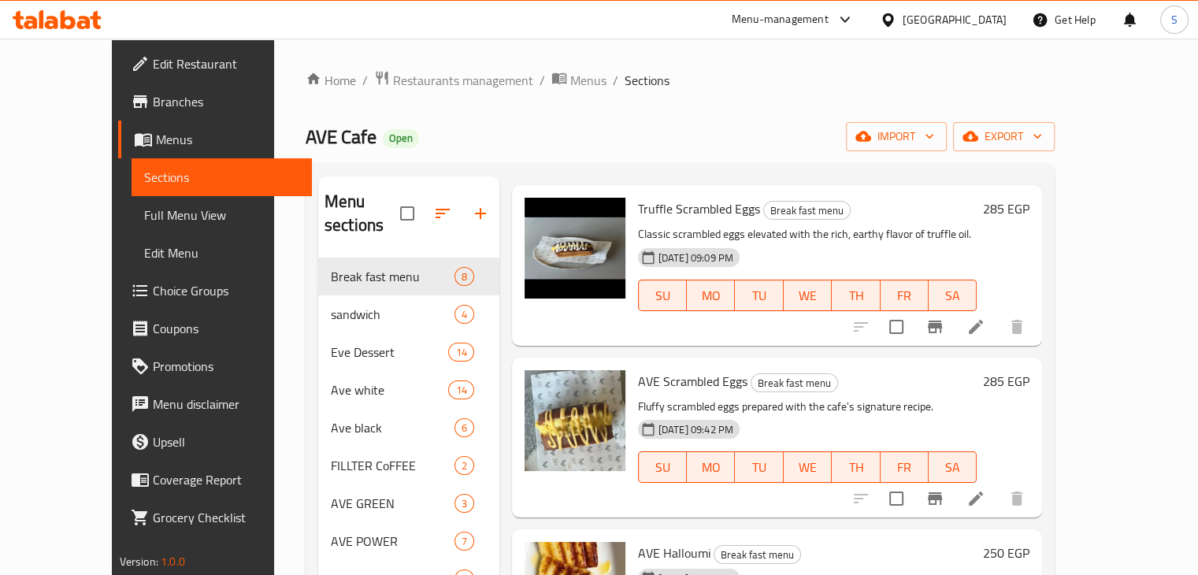
click at [998, 488] on li at bounding box center [976, 499] width 44 height 28
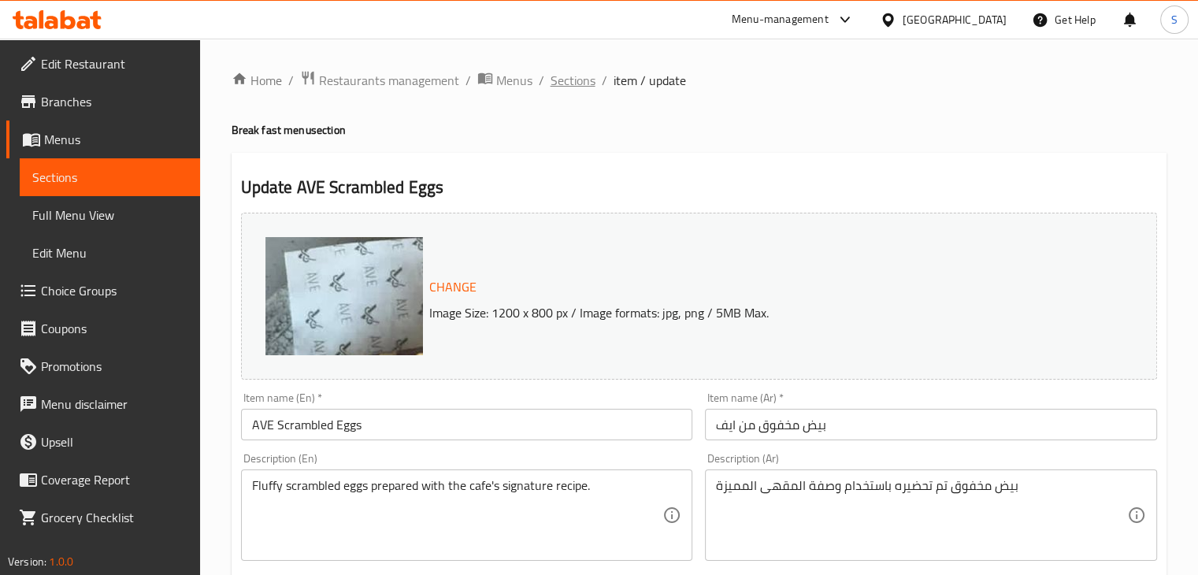
click at [570, 85] on span "Sections" at bounding box center [573, 80] width 45 height 19
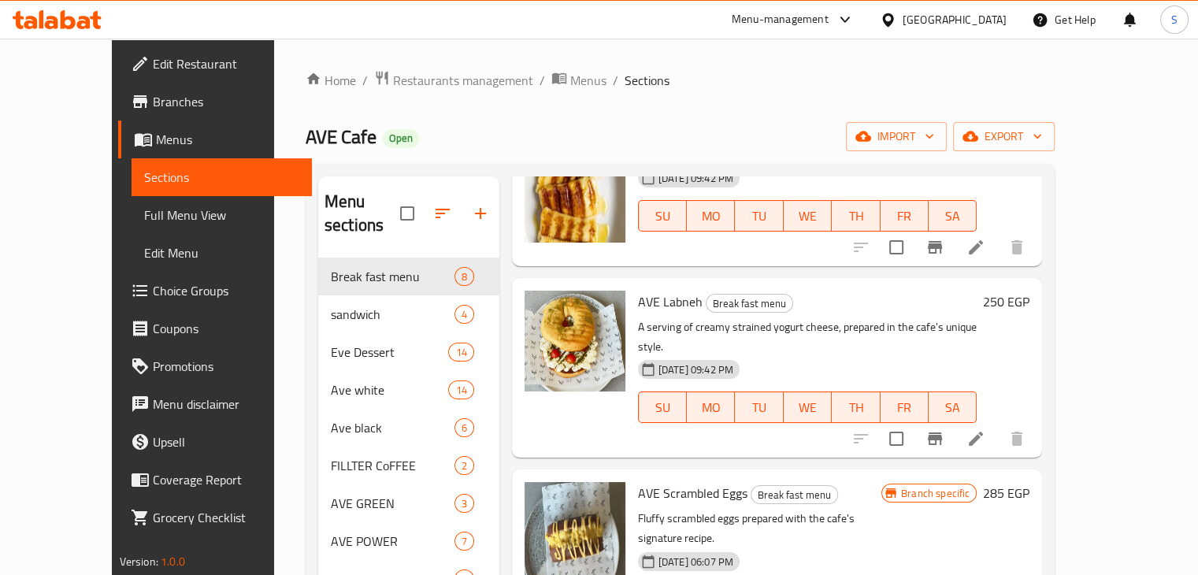
scroll to position [616, 0]
click at [998, 423] on li at bounding box center [976, 437] width 44 height 28
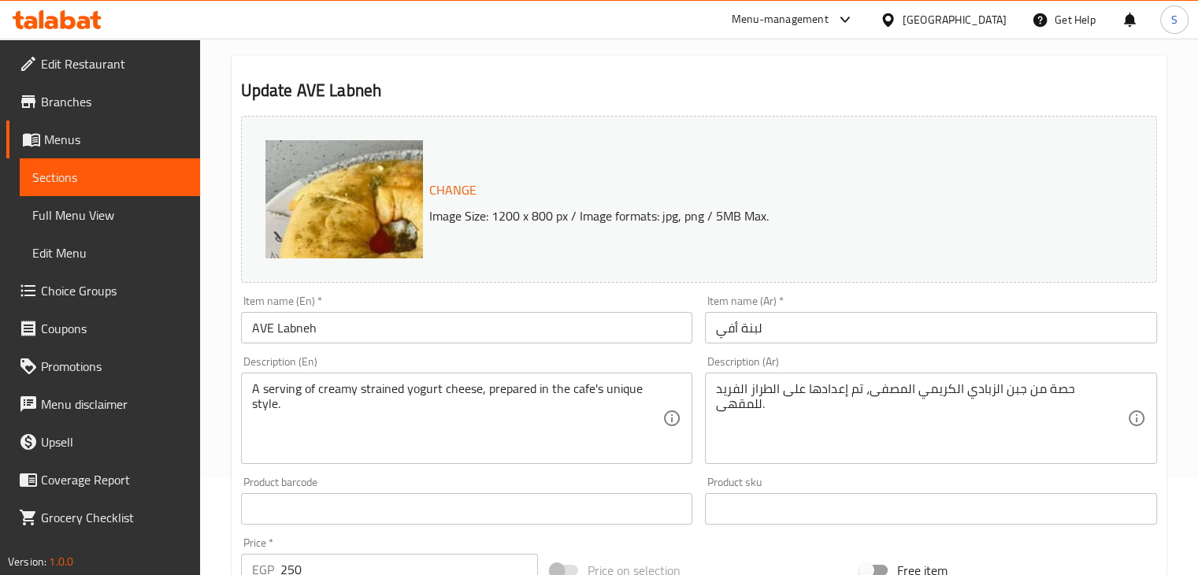
scroll to position [98, 0]
click at [804, 334] on input "لبنة أفي" at bounding box center [931, 327] width 452 height 32
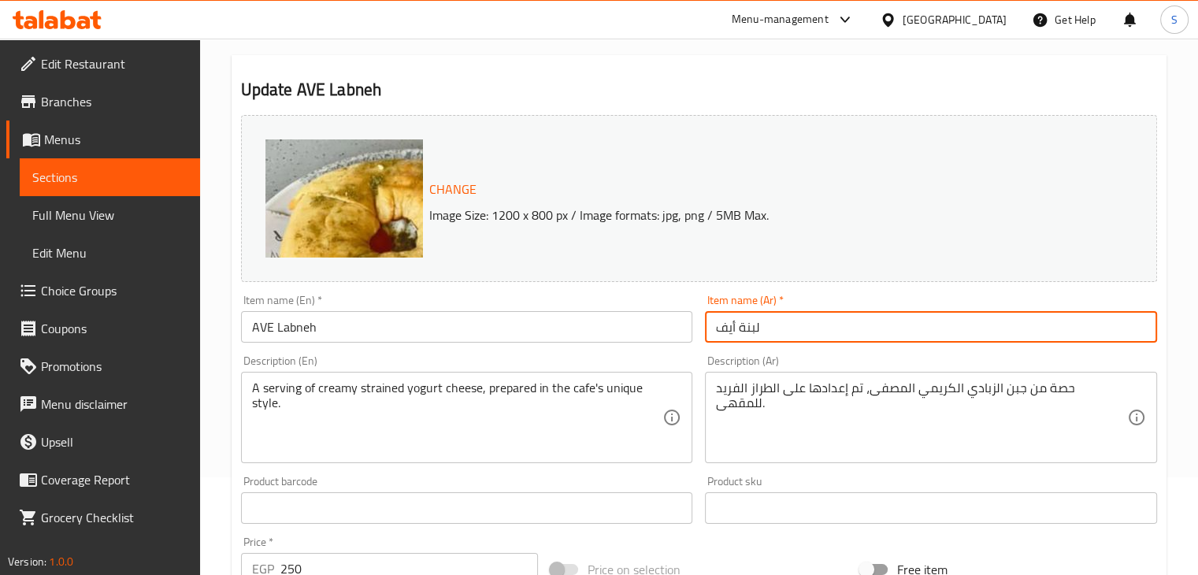
type input "لبنة أيف"
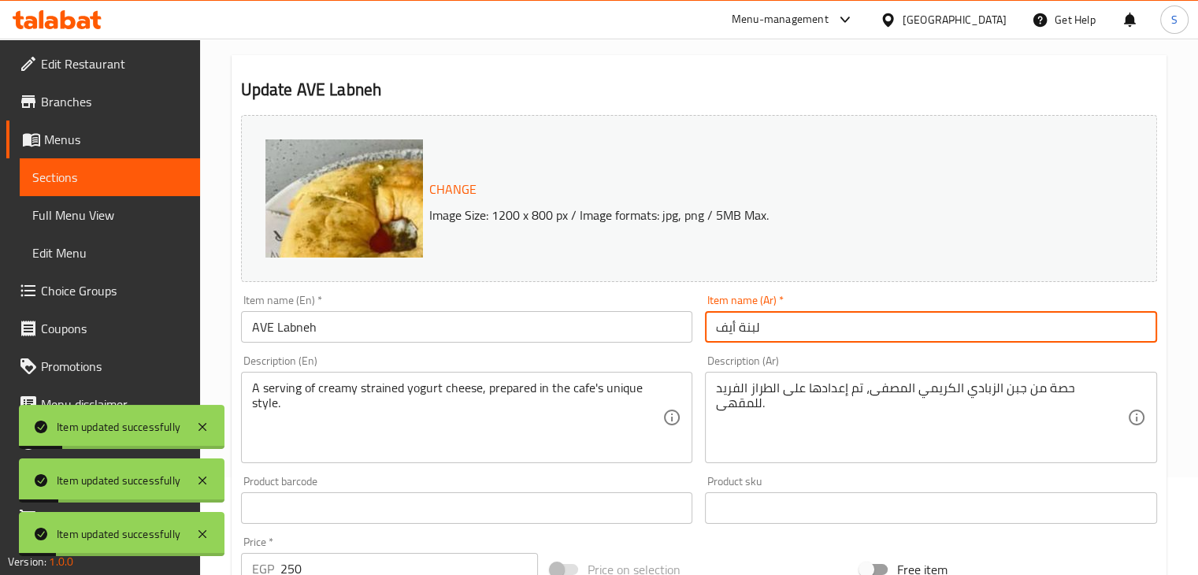
scroll to position [0, 0]
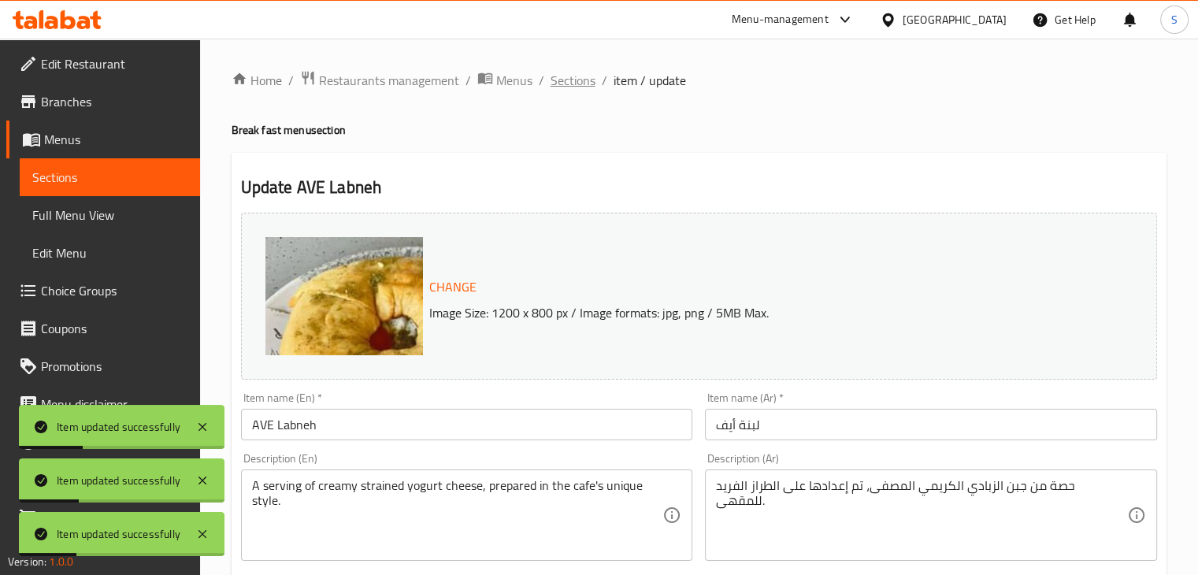
click at [566, 84] on span "Sections" at bounding box center [573, 80] width 45 height 19
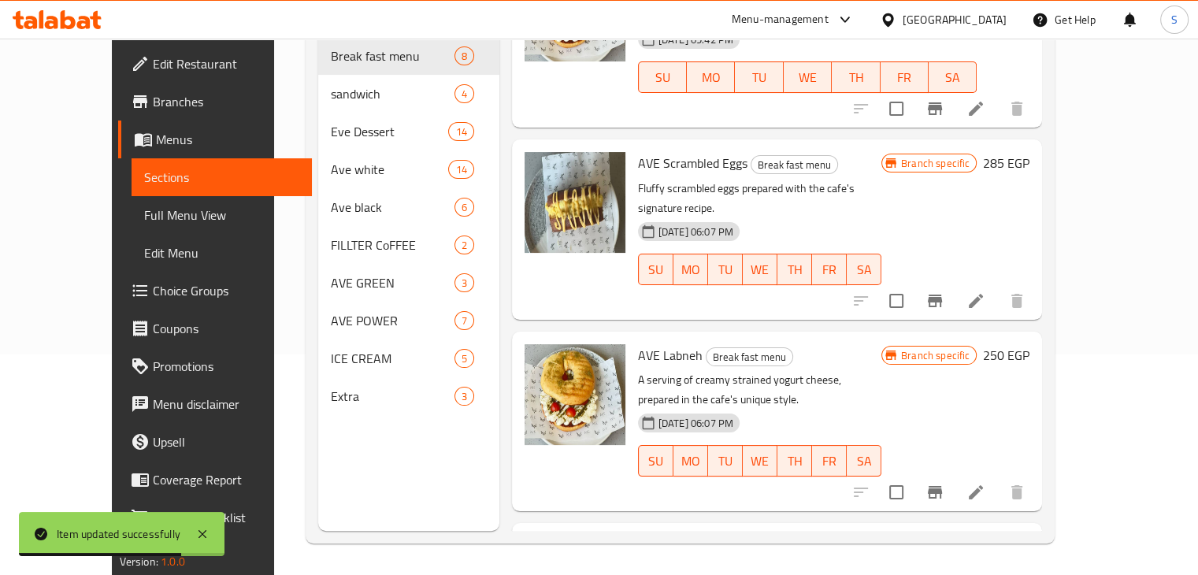
scroll to position [770, 0]
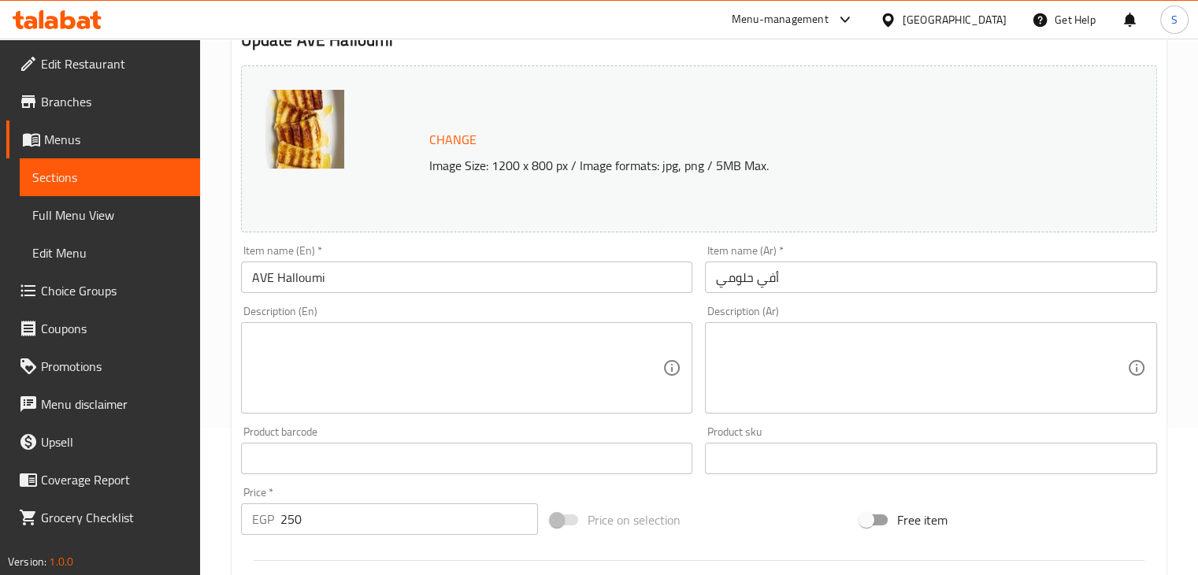
scroll to position [560, 0]
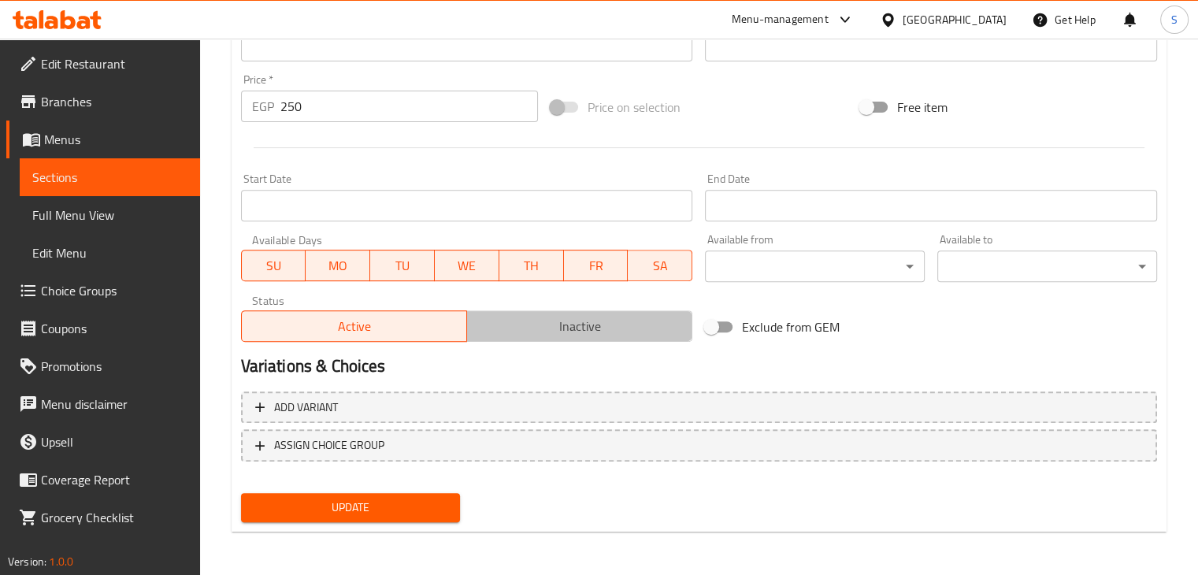
click at [577, 338] on button "Inactive" at bounding box center [579, 326] width 226 height 32
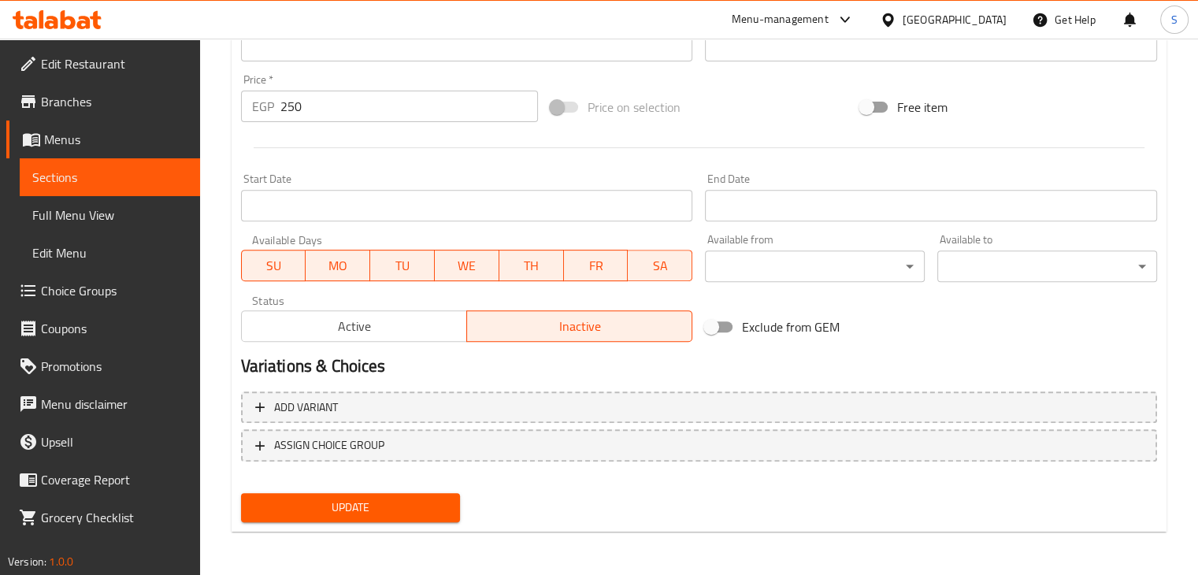
click at [395, 507] on span "Update" at bounding box center [351, 508] width 195 height 20
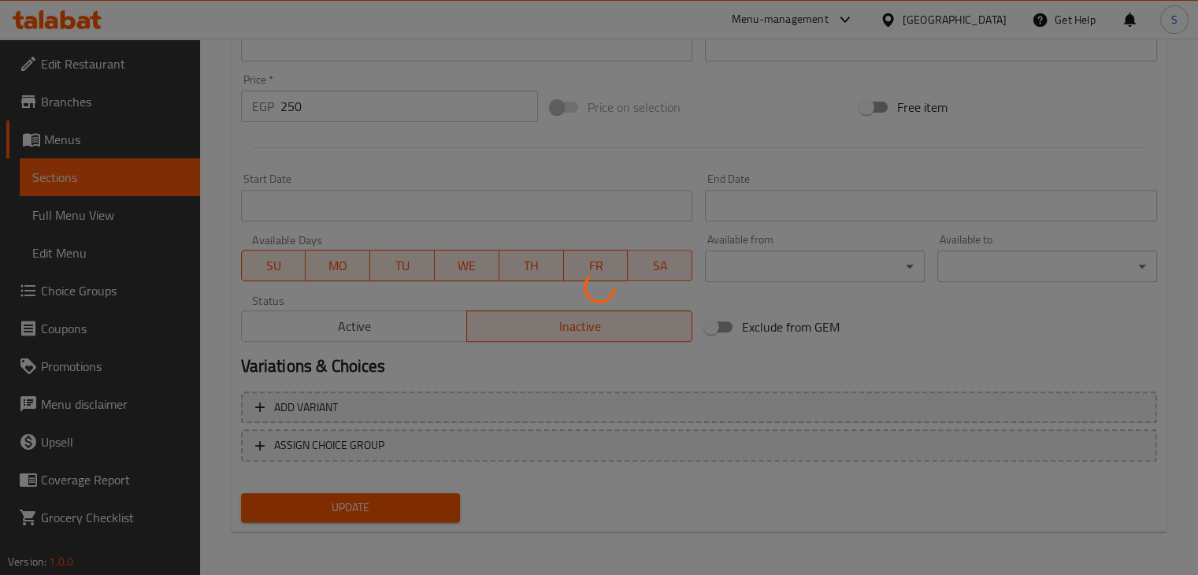
scroll to position [0, 0]
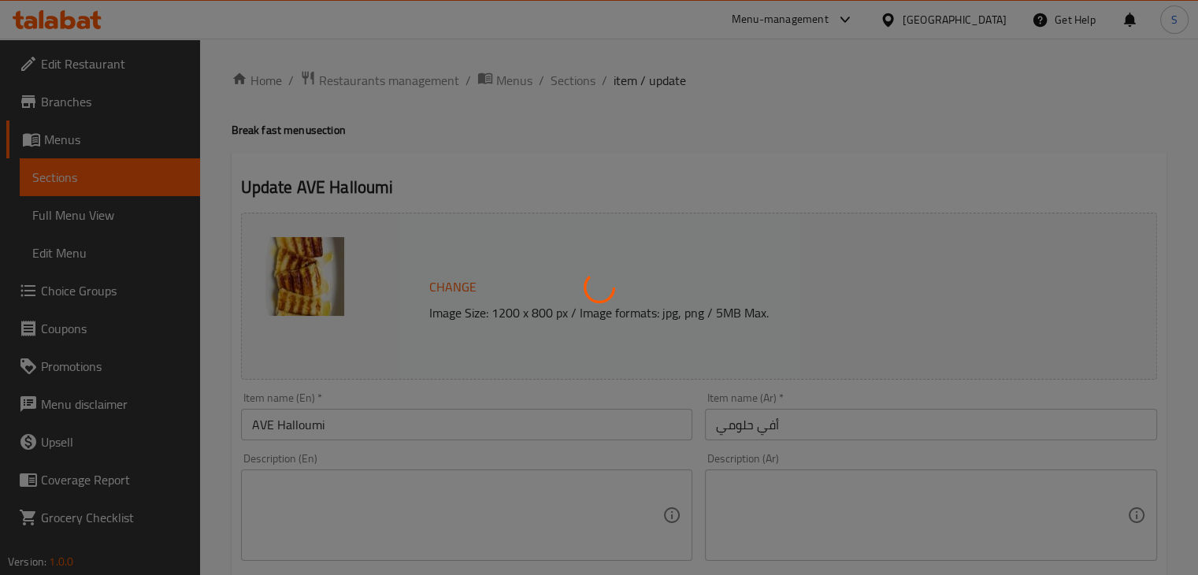
click at [557, 83] on div at bounding box center [599, 287] width 1198 height 575
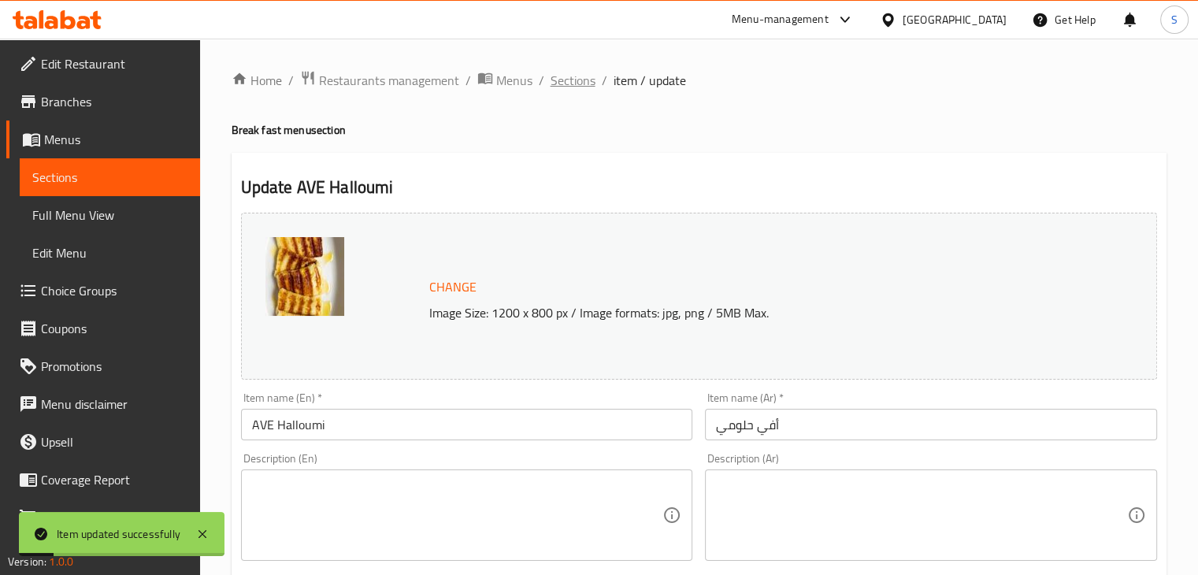
click at [566, 83] on span "Sections" at bounding box center [573, 80] width 45 height 19
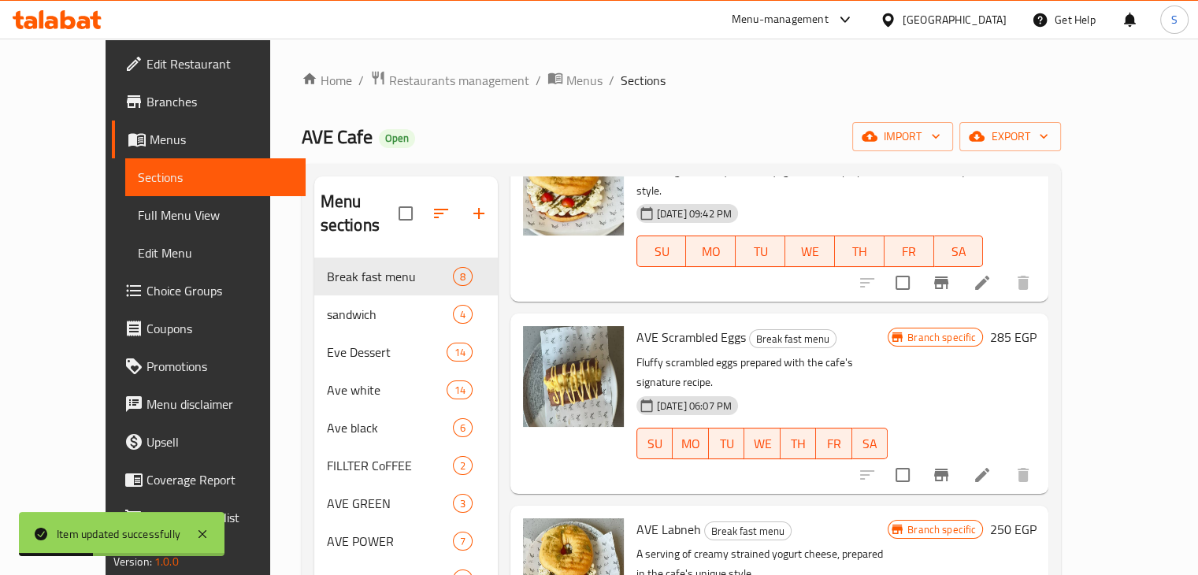
scroll to position [221, 0]
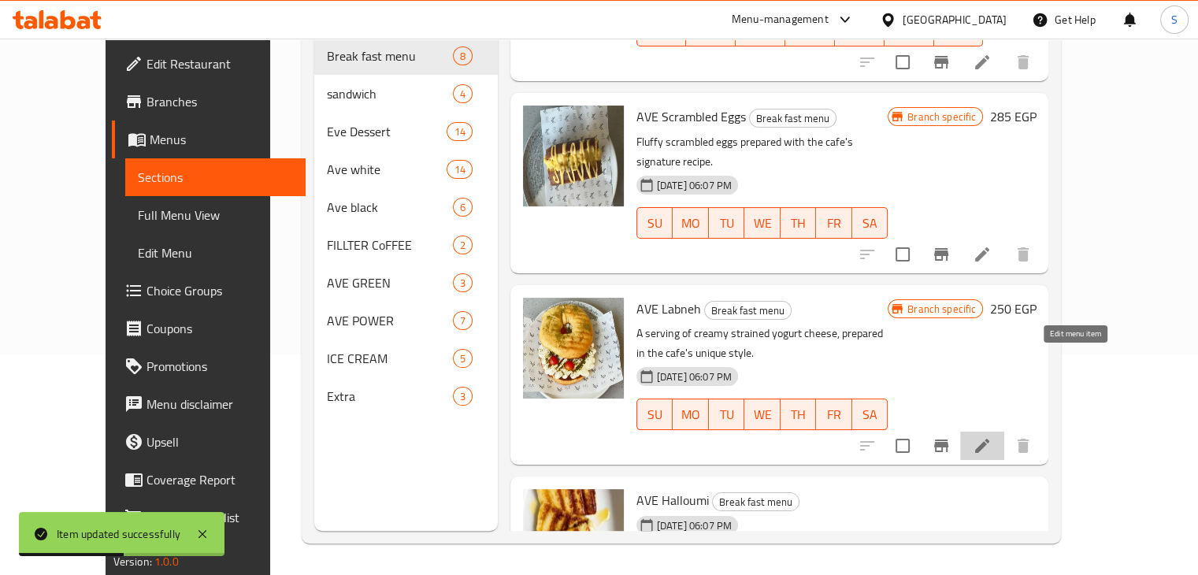
click at [992, 436] on icon at bounding box center [982, 445] width 19 height 19
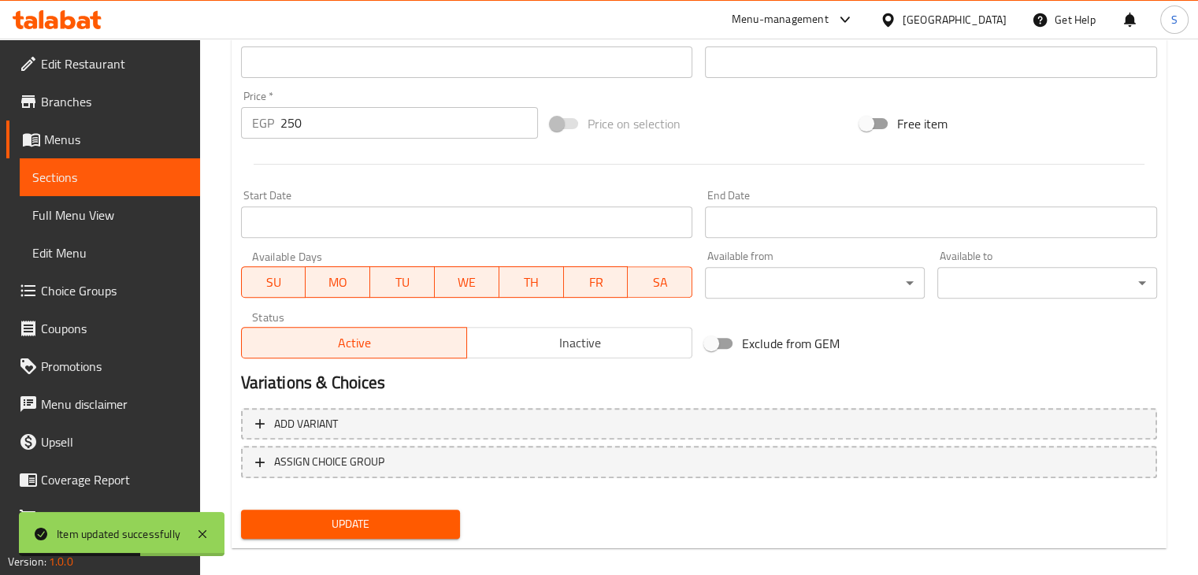
scroll to position [560, 0]
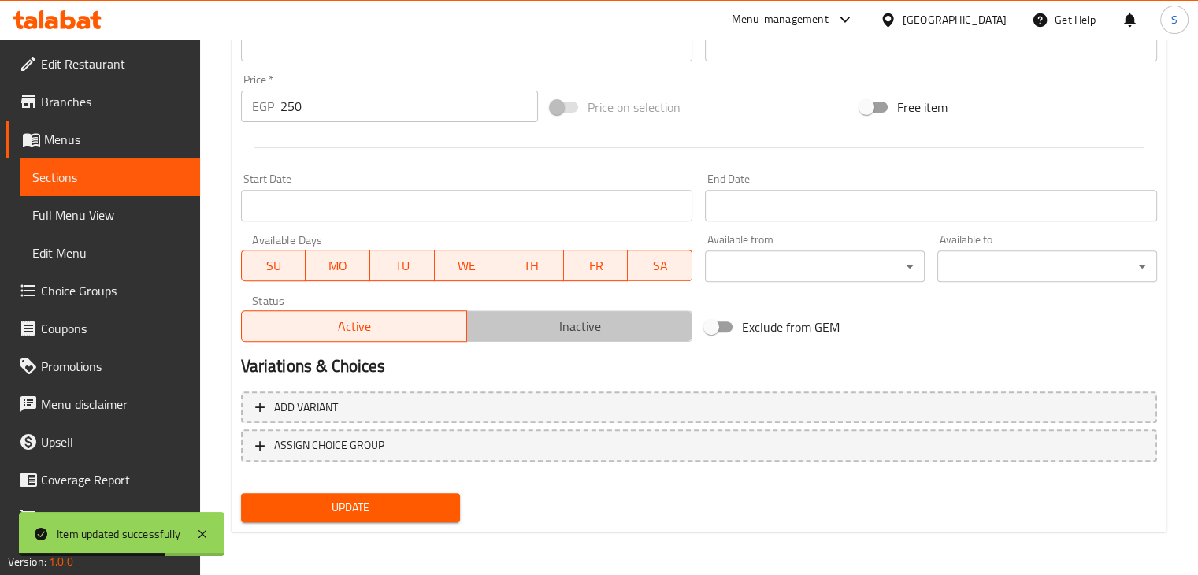
click at [596, 329] on span "Inactive" at bounding box center [579, 326] width 213 height 23
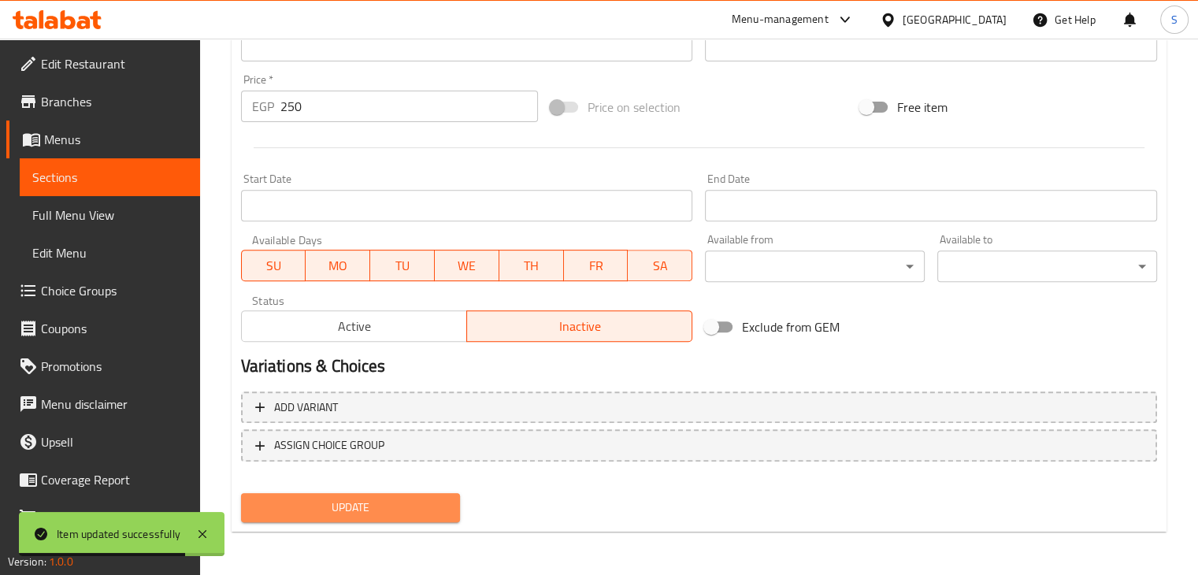
click at [394, 503] on span "Update" at bounding box center [351, 508] width 195 height 20
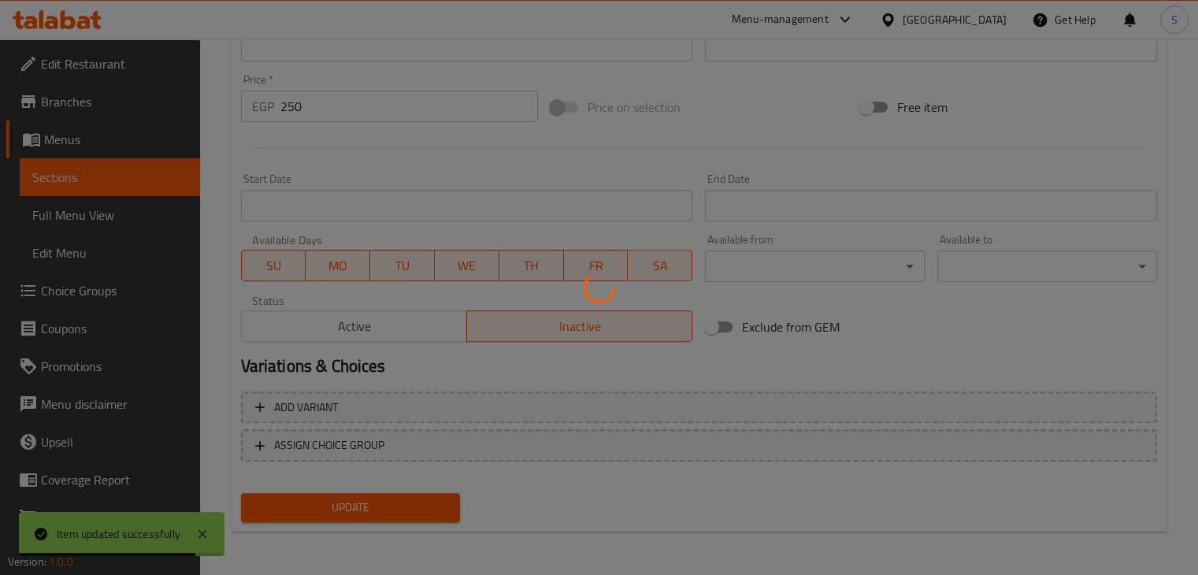
scroll to position [0, 0]
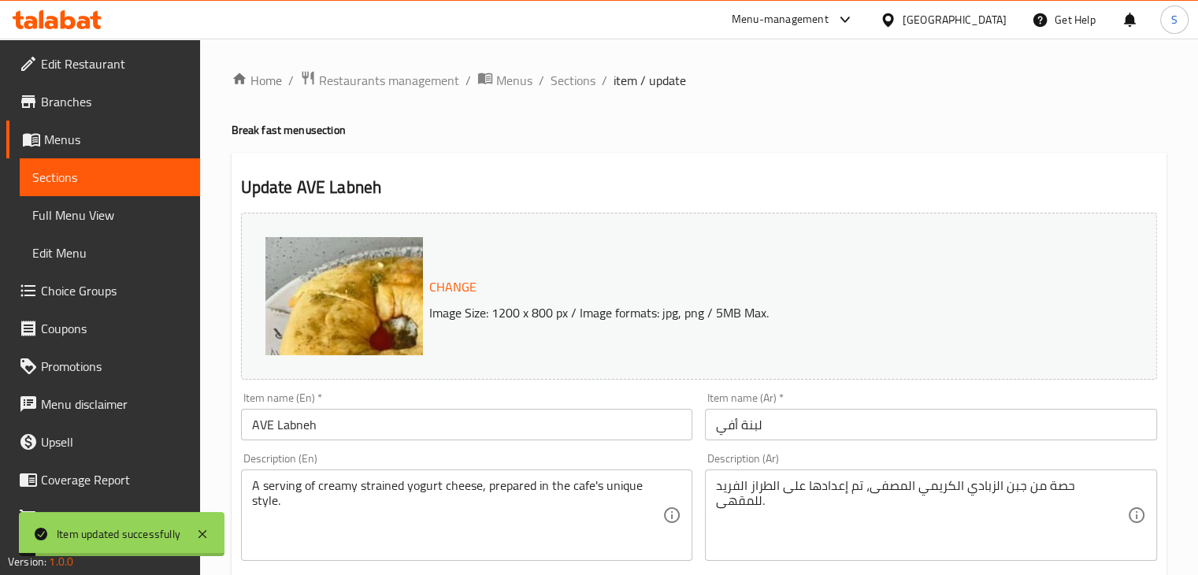
click at [557, 84] on span "Sections" at bounding box center [573, 80] width 45 height 19
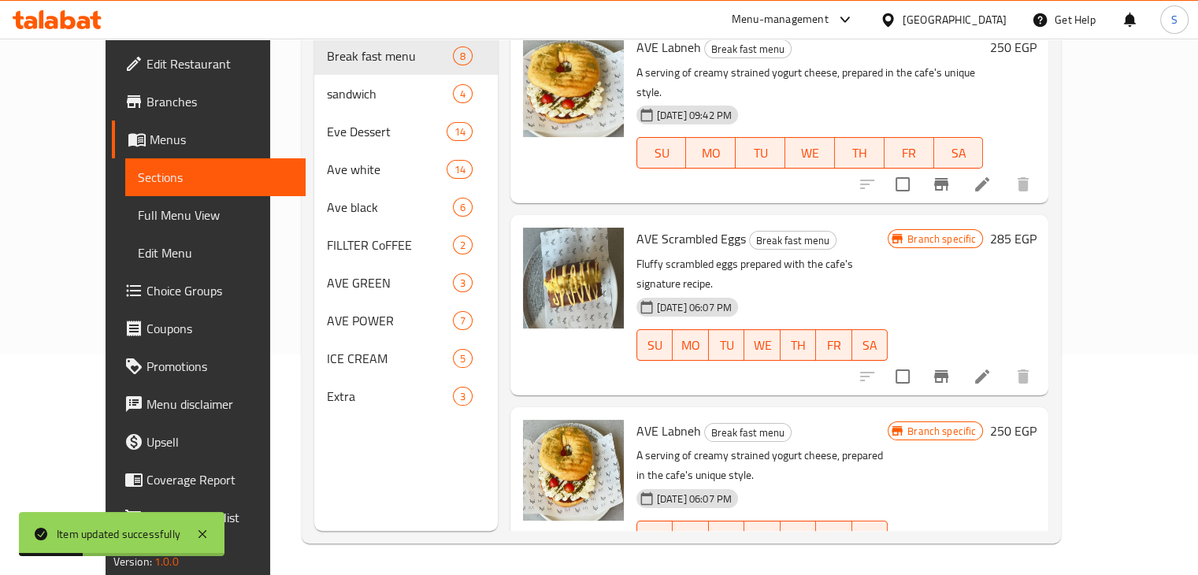
scroll to position [576, 0]
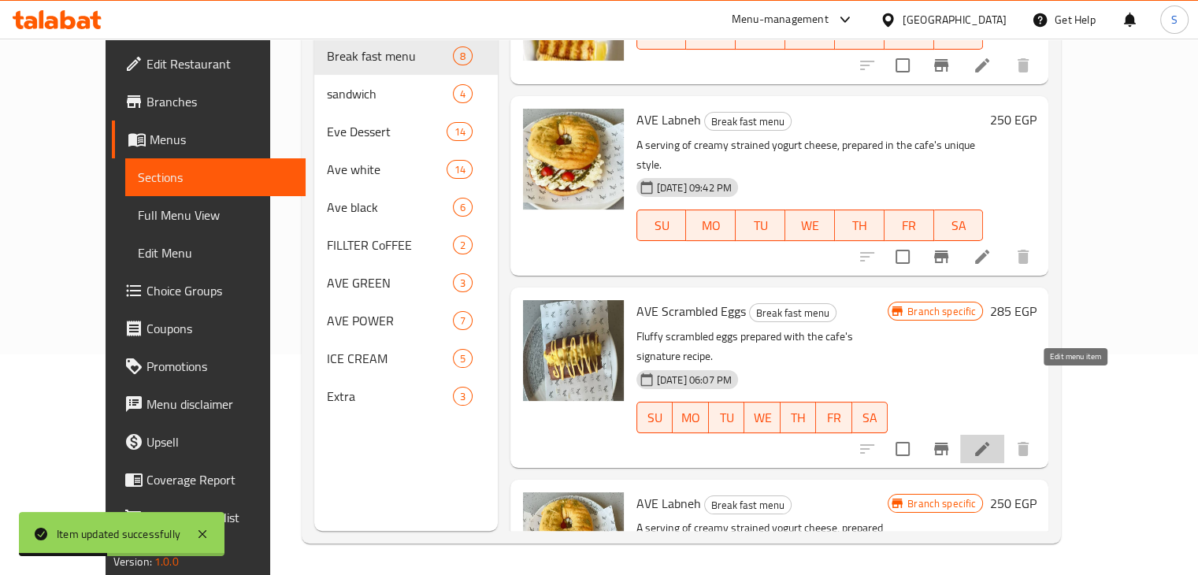
click at [992, 440] on icon at bounding box center [982, 449] width 19 height 19
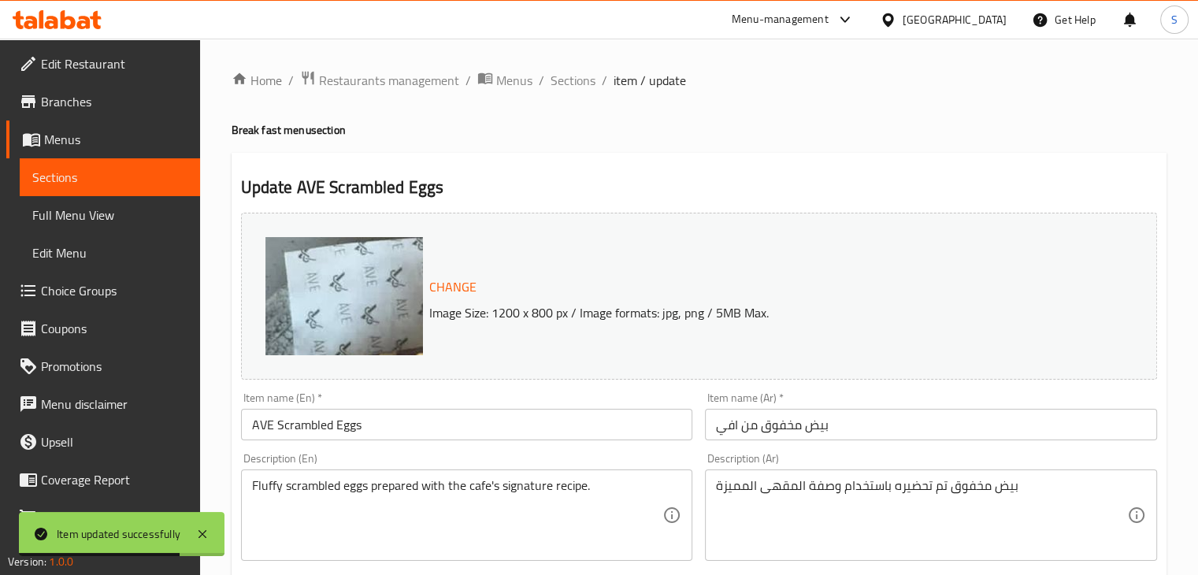
scroll to position [560, 0]
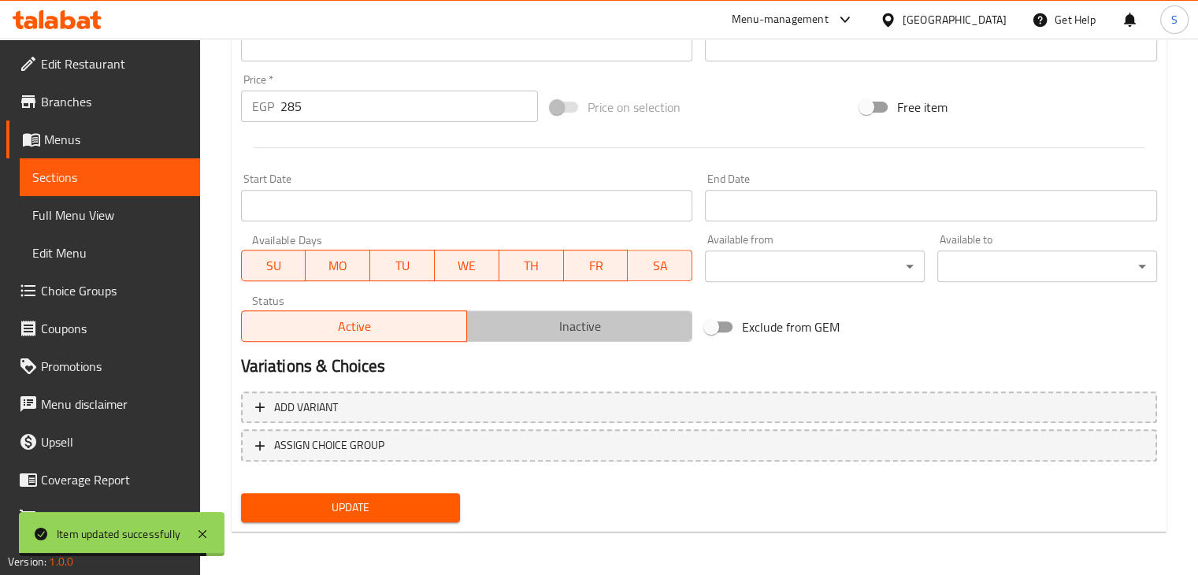
click at [537, 332] on span "Inactive" at bounding box center [579, 326] width 213 height 23
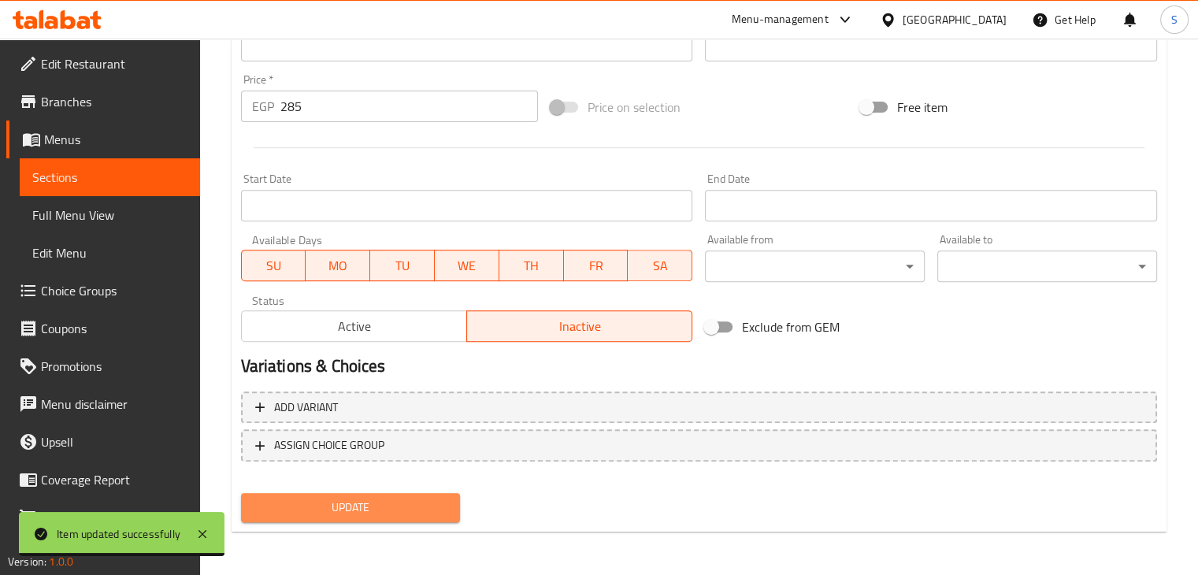
click at [376, 499] on span "Update" at bounding box center [351, 508] width 195 height 20
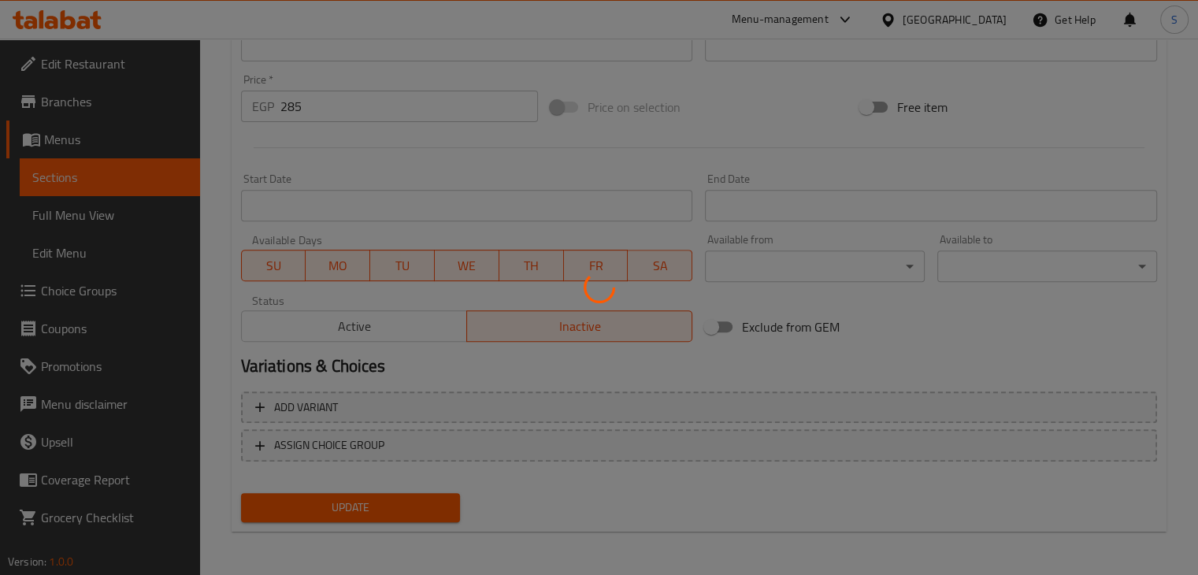
scroll to position [0, 0]
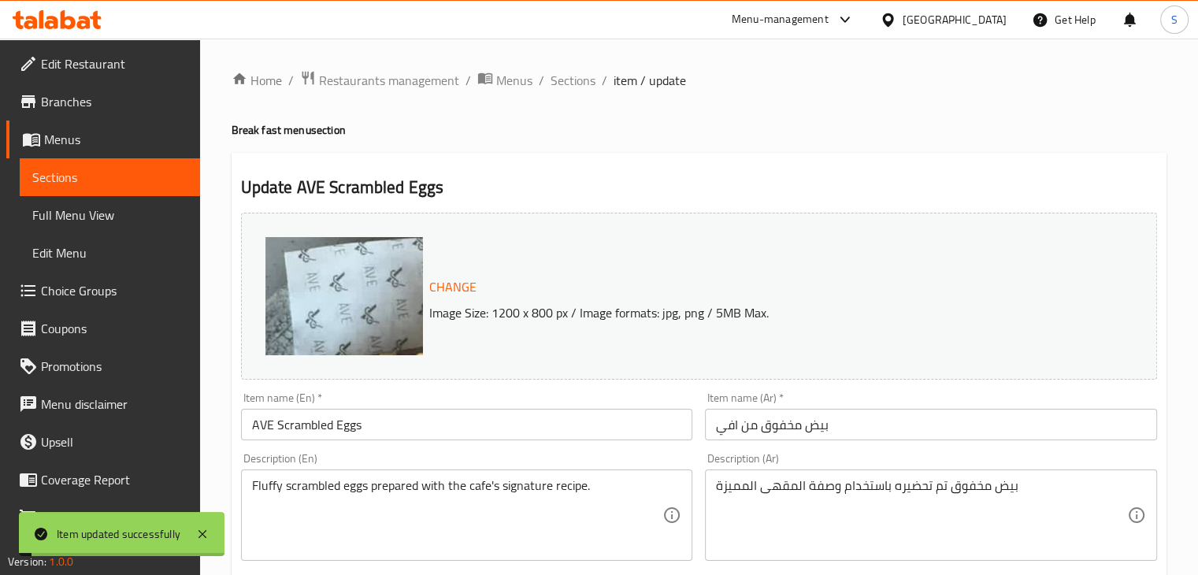
click at [561, 79] on span "Sections" at bounding box center [573, 80] width 45 height 19
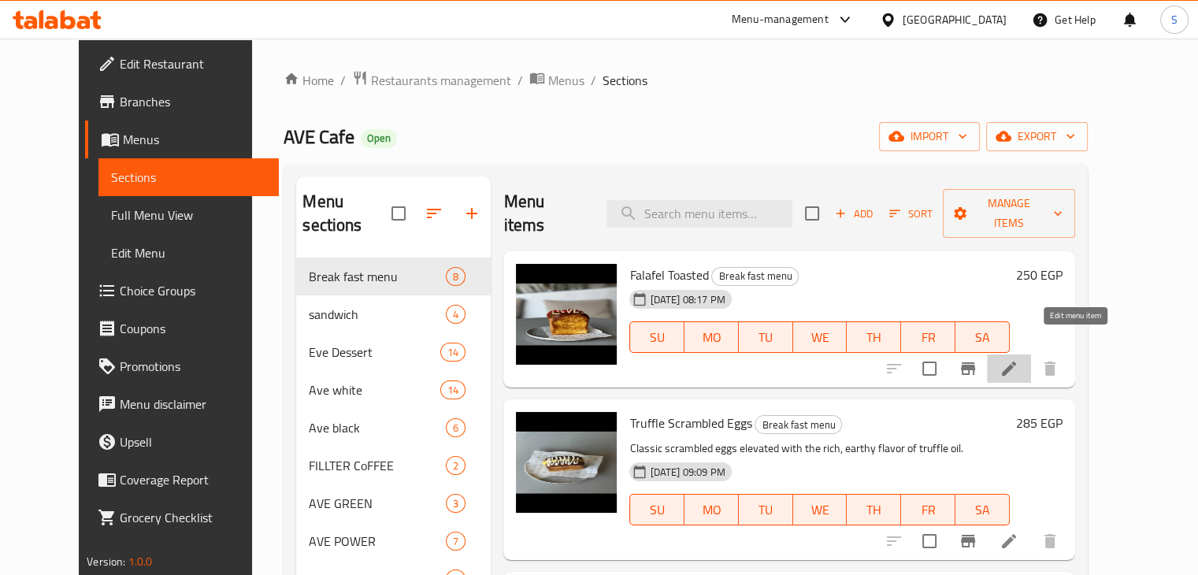
click at [1019, 359] on icon at bounding box center [1009, 368] width 19 height 19
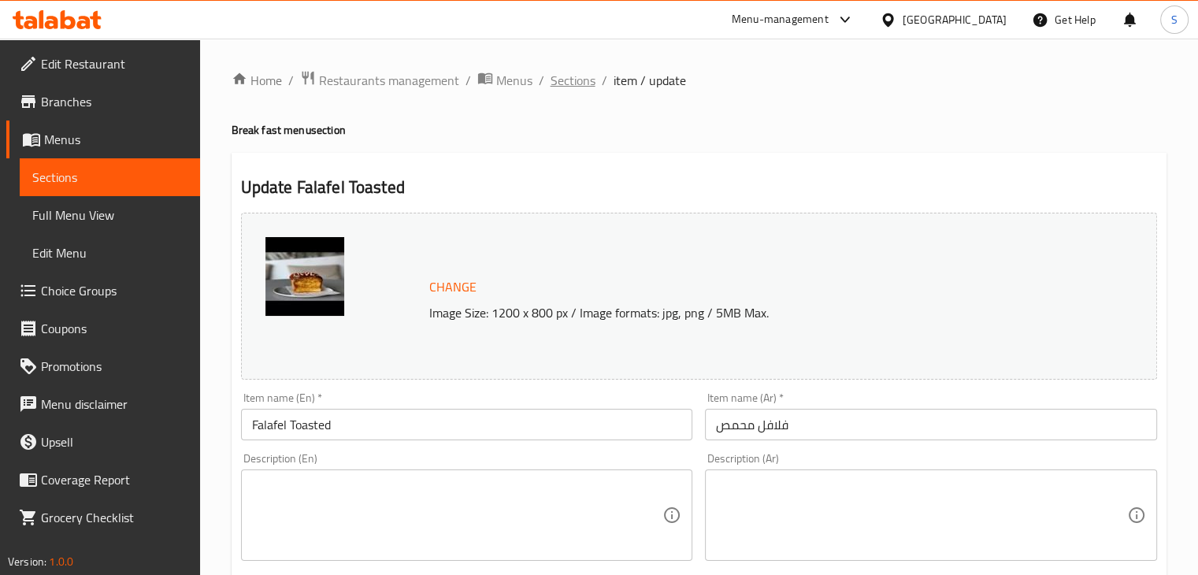
click at [565, 76] on span "Sections" at bounding box center [573, 80] width 45 height 19
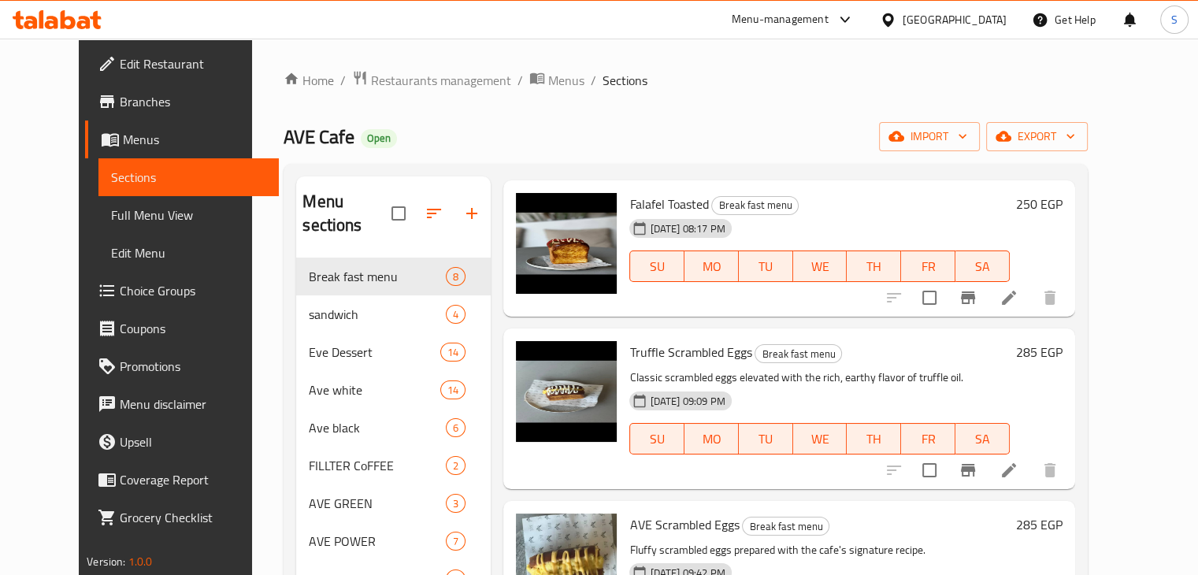
scroll to position [69, 0]
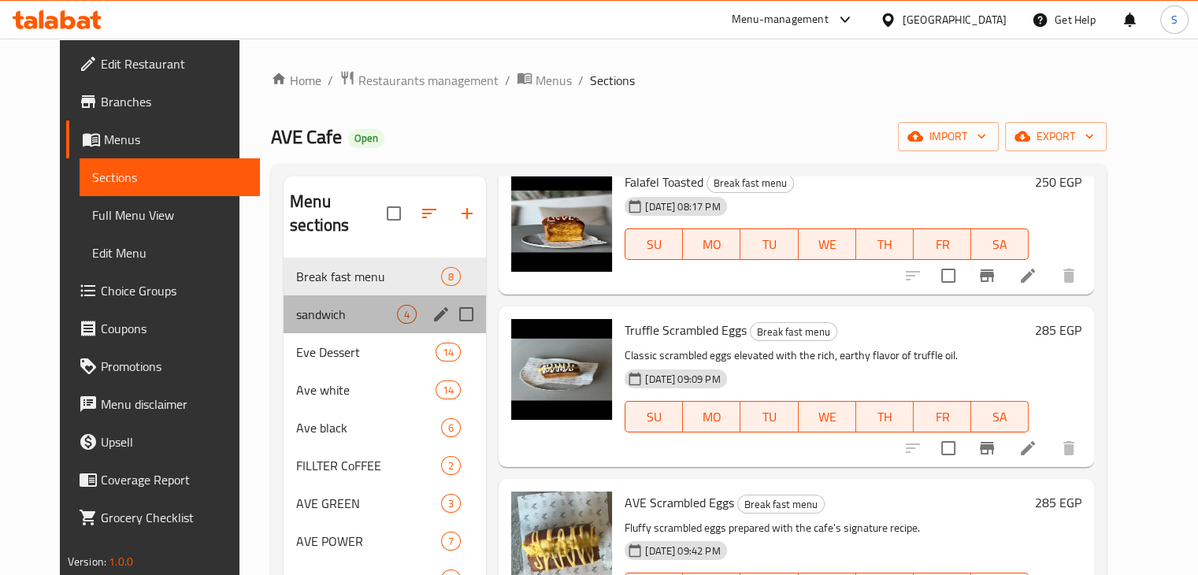
click at [347, 295] on div "sandwich 4" at bounding box center [385, 314] width 202 height 38
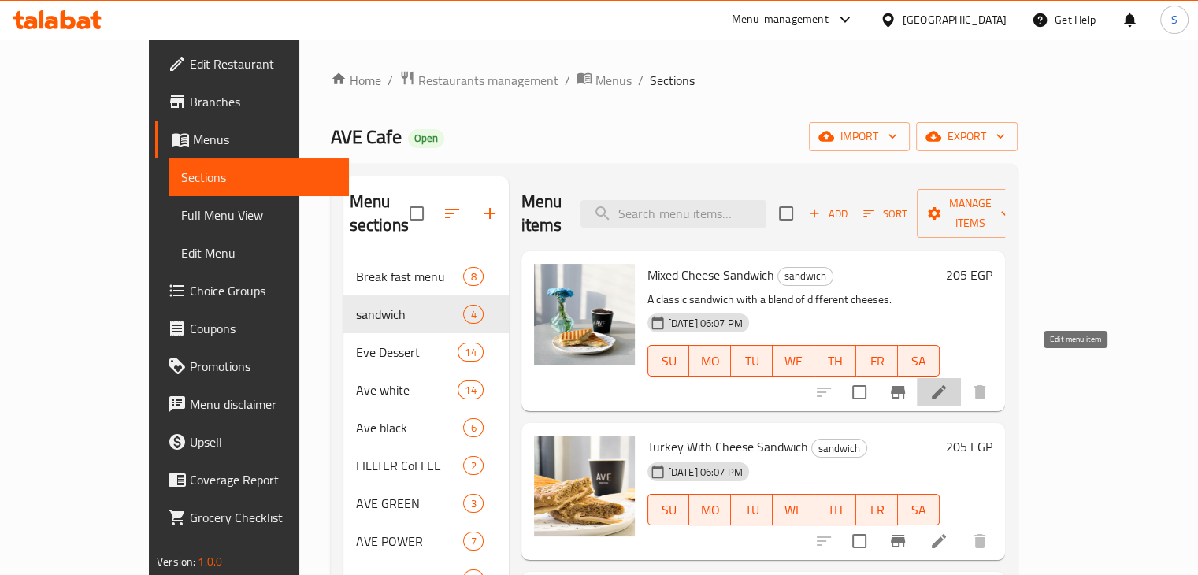
click at [949, 383] on icon at bounding box center [939, 392] width 19 height 19
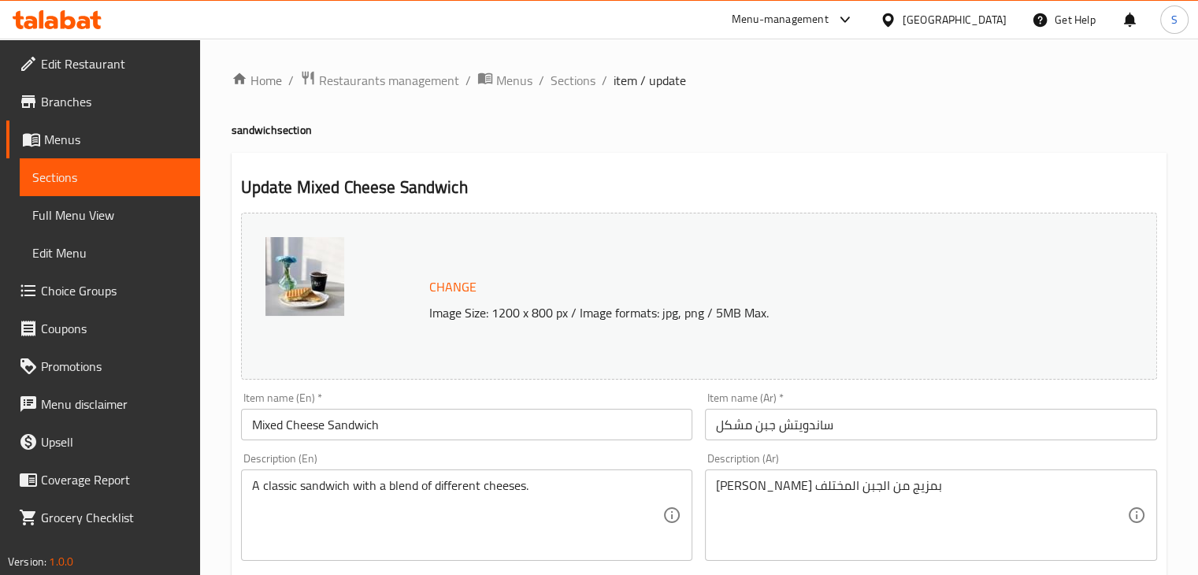
click at [759, 419] on input "ساندويتش جبن مشكل" at bounding box center [931, 425] width 452 height 32
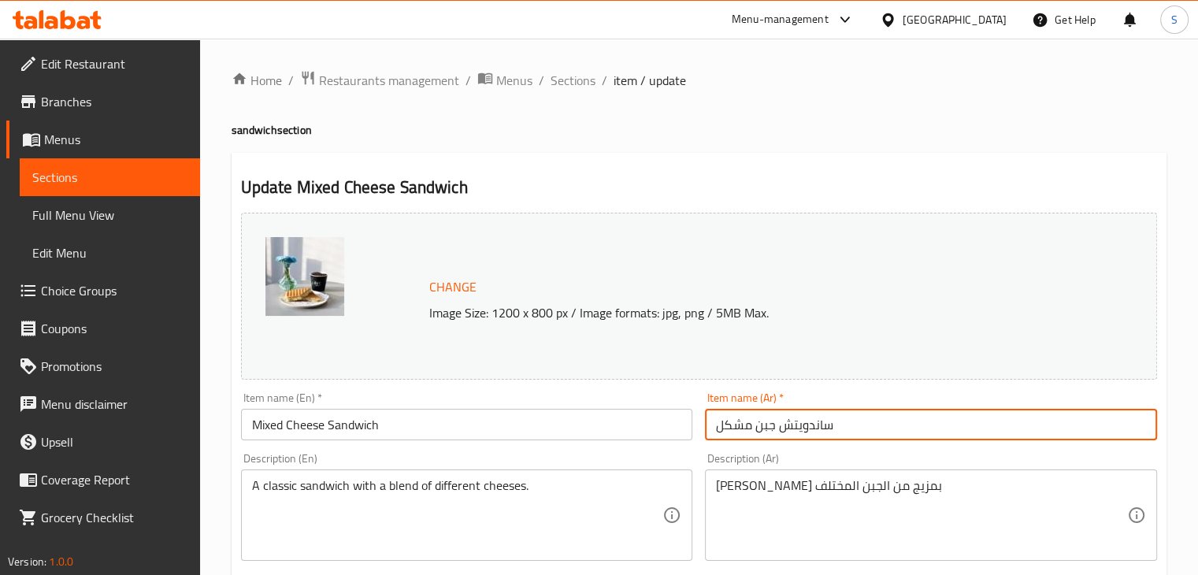
click at [759, 419] on input "ساندويتش جبن مشكل" at bounding box center [931, 425] width 452 height 32
paste input "[PERSON_NAME]"
type input "ساندويتش [PERSON_NAME]"
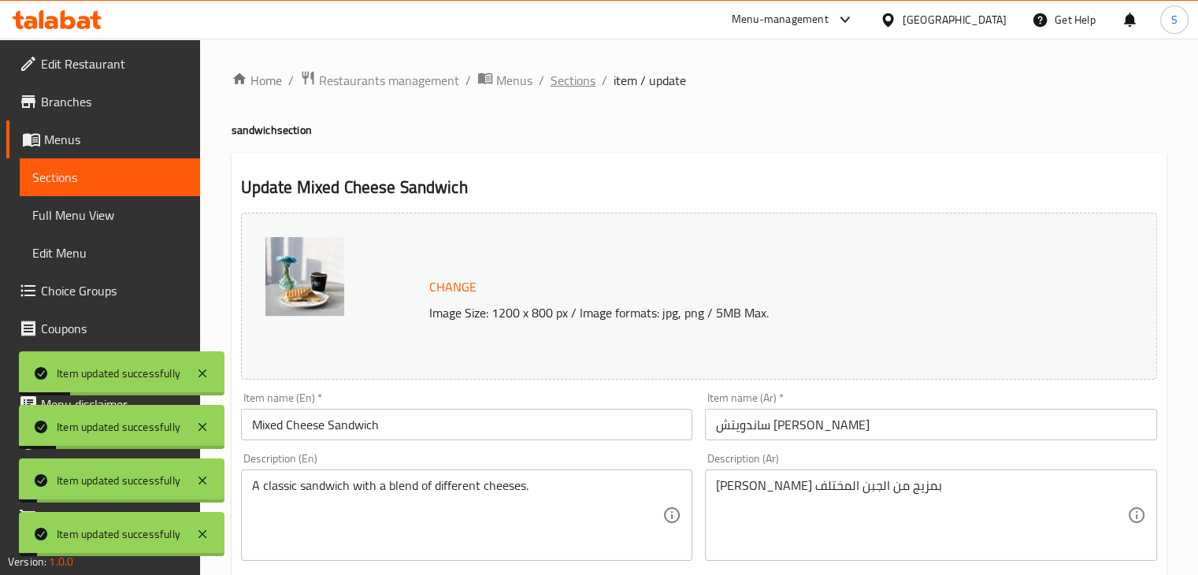
click at [577, 83] on span "Sections" at bounding box center [573, 80] width 45 height 19
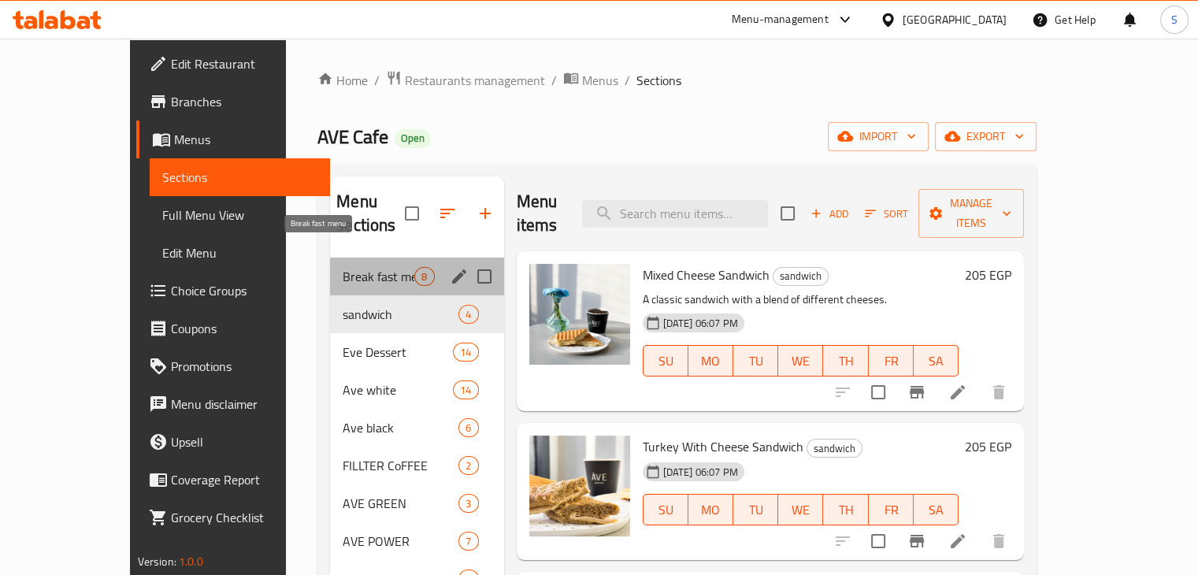
click at [347, 267] on span "Break fast menu" at bounding box center [379, 276] width 72 height 19
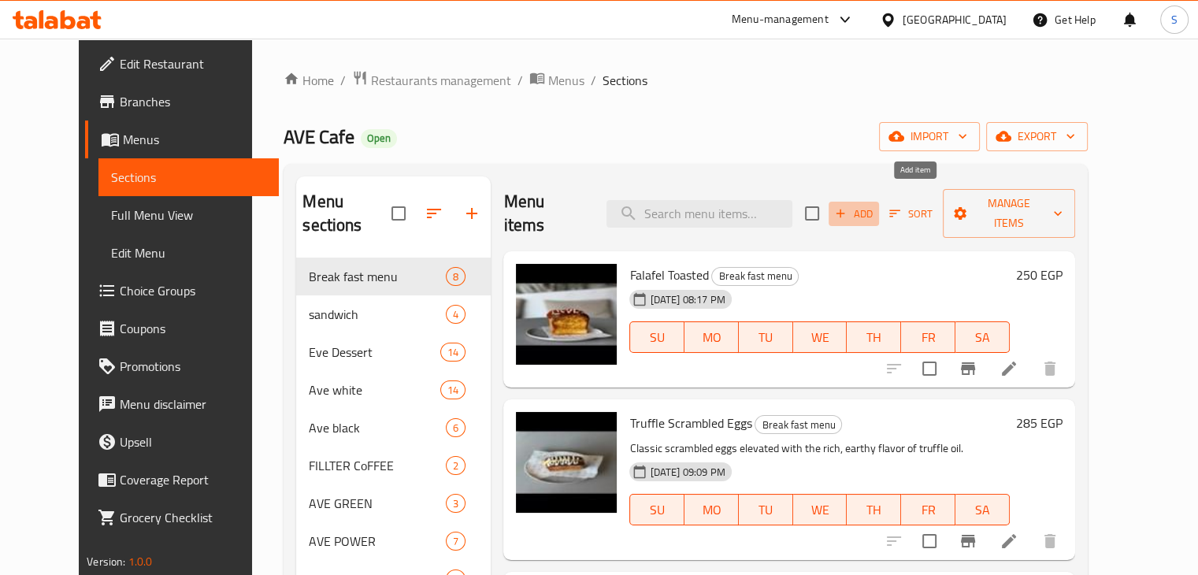
click at [848, 206] on icon "button" at bounding box center [841, 213] width 14 height 14
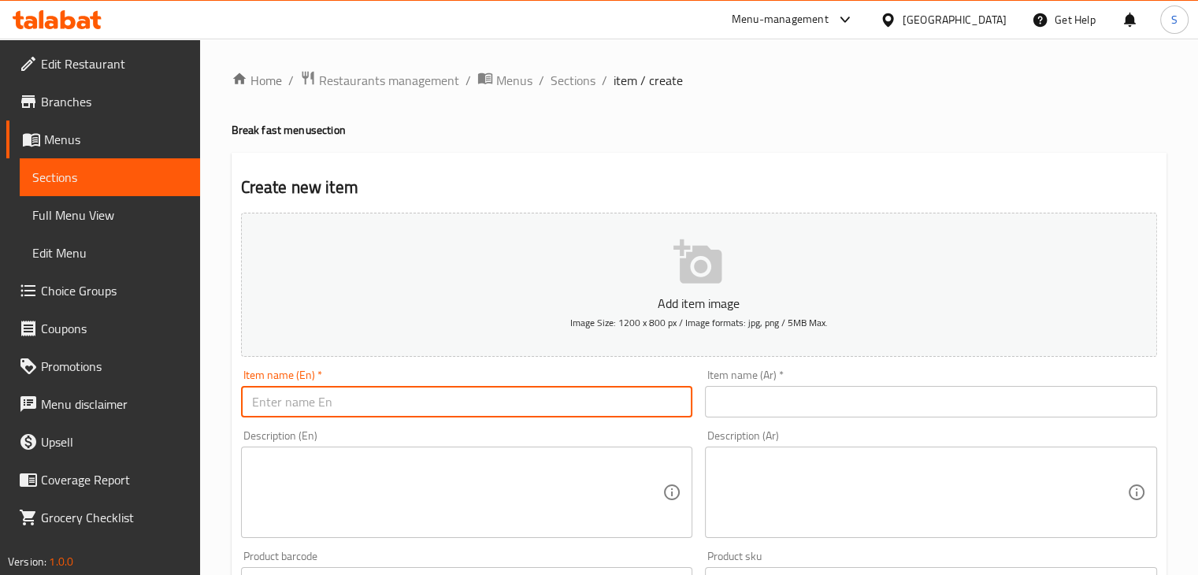
click at [366, 393] on input "text" at bounding box center [467, 402] width 452 height 32
paste input "Falafel Eve"
click at [293, 407] on input "Falafel Eve" at bounding box center [467, 402] width 452 height 32
type input "Falafel Ave"
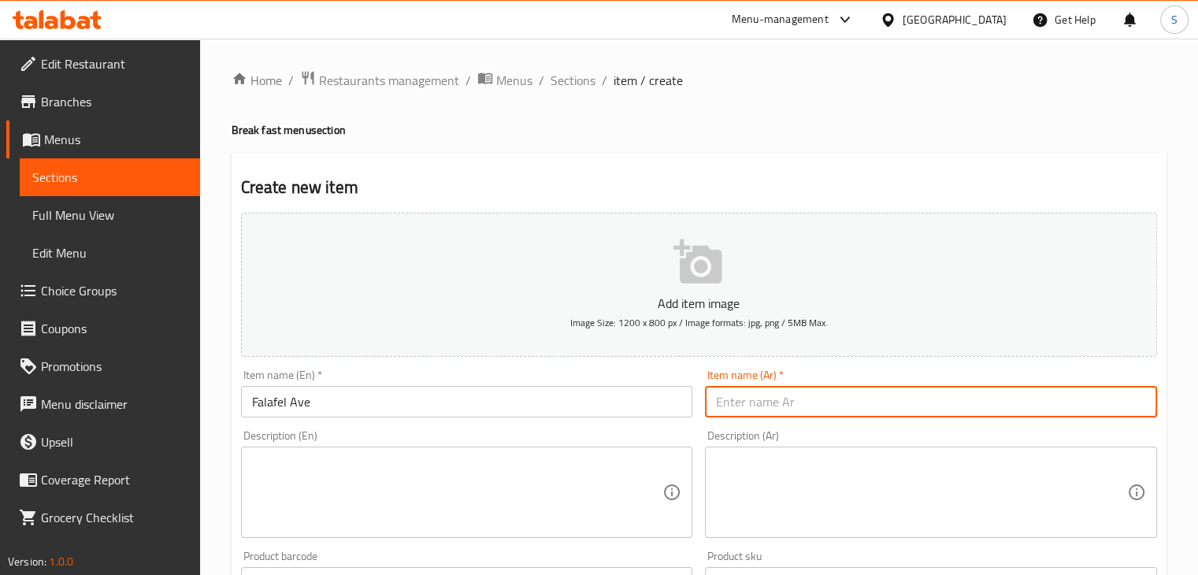
click at [750, 404] on input "text" at bounding box center [931, 402] width 452 height 32
paste input "فلافل ايف"
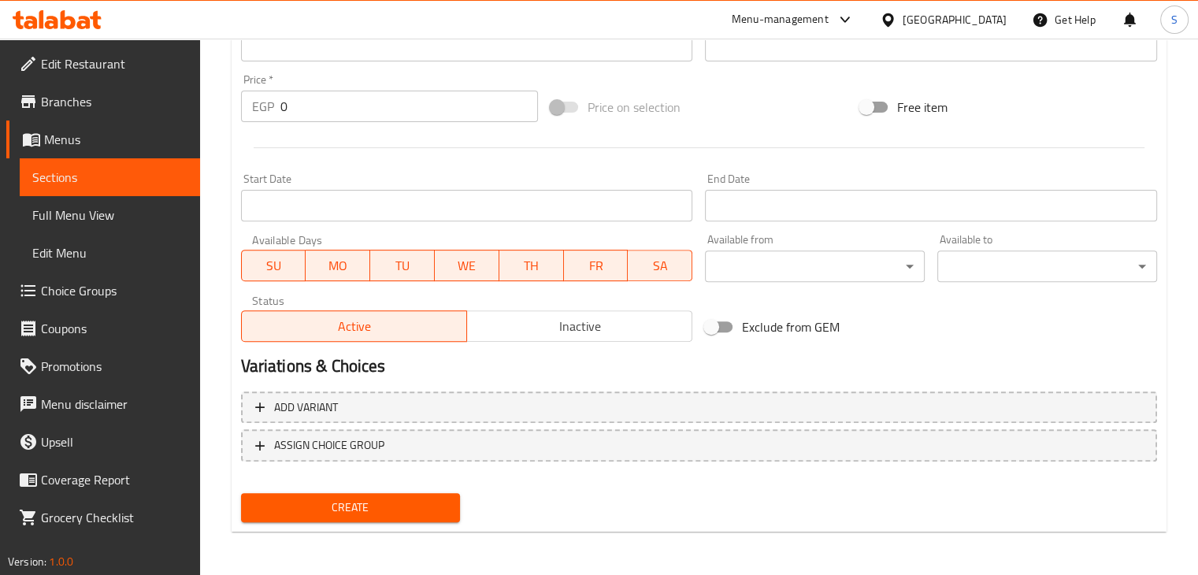
type input "فلافل ايف"
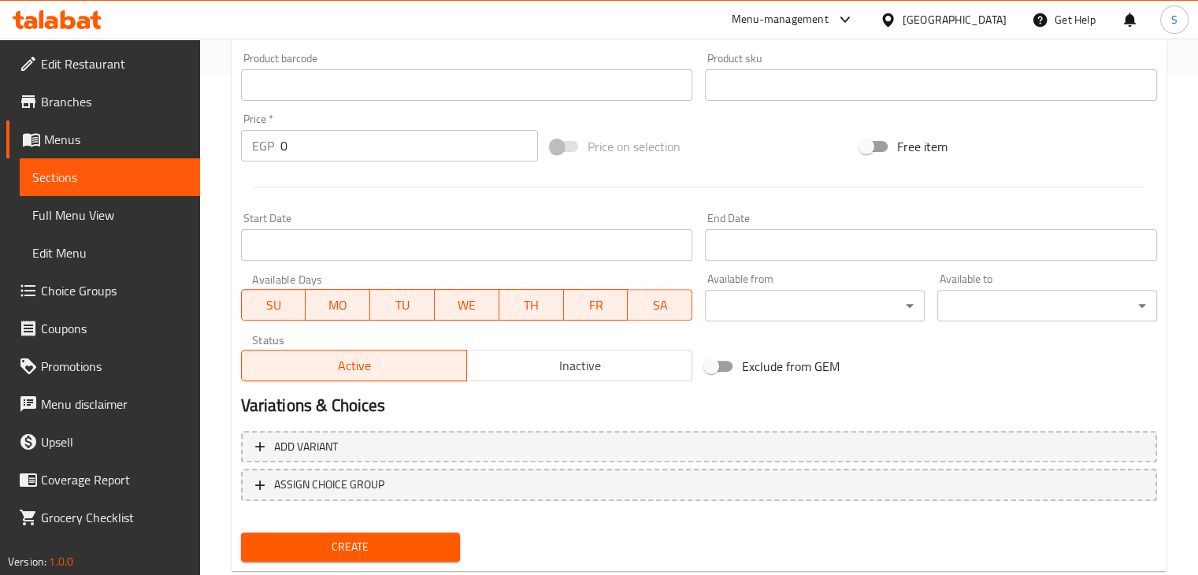
scroll to position [538, 0]
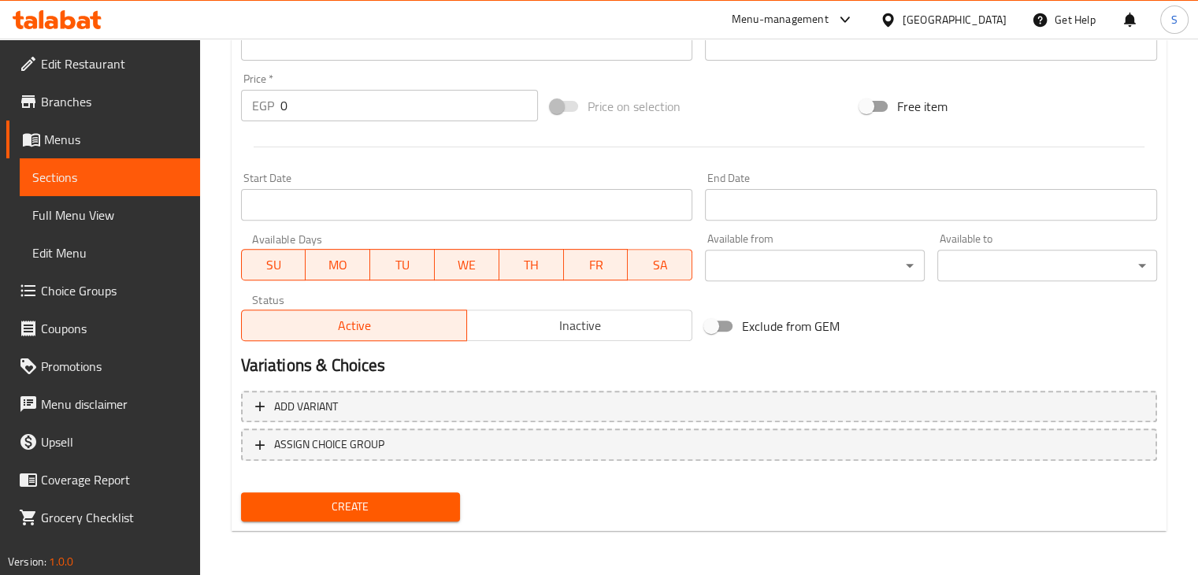
click at [307, 99] on input "0" at bounding box center [409, 106] width 258 height 32
type input "250"
click at [241, 492] on button "Create" at bounding box center [351, 506] width 220 height 29
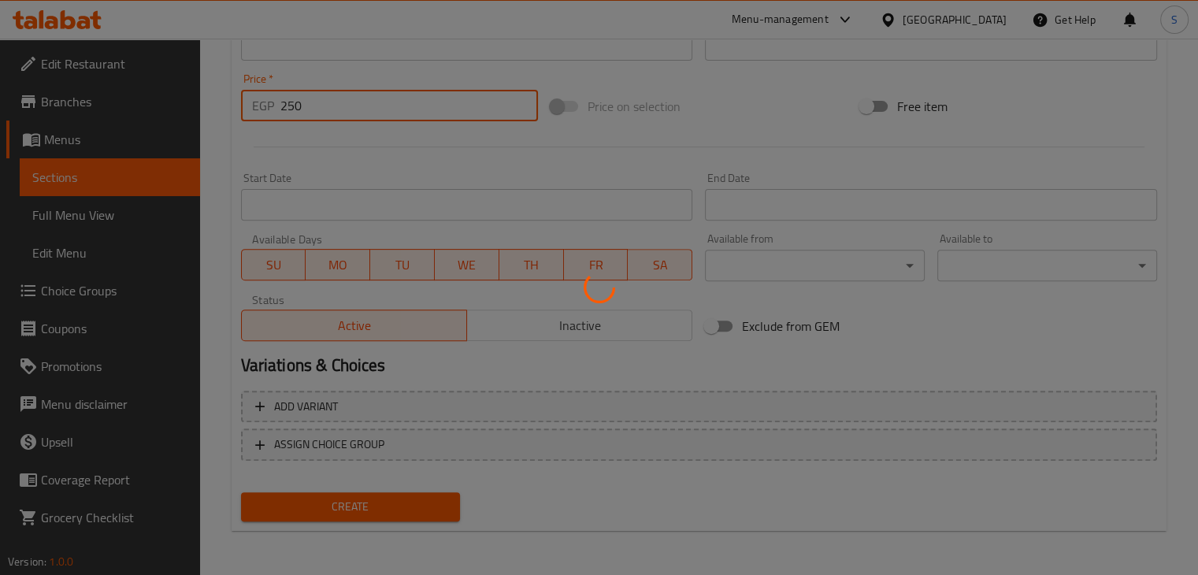
type input "0"
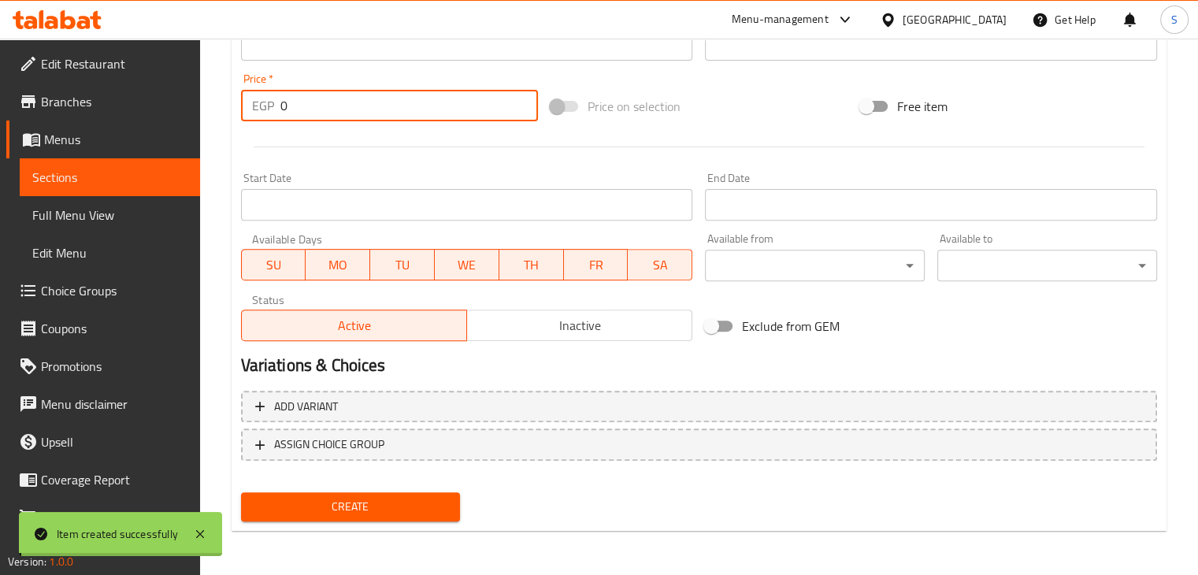
scroll to position [0, 0]
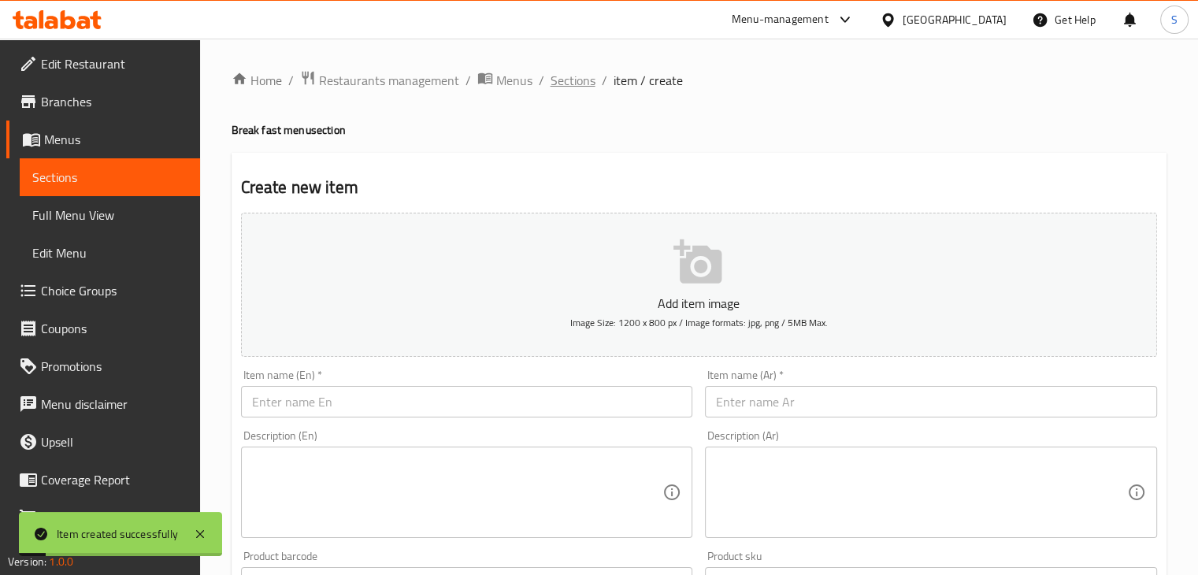
click at [565, 90] on span "Sections" at bounding box center [573, 80] width 45 height 19
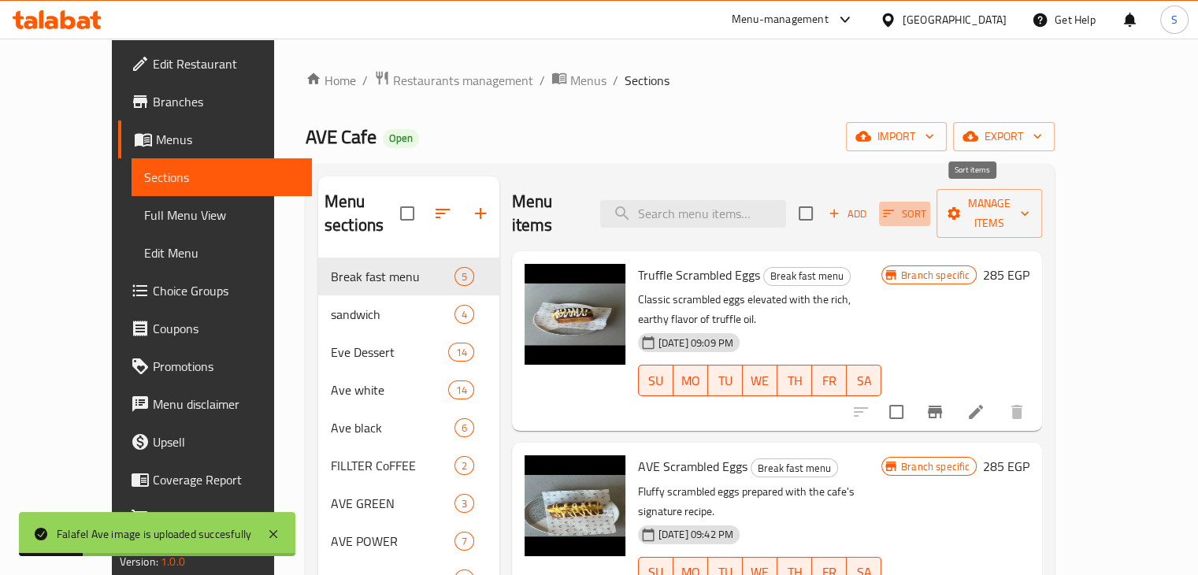
click at [896, 206] on icon "button" at bounding box center [889, 213] width 14 height 14
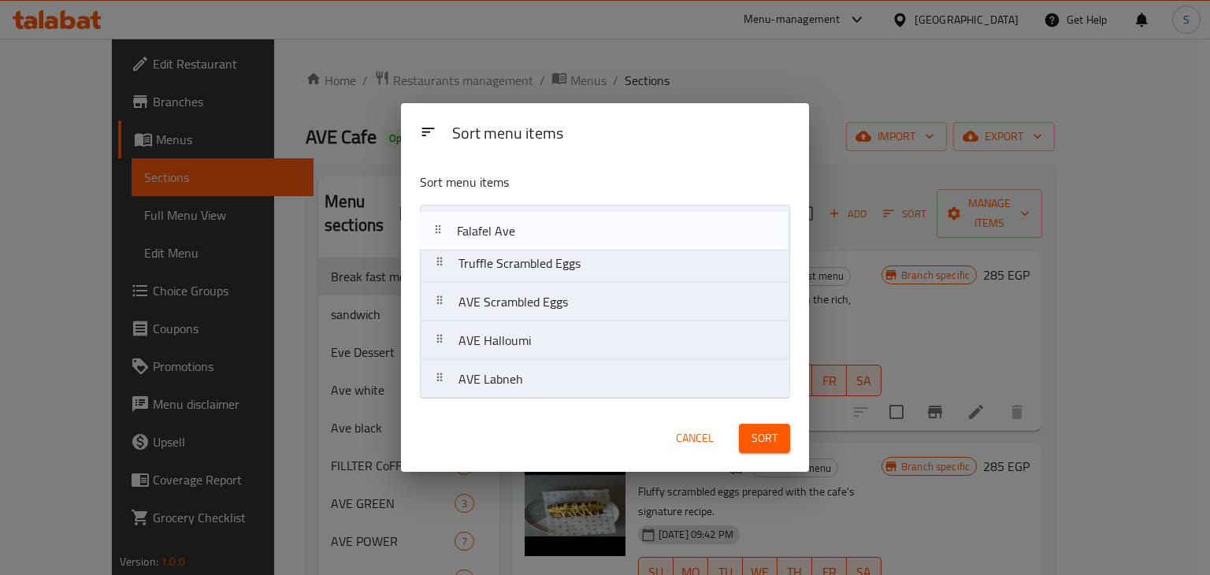
drag, startPoint x: 548, startPoint y: 385, endPoint x: 551, endPoint y: 228, distance: 157.6
click at [551, 228] on nav "Truffle Scrambled Eggs AVE Scrambled [GEOGRAPHIC_DATA]" at bounding box center [604, 302] width 369 height 195
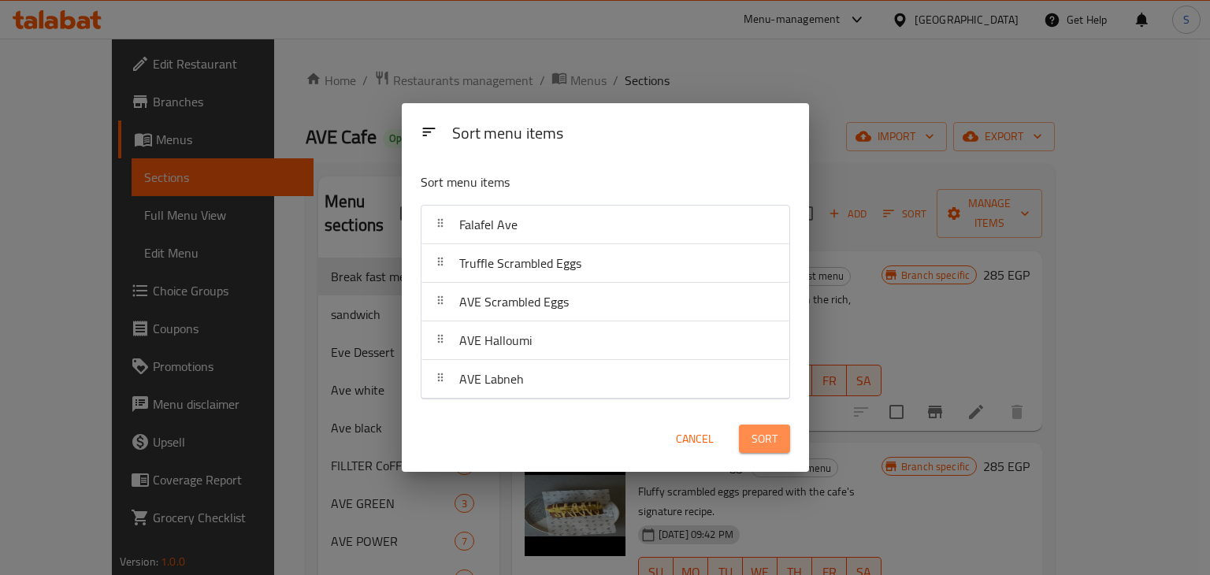
click at [759, 437] on span "Sort" at bounding box center [765, 439] width 26 height 20
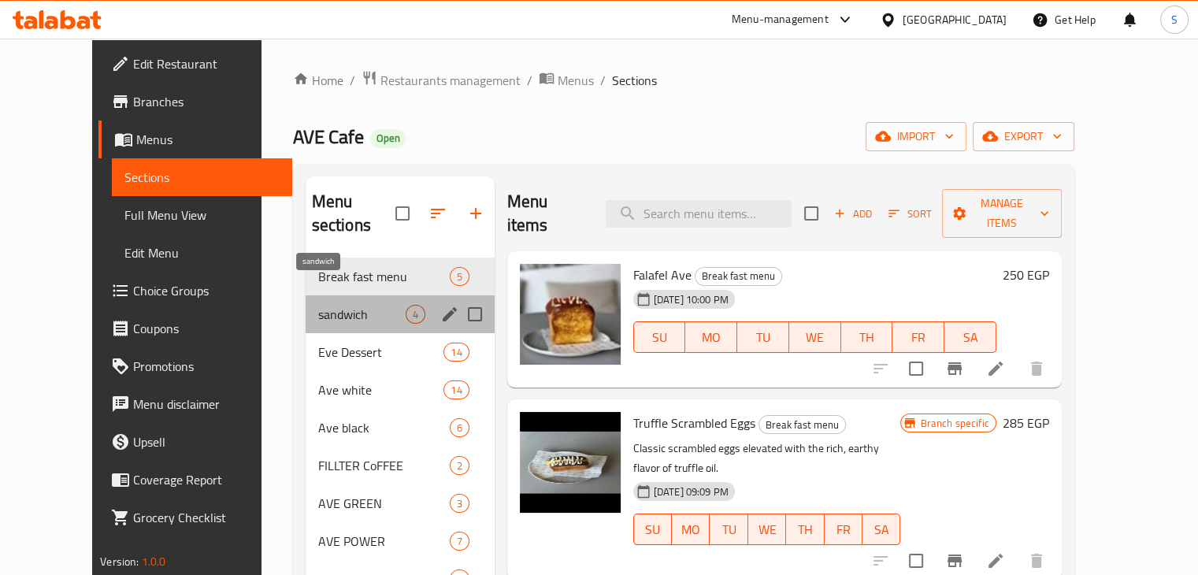
click at [336, 305] on span "sandwich" at bounding box center [361, 314] width 87 height 19
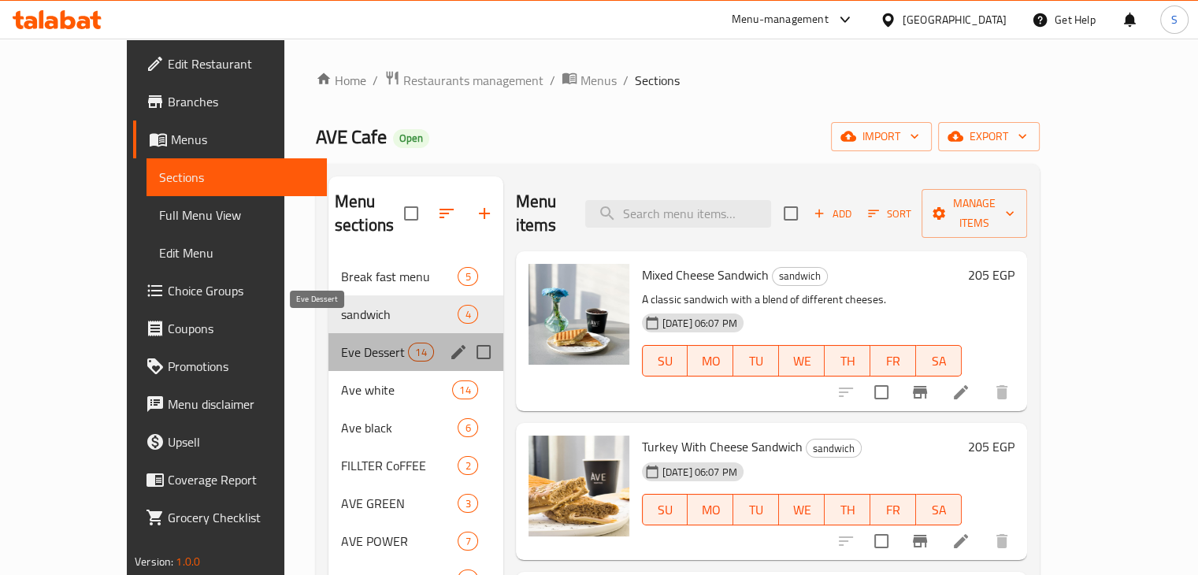
click at [341, 343] on span "Eve Dessert" at bounding box center [374, 352] width 67 height 19
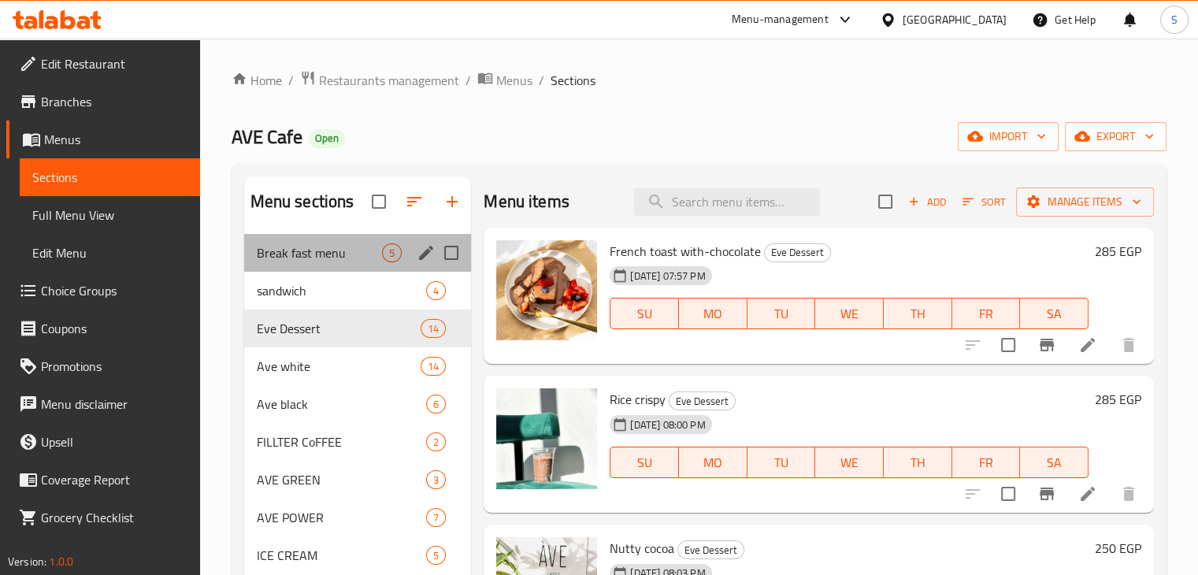
click at [366, 240] on div "Break fast menu 5" at bounding box center [358, 253] width 228 height 38
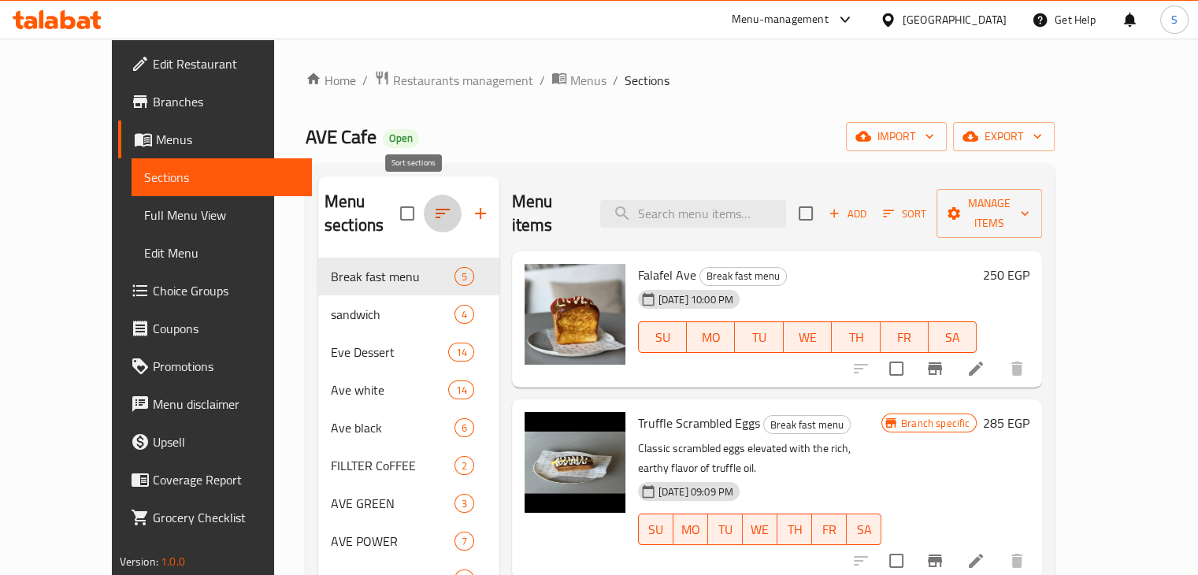
click at [433, 206] on icon "button" at bounding box center [442, 213] width 19 height 19
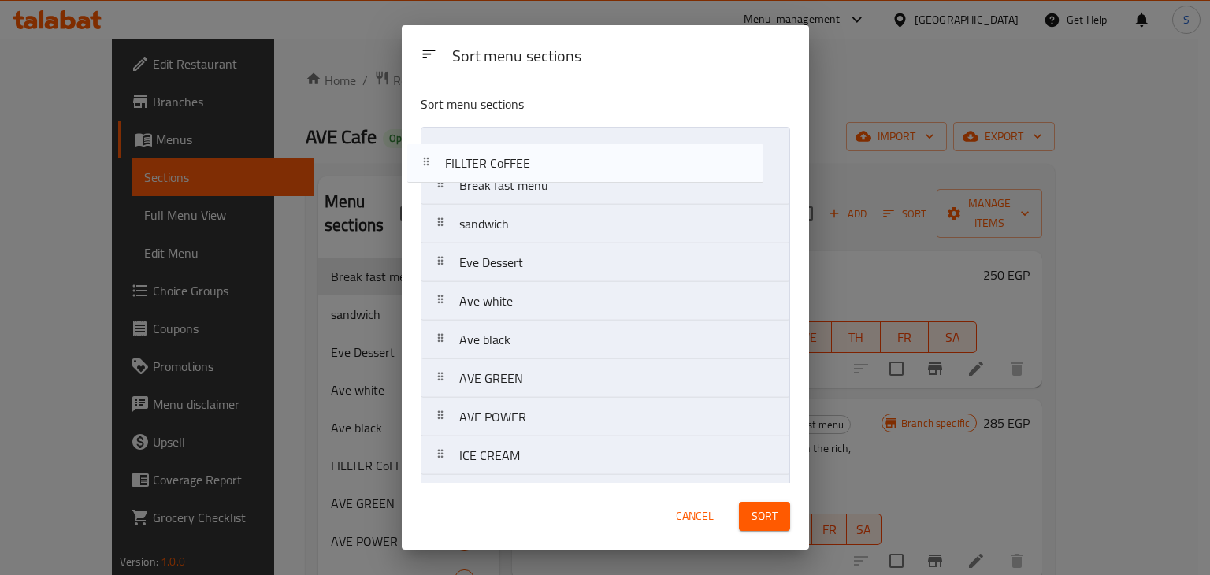
drag, startPoint x: 588, startPoint y: 310, endPoint x: 574, endPoint y: 165, distance: 145.6
click at [574, 165] on nav "Break fast menu sandwich Eve Dessert Ave white Ave black FILLTER CoFFEE AVE GRE…" at bounding box center [605, 321] width 369 height 388
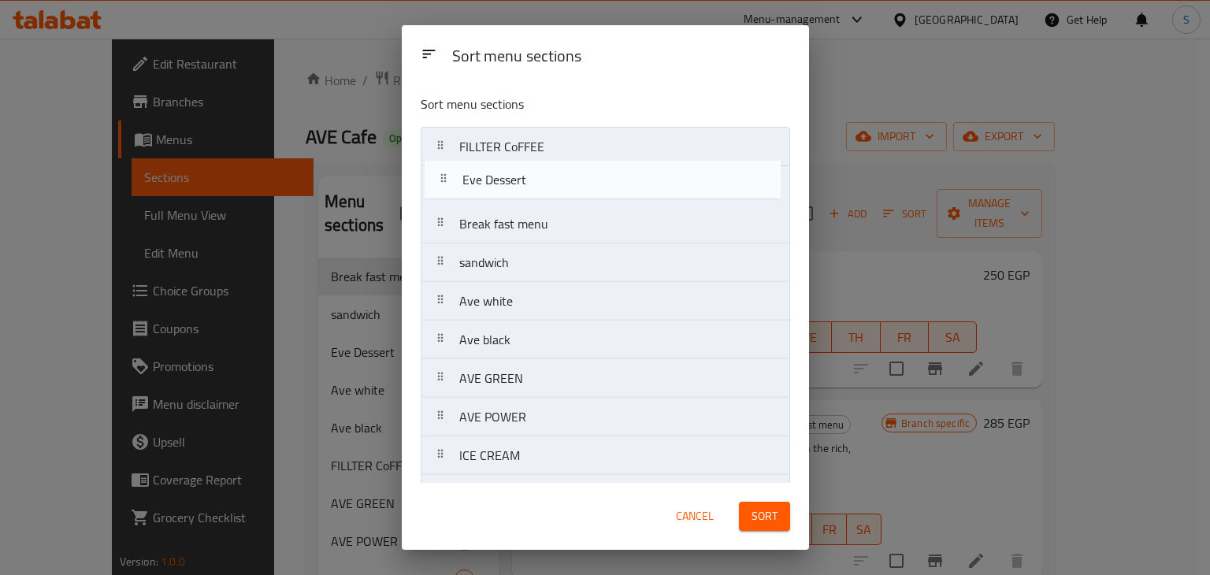
drag, startPoint x: 535, startPoint y: 266, endPoint x: 540, endPoint y: 180, distance: 86.8
click at [540, 180] on nav "FILLTER CoFFEE Break fast menu sandwich Eve Dessert [GEOGRAPHIC_DATA] POWER ICE…" at bounding box center [605, 321] width 369 height 388
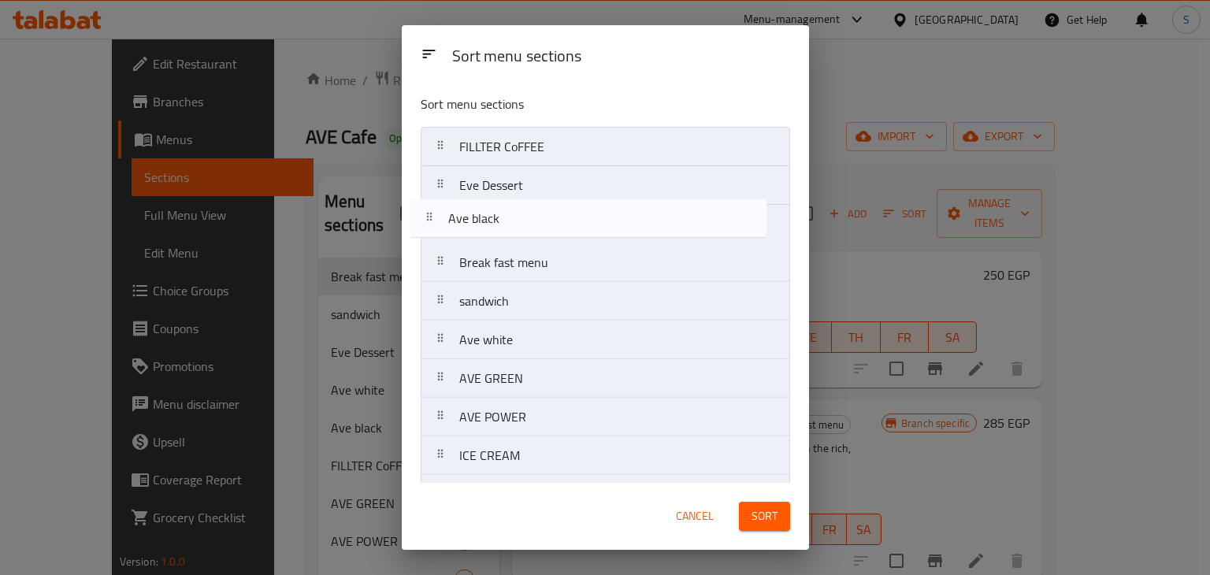
drag, startPoint x: 533, startPoint y: 338, endPoint x: 522, endPoint y: 208, distance: 130.4
click at [522, 208] on nav "FILLTER CoFFEE Eve Dessert Break fast menu [GEOGRAPHIC_DATA] POWER ICE CREAM Ex…" at bounding box center [605, 321] width 369 height 388
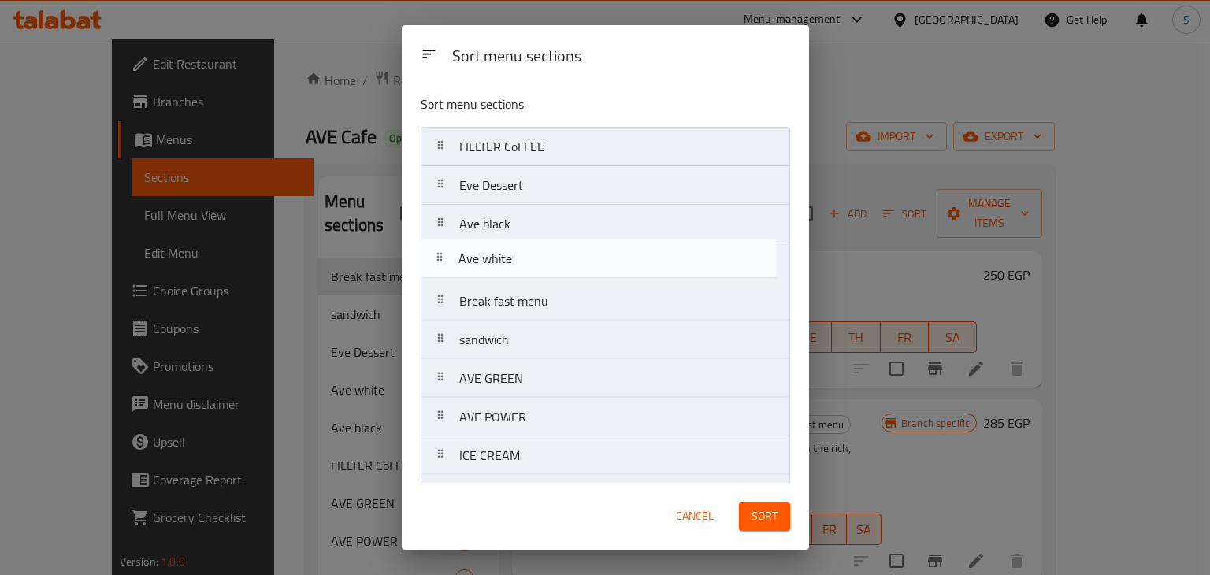
drag, startPoint x: 522, startPoint y: 334, endPoint x: 522, endPoint y: 250, distance: 84.3
click at [522, 250] on nav "FILLTER CoFFEE Eve Dessert Ave black Break fast menu [GEOGRAPHIC_DATA] POWER IC…" at bounding box center [605, 321] width 369 height 388
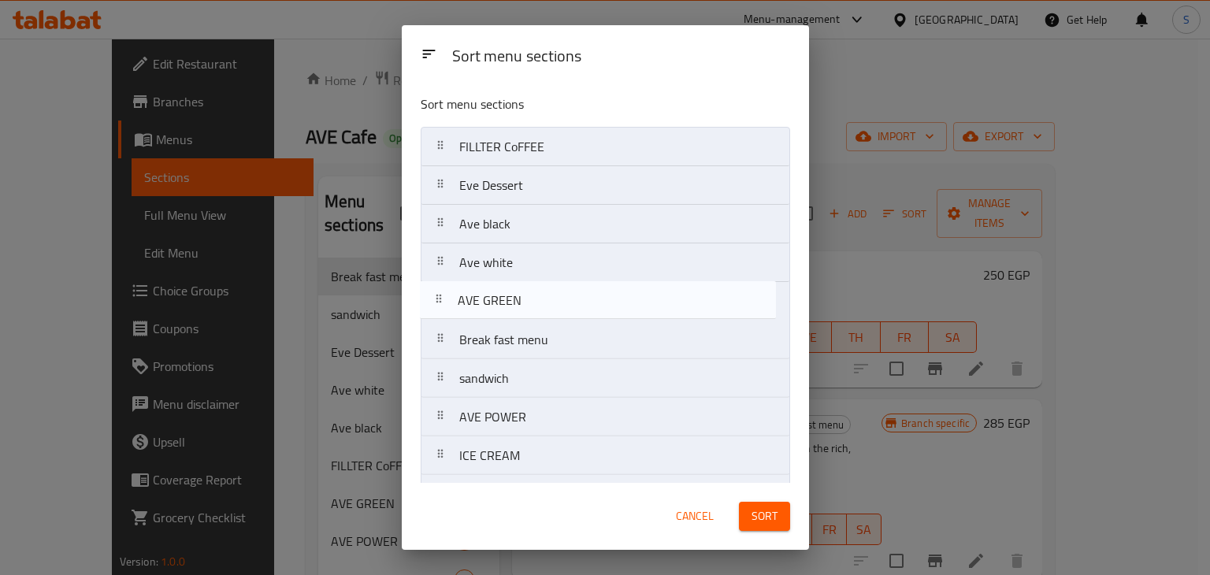
drag, startPoint x: 525, startPoint y: 383, endPoint x: 525, endPoint y: 302, distance: 81.1
click at [525, 302] on nav "FILLTER CoFFEE Eve Dessert Ave black Ave white Break fast menu sandwich AVE GRE…" at bounding box center [605, 321] width 369 height 388
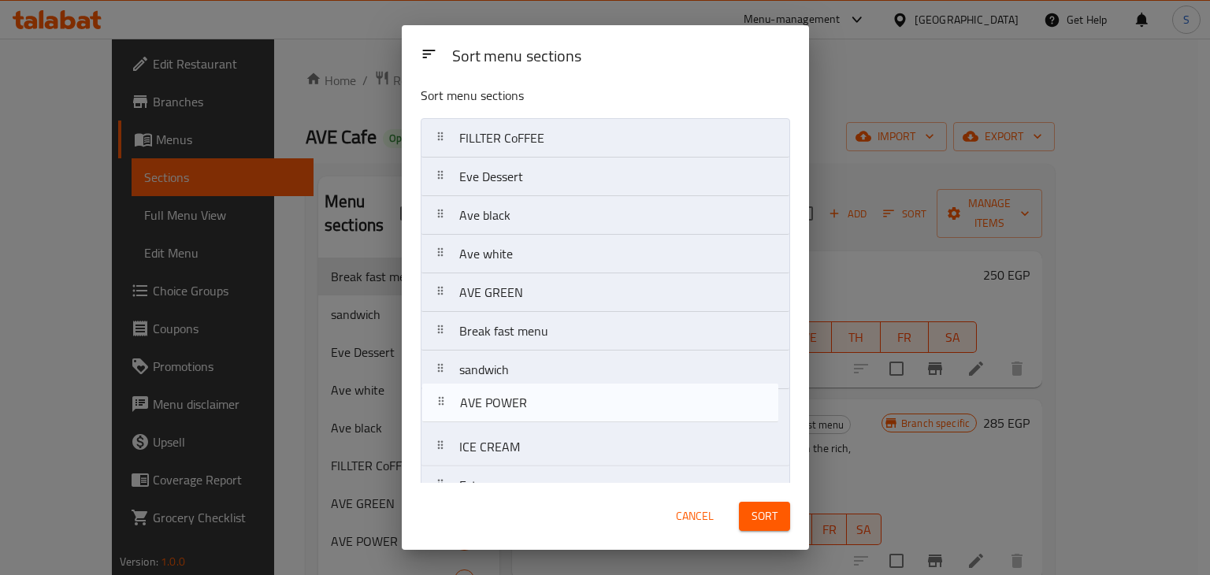
scroll to position [12, 0]
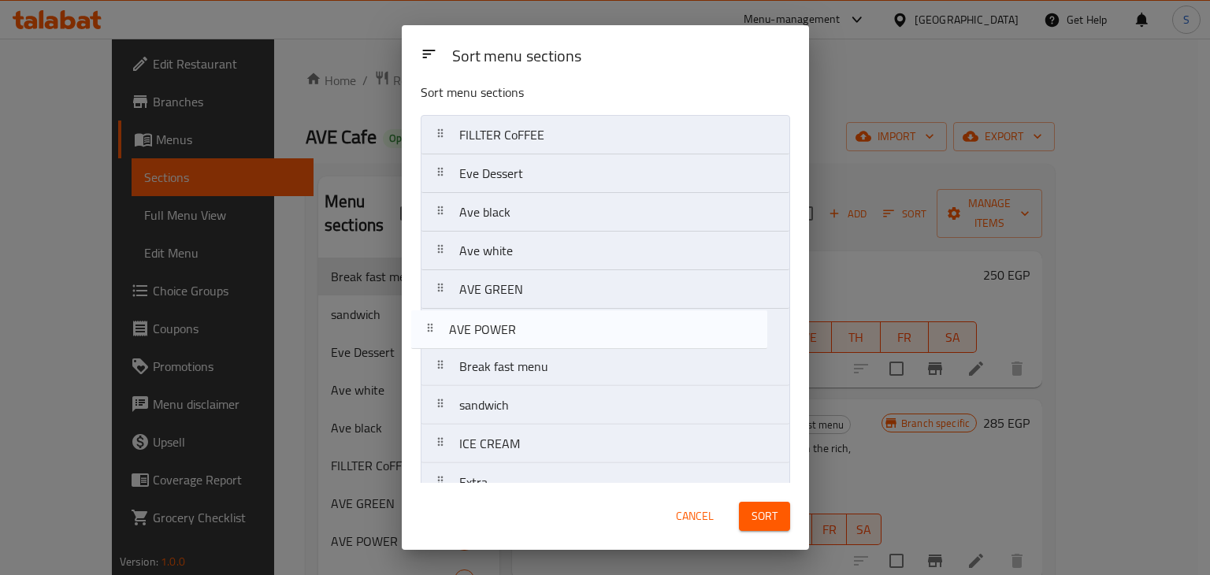
drag, startPoint x: 537, startPoint y: 422, endPoint x: 530, endPoint y: 329, distance: 93.2
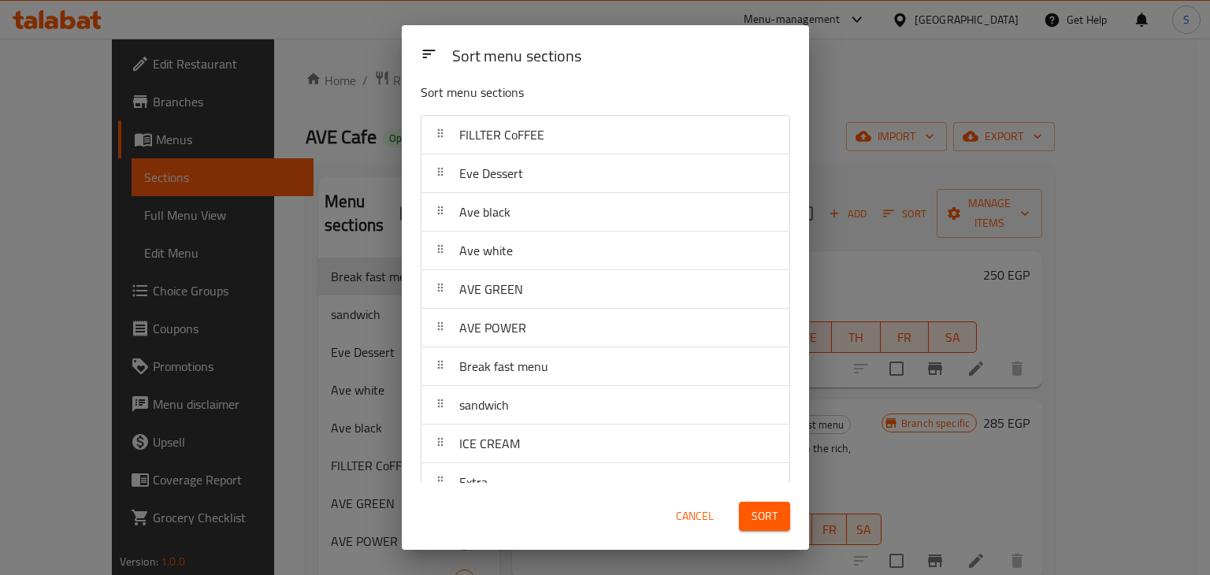
scroll to position [35, 0]
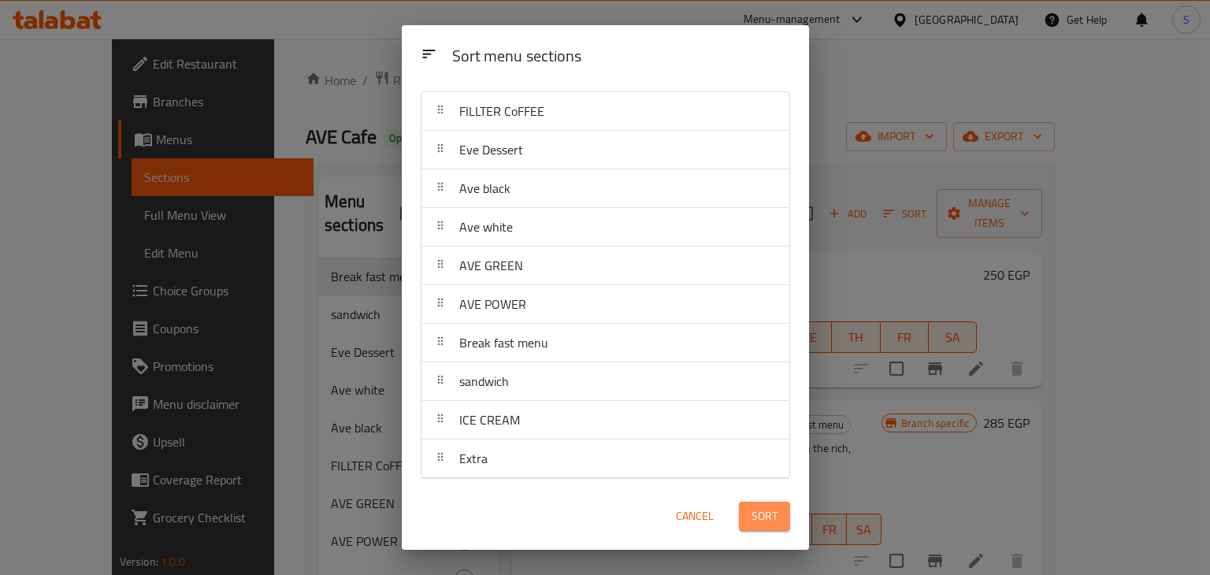
click at [756, 507] on span "Sort" at bounding box center [765, 517] width 26 height 20
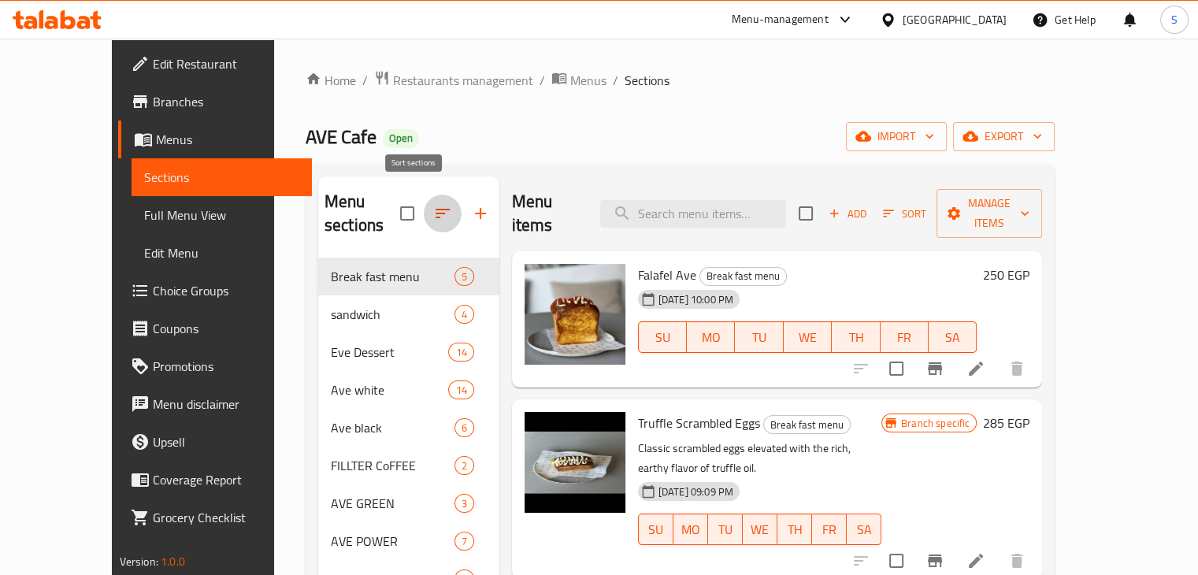
click at [424, 215] on button "button" at bounding box center [443, 214] width 38 height 38
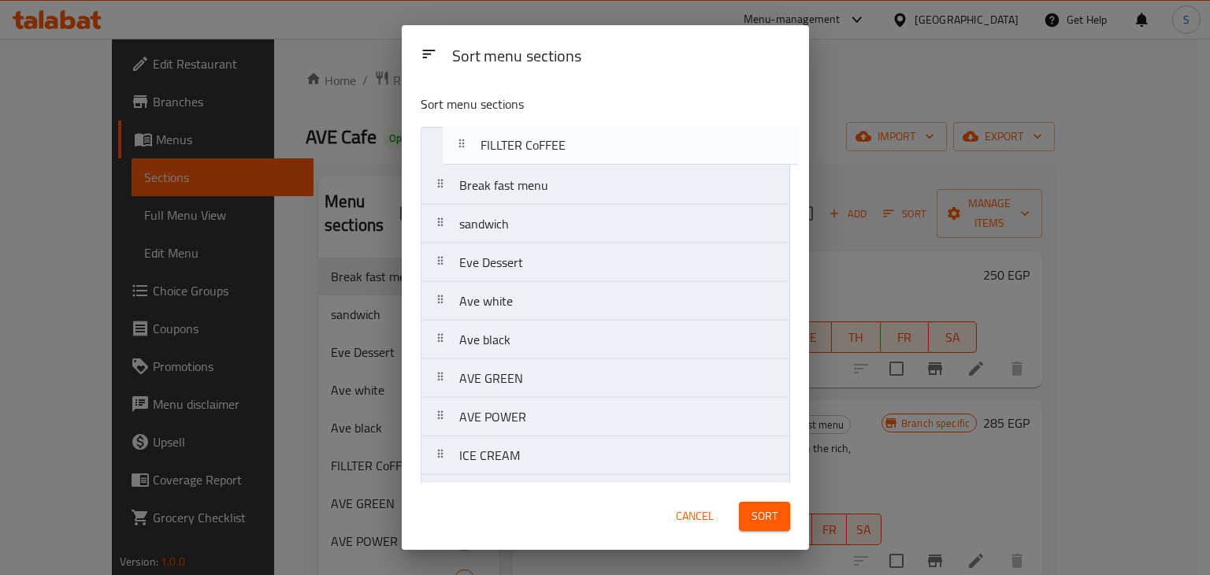
drag, startPoint x: 529, startPoint y: 316, endPoint x: 551, endPoint y: 140, distance: 177.0
click at [551, 140] on nav "Break fast menu sandwich Eve Dessert Ave white Ave black FILLTER CoFFEE AVE GRE…" at bounding box center [605, 321] width 369 height 388
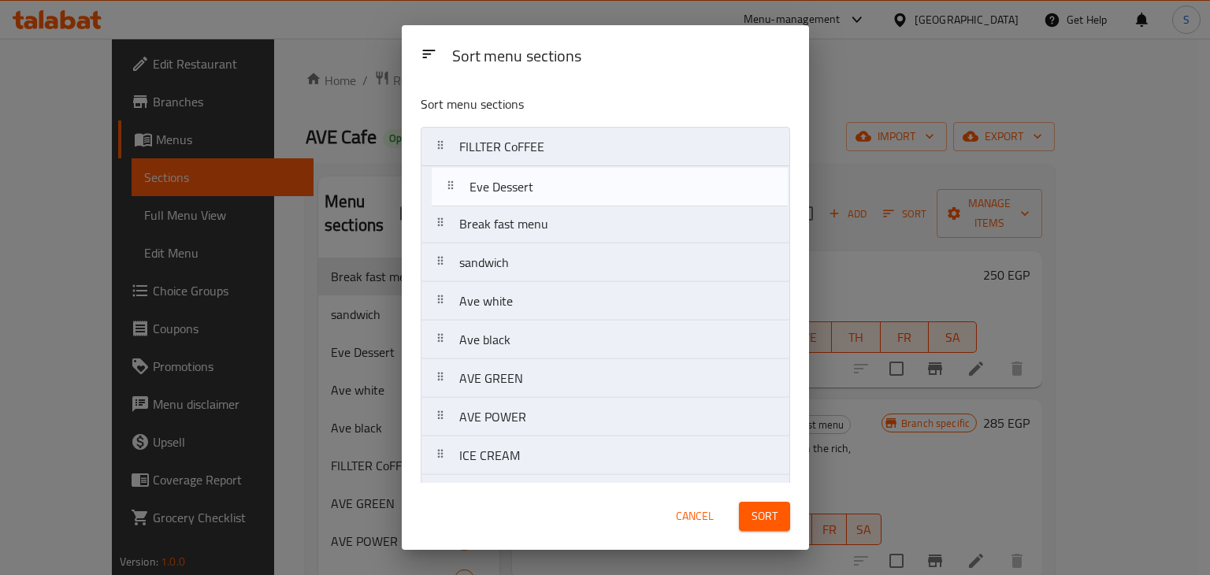
drag, startPoint x: 534, startPoint y: 269, endPoint x: 546, endPoint y: 189, distance: 80.4
click at [546, 189] on nav "FILLTER CoFFEE Break fast menu sandwich Eve Dessert [GEOGRAPHIC_DATA] POWER ICE…" at bounding box center [605, 321] width 369 height 388
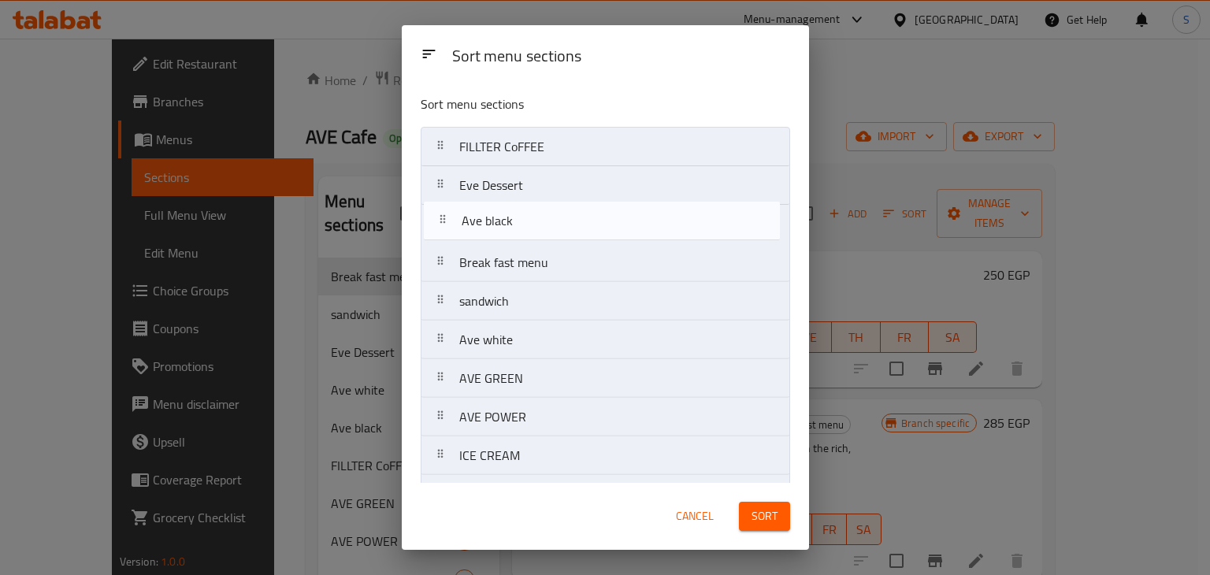
drag, startPoint x: 524, startPoint y: 336, endPoint x: 529, endPoint y: 212, distance: 124.6
click at [529, 212] on nav "FILLTER CoFFEE Eve Dessert Break fast menu [GEOGRAPHIC_DATA] POWER ICE CREAM Ex…" at bounding box center [605, 321] width 369 height 388
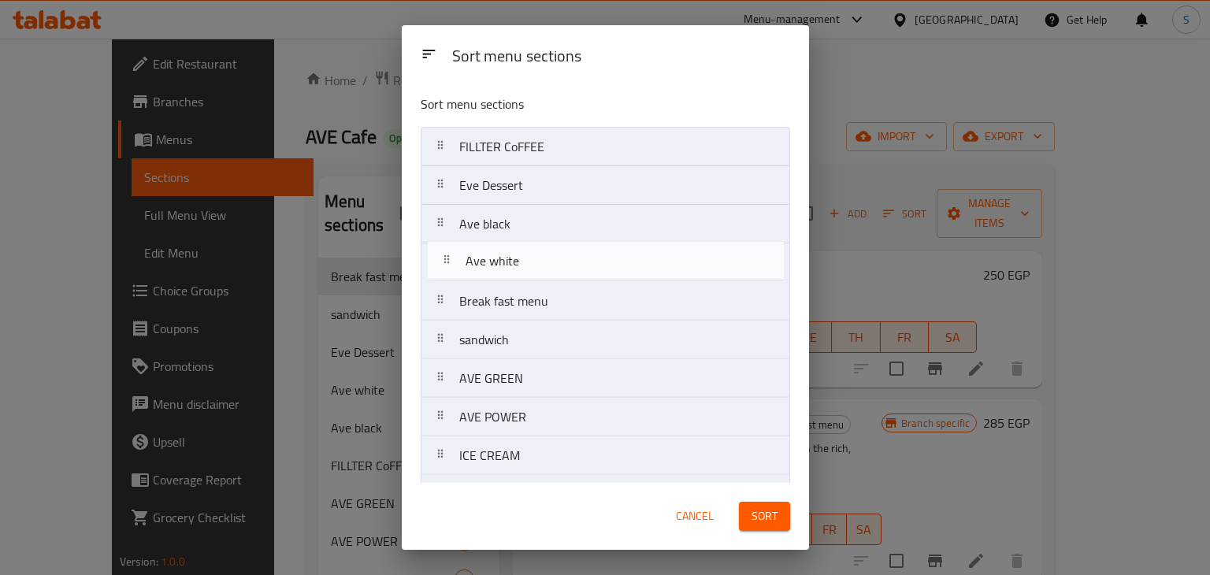
drag, startPoint x: 509, startPoint y: 329, endPoint x: 518, endPoint y: 242, distance: 87.2
click at [518, 242] on nav "FILLTER CoFFEE Eve Dessert Ave black Break fast menu [GEOGRAPHIC_DATA] POWER IC…" at bounding box center [605, 321] width 369 height 388
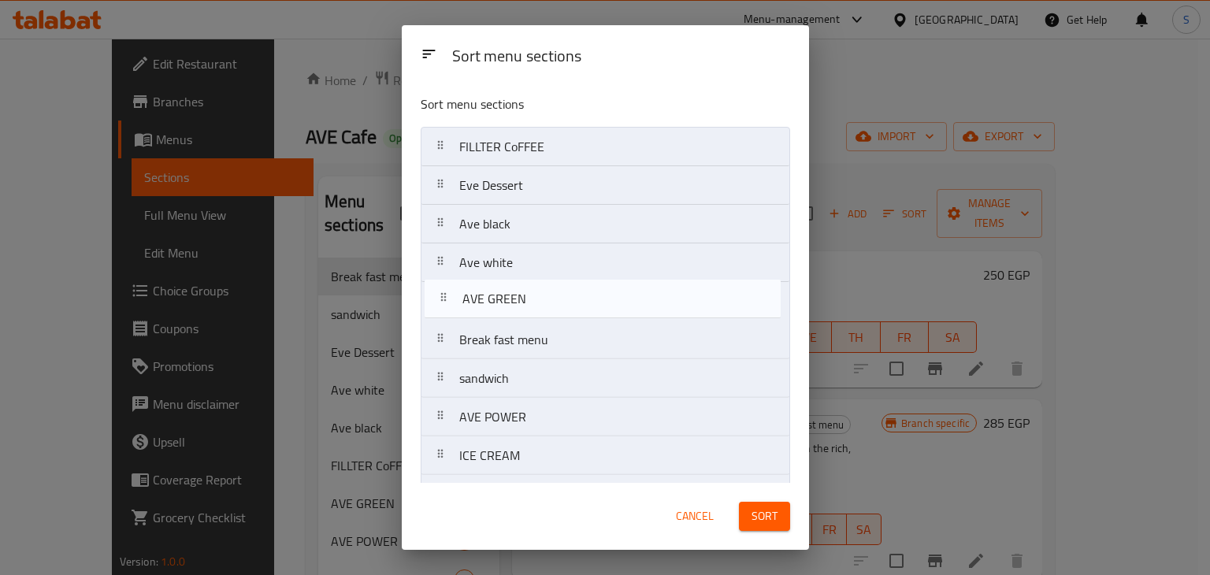
drag, startPoint x: 512, startPoint y: 374, endPoint x: 518, endPoint y: 290, distance: 84.5
click at [518, 290] on nav "FILLTER CoFFEE Eve Dessert Ave black Ave white Break fast menu sandwich AVE GRE…" at bounding box center [605, 321] width 369 height 388
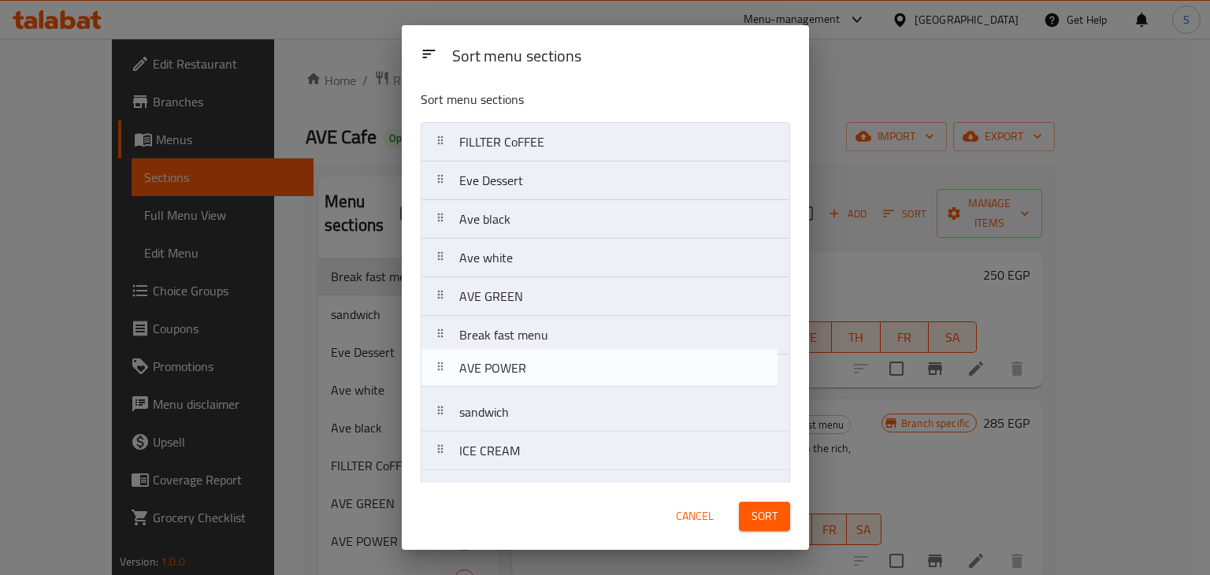
scroll to position [6, 0]
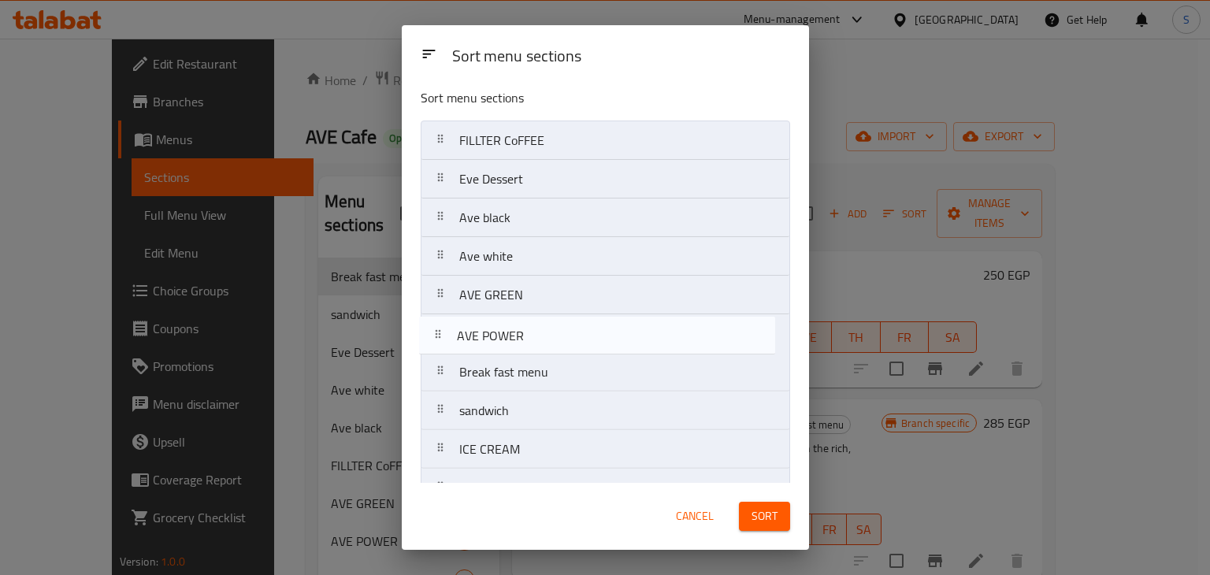
drag, startPoint x: 520, startPoint y: 415, endPoint x: 519, endPoint y: 328, distance: 87.5
click at [519, 328] on nav "FILLTER CoFFEE Eve Dessert Ave black Ave white AVE GREEN Break fast menu sandwi…" at bounding box center [605, 315] width 369 height 388
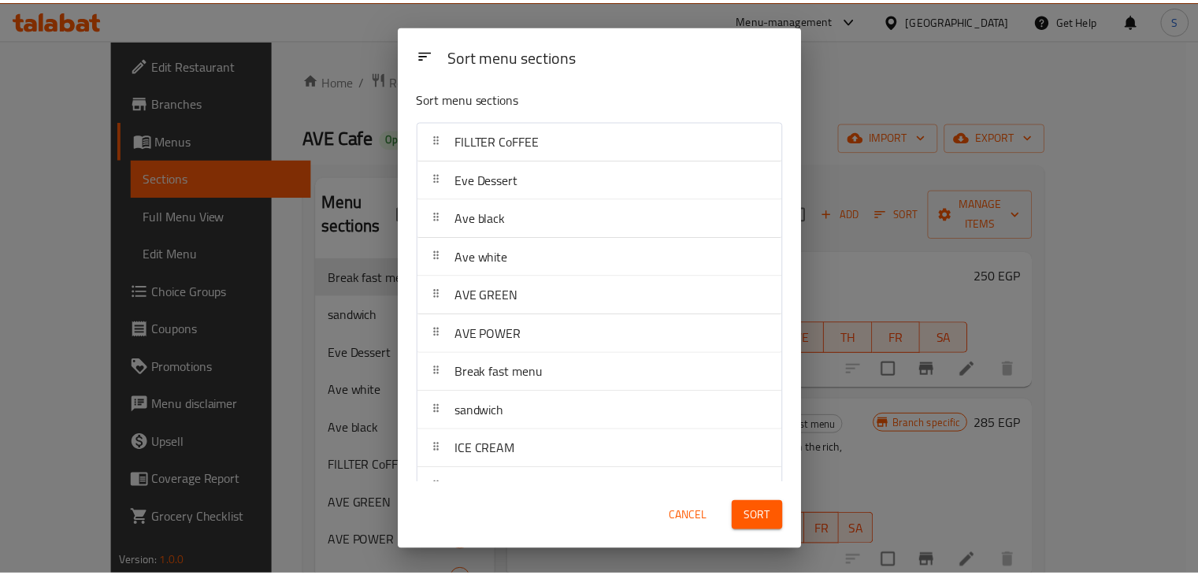
scroll to position [35, 0]
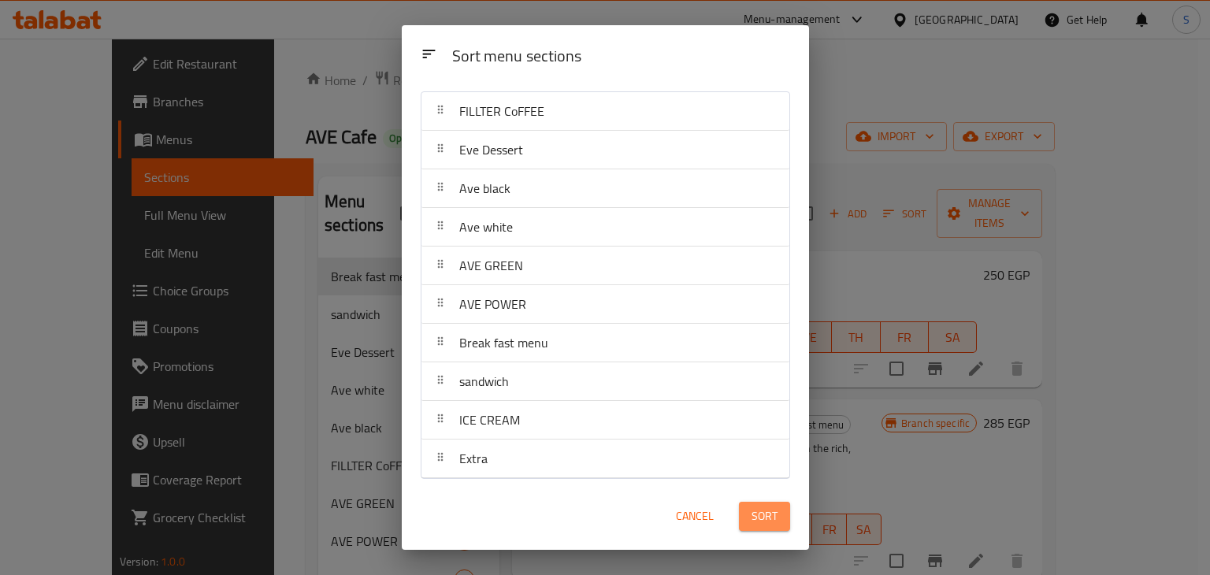
click at [750, 518] on button "Sort" at bounding box center [764, 516] width 51 height 29
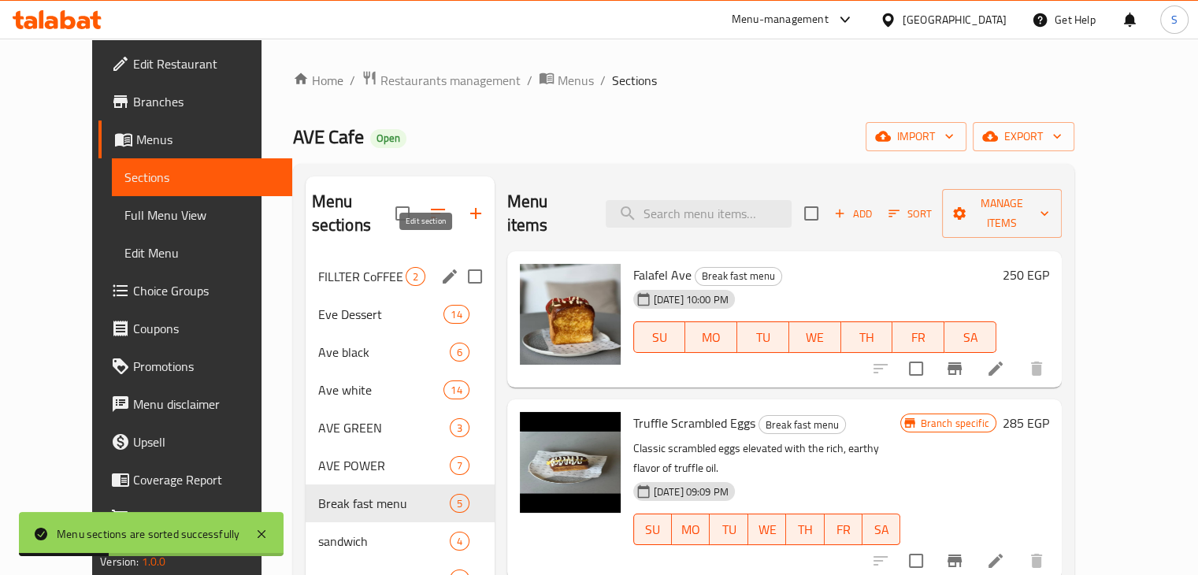
click at [440, 267] on icon "edit" at bounding box center [449, 276] width 19 height 19
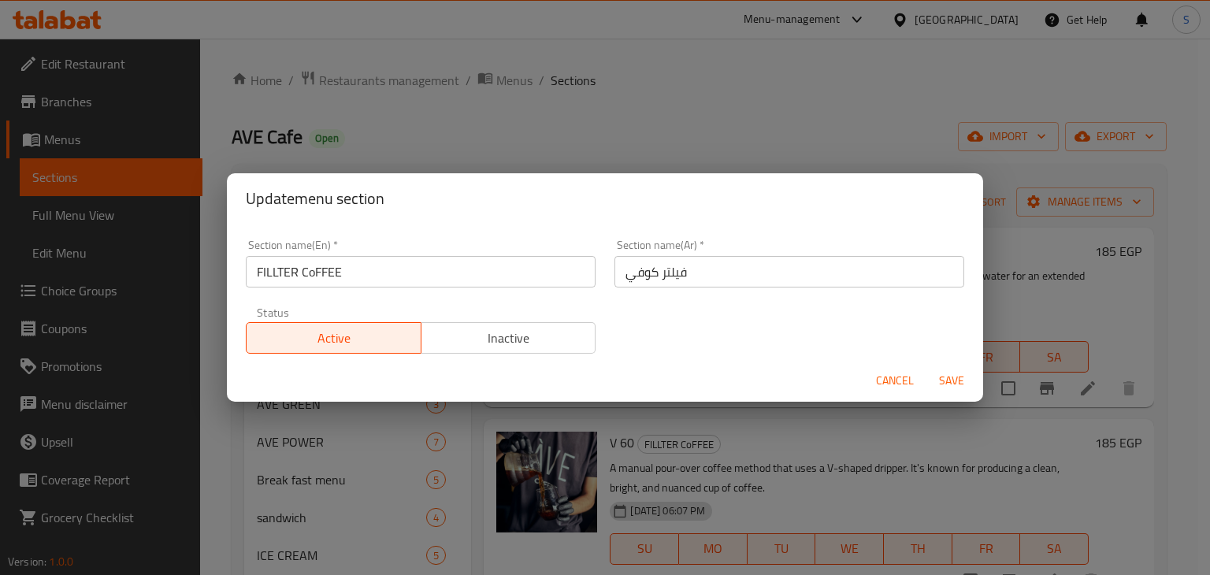
click at [652, 265] on input "فيلتر كوفي" at bounding box center [790, 272] width 350 height 32
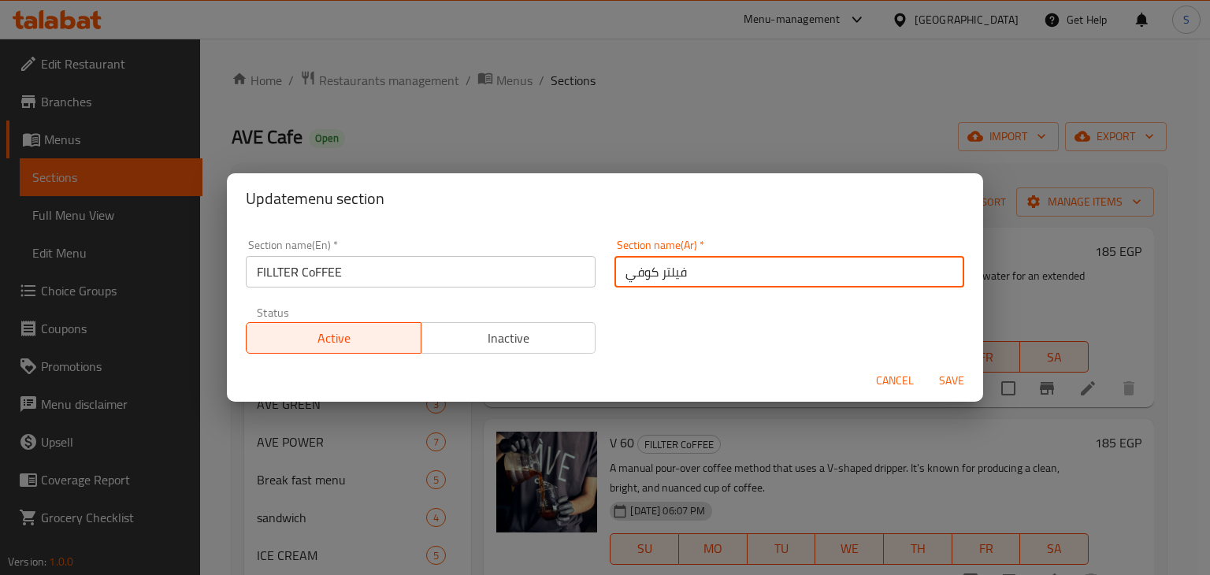
click at [652, 265] on input "فيلتر كوفي" at bounding box center [790, 272] width 350 height 32
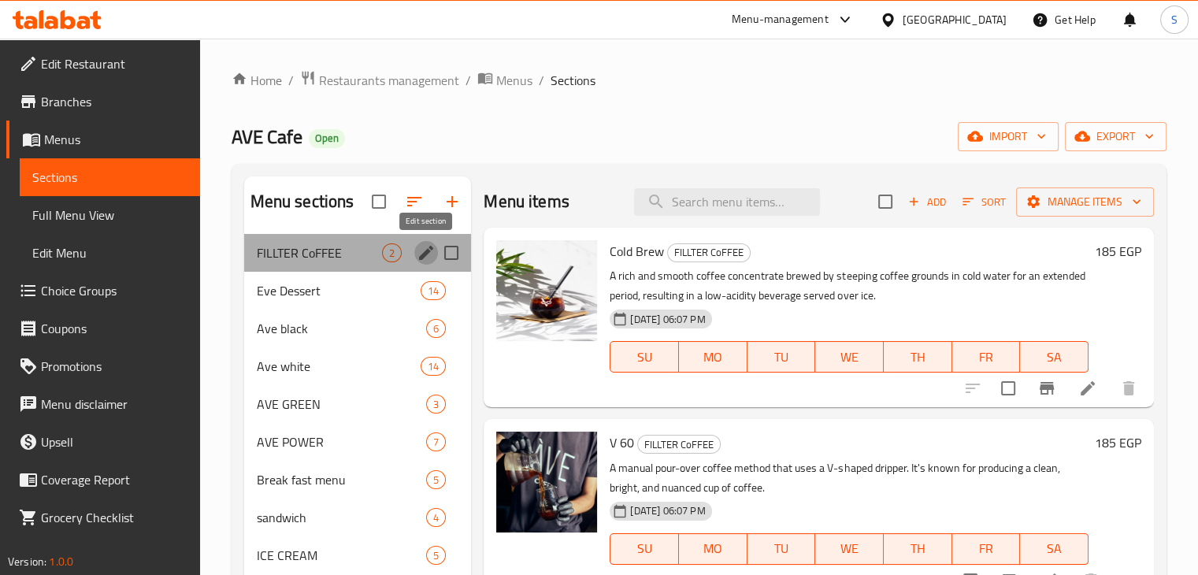
click at [422, 245] on icon "edit" at bounding box center [426, 252] width 19 height 19
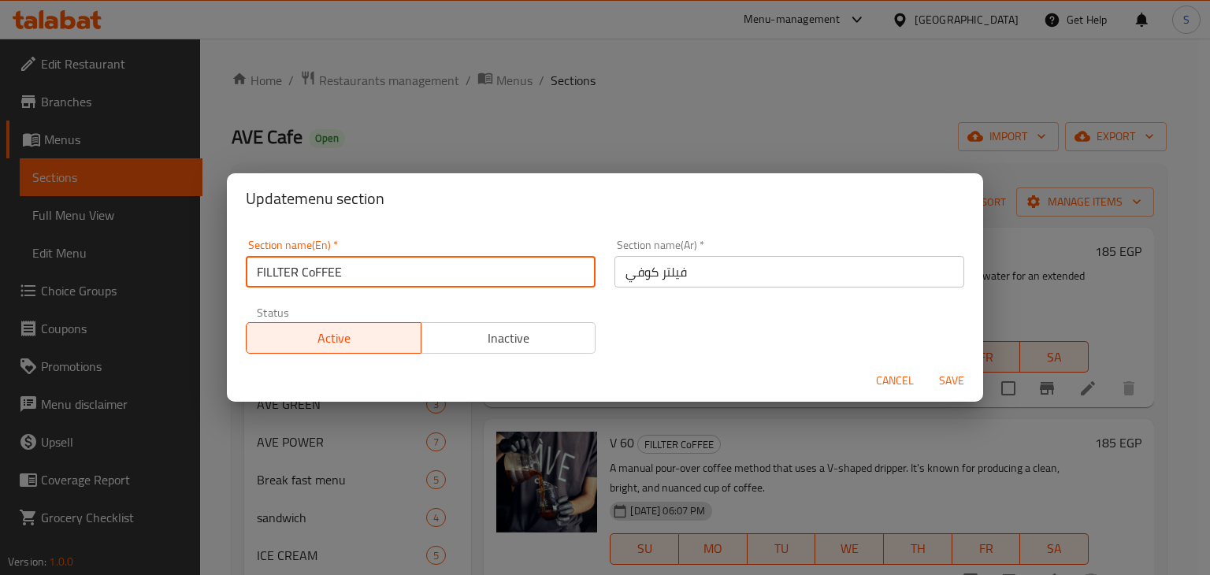
click at [304, 272] on input "FILLTER CoFFEE" at bounding box center [421, 272] width 350 height 32
paste input "Coffee filter"
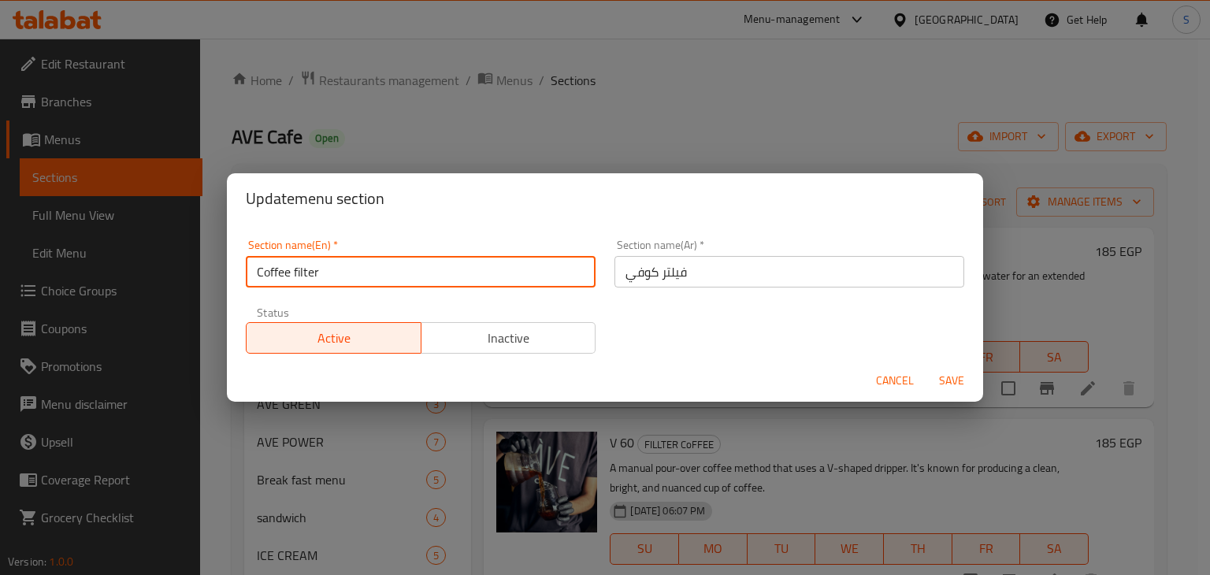
type input "Coffee filter"
click at [926, 366] on button "Save" at bounding box center [951, 380] width 50 height 29
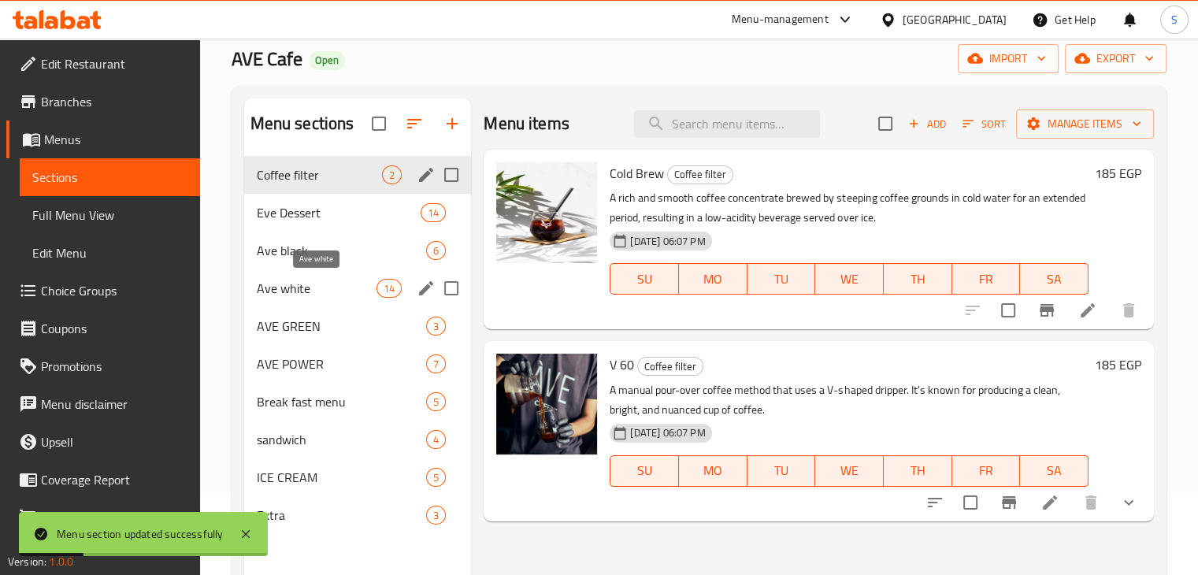
scroll to position [79, 0]
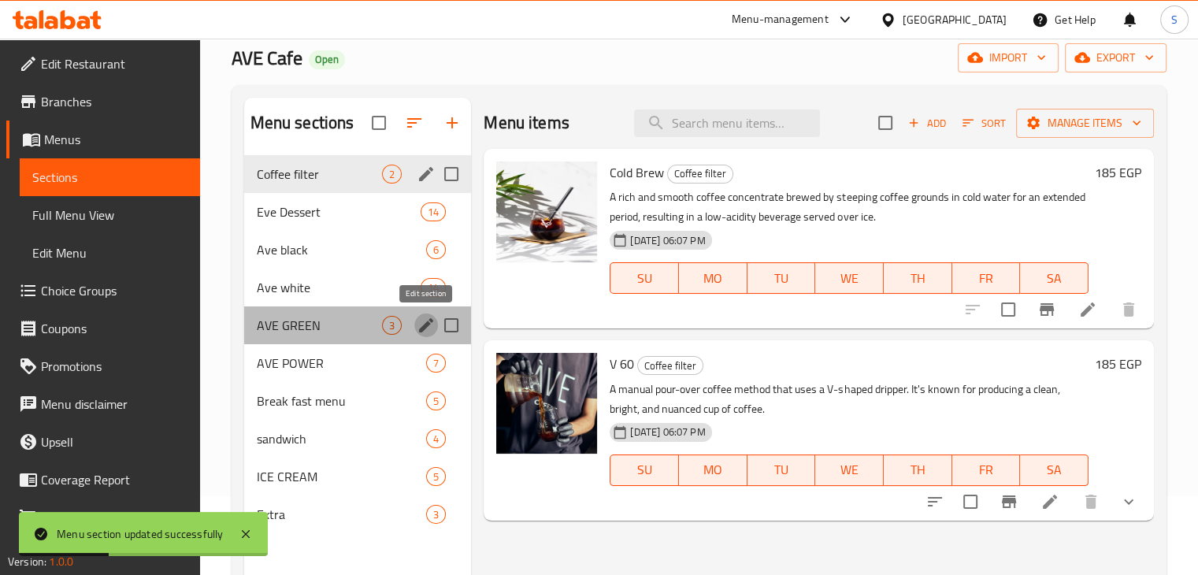
click at [422, 332] on icon "edit" at bounding box center [426, 325] width 19 height 19
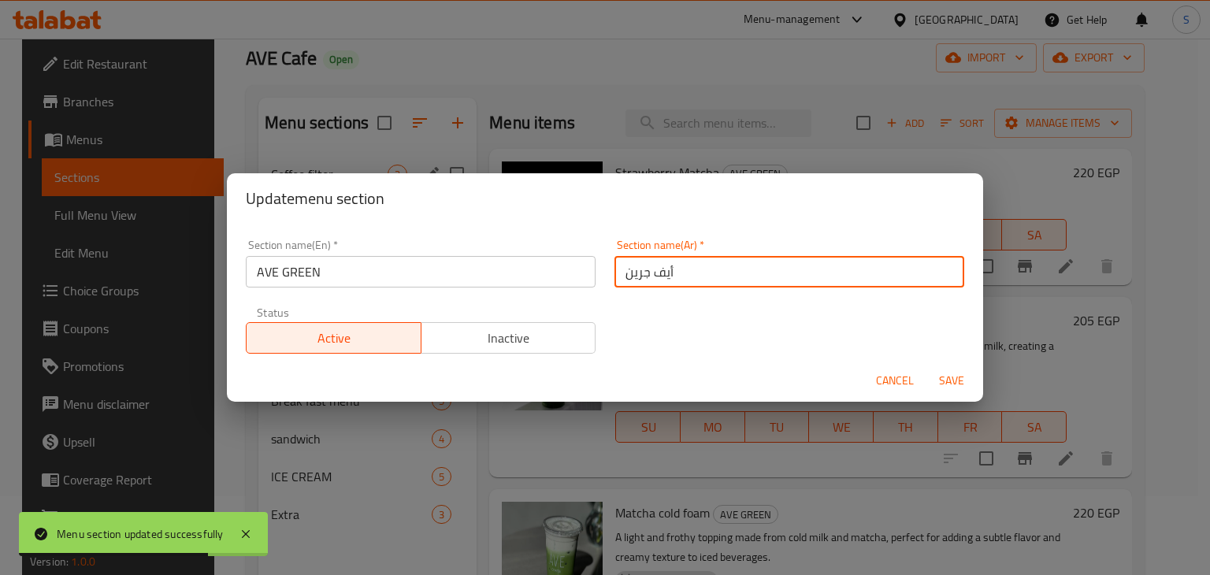
click at [646, 275] on input "أيف جرين" at bounding box center [790, 272] width 350 height 32
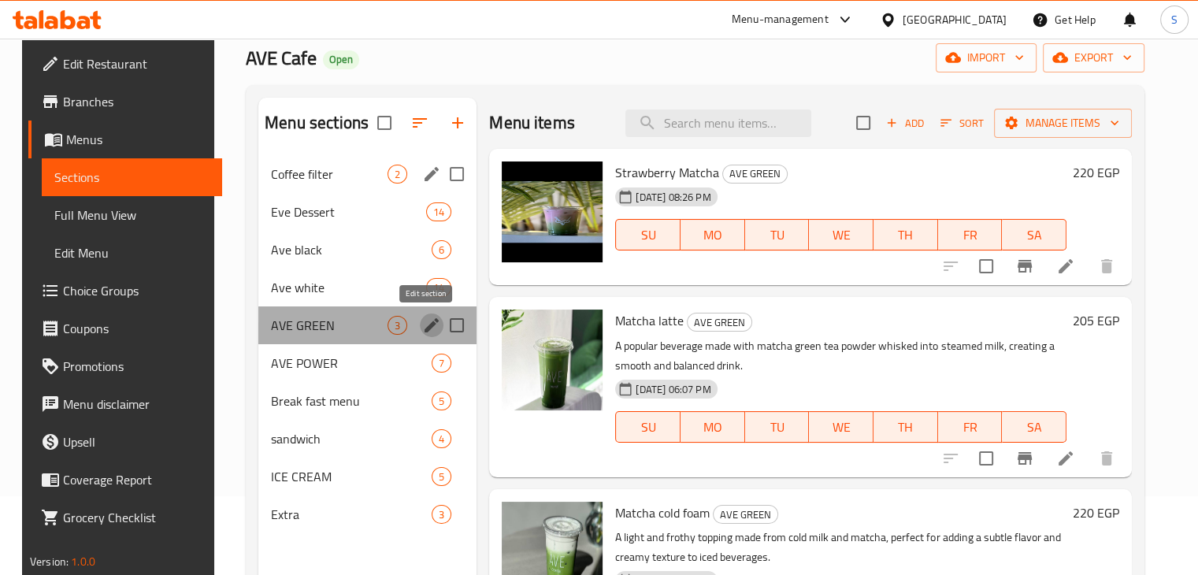
click at [425, 316] on icon "edit" at bounding box center [431, 325] width 19 height 19
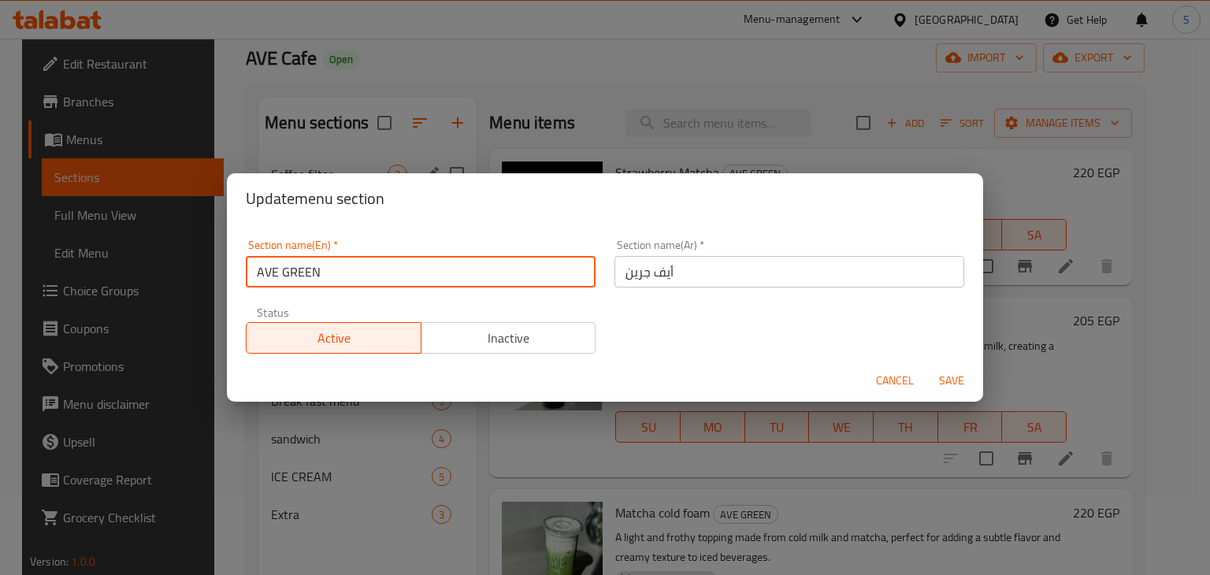
click at [447, 278] on input "AVE GREEN" at bounding box center [421, 272] width 350 height 32
paste input "Eve Green"
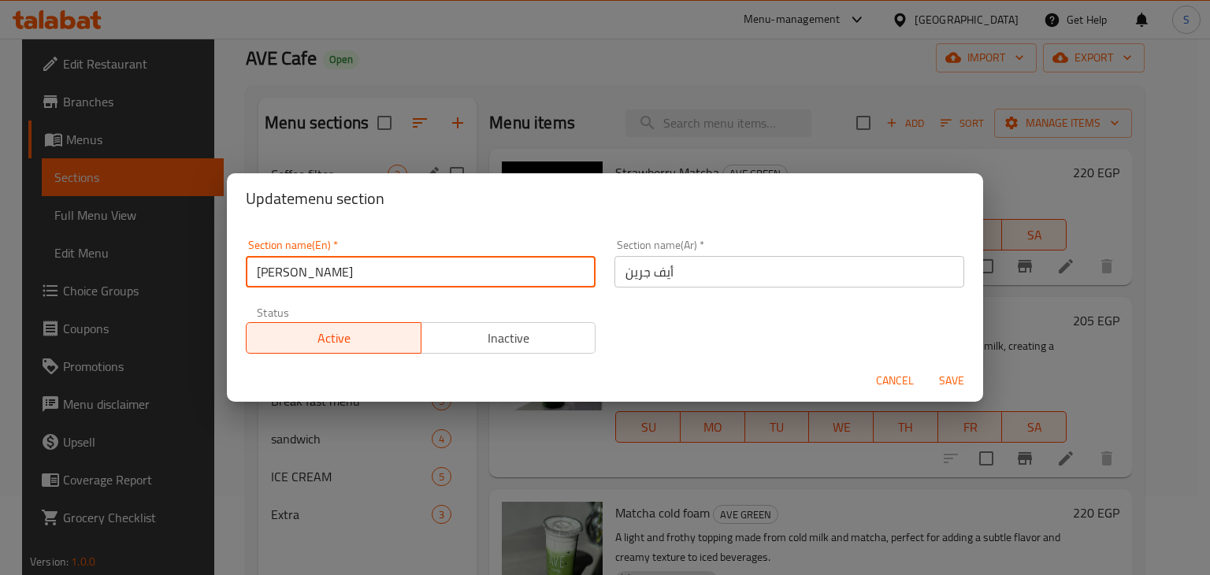
click at [265, 275] on input "Eve Green" at bounding box center [421, 272] width 350 height 32
type input "Ave Green"
click at [926, 366] on button "Save" at bounding box center [951, 380] width 50 height 29
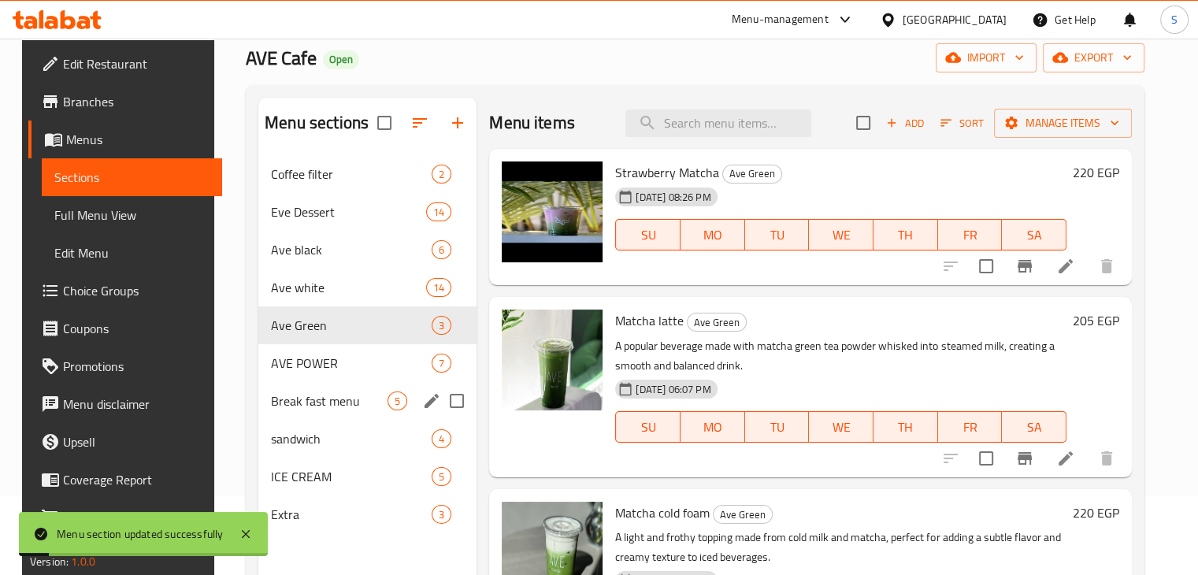
scroll to position [162, 0]
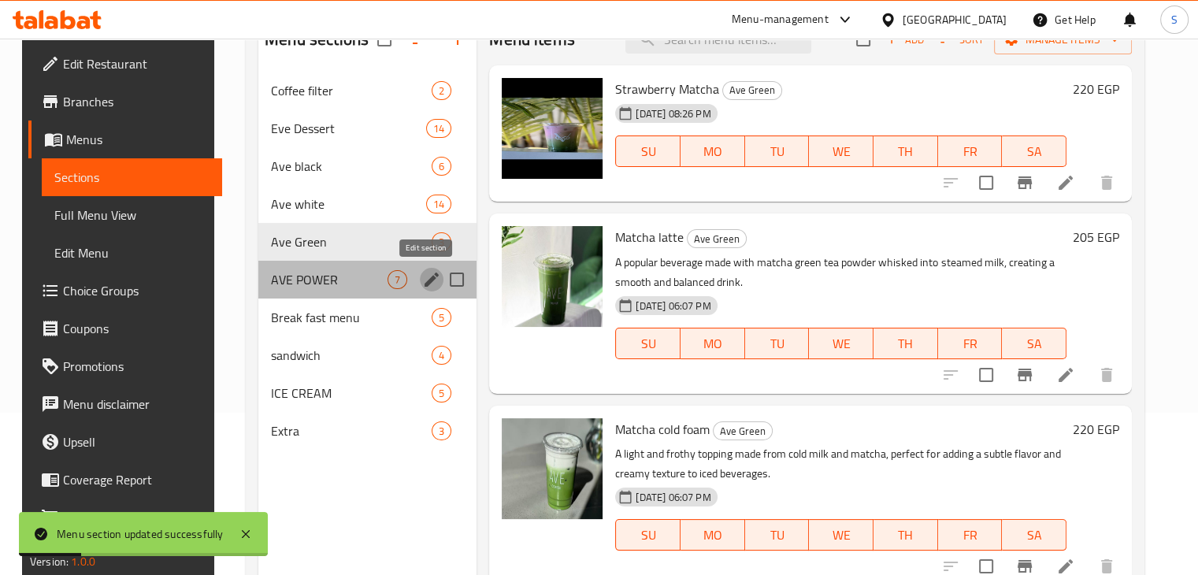
click at [423, 276] on icon "edit" at bounding box center [431, 279] width 19 height 19
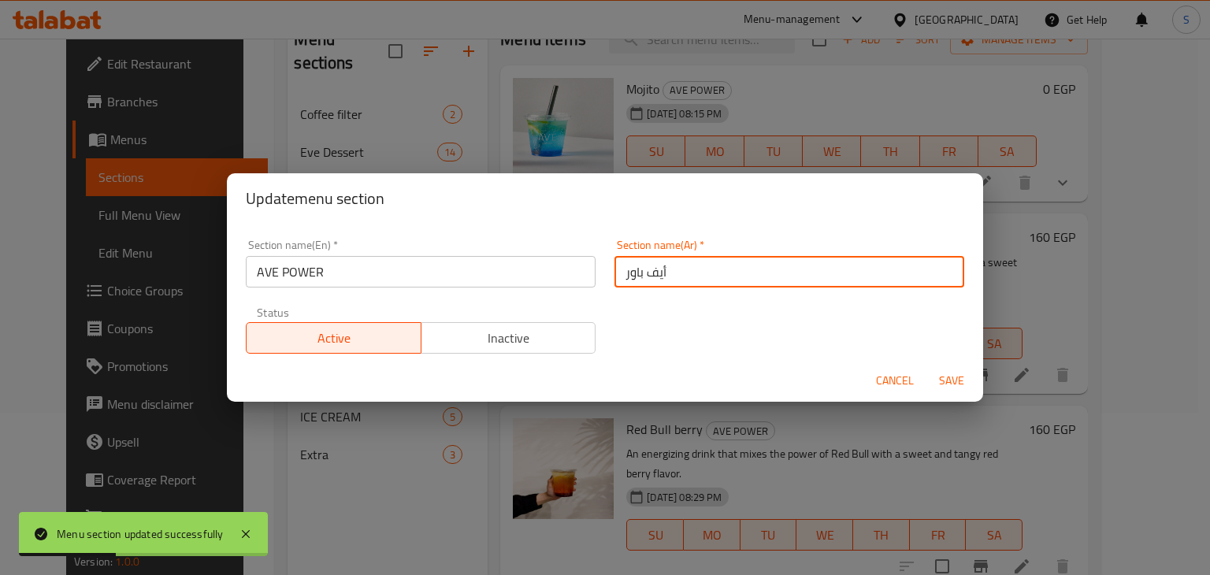
click at [633, 278] on input "أيف باور" at bounding box center [790, 272] width 350 height 32
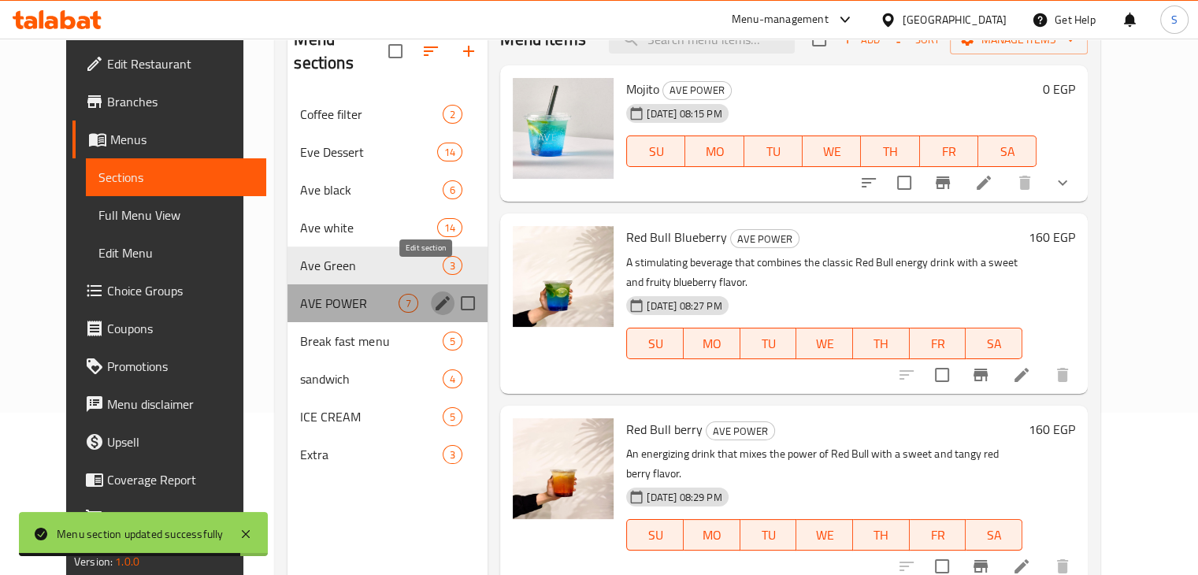
click at [433, 294] on icon "edit" at bounding box center [442, 303] width 19 height 19
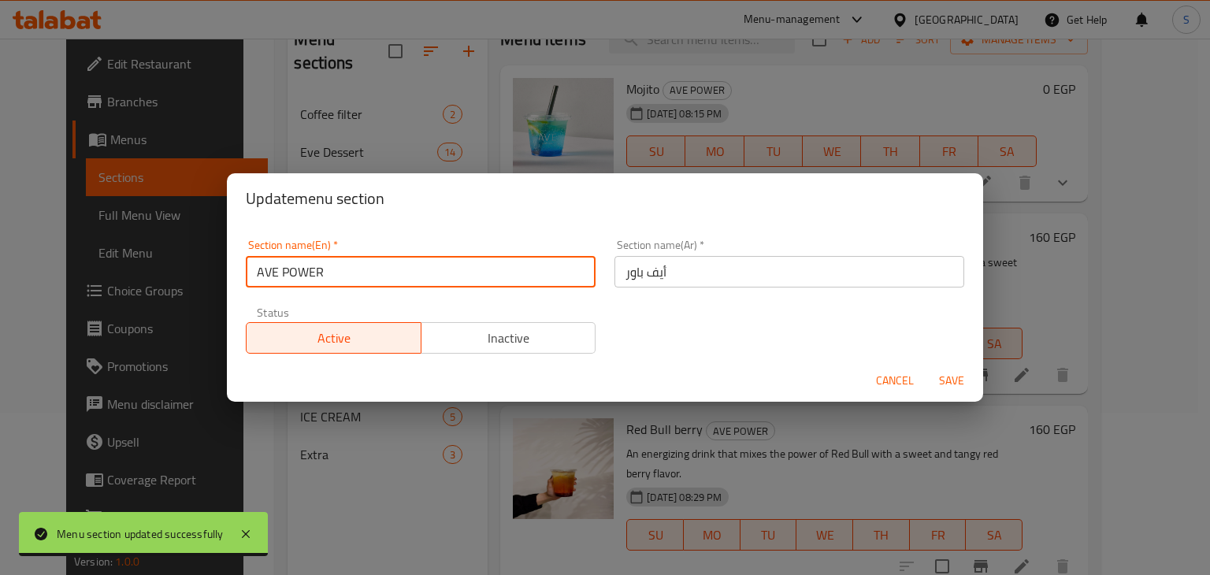
click at [372, 260] on input "AVE POWER" at bounding box center [421, 272] width 350 height 32
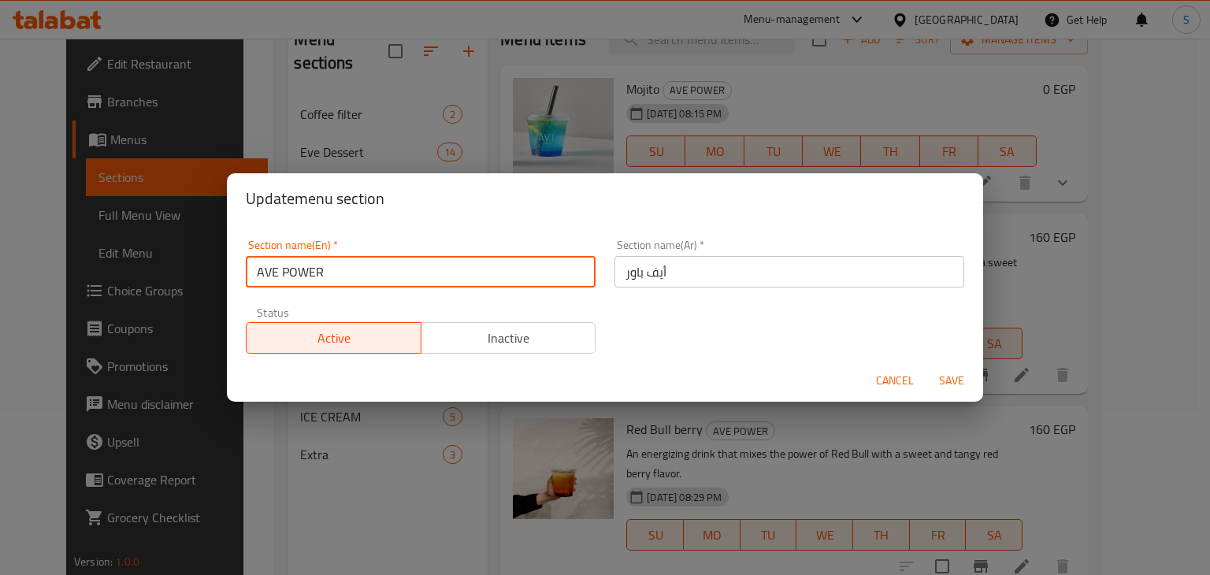
click at [372, 260] on input "AVE POWER" at bounding box center [421, 272] width 350 height 32
paste input "Eve Power"
click at [266, 273] on input "Eve Power" at bounding box center [421, 272] width 350 height 32
type input "Ave Power"
click at [926, 366] on button "Save" at bounding box center [951, 380] width 50 height 29
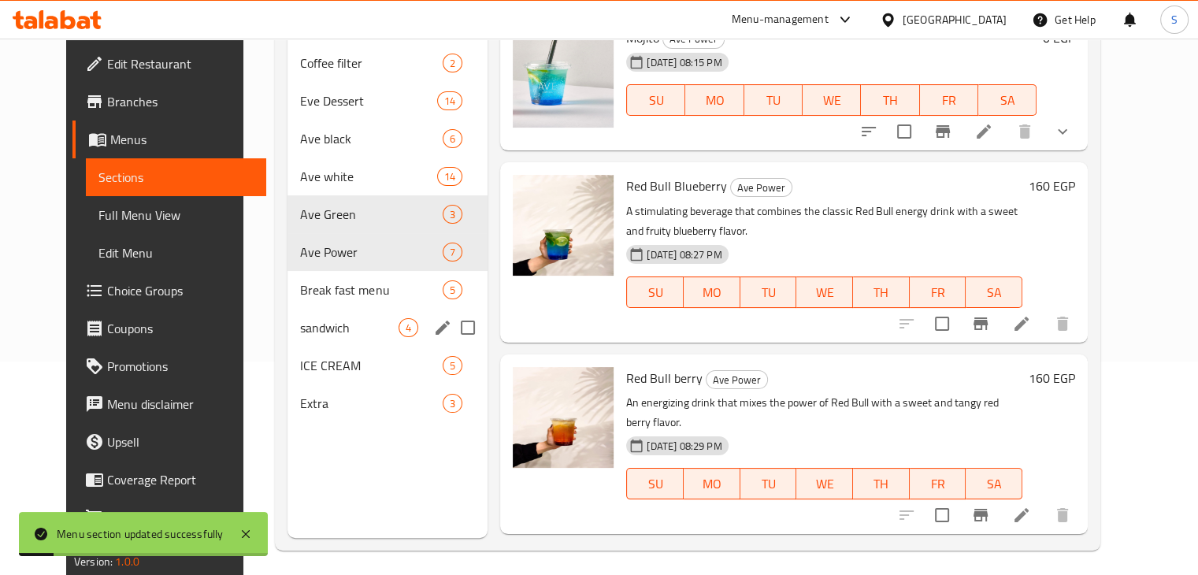
scroll to position [221, 0]
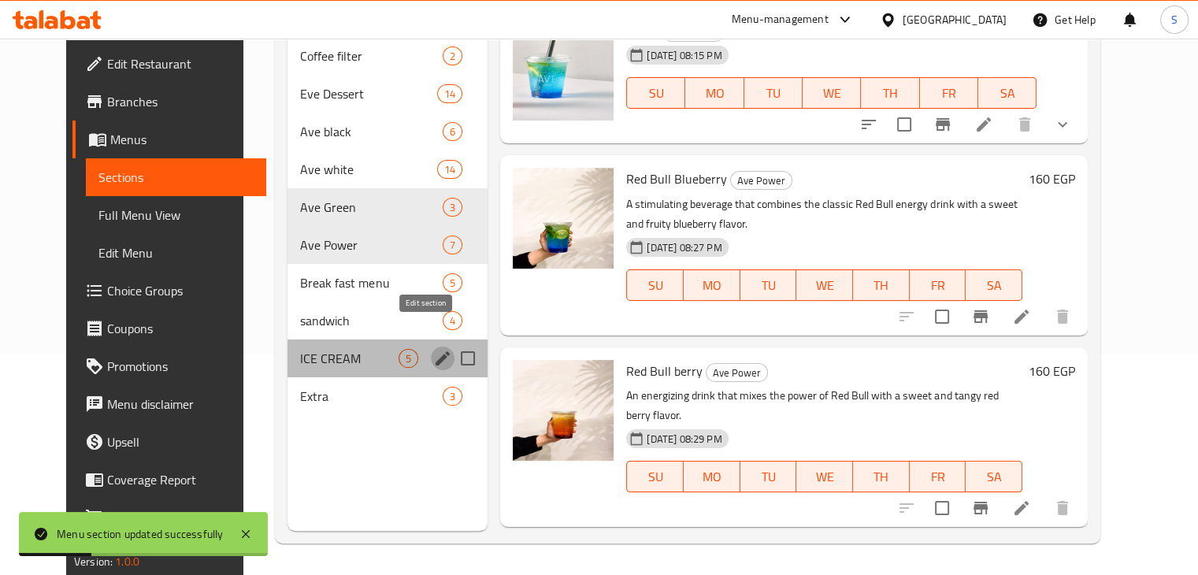
click at [436, 351] on icon "edit" at bounding box center [443, 358] width 14 height 14
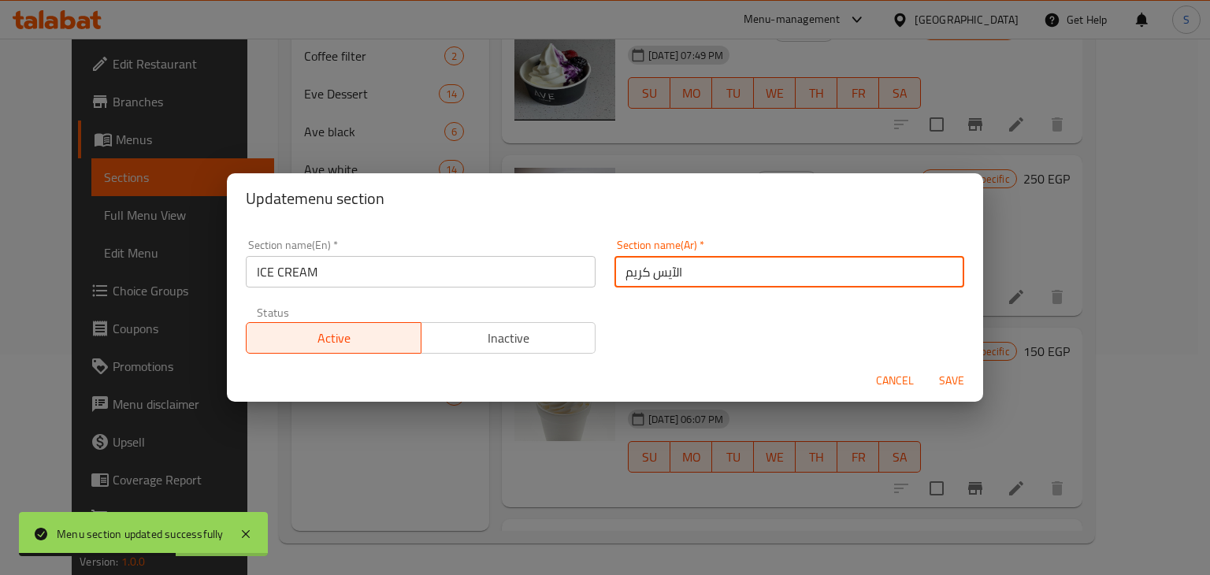
click at [670, 275] on input "الآيس كريم" at bounding box center [790, 272] width 350 height 32
type input "آيس كريم"
click at [926, 366] on button "Save" at bounding box center [951, 380] width 50 height 29
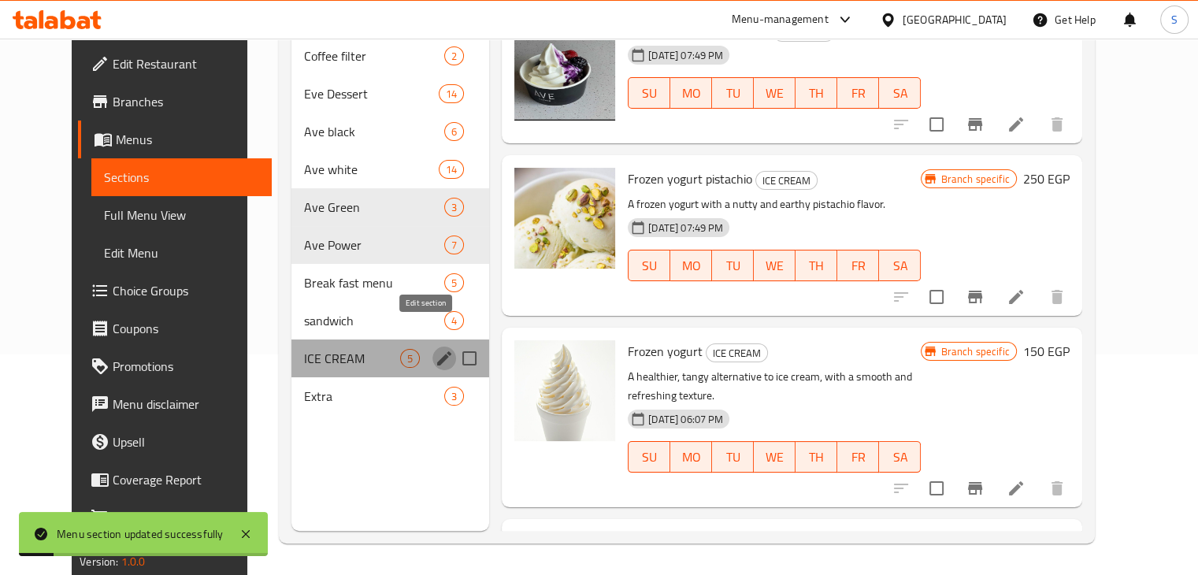
click at [437, 351] on icon "edit" at bounding box center [444, 358] width 14 height 14
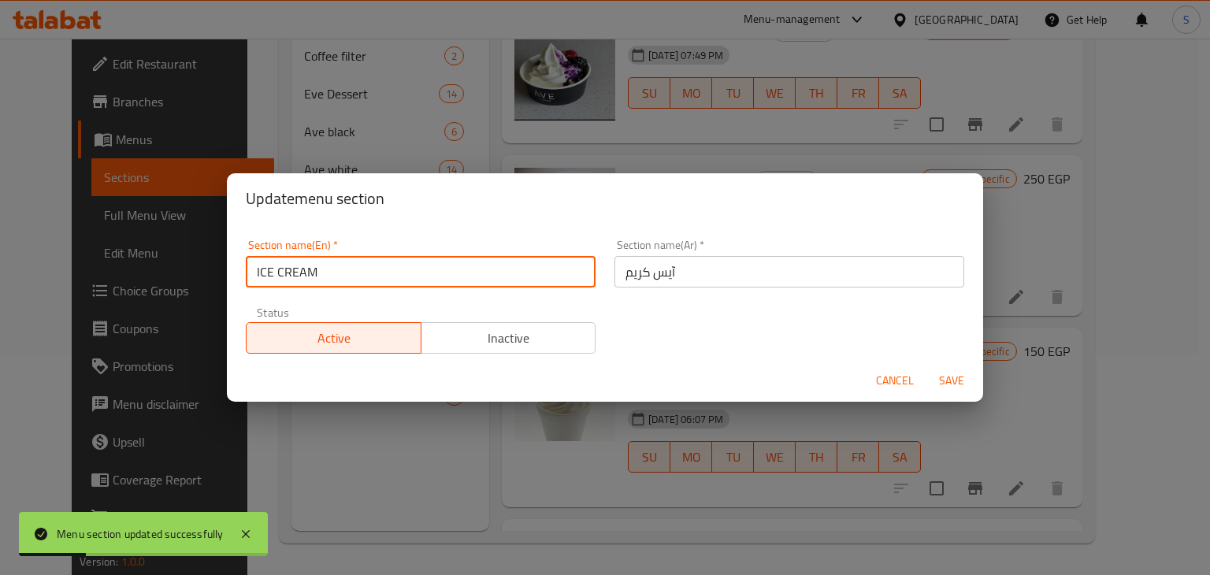
click at [366, 270] on input "ICE CREAM" at bounding box center [421, 272] width 350 height 32
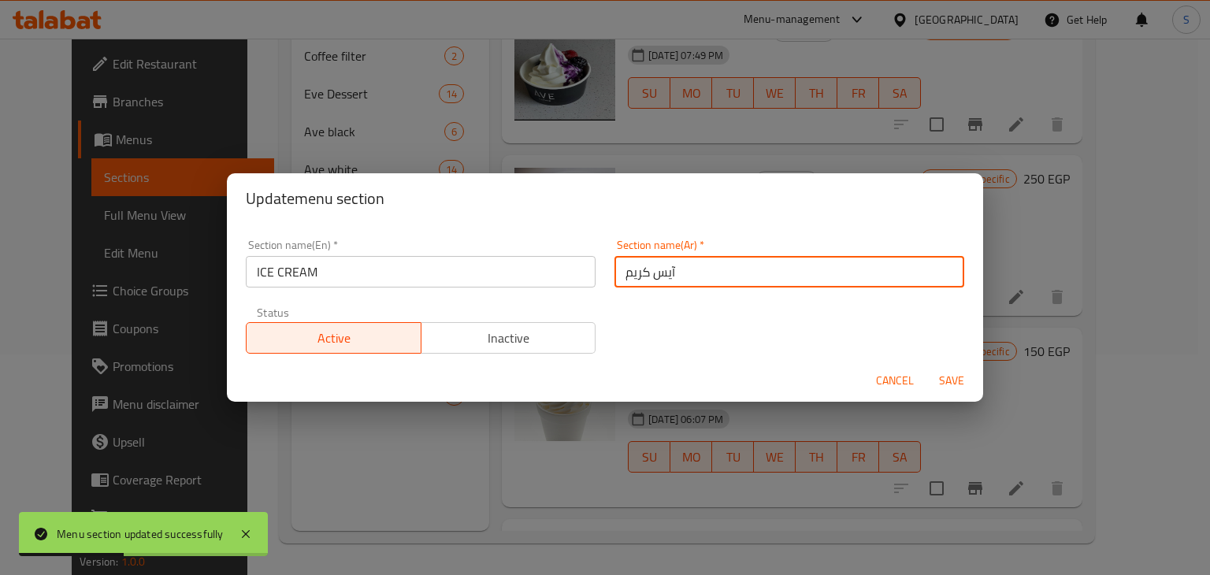
click at [650, 271] on input "آيس كريم" at bounding box center [790, 272] width 350 height 32
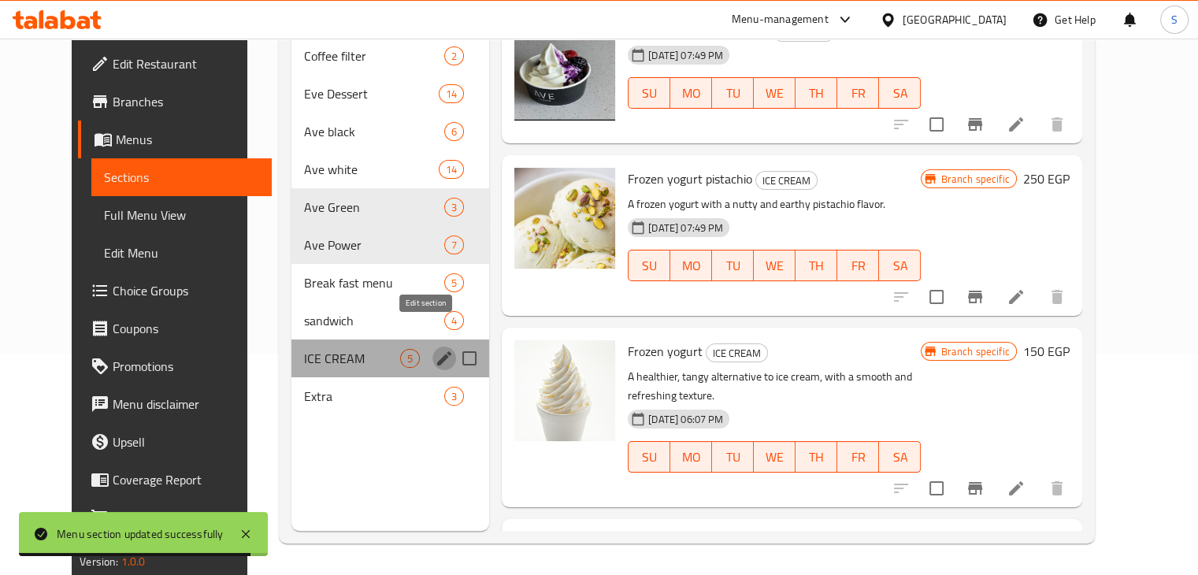
click at [435, 349] on icon "edit" at bounding box center [444, 358] width 19 height 19
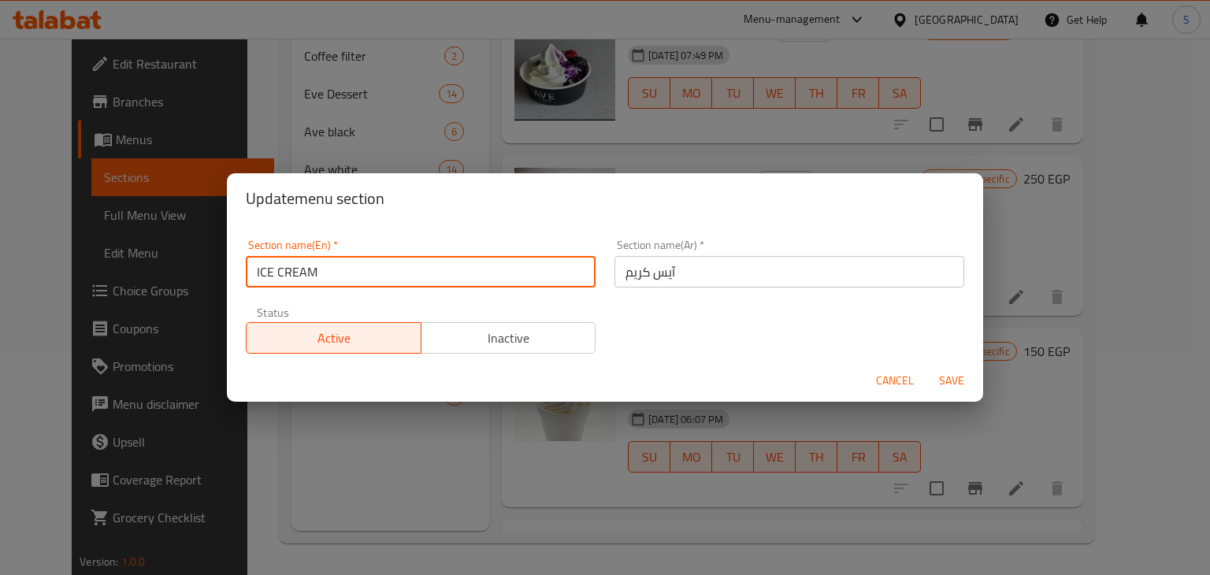
click at [310, 265] on input "ICE CREAM" at bounding box center [421, 272] width 350 height 32
paste input "ce cream"
type input "Ice cream"
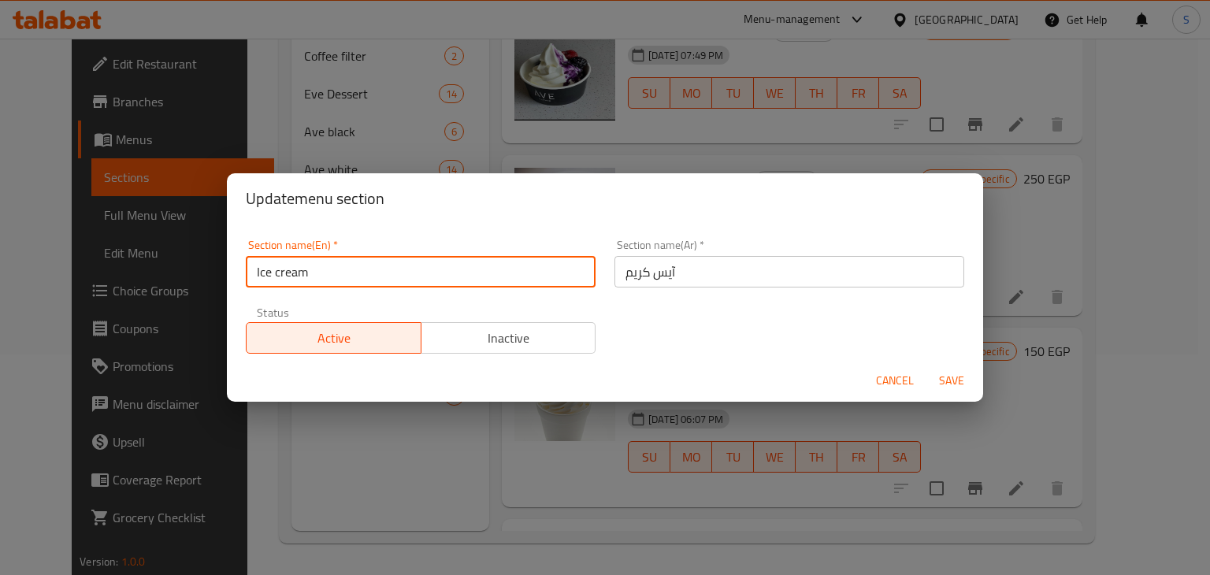
click at [926, 366] on button "Save" at bounding box center [951, 380] width 50 height 29
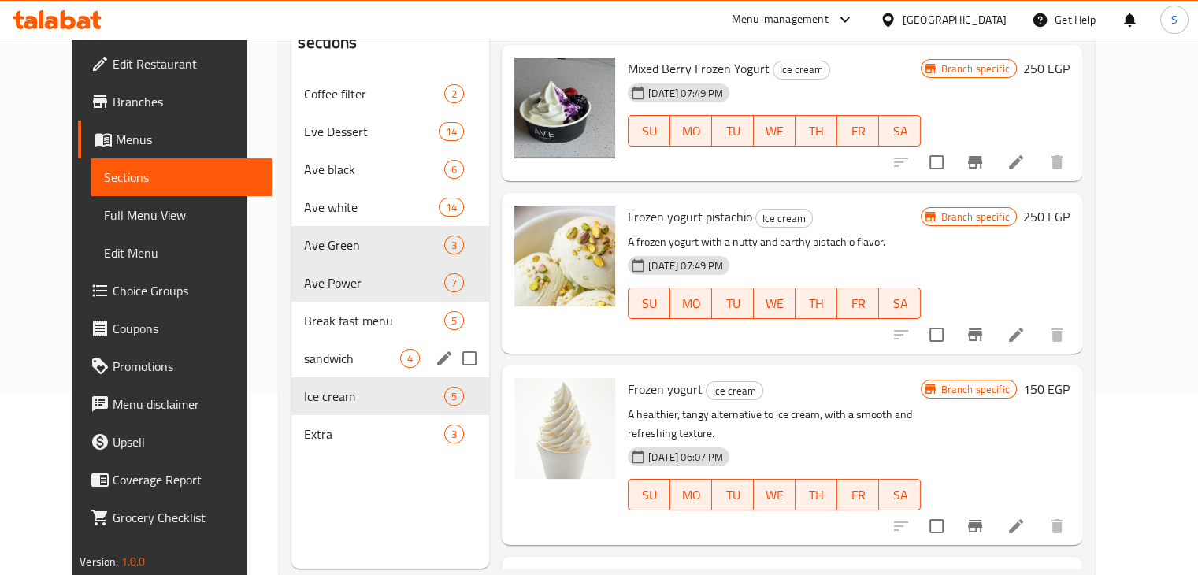
scroll to position [184, 0]
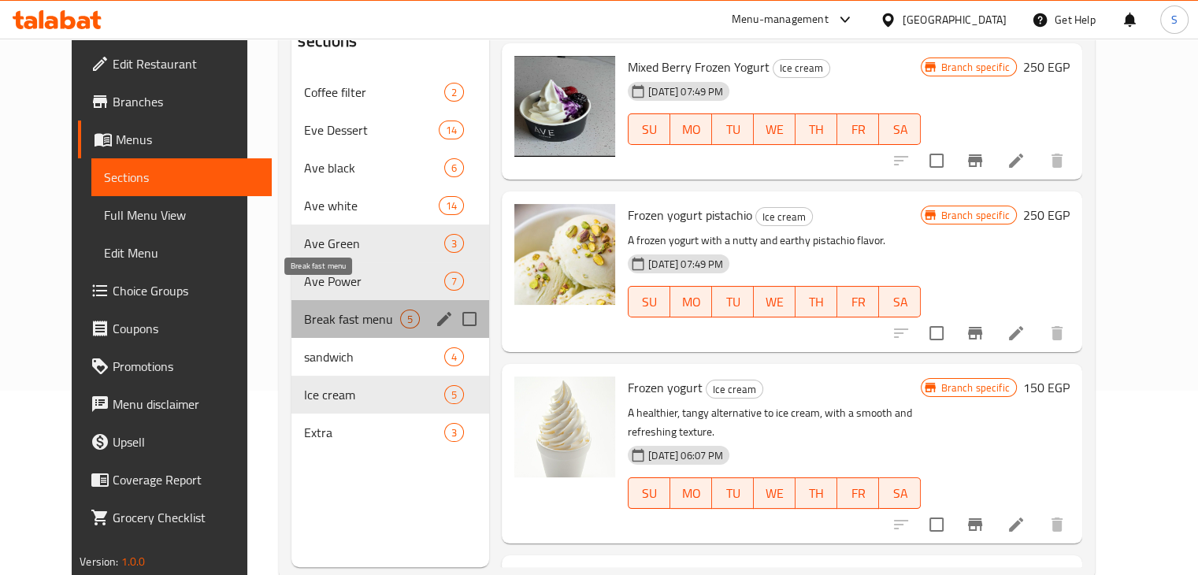
click at [334, 310] on span "Break fast menu" at bounding box center [352, 319] width 96 height 19
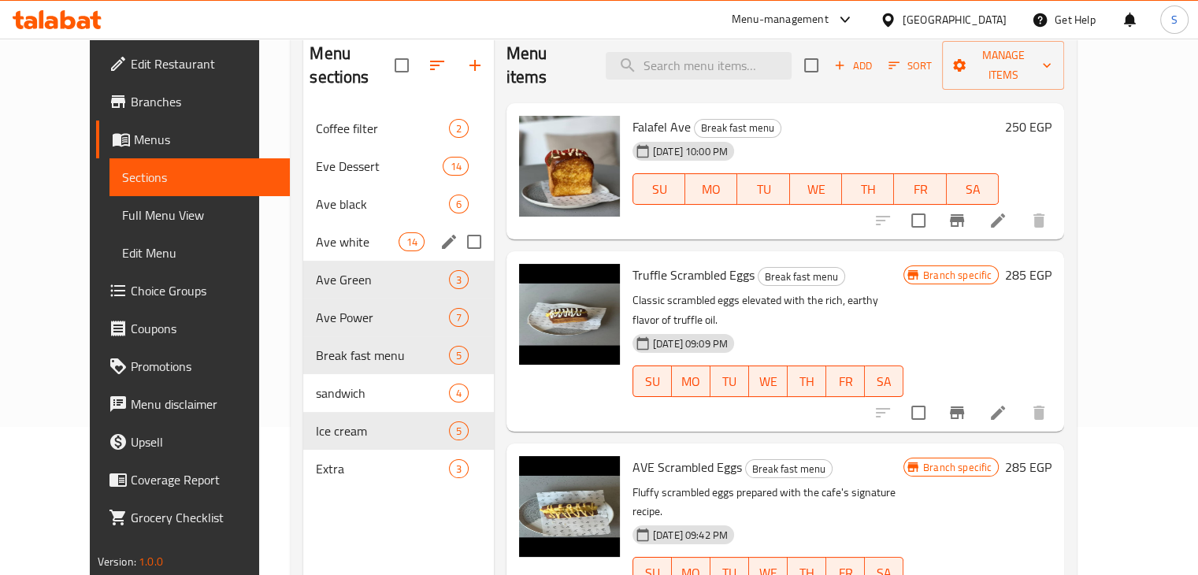
scroll to position [173, 0]
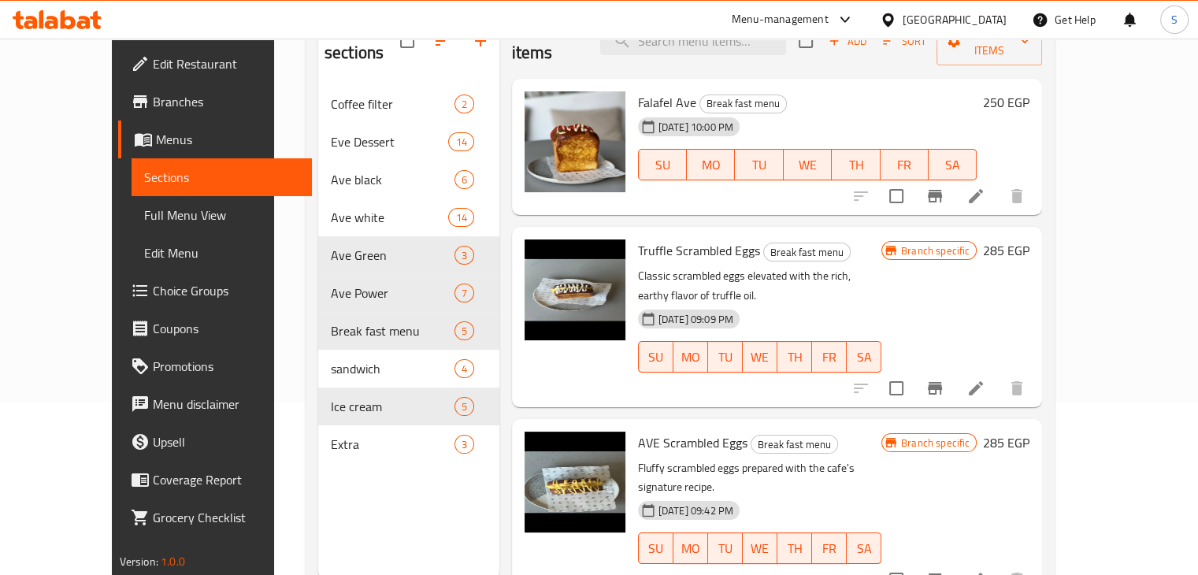
click at [359, 556] on div "Menu sections Coffee filter 2 Eve Dessert 14 Ave black 6 Ave white 14 Ave Green…" at bounding box center [408, 291] width 181 height 575
click at [388, 458] on div "Menu sections Coffee filter 2 Eve Dessert 14 Ave black 6 Ave white 14 Ave Green…" at bounding box center [408, 291] width 181 height 575
click at [343, 489] on div "Menu sections Coffee filter 2 Eve Dessert 14 Ave black 6 Ave white 14 Ave Green…" at bounding box center [408, 291] width 181 height 575
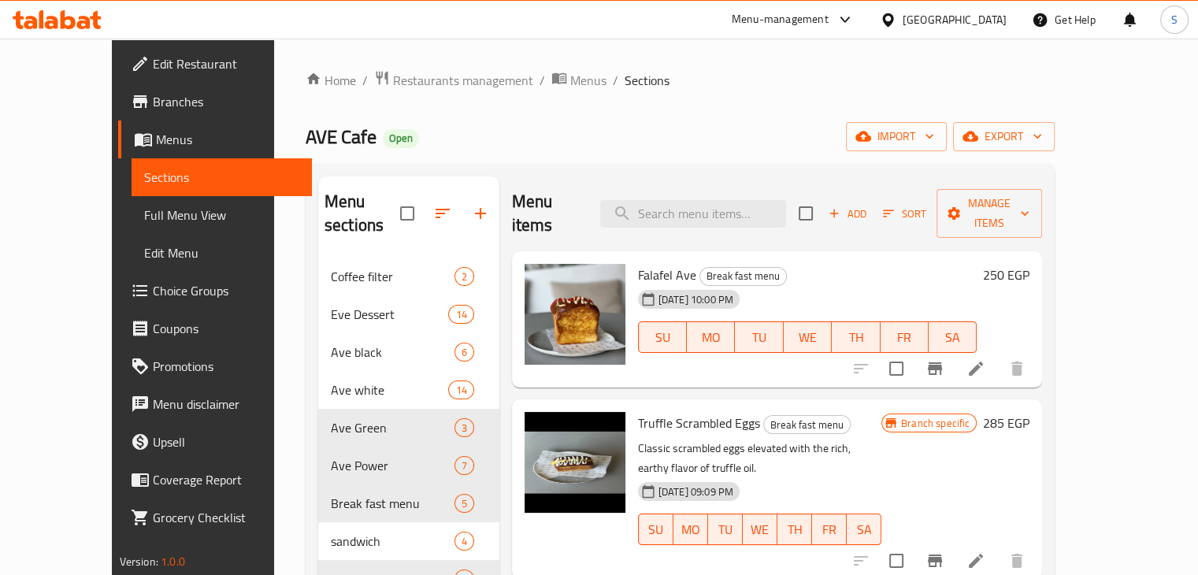
click at [537, 124] on div "AVE Cafe Open import export" at bounding box center [680, 136] width 749 height 29
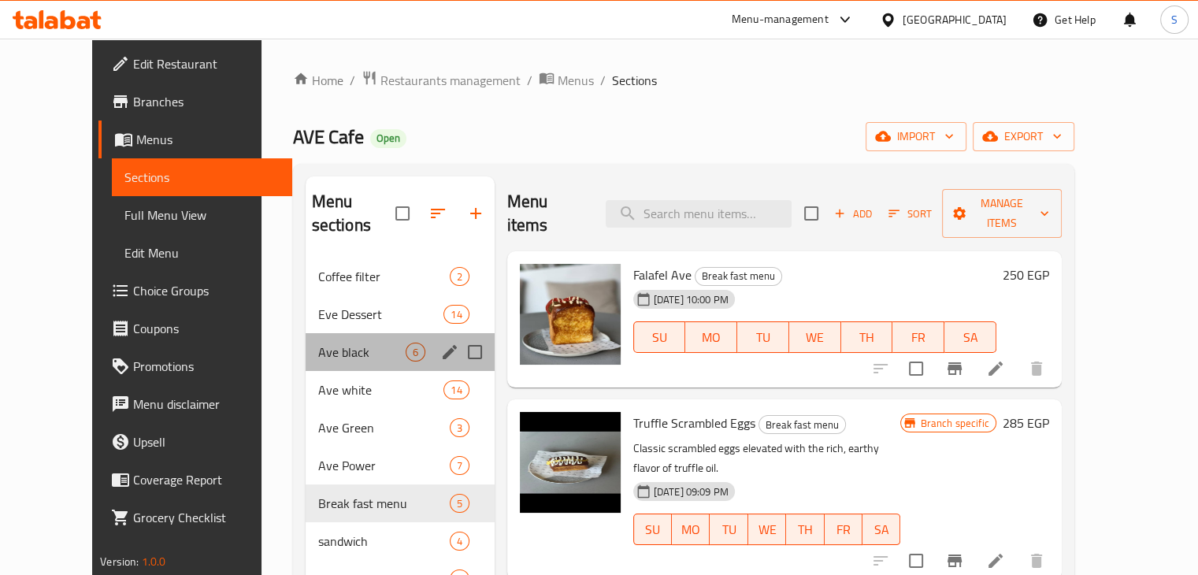
click at [369, 333] on div "Ave black 6" at bounding box center [400, 352] width 189 height 38
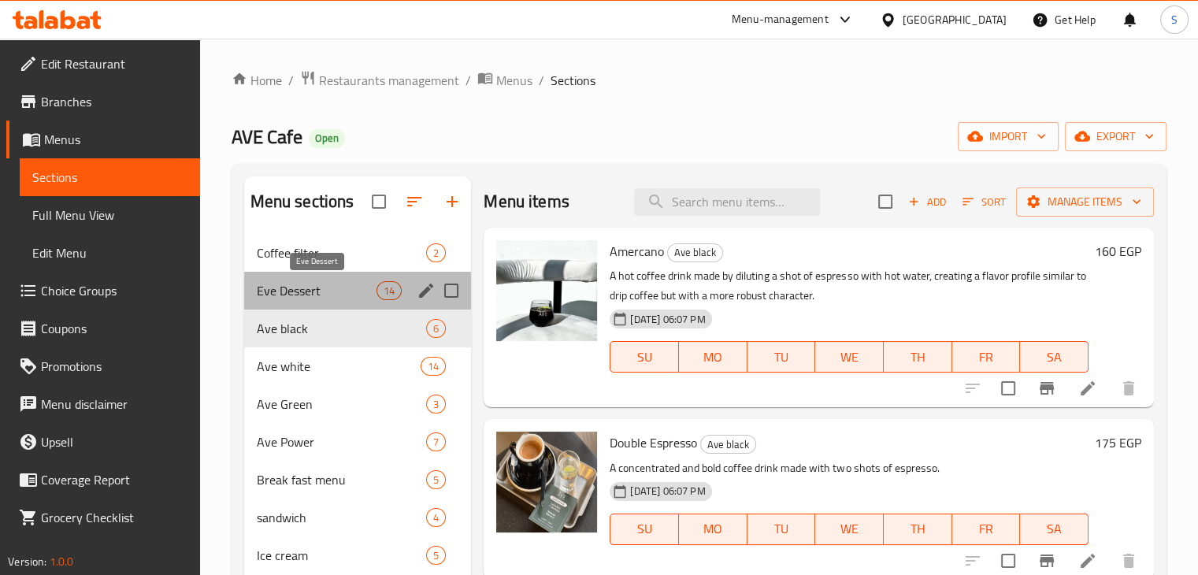
click at [360, 294] on span "Eve Dessert" at bounding box center [317, 290] width 121 height 19
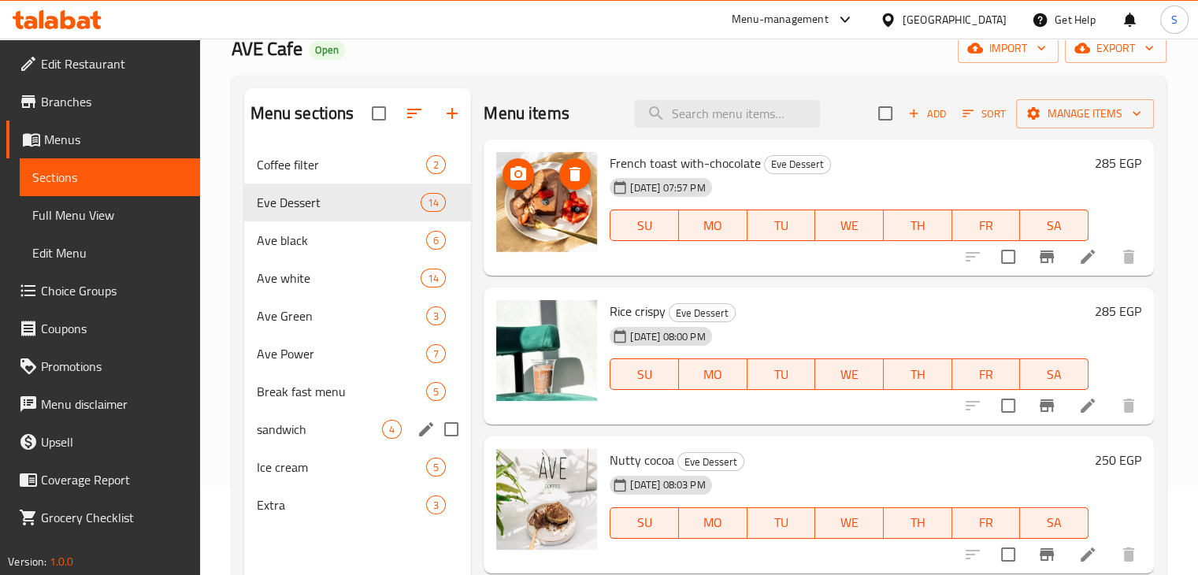
scroll to position [88, 0]
click at [345, 403] on div "Break fast menu 5" at bounding box center [358, 392] width 228 height 38
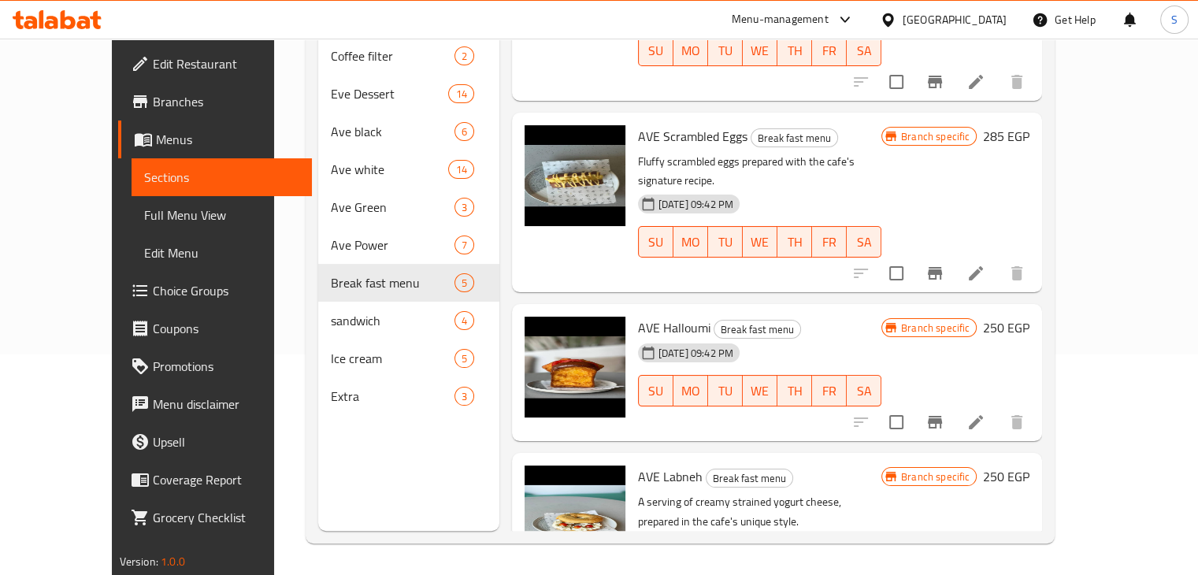
scroll to position [277, 0]
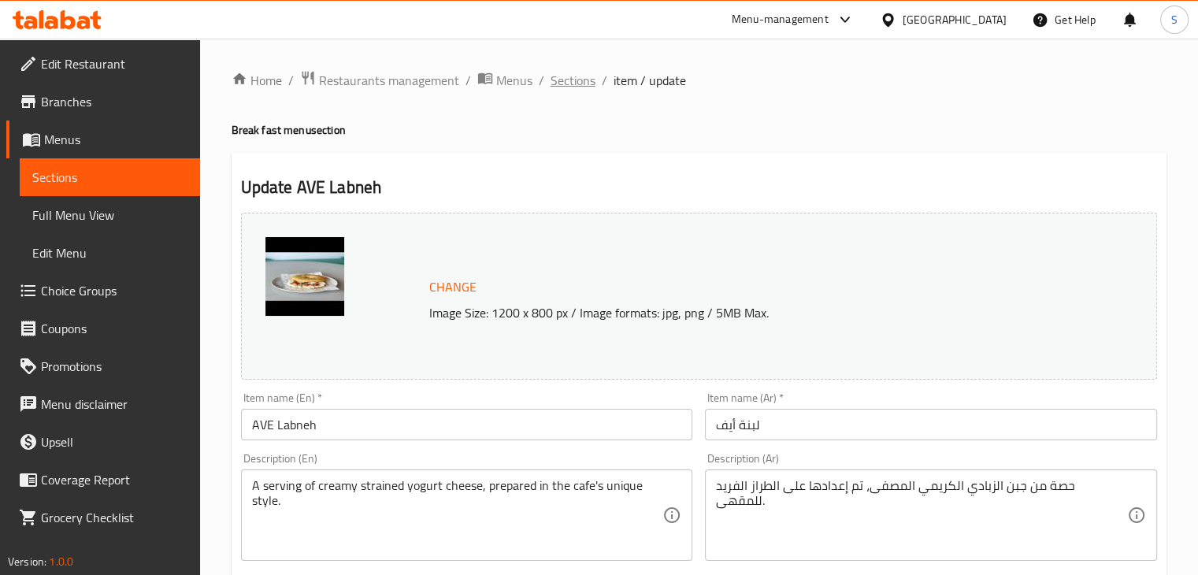
click at [564, 73] on span "Sections" at bounding box center [573, 80] width 45 height 19
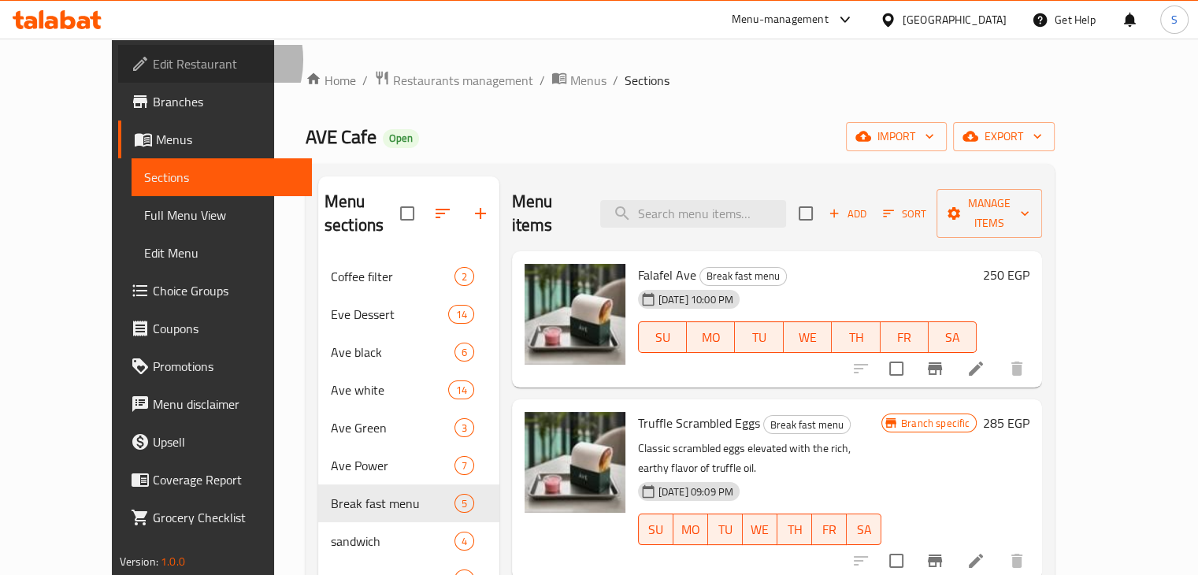
click at [153, 60] on span "Edit Restaurant" at bounding box center [226, 63] width 147 height 19
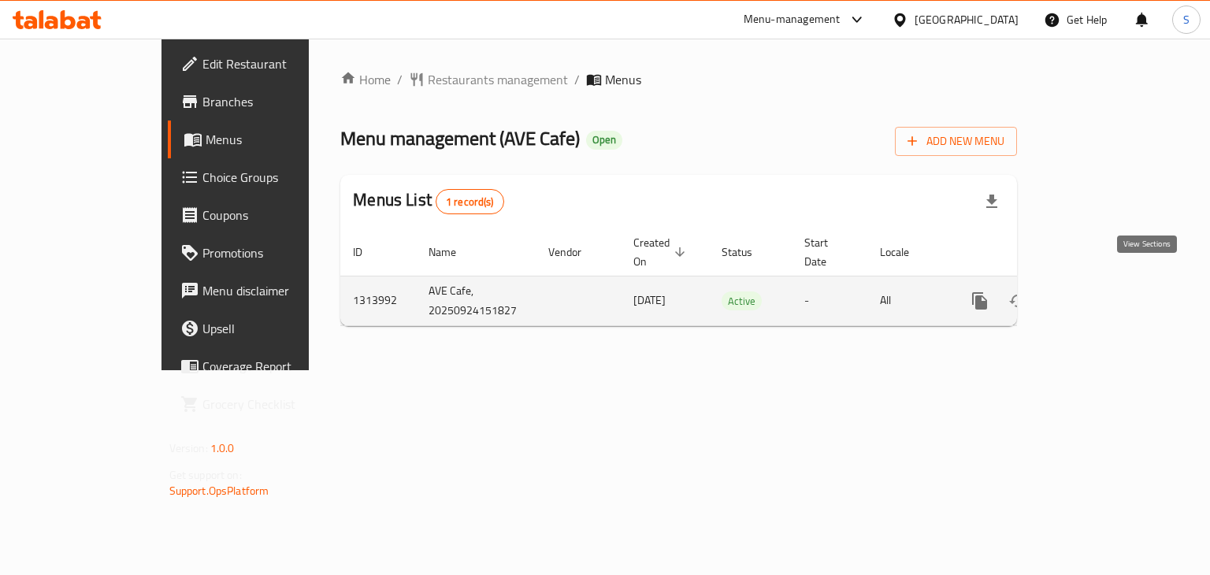
click at [1103, 291] on icon "enhanced table" at bounding box center [1093, 300] width 19 height 19
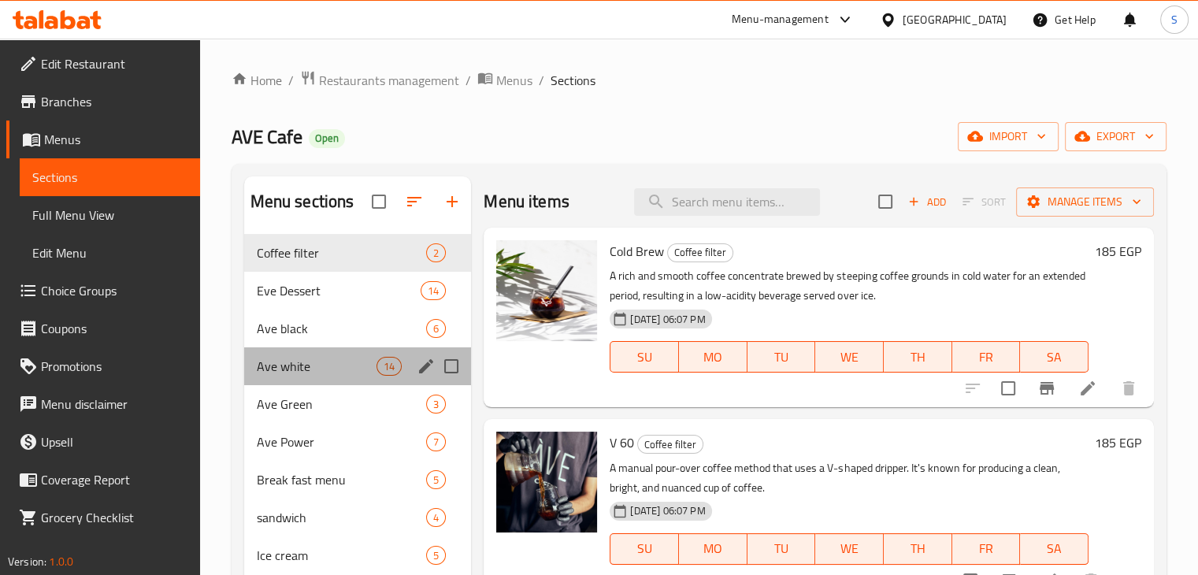
click at [334, 355] on div "Ave white 14" at bounding box center [358, 366] width 228 height 38
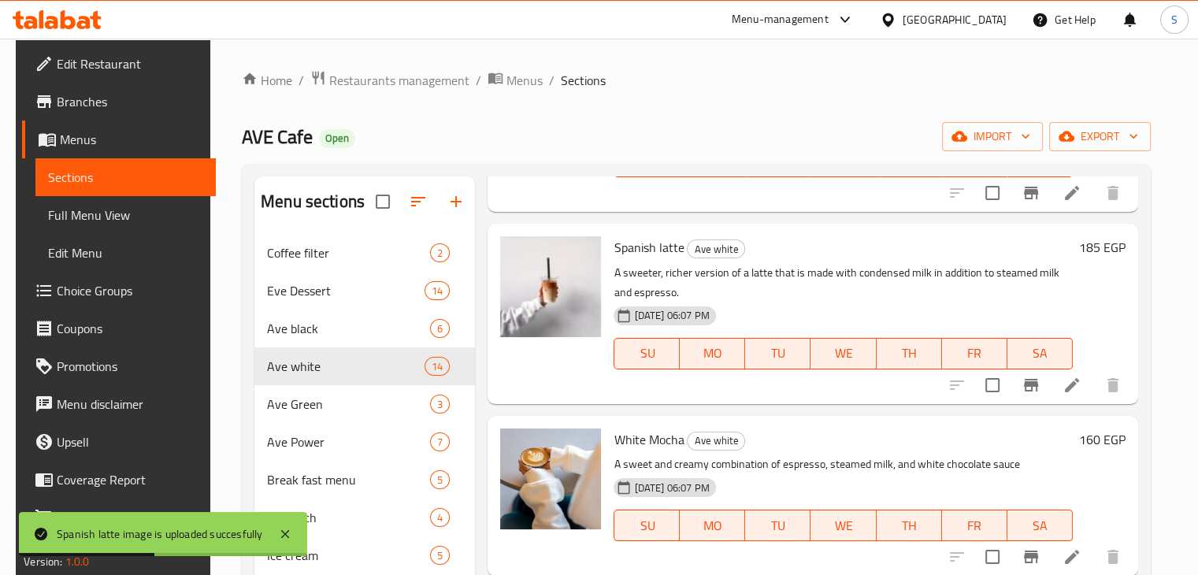
scroll to position [934, 0]
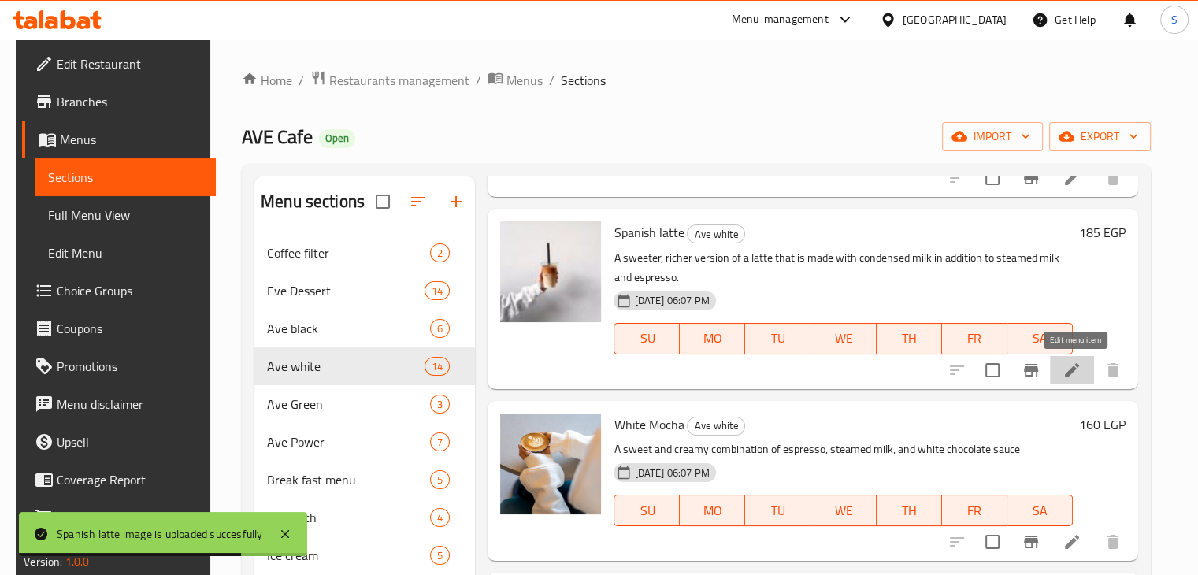
click at [1082, 368] on icon at bounding box center [1072, 370] width 19 height 19
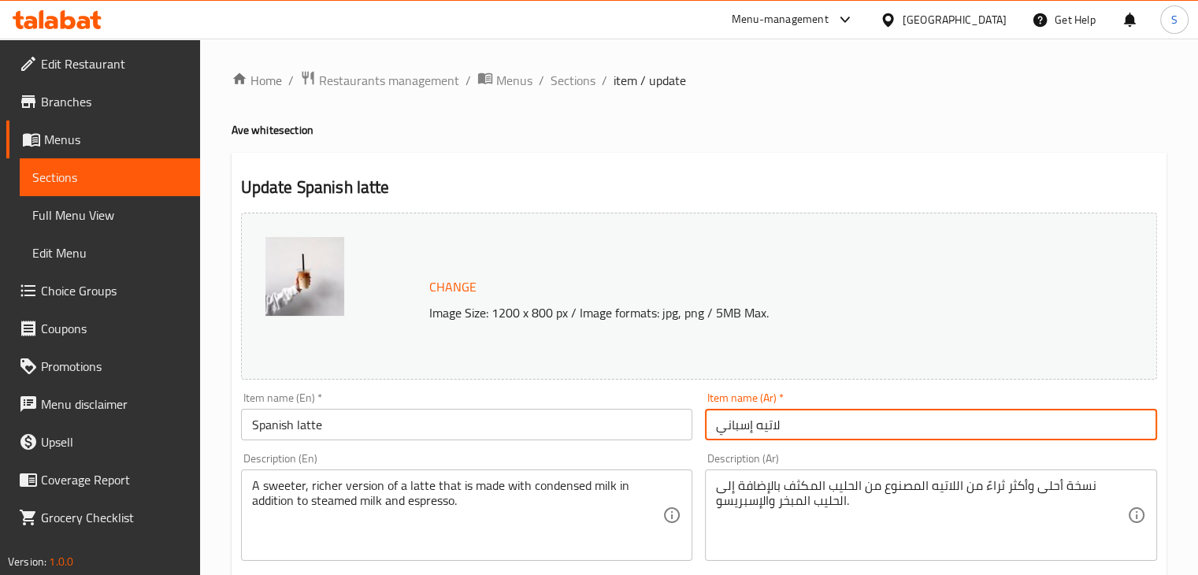
drag, startPoint x: 714, startPoint y: 433, endPoint x: 793, endPoint y: 425, distance: 80.0
click at [793, 425] on input "لاتيه إسباني" at bounding box center [931, 425] width 452 height 32
paste input "سبانيش لاتيه"
type input "سبانيش لاتيه"
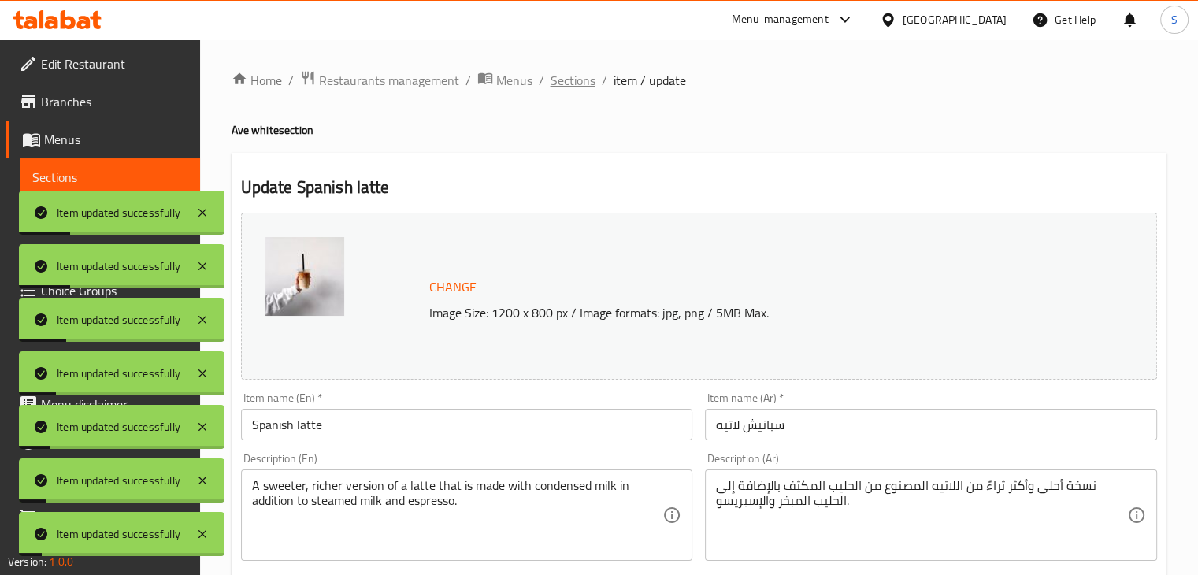
click at [564, 76] on span "Sections" at bounding box center [573, 80] width 45 height 19
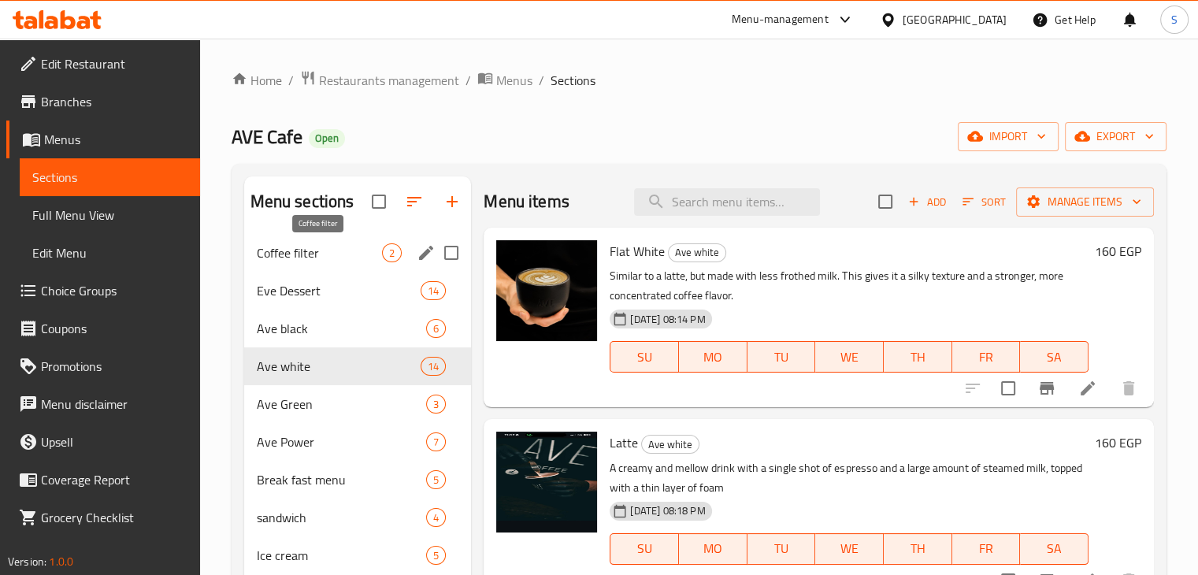
click at [293, 251] on span "Coffee filter" at bounding box center [320, 252] width 126 height 19
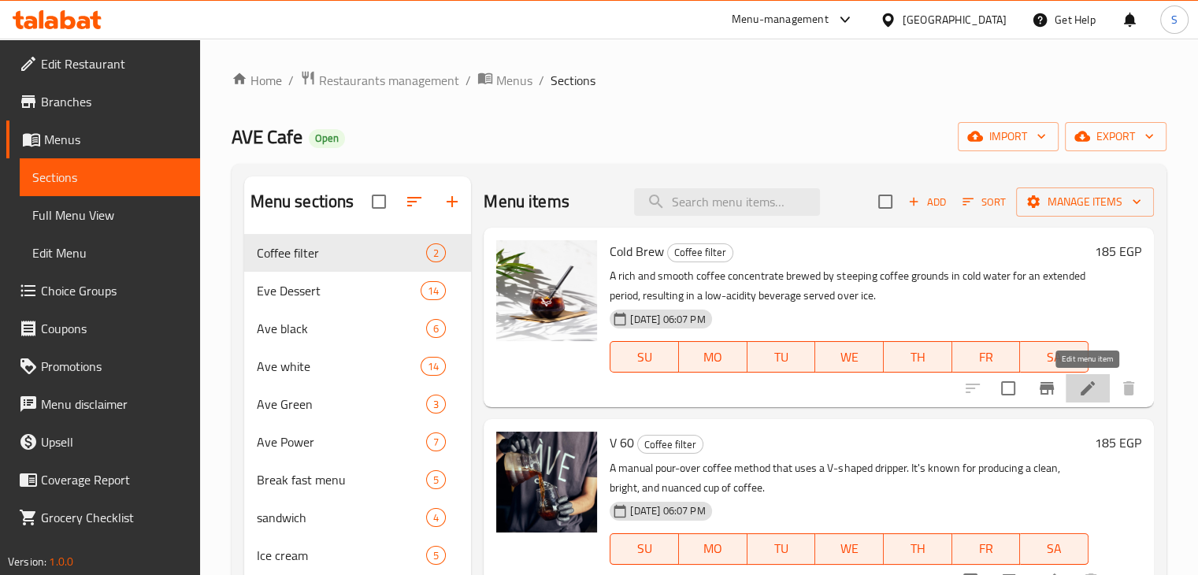
click at [1092, 385] on icon at bounding box center [1088, 388] width 19 height 19
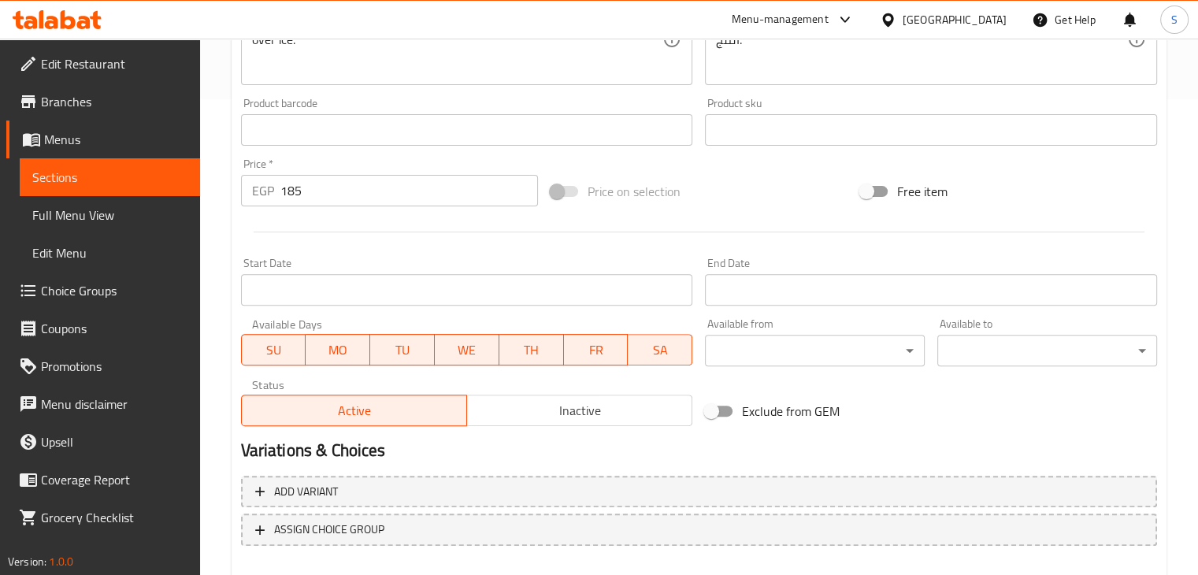
scroll to position [560, 0]
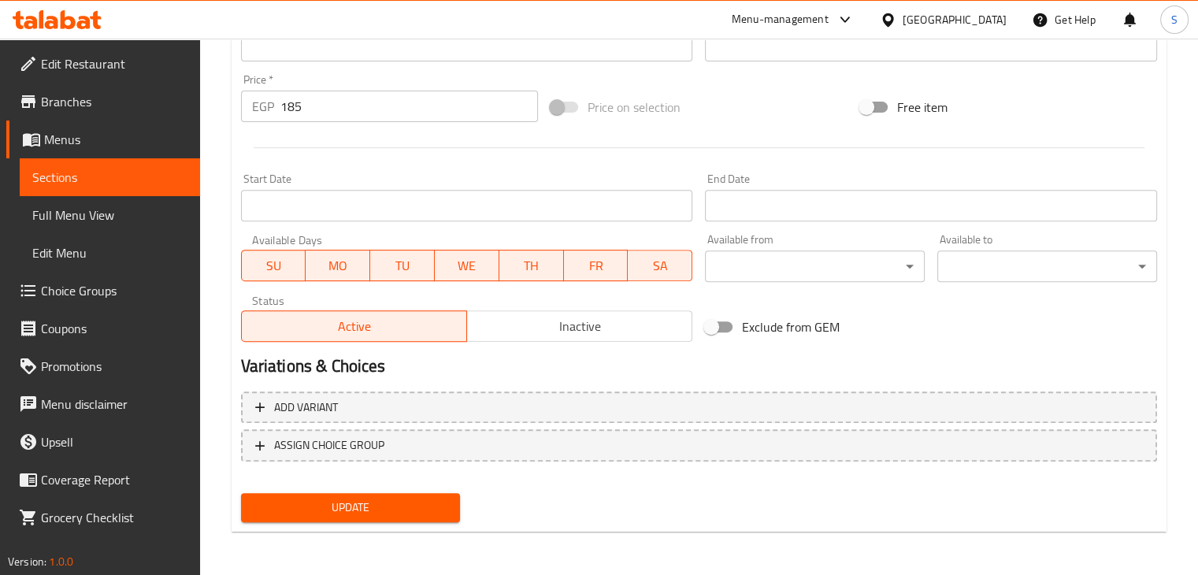
click at [295, 101] on input "185" at bounding box center [409, 107] width 258 height 32
type input "220"
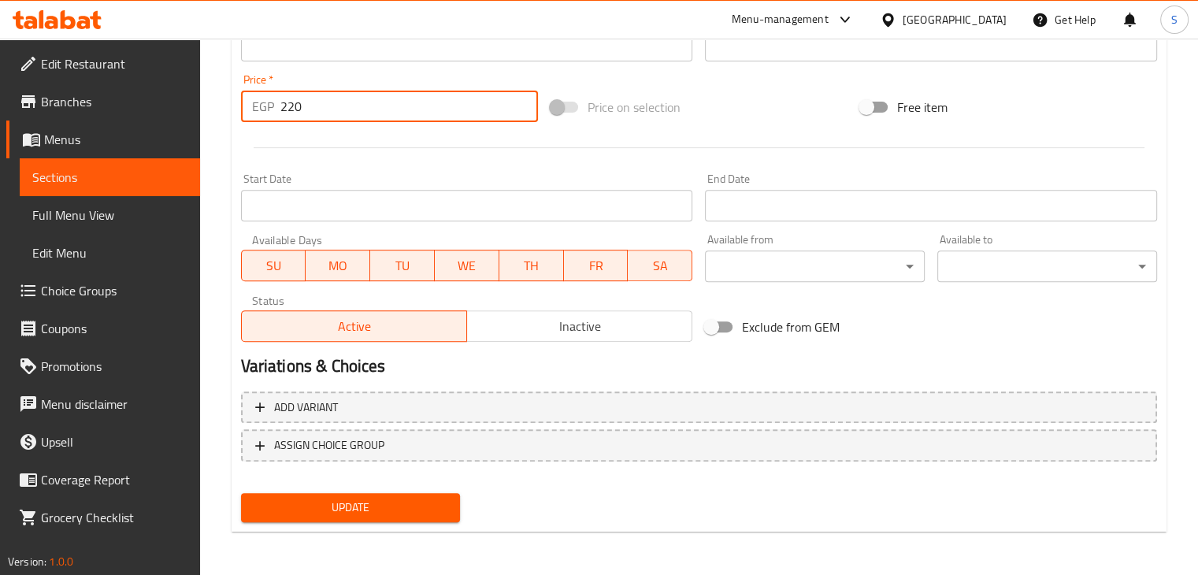
click at [241, 493] on button "Update" at bounding box center [351, 507] width 220 height 29
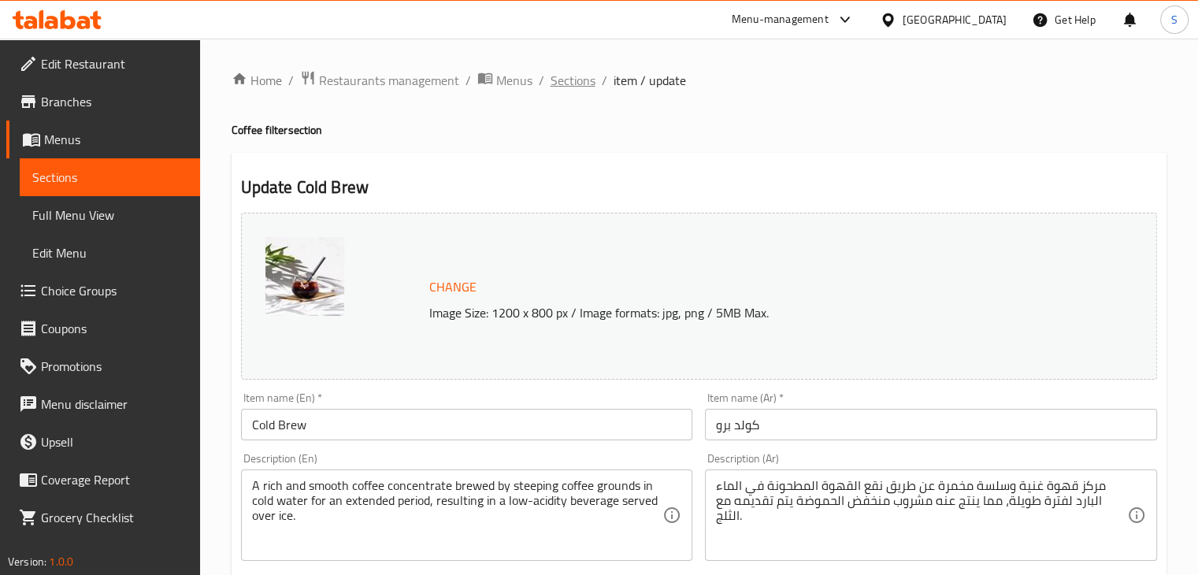
click at [580, 78] on span "Sections" at bounding box center [573, 80] width 45 height 19
